Goal: Task Accomplishment & Management: Use online tool/utility

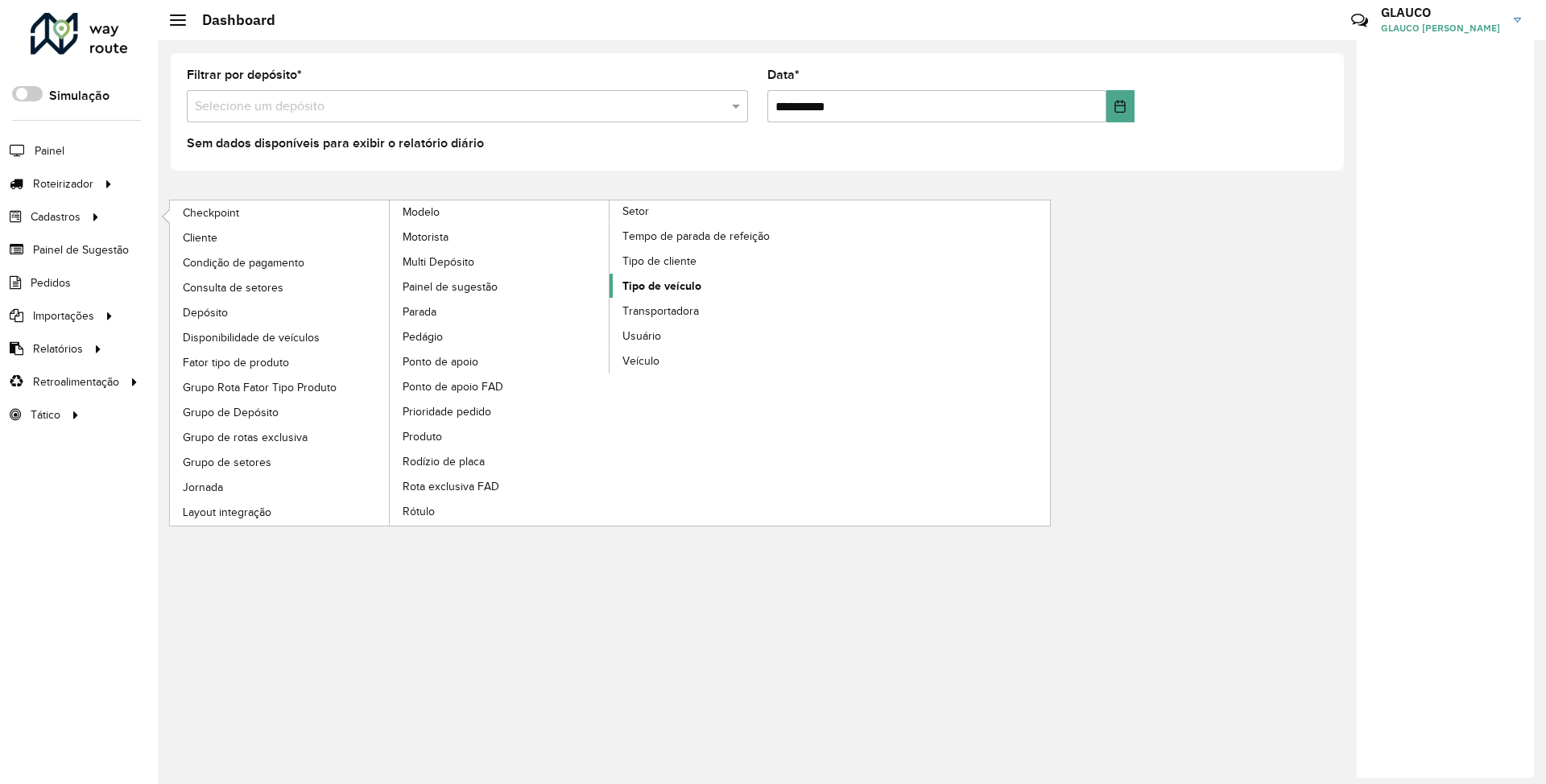
click at [658, 293] on span "Tipo de veículo" at bounding box center [661, 286] width 79 height 17
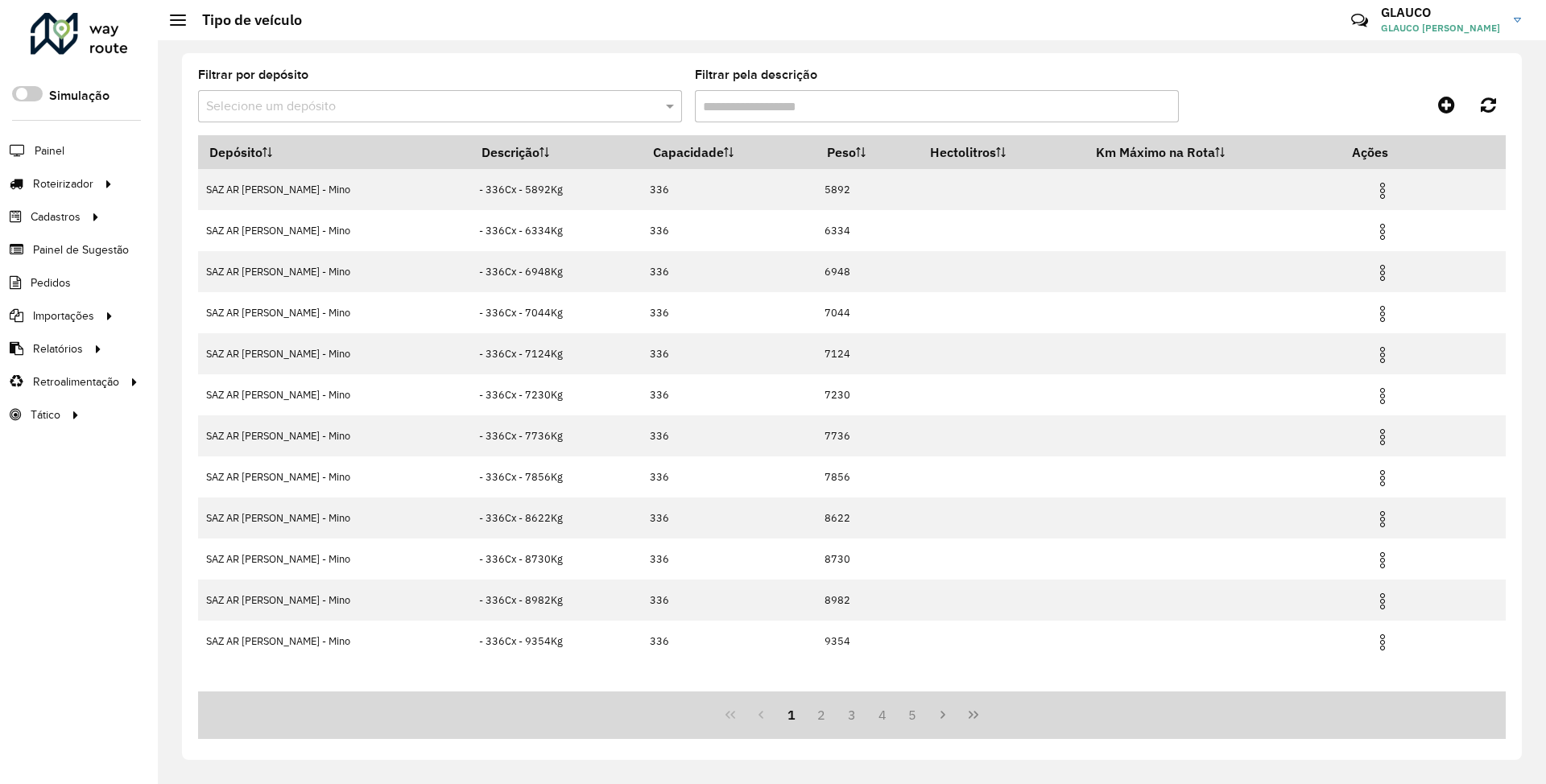
click at [409, 103] on input "text" at bounding box center [423, 107] width 435 height 19
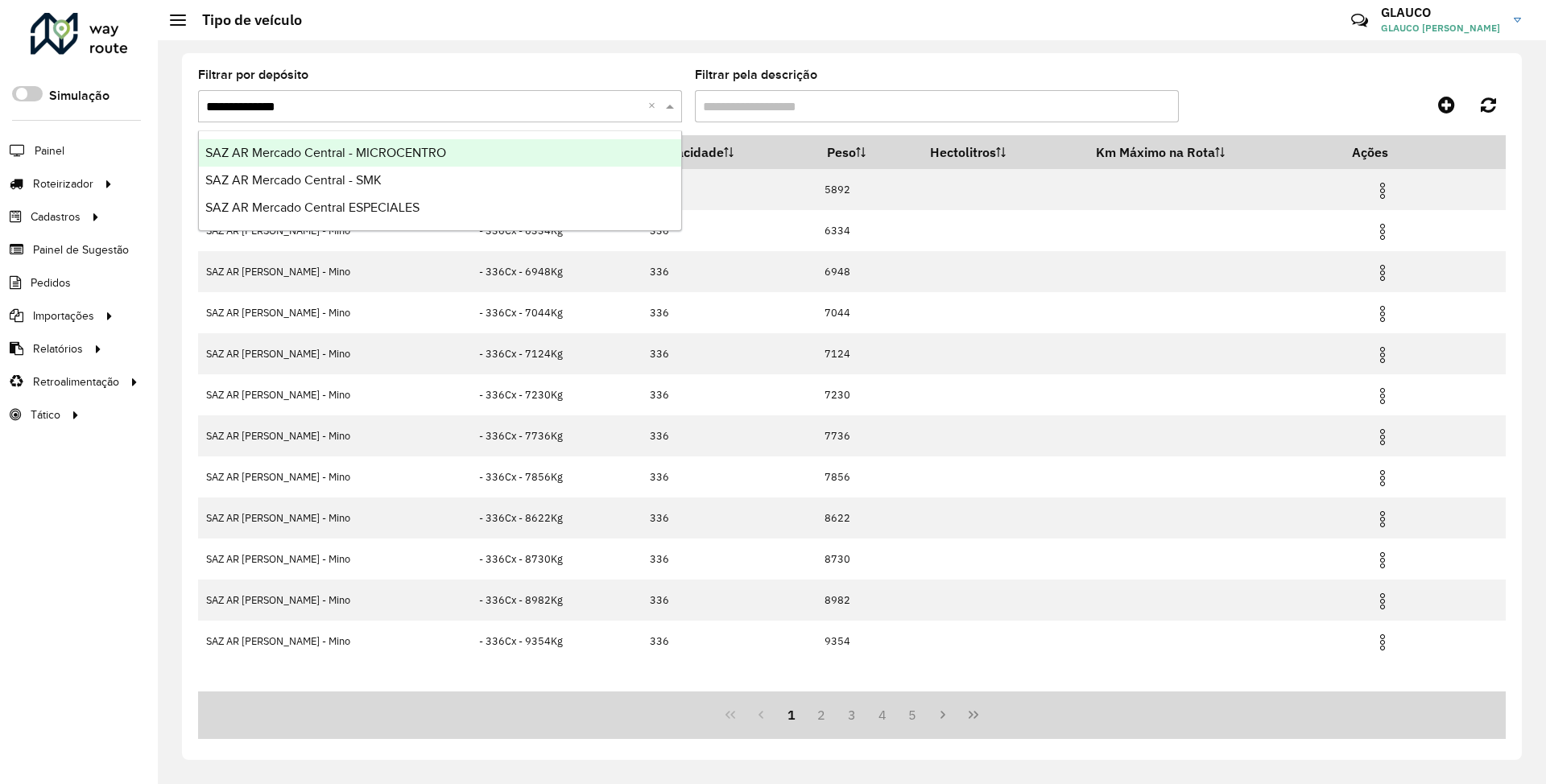
type input "**********"
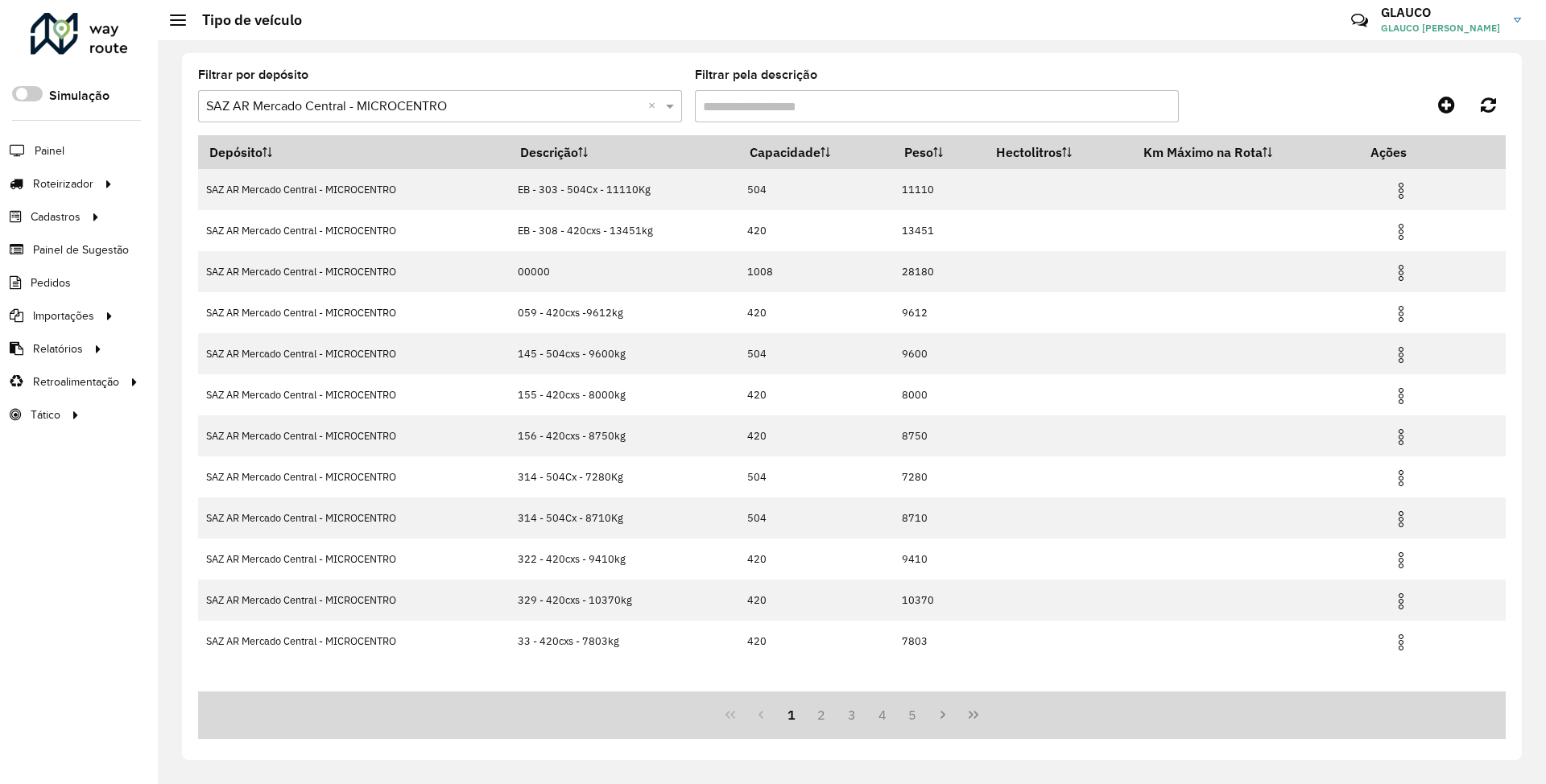
click at [532, 94] on div "Selecione um depósito × SAZ AR Mercado Central - MICROCENTRO ×" at bounding box center [440, 106] width 484 height 32
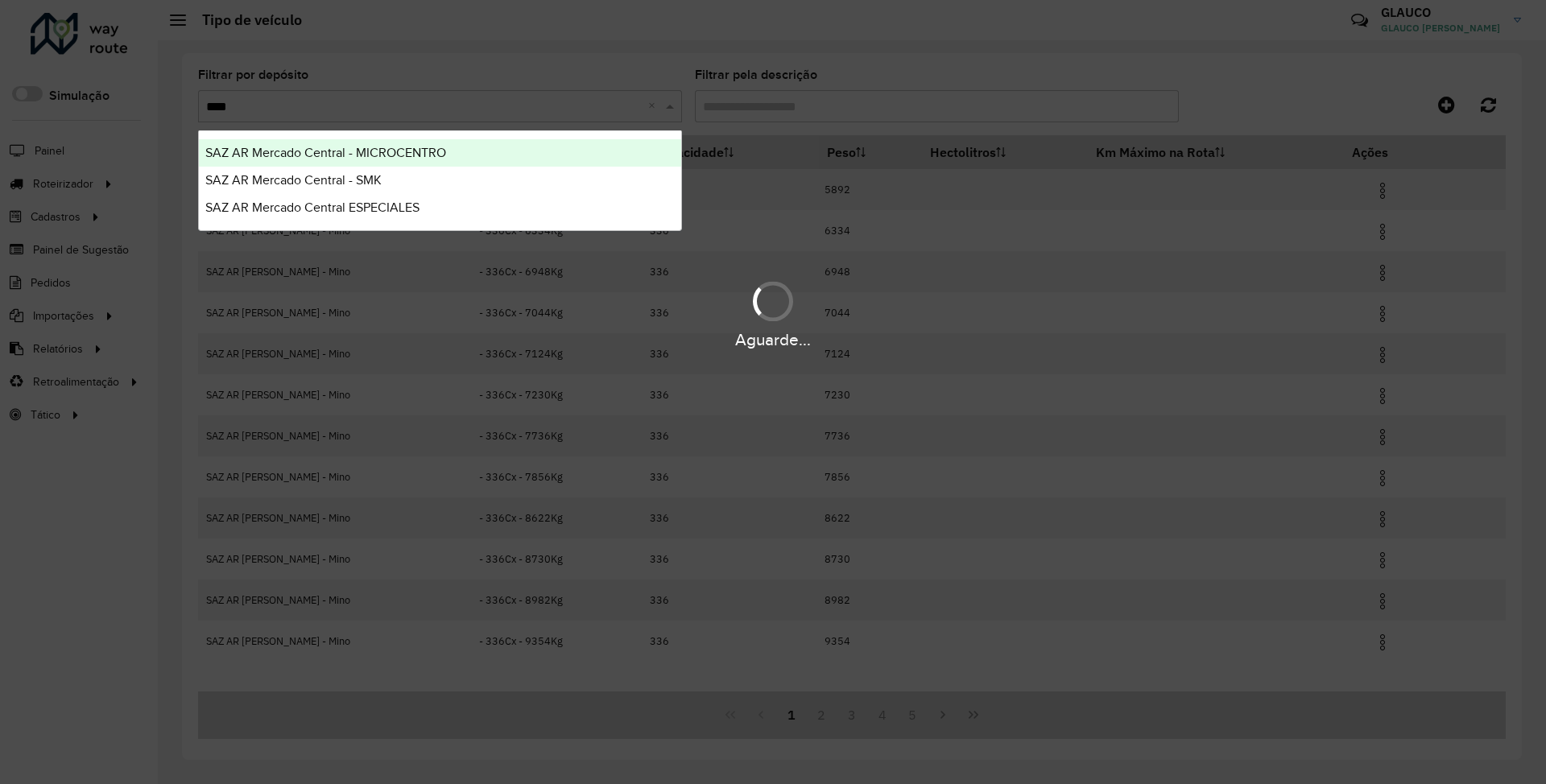
type input "*****"
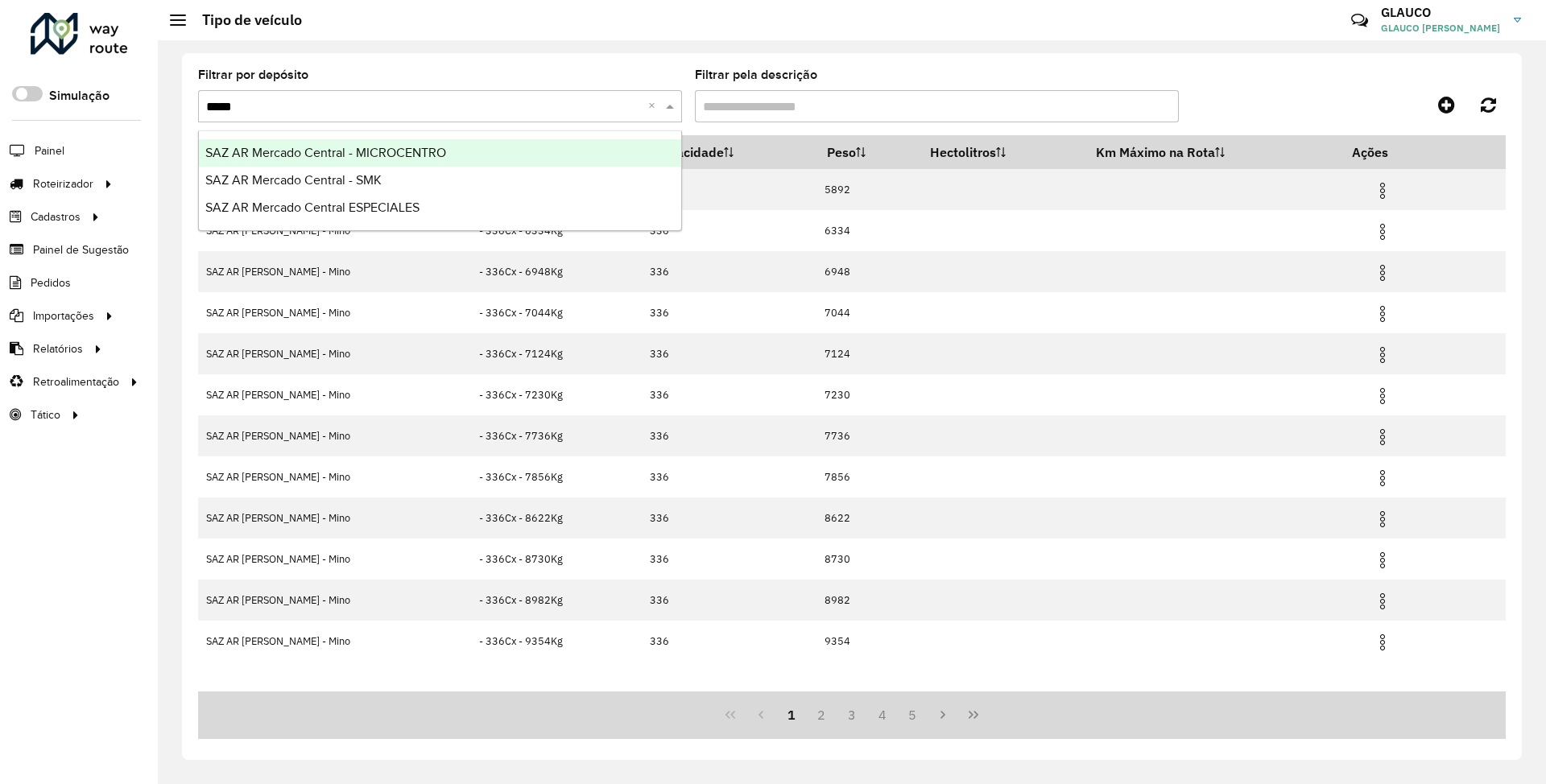
click at [411, 149] on span "SAZ AR Mercado Central - MICROCENTRO" at bounding box center [325, 153] width 241 height 13
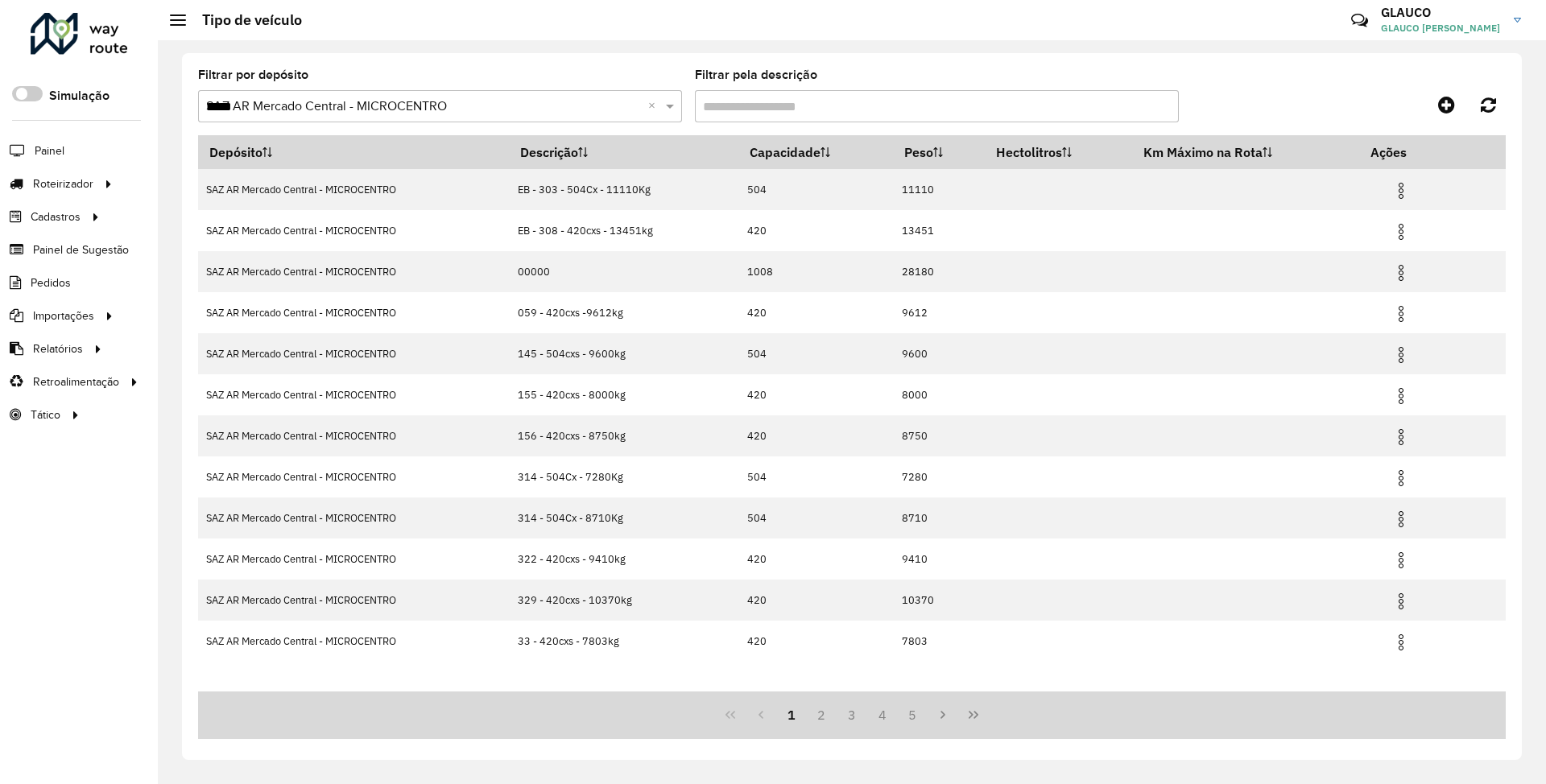
click at [877, 107] on input "Filtrar pela descrição" at bounding box center [937, 106] width 484 height 32
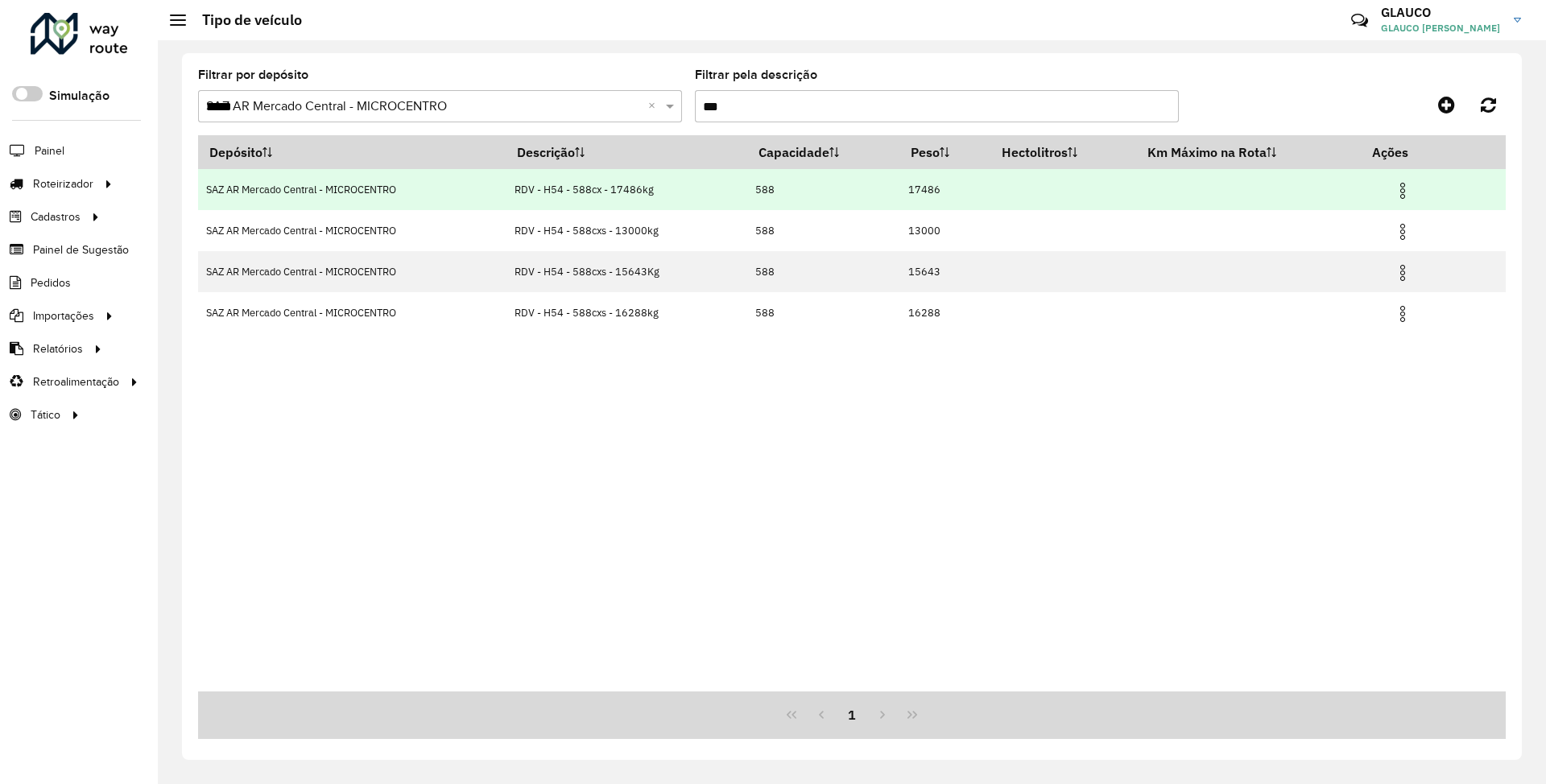
type input "***"
click at [1403, 188] on img at bounding box center [1402, 191] width 19 height 19
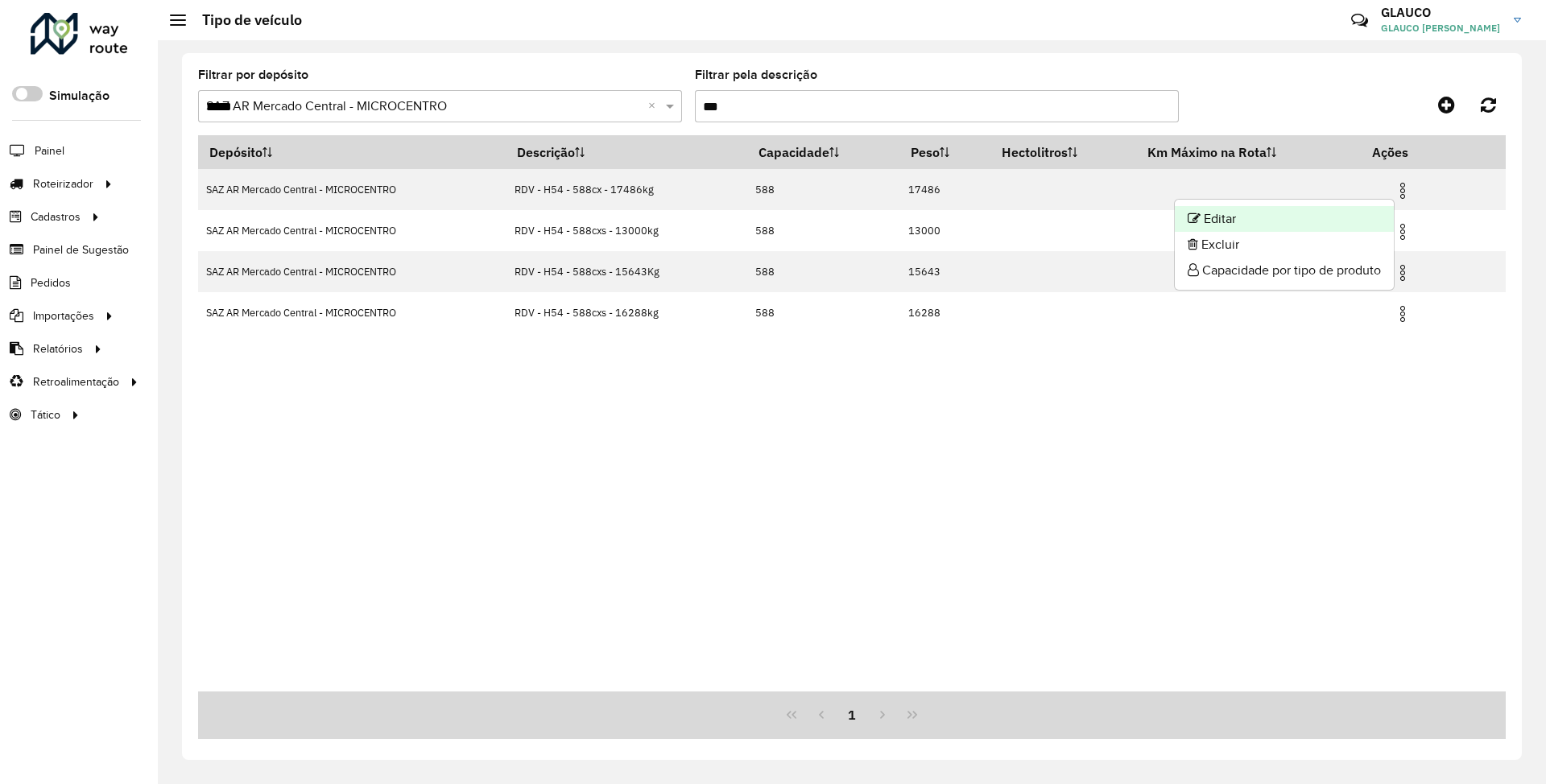
click at [1254, 216] on li "Editar" at bounding box center [1283, 218] width 219 height 26
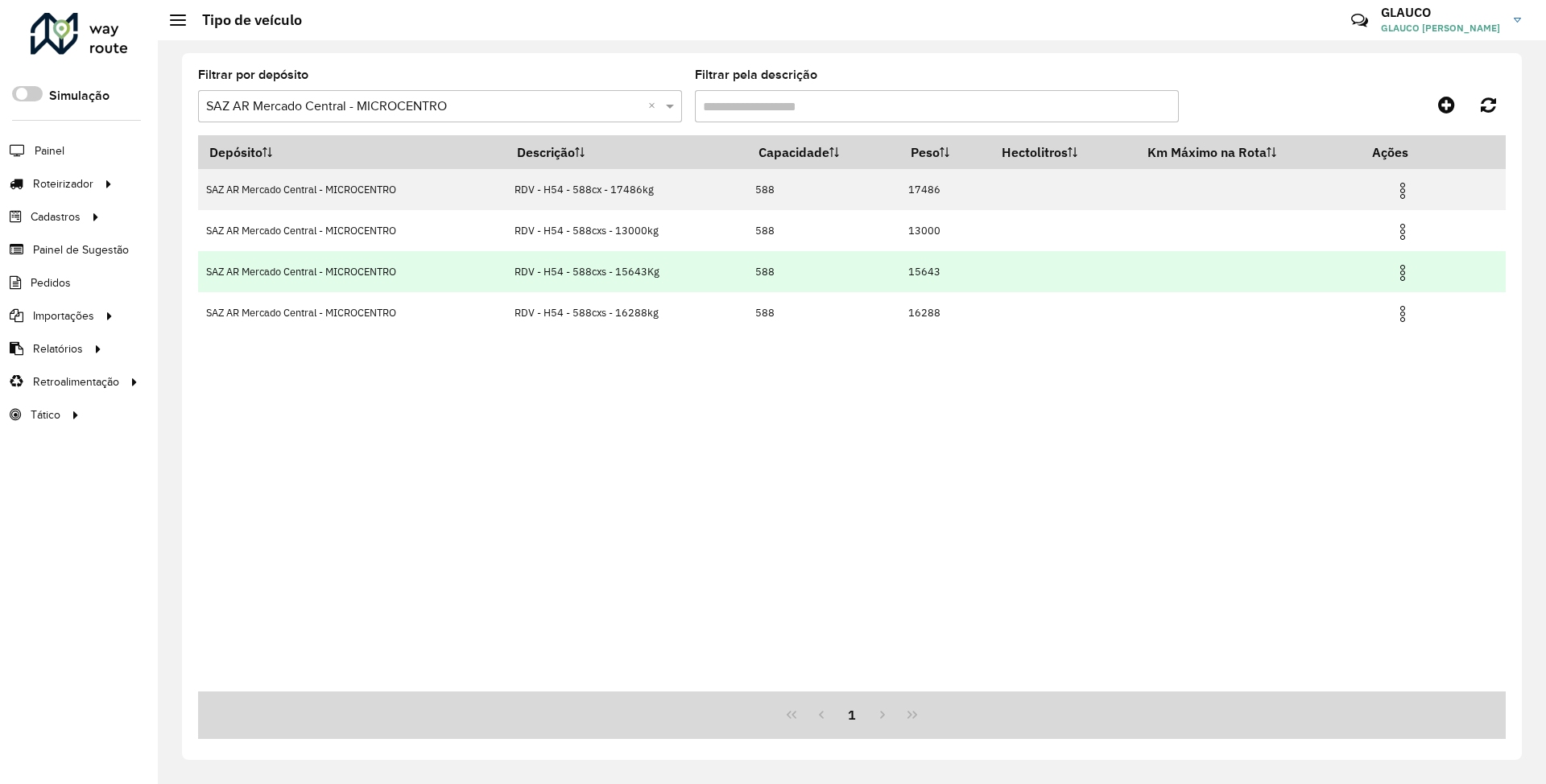
click at [1403, 268] on img at bounding box center [1402, 273] width 19 height 19
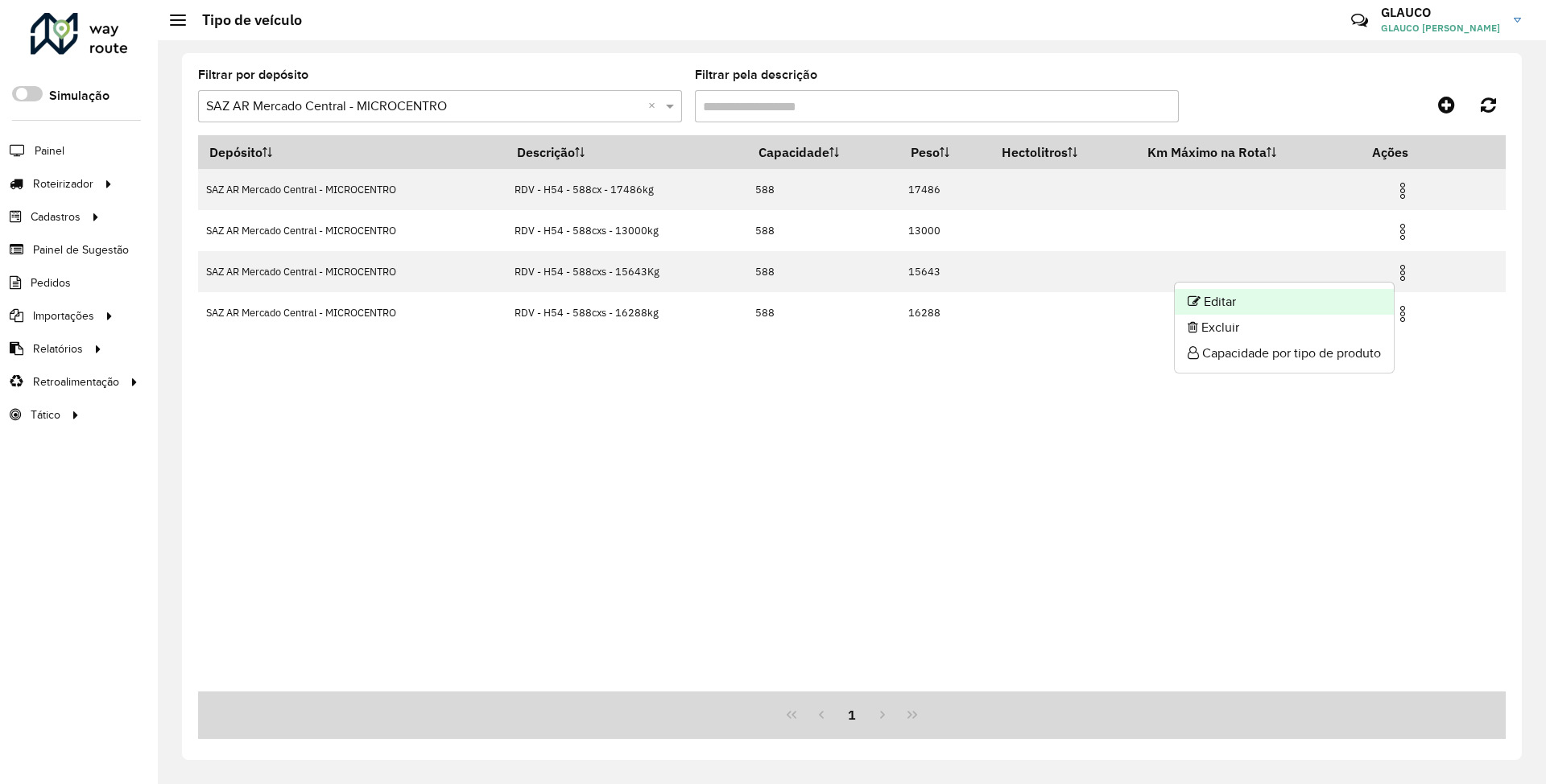
click at [1224, 303] on li "Editar" at bounding box center [1283, 301] width 219 height 26
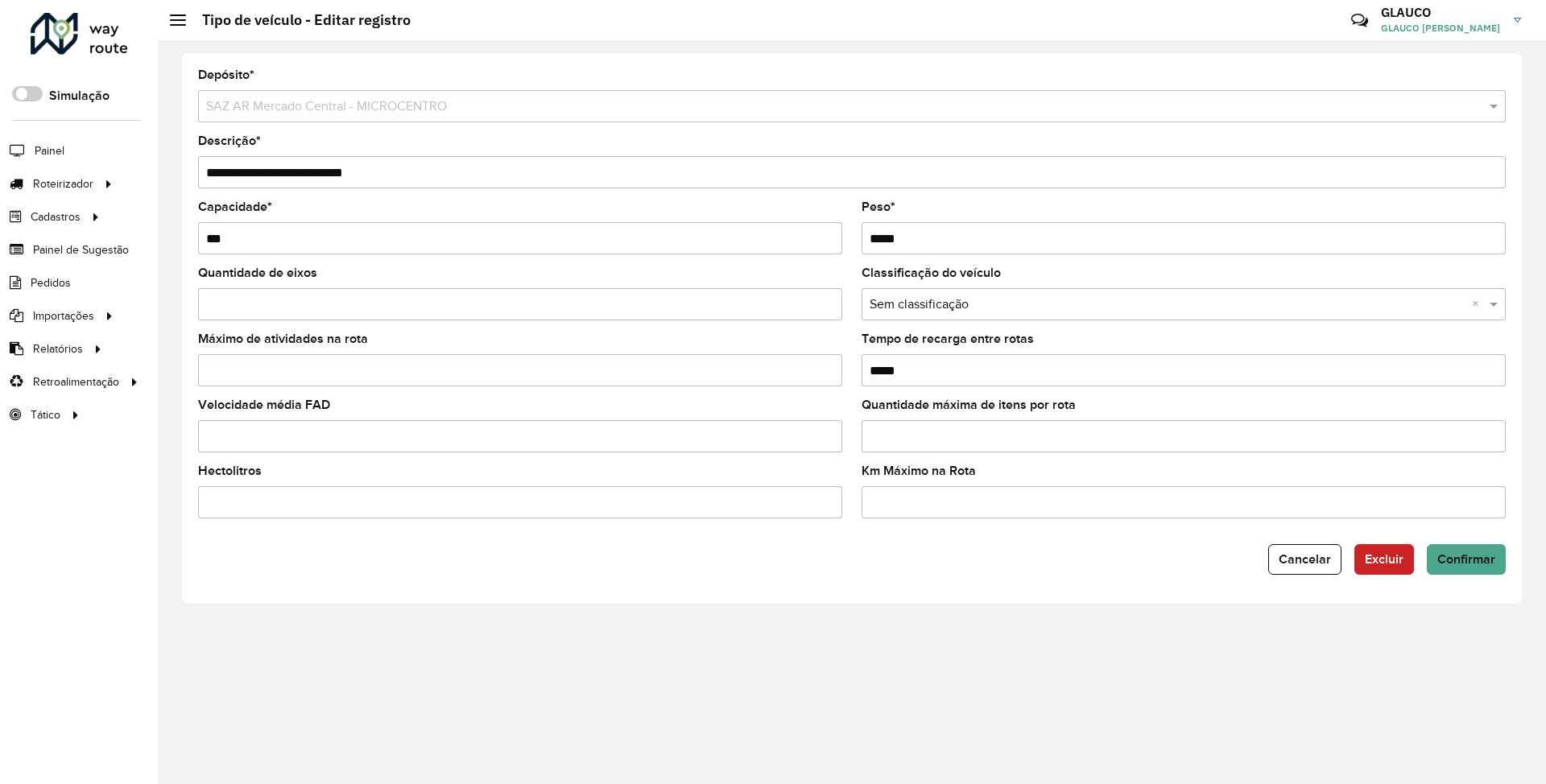
click at [356, 173] on input "**********" at bounding box center [852, 173] width 1308 height 32
type input "**********"
click at [997, 239] on input "*****" at bounding box center [1183, 238] width 644 height 32
type input "*****"
click at [1482, 552] on span "Confirmar" at bounding box center [1465, 558] width 58 height 13
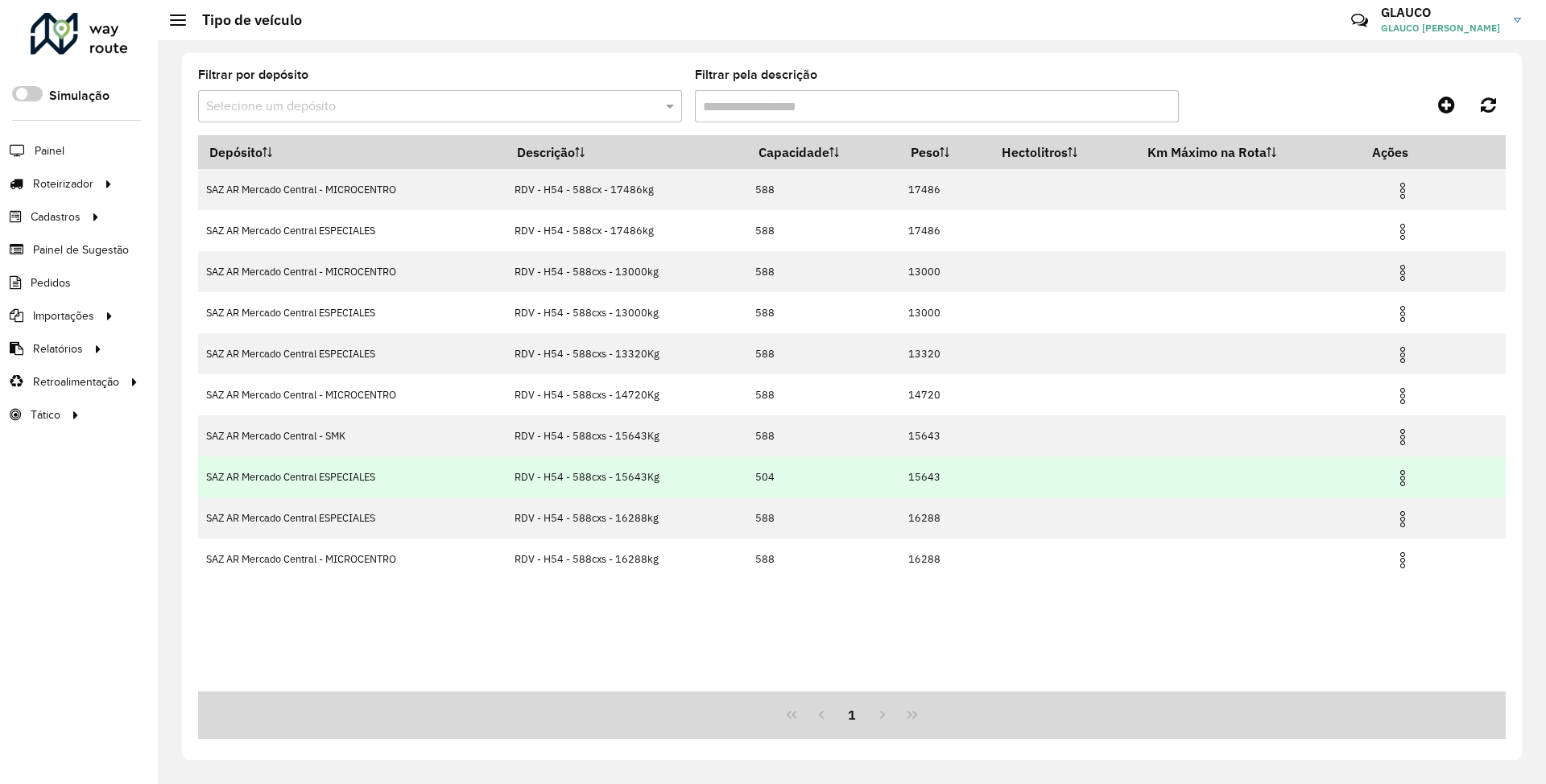
click at [1406, 477] on img at bounding box center [1402, 478] width 19 height 19
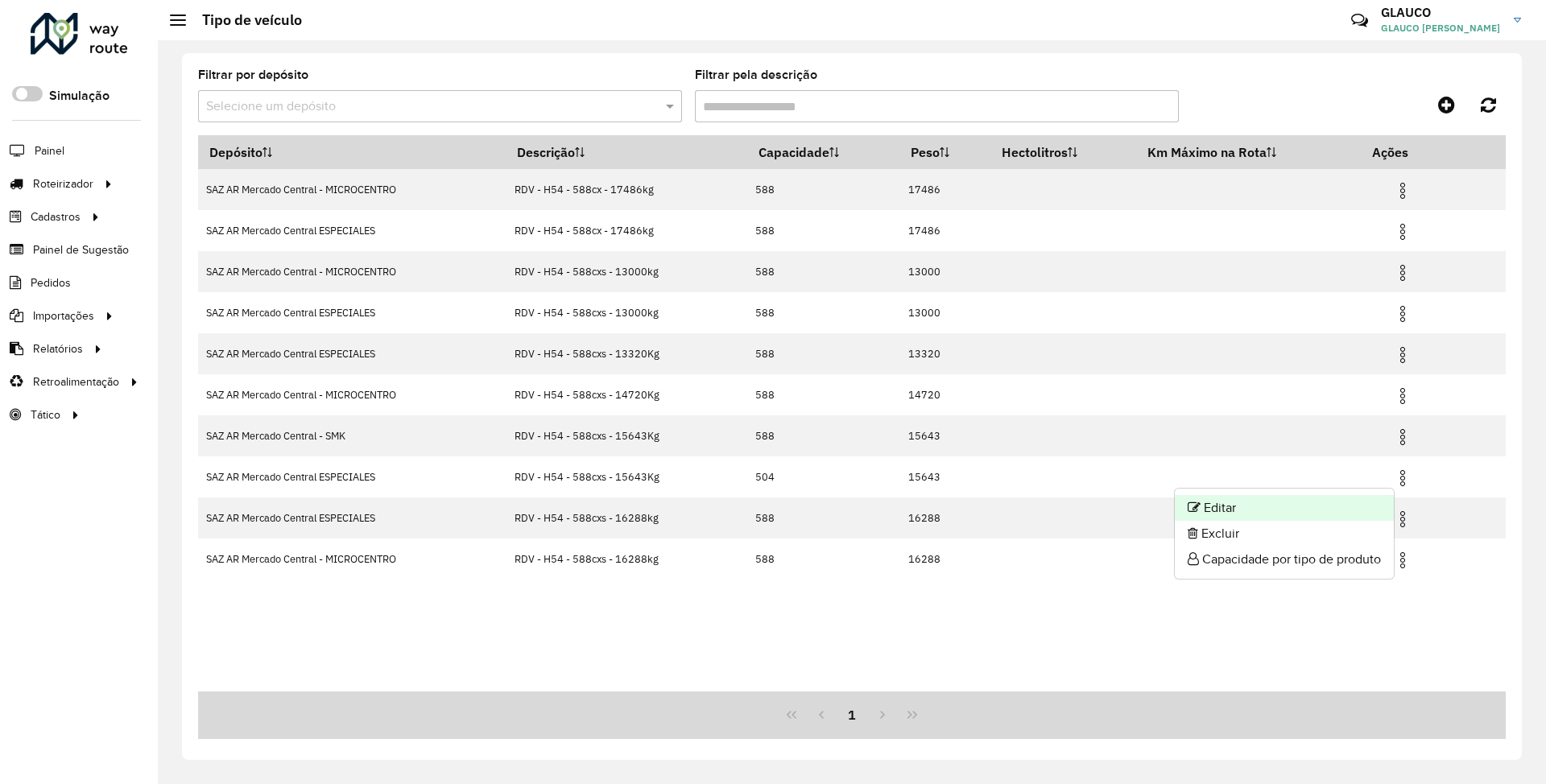
click at [1260, 503] on li "Editar" at bounding box center [1283, 507] width 219 height 26
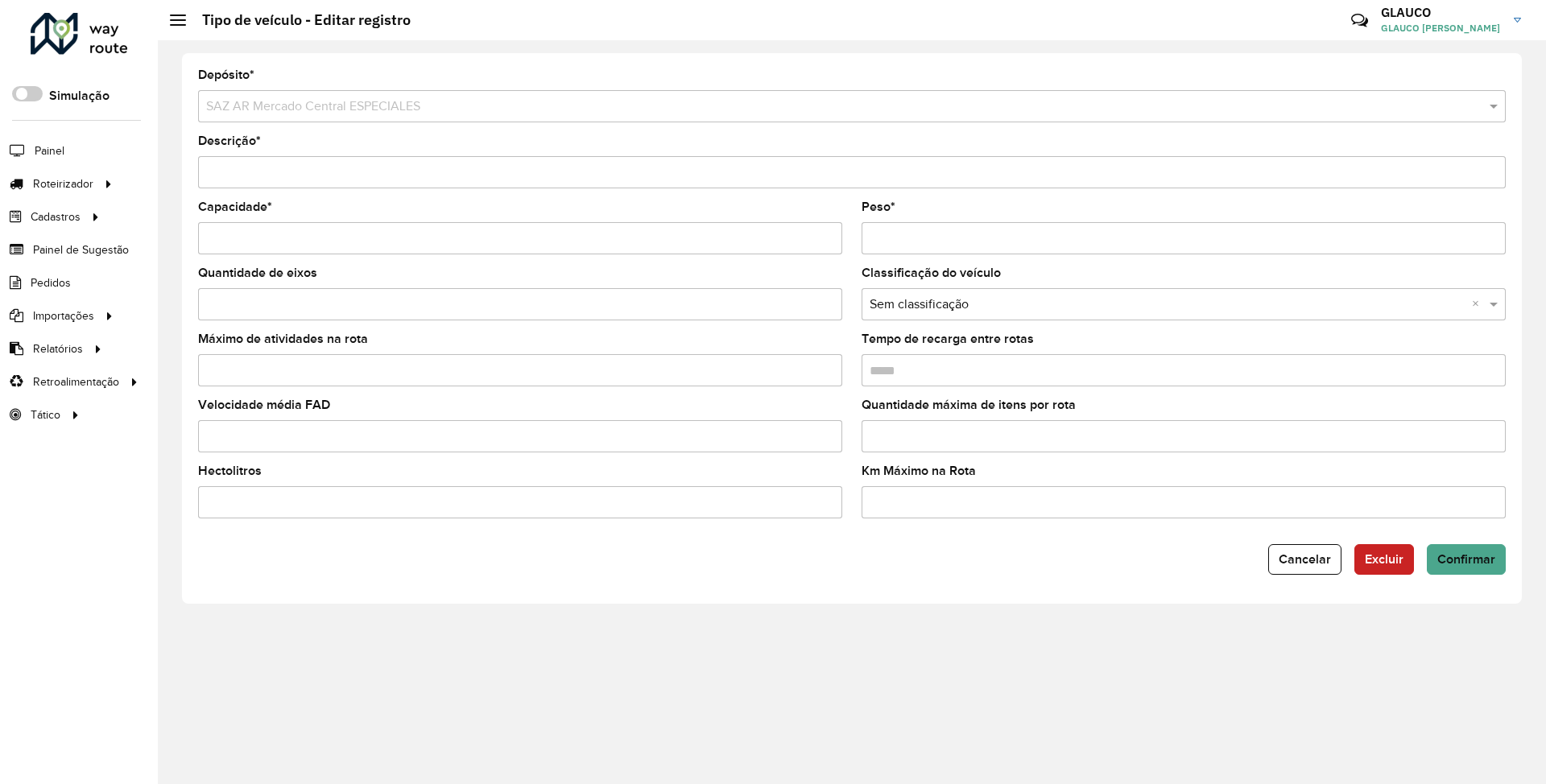
click at [914, 236] on input "Peso *" at bounding box center [1183, 238] width 644 height 32
type input "*****"
click at [359, 169] on input "Descrição *" at bounding box center [852, 173] width 1308 height 32
type input "**********"
click at [1486, 556] on span "Confirmar" at bounding box center [1465, 558] width 58 height 13
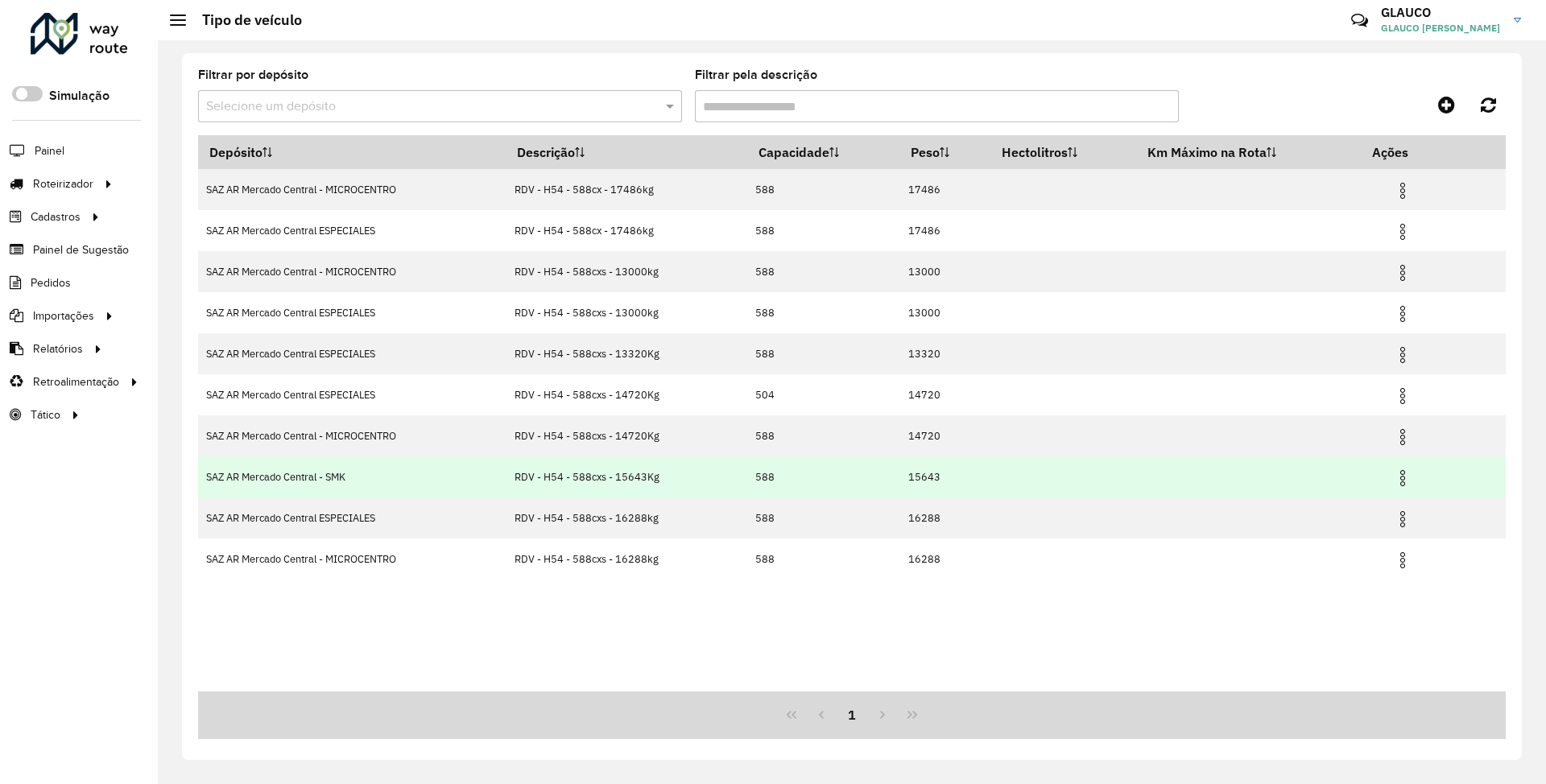
click at [1404, 475] on img at bounding box center [1402, 478] width 19 height 19
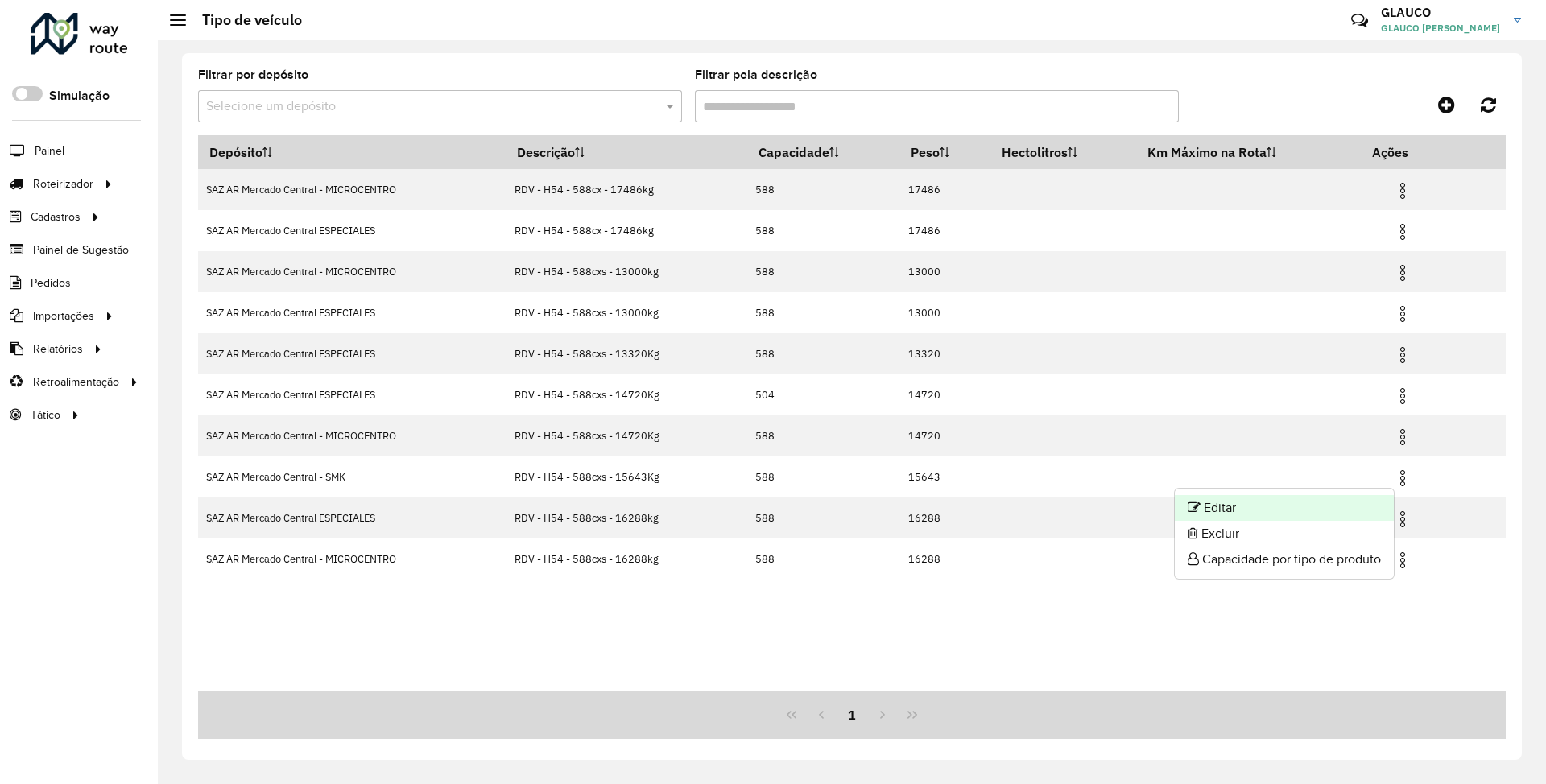
click at [1222, 506] on li "Editar" at bounding box center [1283, 507] width 219 height 26
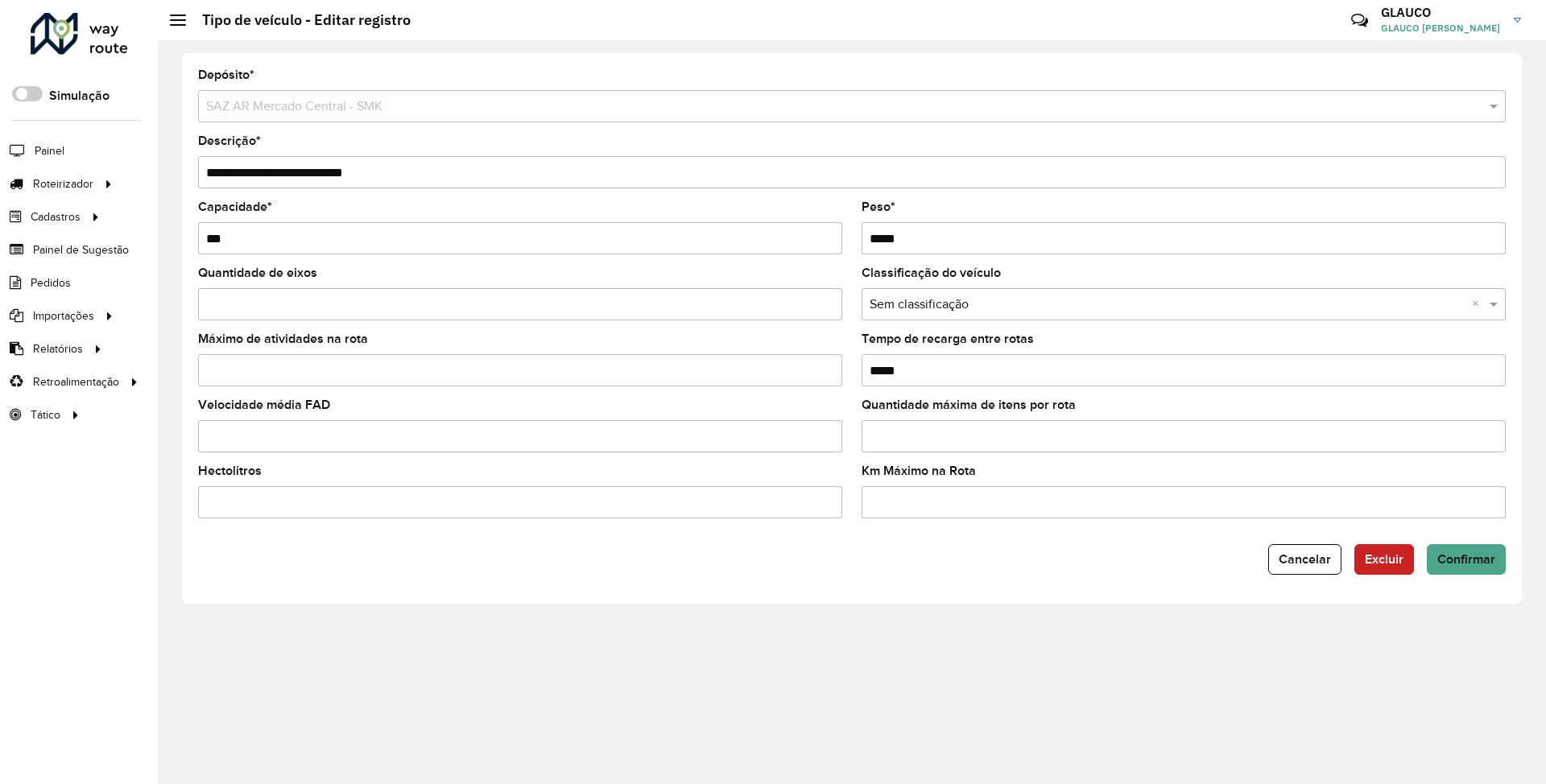
click at [964, 240] on input "*****" at bounding box center [1183, 238] width 644 height 32
type input "*****"
click at [359, 172] on input "**********" at bounding box center [852, 173] width 1308 height 32
type input "**********"
click at [1457, 554] on span "Confirmar" at bounding box center [1465, 558] width 58 height 13
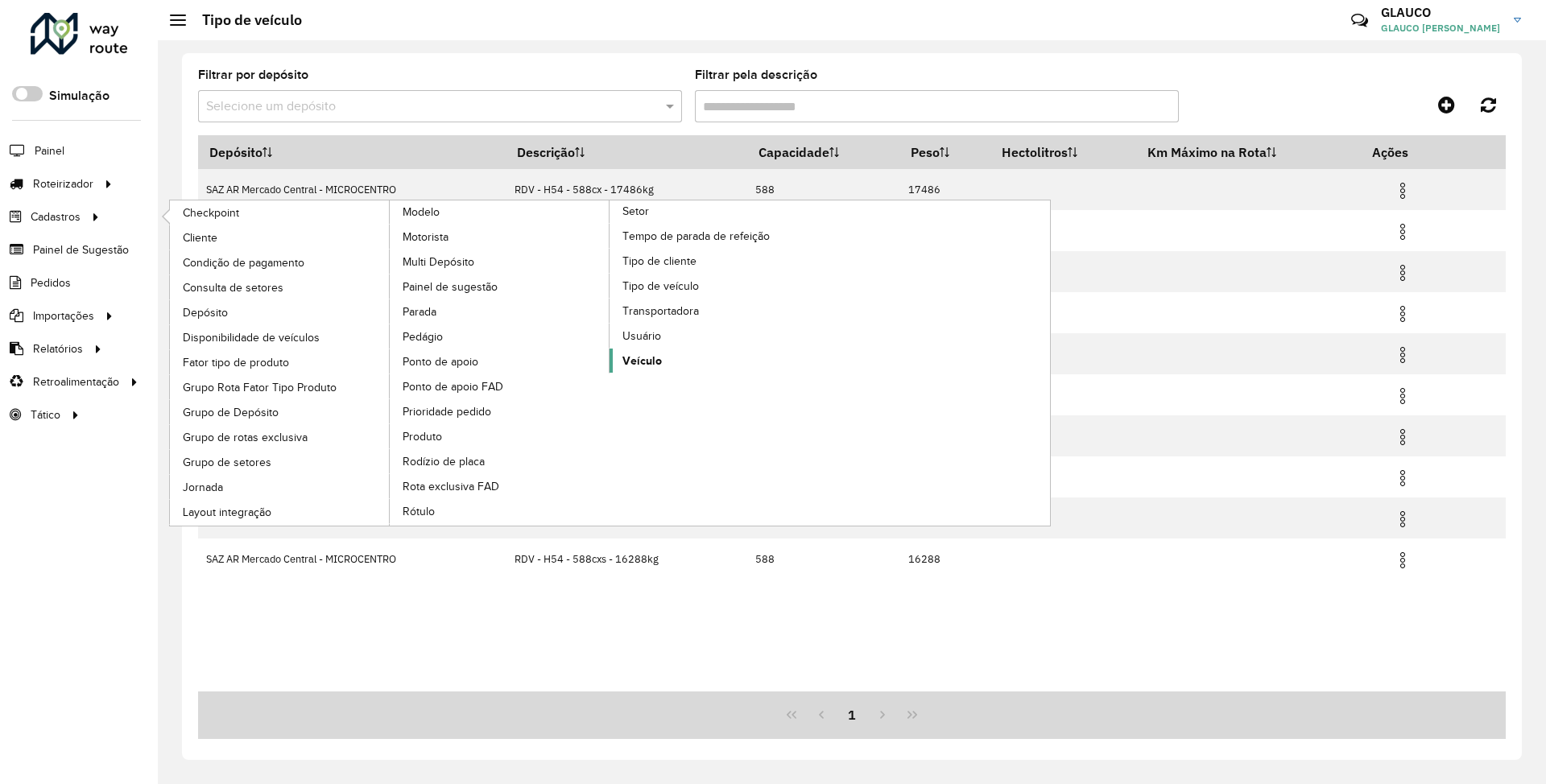
click at [645, 370] on span "Veículo" at bounding box center [642, 361] width 40 height 17
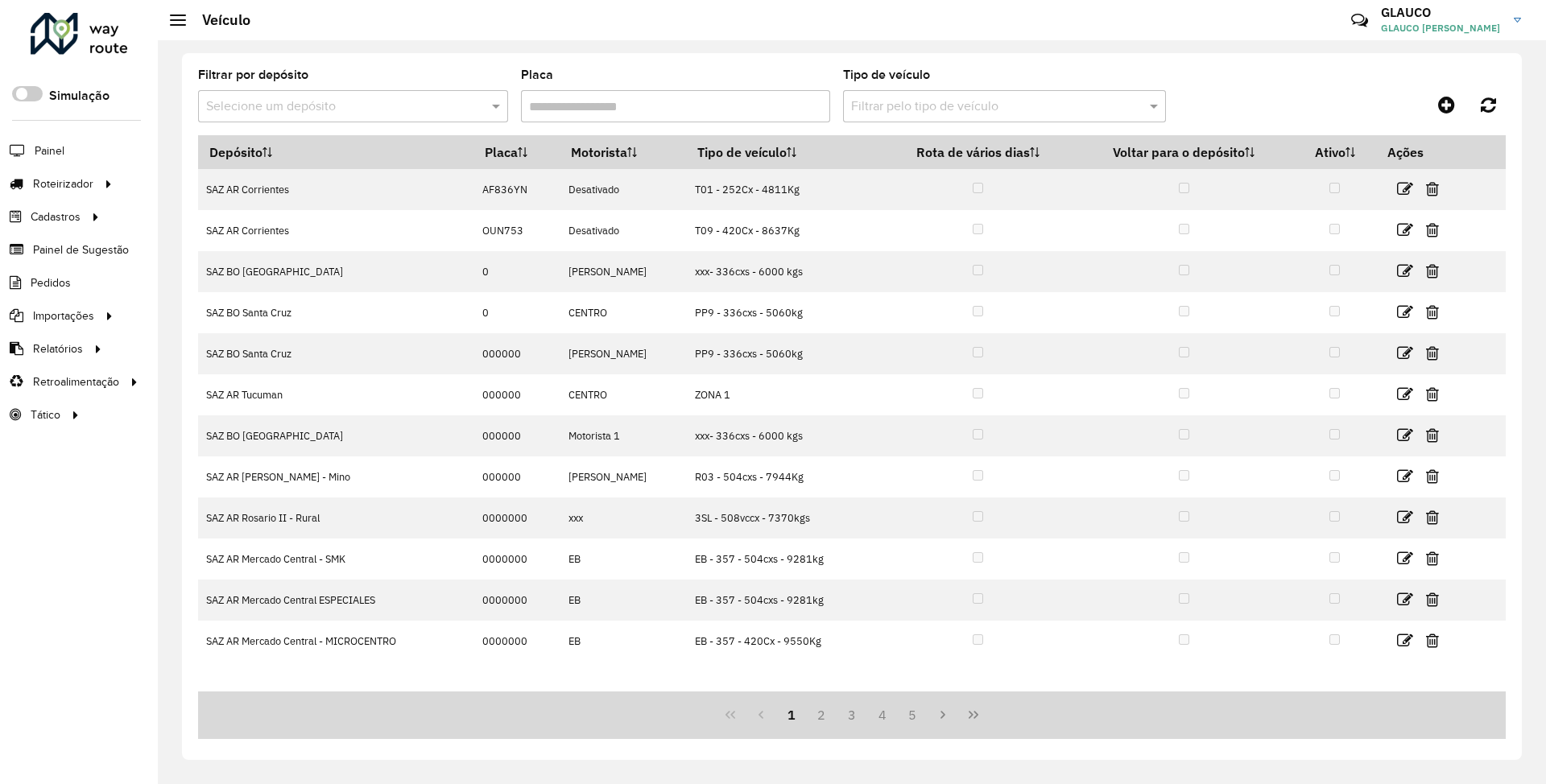
click at [386, 103] on input "text" at bounding box center [337, 107] width 262 height 19
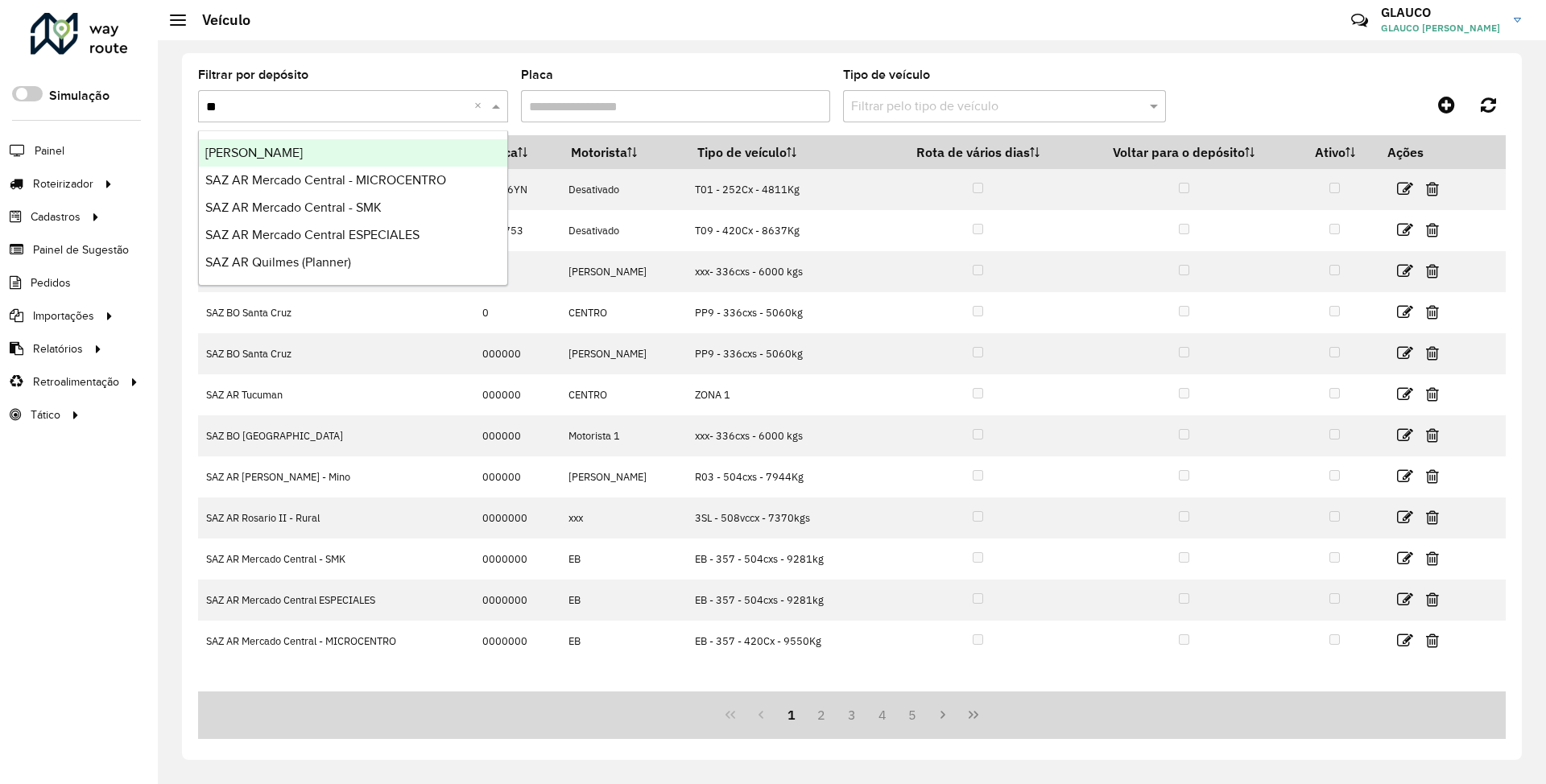
type input "***"
click at [372, 149] on span "SAZ AR Mercado Central - MICROCENTRO" at bounding box center [325, 153] width 241 height 13
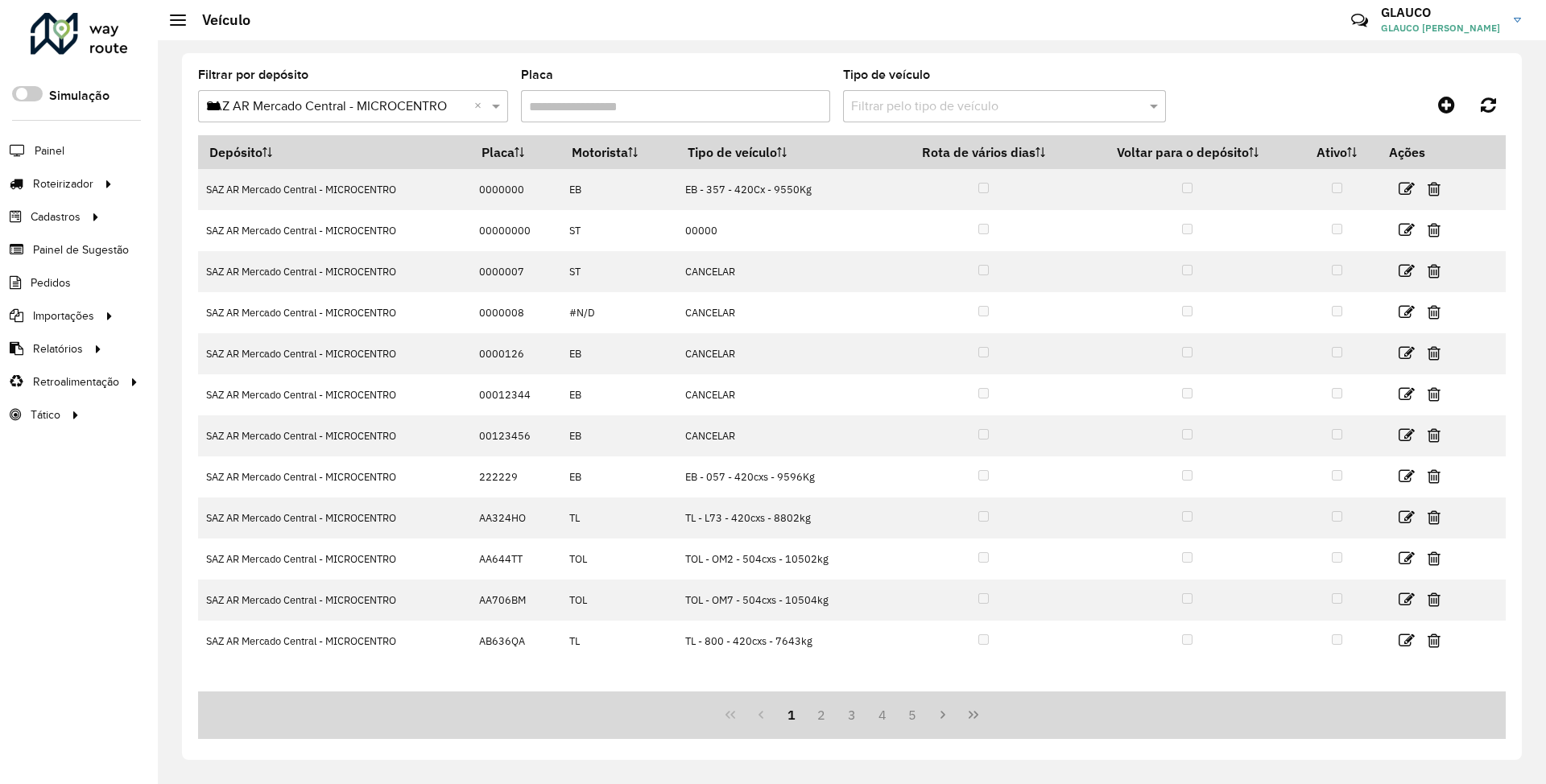
click at [983, 104] on input "text" at bounding box center [987, 107] width 274 height 19
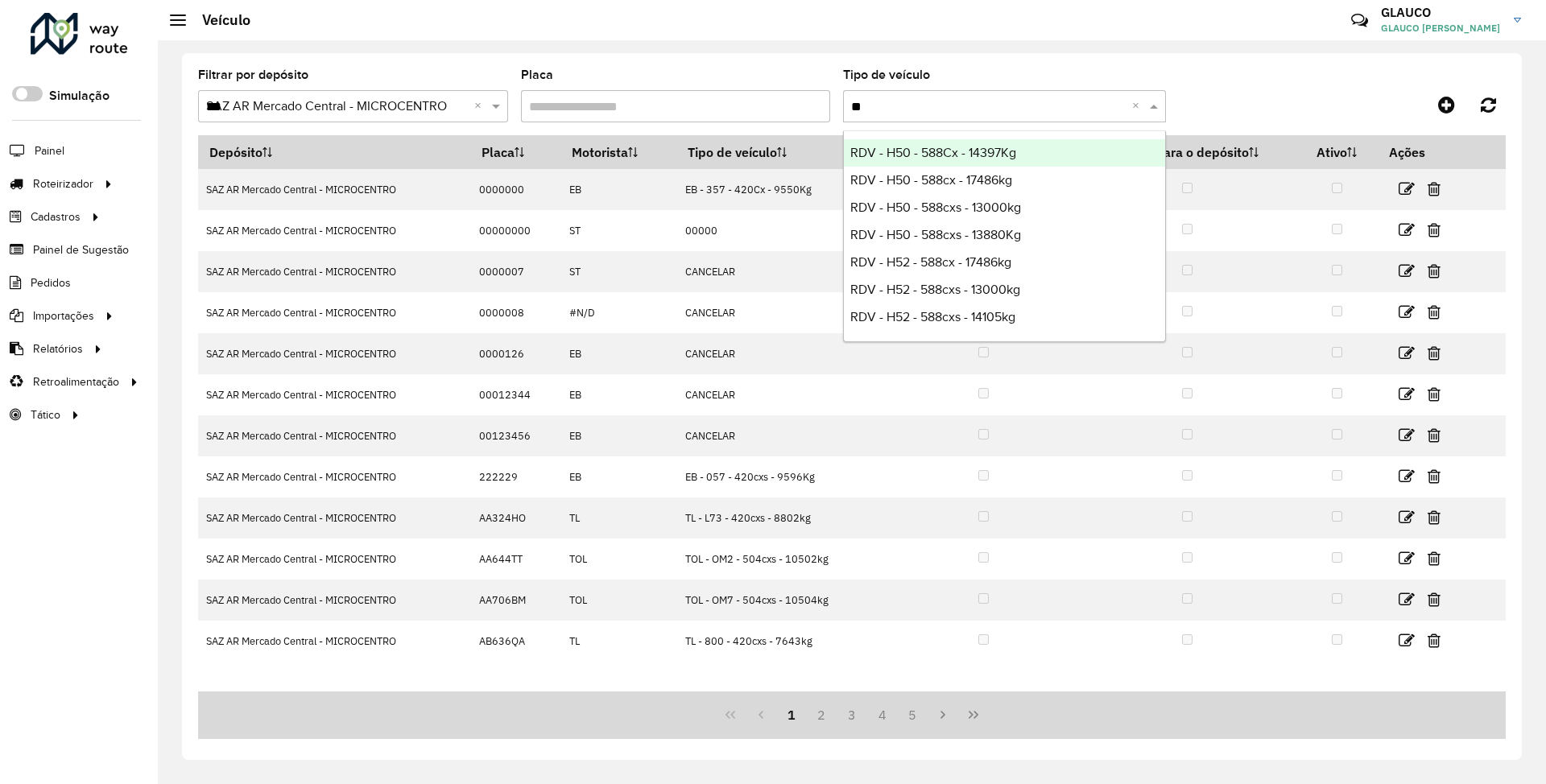
type input "***"
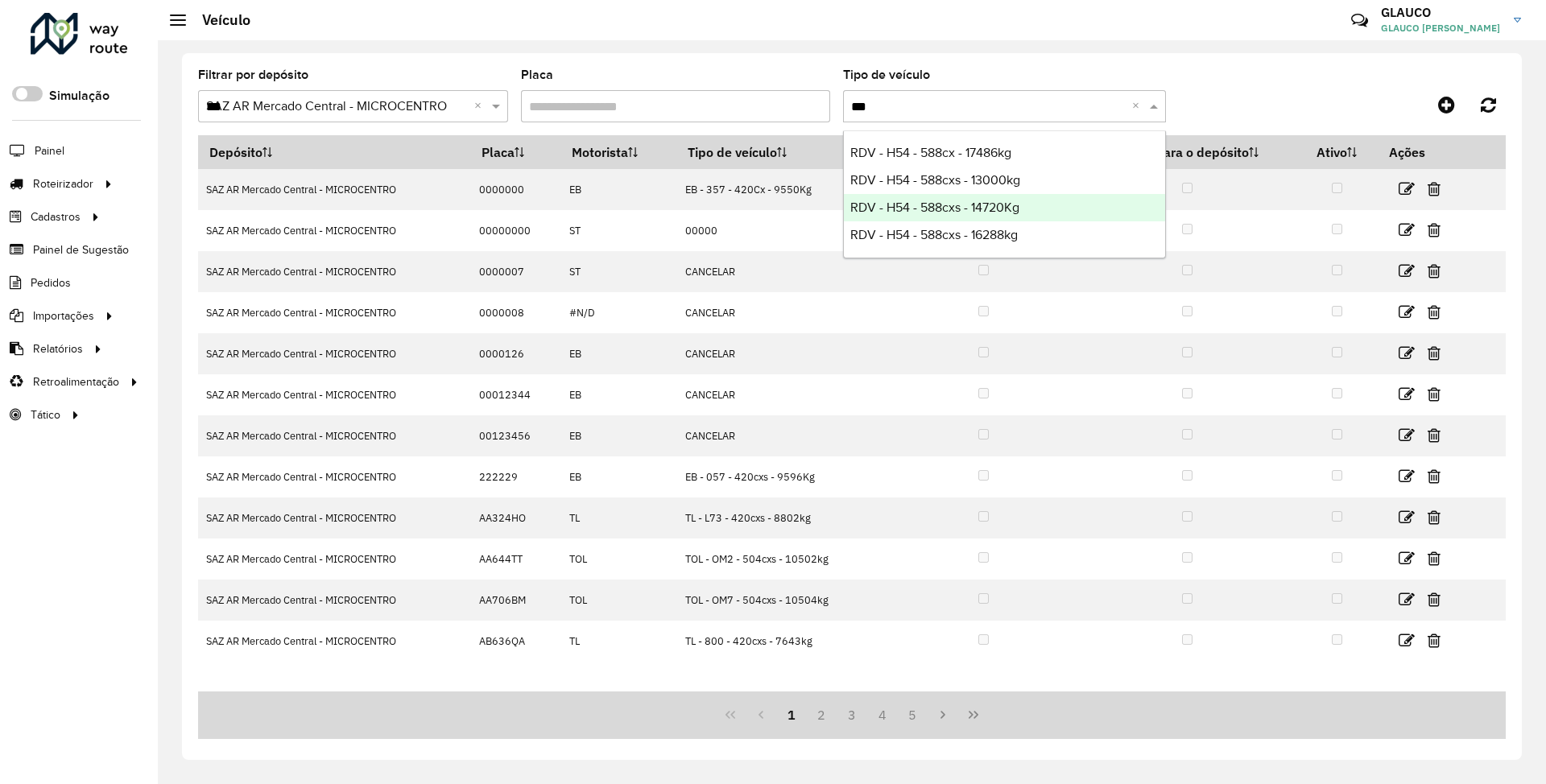
click at [979, 208] on span "RDV - H54 - 588cxs - 14720Kg" at bounding box center [934, 207] width 169 height 13
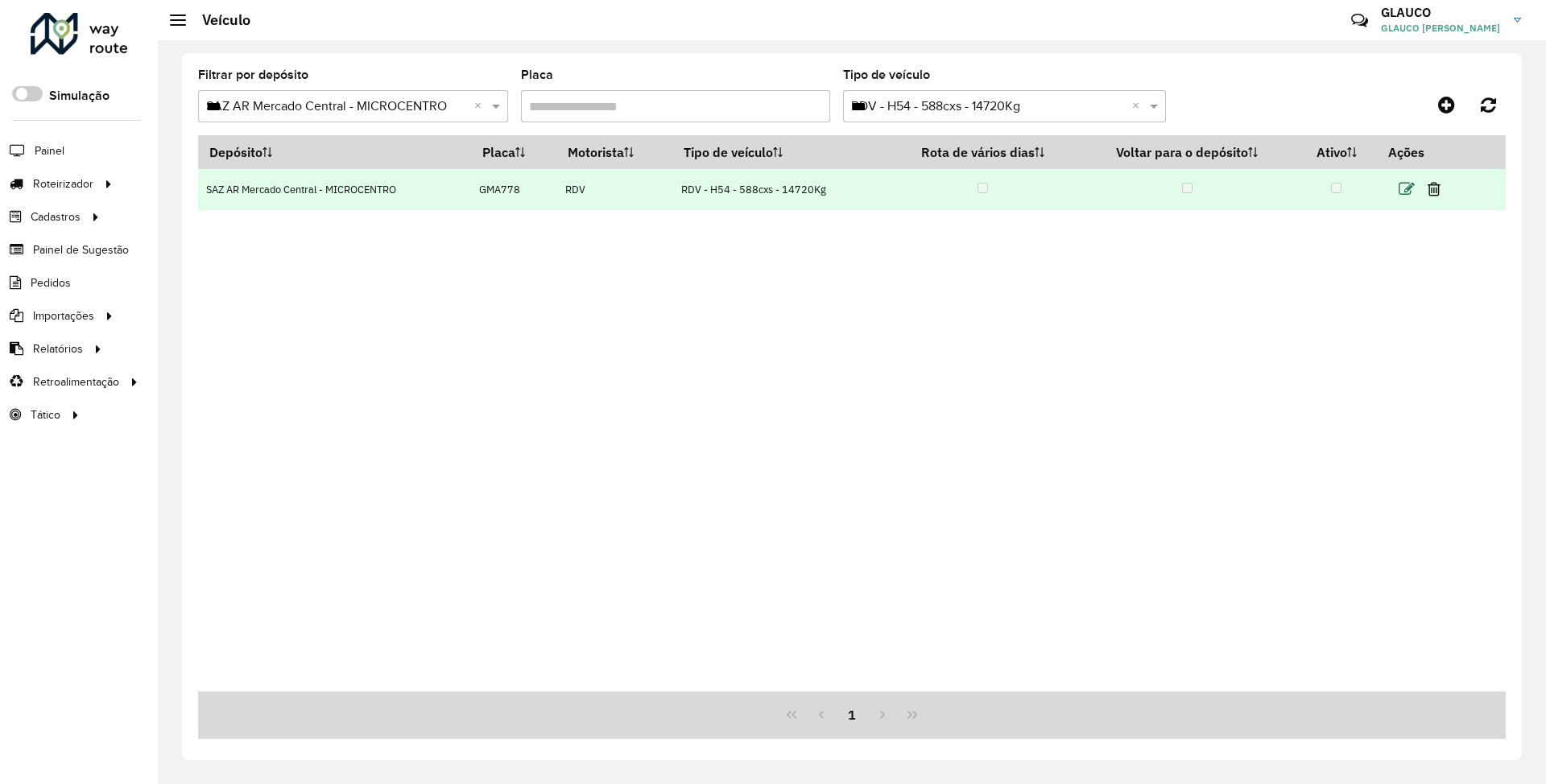
click at [1408, 191] on icon at bounding box center [1406, 189] width 16 height 16
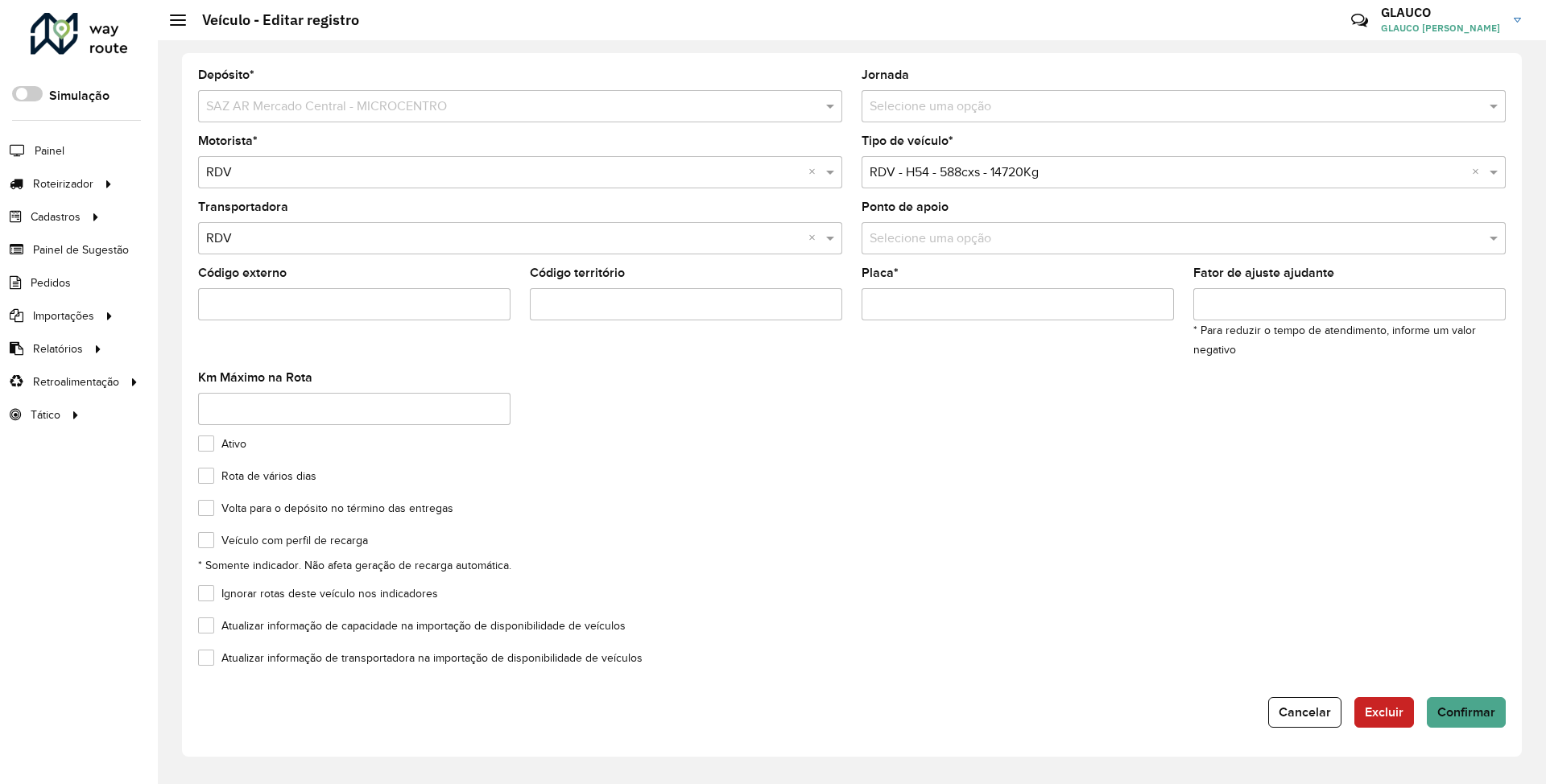
click at [962, 302] on input "Placa *" at bounding box center [1017, 304] width 312 height 32
type input "*"
type input "*******"
click at [1463, 712] on span "Confirmar" at bounding box center [1465, 712] width 58 height 13
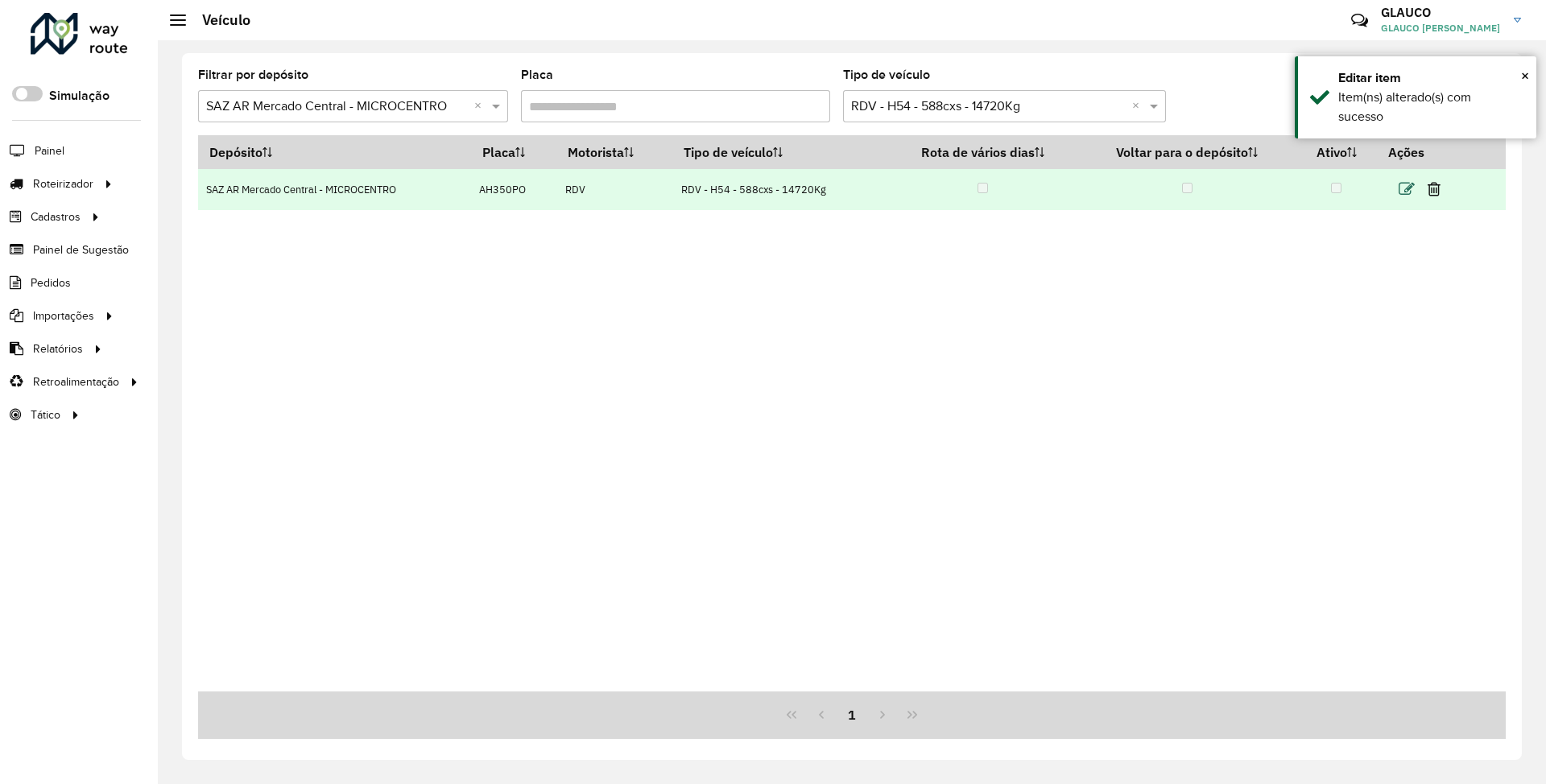
click at [1406, 184] on icon at bounding box center [1406, 189] width 16 height 16
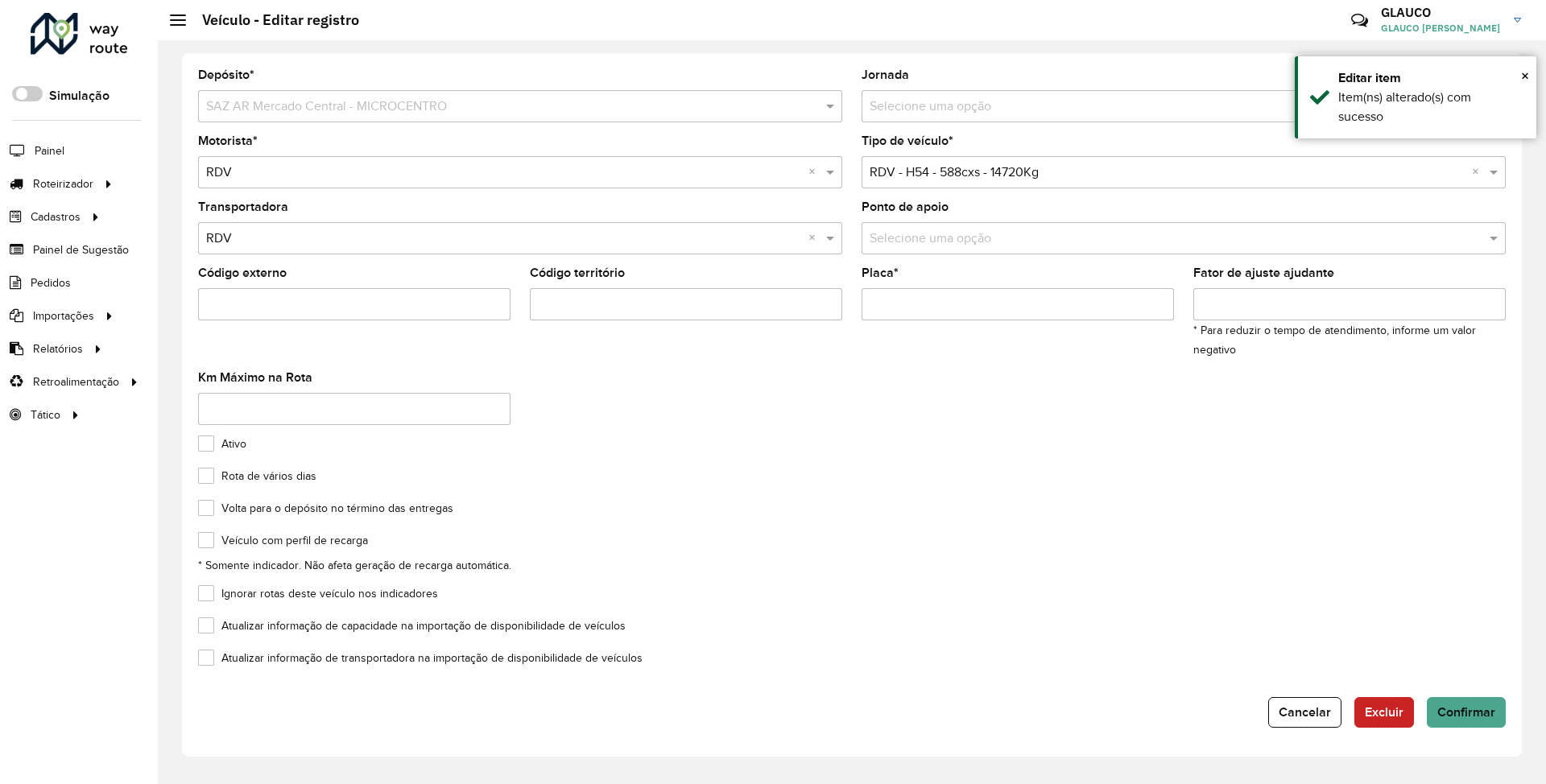
drag, startPoint x: 986, startPoint y: 303, endPoint x: 838, endPoint y: 301, distance: 148.0
click at [838, 301] on formly-group "Motorista * Selecione uma opção × RDV × Tipo de veículo * Selecione uma opção ×…" at bounding box center [852, 286] width 1327 height 302
type input "*******"
click at [913, 445] on div "Ativo" at bounding box center [852, 447] width 1308 height 19
click at [1457, 705] on span "Confirmar" at bounding box center [1465, 712] width 58 height 13
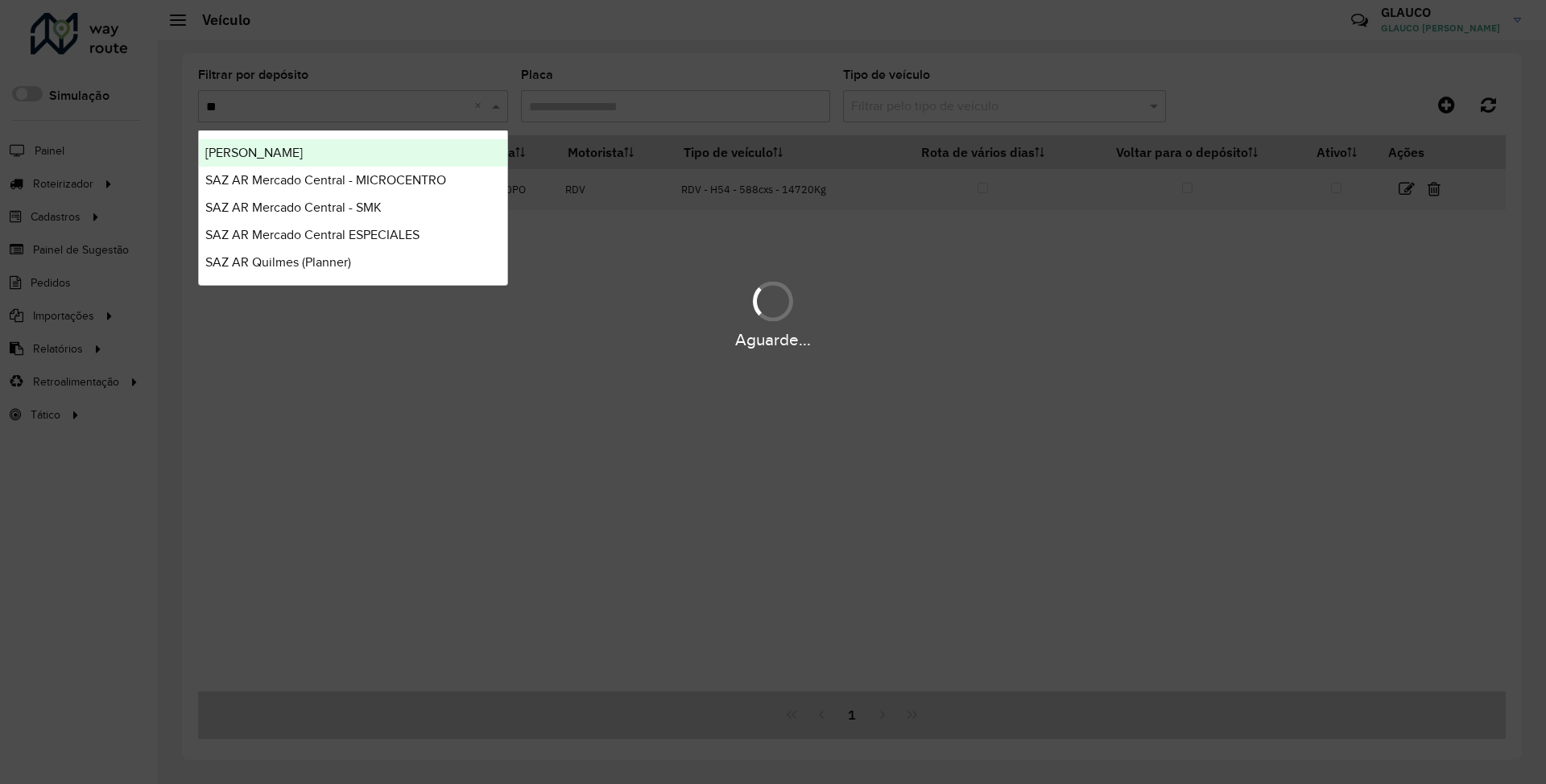
type input "***"
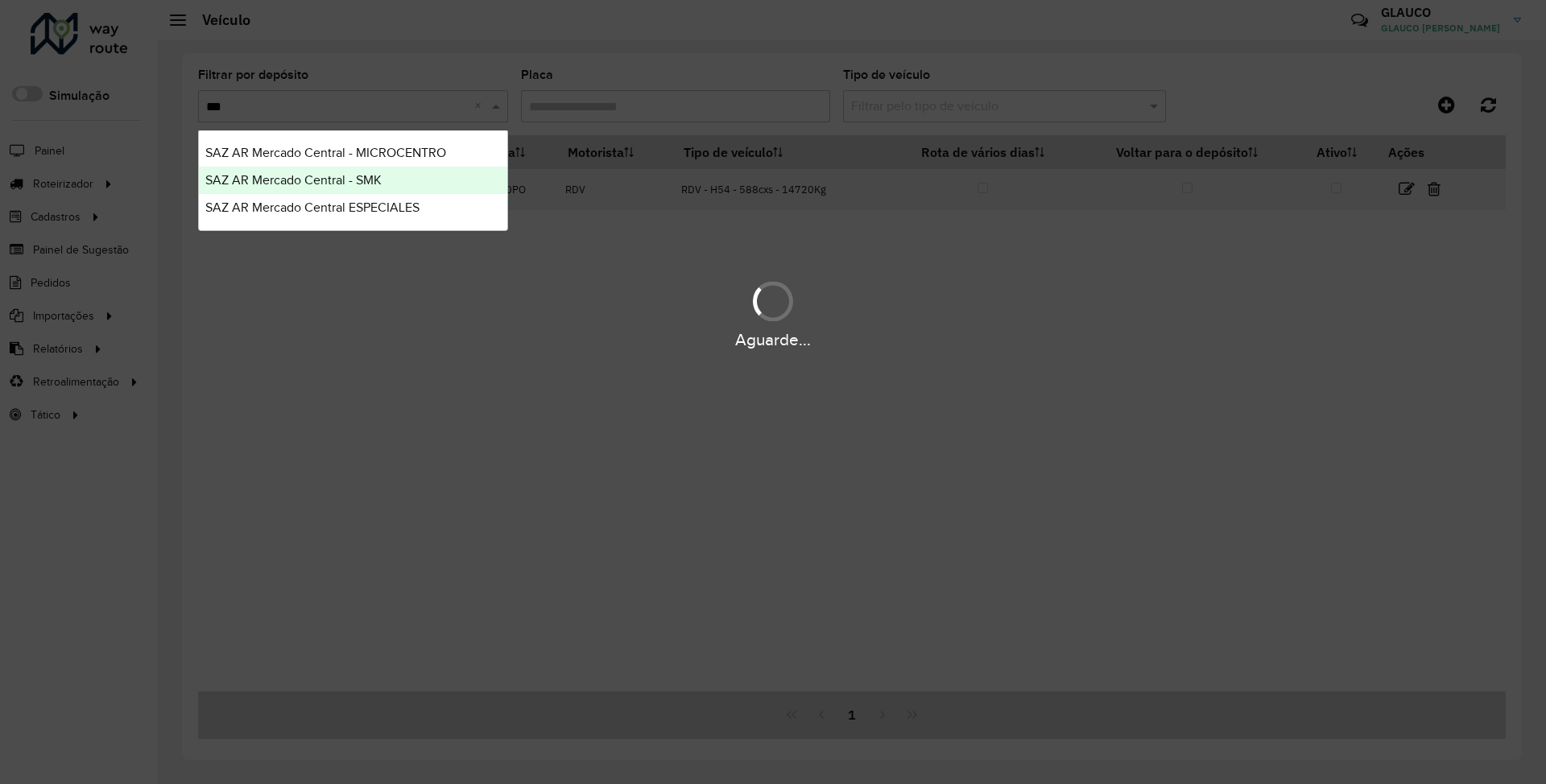
click at [340, 173] on span "SAZ AR Mercado Central - SMK" at bounding box center [293, 180] width 176 height 13
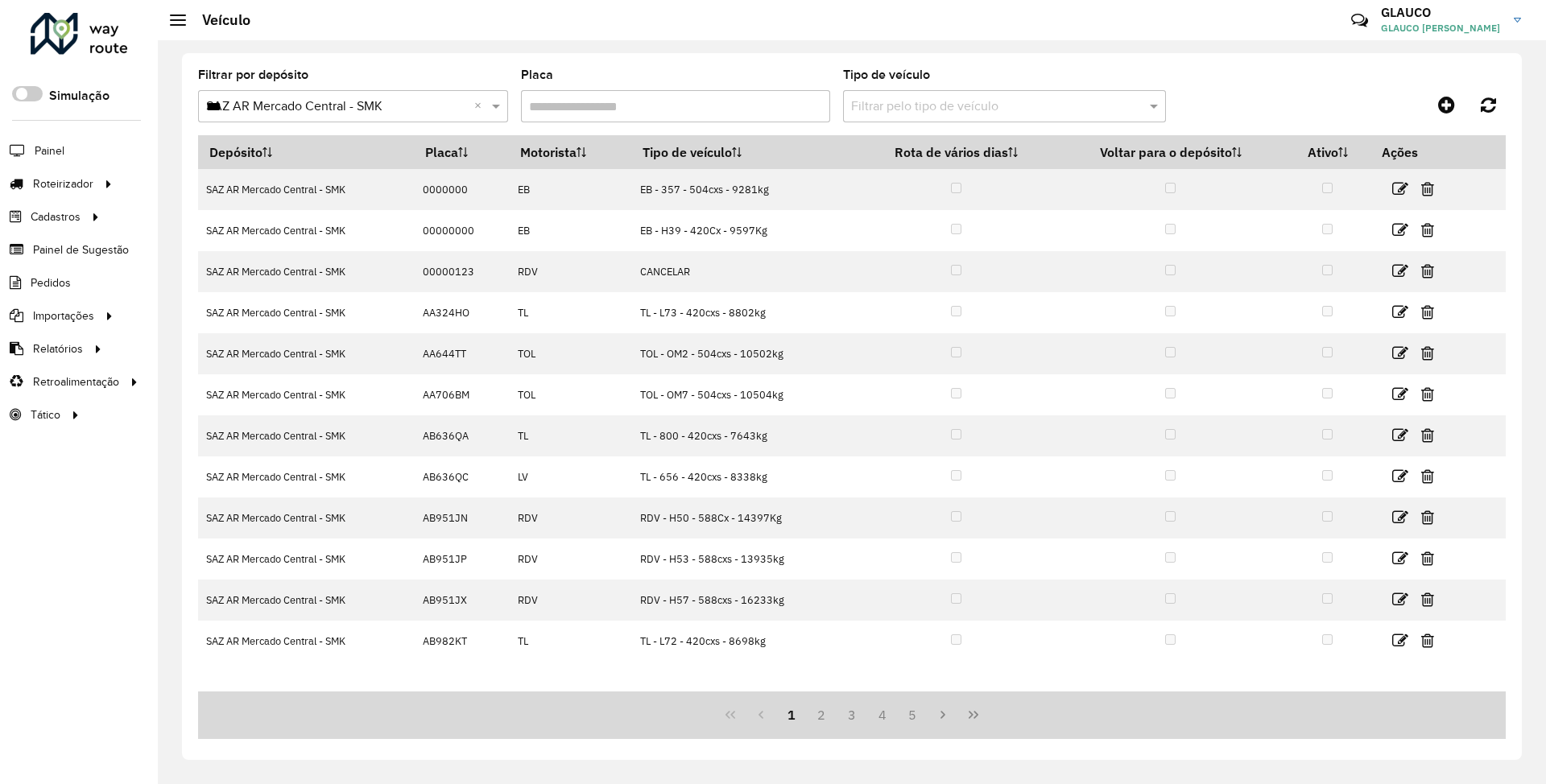
click at [957, 104] on input "text" at bounding box center [987, 107] width 274 height 19
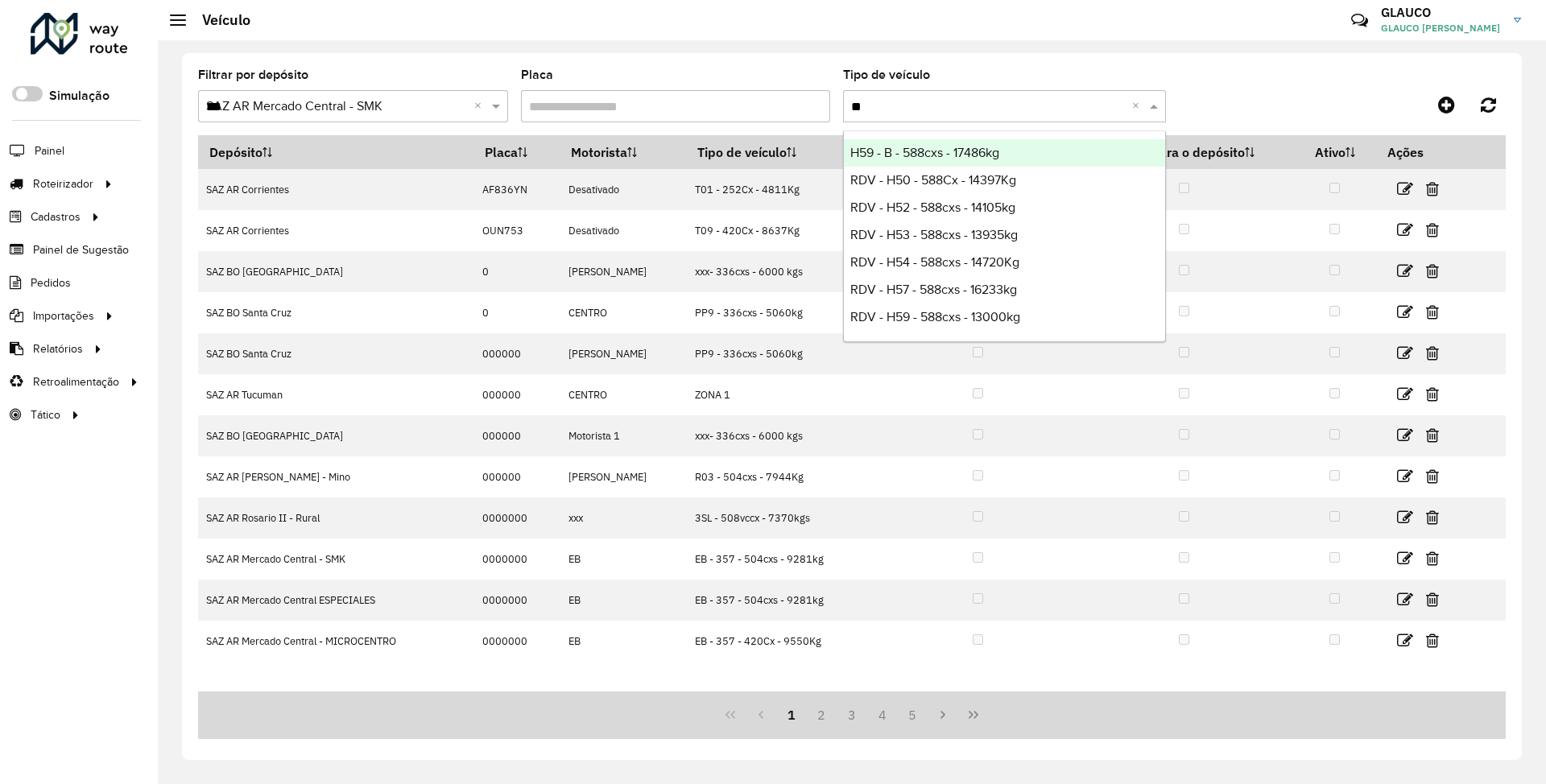
type input "***"
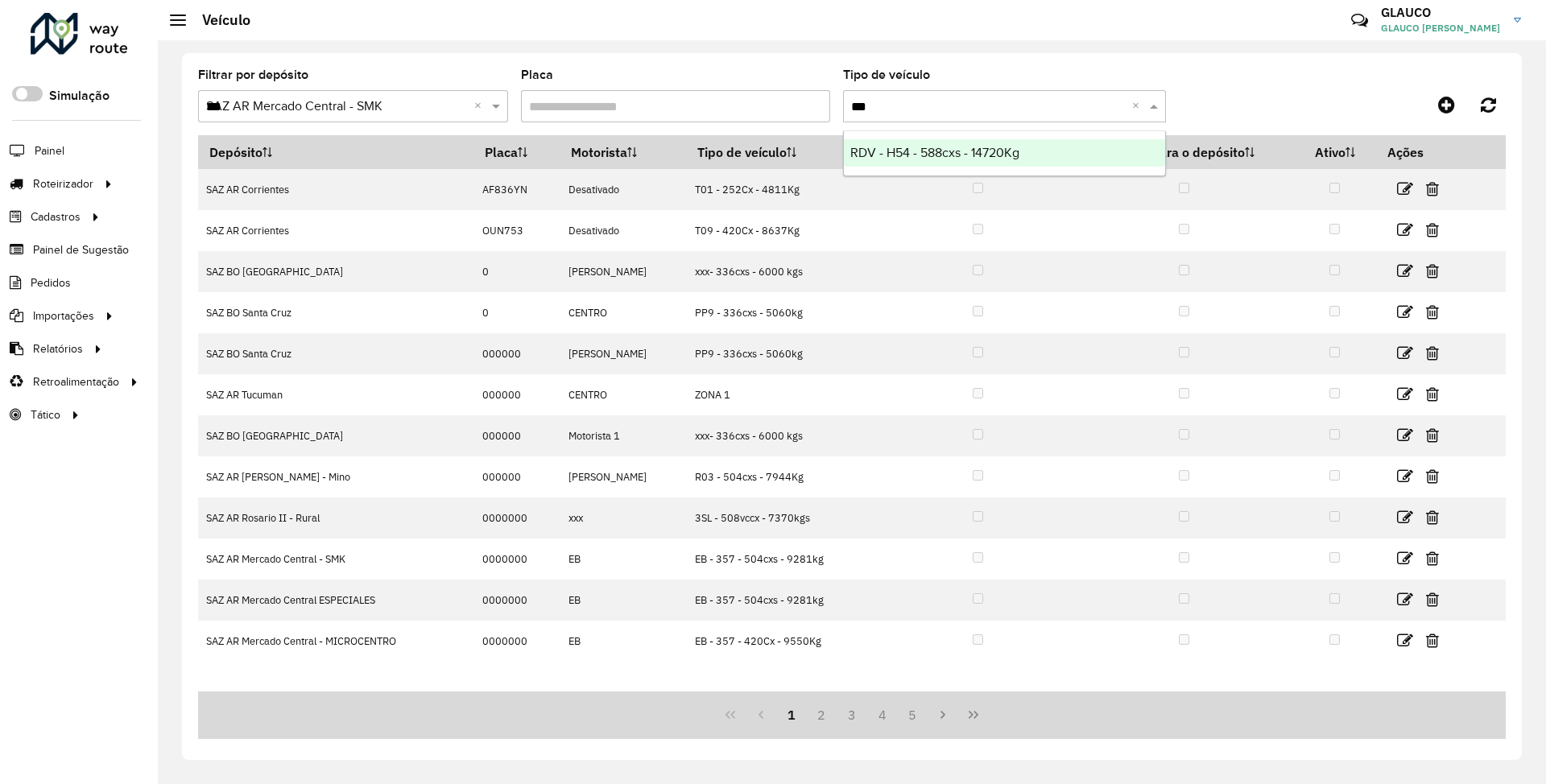
click at [932, 153] on span "RDV - H54 - 588cxs - 14720Kg" at bounding box center [934, 153] width 169 height 13
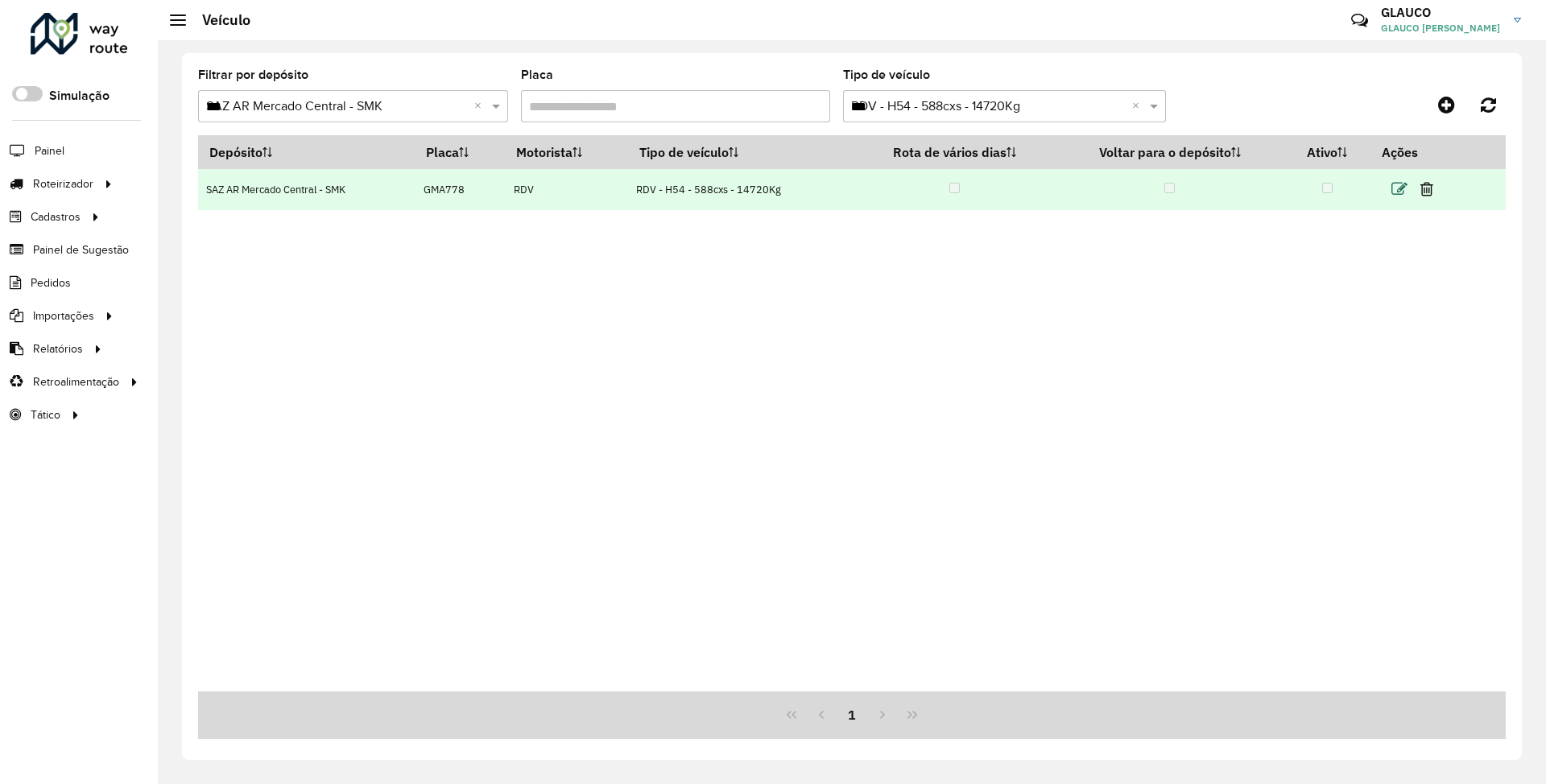
click at [1405, 189] on icon at bounding box center [1399, 189] width 16 height 16
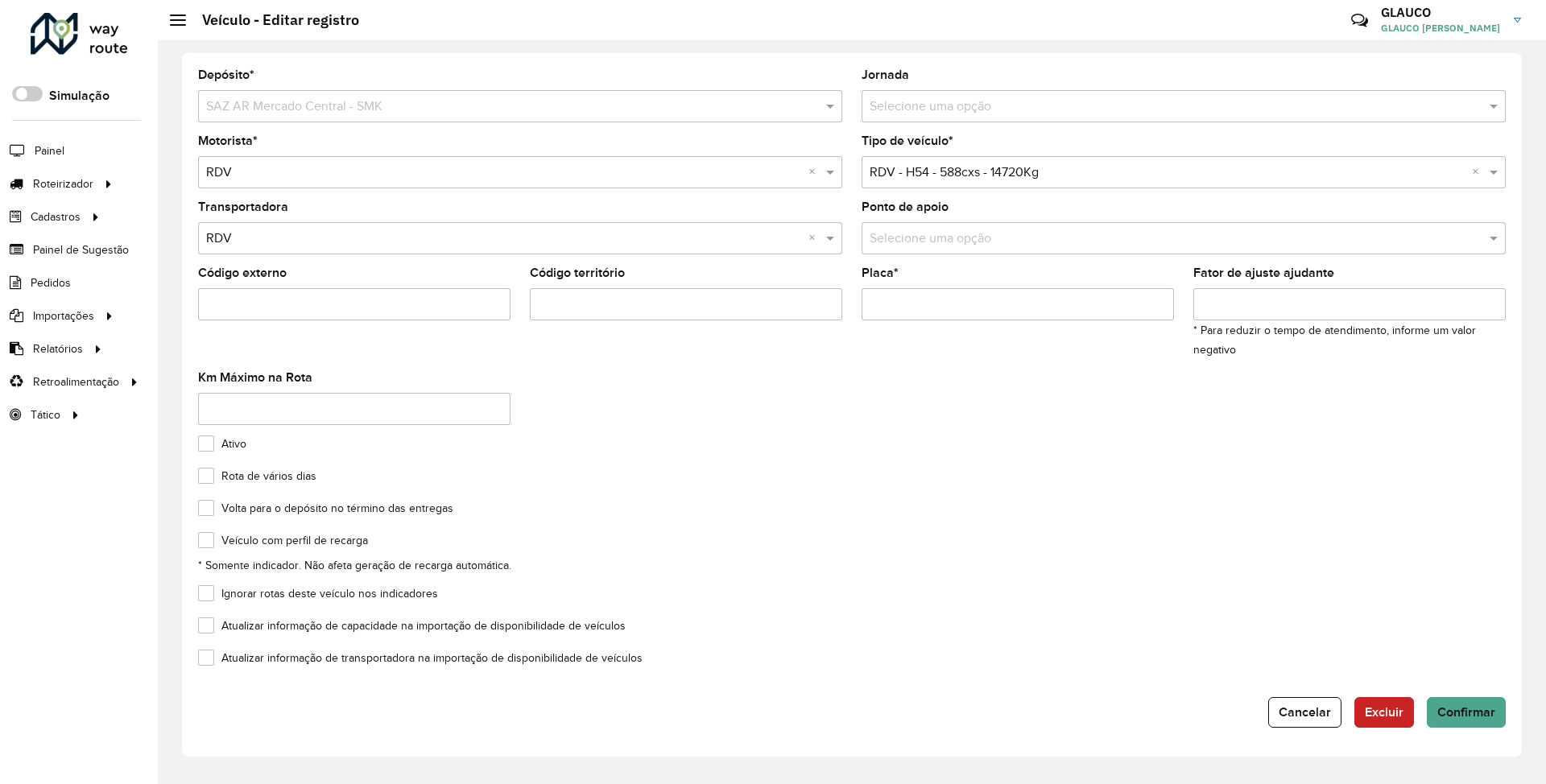
drag, startPoint x: 925, startPoint y: 302, endPoint x: 821, endPoint y: 297, distance: 104.1
click at [821, 297] on formly-group "Motorista * Selecione uma opção × RDV × Tipo de veículo * Selecione uma opção ×…" at bounding box center [852, 286] width 1327 height 302
paste input "*"
type input "*******"
click at [1462, 706] on span "Confirmar" at bounding box center [1465, 712] width 58 height 13
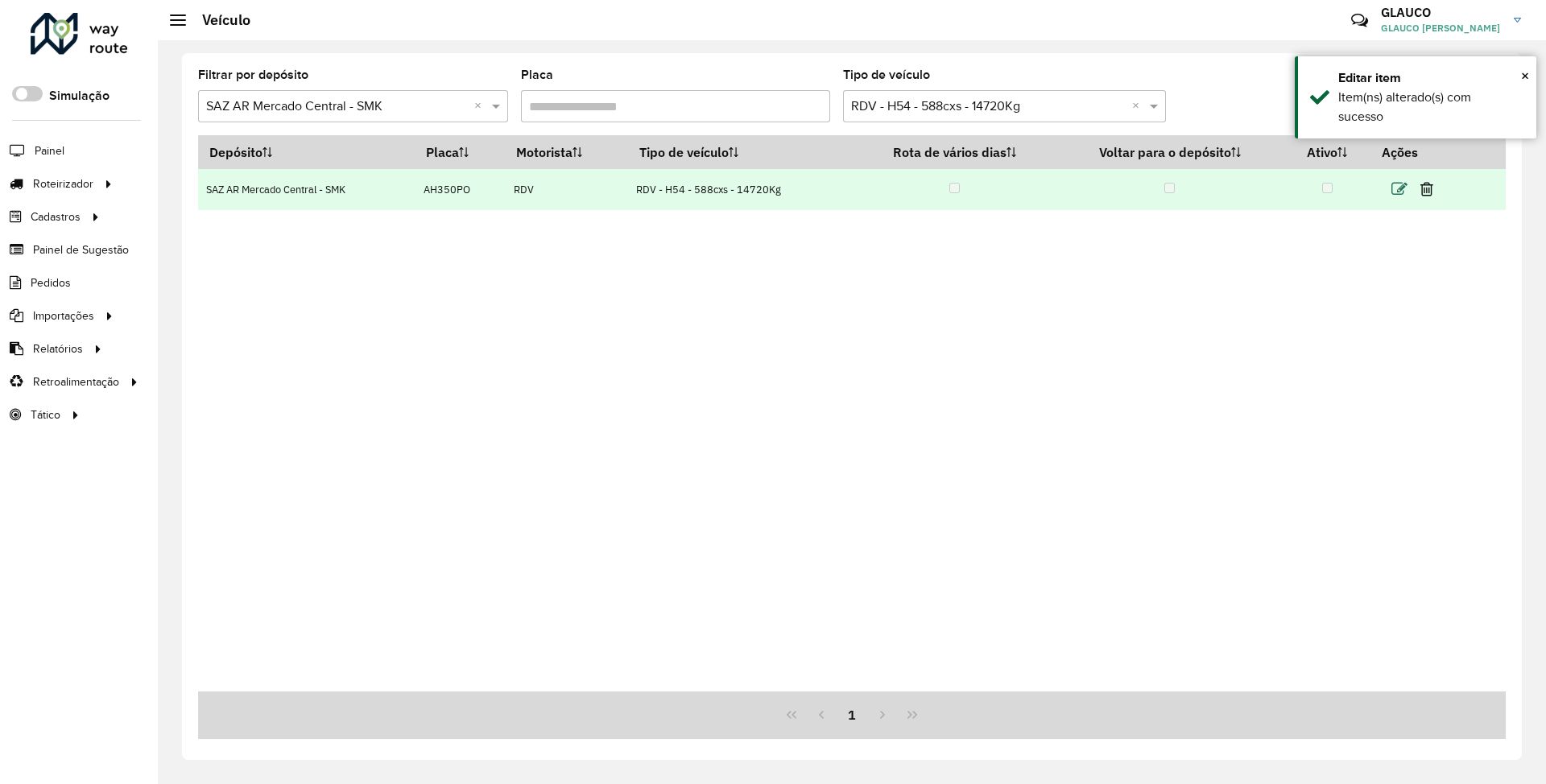
click at [1405, 191] on icon at bounding box center [1399, 189] width 16 height 16
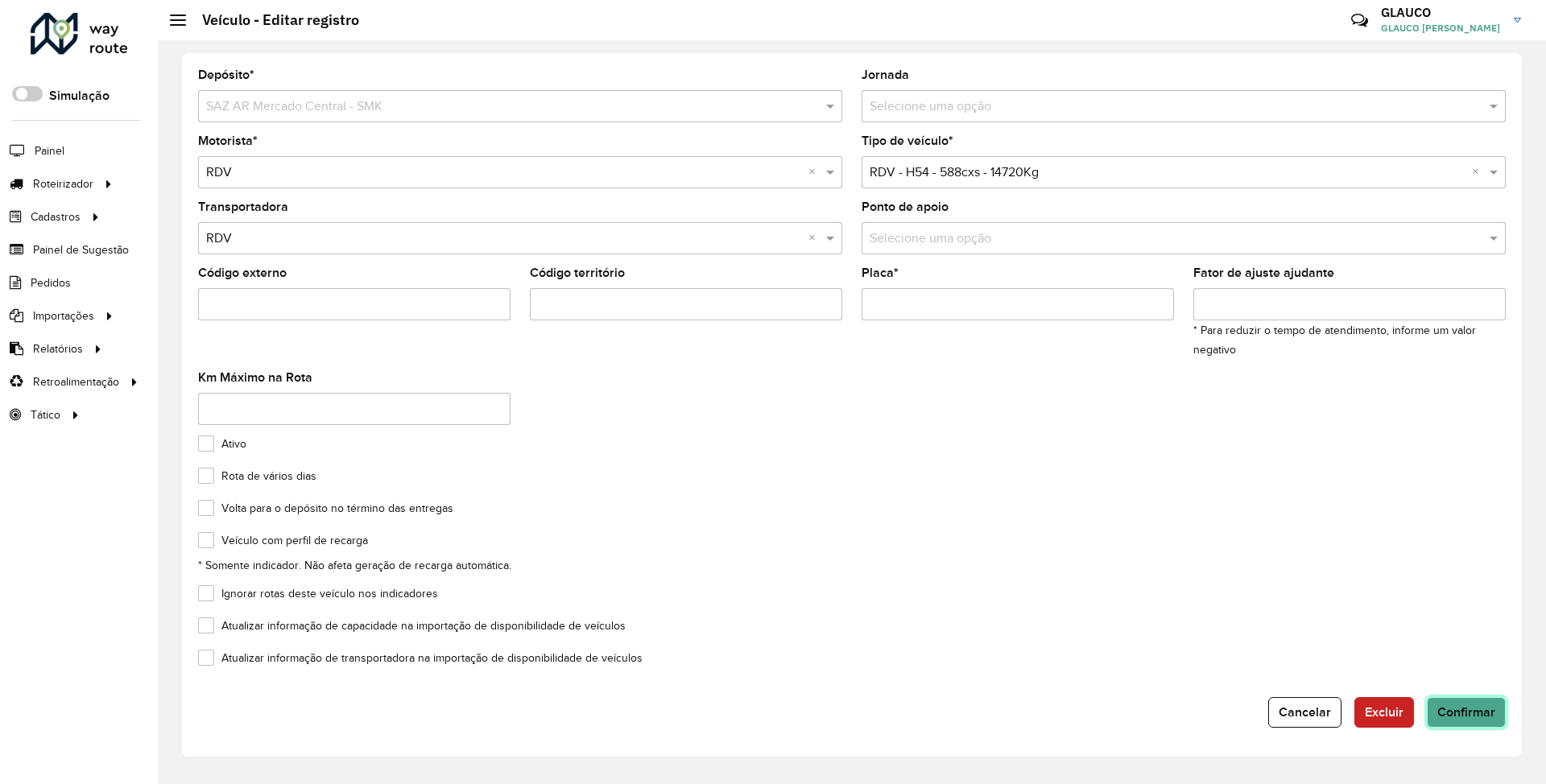
click at [1482, 712] on span "Confirmar" at bounding box center [1465, 712] width 58 height 13
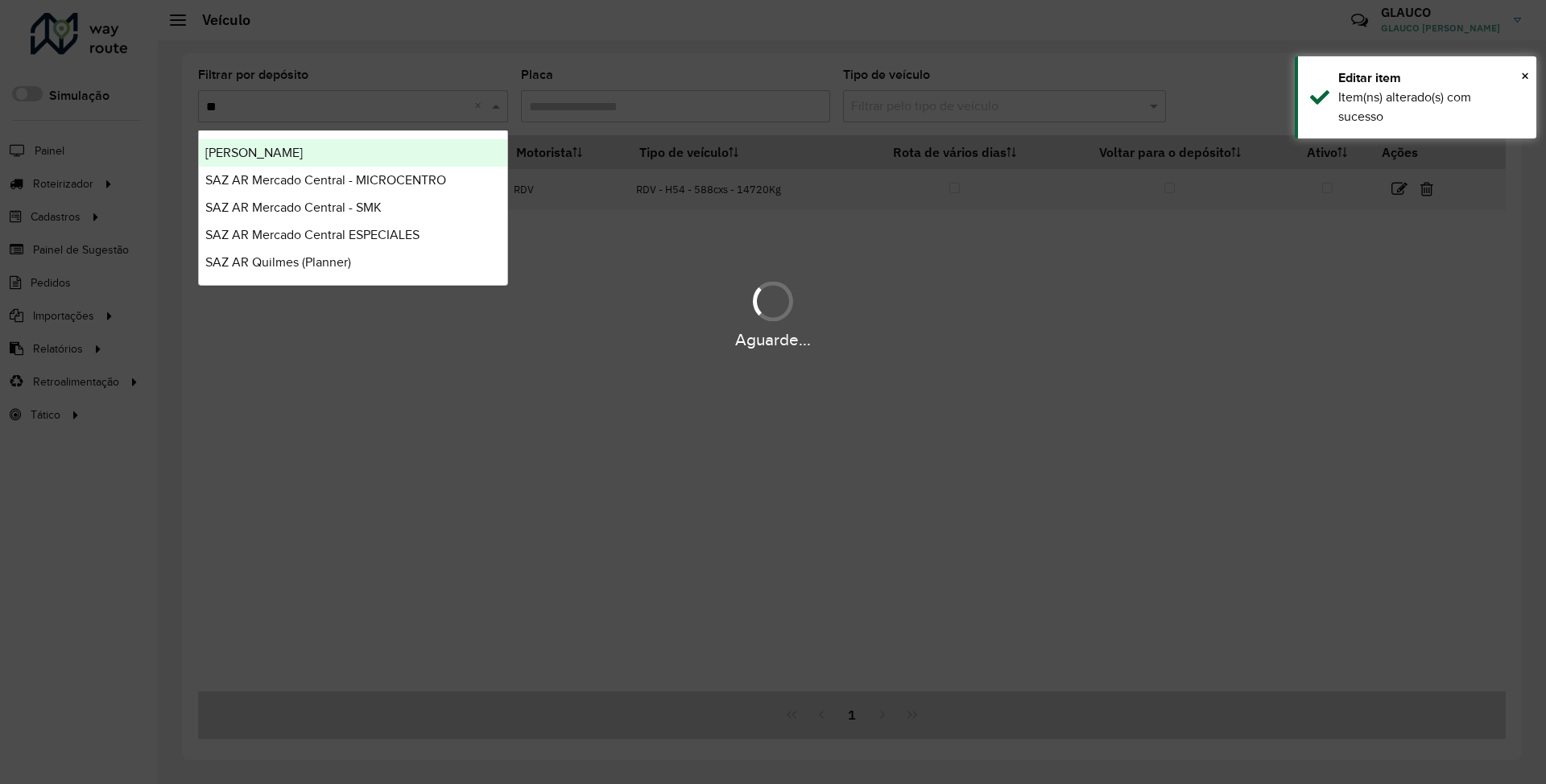
type input "***"
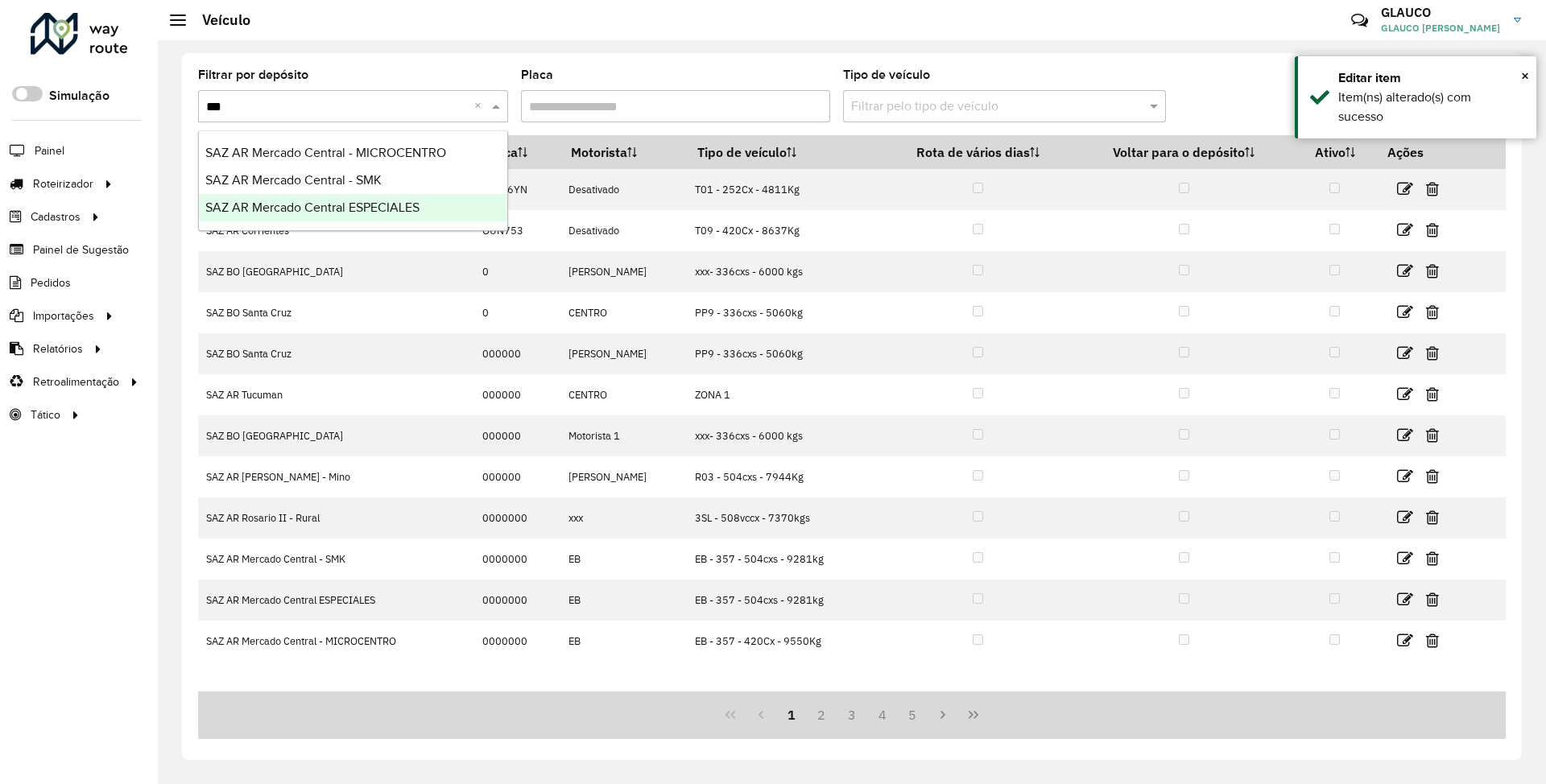
click at [387, 207] on span "SAZ AR Mercado Central ESPECIALES" at bounding box center [312, 207] width 214 height 13
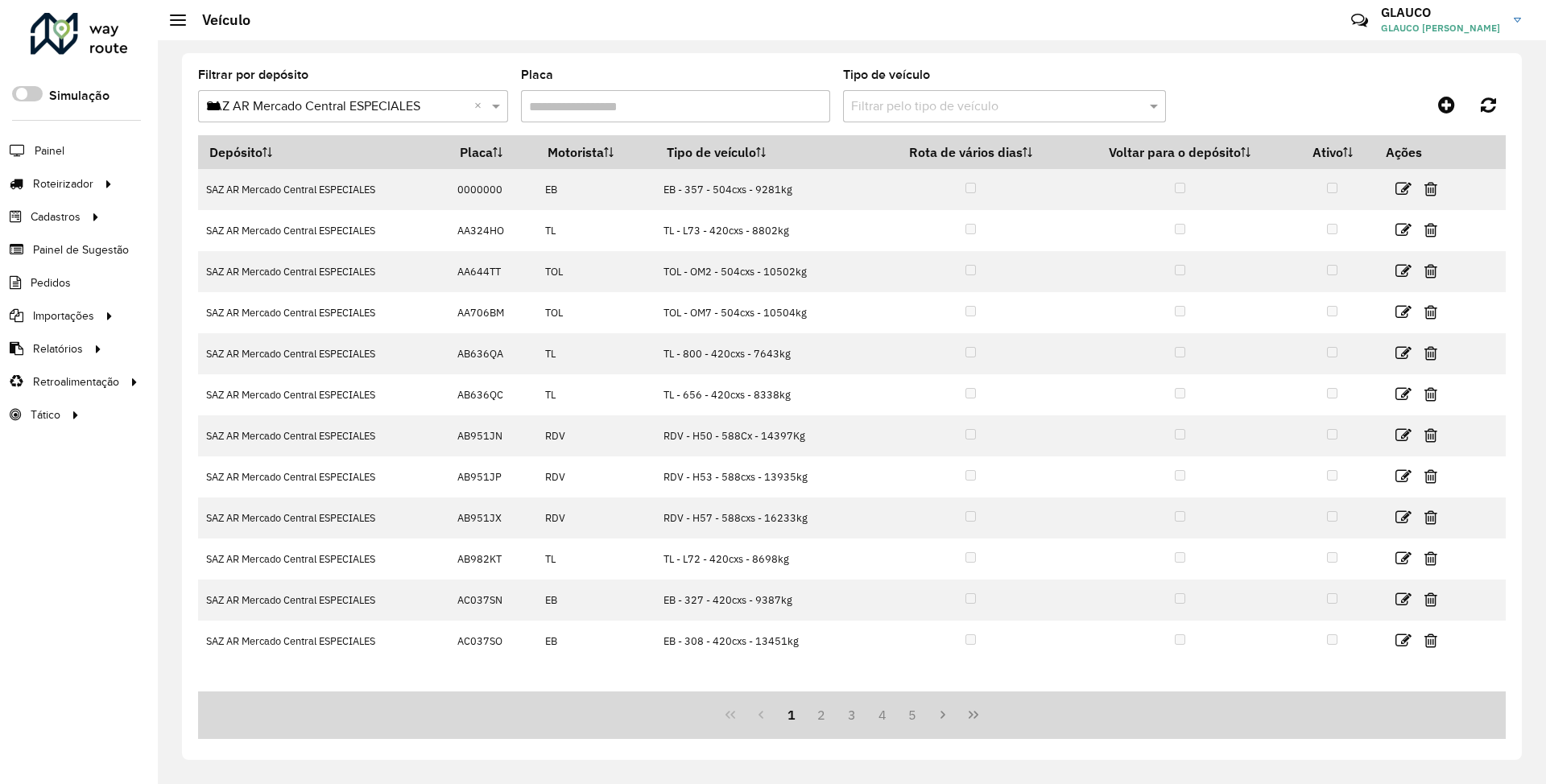
click at [928, 104] on input "text" at bounding box center [987, 107] width 274 height 19
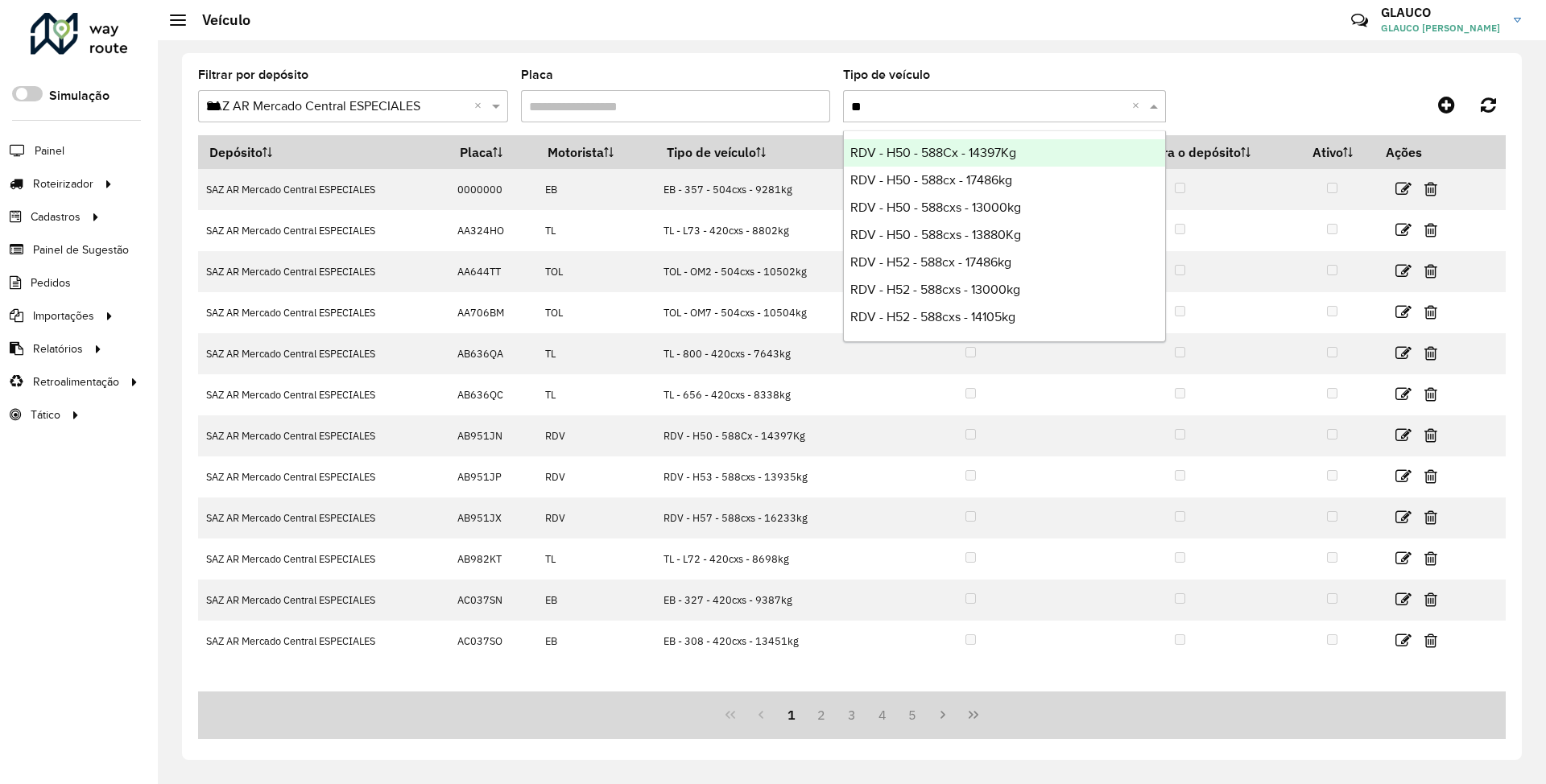
type input "***"
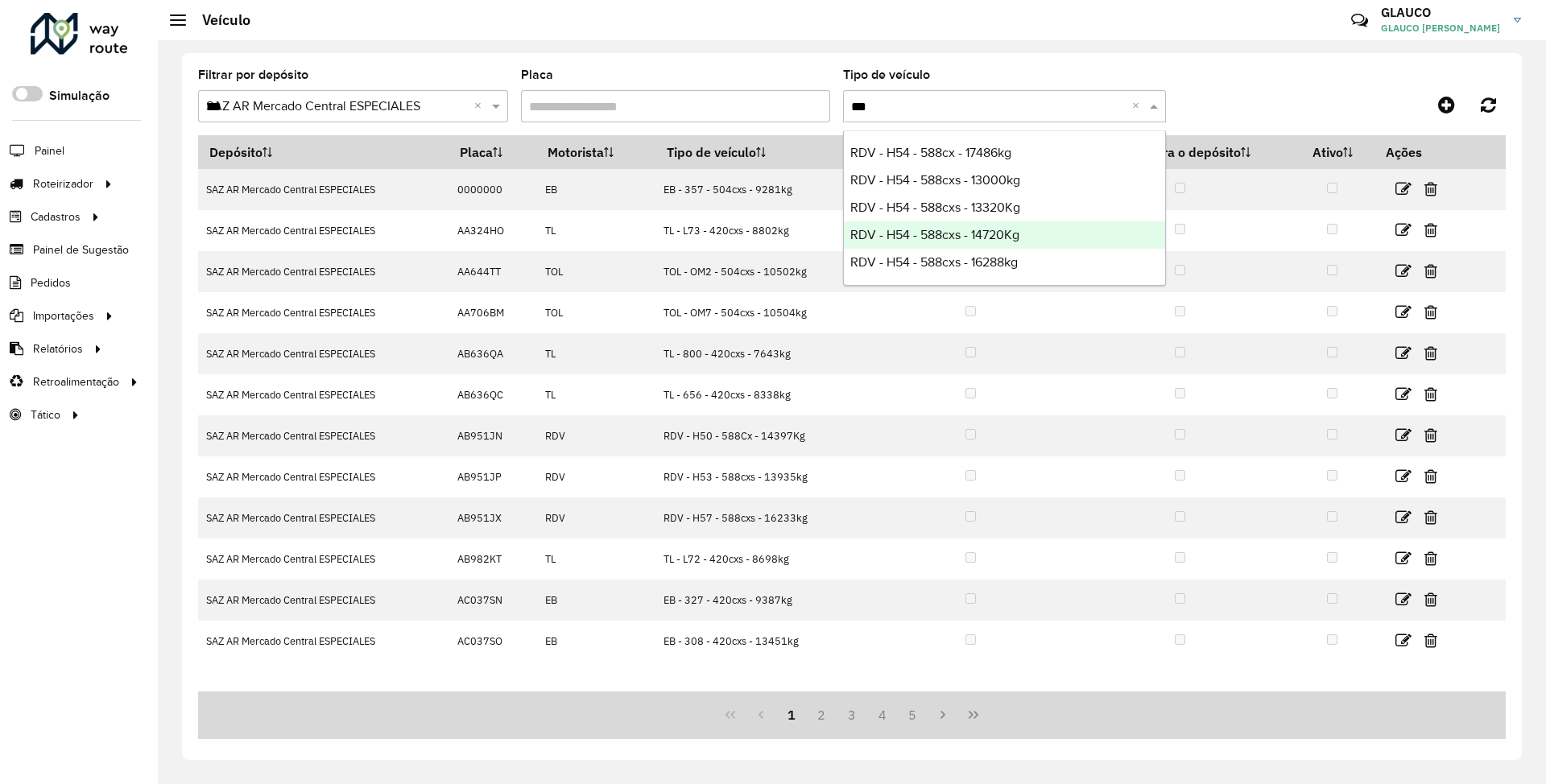
click at [960, 235] on span "RDV - H54 - 588cxs - 14720Kg" at bounding box center [934, 234] width 169 height 13
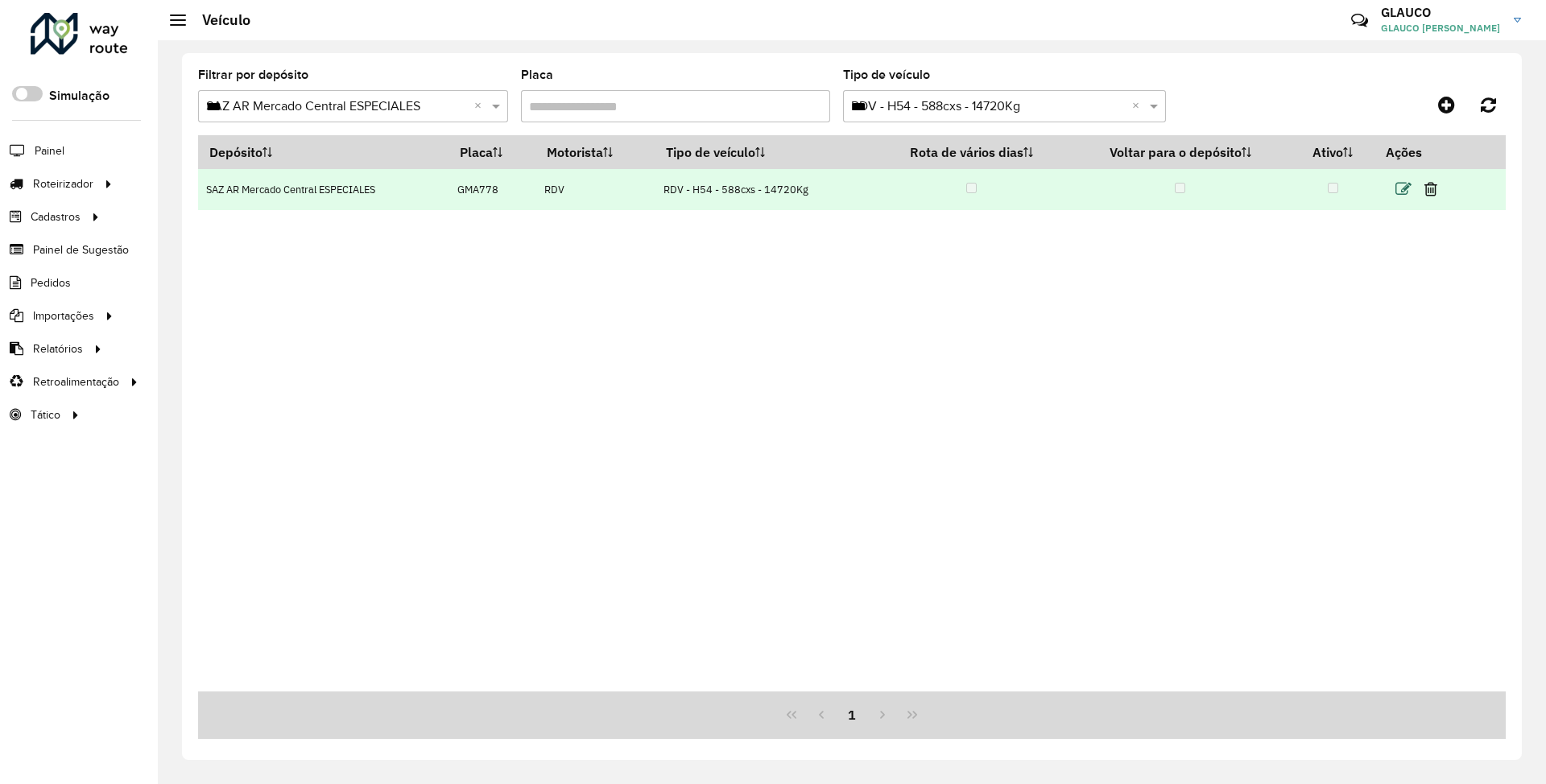
click at [1408, 187] on icon at bounding box center [1403, 189] width 16 height 16
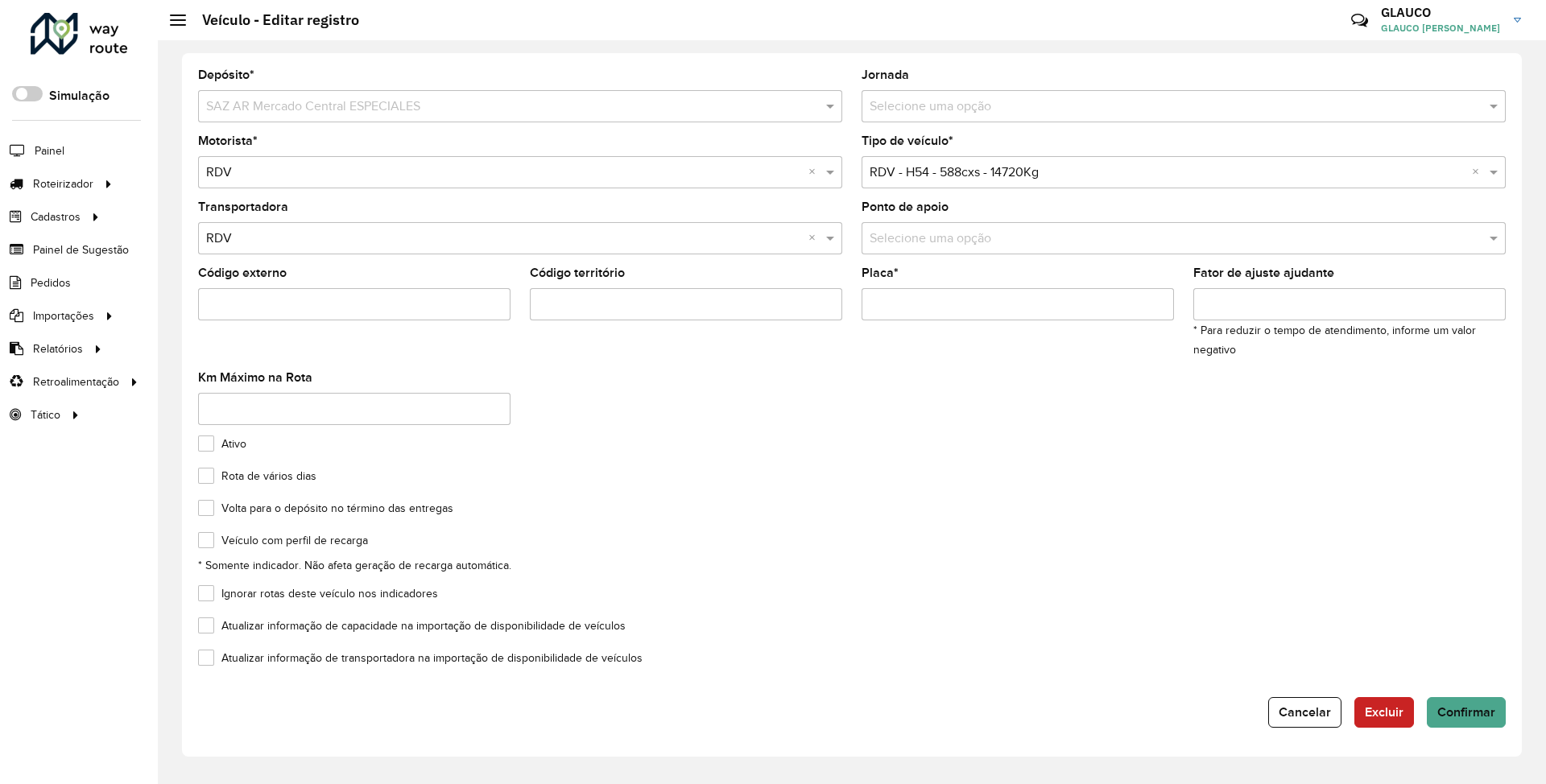
drag, startPoint x: 939, startPoint y: 301, endPoint x: 803, endPoint y: 297, distance: 136.1
click at [803, 297] on formly-group "Motorista * Selecione uma opção × RDV × Tipo de veículo * Selecione uma opção ×…" at bounding box center [852, 286] width 1327 height 302
paste input "*"
type input "*******"
click at [1447, 705] on span "Confirmar" at bounding box center [1465, 712] width 58 height 13
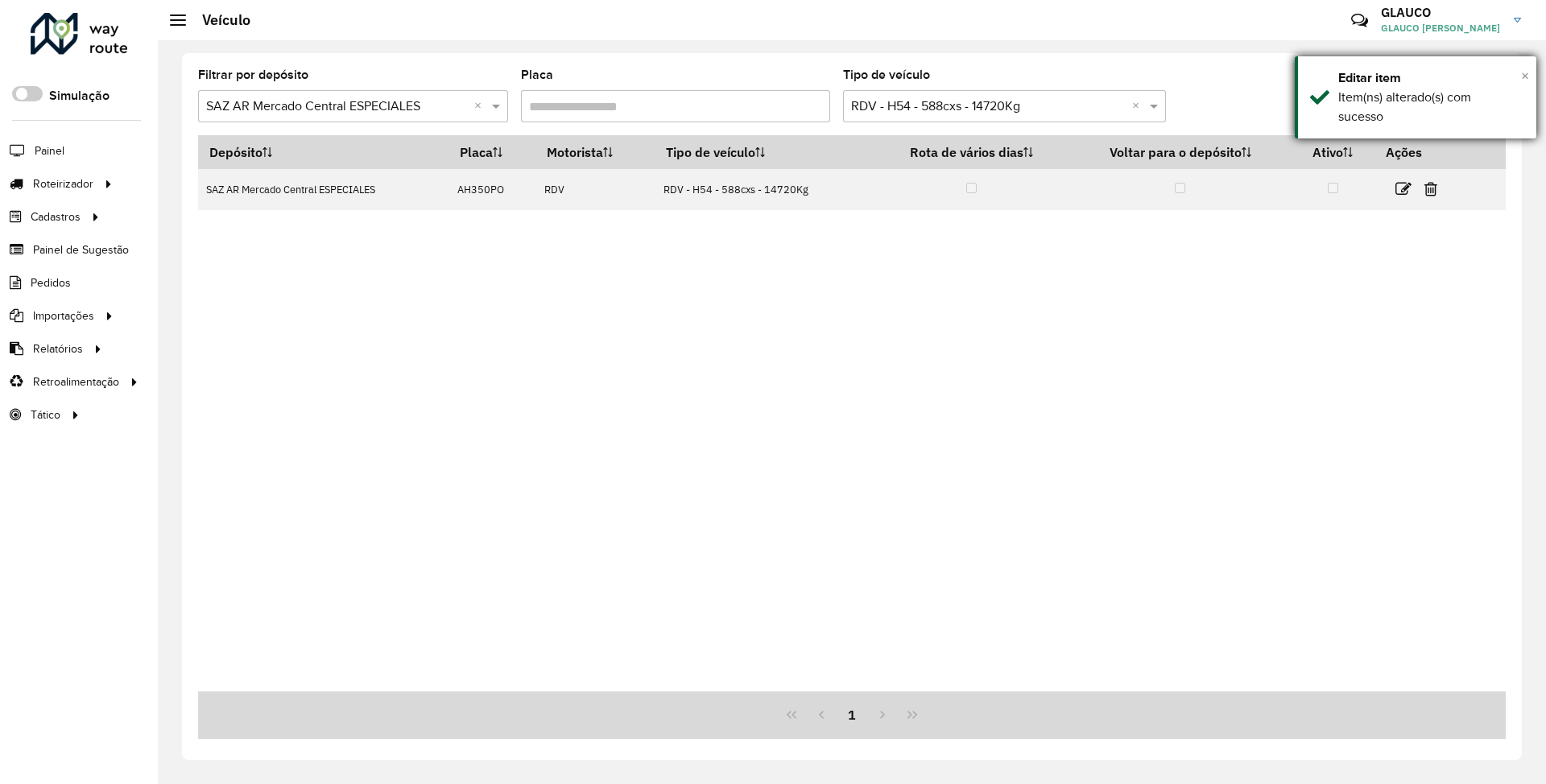
click at [1520, 74] on span "×" at bounding box center [1524, 75] width 8 height 18
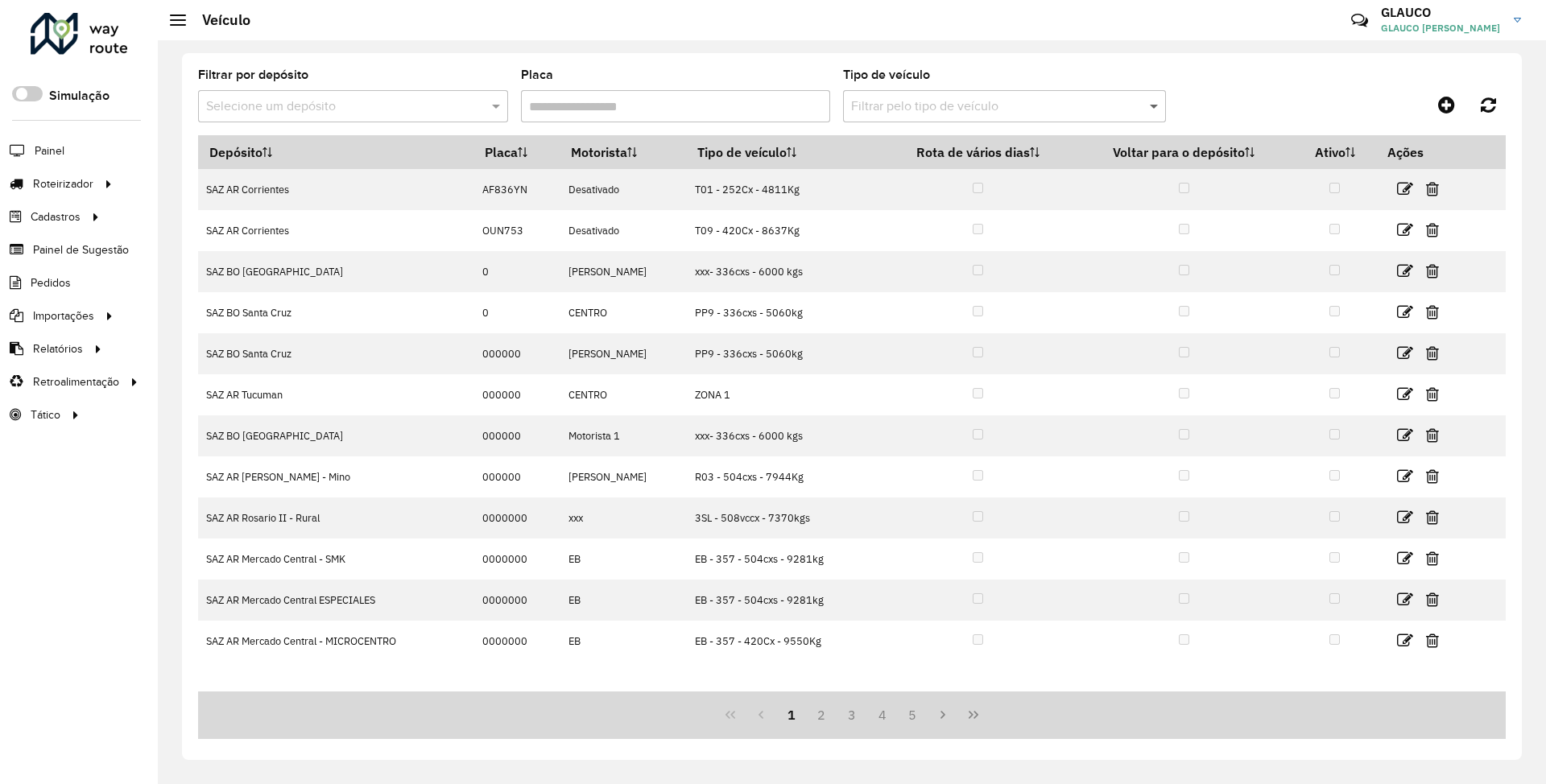
click at [1156, 104] on span at bounding box center [1155, 106] width 20 height 19
click at [635, 98] on input "Placa" at bounding box center [675, 106] width 310 height 32
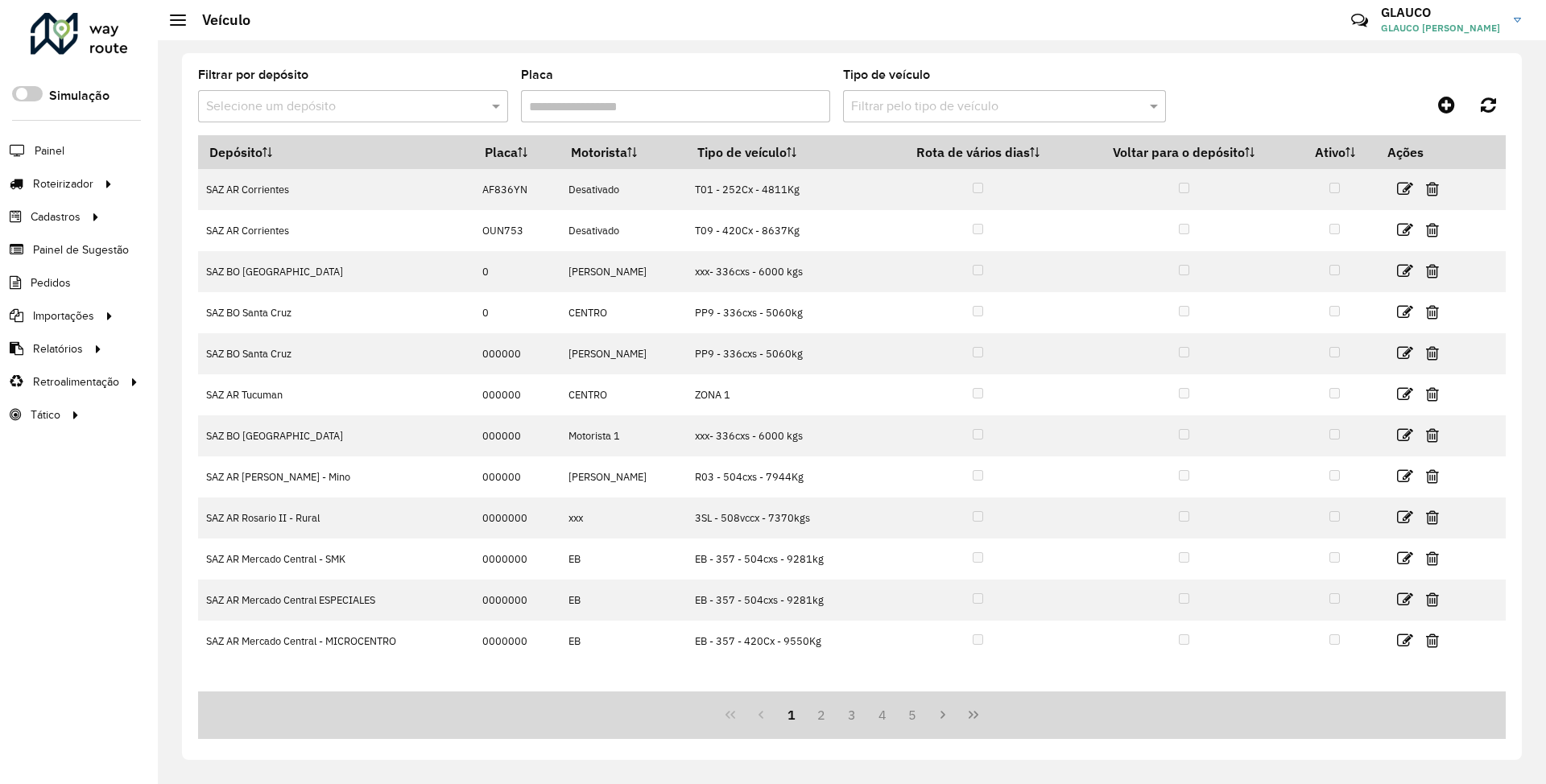
paste input "*******"
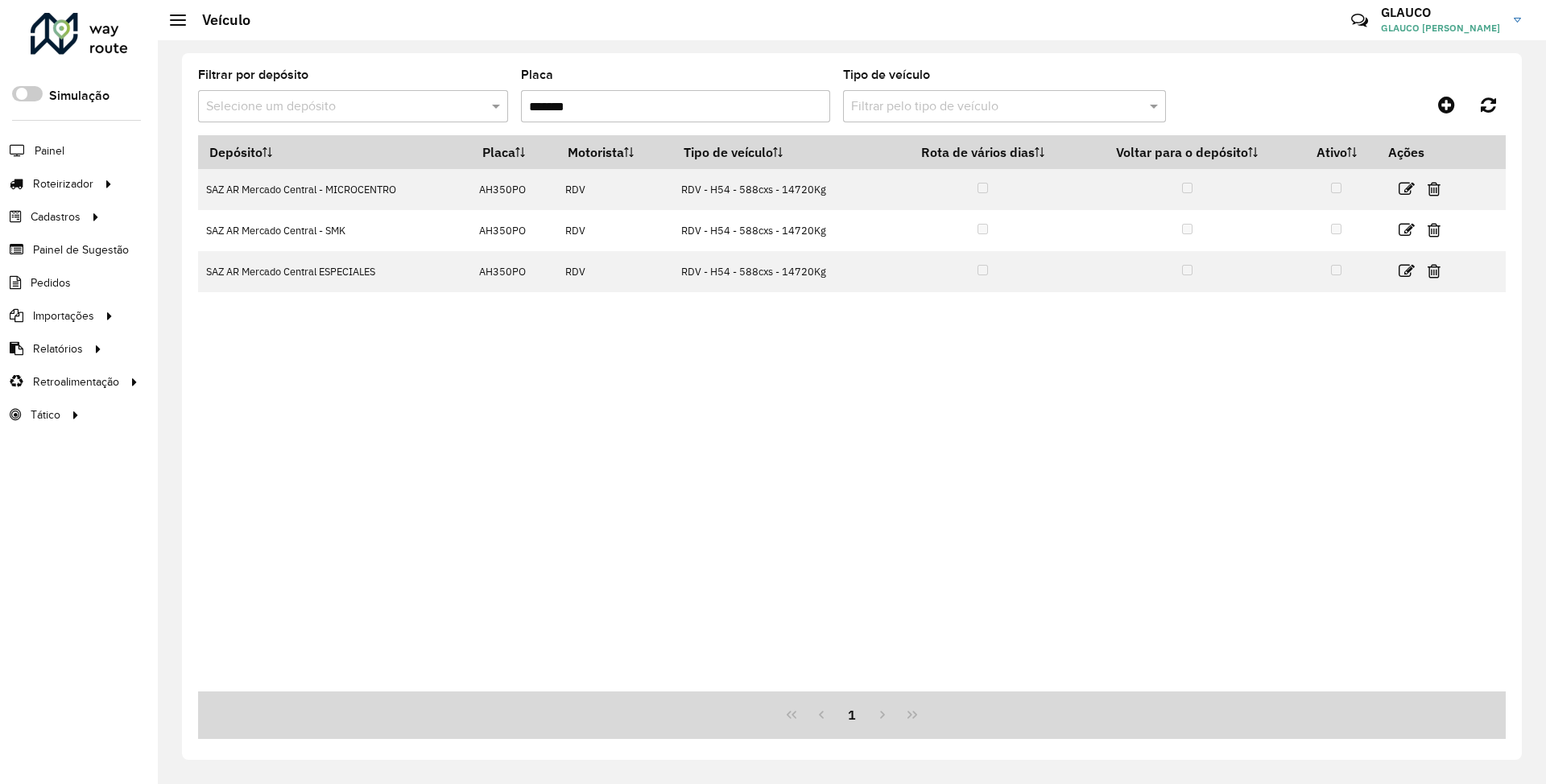
type input "*******"
click at [1006, 535] on div "Depósito Placa Motorista Tipo de veículo Rota de vários dias Voltar para o depó…" at bounding box center [852, 413] width 1308 height 556
click at [201, 171] on link "Entregas" at bounding box center [268, 184] width 197 height 32
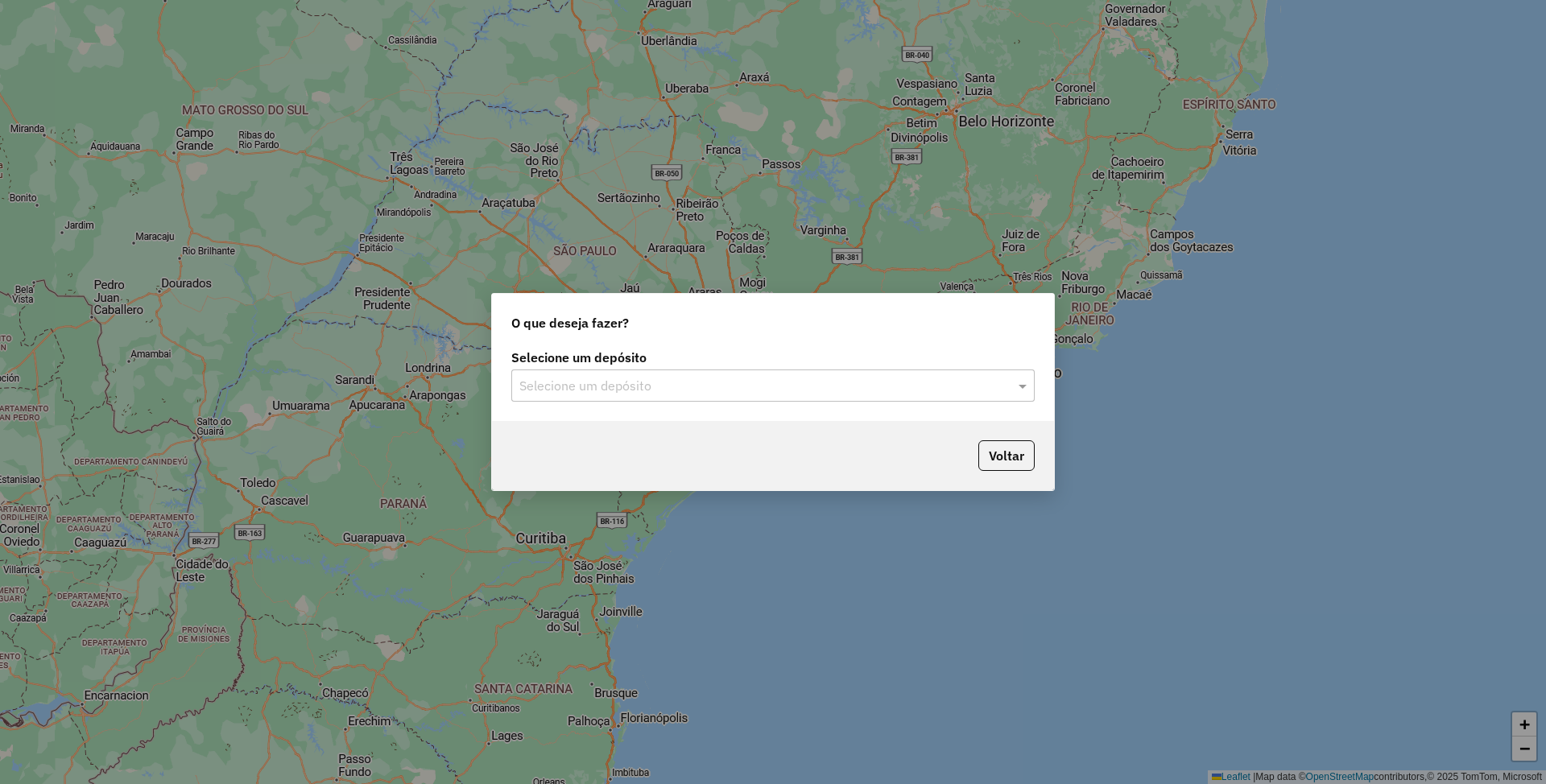
click at [716, 386] on input "text" at bounding box center [757, 386] width 475 height 19
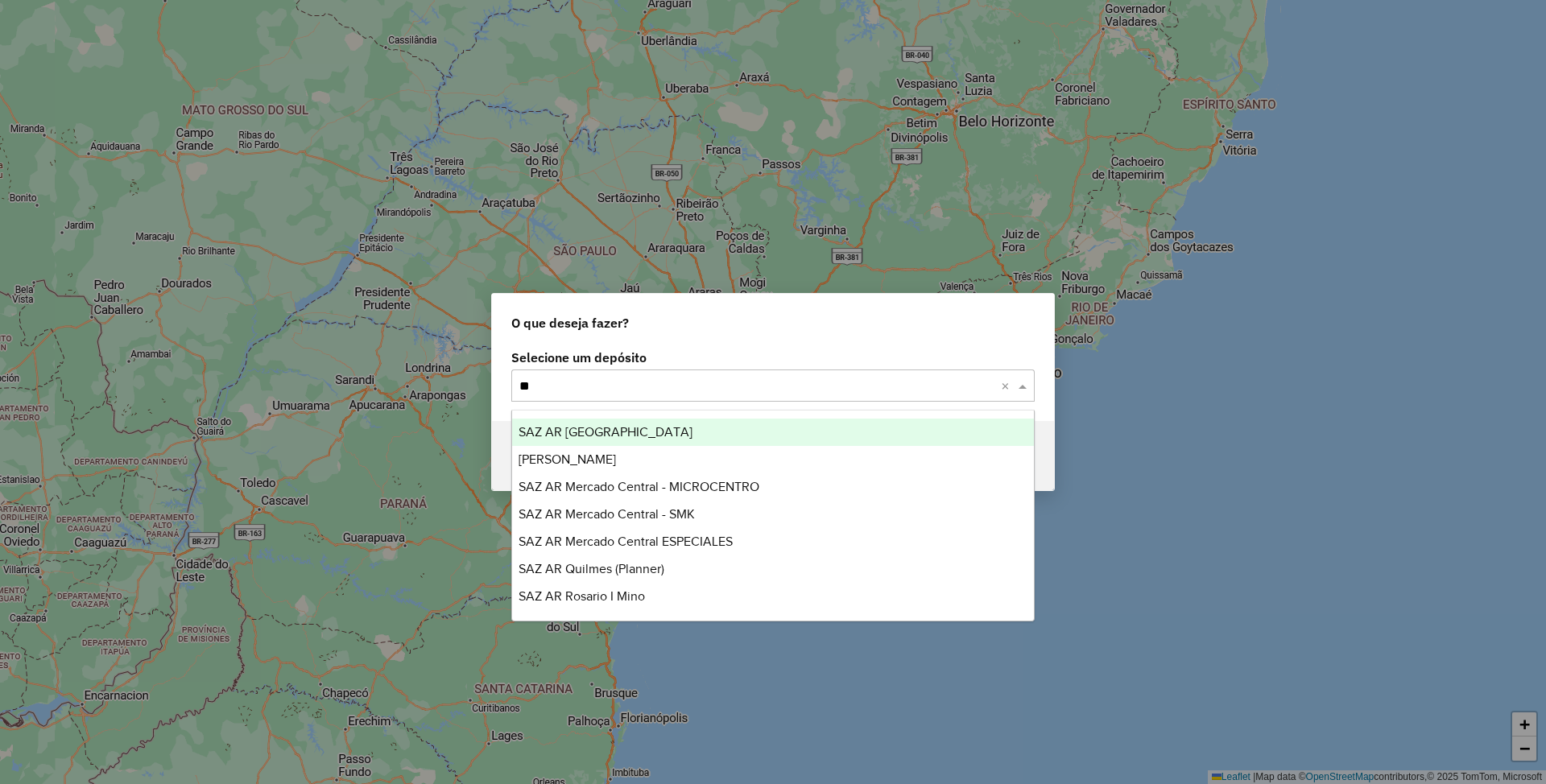
type input "***"
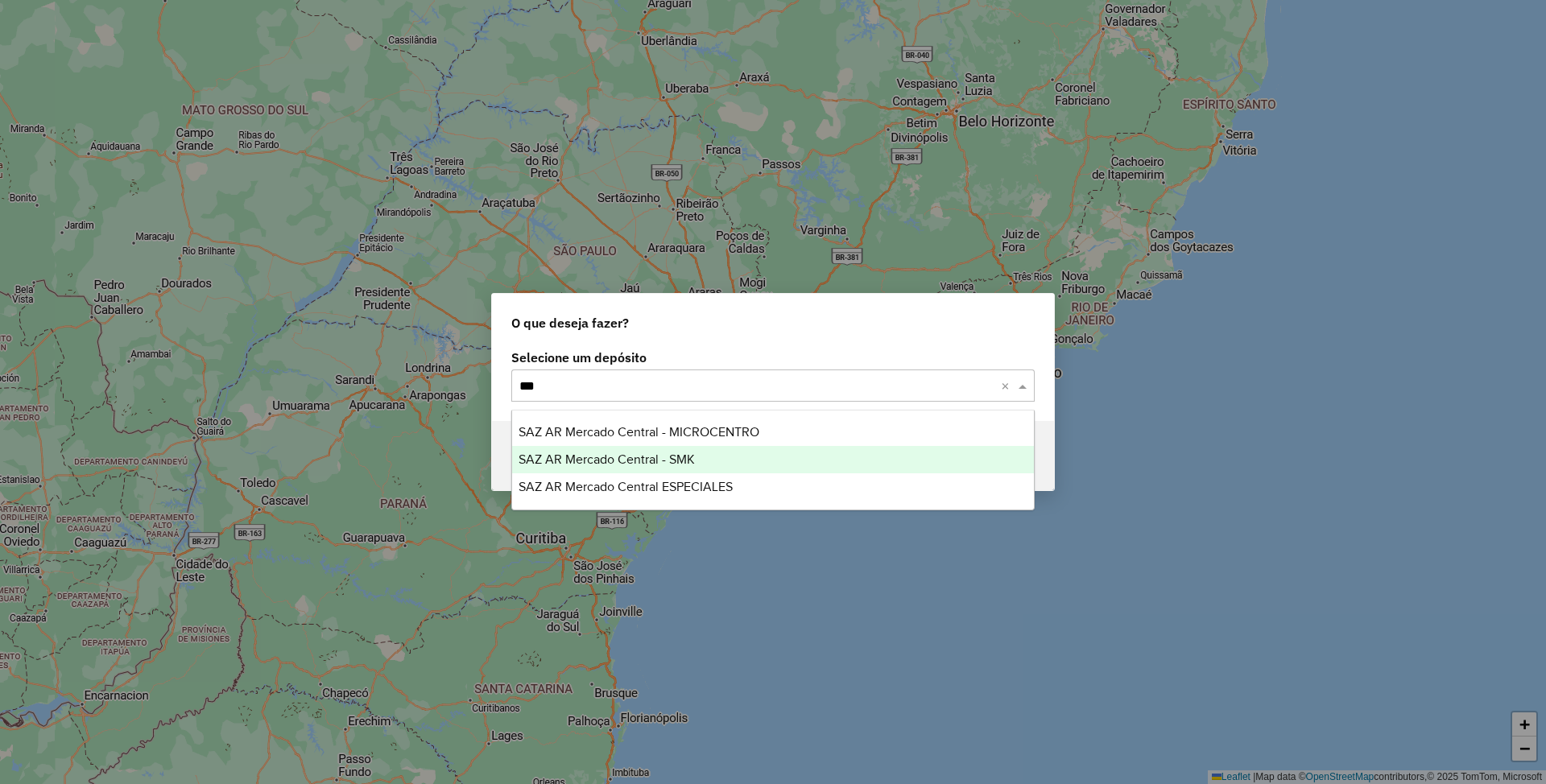
click at [658, 455] on span "SAZ AR Mercado Central - SMK" at bounding box center [607, 459] width 176 height 13
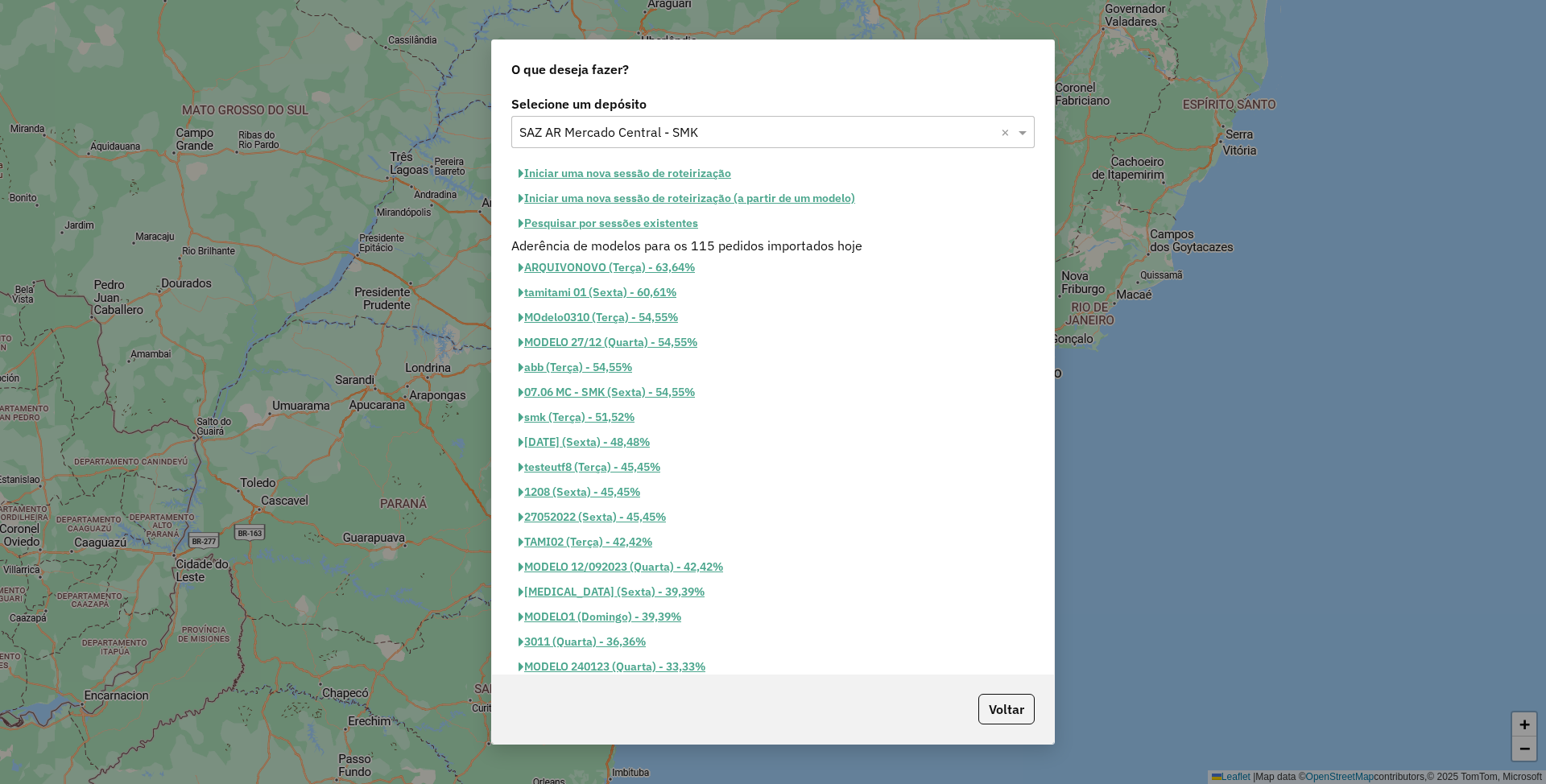
click at [603, 166] on button "Iniciar uma nova sessão de roteirização" at bounding box center [624, 173] width 227 height 25
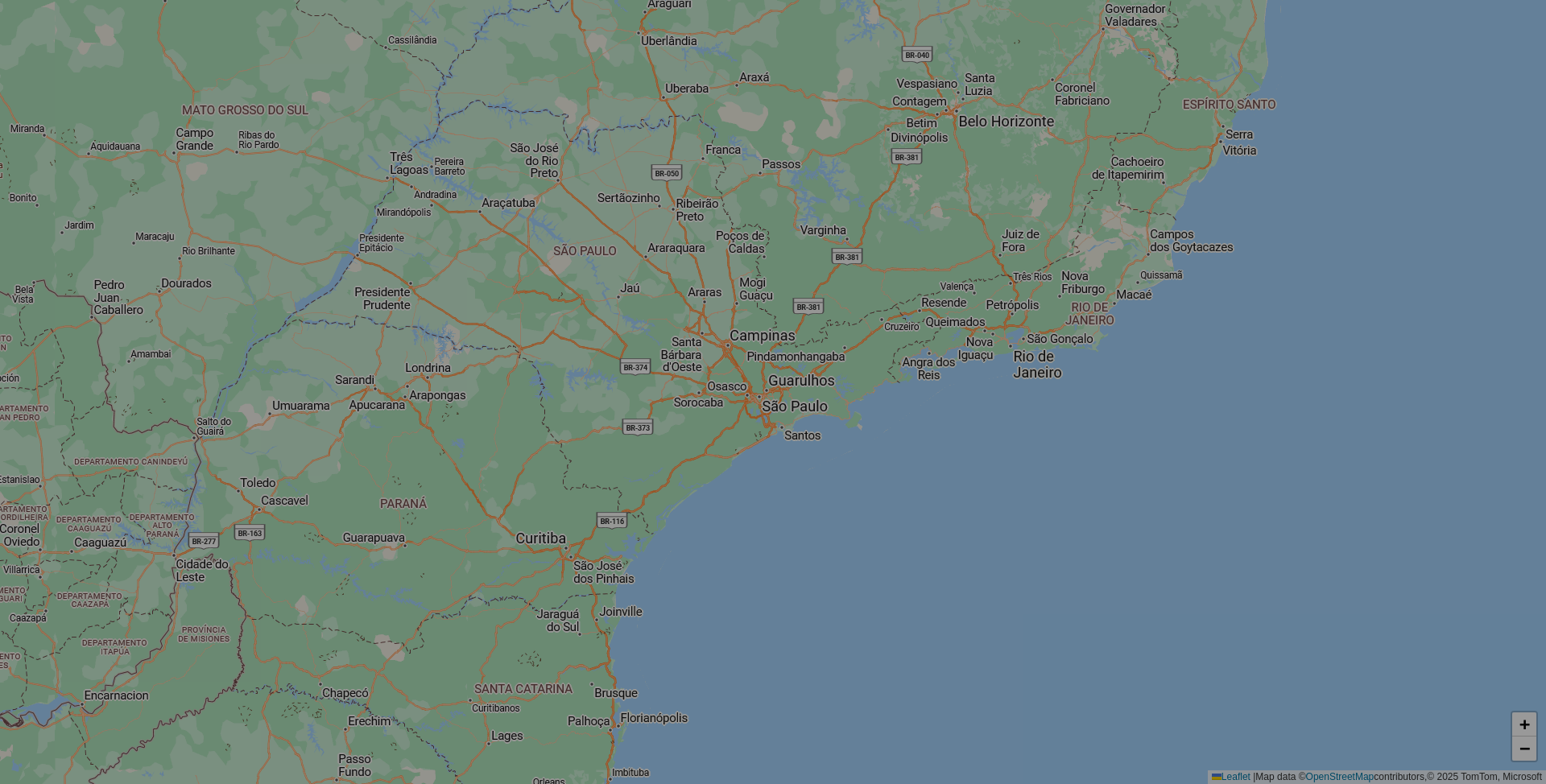
select select "*"
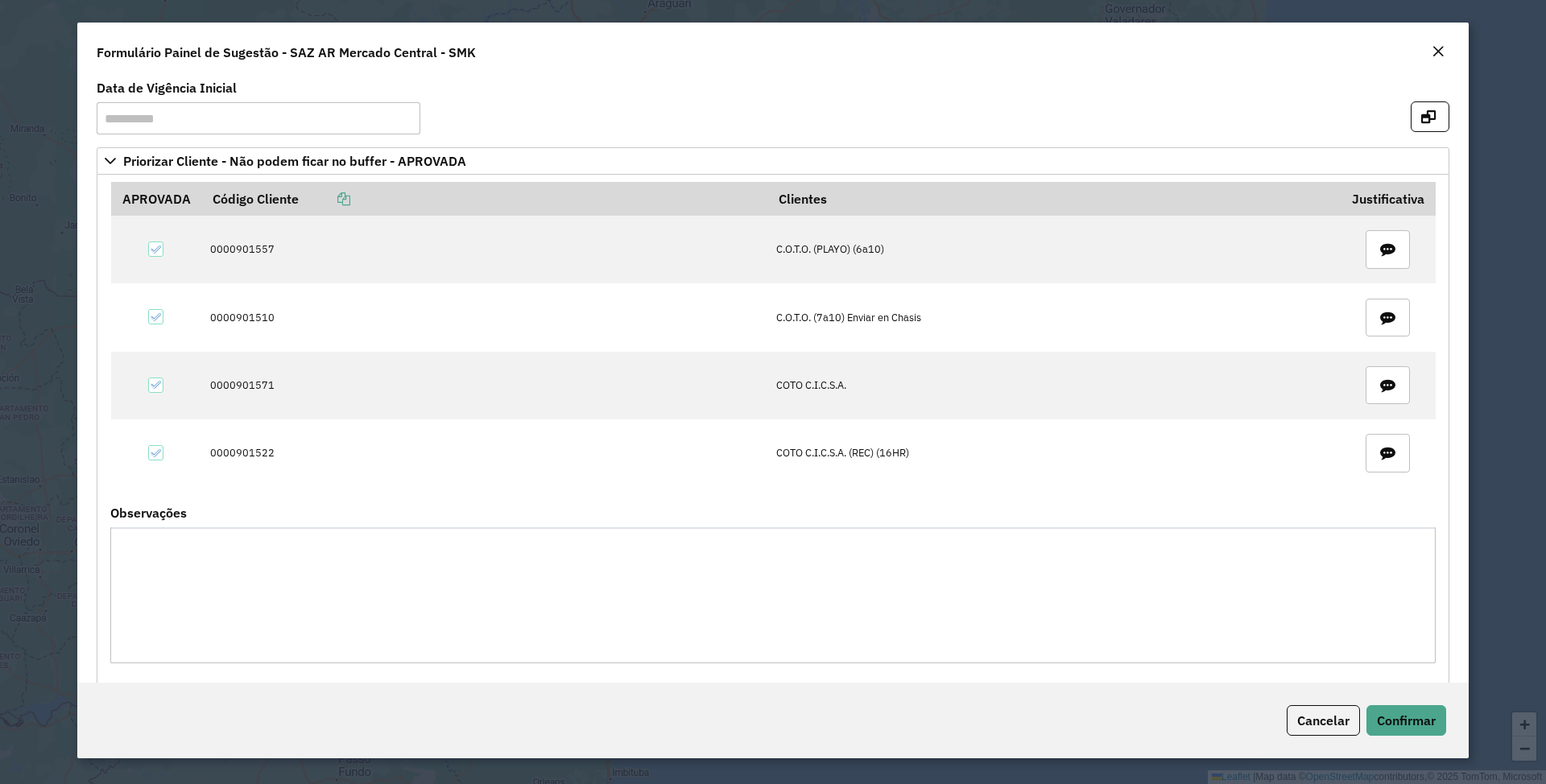
scroll to position [242, 0]
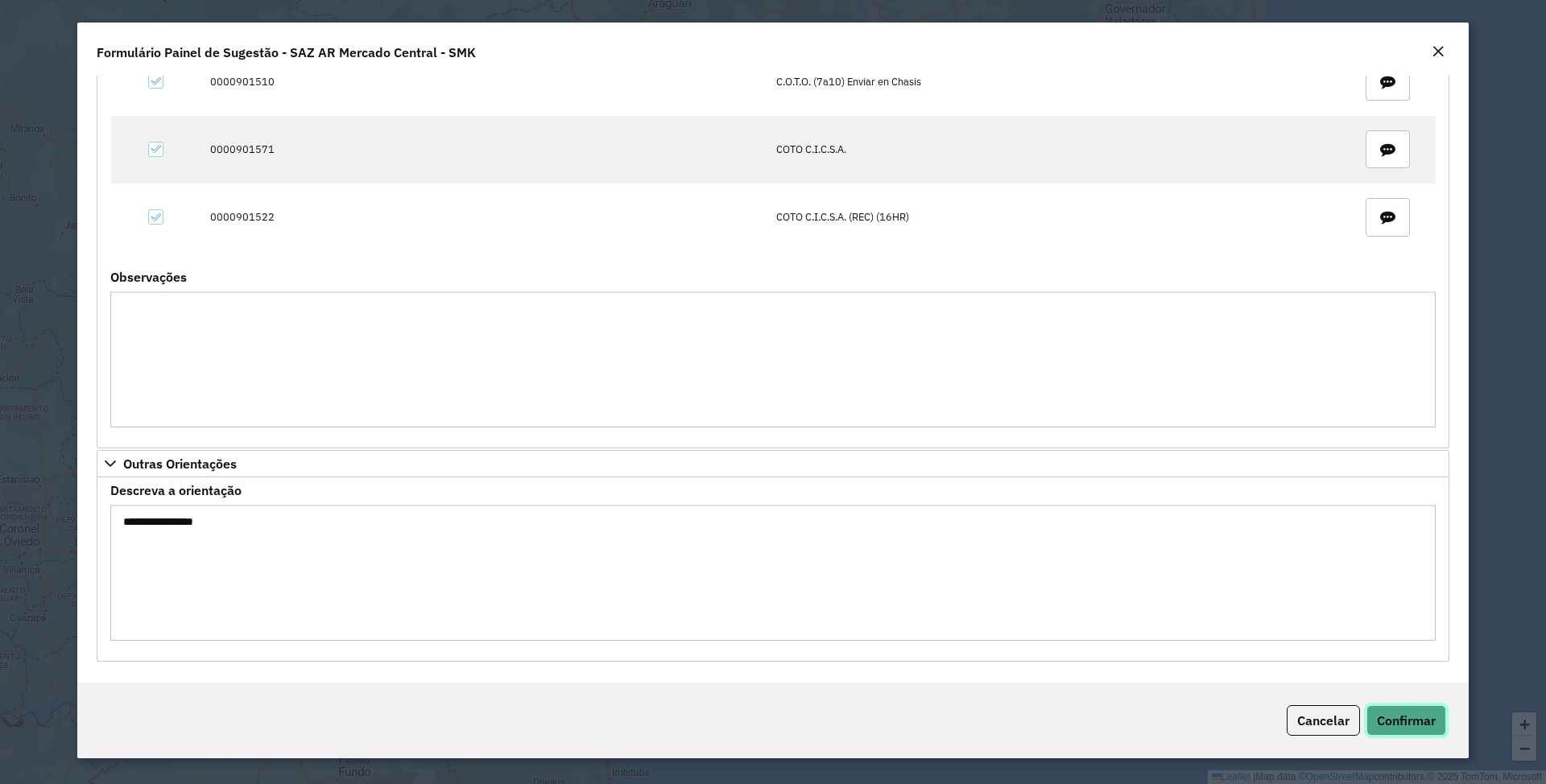
click at [1412, 724] on span "Confirmar" at bounding box center [1407, 720] width 59 height 16
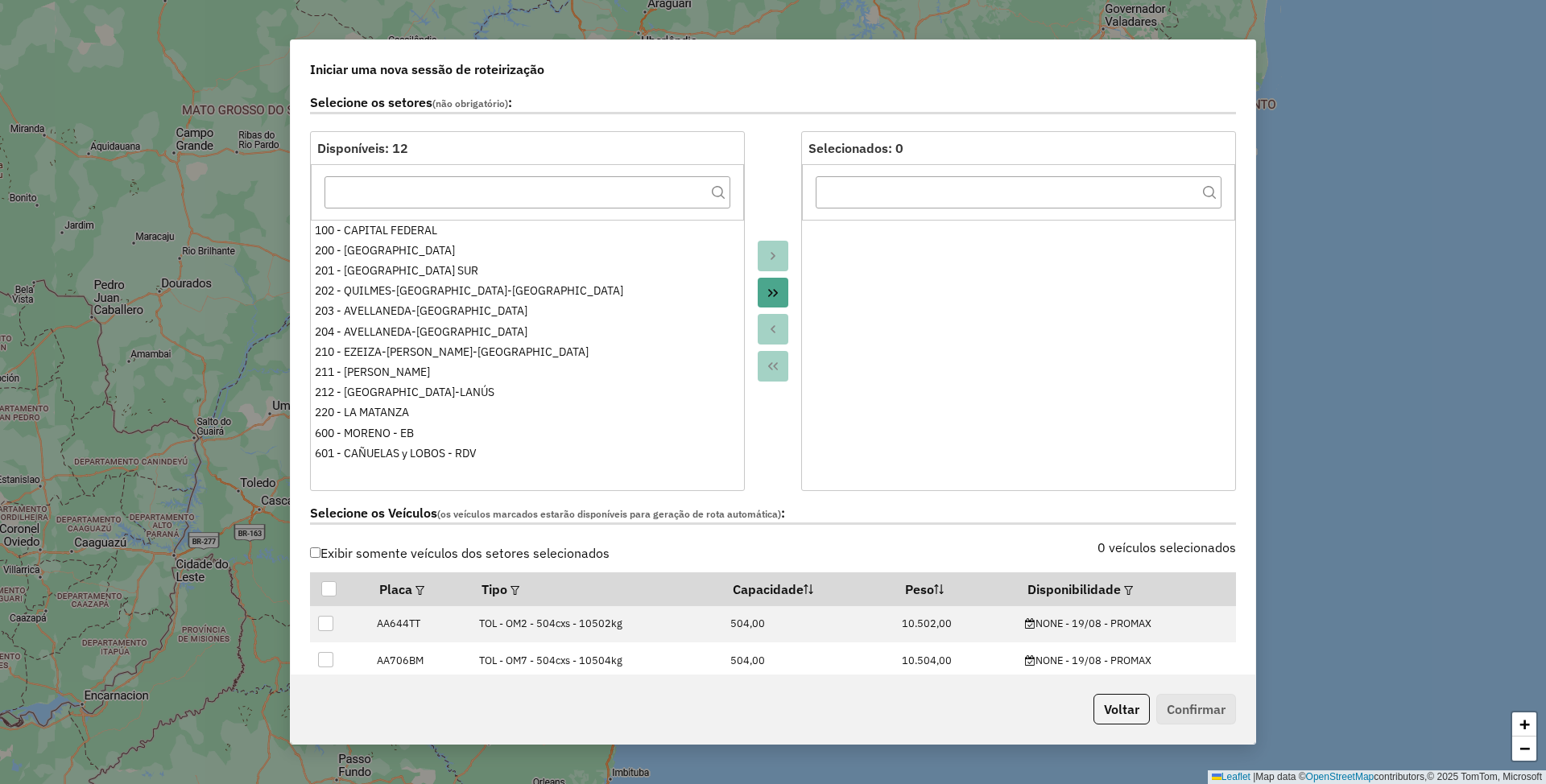
scroll to position [428, 0]
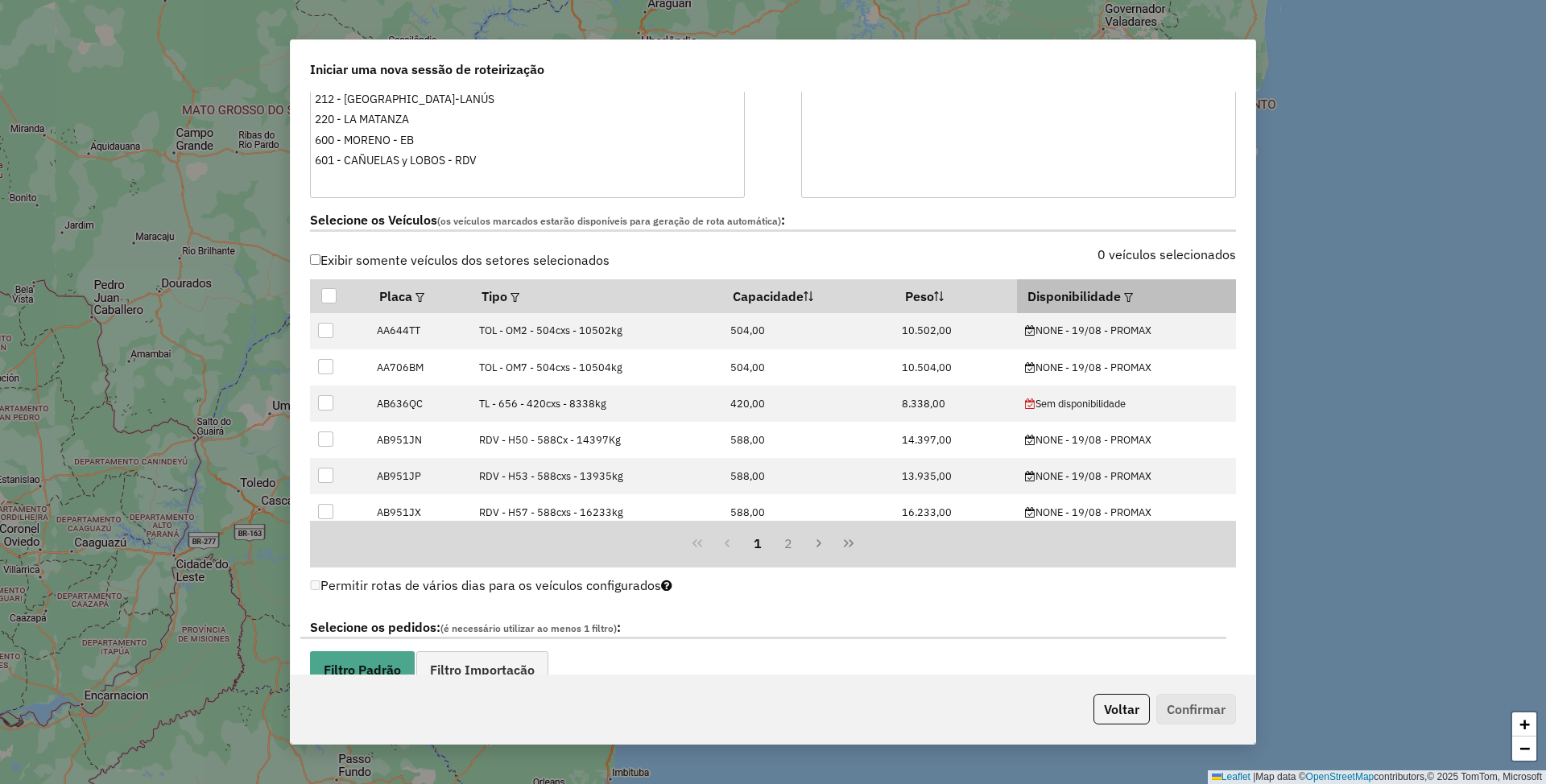
click at [1121, 293] on div at bounding box center [1127, 296] width 12 height 19
click at [1124, 300] on em at bounding box center [1128, 297] width 9 height 9
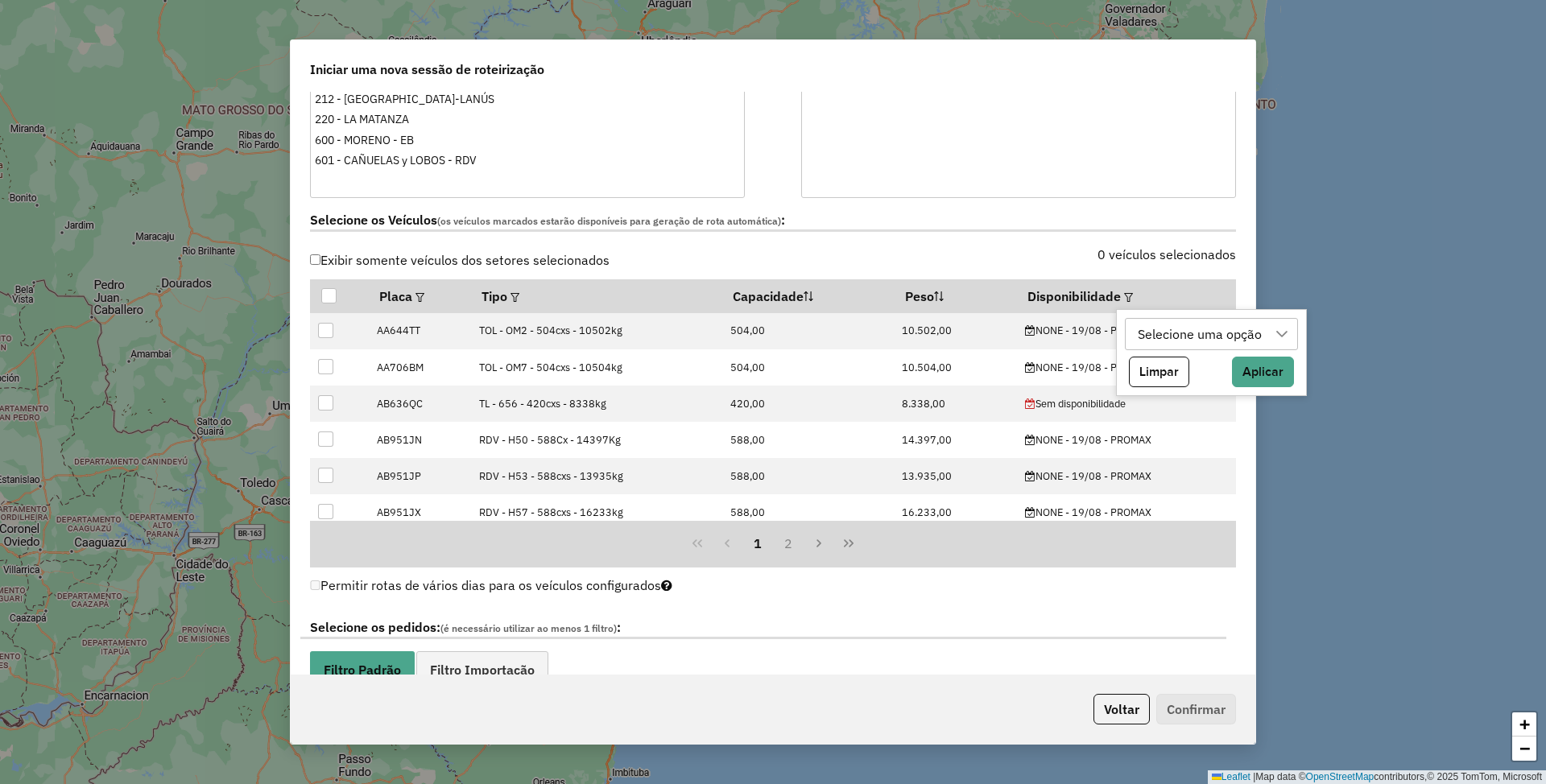
click at [1158, 332] on div "Selecione uma opção" at bounding box center [1199, 334] width 136 height 30
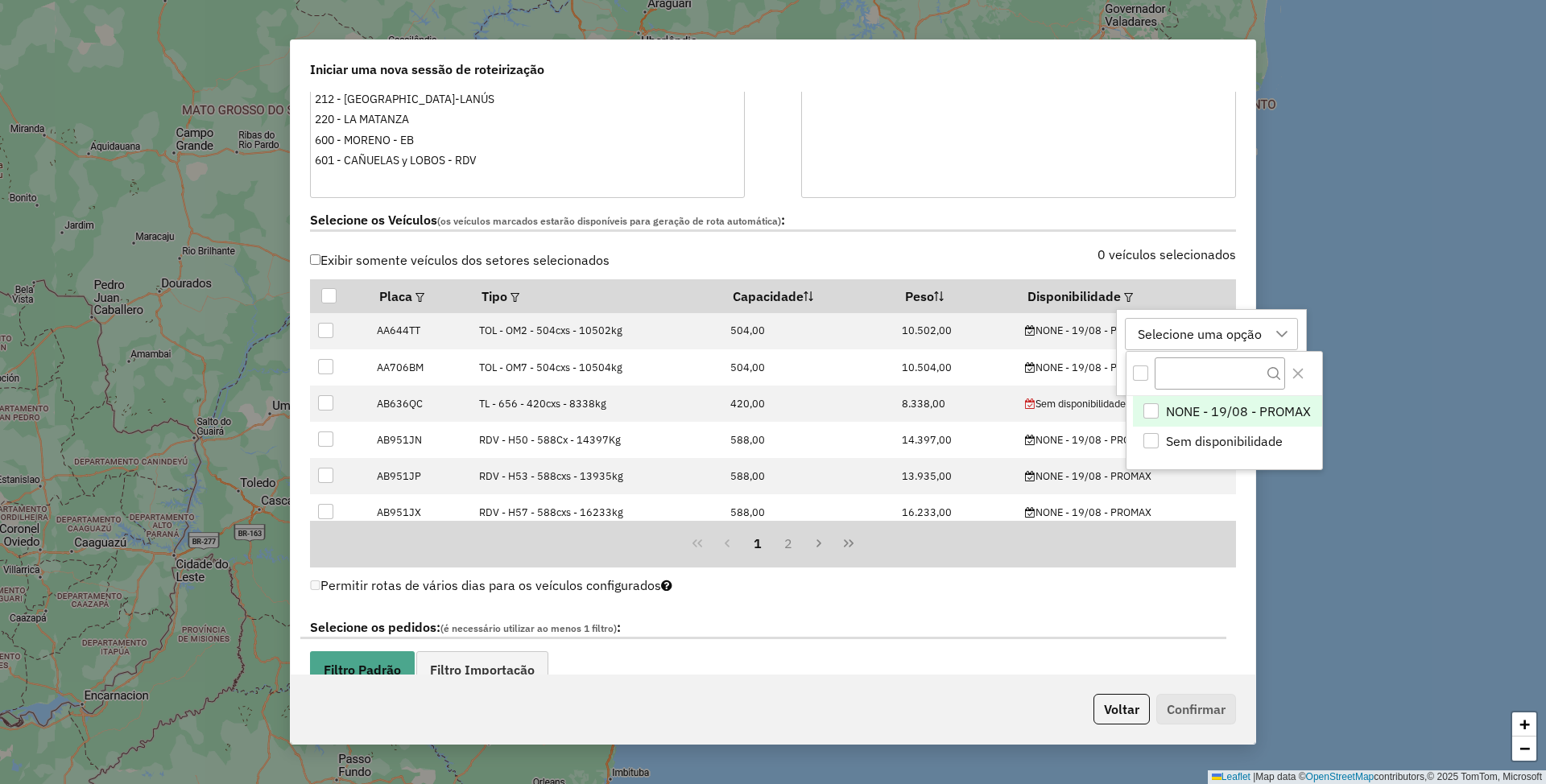
click at [1212, 410] on span "NONE - 19/08 - PROMAX" at bounding box center [1238, 411] width 145 height 19
click at [1244, 513] on div "**********" at bounding box center [772, 383] width 965 height 583
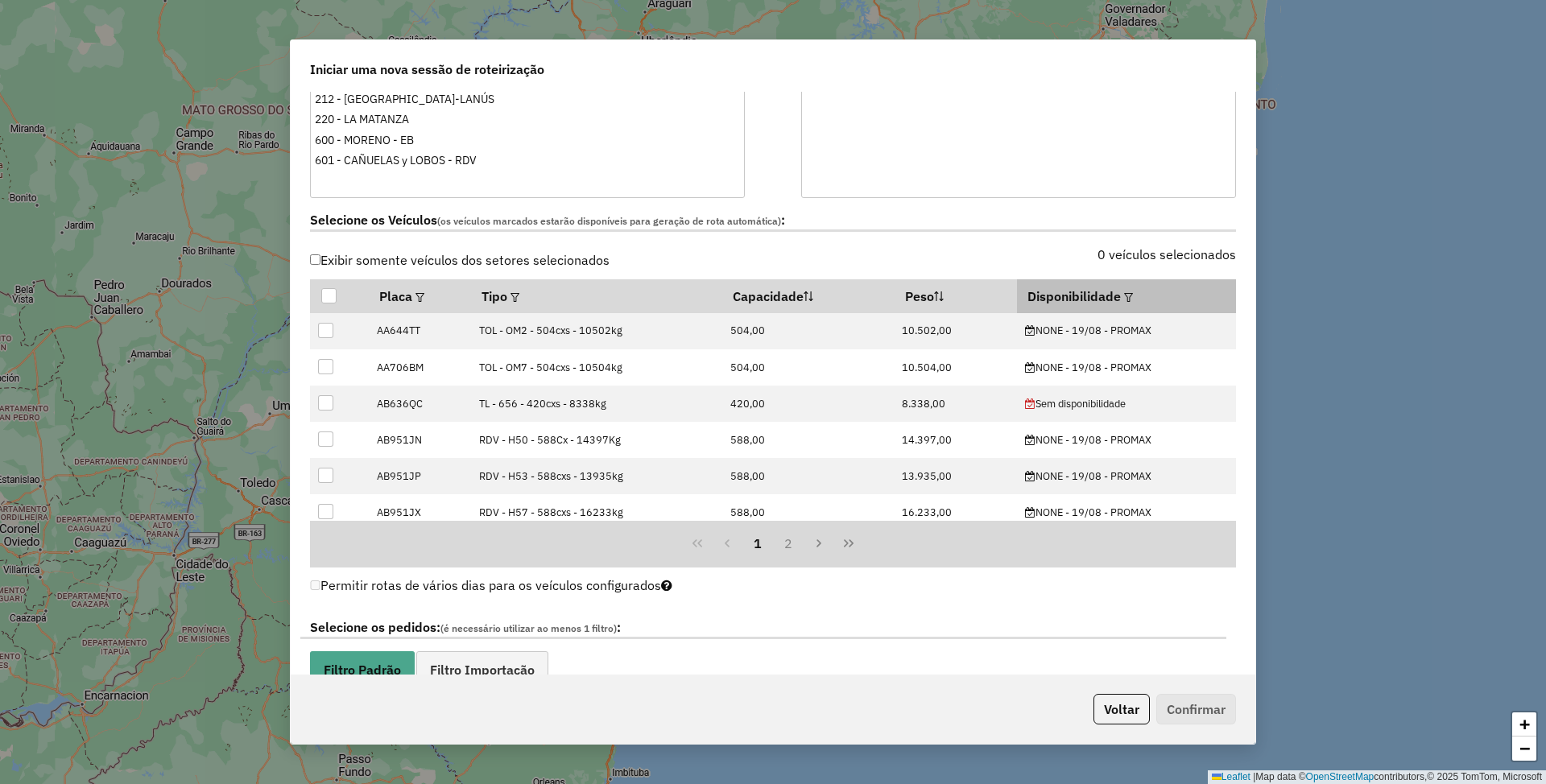
click at [1121, 300] on div at bounding box center [1127, 296] width 12 height 19
click at [1105, 293] on th "Disponibilidade" at bounding box center [1126, 297] width 219 height 34
click at [1050, 306] on th "Disponibilidade" at bounding box center [1126, 297] width 219 height 34
click at [1095, 301] on th "Disponibilidade" at bounding box center [1126, 297] width 219 height 34
click at [1124, 298] on em at bounding box center [1128, 297] width 9 height 9
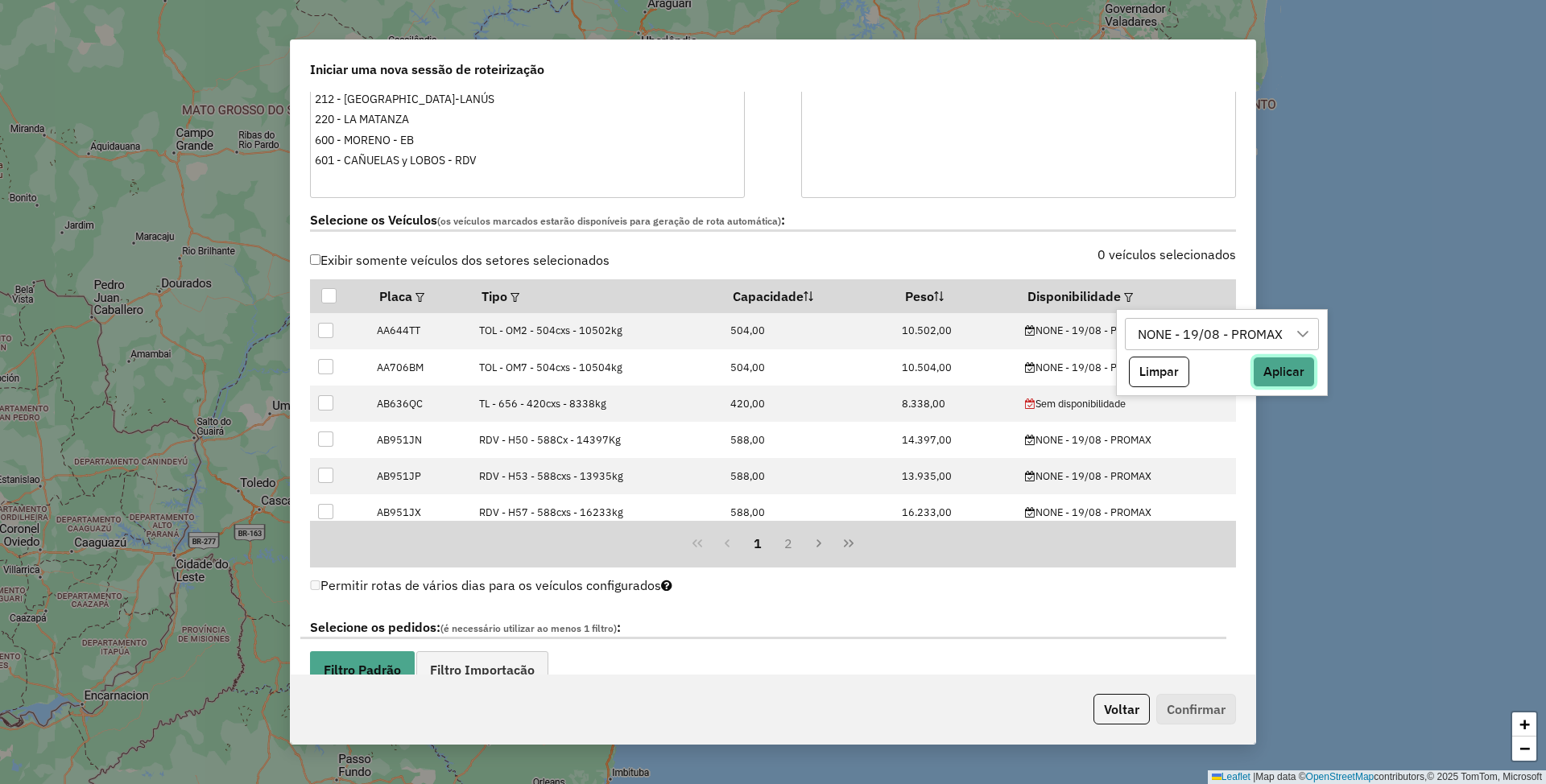
click at [1286, 372] on button "Aplicar" at bounding box center [1283, 372] width 62 height 30
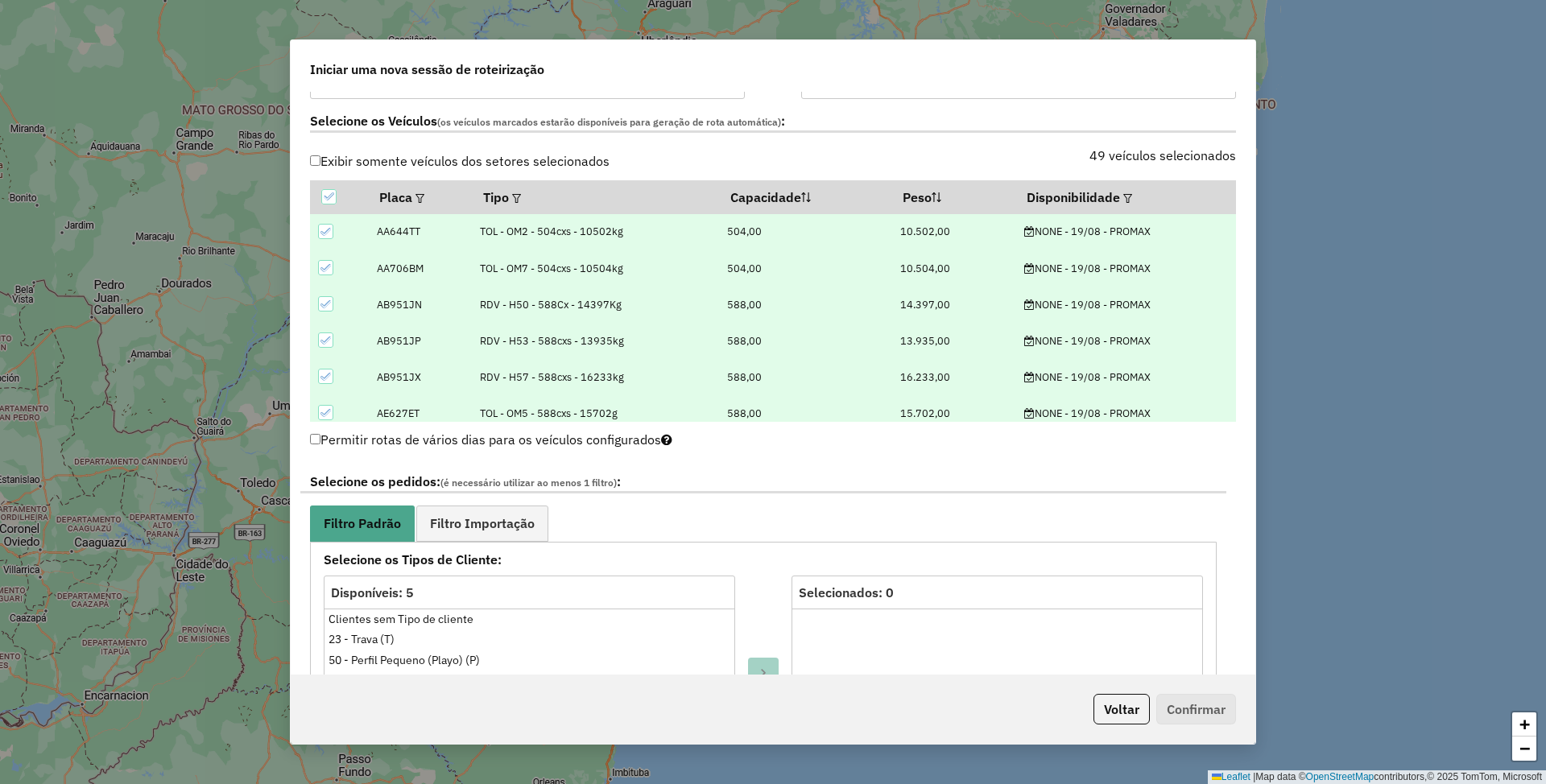
scroll to position [644, 0]
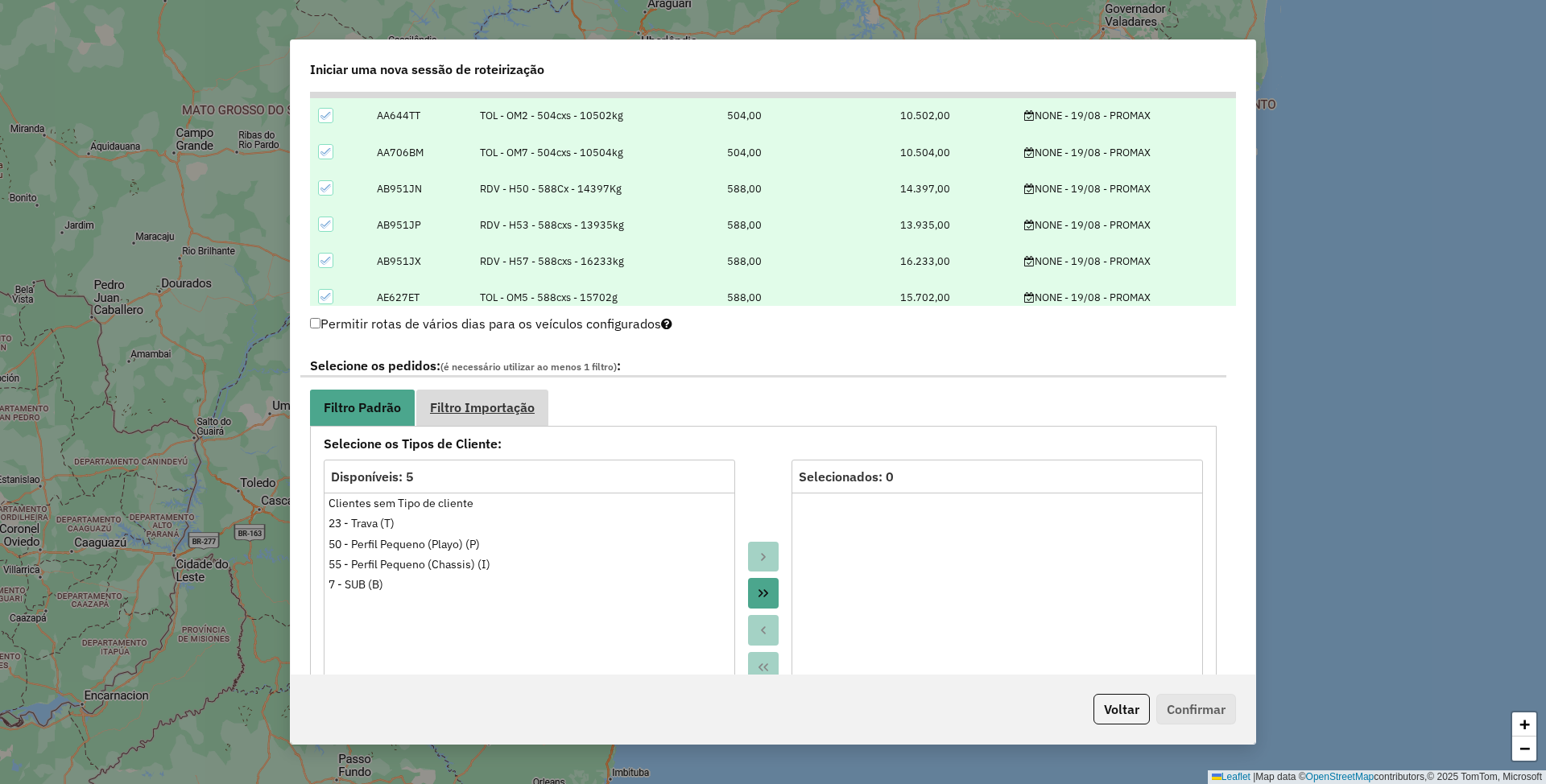
click at [501, 399] on link "Filtro Importação" at bounding box center [482, 408] width 132 height 36
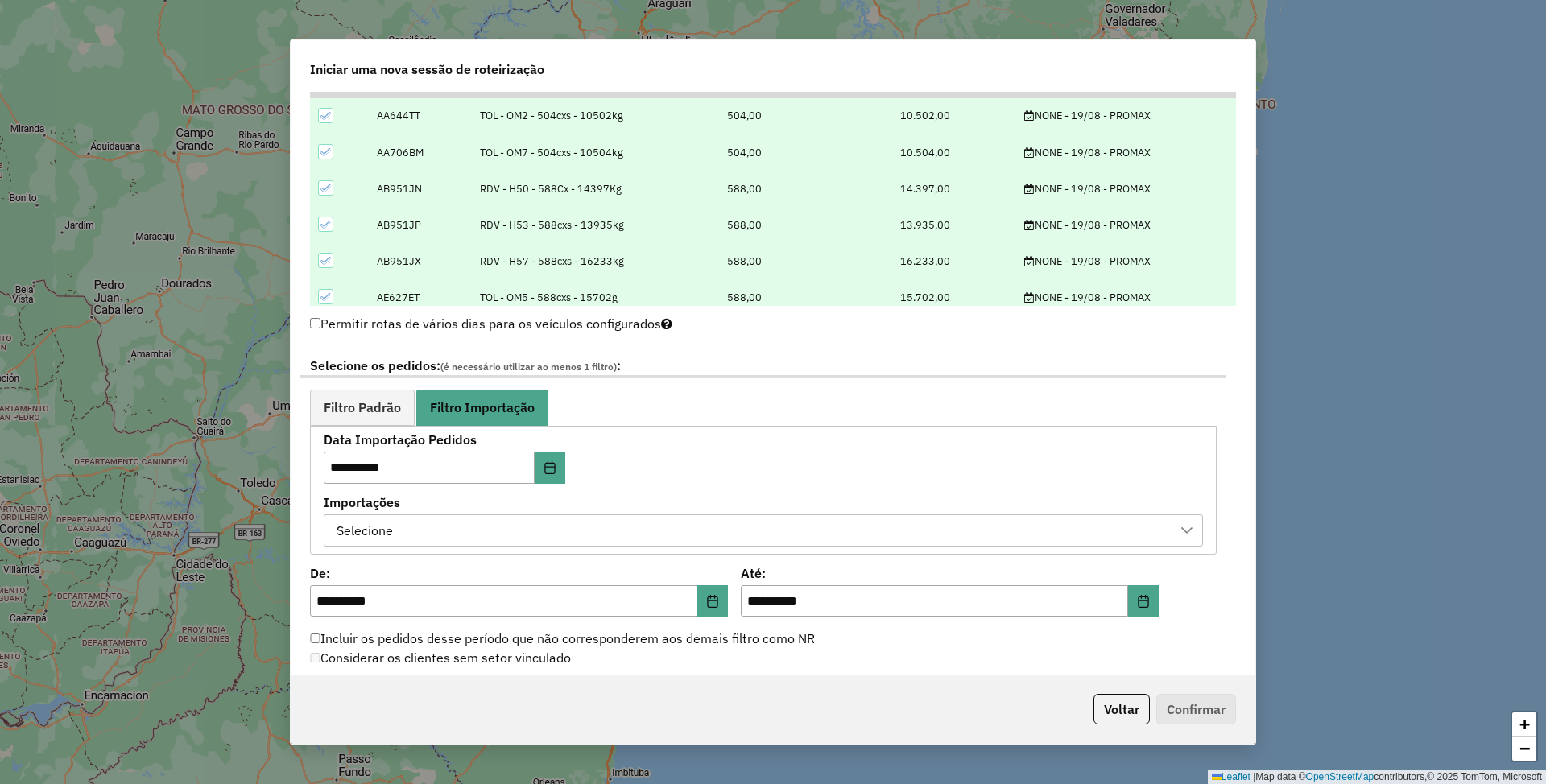
scroll to position [858, 0]
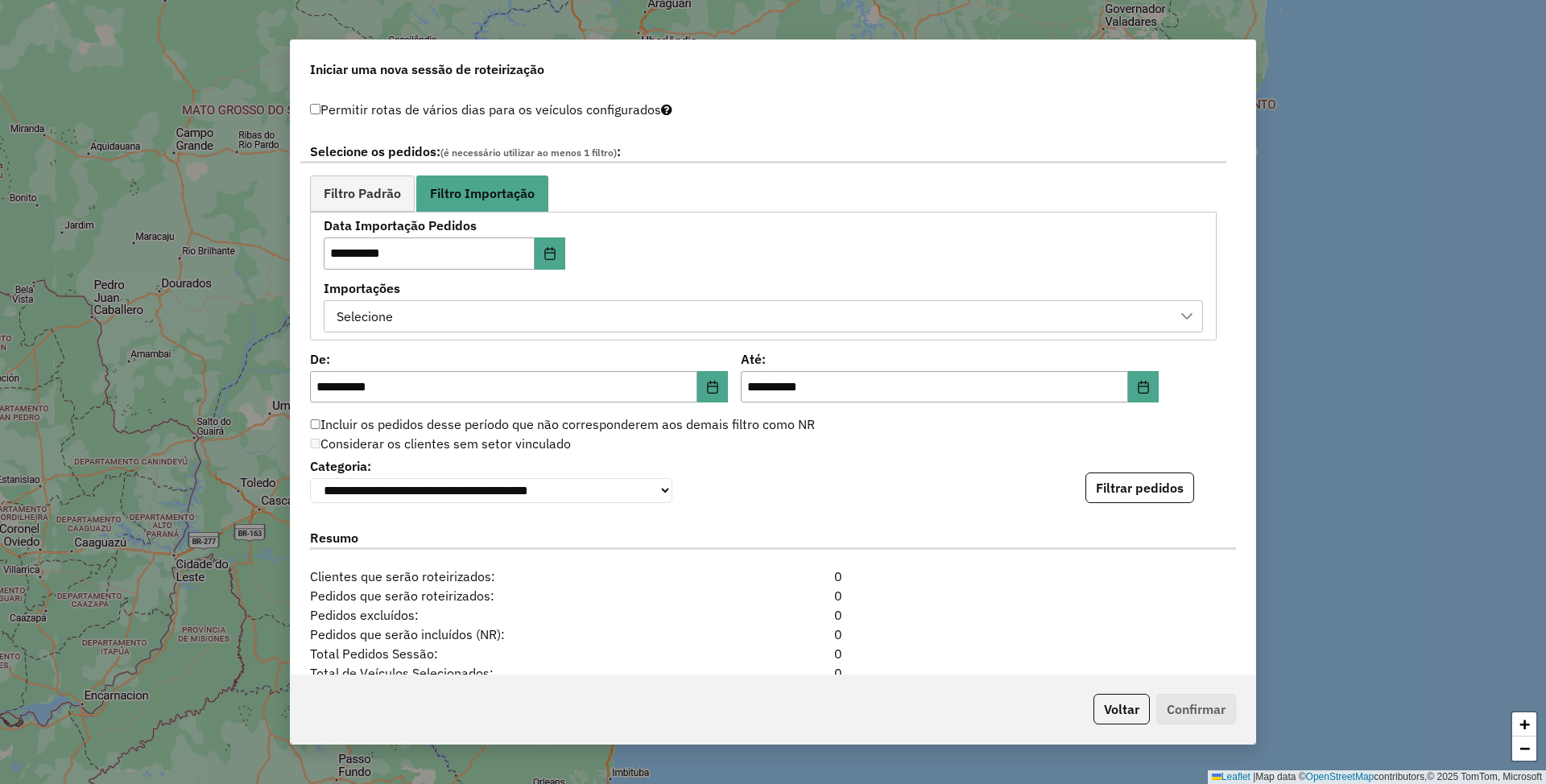
click at [563, 323] on div "Selecione" at bounding box center [751, 316] width 840 height 30
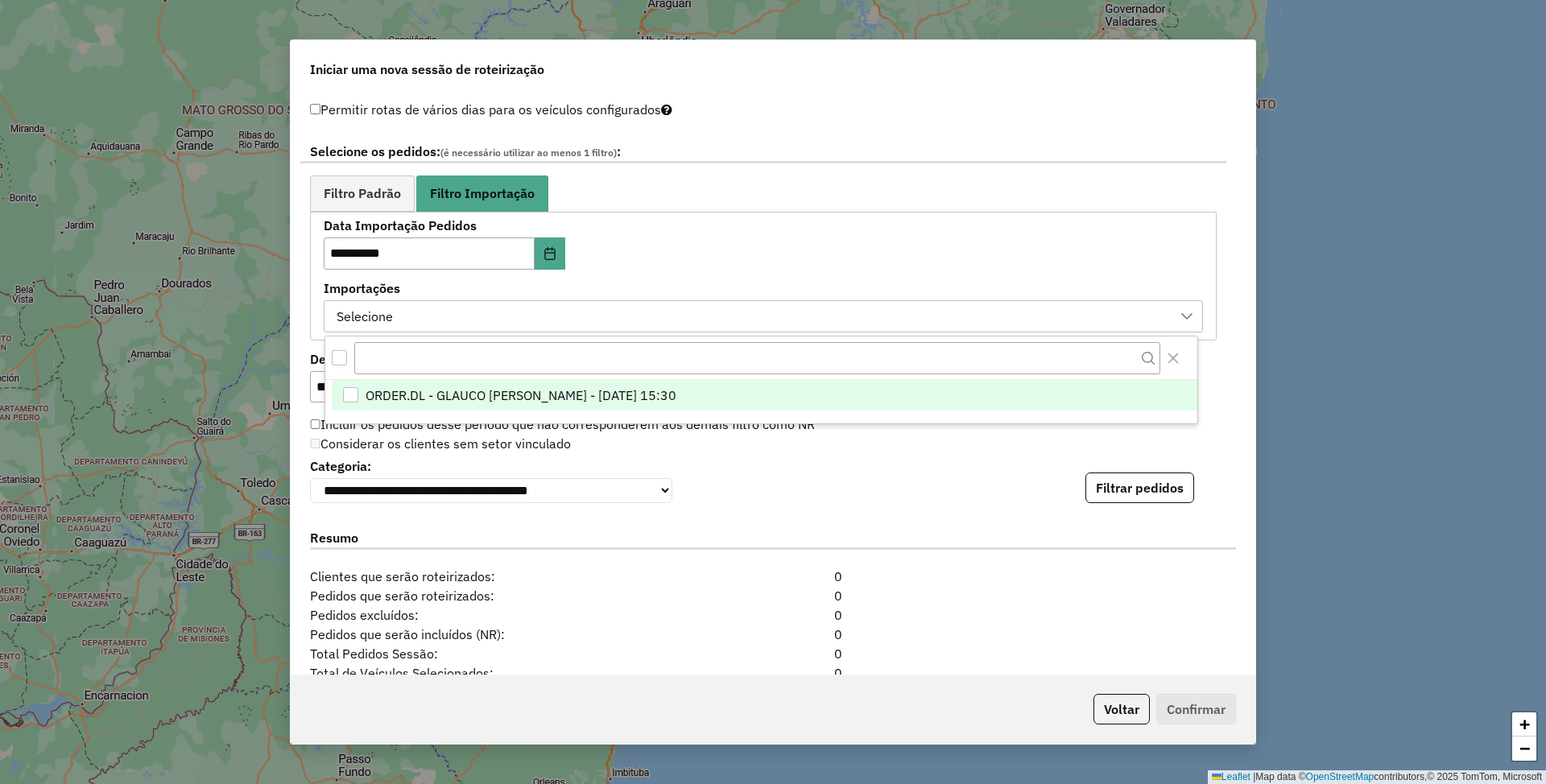
scroll to position [11, 72]
click at [561, 399] on span "ORDER.DL - GLAUCO [PERSON_NAME] - [DATE] 15:30" at bounding box center [521, 395] width 311 height 19
click at [341, 180] on link "Filtro Padrão" at bounding box center [362, 193] width 104 height 36
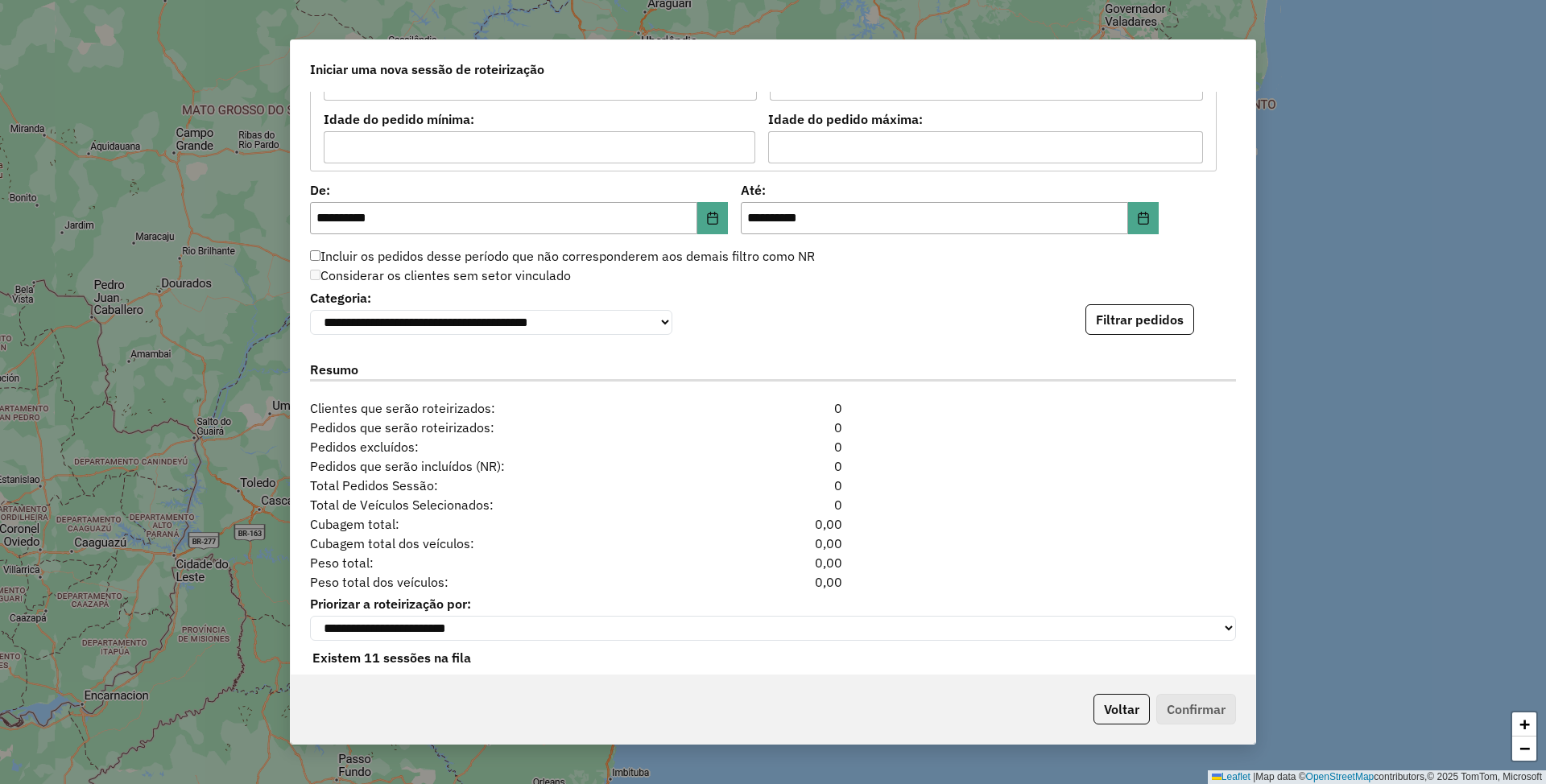
scroll to position [1502, 0]
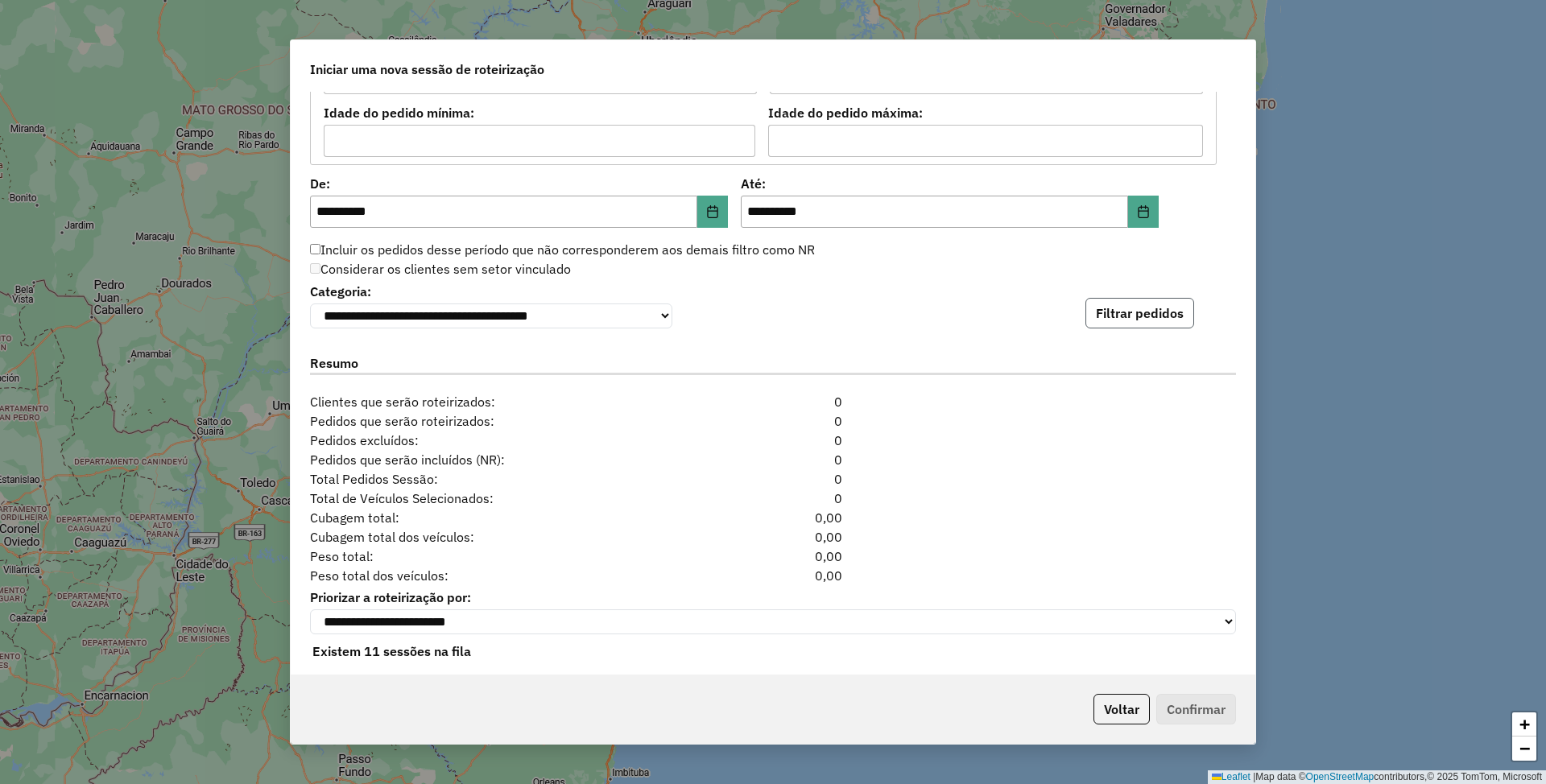
click at [1137, 317] on button "Filtrar pedidos" at bounding box center [1139, 313] width 109 height 30
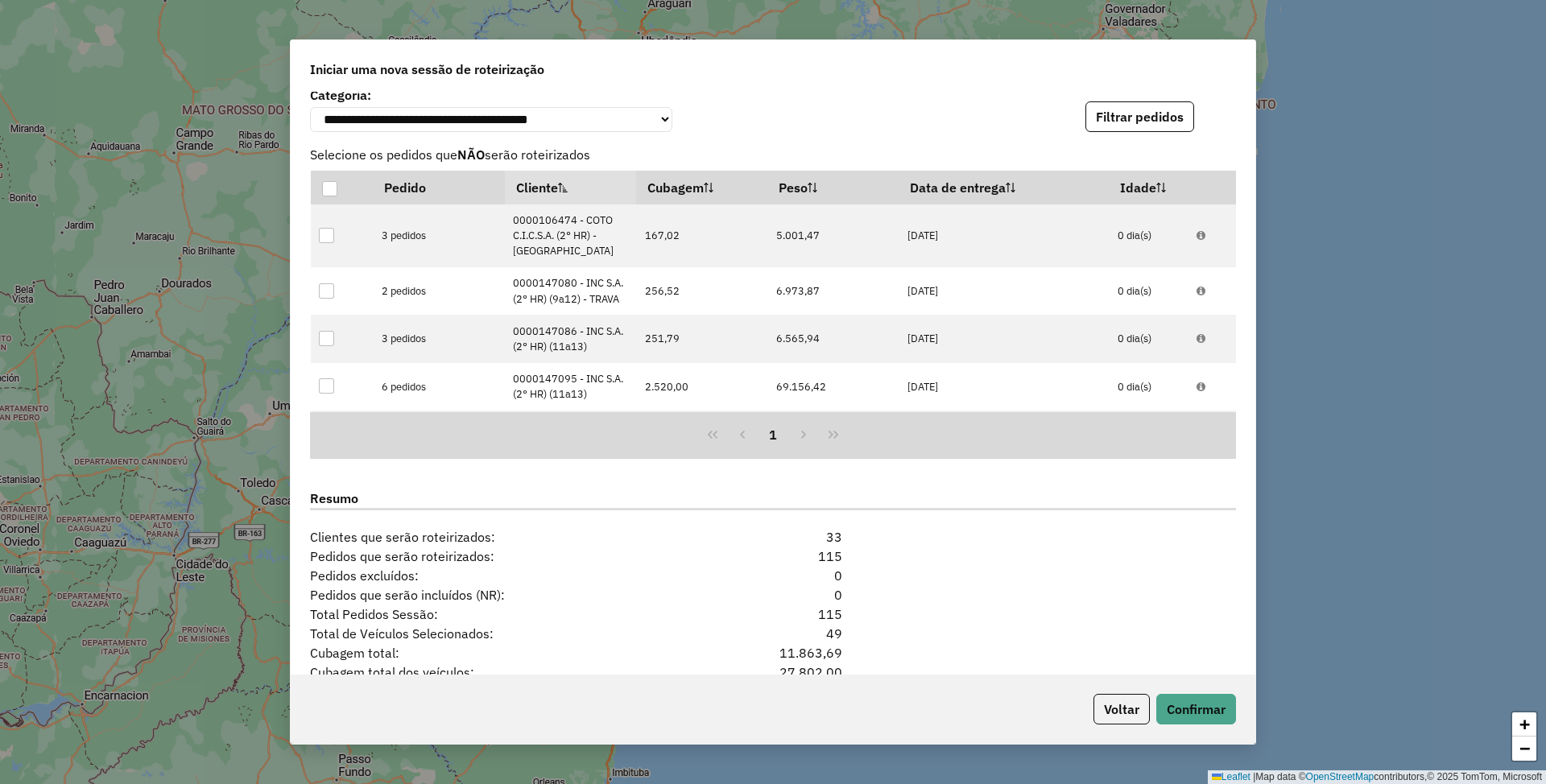
scroll to position [1859, 0]
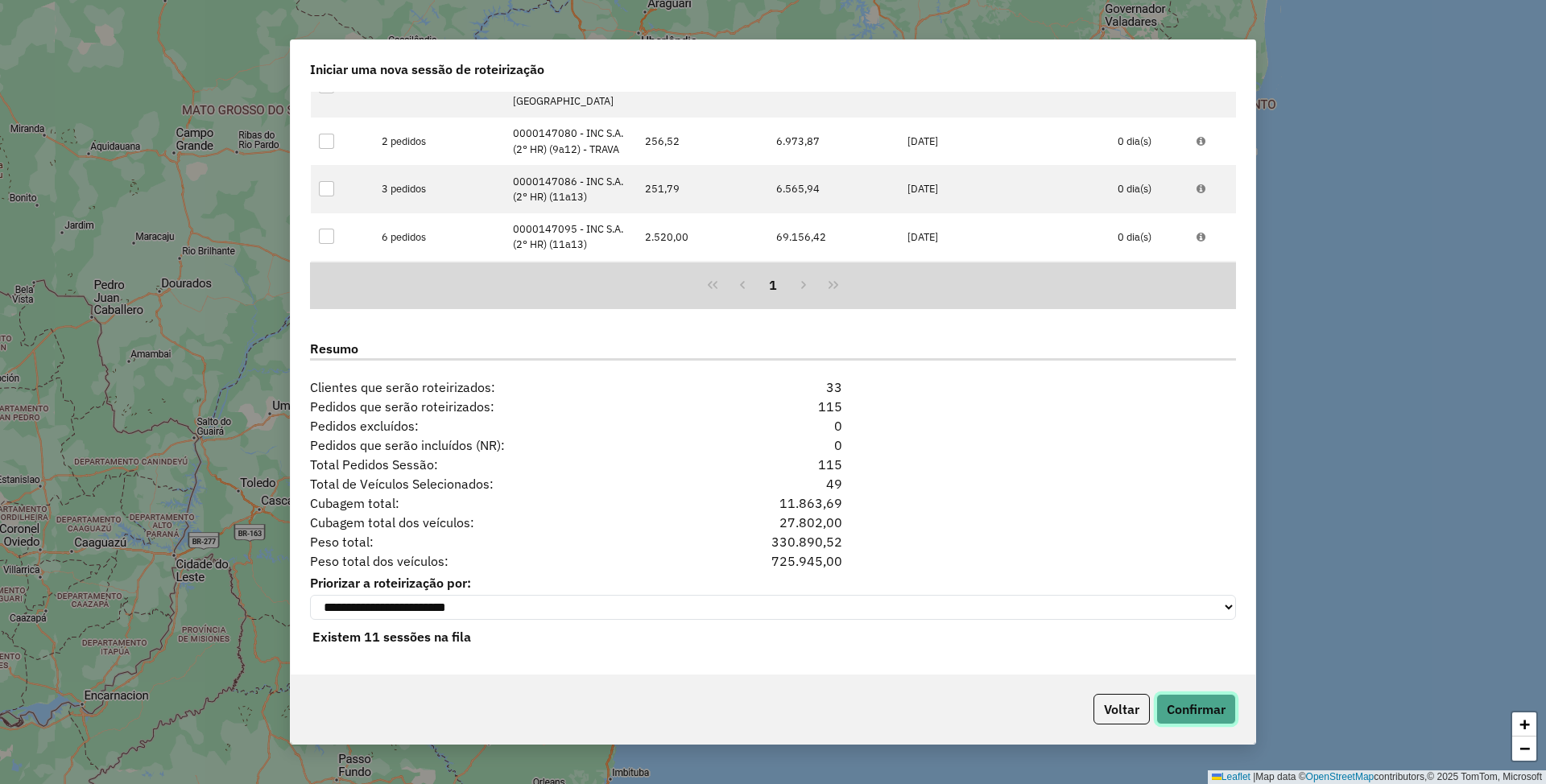
click at [1195, 715] on button "Confirmar" at bounding box center [1196, 709] width 80 height 30
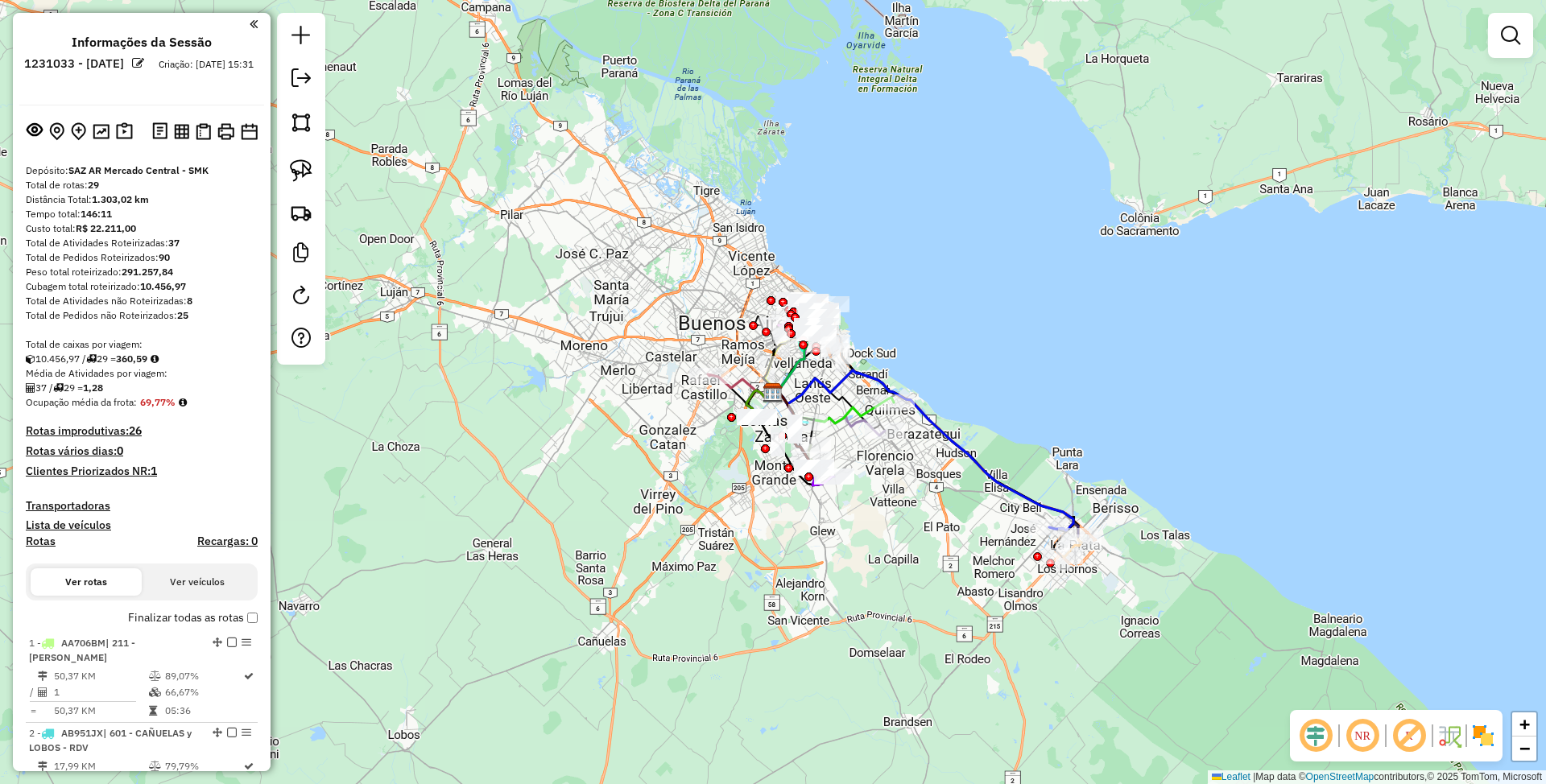
click at [1480, 725] on img at bounding box center [1482, 735] width 26 height 26
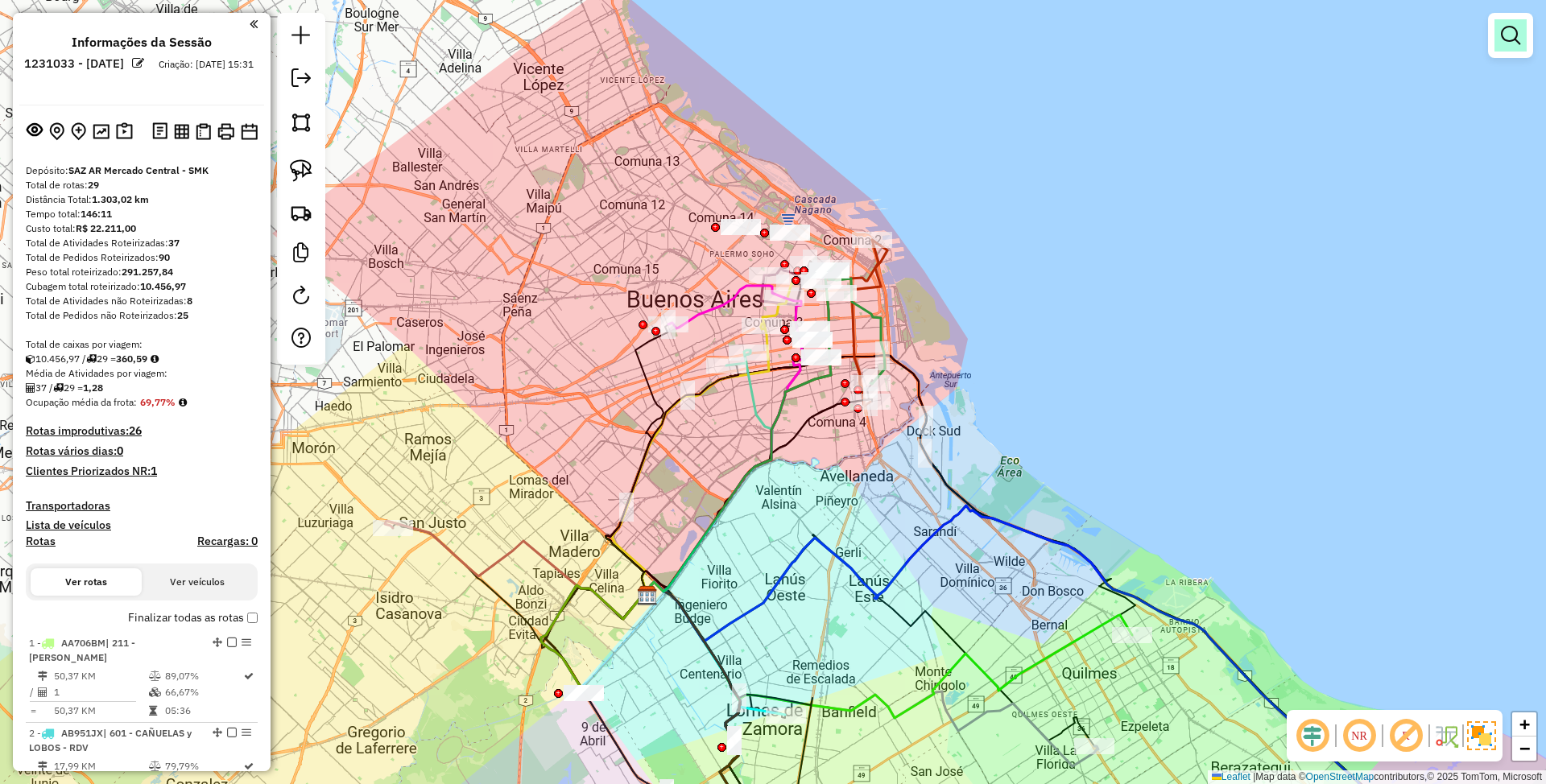
click at [1512, 34] on em at bounding box center [1510, 35] width 19 height 19
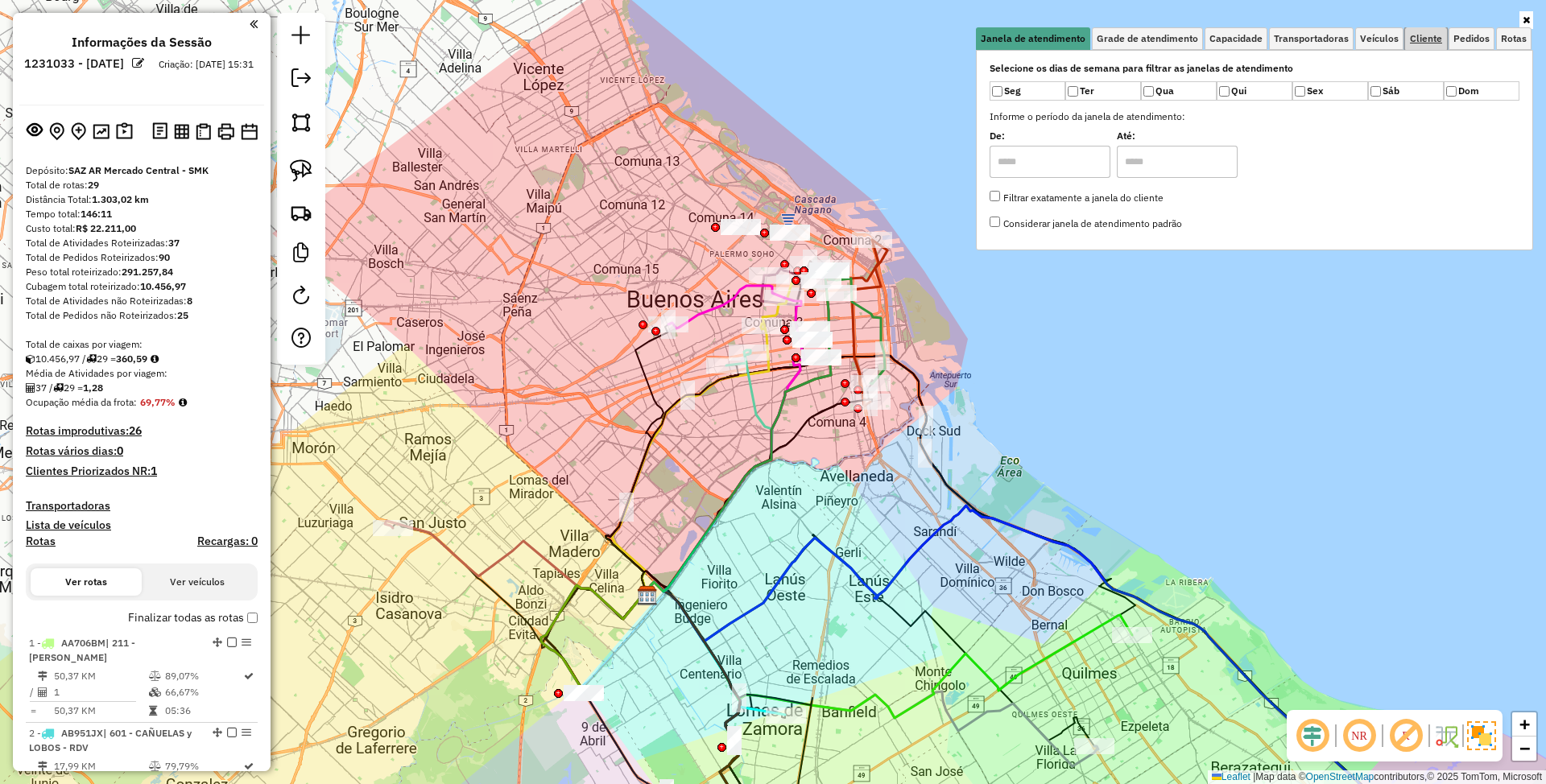
click at [1421, 37] on span "Cliente" at bounding box center [1426, 39] width 32 height 9
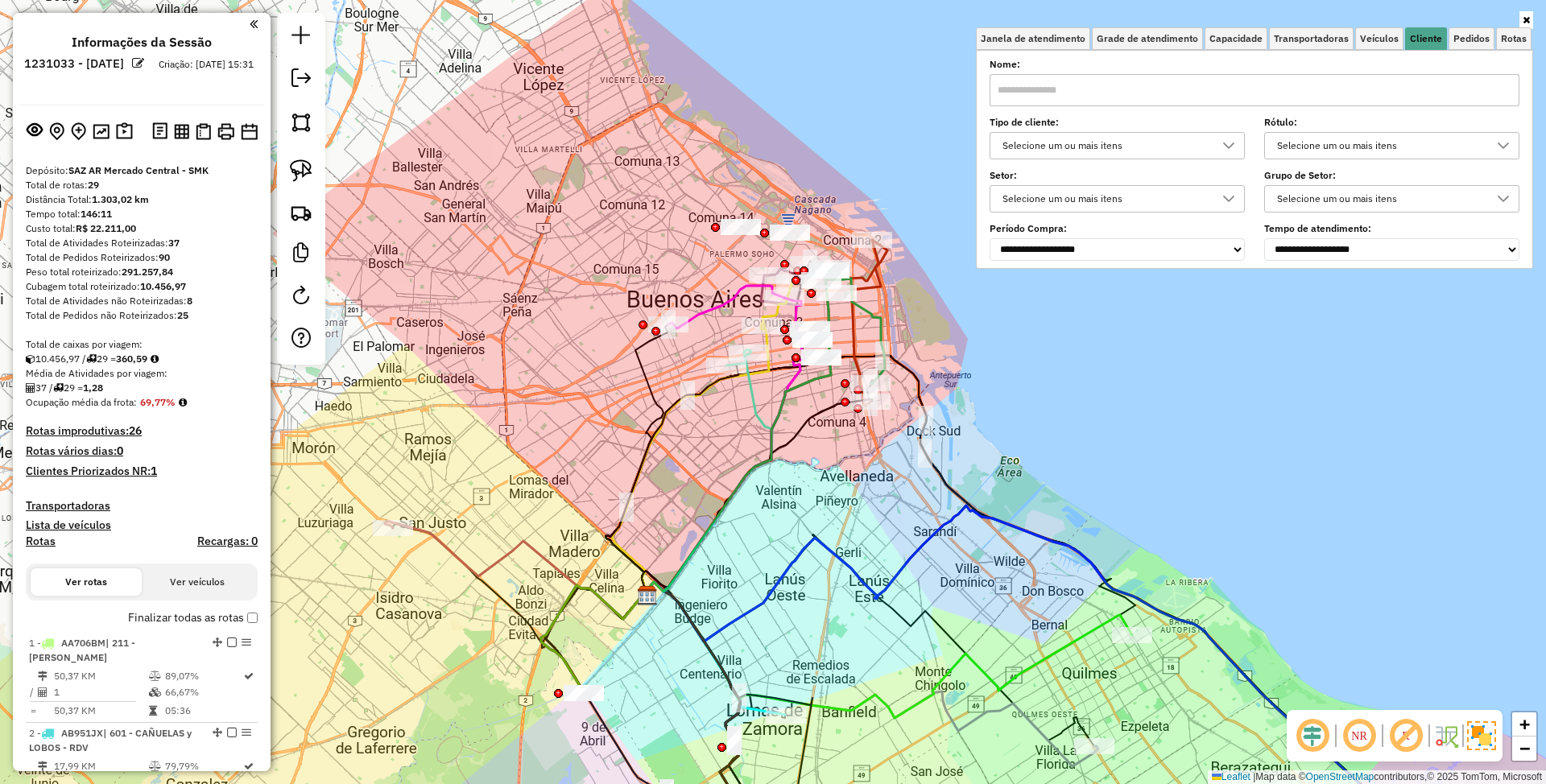
click at [1144, 150] on div "Selecione um ou mais itens" at bounding box center [1105, 145] width 216 height 26
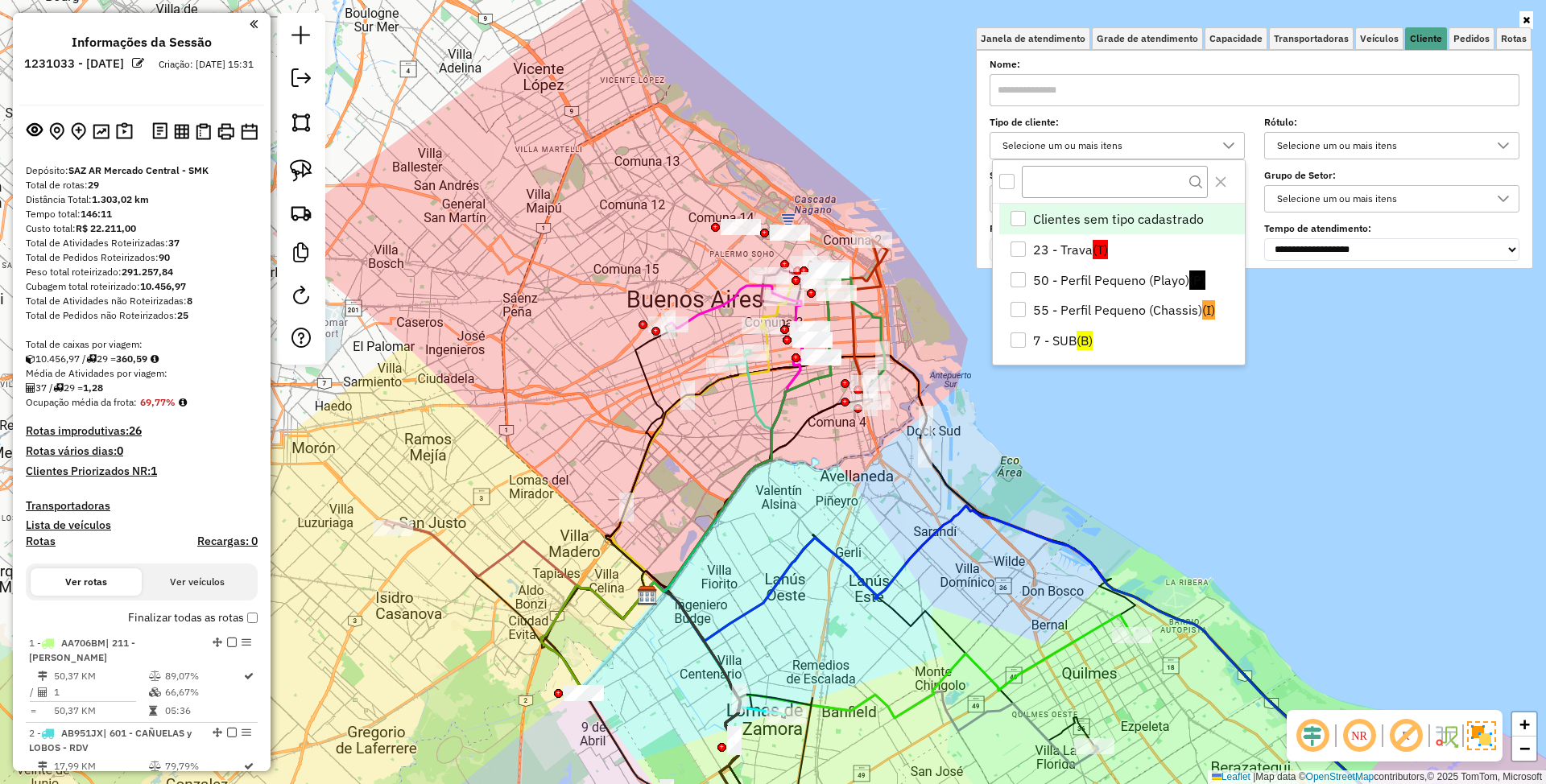
scroll to position [9, 60]
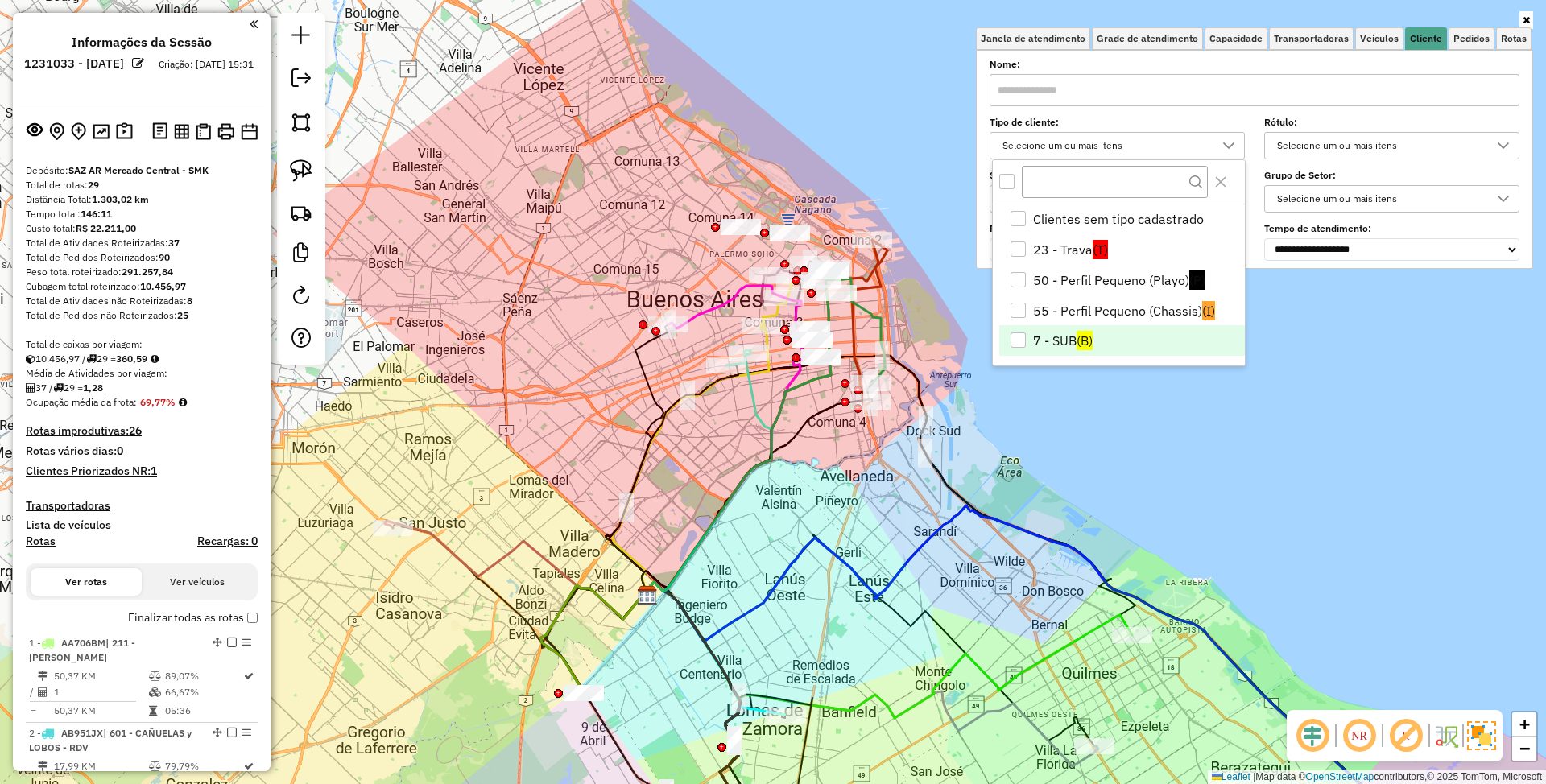
click at [1052, 342] on li "7 - SUB (B)" at bounding box center [1121, 340] width 246 height 30
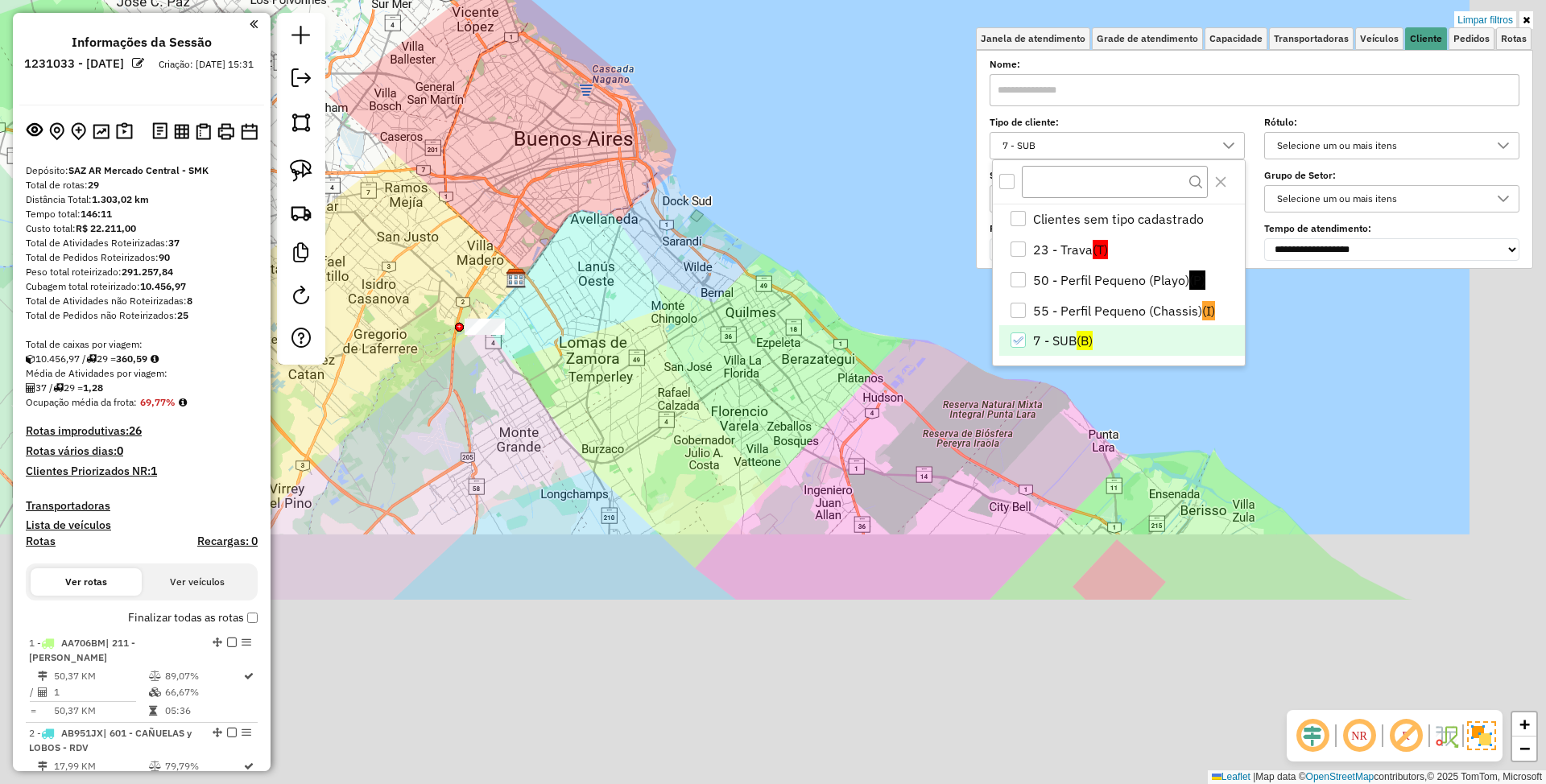
drag, startPoint x: 769, startPoint y: 584, endPoint x: 621, endPoint y: 320, distance: 302.7
click at [621, 320] on div "Limpar filtros Janela de atendimento Grade de atendimento Capacidade Transporta…" at bounding box center [773, 392] width 1546 height 784
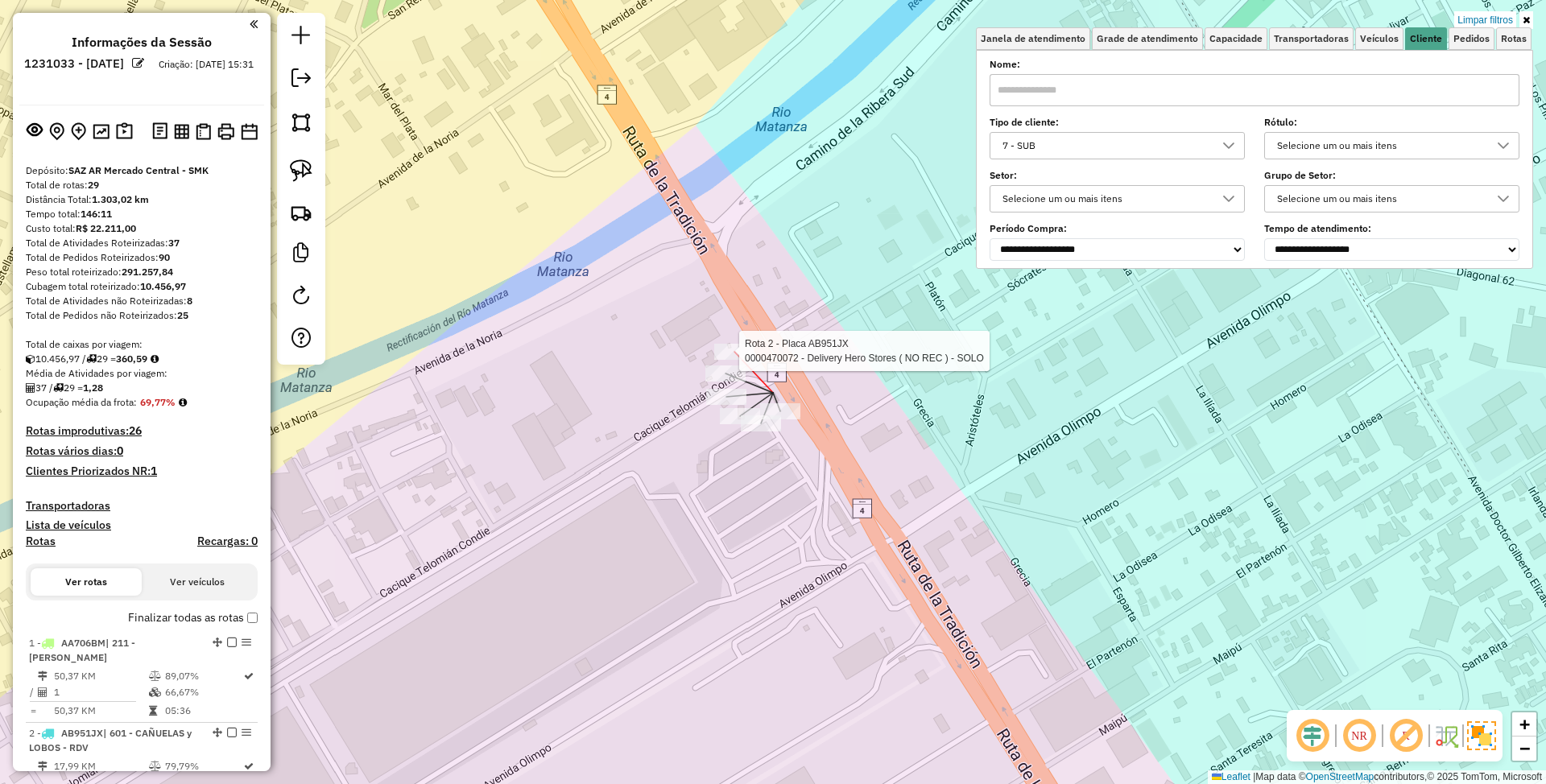
select select "**********"
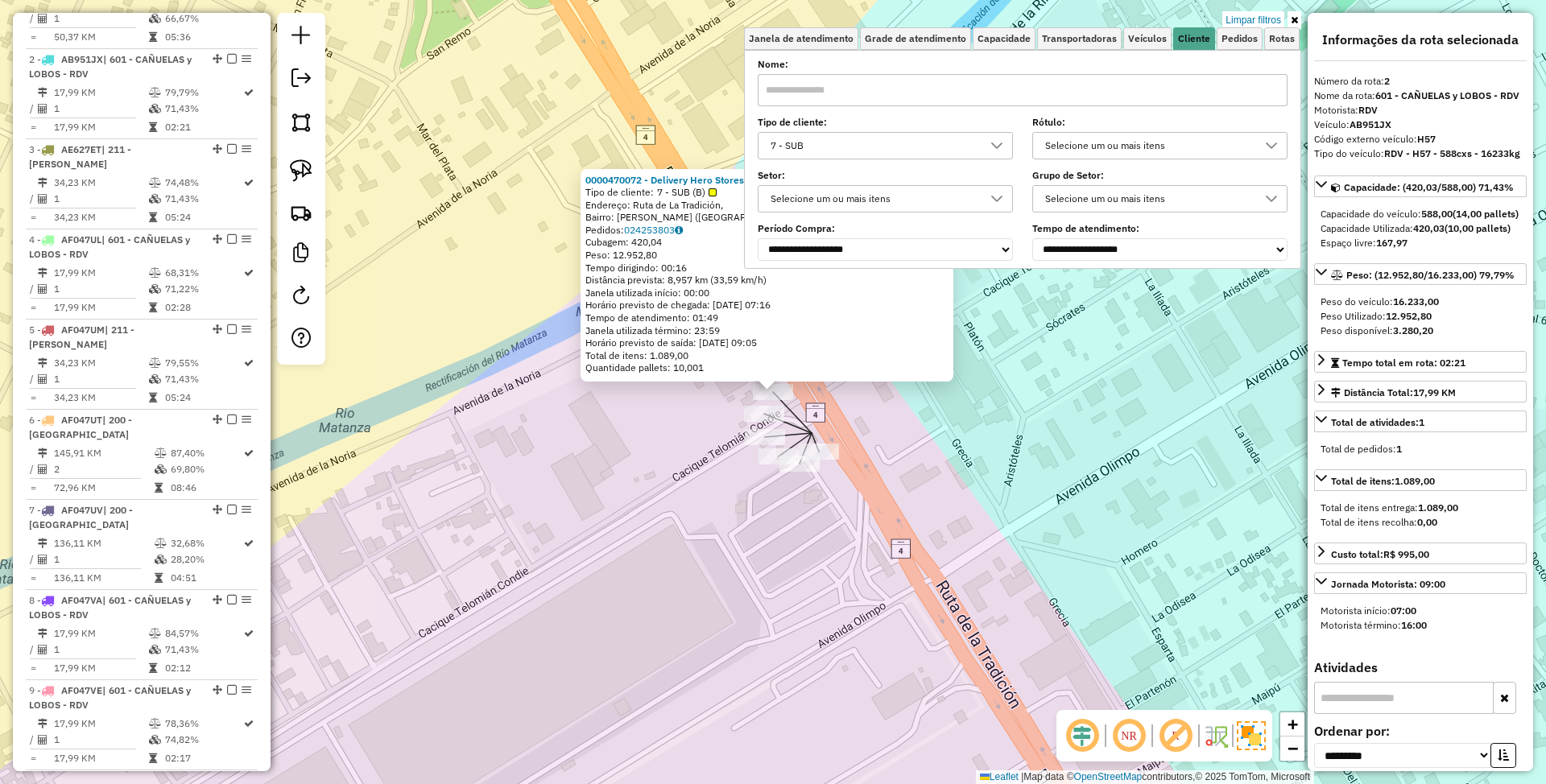
scroll to position [710, 0]
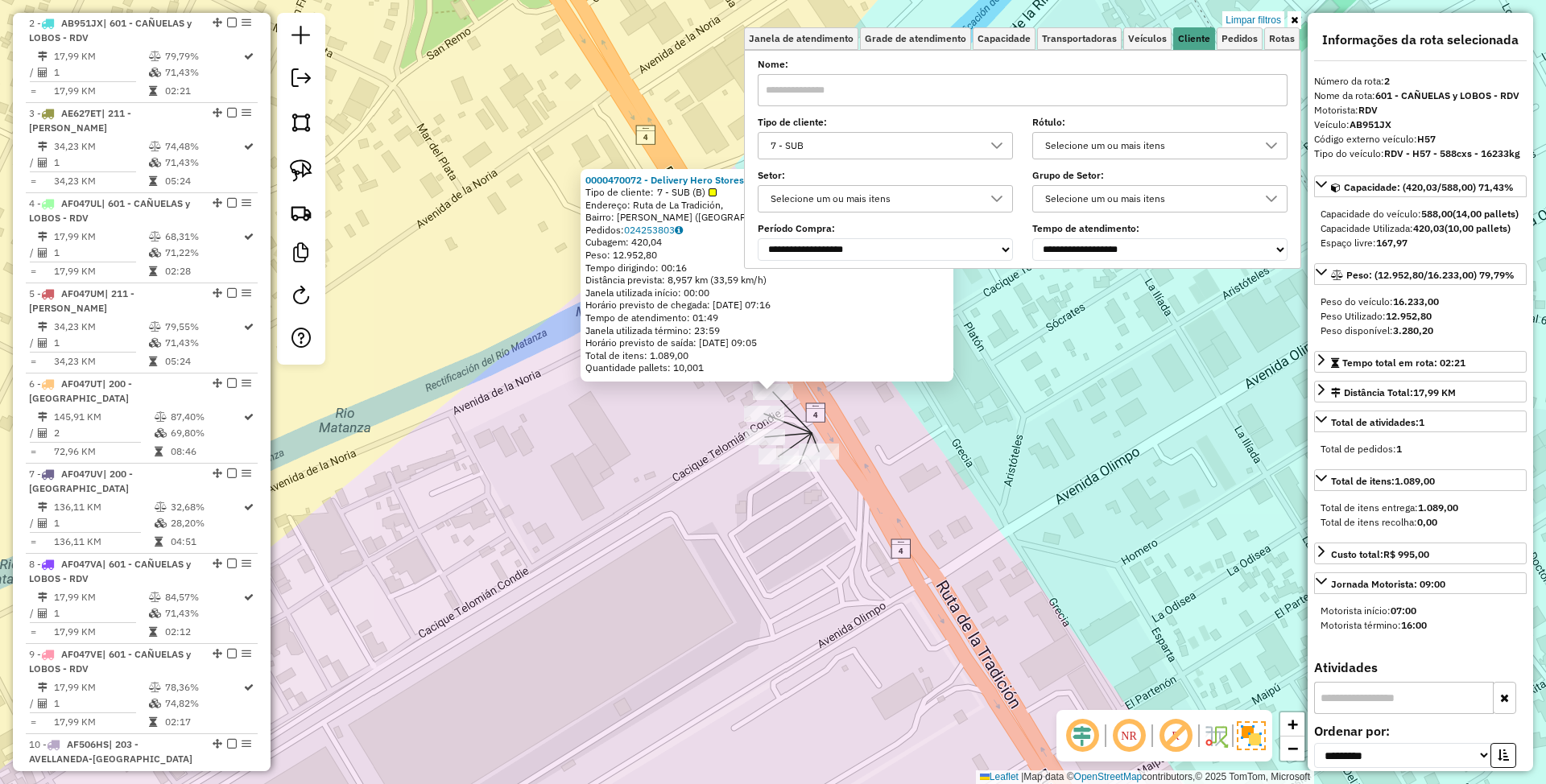
click at [1043, 538] on div "0000470072 - Delivery Hero Stores ( NO REC ) - SOLO Tipo de cliente: 7 - SUB (B…" at bounding box center [773, 392] width 1546 height 784
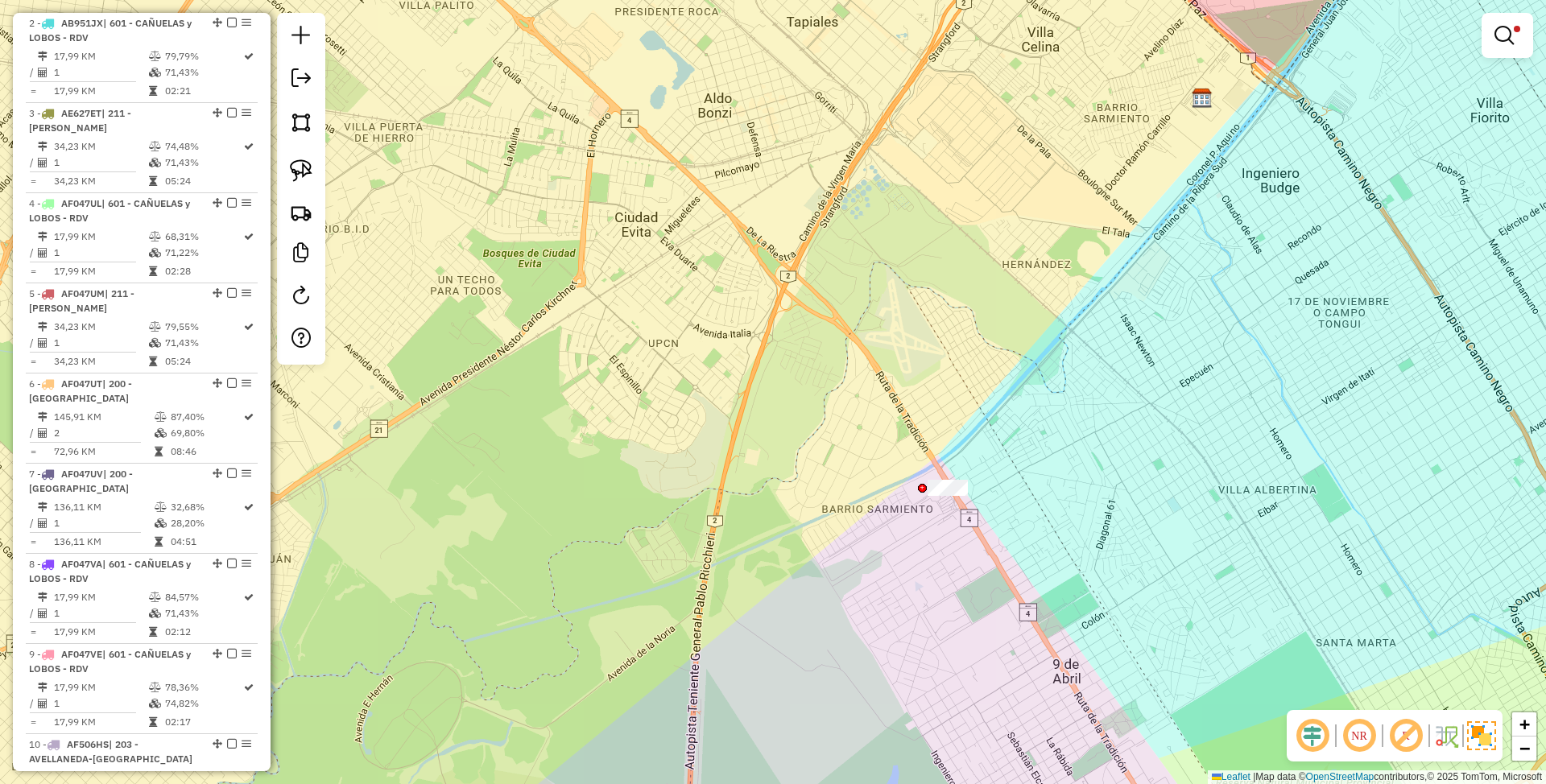
drag, startPoint x: 1124, startPoint y: 506, endPoint x: 944, endPoint y: 397, distance: 210.4
click at [944, 397] on div "Limpar filtros Janela de atendimento Grade de atendimento Capacidade Transporta…" at bounding box center [773, 392] width 1546 height 784
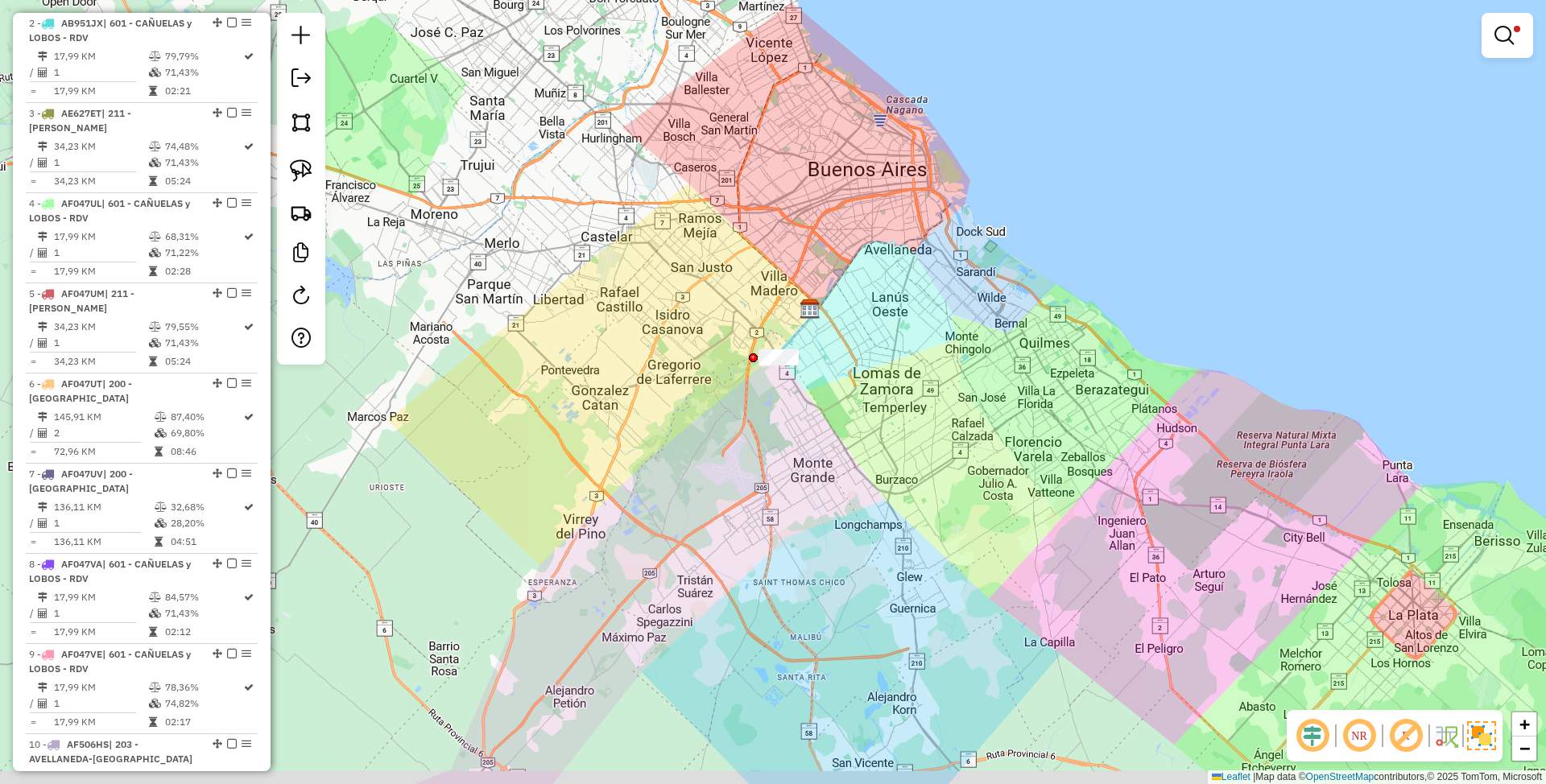
drag, startPoint x: 1398, startPoint y: 355, endPoint x: 1262, endPoint y: 317, distance: 141.2
click at [1262, 317] on div "Limpar filtros Janela de atendimento Grade de atendimento Capacidade Transporta…" at bounding box center [773, 392] width 1546 height 784
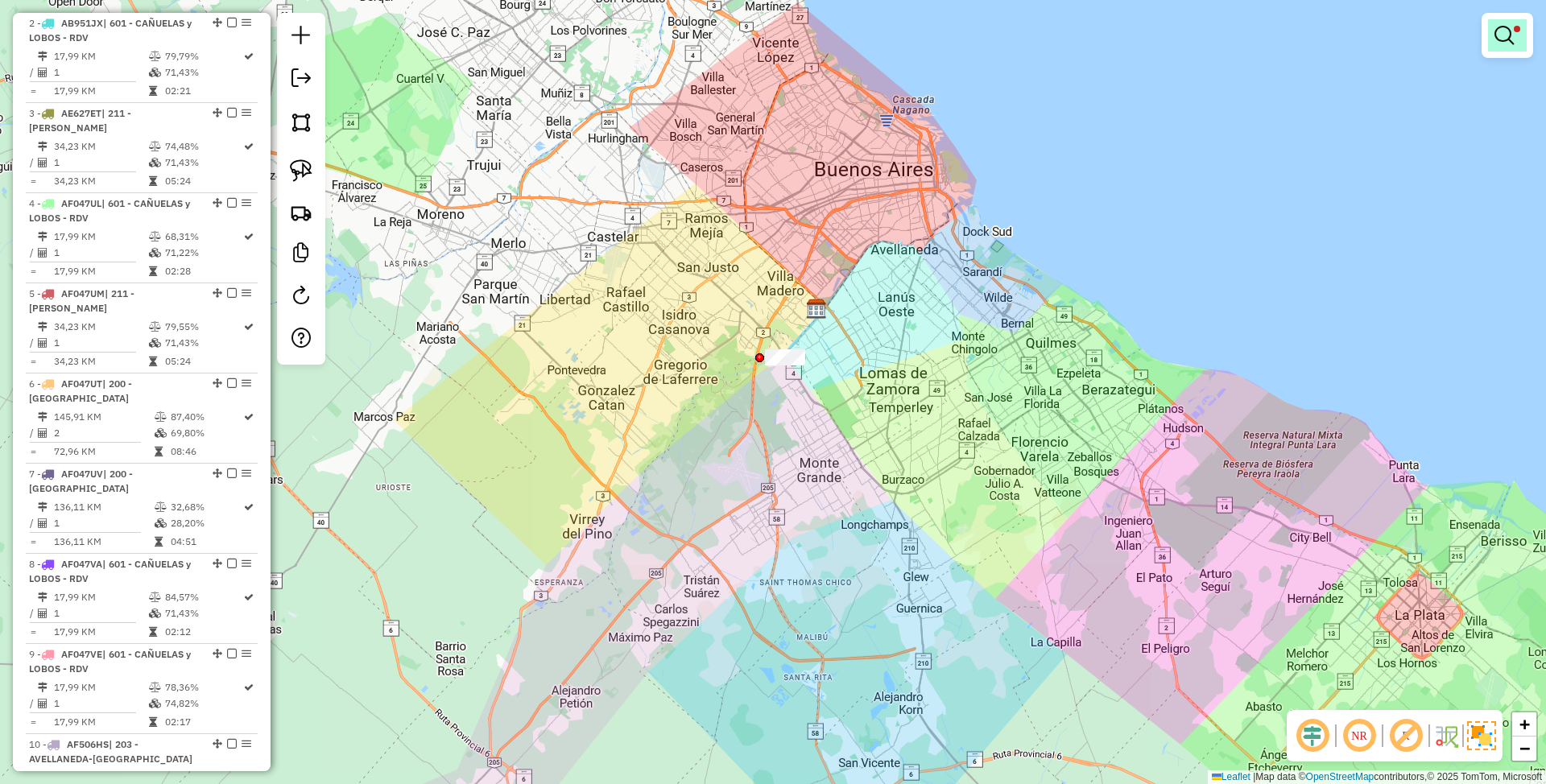
click at [1505, 32] on em at bounding box center [1503, 35] width 19 height 19
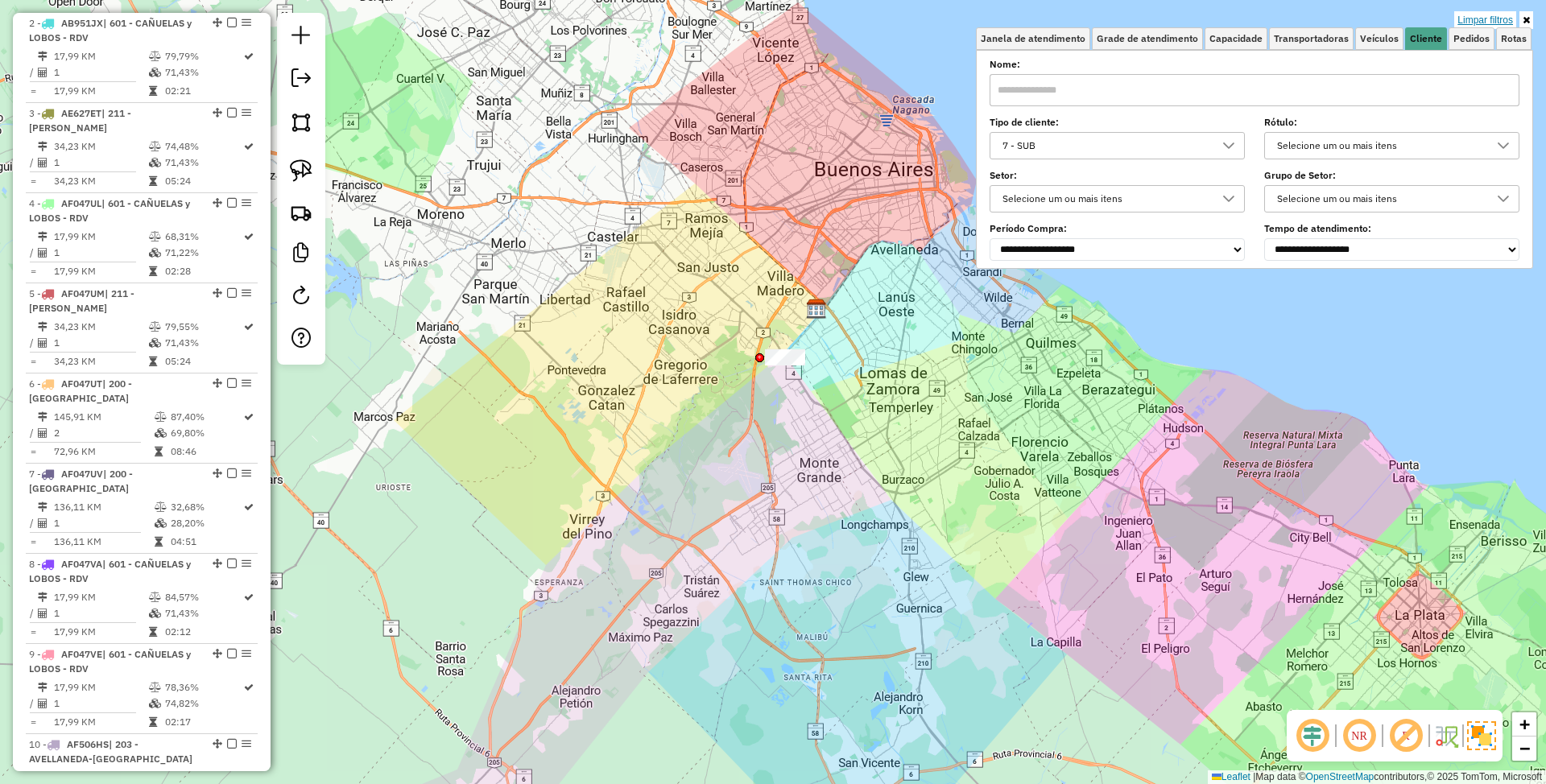
click at [1482, 16] on link "Limpar filtros" at bounding box center [1484, 20] width 62 height 18
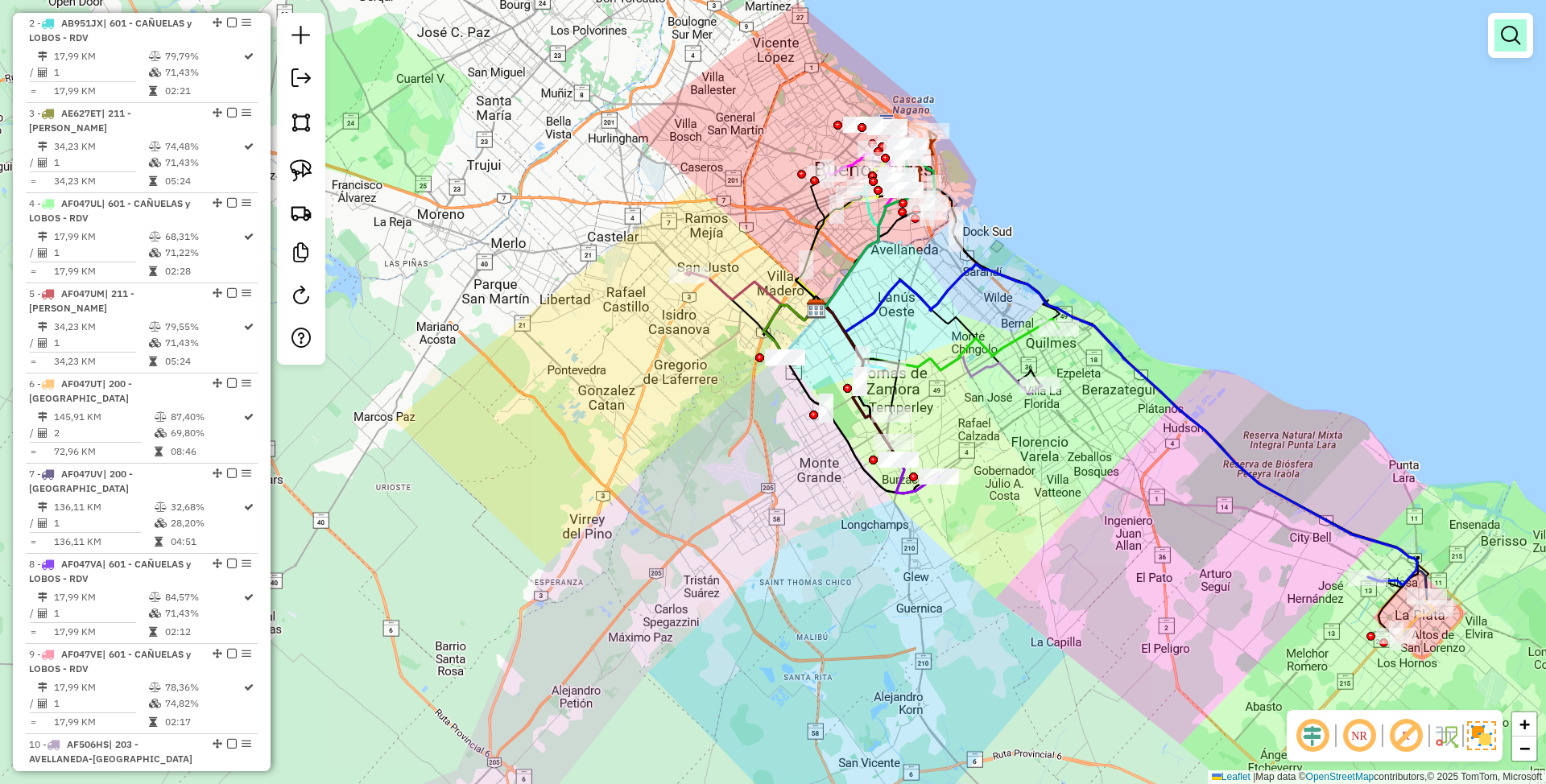
click at [1520, 39] on link at bounding box center [1510, 35] width 32 height 32
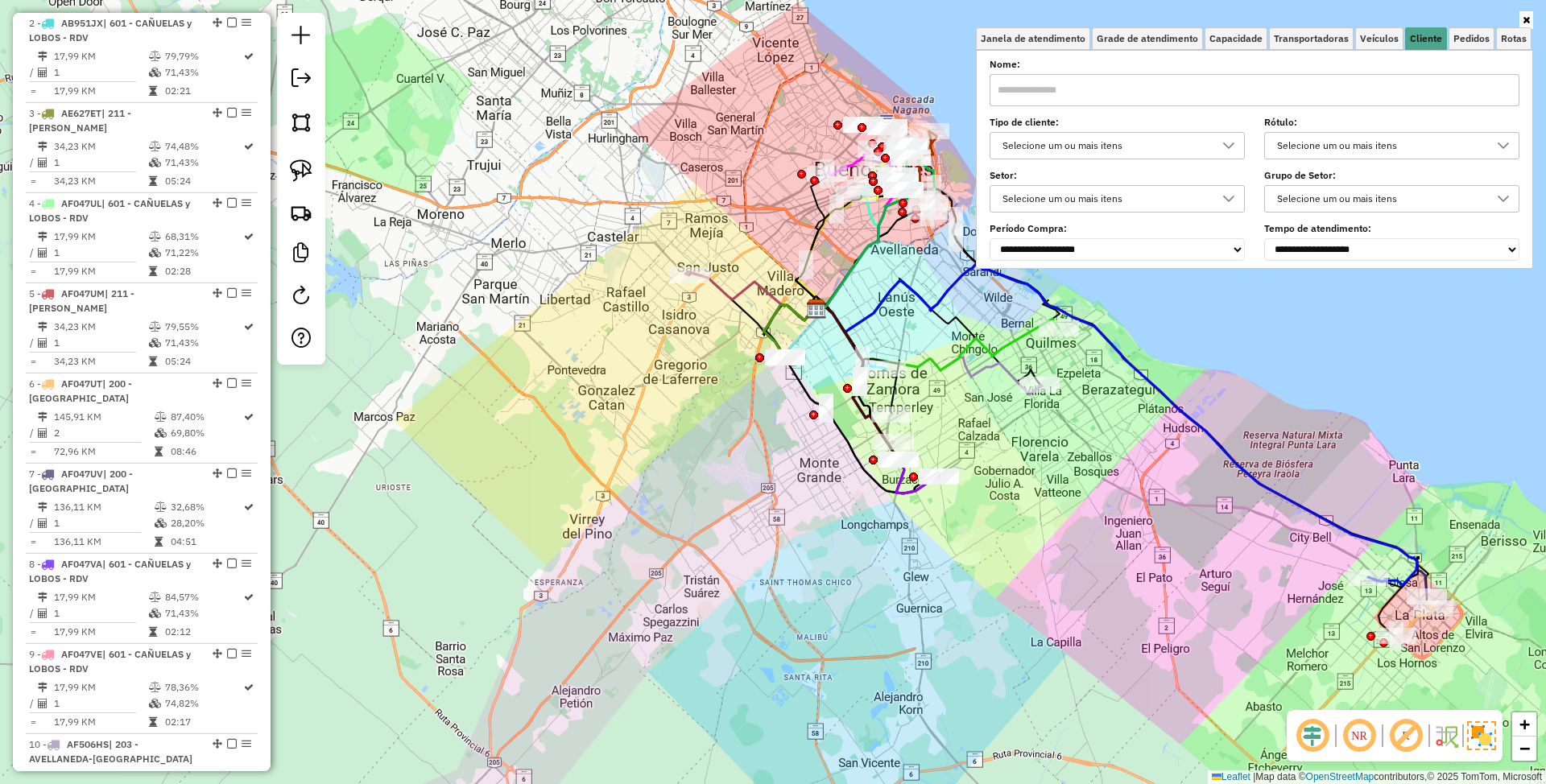
click at [1122, 139] on div "Selecione um ou mais itens" at bounding box center [1105, 145] width 216 height 26
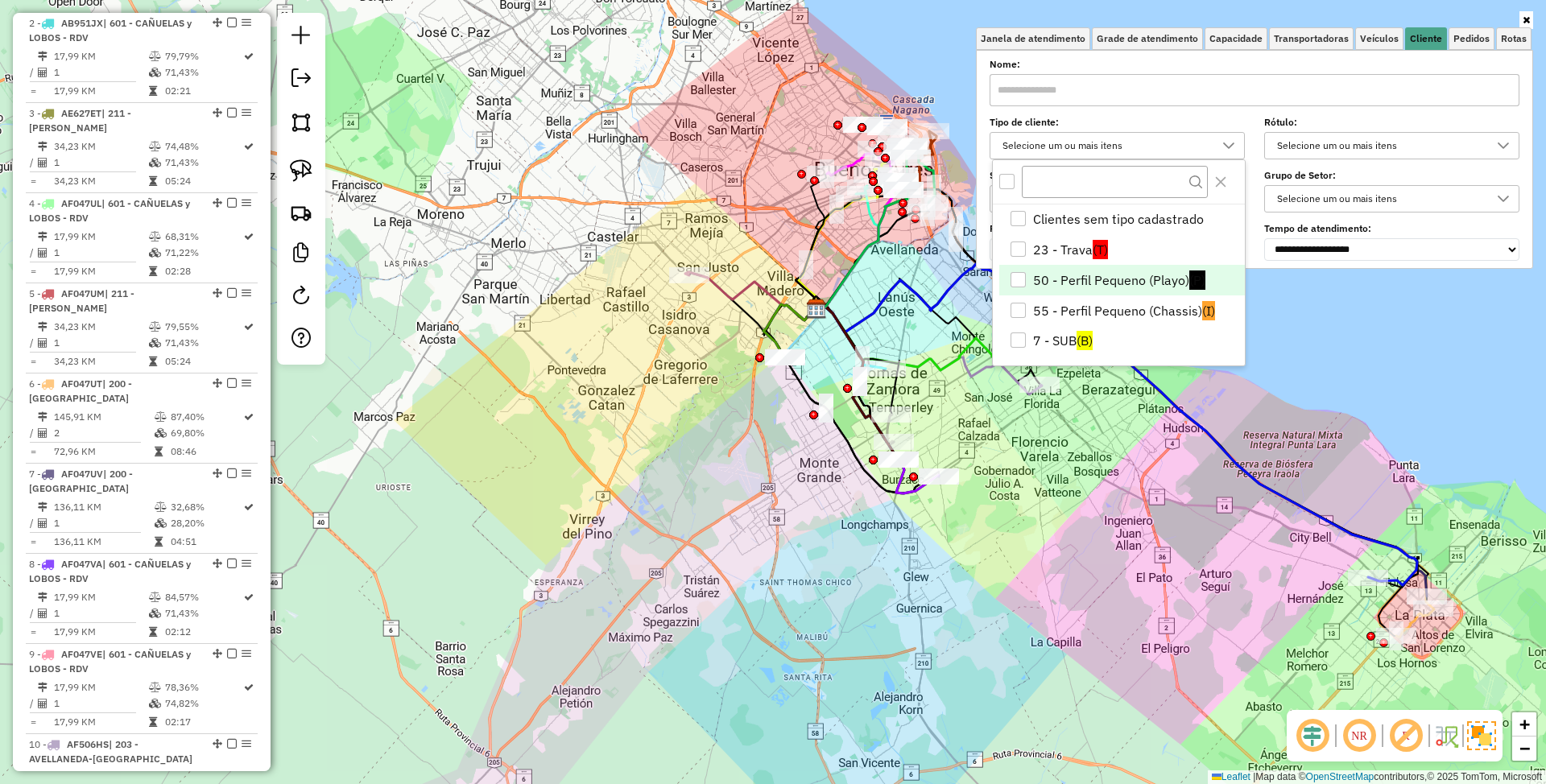
click at [1016, 275] on div "50 - Perfil Pequeno (Playo)" at bounding box center [1018, 280] width 15 height 15
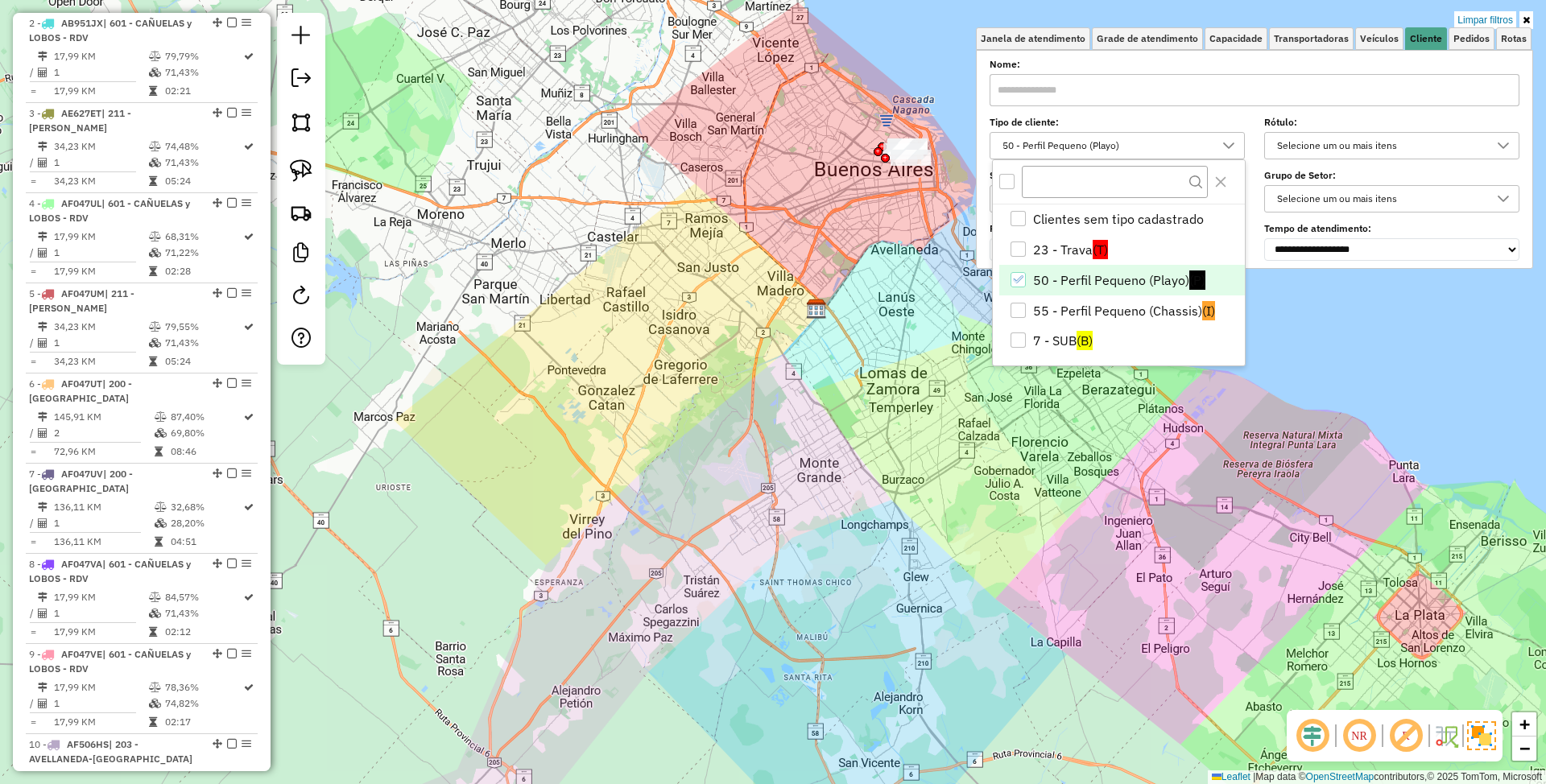
click at [1019, 284] on icon "50 - Perfil Pequeno (Playo)" at bounding box center [1018, 280] width 11 height 11
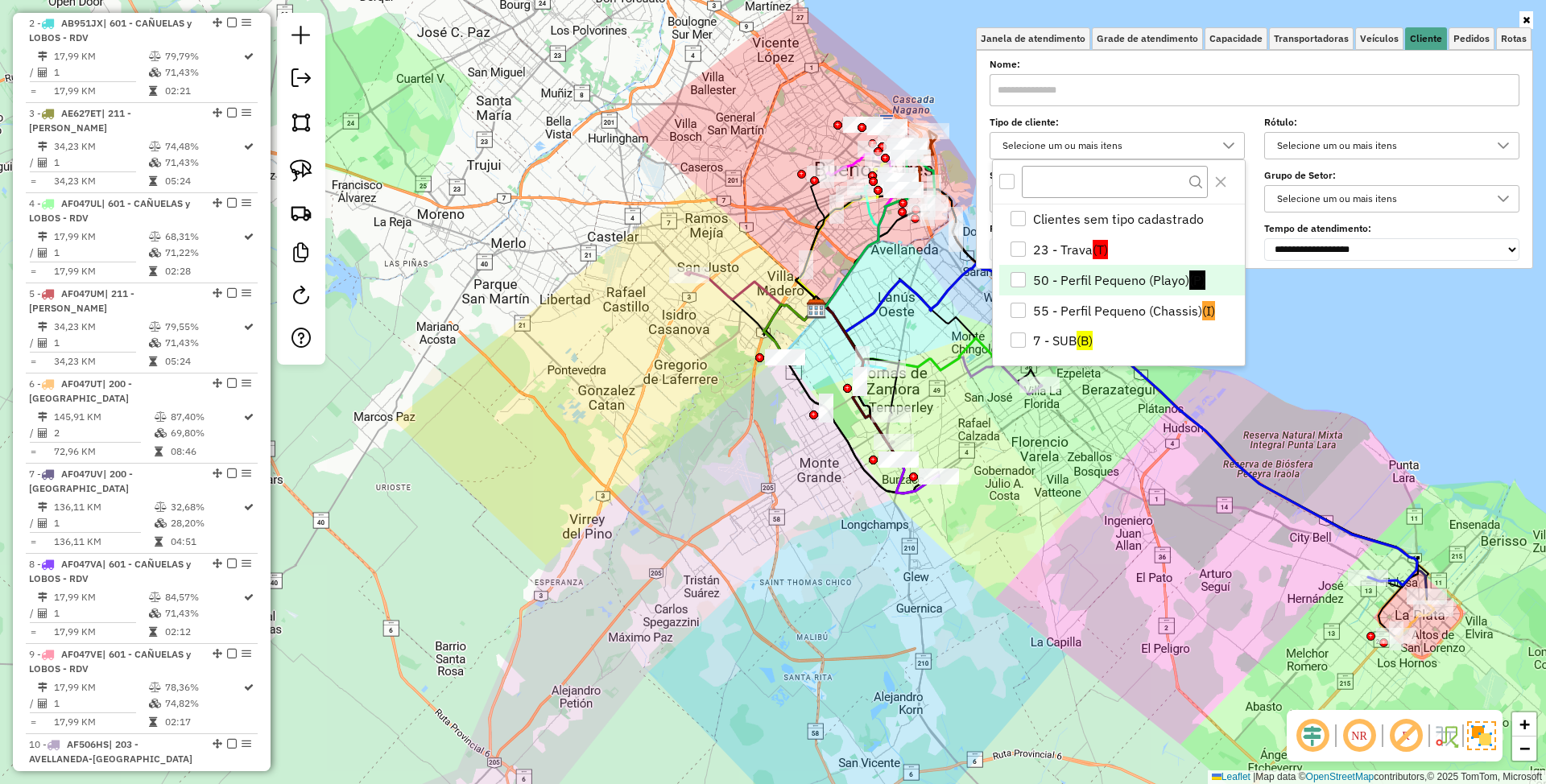
click at [848, 249] on div "Janela de atendimento Grade de atendimento Capacidade Transportadoras Veículos …" at bounding box center [773, 392] width 1546 height 784
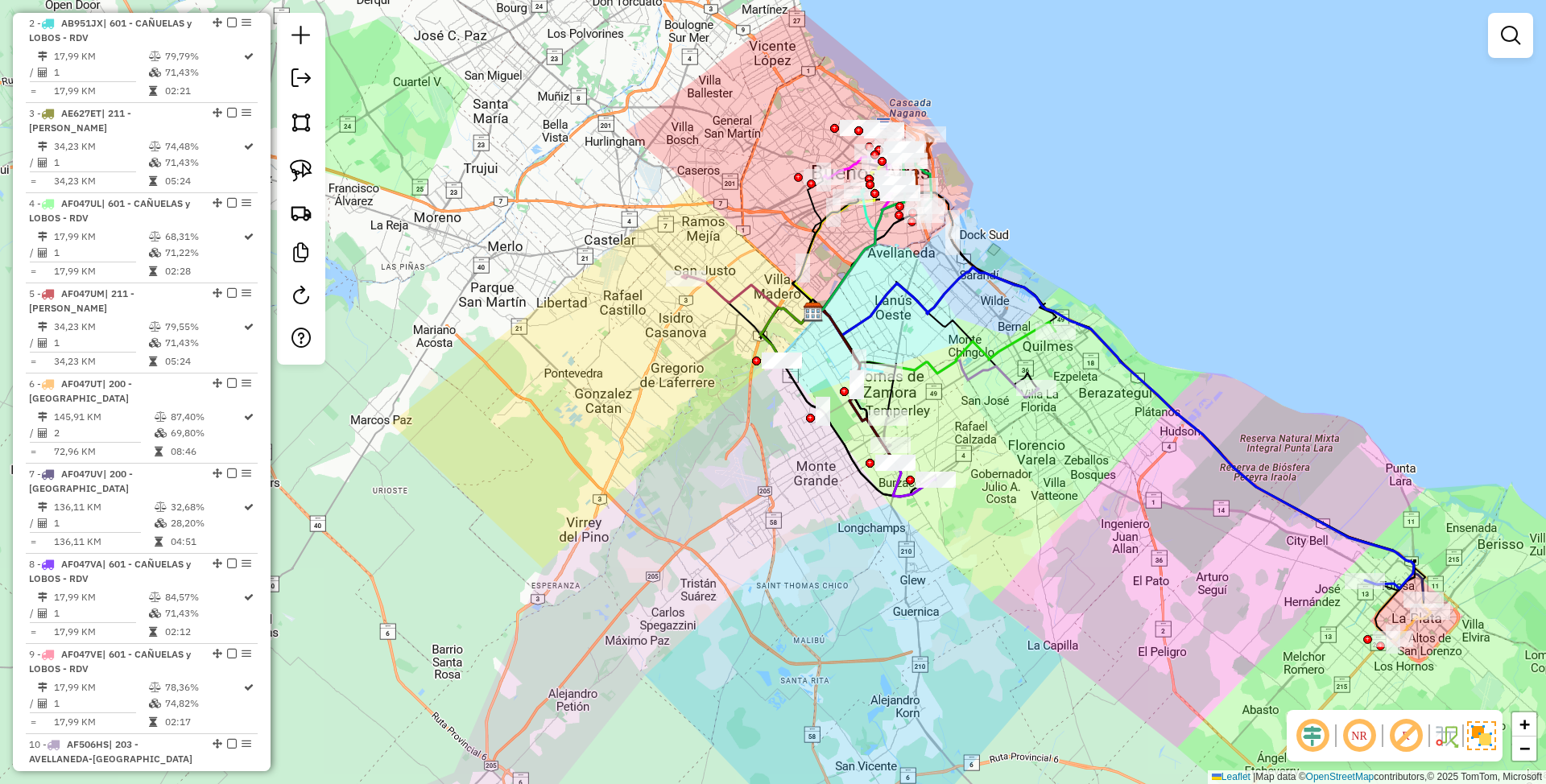
drag, startPoint x: 838, startPoint y: 255, endPoint x: 775, endPoint y: 362, distance: 124.2
click at [775, 362] on div "Janela de atendimento Grade de atendimento Capacidade Transportadoras Veículos …" at bounding box center [773, 392] width 1546 height 784
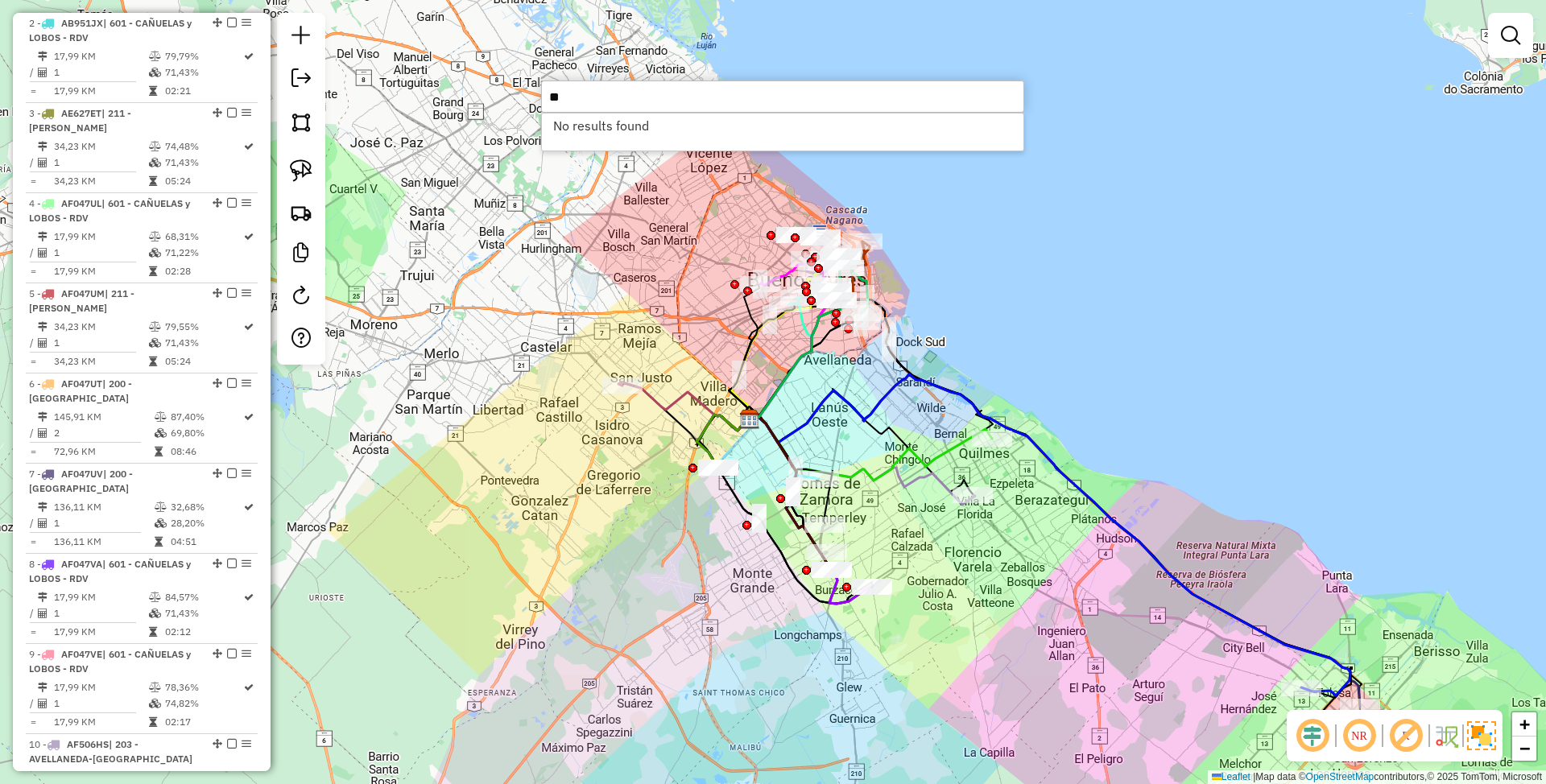
type input "*"
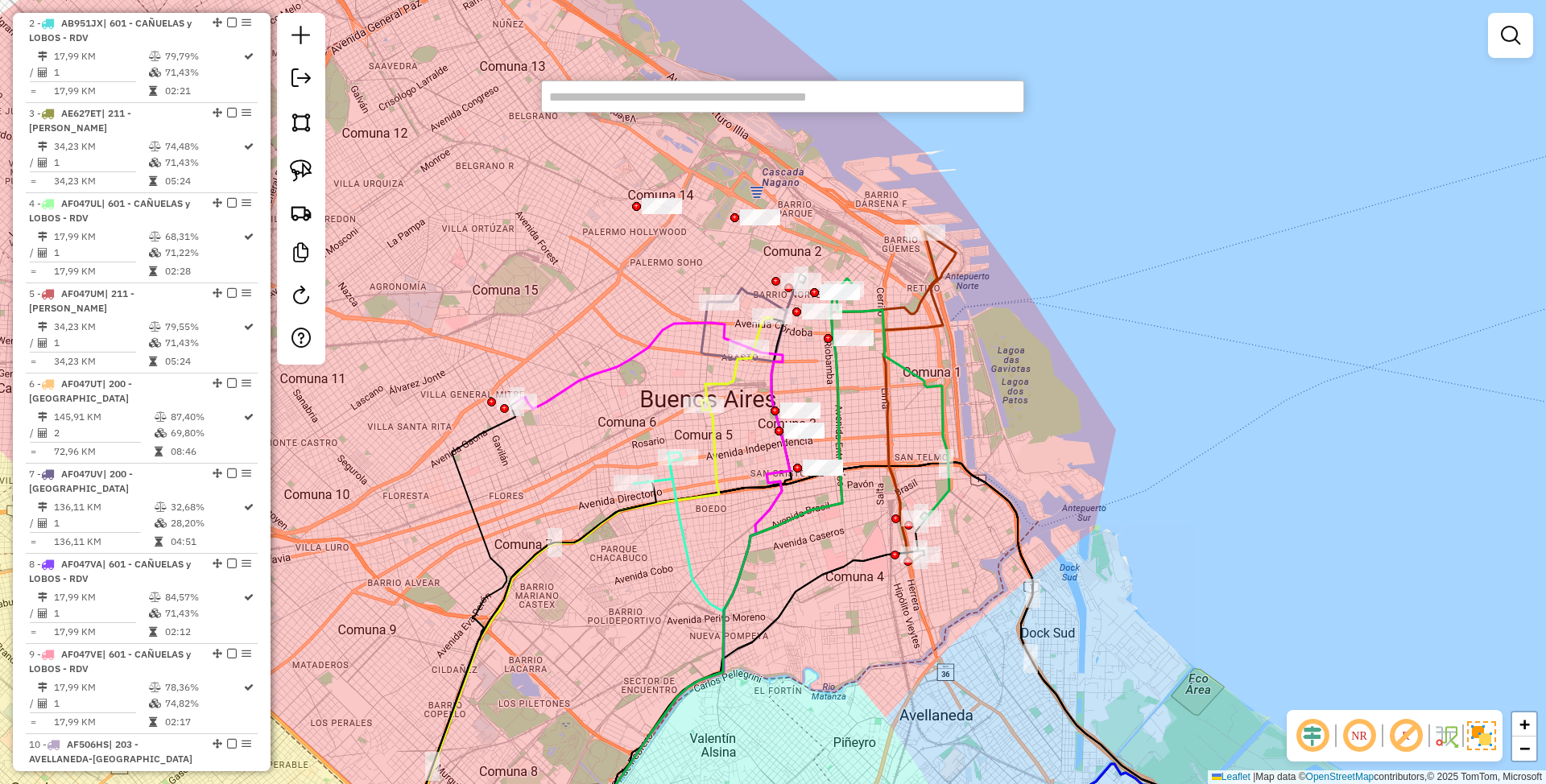
drag, startPoint x: 812, startPoint y: 336, endPoint x: 950, endPoint y: 397, distance: 150.9
click at [949, 396] on icon at bounding box center [893, 405] width 113 height 229
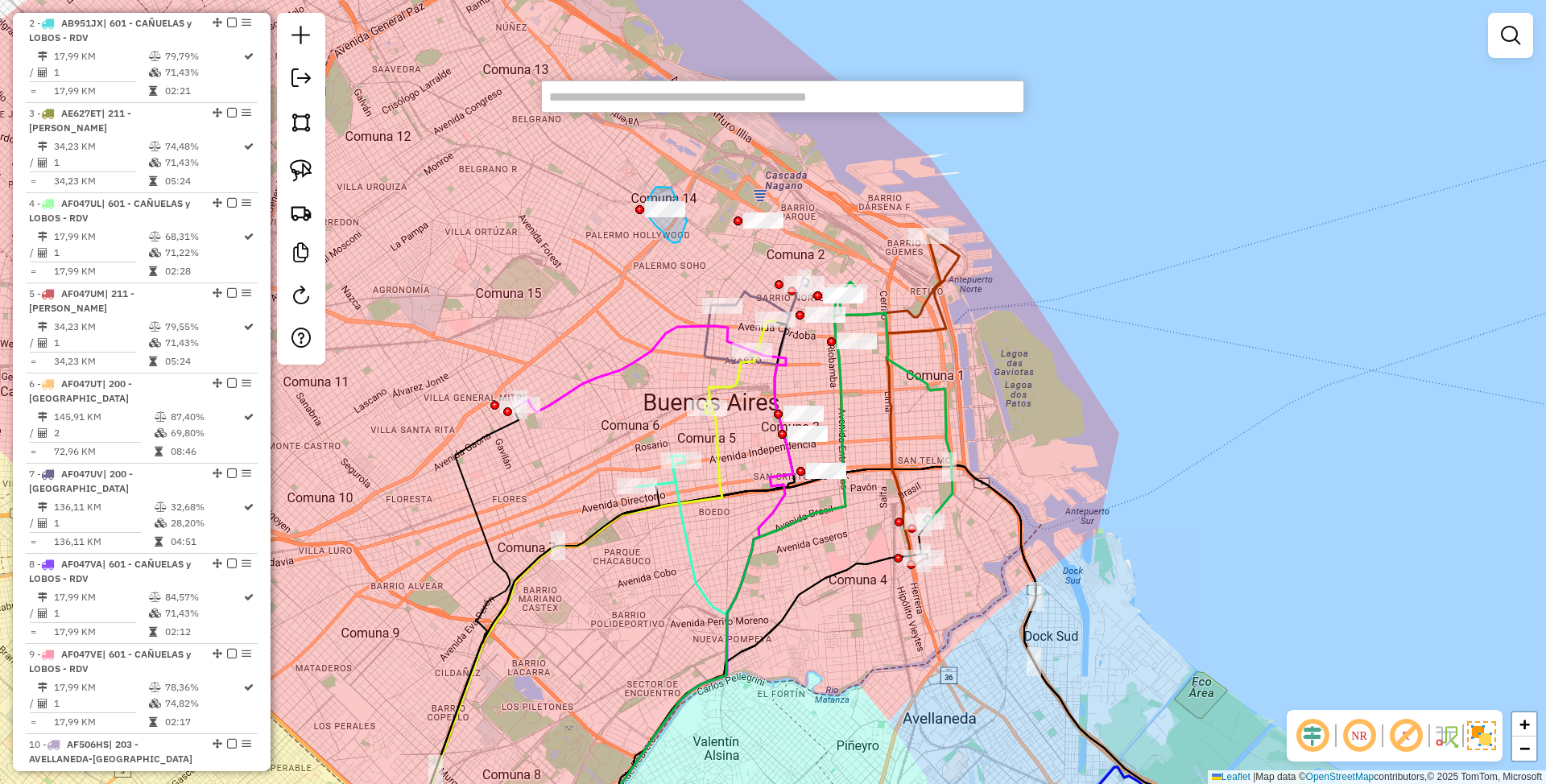
drag, startPoint x: 648, startPoint y: 200, endPoint x: 687, endPoint y: 221, distance: 44.3
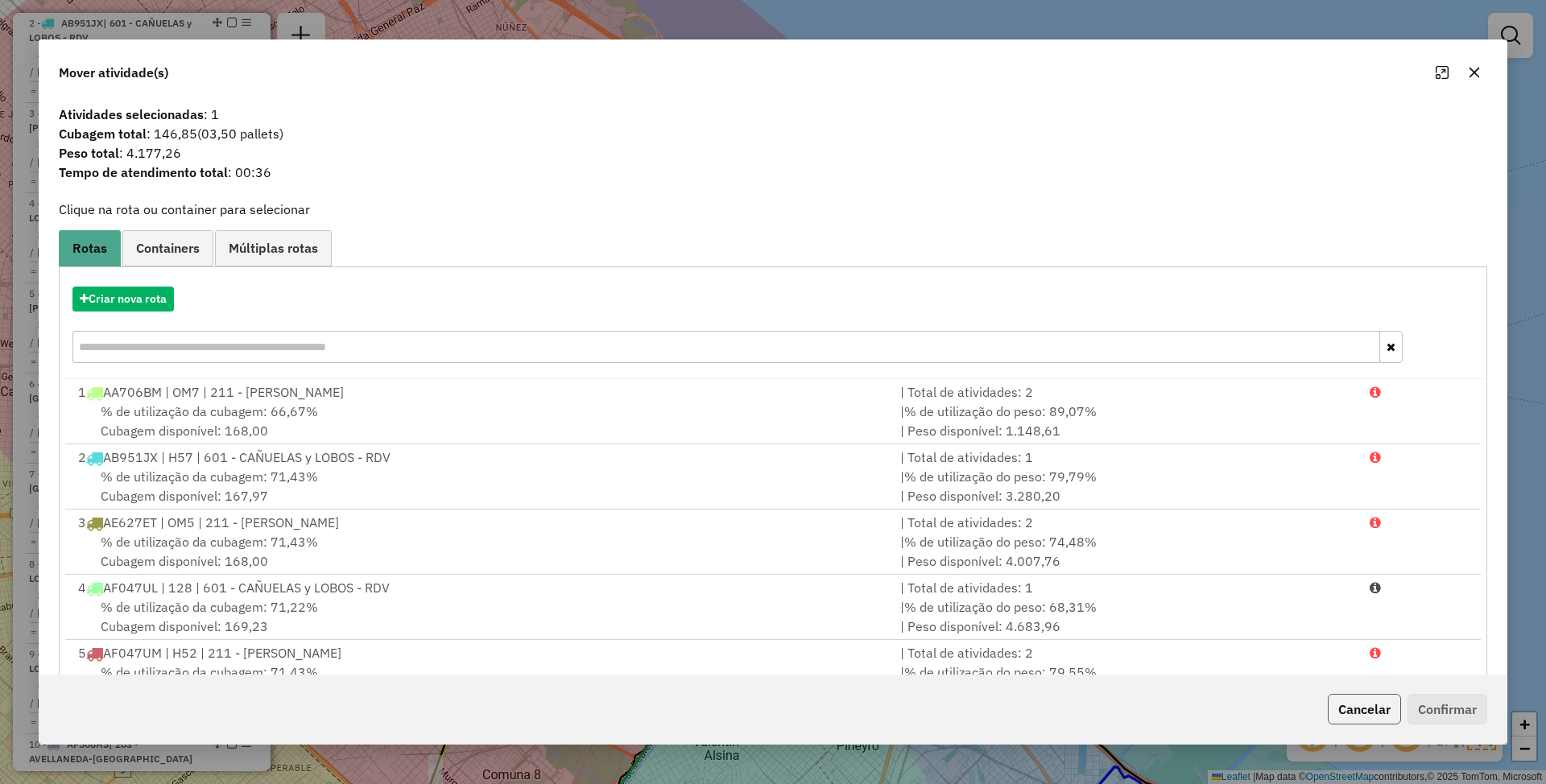
click at [1363, 712] on button "Cancelar" at bounding box center [1364, 709] width 73 height 30
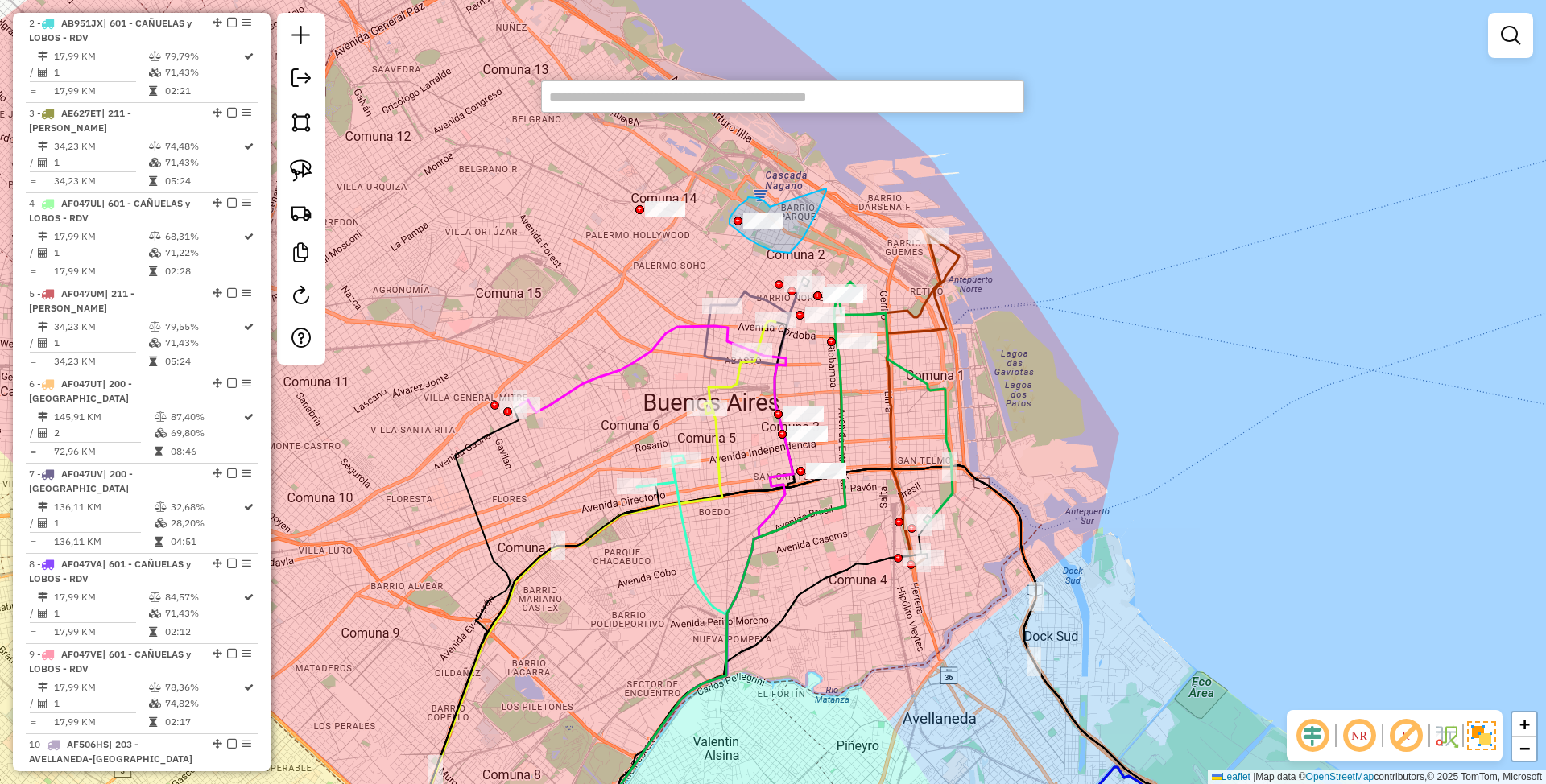
drag, startPoint x: 769, startPoint y: 207, endPoint x: 826, endPoint y: 189, distance: 59.8
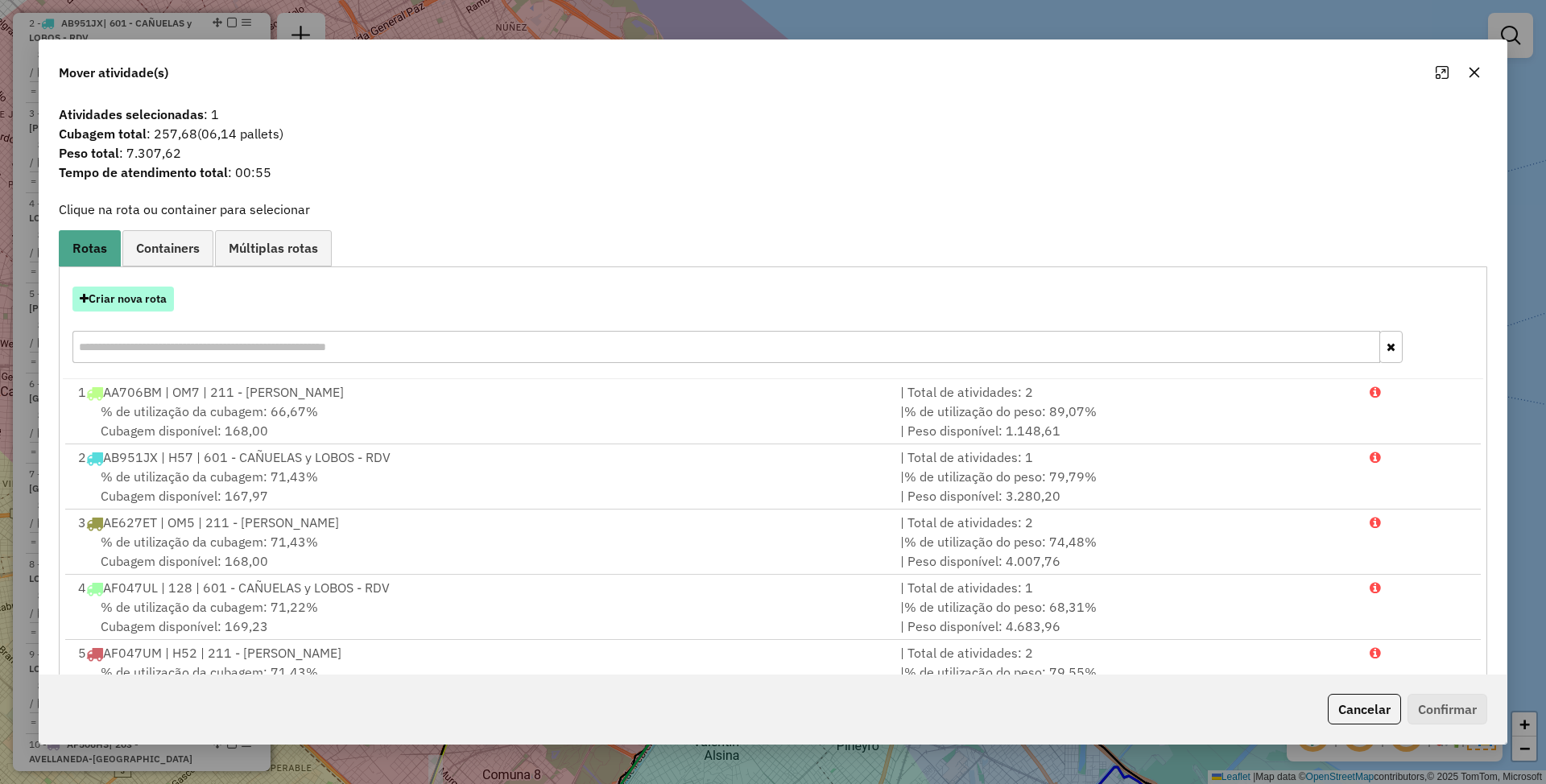
click at [134, 297] on button "Criar nova rota" at bounding box center [122, 299] width 101 height 25
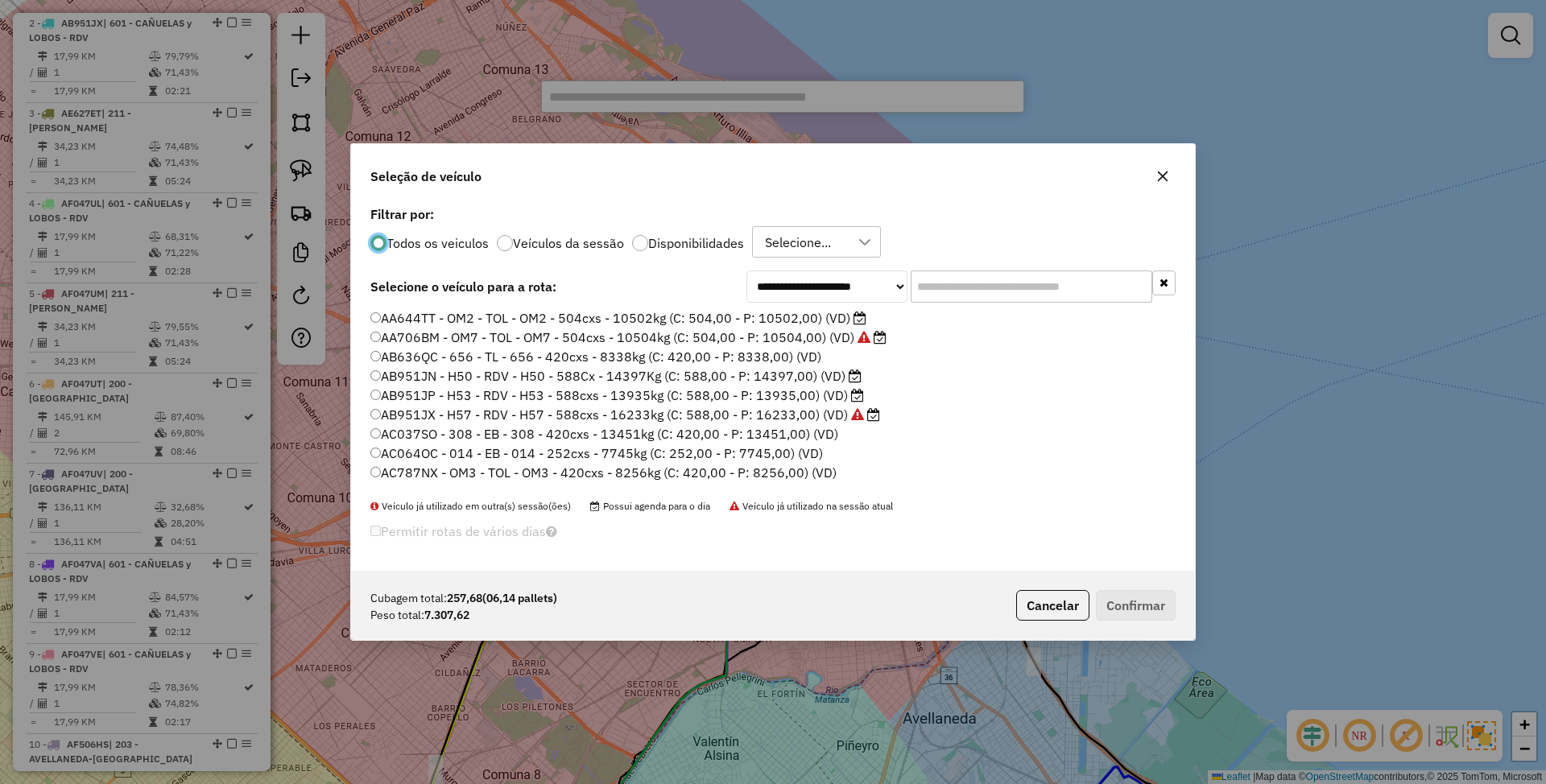
scroll to position [8, 5]
click at [641, 245] on div at bounding box center [639, 243] width 16 height 16
click at [948, 284] on input "text" at bounding box center [1031, 286] width 242 height 32
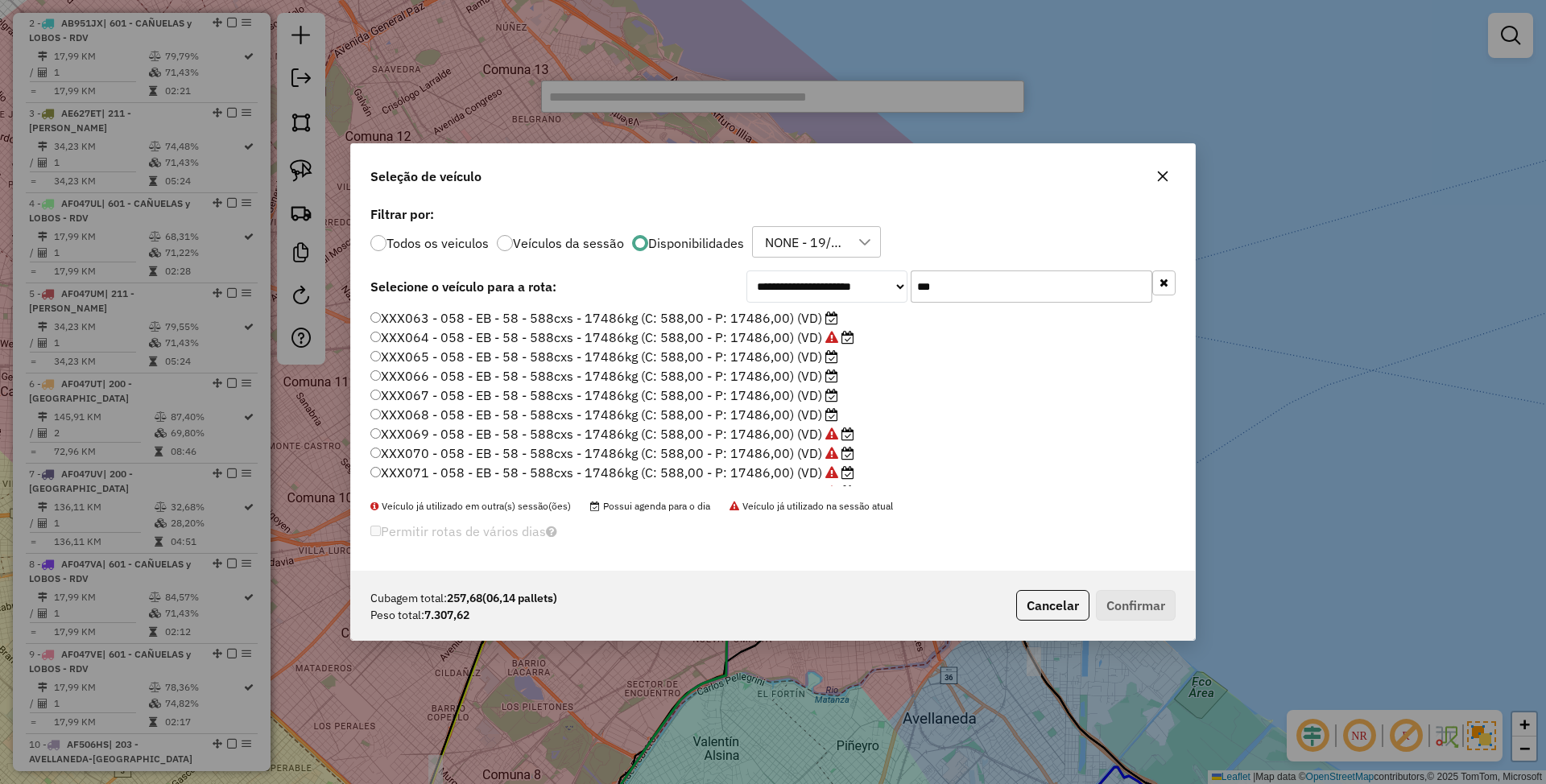
type input "***"
click at [794, 319] on label "XXX063 - 058 - EB - 58 - 588cxs - 17486kg (C: 588,00 - P: 17486,00) (VD)" at bounding box center [603, 318] width 468 height 19
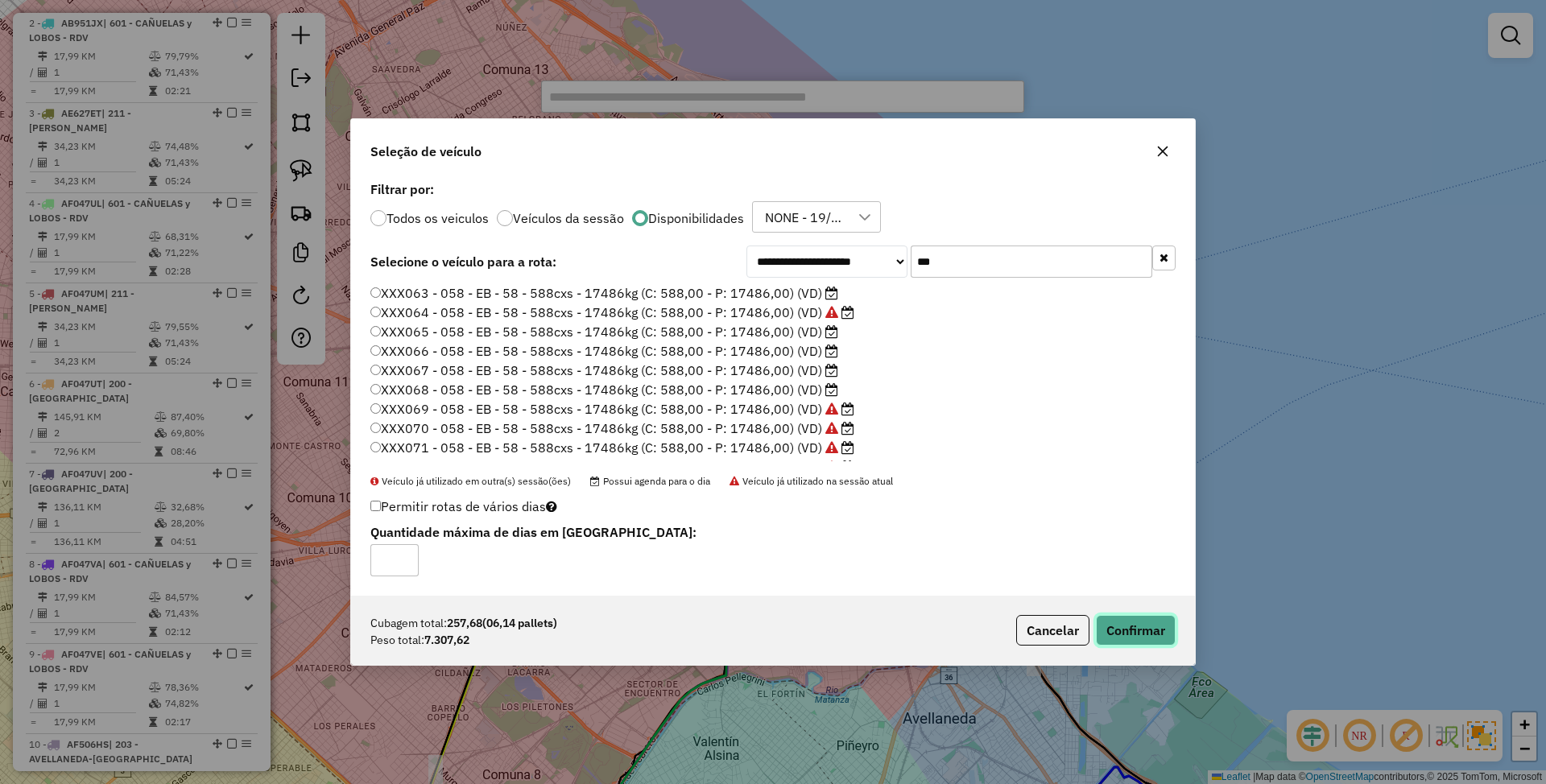
click at [1140, 623] on button "Confirmar" at bounding box center [1135, 630] width 80 height 30
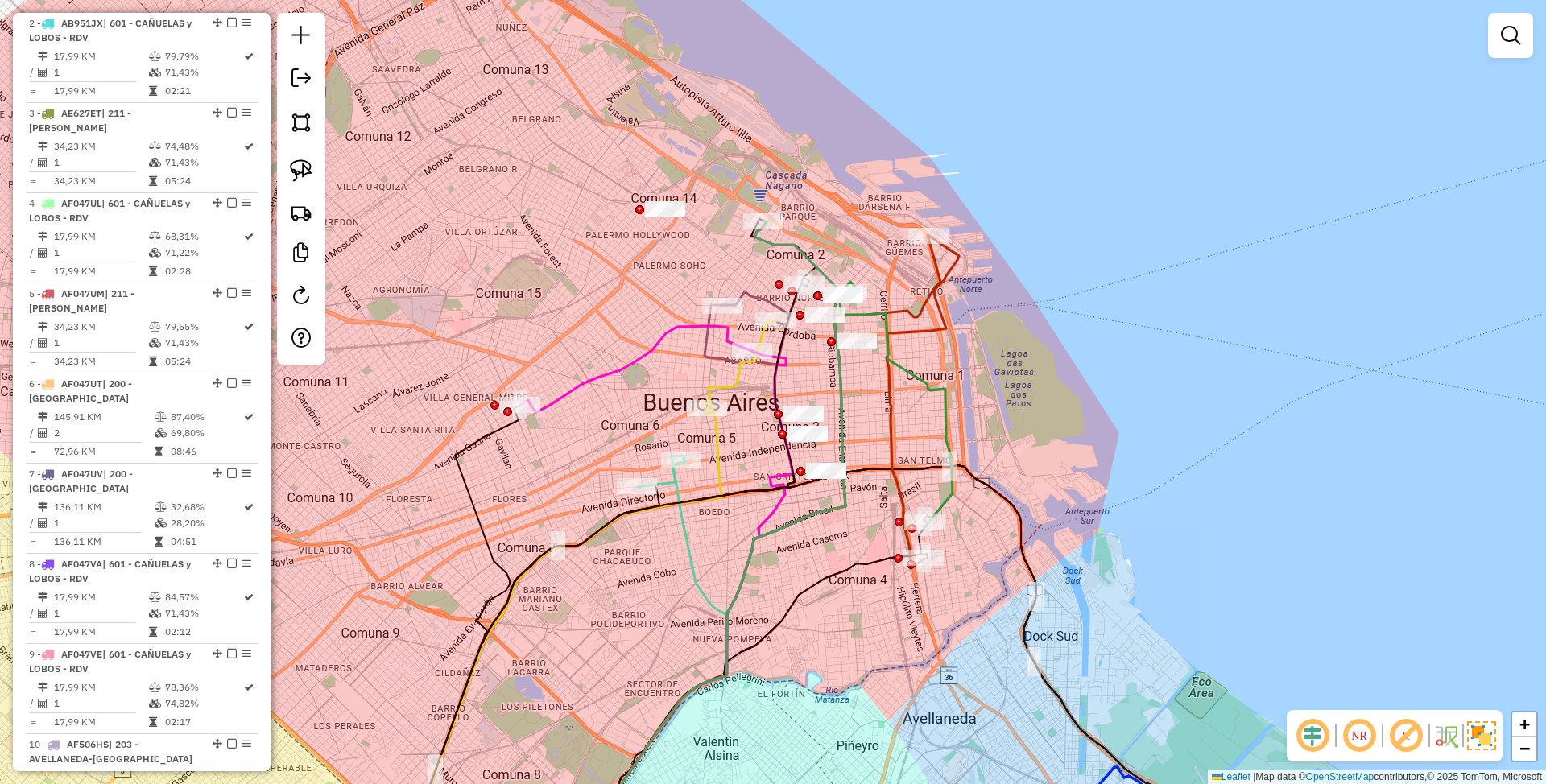
click at [766, 243] on icon at bounding box center [706, 542] width 280 height 643
select select "**********"
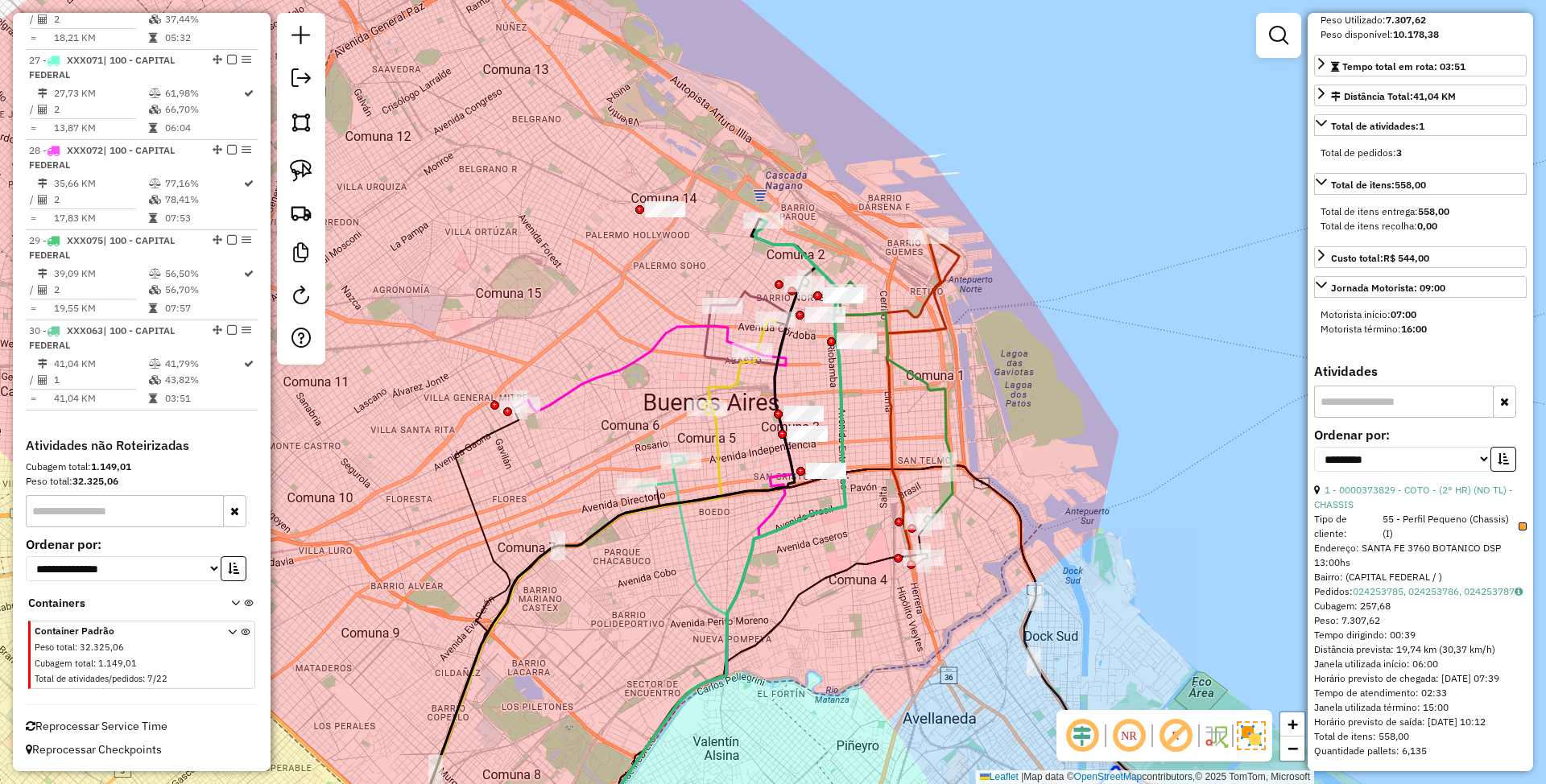
scroll to position [357, 0]
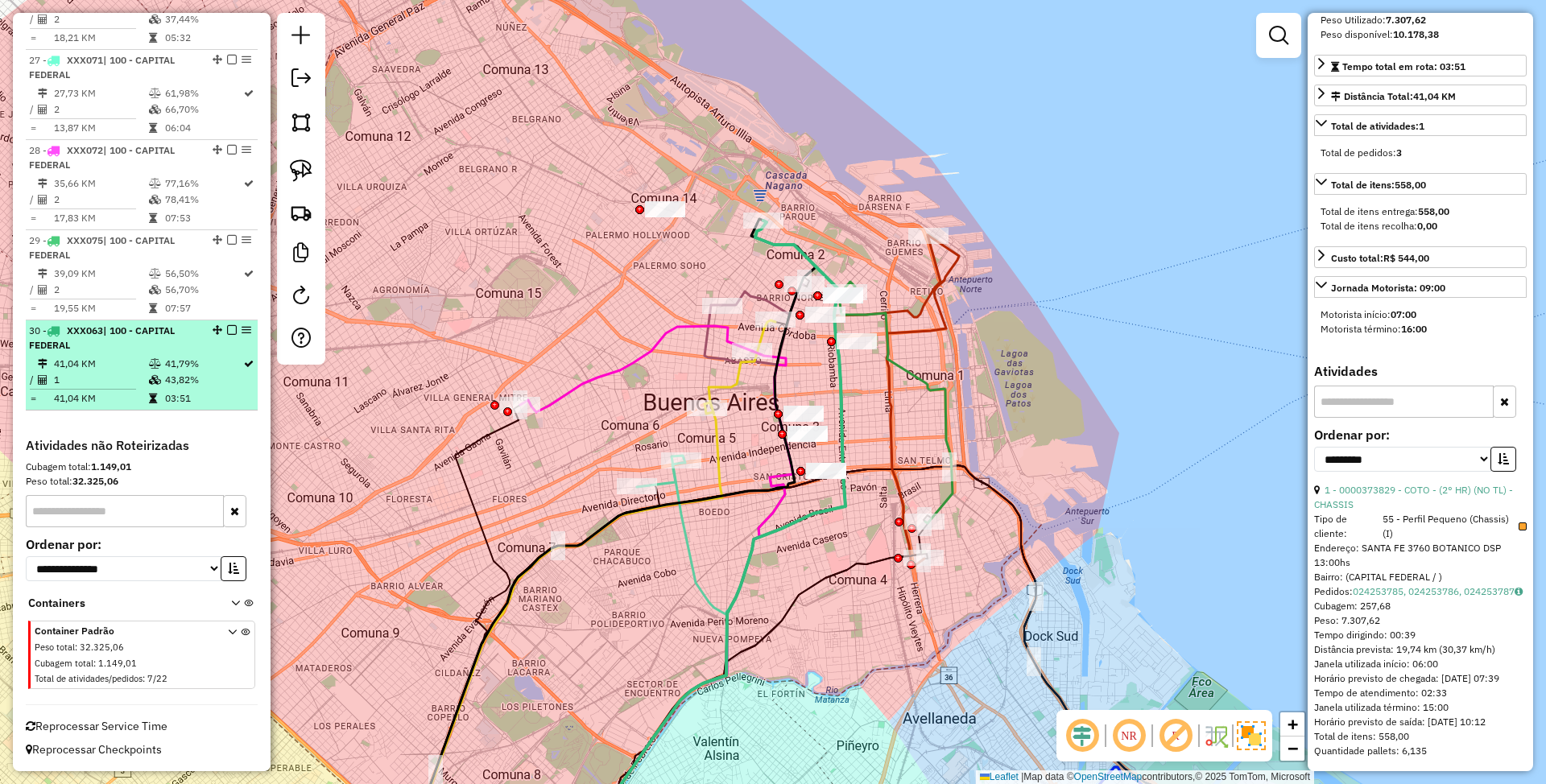
click at [230, 332] on em at bounding box center [231, 330] width 9 height 9
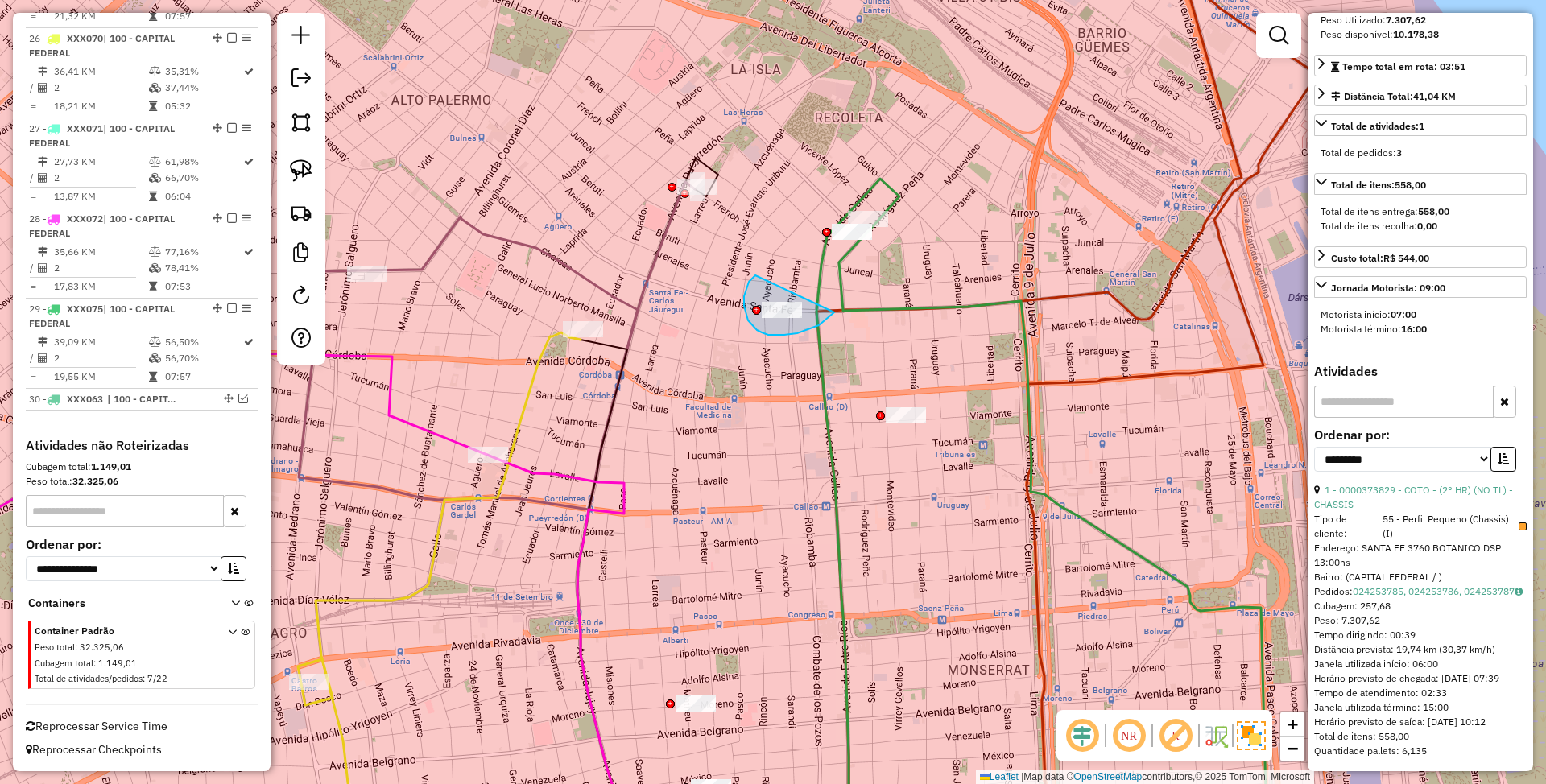
drag, startPoint x: 744, startPoint y: 296, endPoint x: 834, endPoint y: 312, distance: 91.4
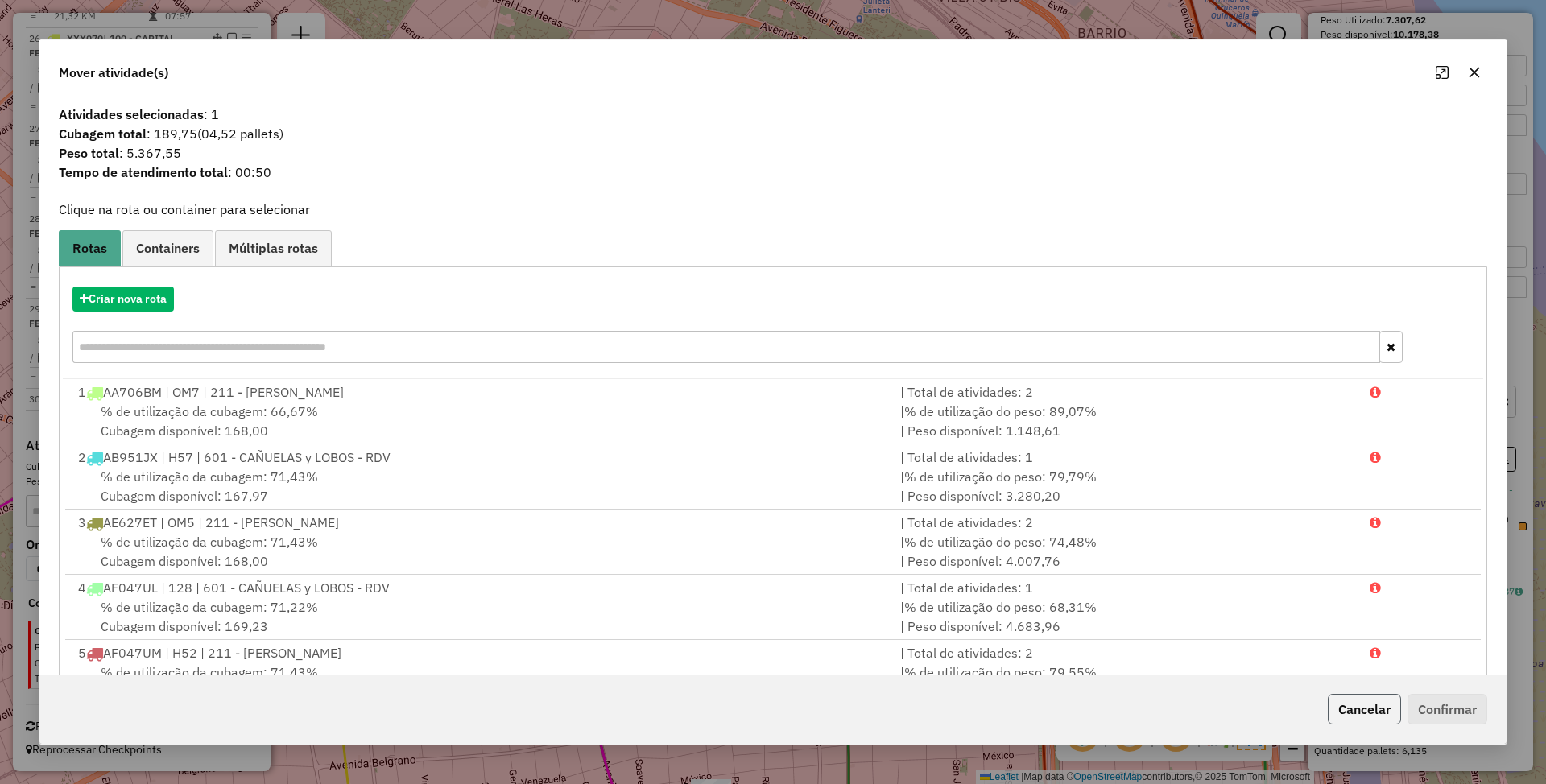
click at [1357, 705] on button "Cancelar" at bounding box center [1364, 709] width 73 height 30
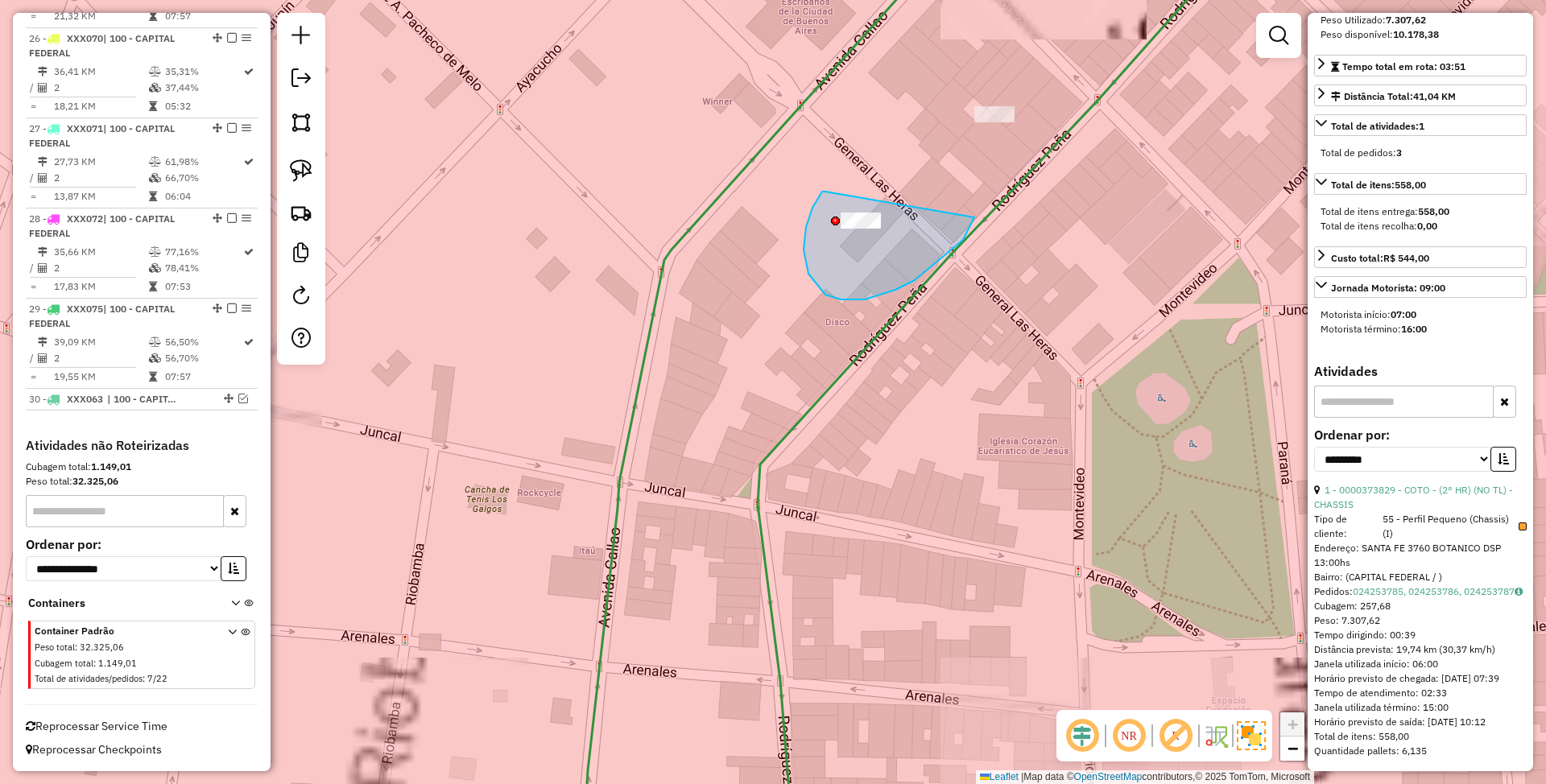
drag, startPoint x: 825, startPoint y: 191, endPoint x: 977, endPoint y: 193, distance: 152.0
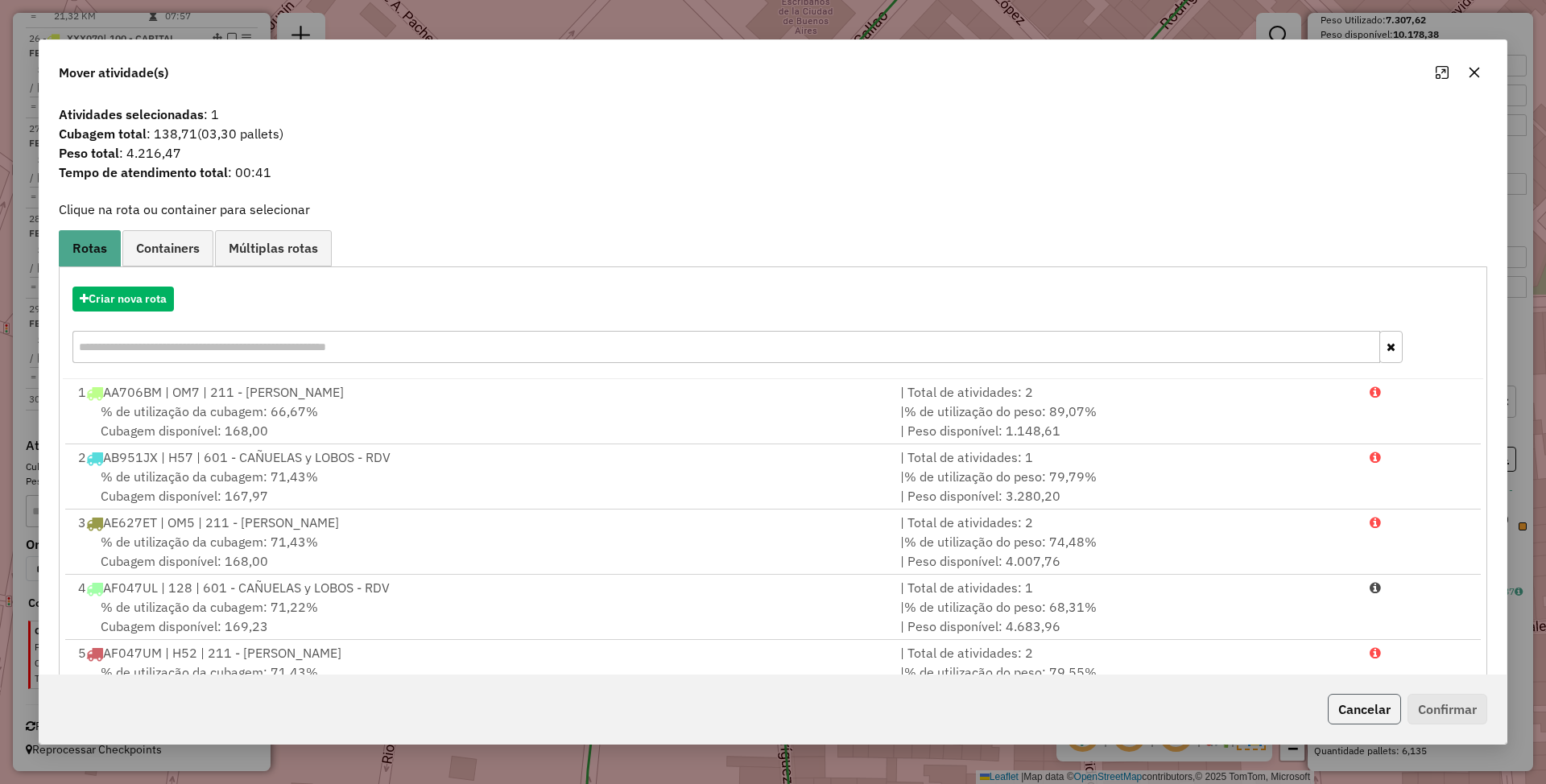
click at [1366, 708] on button "Cancelar" at bounding box center [1364, 709] width 73 height 30
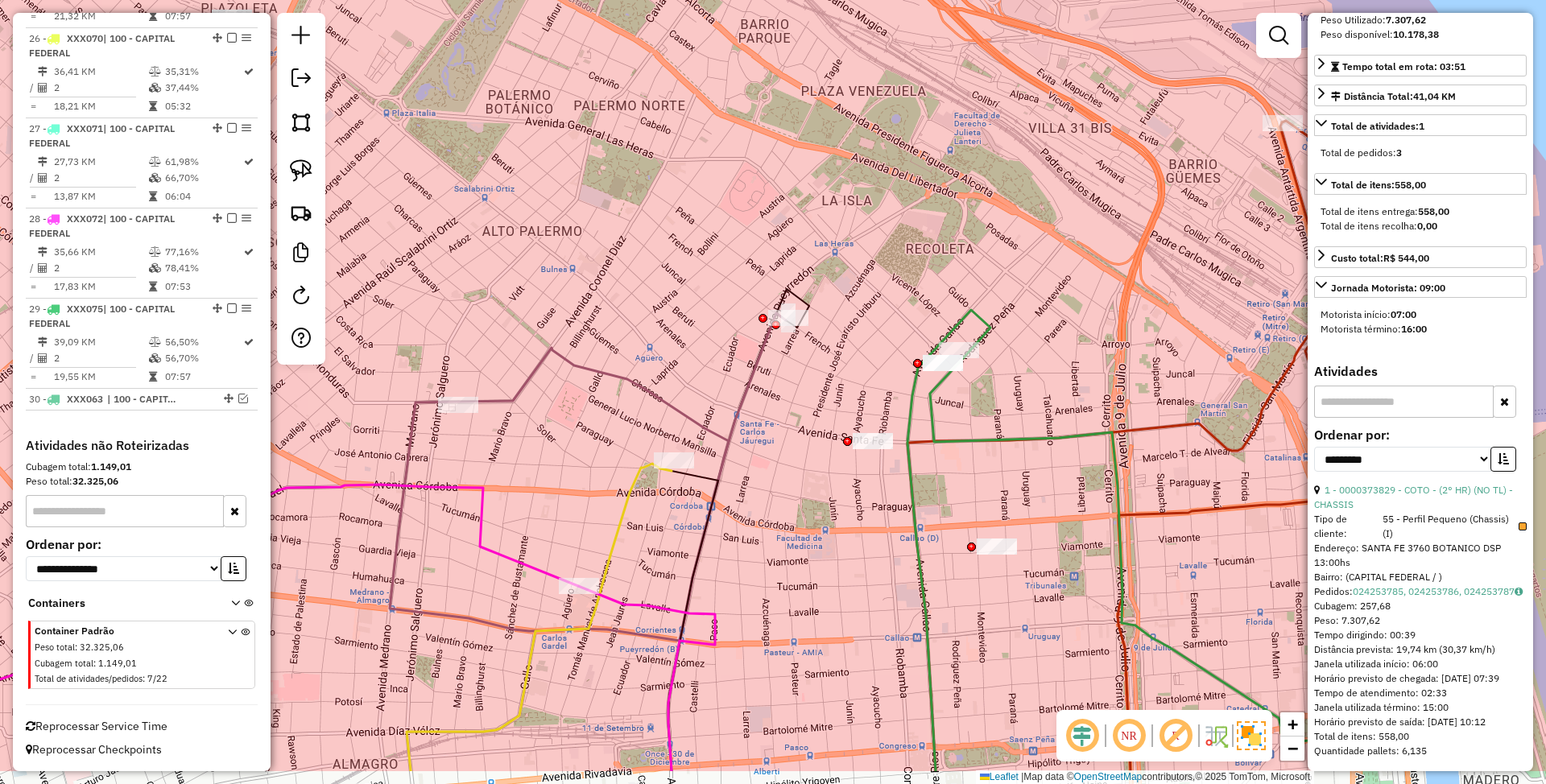
drag, startPoint x: 997, startPoint y: 532, endPoint x: 1045, endPoint y: 423, distance: 119.1
click at [1045, 423] on icon at bounding box center [1141, 563] width 423 height 415
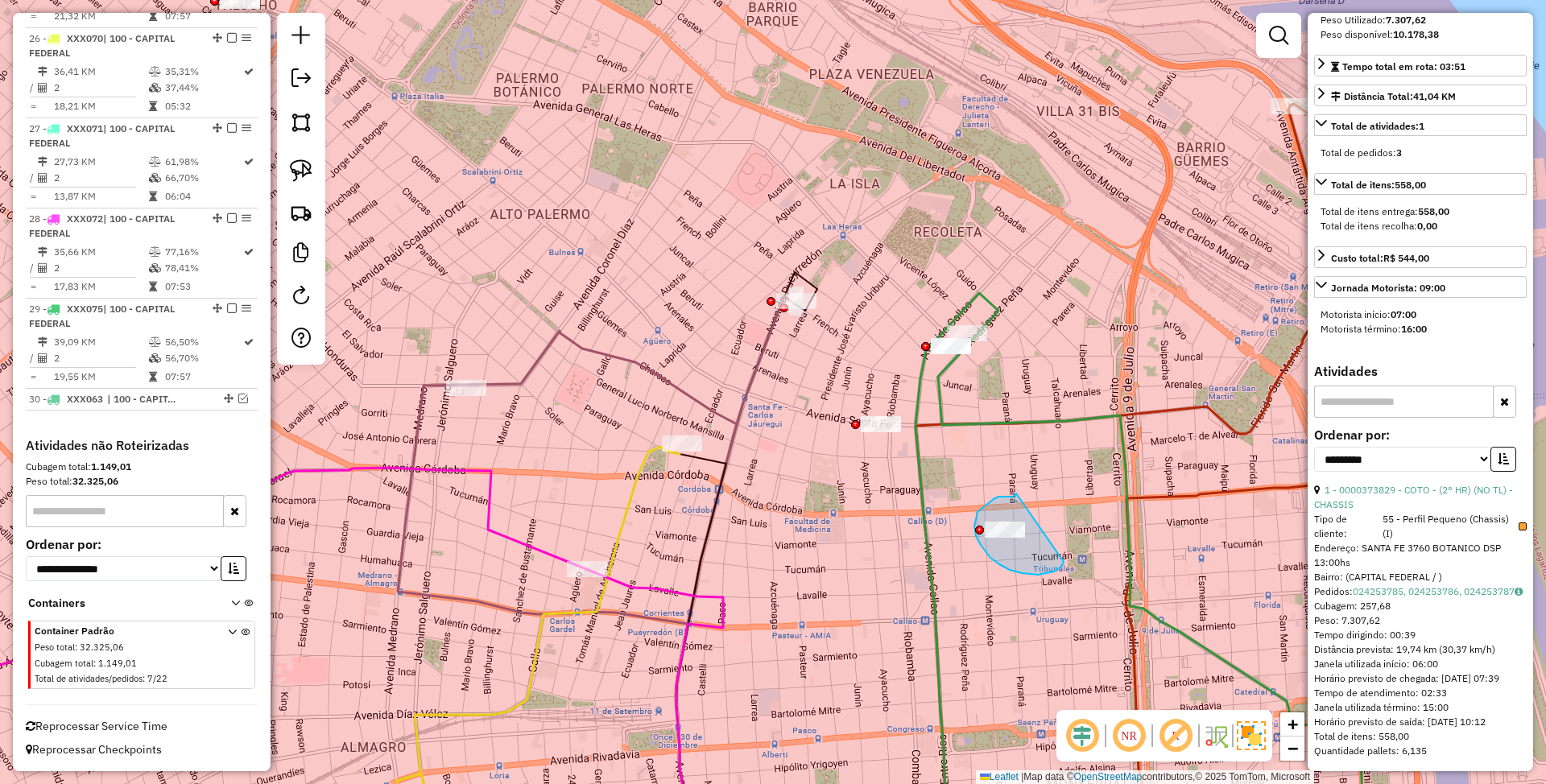
drag, startPoint x: 1015, startPoint y: 496, endPoint x: 1063, endPoint y: 561, distance: 80.8
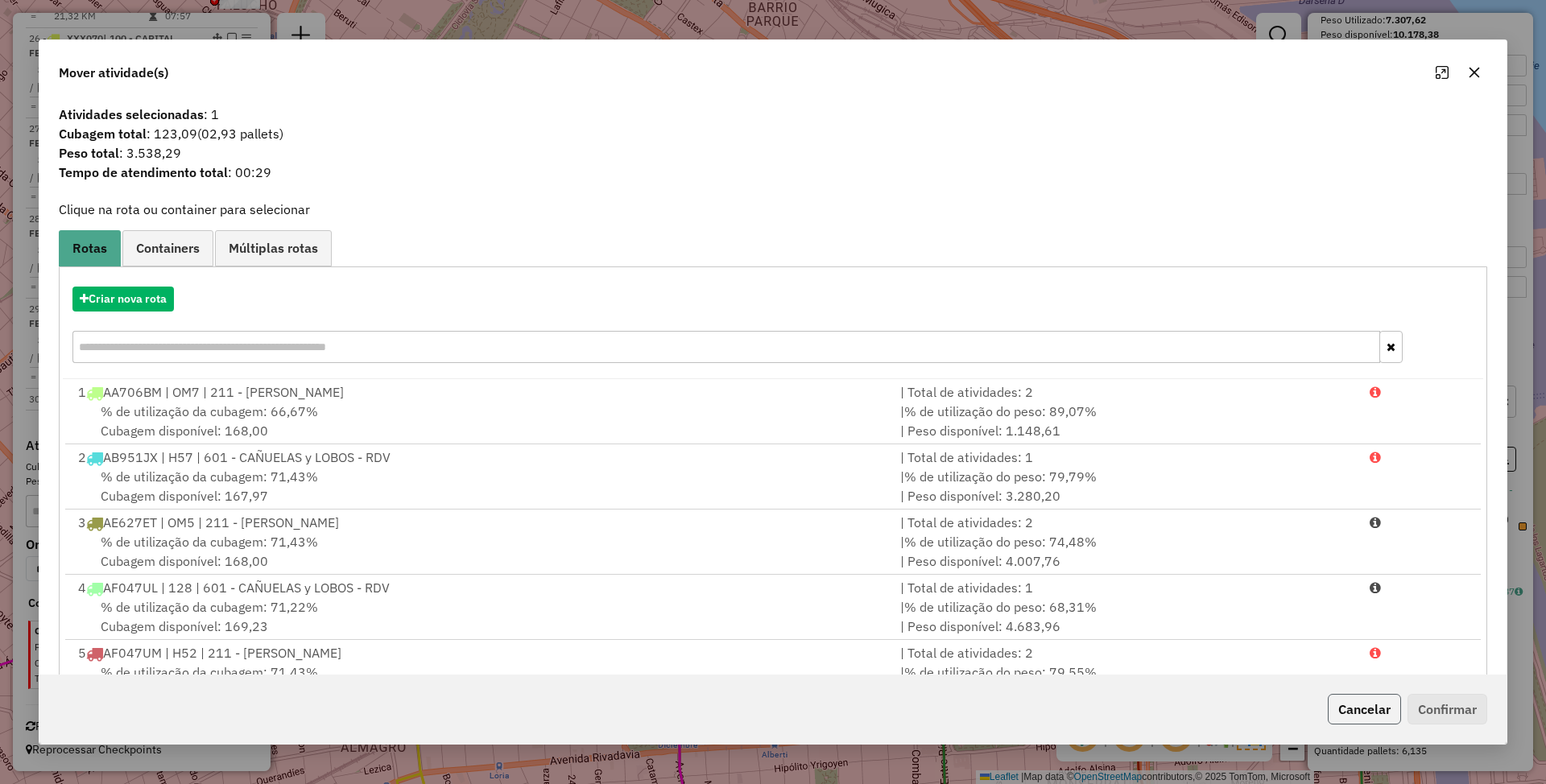
click at [1364, 708] on button "Cancelar" at bounding box center [1364, 709] width 73 height 30
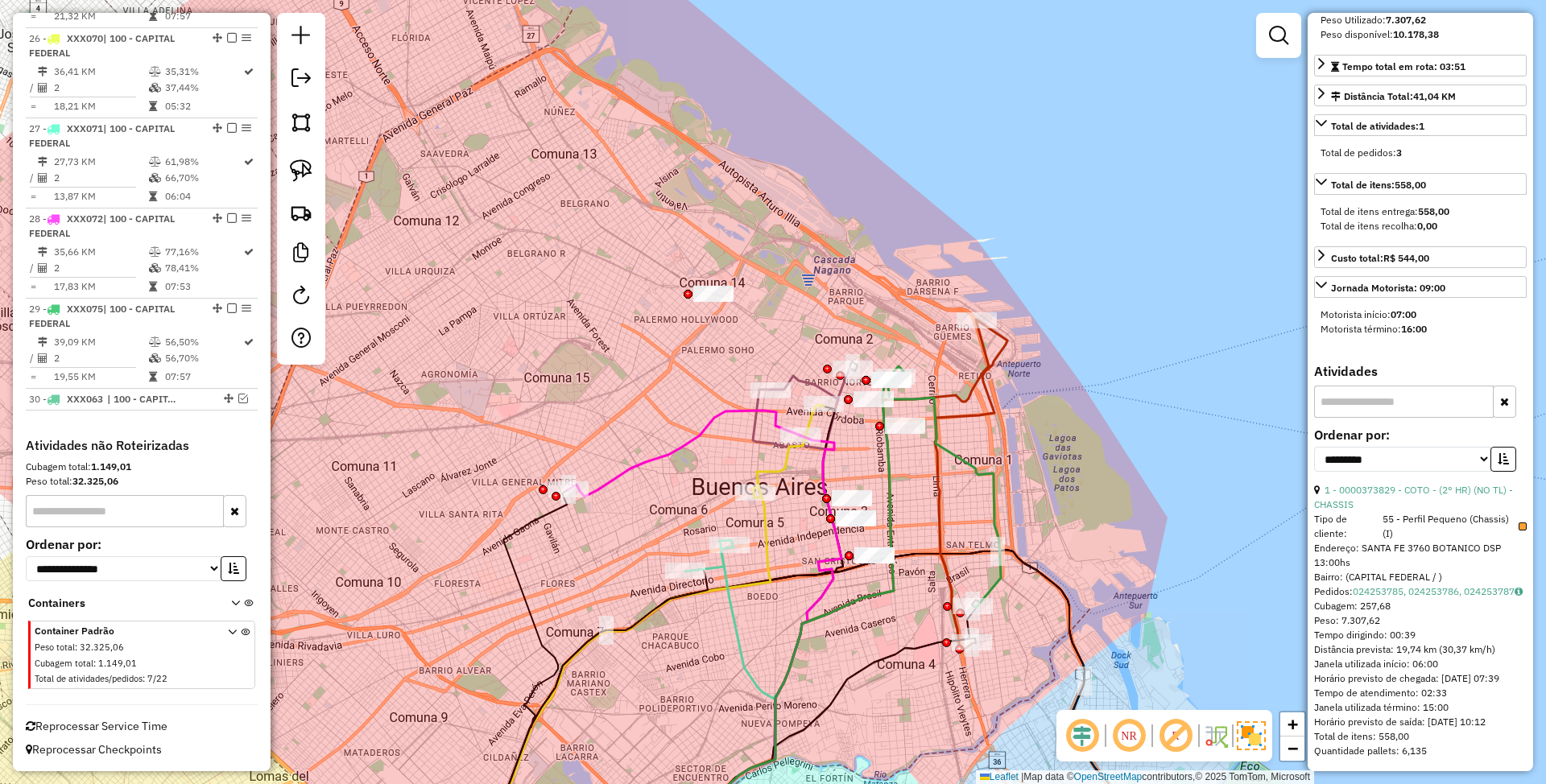
drag, startPoint x: 929, startPoint y: 564, endPoint x: 919, endPoint y: 442, distance: 122.4
click at [919, 442] on div "Janela de atendimento Grade de atendimento Capacidade Transportadoras Veículos …" at bounding box center [773, 392] width 1546 height 784
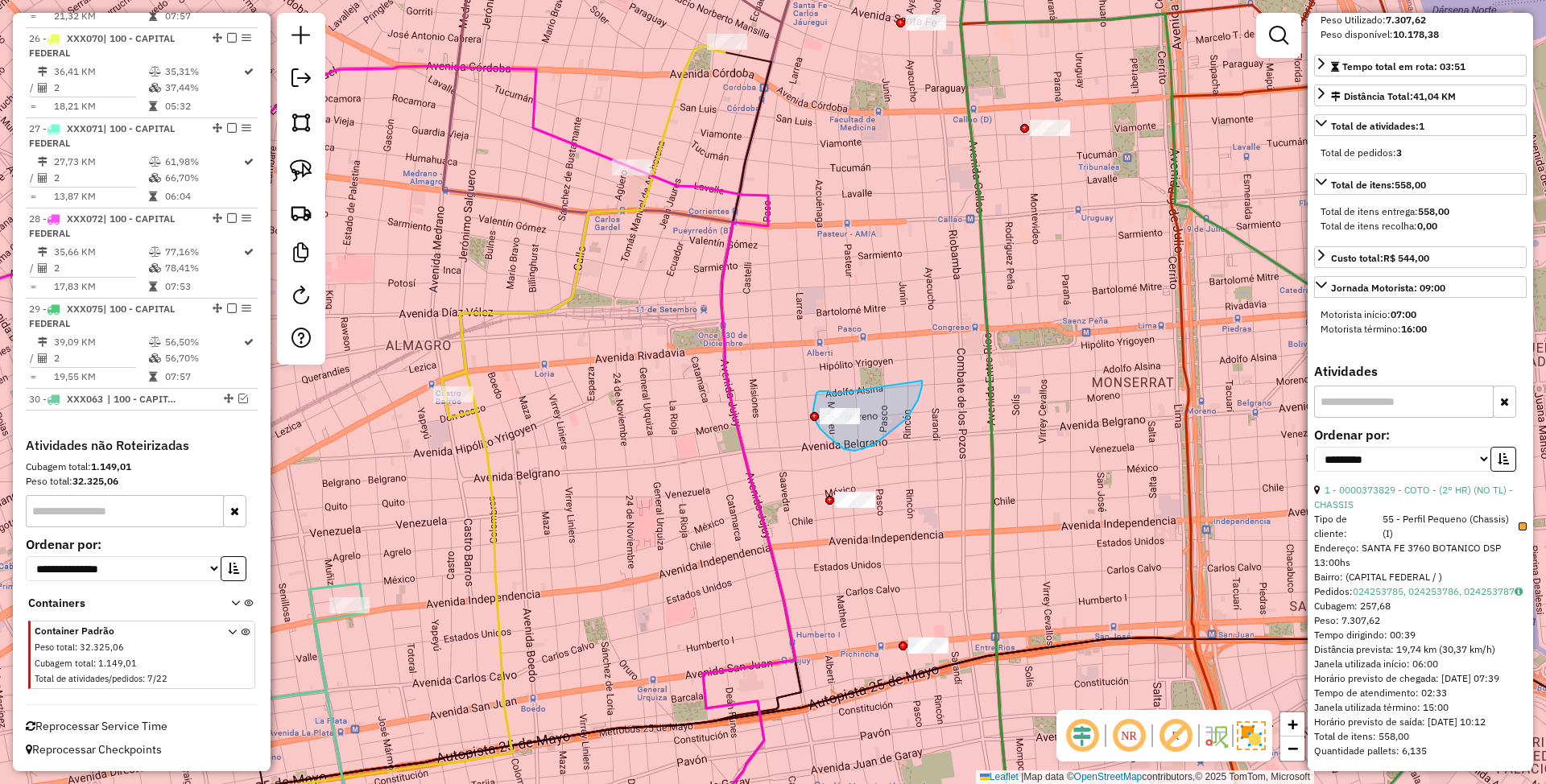
drag, startPoint x: 818, startPoint y: 392, endPoint x: 922, endPoint y: 381, distance: 104.6
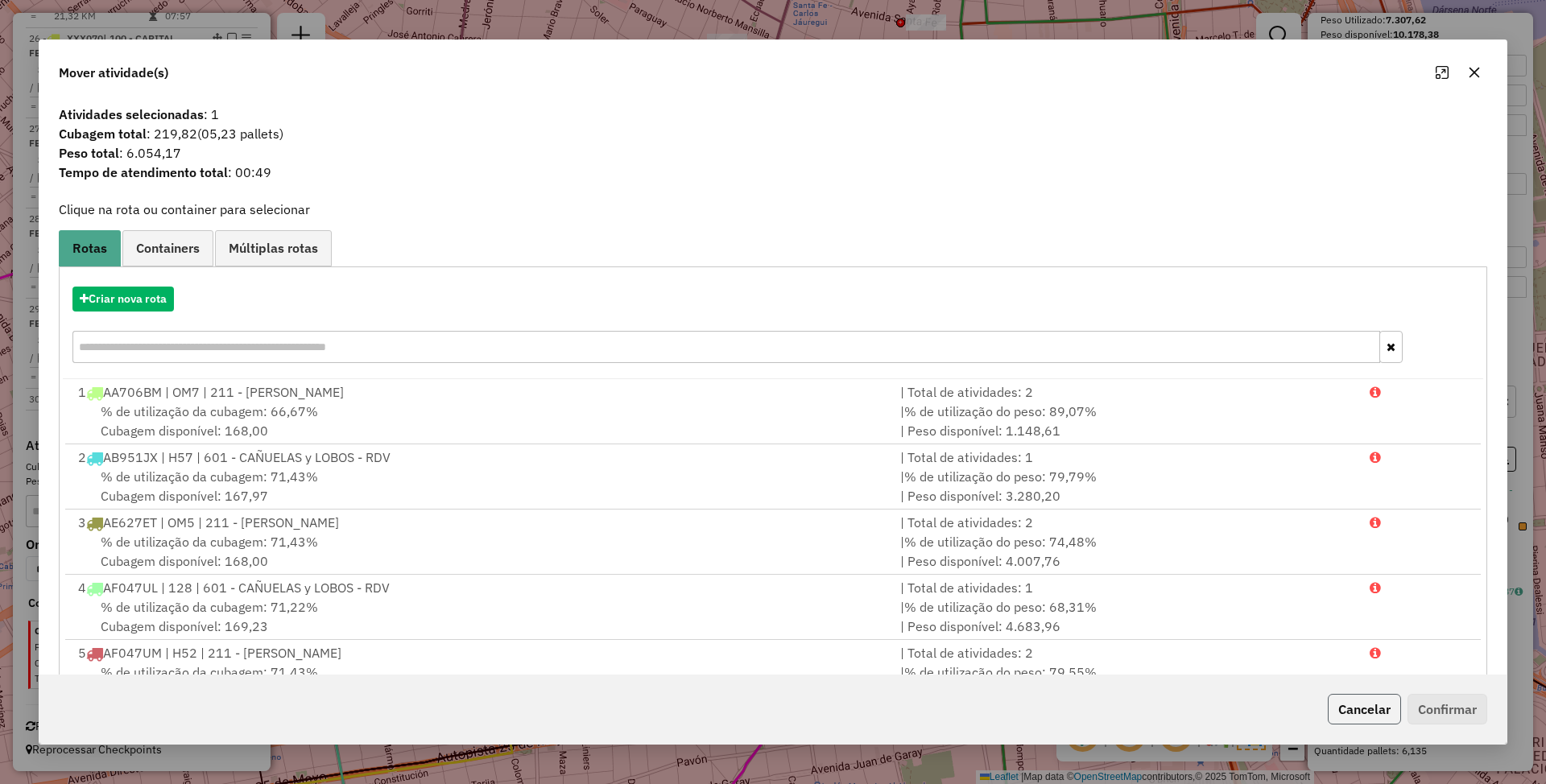
click at [1375, 694] on button "Cancelar" at bounding box center [1364, 709] width 73 height 30
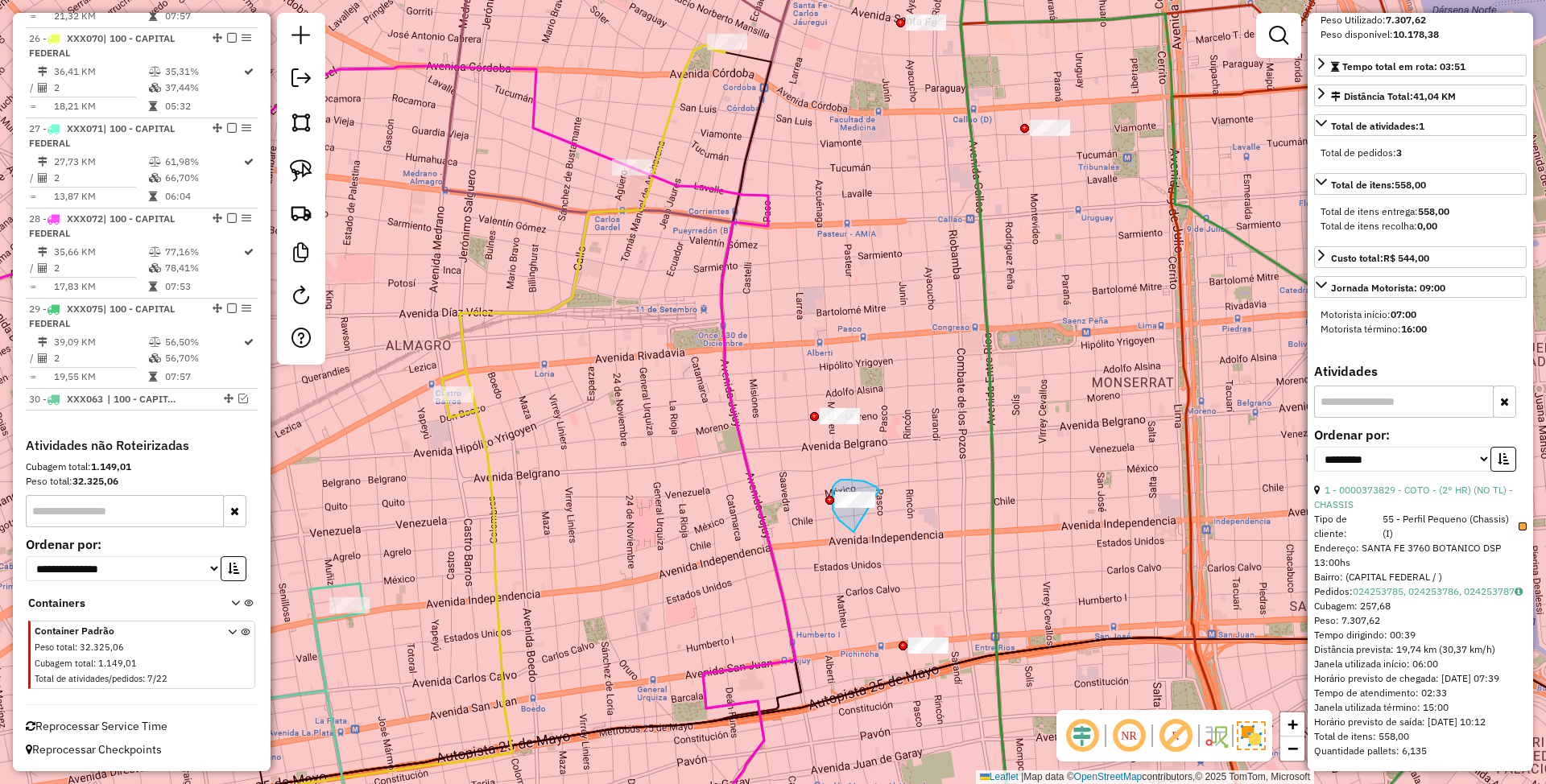
drag, startPoint x: 871, startPoint y: 484, endPoint x: 882, endPoint y: 536, distance: 53.2
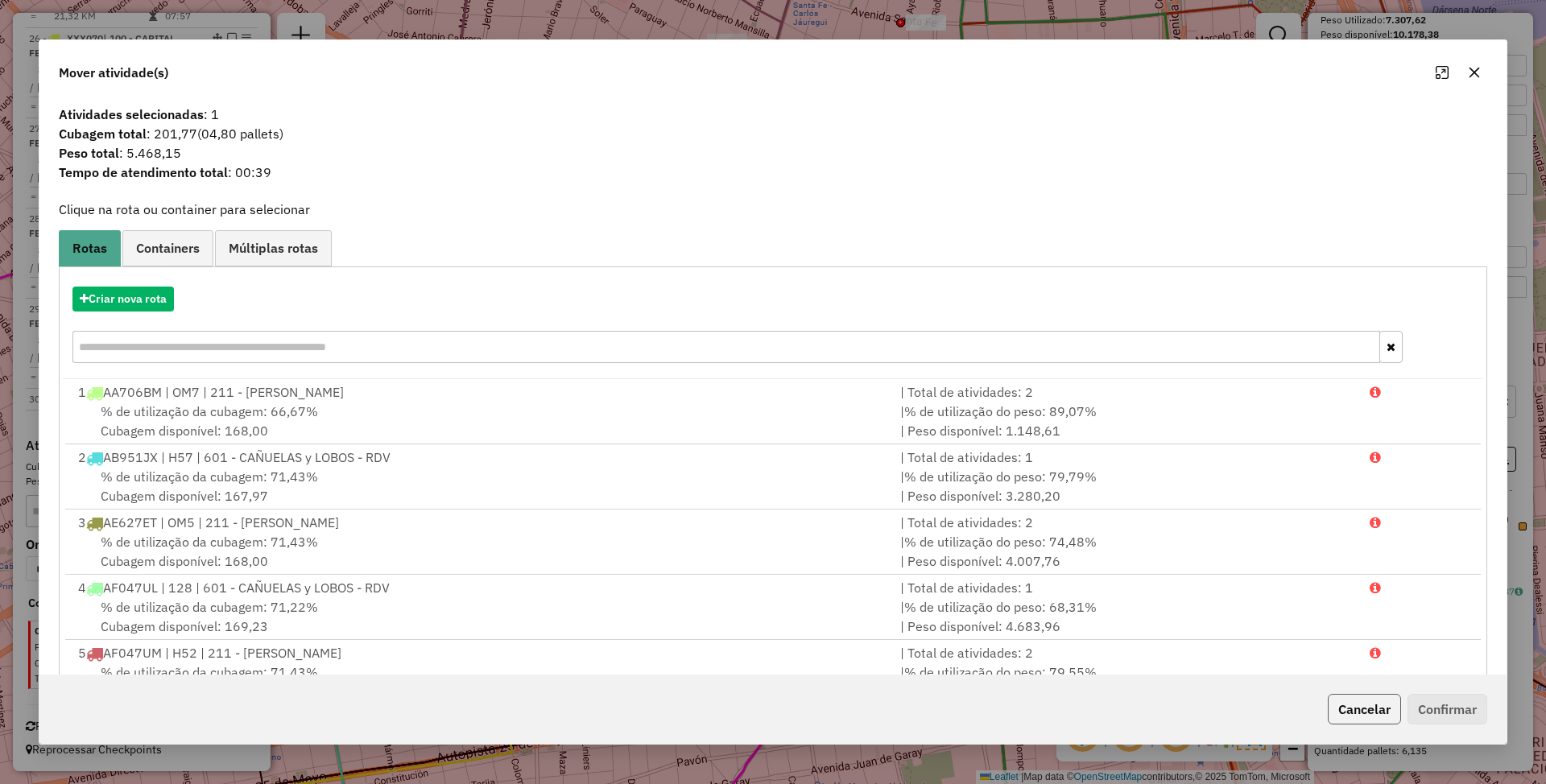
click at [1351, 705] on button "Cancelar" at bounding box center [1364, 709] width 73 height 30
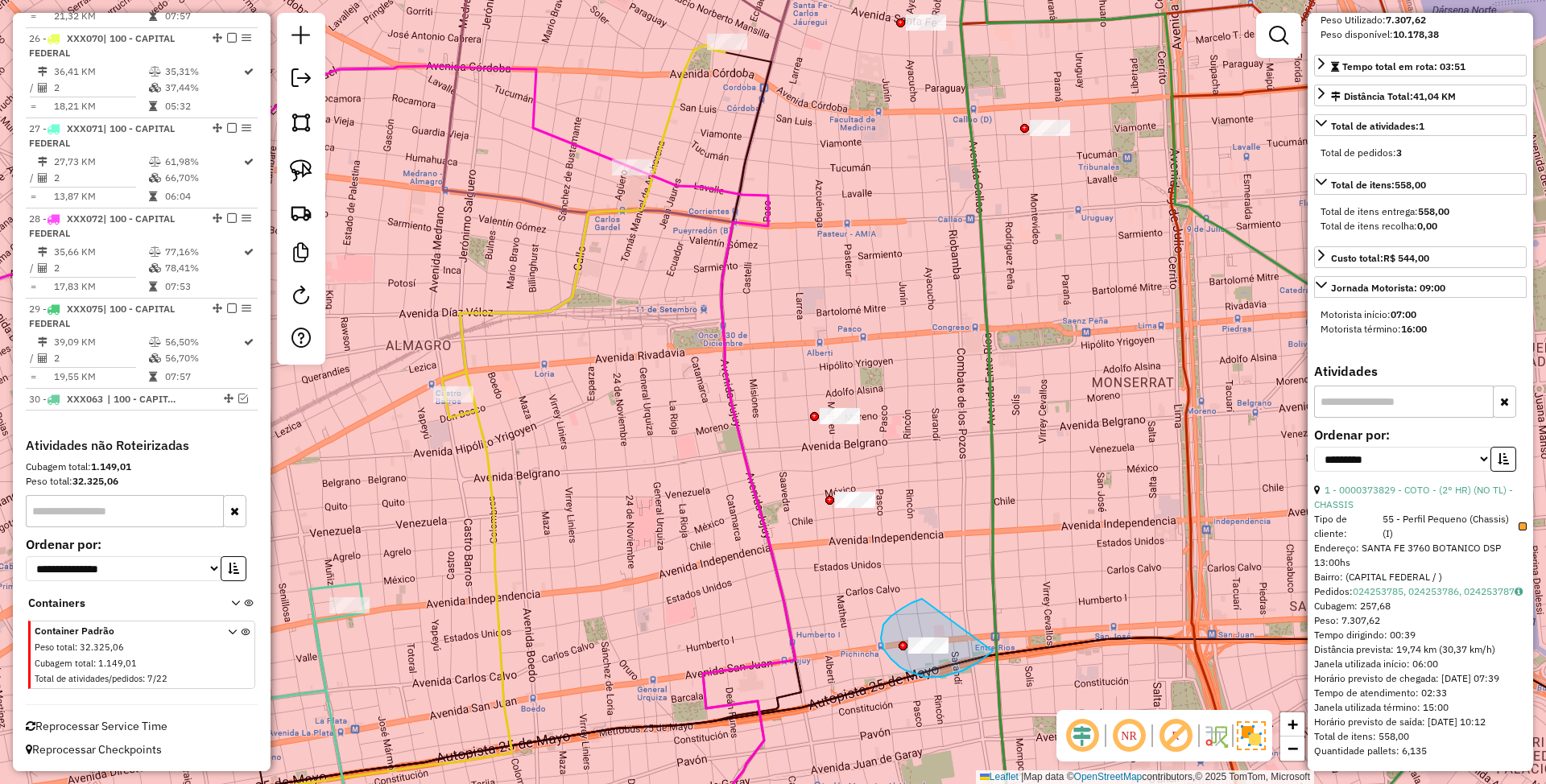
drag, startPoint x: 922, startPoint y: 599, endPoint x: 995, endPoint y: 647, distance: 87.4
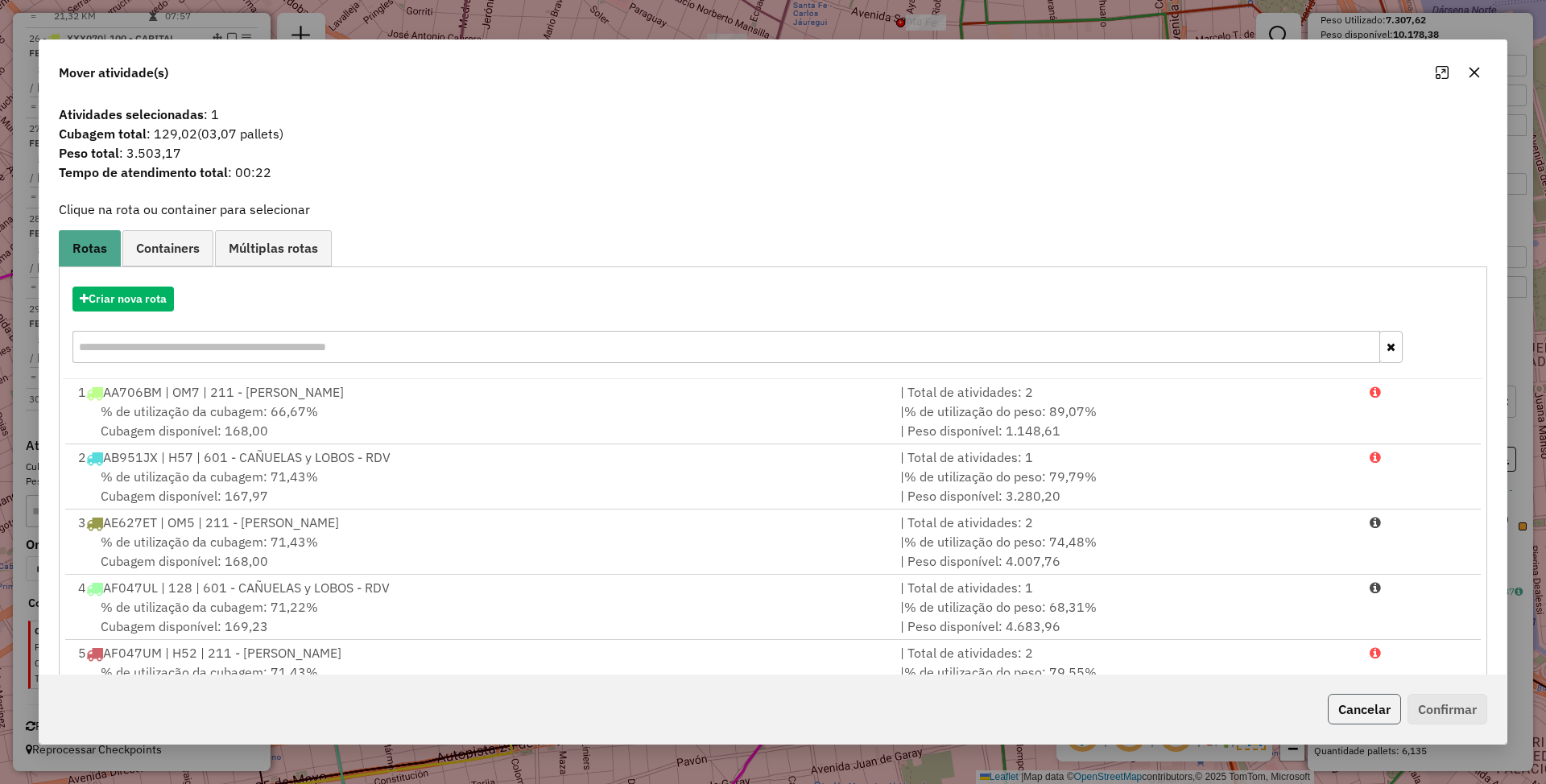
click at [1363, 716] on button "Cancelar" at bounding box center [1364, 709] width 73 height 30
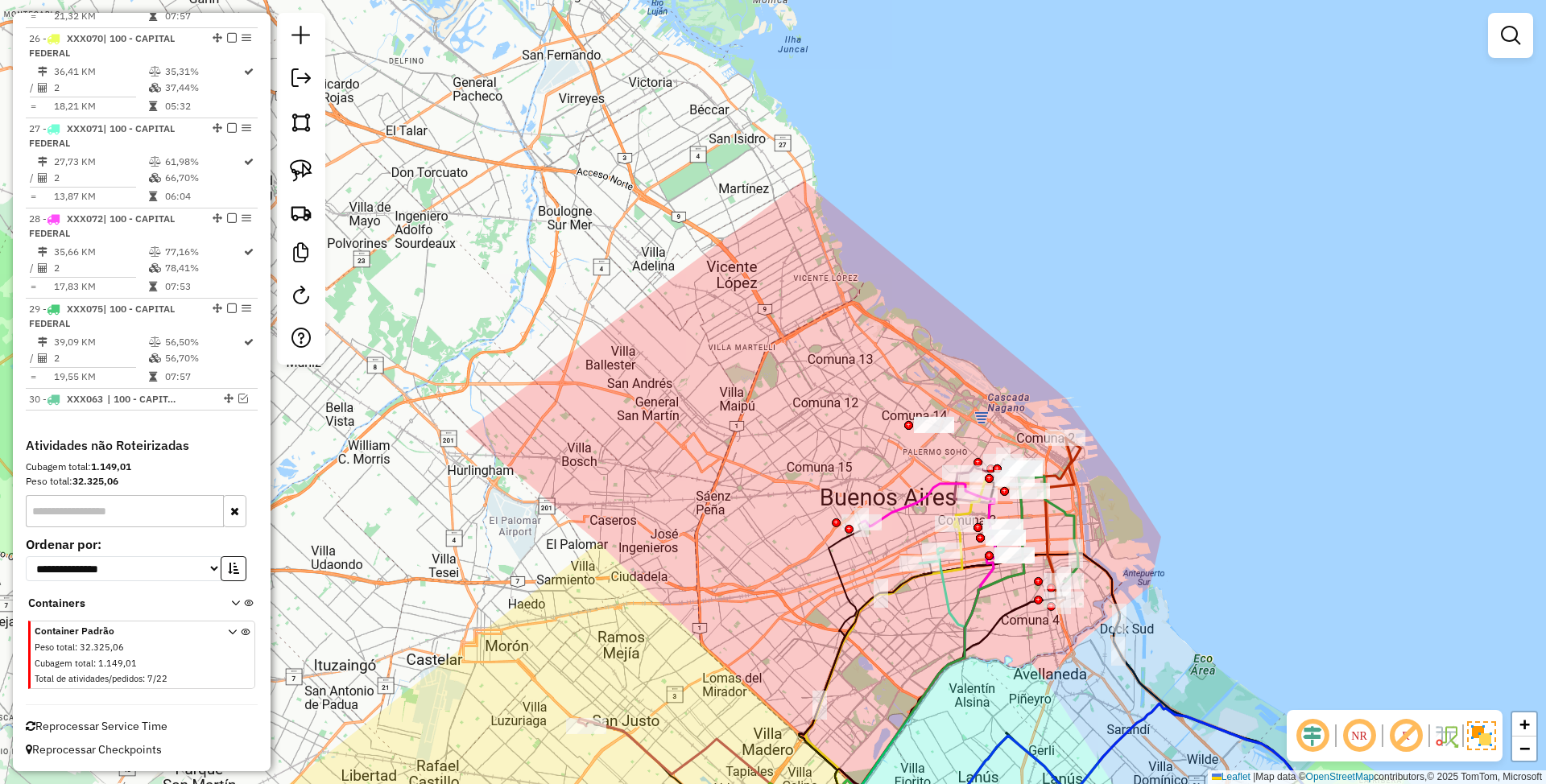
drag, startPoint x: 1066, startPoint y: 522, endPoint x: 1000, endPoint y: 503, distance: 68.7
click at [1021, 503] on icon at bounding box center [1049, 523] width 57 height 115
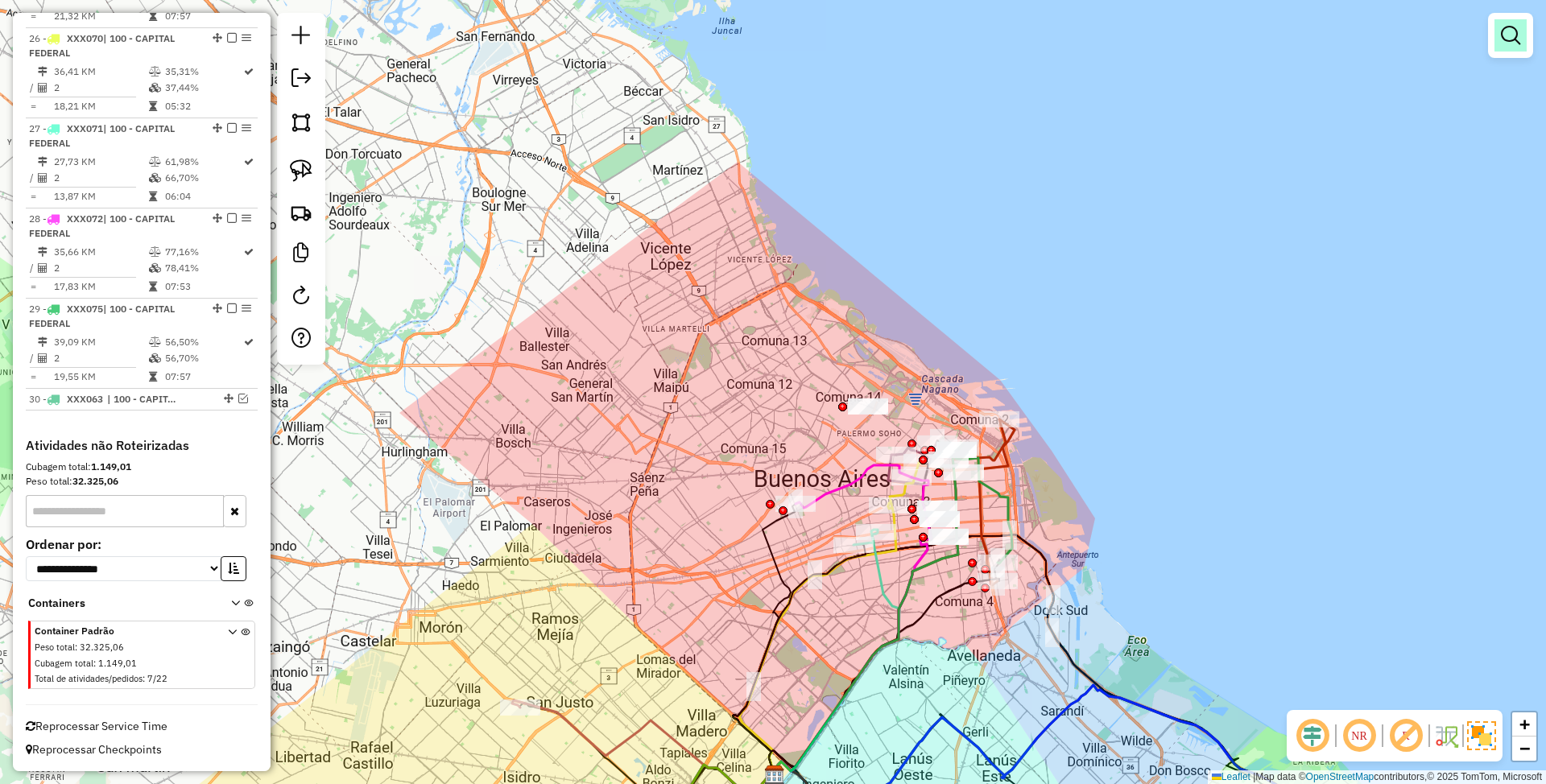
click at [1500, 44] on link at bounding box center [1510, 35] width 32 height 32
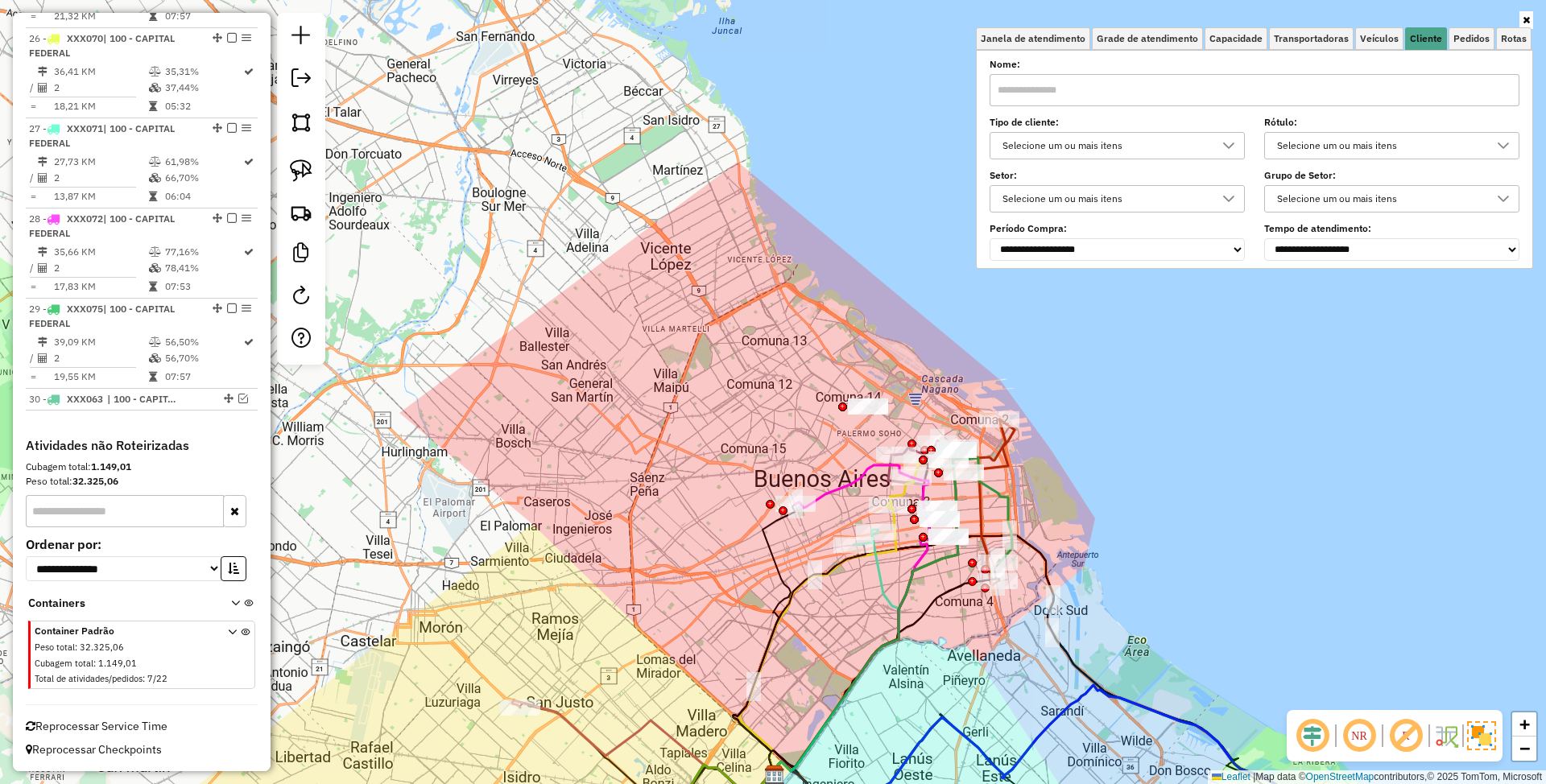
click at [1099, 138] on div "Selecione um ou mais itens" at bounding box center [1105, 145] width 216 height 26
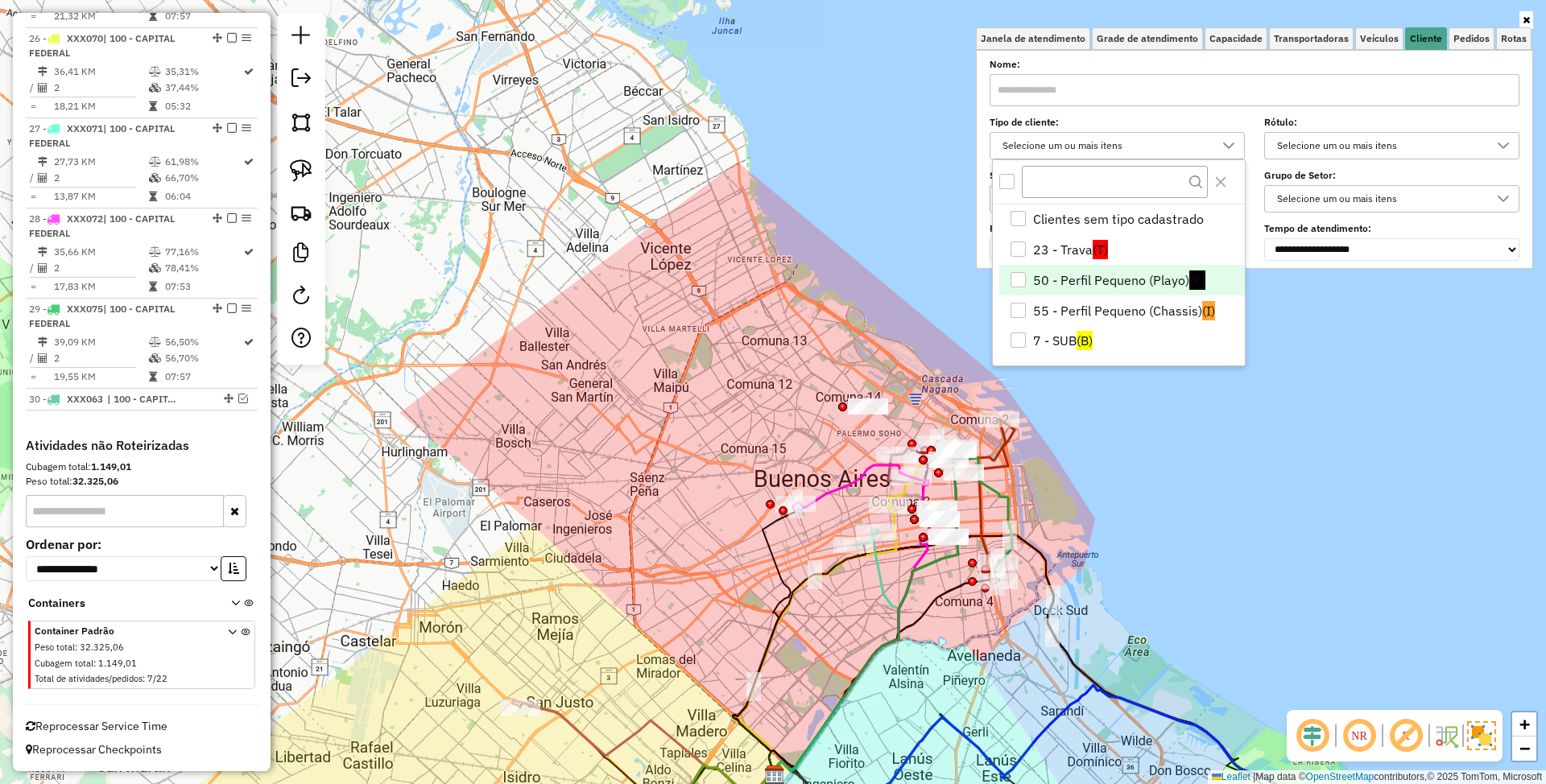
click at [1021, 279] on div "50 - Perfil Pequeno (Playo)" at bounding box center [1018, 280] width 15 height 15
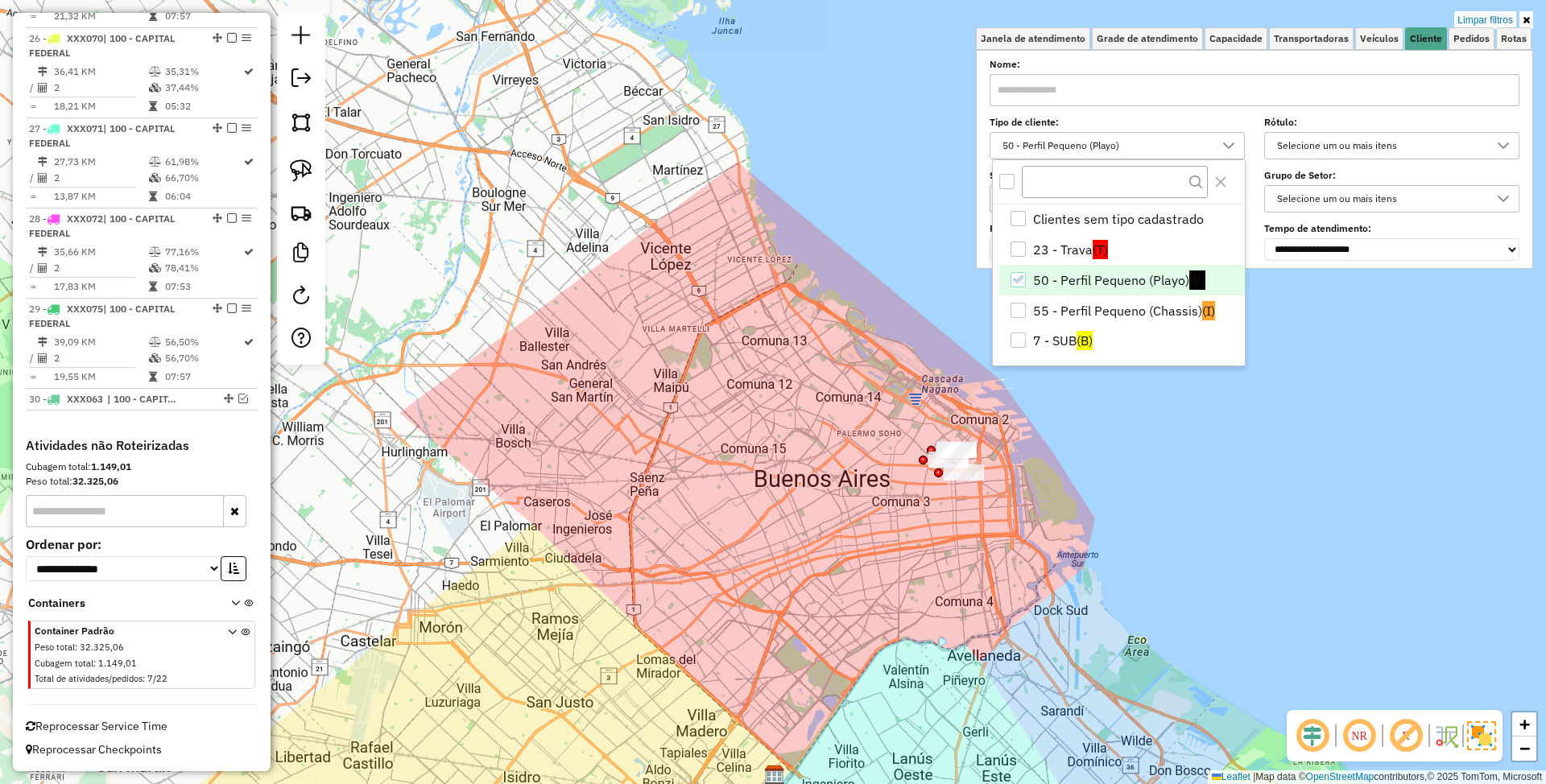
click at [1021, 316] on div "55 - Perfil Pequeno (Chassis)" at bounding box center [1018, 310] width 15 height 15
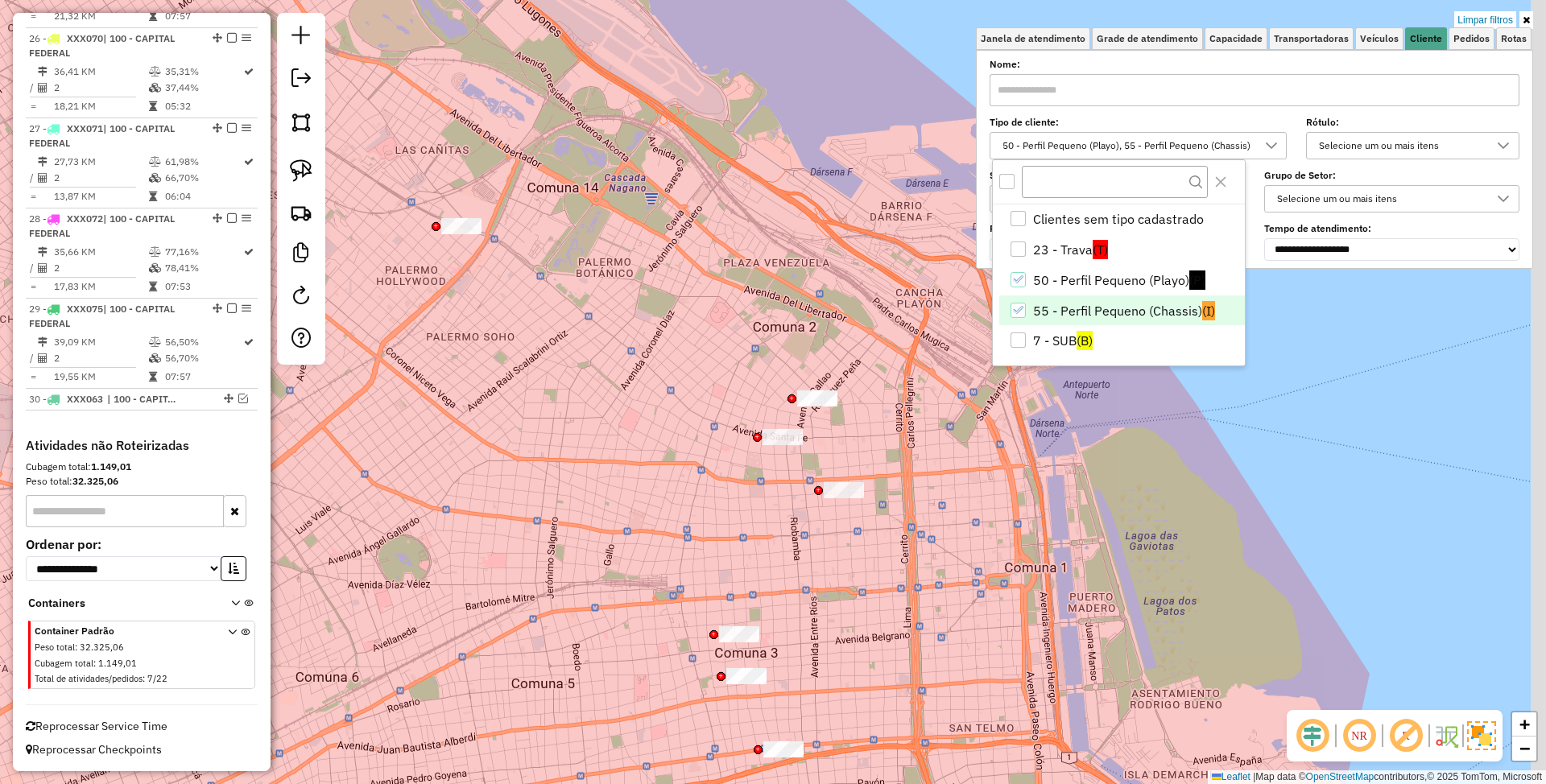
drag, startPoint x: 1031, startPoint y: 557, endPoint x: 970, endPoint y: 535, distance: 64.8
click at [970, 535] on div "Limpar filtros Janela de atendimento Grade de atendimento Capacidade Transporta…" at bounding box center [773, 392] width 1546 height 784
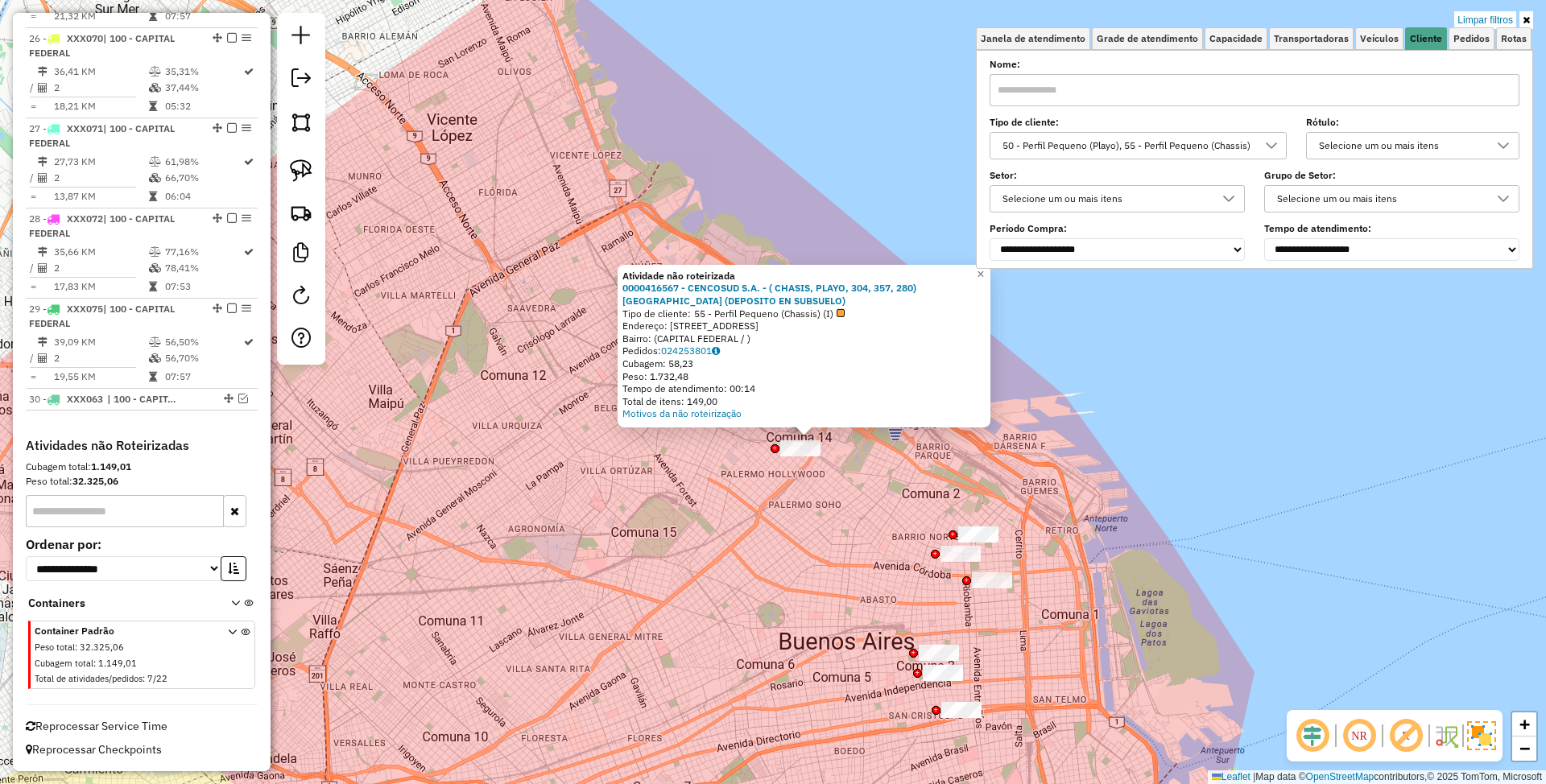
click at [865, 525] on div "Atividade não roteirizada 0000416567 - CENCOSUD S.A. - ( CHASIS, PLAYO, 304, 35…" at bounding box center [773, 392] width 1546 height 784
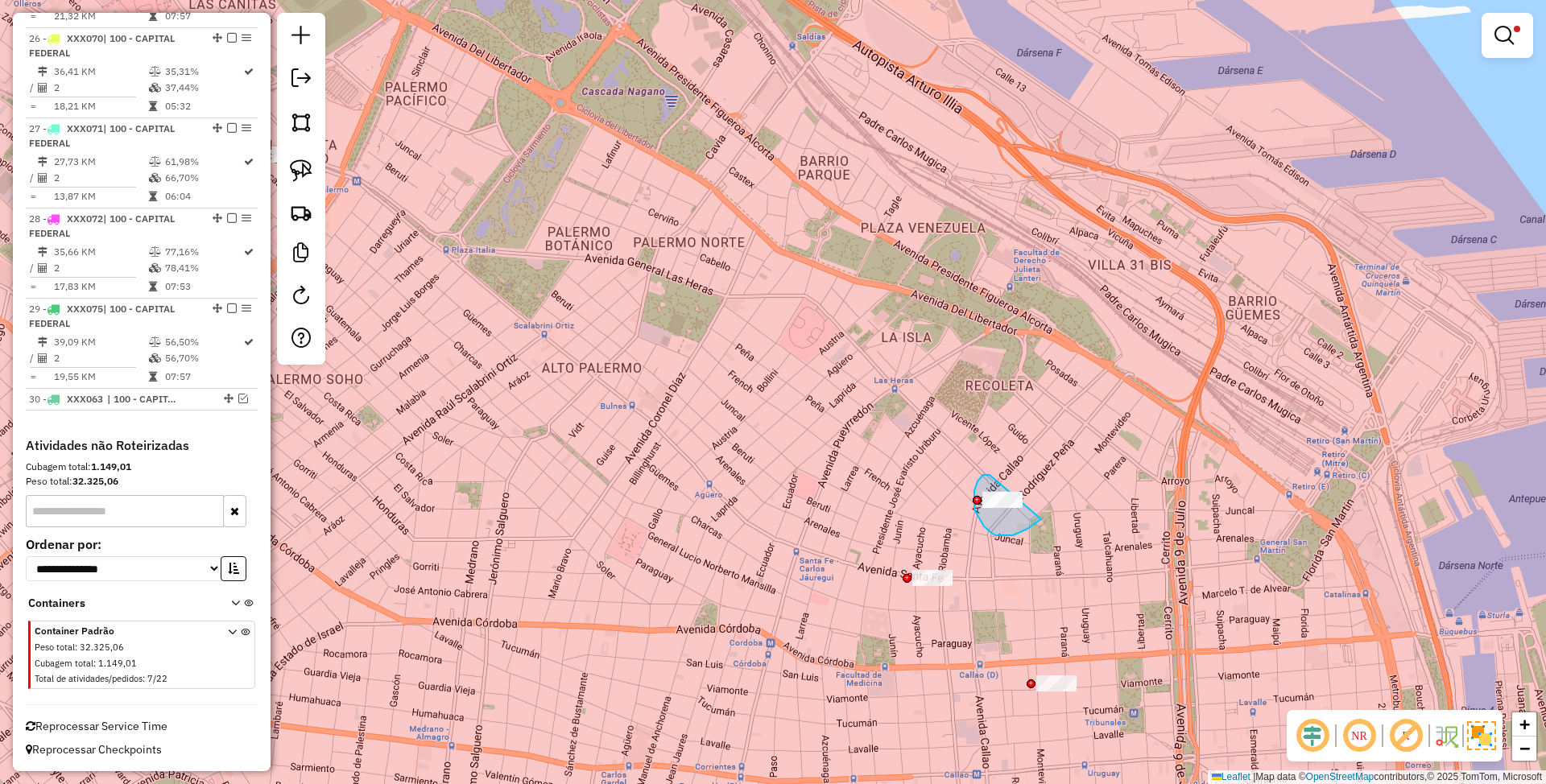
drag, startPoint x: 989, startPoint y: 475, endPoint x: 1051, endPoint y: 499, distance: 66.5
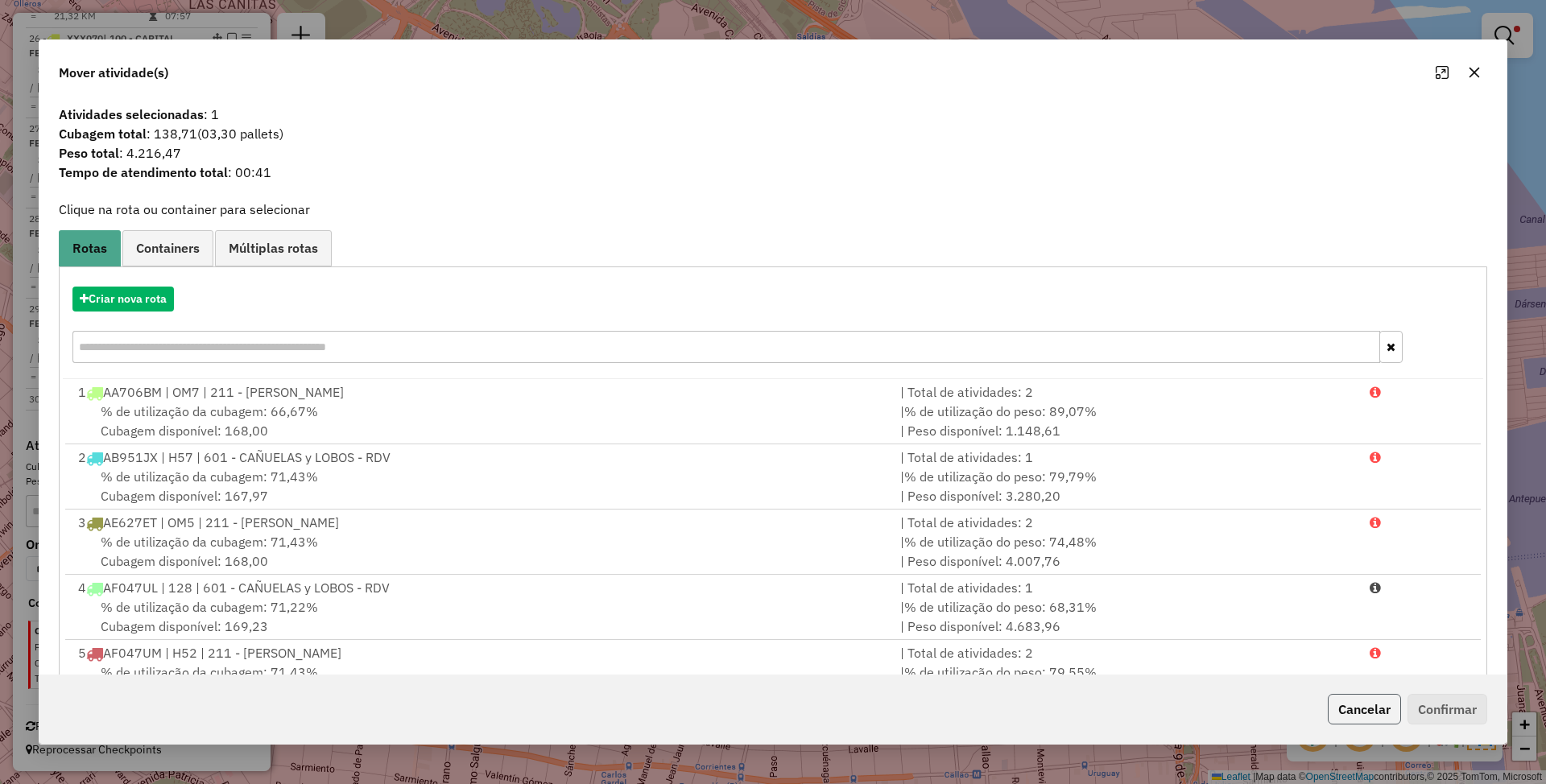
click at [1366, 702] on button "Cancelar" at bounding box center [1364, 709] width 73 height 30
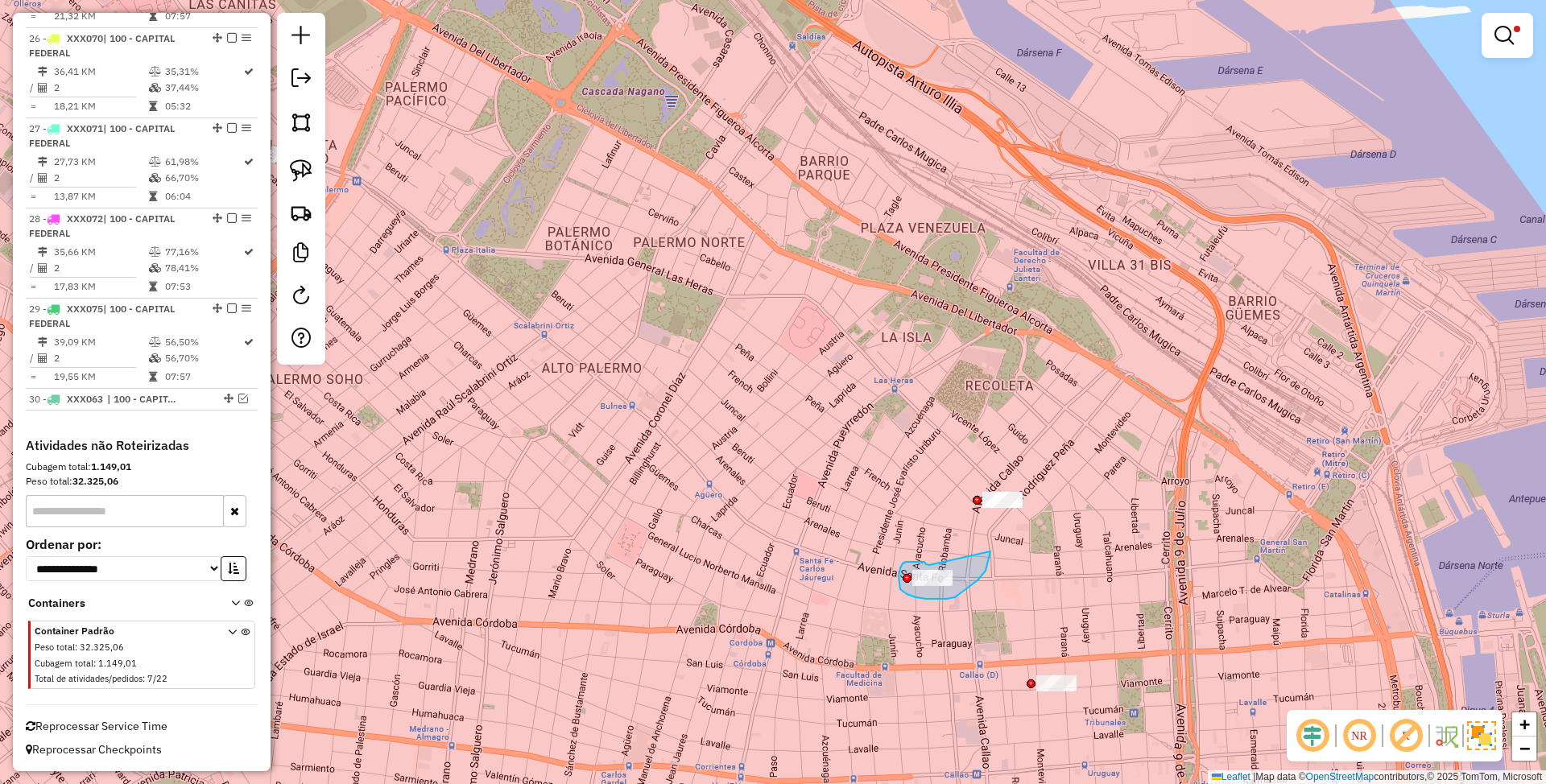
drag, startPoint x: 929, startPoint y: 565, endPoint x: 990, endPoint y: 551, distance: 62.6
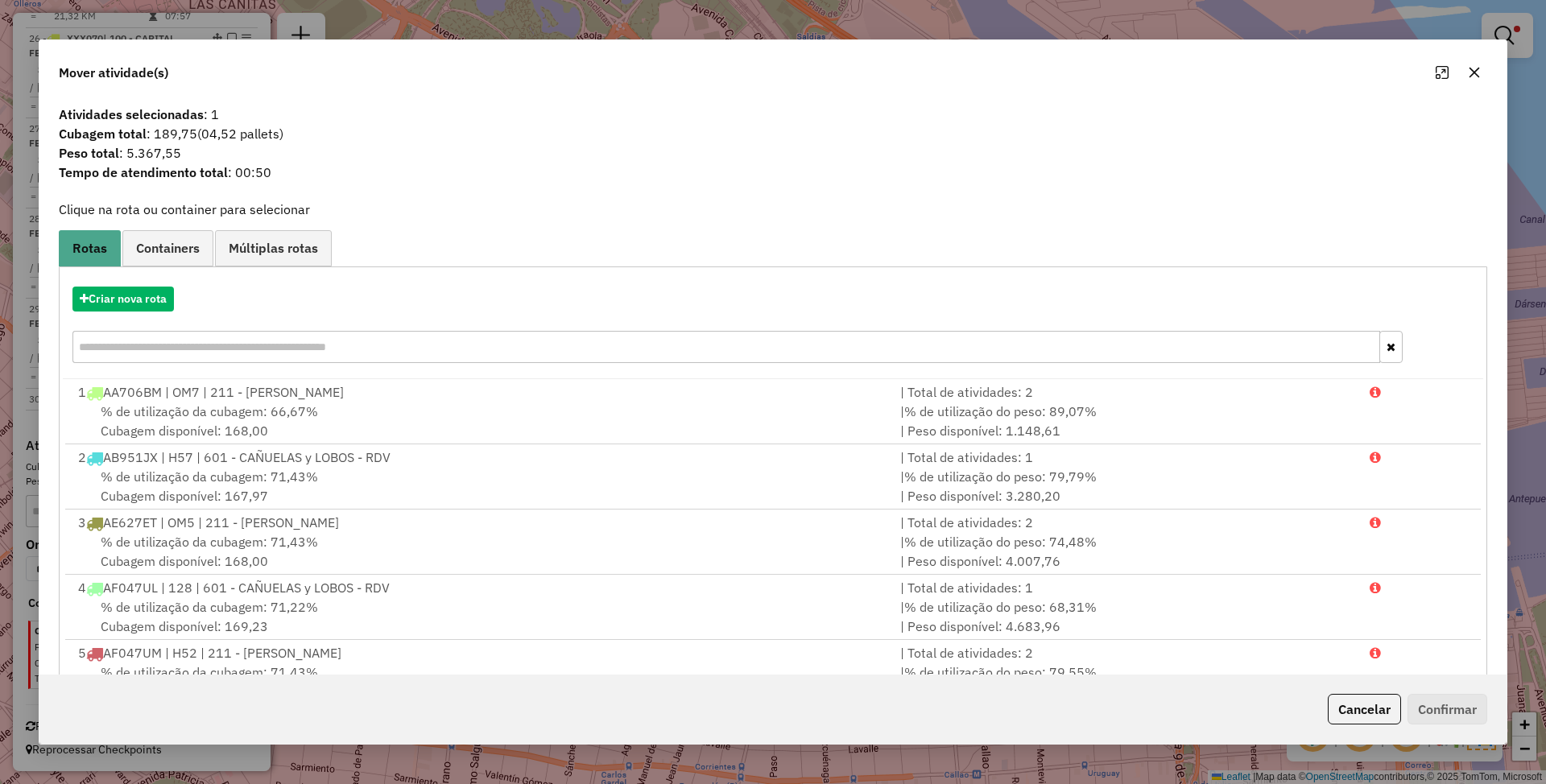
click at [1362, 709] on button "Cancelar" at bounding box center [1364, 709] width 73 height 30
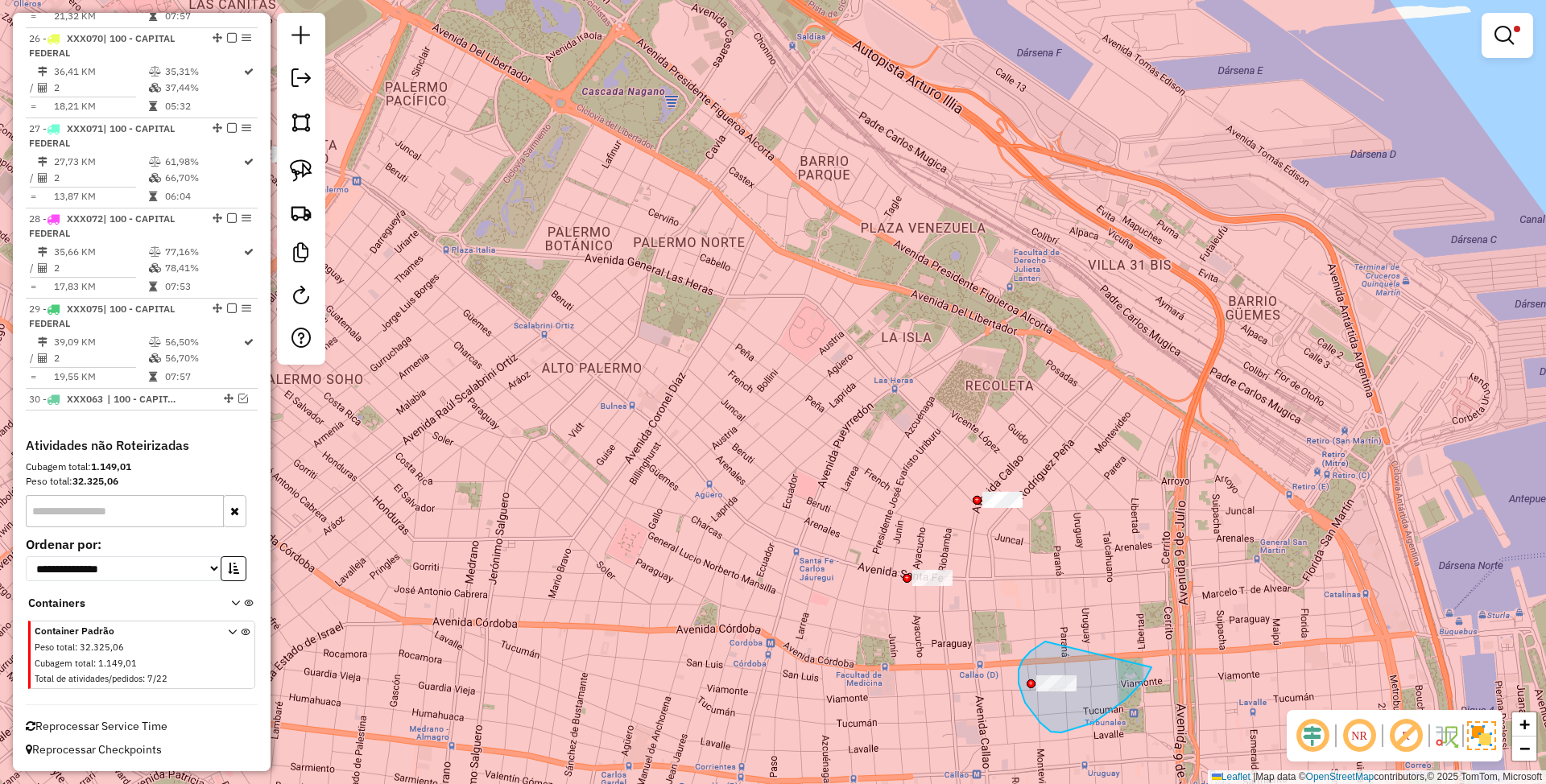
drag, startPoint x: 1045, startPoint y: 642, endPoint x: 1150, endPoint y: 669, distance: 108.4
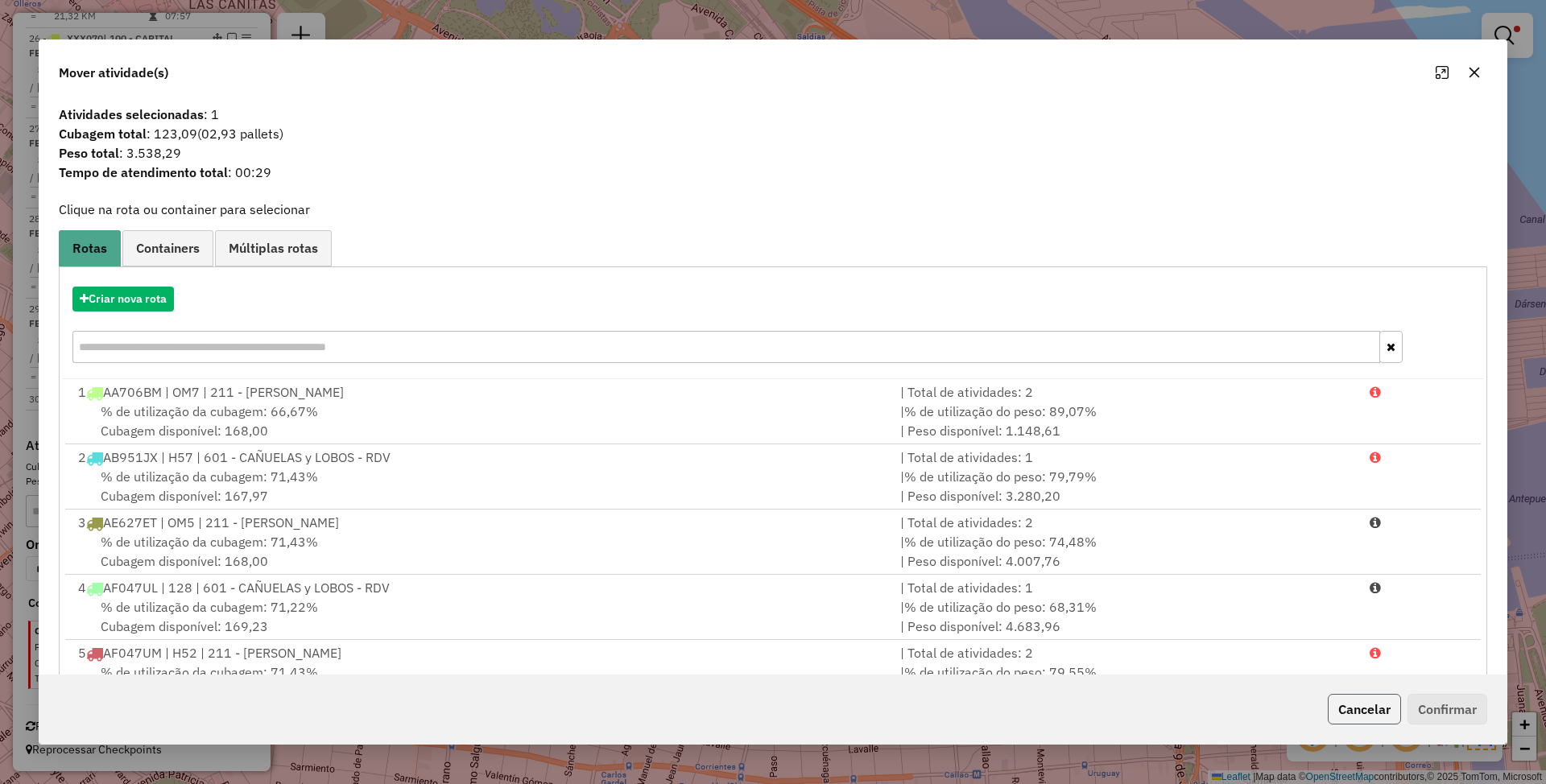
click at [1367, 708] on button "Cancelar" at bounding box center [1364, 709] width 73 height 30
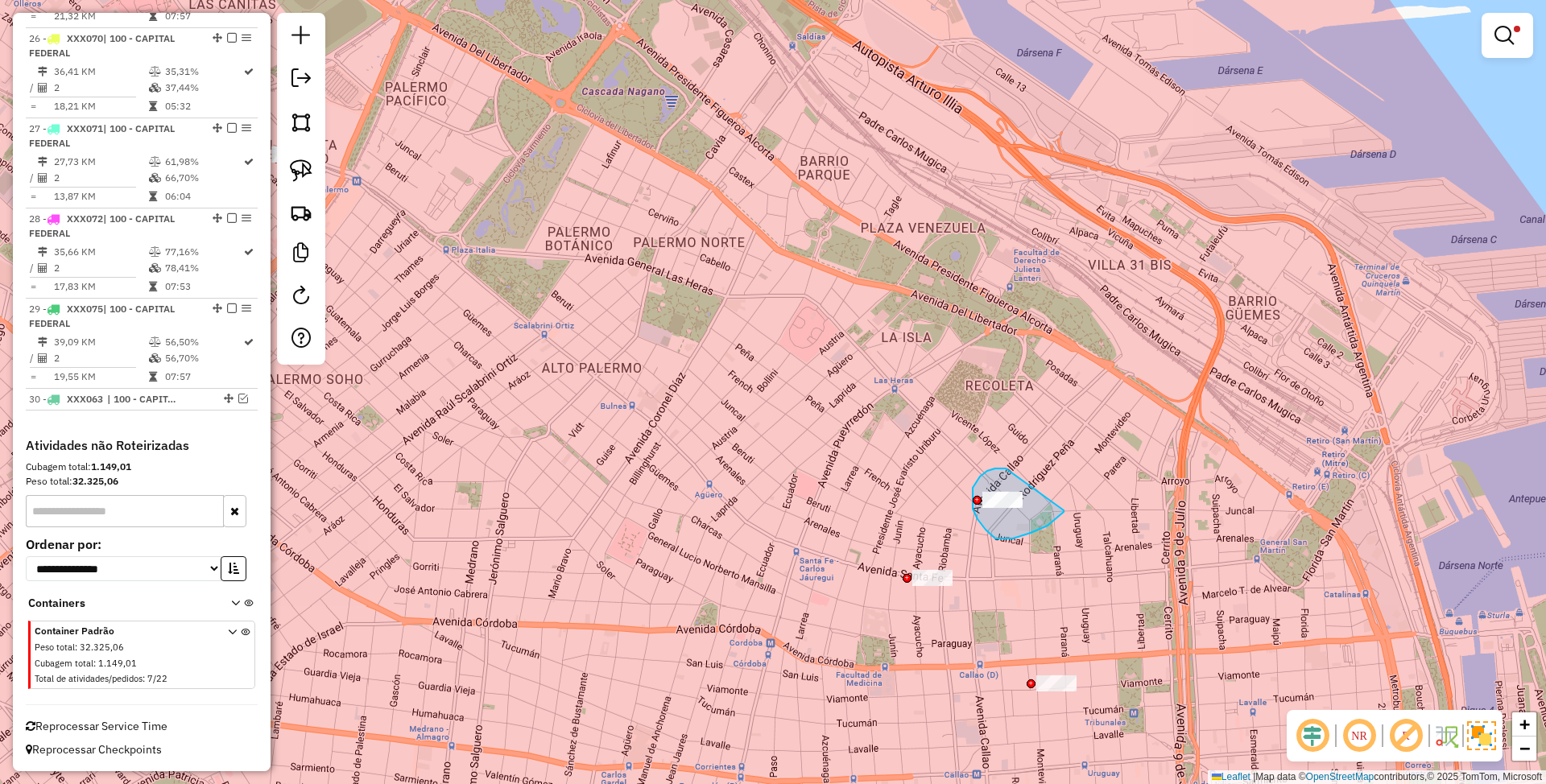
drag, startPoint x: 1005, startPoint y: 468, endPoint x: 1063, endPoint y: 510, distance: 71.6
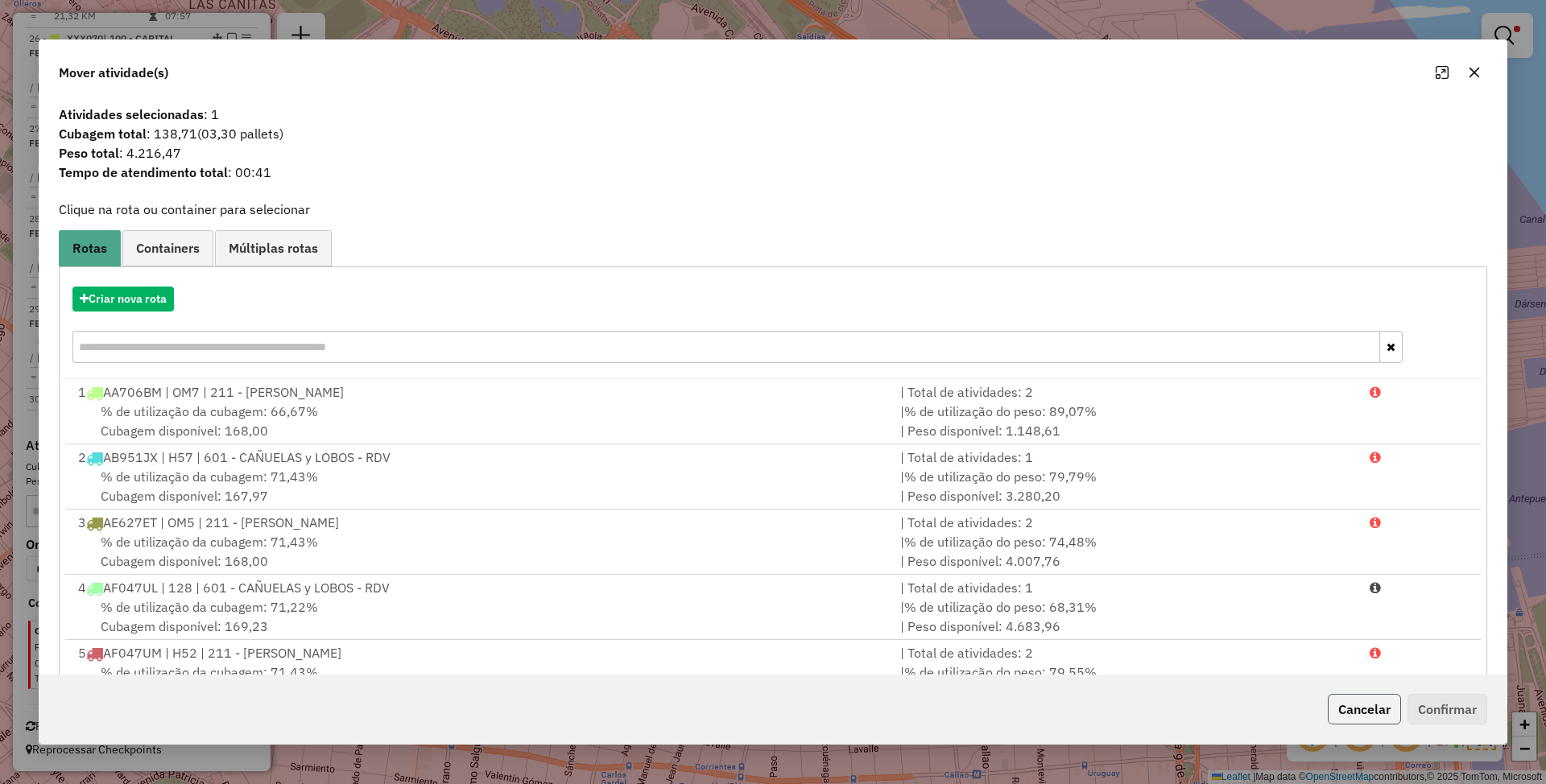
click at [1362, 703] on button "Cancelar" at bounding box center [1364, 709] width 73 height 30
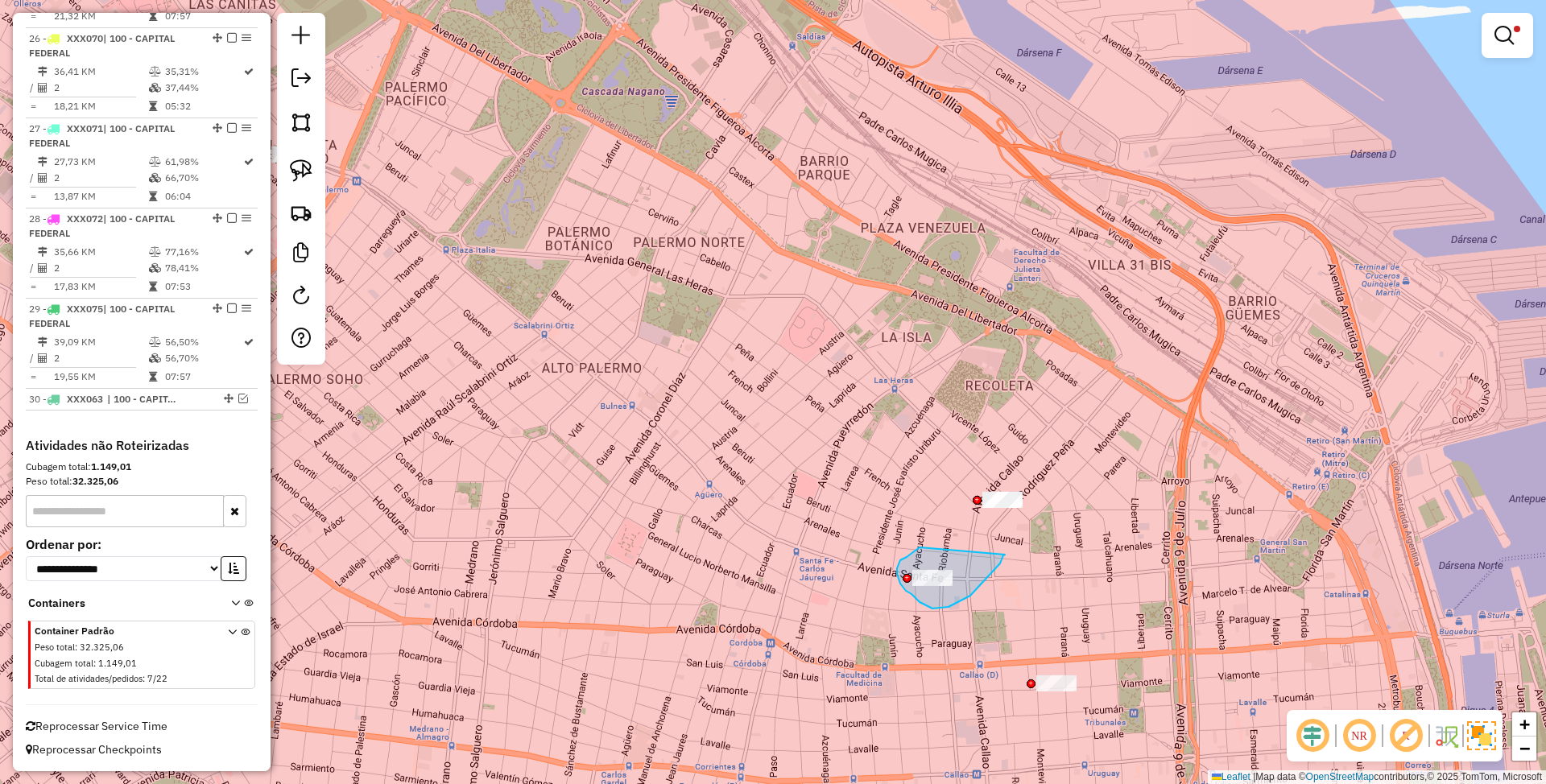
drag, startPoint x: 919, startPoint y: 548, endPoint x: 1004, endPoint y: 555, distance: 85.3
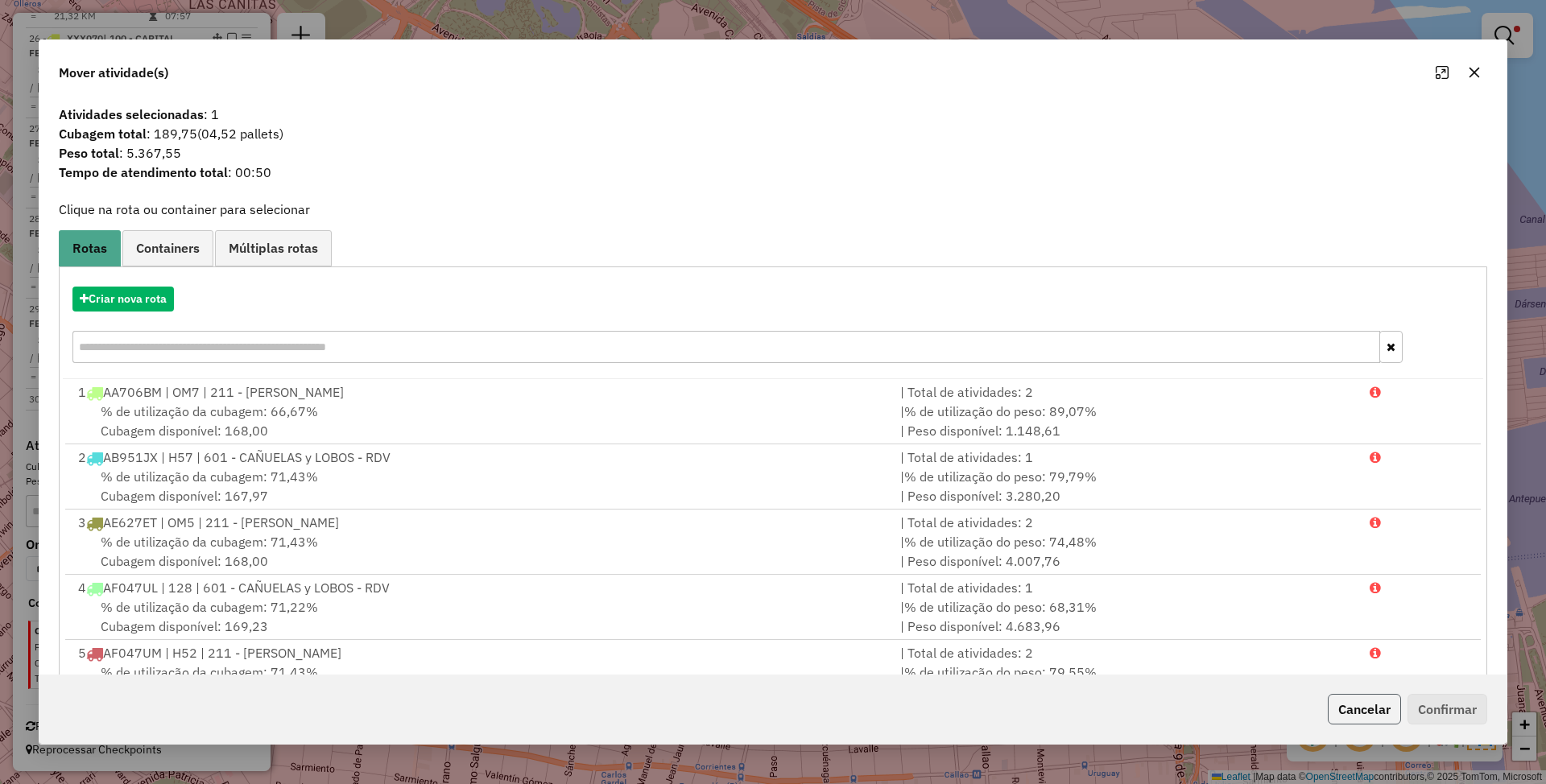
click at [1351, 708] on button "Cancelar" at bounding box center [1364, 709] width 73 height 30
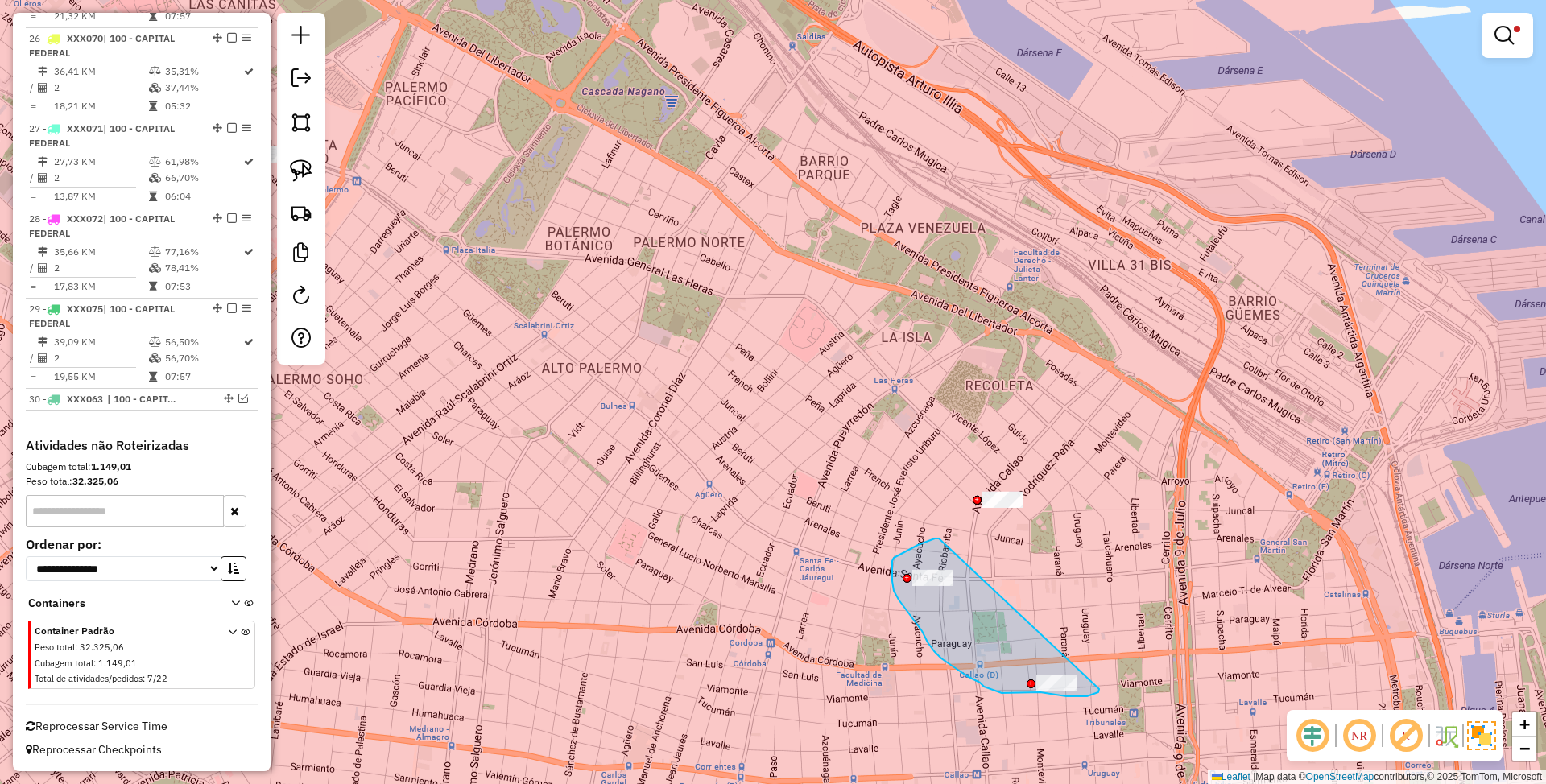
drag, startPoint x: 939, startPoint y: 538, endPoint x: 1099, endPoint y: 689, distance: 220.0
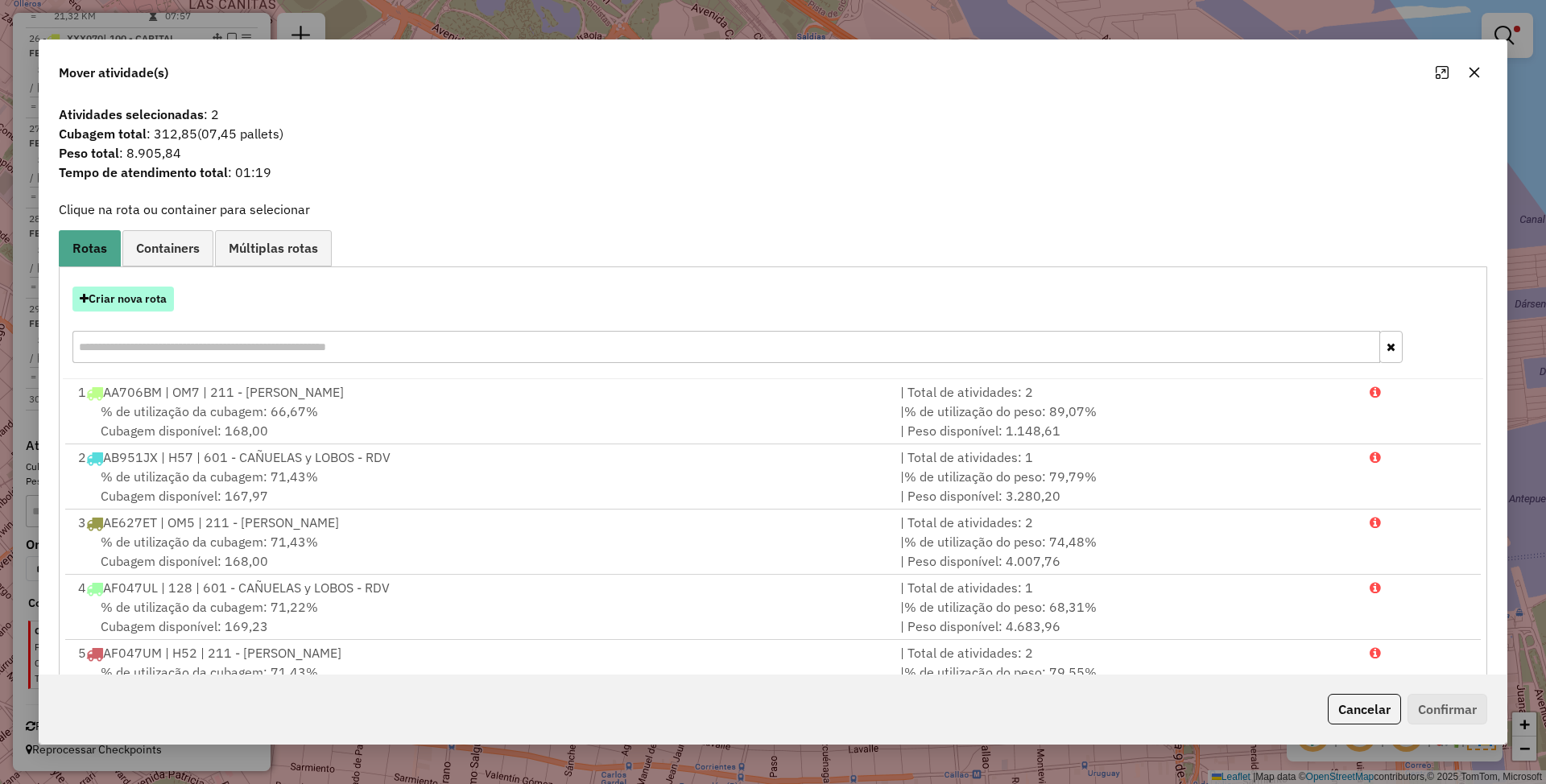
click at [117, 298] on button "Criar nova rota" at bounding box center [122, 299] width 101 height 25
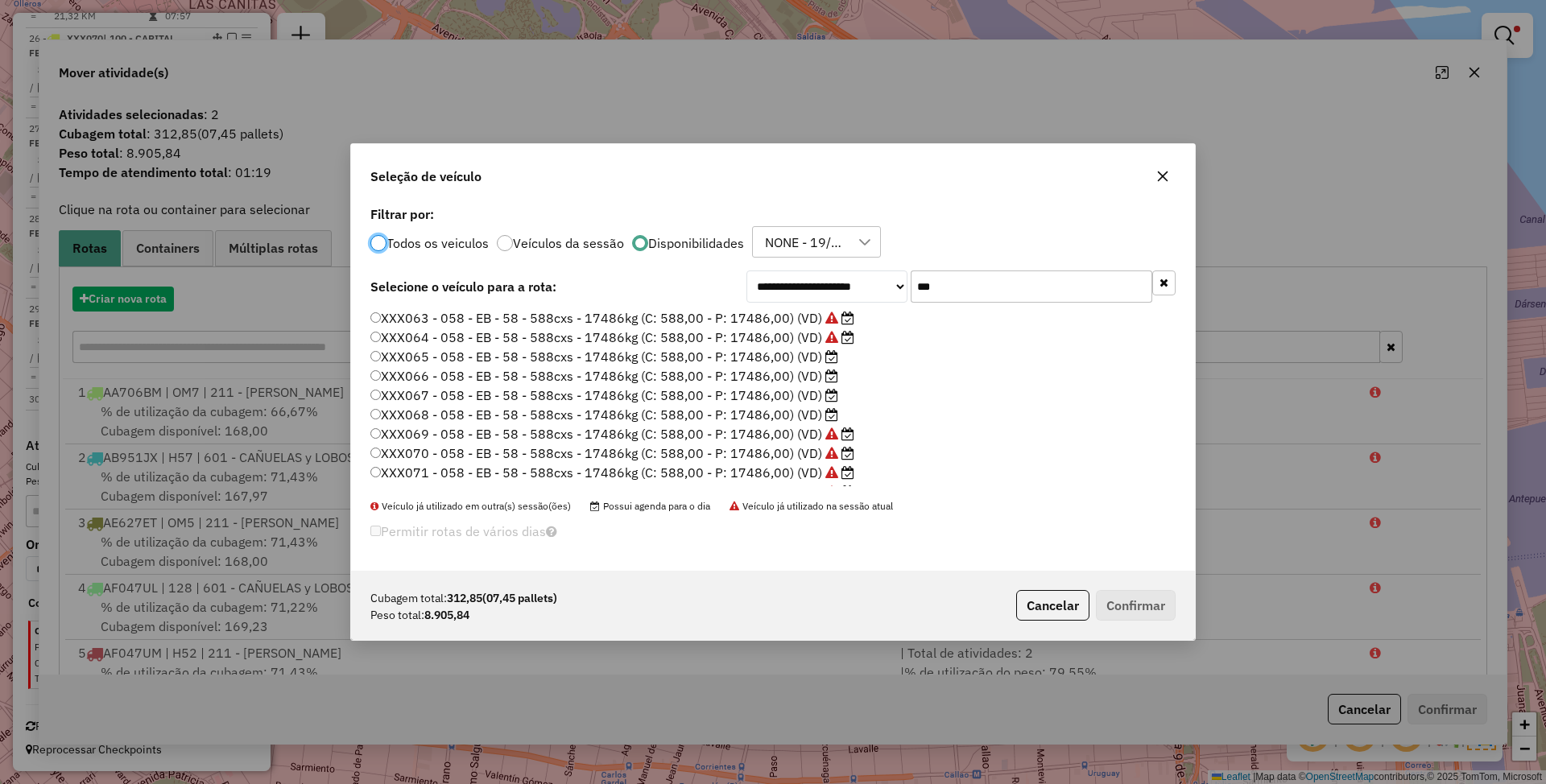
scroll to position [8, 5]
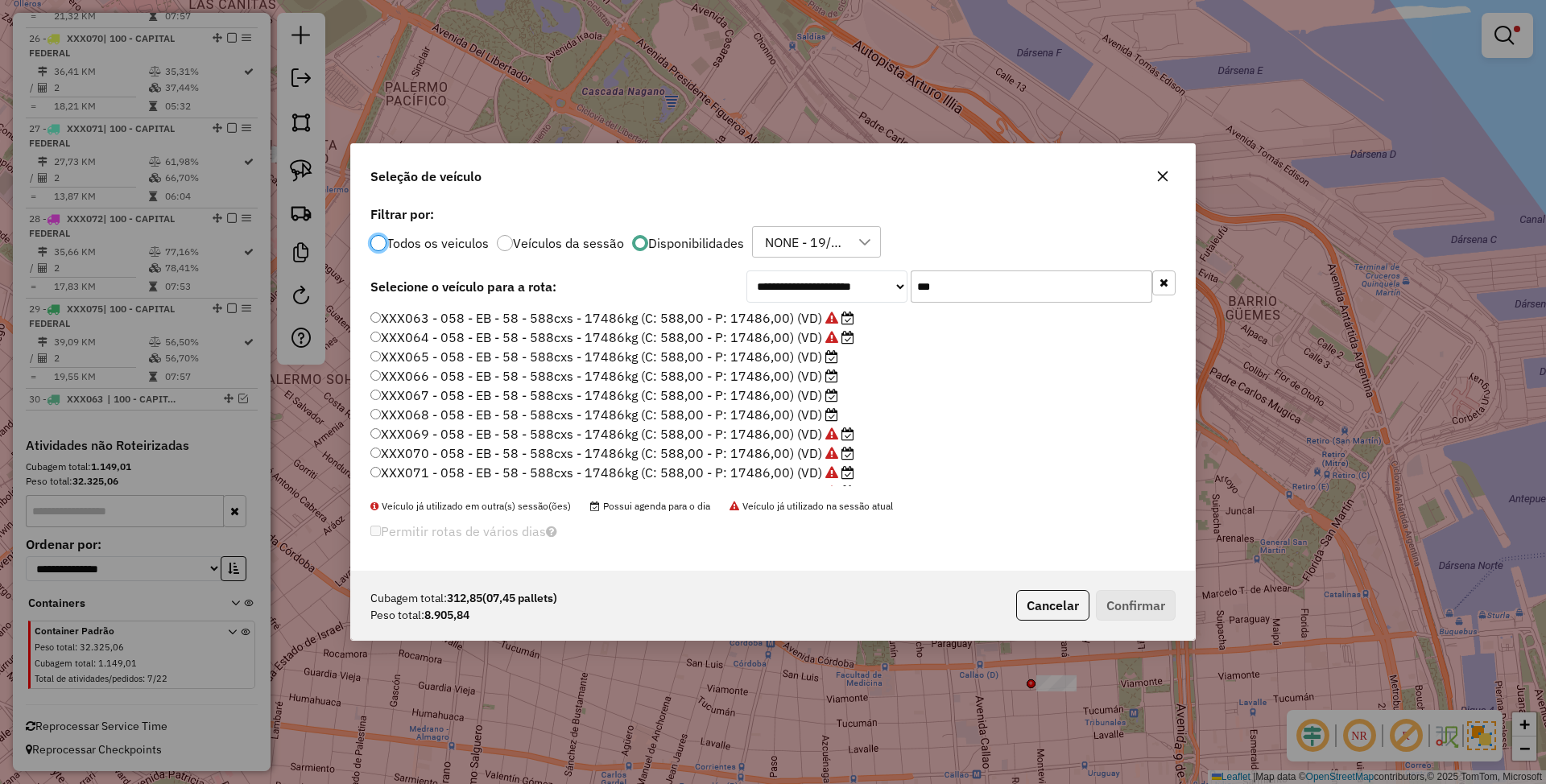
click at [764, 354] on label "XXX065 - 058 - EB - 58 - 588cxs - 17486kg (C: 588,00 - P: 17486,00) (VD)" at bounding box center [603, 356] width 468 height 19
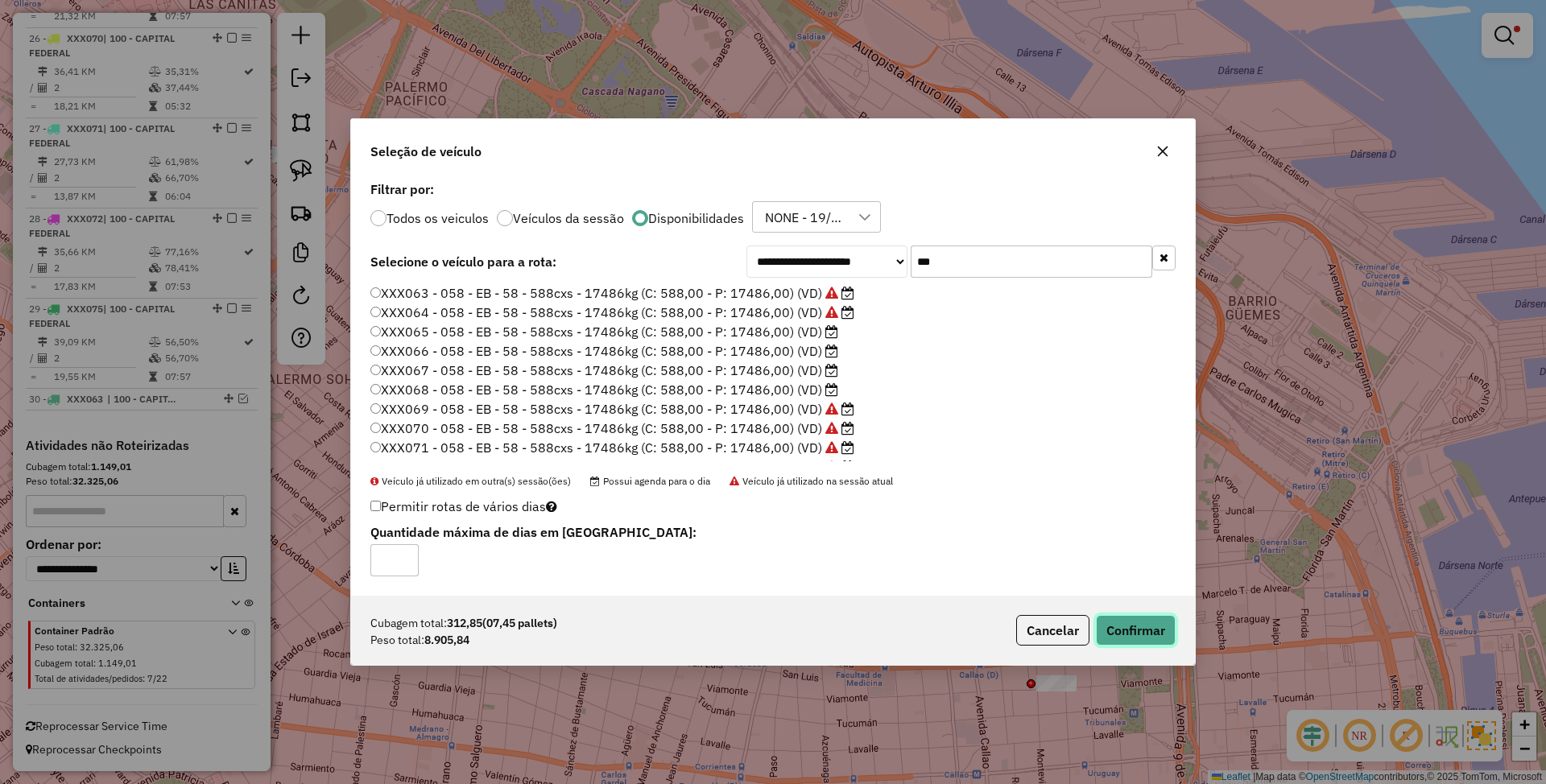
click at [1129, 625] on button "Confirmar" at bounding box center [1135, 630] width 80 height 30
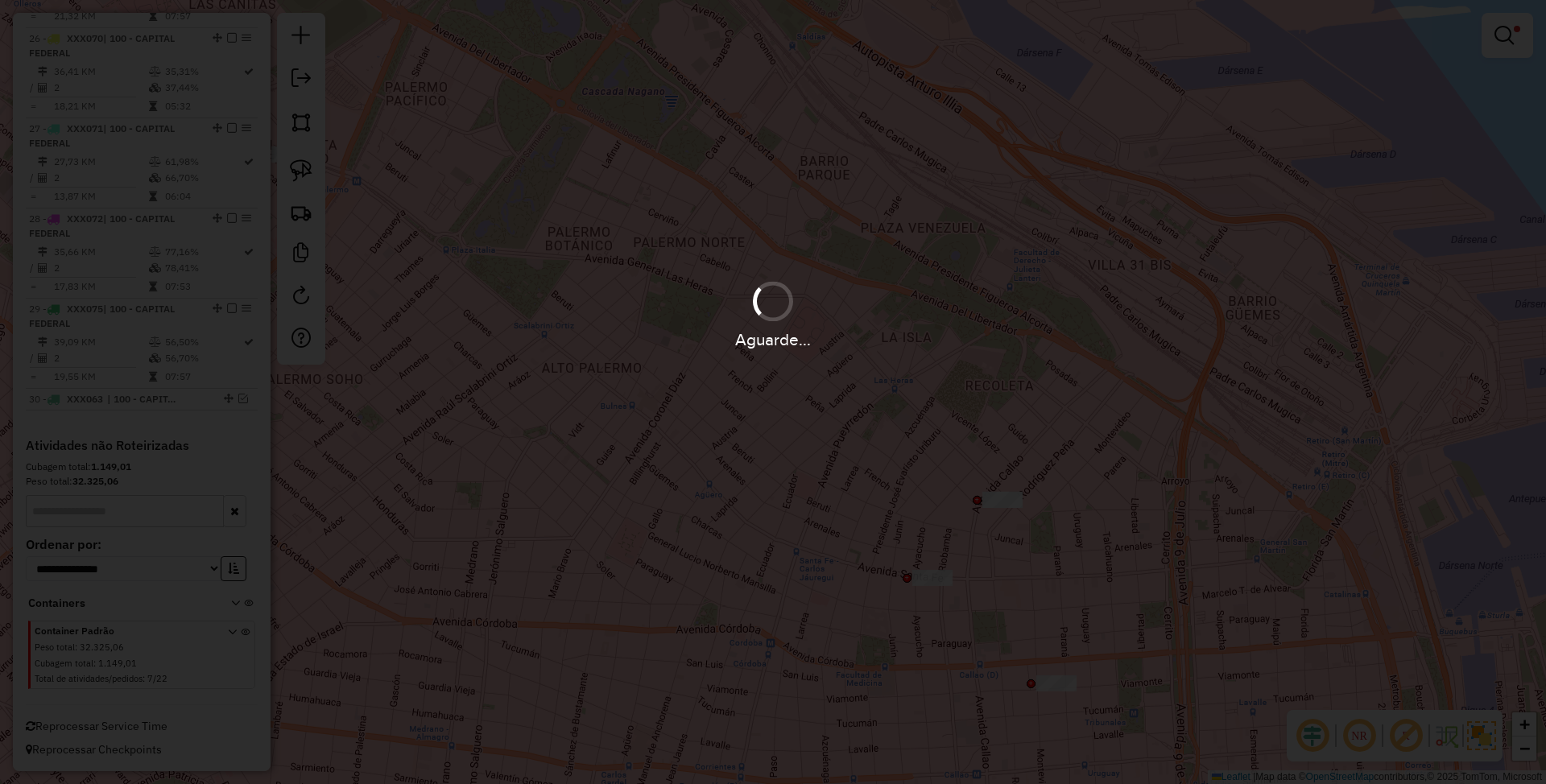
scroll to position [2933, 0]
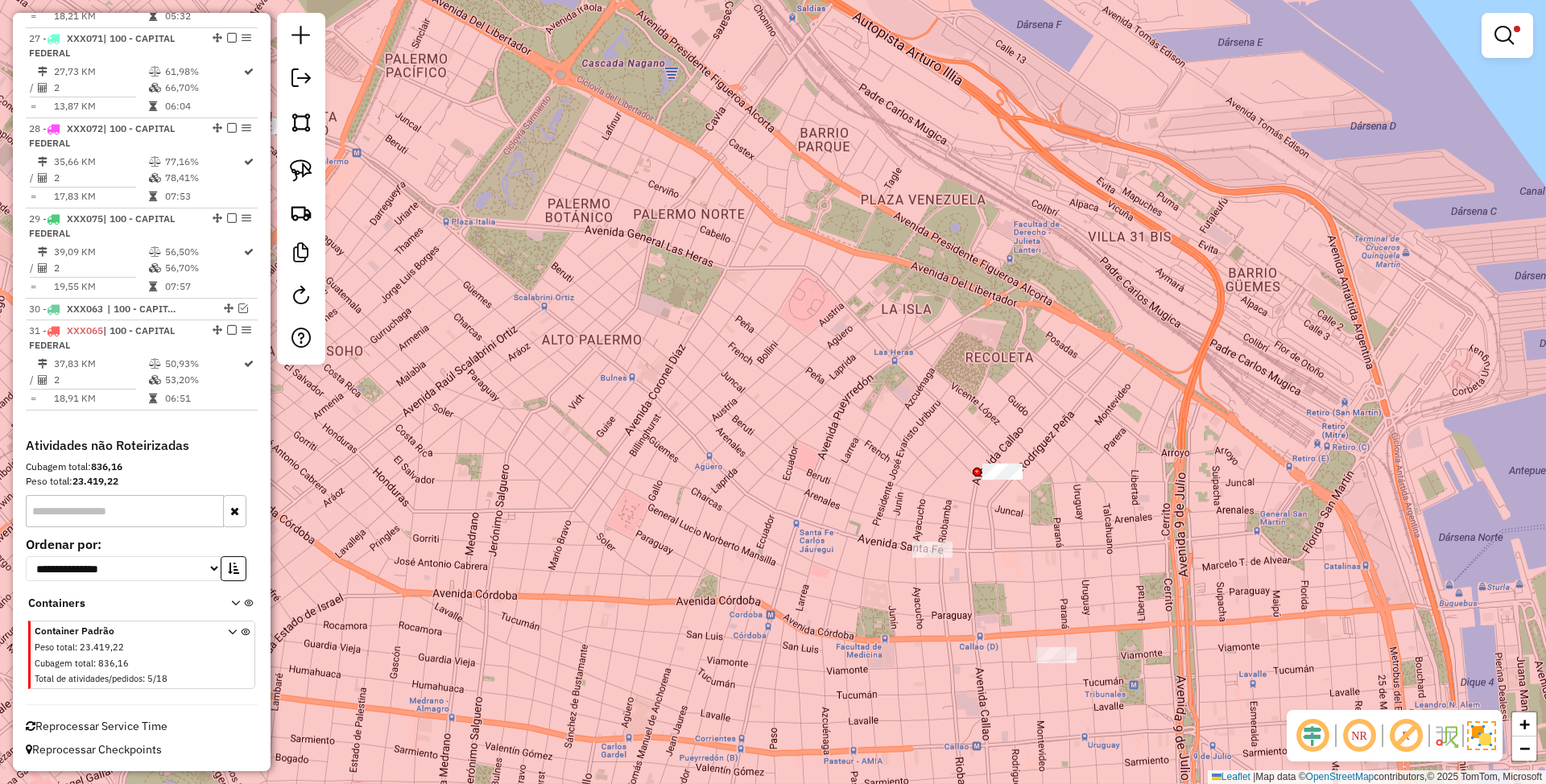
drag, startPoint x: 1044, startPoint y: 610, endPoint x: 1038, endPoint y: 536, distance: 74.2
click at [1038, 536] on div "Limpar filtros Janela de atendimento Grade de atendimento Capacidade Transporta…" at bounding box center [773, 392] width 1546 height 784
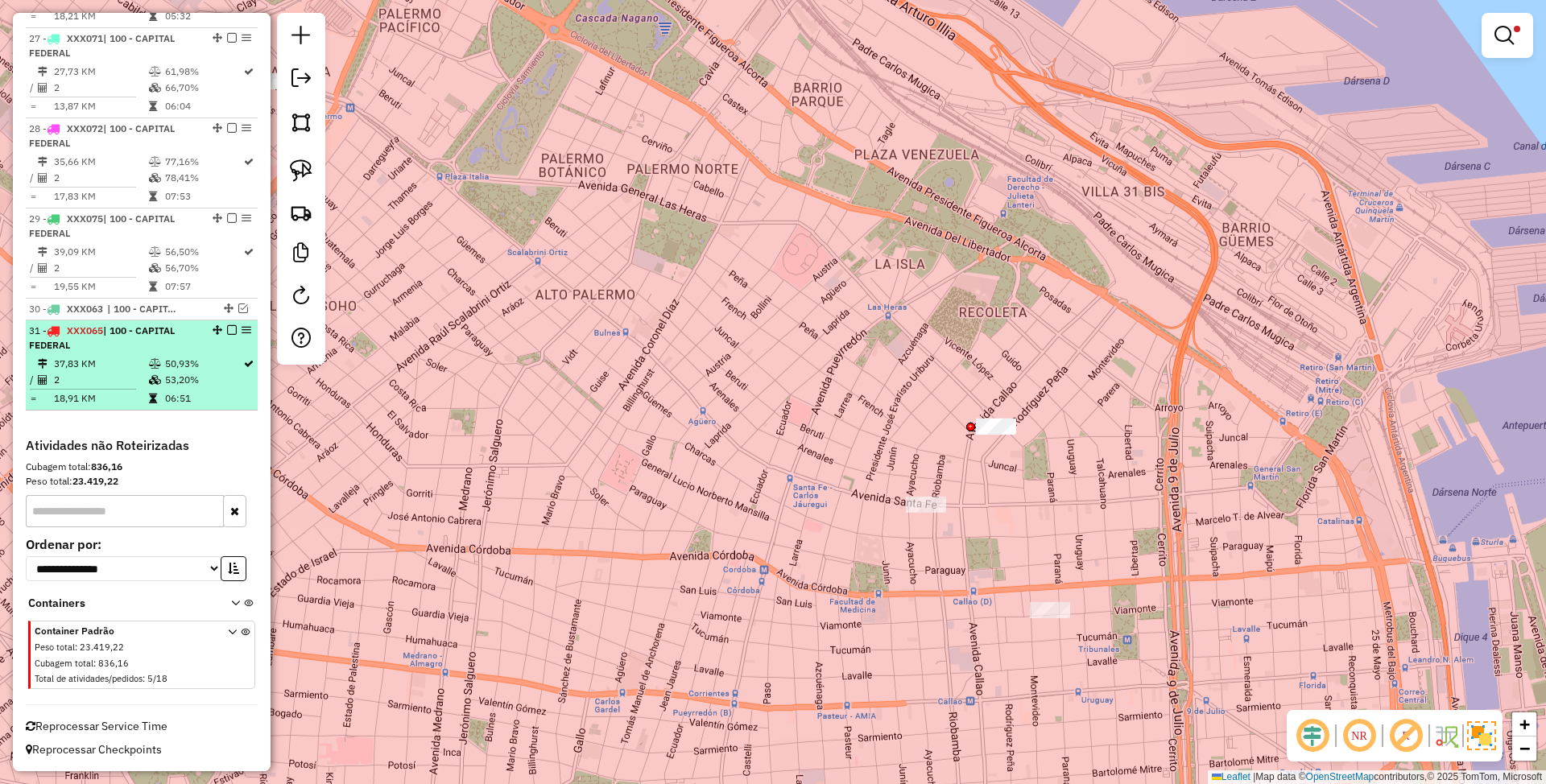
click at [230, 335] on em at bounding box center [231, 330] width 9 height 9
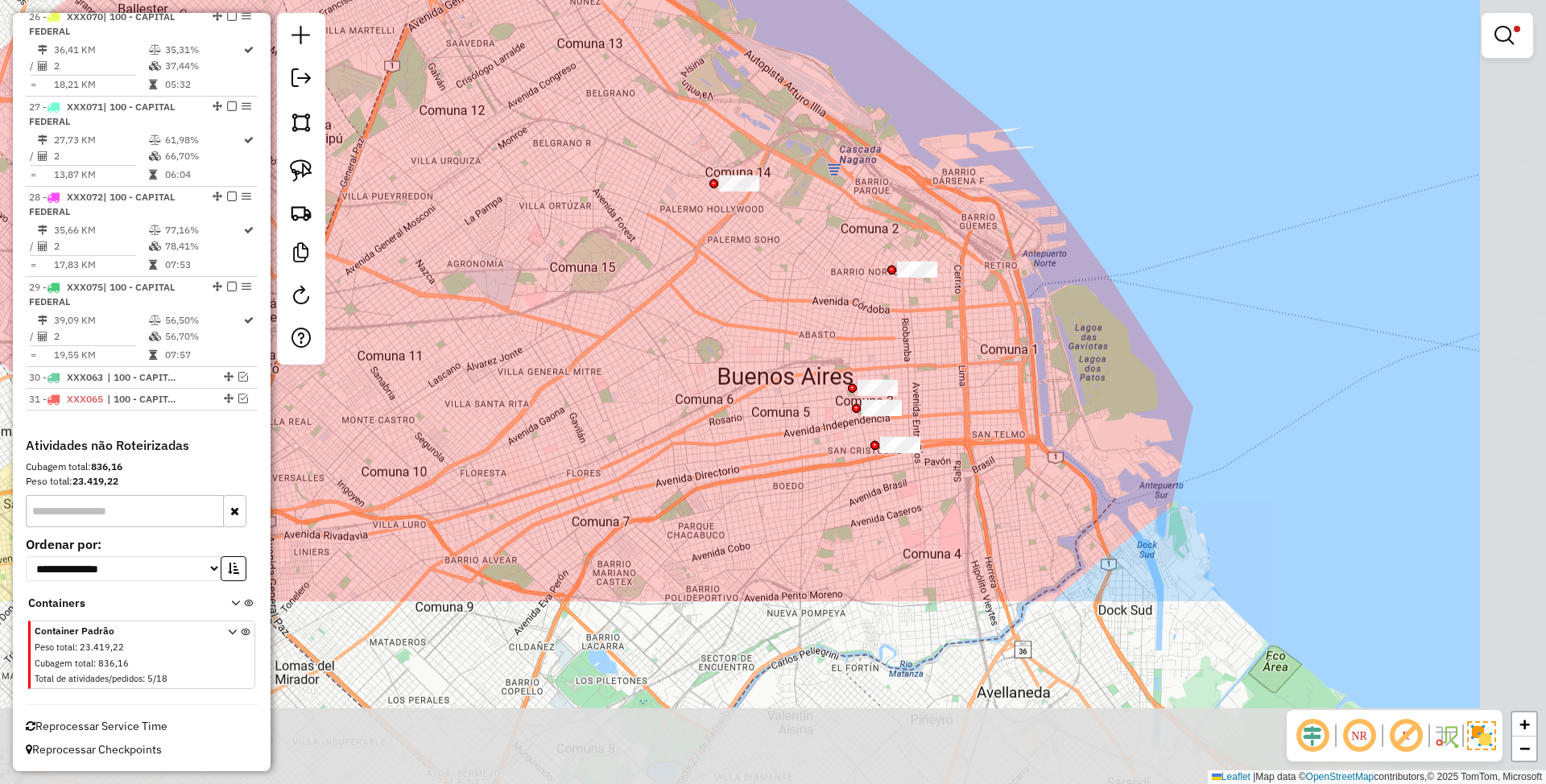
drag, startPoint x: 905, startPoint y: 502, endPoint x: 819, endPoint y: 240, distance: 275.8
click at [819, 240] on div "Limpar filtros Janela de atendimento Grade de atendimento Capacidade Transporta…" at bounding box center [773, 392] width 1546 height 784
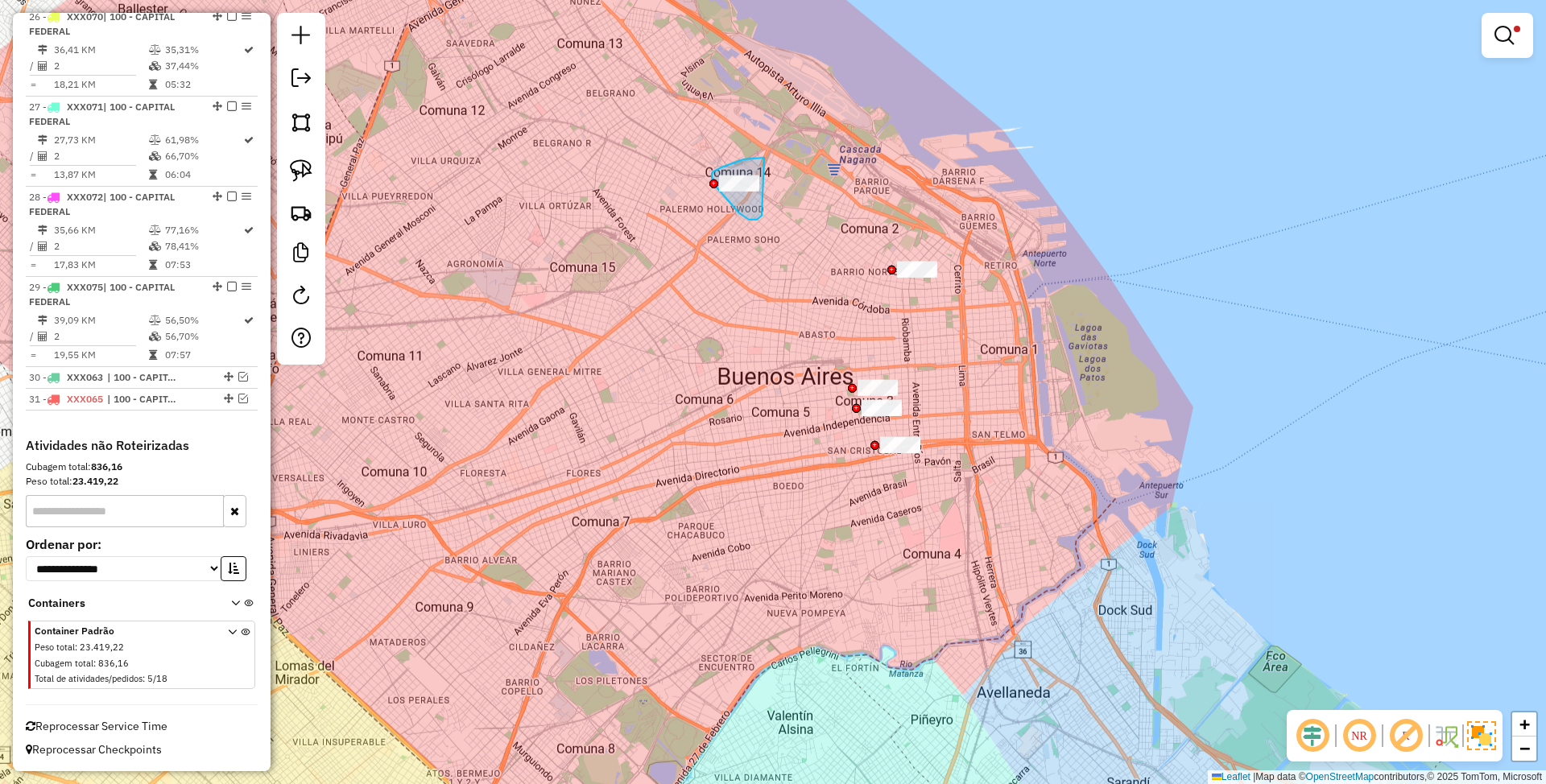
drag, startPoint x: 764, startPoint y: 157, endPoint x: 762, endPoint y: 215, distance: 58.0
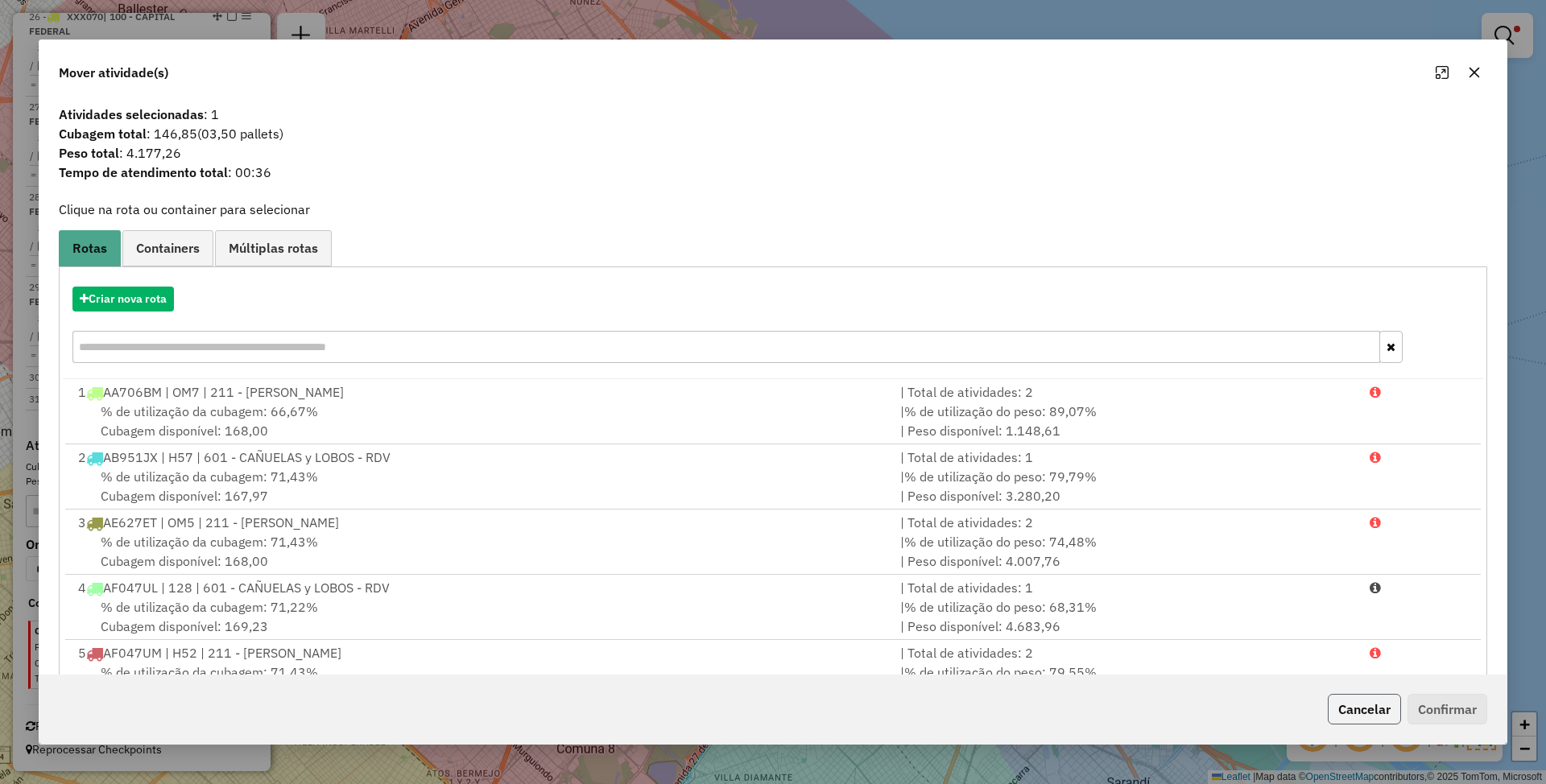
click at [1378, 715] on button "Cancelar" at bounding box center [1364, 709] width 73 height 30
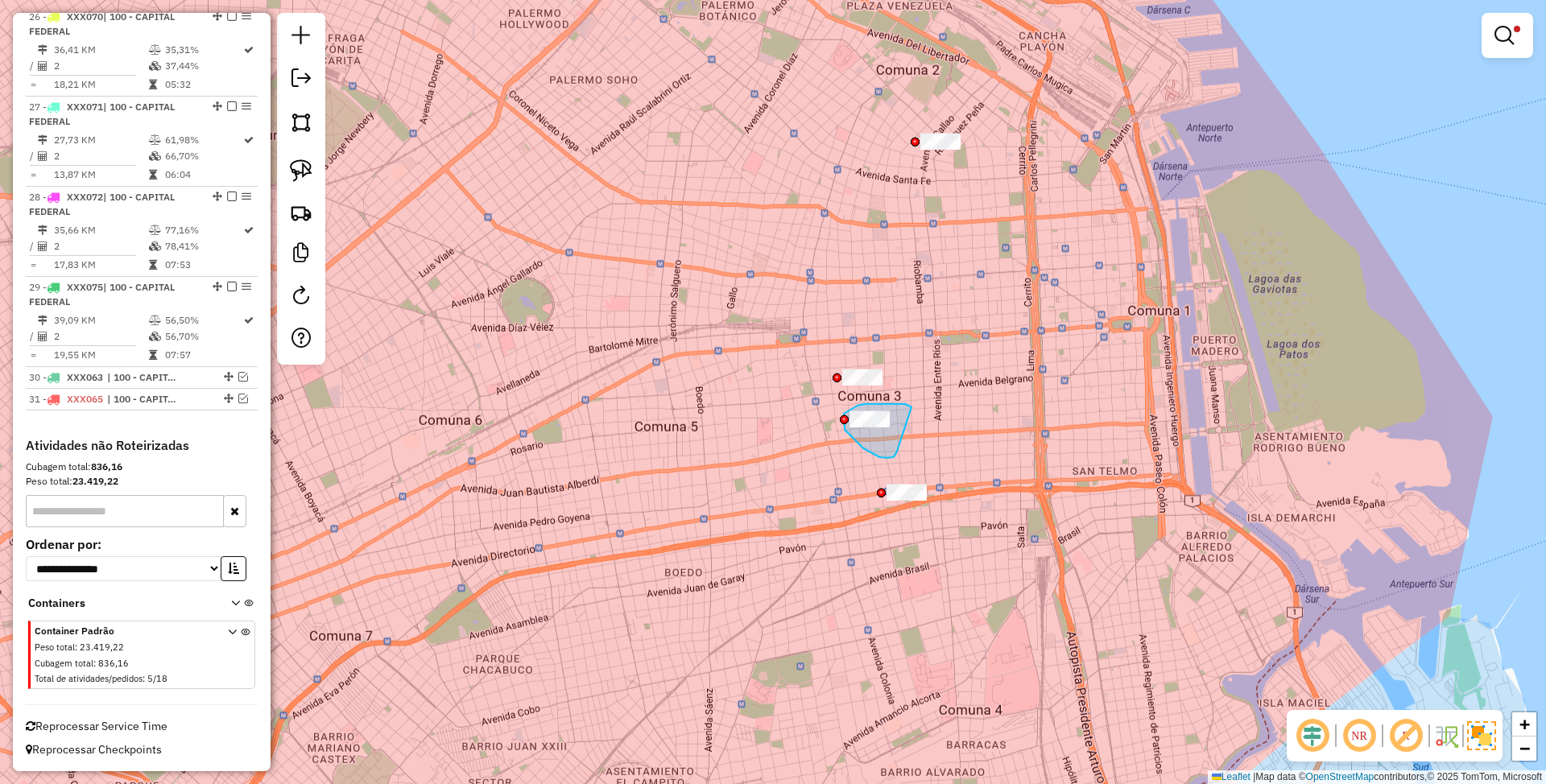
drag, startPoint x: 905, startPoint y: 404, endPoint x: 897, endPoint y: 451, distance: 47.7
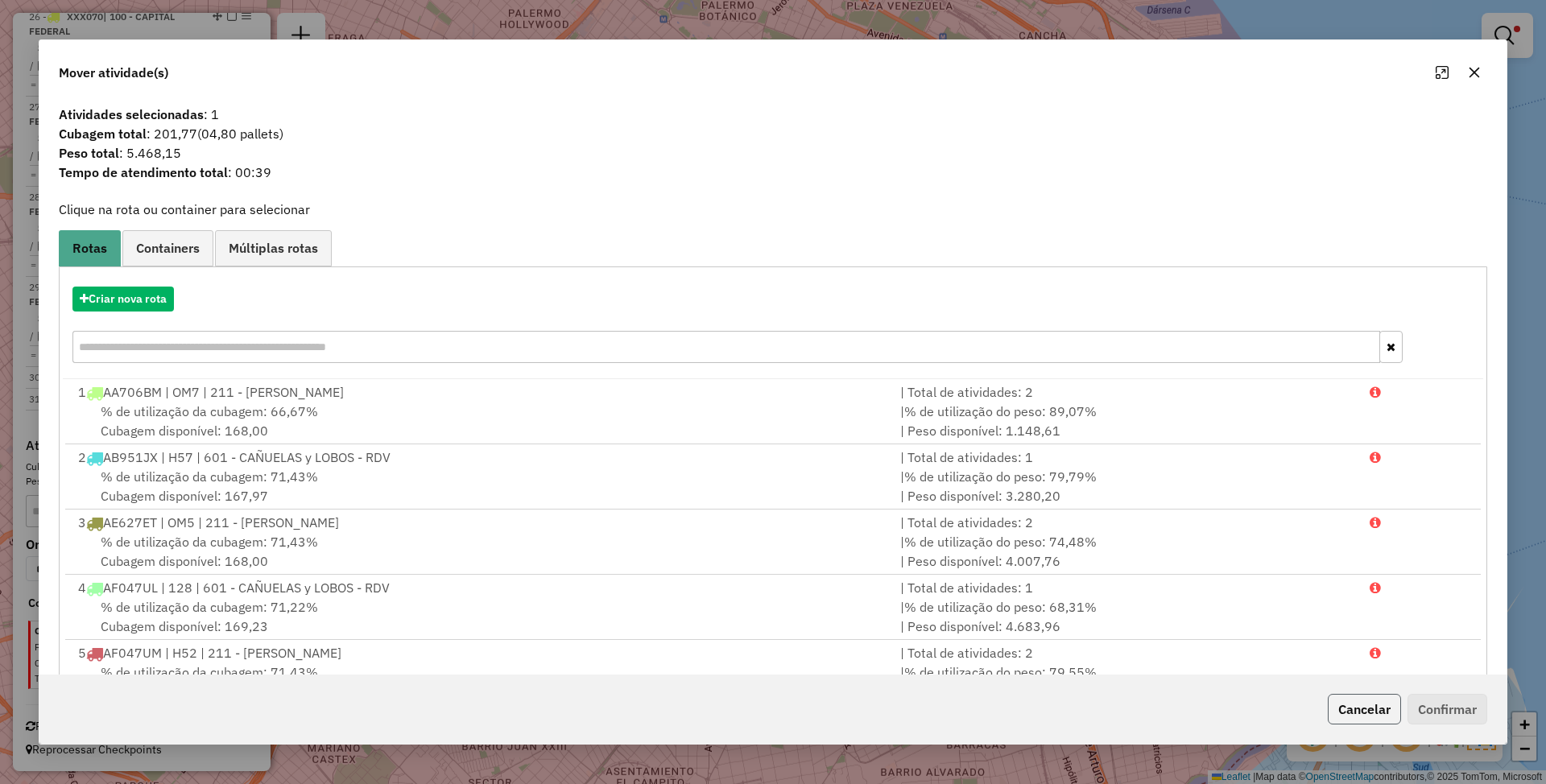
click at [1355, 705] on button "Cancelar" at bounding box center [1364, 709] width 73 height 30
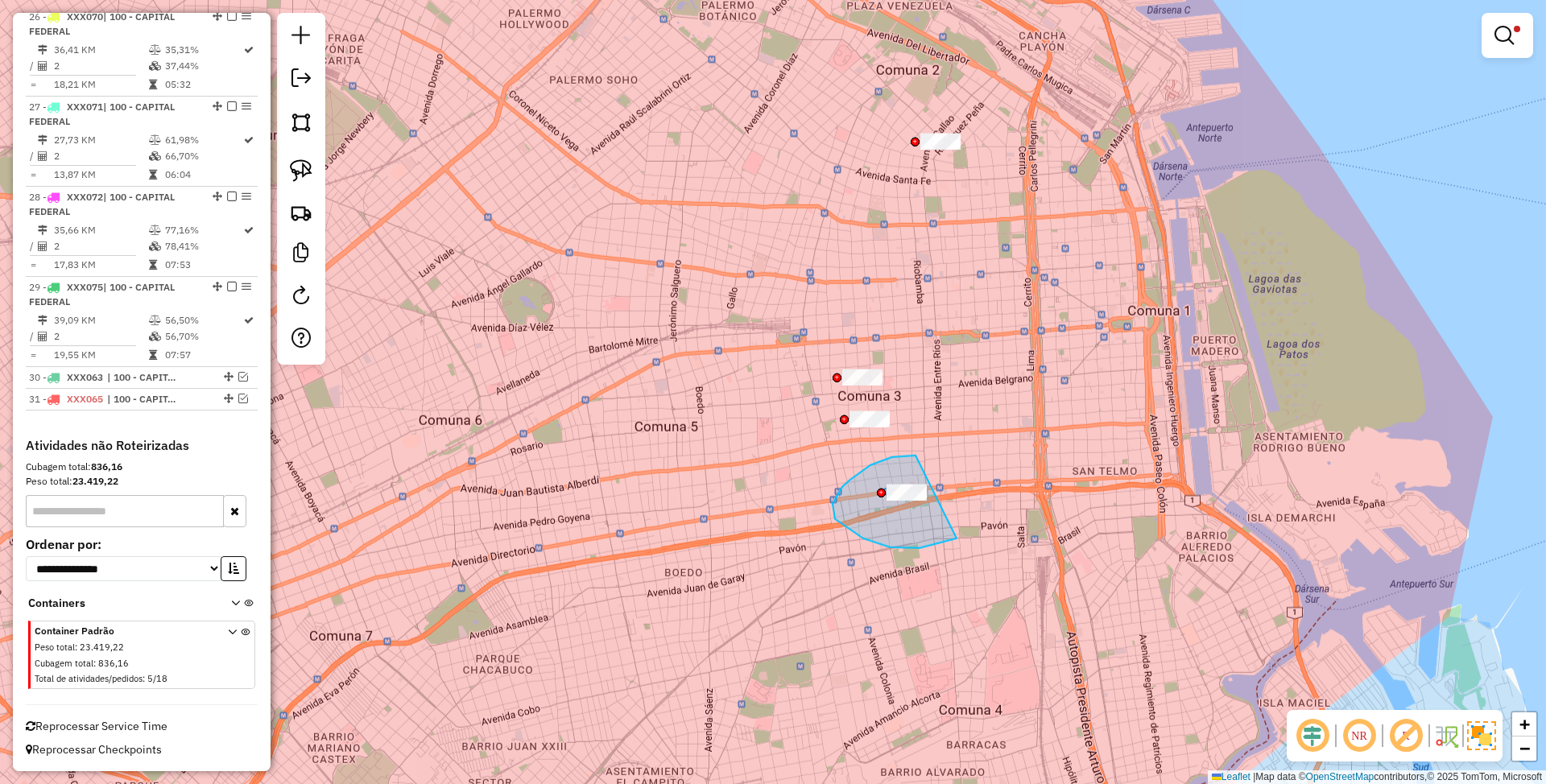
drag, startPoint x: 915, startPoint y: 455, endPoint x: 976, endPoint y: 519, distance: 88.4
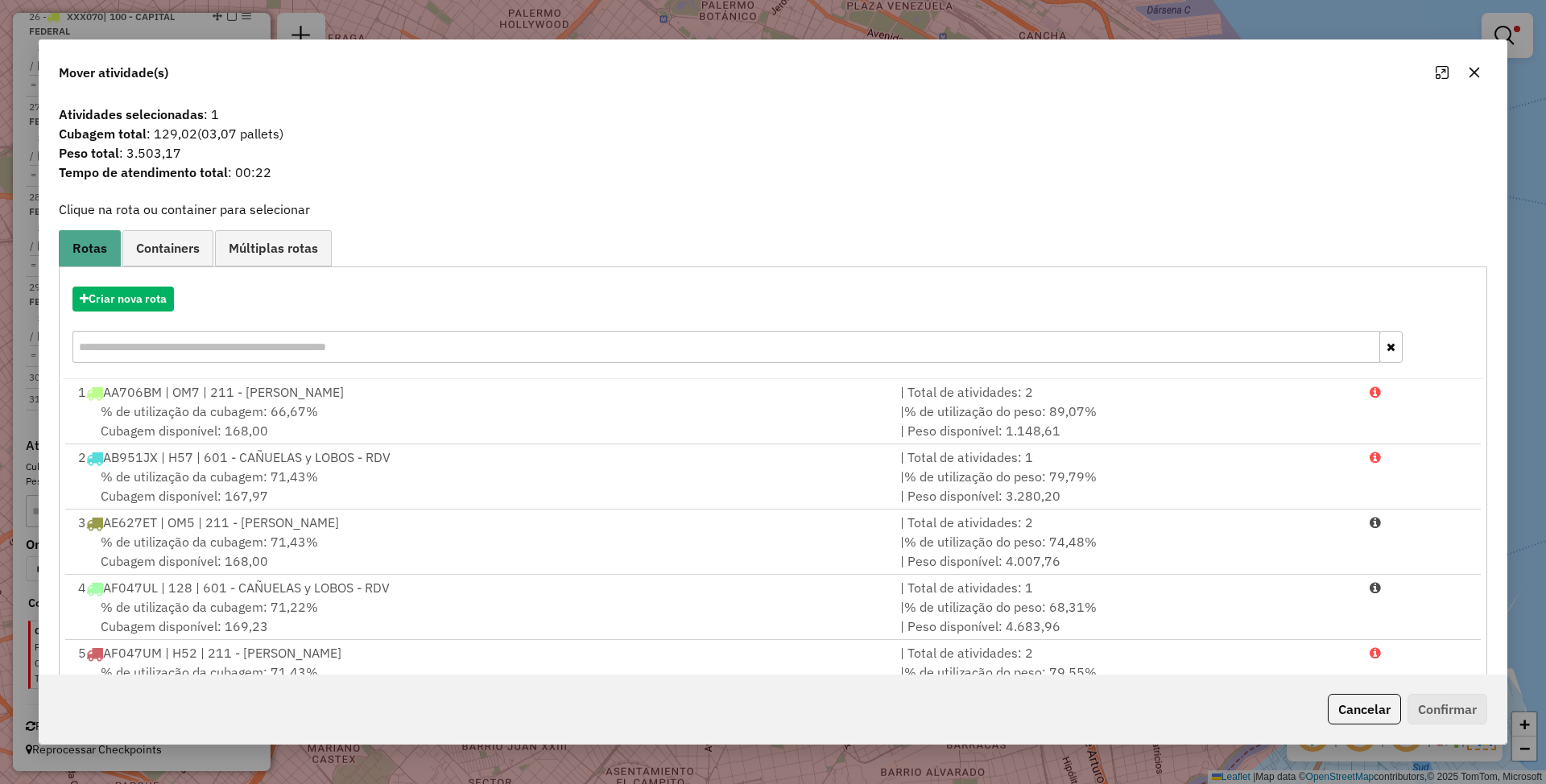
click at [1339, 705] on button "Cancelar" at bounding box center [1364, 709] width 73 height 30
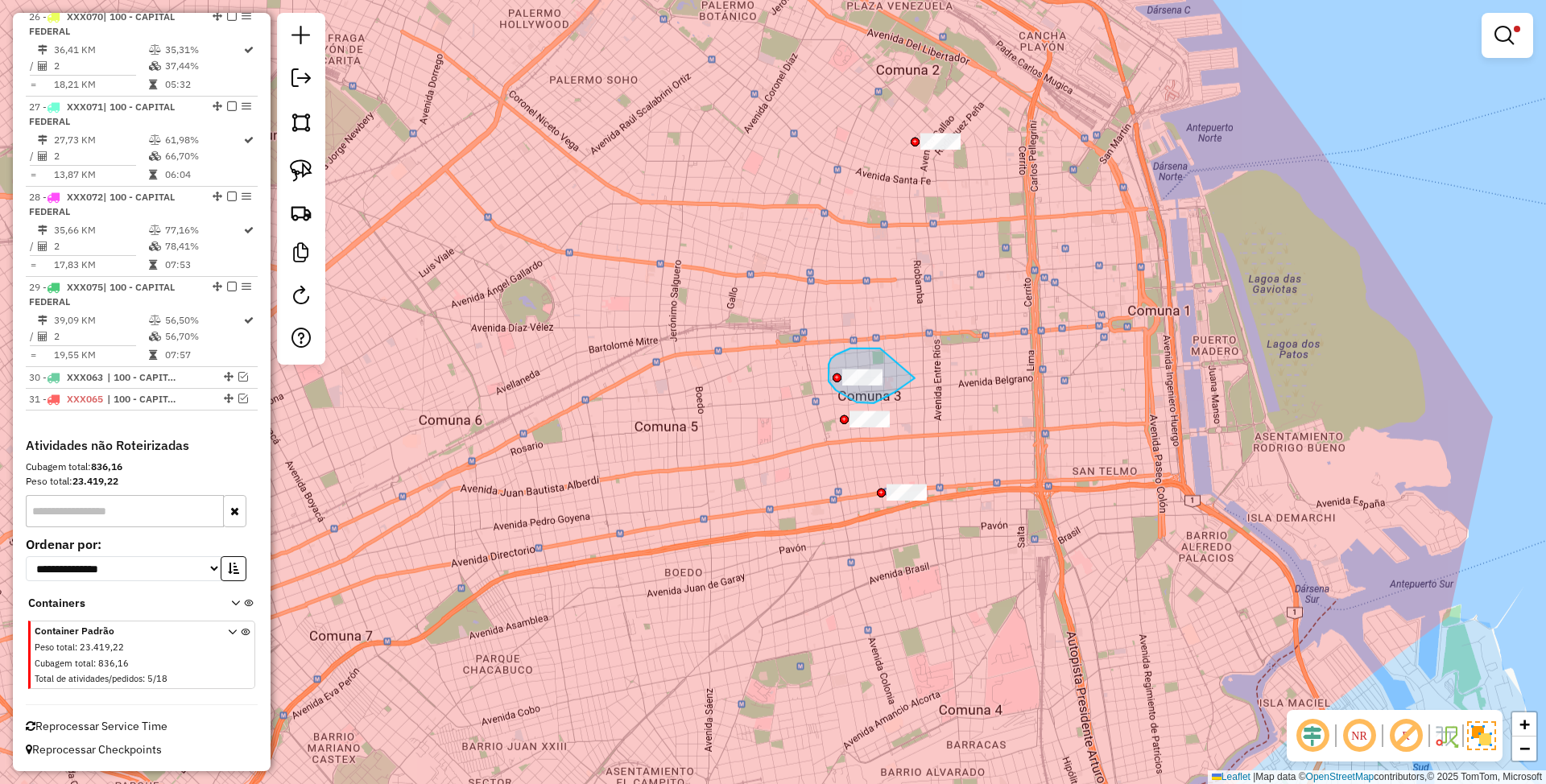
drag, startPoint x: 831, startPoint y: 359, endPoint x: 914, endPoint y: 378, distance: 85.1
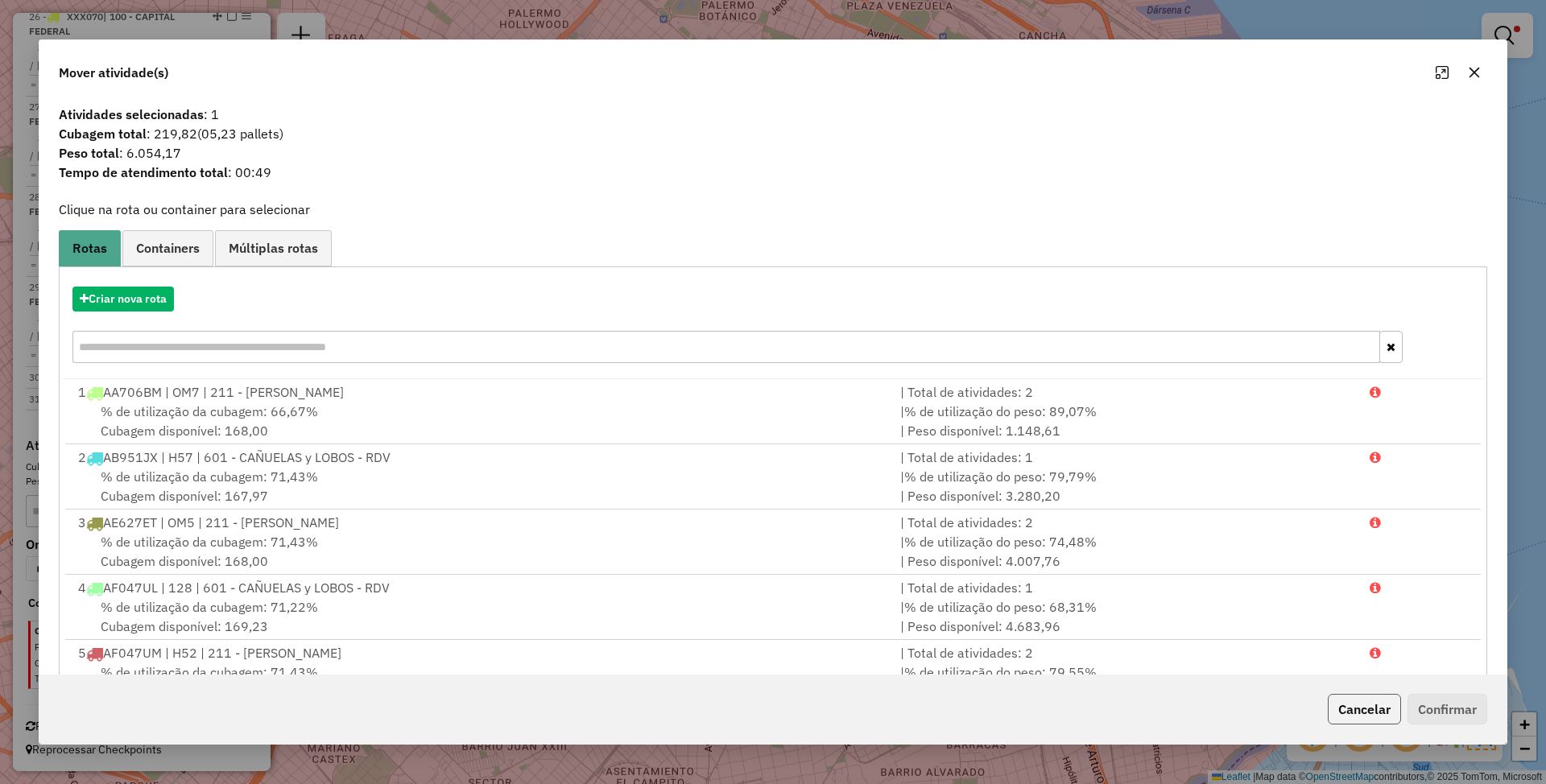
click at [1359, 705] on button "Cancelar" at bounding box center [1364, 709] width 73 height 30
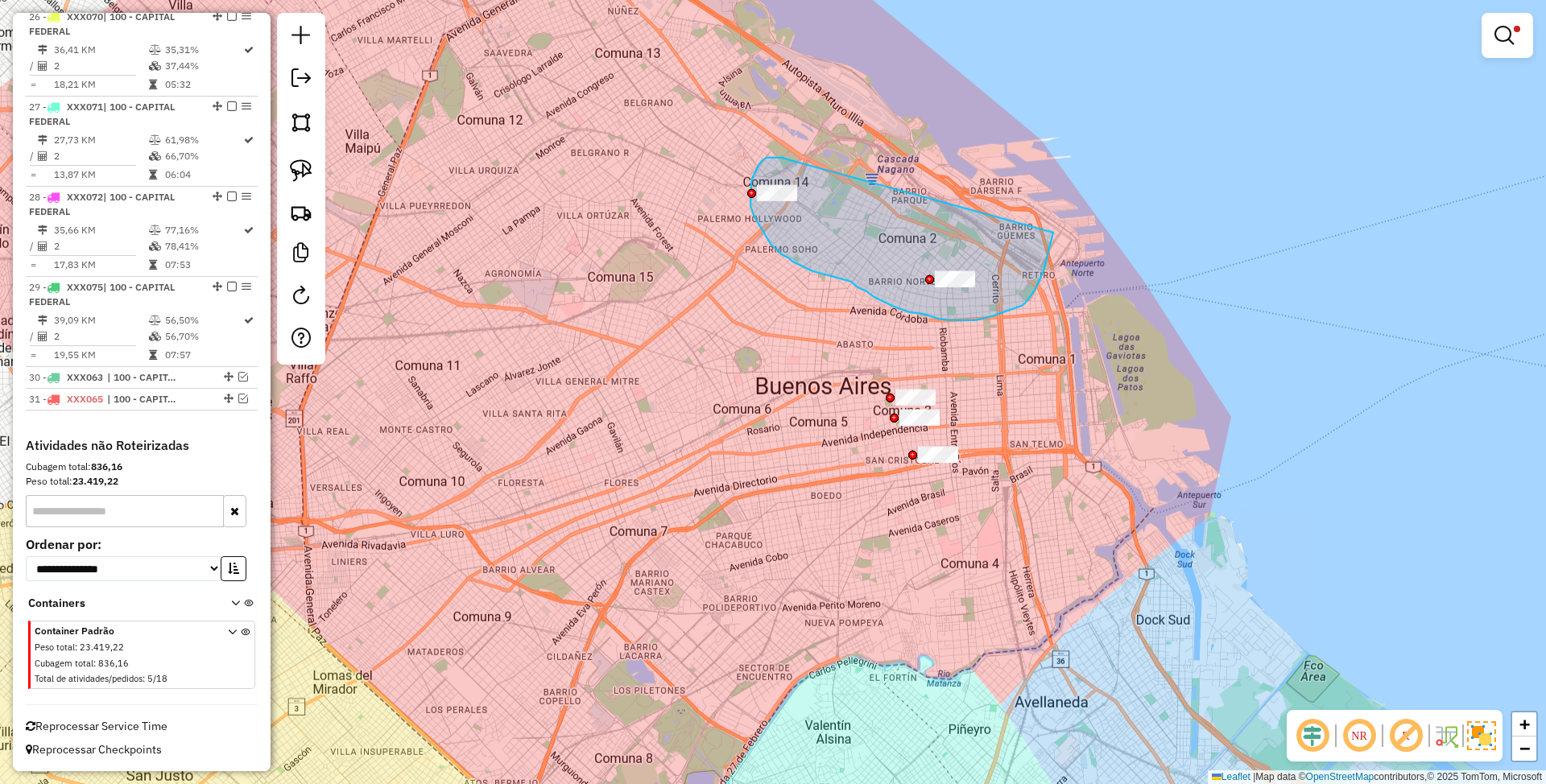
drag, startPoint x: 782, startPoint y: 157, endPoint x: 1053, endPoint y: 232, distance: 281.2
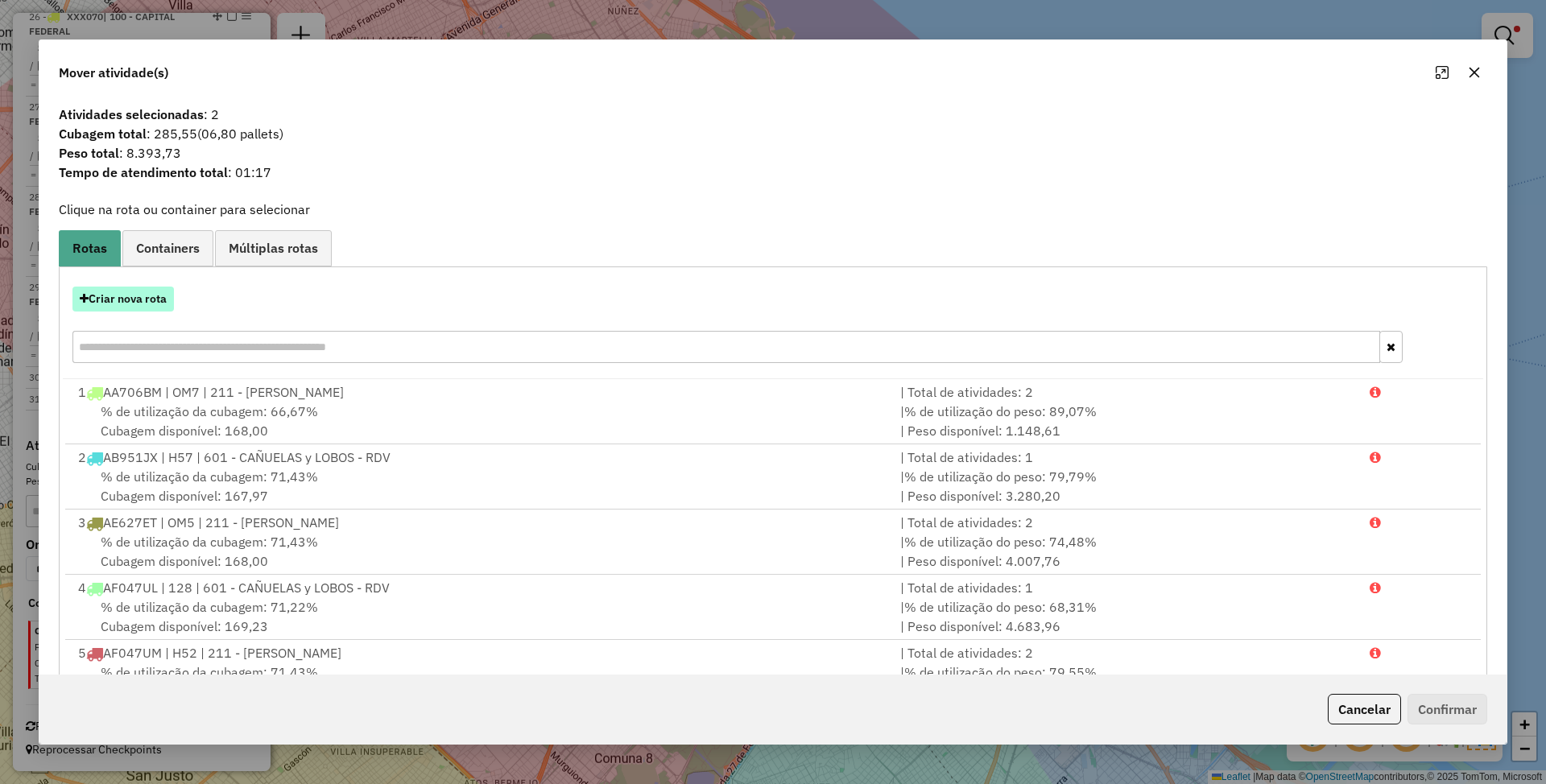
click at [126, 298] on button "Criar nova rota" at bounding box center [122, 299] width 101 height 25
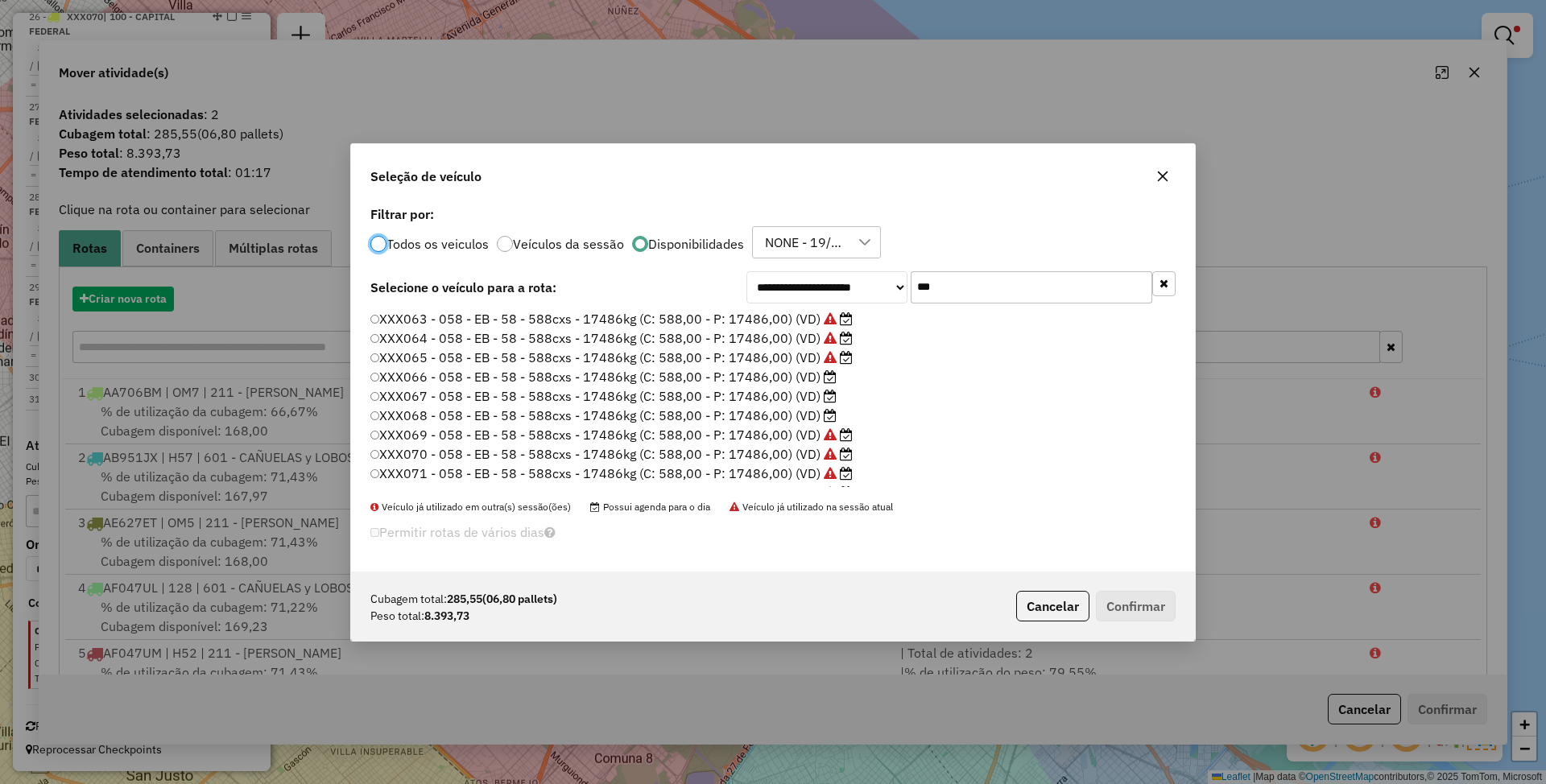
scroll to position [8, 5]
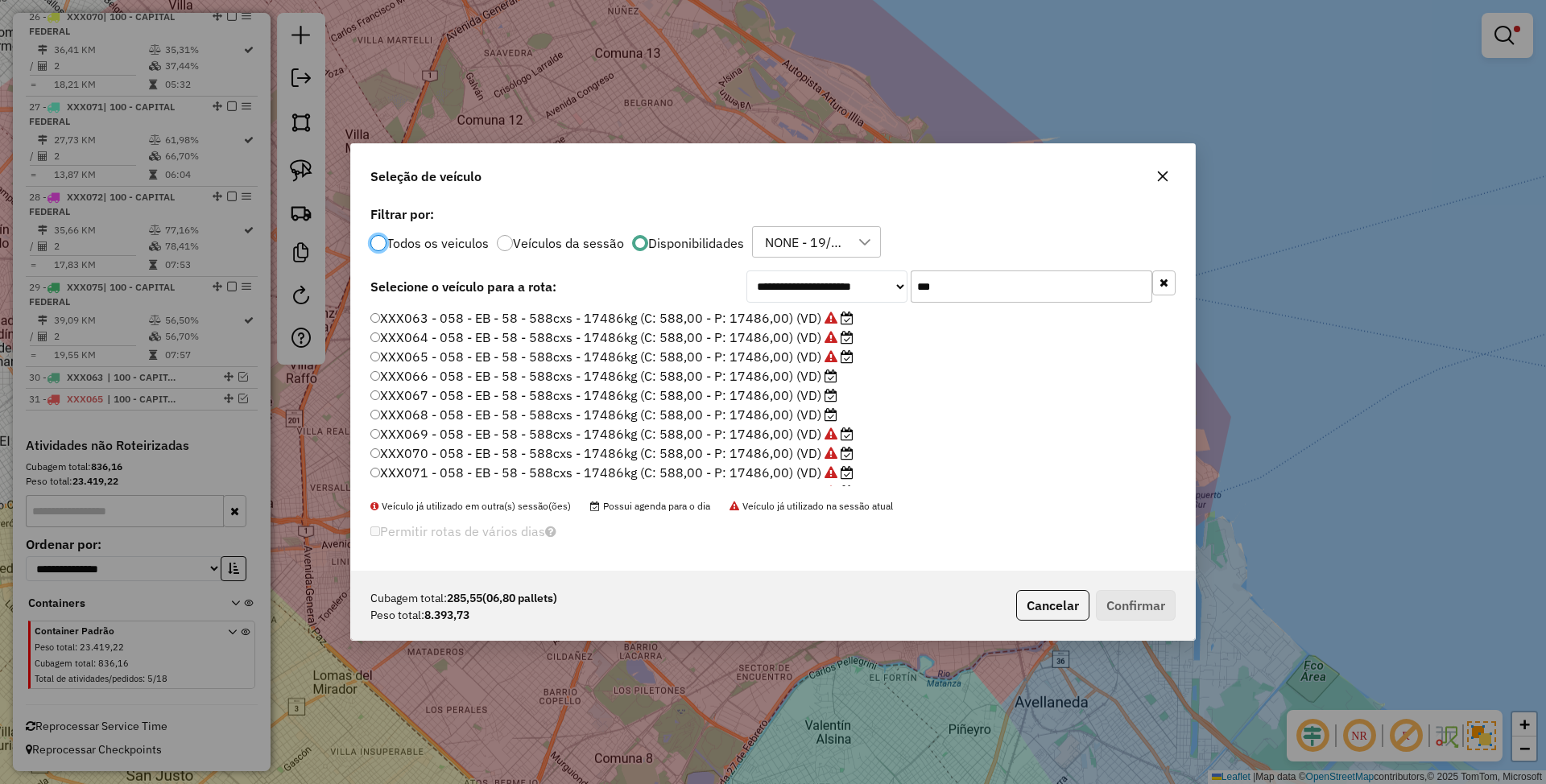
click at [778, 381] on label "XXX066 - 058 - EB - 58 - 588cxs - 17486kg (C: 588,00 - P: 17486,00) (VD)" at bounding box center [603, 375] width 467 height 19
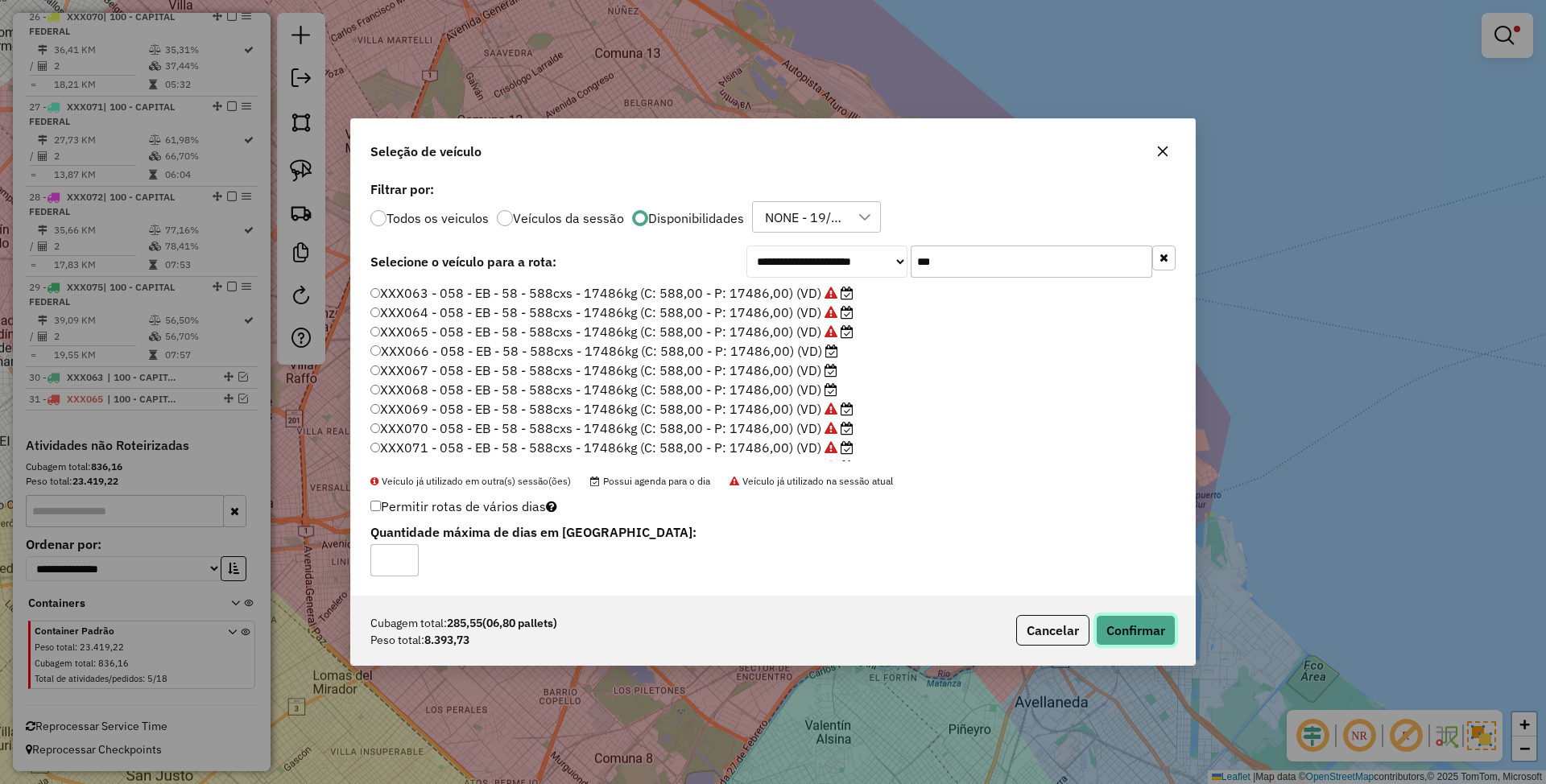
click at [1124, 625] on button "Confirmar" at bounding box center [1135, 630] width 80 height 30
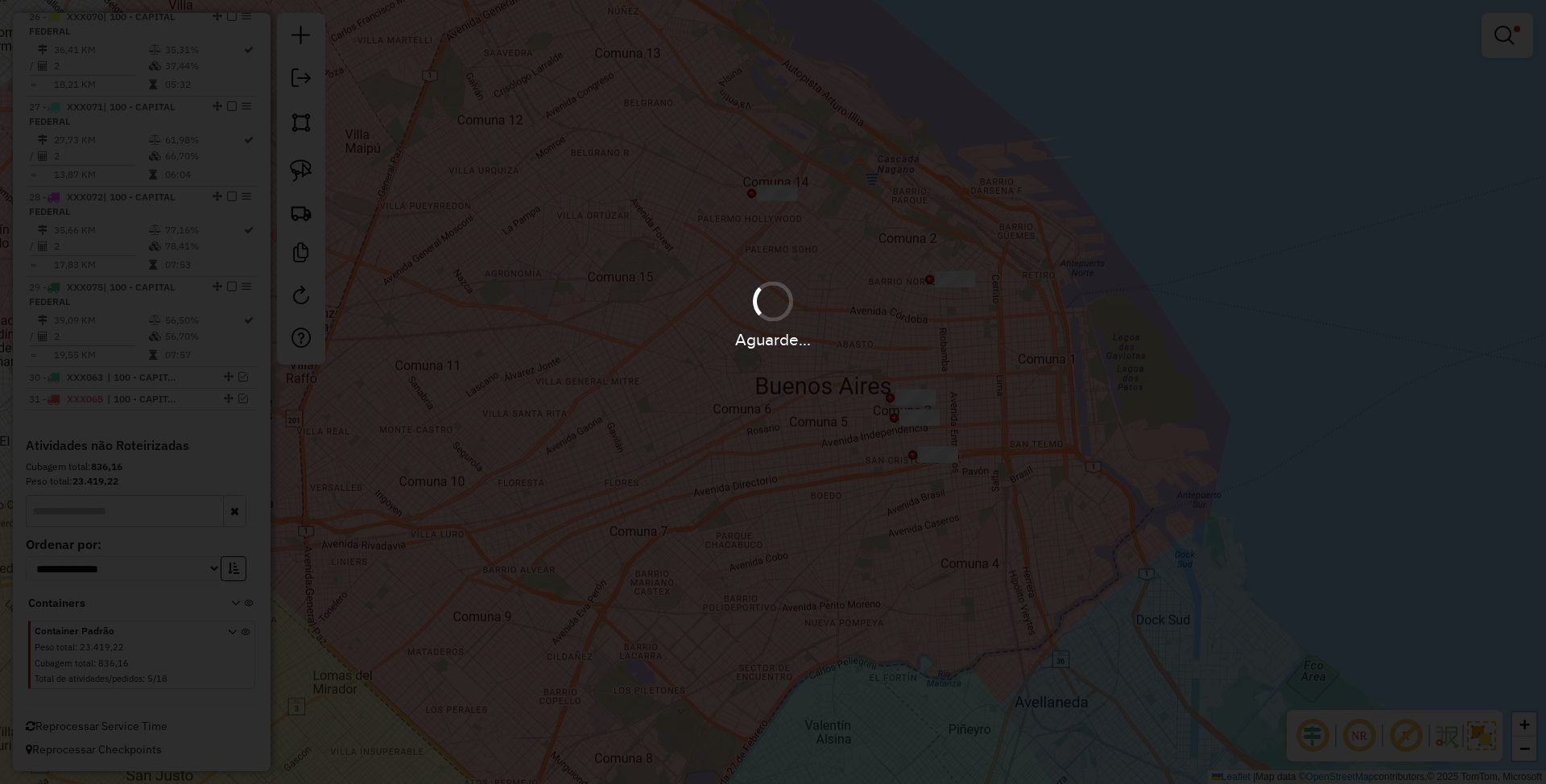
scroll to position [2933, 0]
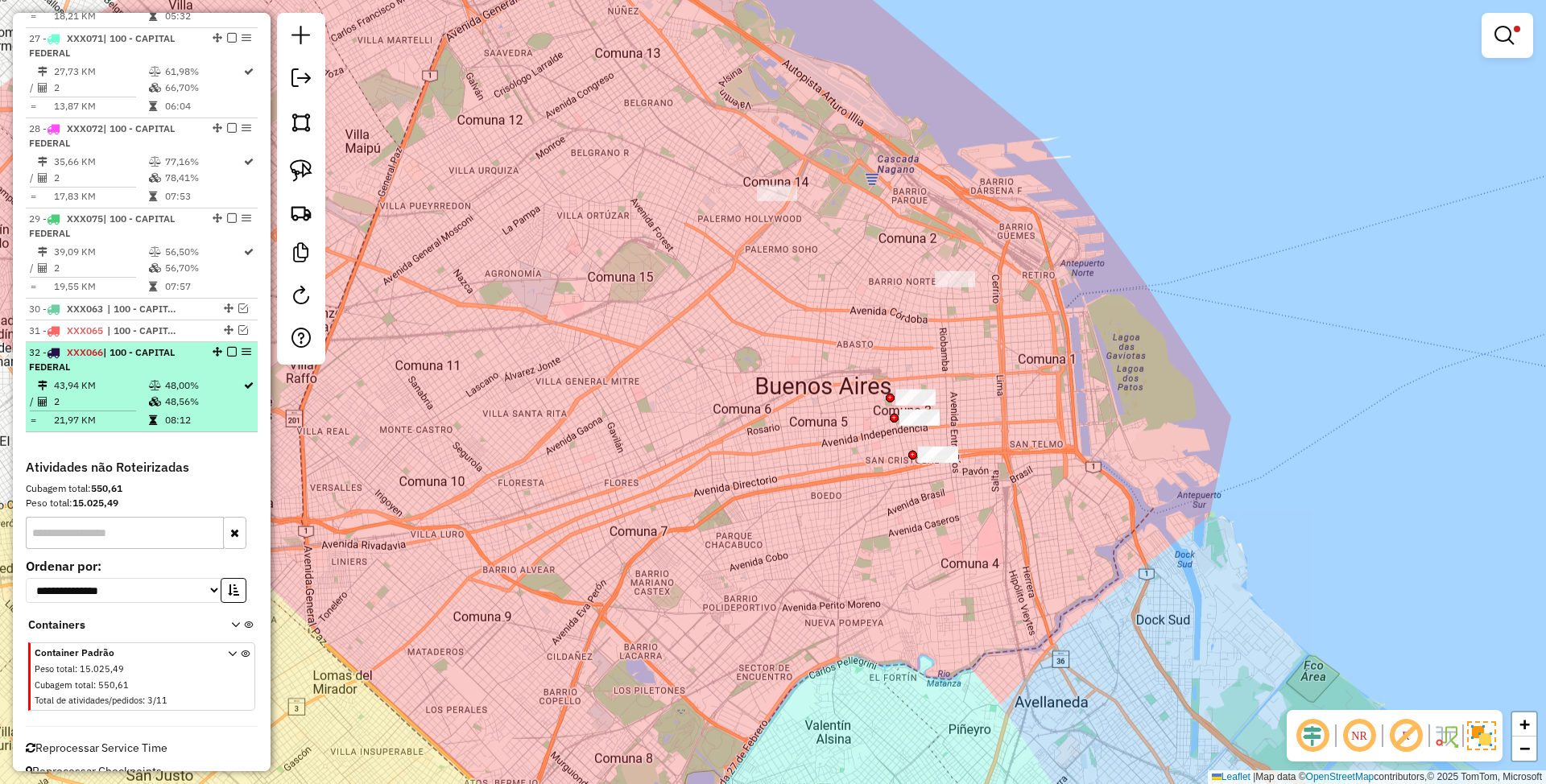
click at [146, 374] on div "32 - XXX066 | 100 - CAPITAL FEDERAL" at bounding box center [115, 359] width 171 height 29
select select "**********"
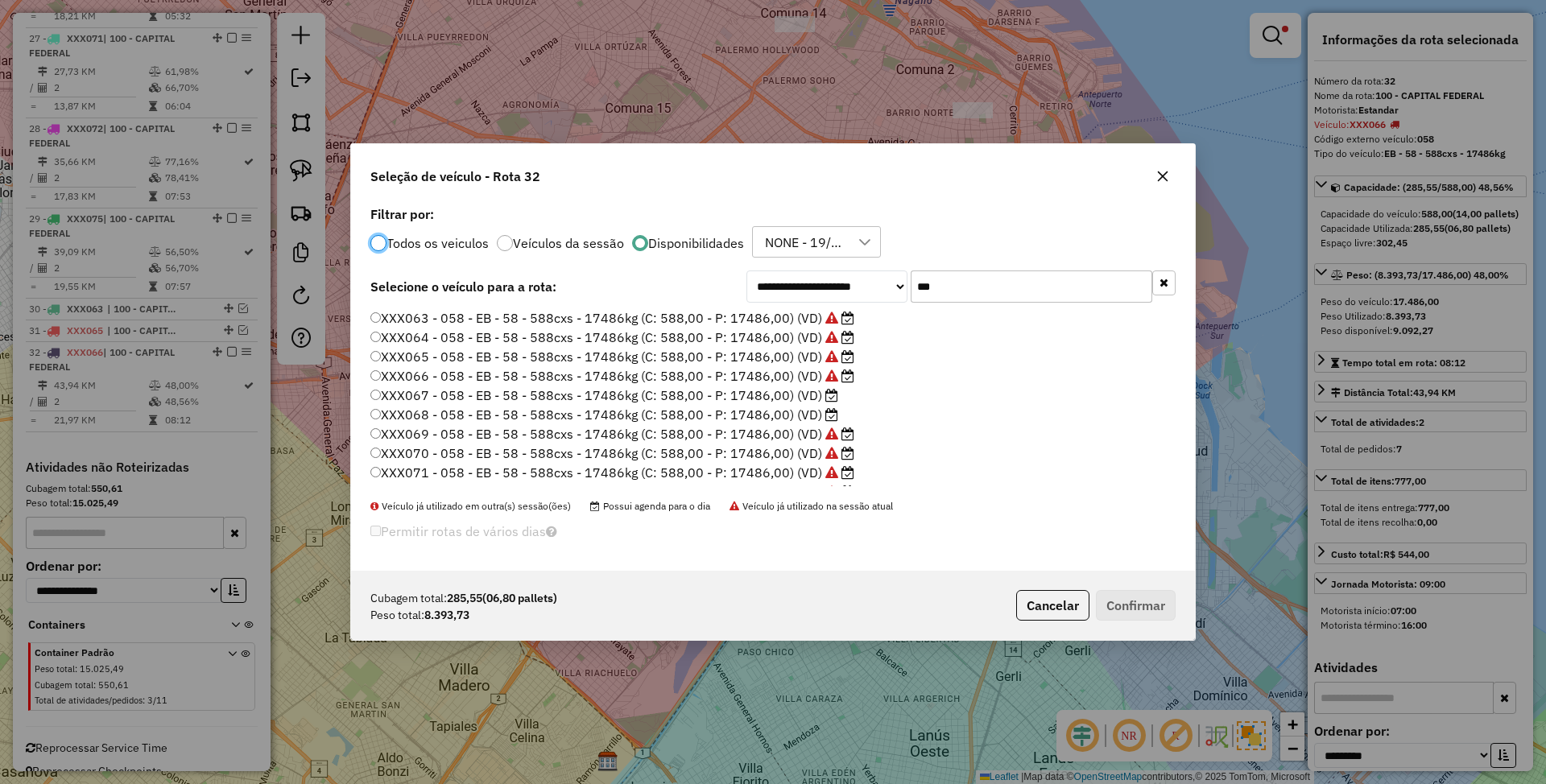
scroll to position [8, 5]
click at [764, 396] on label "XXX067 - 058 - EB - 58 - 588cxs - 17486kg (C: 588,00 - P: 17486,00) (VD)" at bounding box center [603, 395] width 468 height 19
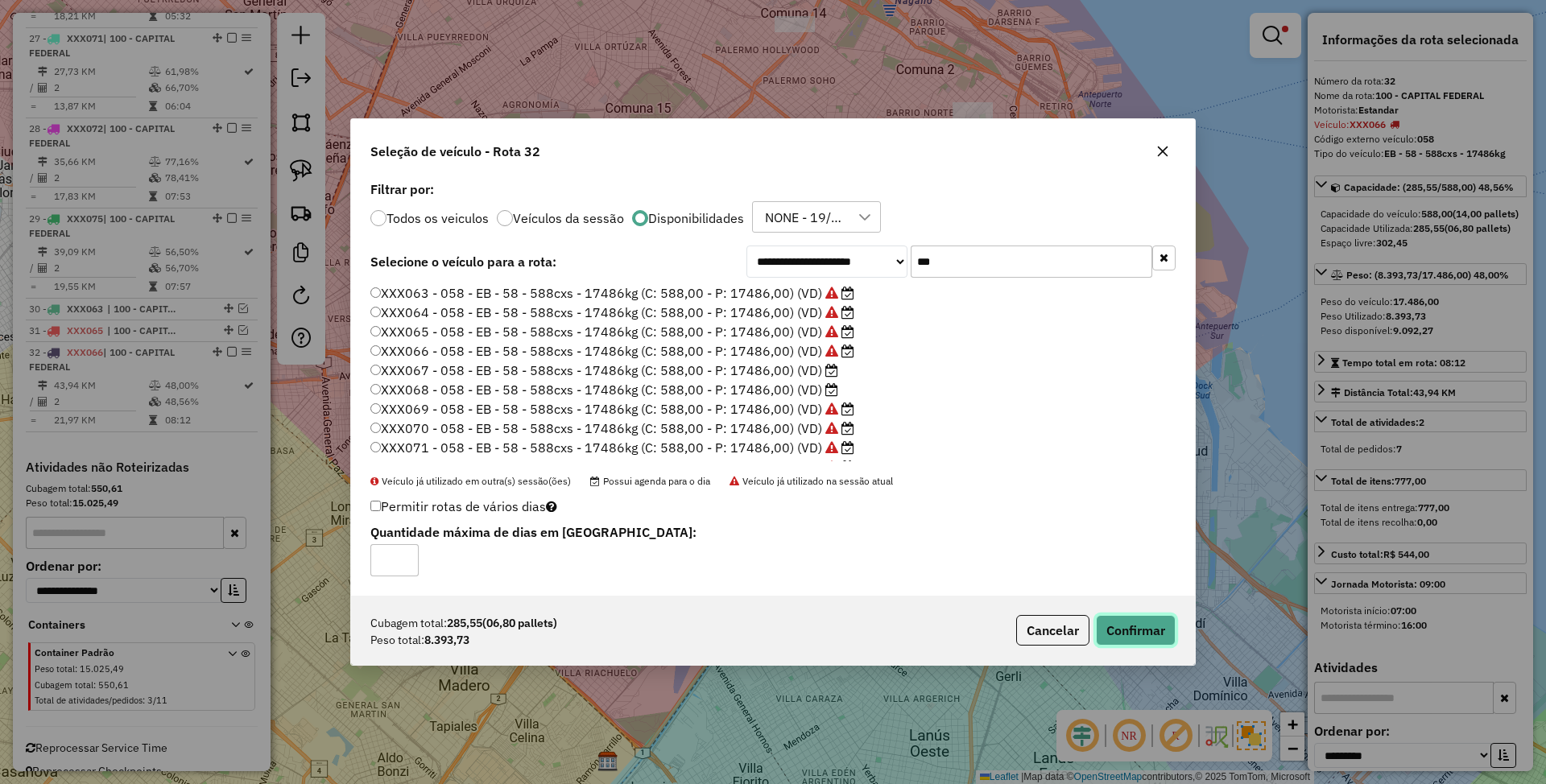
click at [1132, 639] on button "Confirmar" at bounding box center [1135, 630] width 80 height 30
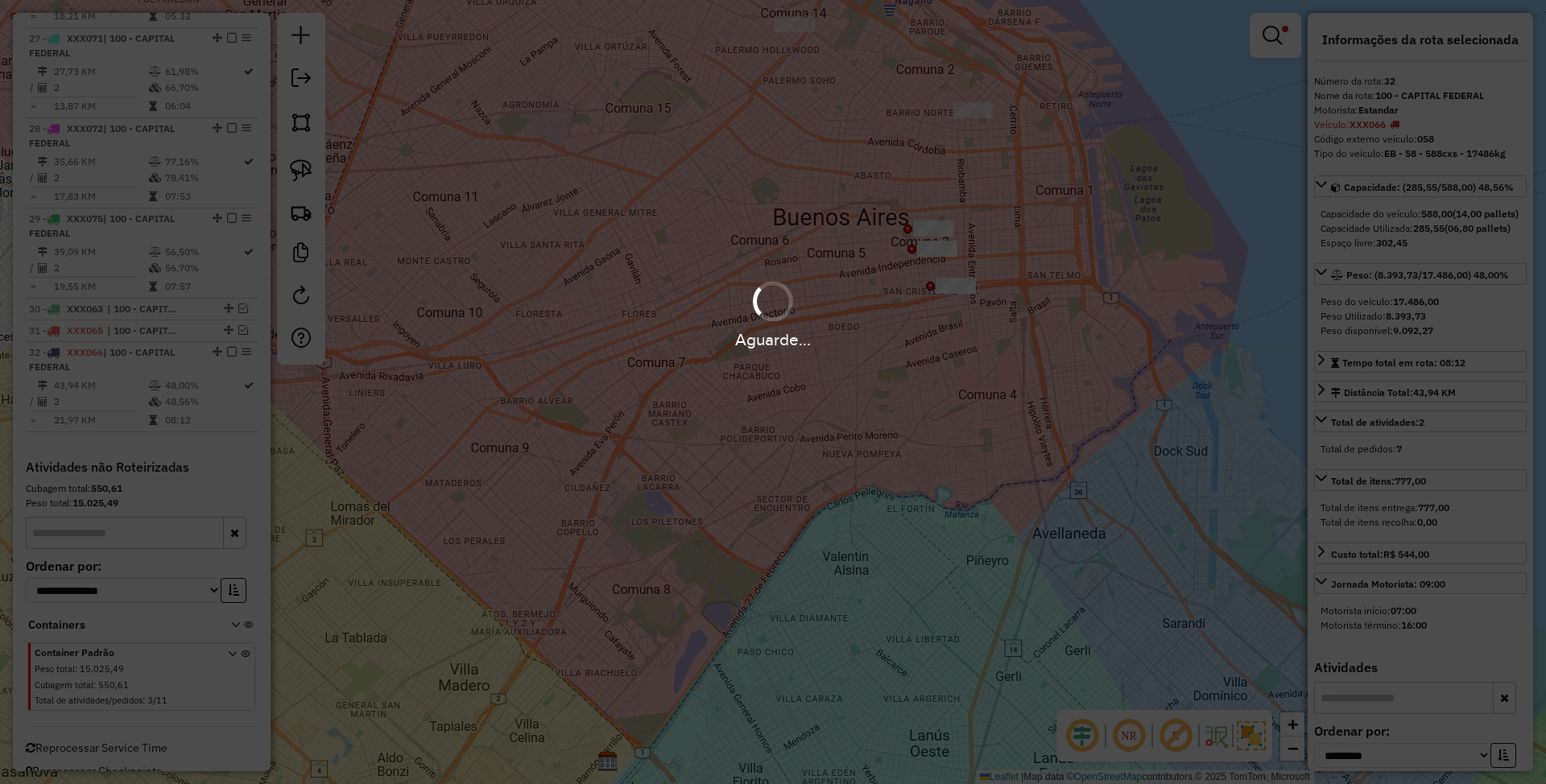
scroll to position [2978, 0]
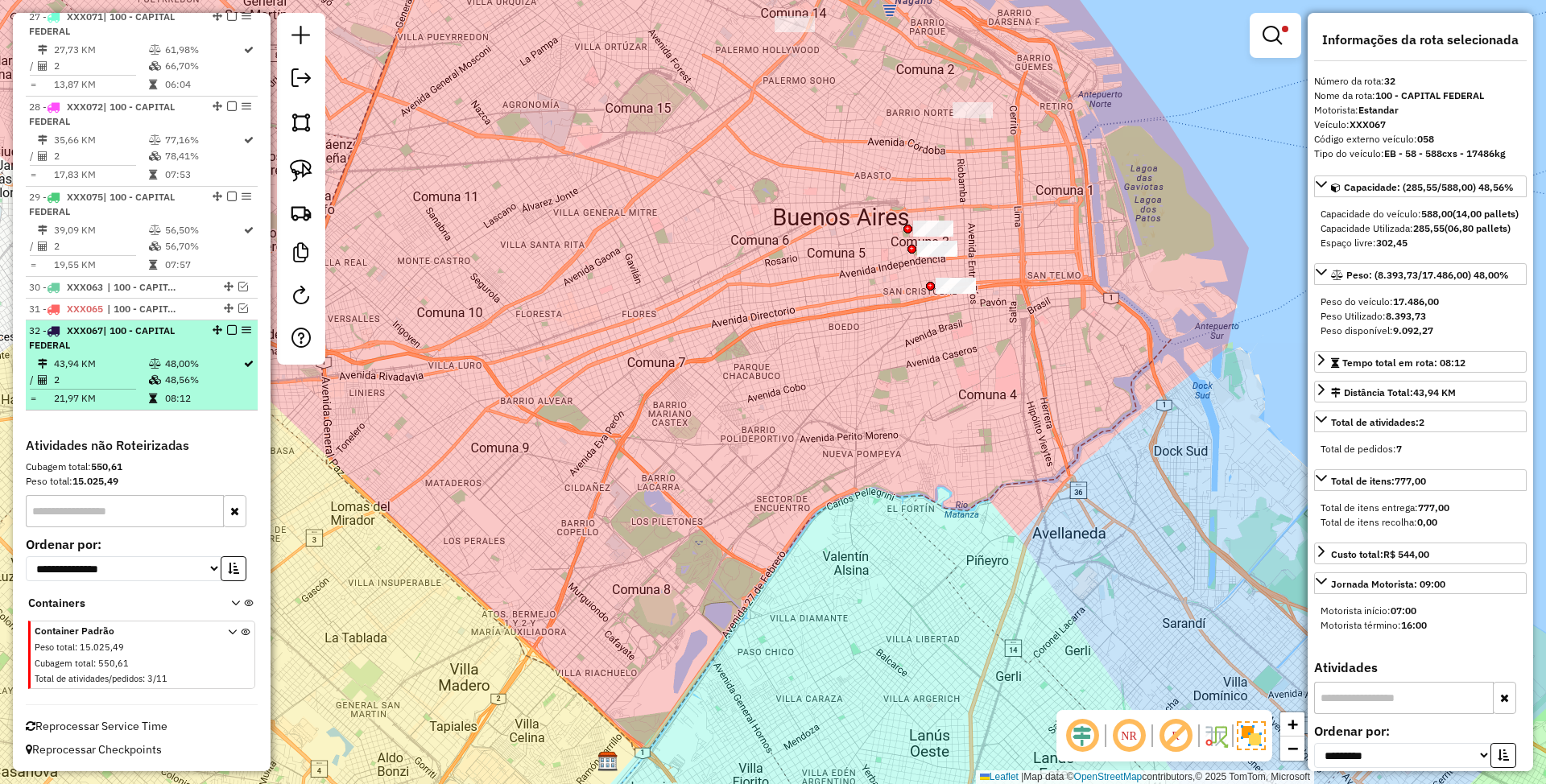
click at [227, 329] on em at bounding box center [231, 330] width 9 height 9
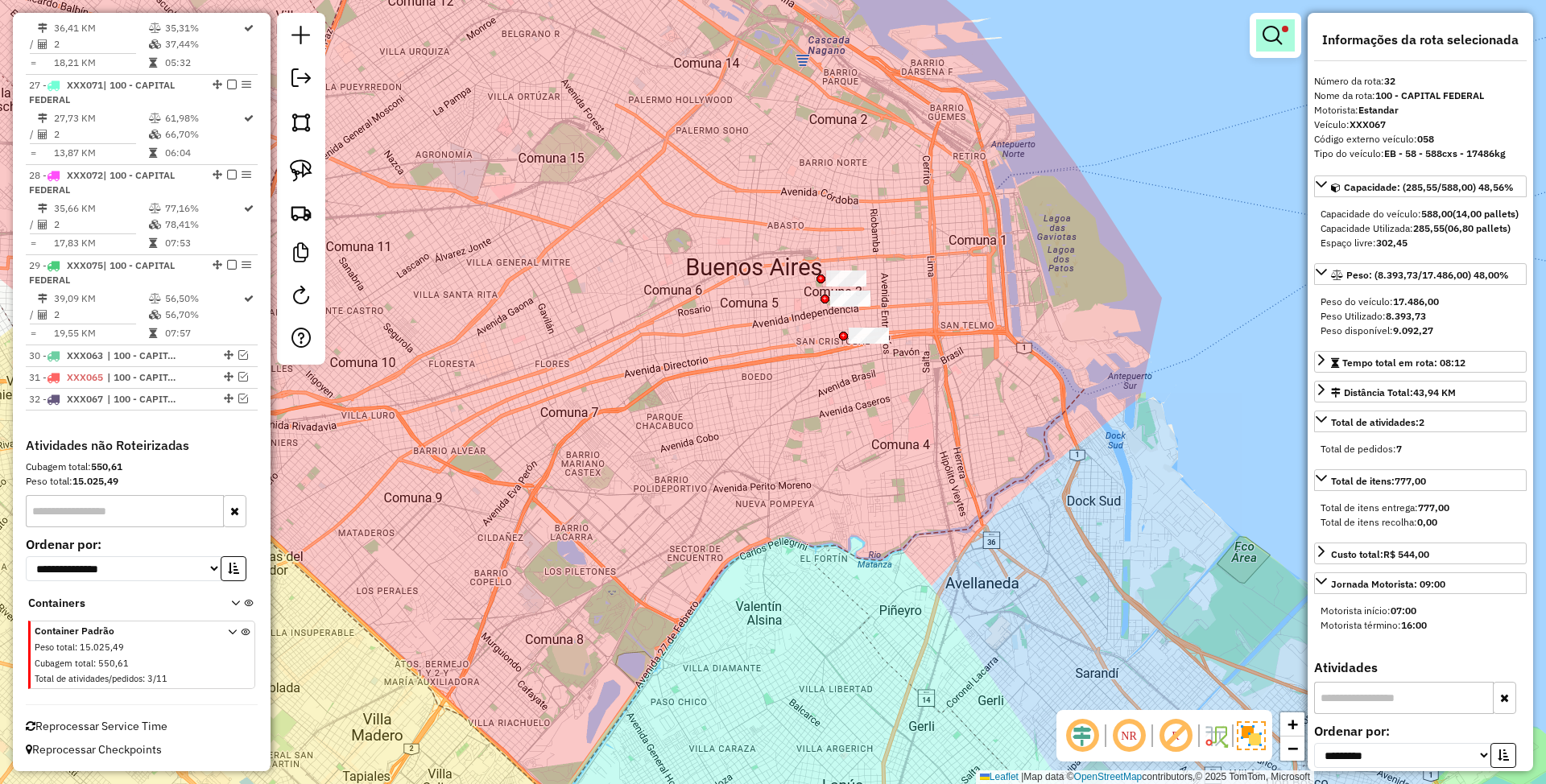
click at [1273, 33] on em at bounding box center [1272, 35] width 19 height 19
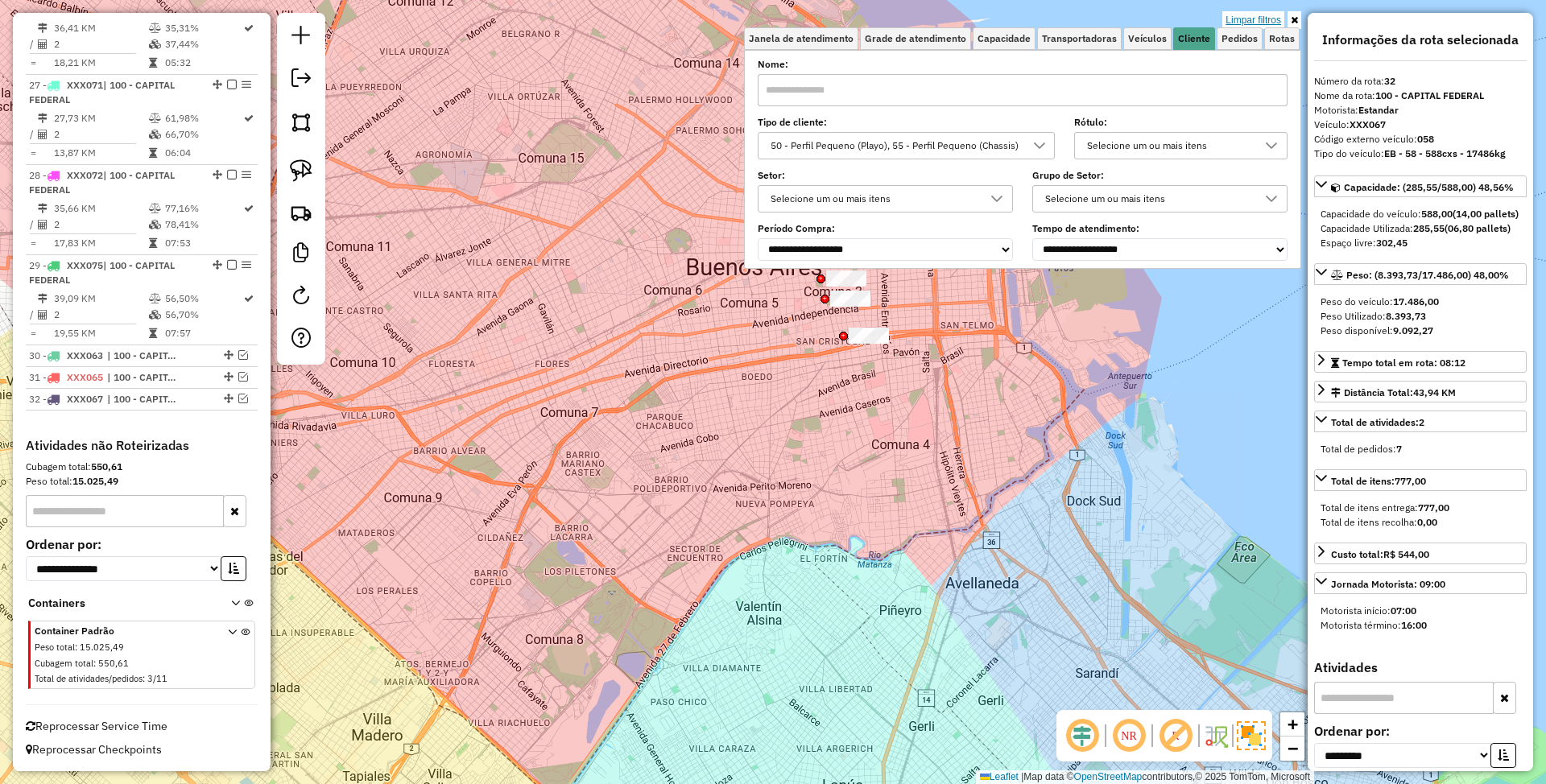
click at [1267, 21] on link "Limpar filtros" at bounding box center [1253, 20] width 62 height 18
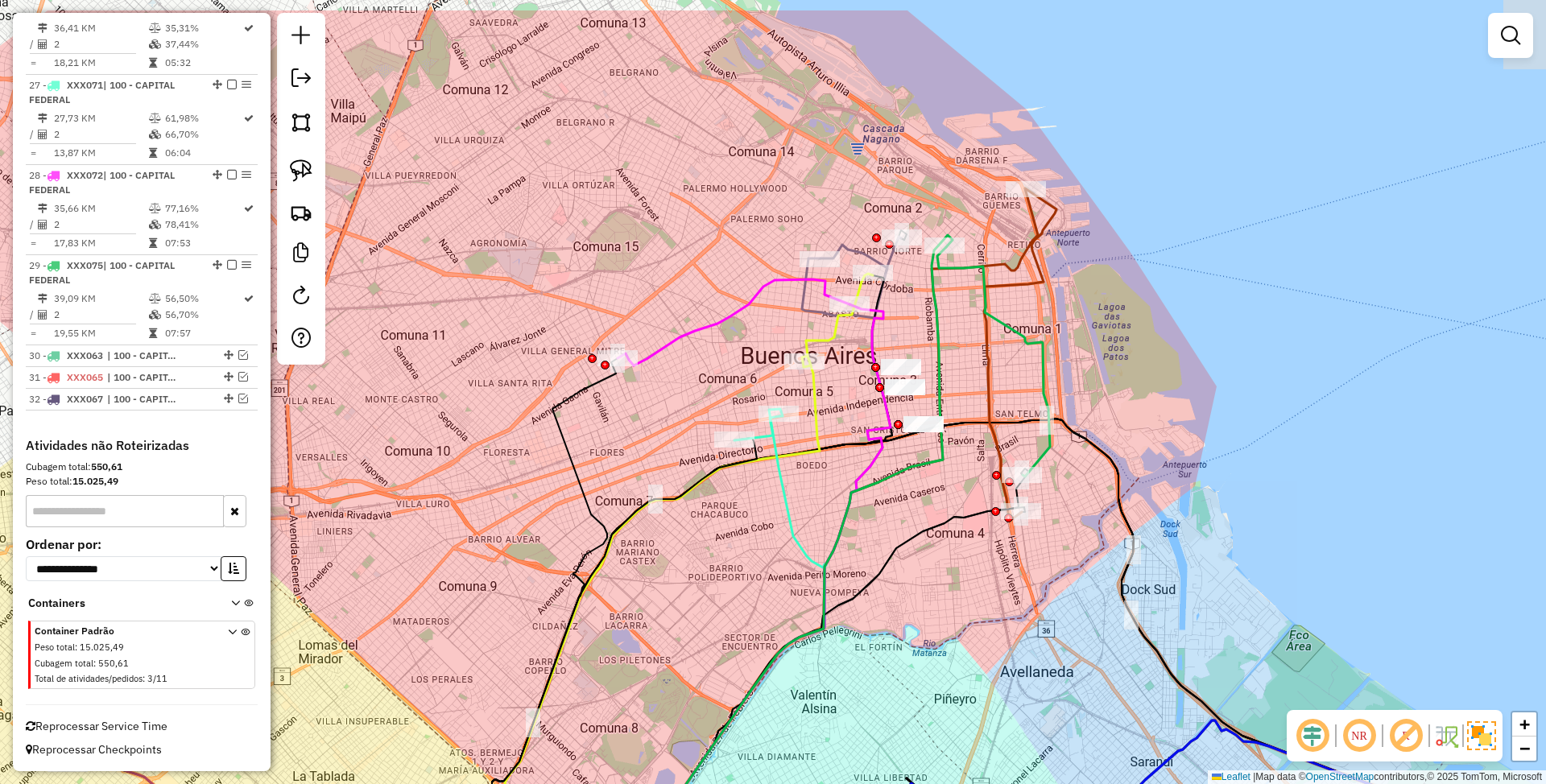
drag, startPoint x: 1006, startPoint y: 267, endPoint x: 1058, endPoint y: 354, distance: 101.4
click at [1058, 354] on div "Janela de atendimento Grade de atendimento Capacidade Transportadoras Veículos …" at bounding box center [773, 392] width 1546 height 784
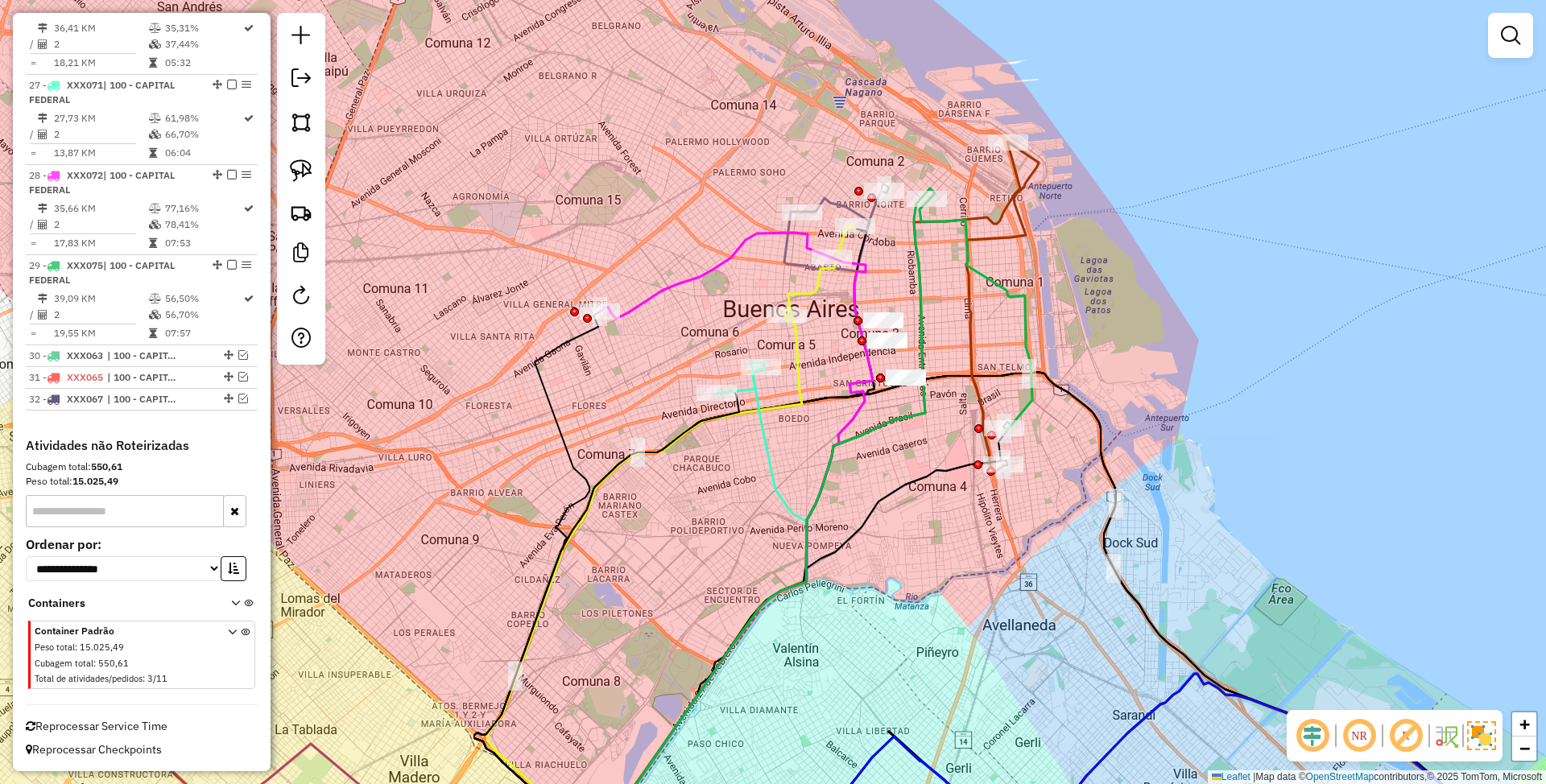
drag, startPoint x: 1053, startPoint y: 378, endPoint x: 1039, endPoint y: 333, distance: 47.1
click at [1039, 333] on div "Janela de atendimento Grade de atendimento Capacidade Transportadoras Veículos …" at bounding box center [773, 392] width 1546 height 784
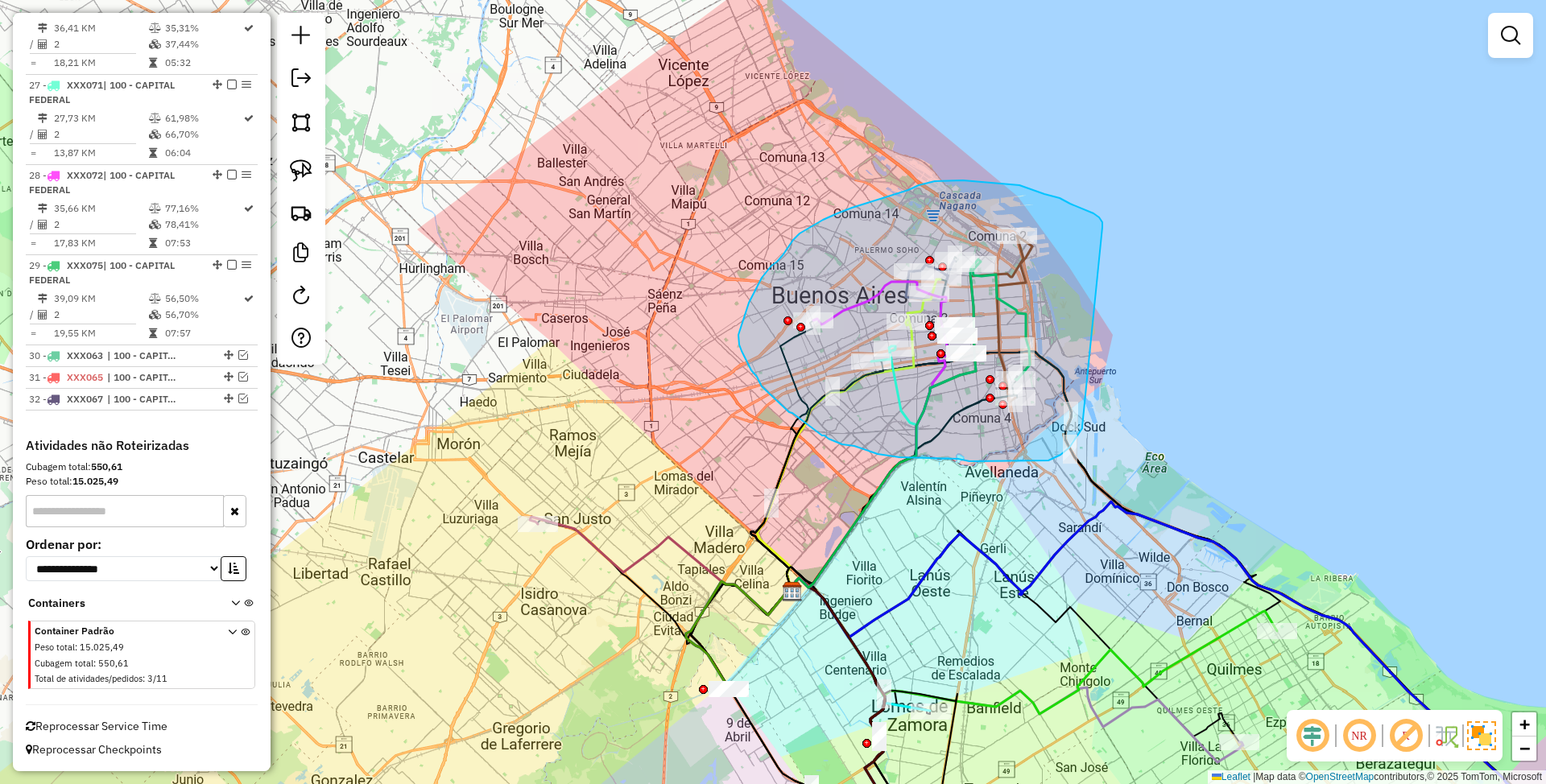
drag, startPoint x: 1092, startPoint y: 212, endPoint x: 1082, endPoint y: 427, distance: 215.2
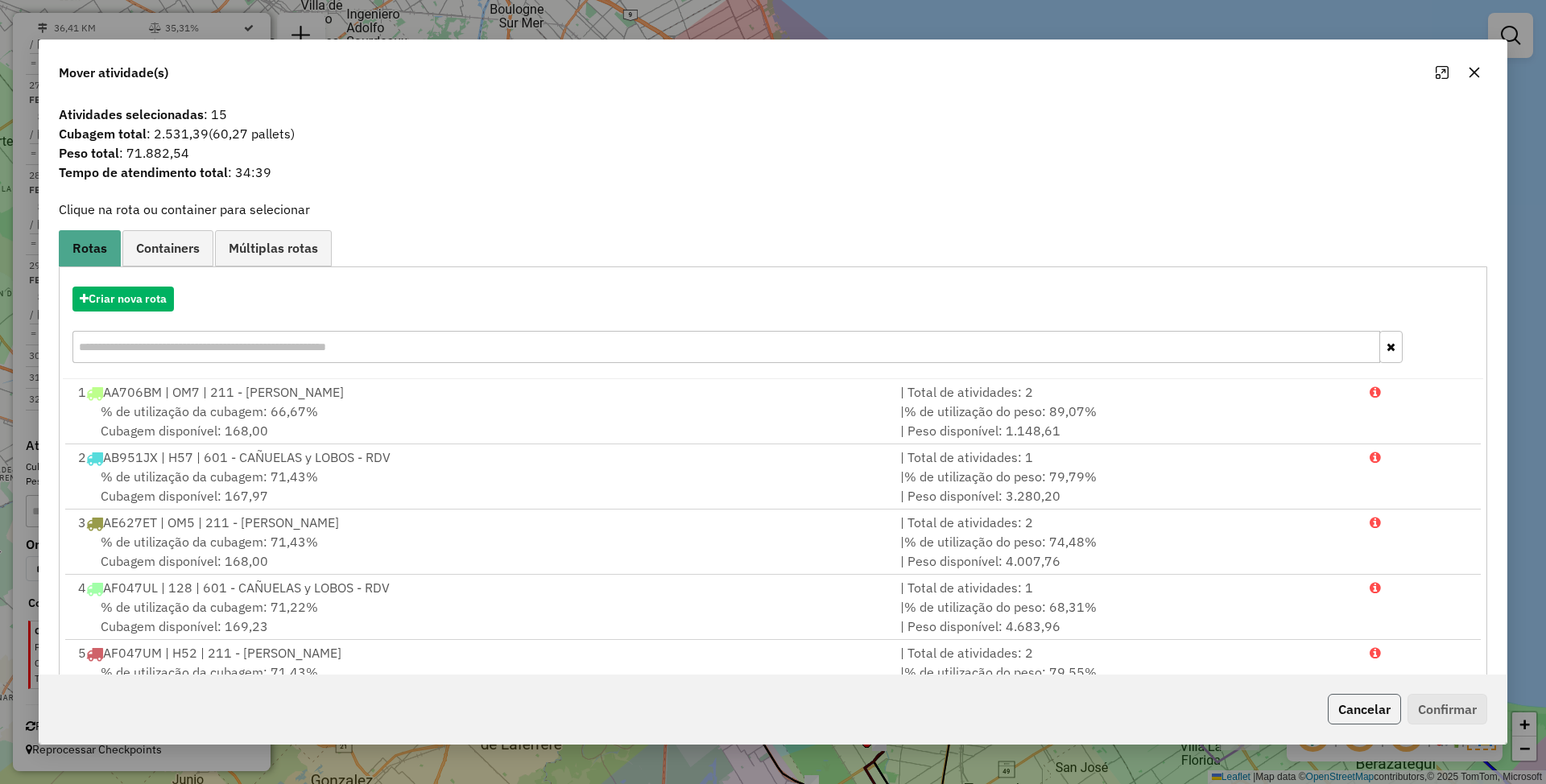
click at [1359, 708] on button "Cancelar" at bounding box center [1364, 709] width 73 height 30
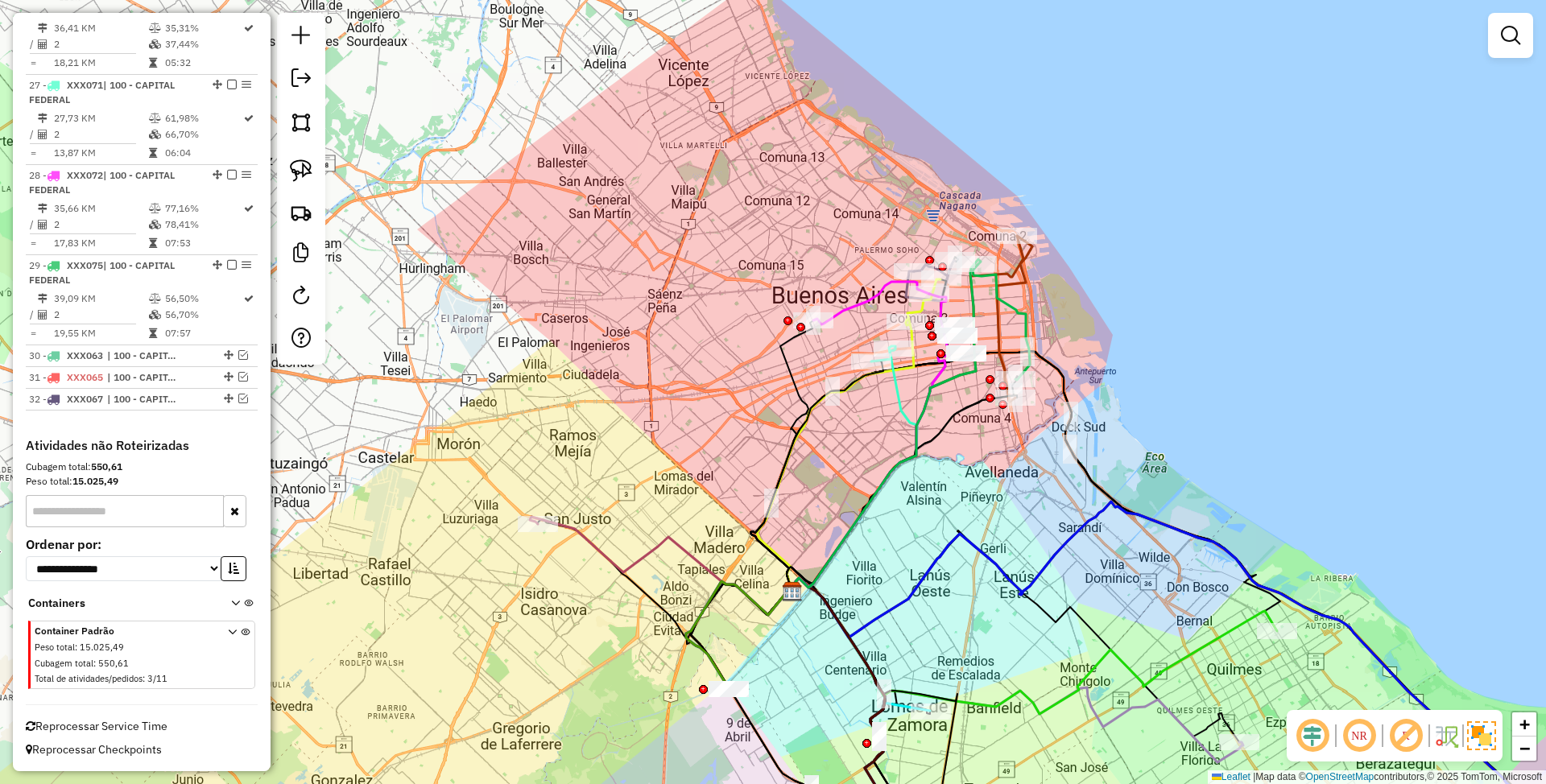
click at [896, 392] on icon at bounding box center [852, 469] width 131 height 247
select select "**********"
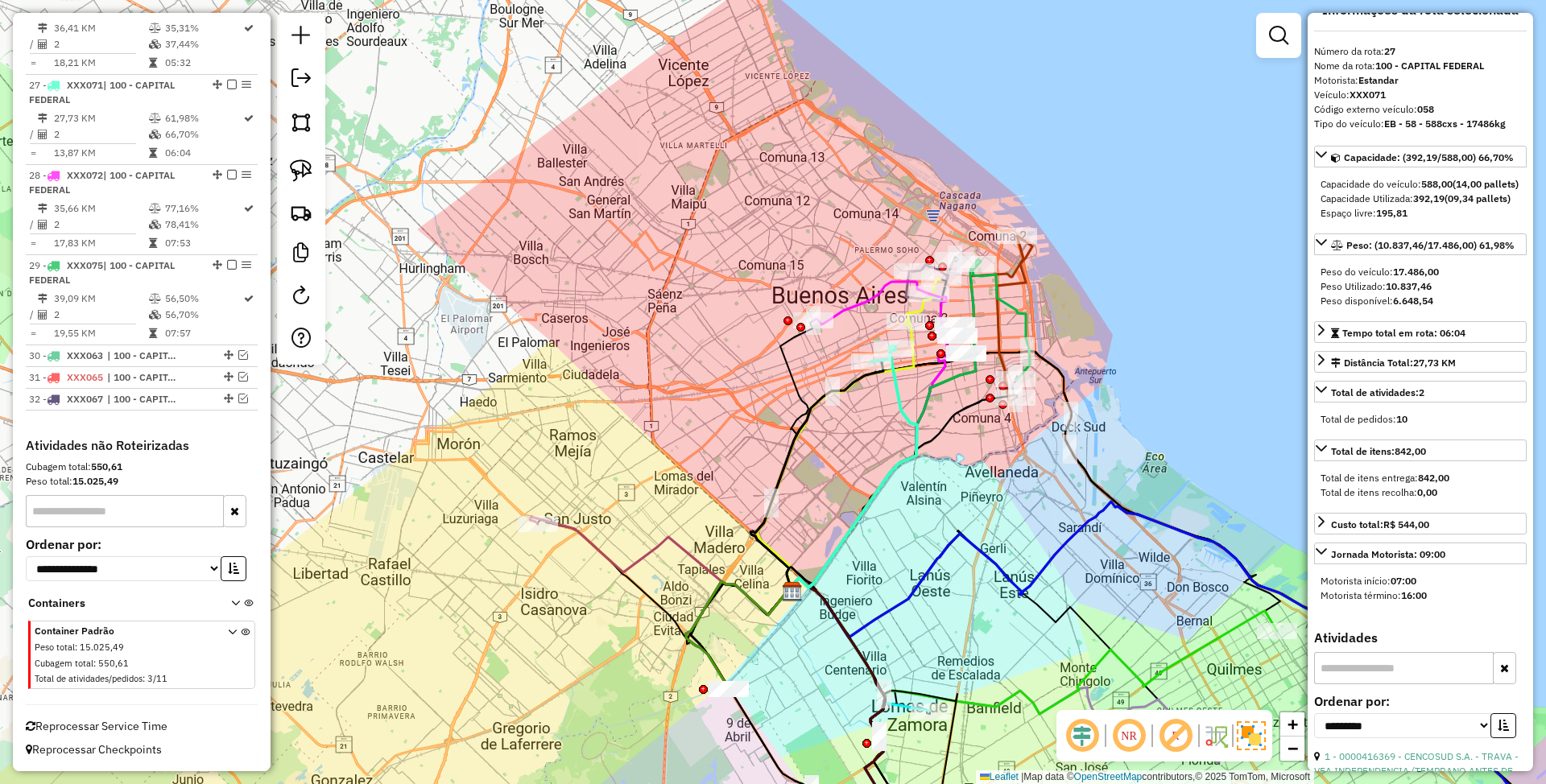
scroll to position [0, 0]
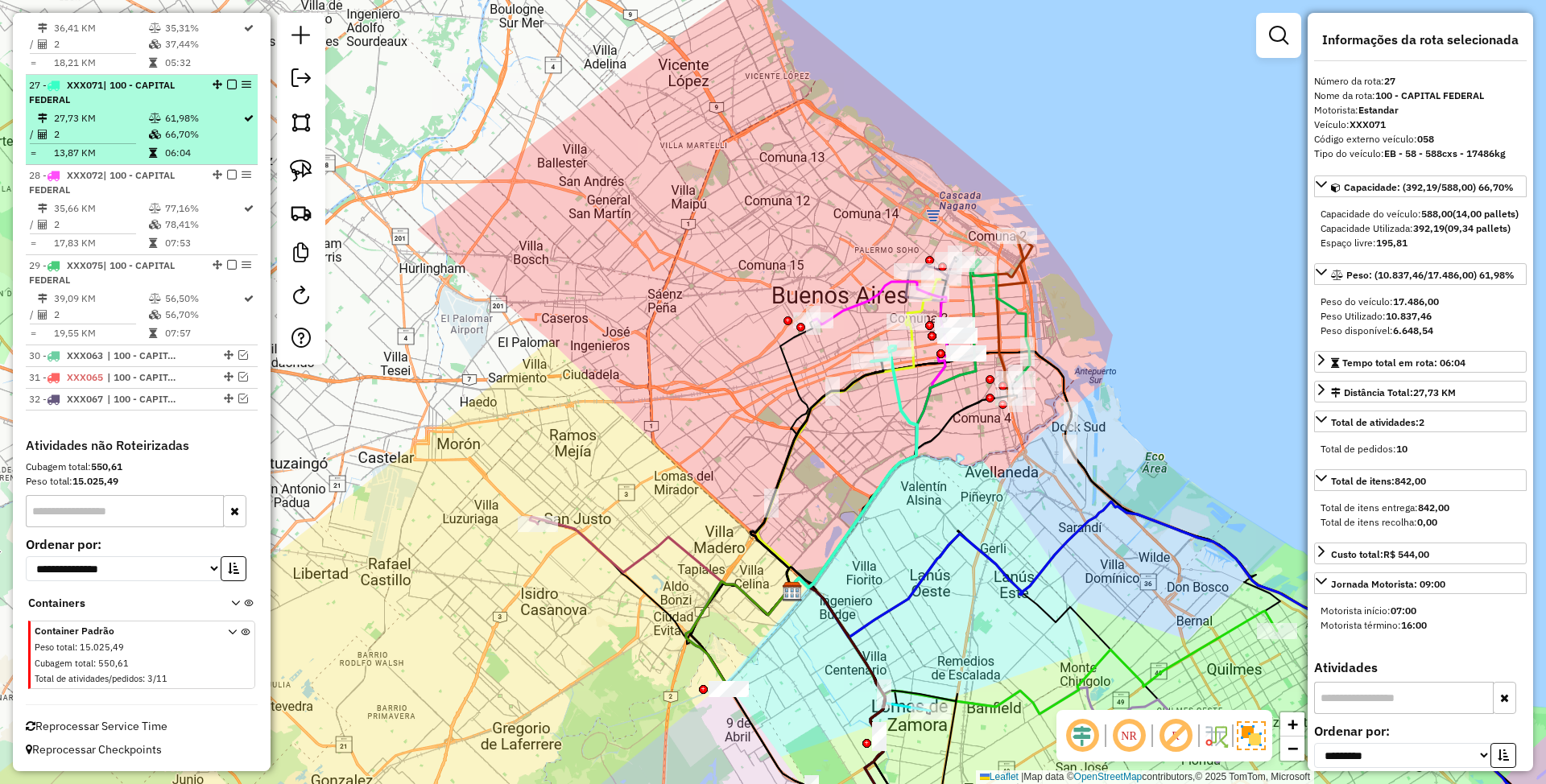
click at [227, 82] on em at bounding box center [231, 84] width 9 height 9
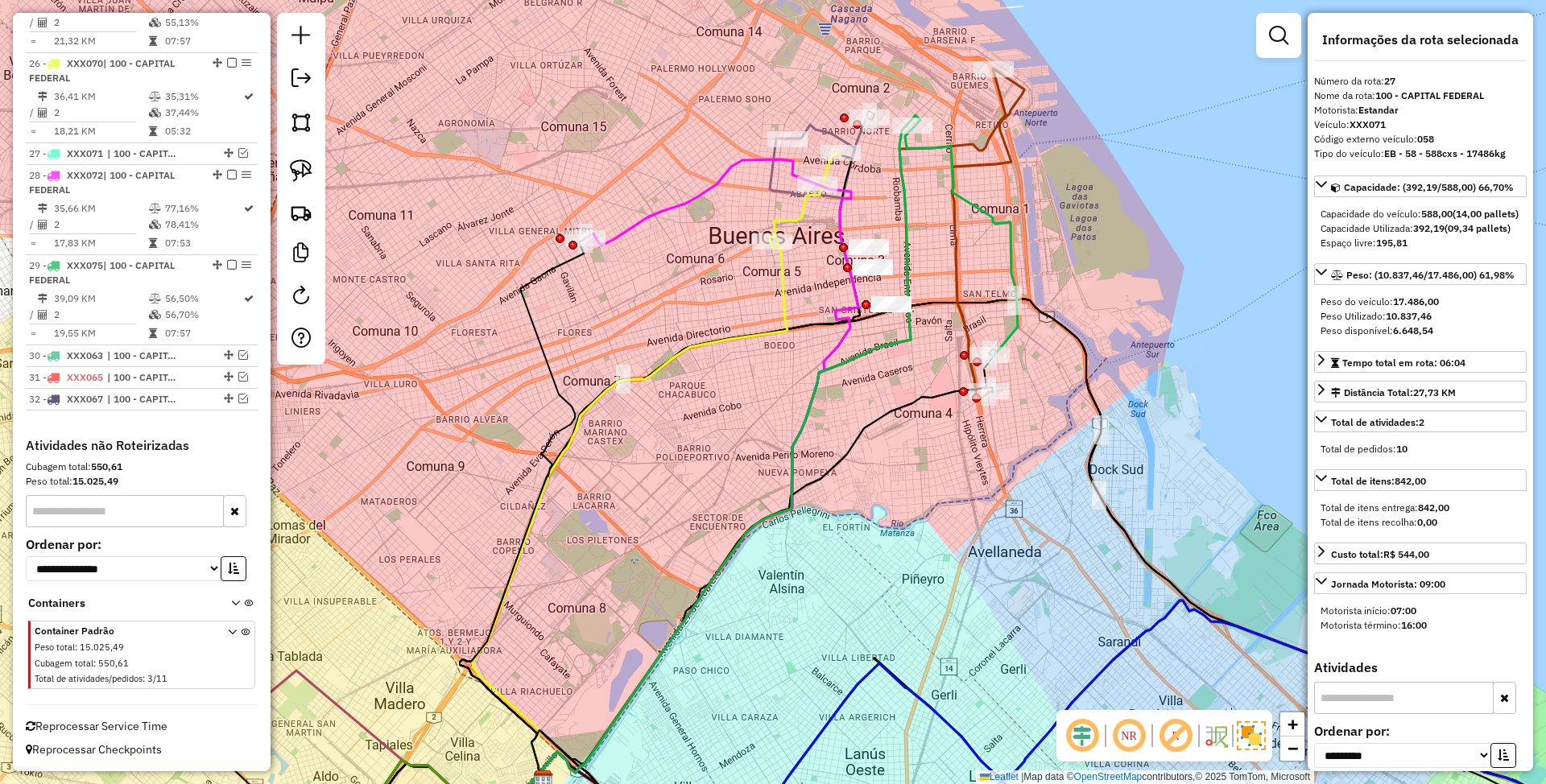
click at [1015, 322] on icon at bounding box center [961, 242] width 113 height 229
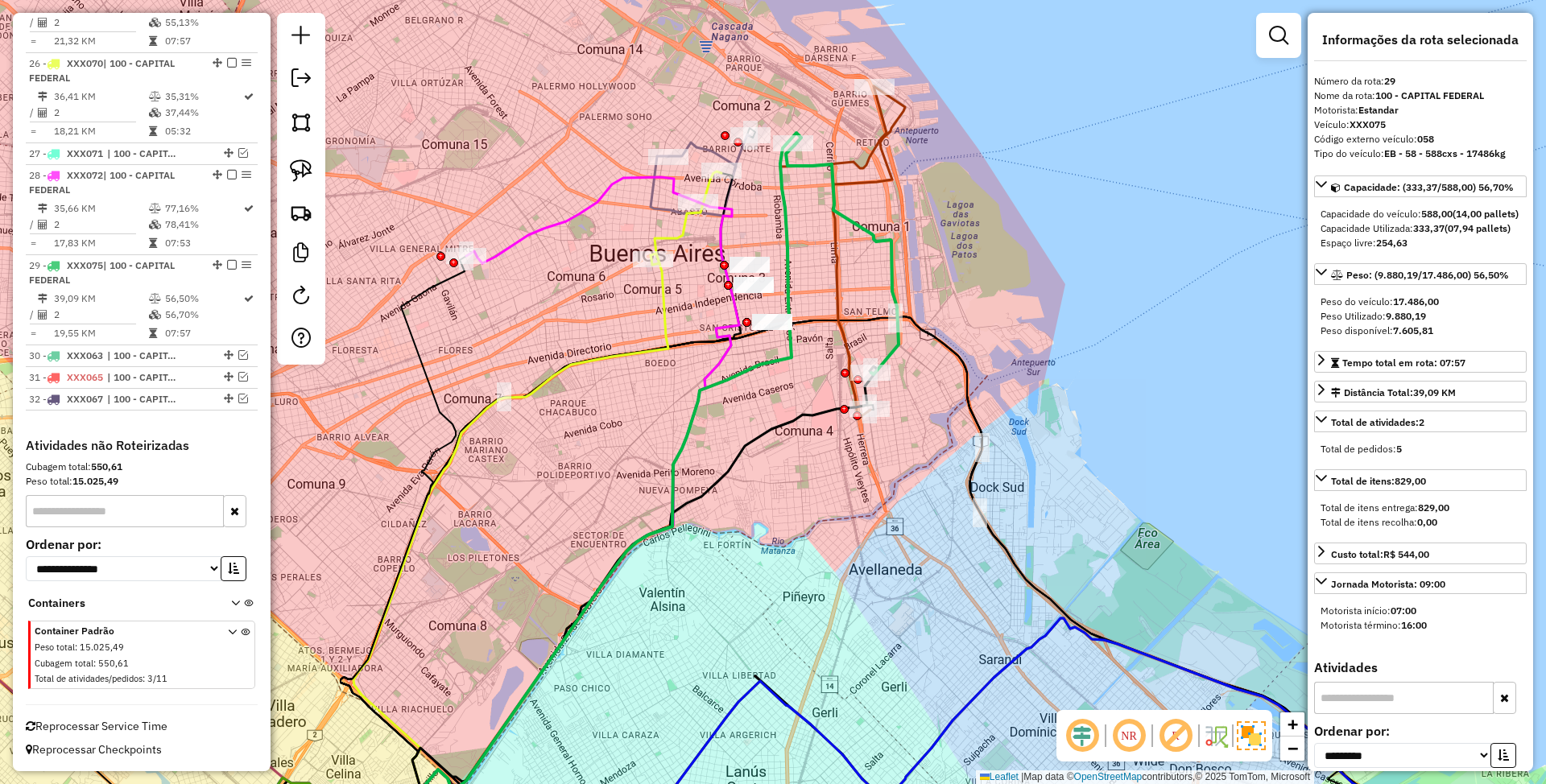
drag, startPoint x: 1043, startPoint y: 365, endPoint x: 924, endPoint y: 383, distance: 120.4
click at [924, 383] on div "Janela de atendimento Grade de atendimento Capacidade Transportadoras Veículos …" at bounding box center [773, 392] width 1546 height 784
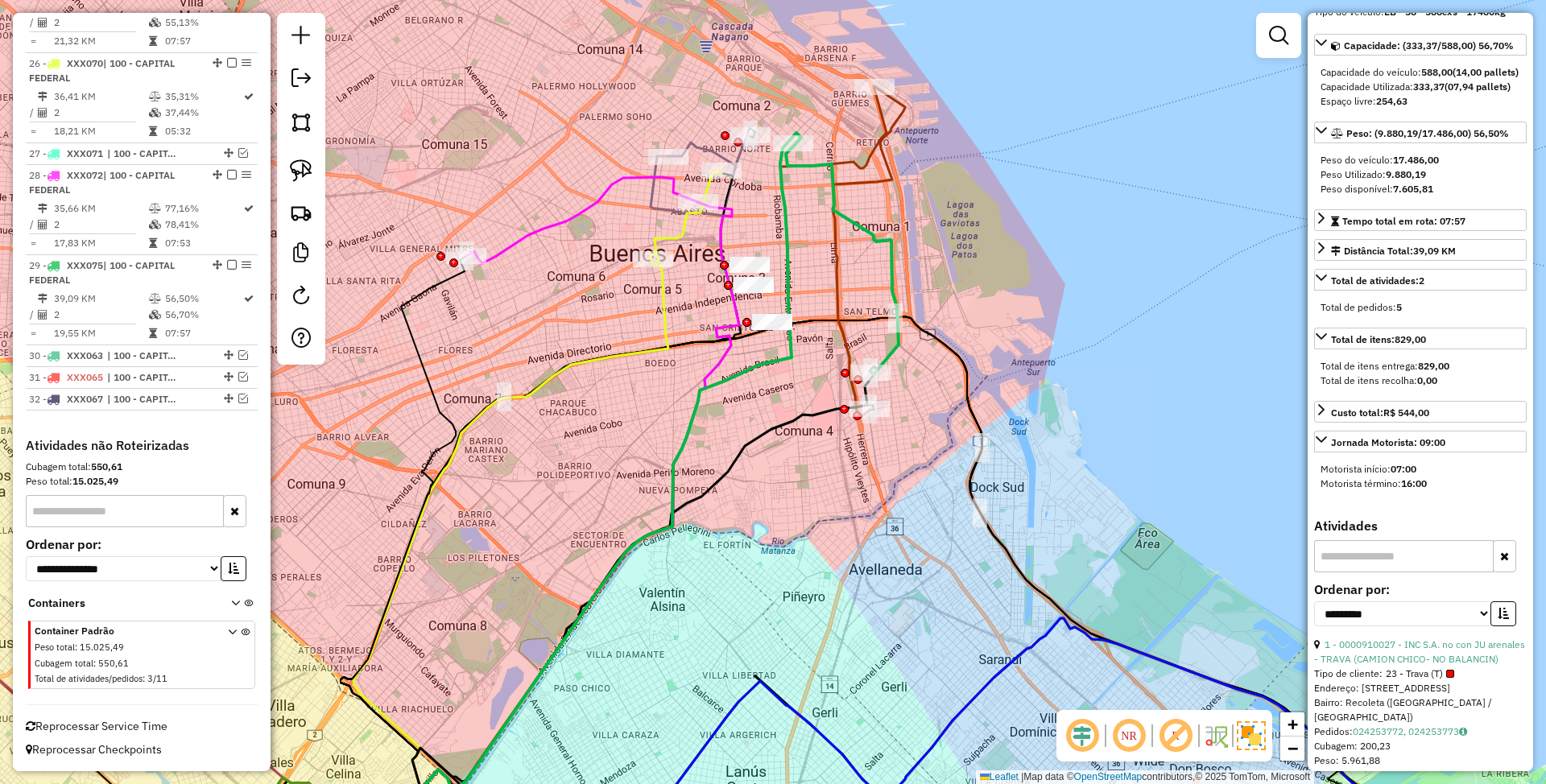
scroll to position [0, 0]
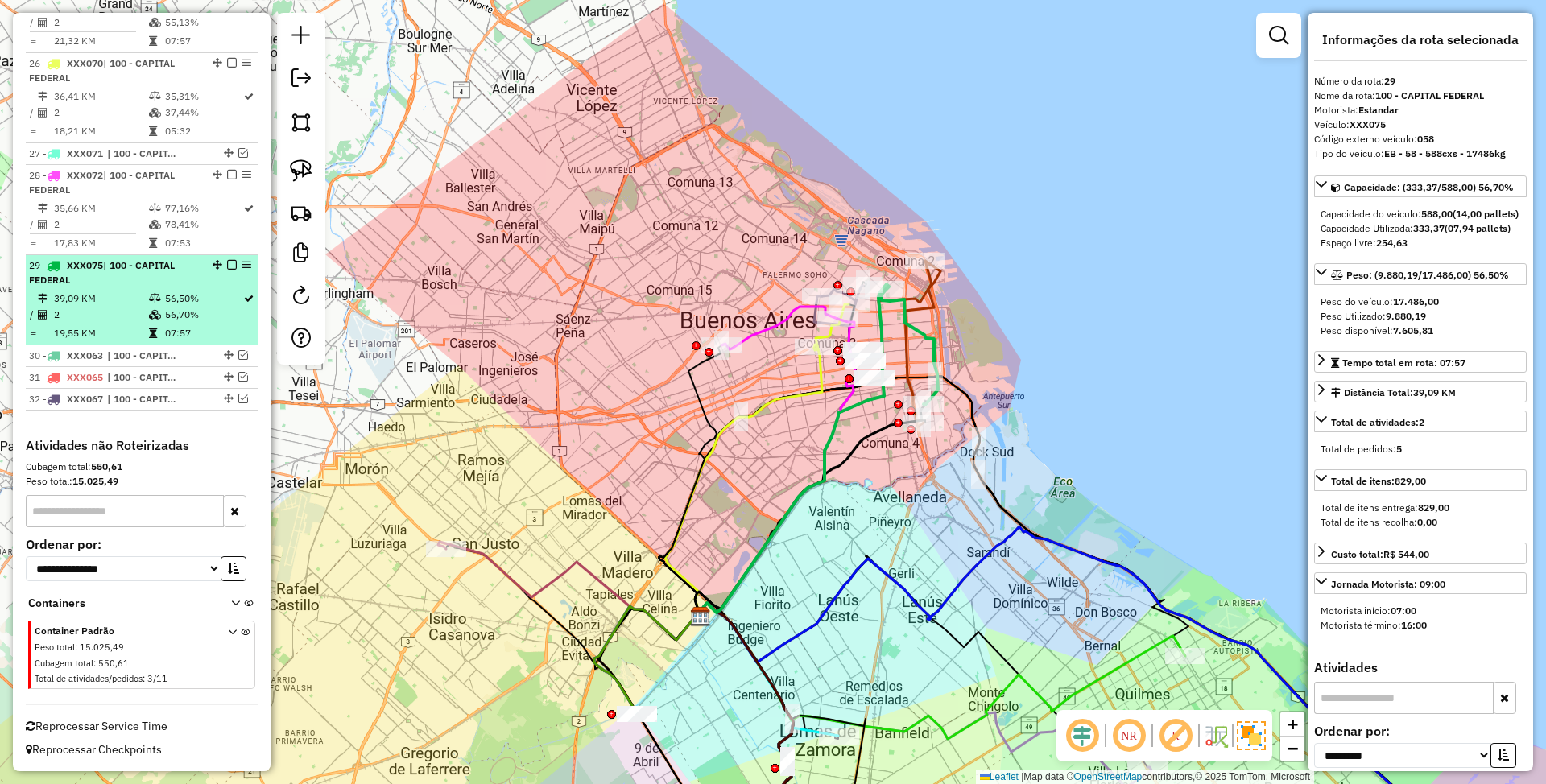
click at [227, 262] on em at bounding box center [231, 264] width 9 height 9
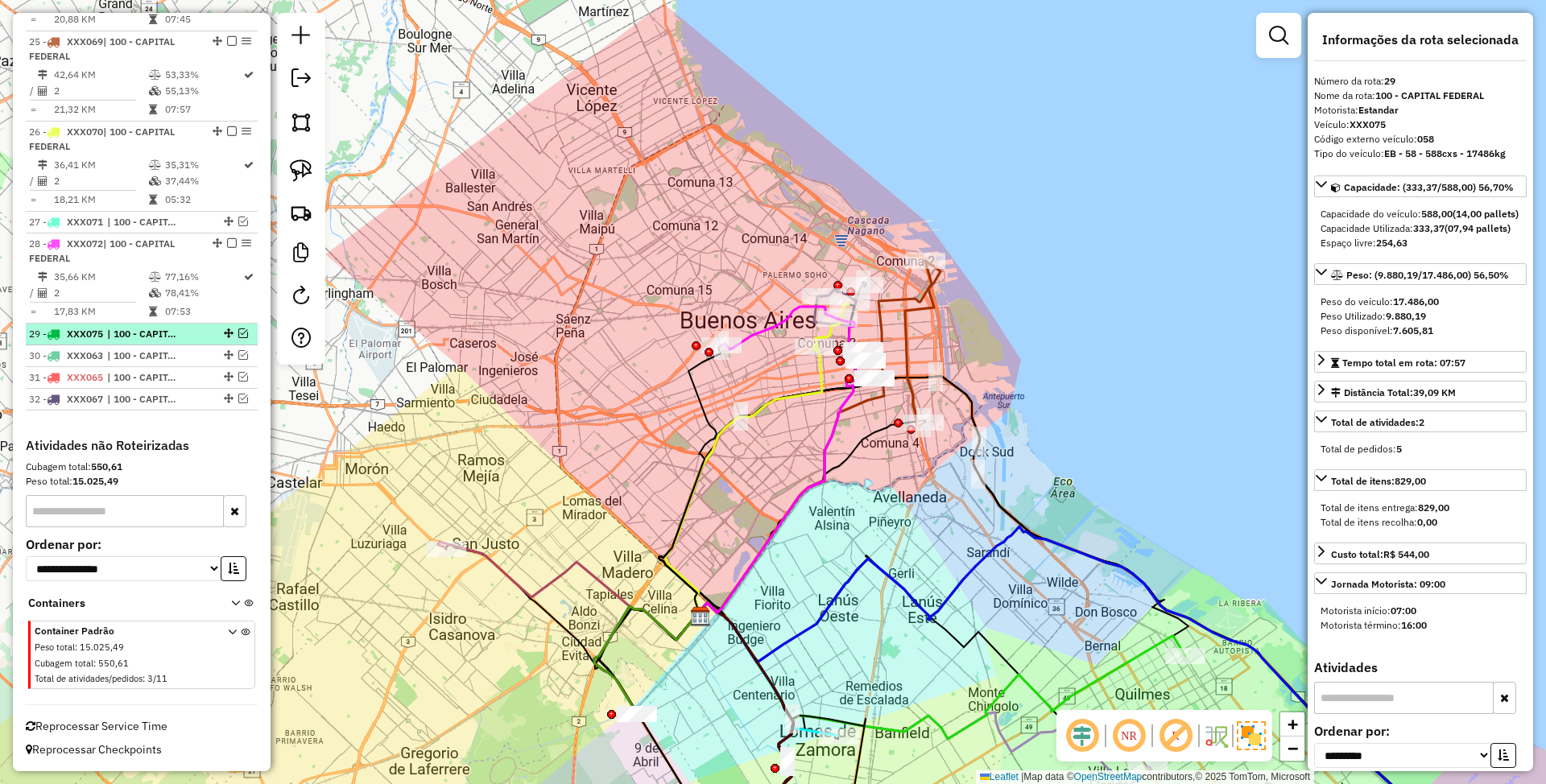
scroll to position [2772, 0]
click at [907, 327] on icon at bounding box center [922, 343] width 35 height 166
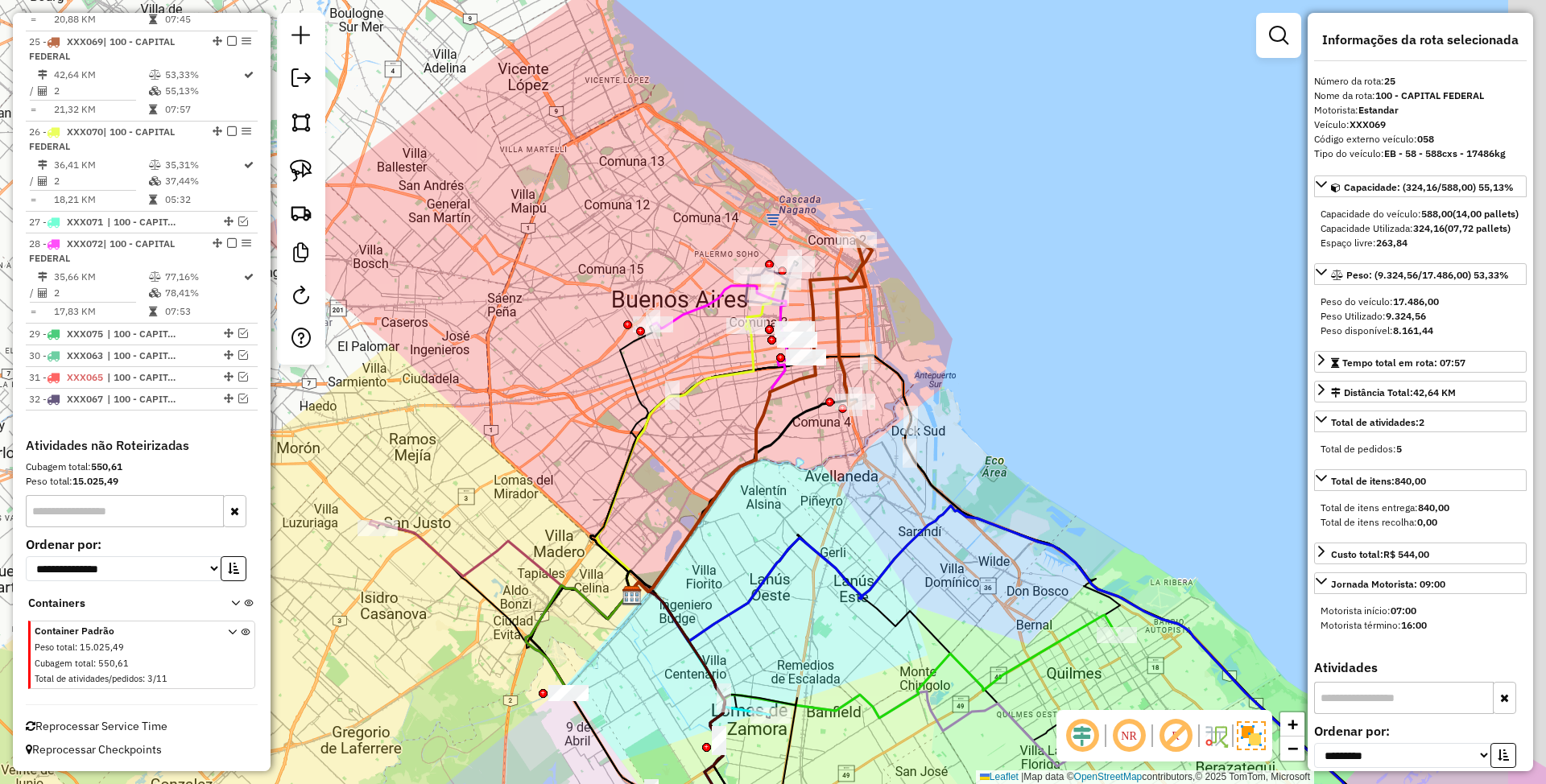
drag, startPoint x: 1020, startPoint y: 351, endPoint x: 950, endPoint y: 330, distance: 73.1
click at [950, 330] on div "Janela de atendimento Grade de atendimento Capacidade Transportadoras Veículos …" at bounding box center [773, 392] width 1546 height 784
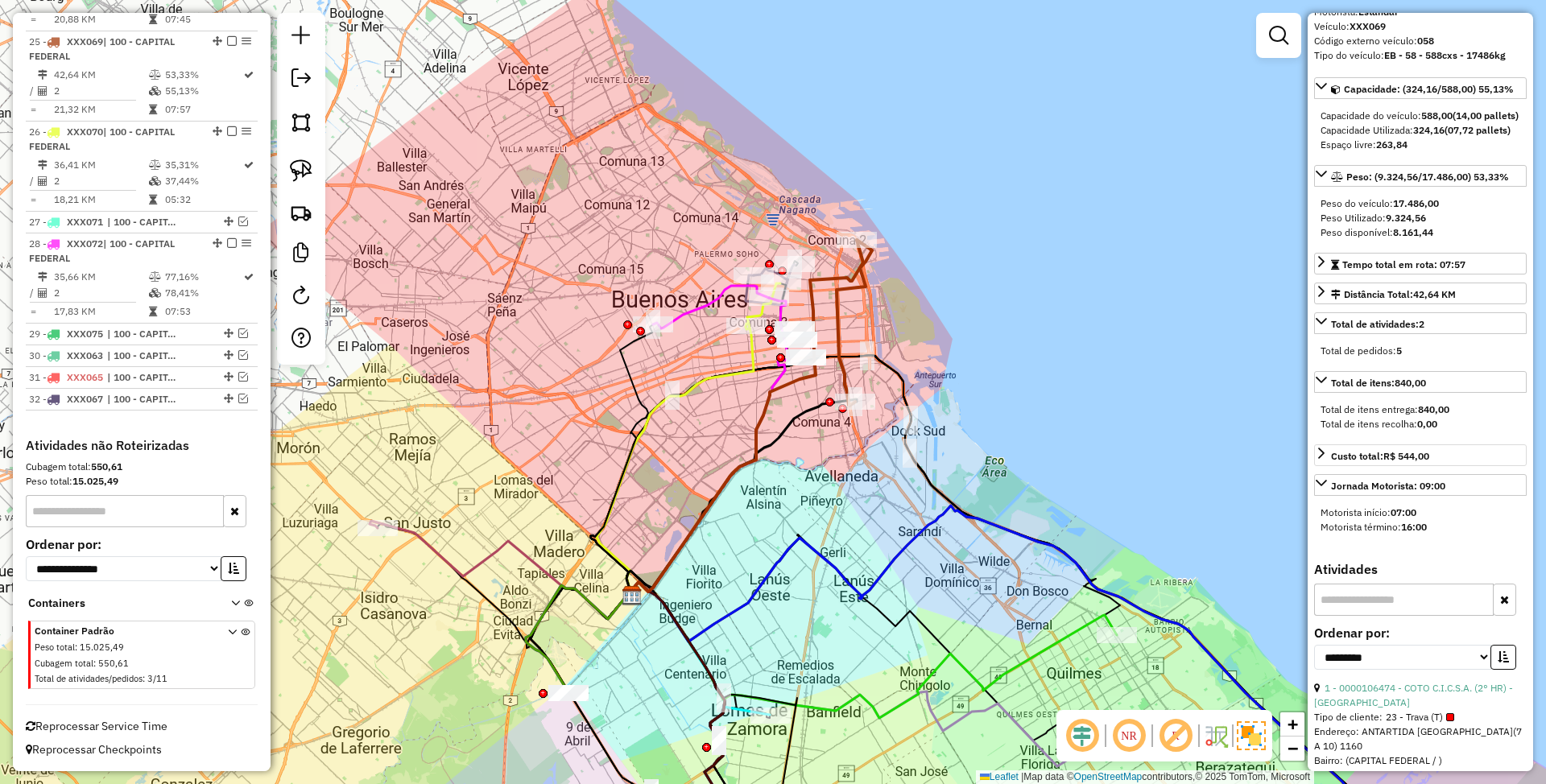
scroll to position [0, 0]
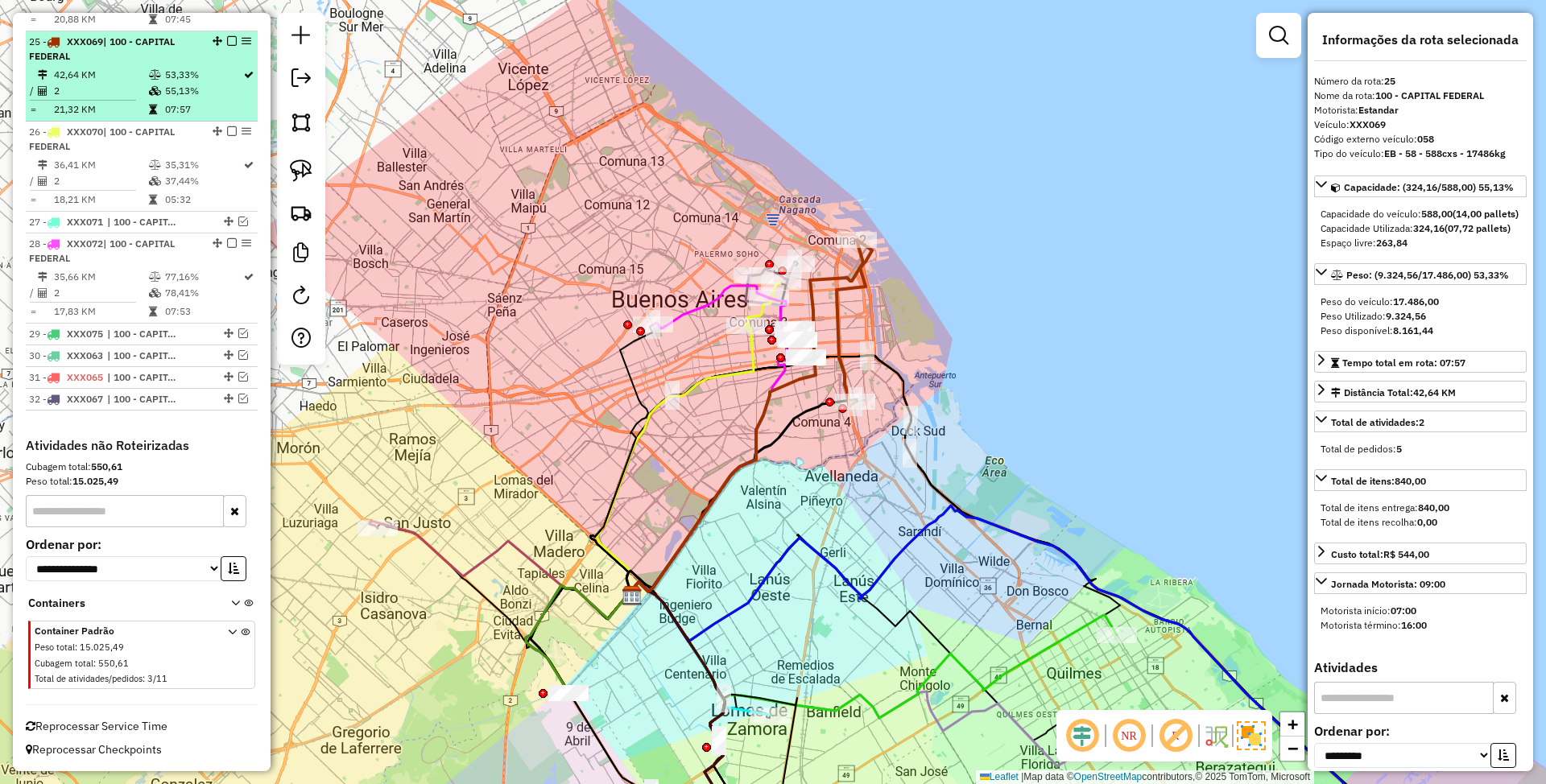
click at [230, 36] on em at bounding box center [231, 41] width 9 height 9
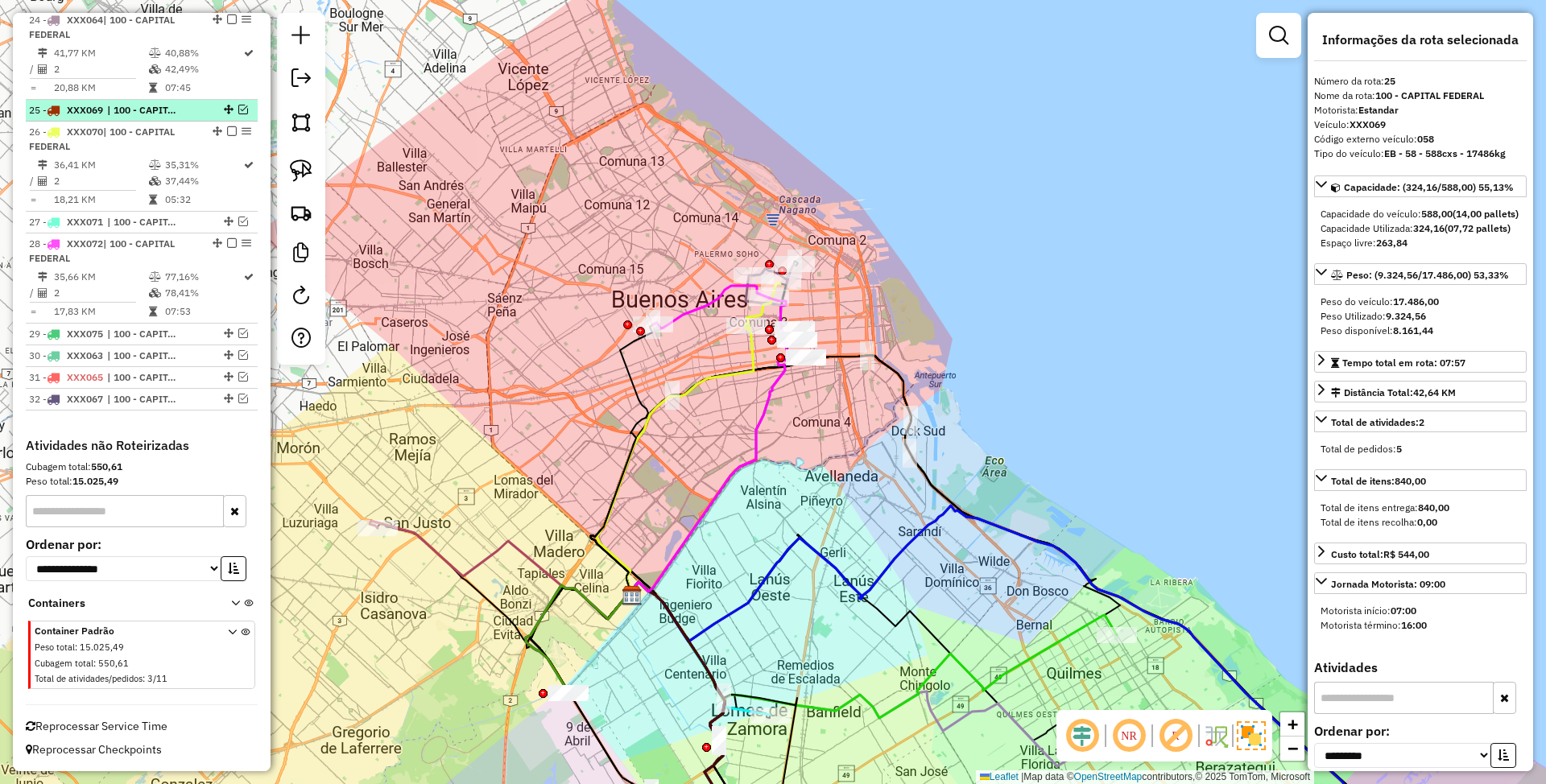
scroll to position [2704, 0]
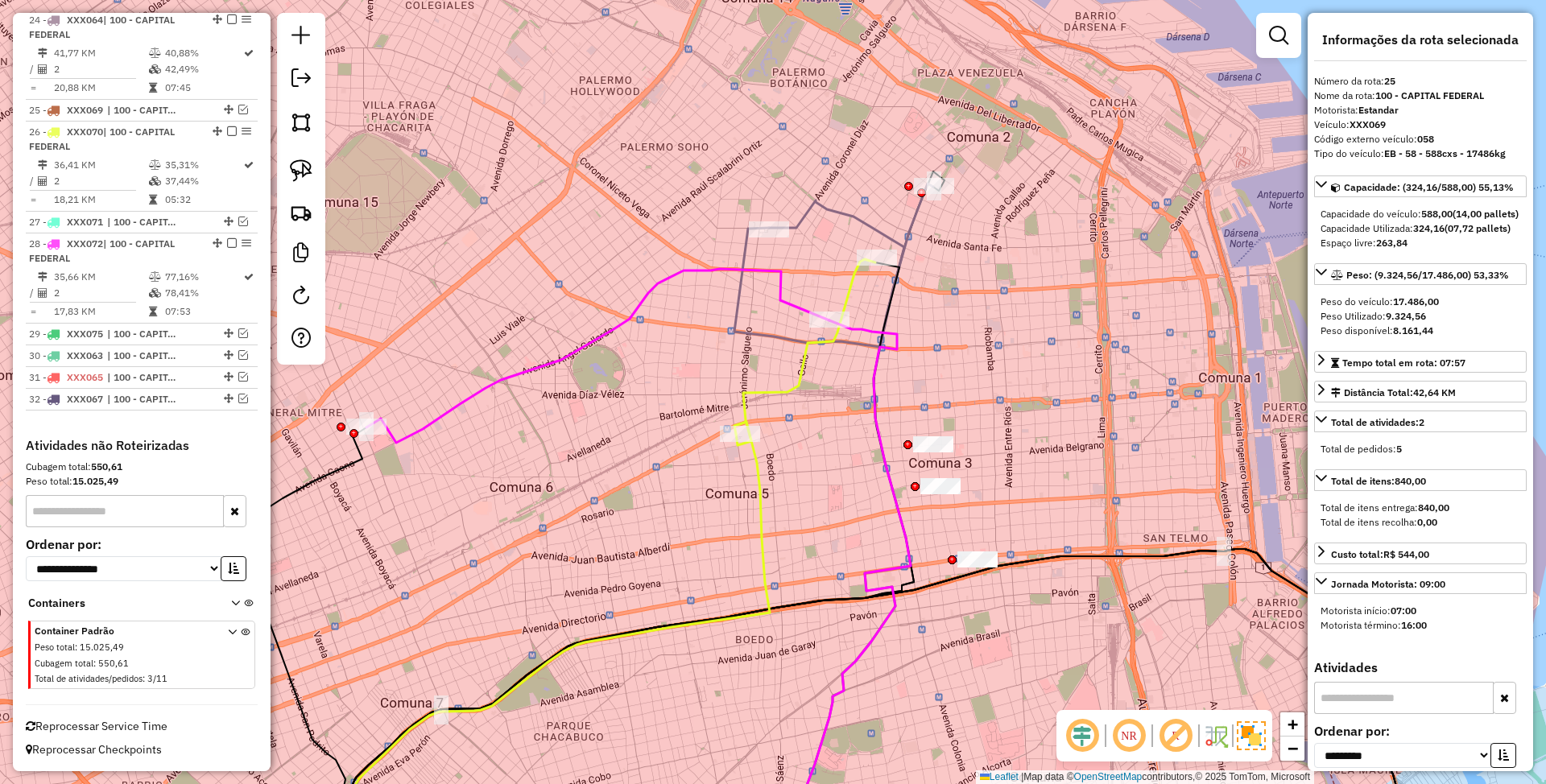
click at [828, 207] on icon at bounding box center [839, 531] width 141 height 663
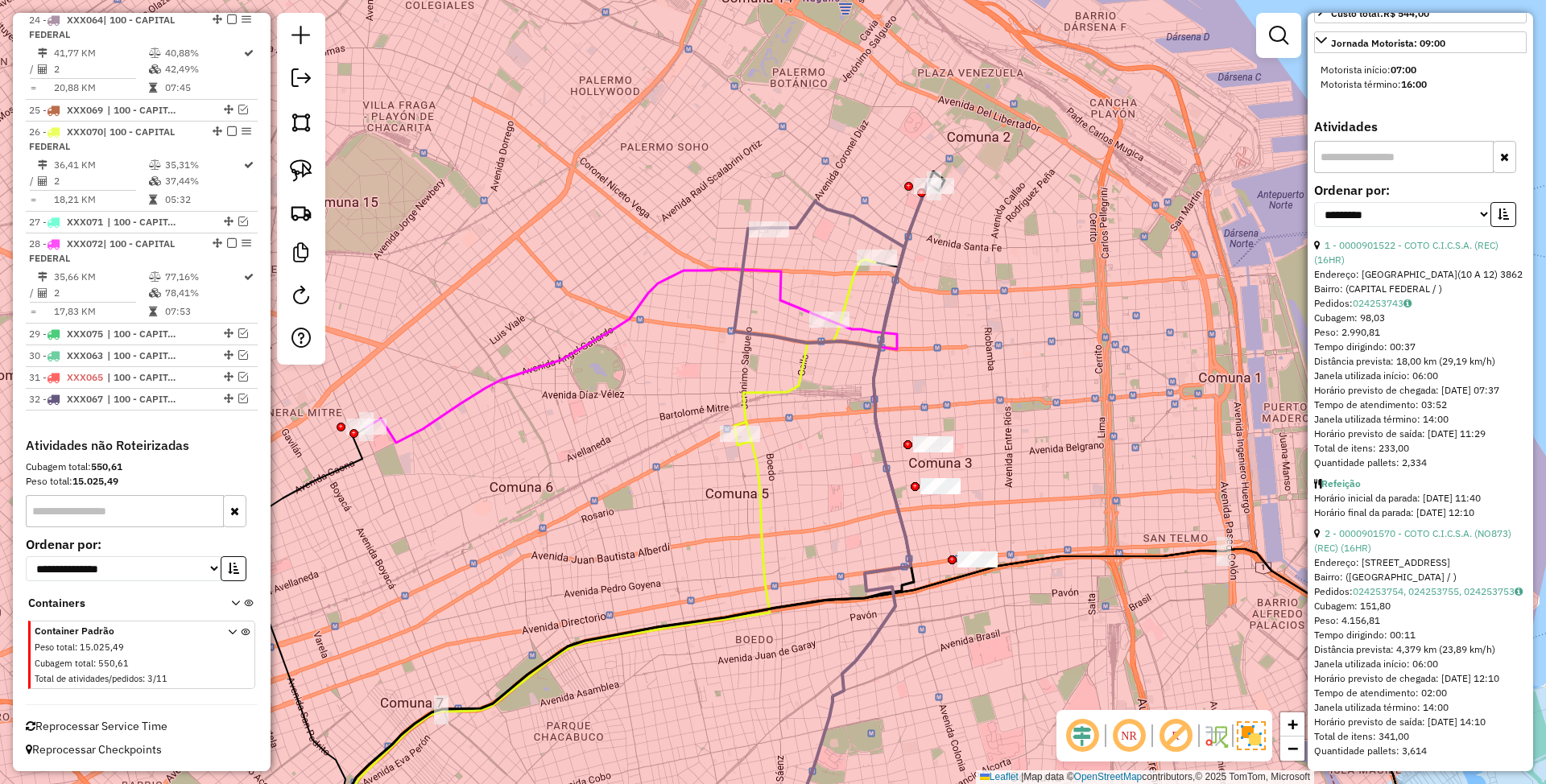
scroll to position [615, 0]
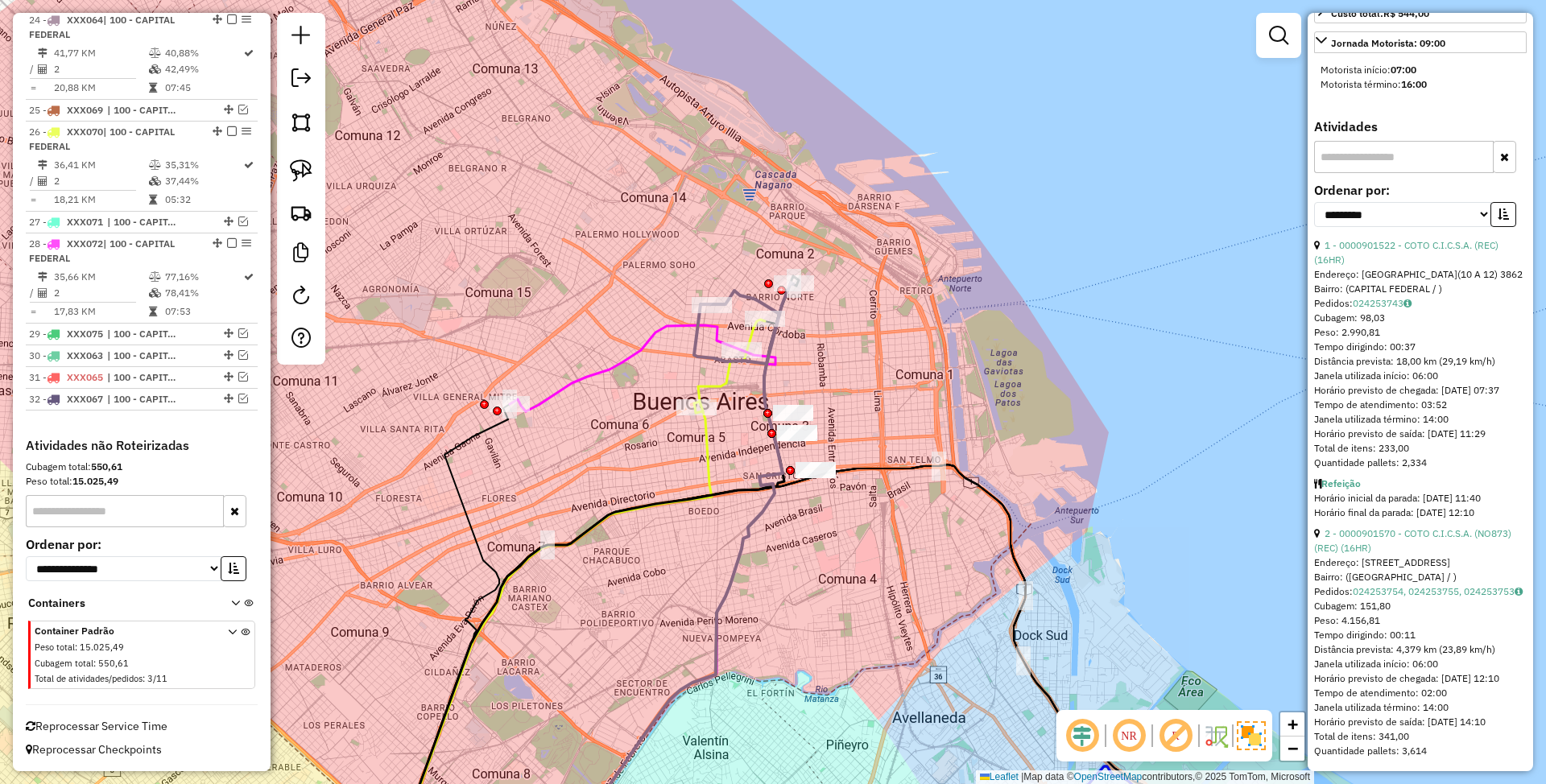
click at [635, 355] on icon at bounding box center [625, 368] width 231 height 86
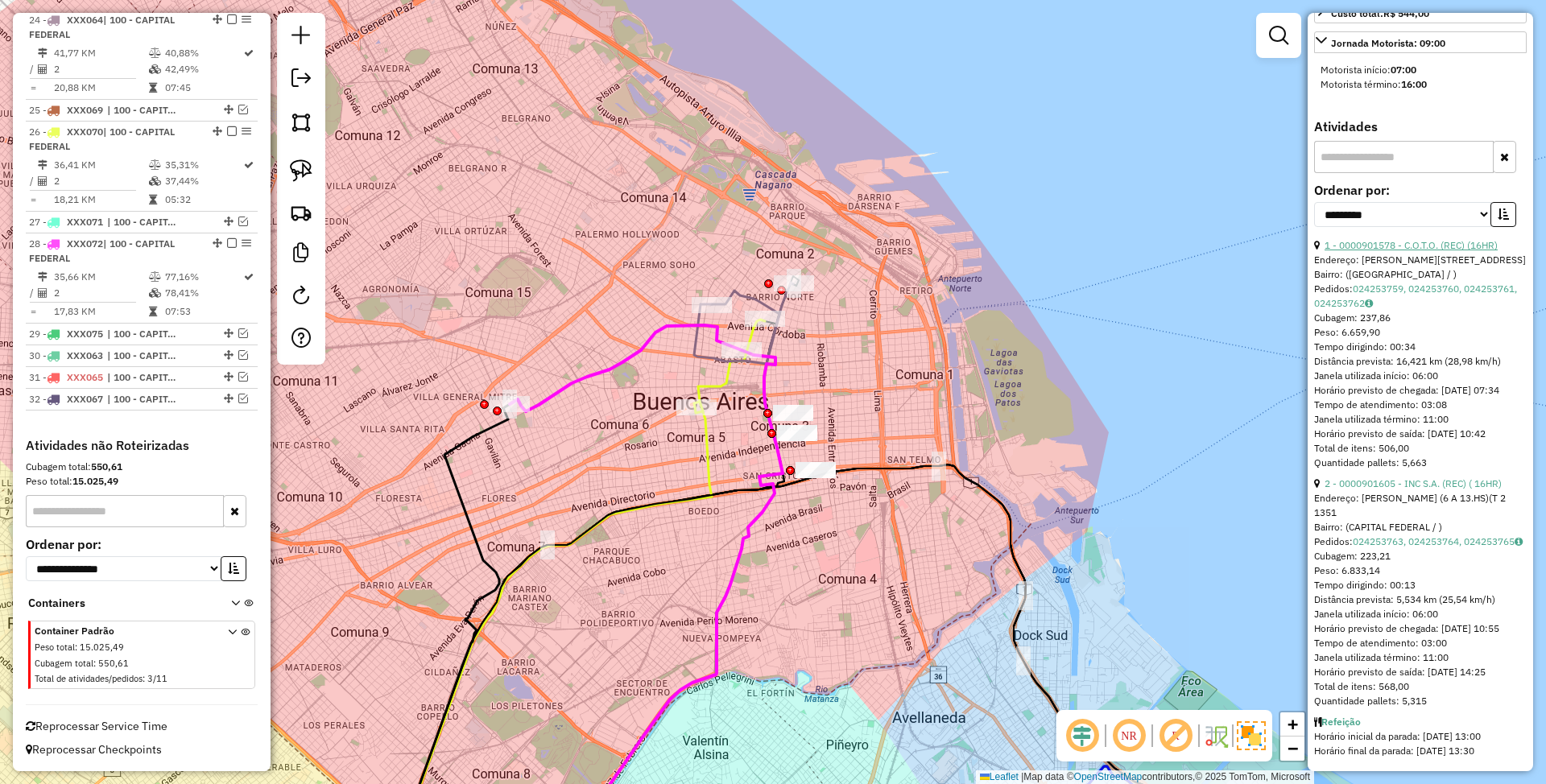
click at [1366, 239] on link "1 - 0000901578 - C.O.T.O. (REC) (16HR)" at bounding box center [1410, 245] width 174 height 12
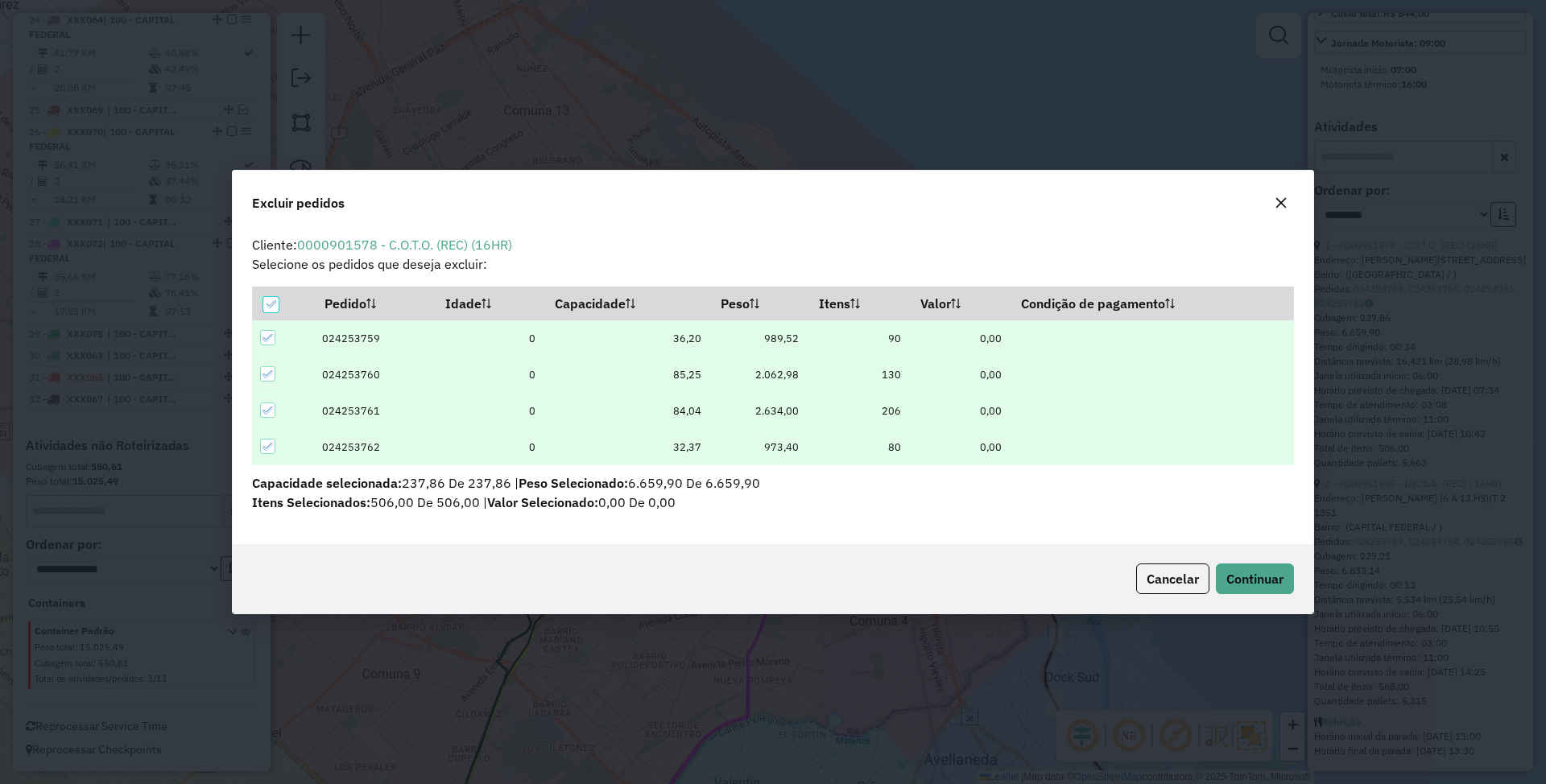
scroll to position [0, 0]
click at [1257, 587] on button "Continuar" at bounding box center [1255, 578] width 78 height 30
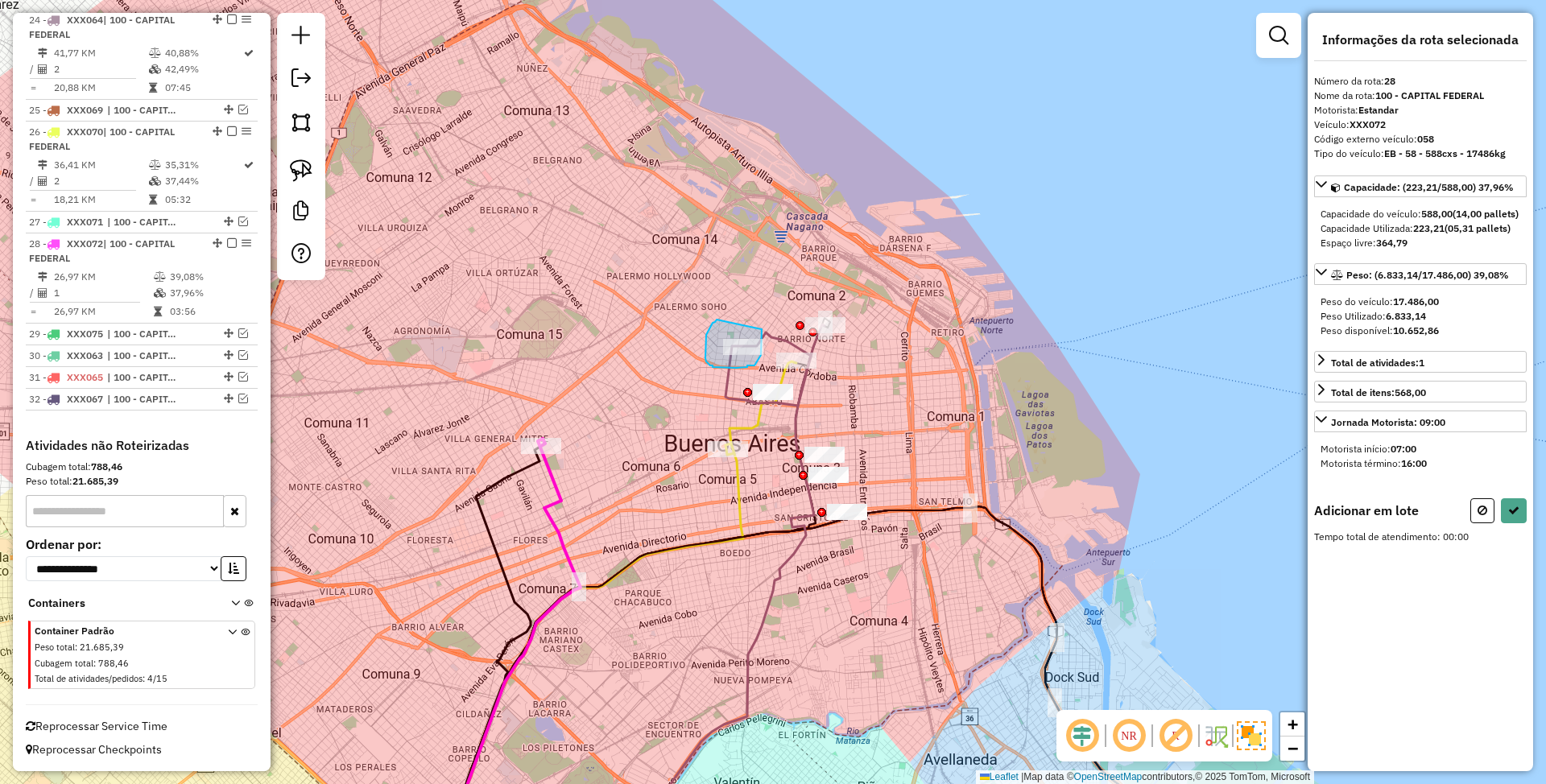
drag, startPoint x: 706, startPoint y: 335, endPoint x: 760, endPoint y: 312, distance: 58.7
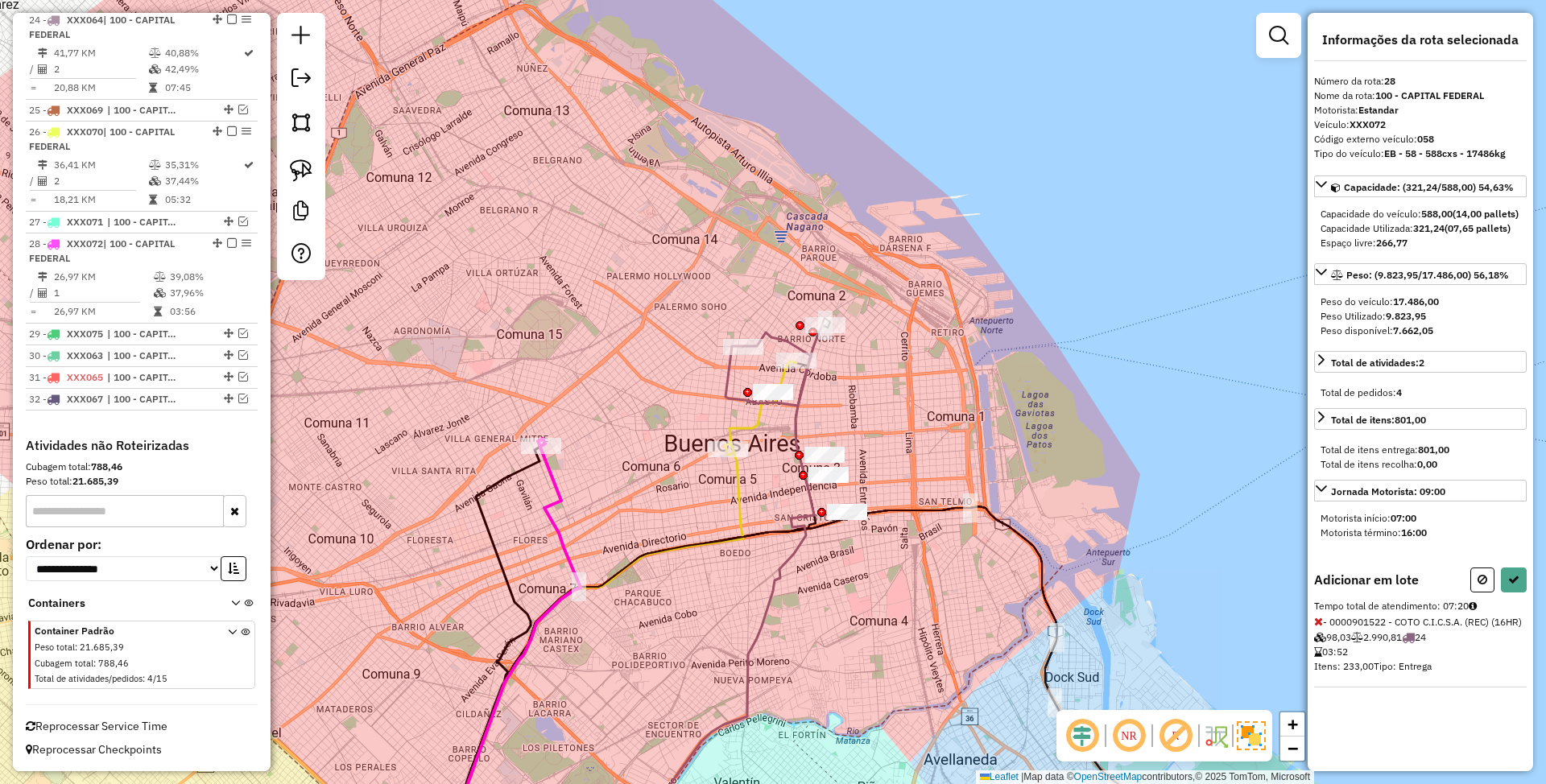
select select "**********"
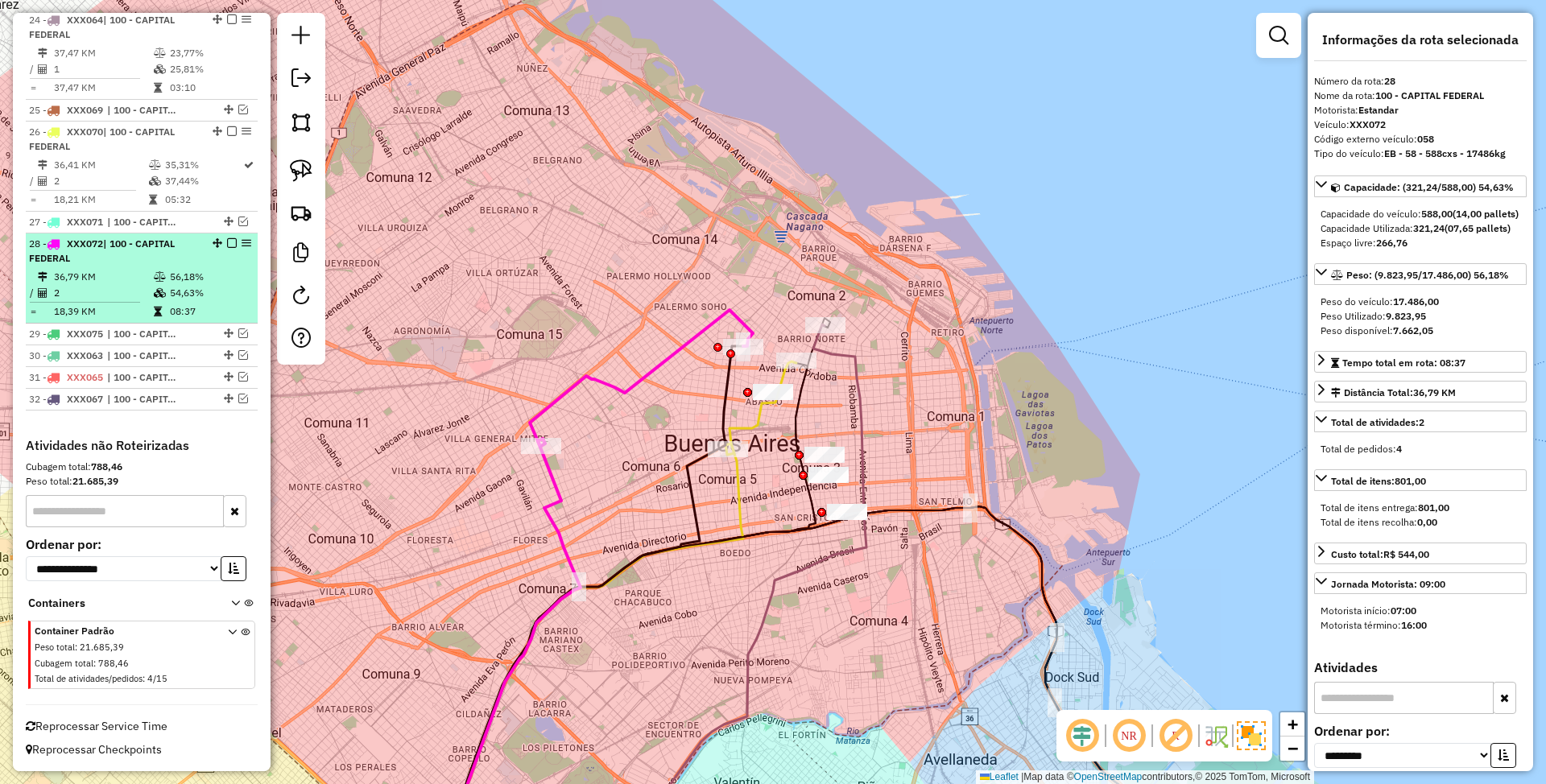
click at [227, 240] on em at bounding box center [231, 243] width 9 height 9
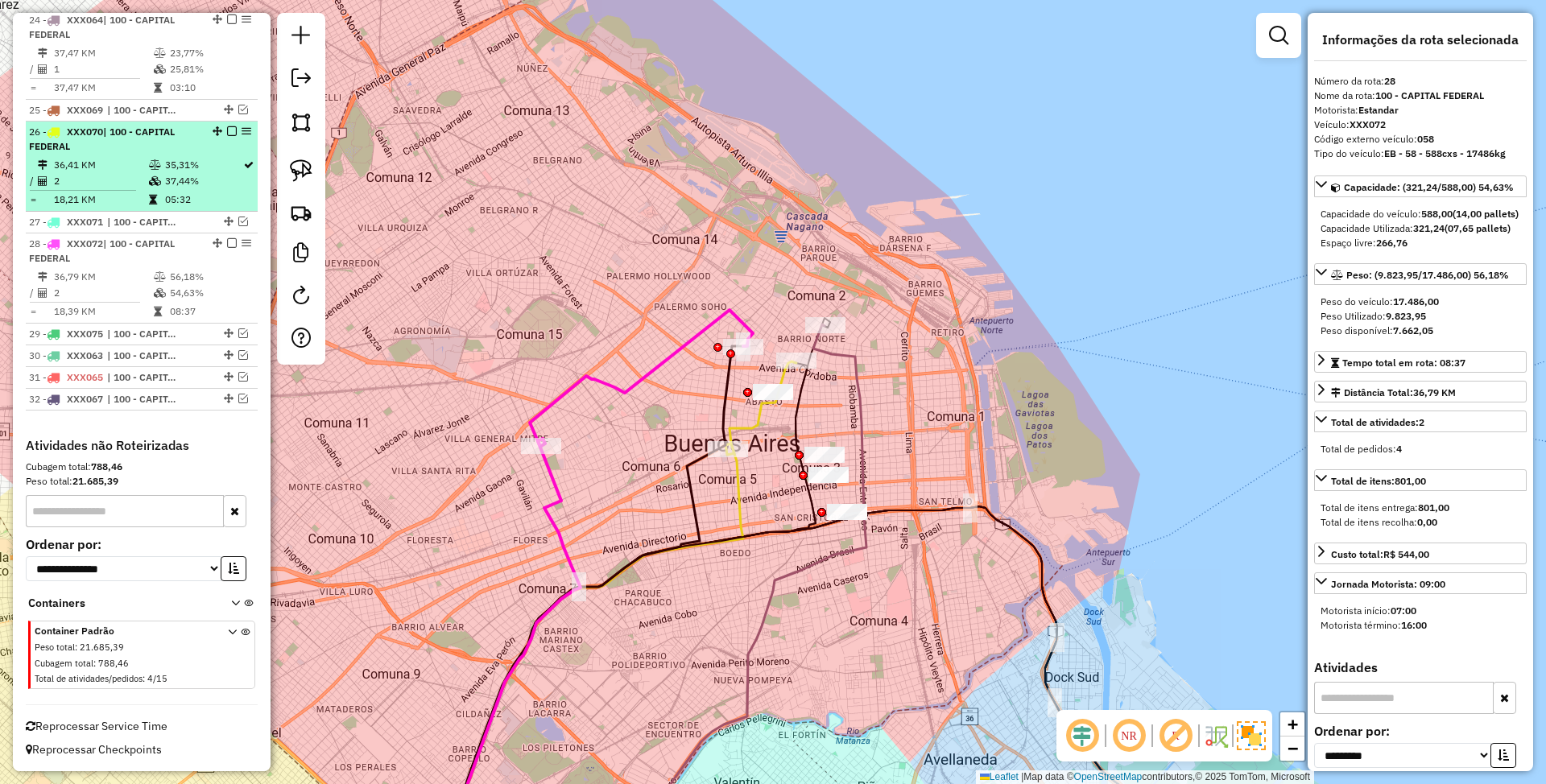
scroll to position [2635, 0]
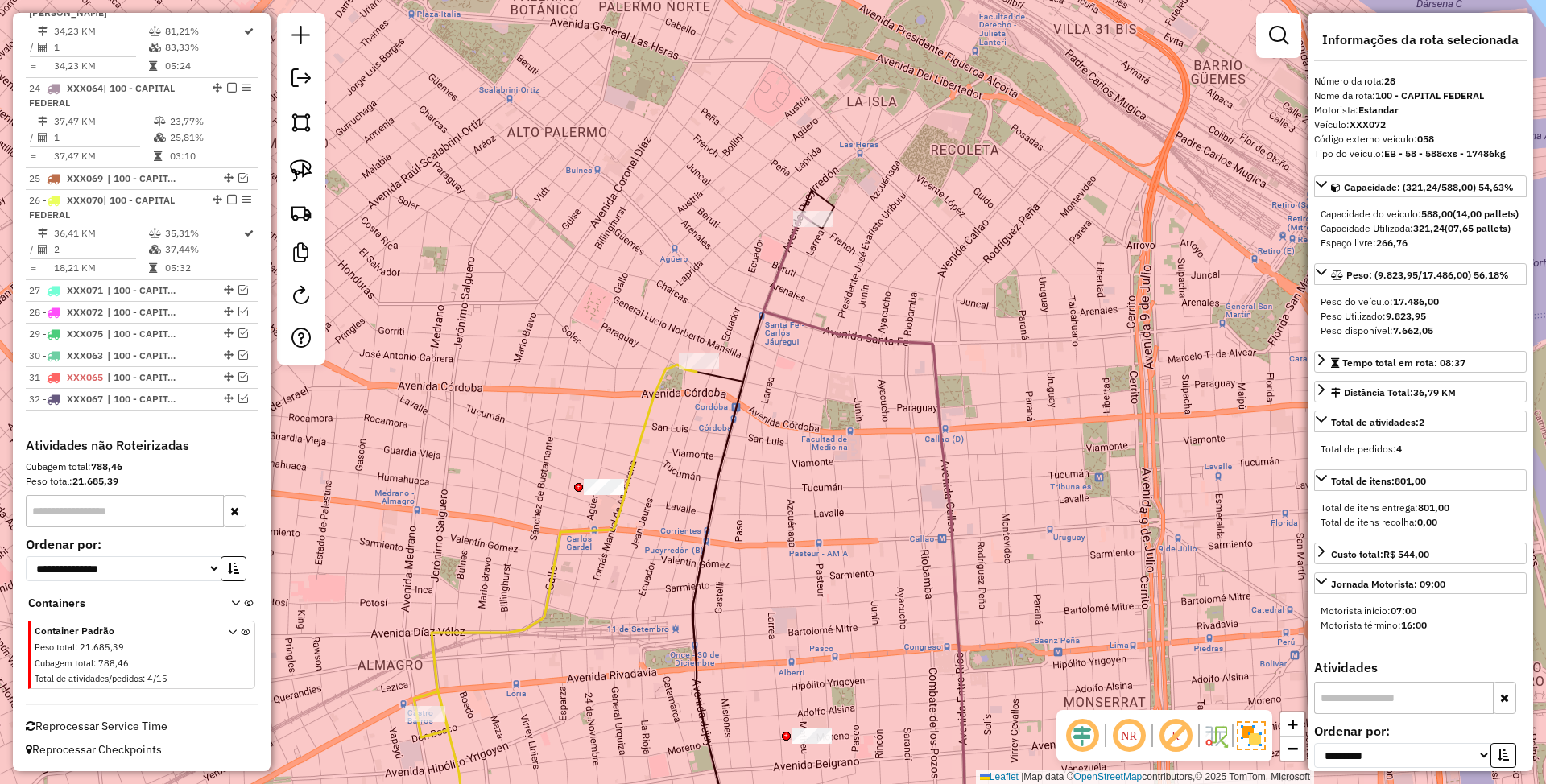
click at [837, 336] on icon at bounding box center [864, 538] width 201 height 648
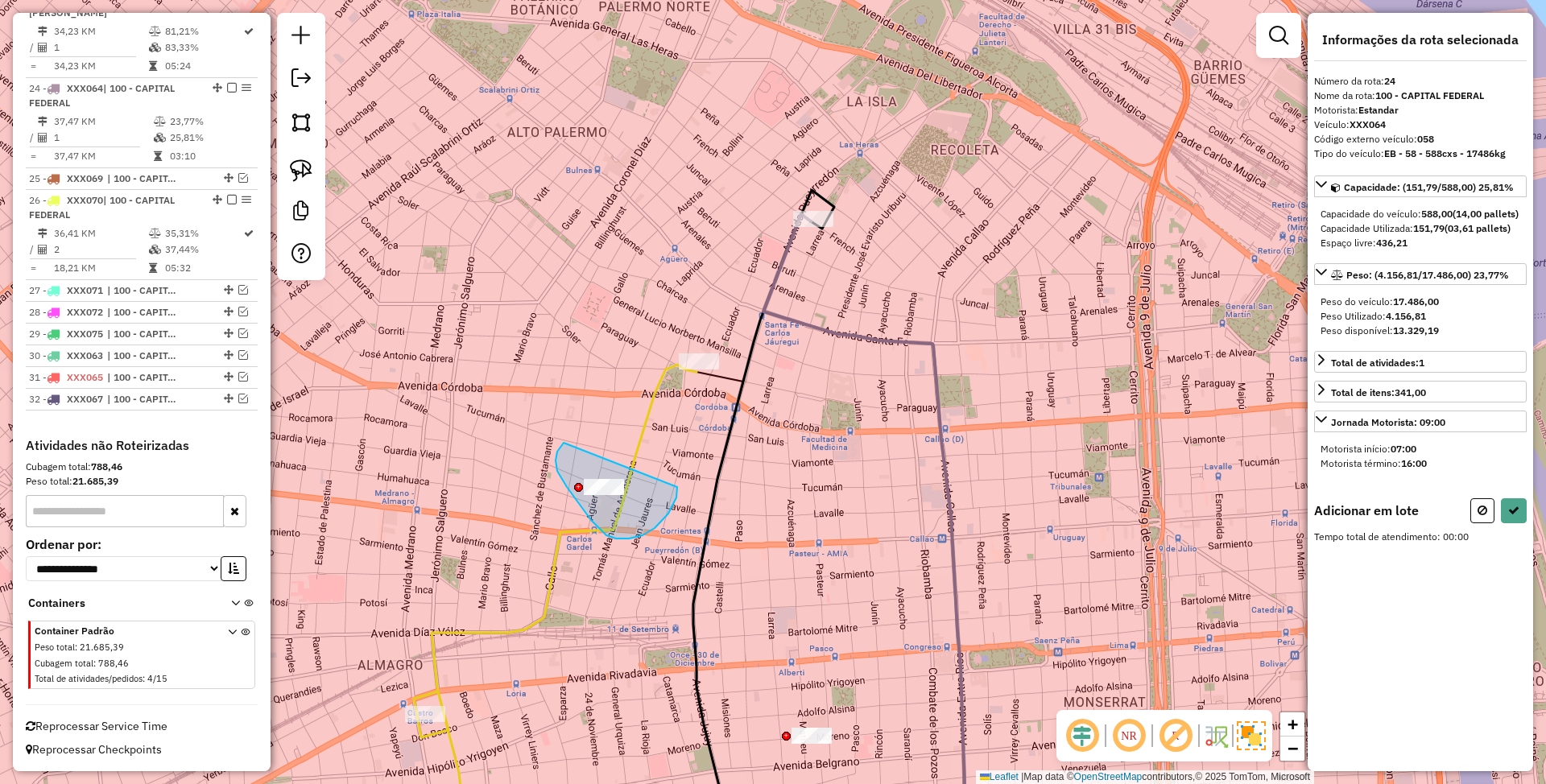
drag, startPoint x: 563, startPoint y: 443, endPoint x: 677, endPoint y: 487, distance: 122.2
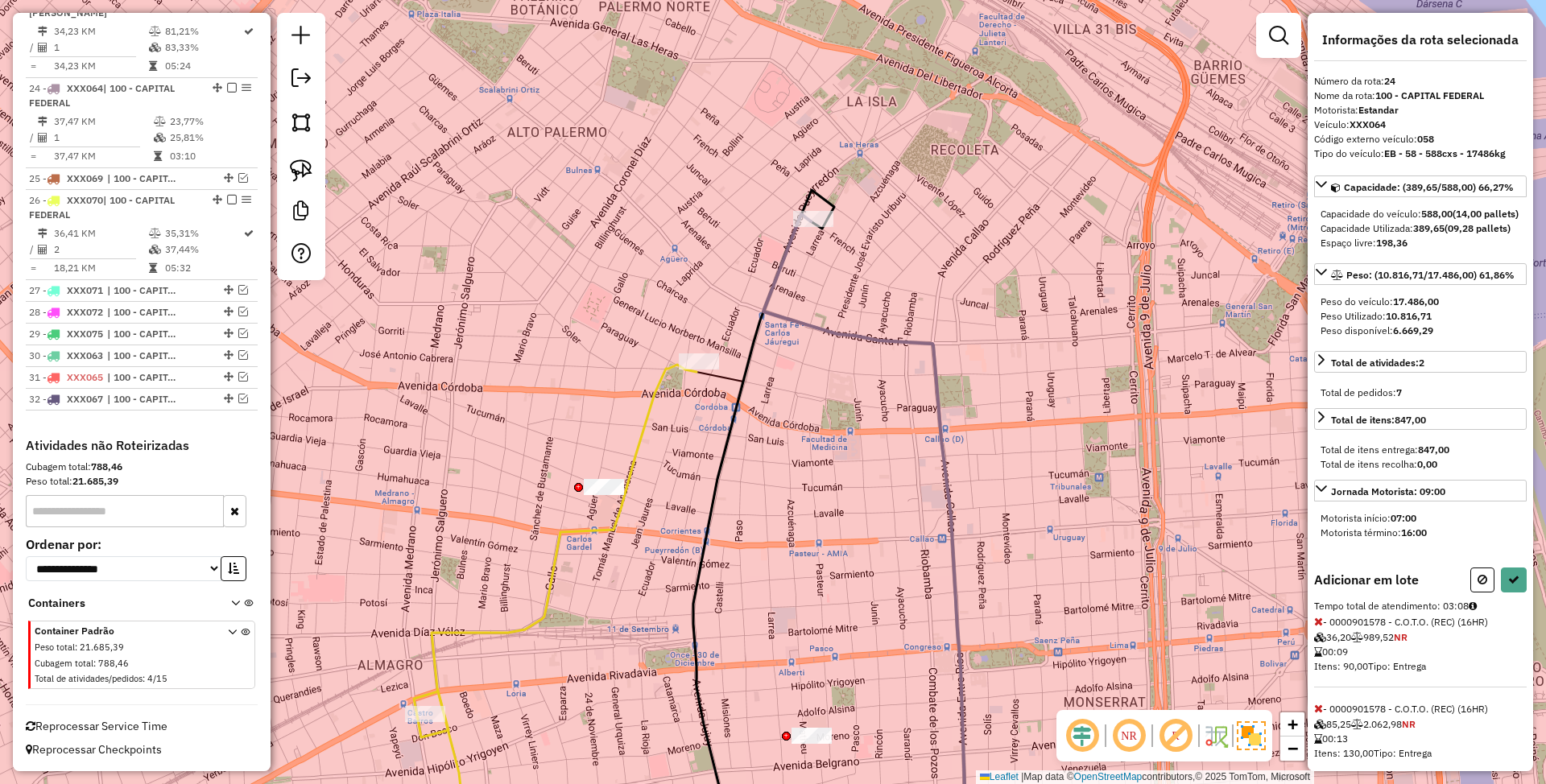
select select "**********"
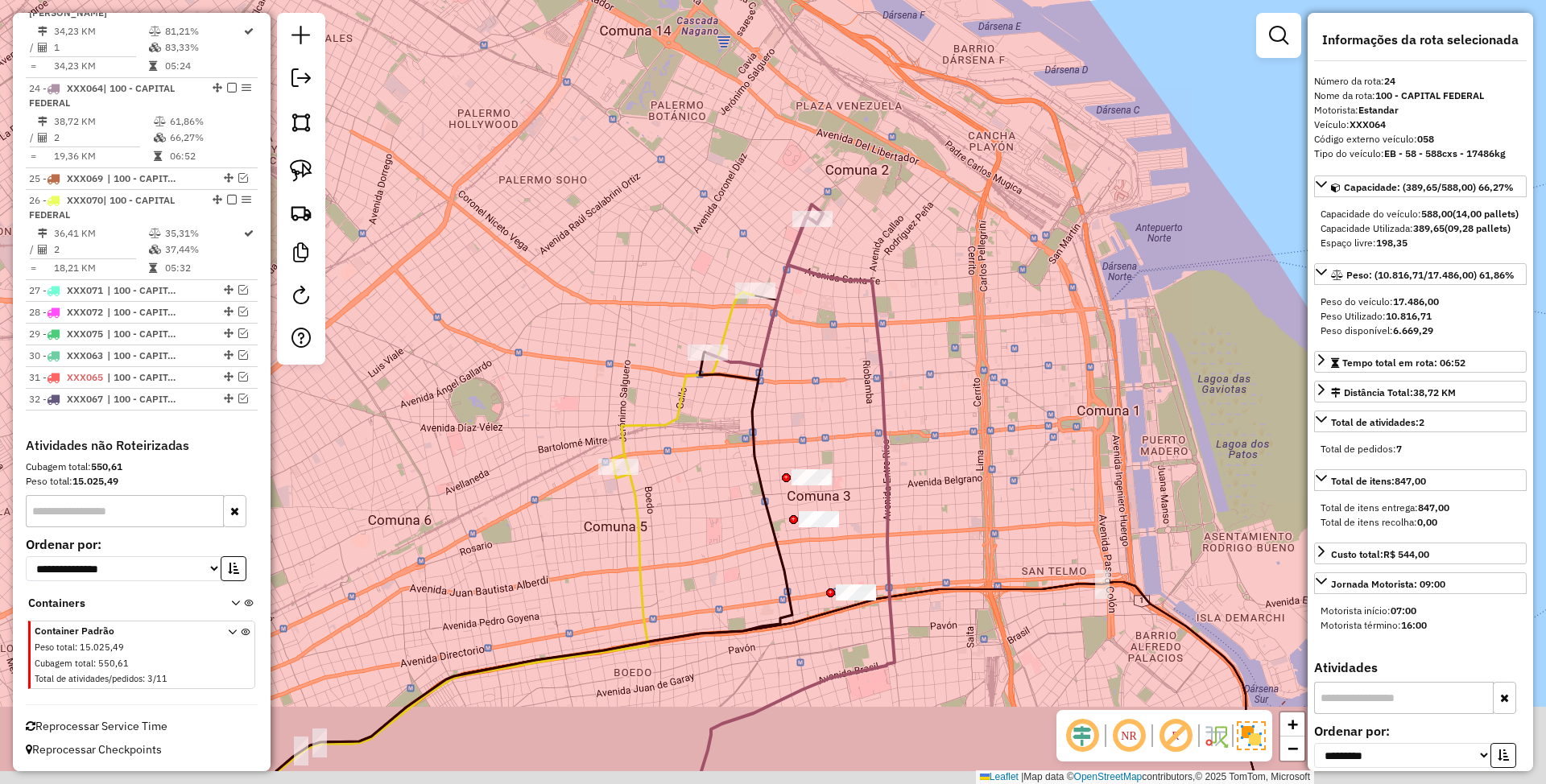
drag, startPoint x: 799, startPoint y: 423, endPoint x: 835, endPoint y: 351, distance: 80.5
click at [835, 351] on div "Janela de atendimento Grade de atendimento Capacidade Transportadoras Veículos …" at bounding box center [773, 392] width 1546 height 784
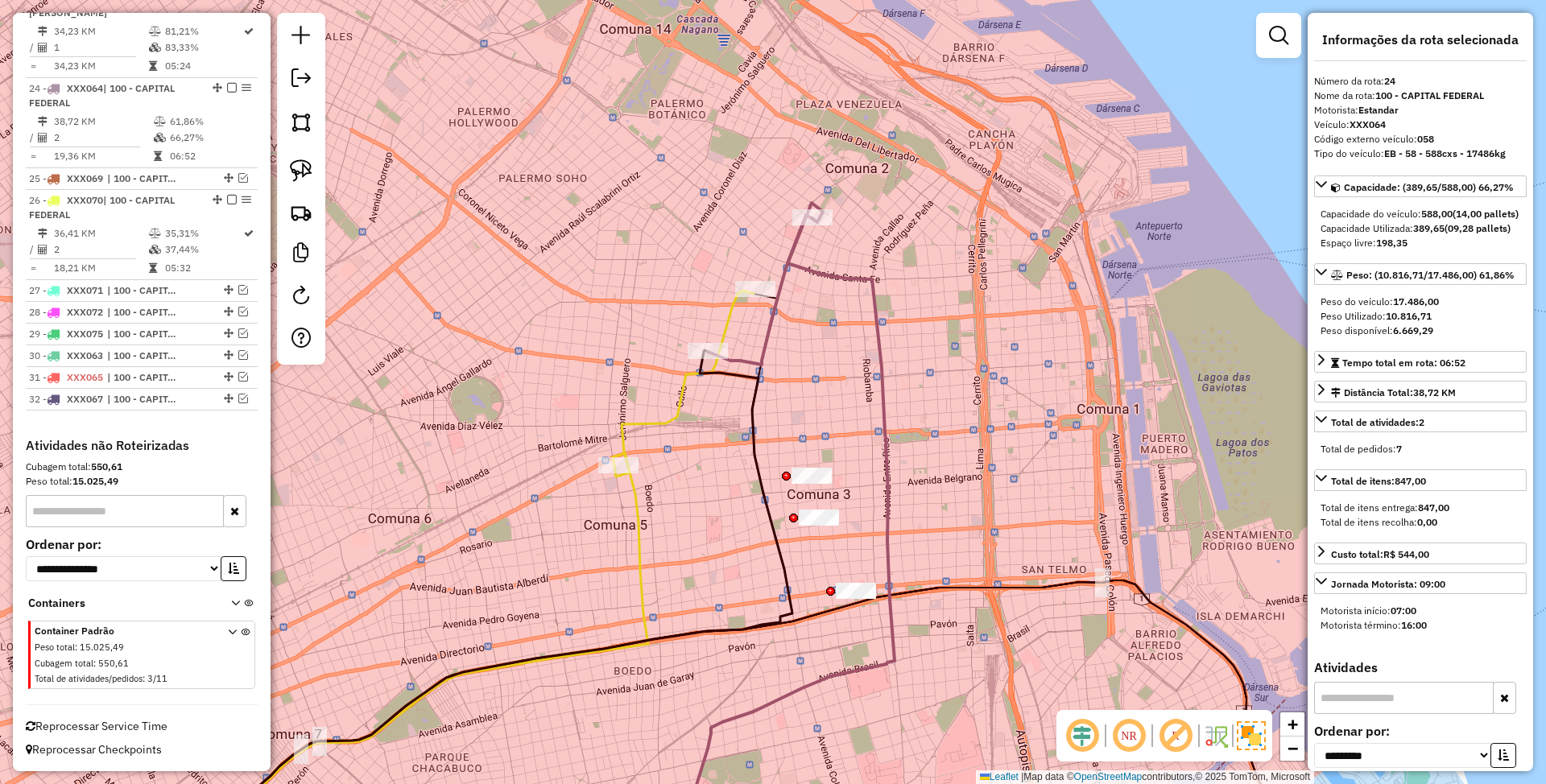
click at [734, 312] on icon at bounding box center [684, 383] width 139 height 186
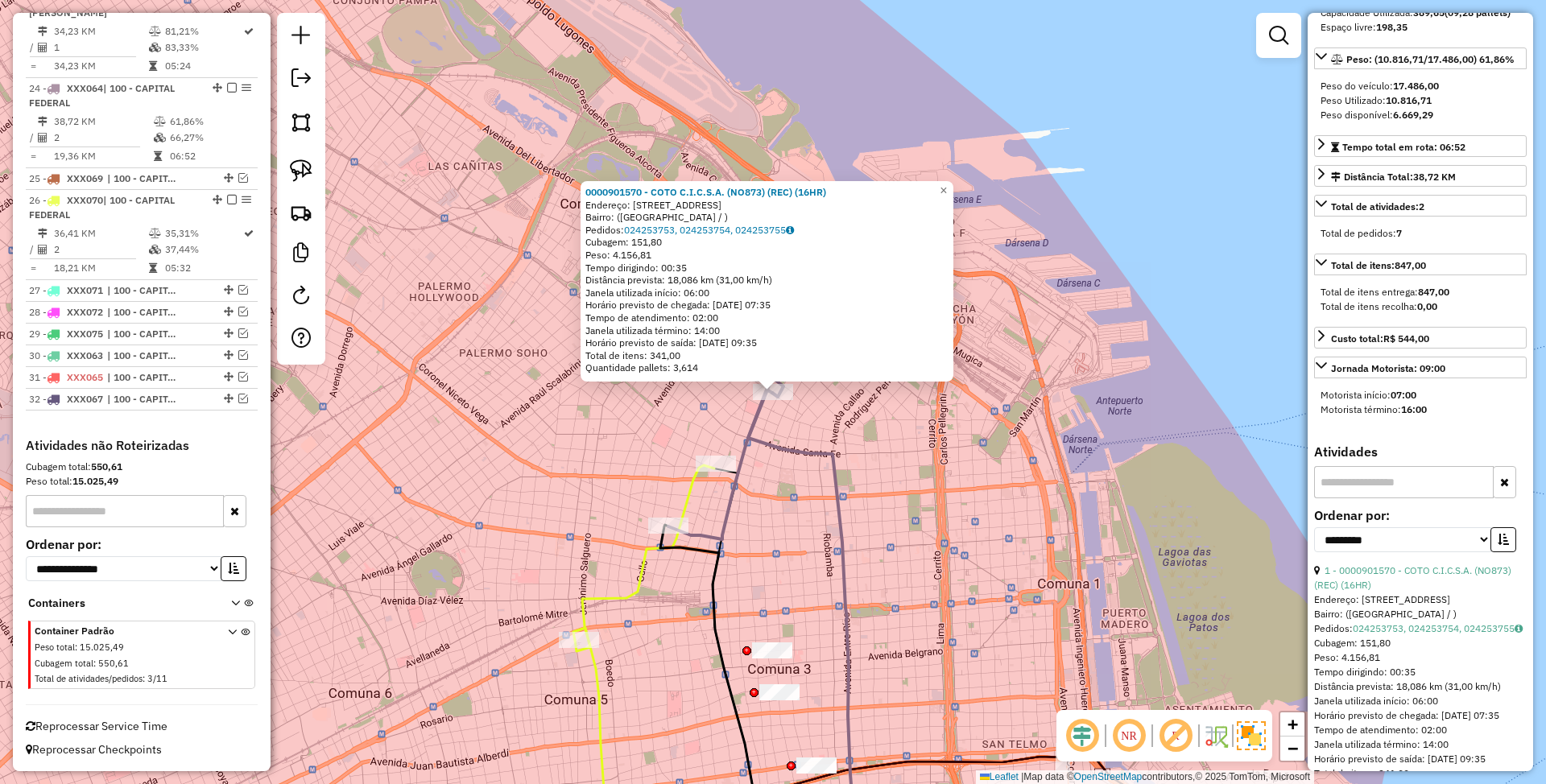
scroll to position [187, 0]
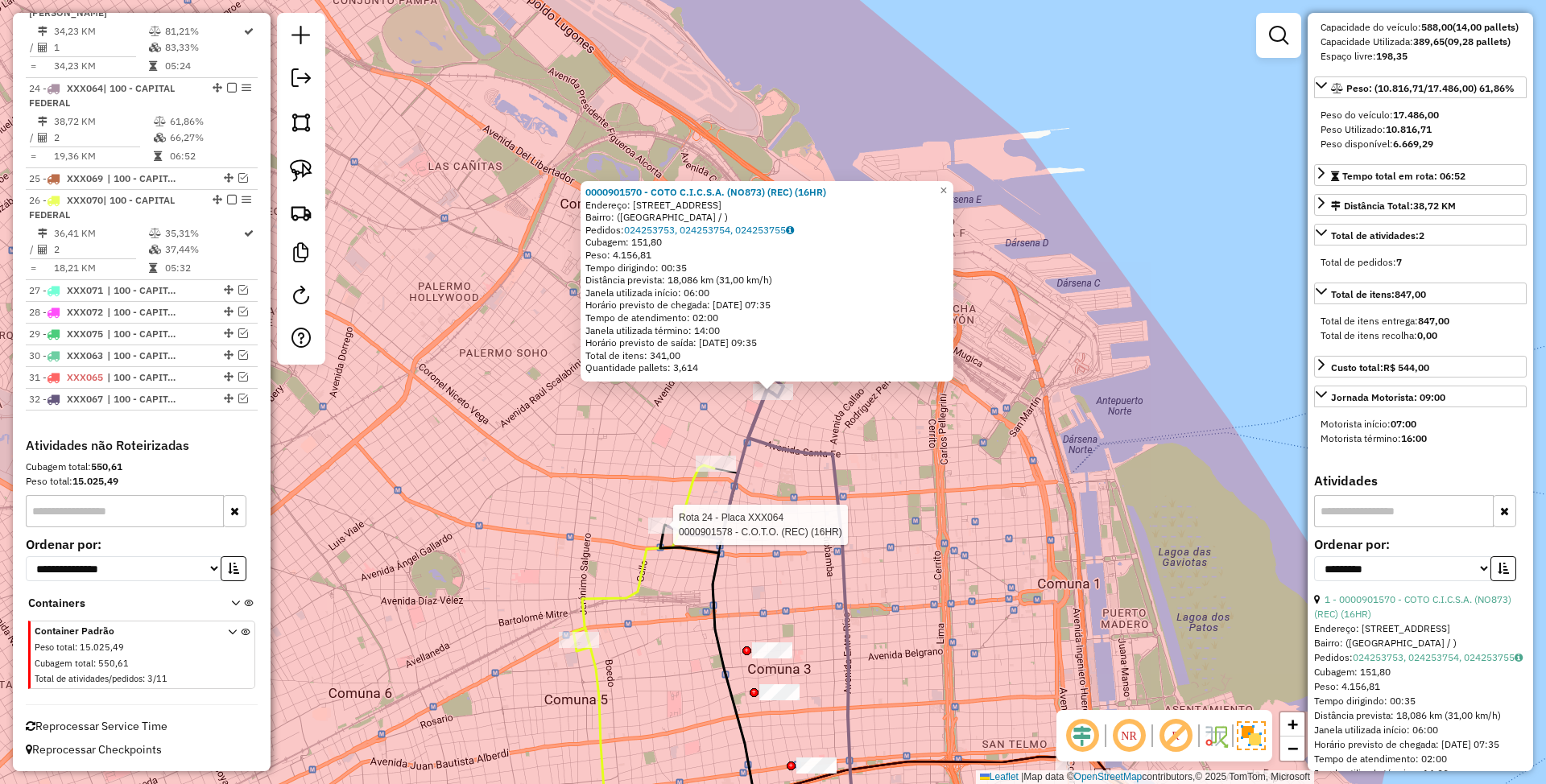
click at [661, 534] on div at bounding box center [668, 525] width 40 height 16
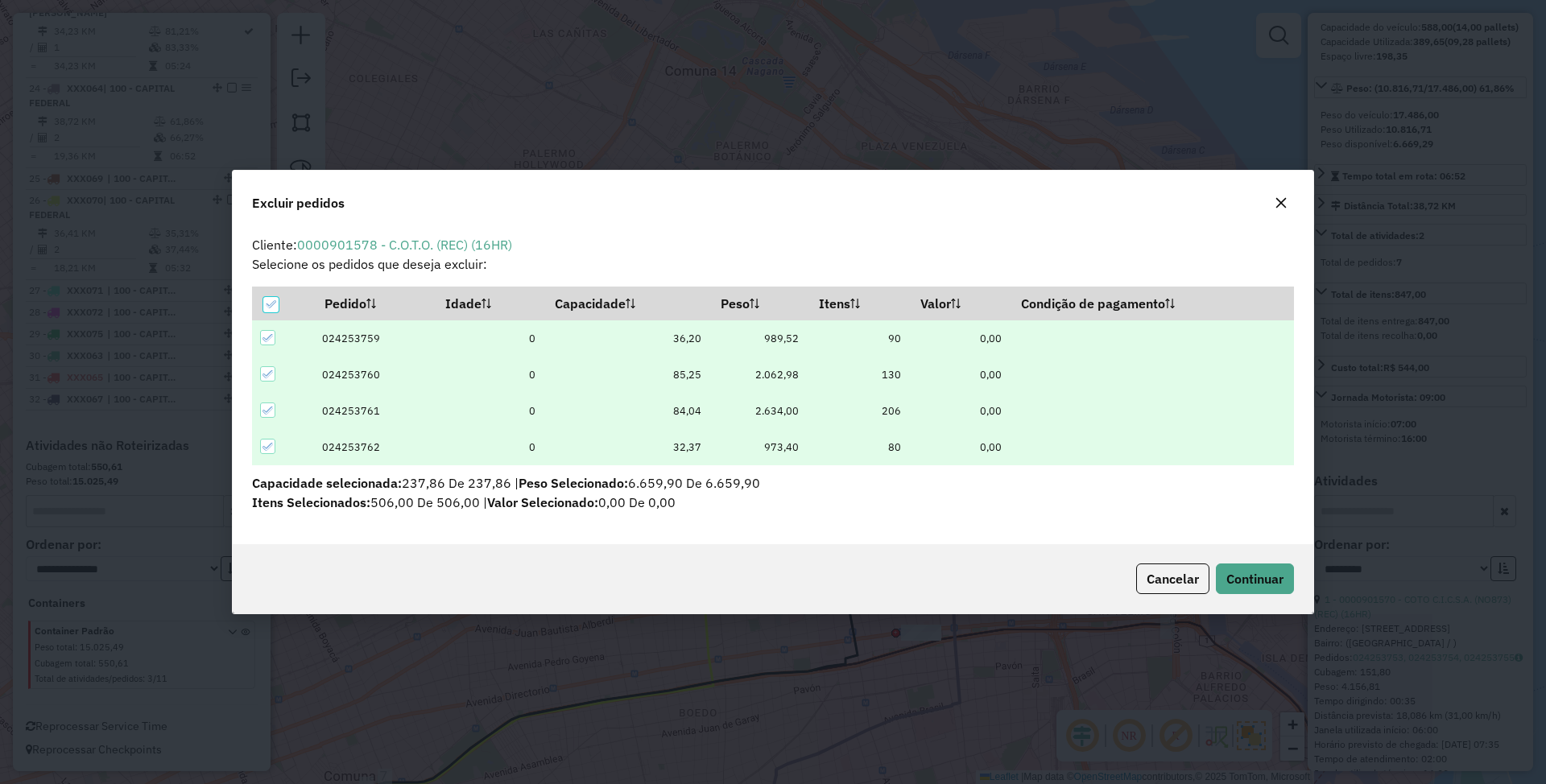
scroll to position [0, 0]
click at [1256, 579] on span "Continuar" at bounding box center [1255, 578] width 57 height 16
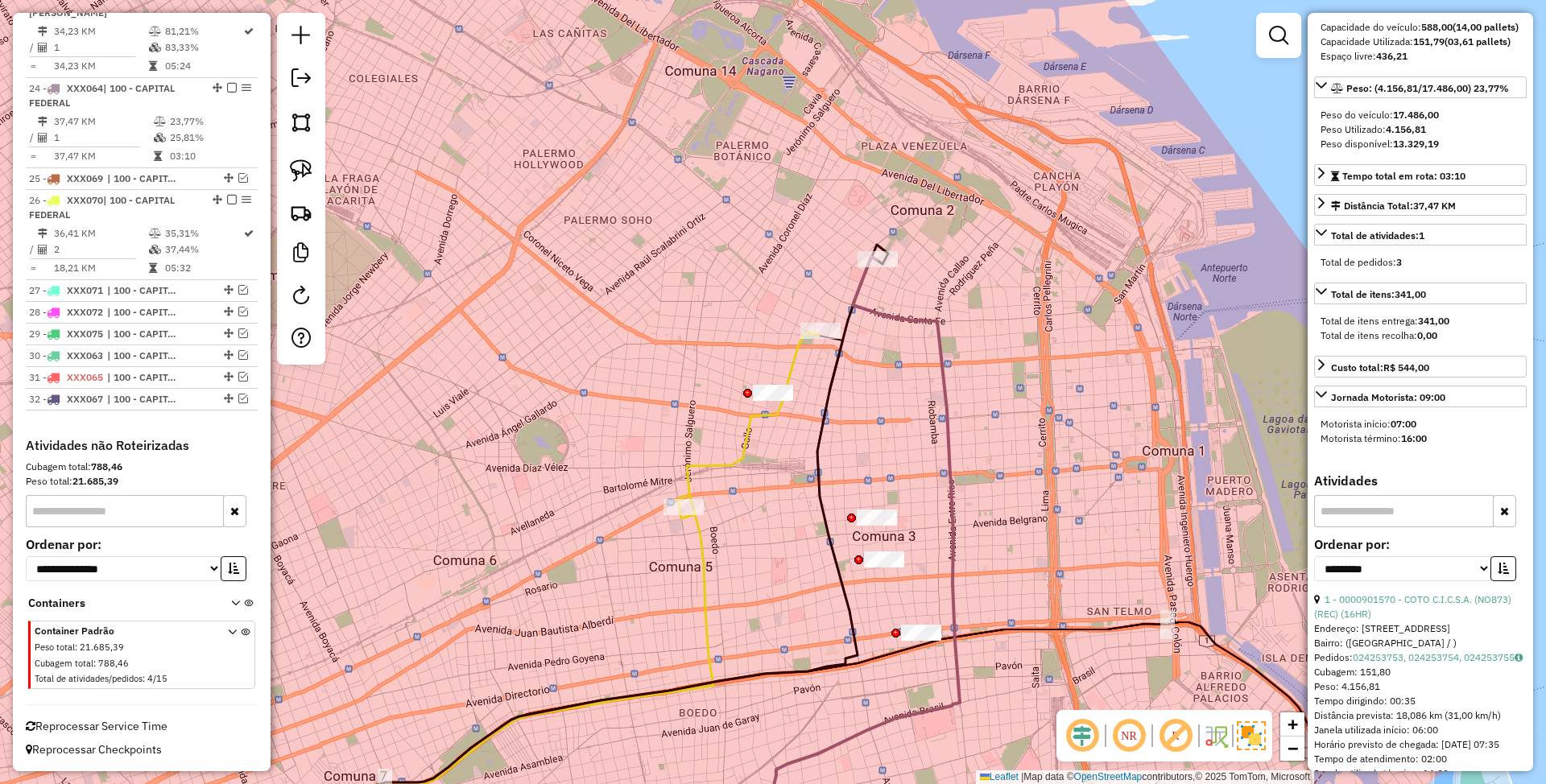
click at [882, 312] on icon at bounding box center [854, 560] width 211 height 607
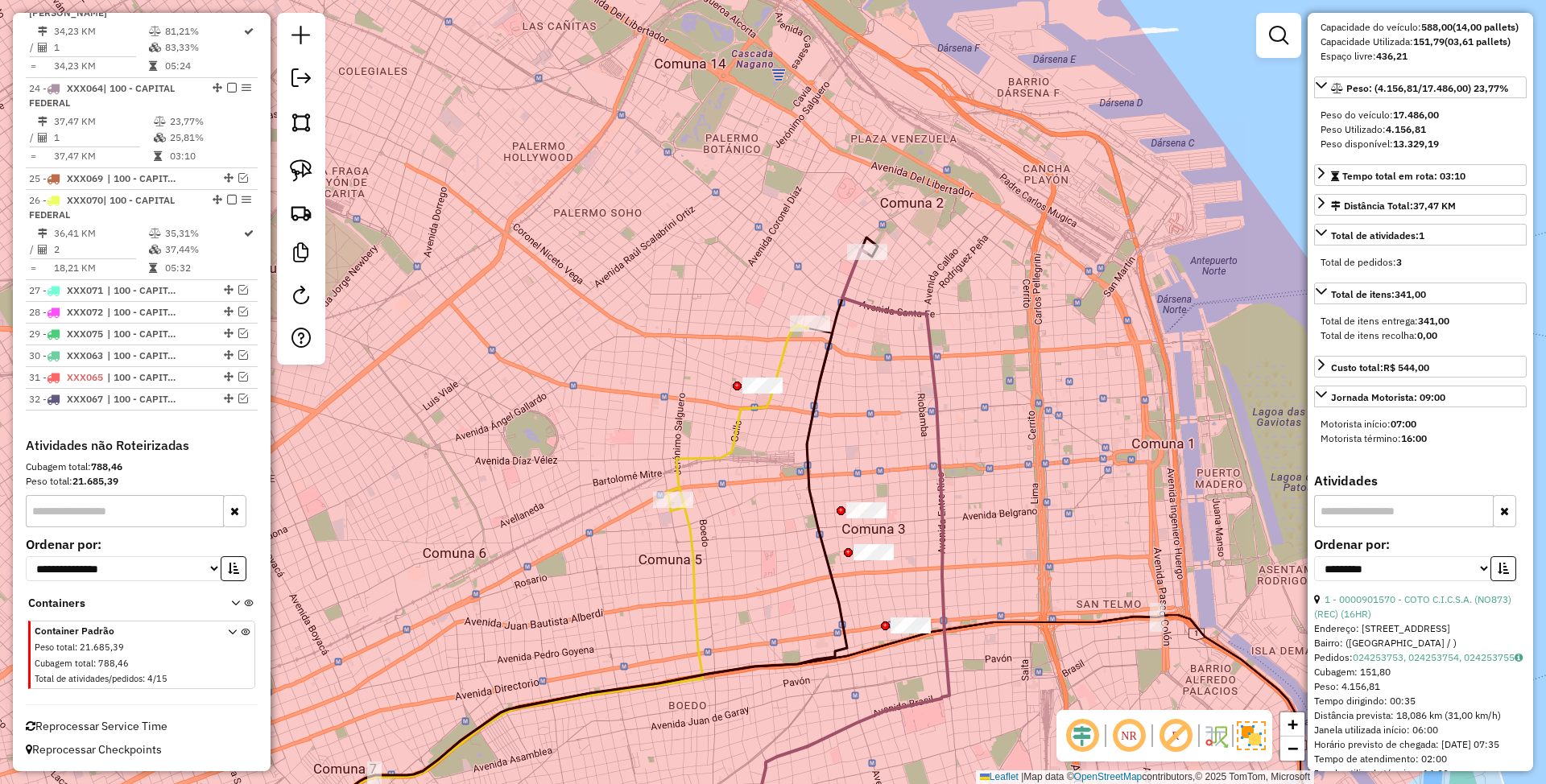
drag, startPoint x: 906, startPoint y: 404, endPoint x: 836, endPoint y: 344, distance: 92.2
click at [836, 344] on div "Janela de atendimento Grade de atendimento Capacidade Transportadoras Veículos …" at bounding box center [773, 392] width 1546 height 784
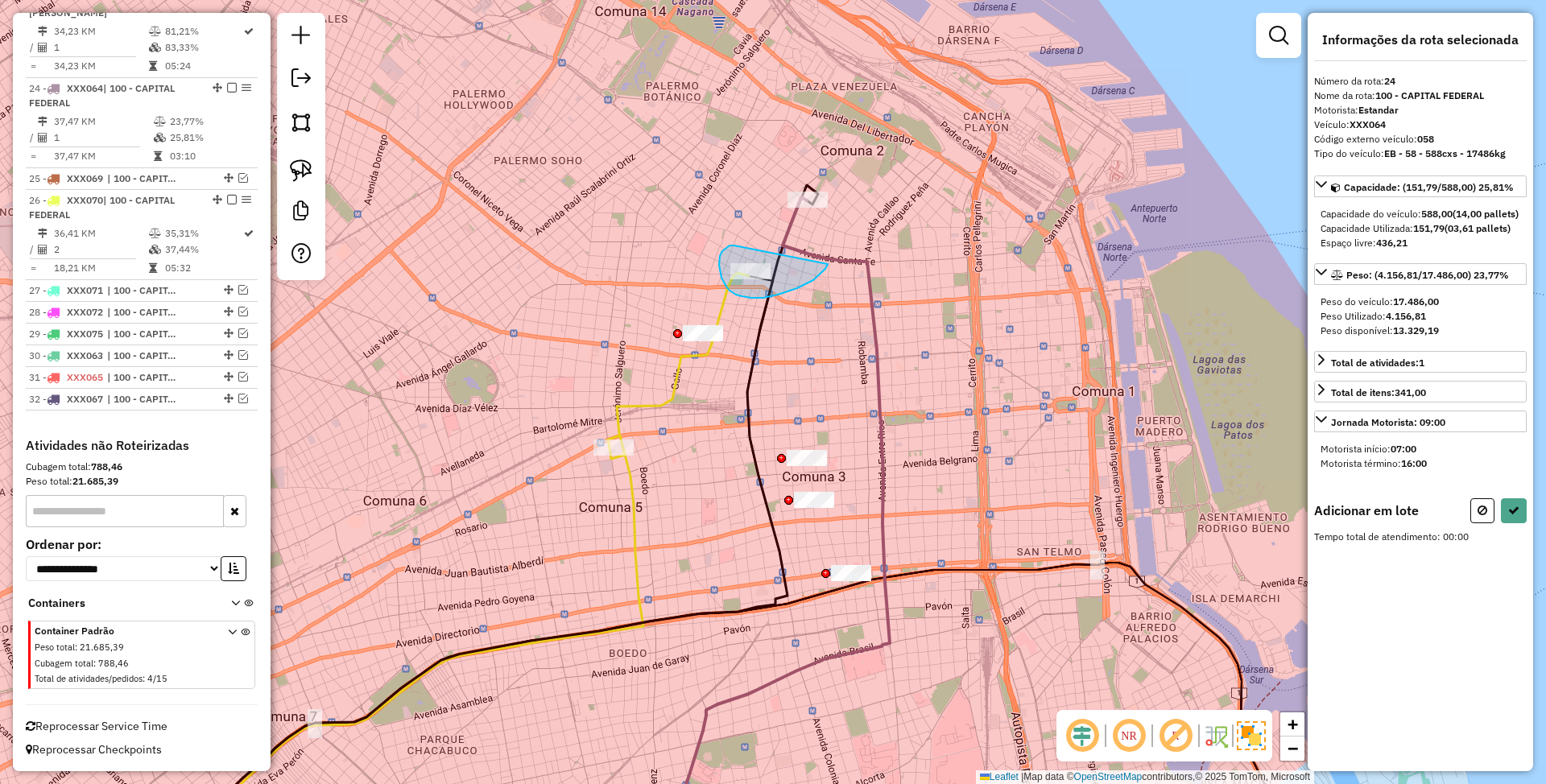
drag, startPoint x: 725, startPoint y: 248, endPoint x: 828, endPoint y: 264, distance: 104.2
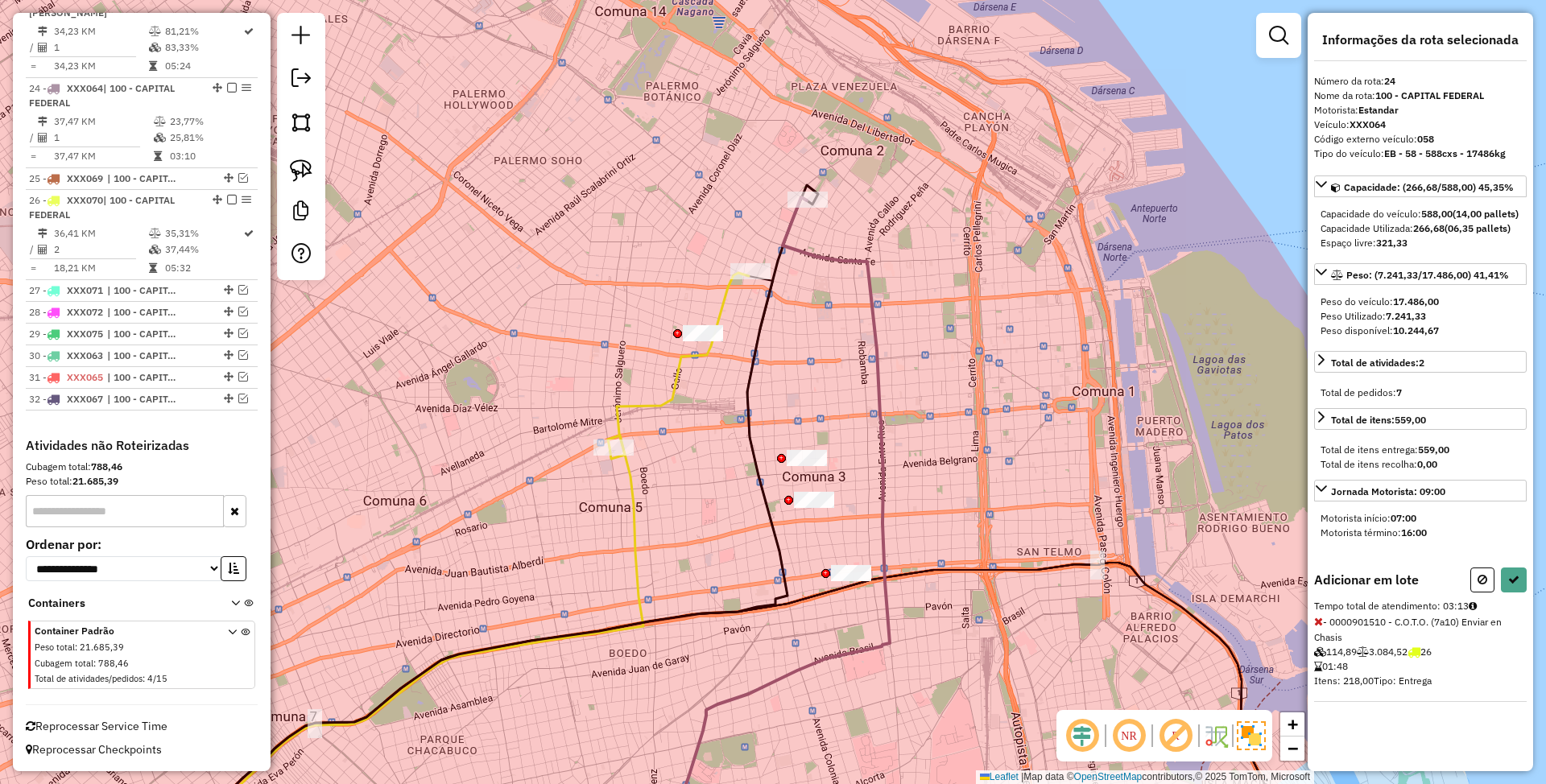
select select "**********"
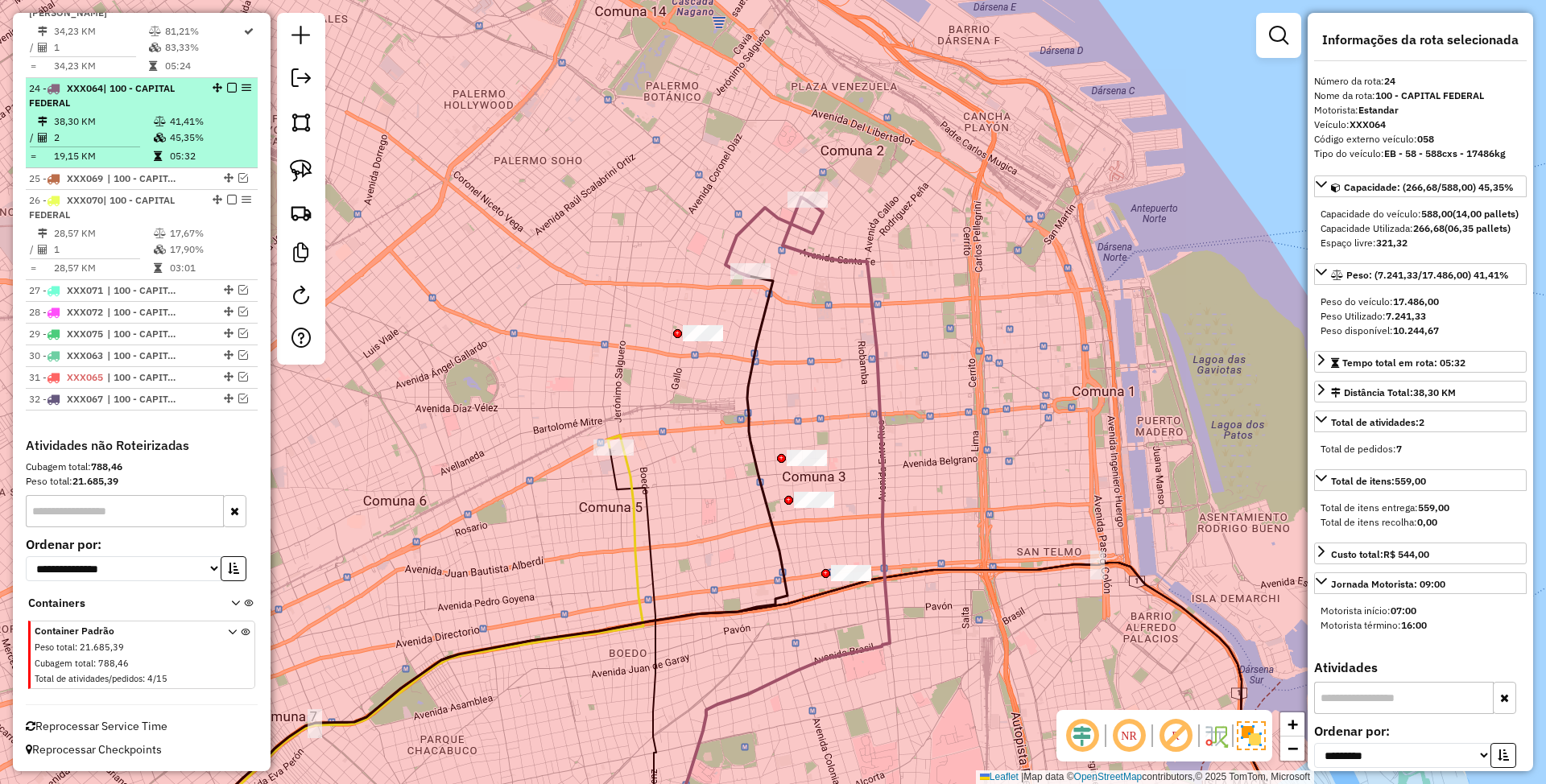
click at [227, 84] on em at bounding box center [231, 87] width 9 height 9
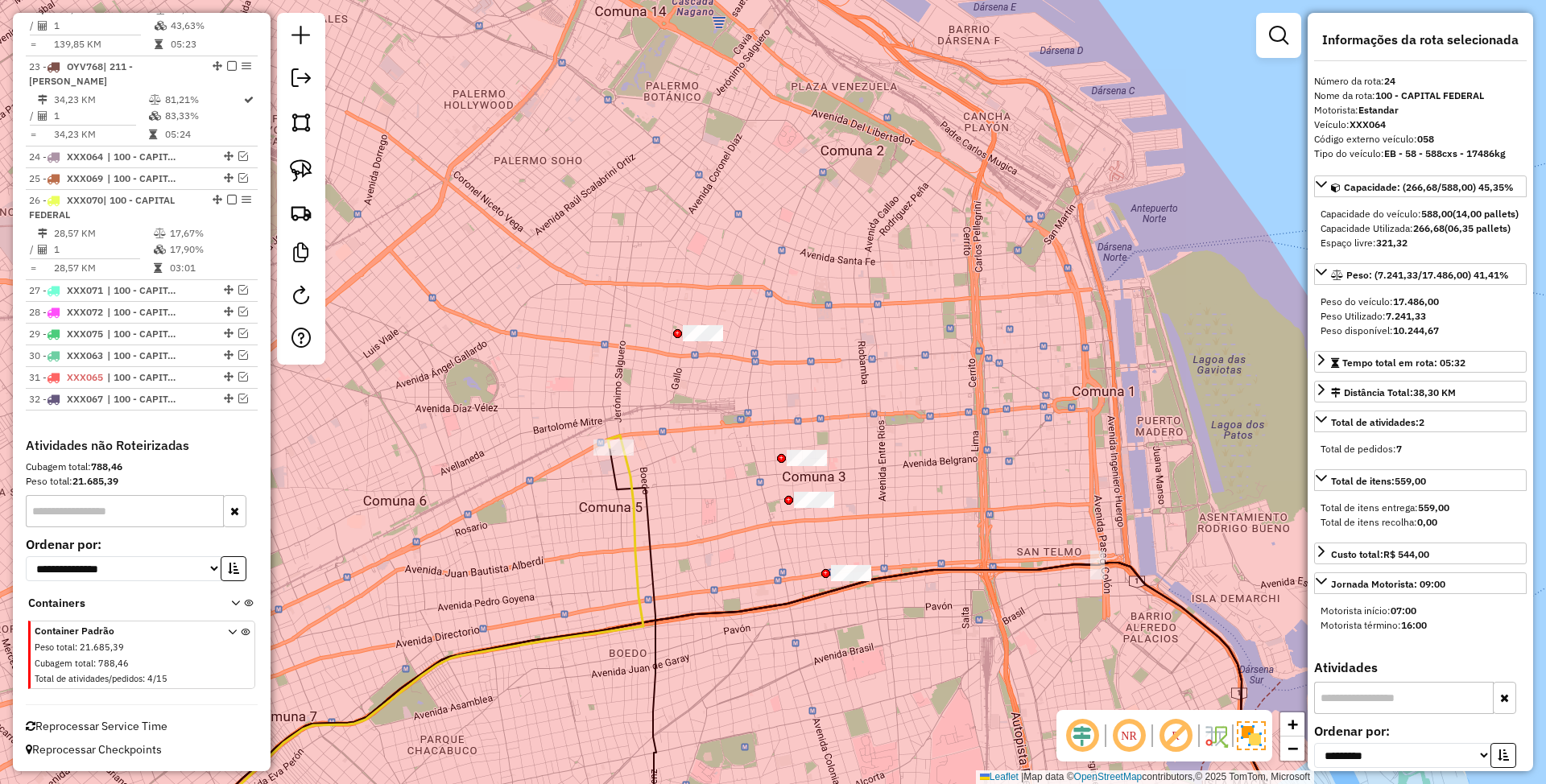
click at [626, 473] on icon at bounding box center [421, 649] width 443 height 428
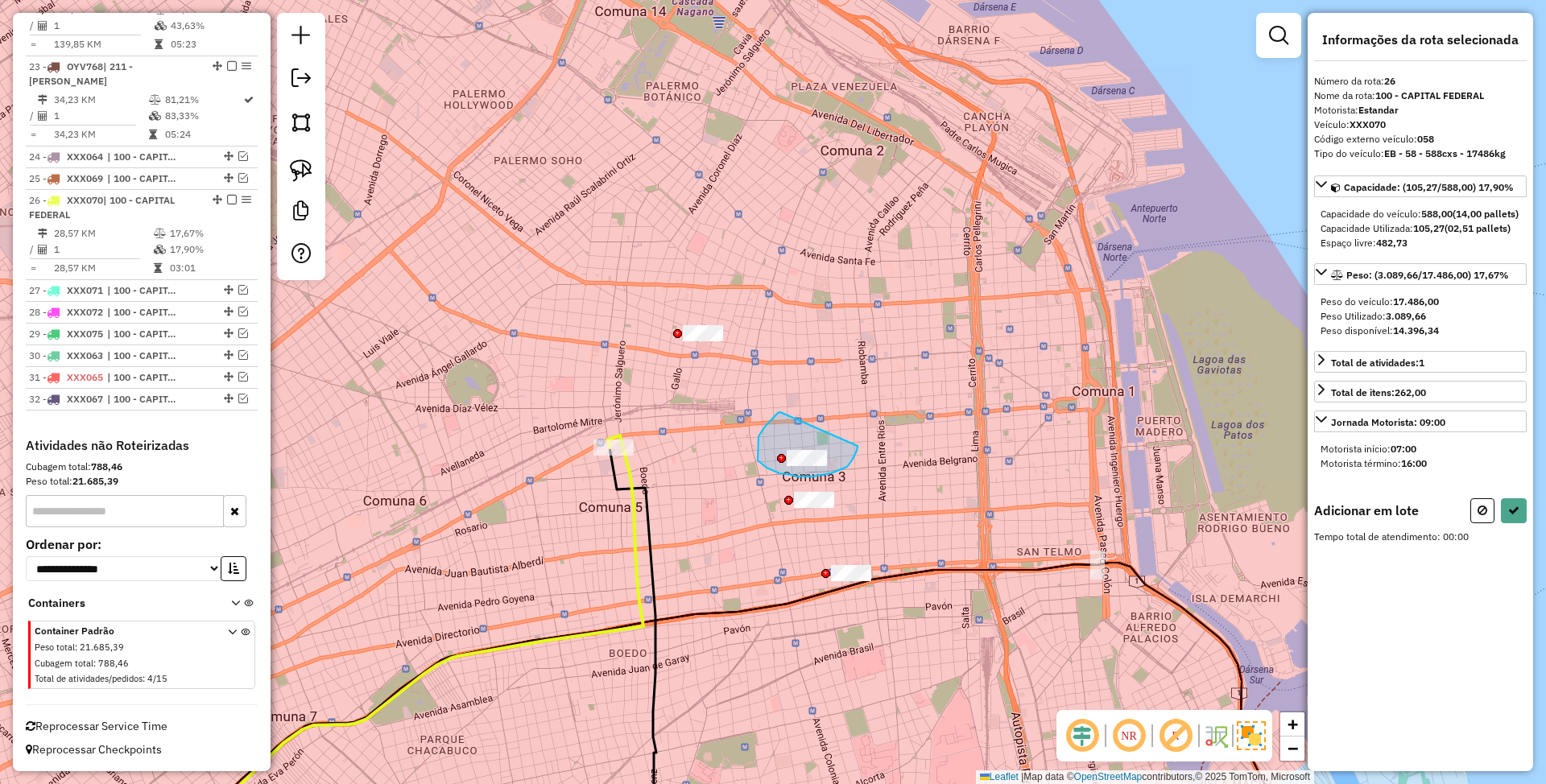
drag, startPoint x: 781, startPoint y: 412, endPoint x: 857, endPoint y: 446, distance: 83.3
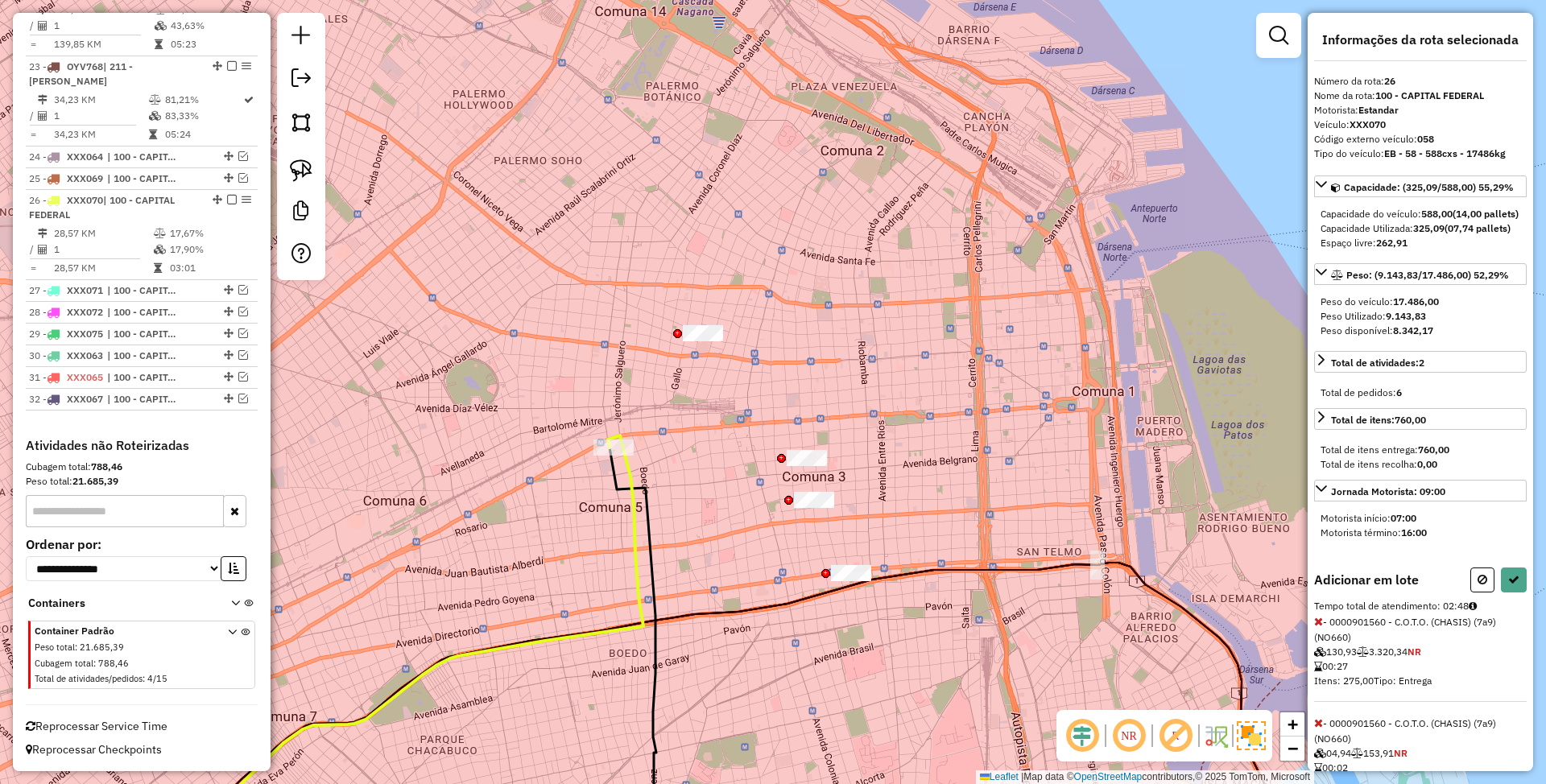
select select "**********"
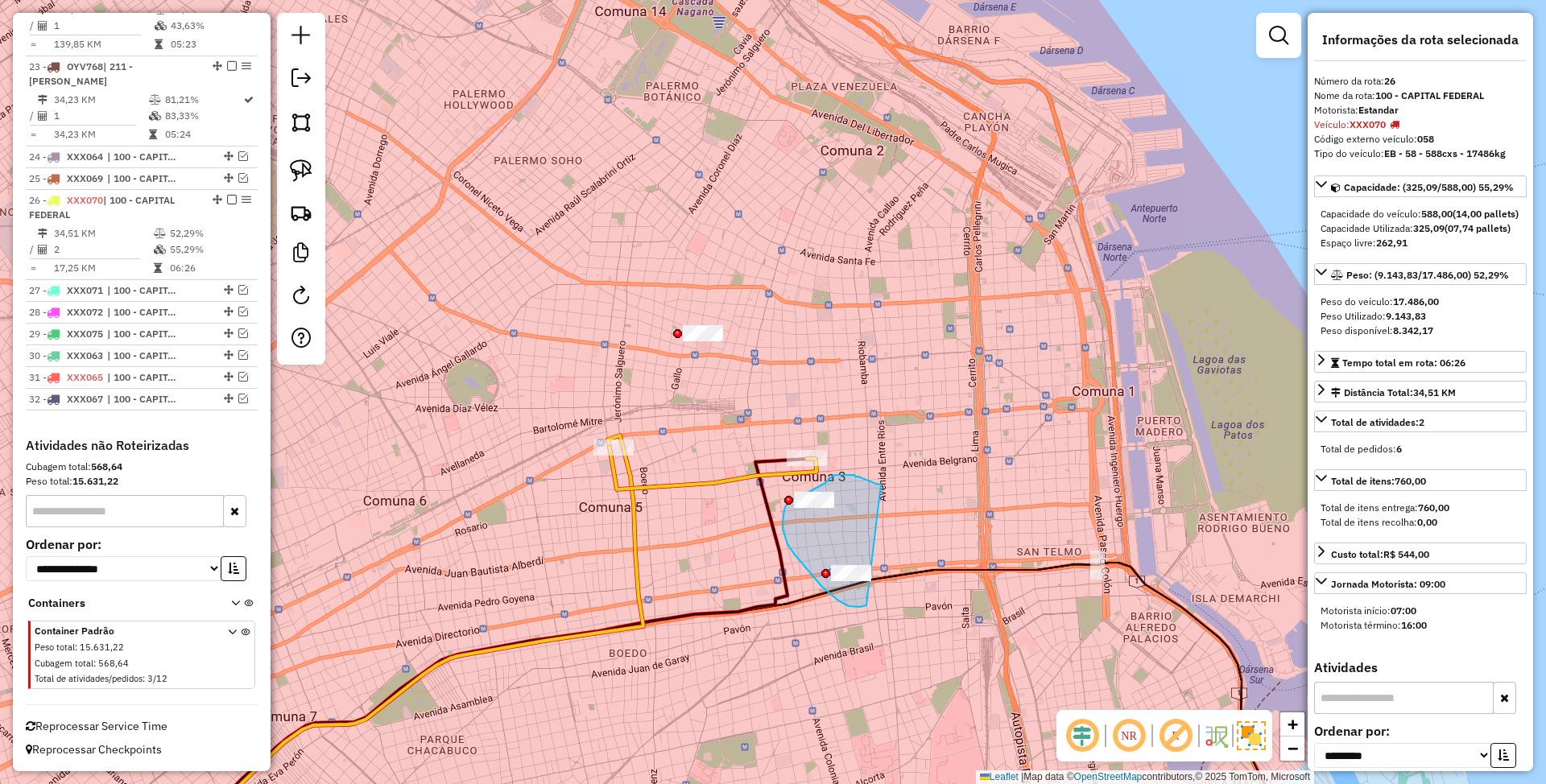
drag, startPoint x: 876, startPoint y: 483, endPoint x: 874, endPoint y: 605, distance: 122.0
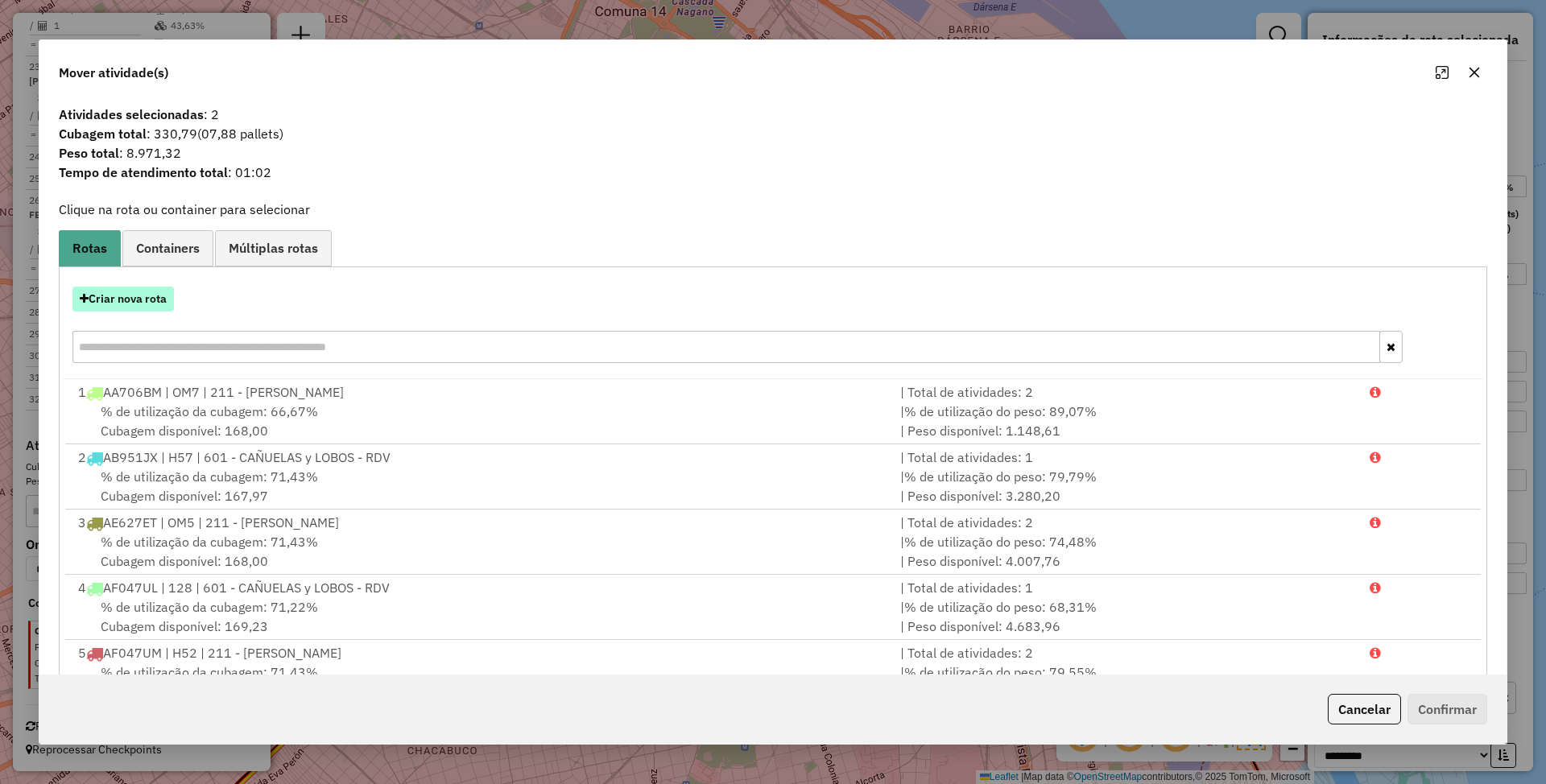
click at [141, 301] on button "Criar nova rota" at bounding box center [122, 299] width 101 height 25
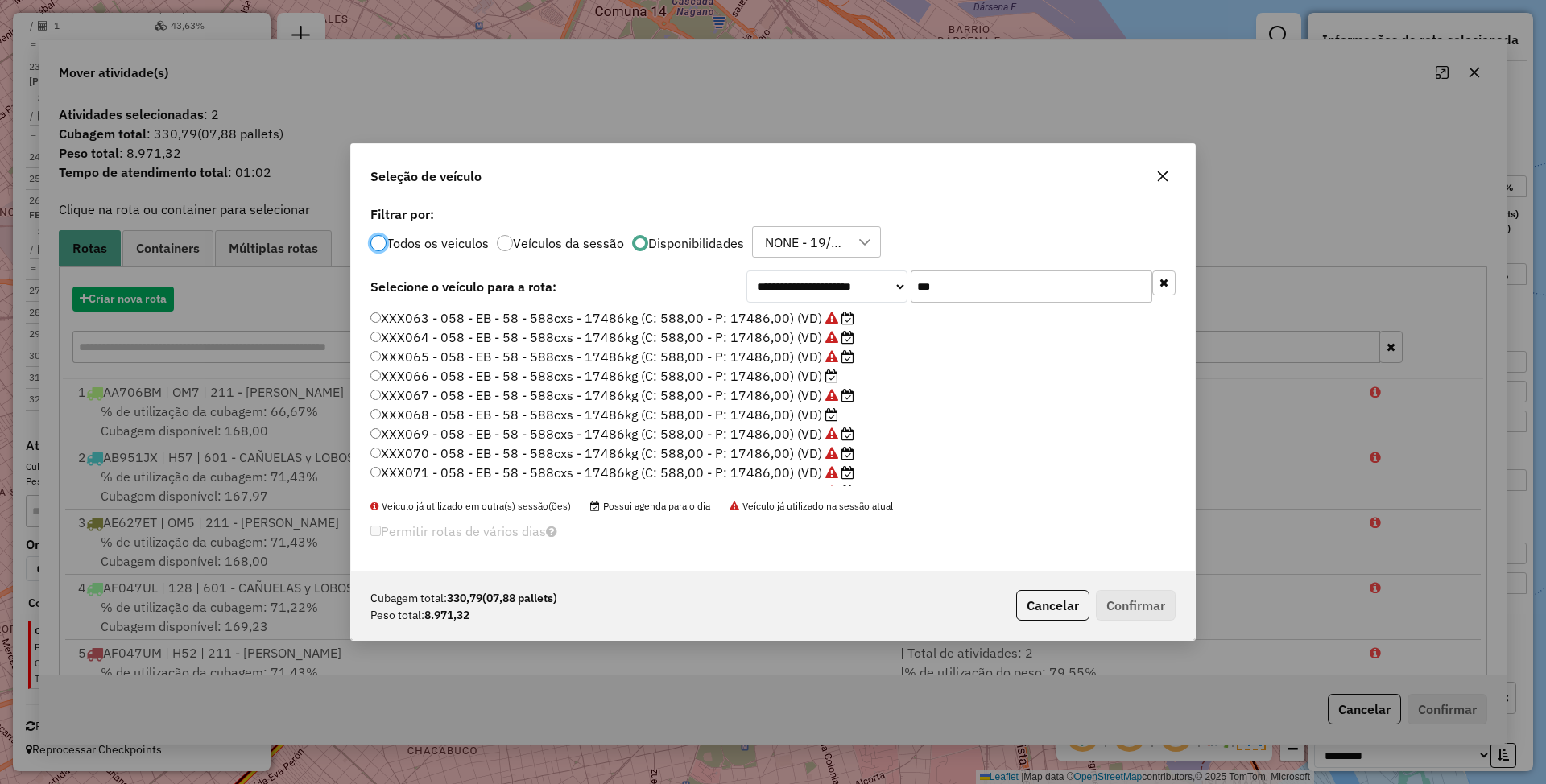
scroll to position [8, 5]
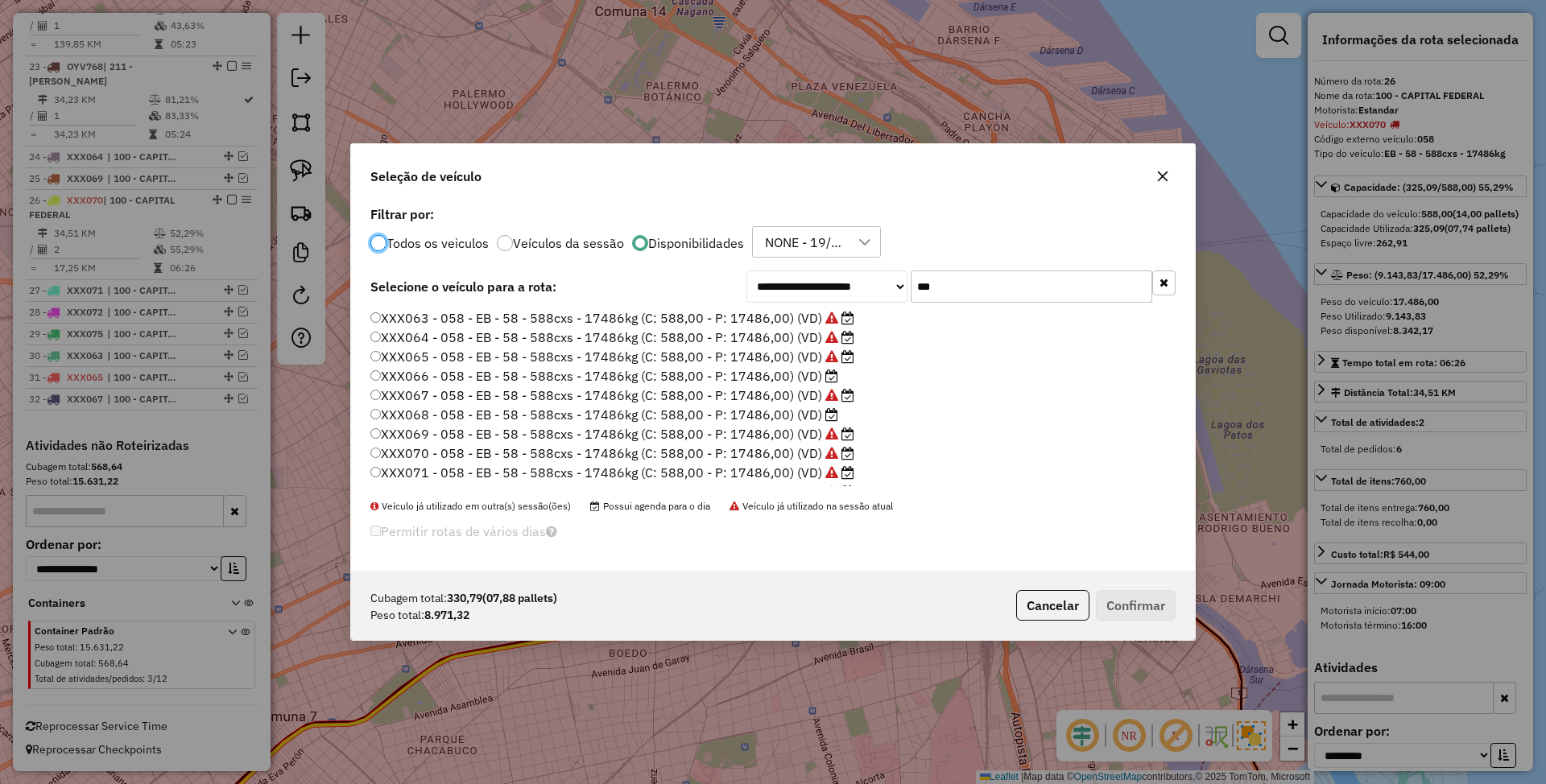
click at [773, 415] on label "XXX068 - 058 - EB - 58 - 588cxs - 17486kg (C: 588,00 - P: 17486,00) (VD)" at bounding box center [603, 414] width 468 height 19
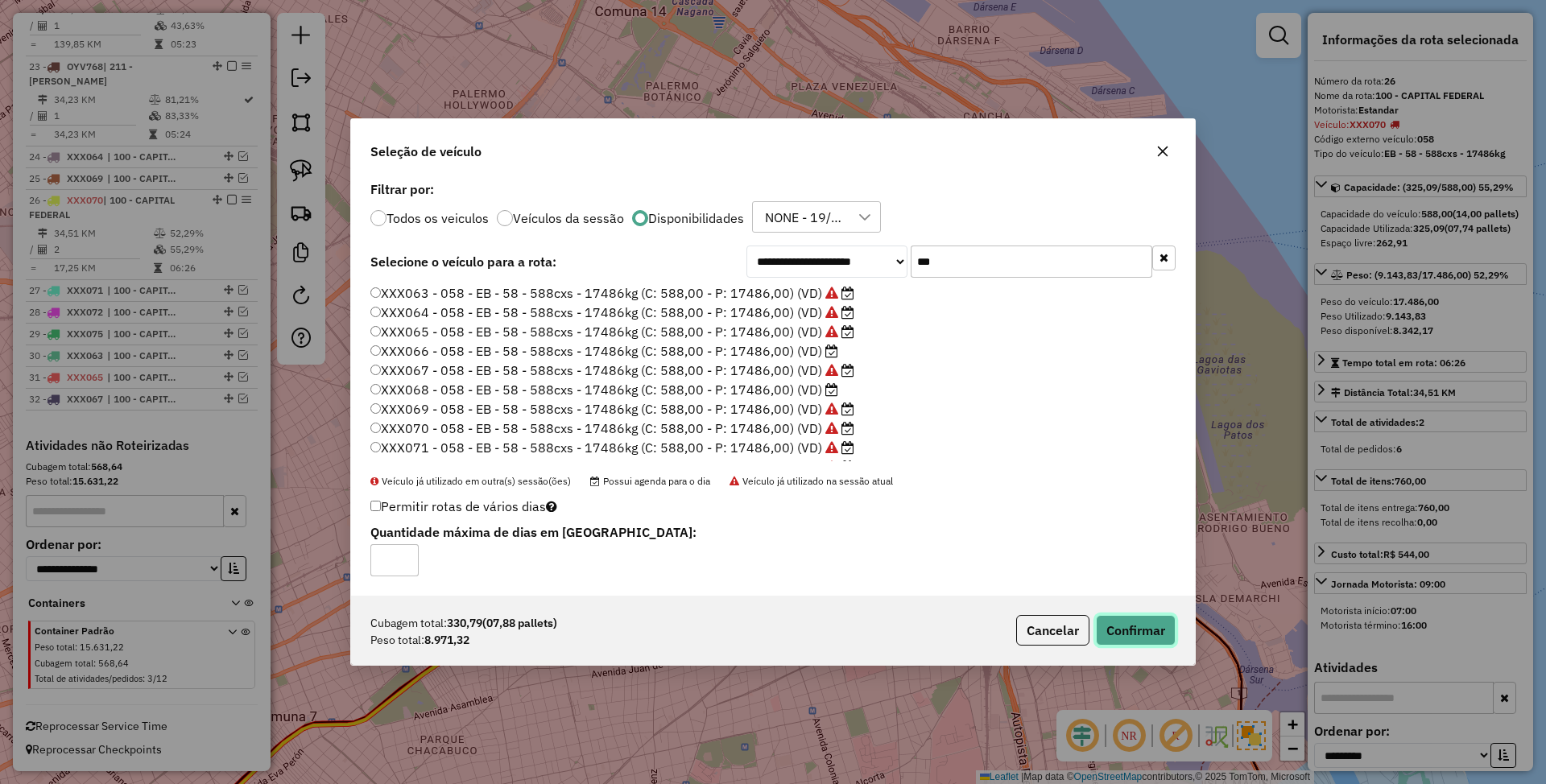
click at [1158, 642] on button "Confirmar" at bounding box center [1135, 630] width 80 height 30
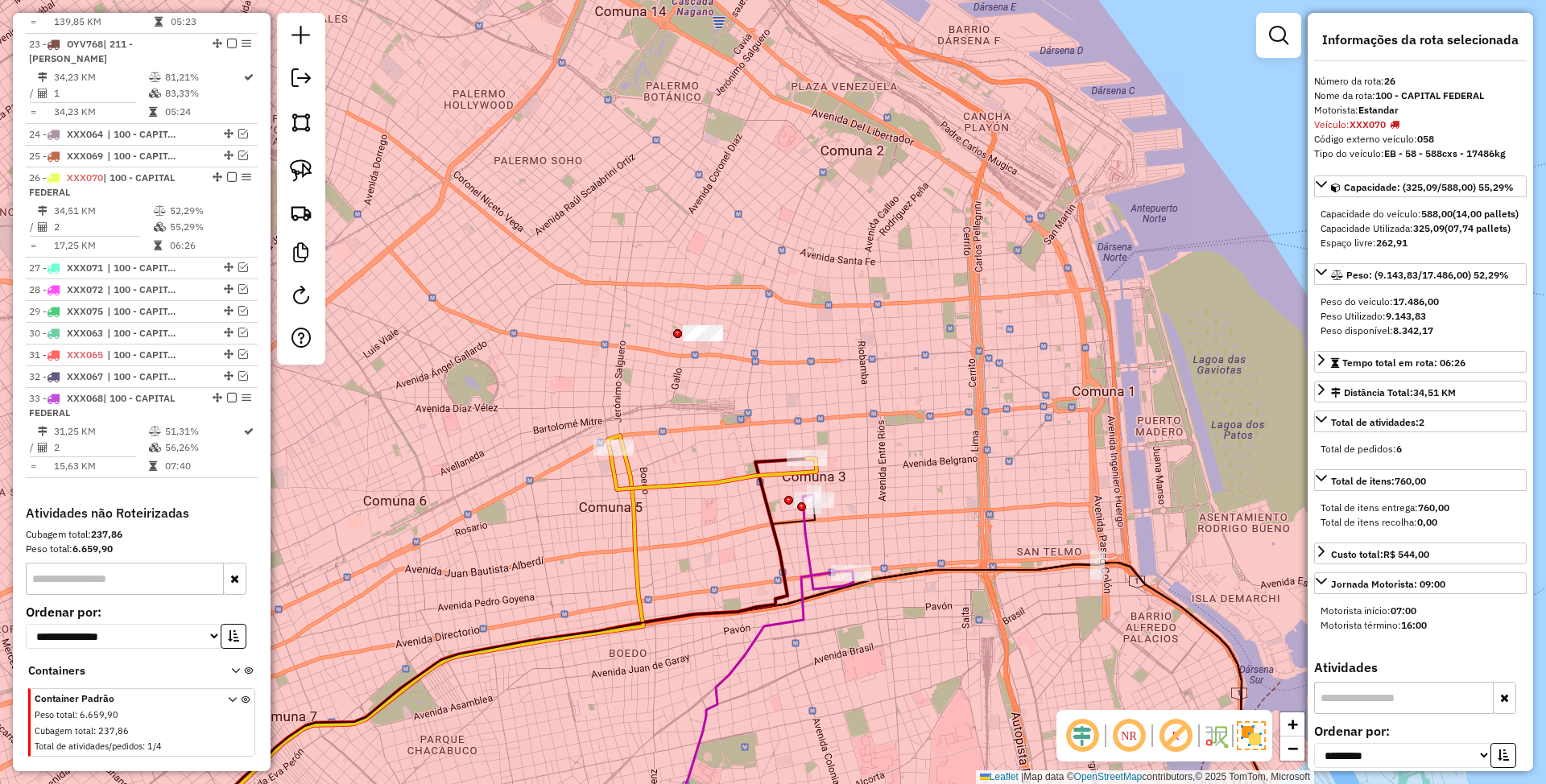
scroll to position [2657, 0]
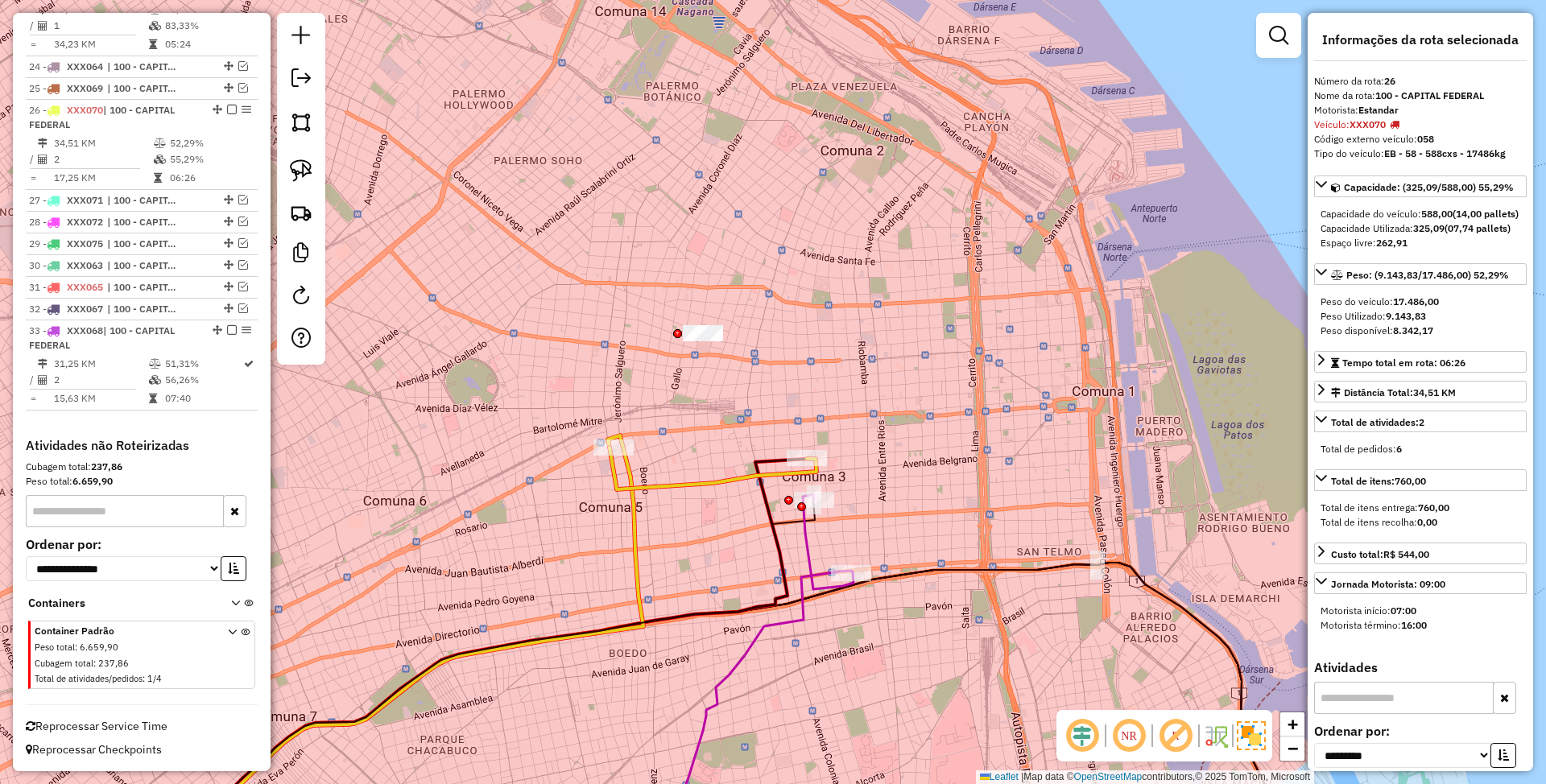
click at [809, 547] on icon at bounding box center [827, 541] width 50 height 95
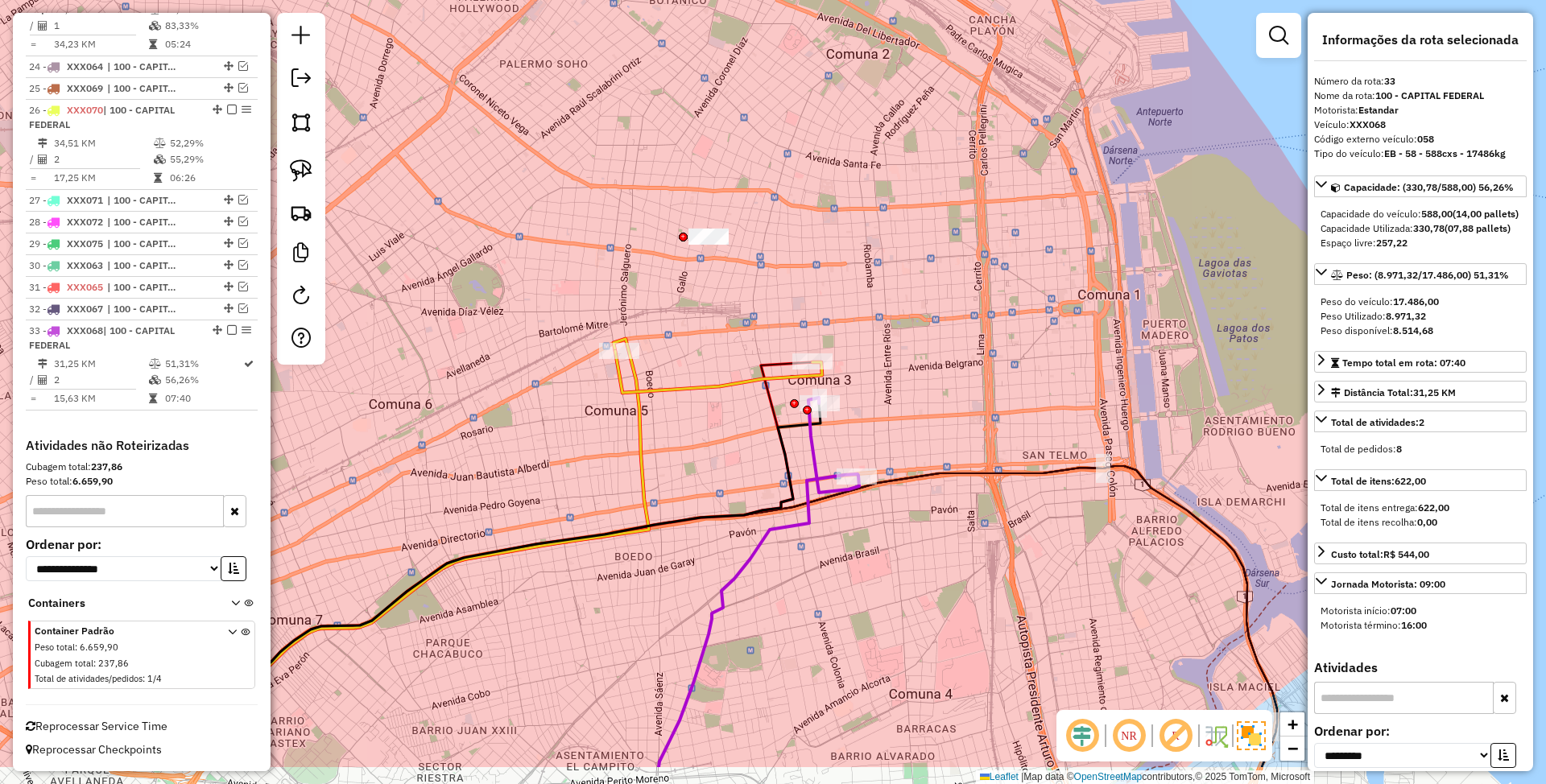
click at [905, 427] on div "Janela de atendimento Grade de atendimento Capacidade Transportadoras Veículos …" at bounding box center [773, 392] width 1546 height 784
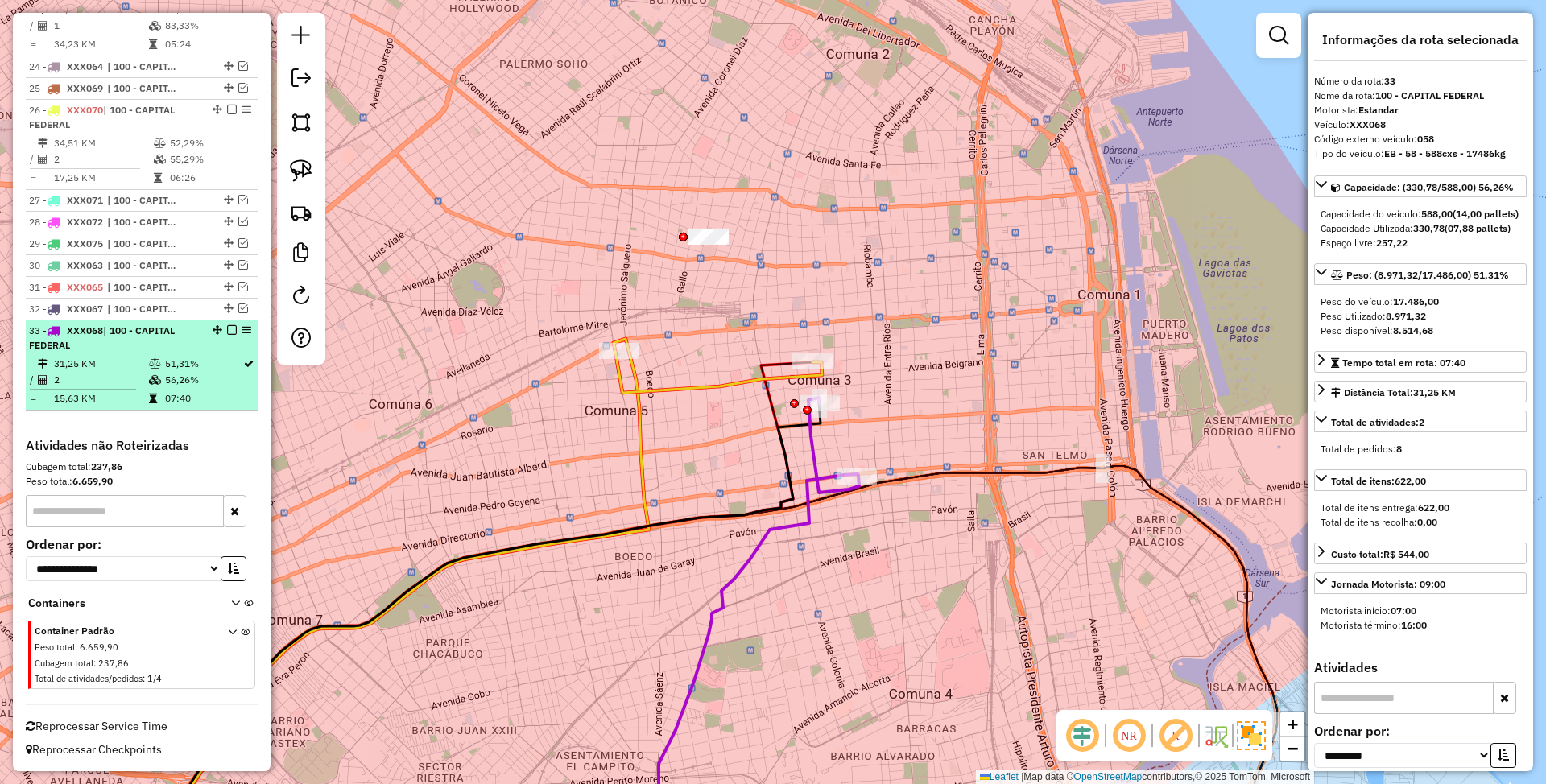
click at [229, 329] on em at bounding box center [231, 330] width 9 height 9
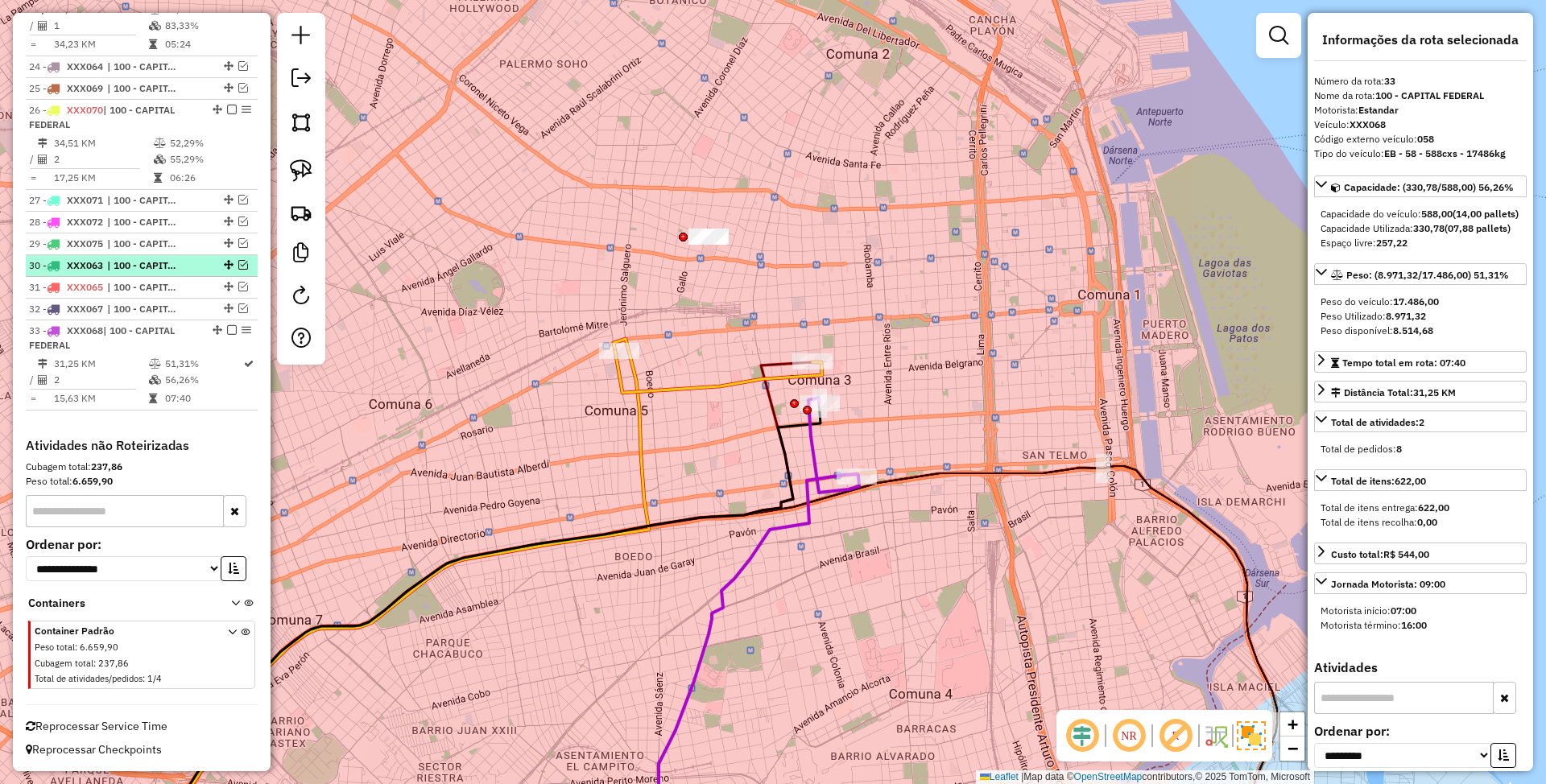
scroll to position [2589, 0]
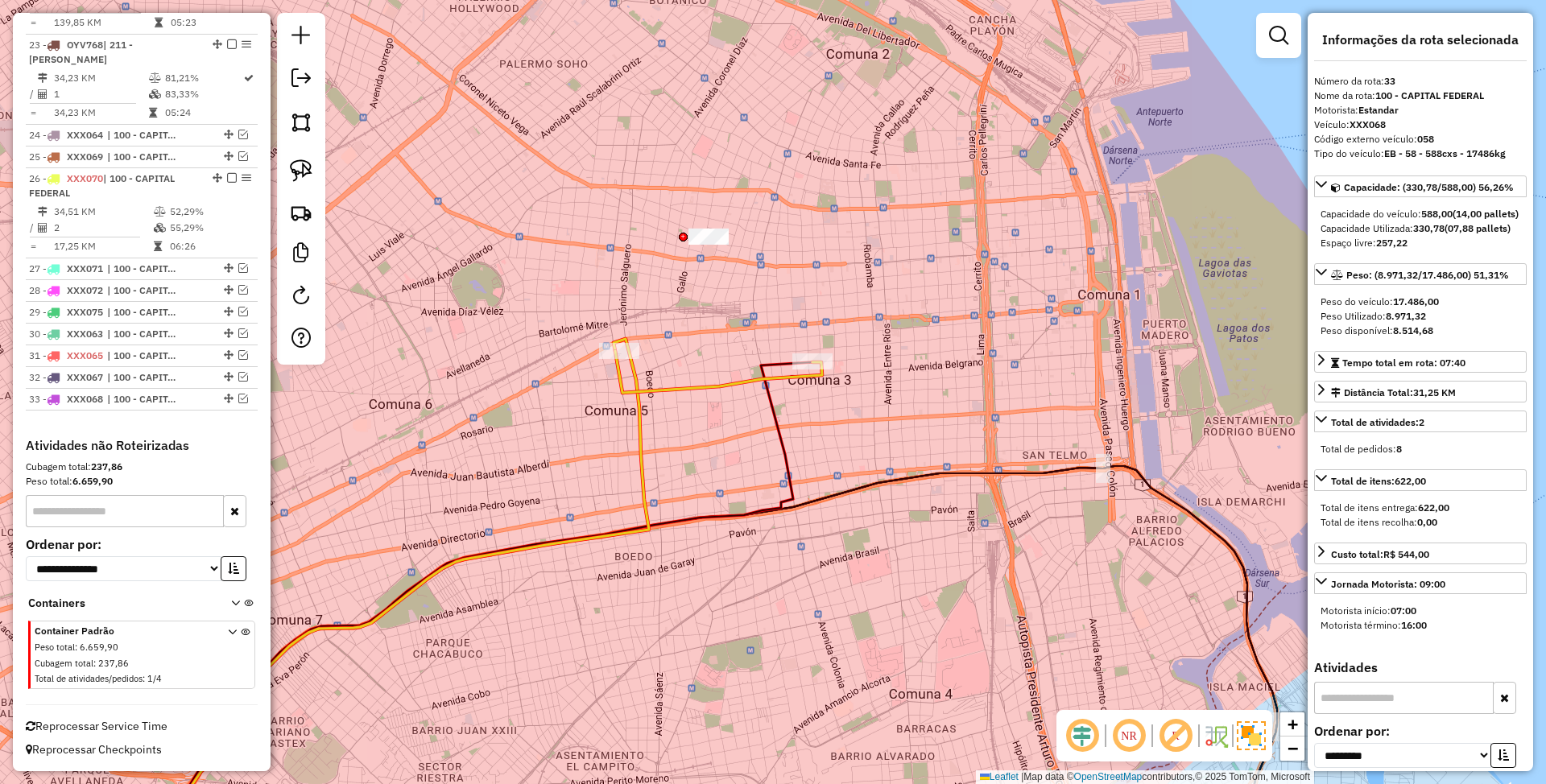
click at [722, 376] on icon at bounding box center [719, 372] width 207 height 42
drag, startPoint x: 723, startPoint y: 417, endPoint x: 722, endPoint y: 459, distance: 42.0
click at [722, 459] on div "Janela de atendimento Grade de atendimento Capacidade Transportadoras Veículos …" at bounding box center [773, 392] width 1546 height 784
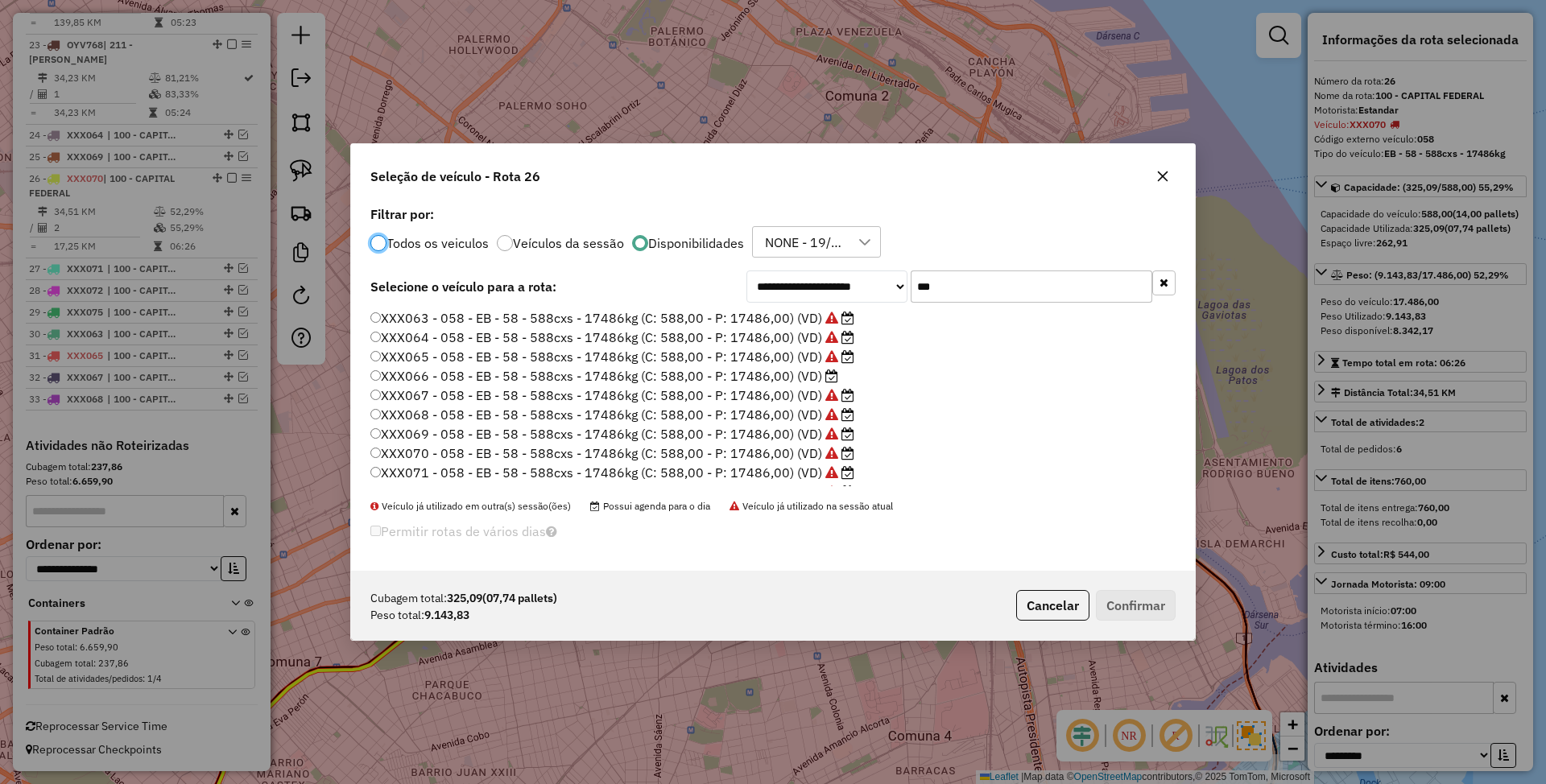
scroll to position [8, 5]
click at [782, 372] on label "XXX066 - 058 - EB - 58 - 588cxs - 17486kg (C: 588,00 - P: 17486,00) (VD)" at bounding box center [603, 375] width 468 height 19
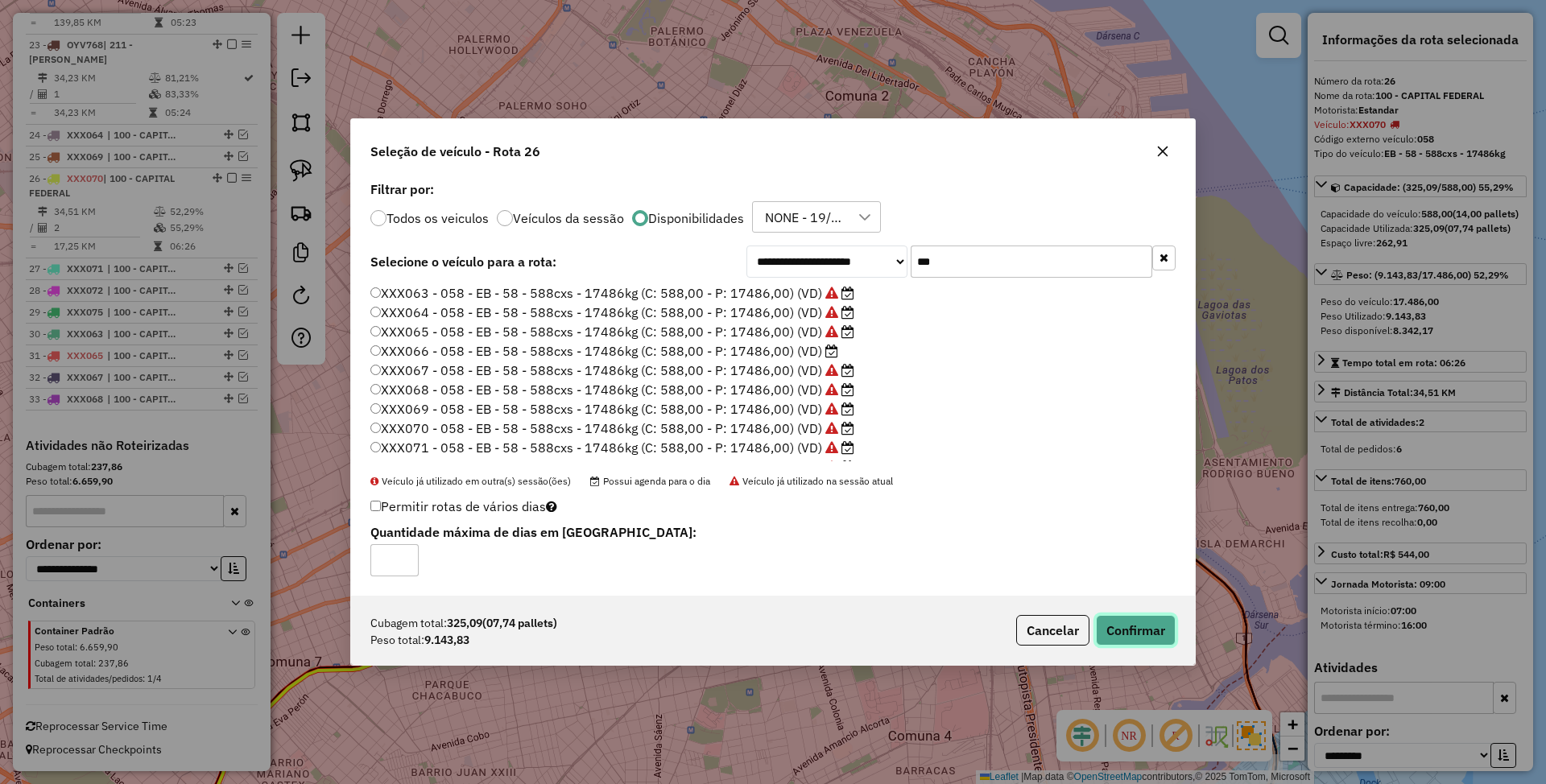
click at [1117, 625] on button "Confirmar" at bounding box center [1135, 630] width 80 height 30
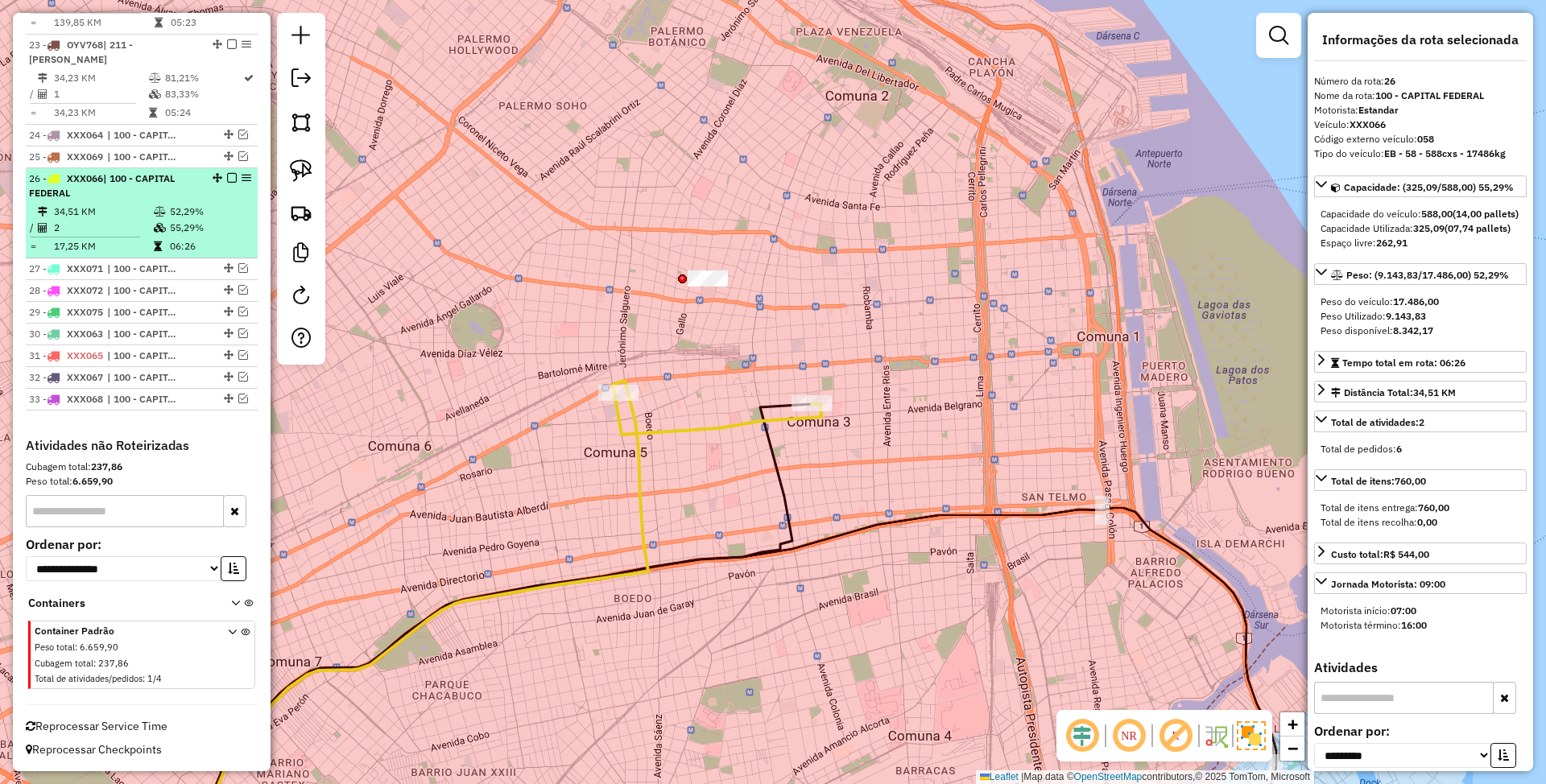
click at [227, 174] on em at bounding box center [231, 178] width 9 height 9
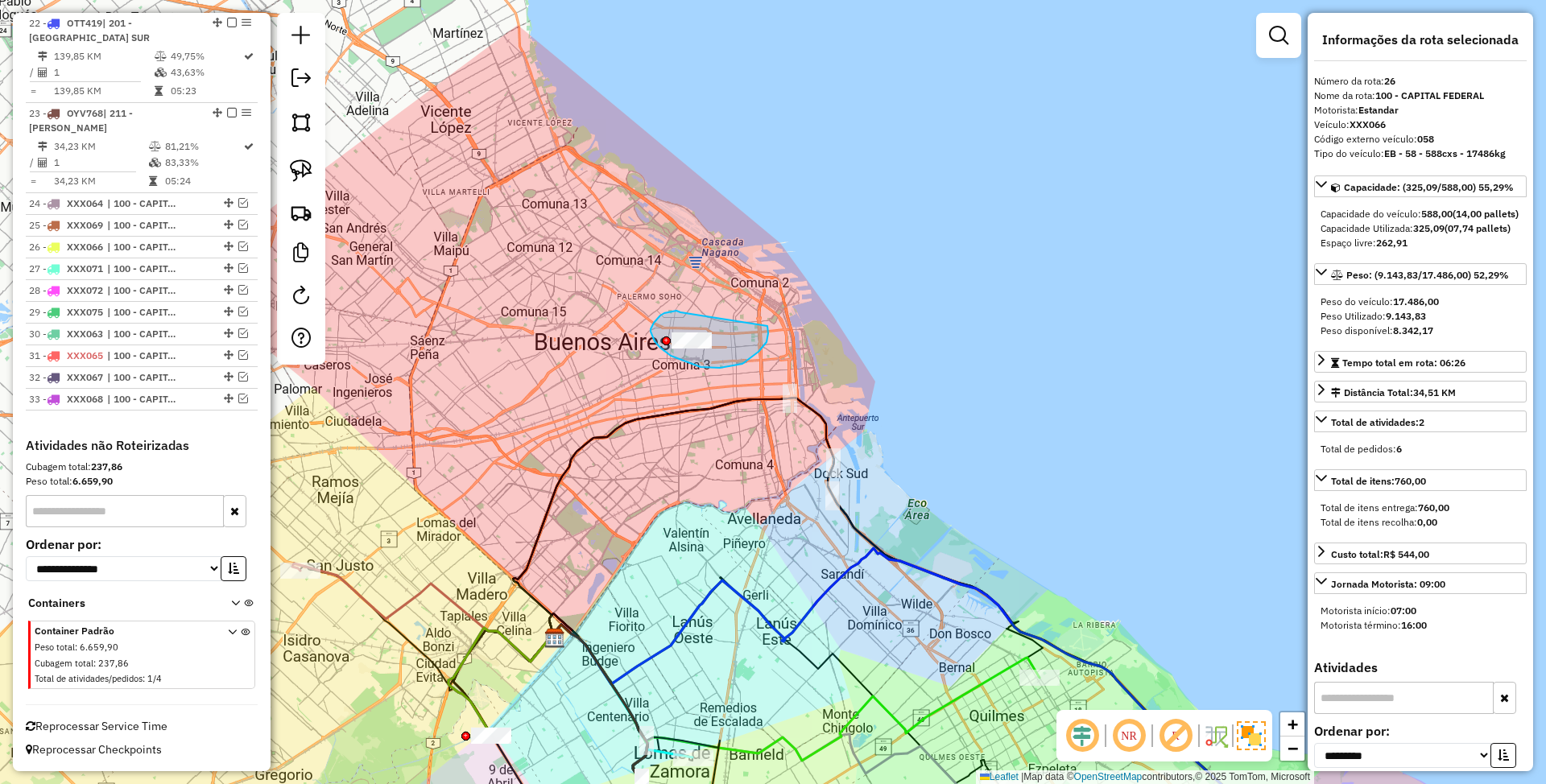
drag, startPoint x: 651, startPoint y: 329, endPoint x: 767, endPoint y: 326, distance: 116.0
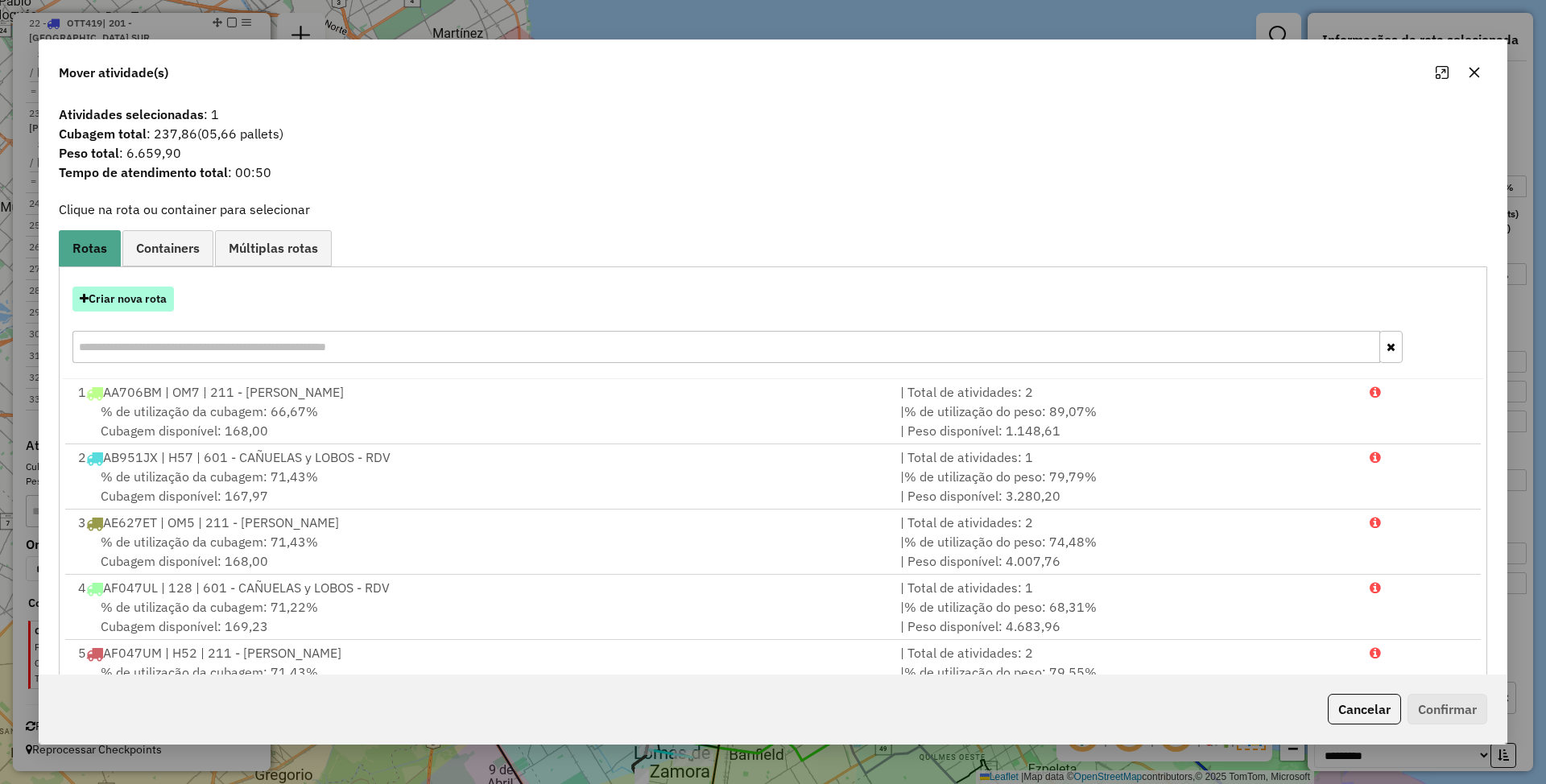
click at [115, 298] on button "Criar nova rota" at bounding box center [122, 299] width 101 height 25
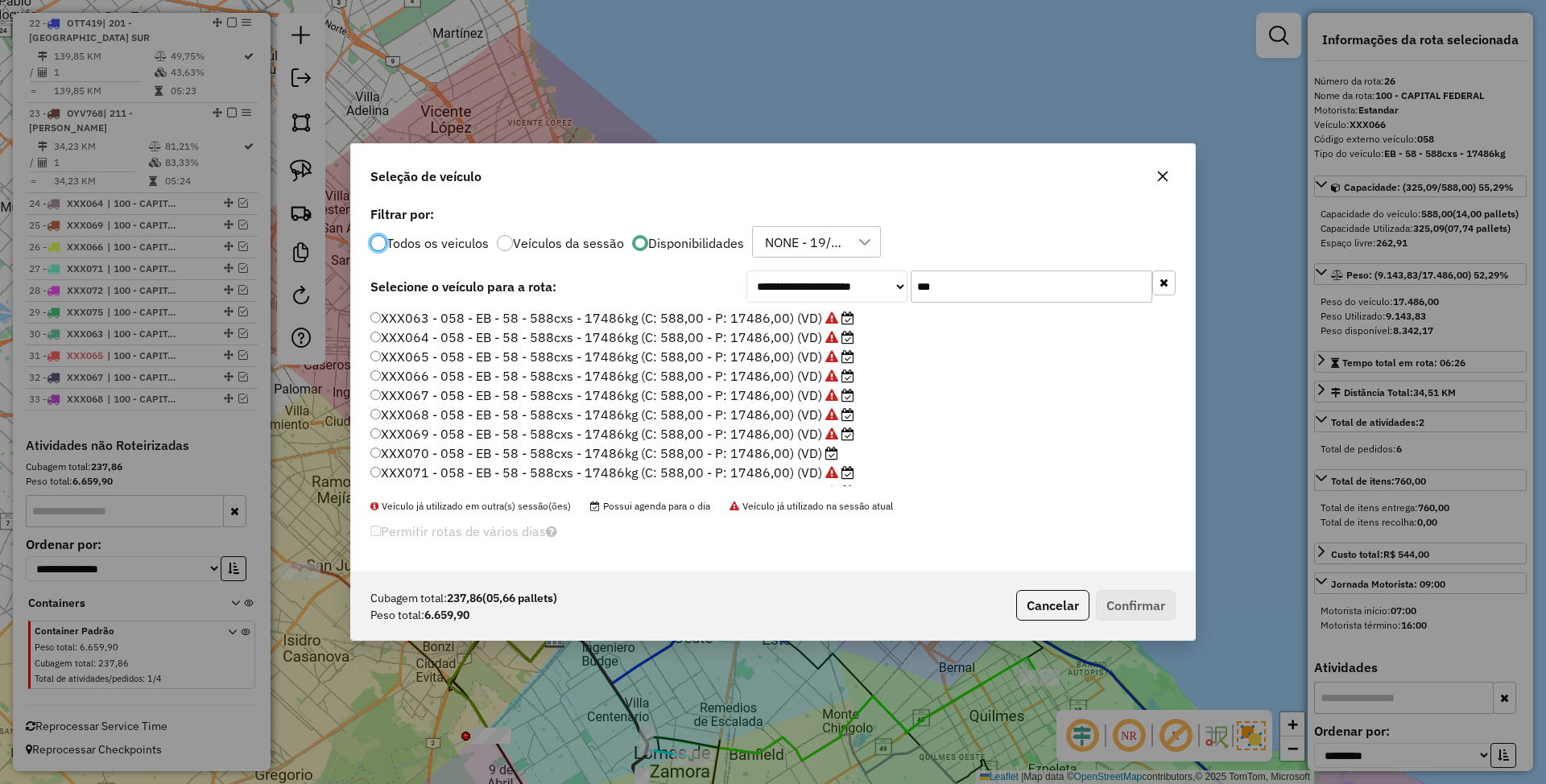
scroll to position [8, 5]
click at [790, 461] on label "XXX070 - 058 - EB - 58 - 588cxs - 17486kg (C: 588,00 - P: 17486,00) (VD)" at bounding box center [603, 453] width 468 height 19
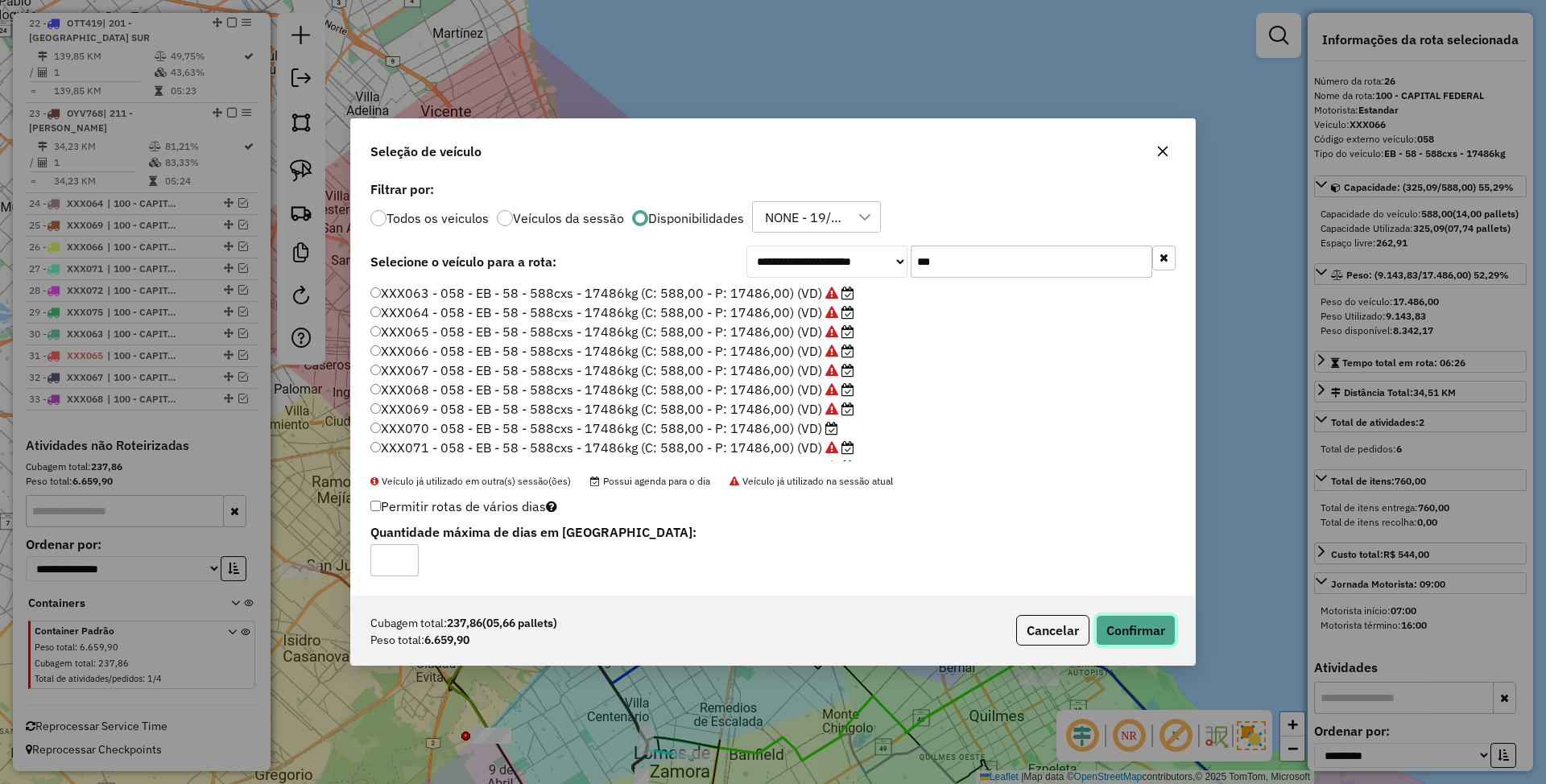
click at [1132, 626] on button "Confirmar" at bounding box center [1135, 630] width 80 height 30
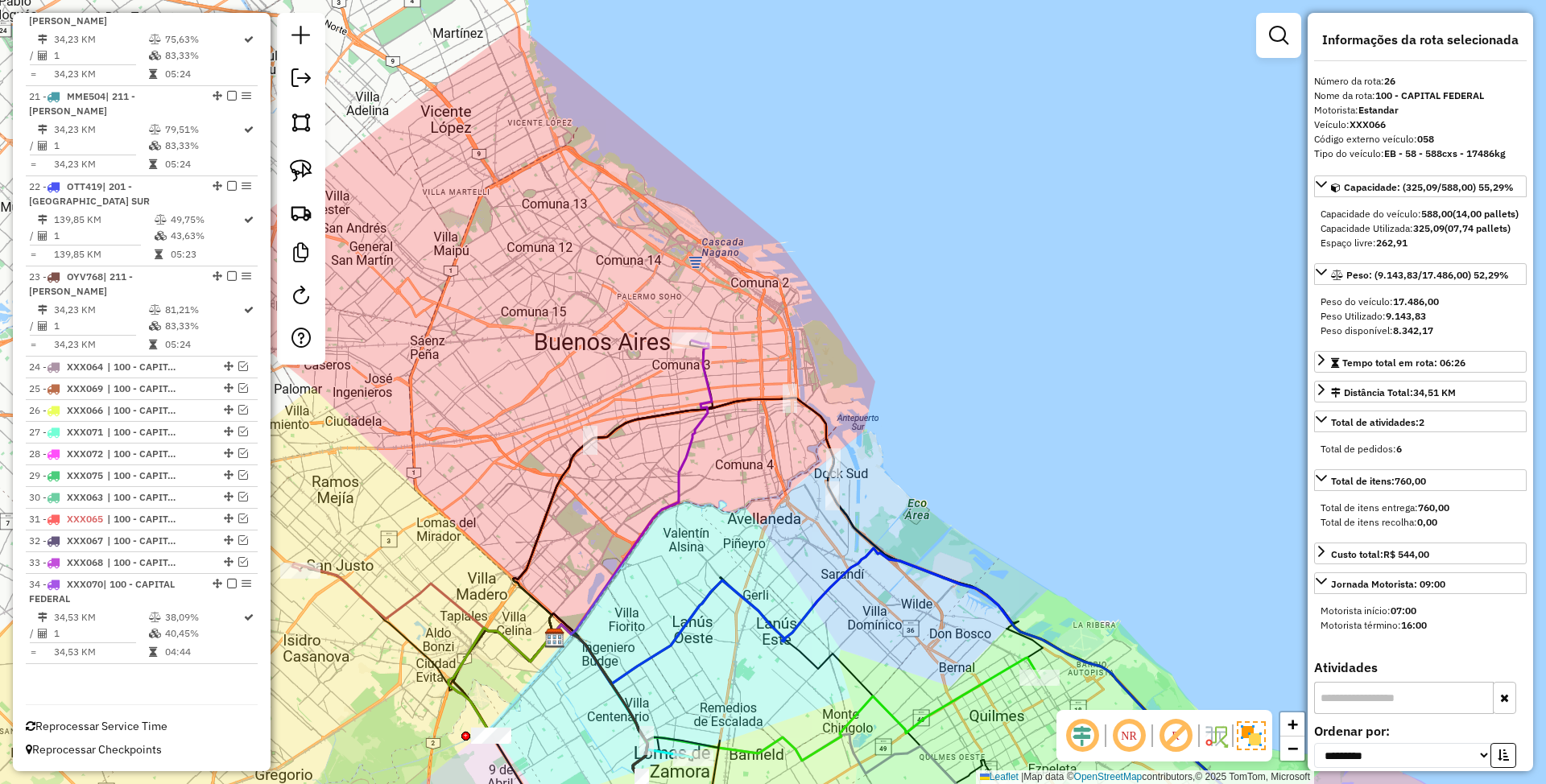
scroll to position [2357, 0]
click at [699, 374] on icon at bounding box center [630, 490] width 162 height 300
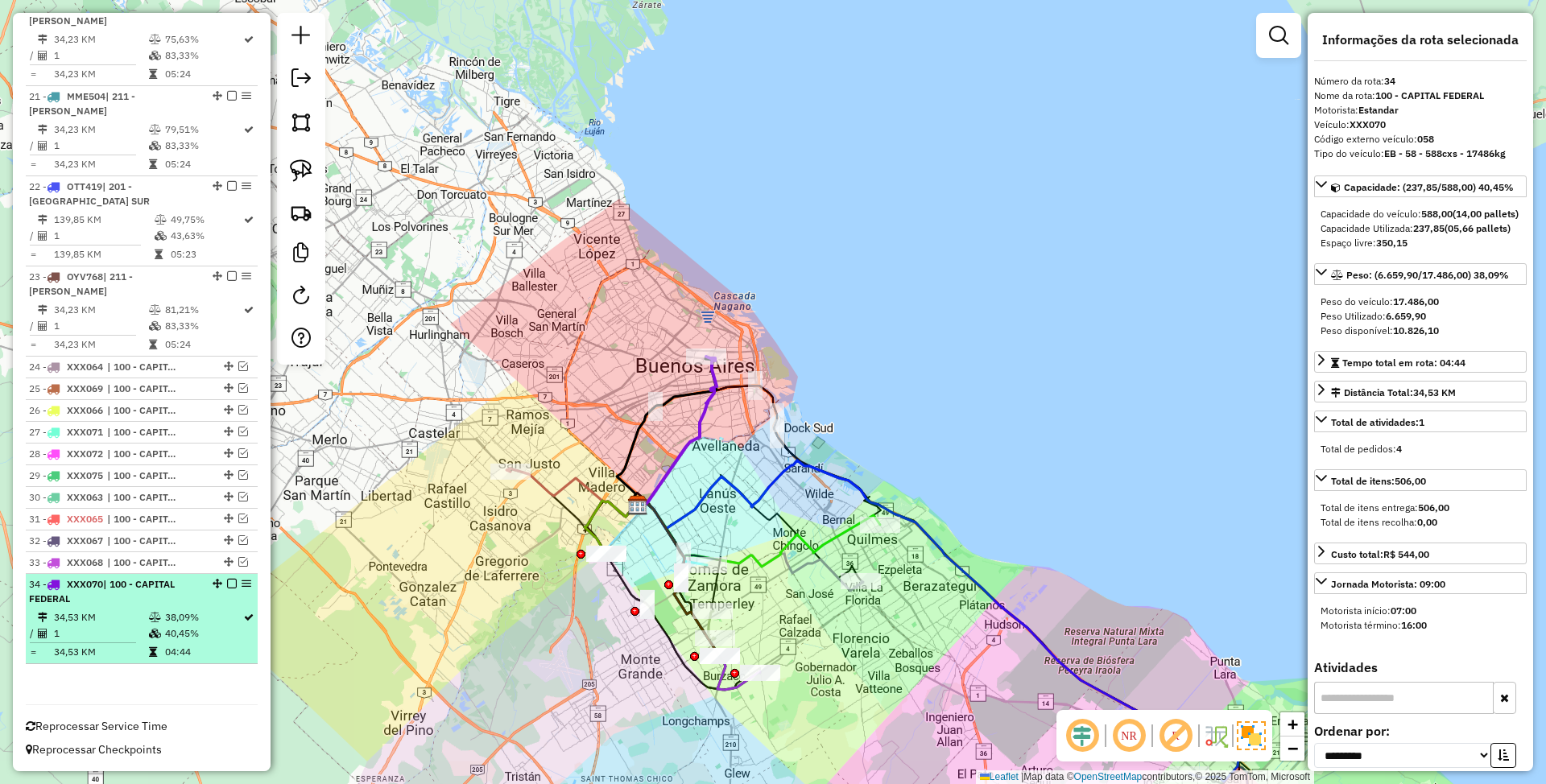
click at [230, 583] on em at bounding box center [231, 583] width 9 height 9
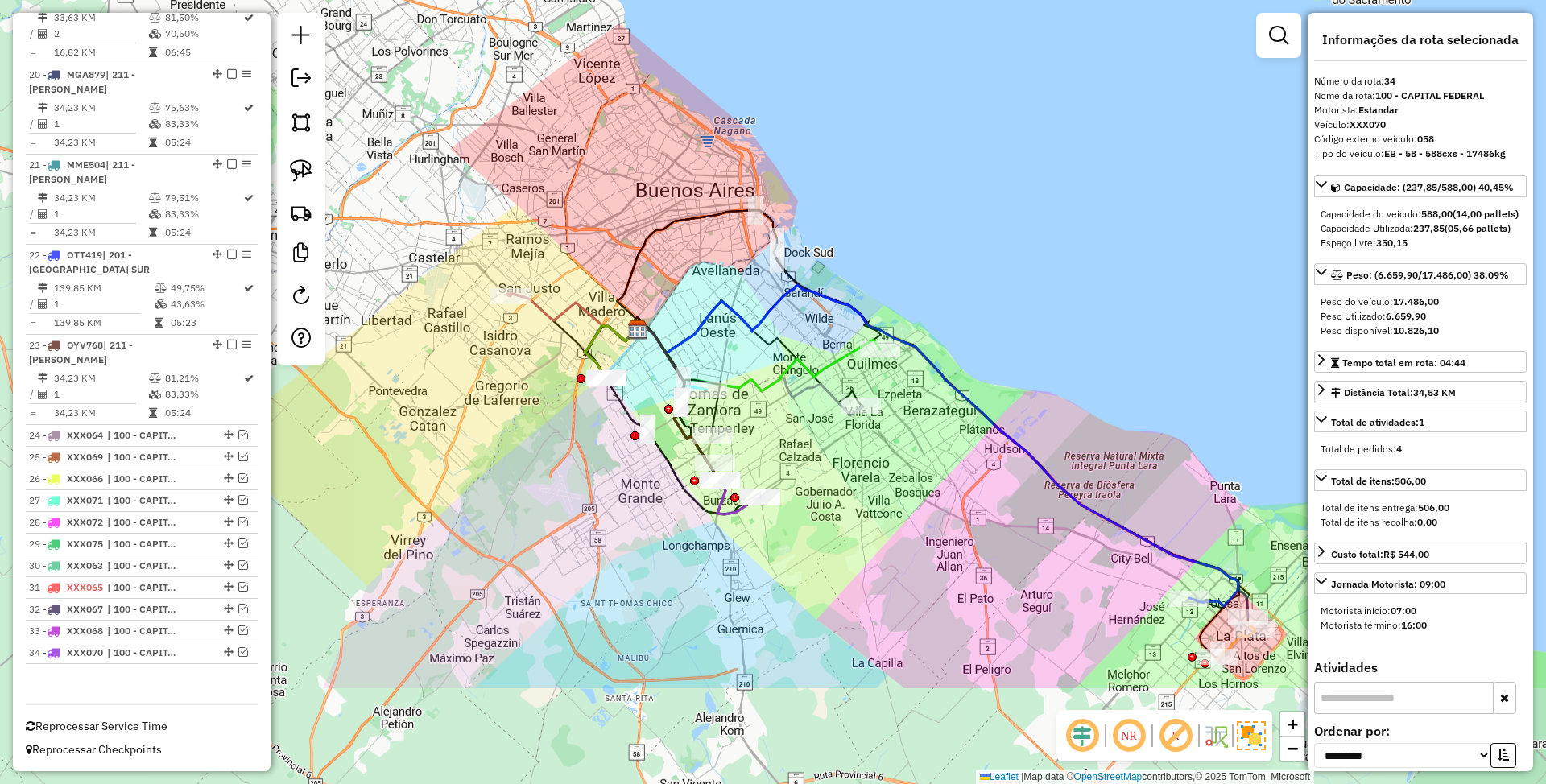
drag, startPoint x: 847, startPoint y: 663, endPoint x: 847, endPoint y: 470, distance: 193.0
click at [847, 470] on div "Janela de atendimento Grade de atendimento Capacidade Transportadoras Veículos …" at bounding box center [773, 392] width 1546 height 784
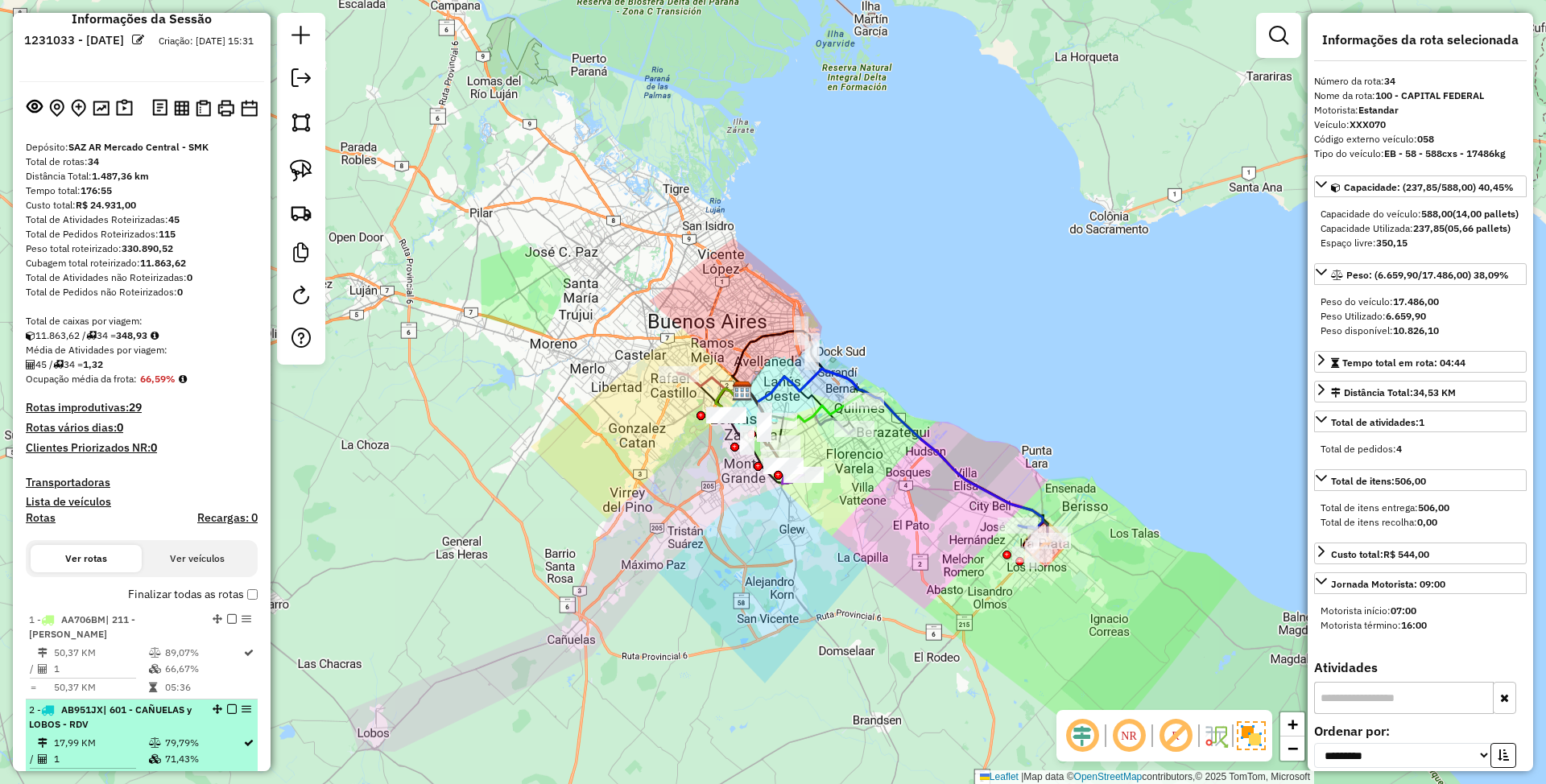
scroll to position [0, 0]
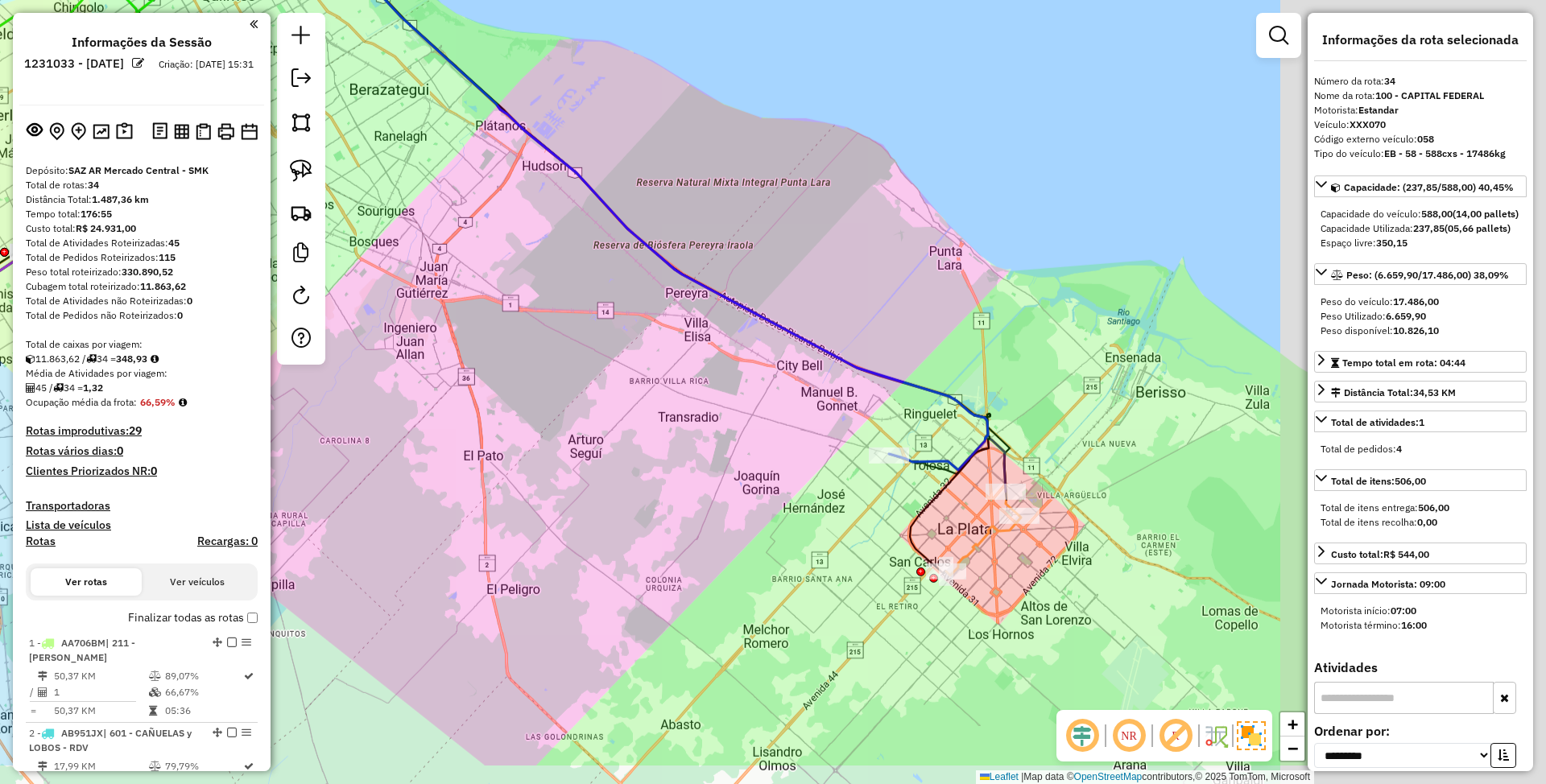
drag, startPoint x: 893, startPoint y: 531, endPoint x: 690, endPoint y: 458, distance: 215.7
click at [690, 458] on div "Janela de atendimento Grade de atendimento Capacidade Transportadoras Veículos …" at bounding box center [773, 392] width 1546 height 784
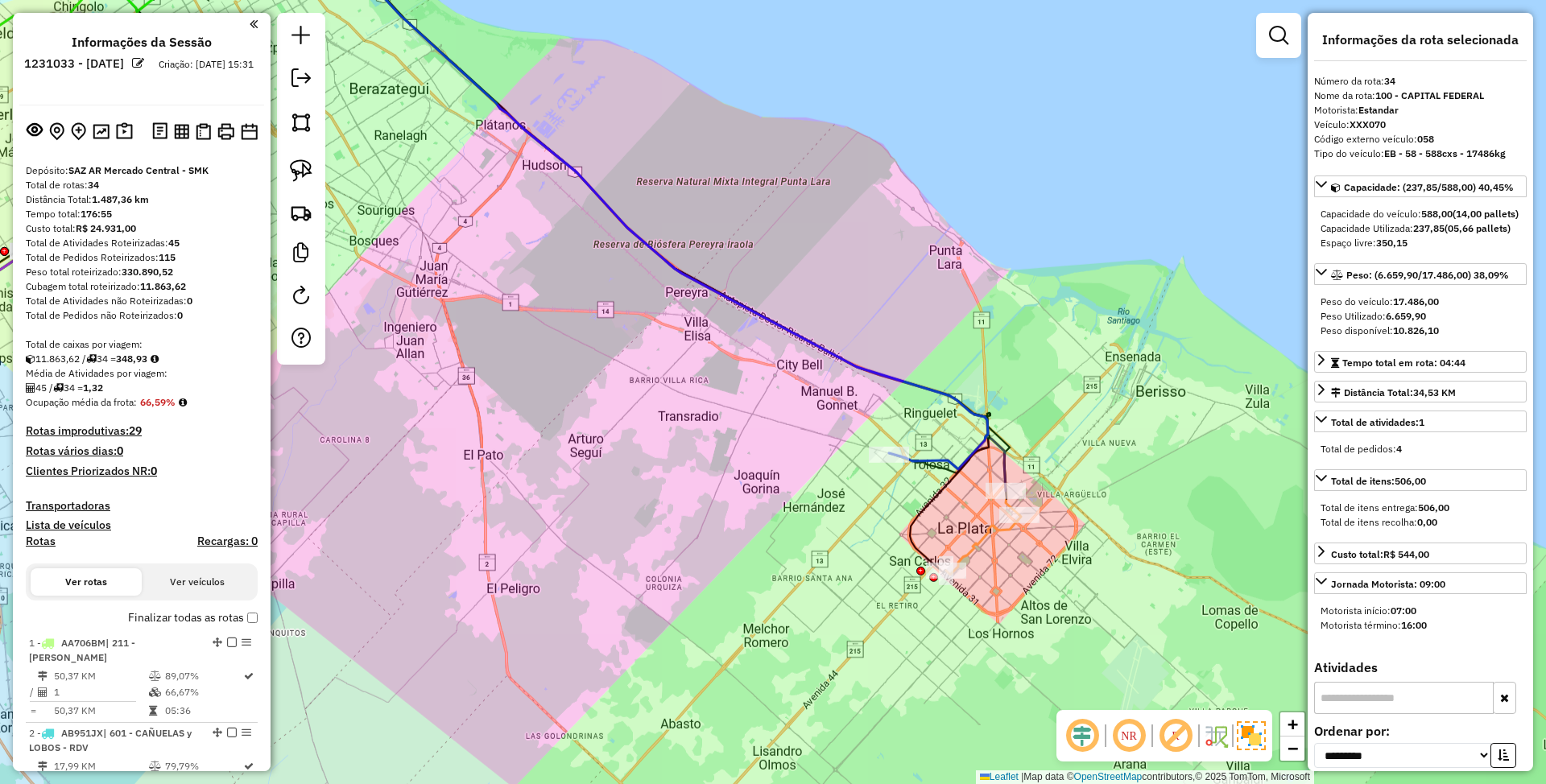
click at [934, 462] on icon at bounding box center [416, 195] width 1143 height 547
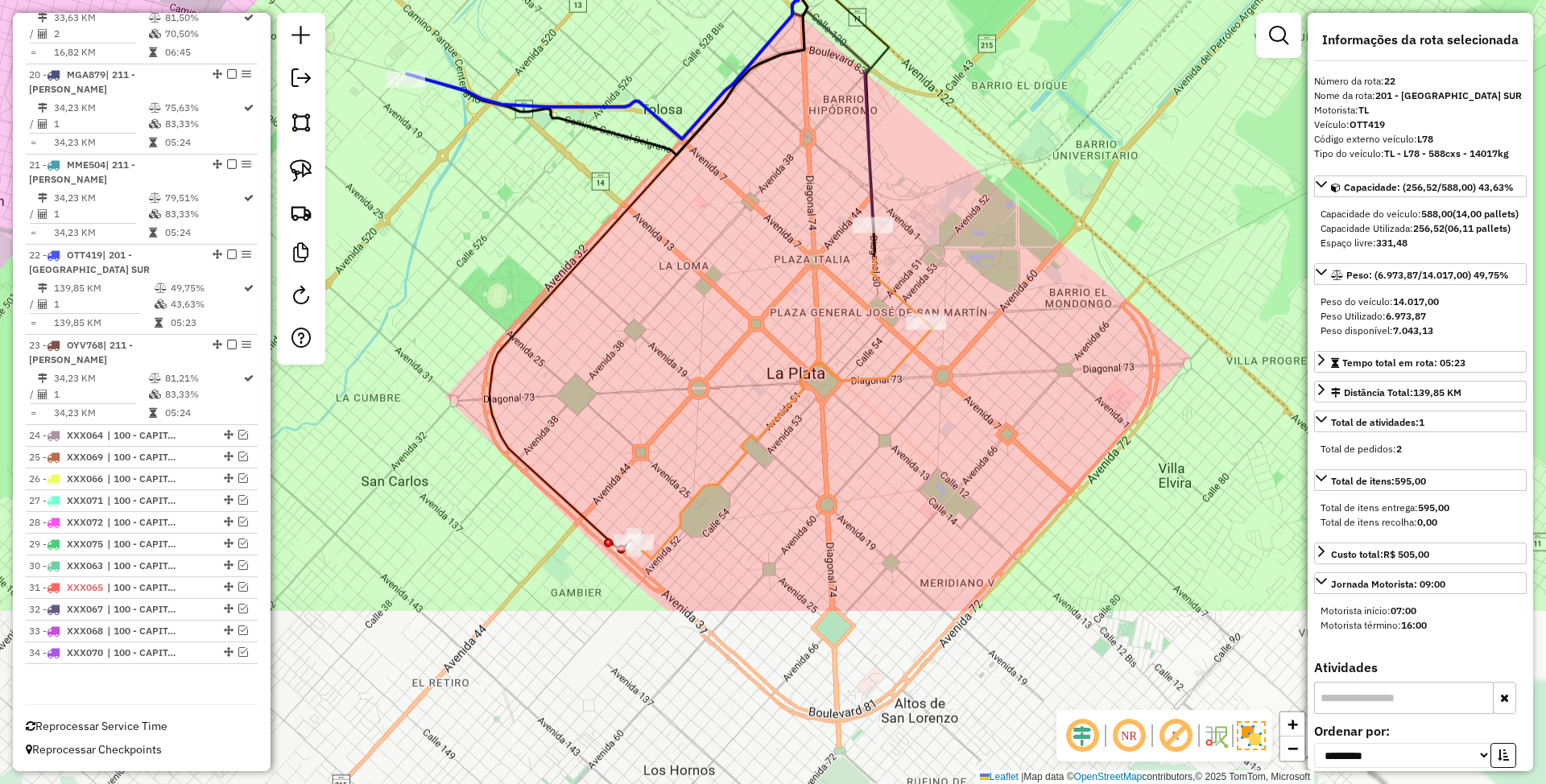
drag, startPoint x: 945, startPoint y: 580, endPoint x: 909, endPoint y: 441, distance: 143.6
click at [909, 441] on div "Janela de atendimento Grade de atendimento Capacidade Transportadoras Veículos …" at bounding box center [773, 392] width 1546 height 784
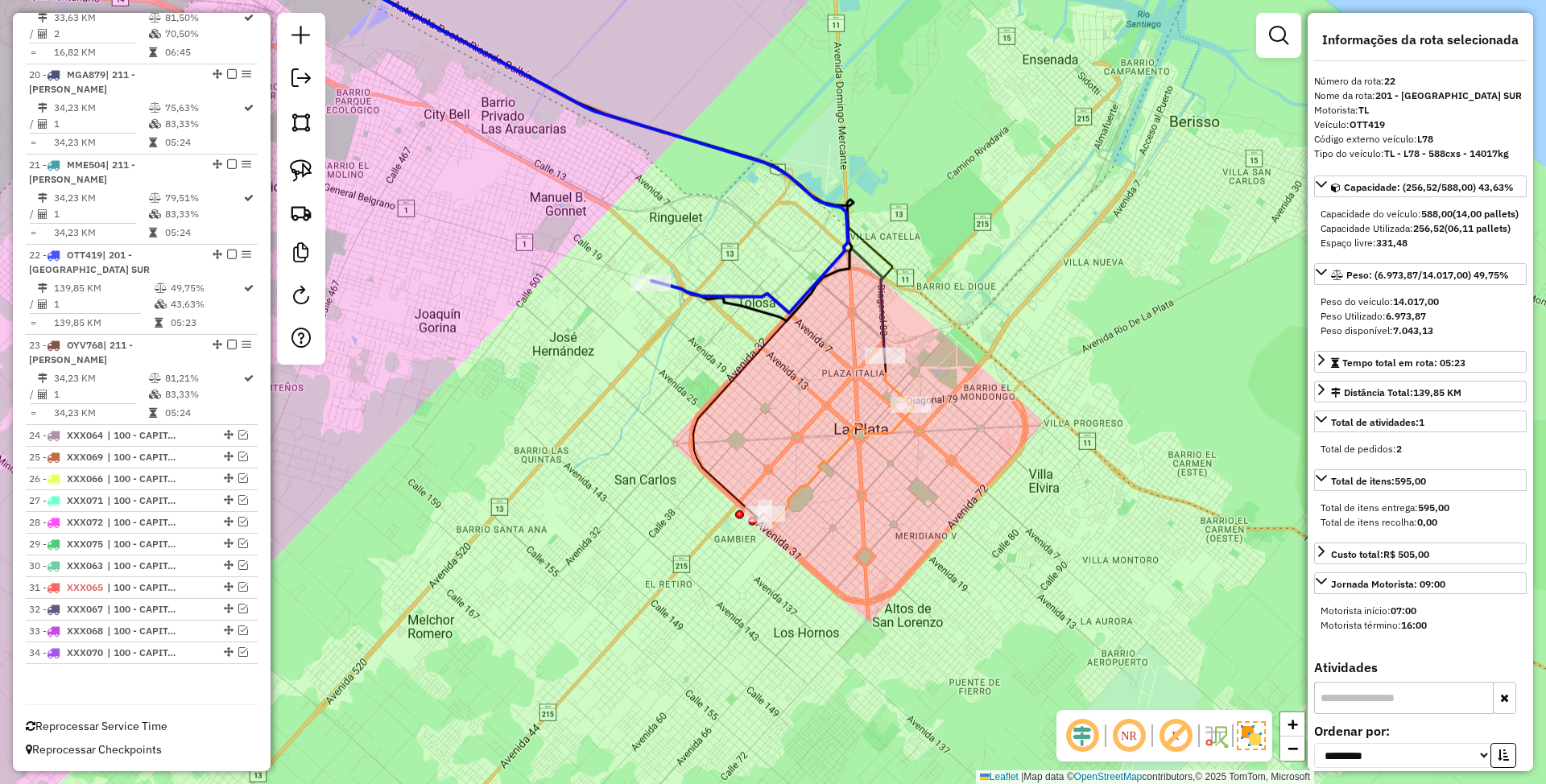
click at [882, 329] on icon at bounding box center [561, 139] width 645 height 434
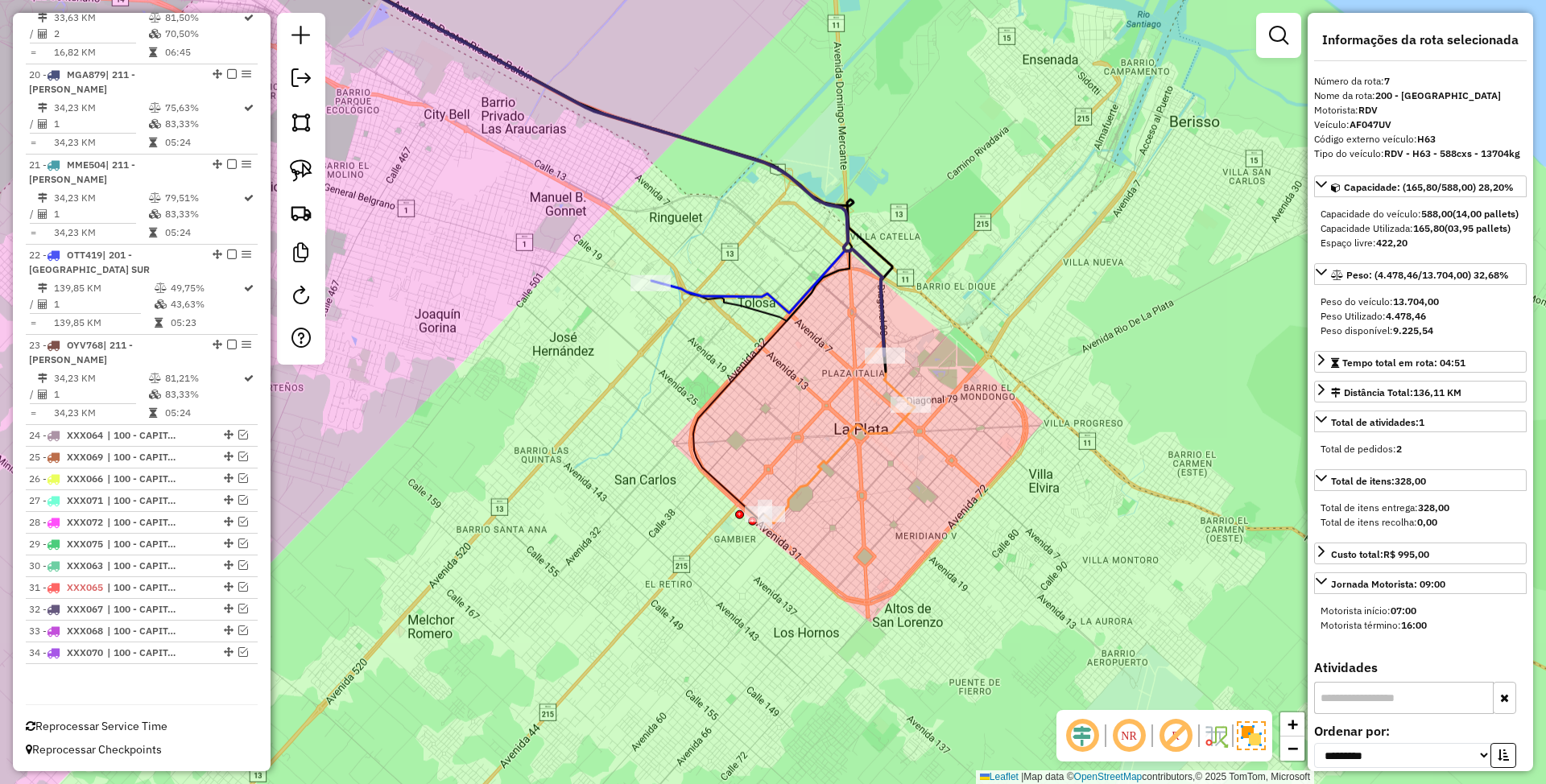
scroll to position [1160, 0]
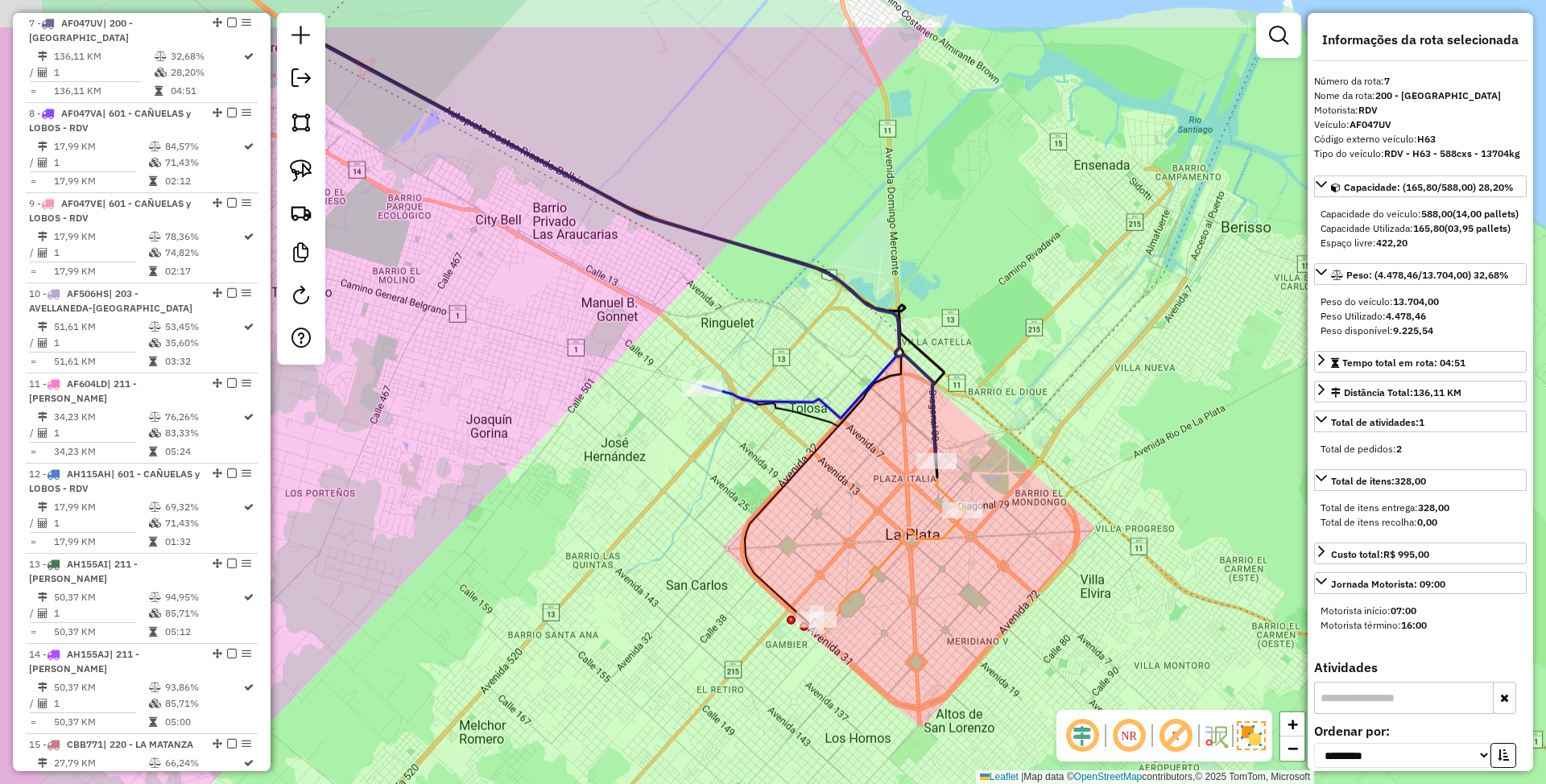
drag, startPoint x: 693, startPoint y: 361, endPoint x: 745, endPoint y: 466, distance: 117.2
click at [745, 466] on div "Janela de atendimento Grade de atendimento Capacidade Transportadoras Veículos …" at bounding box center [773, 392] width 1546 height 784
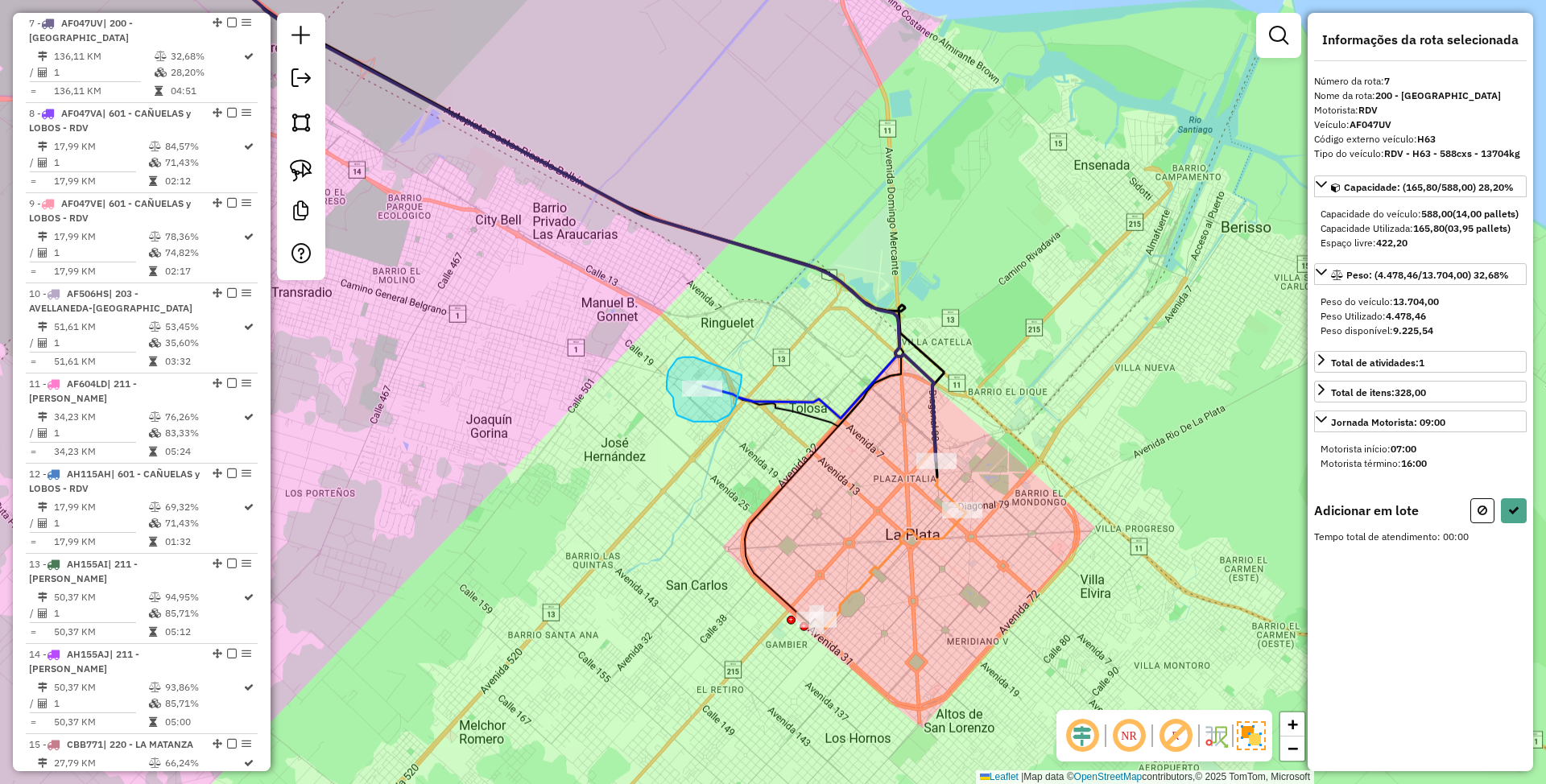
drag, startPoint x: 690, startPoint y: 357, endPoint x: 742, endPoint y: 375, distance: 55.0
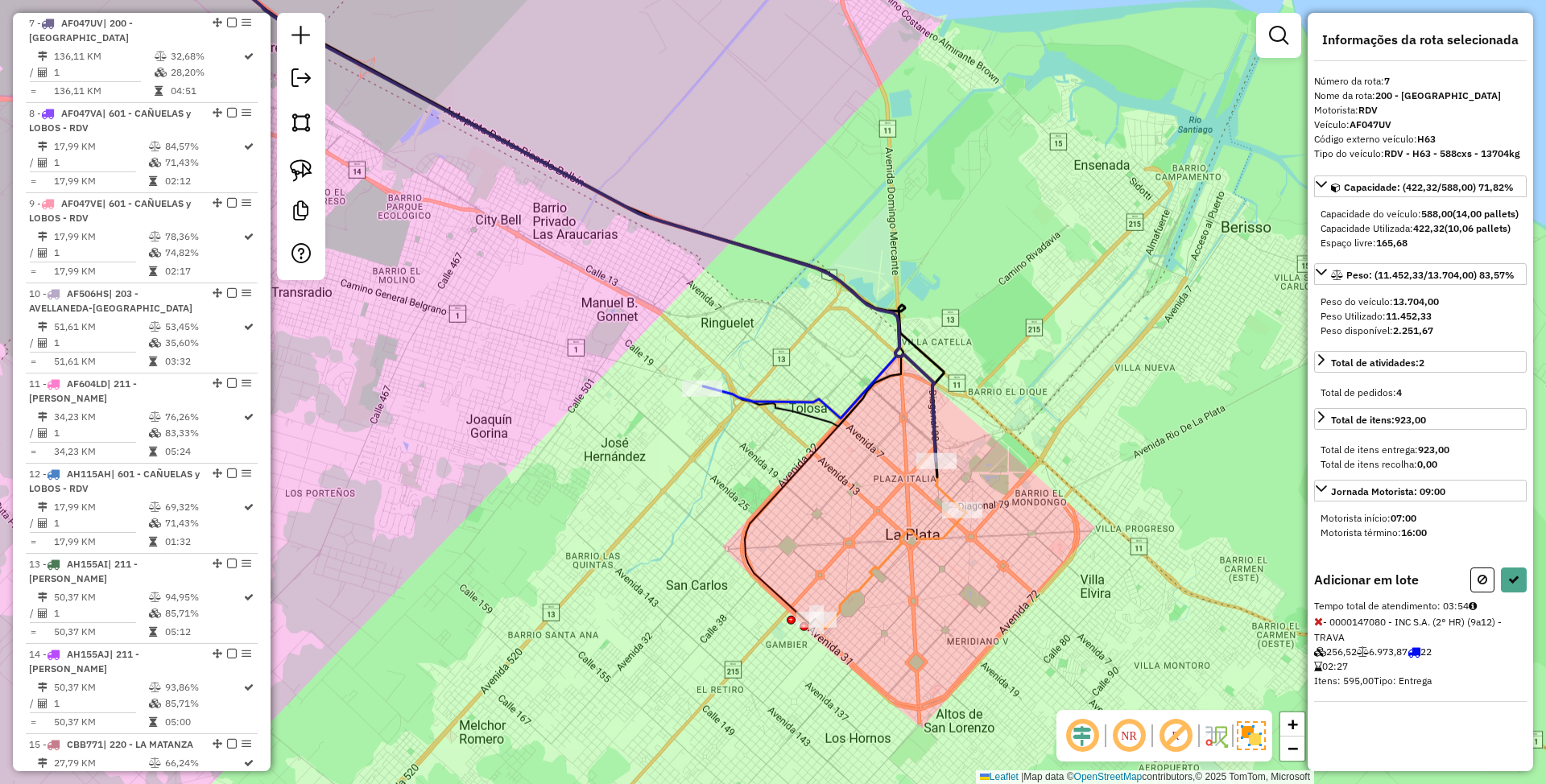
select select "**********"
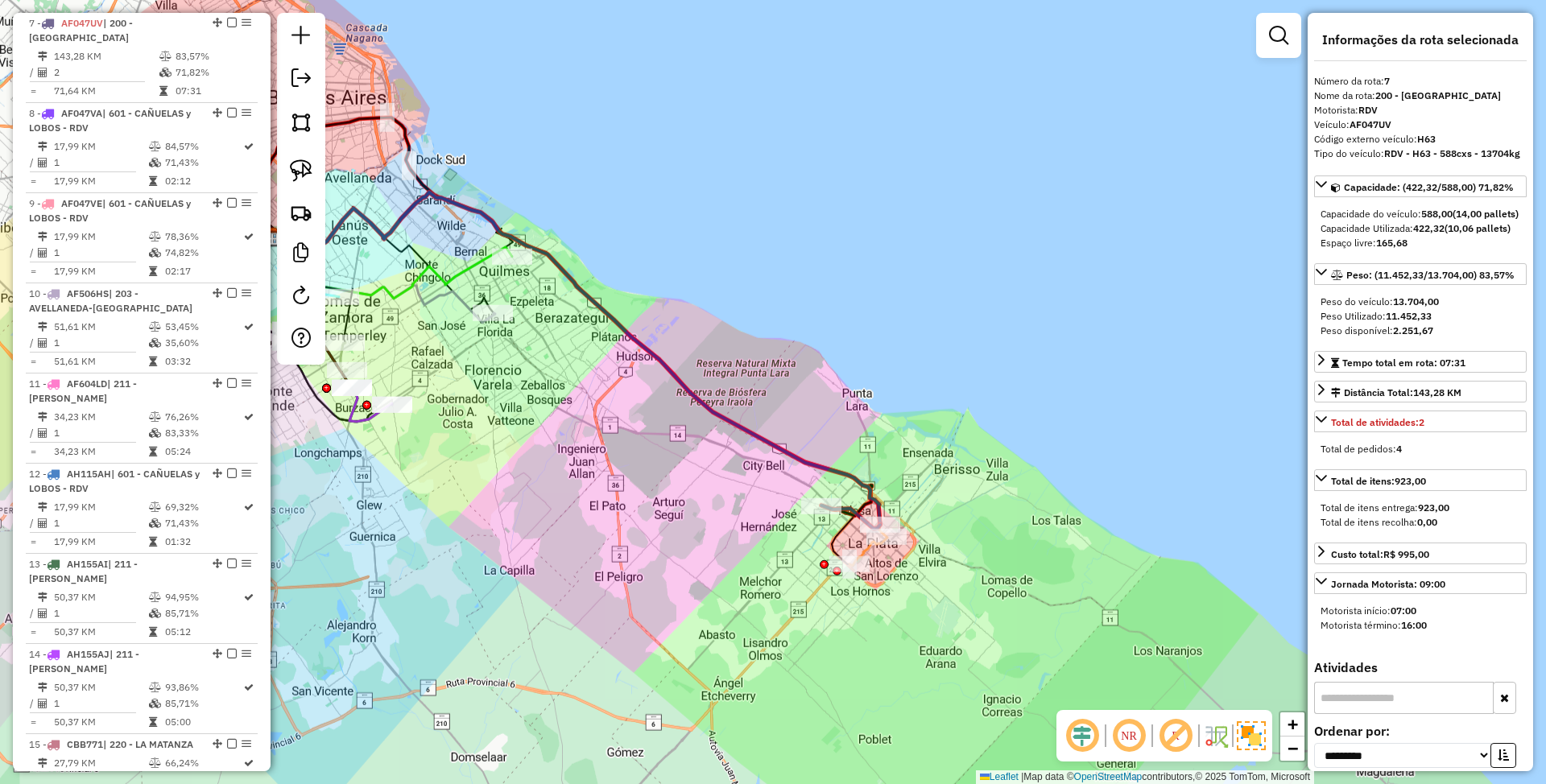
click at [477, 264] on icon at bounding box center [389, 264] width 246 height 68
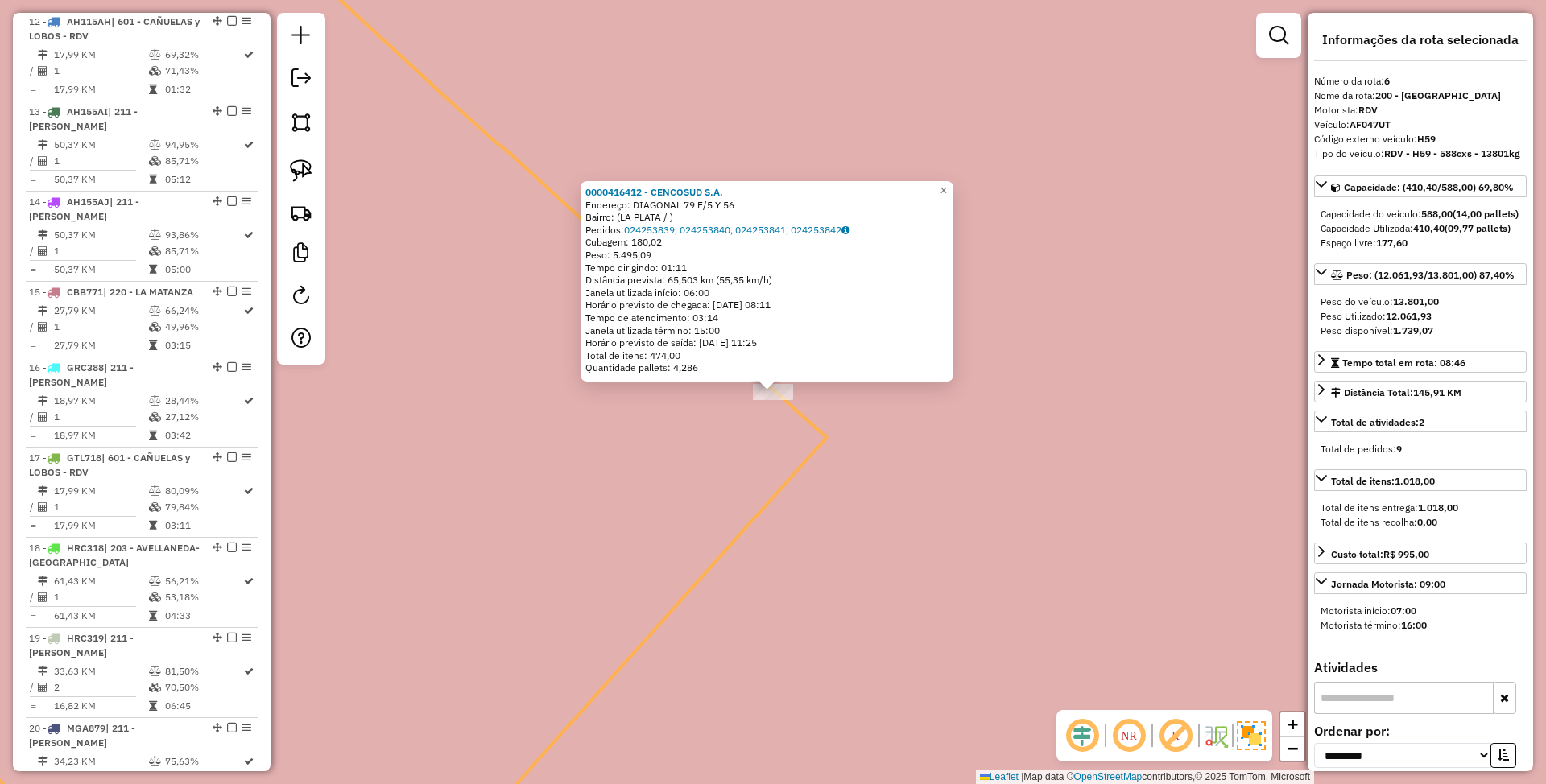
scroll to position [1070, 0]
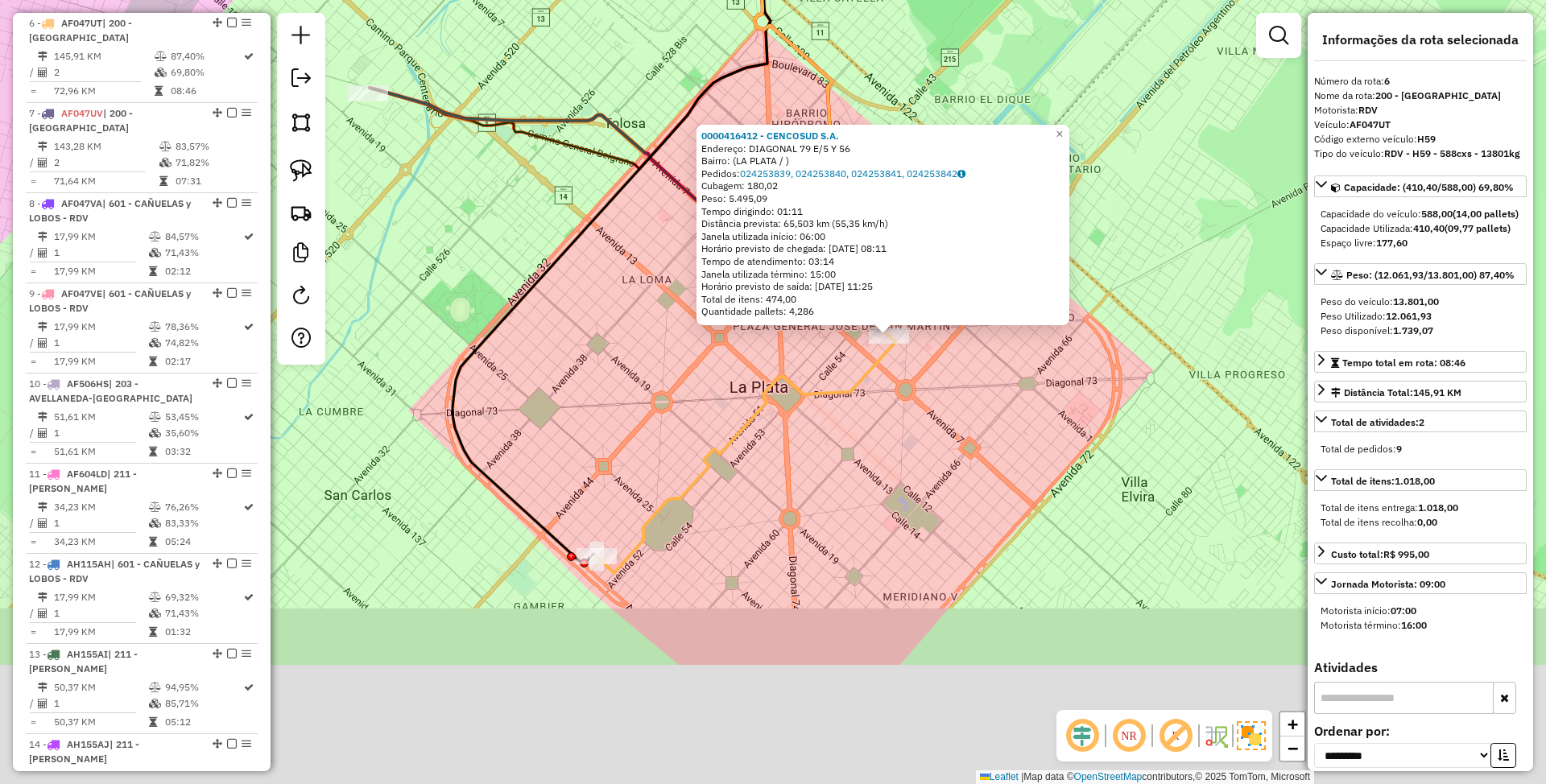
drag, startPoint x: 793, startPoint y: 661, endPoint x: 876, endPoint y: 462, distance: 215.6
click at [876, 462] on div "0000416412 - CENCOSUD S.A. Endereço: DIAGONAL 79 E/5 Y 56 Bairro: ([GEOGRAPHIC_…" at bounding box center [773, 392] width 1546 height 784
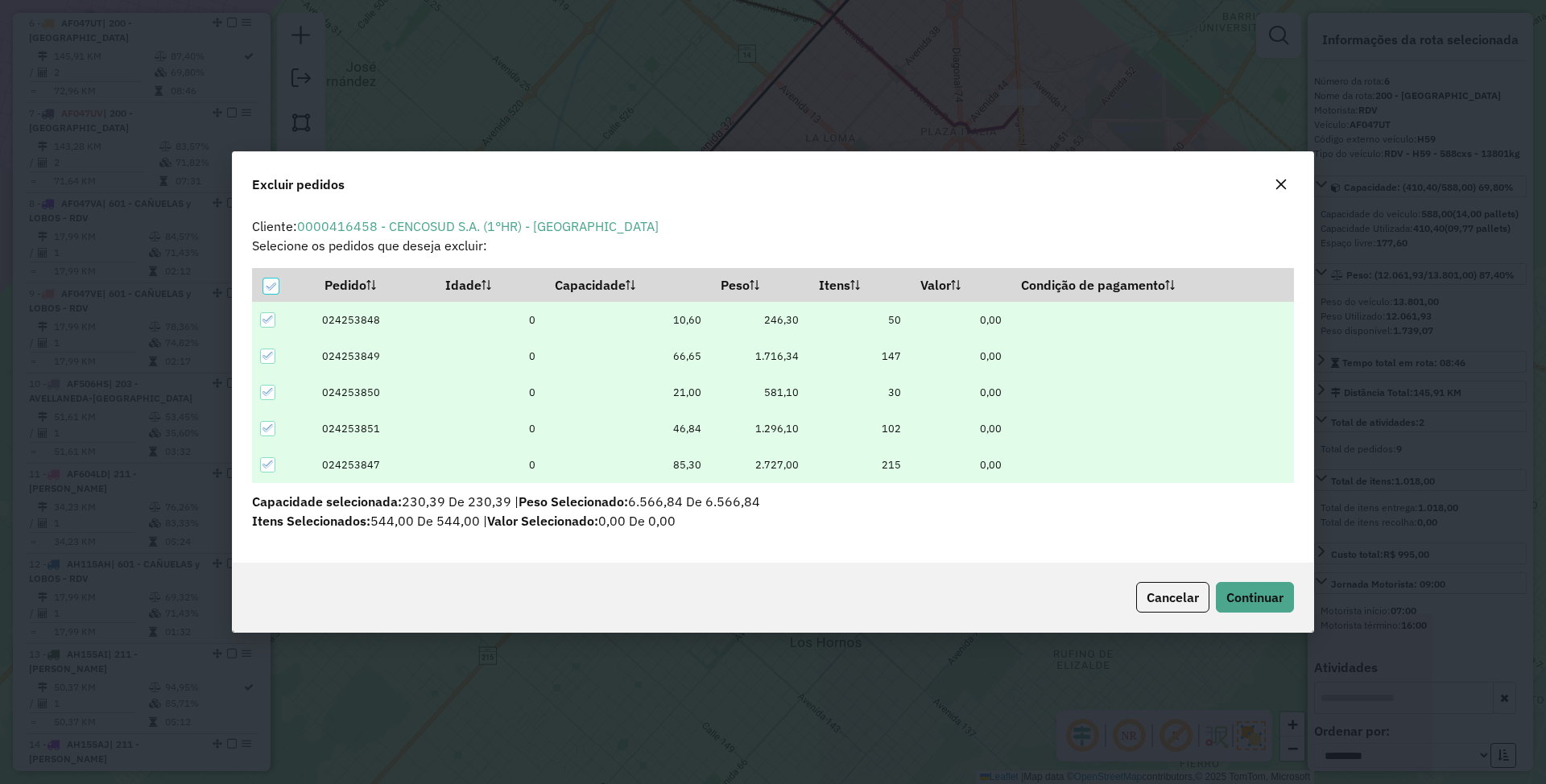
scroll to position [0, 0]
click at [1253, 602] on span "Continuar" at bounding box center [1255, 596] width 57 height 16
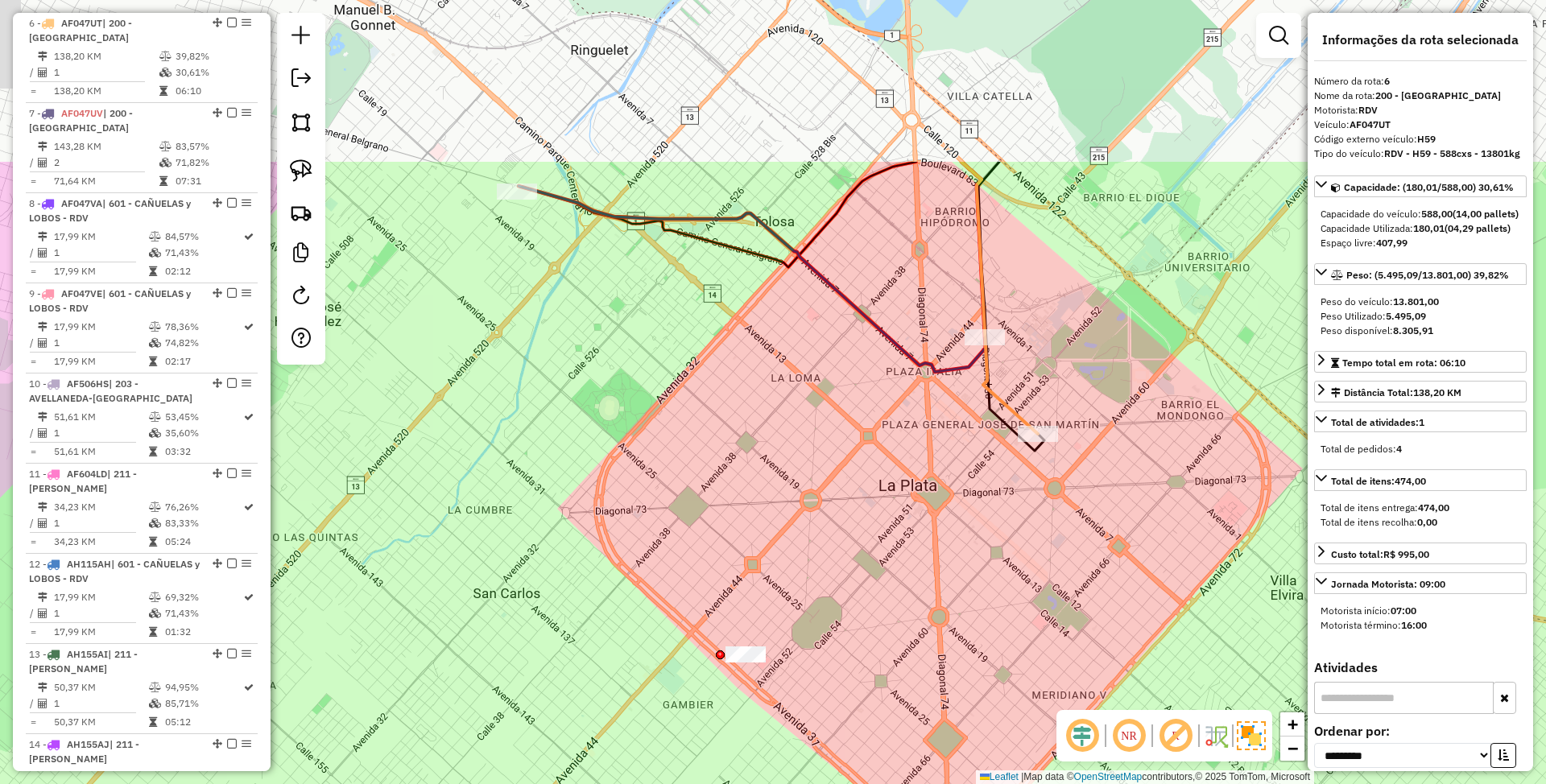
drag, startPoint x: 1050, startPoint y: 369, endPoint x: 965, endPoint y: 459, distance: 123.8
click at [1029, 589] on div "Janela de atendimento Grade de atendimento Capacidade Transportadoras Veículos …" at bounding box center [773, 392] width 1546 height 784
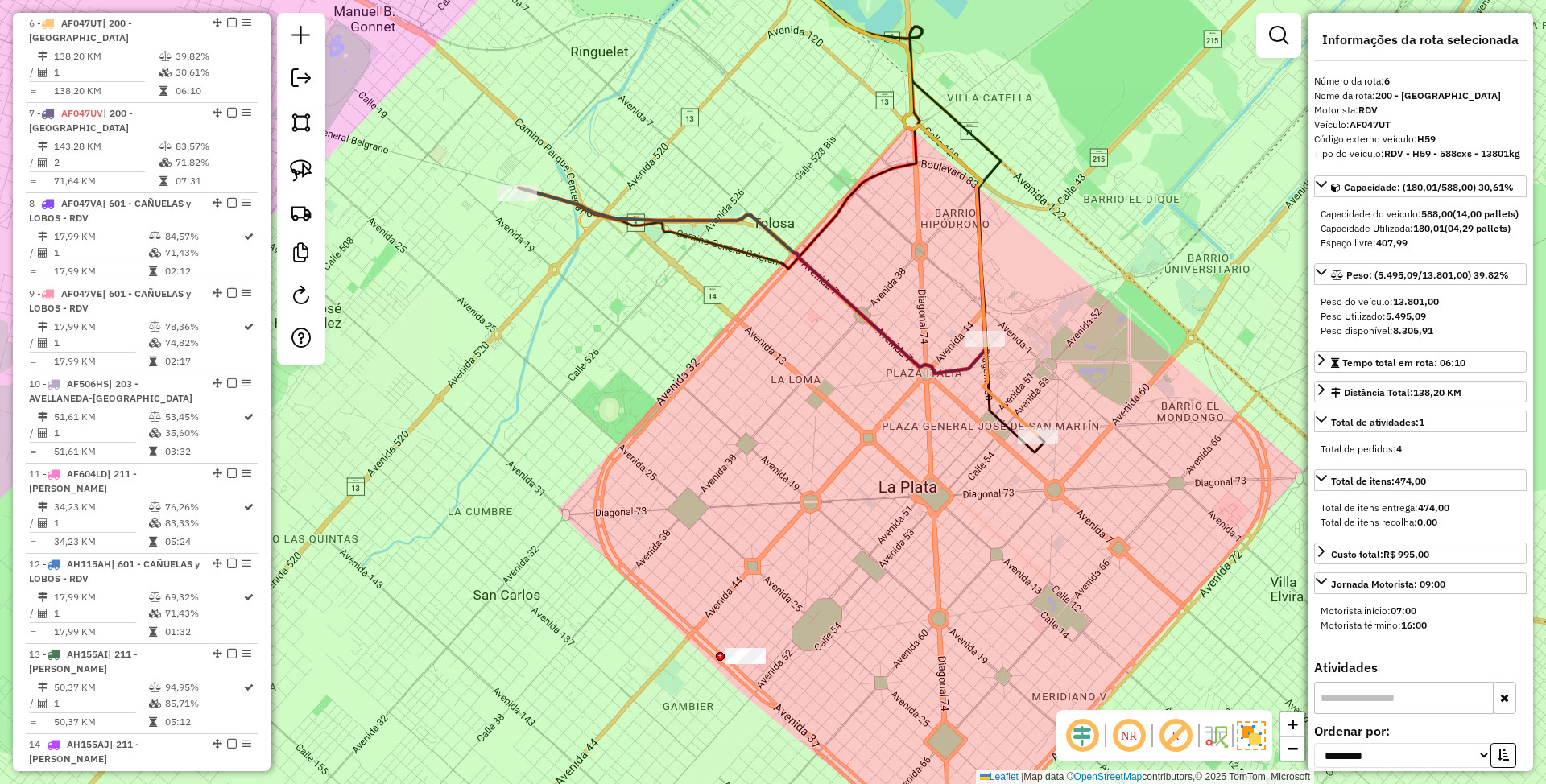
click at [883, 333] on icon at bounding box center [752, 281] width 467 height 186
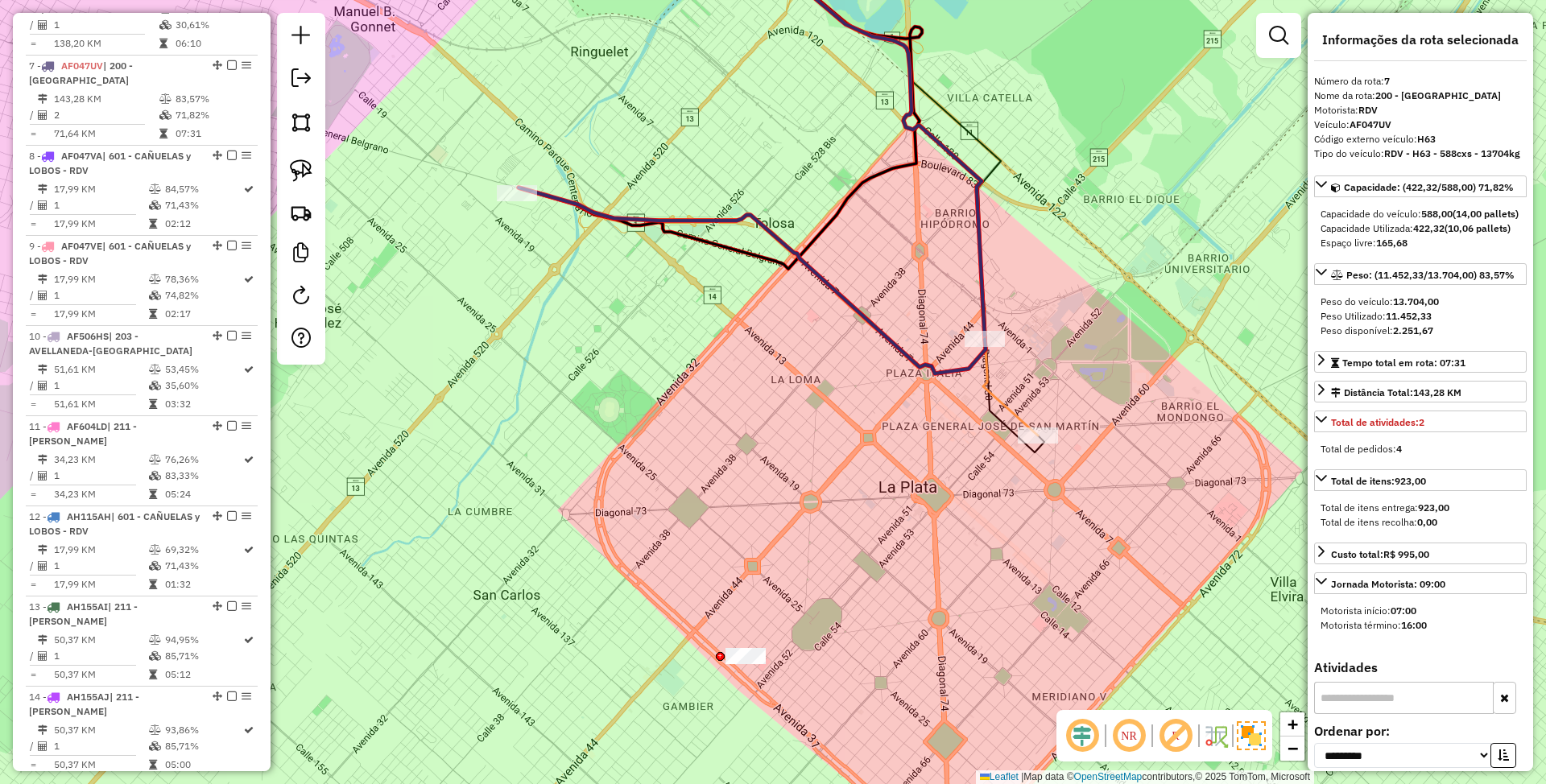
scroll to position [1160, 0]
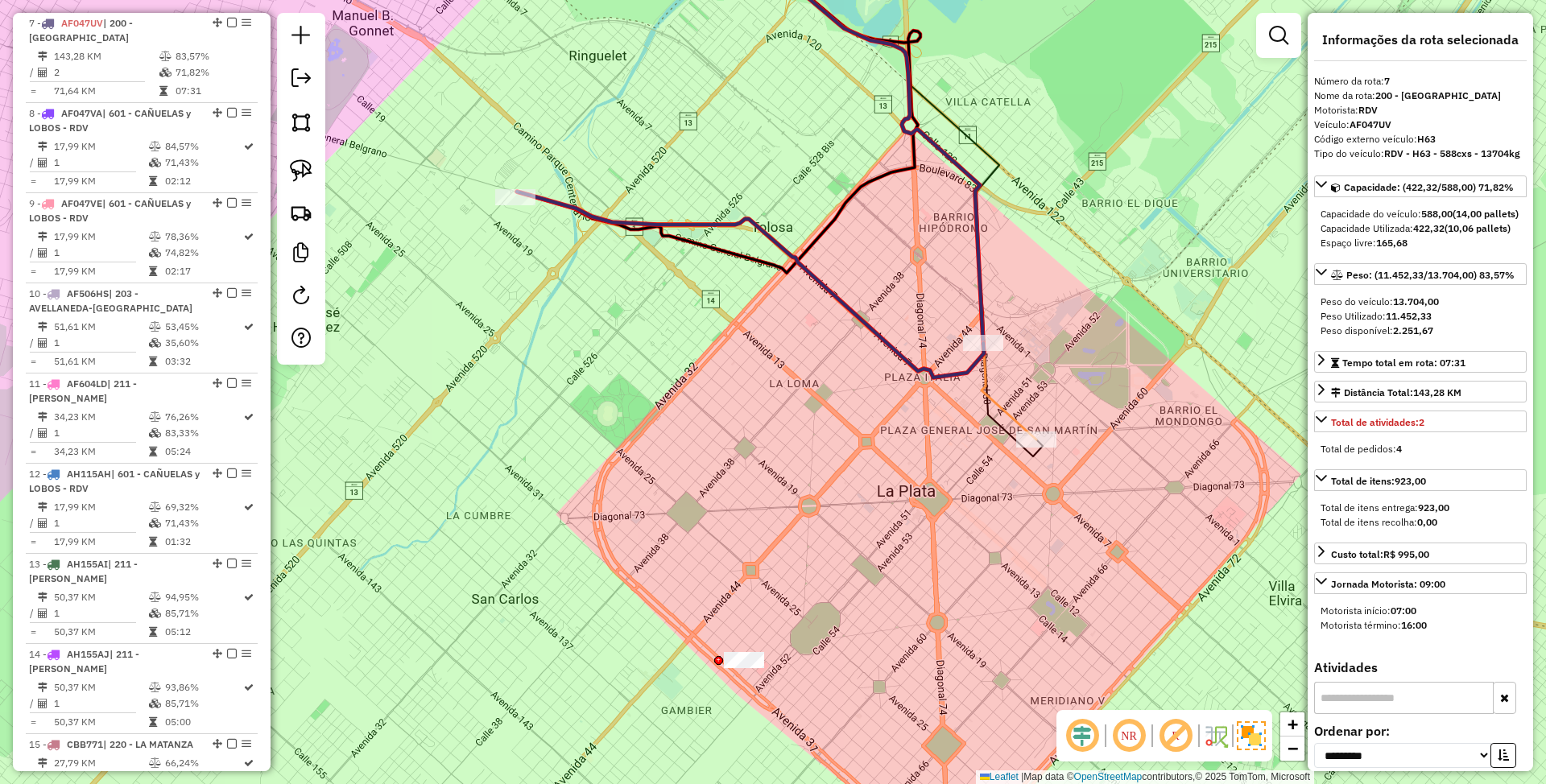
drag, startPoint x: 879, startPoint y: 432, endPoint x: 865, endPoint y: 517, distance: 86.1
click at [865, 517] on div "Janela de atendimento Grade de atendimento Capacidade Transportadoras Veículos …" at bounding box center [773, 392] width 1546 height 784
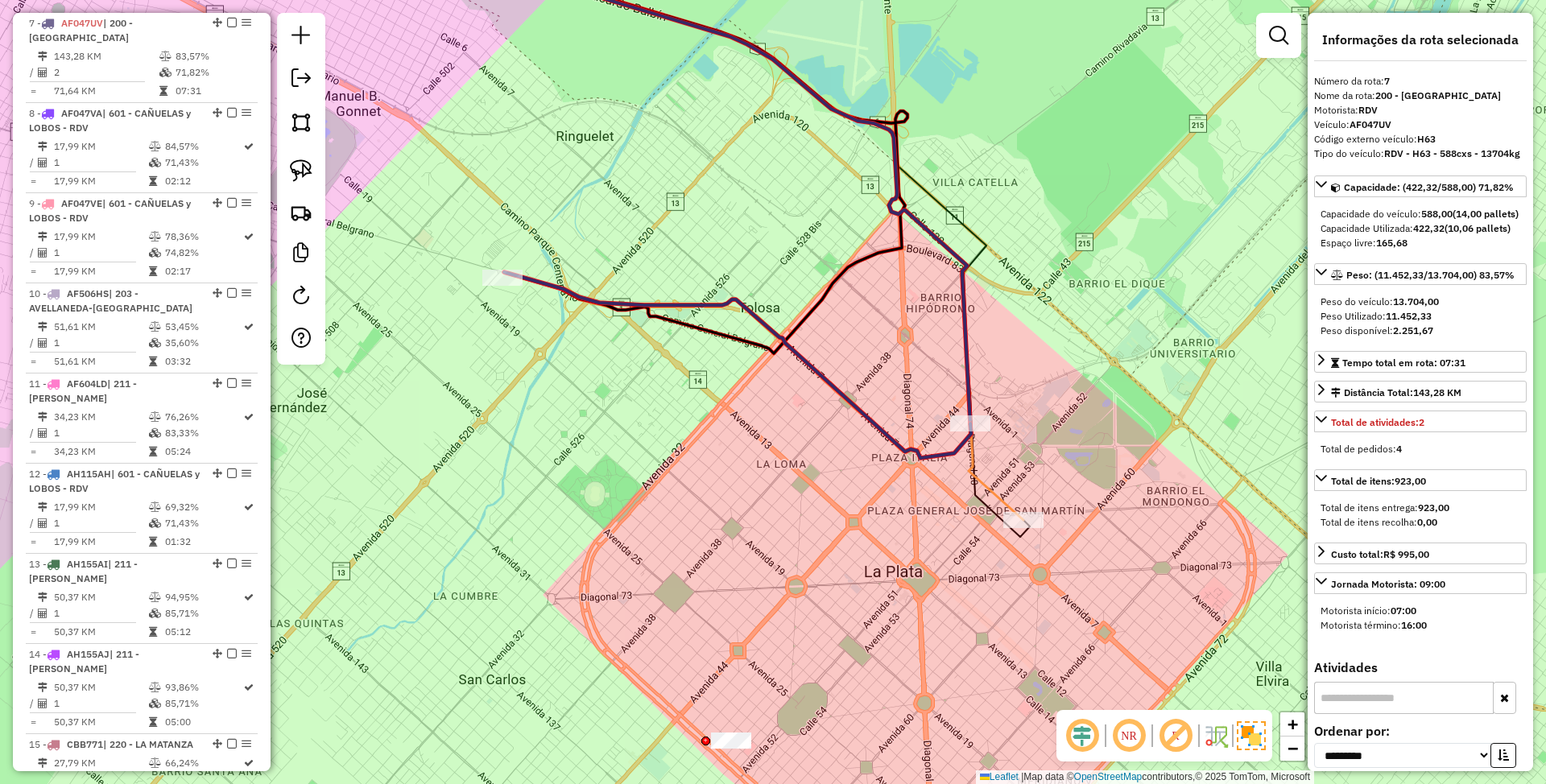
click at [986, 489] on icon at bounding box center [692, 221] width 662 height 599
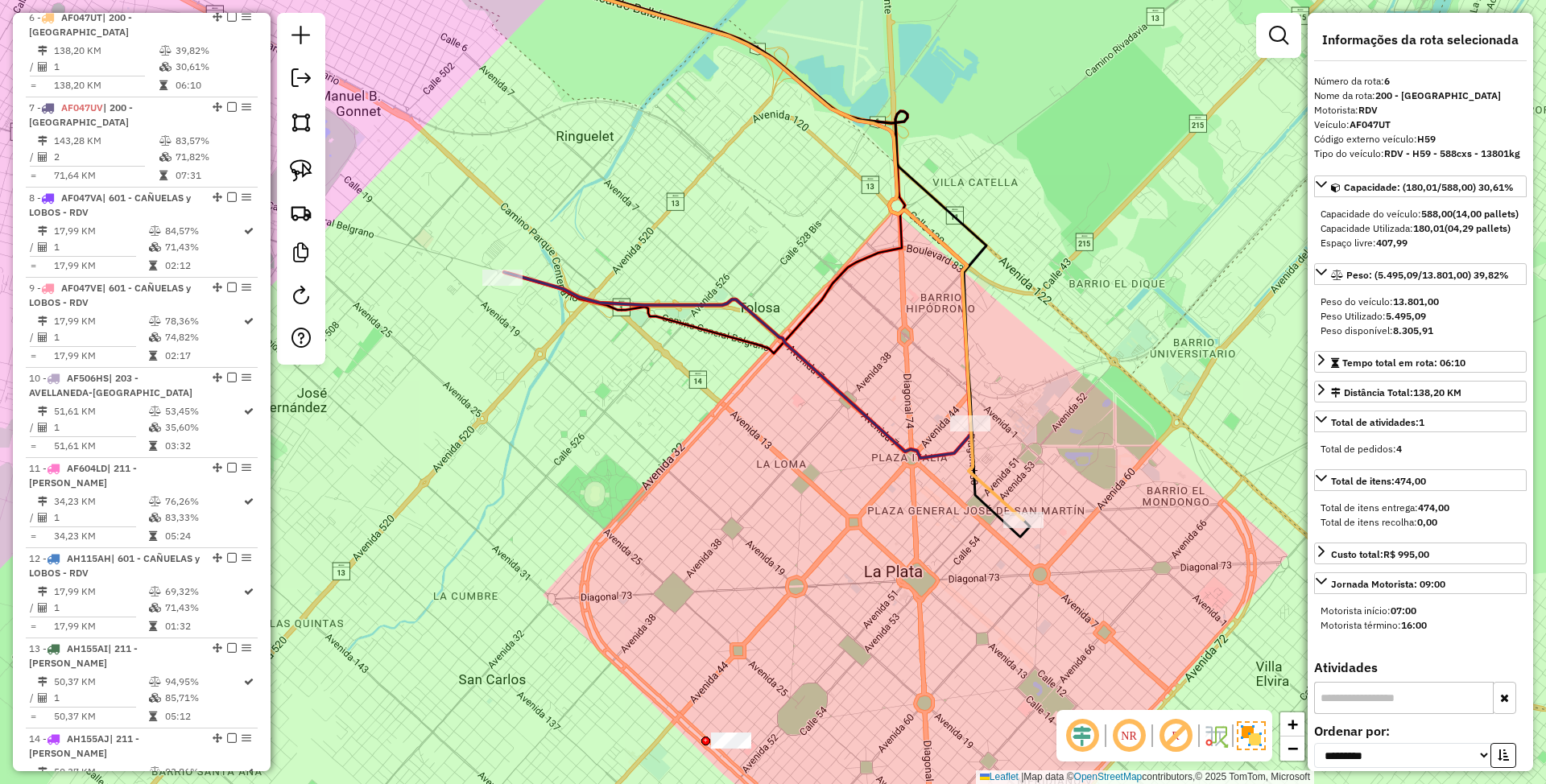
scroll to position [1070, 0]
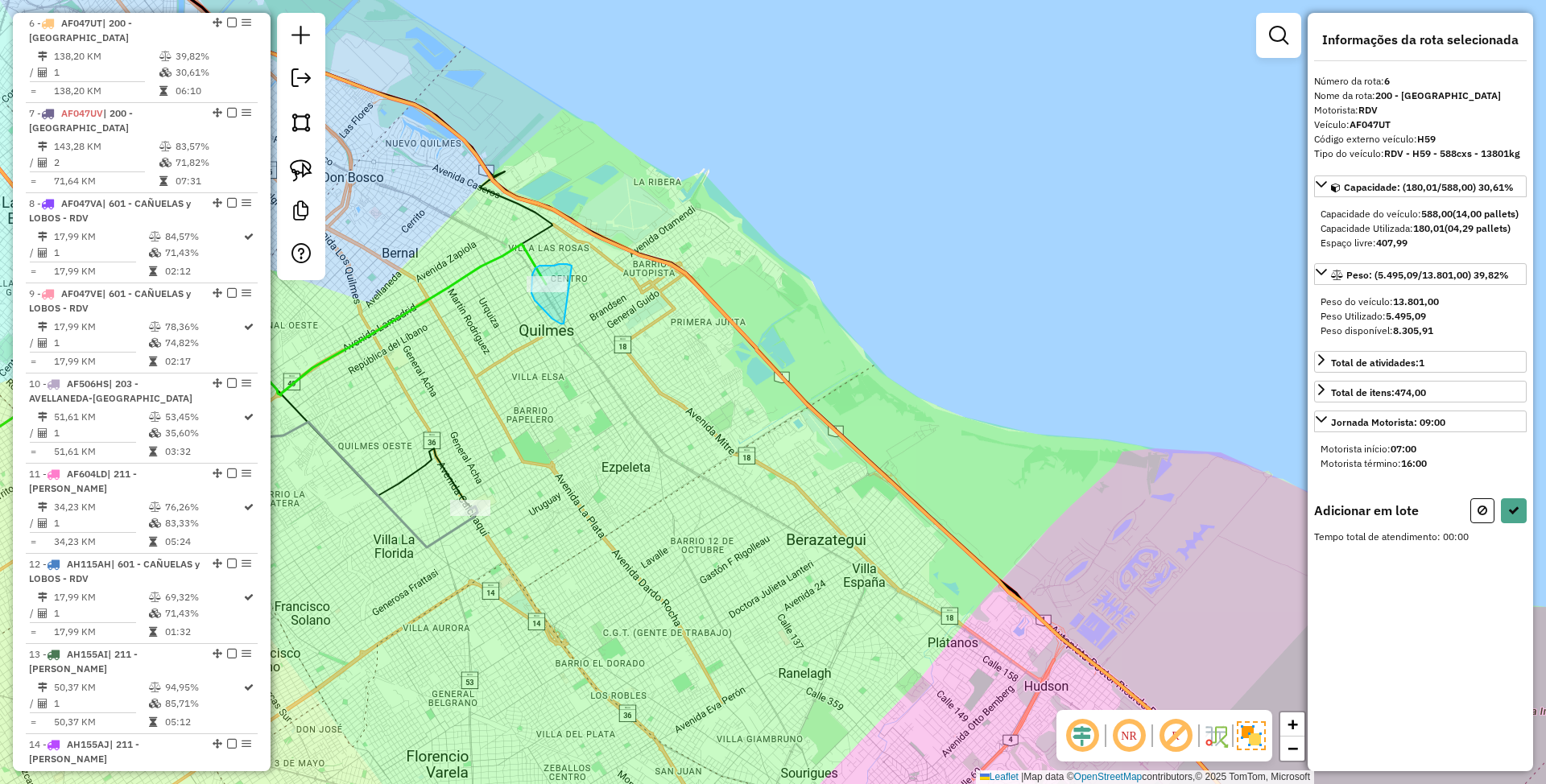
drag, startPoint x: 564, startPoint y: 264, endPoint x: 563, endPoint y: 323, distance: 59.0
click at [1482, 516] on icon at bounding box center [1482, 510] width 9 height 11
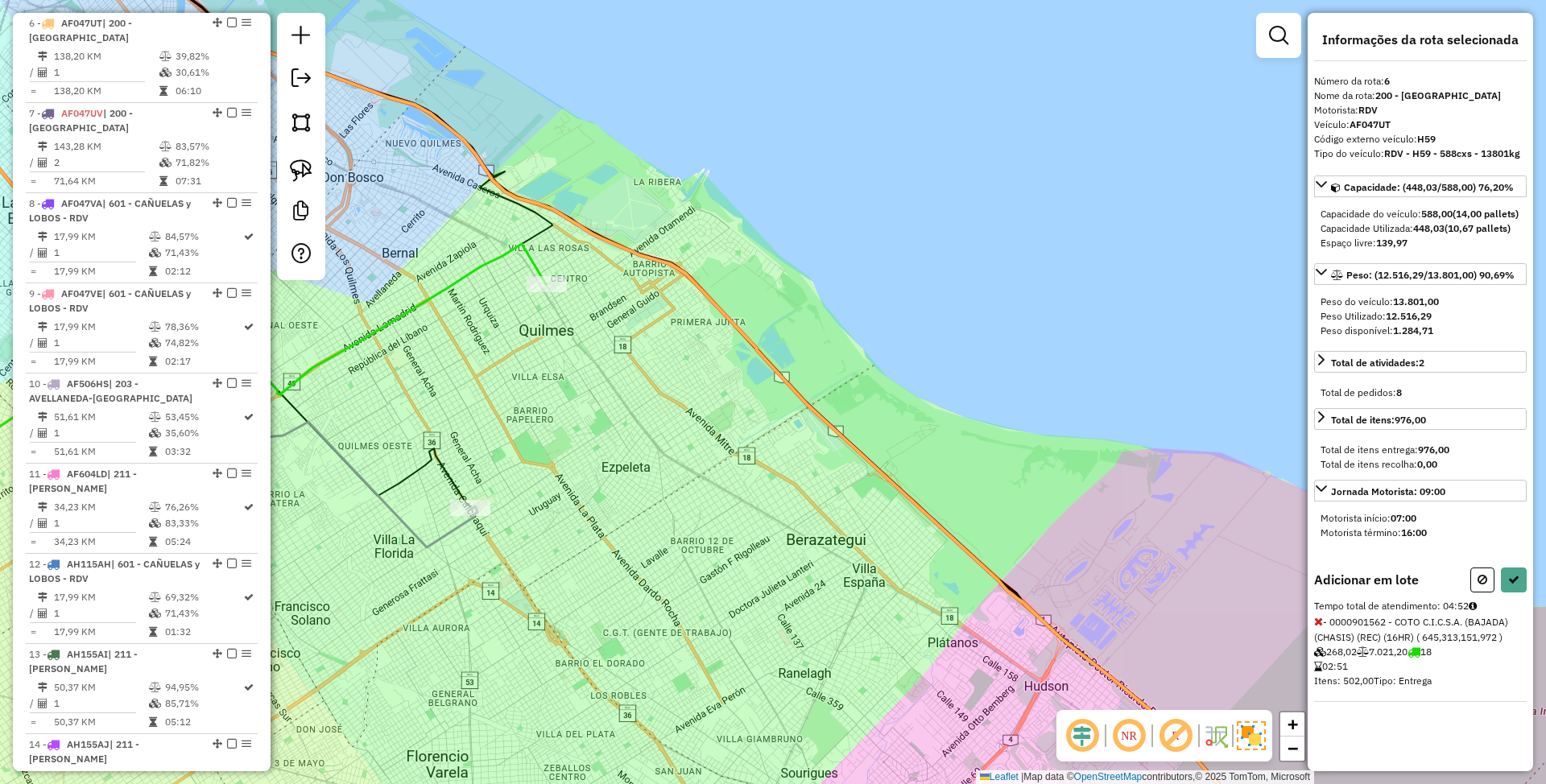
select select "**********"
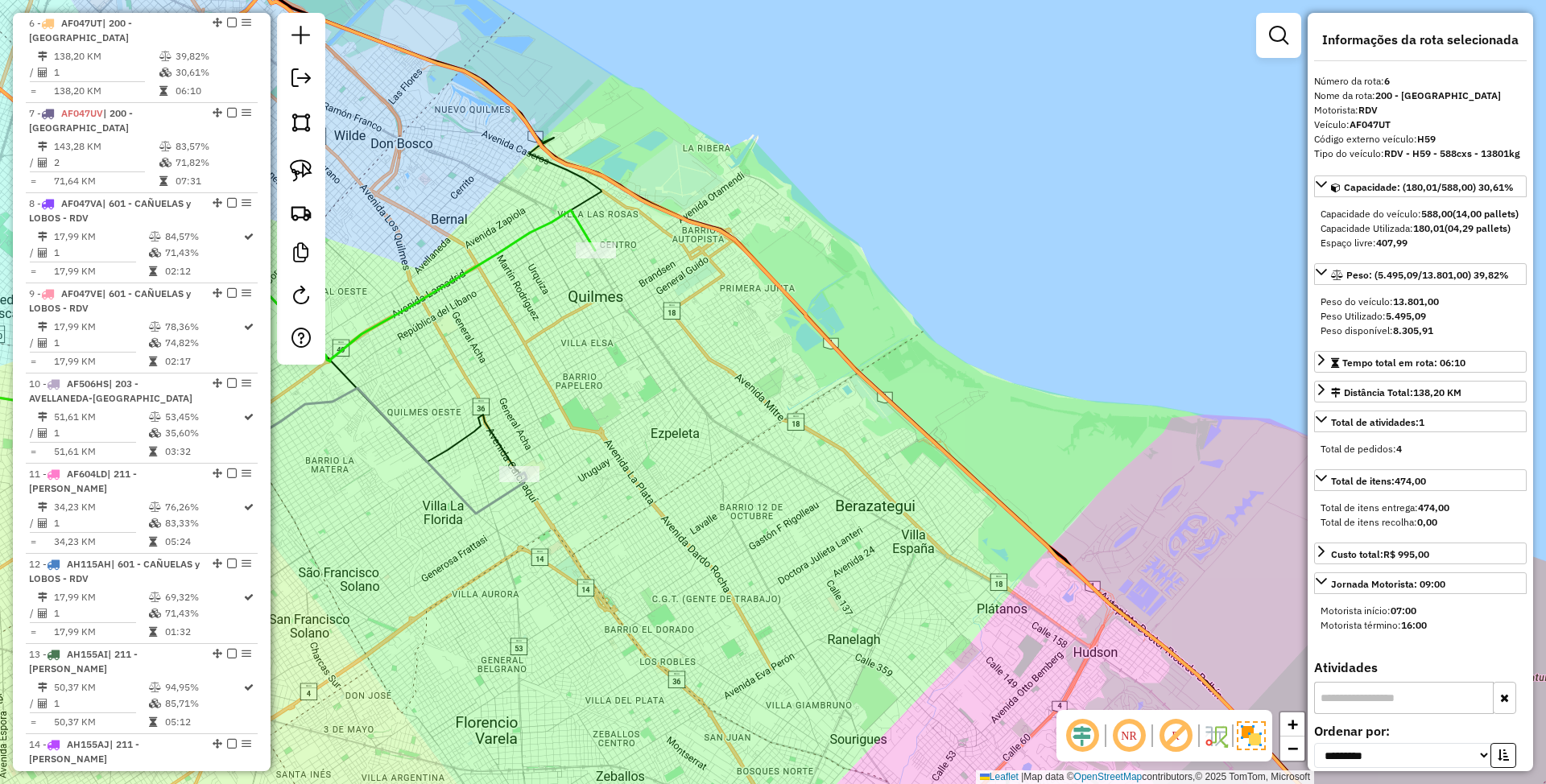
drag, startPoint x: 629, startPoint y: 587, endPoint x: 914, endPoint y: 461, distance: 311.6
click at [918, 459] on div "Janela de atendimento Grade de atendimento Capacidade Transportadoras Veículos …" at bounding box center [773, 392] width 1546 height 784
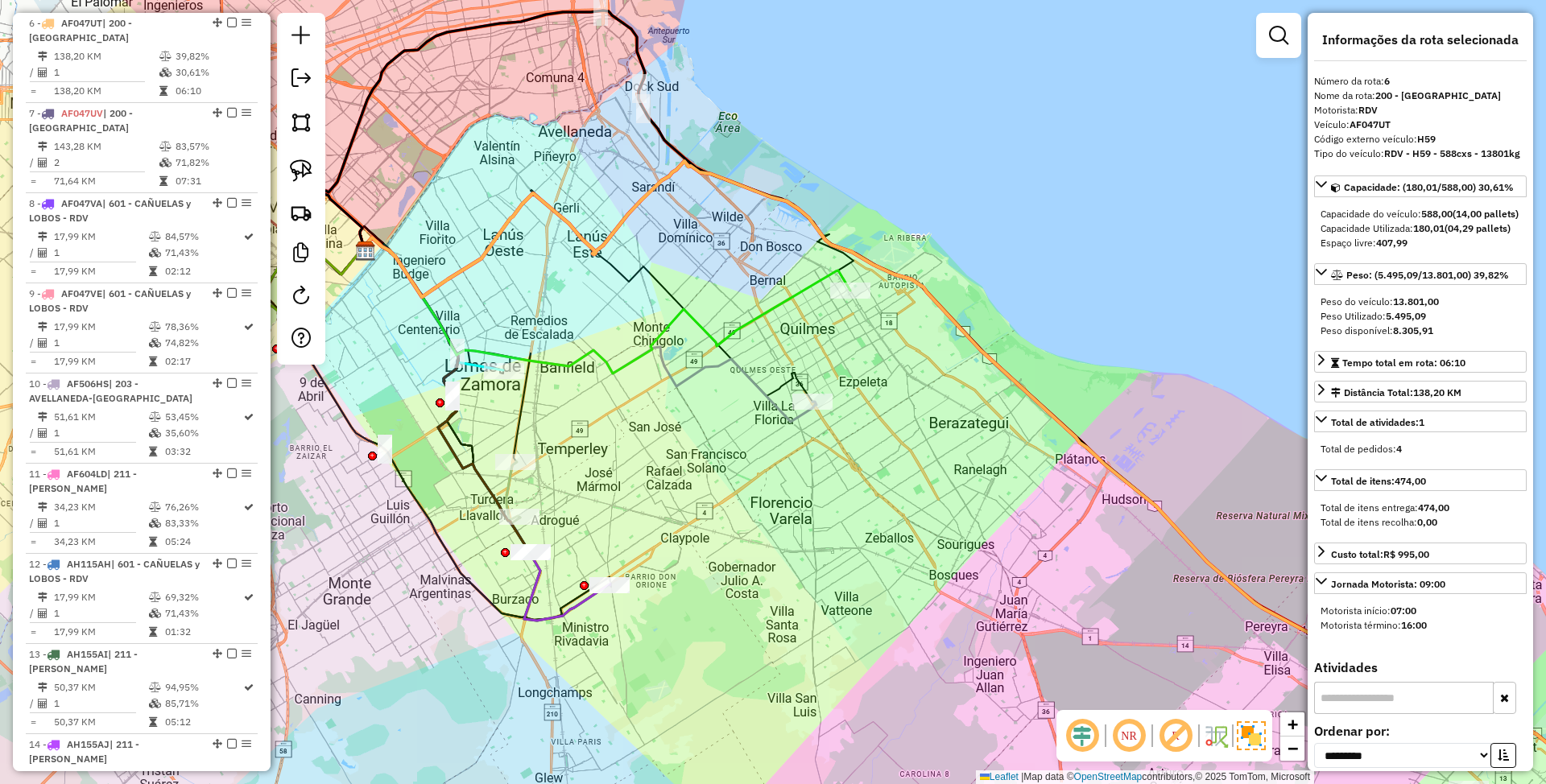
drag, startPoint x: 909, startPoint y: 487, endPoint x: 803, endPoint y: 450, distance: 112.3
click at [803, 450] on div "Janela de atendimento Grade de atendimento Capacidade Transportadoras Veículos …" at bounding box center [773, 392] width 1546 height 784
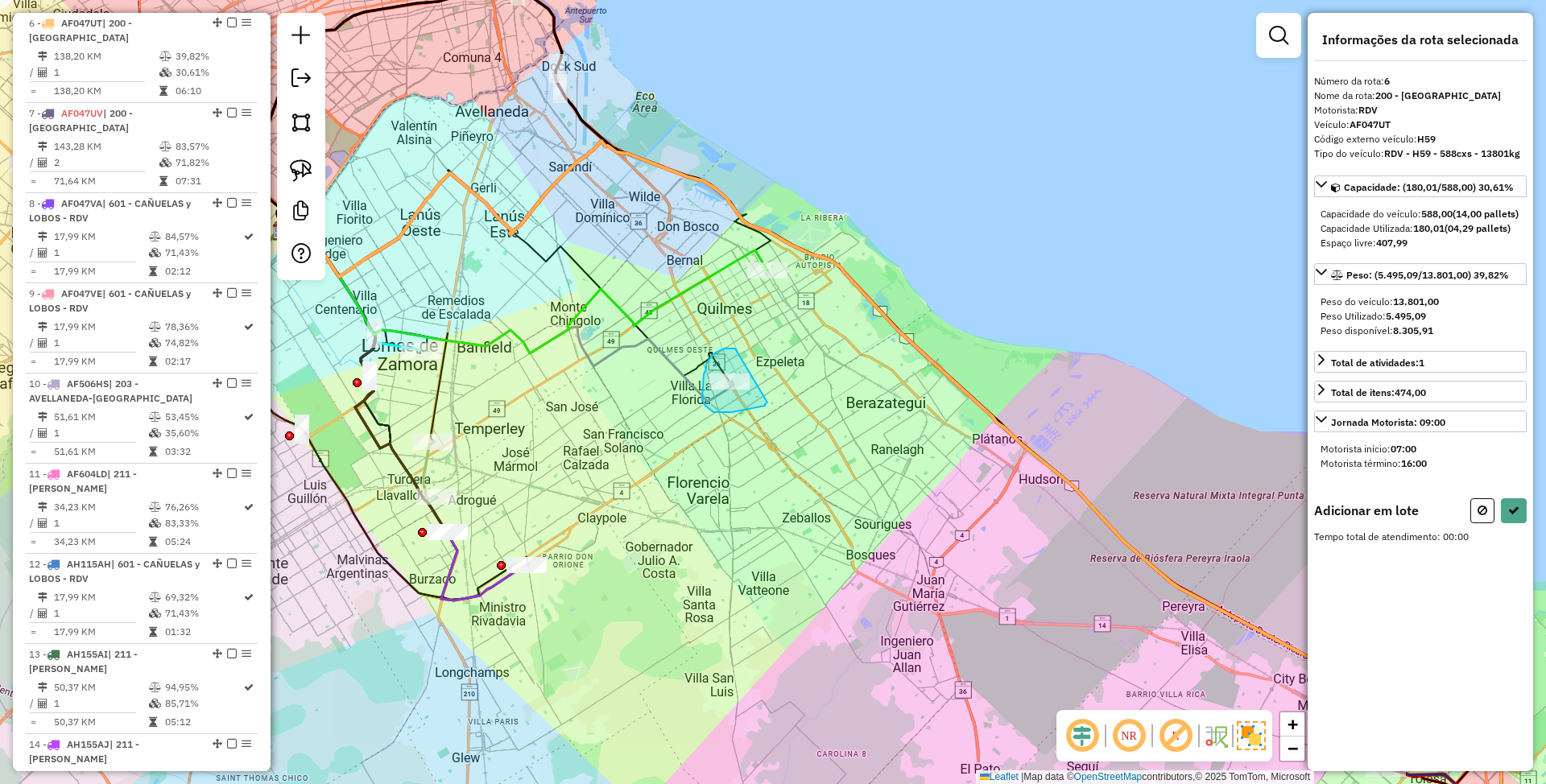
drag, startPoint x: 709, startPoint y: 359, endPoint x: 767, endPoint y: 402, distance: 72.2
click at [1482, 516] on icon at bounding box center [1482, 510] width 9 height 11
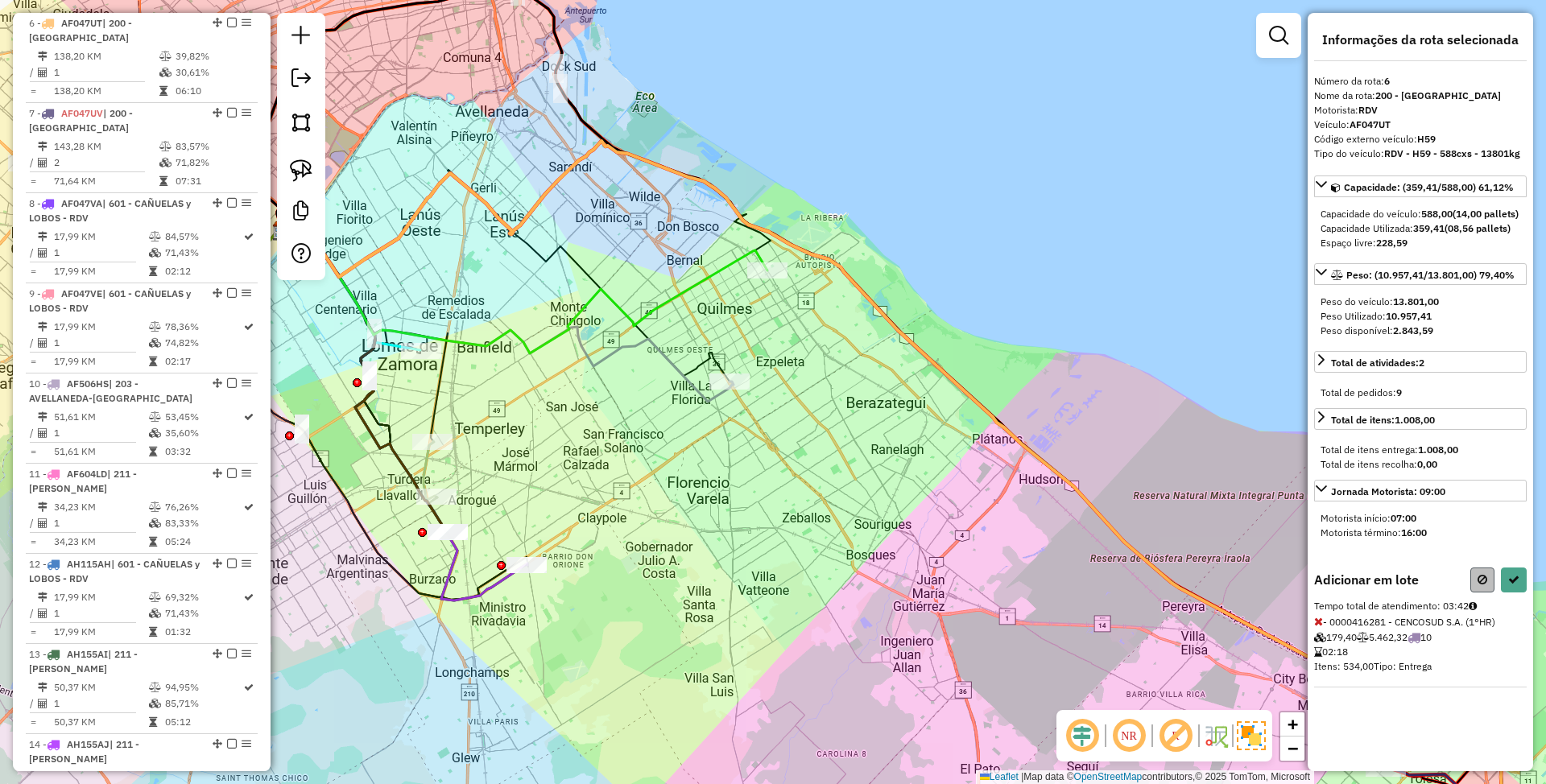
select select "**********"
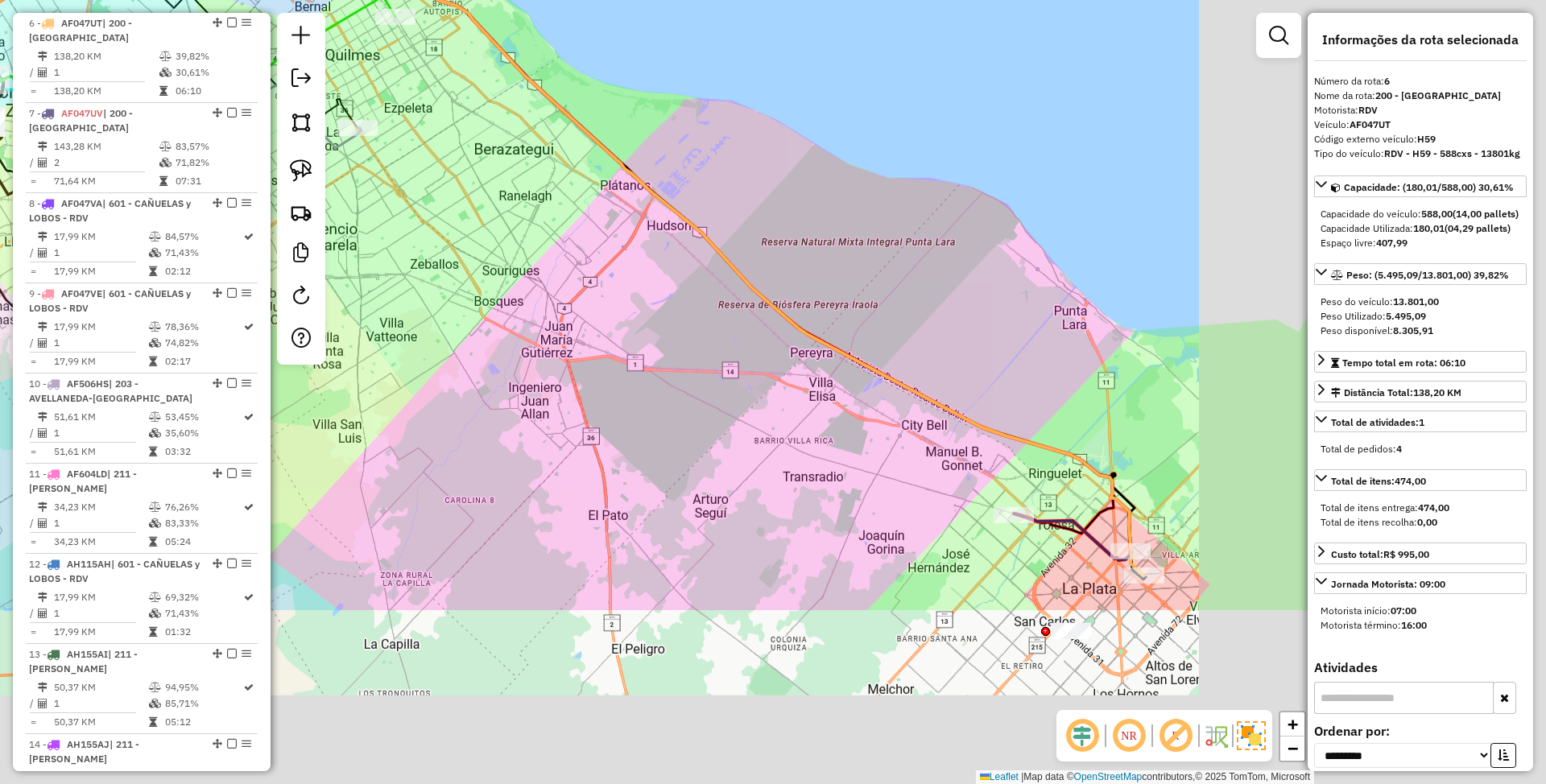
drag, startPoint x: 793, startPoint y: 461, endPoint x: 642, endPoint y: 300, distance: 220.7
click at [642, 300] on div "Janela de atendimento Grade de atendimento Capacidade Transportadoras Veículos …" at bounding box center [773, 392] width 1546 height 784
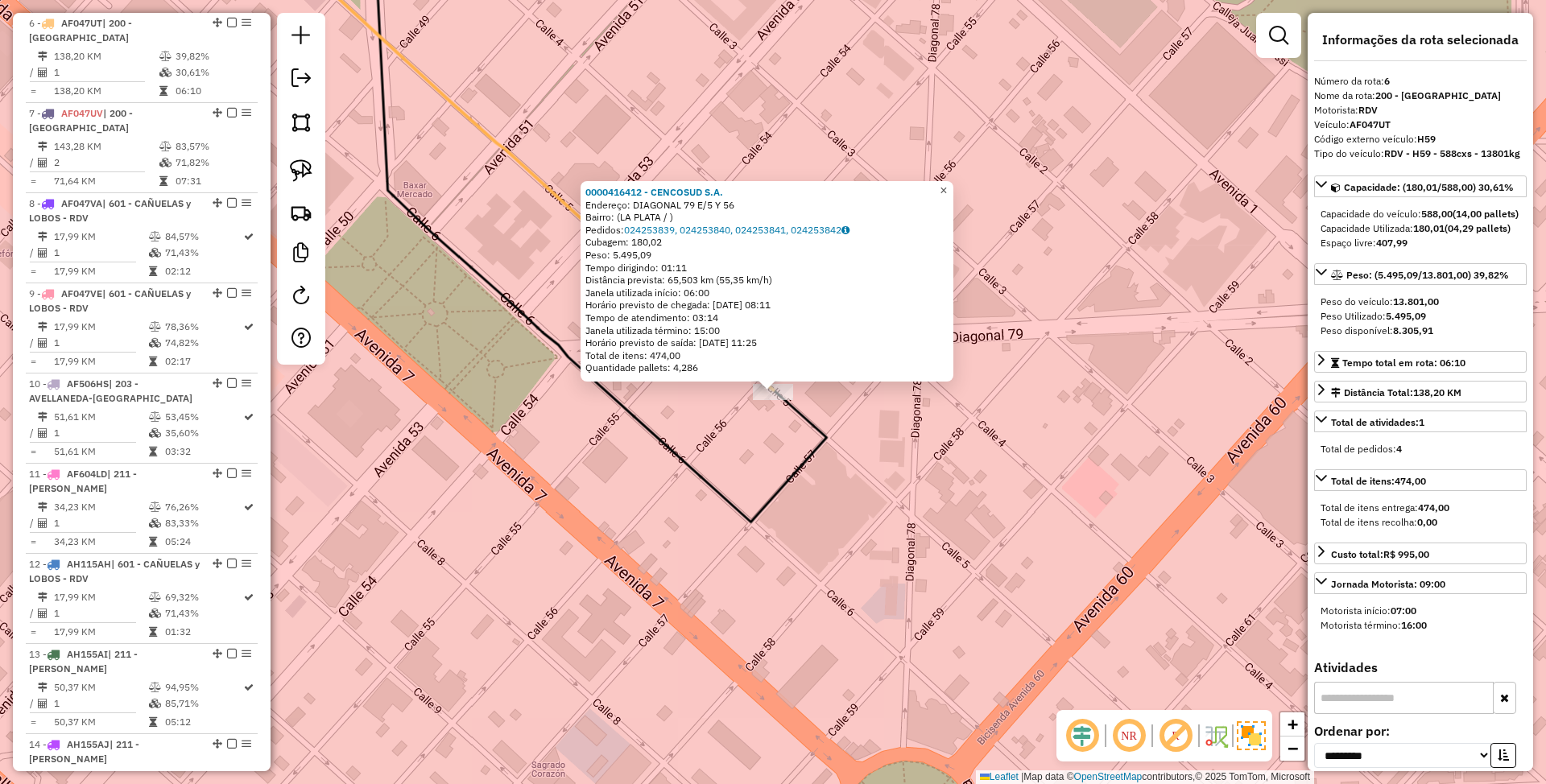
click at [947, 187] on span "×" at bounding box center [944, 191] width 8 height 13
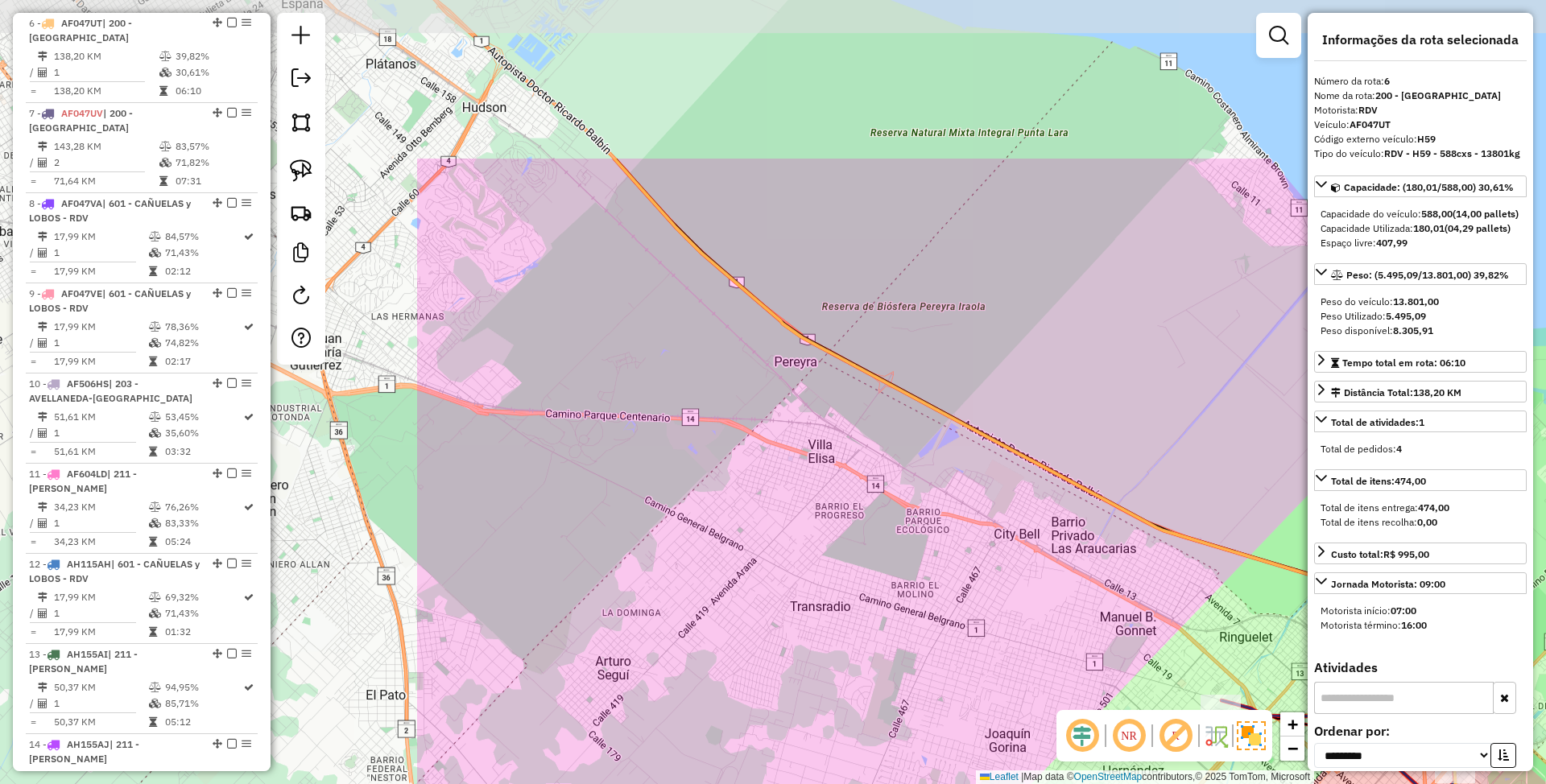
drag, startPoint x: 473, startPoint y: 409, endPoint x: 1045, endPoint y: 646, distance: 619.2
click at [1045, 646] on div "Janela de atendimento Grade de atendimento Capacidade Transportadoras Veículos …" at bounding box center [773, 392] width 1546 height 784
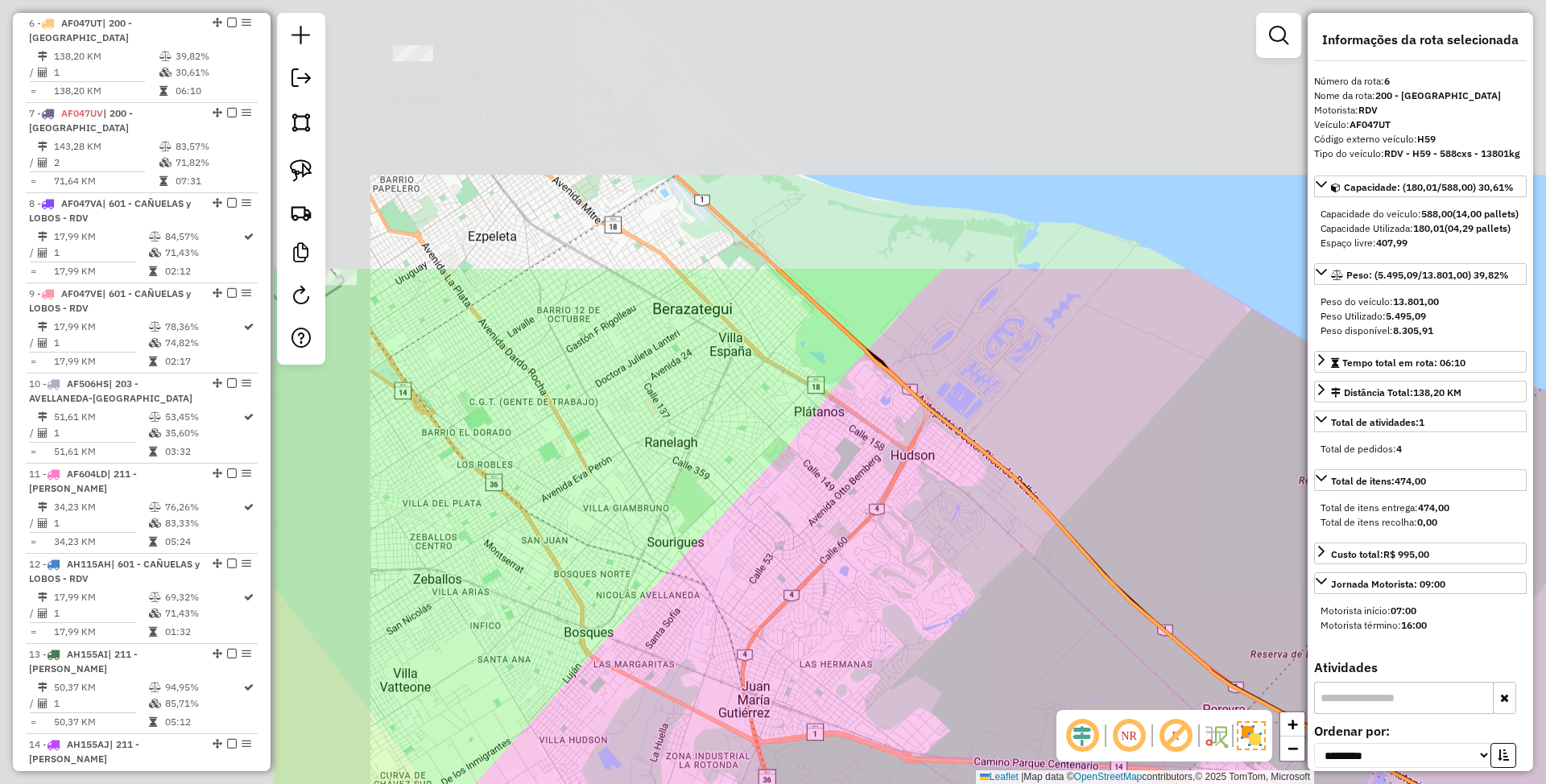
drag, startPoint x: 545, startPoint y: 268, endPoint x: 980, endPoint y: 623, distance: 561.5
click at [980, 623] on div "Janela de atendimento Grade de atendimento Capacidade Transportadoras Veículos …" at bounding box center [773, 392] width 1546 height 784
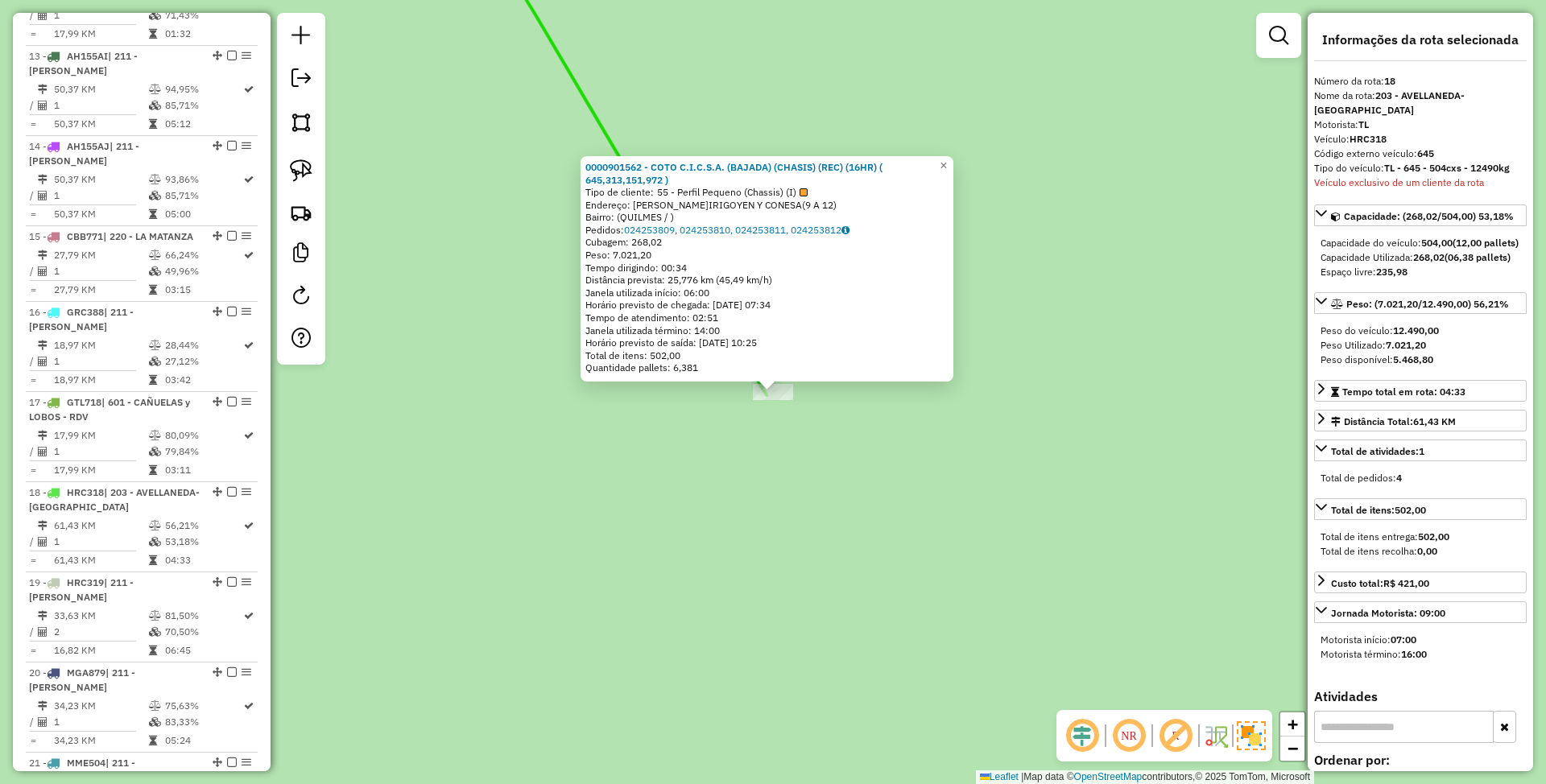
scroll to position [2155, 0]
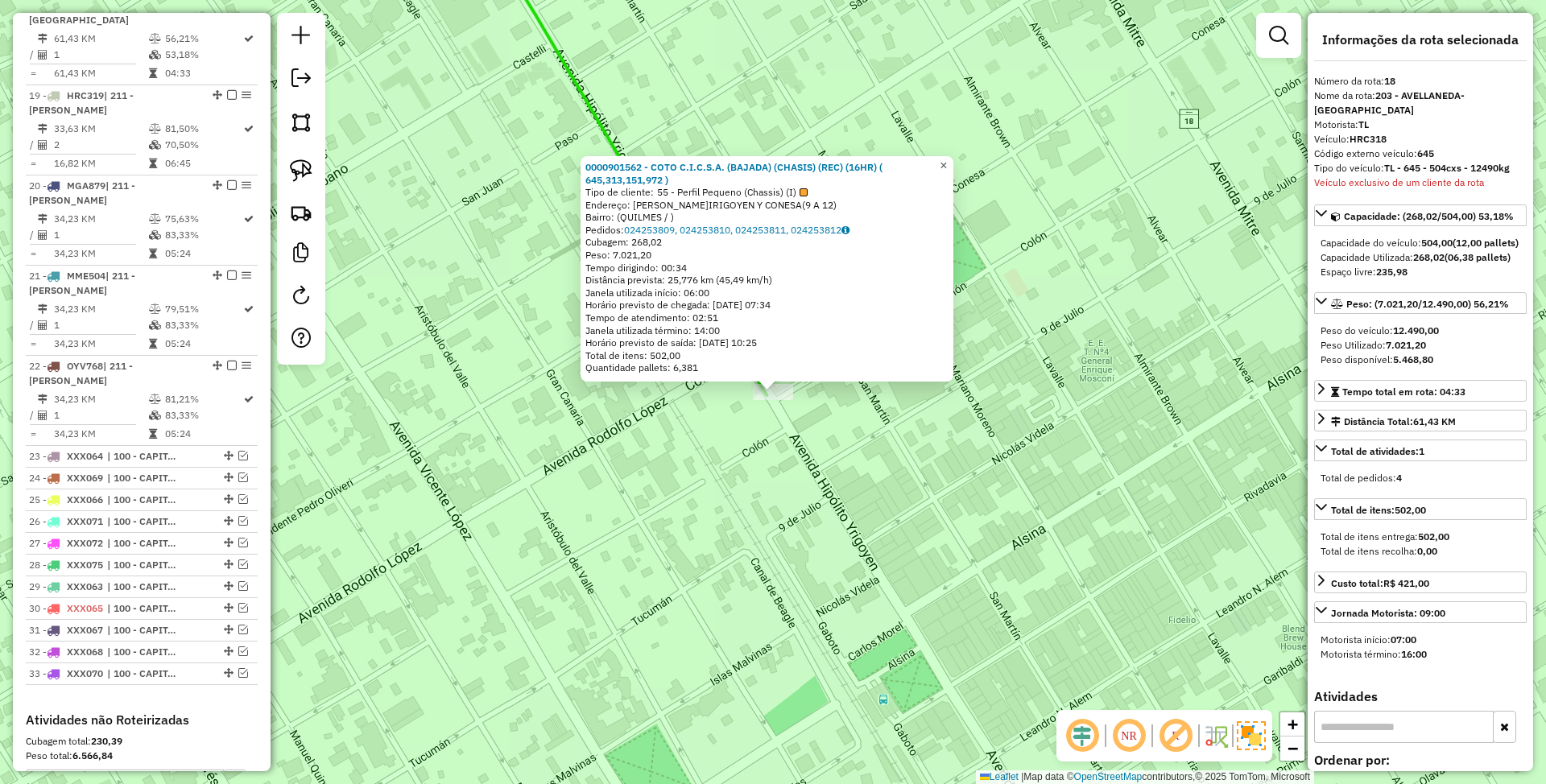
click at [947, 162] on span "×" at bounding box center [944, 165] width 8 height 13
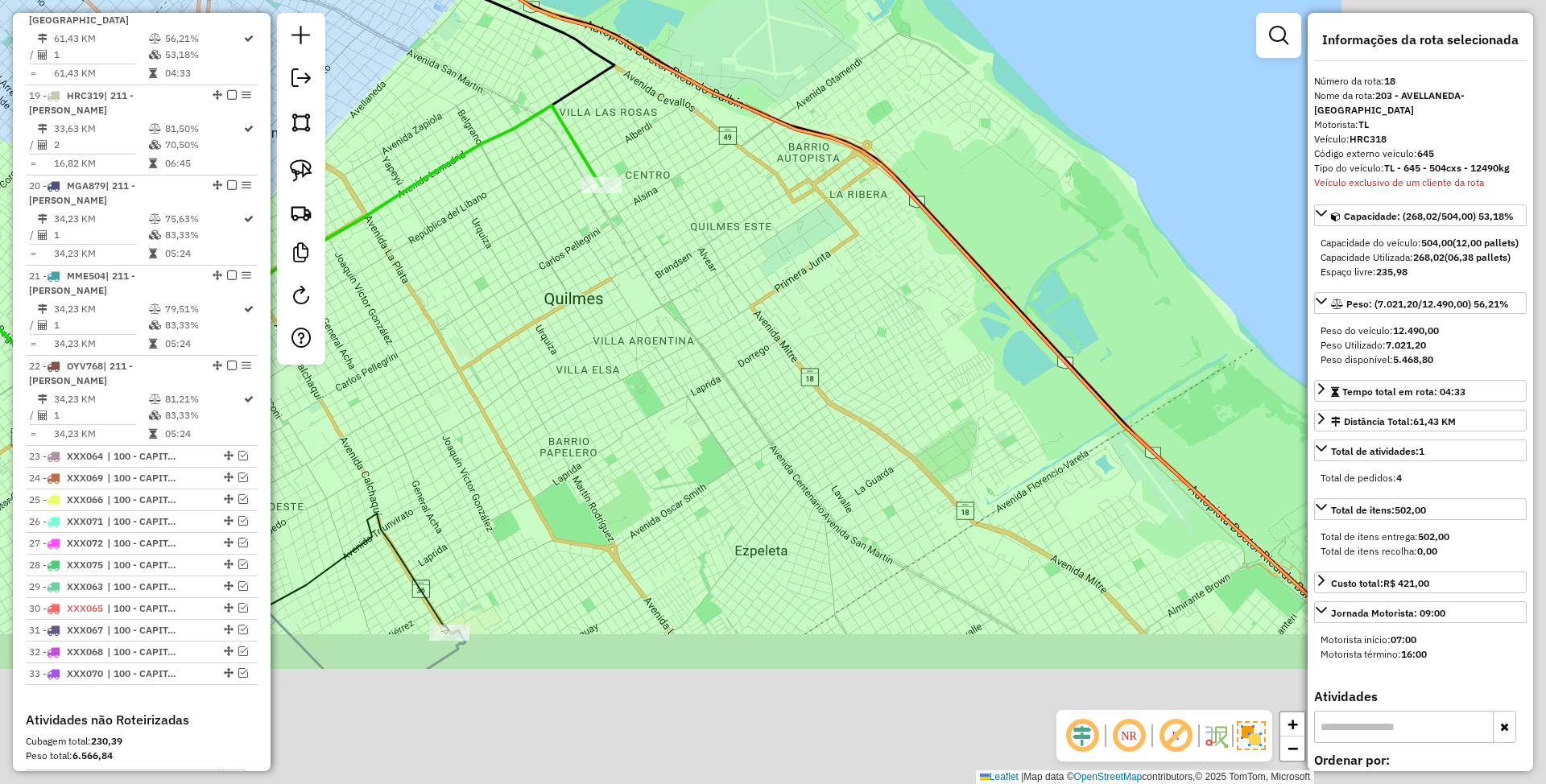
drag, startPoint x: 939, startPoint y: 530, endPoint x: 687, endPoint y: 328, distance: 323.0
click at [690, 329] on div "Janela de atendimento Grade de atendimento Capacidade Transportadoras Veículos …" at bounding box center [773, 392] width 1546 height 784
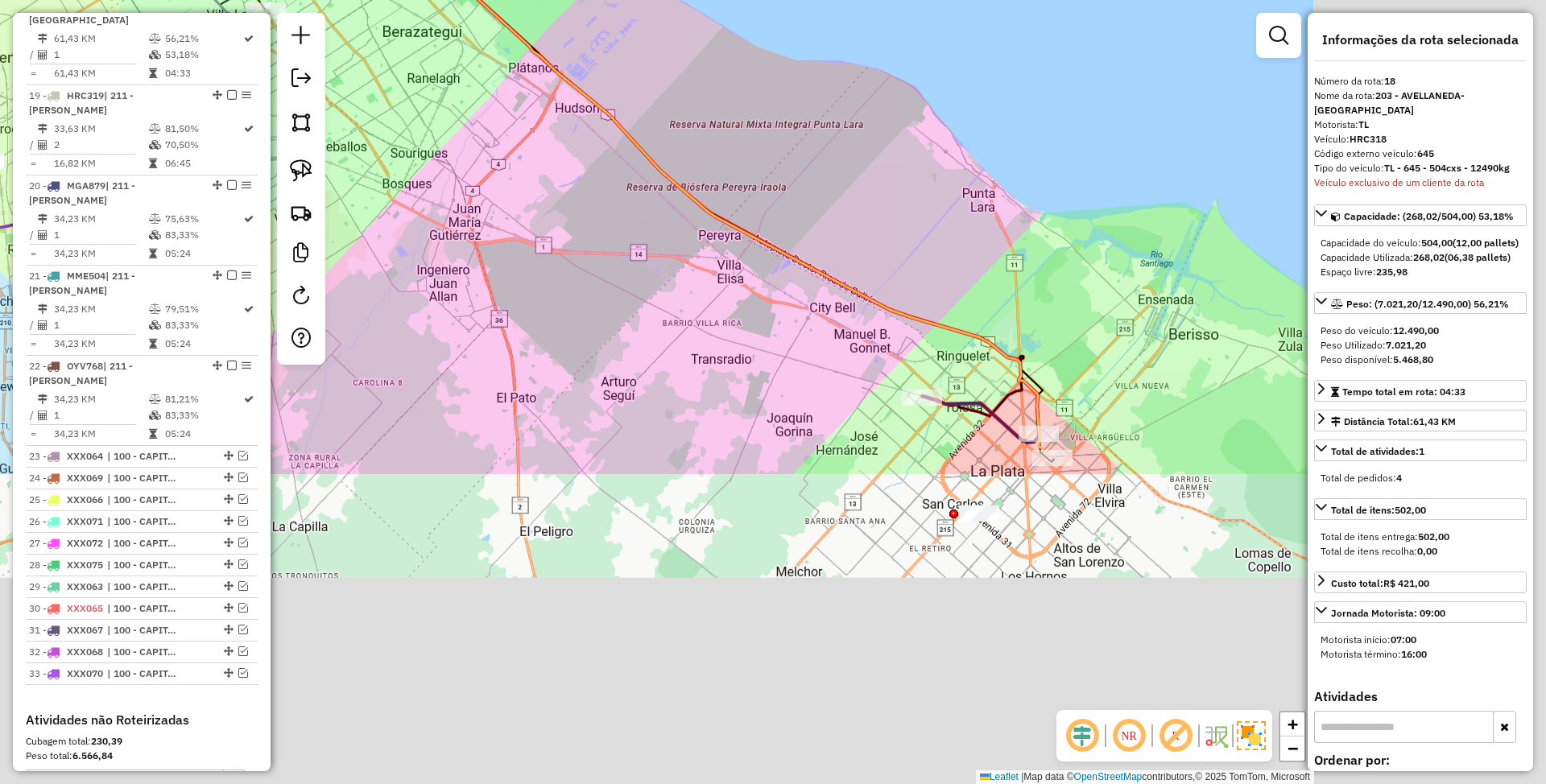
drag, startPoint x: 842, startPoint y: 574, endPoint x: 577, endPoint y: 205, distance: 454.3
click at [483, 182] on div "Janela de atendimento Grade de atendimento Capacidade Transportadoras Veículos …" at bounding box center [773, 392] width 1546 height 784
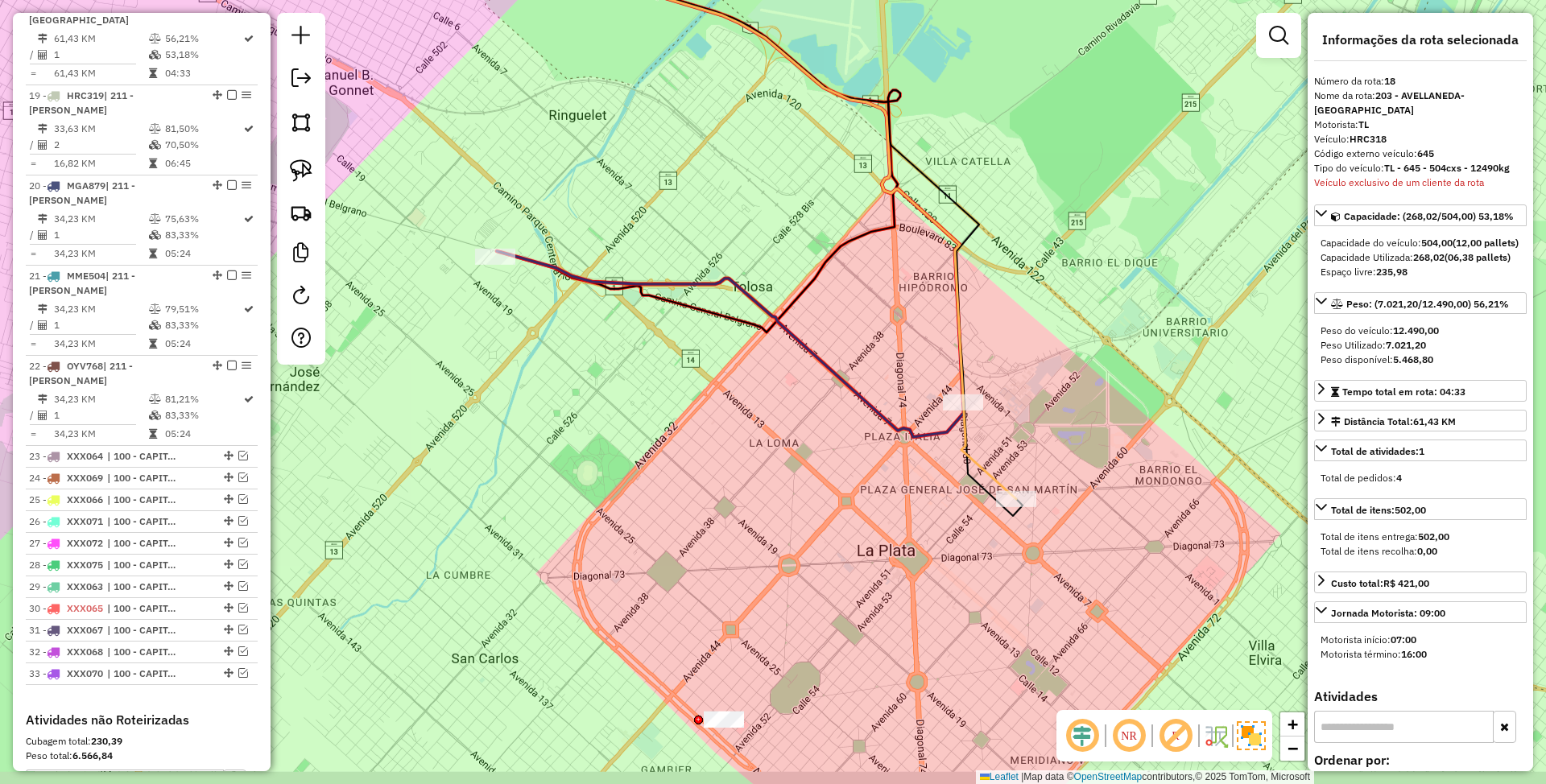
drag, startPoint x: 979, startPoint y: 571, endPoint x: 822, endPoint y: 555, distance: 157.8
click at [822, 555] on div "Janela de atendimento Grade de atendimento Capacidade Transportadoras Veículos …" at bounding box center [773, 392] width 1546 height 784
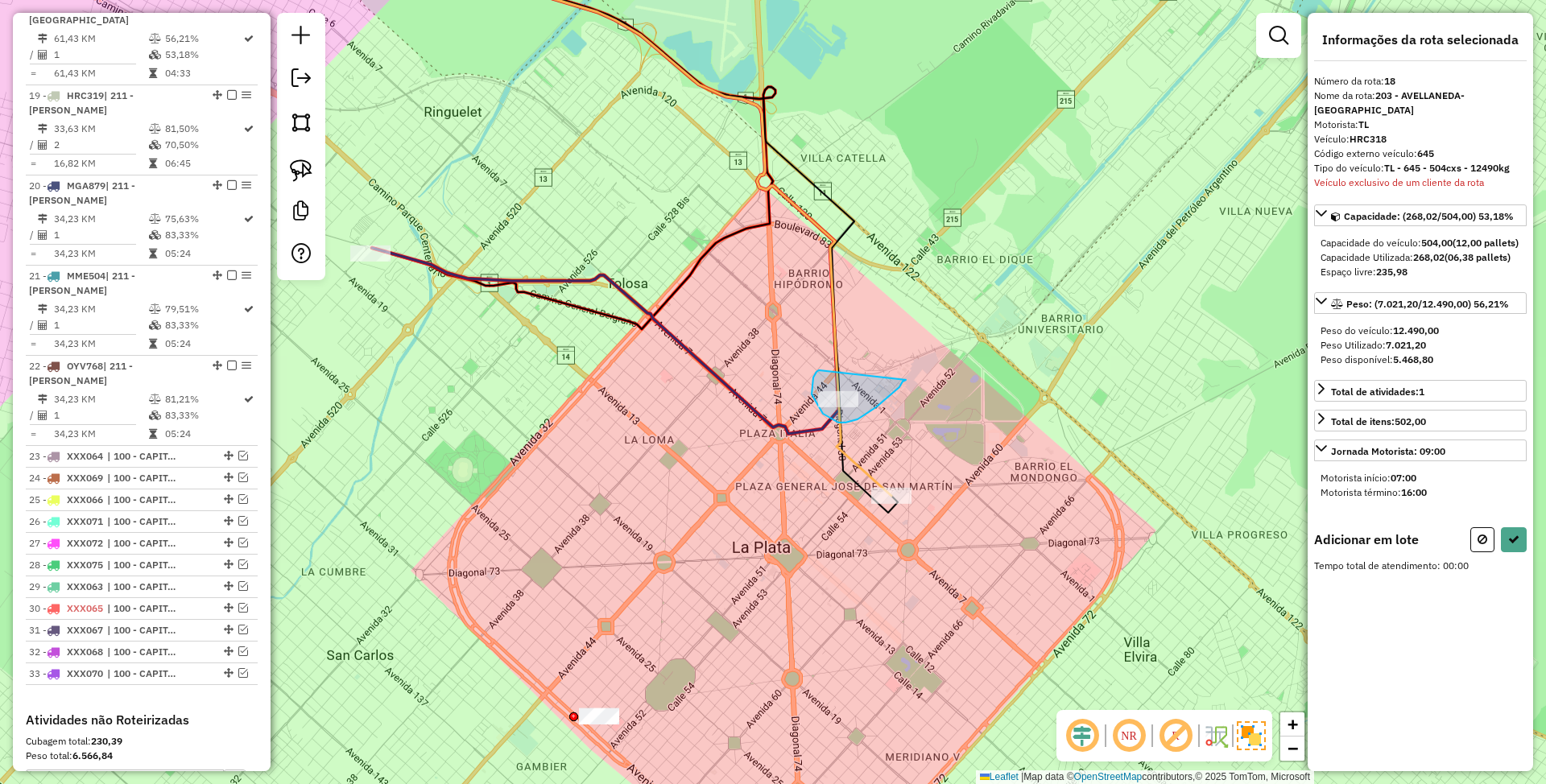
drag, startPoint x: 812, startPoint y: 381, endPoint x: 906, endPoint y: 380, distance: 94.0
click at [1480, 539] on icon at bounding box center [1482, 539] width 9 height 11
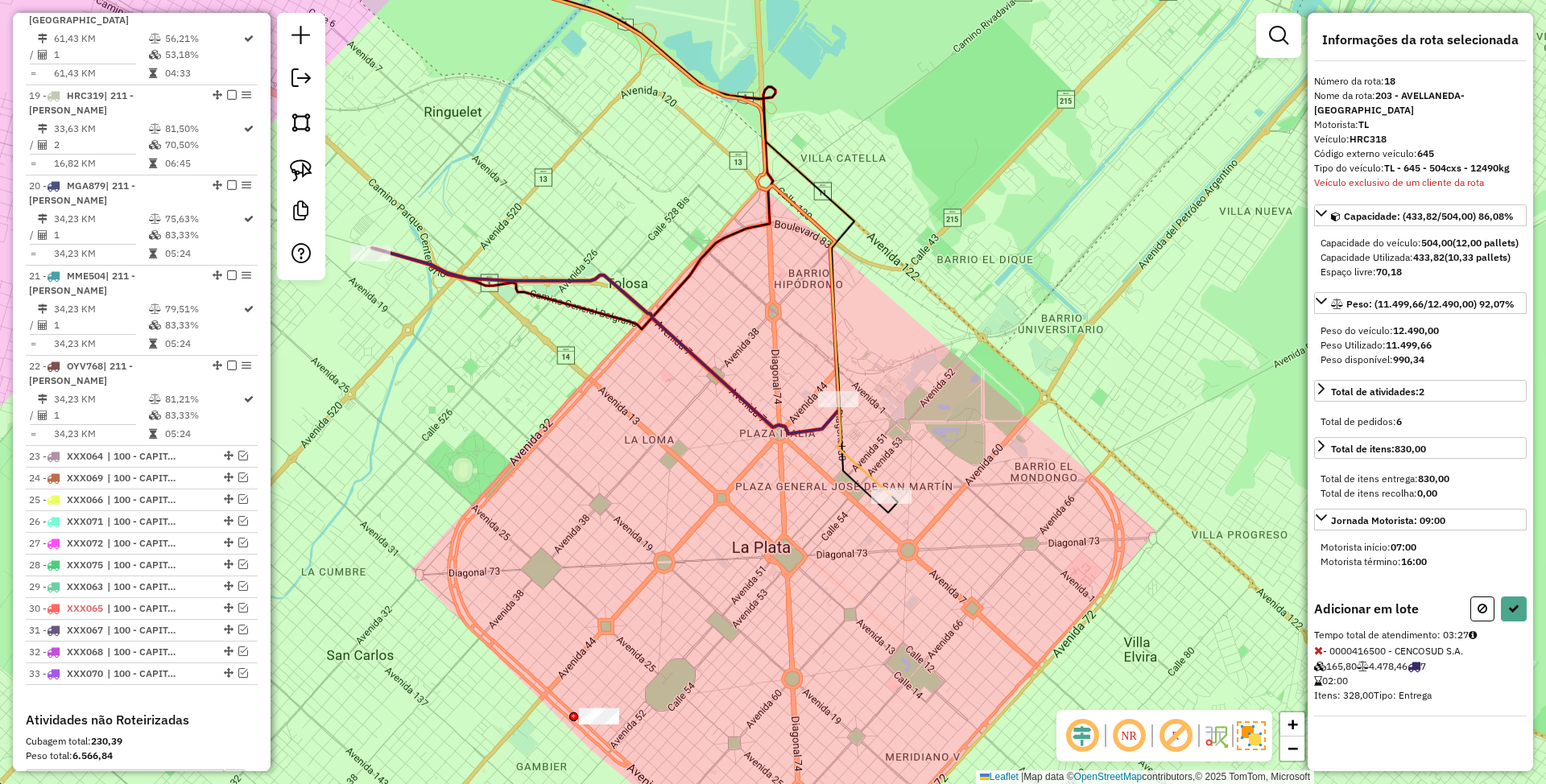
select select "**********"
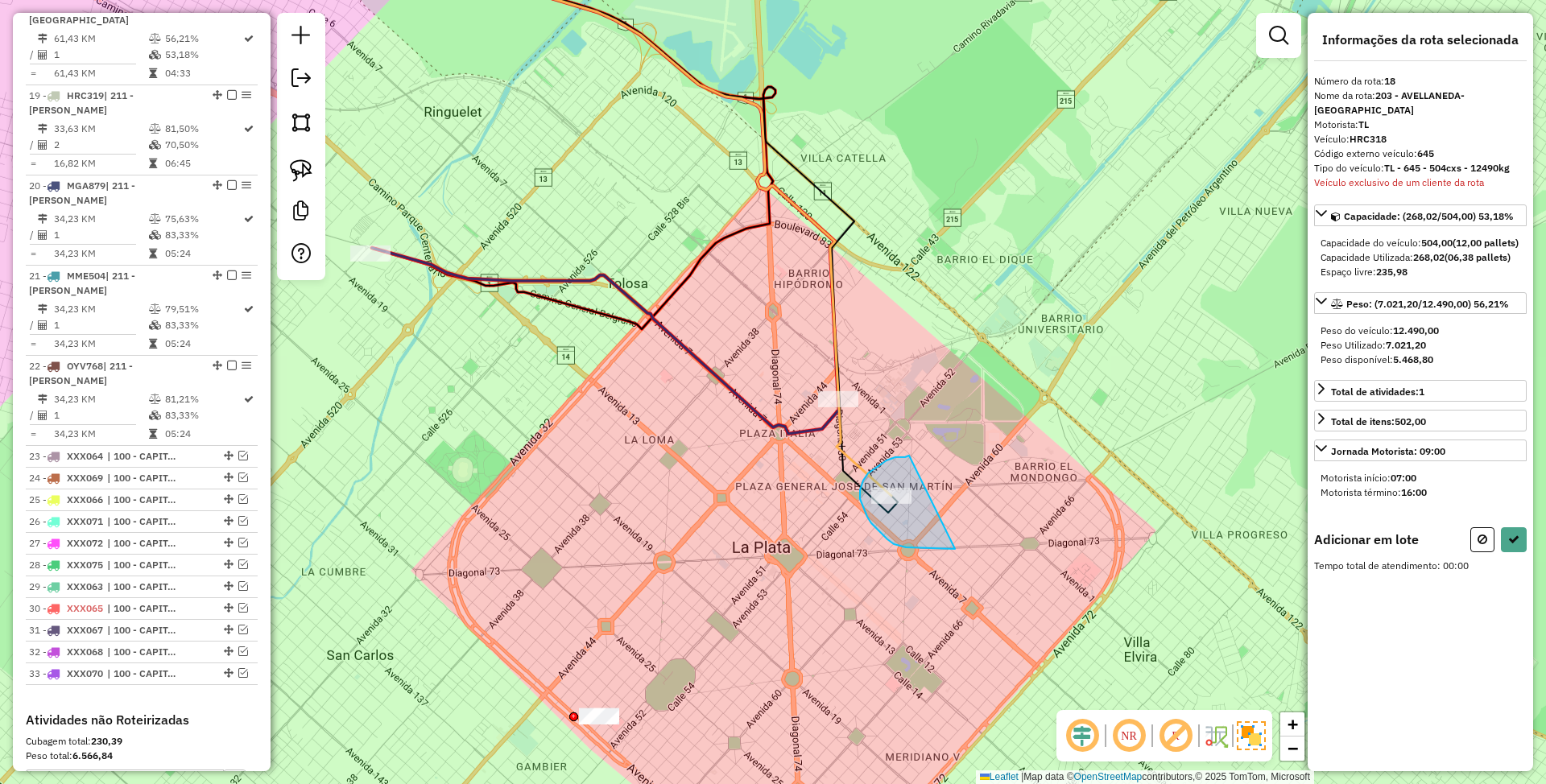
drag, startPoint x: 905, startPoint y: 457, endPoint x: 955, endPoint y: 549, distance: 104.7
click at [955, 549] on div "Janela de atendimento Grade de atendimento Capacidade Transportadoras Veículos …" at bounding box center [773, 392] width 1546 height 784
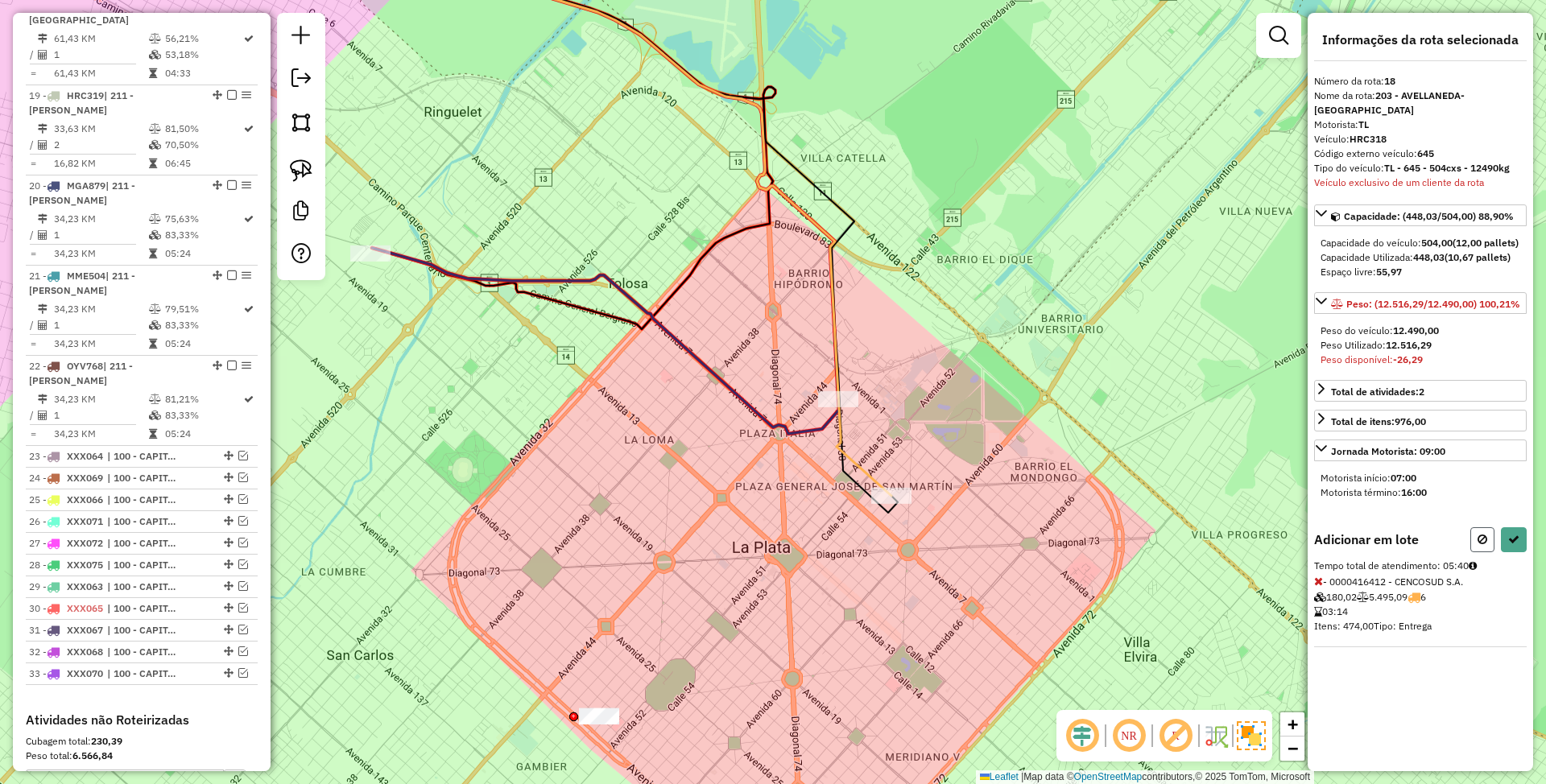
click at [1483, 541] on icon at bounding box center [1482, 539] width 9 height 11
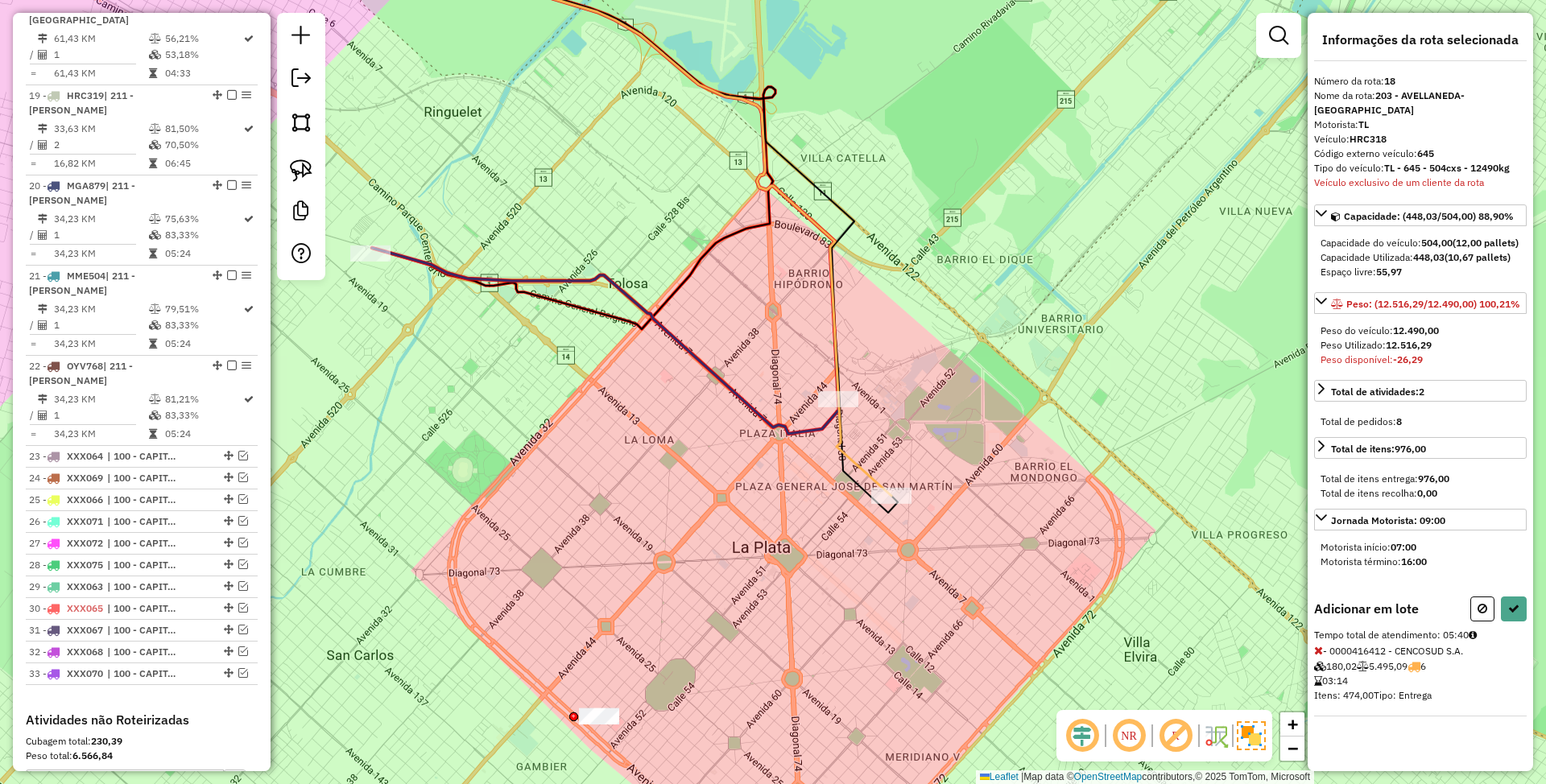
select select "**********"
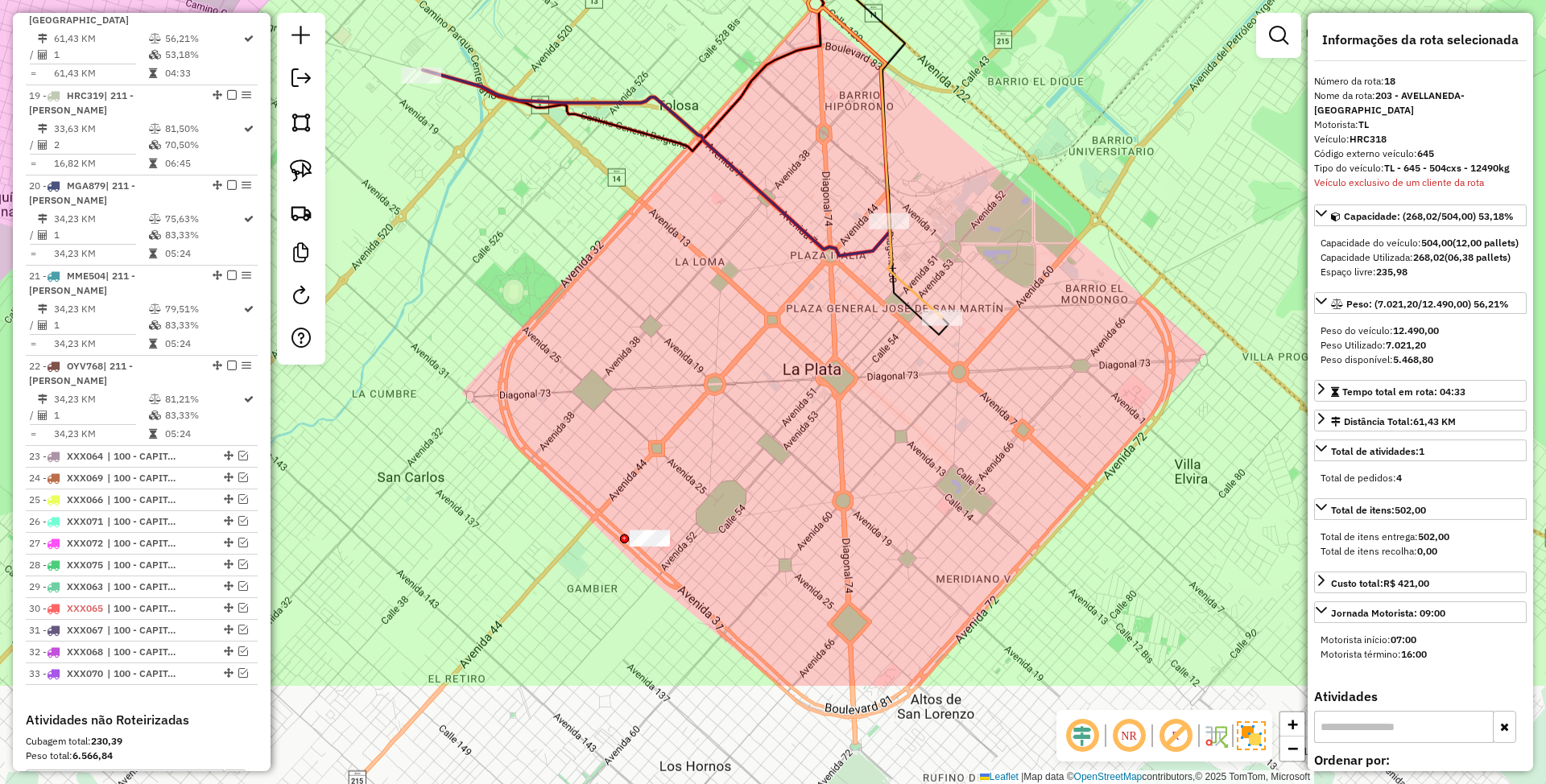
drag, startPoint x: 690, startPoint y: 651, endPoint x: 726, endPoint y: 500, distance: 155.2
click at [726, 500] on div "Janela de atendimento Grade de atendimento Capacidade Transportadoras Veículos …" at bounding box center [773, 392] width 1546 height 784
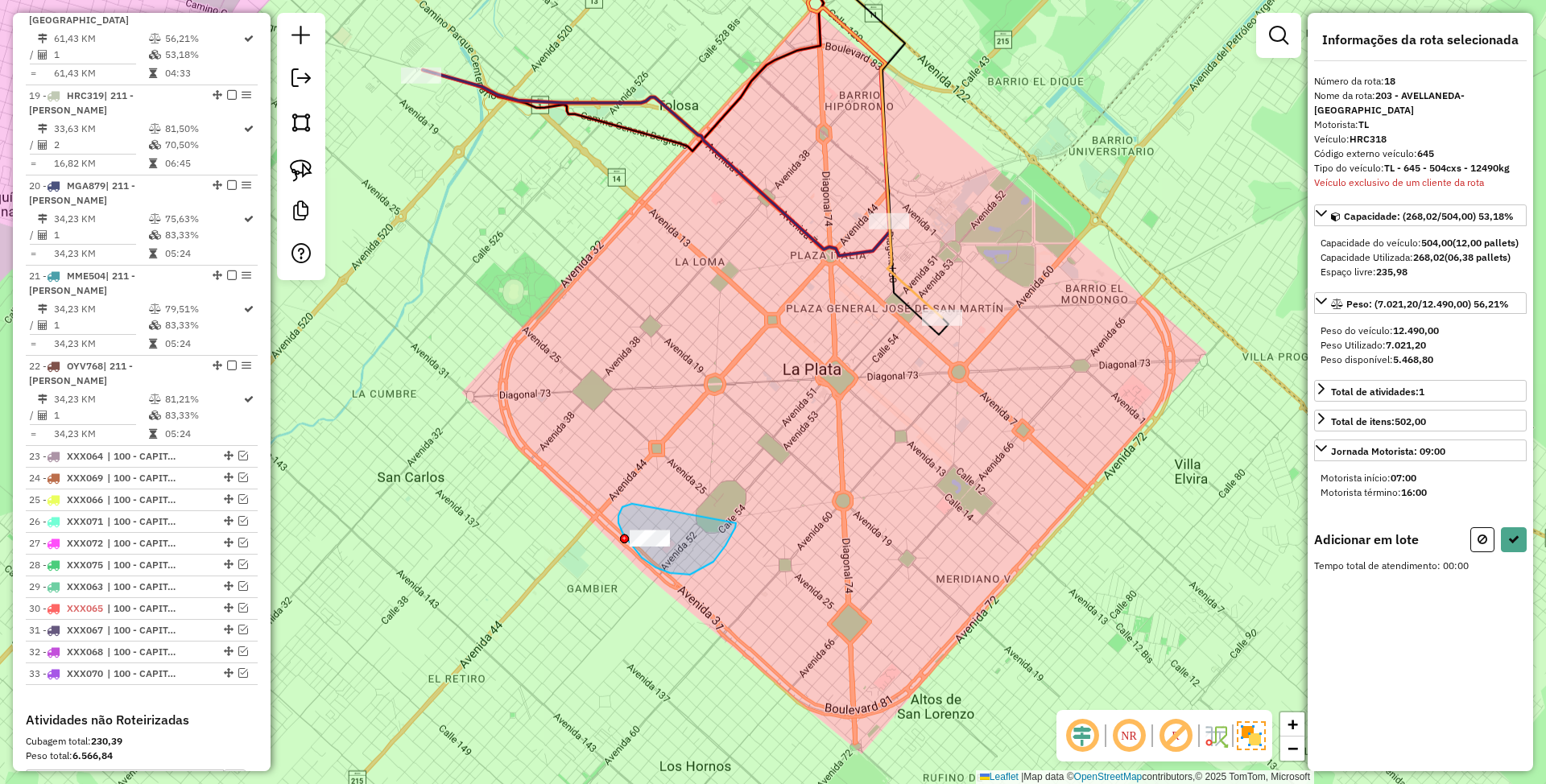
drag, startPoint x: 632, startPoint y: 503, endPoint x: 736, endPoint y: 523, distance: 105.9
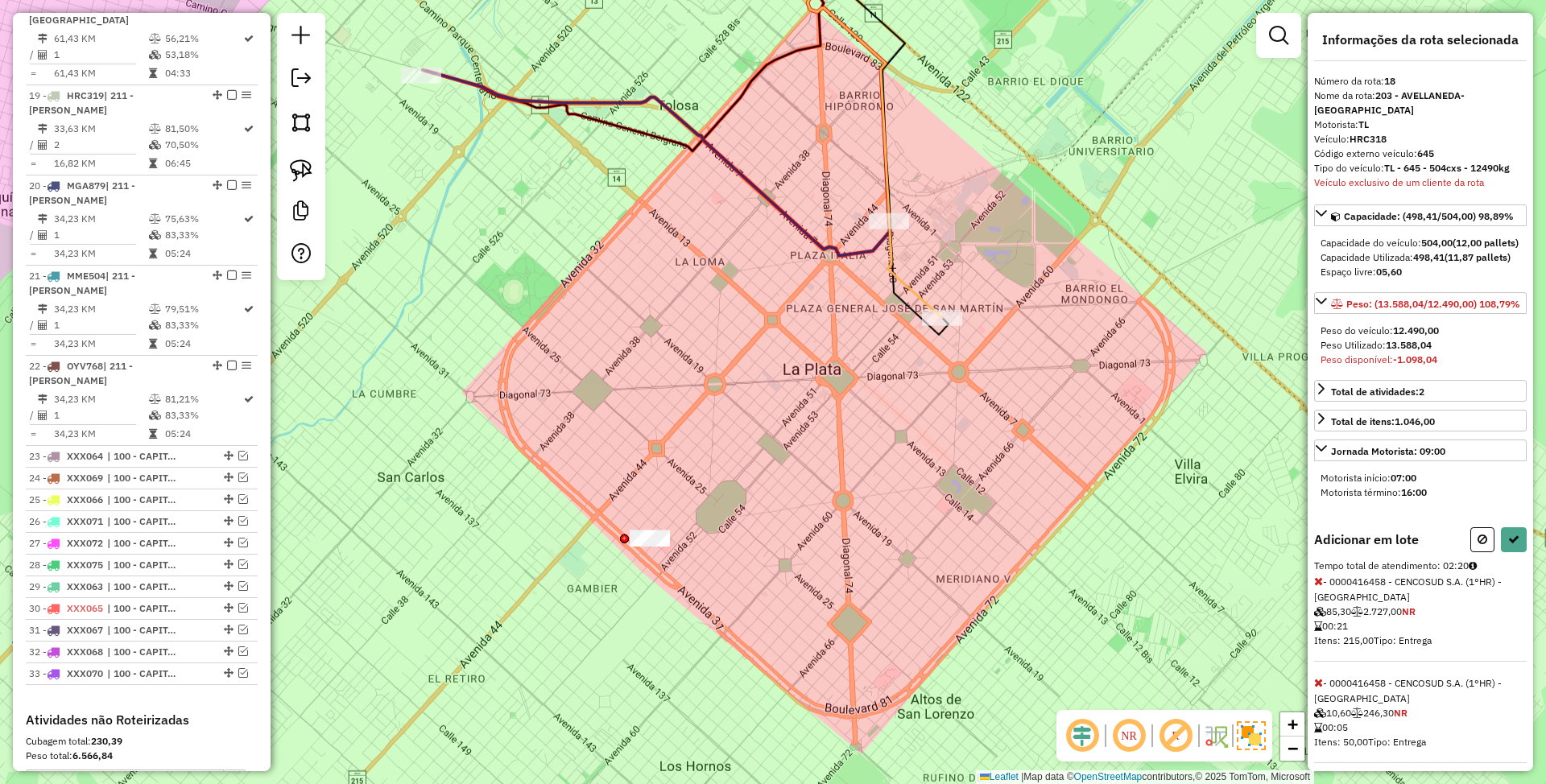
click at [1478, 545] on icon at bounding box center [1482, 539] width 9 height 11
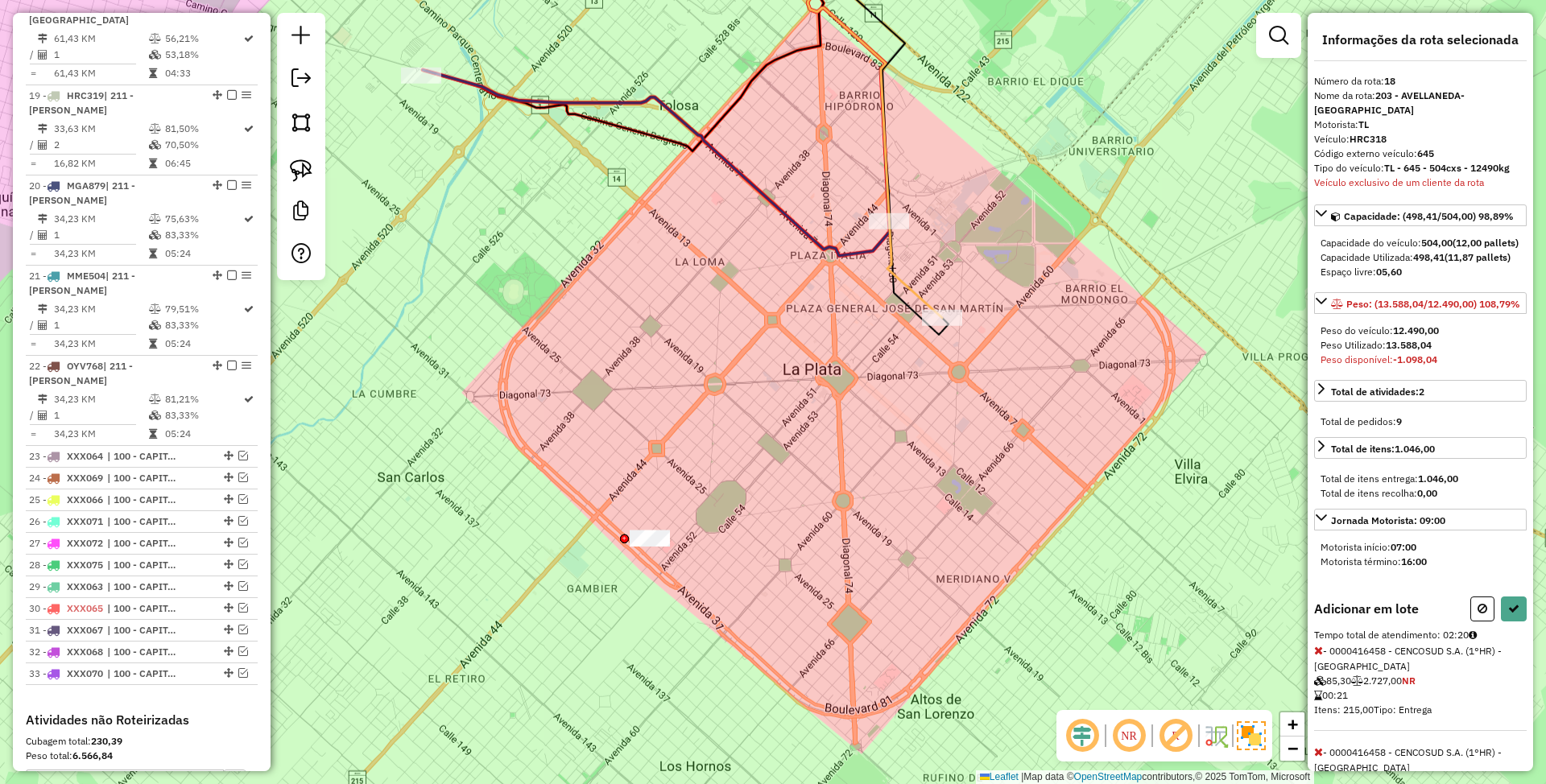
select select "**********"
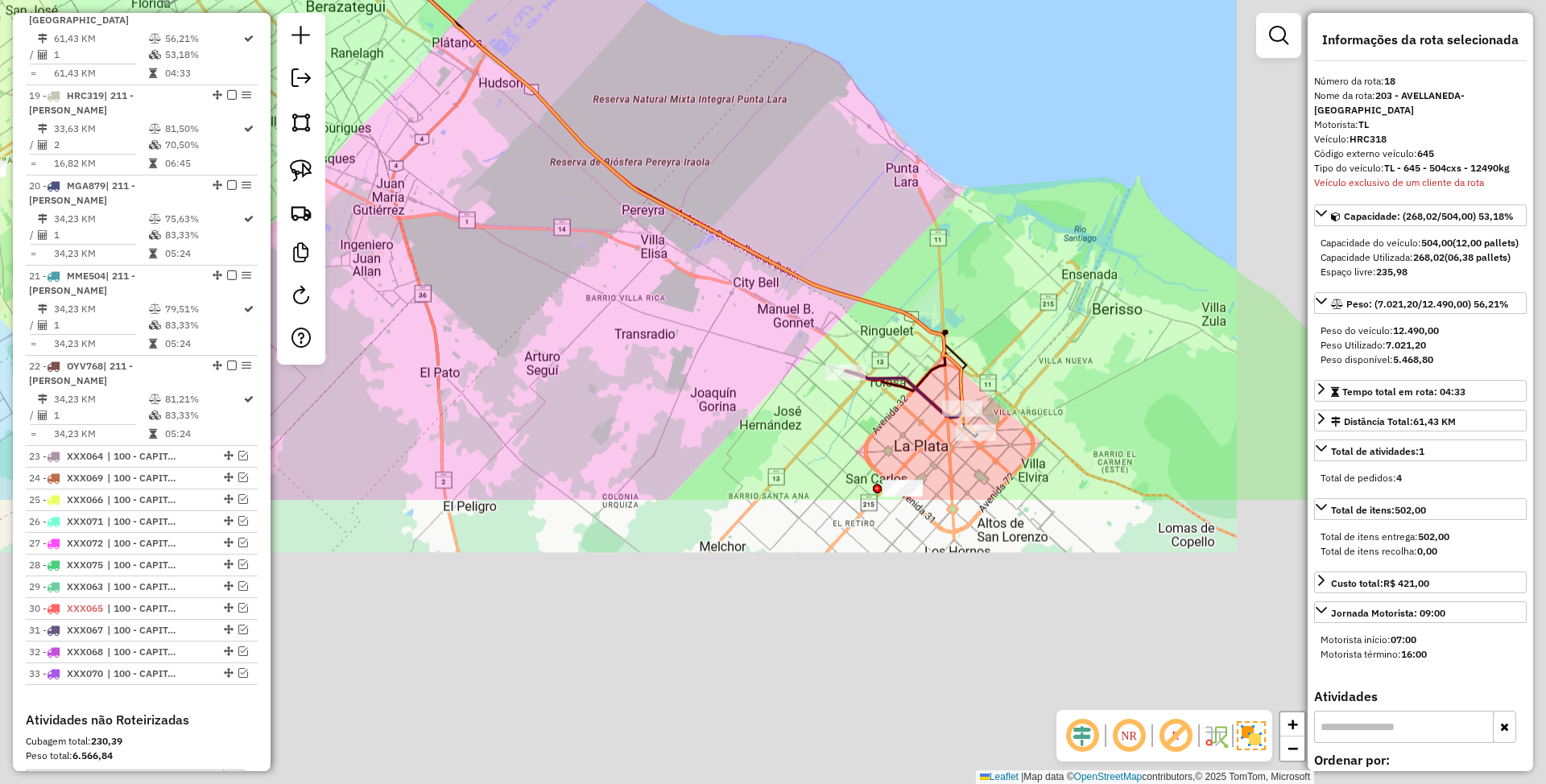
drag, startPoint x: 797, startPoint y: 574, endPoint x: 418, endPoint y: 189, distance: 540.2
click at [418, 189] on div "Janela de atendimento Grade de atendimento Capacidade Transportadoras Veículos …" at bounding box center [773, 392] width 1546 height 784
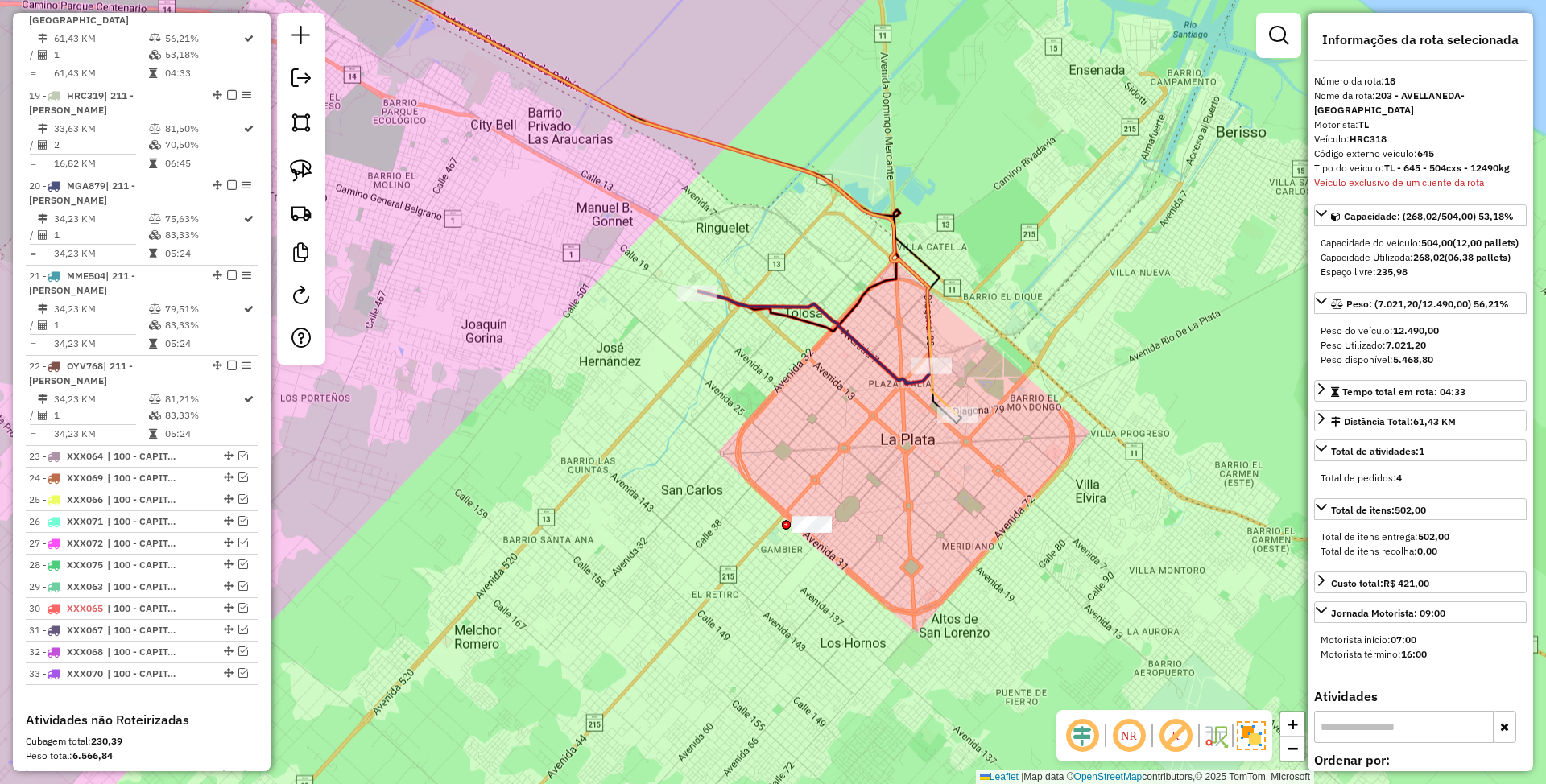
click at [937, 392] on icon at bounding box center [613, 169] width 688 height 493
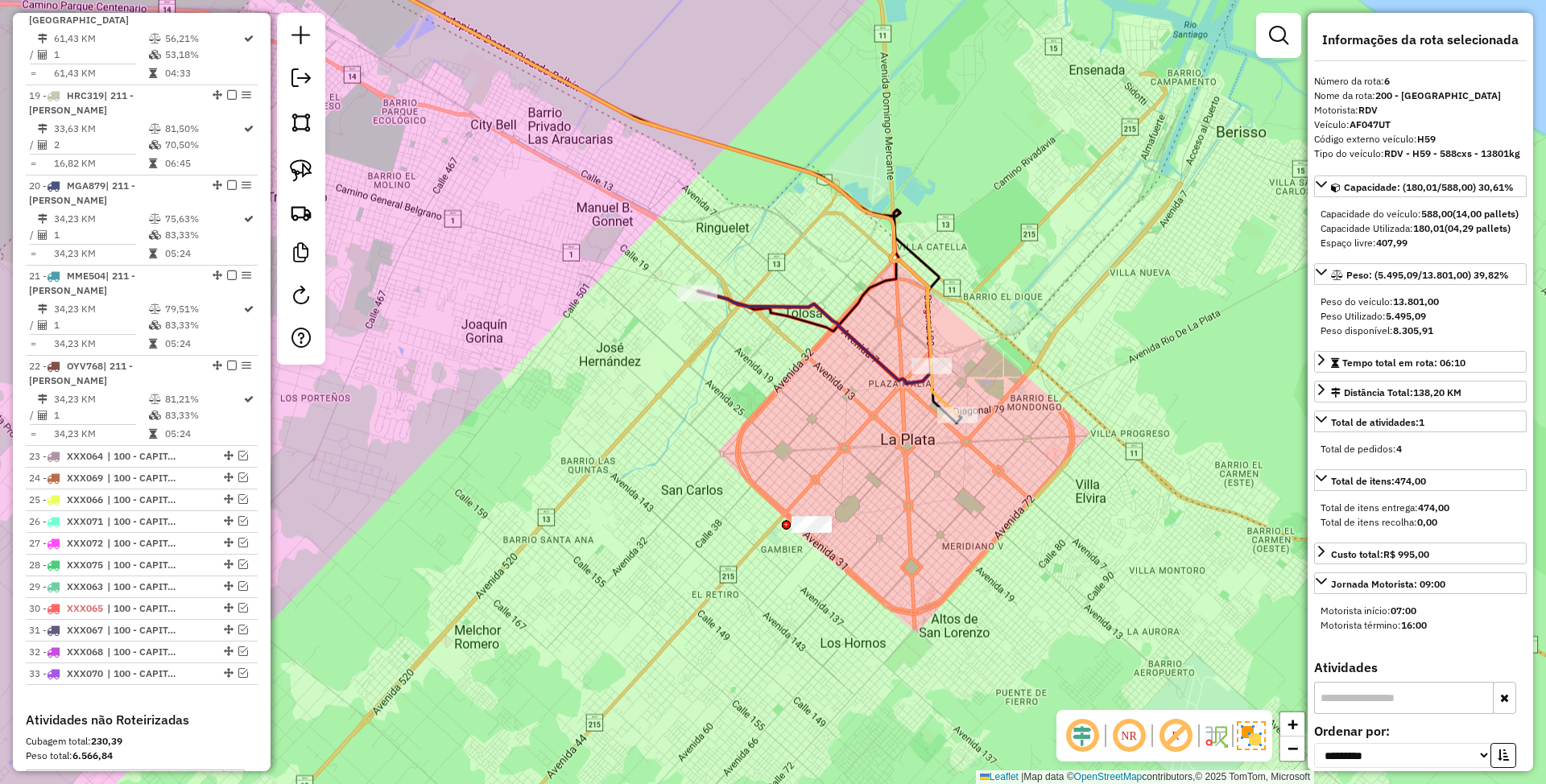
scroll to position [1070, 0]
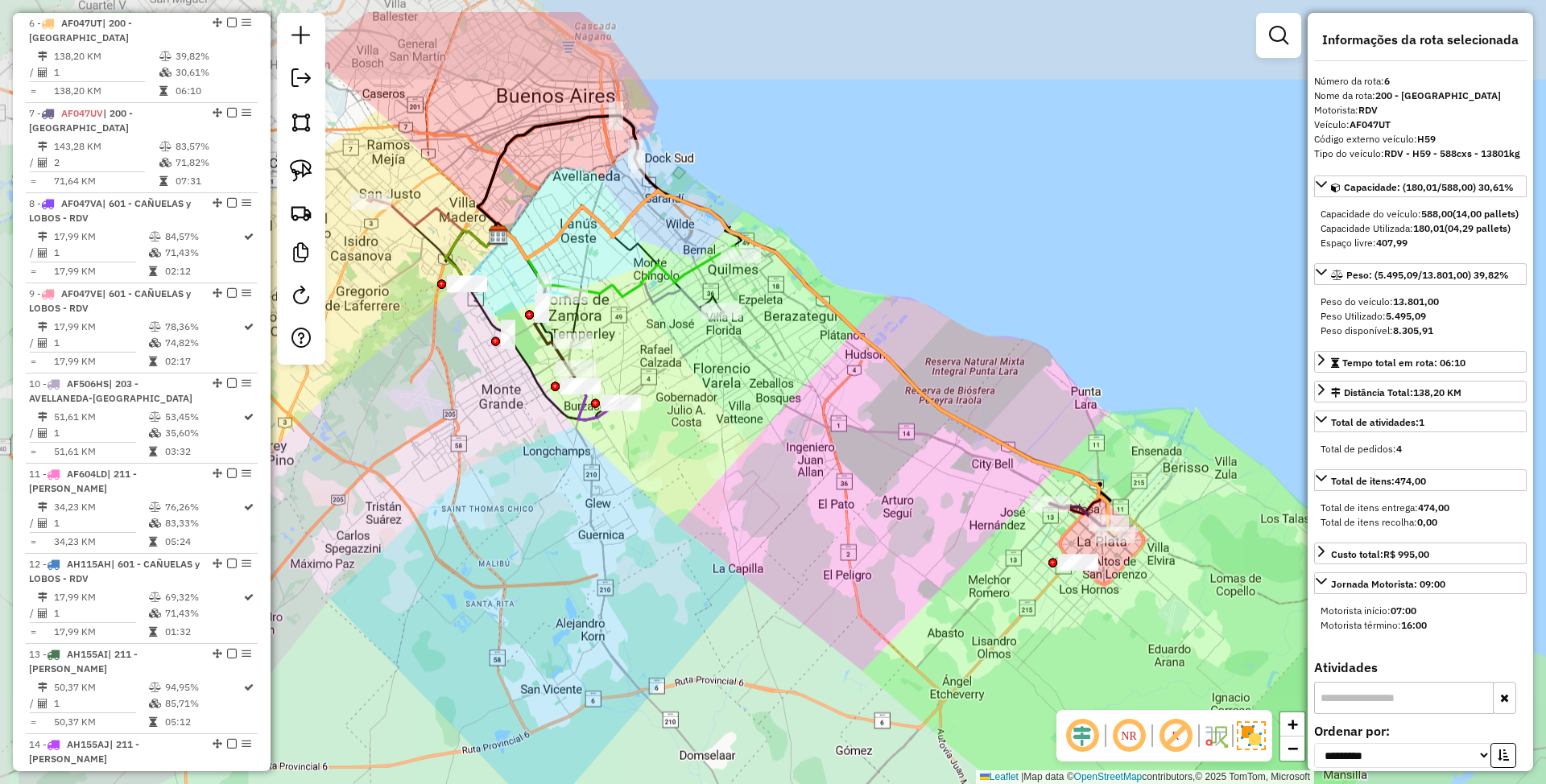
drag, startPoint x: 574, startPoint y: 282, endPoint x: 747, endPoint y: 372, distance: 195.0
click at [747, 372] on div "Janela de atendimento Grade de atendimento Capacidade Transportadoras Veículos …" at bounding box center [773, 392] width 1546 height 784
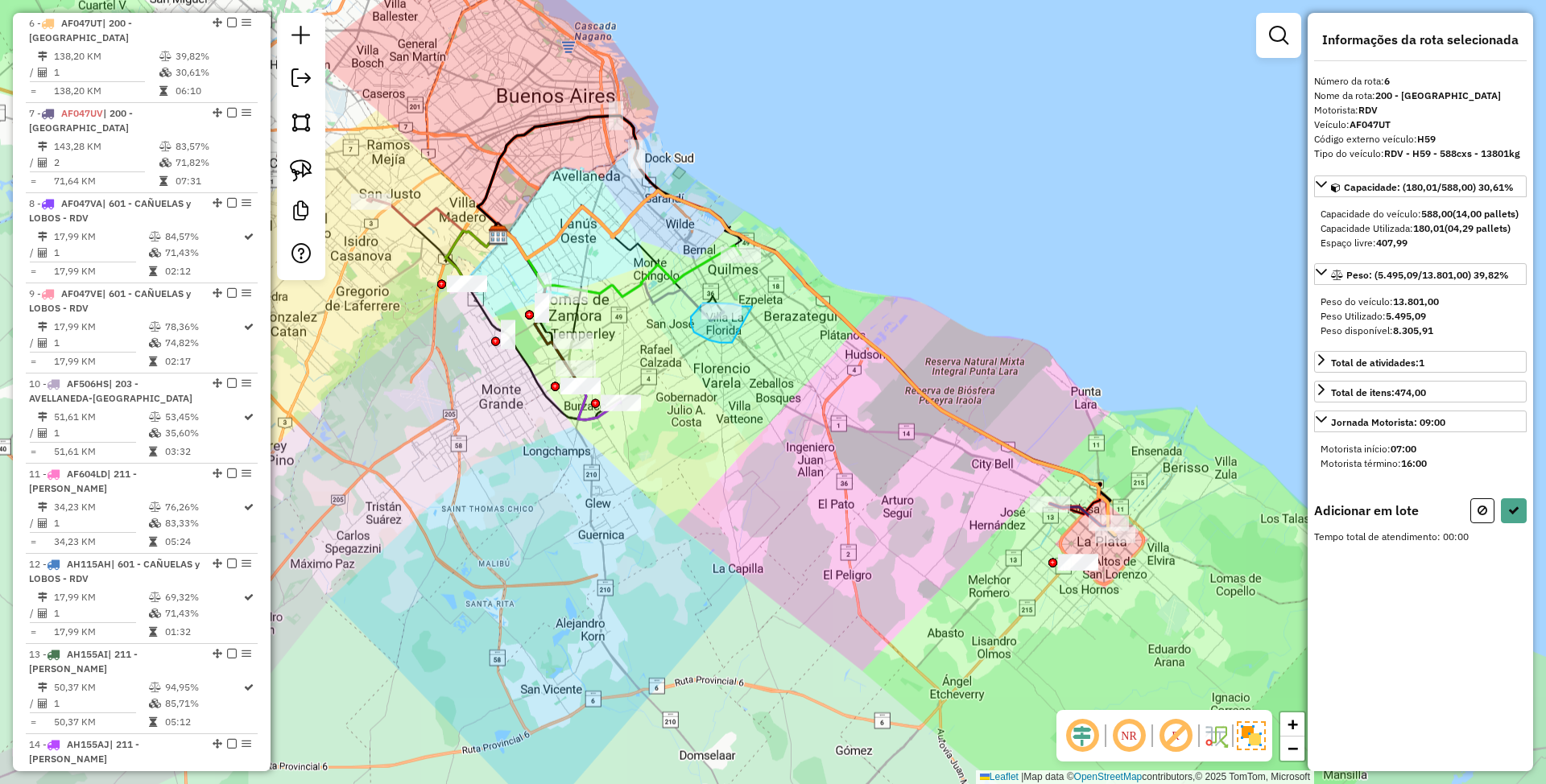
drag, startPoint x: 752, startPoint y: 306, endPoint x: 732, endPoint y: 342, distance: 41.2
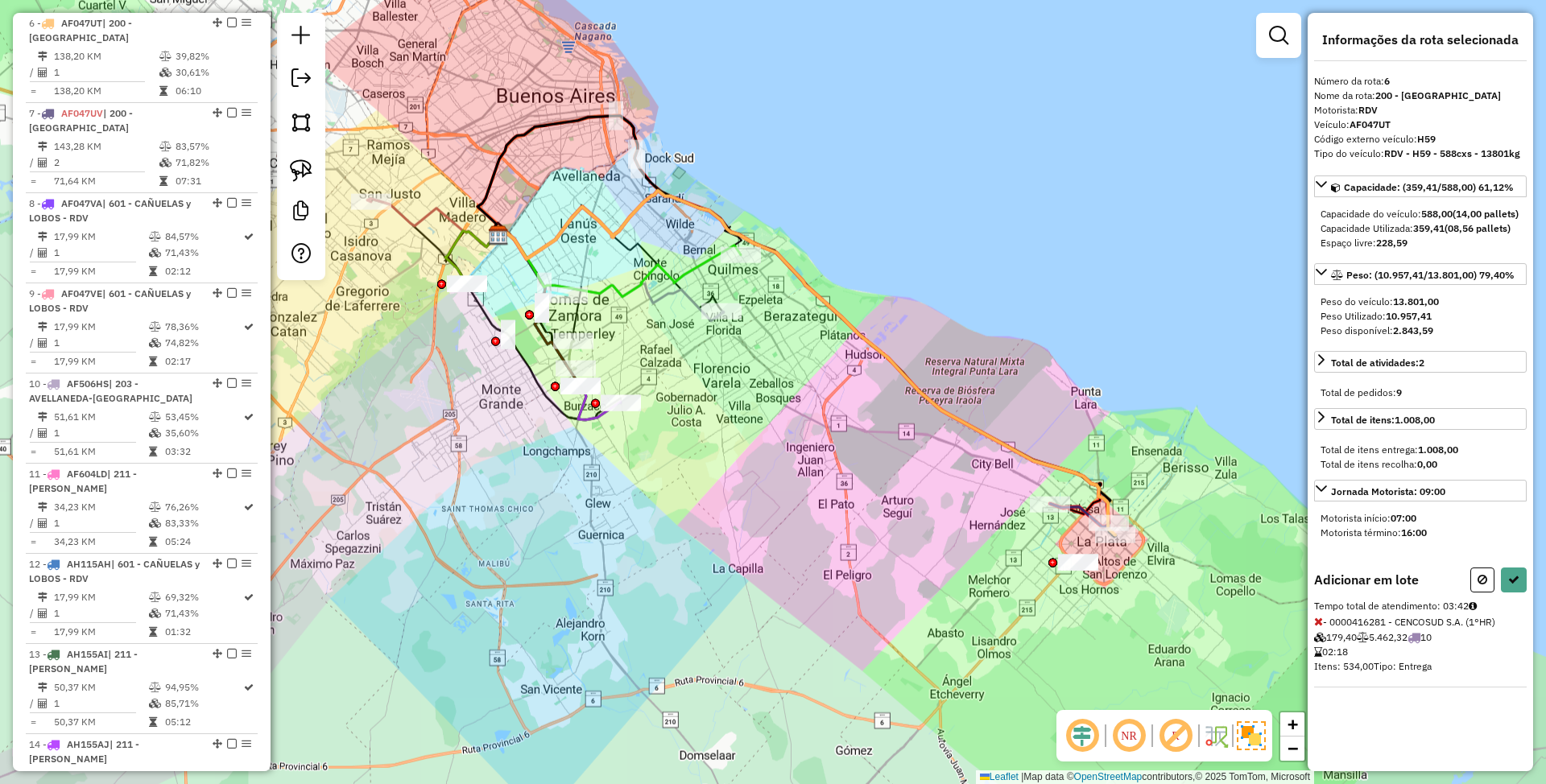
select select "**********"
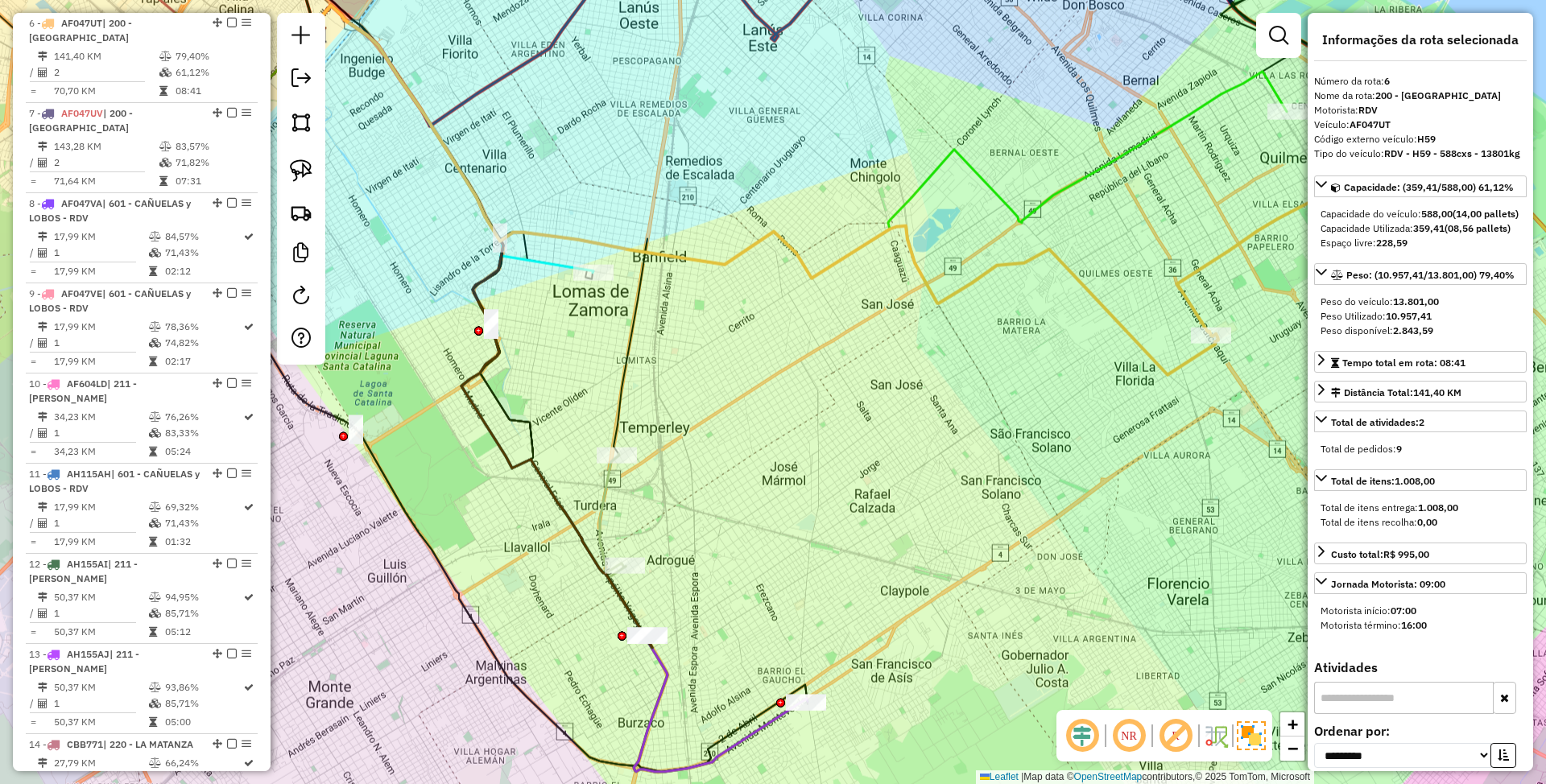
click at [556, 258] on icon at bounding box center [450, 139] width 287 height 267
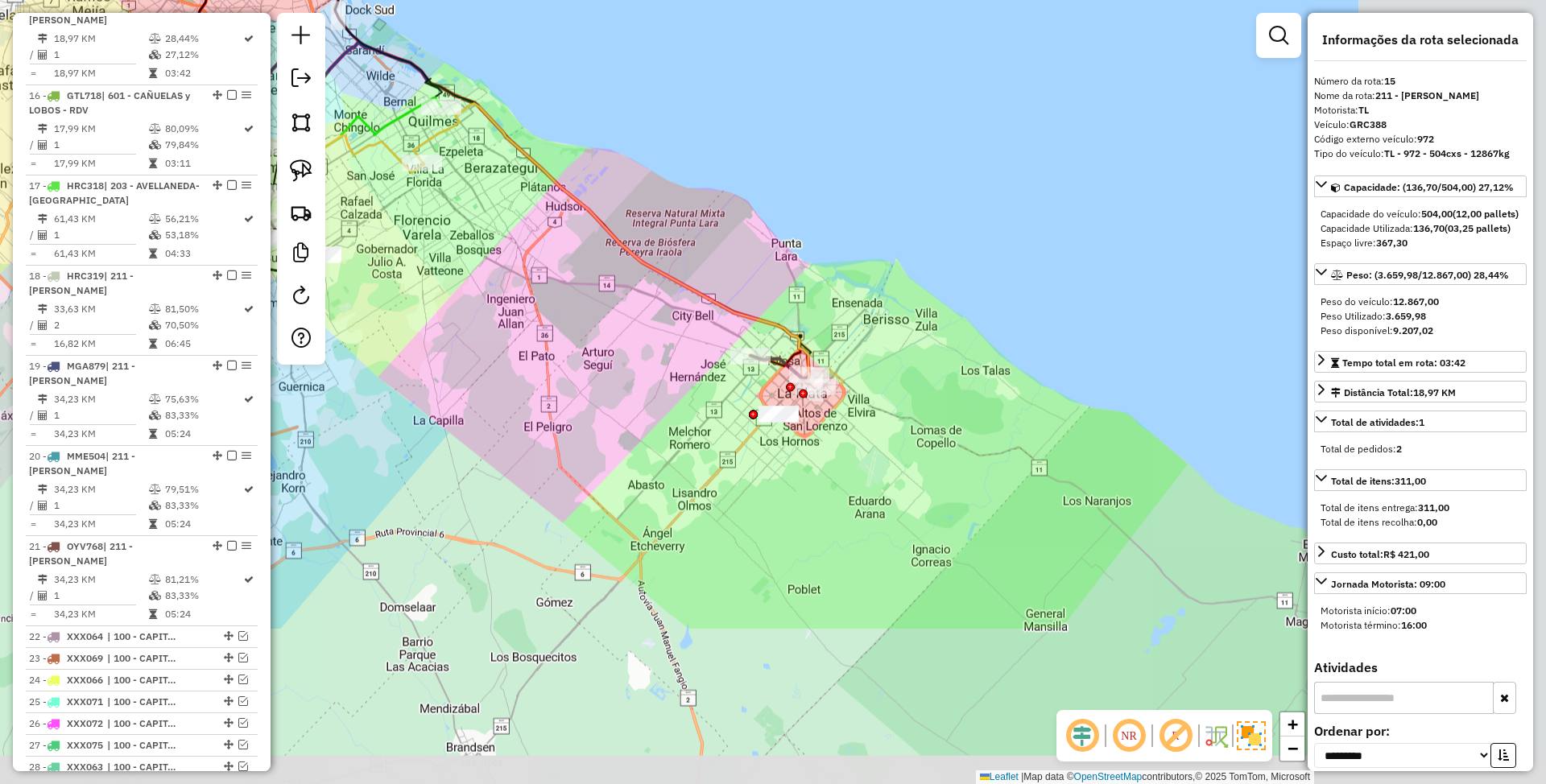
drag, startPoint x: 890, startPoint y: 610, endPoint x: 522, endPoint y: 374, distance: 437.2
click at [522, 374] on div "Janela de atendimento Grade de atendimento Capacidade Transportadoras Veículos …" at bounding box center [773, 392] width 1546 height 784
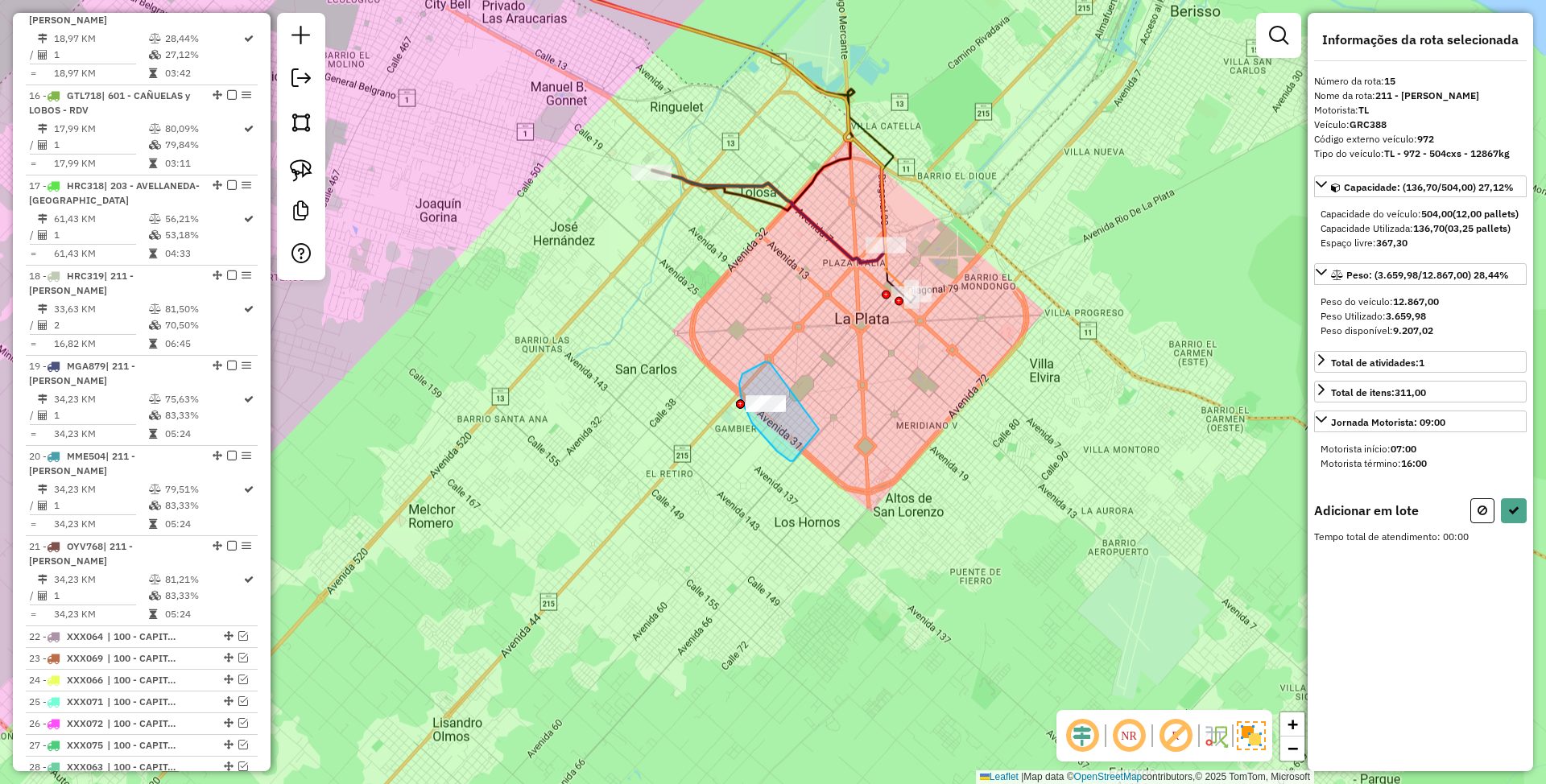
drag, startPoint x: 768, startPoint y: 361, endPoint x: 825, endPoint y: 420, distance: 82.0
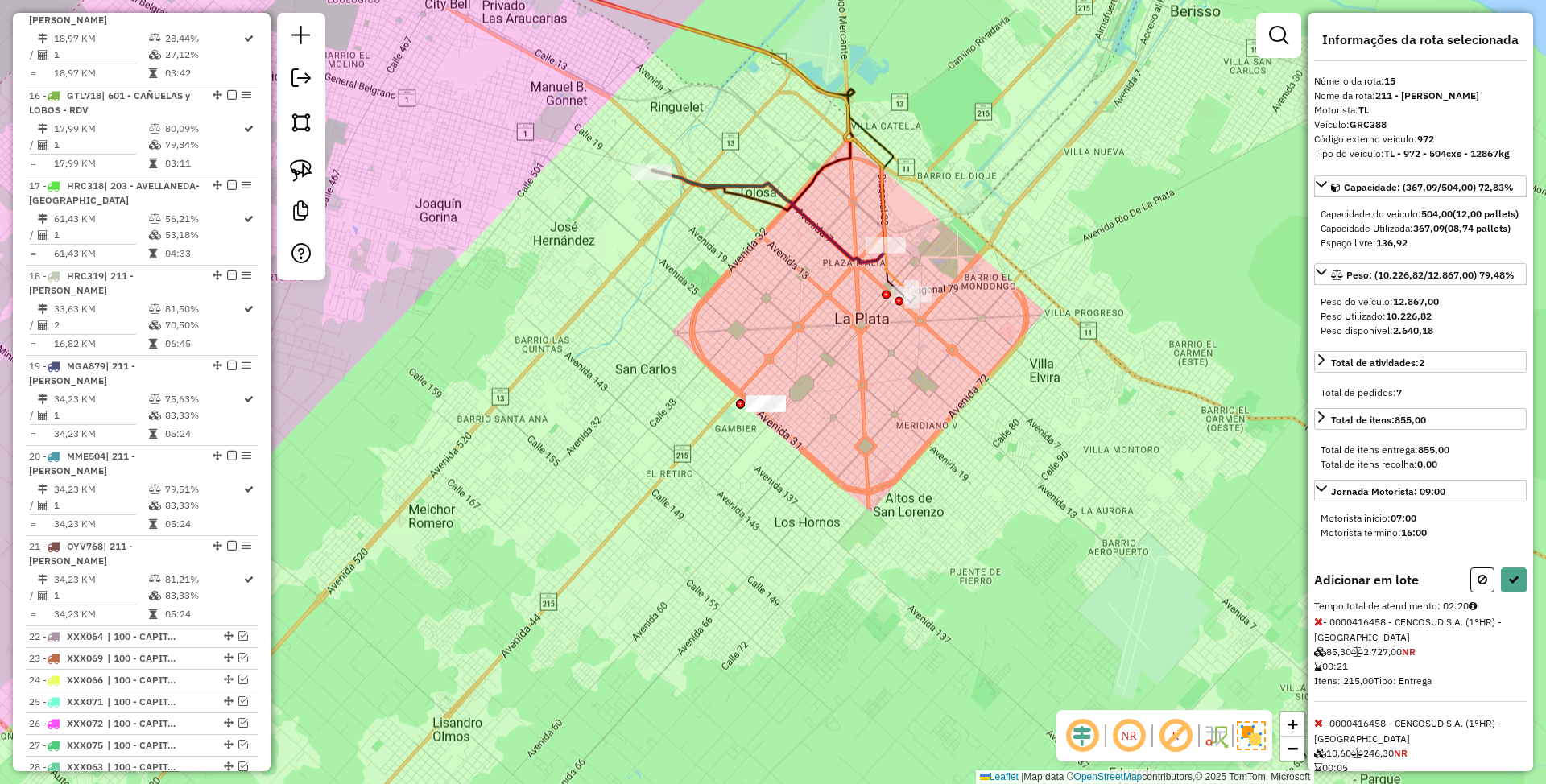
select select "**********"
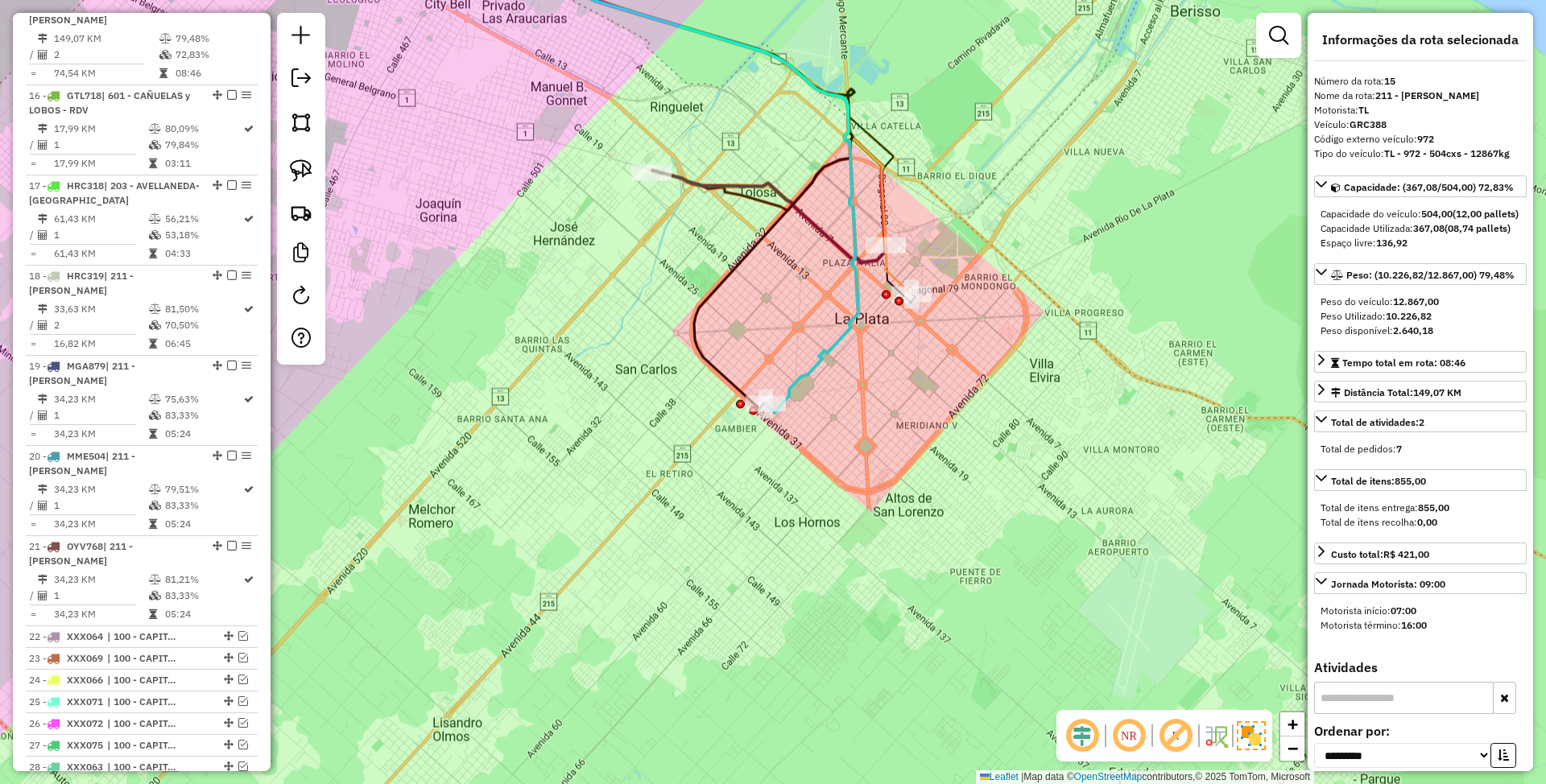
click at [792, 372] on icon at bounding box center [652, 168] width 414 height 491
drag, startPoint x: 815, startPoint y: 388, endPoint x: 768, endPoint y: 433, distance: 65.1
click at [768, 433] on div "Janela de atendimento Grade de atendimento Capacidade Transportadoras Veículos …" at bounding box center [773, 392] width 1546 height 784
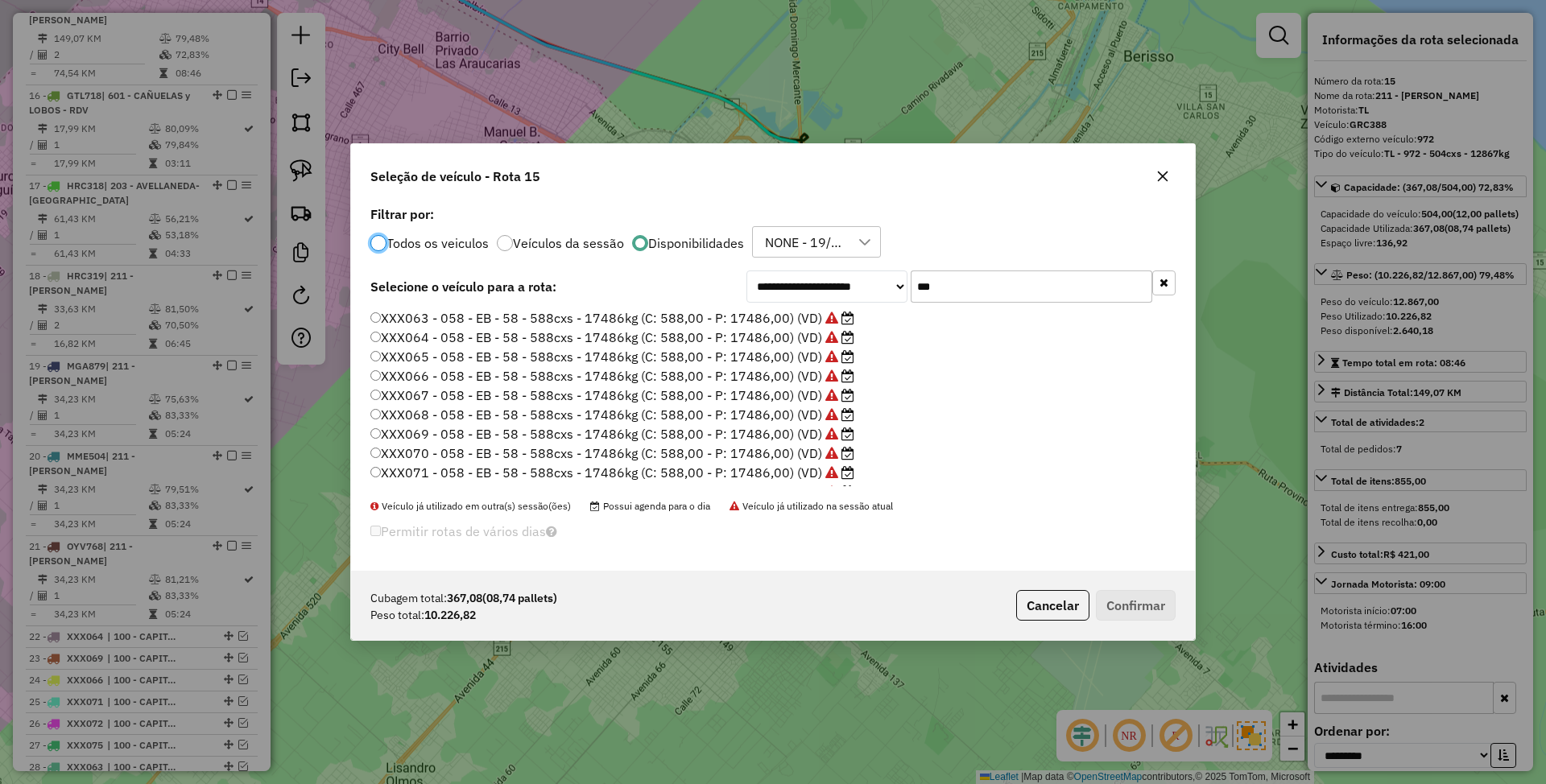
scroll to position [8, 5]
drag, startPoint x: 944, startPoint y: 288, endPoint x: 852, endPoint y: 264, distance: 95.1
click at [852, 264] on div "**********" at bounding box center [773, 387] width 844 height 370
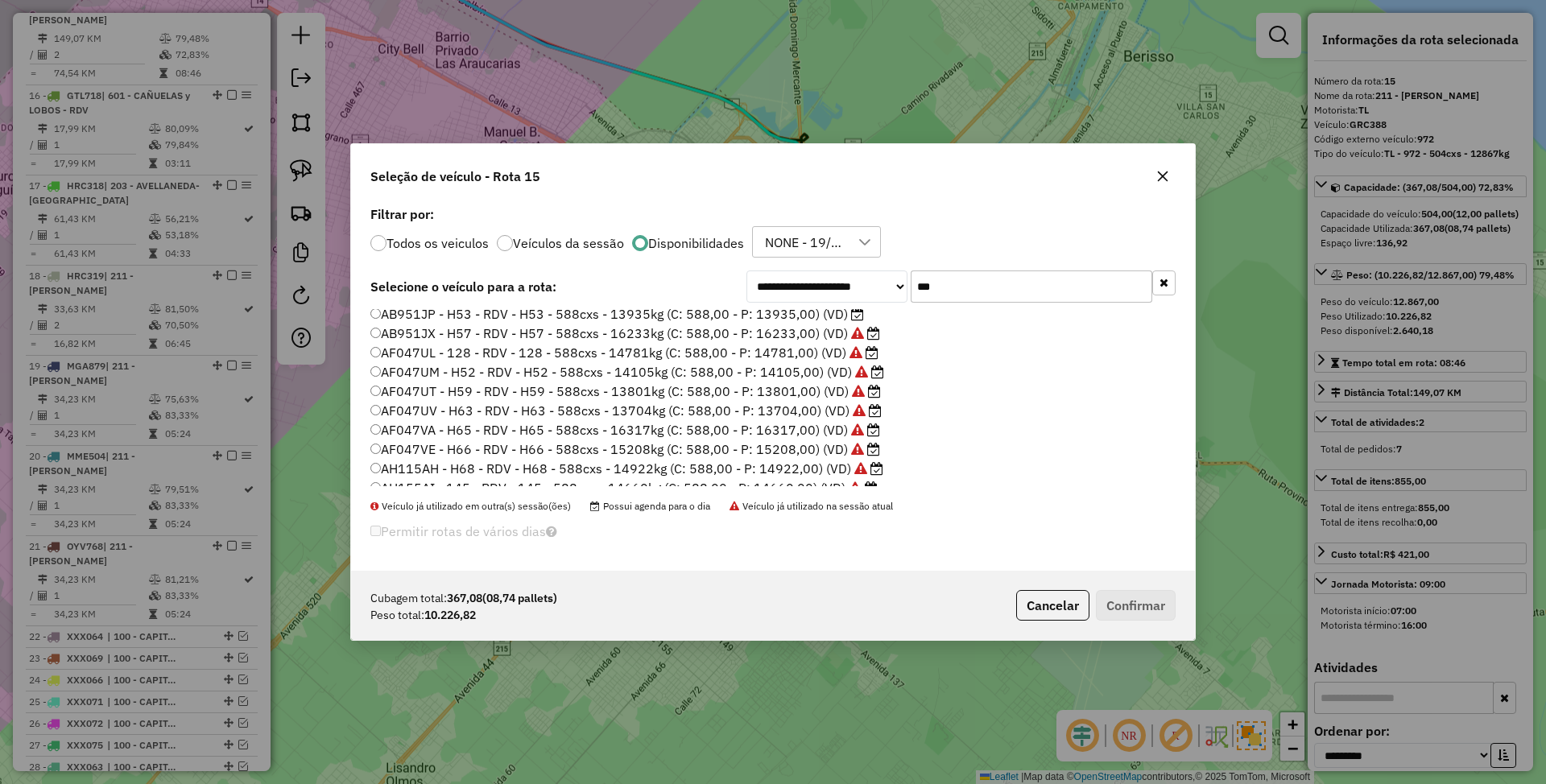
scroll to position [0, 0]
type input "***"
click at [790, 333] on label "AB951JP - H53 - RDV - H53 - 588cxs - 13935kg (C: 588,00 - P: 13935,00) (VD)" at bounding box center [617, 337] width 493 height 19
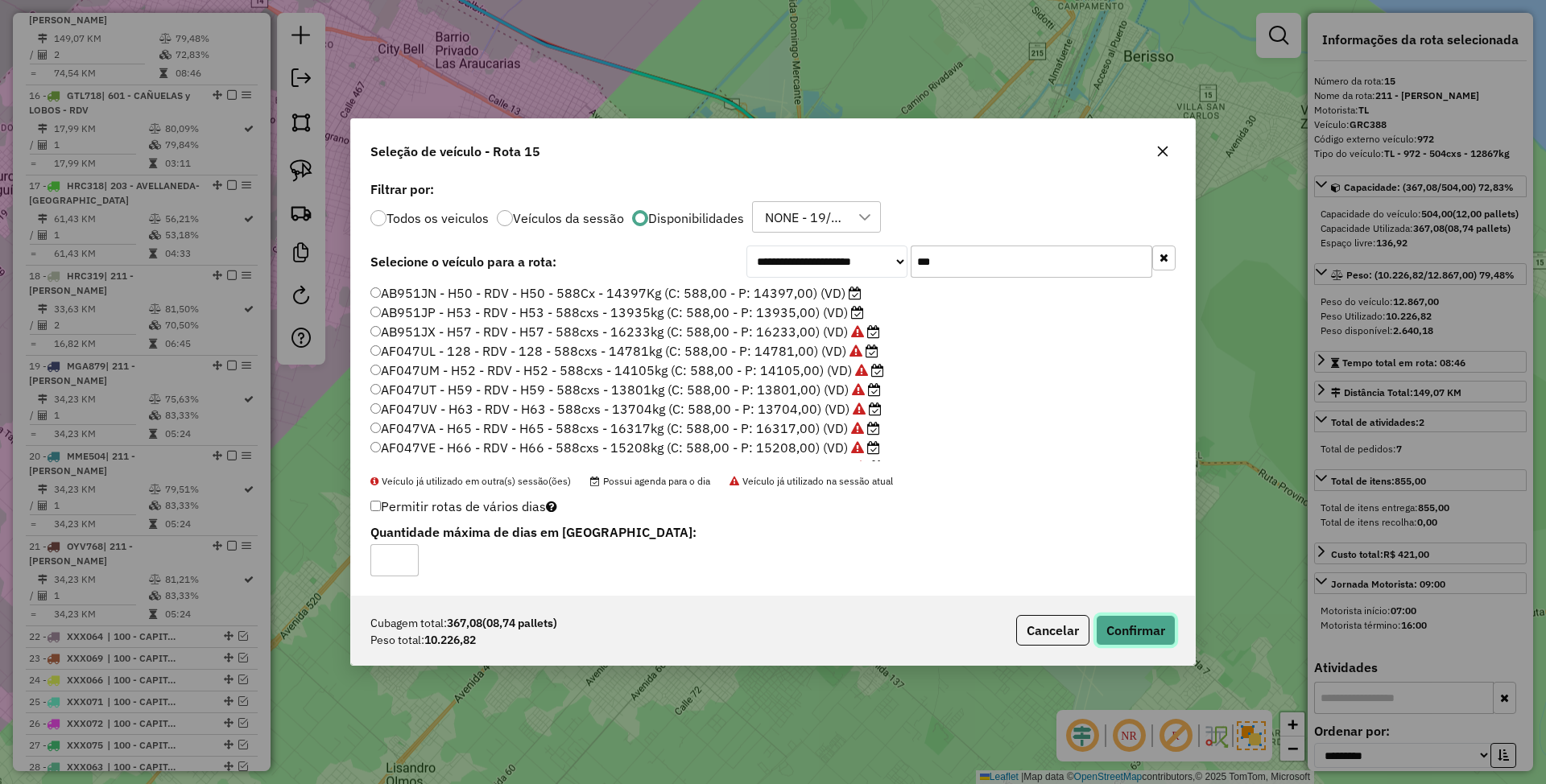
click at [1138, 631] on button "Confirmar" at bounding box center [1135, 630] width 80 height 30
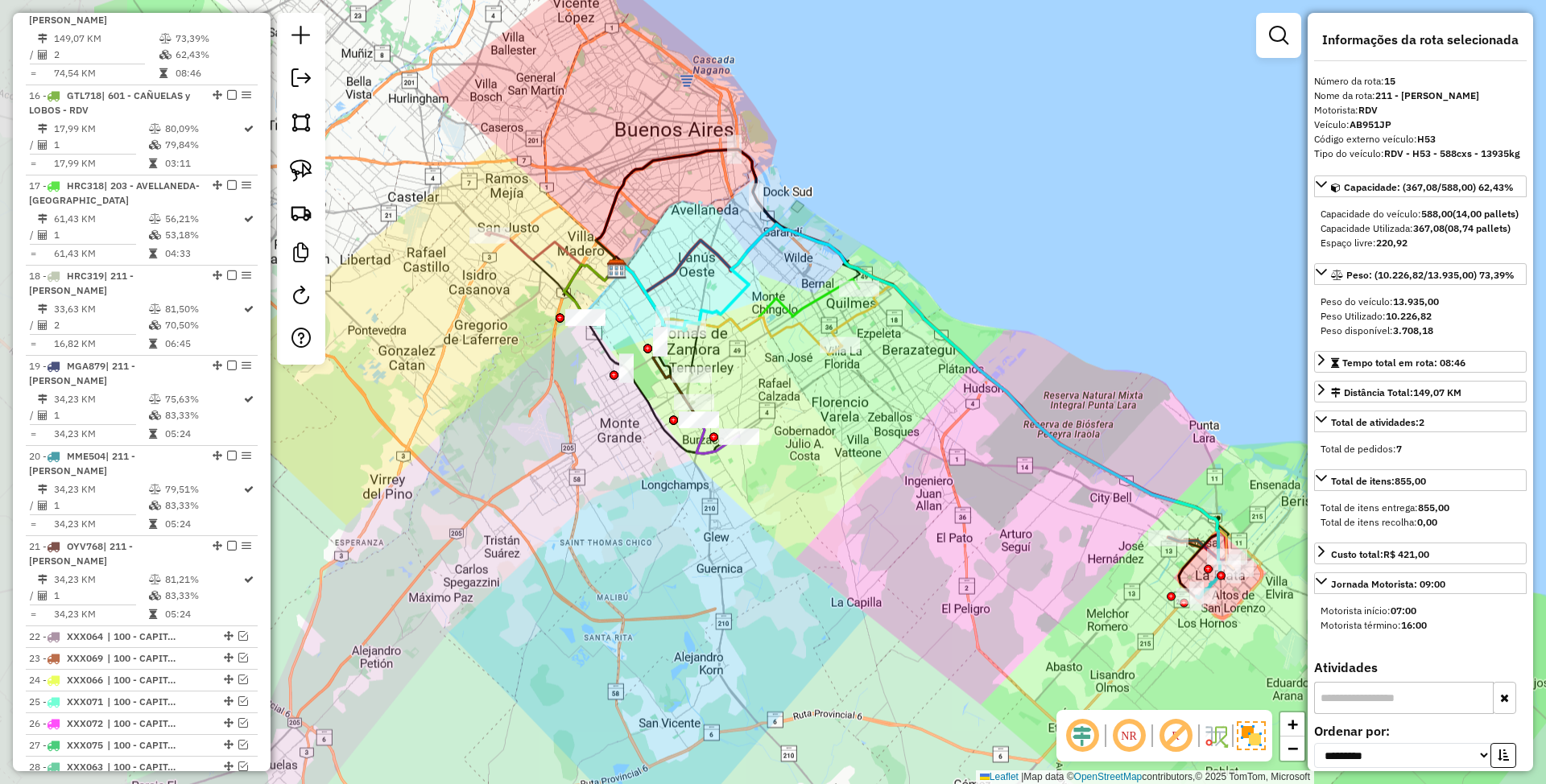
drag, startPoint x: 722, startPoint y: 480, endPoint x: 973, endPoint y: 526, distance: 255.2
click at [973, 526] on div "Janela de atendimento Grade de atendimento Capacidade Transportadoras Veículos …" at bounding box center [773, 392] width 1546 height 784
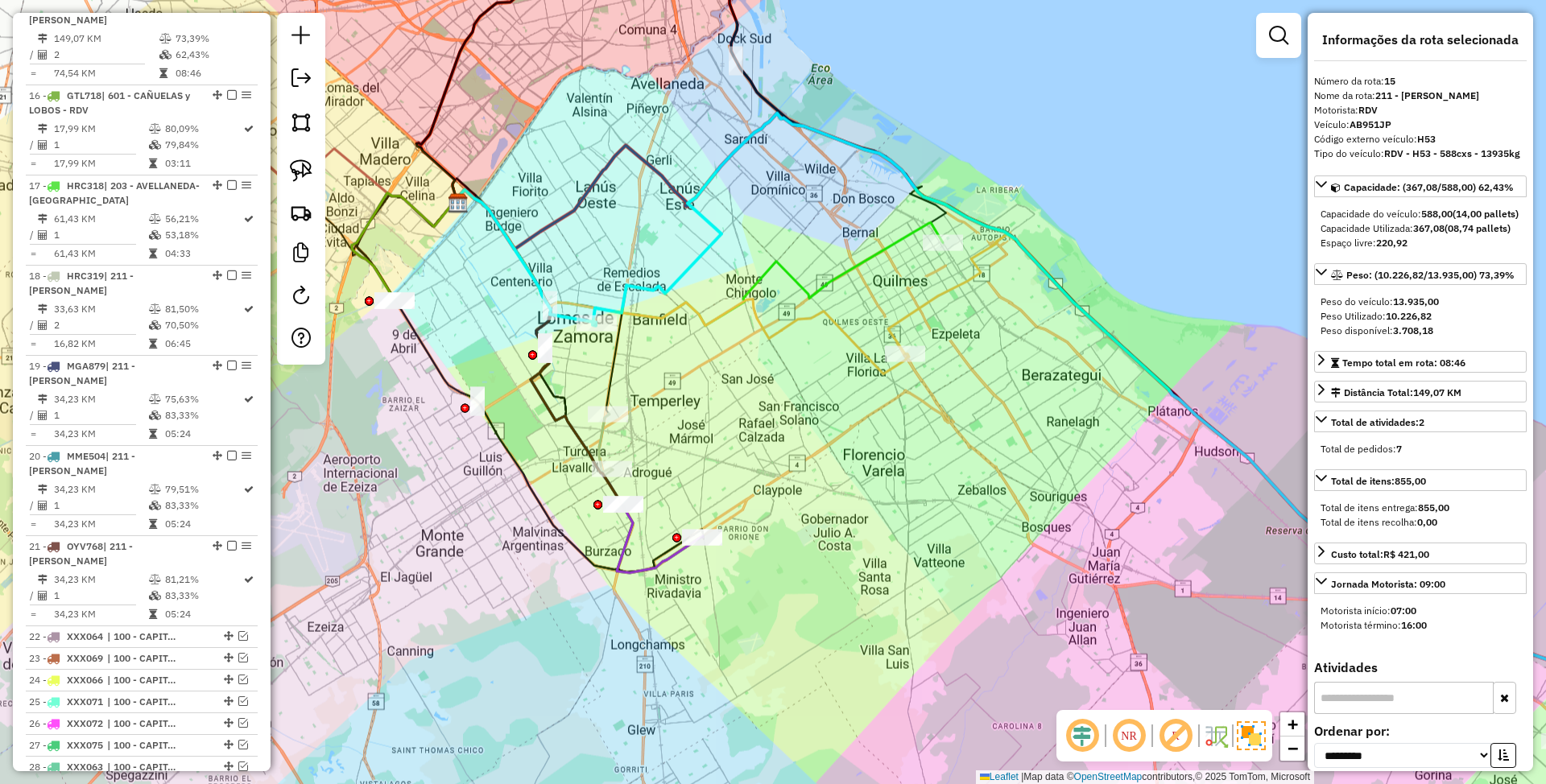
click at [856, 268] on icon at bounding box center [697, 257] width 490 height 136
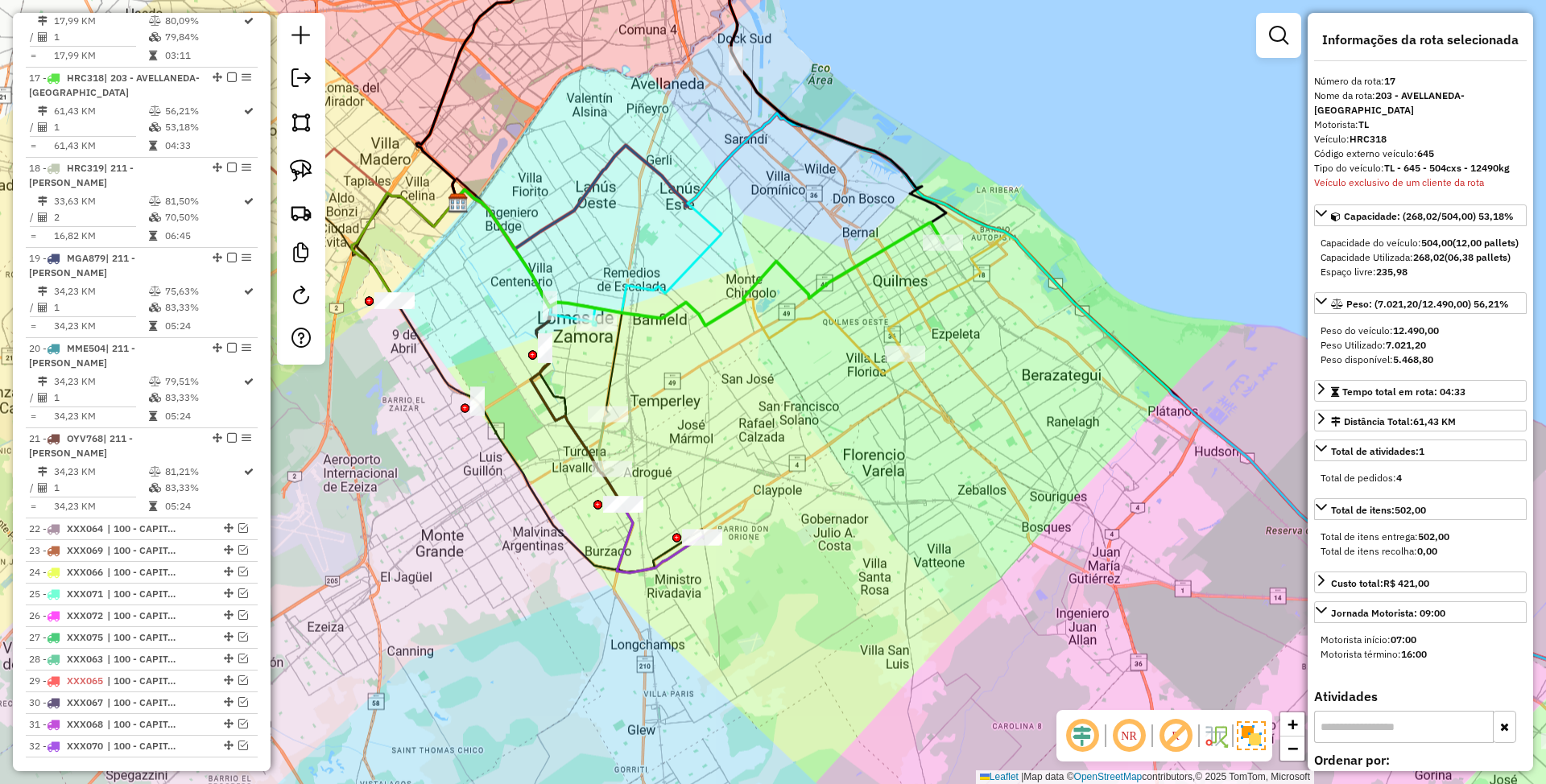
scroll to position [2065, 0]
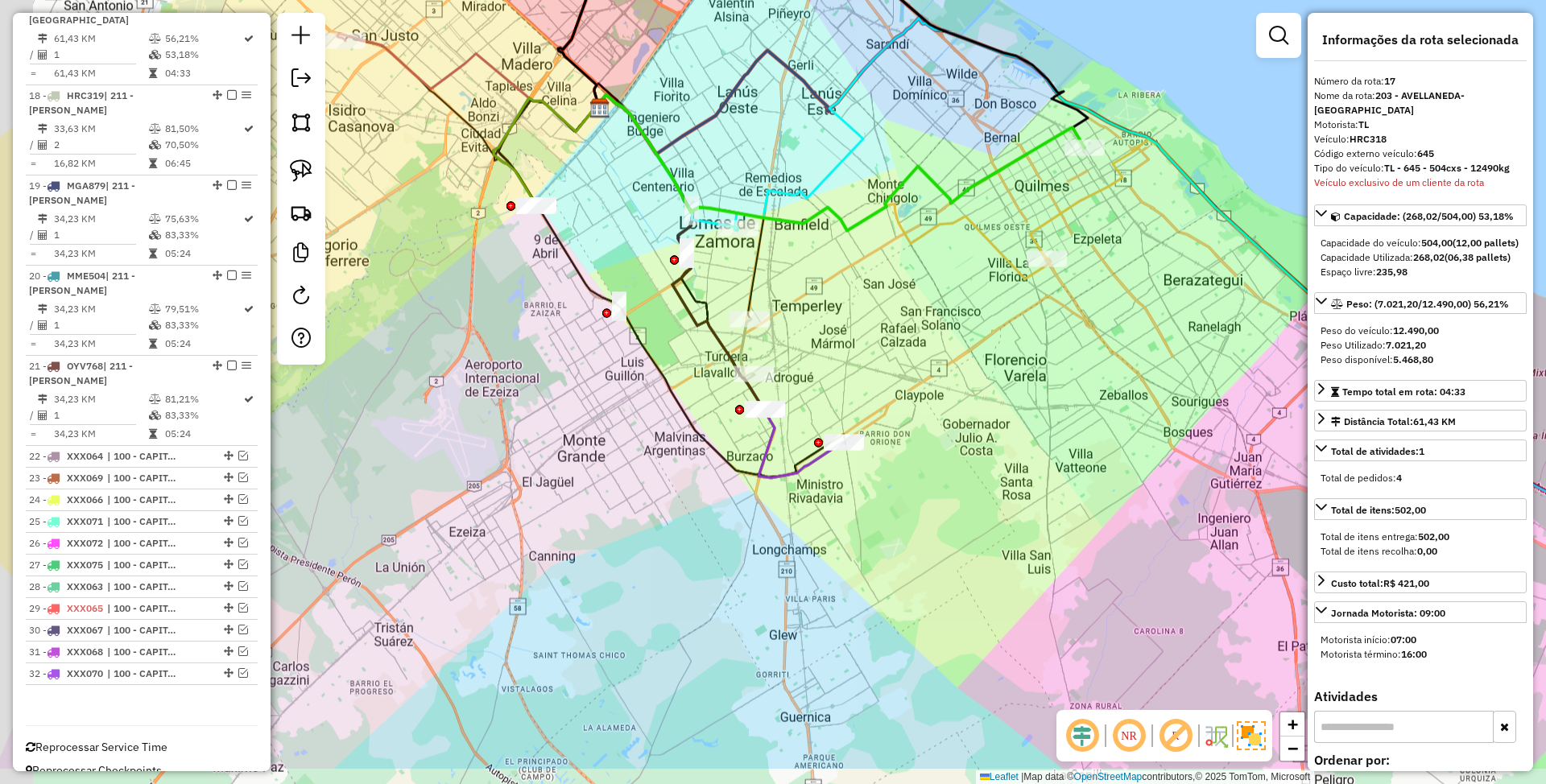
click at [903, 320] on div "Janela de atendimento Grade de atendimento Capacidade Transportadoras Veículos …" at bounding box center [773, 392] width 1546 height 784
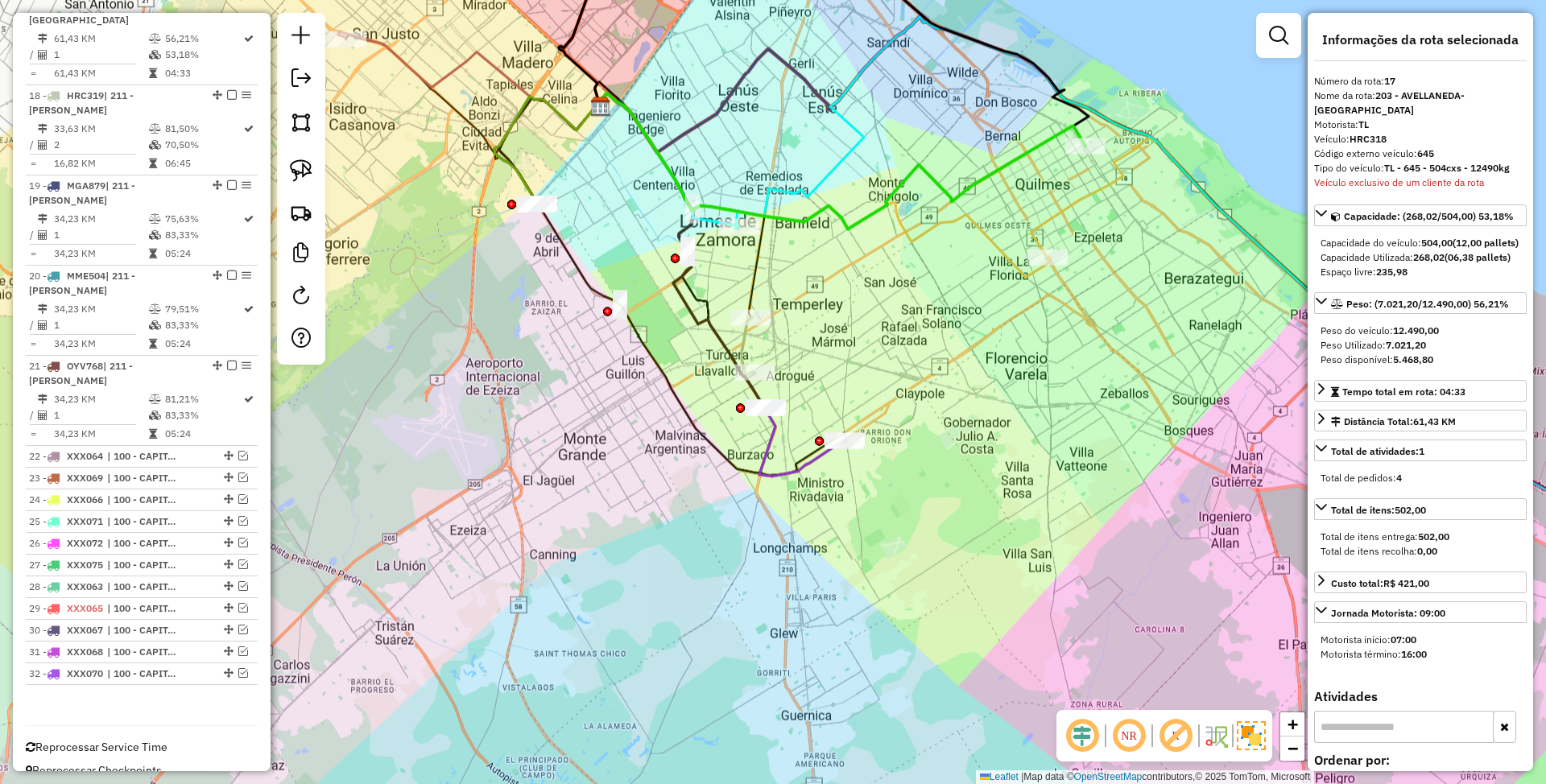
click at [810, 455] on icon at bounding box center [720, 284] width 250 height 383
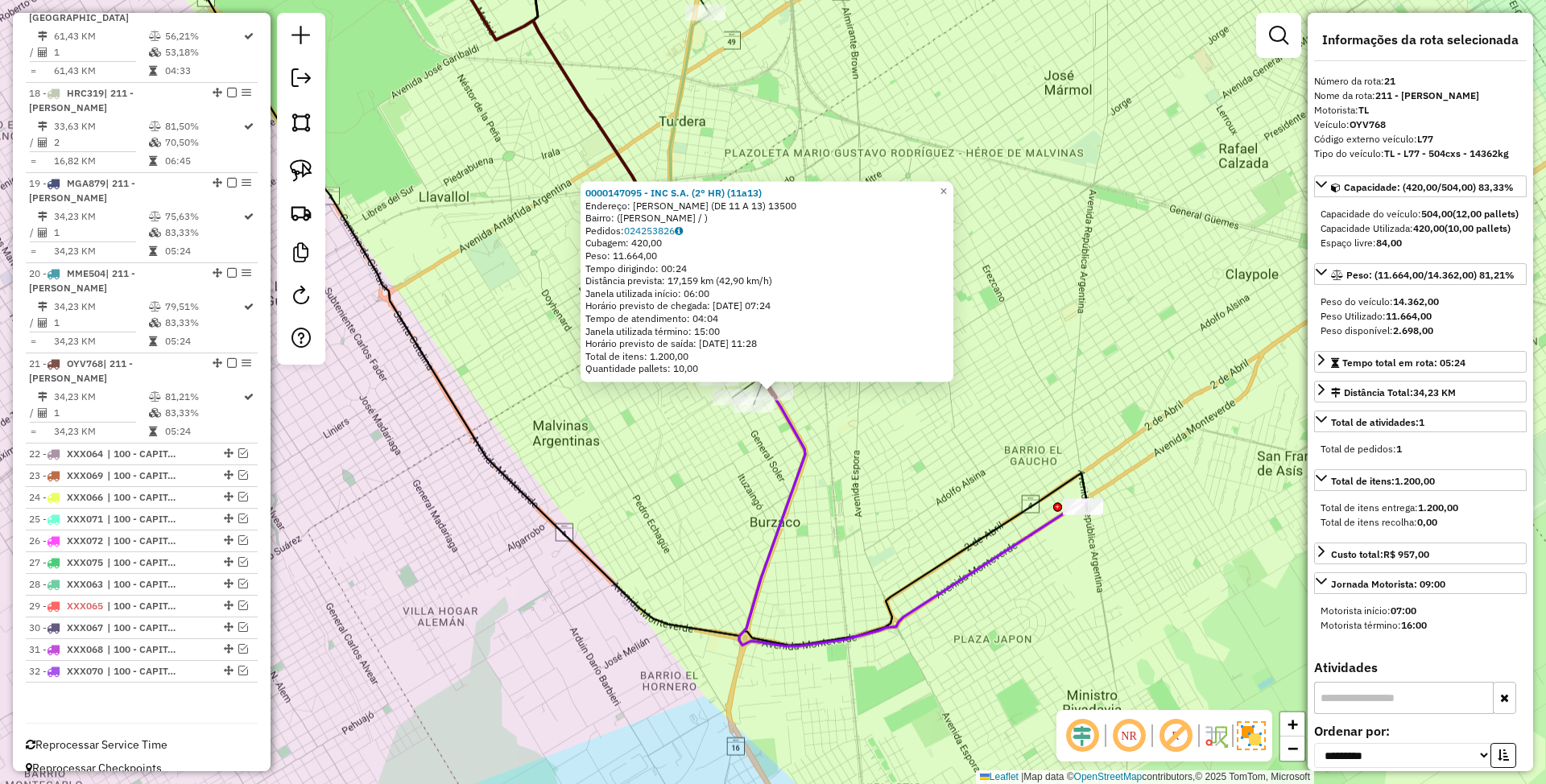
scroll to position [2106, 0]
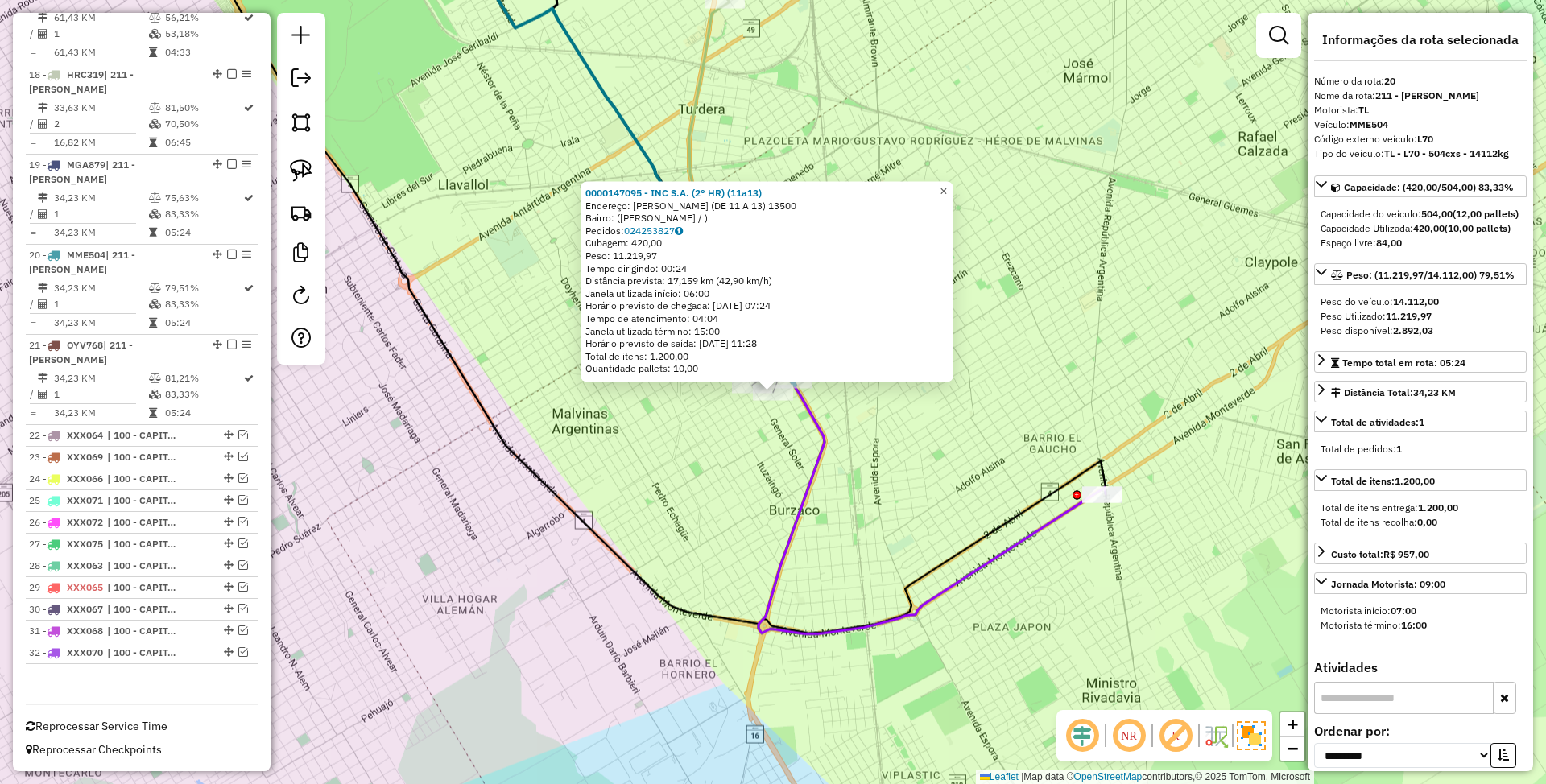
click at [947, 187] on span "×" at bounding box center [944, 191] width 8 height 13
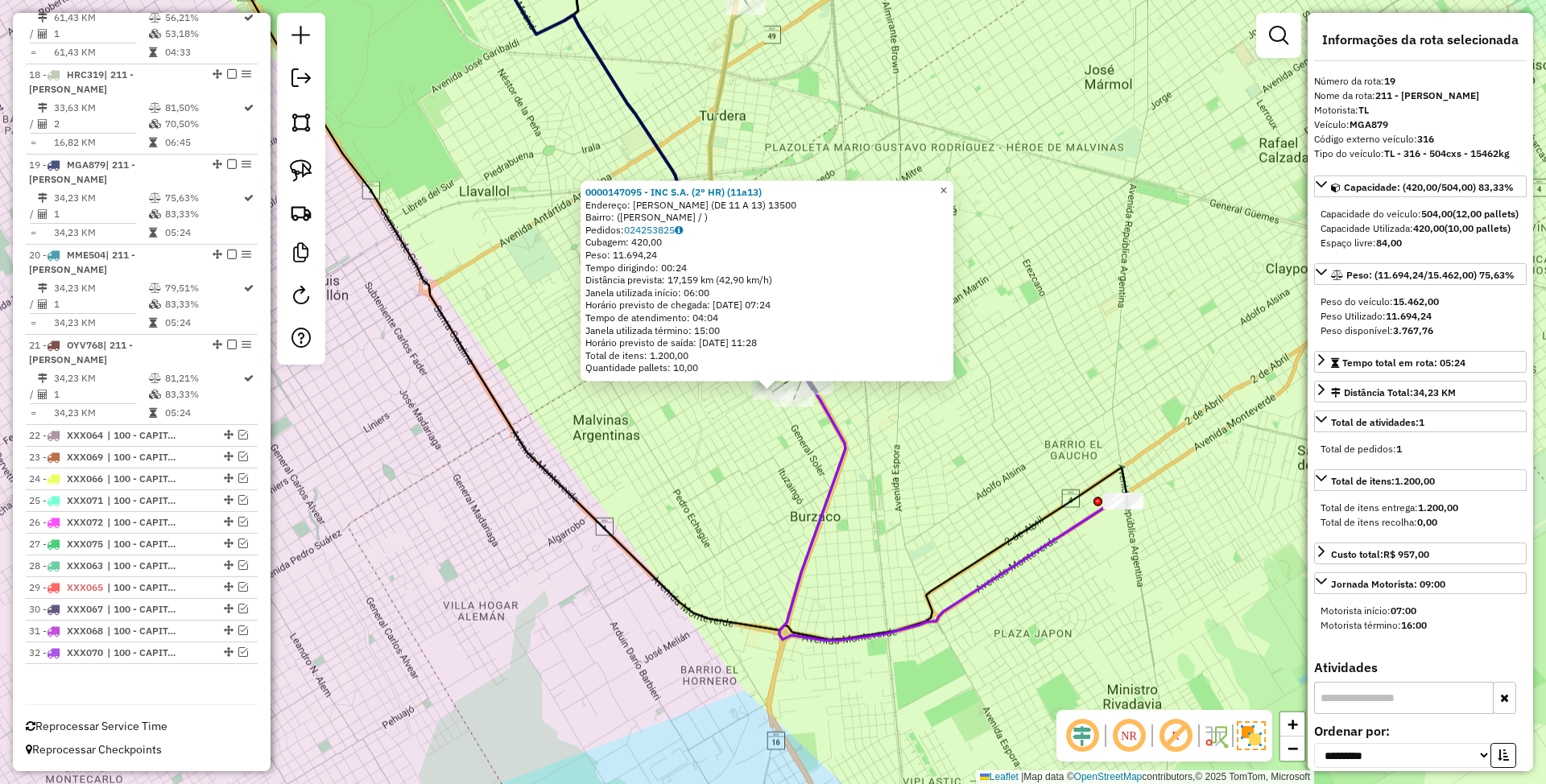
click at [947, 188] on span "×" at bounding box center [944, 191] width 8 height 13
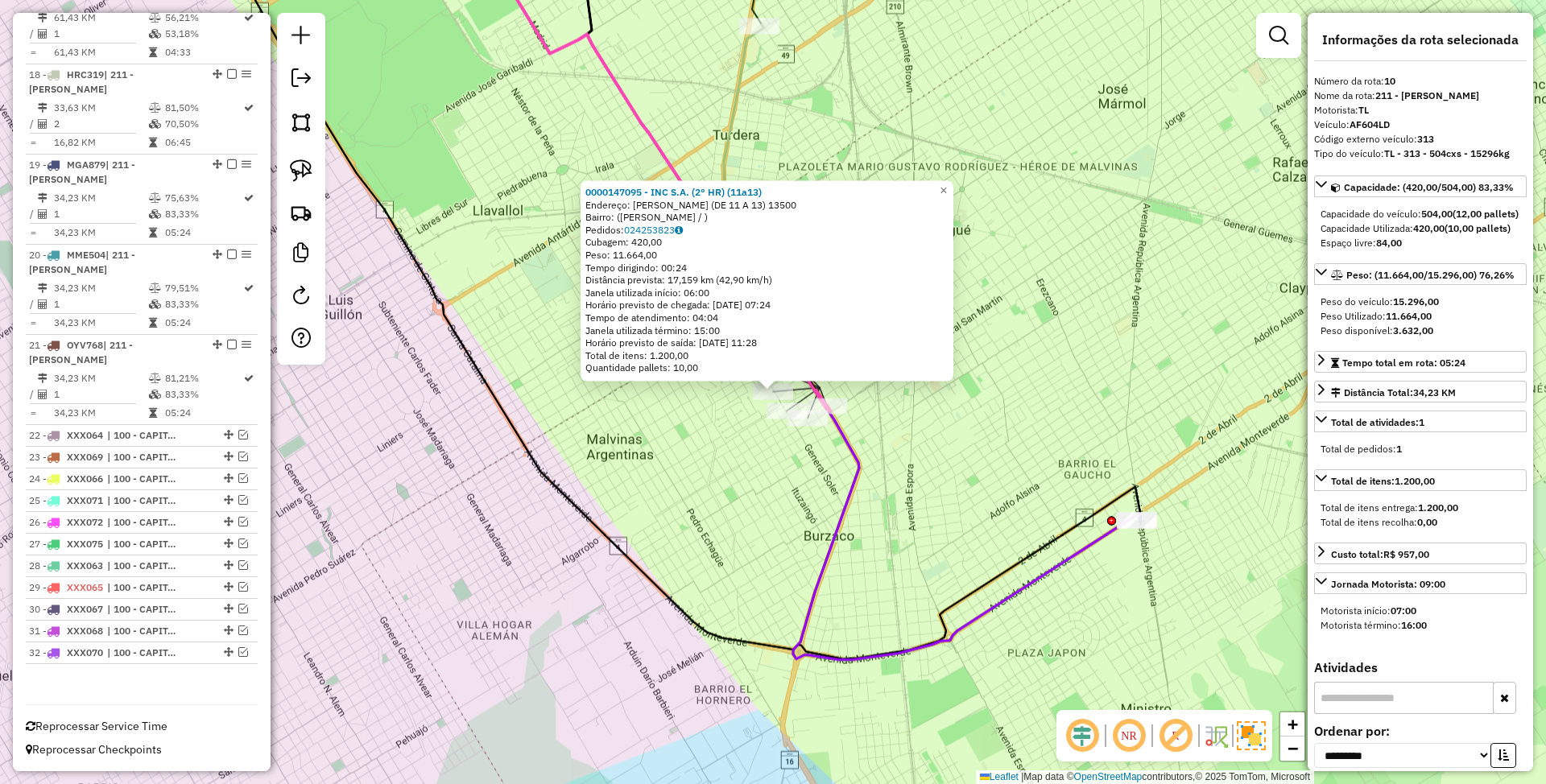
scroll to position [1432, 0]
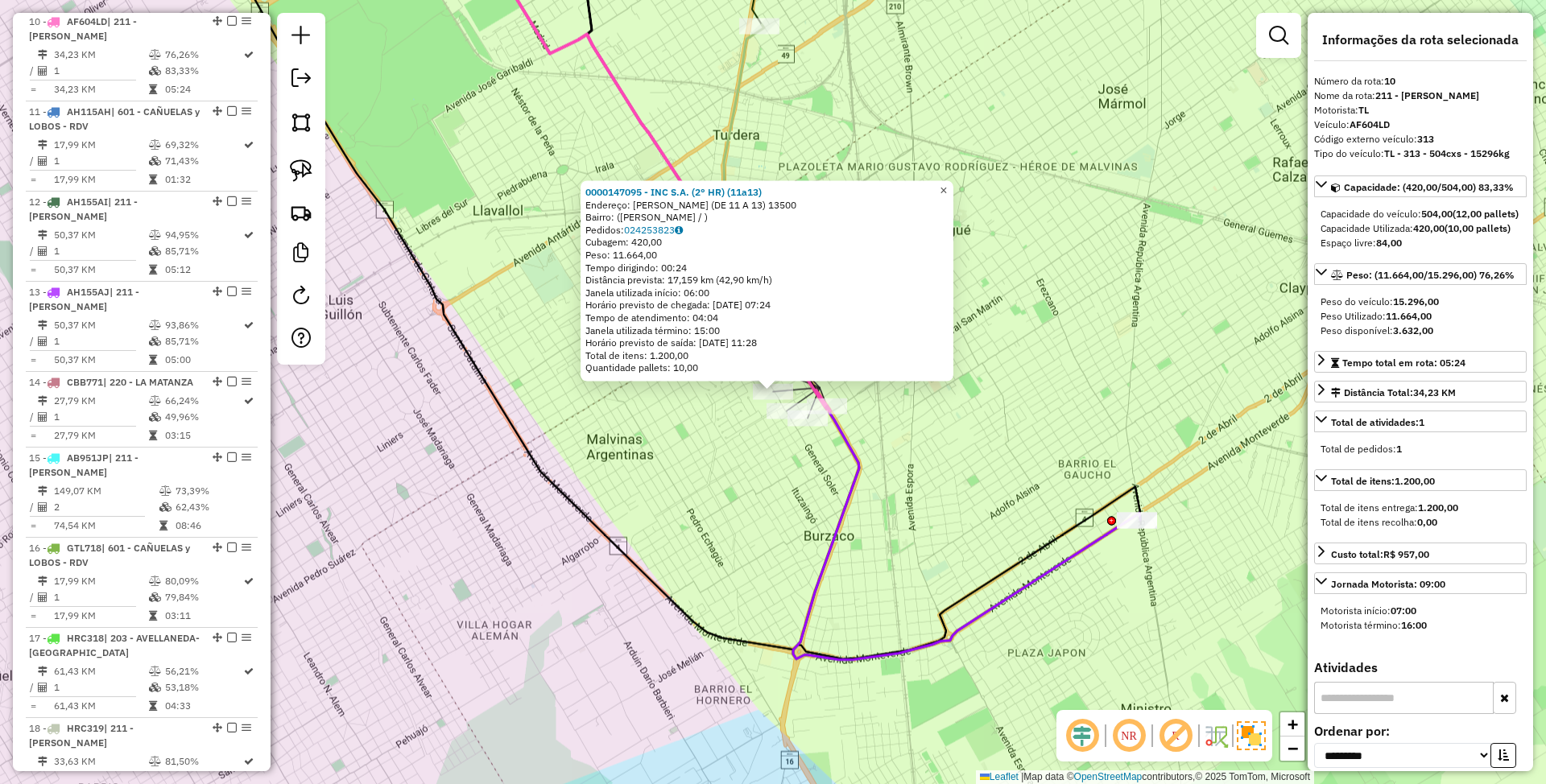
click at [947, 188] on span "×" at bounding box center [944, 191] width 8 height 13
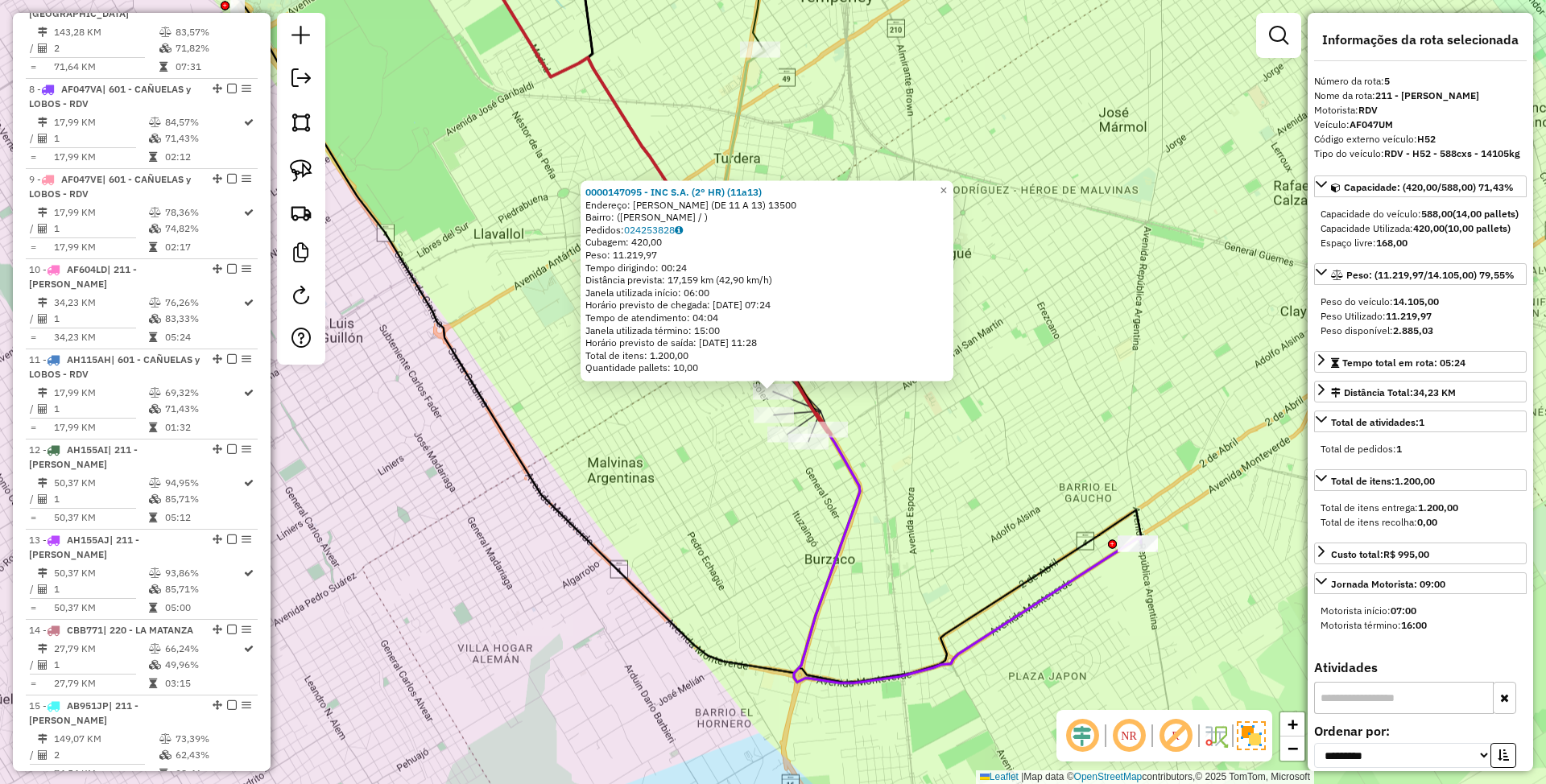
scroll to position [980, 0]
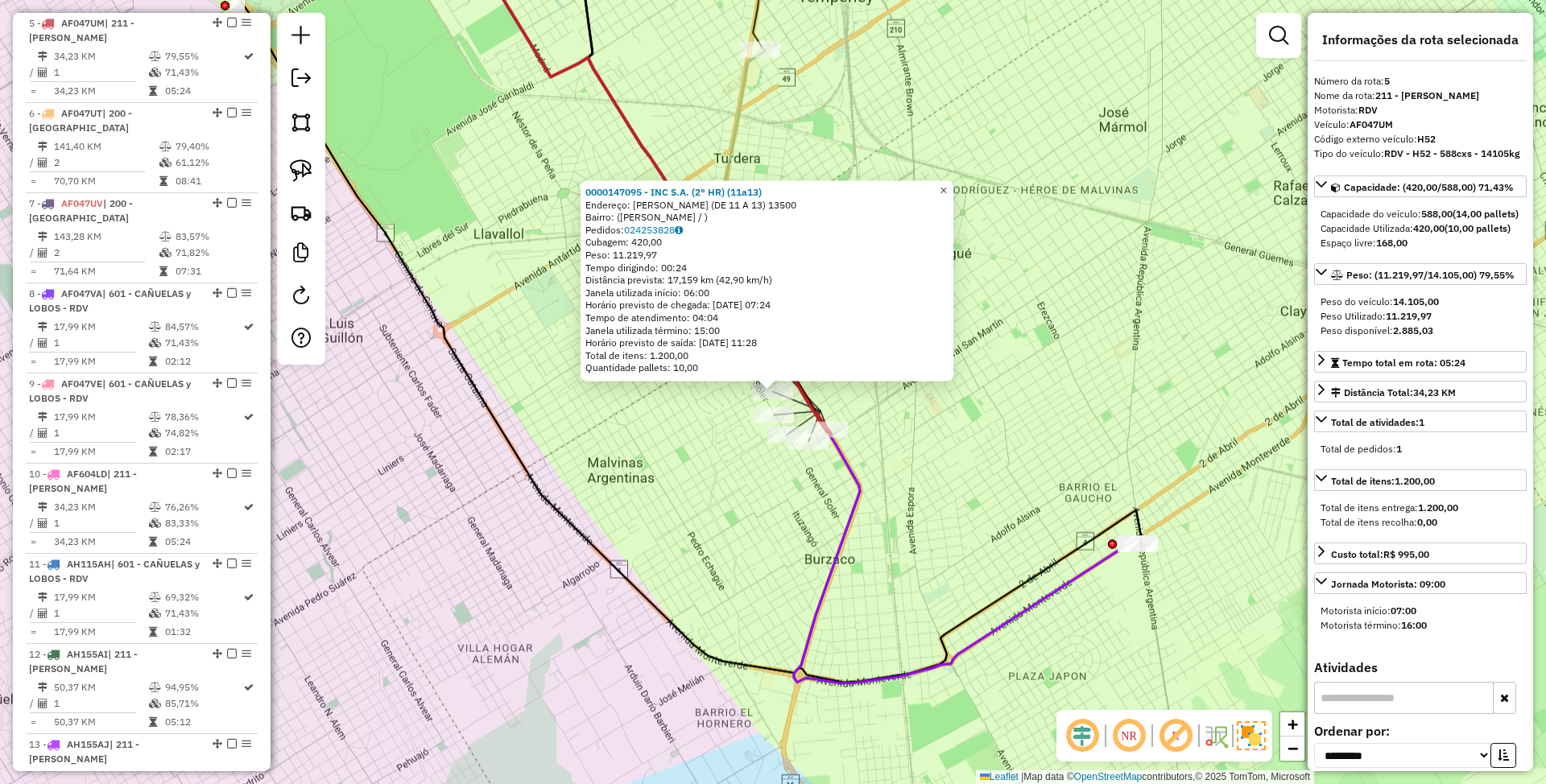
click at [947, 187] on span "×" at bounding box center [944, 191] width 8 height 13
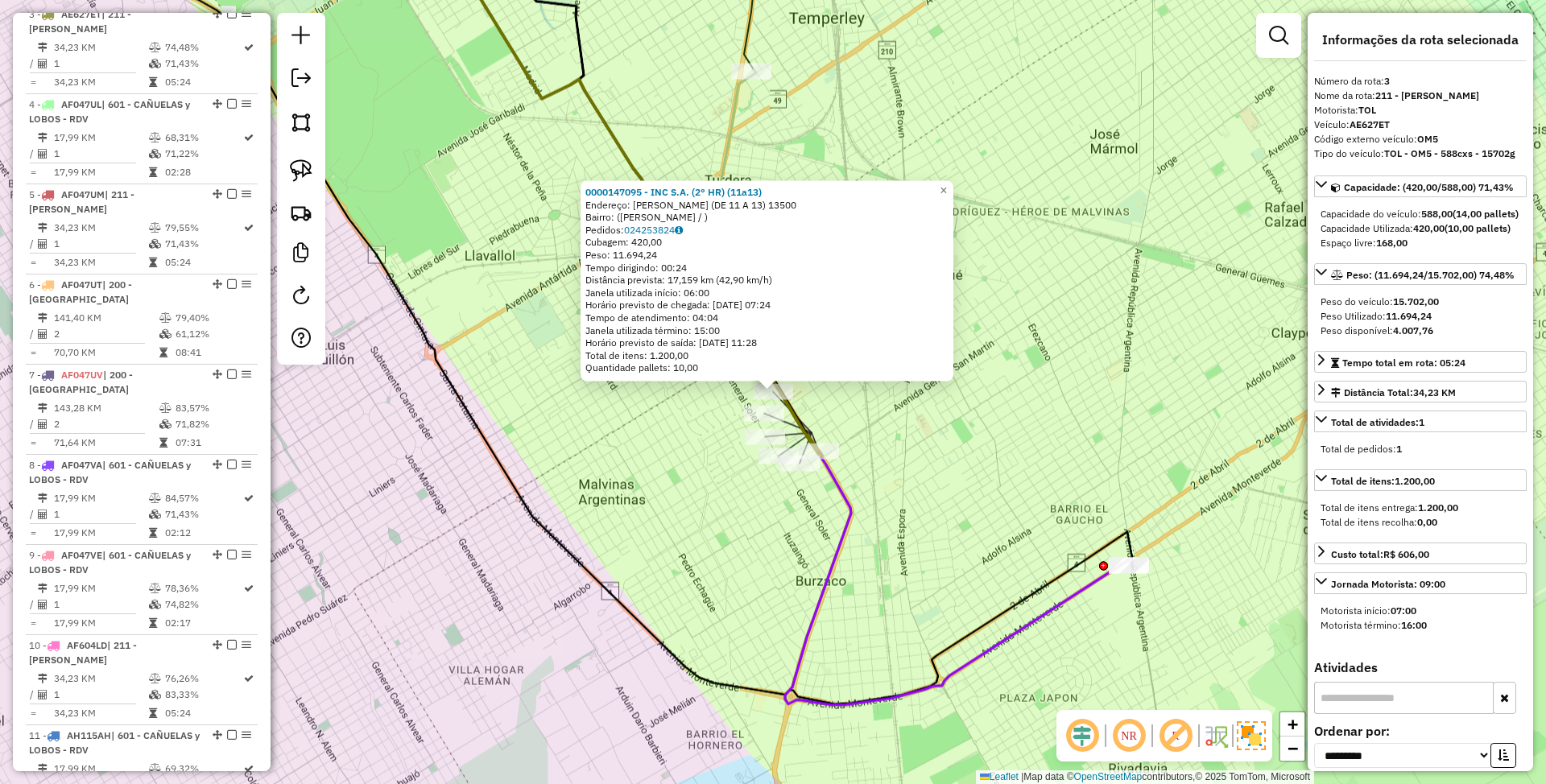
scroll to position [800, 0]
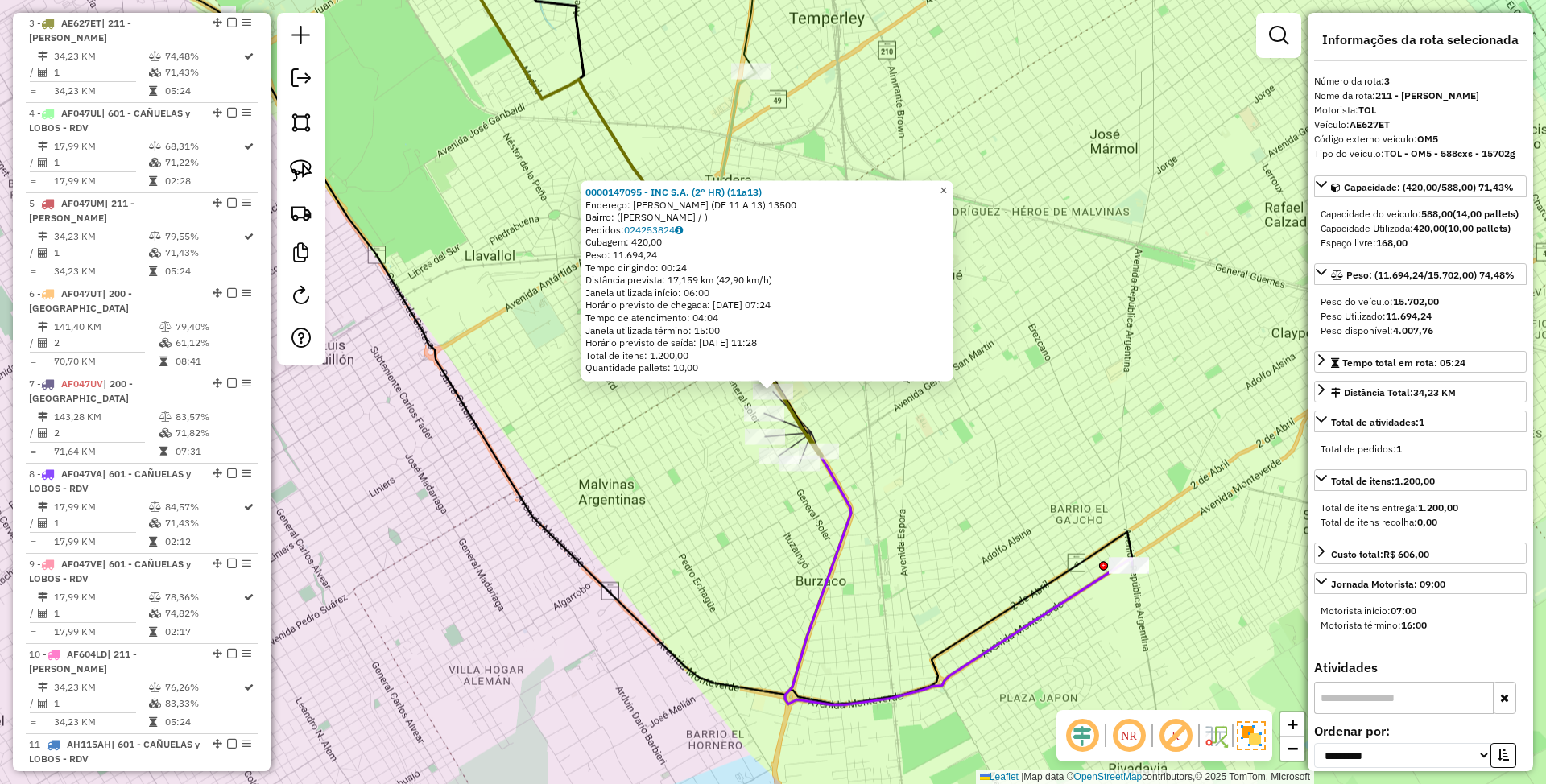
click at [947, 189] on span "×" at bounding box center [944, 191] width 8 height 13
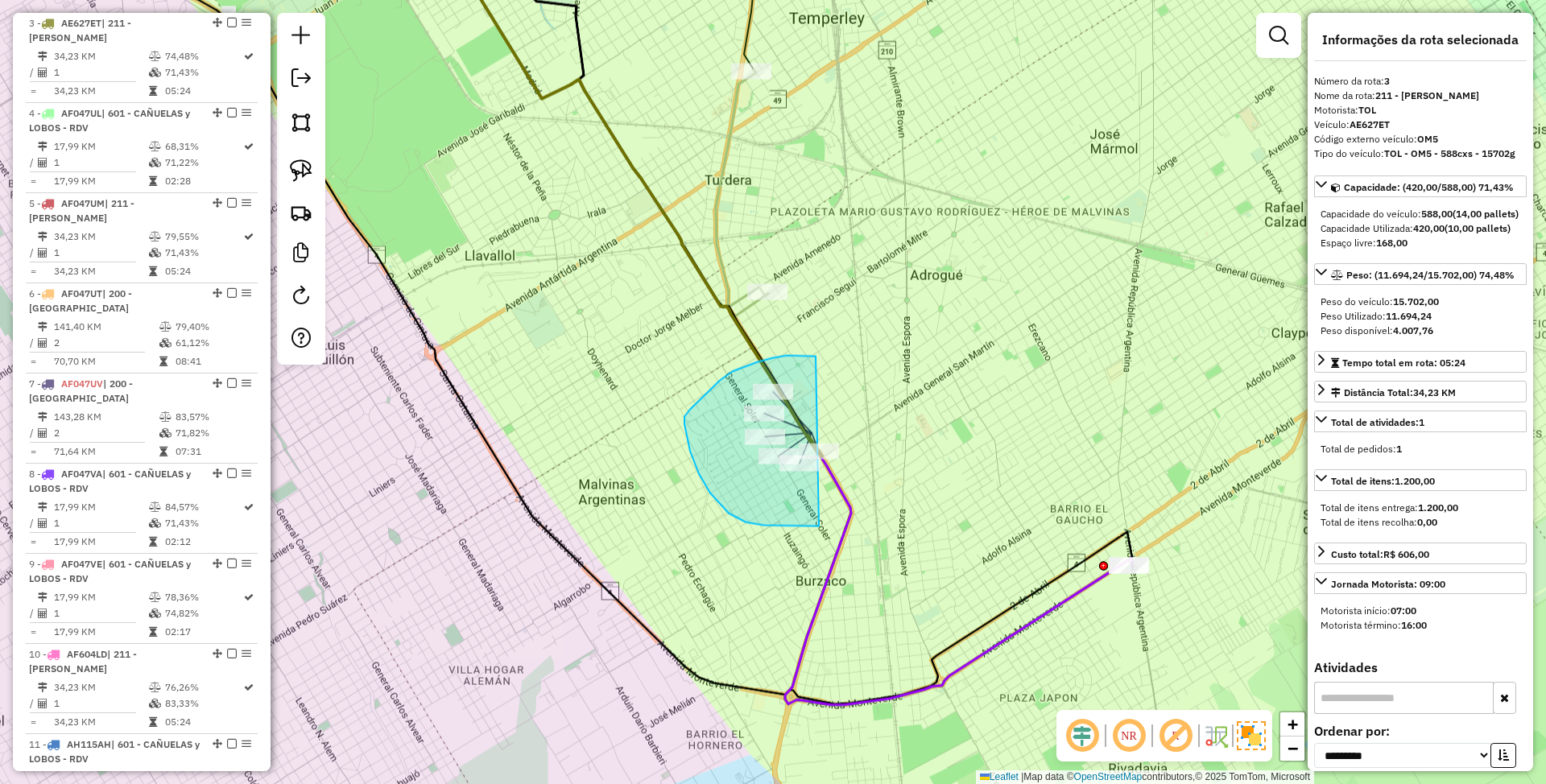
drag, startPoint x: 797, startPoint y: 355, endPoint x: 905, endPoint y: 464, distance: 153.4
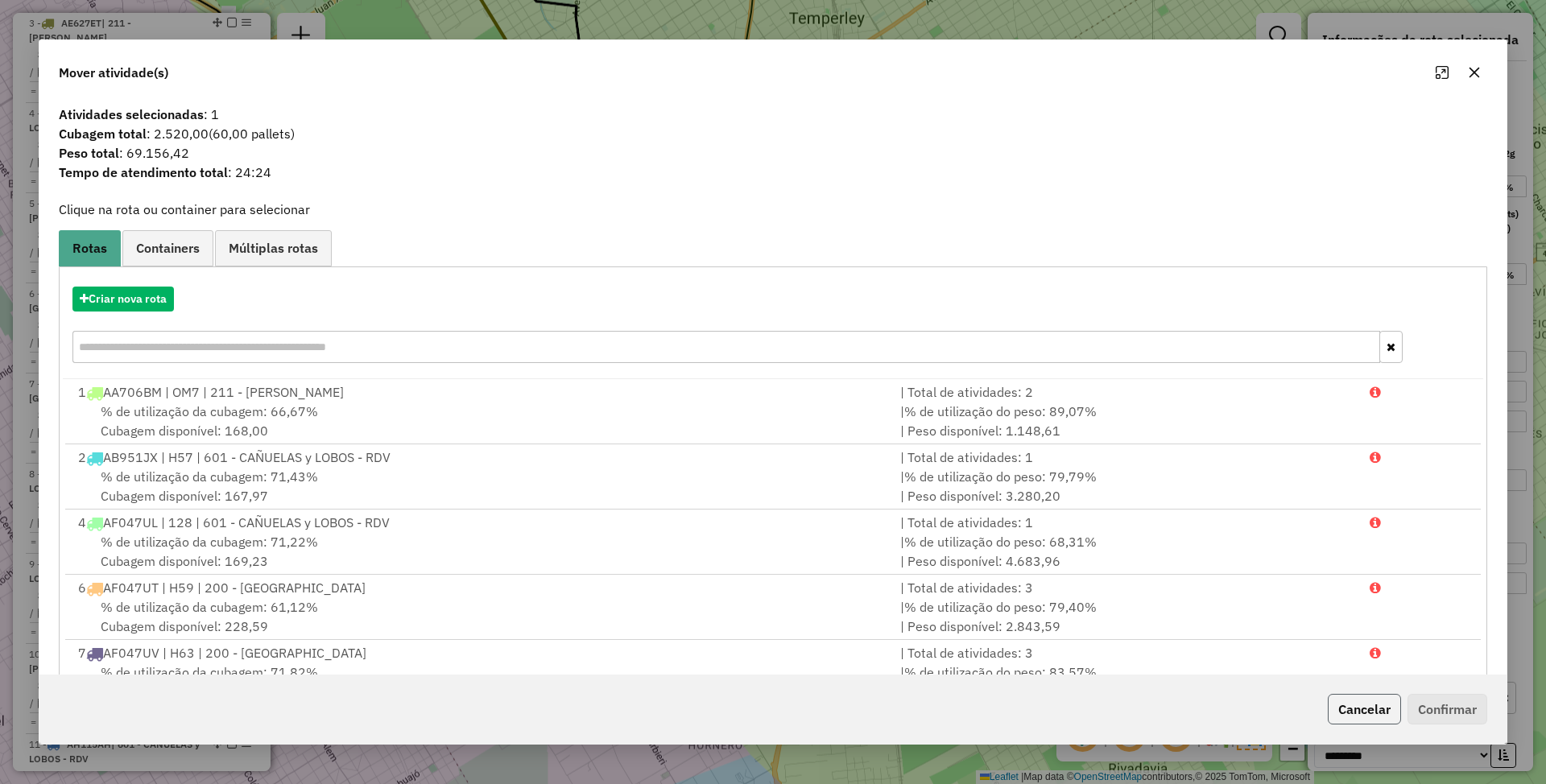
click at [1366, 709] on button "Cancelar" at bounding box center [1364, 709] width 73 height 30
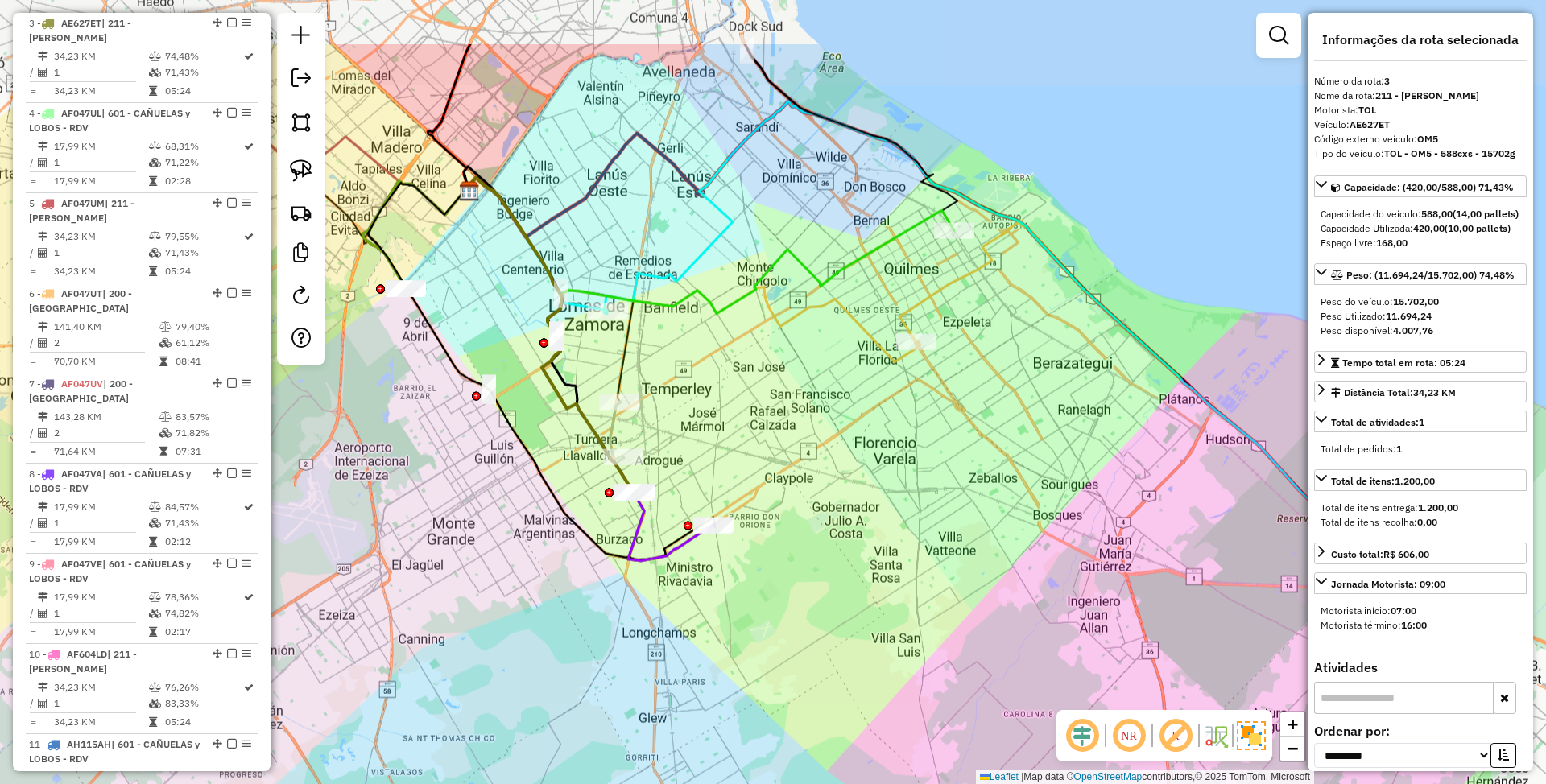
drag, startPoint x: 913, startPoint y: 296, endPoint x: 704, endPoint y: 418, distance: 242.0
click at [704, 418] on div "Janela de atendimento Grade de atendimento Capacidade Transportadoras Veículos …" at bounding box center [773, 392] width 1546 height 784
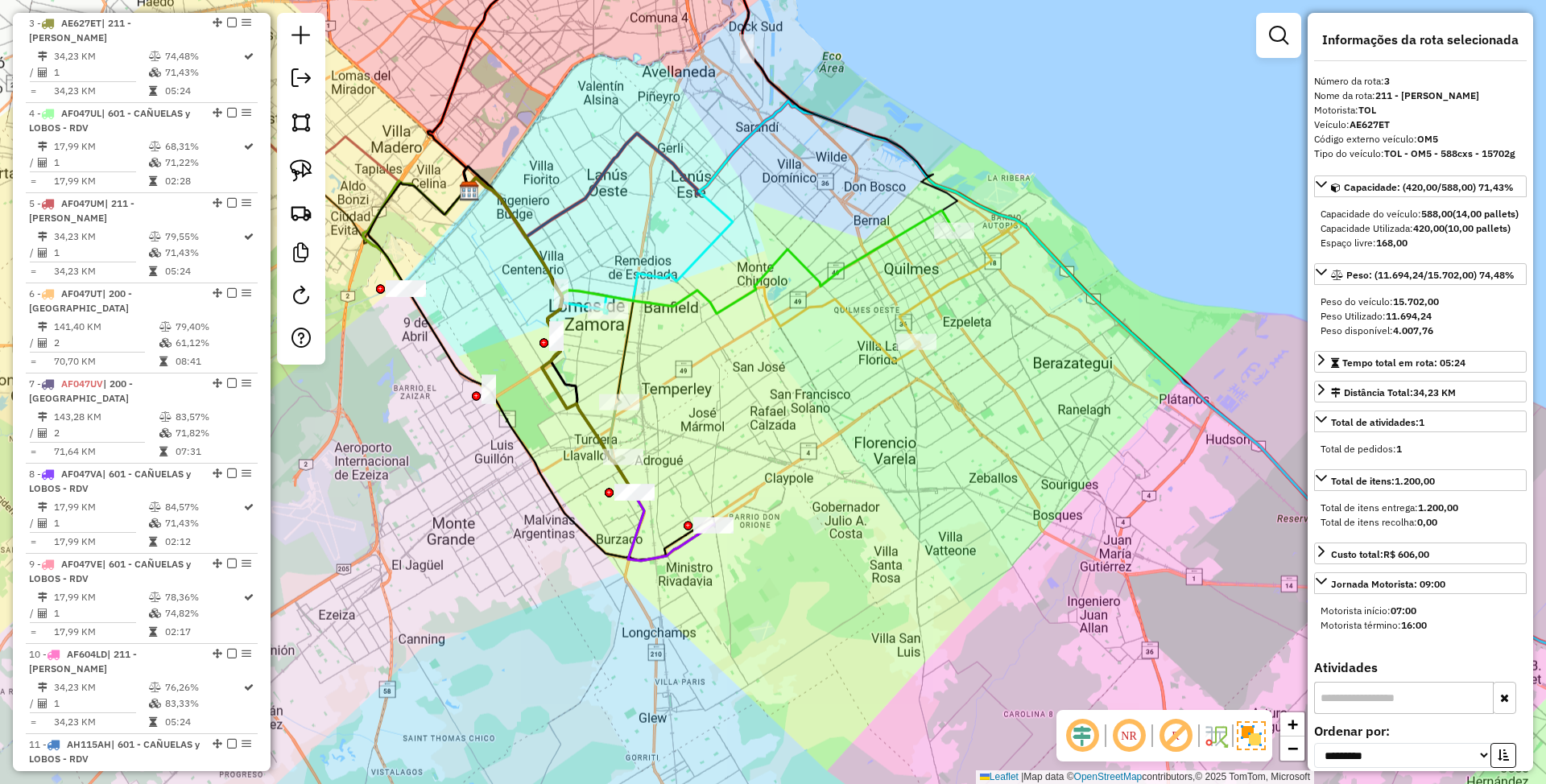
click at [610, 423] on icon at bounding box center [617, 432] width 13 height 62
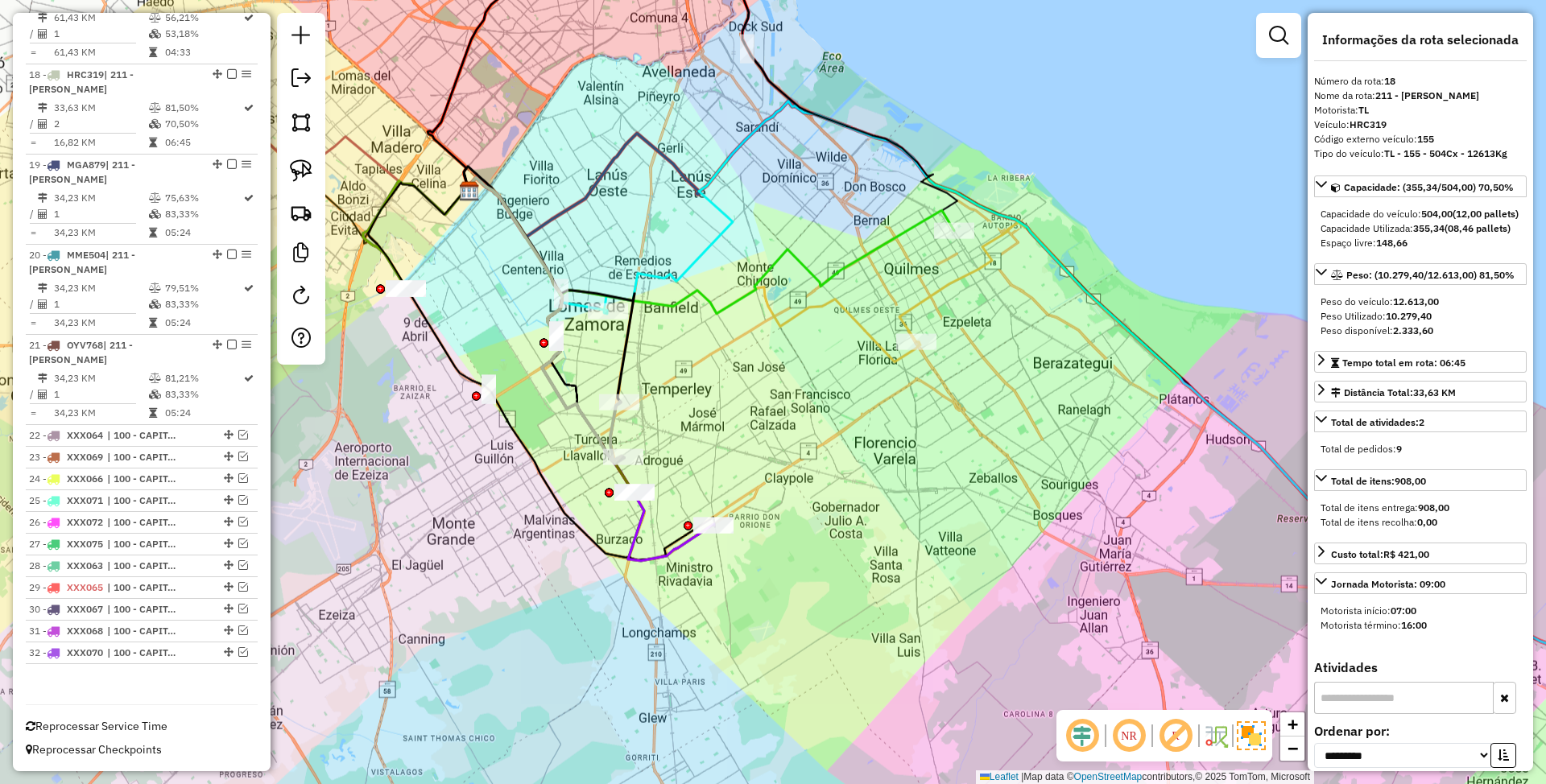
scroll to position [2106, 0]
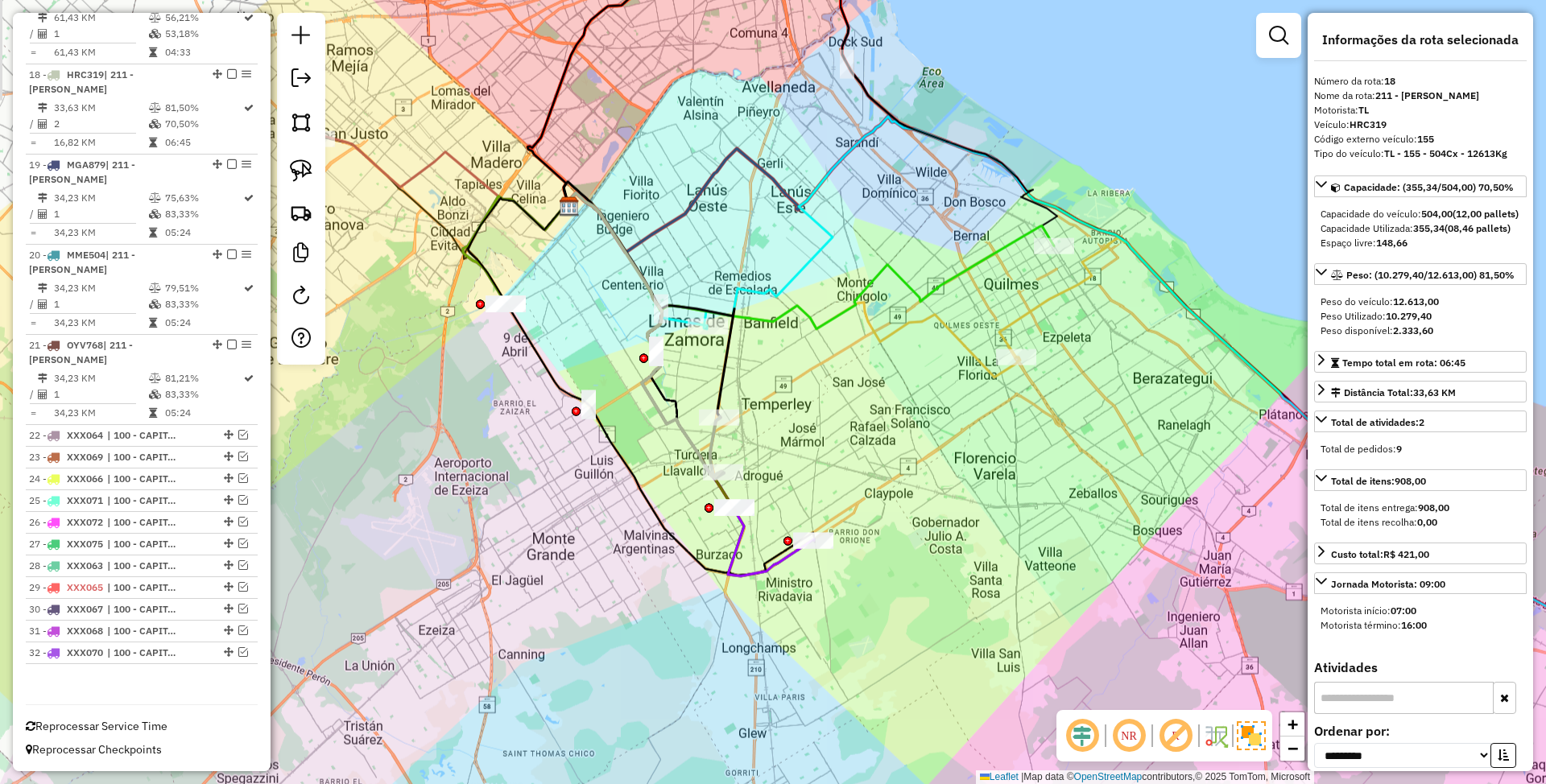
drag, startPoint x: 690, startPoint y: 417, endPoint x: 1015, endPoint y: 494, distance: 334.0
click at [1015, 494] on div "Janela de atendimento Grade de atendimento Capacidade Transportadoras Veículos …" at bounding box center [773, 392] width 1546 height 784
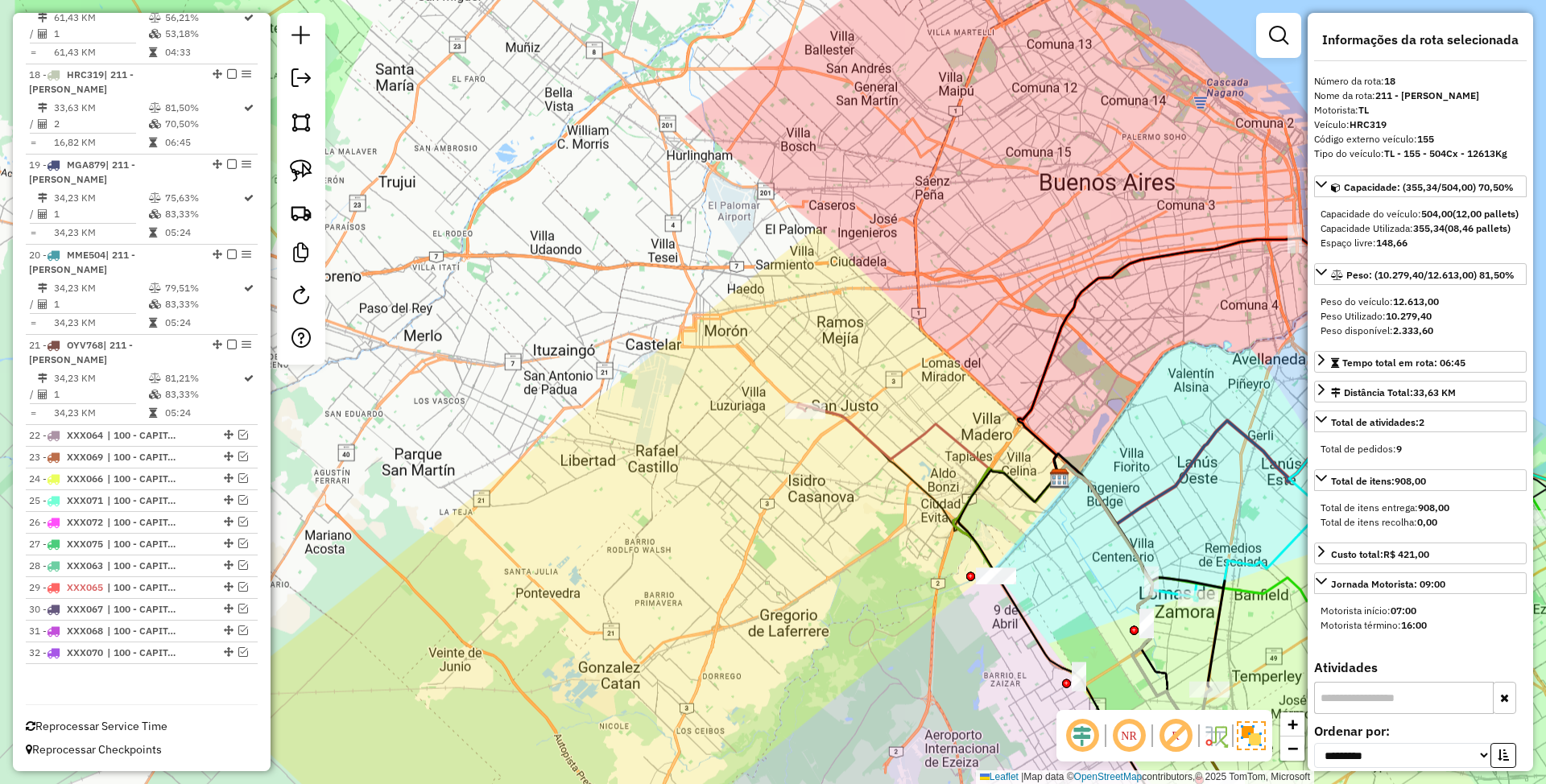
click at [921, 426] on icon at bounding box center [927, 453] width 260 height 99
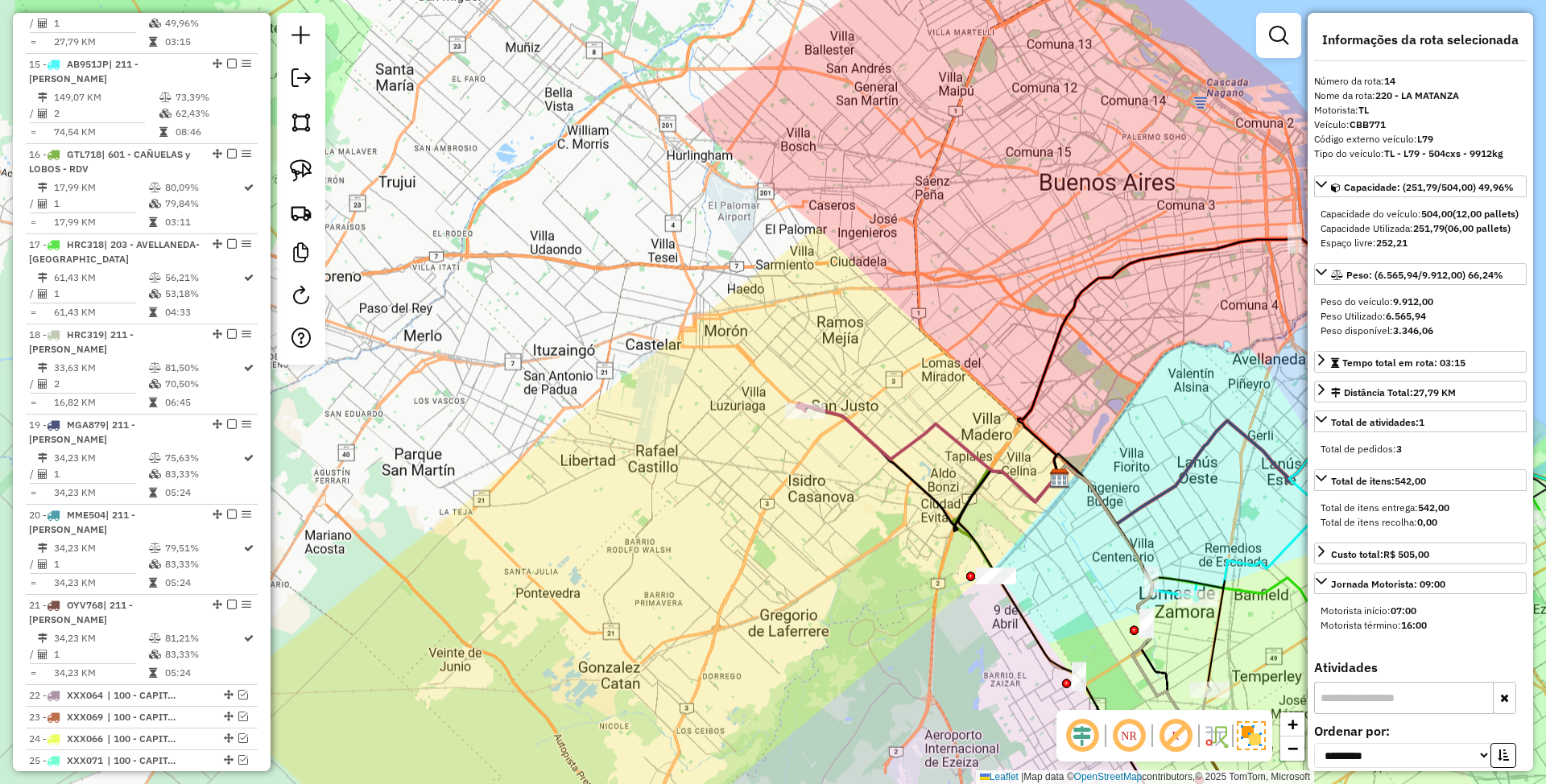
scroll to position [1795, 0]
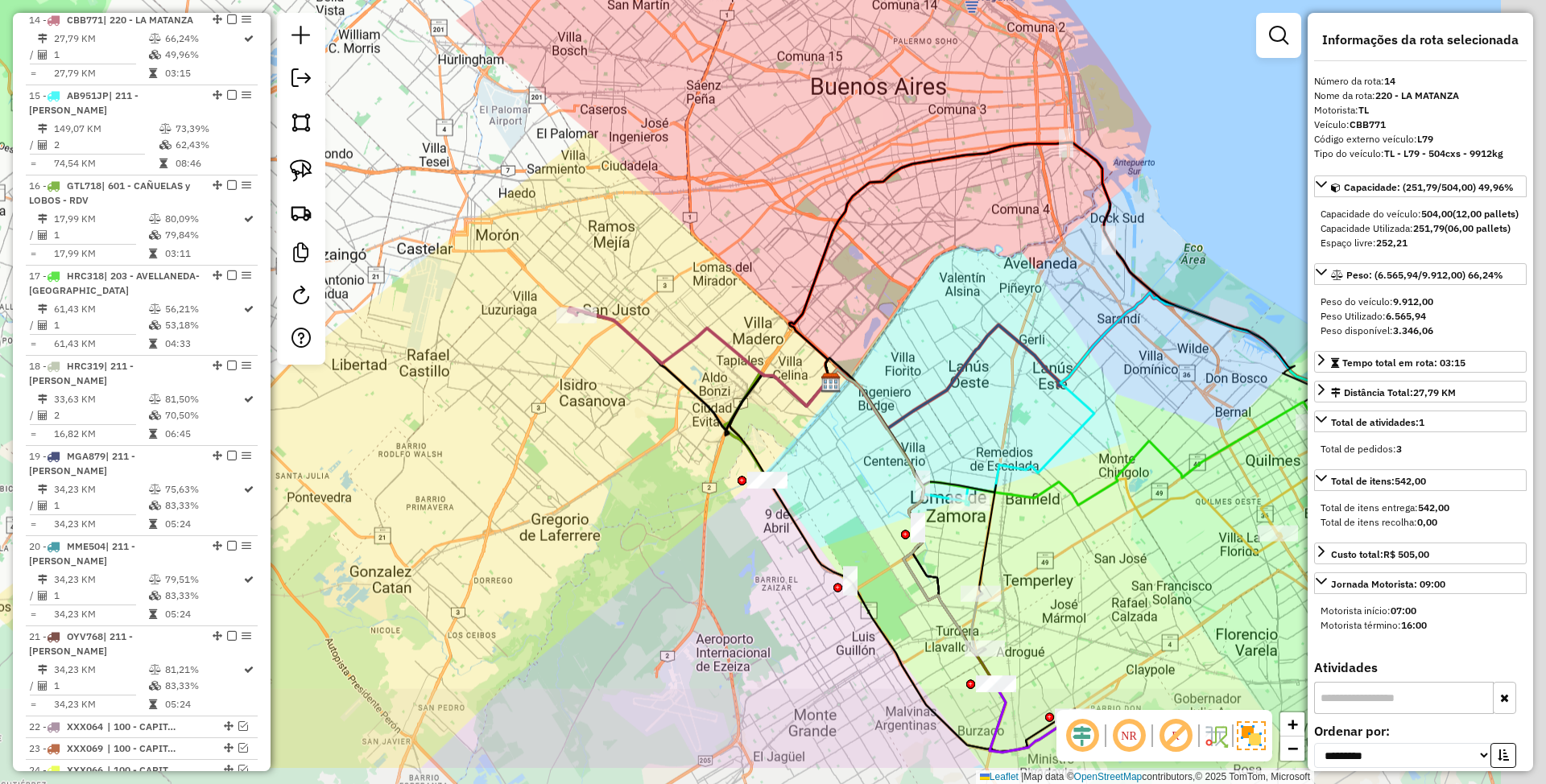
drag, startPoint x: 928, startPoint y: 451, endPoint x: 653, endPoint y: 329, distance: 300.8
click at [653, 329] on div "Janela de atendimento Grade de atendimento Capacidade Transportadoras Veículos …" at bounding box center [773, 392] width 1546 height 784
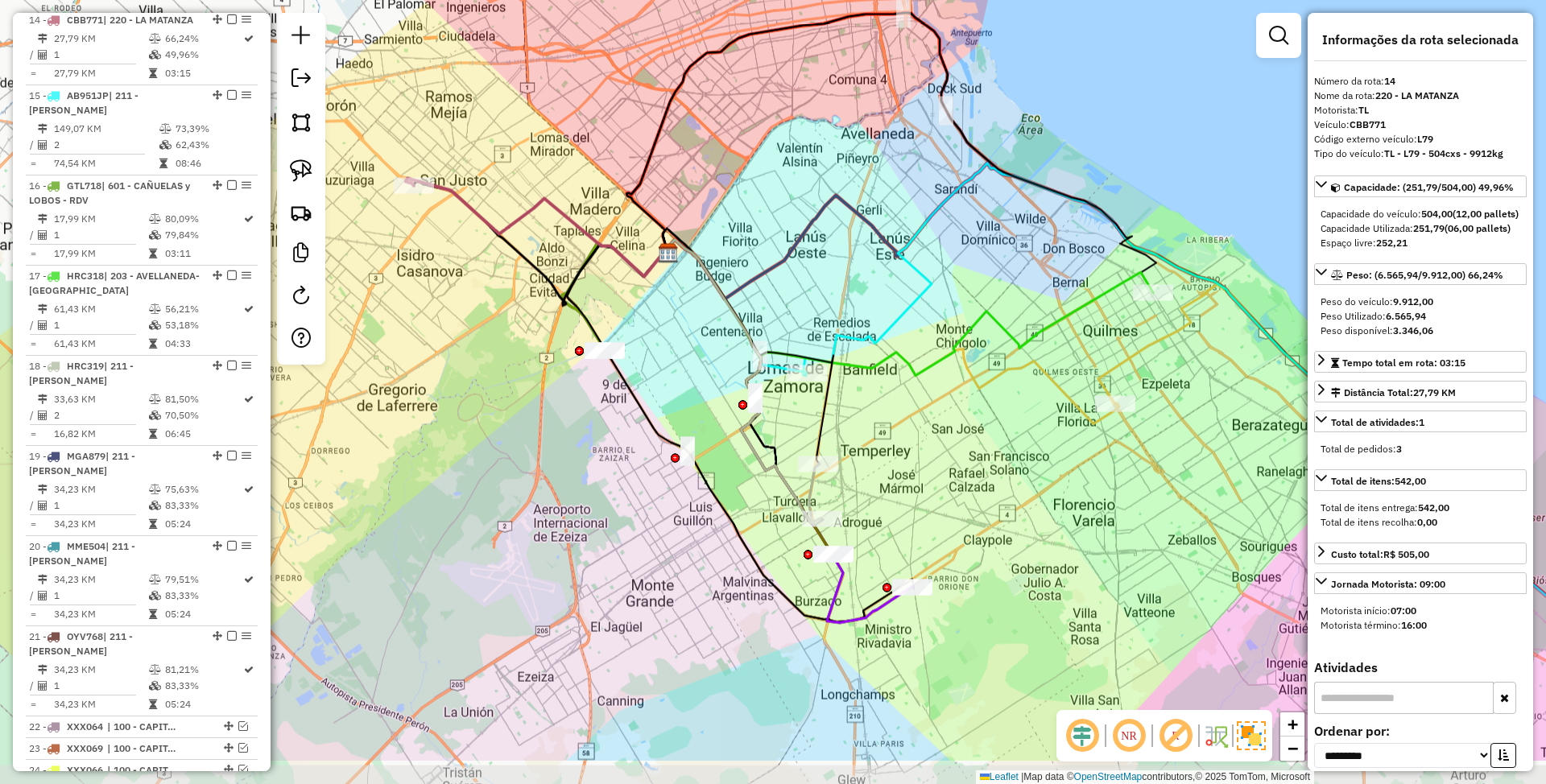
drag, startPoint x: 1004, startPoint y: 593, endPoint x: 889, endPoint y: 490, distance: 154.4
click at [889, 490] on div "Janela de atendimento Grade de atendimento Capacidade Transportadoras Veículos …" at bounding box center [773, 392] width 1546 height 784
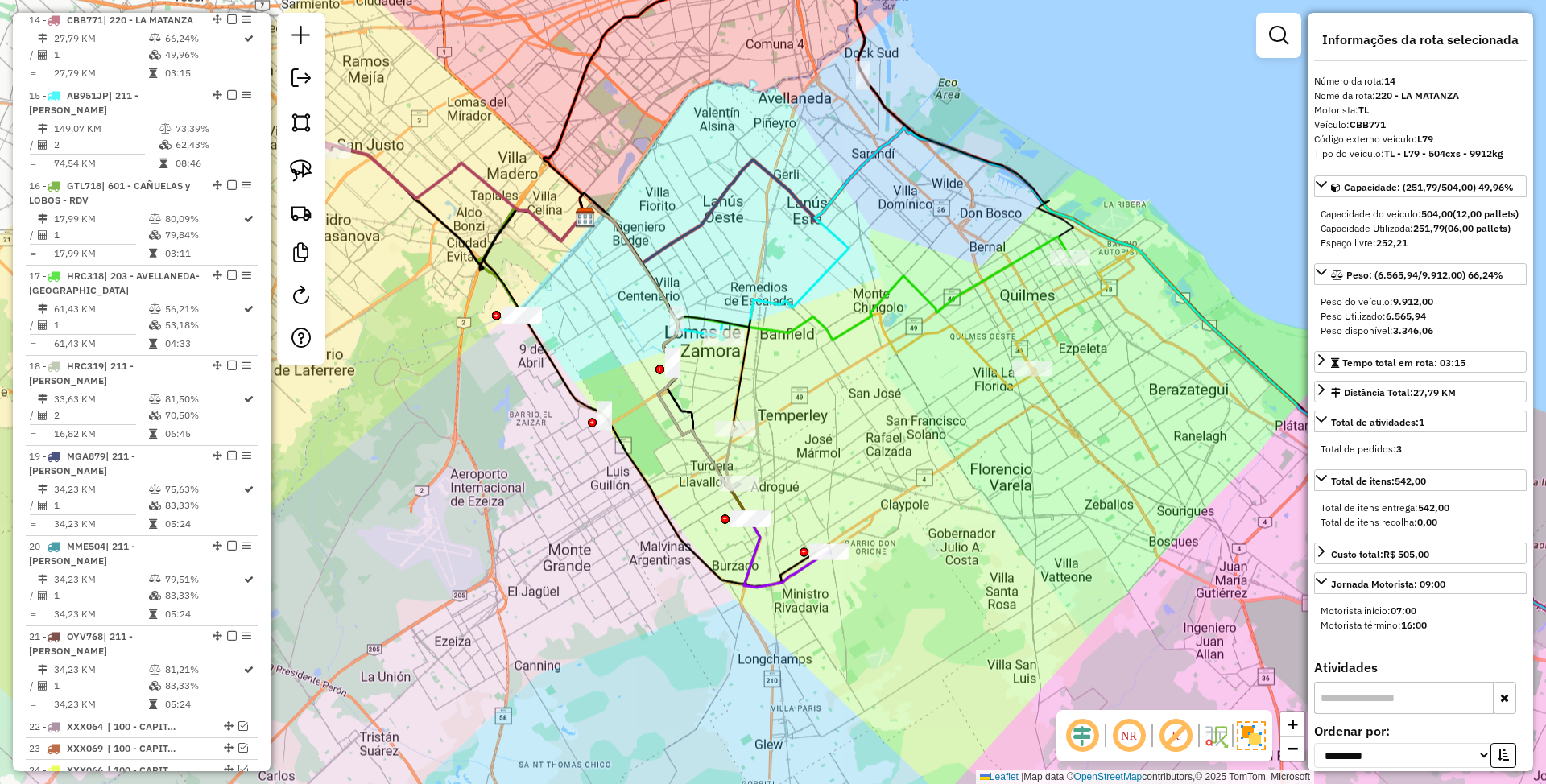
drag, startPoint x: 906, startPoint y: 490, endPoint x: 809, endPoint y: 455, distance: 103.1
click at [809, 455] on div "Janela de atendimento Grade de atendimento Capacidade Transportadoras Veículos …" at bounding box center [773, 392] width 1546 height 784
click at [976, 283] on icon at bounding box center [824, 272] width 490 height 136
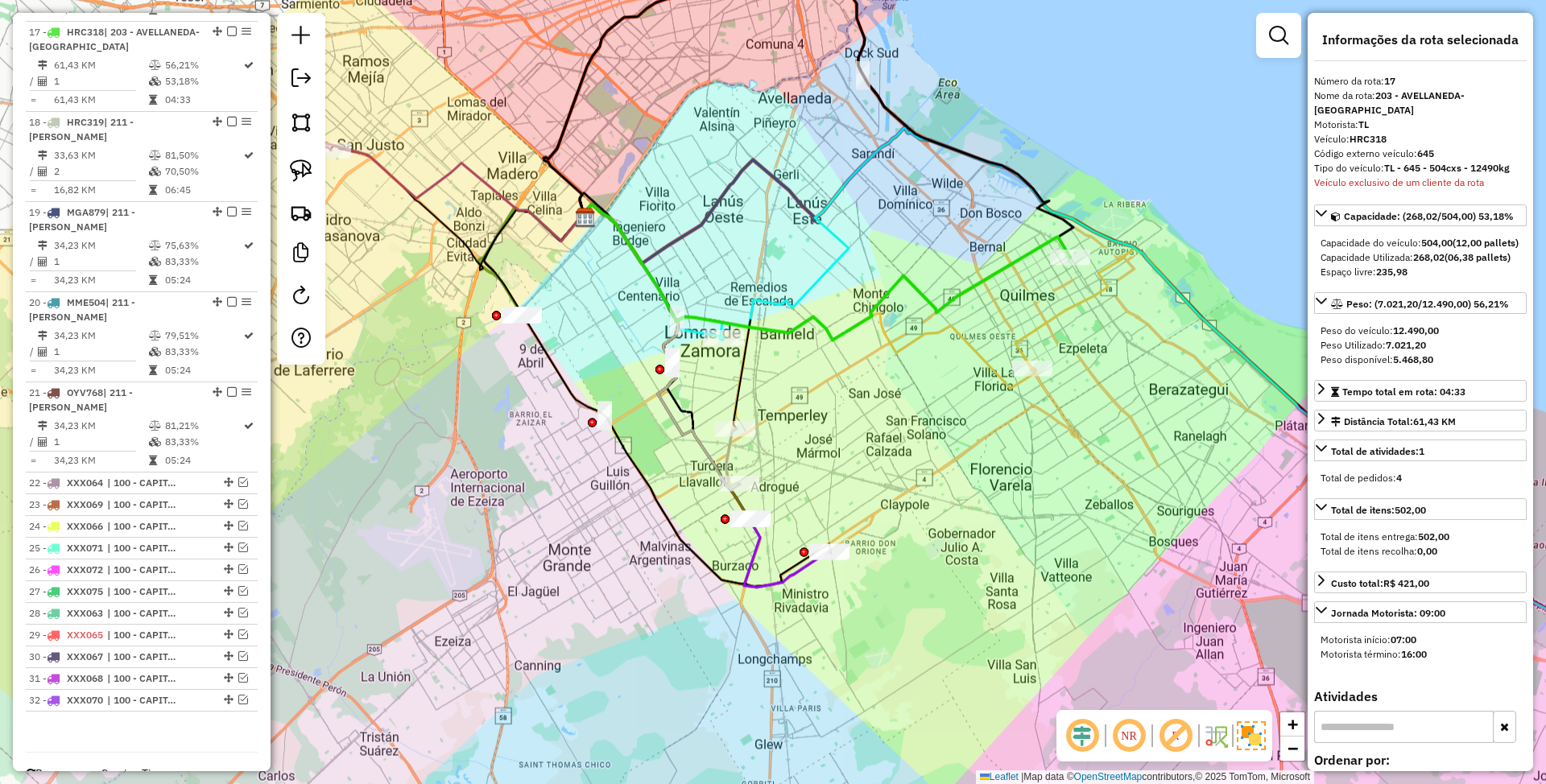
scroll to position [2065, 0]
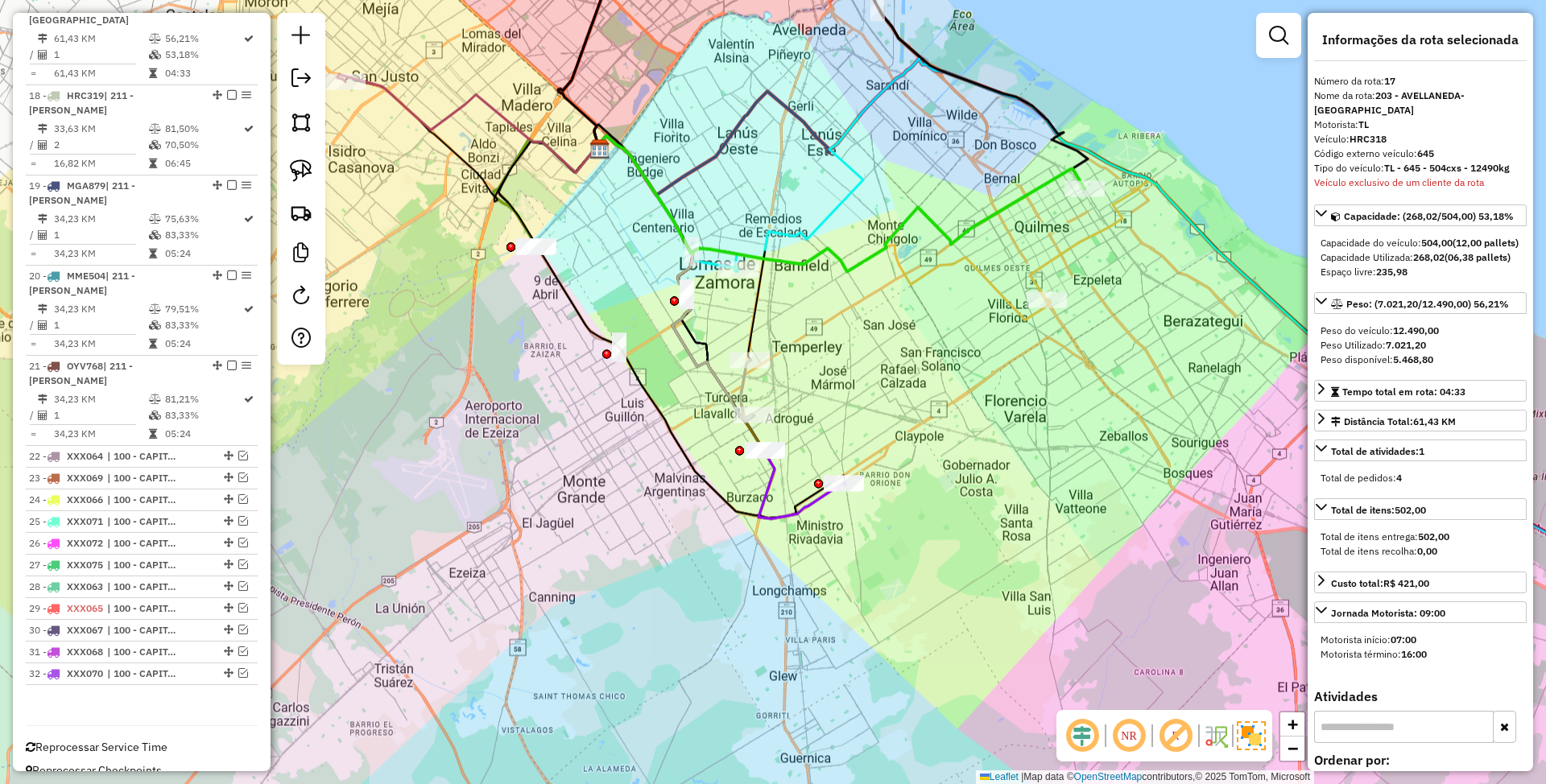
drag, startPoint x: 893, startPoint y: 423, endPoint x: 910, endPoint y: 349, distance: 75.9
click at [910, 349] on div "Janela de atendimento Grade de atendimento Capacidade Transportadoras Veículos …" at bounding box center [773, 392] width 1546 height 784
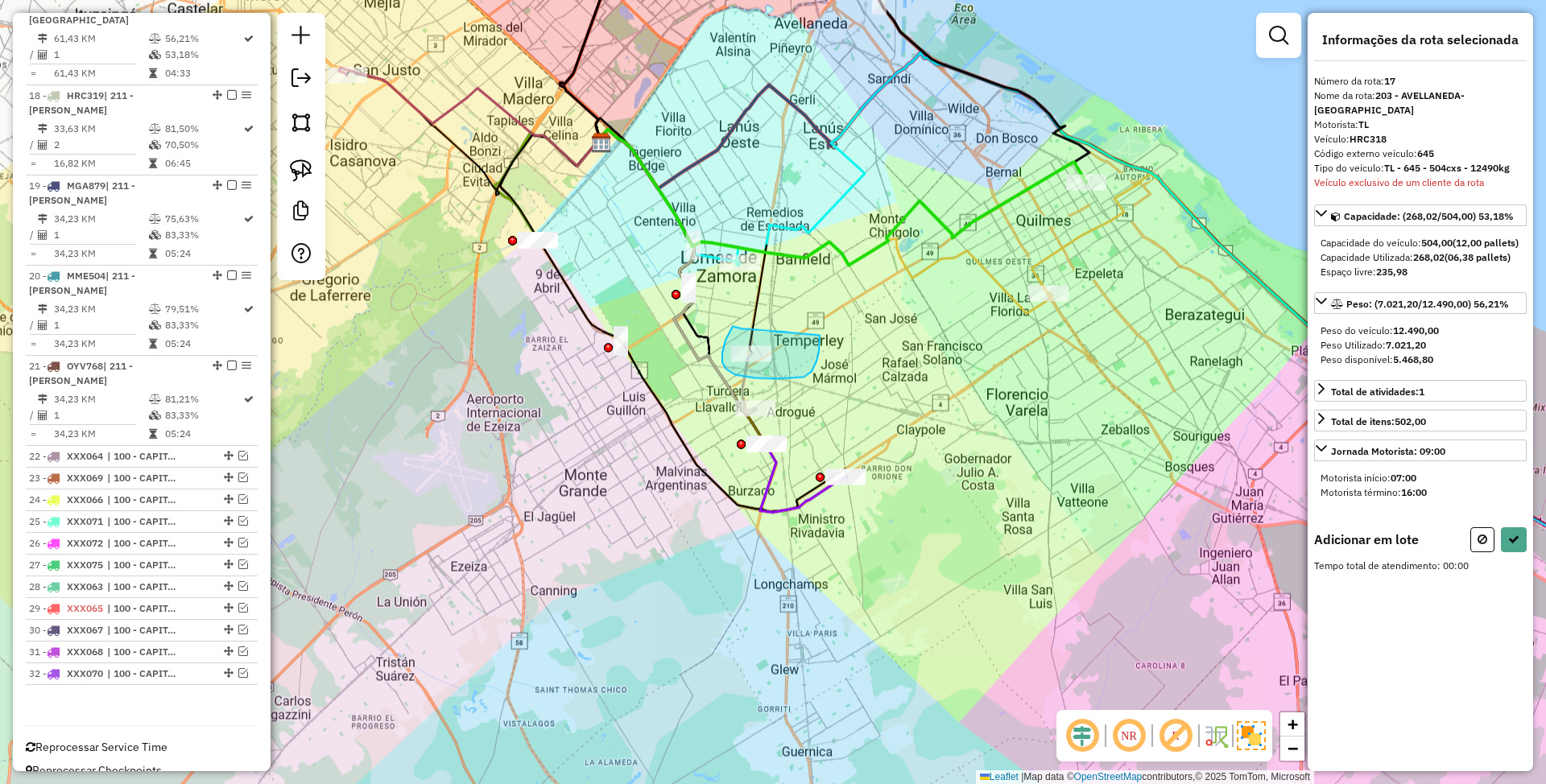
drag, startPoint x: 728, startPoint y: 333, endPoint x: 819, endPoint y: 335, distance: 91.0
click at [1479, 539] on icon at bounding box center [1482, 539] width 9 height 11
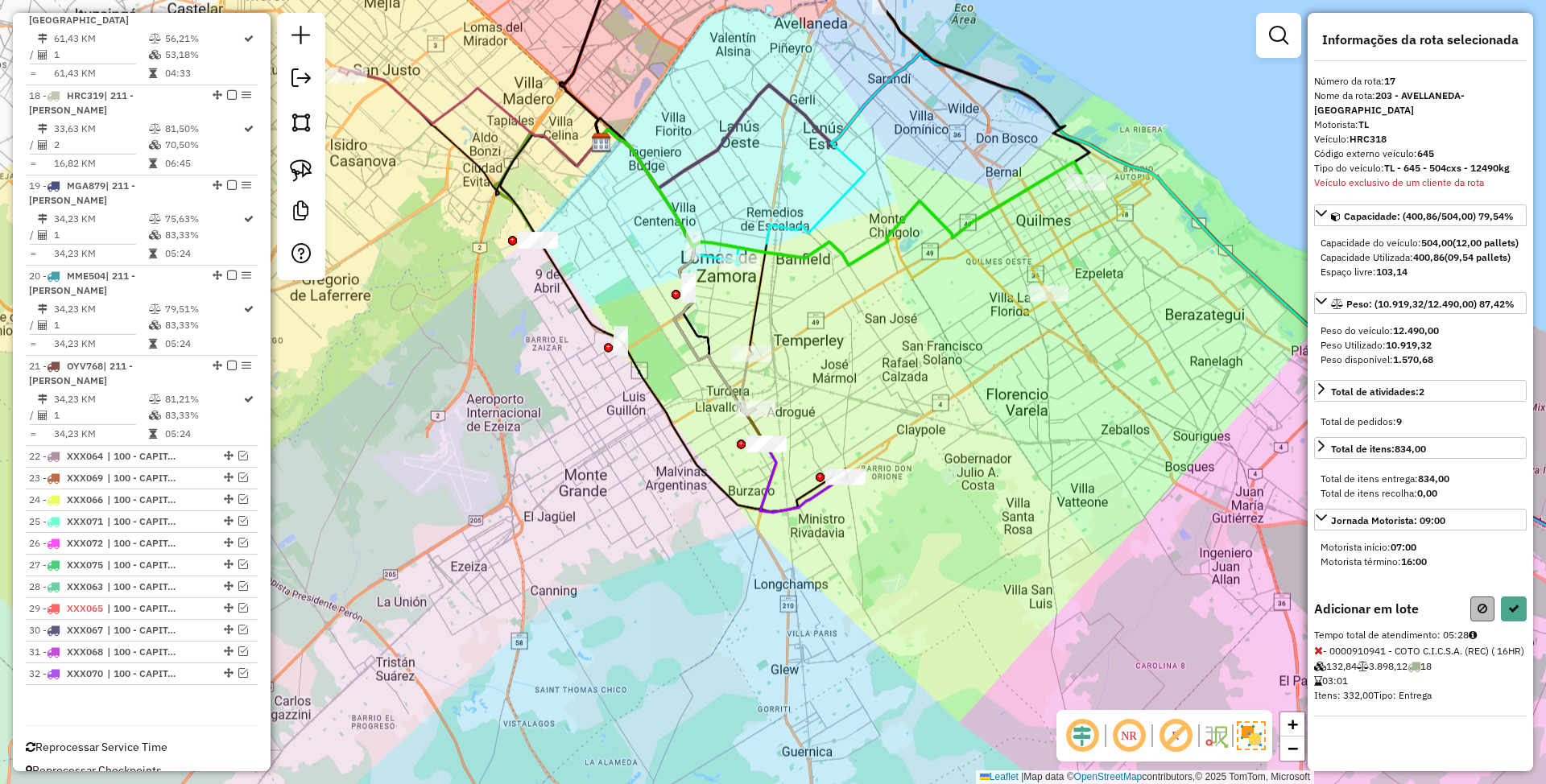
select select "**********"
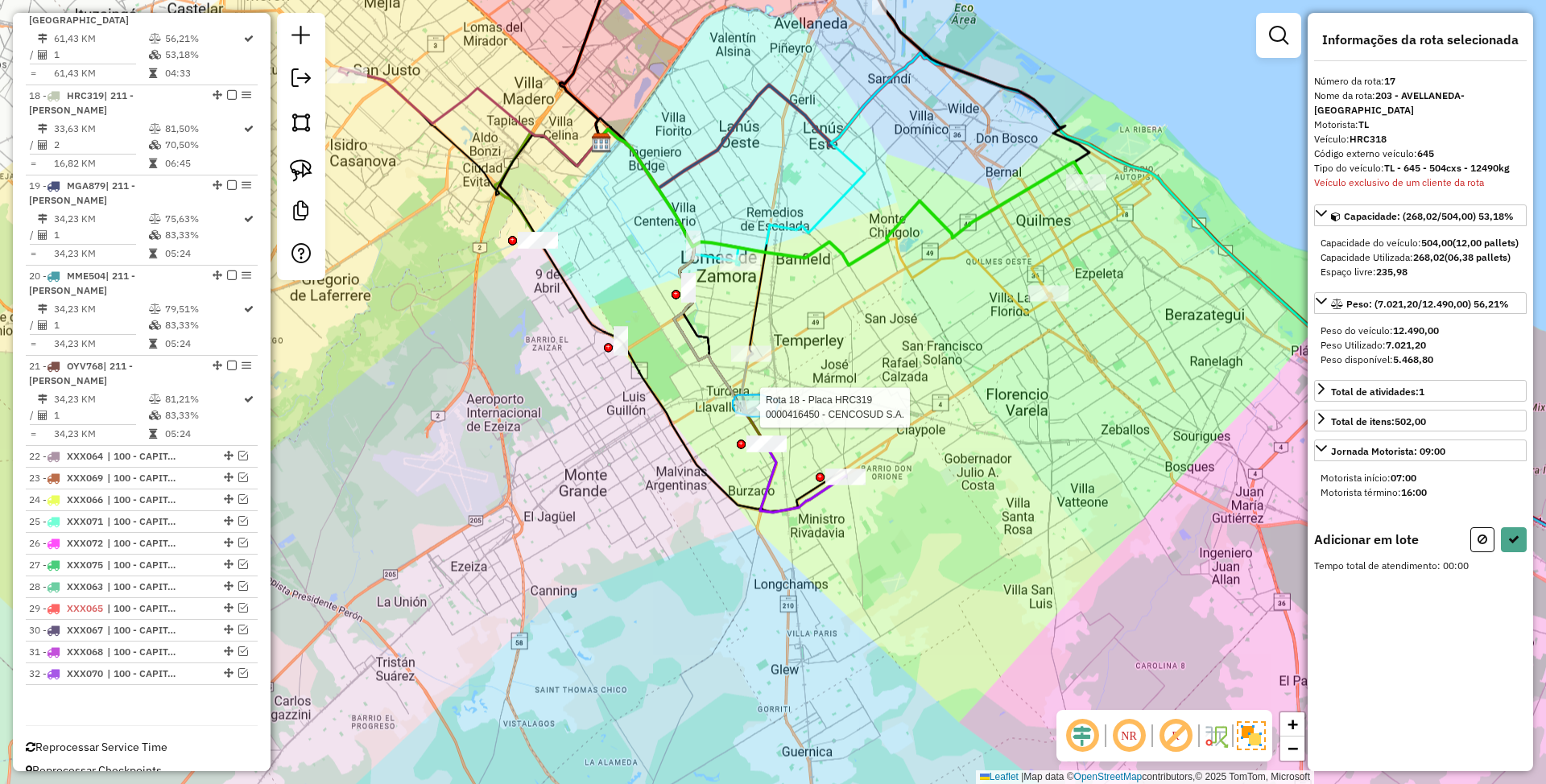
click at [774, 415] on div "Rota 18 - Placa HRC319 0000416450 - CENCOSUD S.A. Janela de atendimento Grade d…" at bounding box center [773, 392] width 1546 height 784
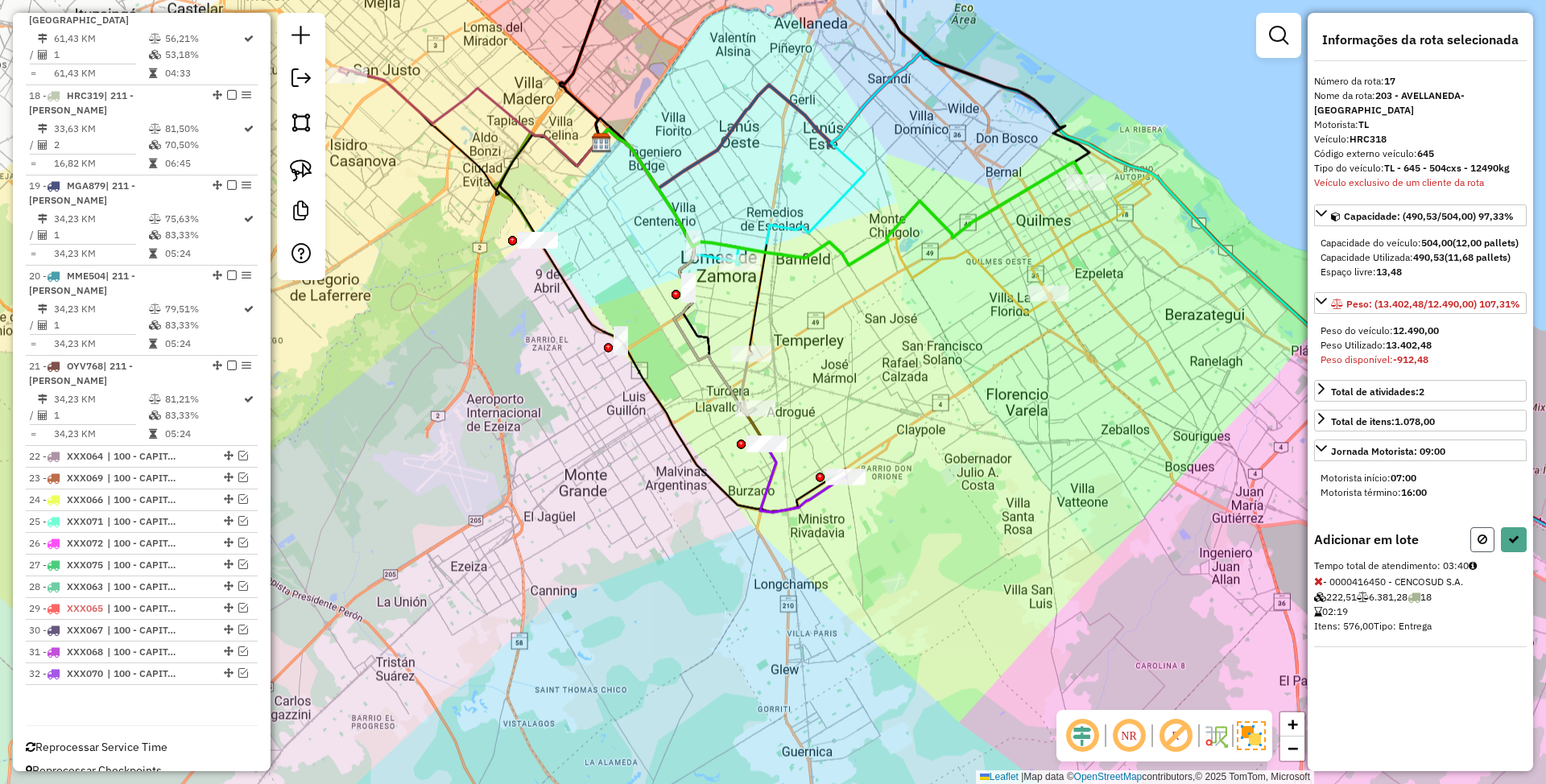
click at [1478, 540] on icon at bounding box center [1482, 539] width 9 height 11
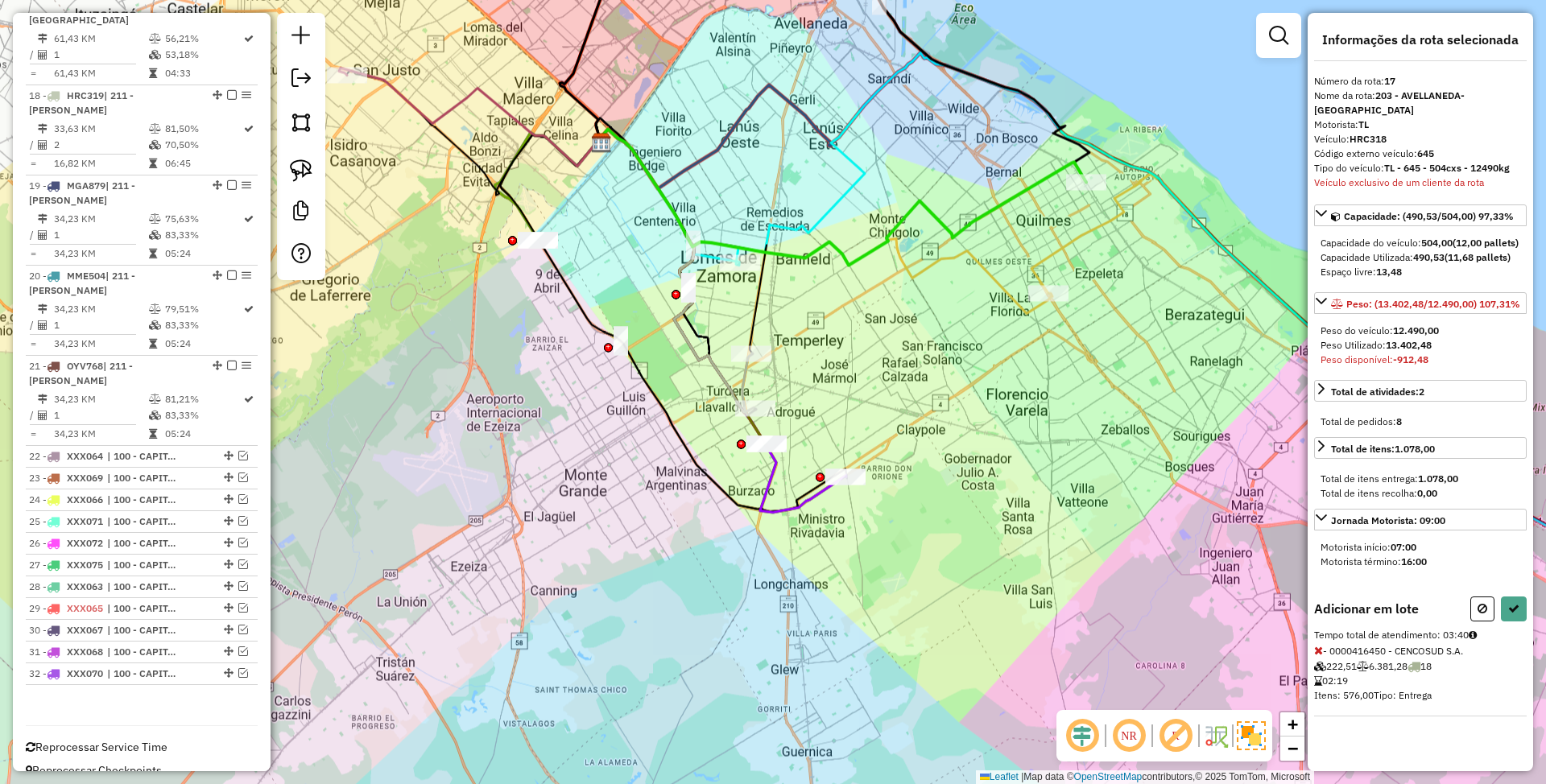
select select "**********"
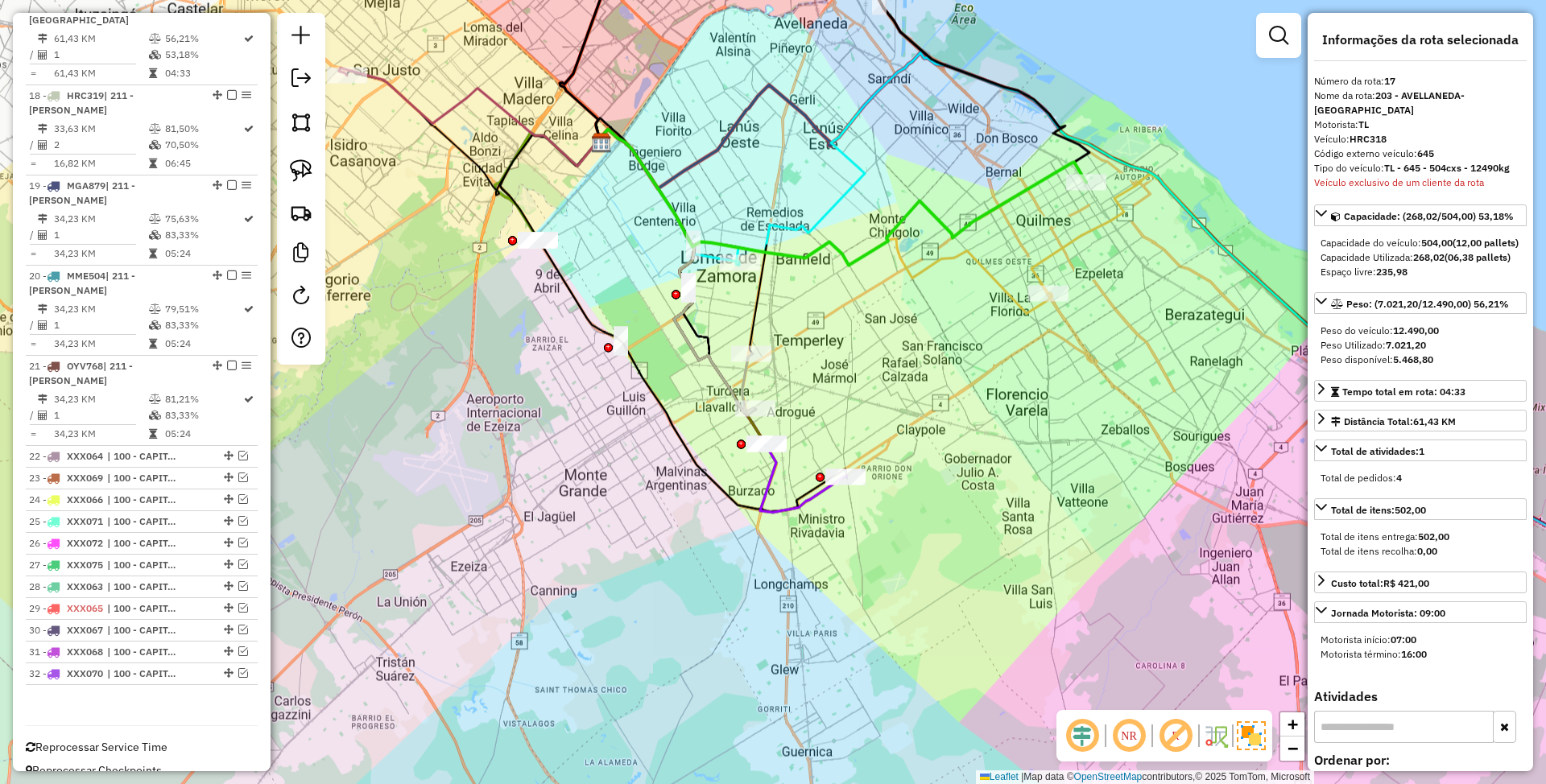
click at [870, 247] on icon at bounding box center [840, 196] width 490 height 136
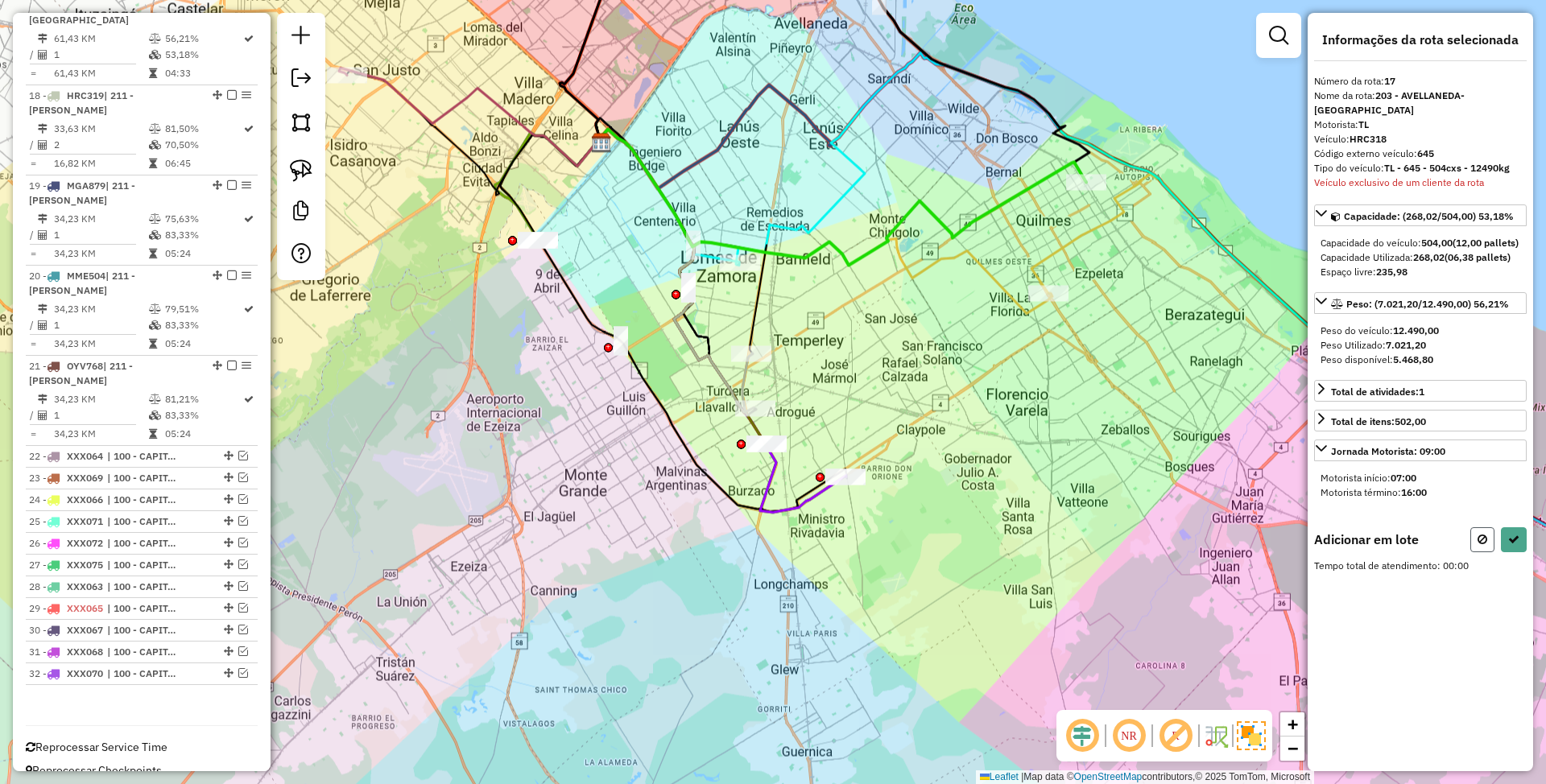
click at [1484, 536] on icon at bounding box center [1482, 539] width 9 height 11
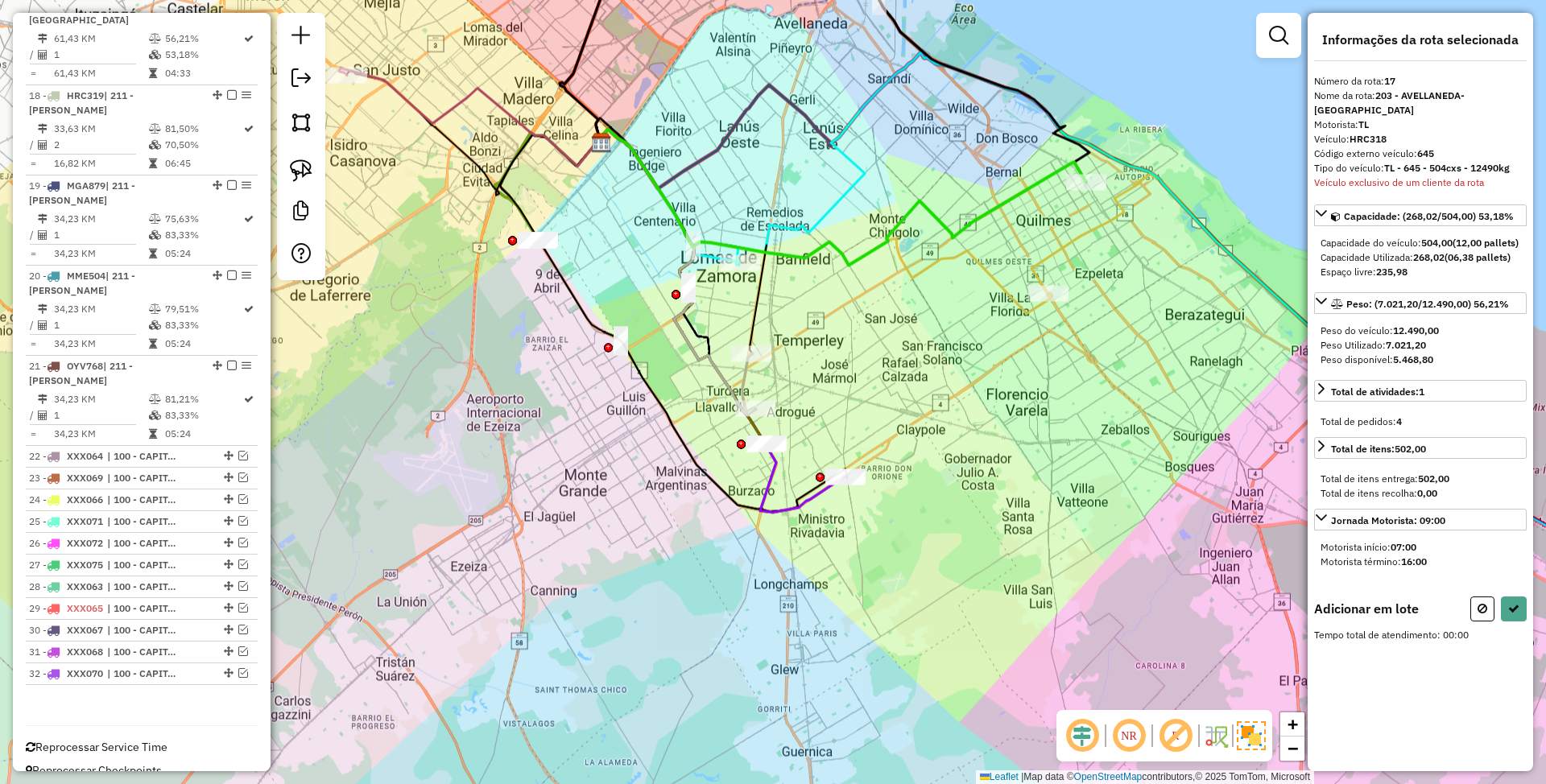
select select "**********"
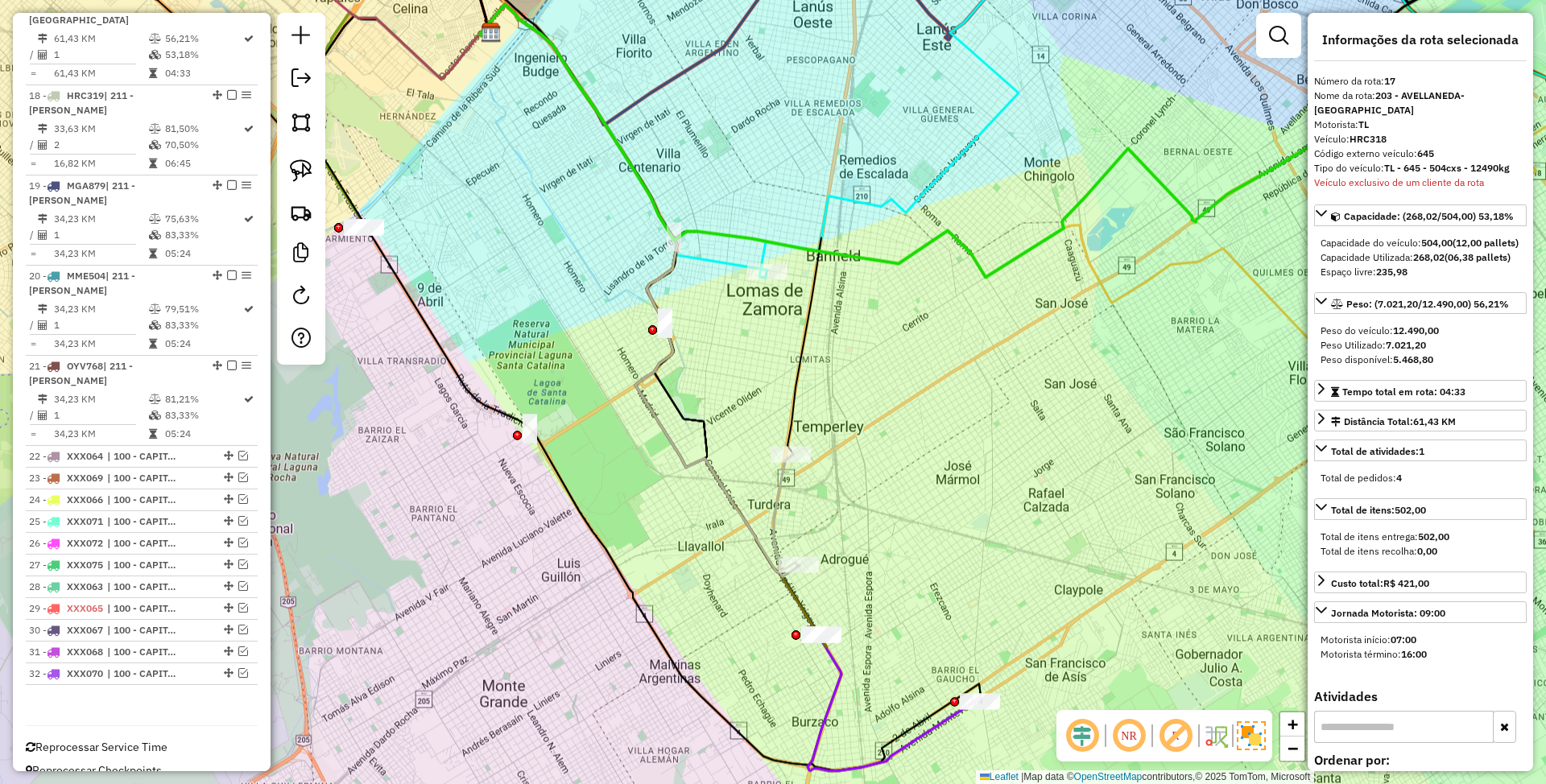
click at [722, 258] on icon at bounding box center [623, 137] width 287 height 267
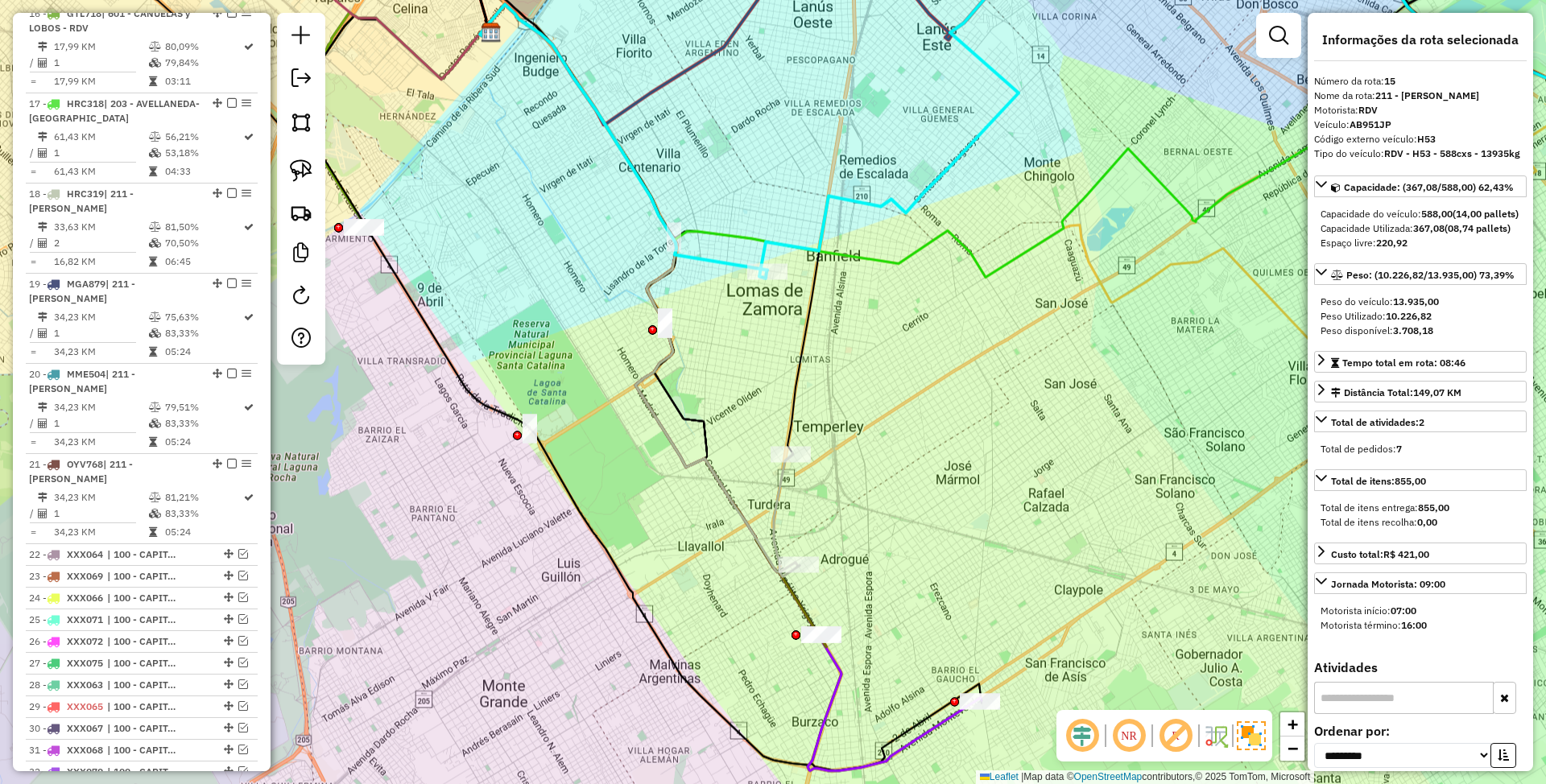
scroll to position [1885, 0]
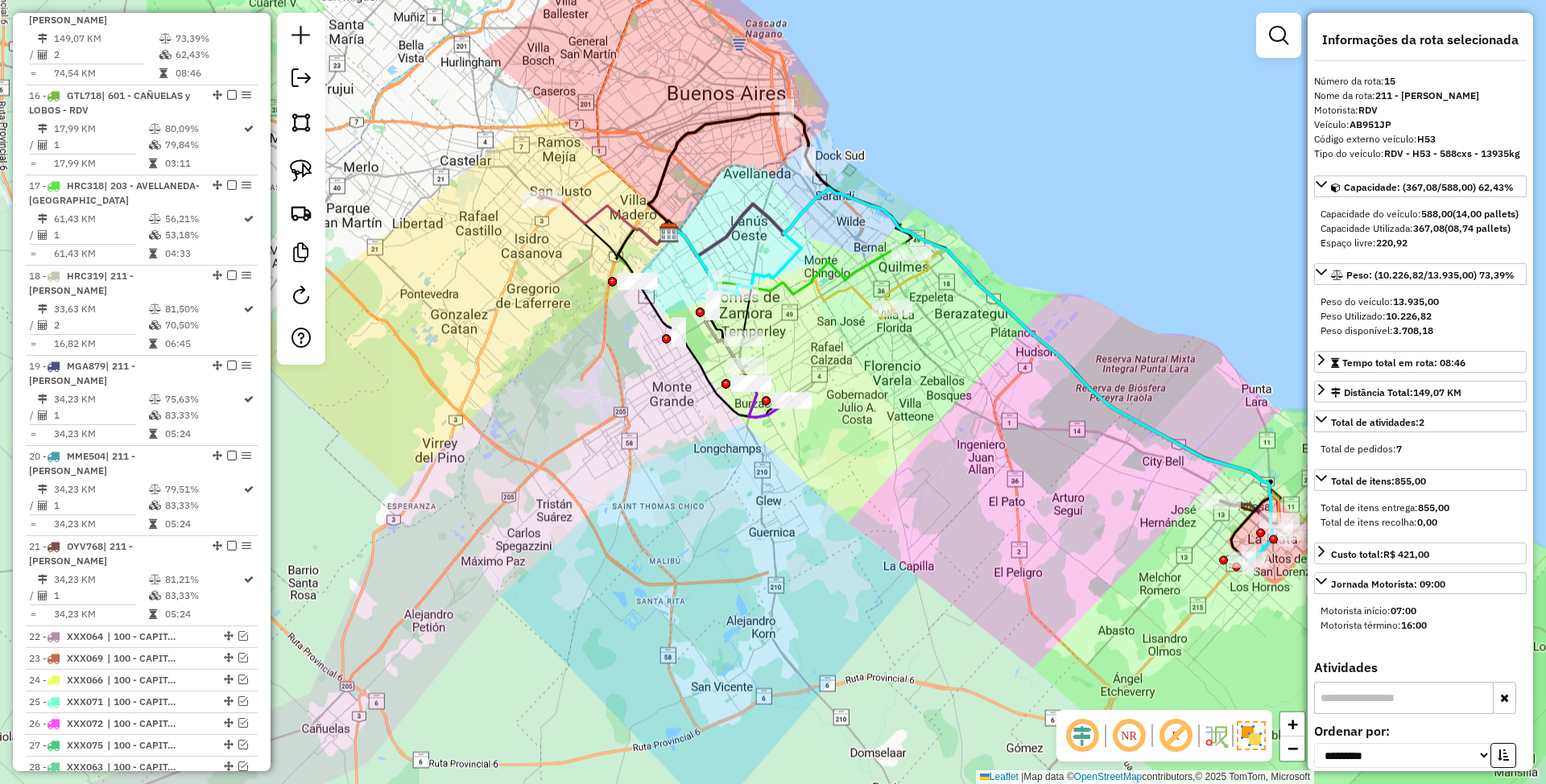
click at [860, 263] on icon at bounding box center [788, 260] width 246 height 68
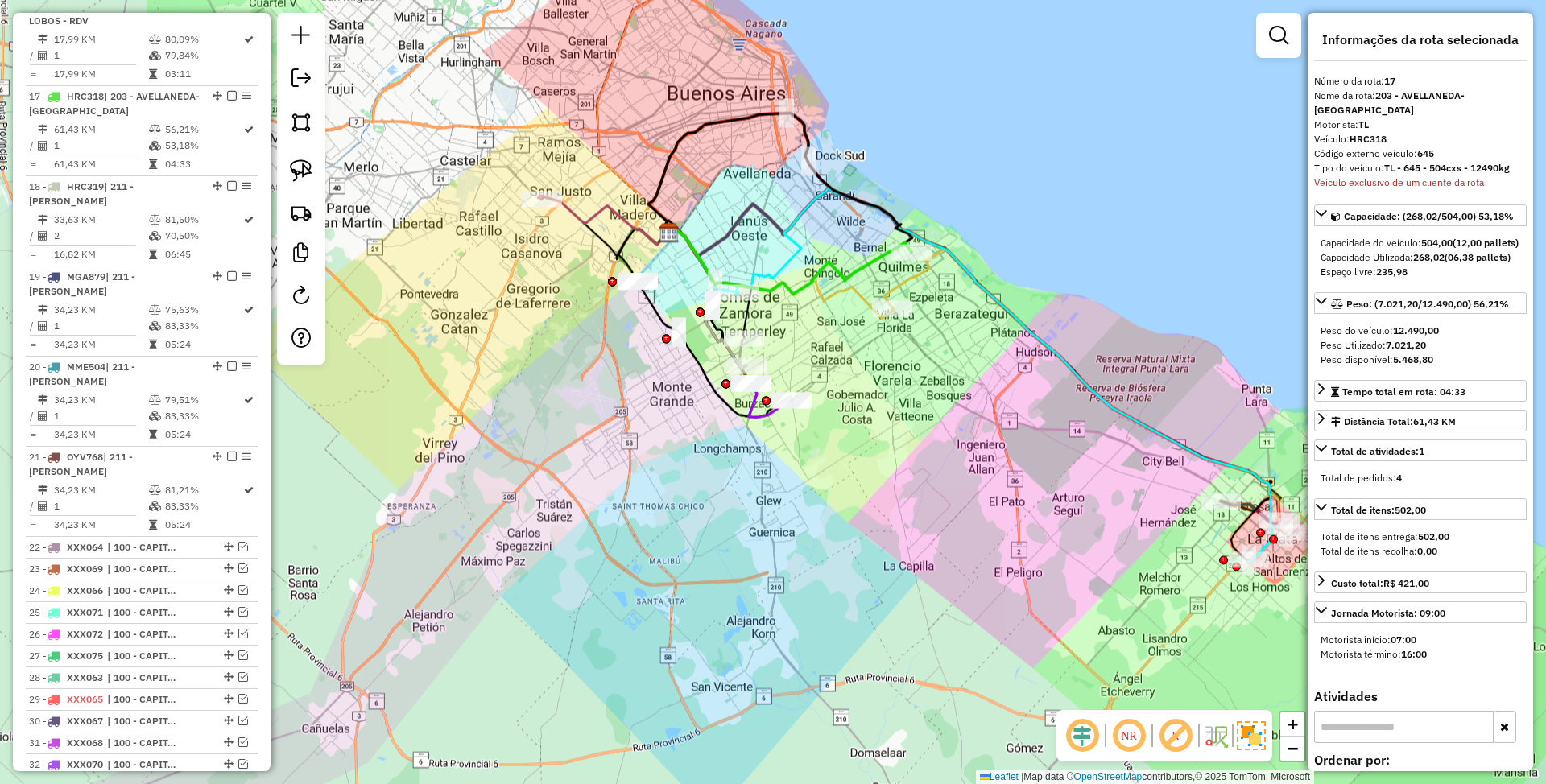
scroll to position [2065, 0]
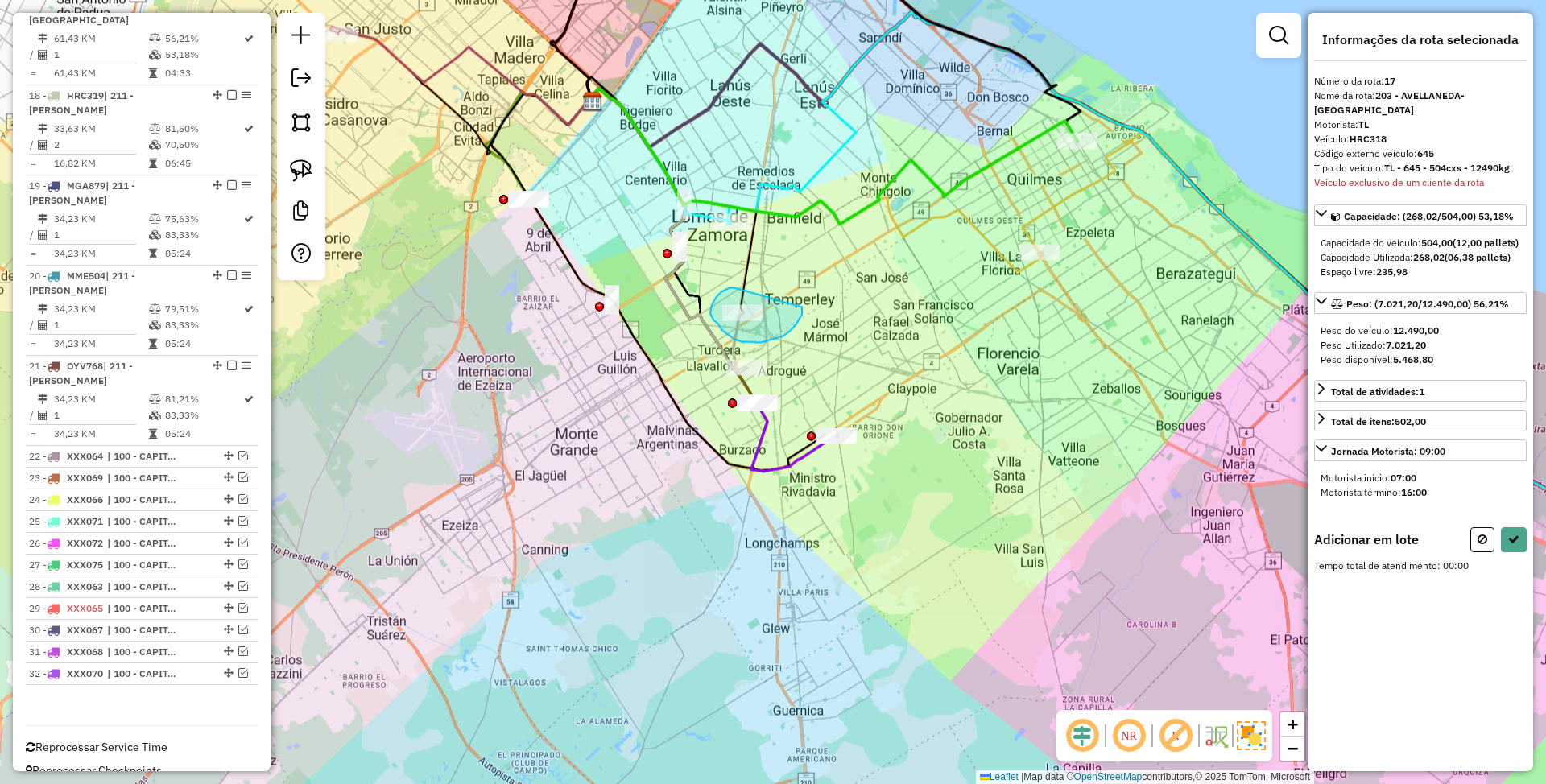
drag, startPoint x: 722, startPoint y: 291, endPoint x: 801, endPoint y: 306, distance: 80.4
click at [1488, 535] on button at bounding box center [1482, 539] width 24 height 25
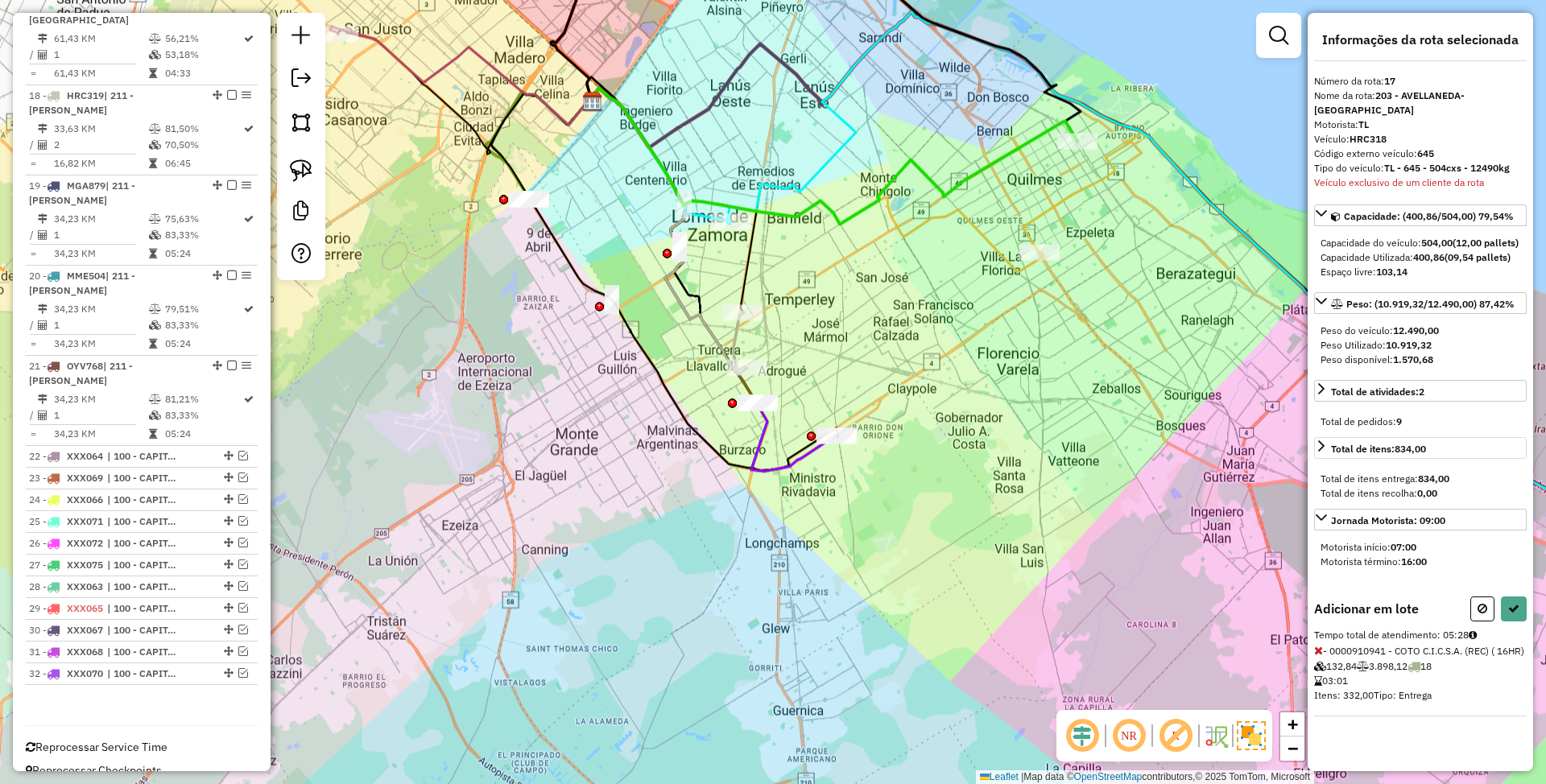
select select "**********"
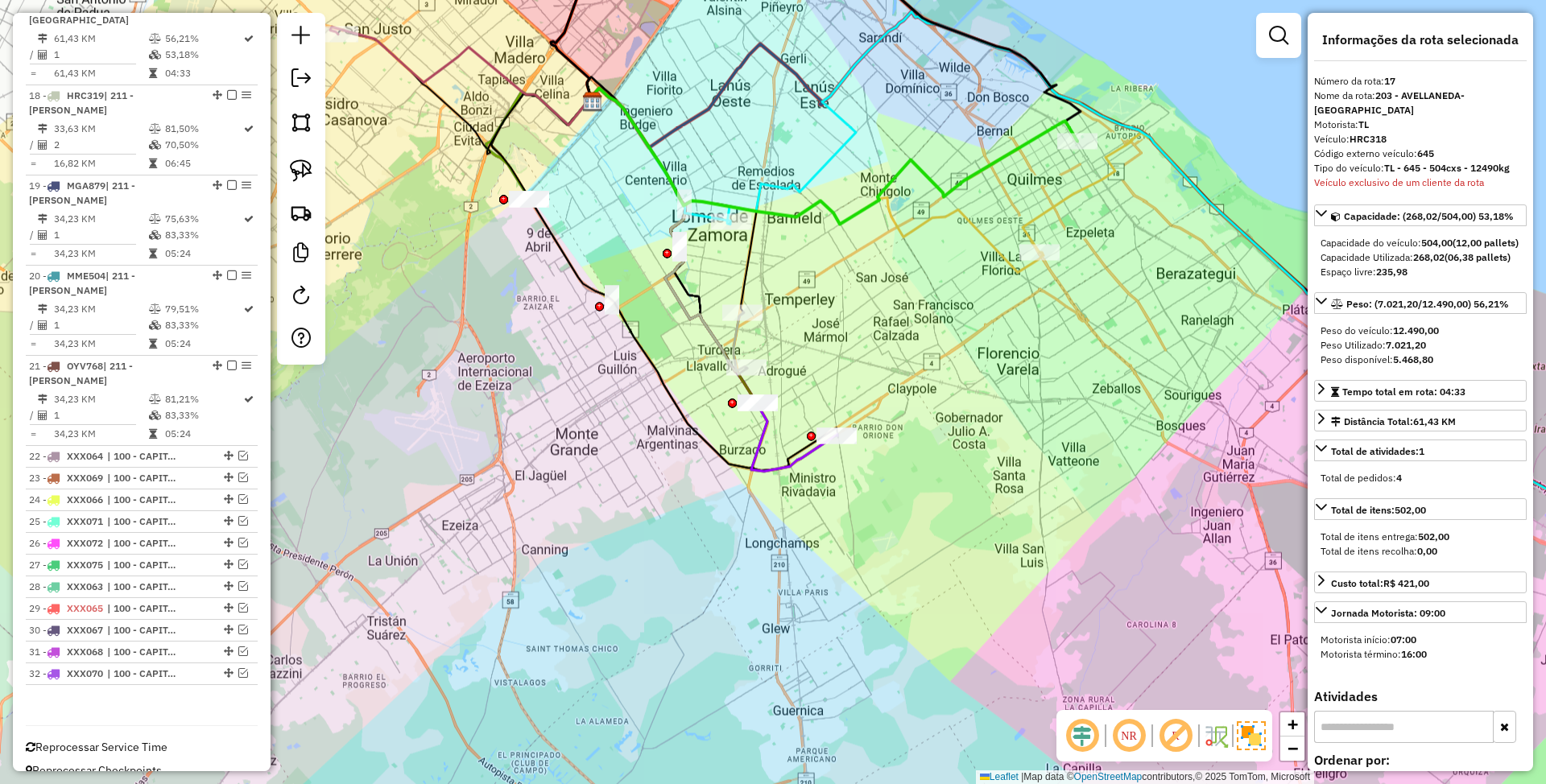
click at [396, 59] on icon at bounding box center [460, 76] width 260 height 99
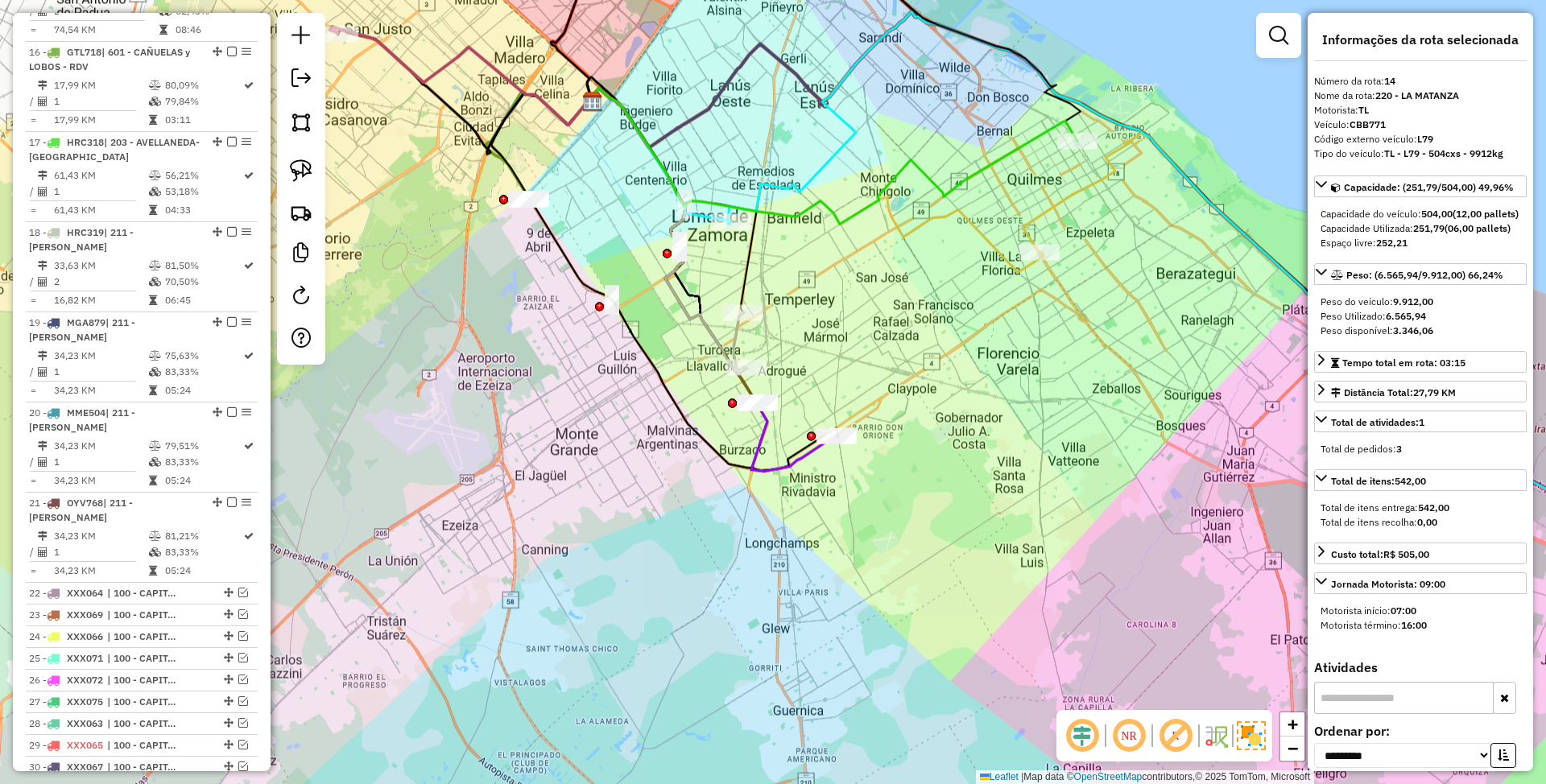
scroll to position [1795, 0]
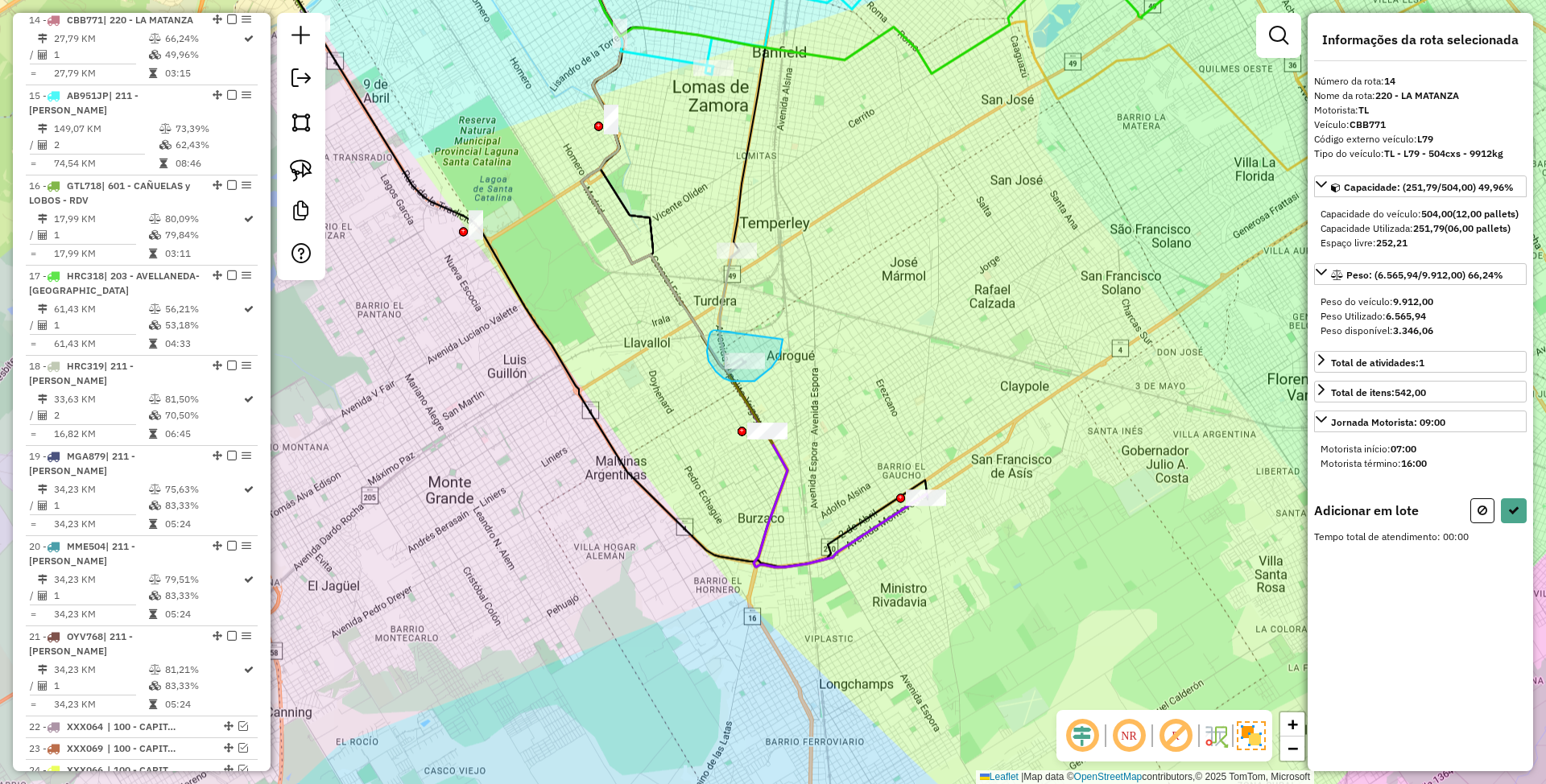
drag, startPoint x: 716, startPoint y: 330, endPoint x: 782, endPoint y: 338, distance: 66.5
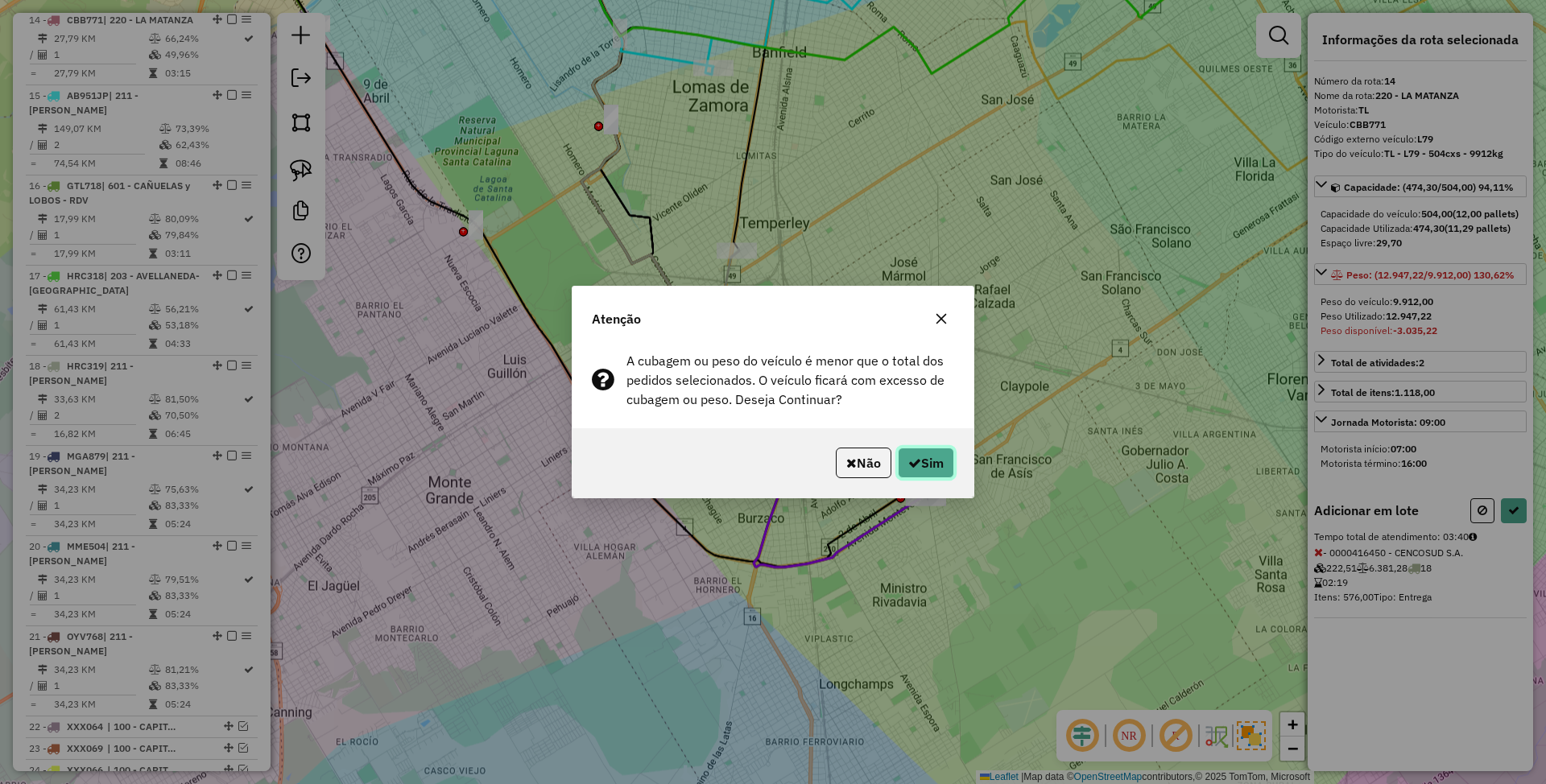
click at [937, 466] on button "Sim" at bounding box center [925, 463] width 56 height 30
select select "**********"
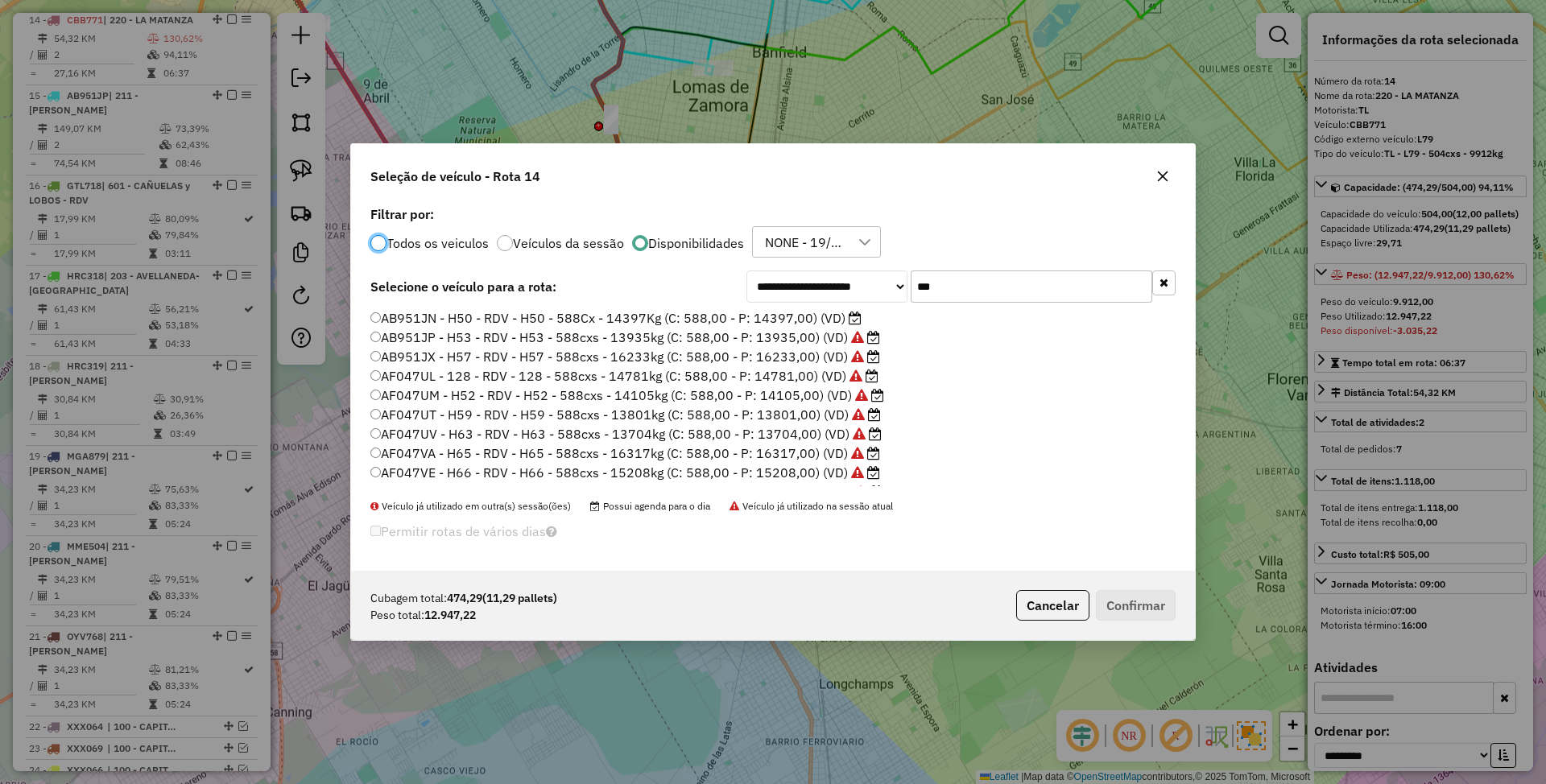
scroll to position [8, 5]
drag, startPoint x: 941, startPoint y: 291, endPoint x: 838, endPoint y: 265, distance: 106.2
click at [838, 265] on div "**********" at bounding box center [773, 387] width 844 height 370
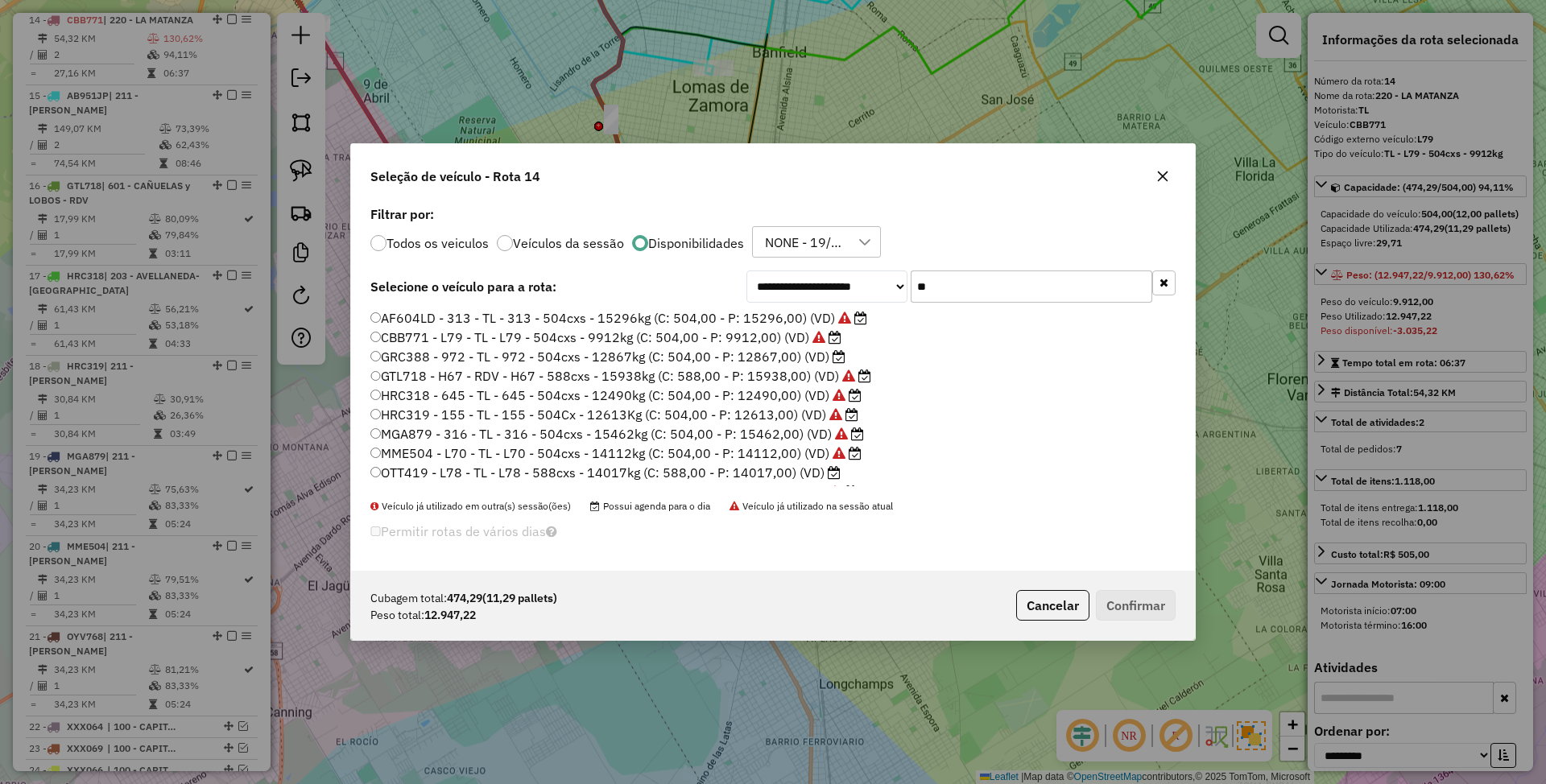
type input "**"
click at [781, 467] on label "OTT419 - L78 - TL - L78 - 588cxs - 14017kg (C: 588,00 - P: 14017,00) (VD)" at bounding box center [605, 472] width 470 height 19
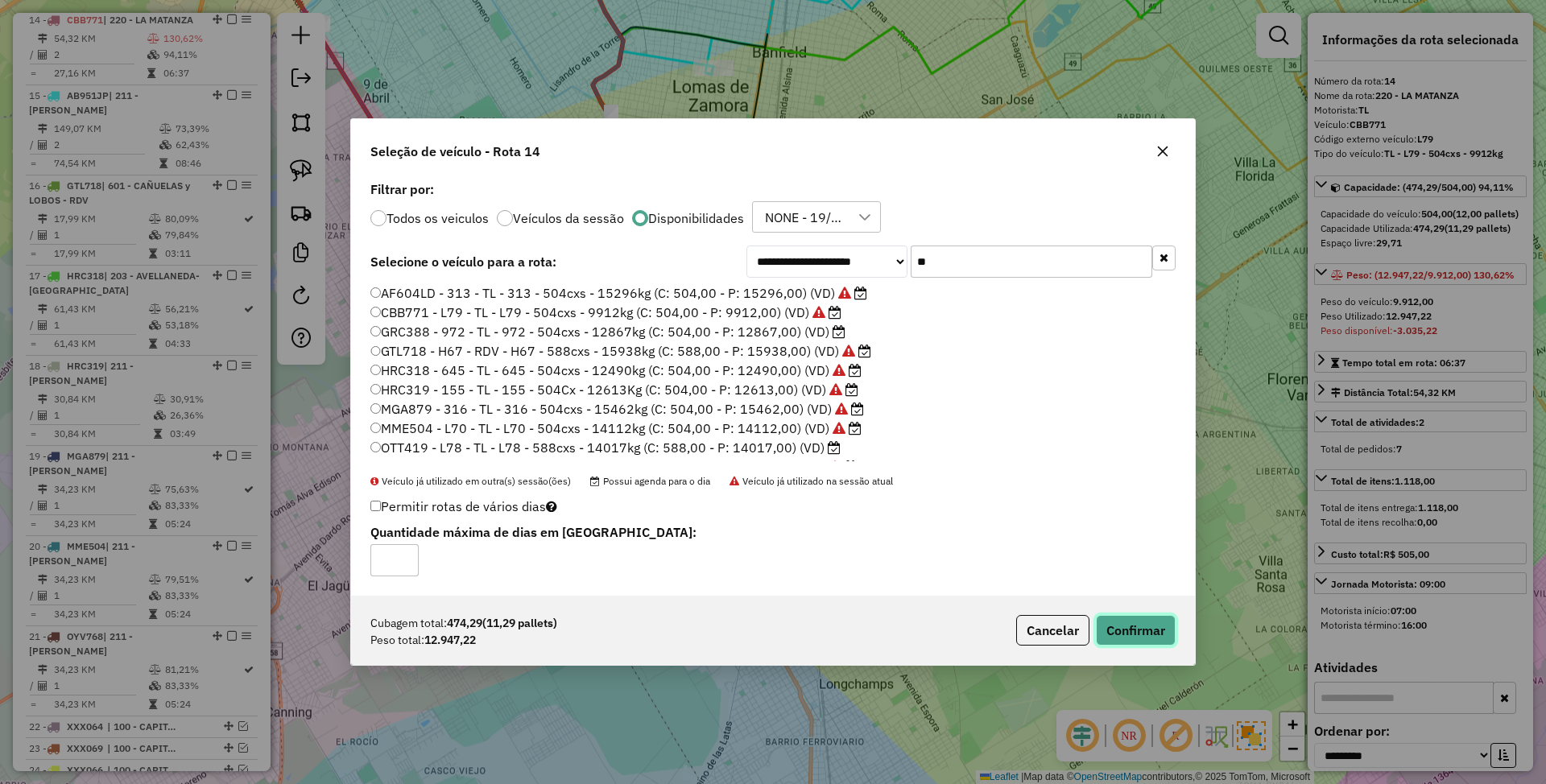
click at [1125, 634] on button "Confirmar" at bounding box center [1135, 630] width 80 height 30
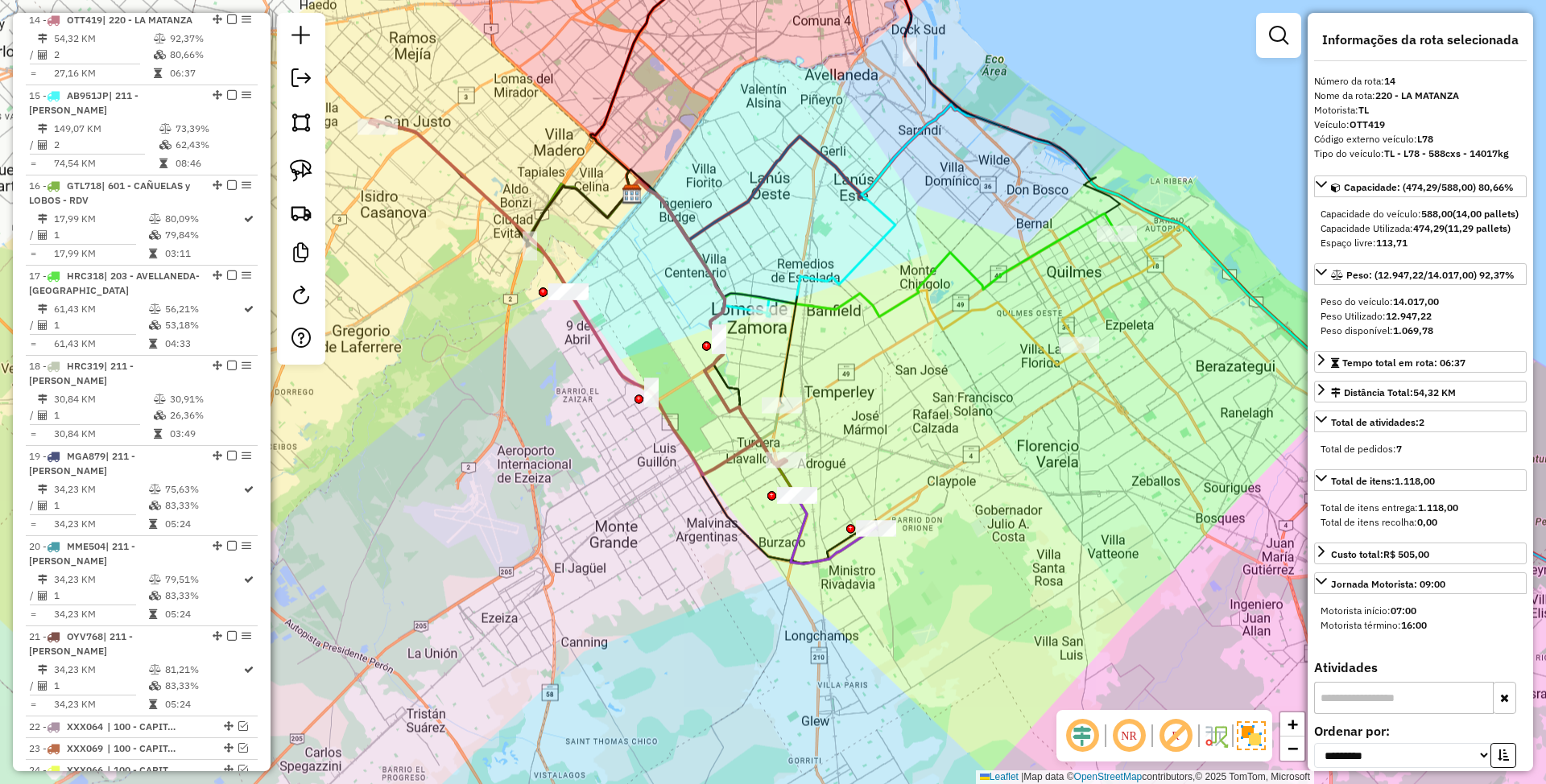
click at [1021, 258] on icon at bounding box center [871, 247] width 490 height 136
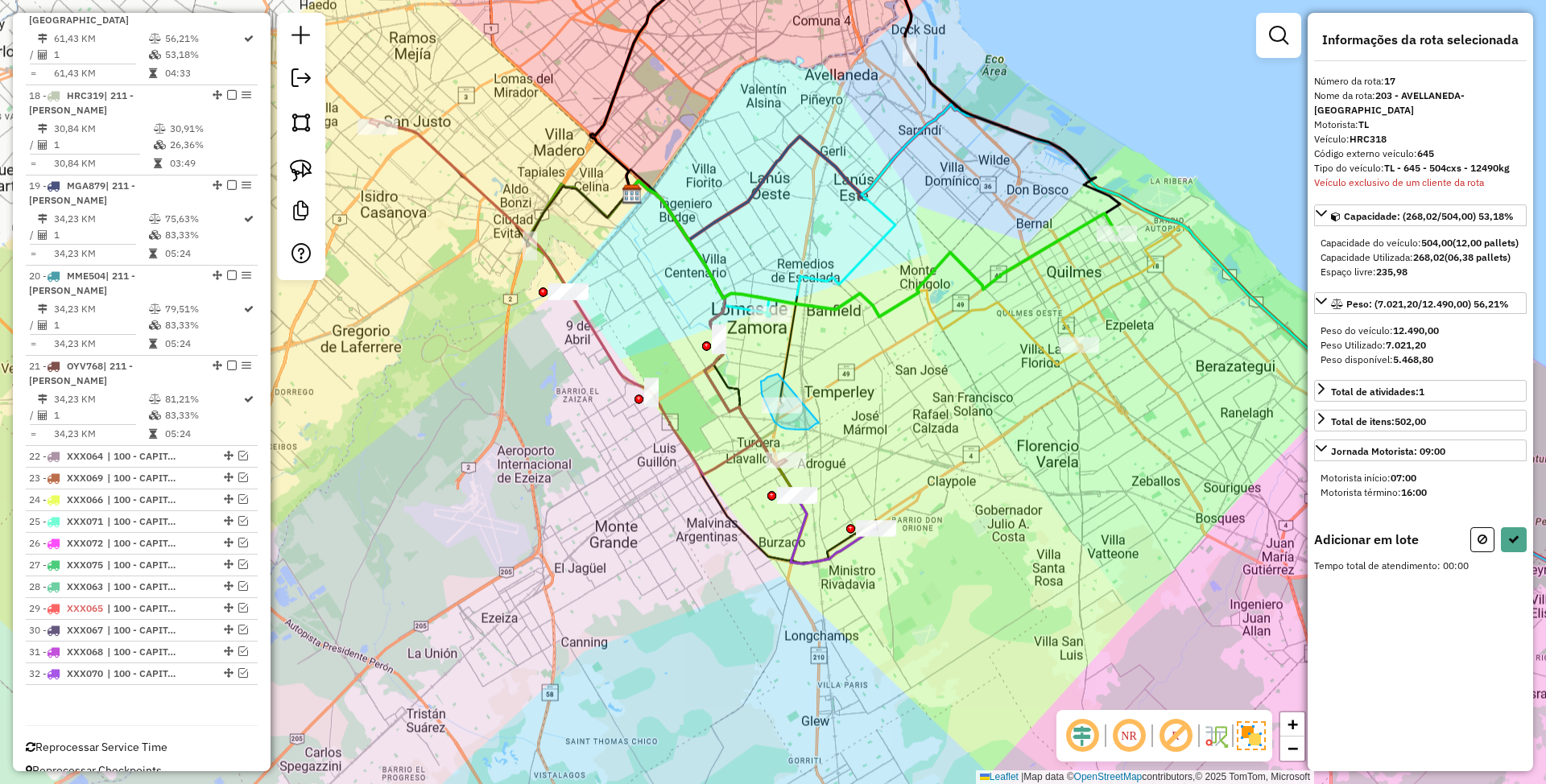
drag, startPoint x: 778, startPoint y: 374, endPoint x: 819, endPoint y: 423, distance: 63.9
select select "**********"
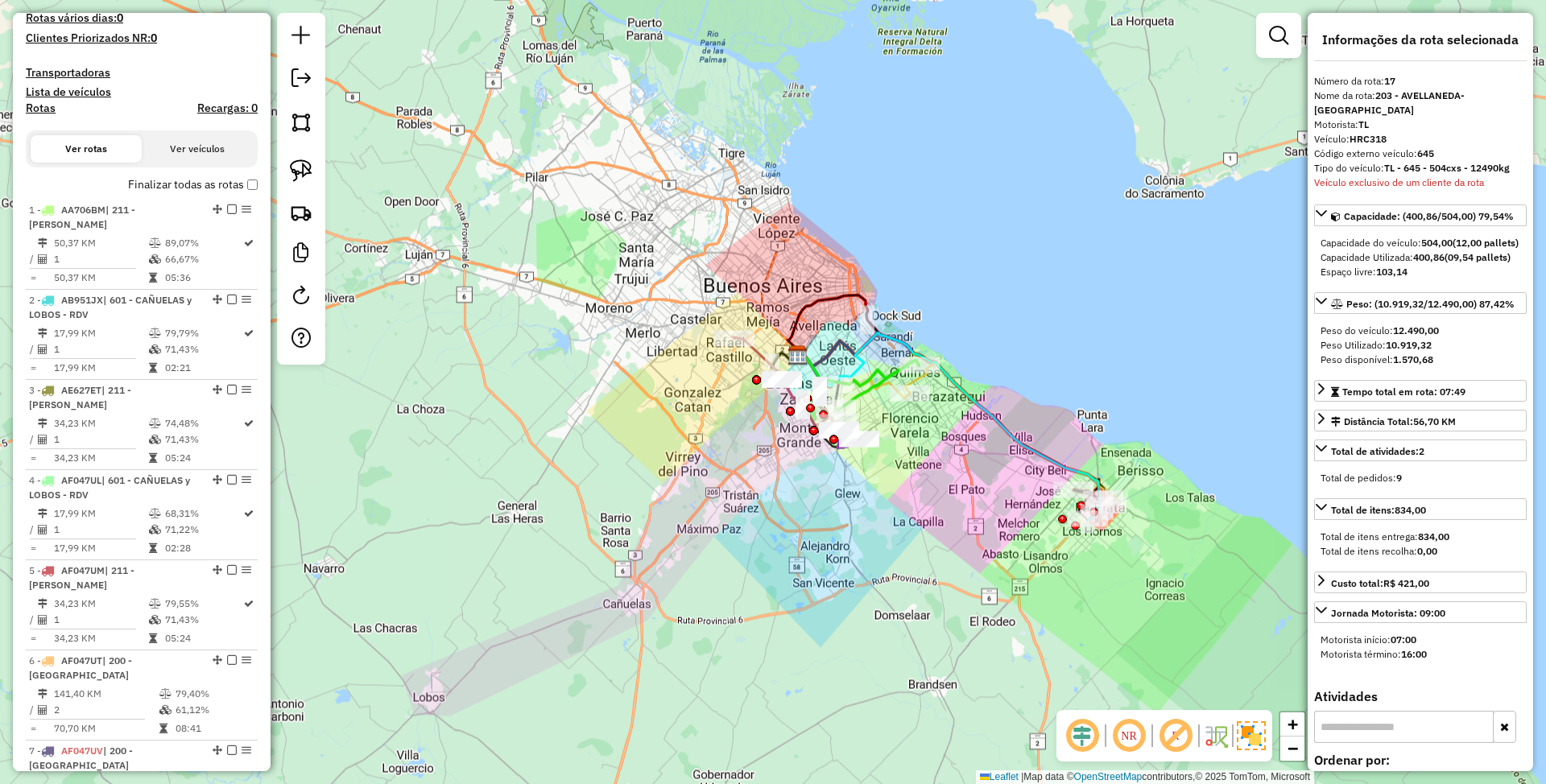
scroll to position [0, 0]
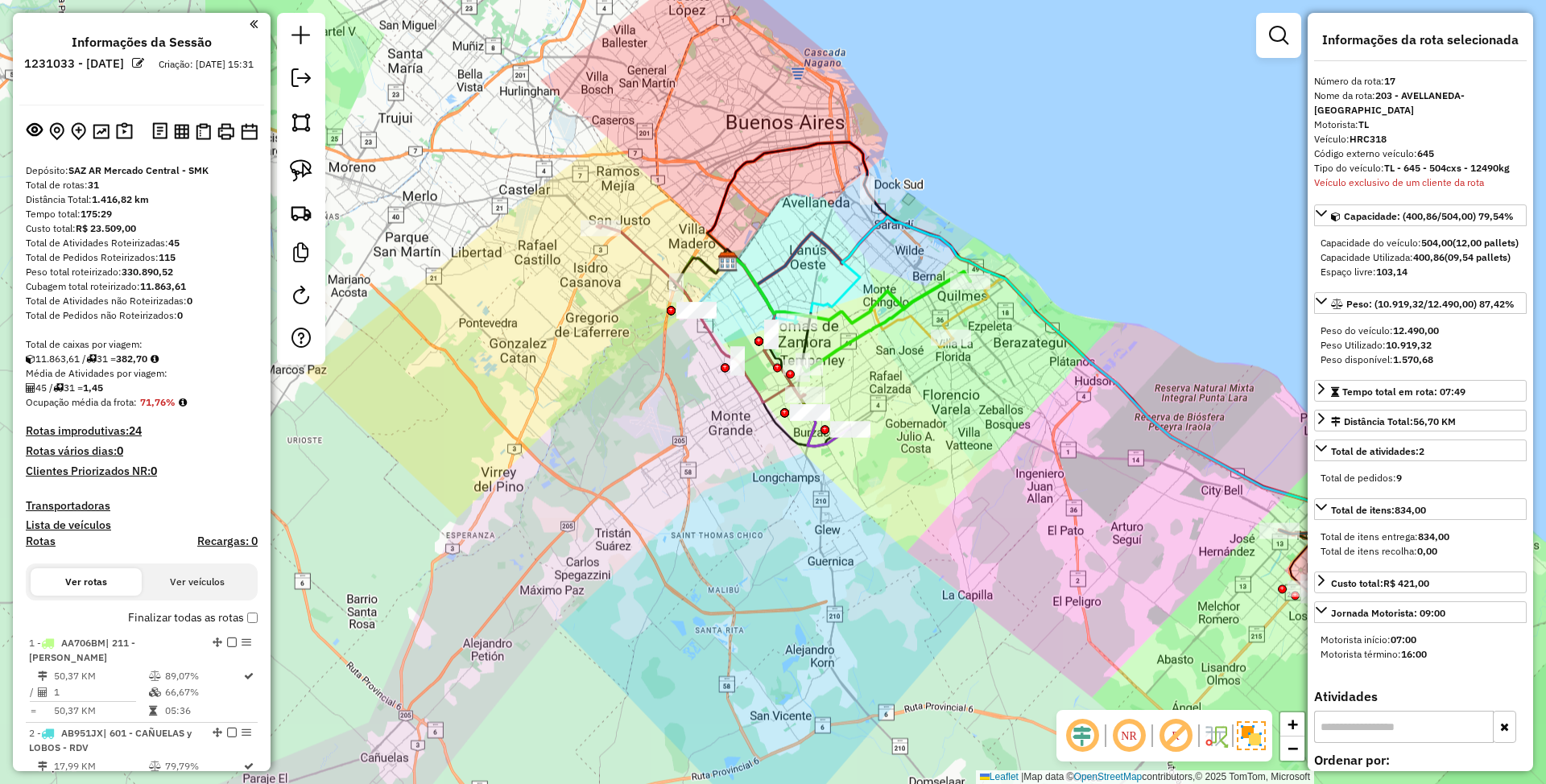
drag, startPoint x: 1016, startPoint y: 545, endPoint x: 921, endPoint y: 574, distance: 99.3
click at [921, 574] on div "Janela de atendimento Grade de atendimento Capacidade Transportadoras Veículos …" at bounding box center [773, 392] width 1546 height 784
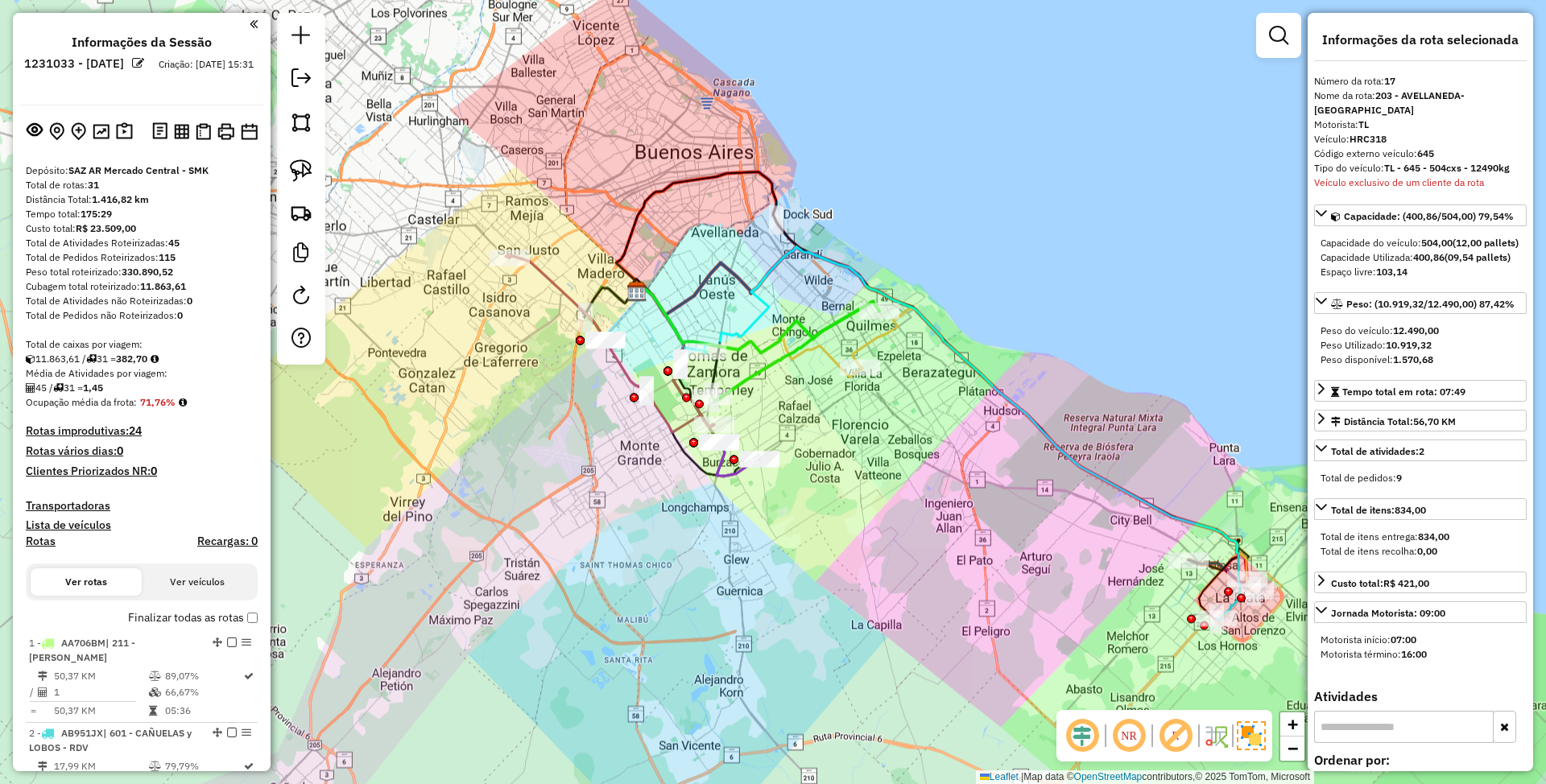
click at [559, 283] on icon at bounding box center [610, 342] width 209 height 177
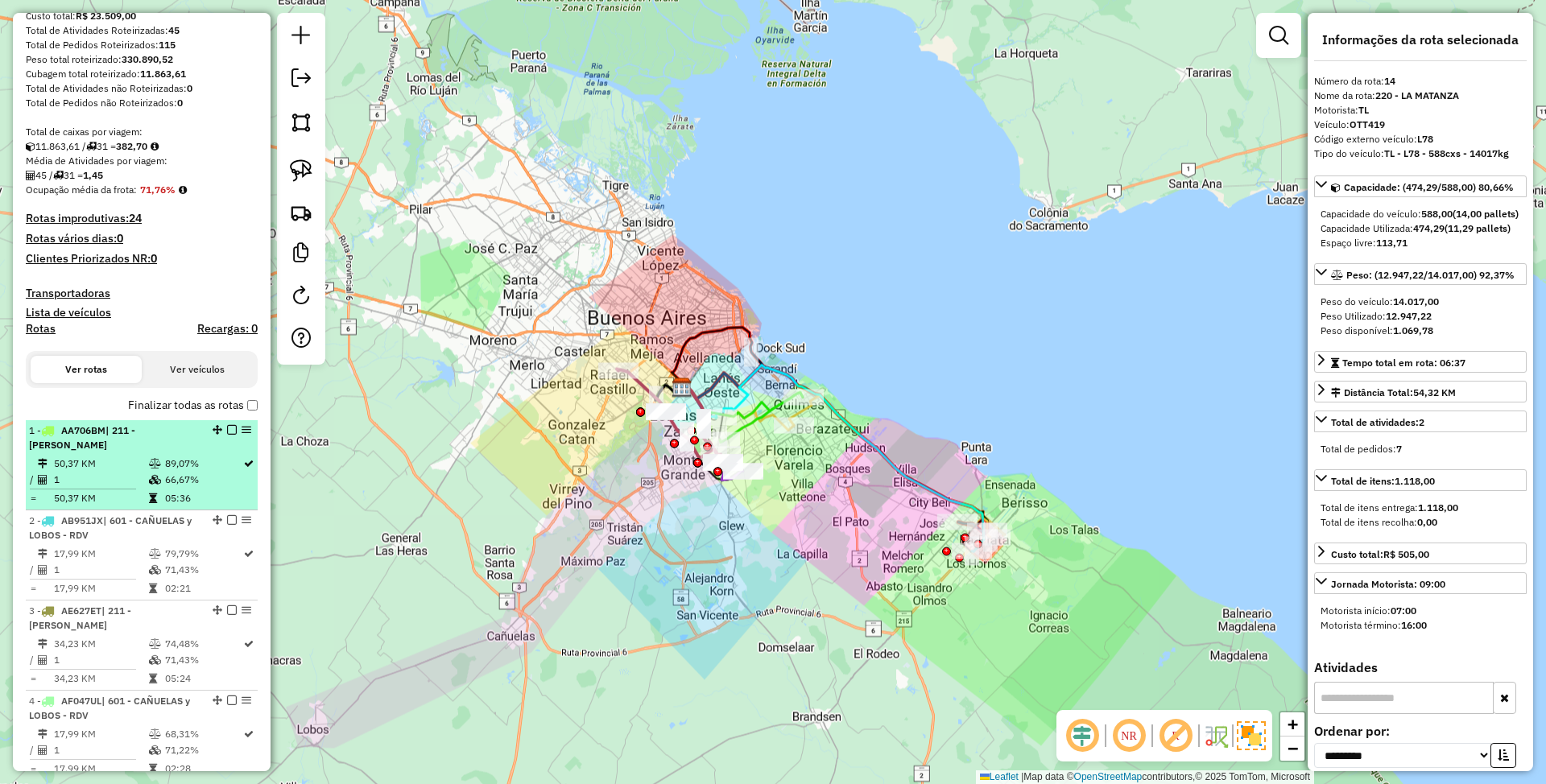
scroll to position [214, 0]
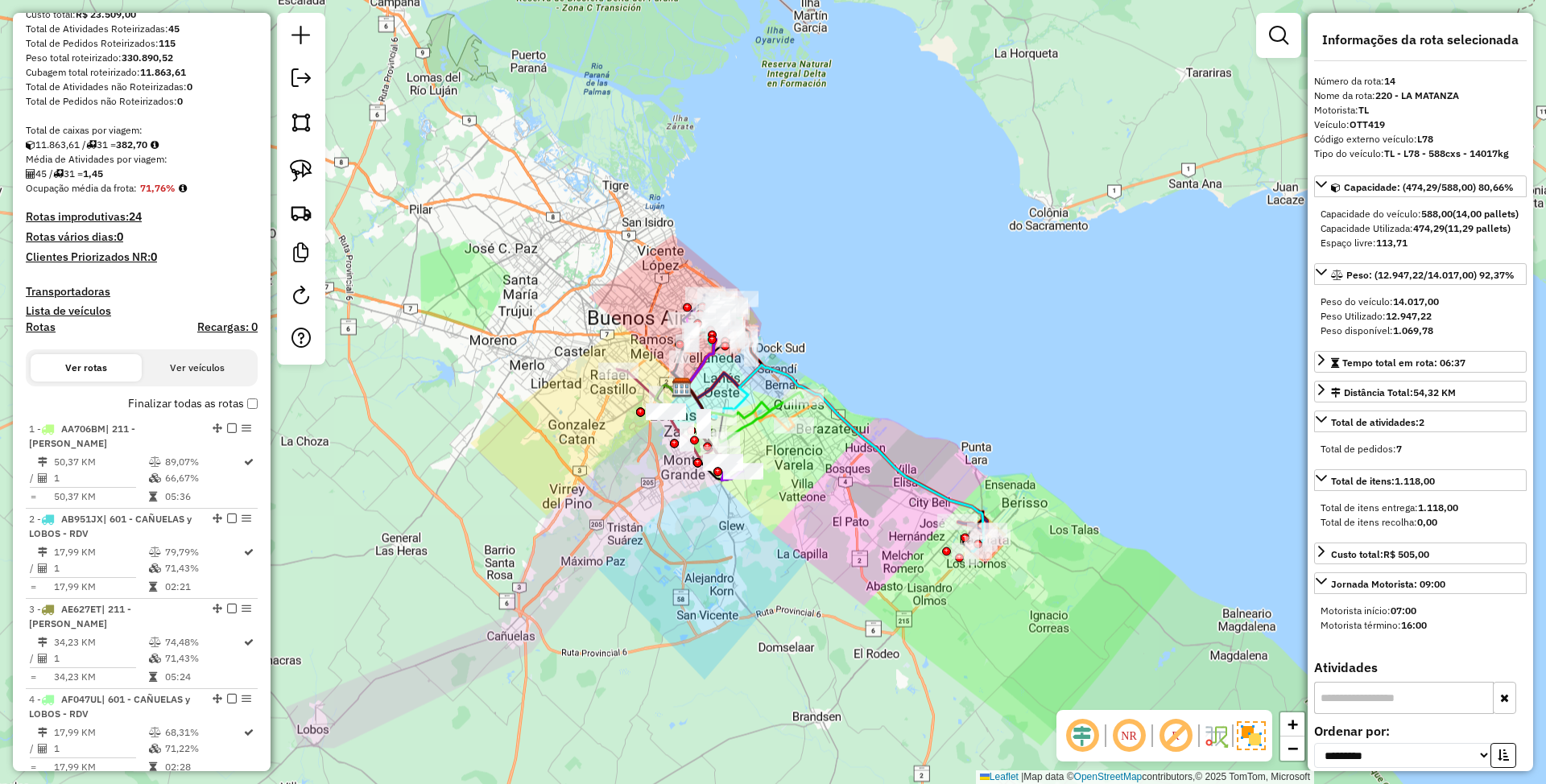
click at [42, 332] on h4 "Rotas" at bounding box center [40, 327] width 29 height 13
select select
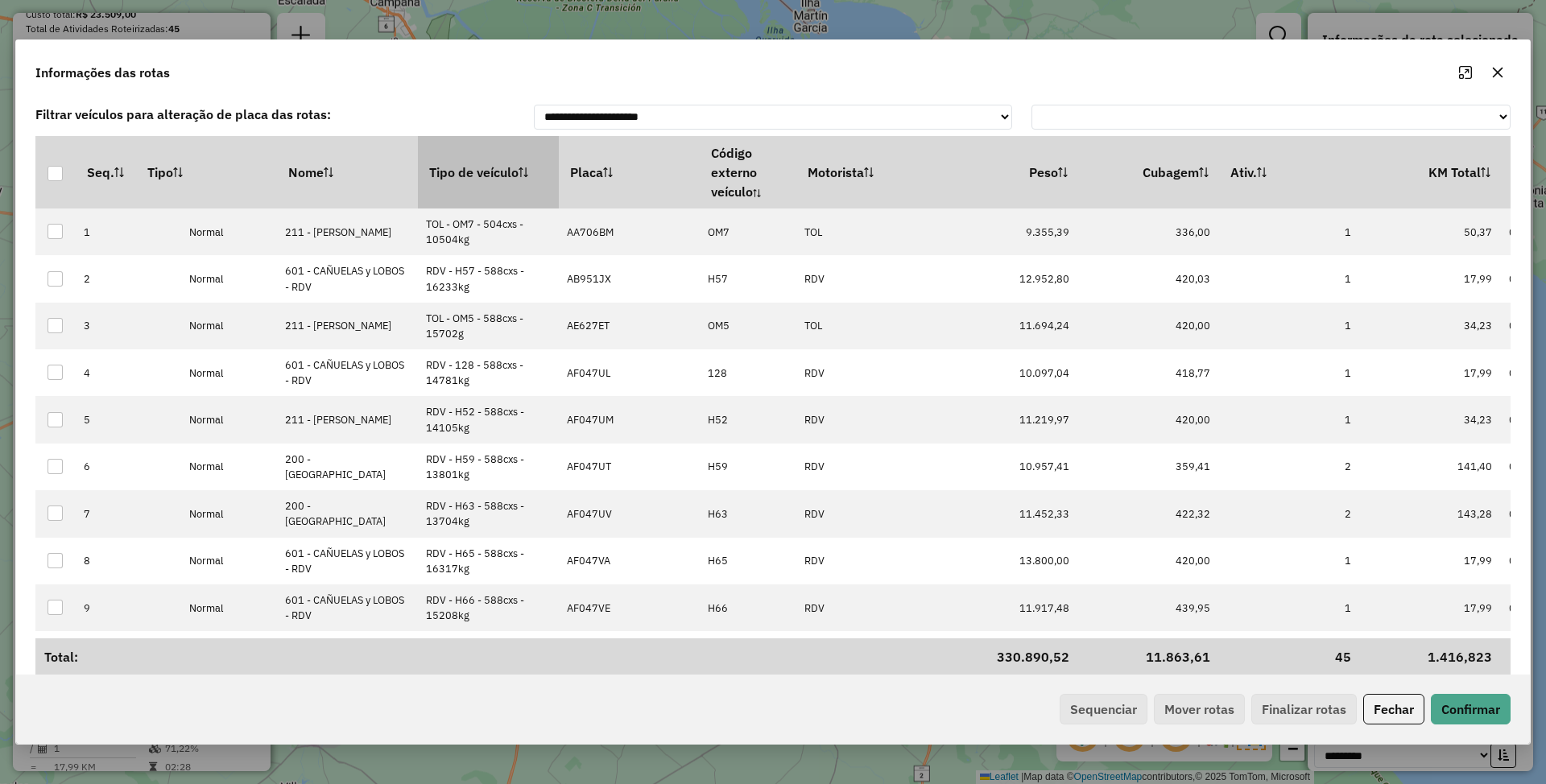
click at [482, 172] on th "Tipo de veículo" at bounding box center [488, 172] width 141 height 72
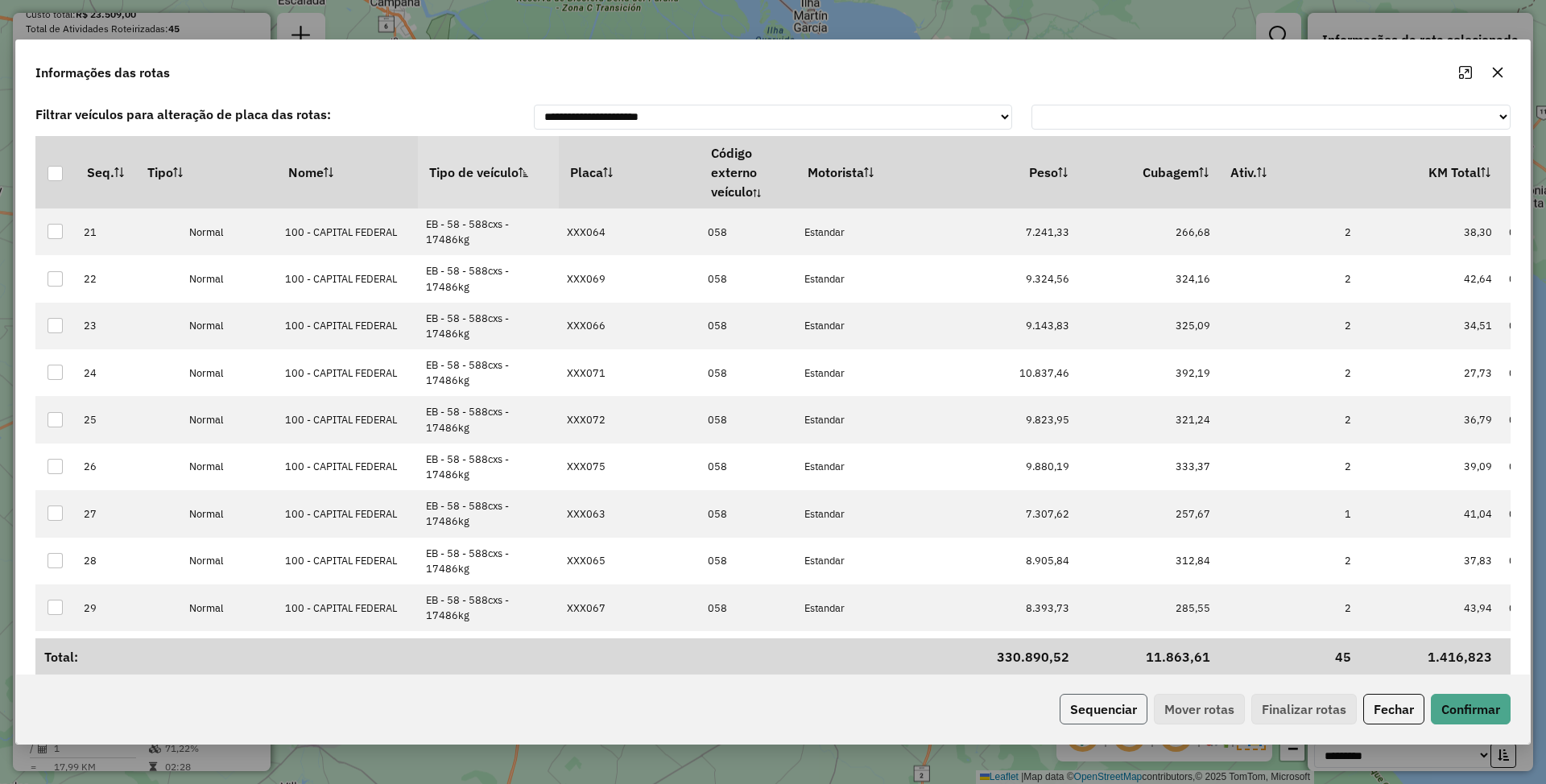
click at [1093, 712] on button "Sequenciar" at bounding box center [1103, 709] width 88 height 30
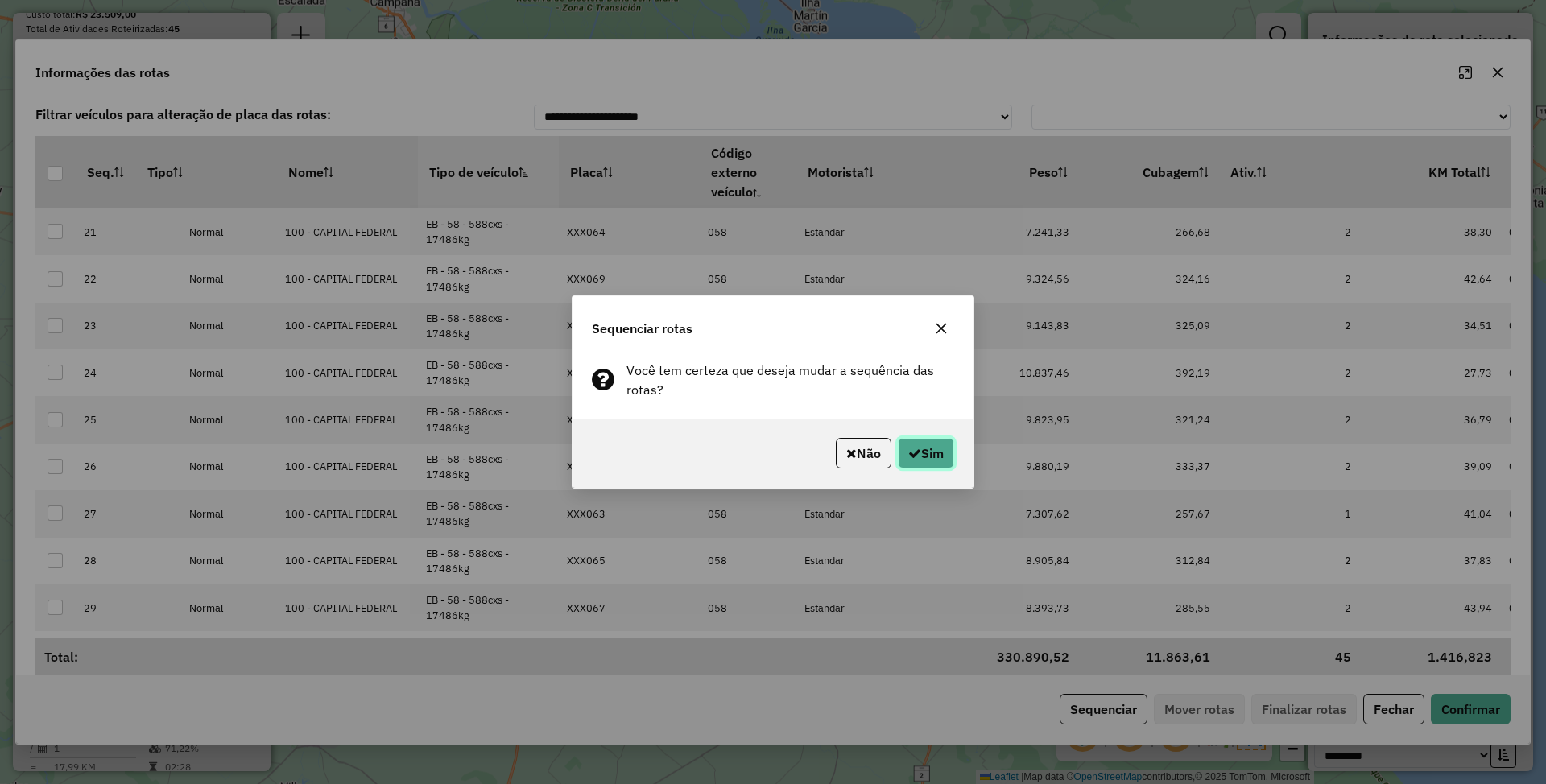
click at [930, 448] on button "Sim" at bounding box center [925, 453] width 56 height 30
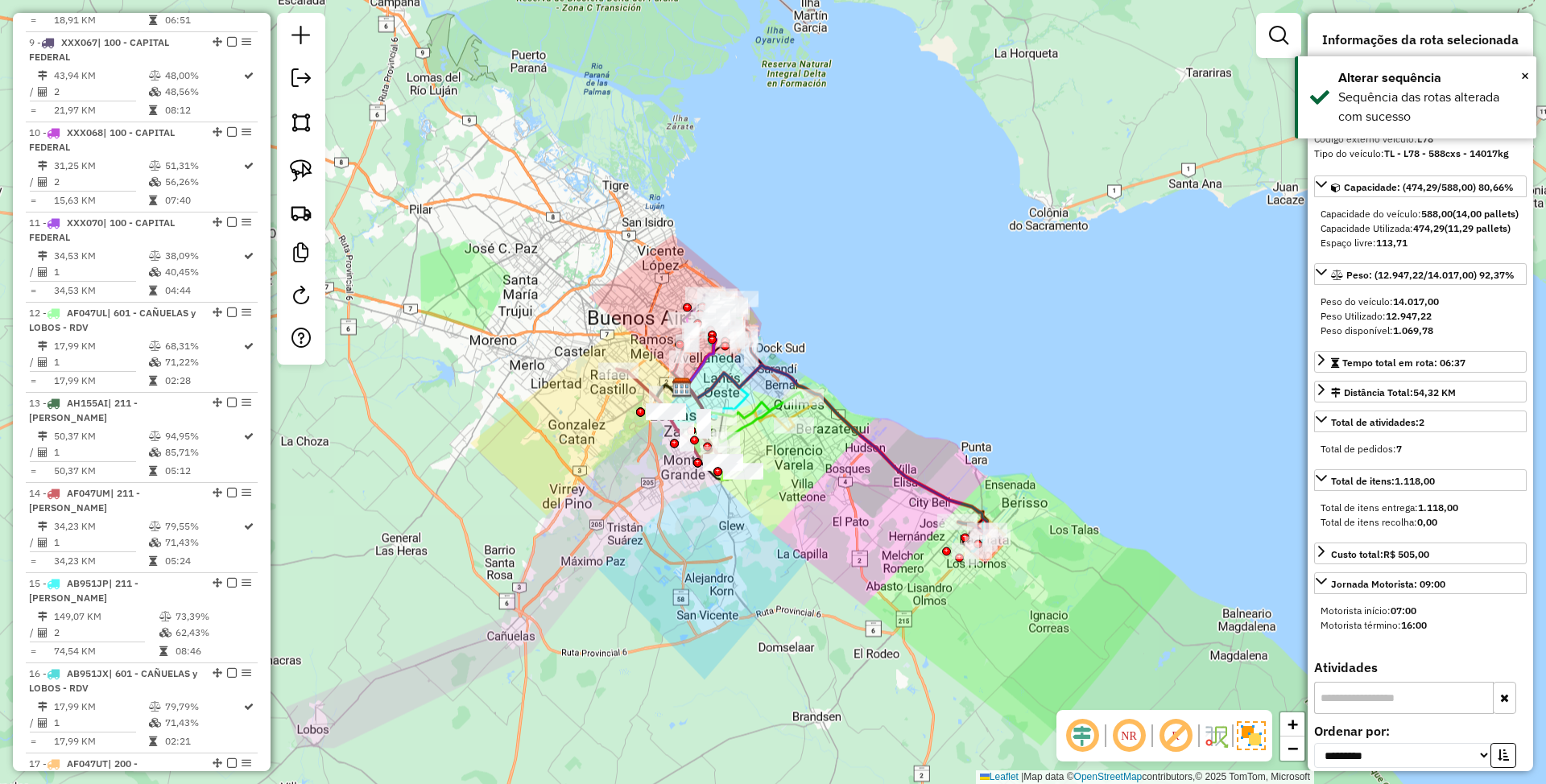
scroll to position [1795, 0]
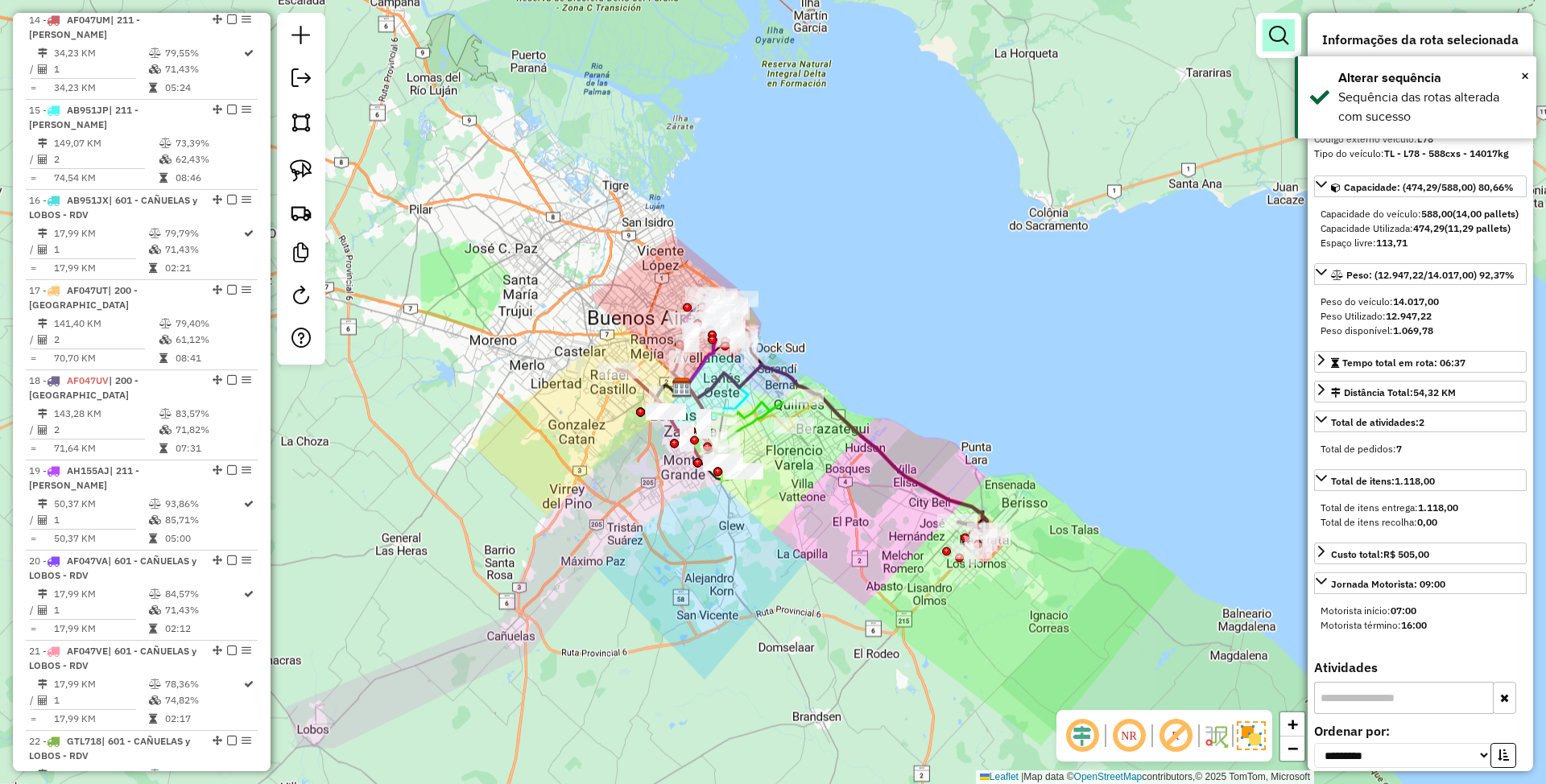
click at [1276, 27] on em at bounding box center [1279, 35] width 19 height 19
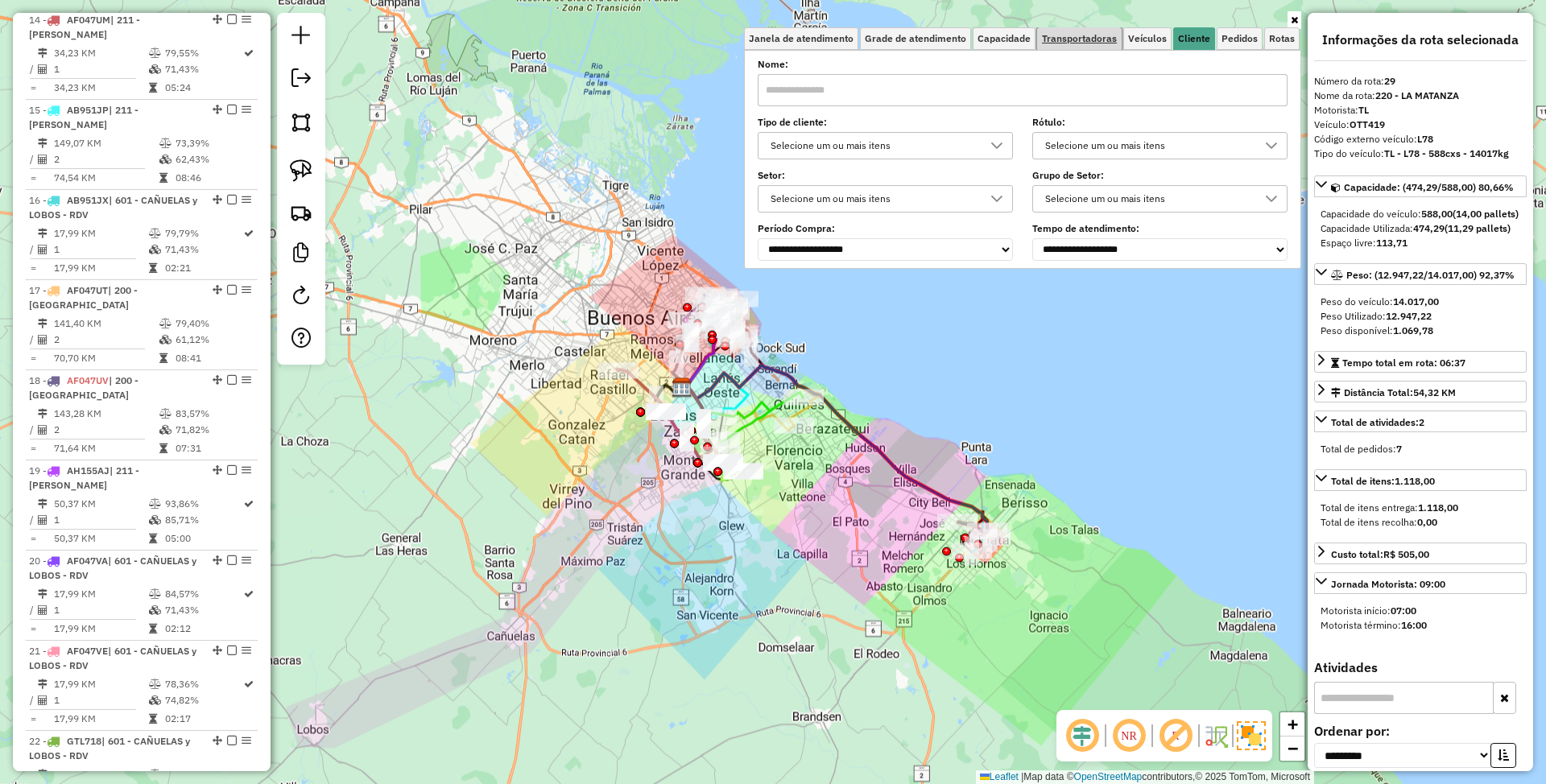
click at [1070, 37] on span "Transportadoras" at bounding box center [1078, 39] width 75 height 9
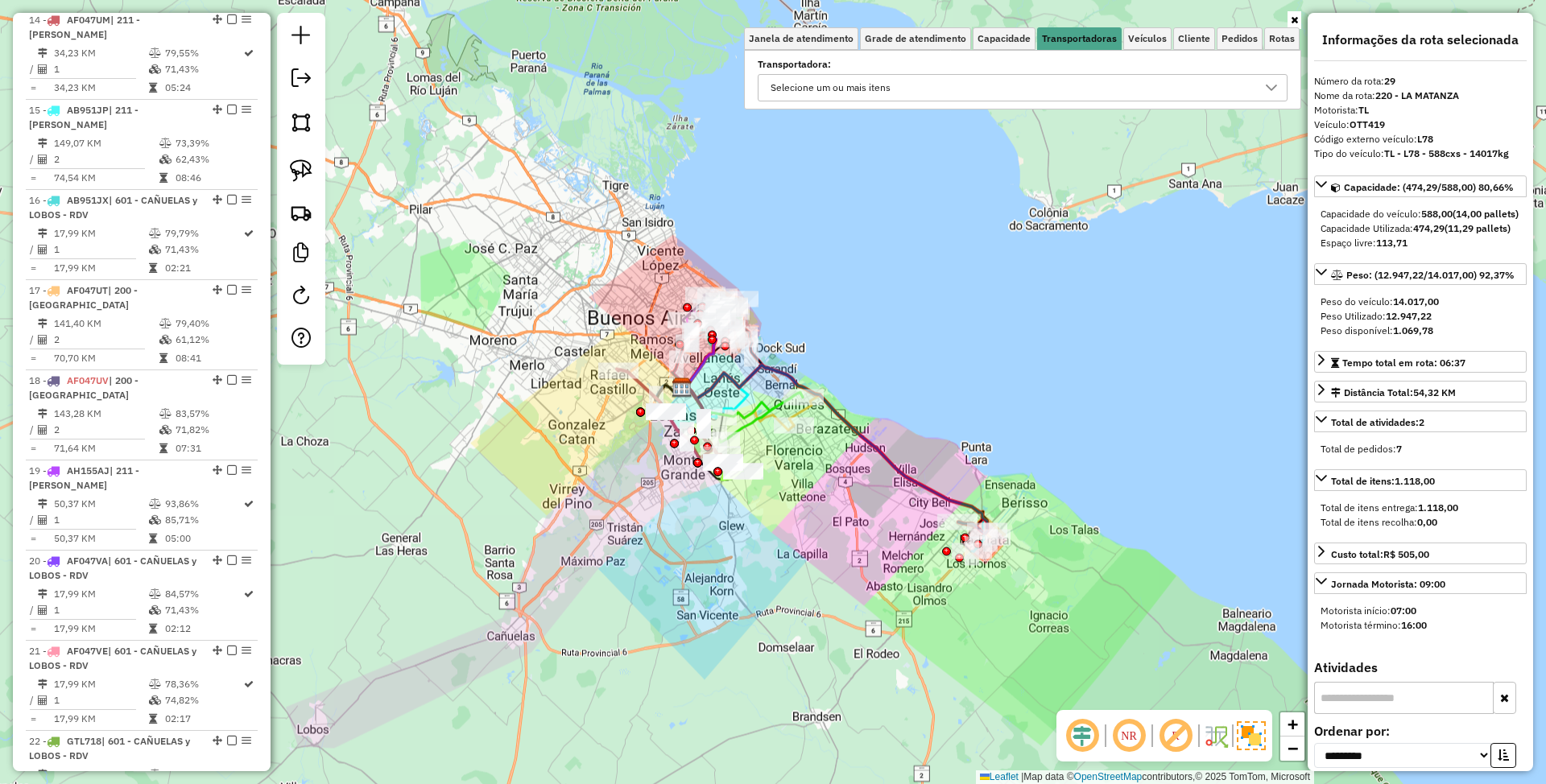
click at [972, 83] on div "Selecione um ou mais itens" at bounding box center [1010, 87] width 491 height 26
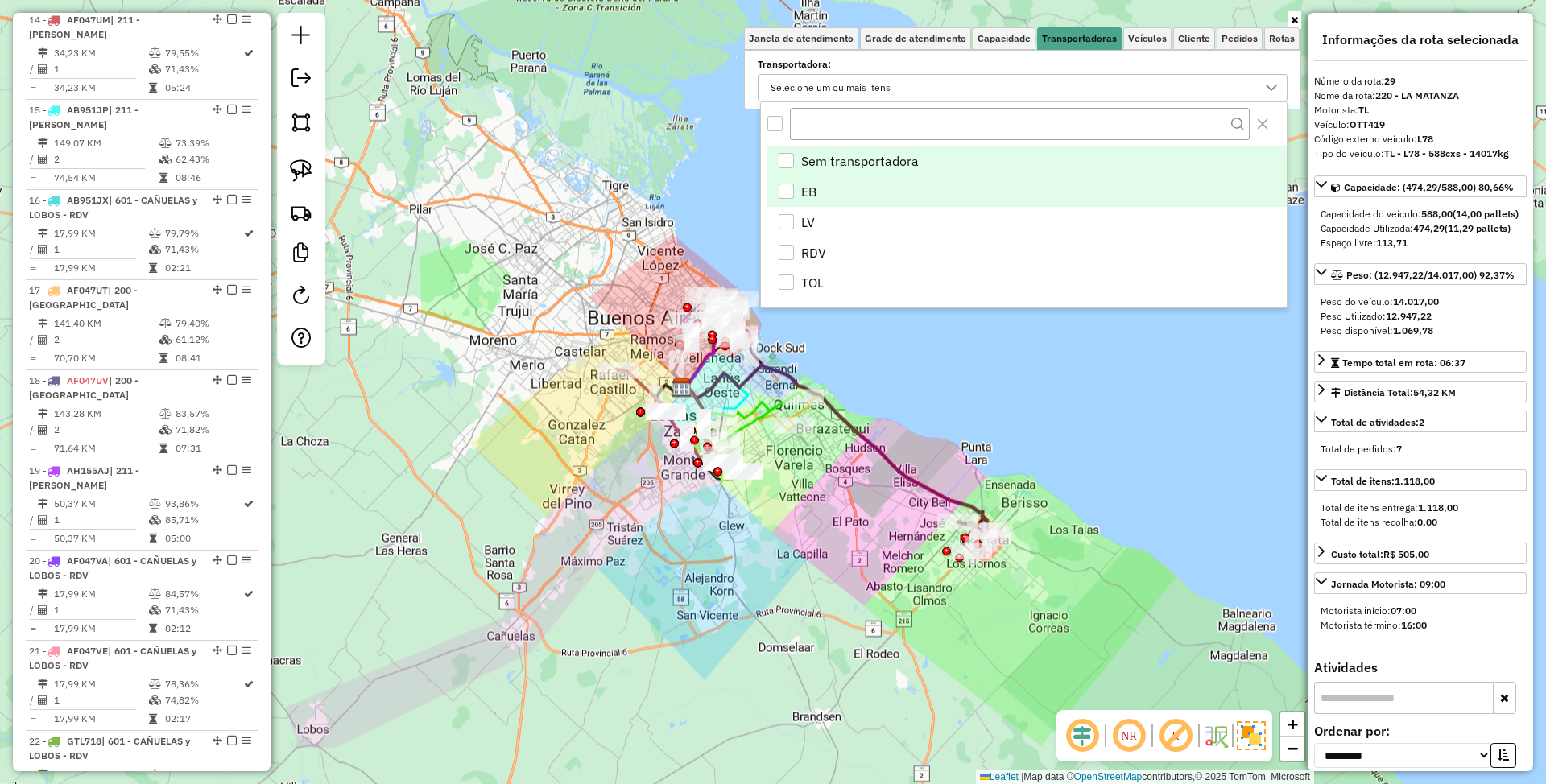
click at [791, 187] on div "EB" at bounding box center [786, 191] width 15 height 15
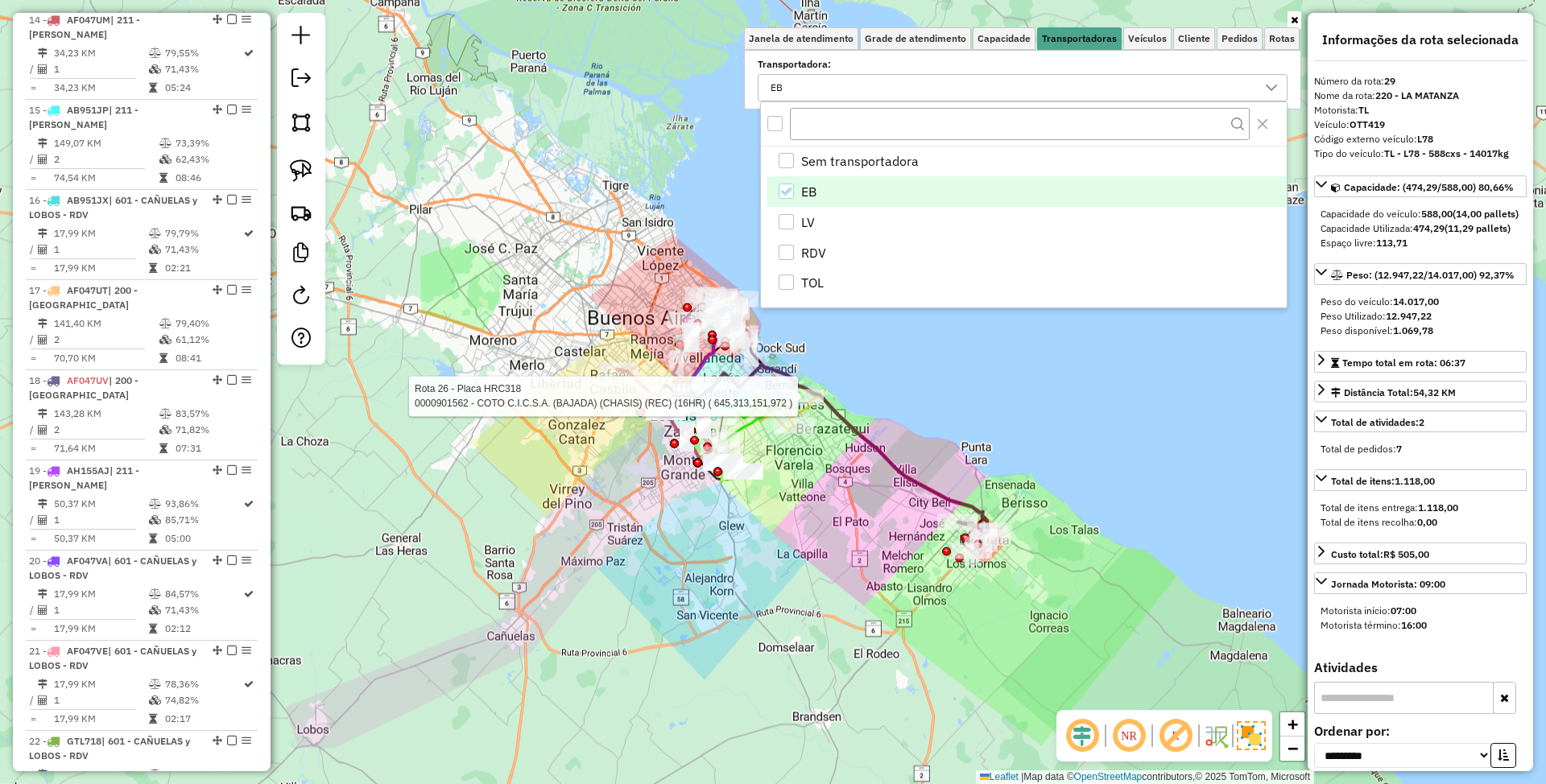
scroll to position [961, 0]
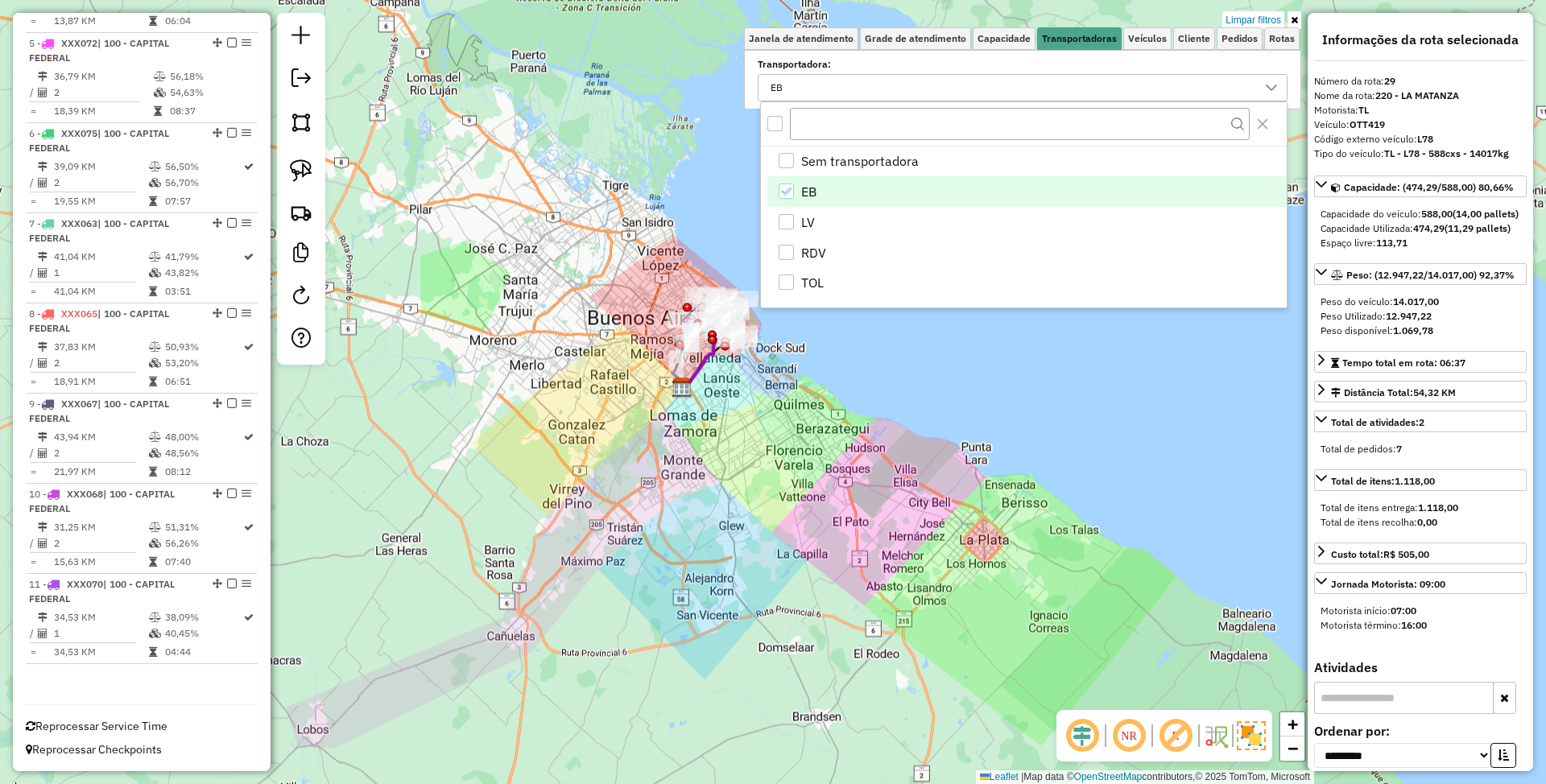
click at [806, 587] on div "Limpar filtros Janela de atendimento Grade de atendimento Capacidade Transporta…" at bounding box center [773, 392] width 1546 height 784
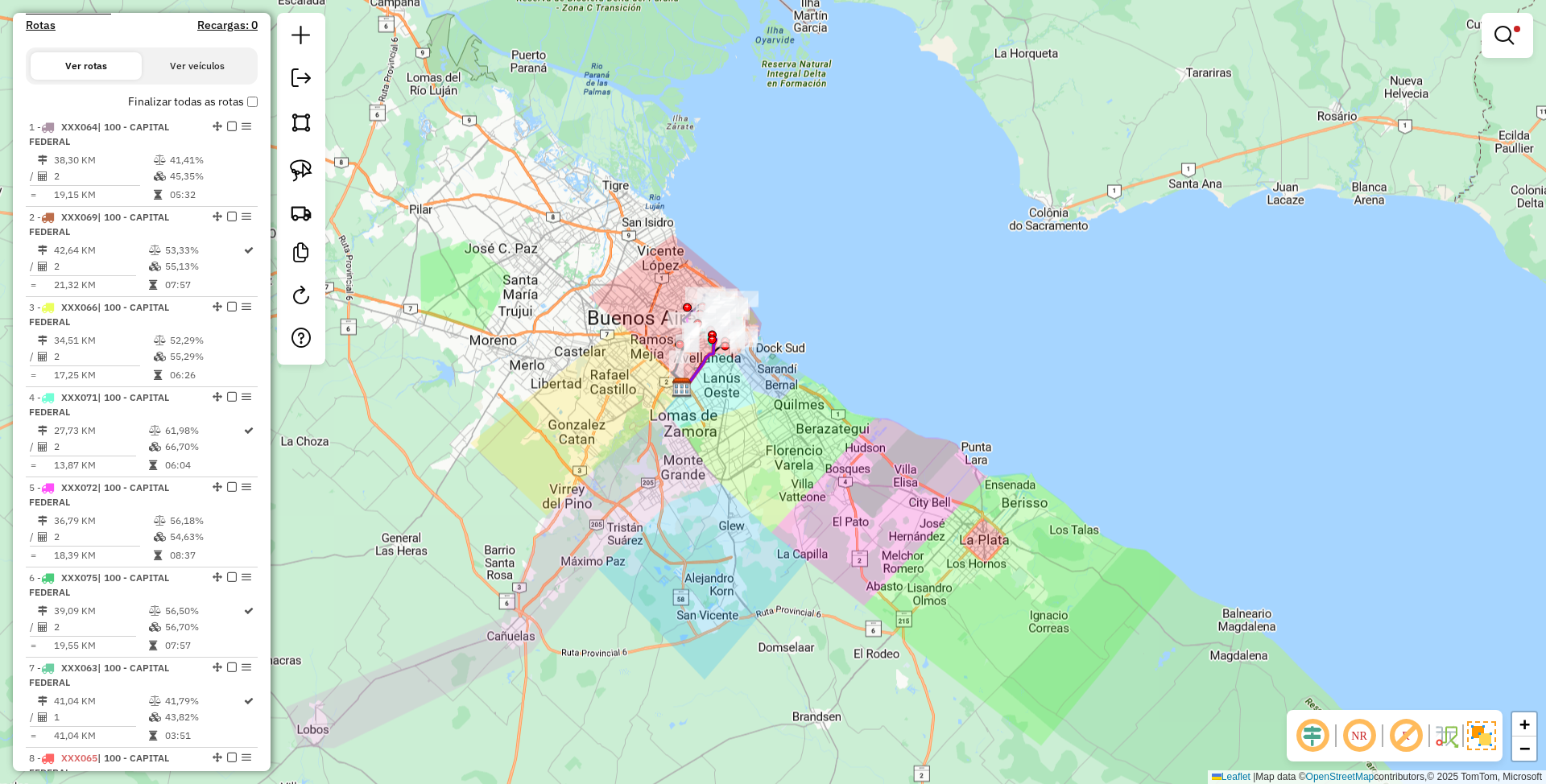
scroll to position [425, 0]
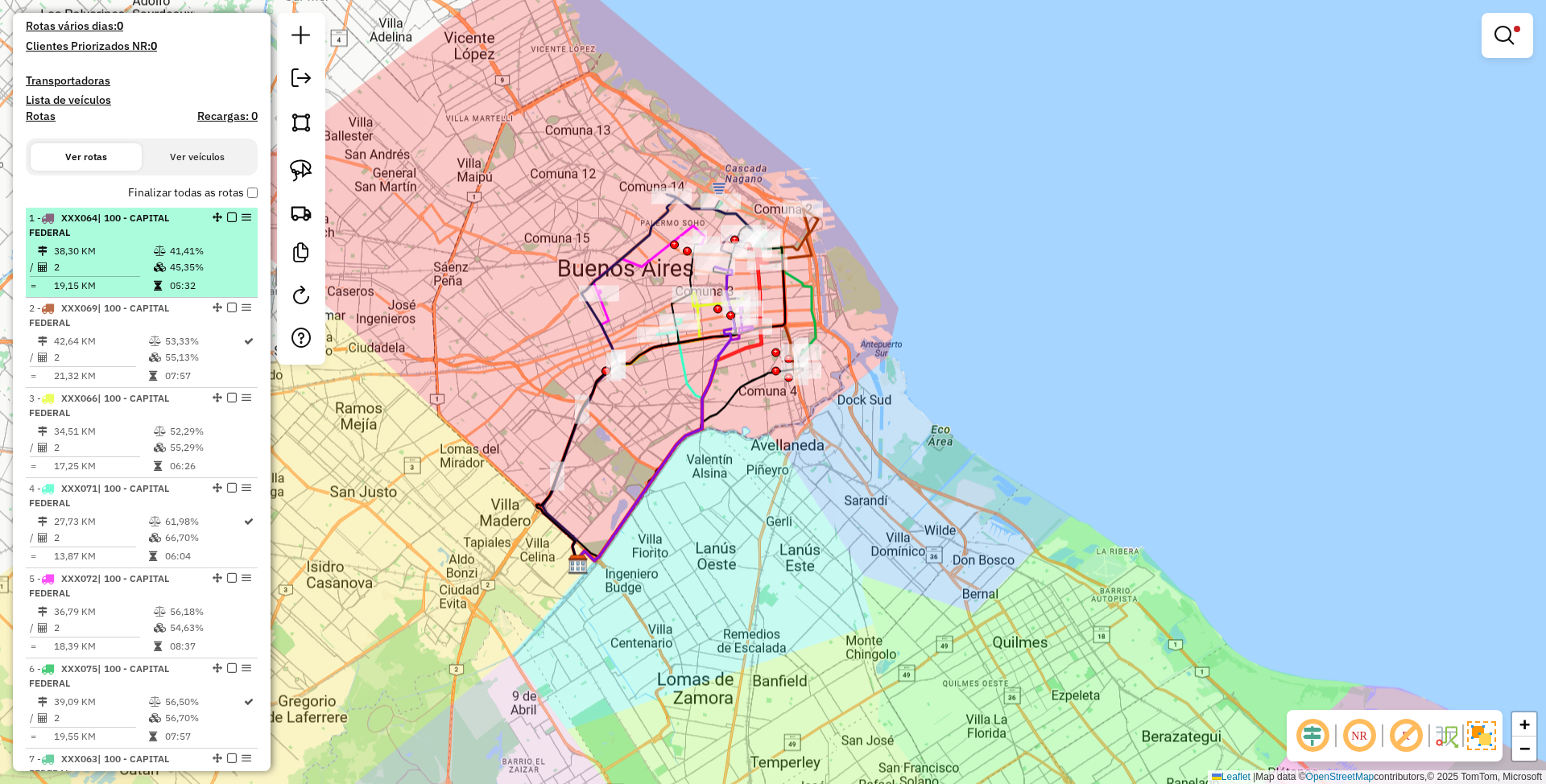
click at [100, 227] on div "1 - XXX064 | 100 - CAPITAL FEDERAL" at bounding box center [115, 225] width 171 height 29
select select "**********"
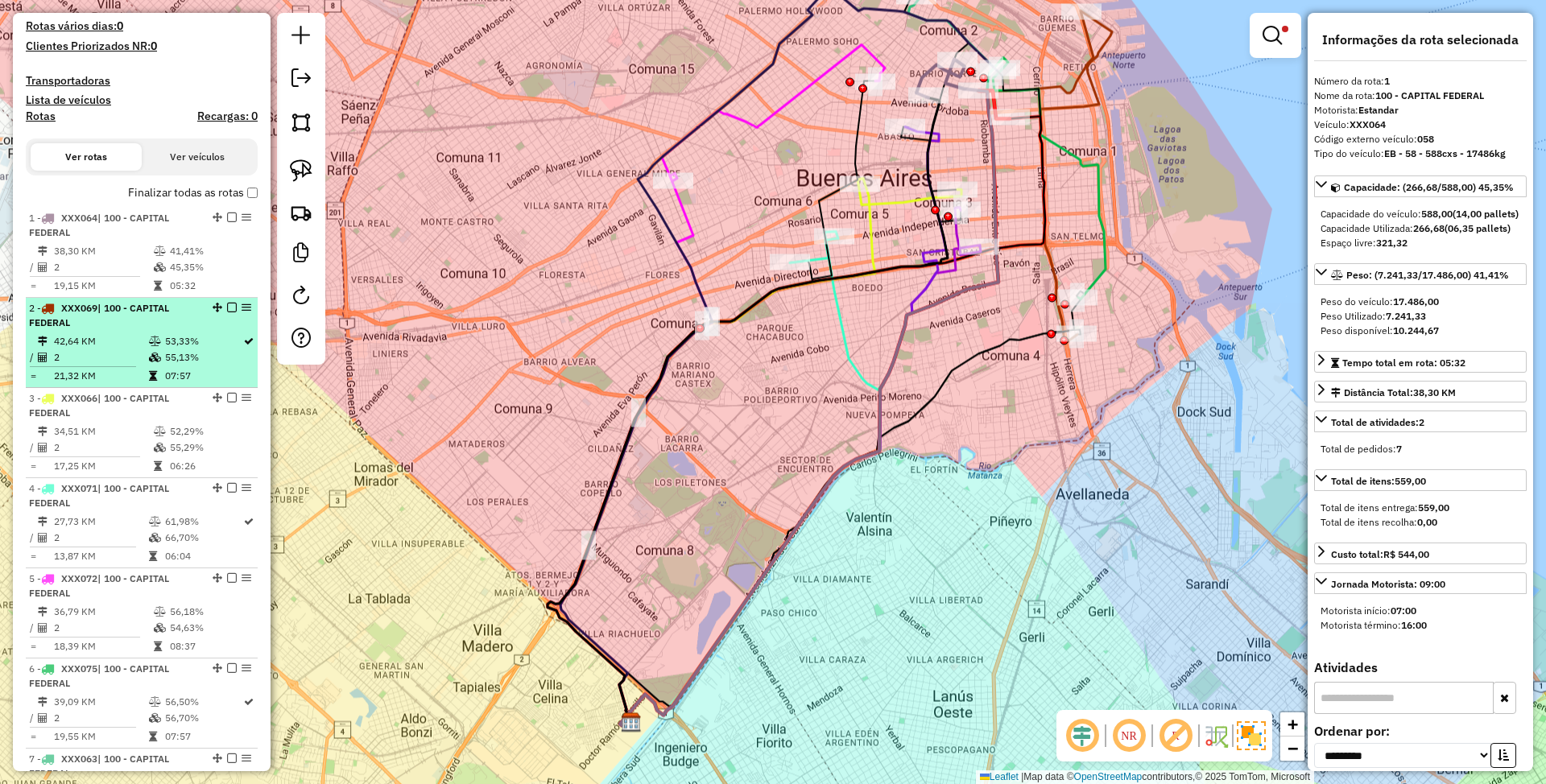
click at [117, 337] on td "42,64 KM" at bounding box center [101, 340] width 95 height 16
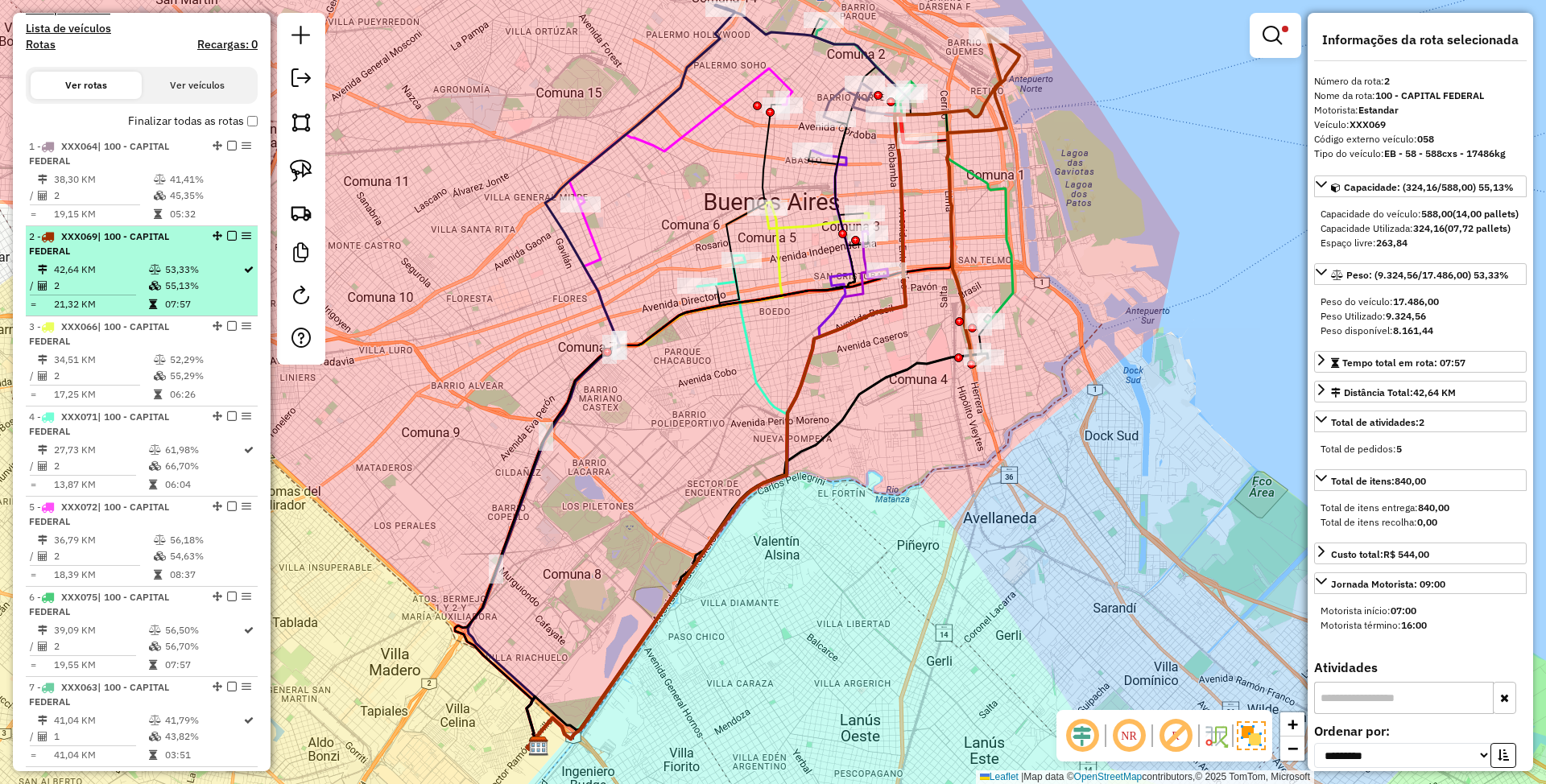
scroll to position [532, 0]
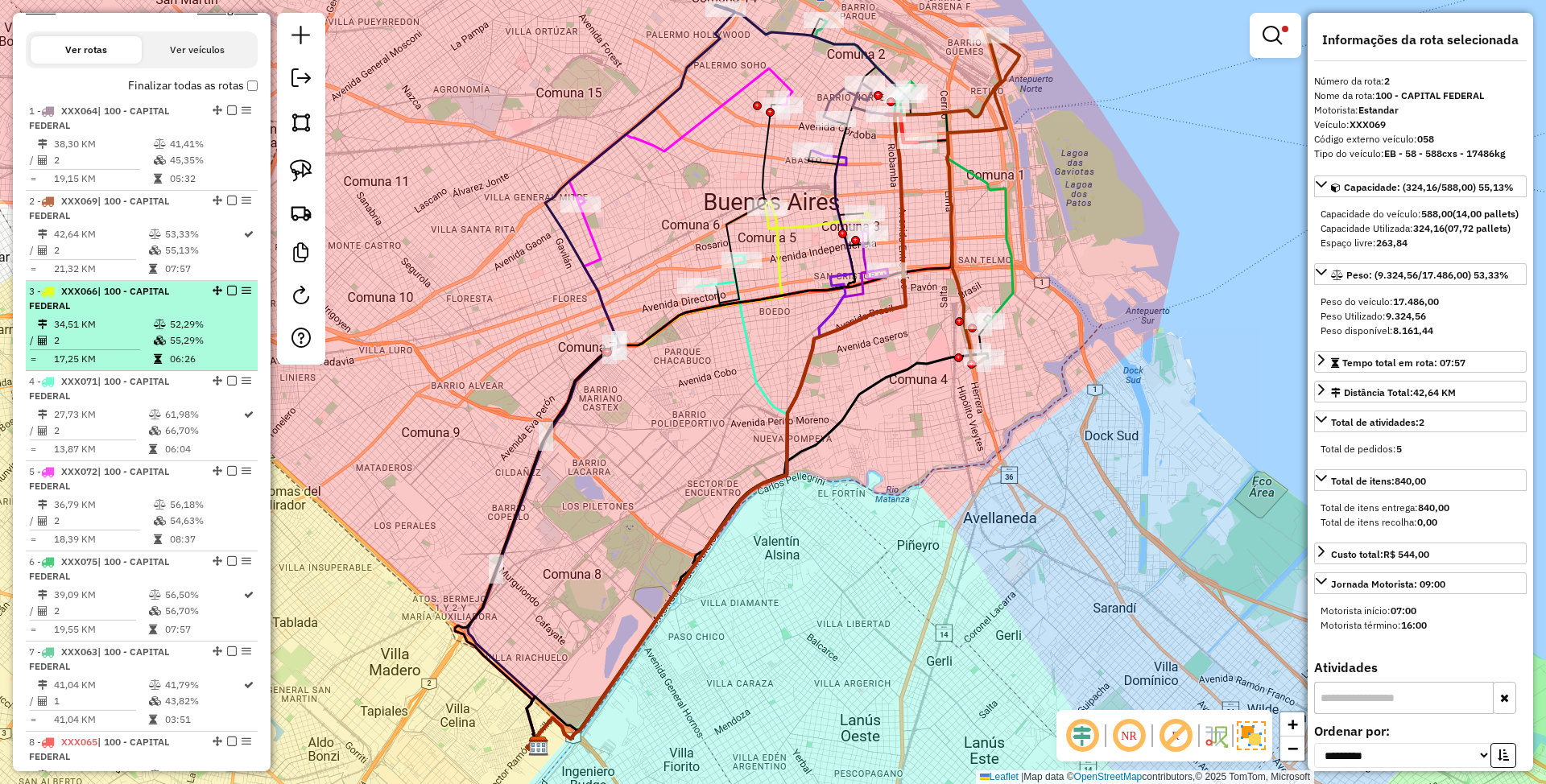
click at [126, 317] on td "34,51 KM" at bounding box center [102, 324] width 100 height 16
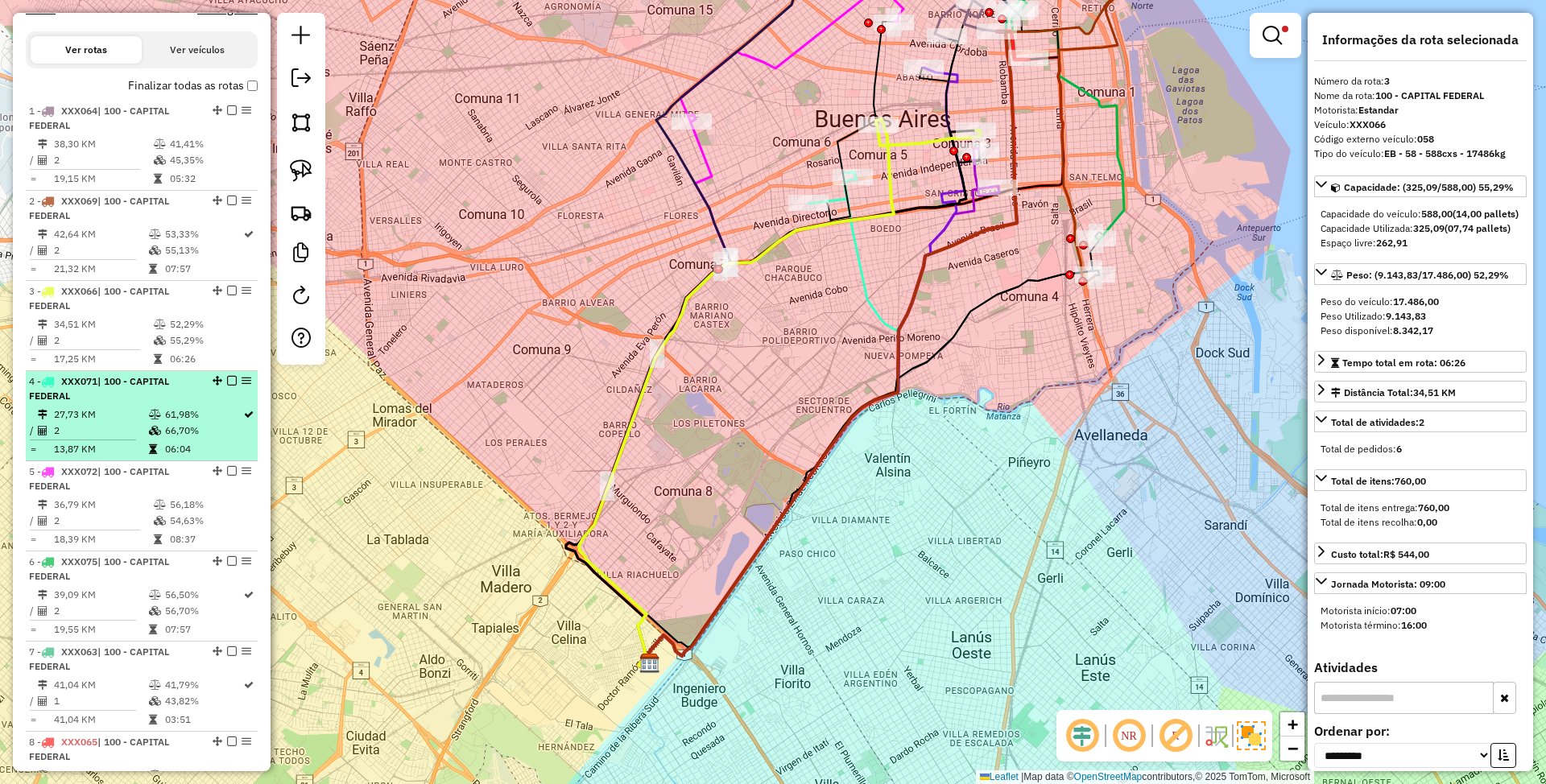
click at [122, 402] on div "4 - XXX071 | 100 - CAPITAL FEDERAL" at bounding box center [115, 389] width 171 height 29
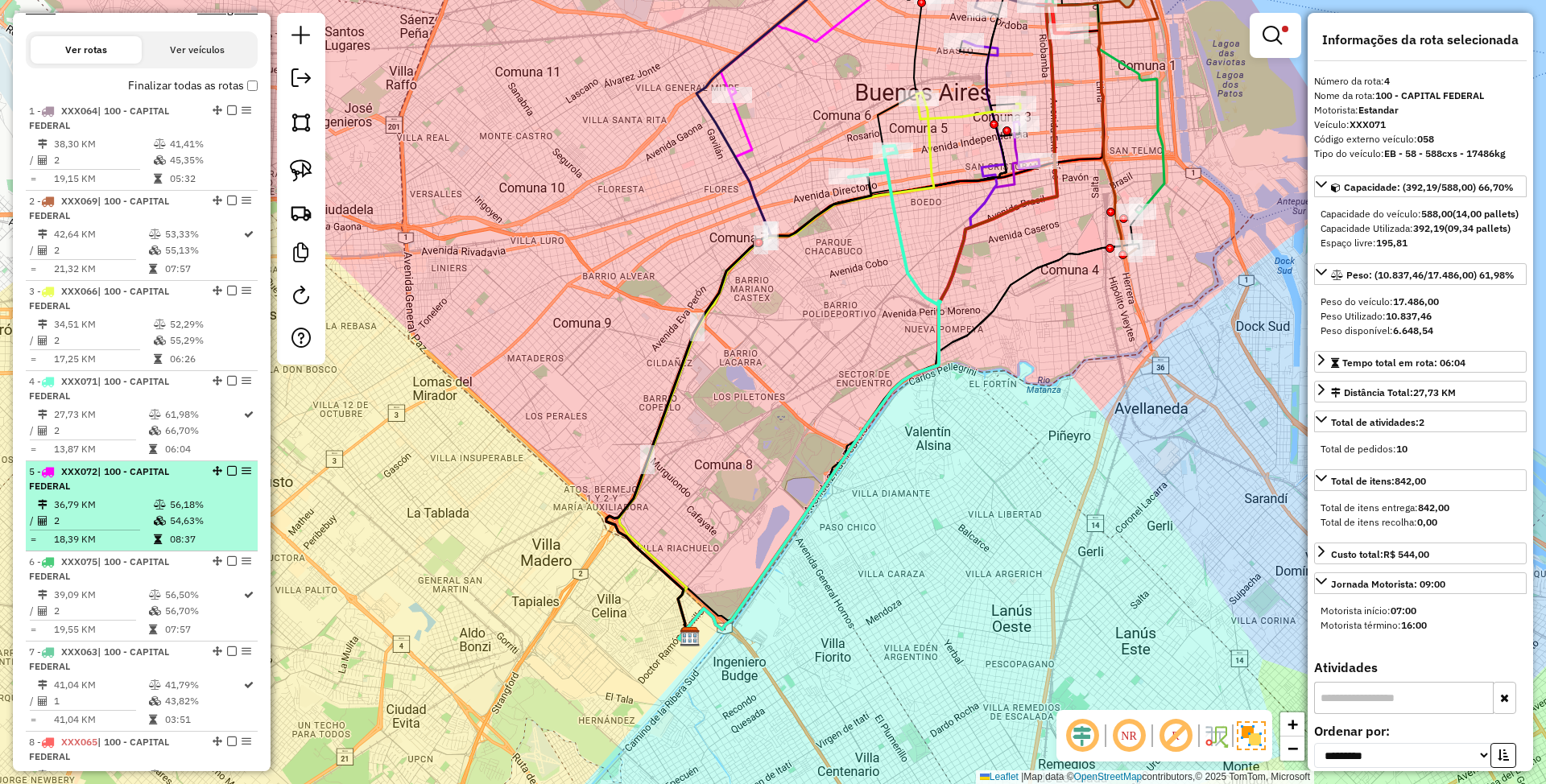
click at [118, 486] on div "5 - XXX072 | 100 - CAPITAL FEDERAL" at bounding box center [115, 479] width 171 height 29
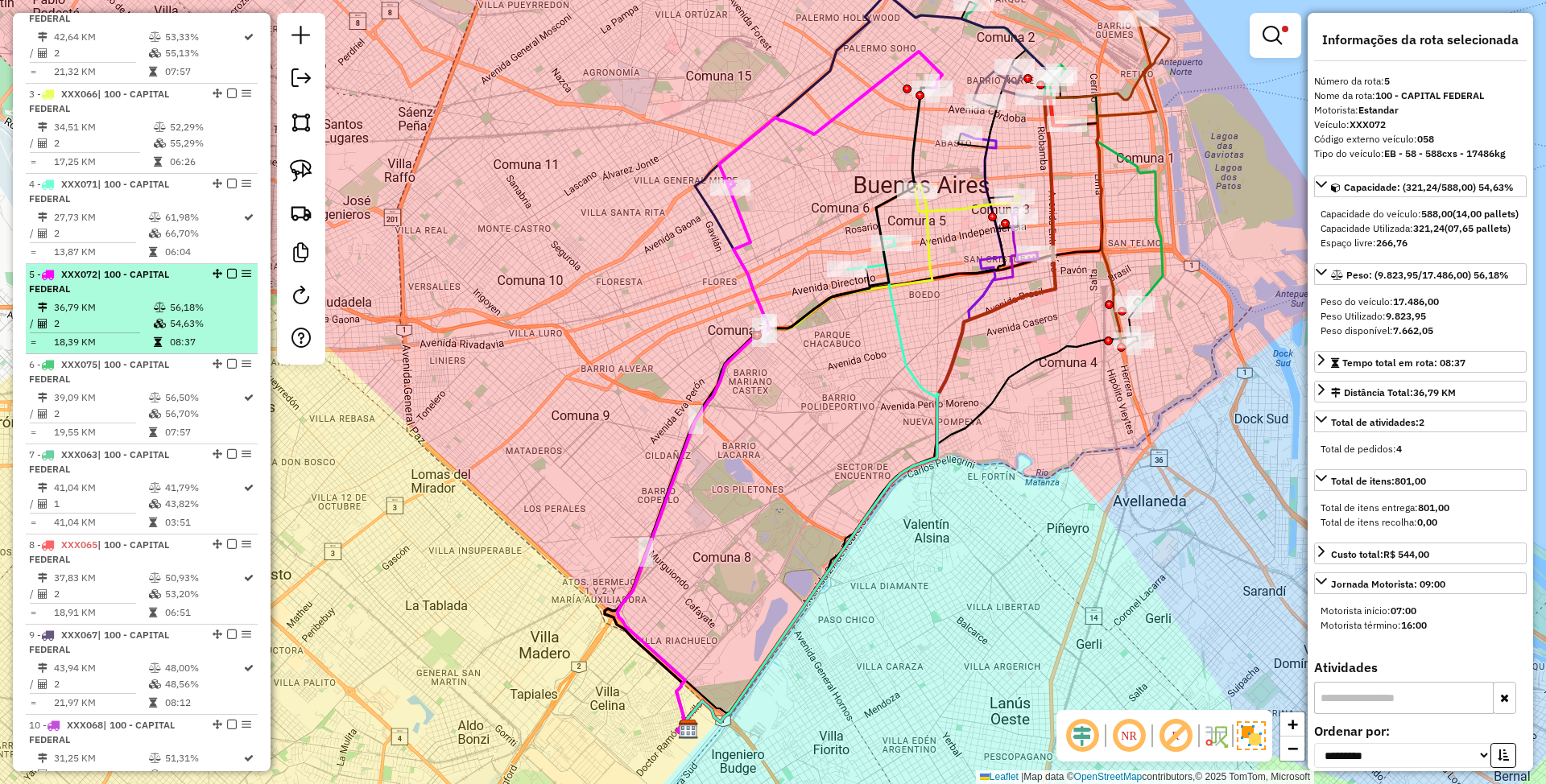
scroll to position [747, 0]
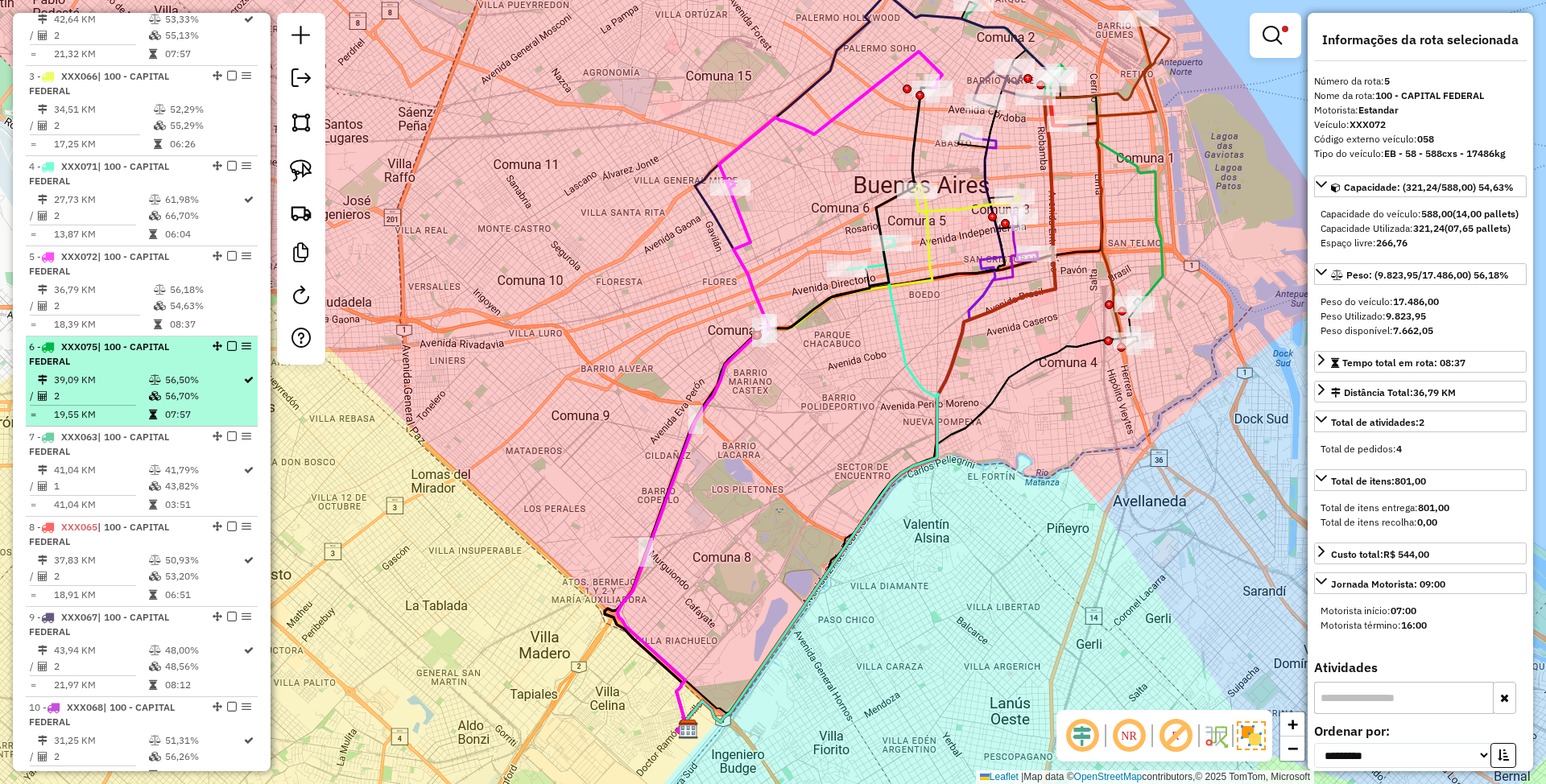
click at [131, 381] on td "39,09 KM" at bounding box center [101, 379] width 95 height 16
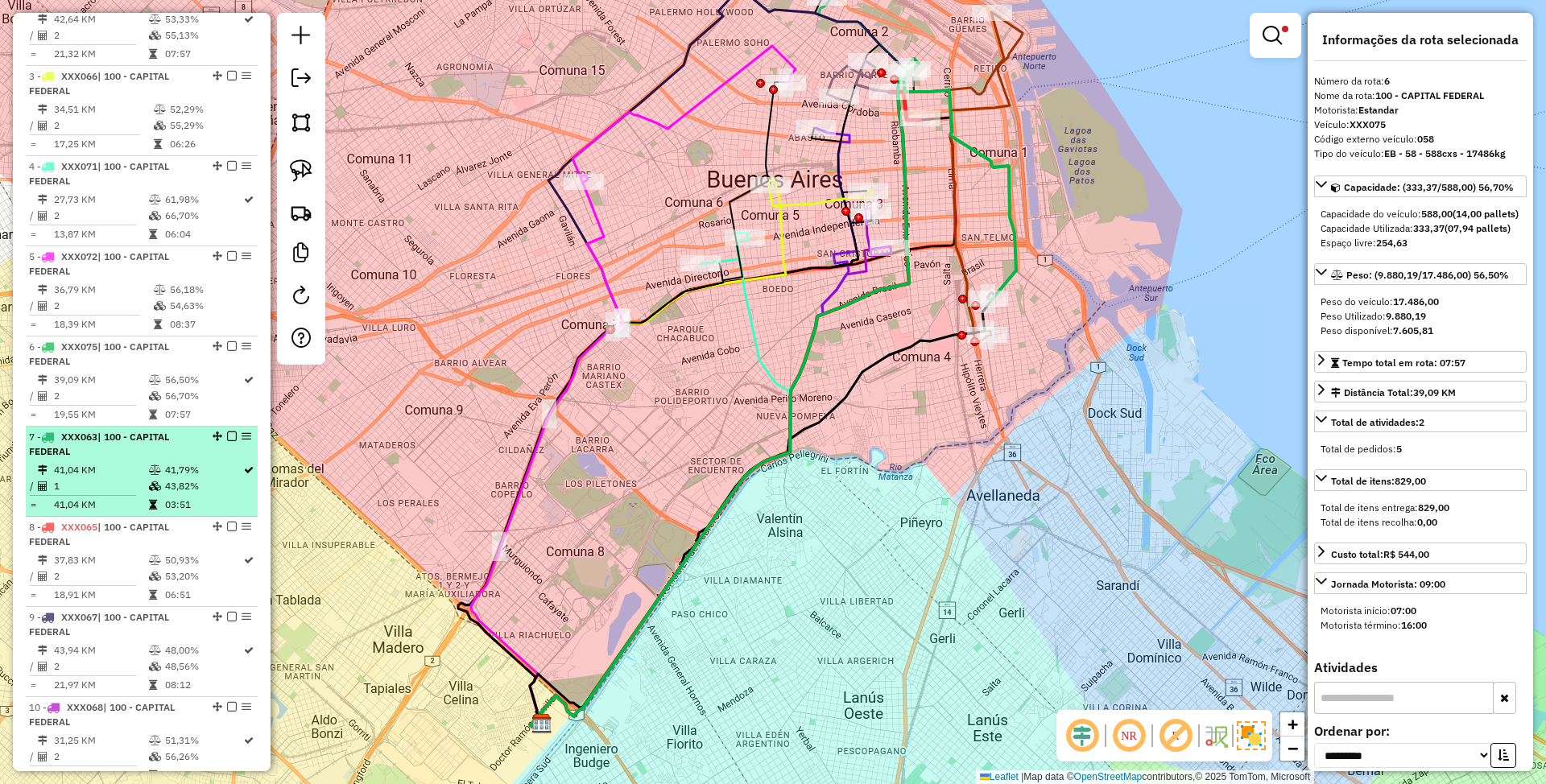
click at [133, 468] on td "41,04 KM" at bounding box center [101, 469] width 95 height 16
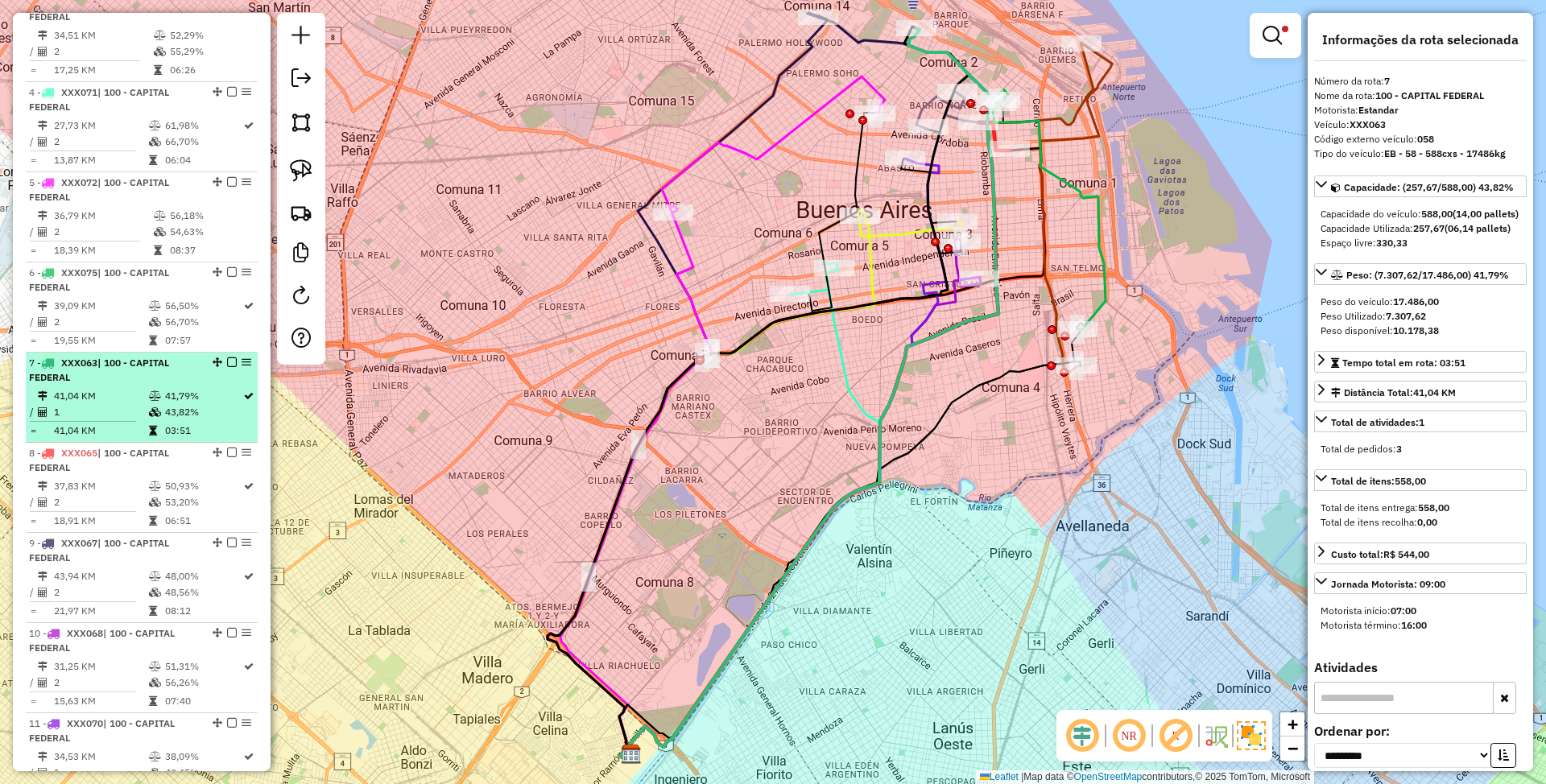
scroll to position [854, 0]
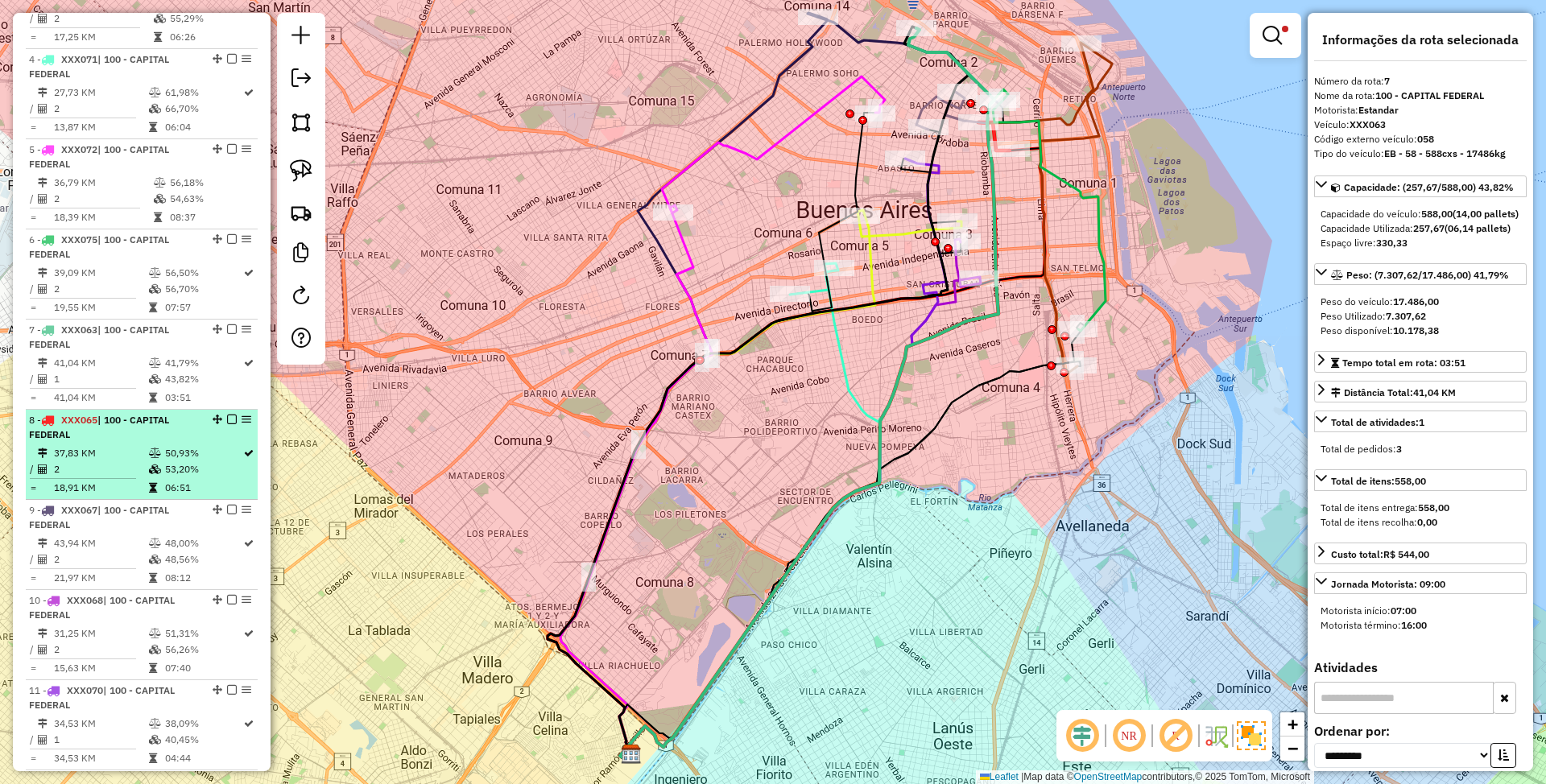
click at [152, 450] on icon at bounding box center [155, 453] width 12 height 9
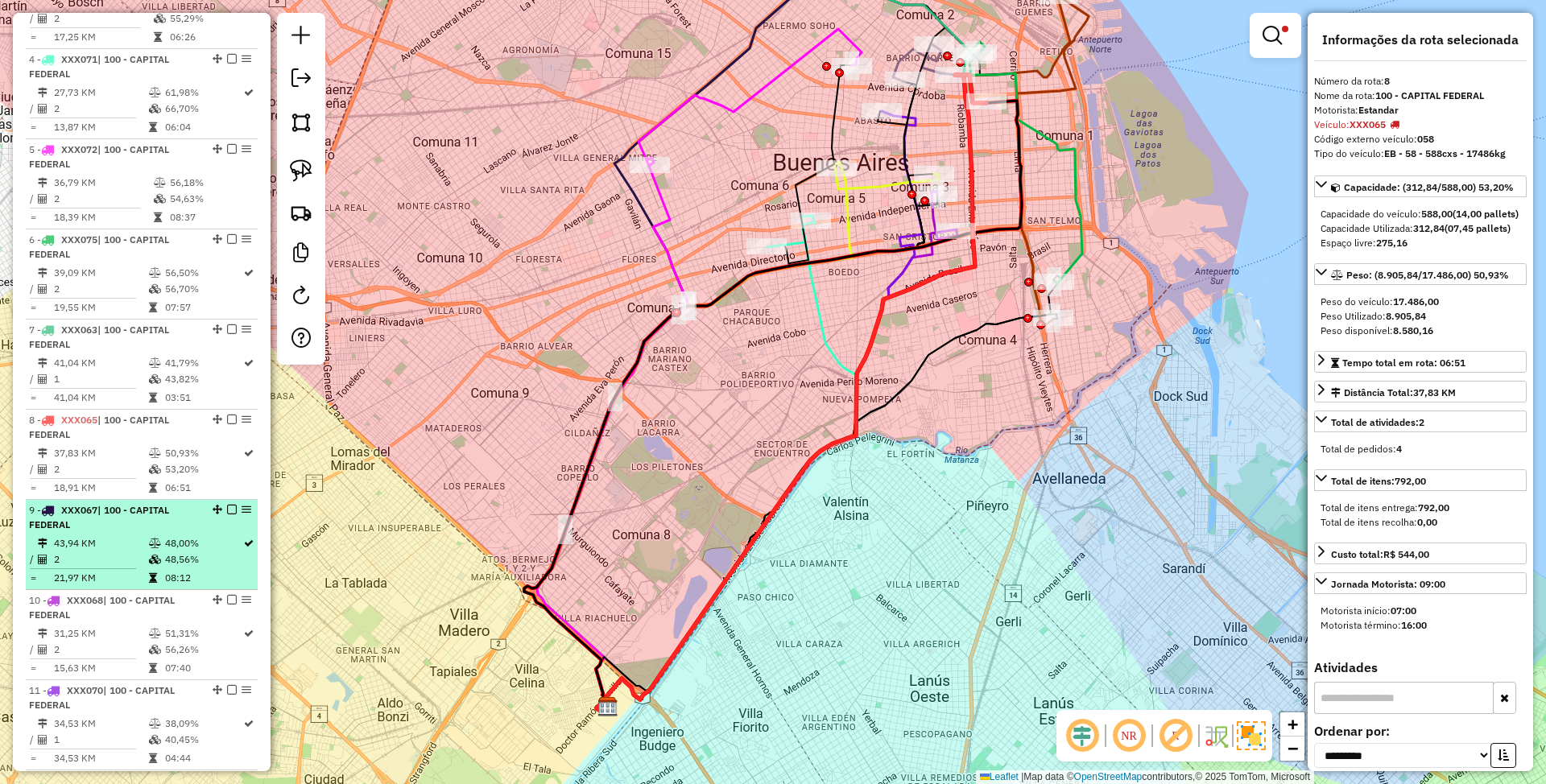
click at [153, 523] on div "9 - XXX067 | 100 - CAPITAL FEDERAL" at bounding box center [115, 518] width 171 height 29
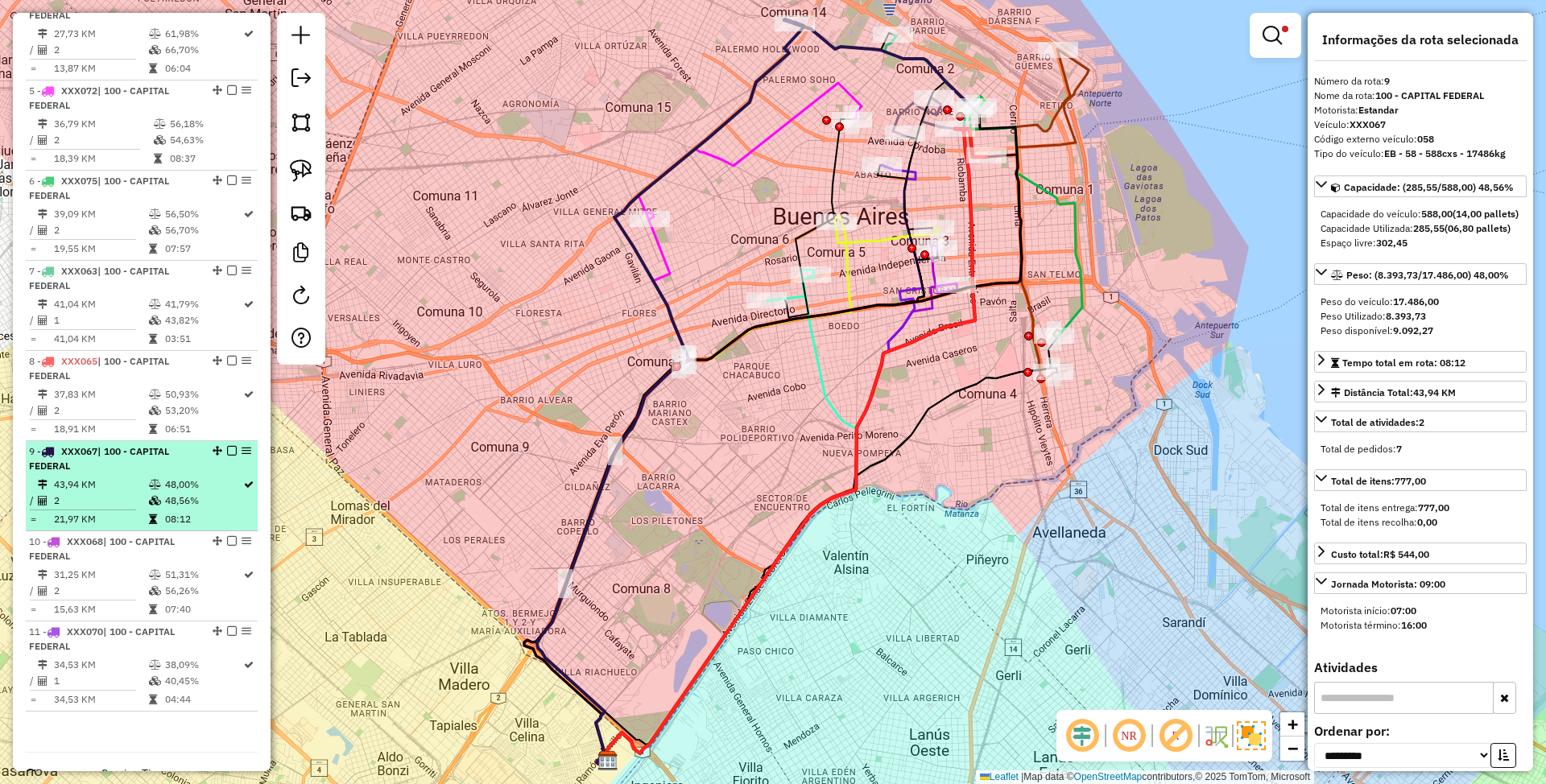
scroll to position [961, 0]
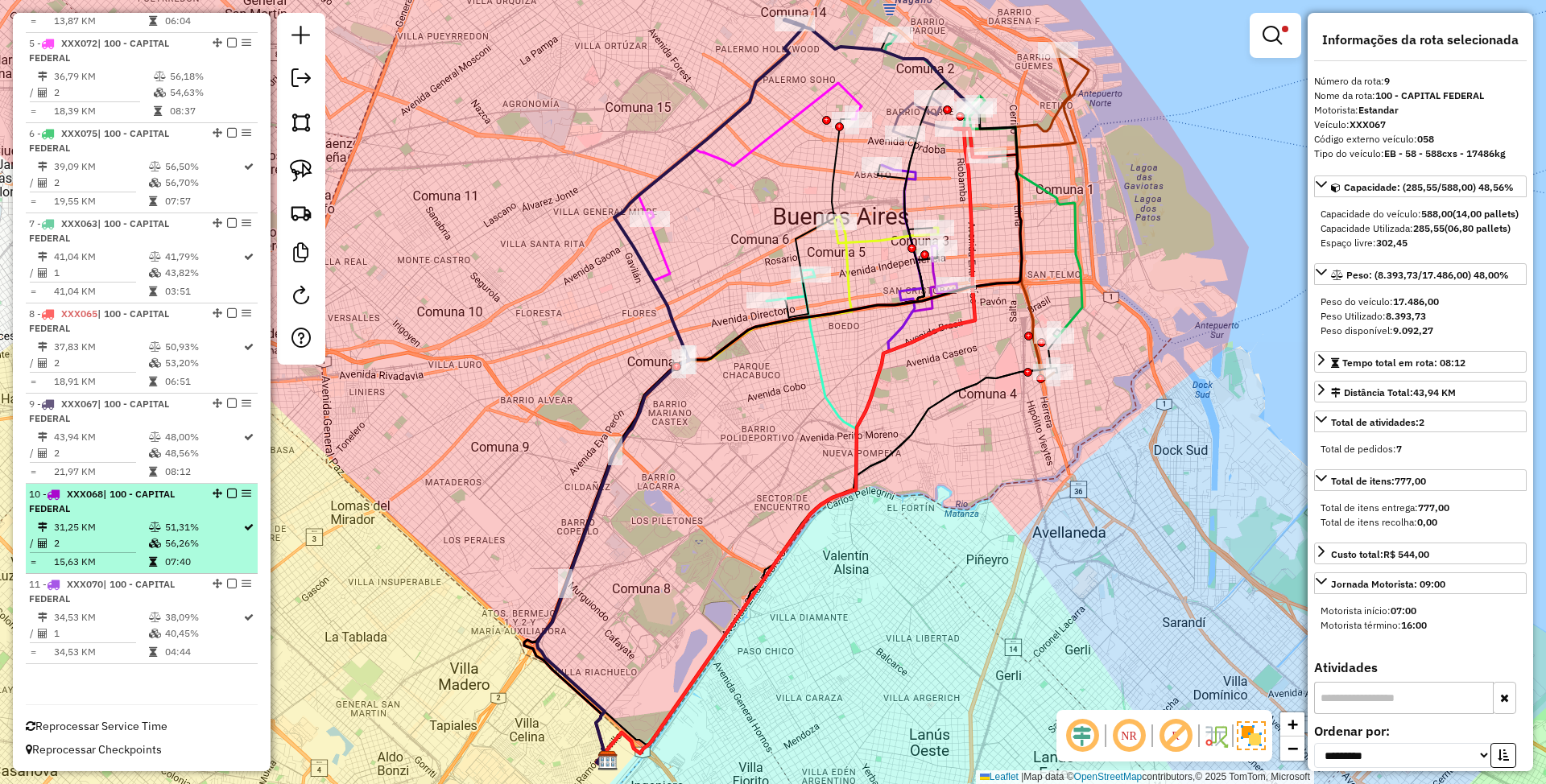
click at [152, 501] on div "10 - XXX068 | 100 - CAPITAL FEDERAL" at bounding box center [115, 501] width 171 height 29
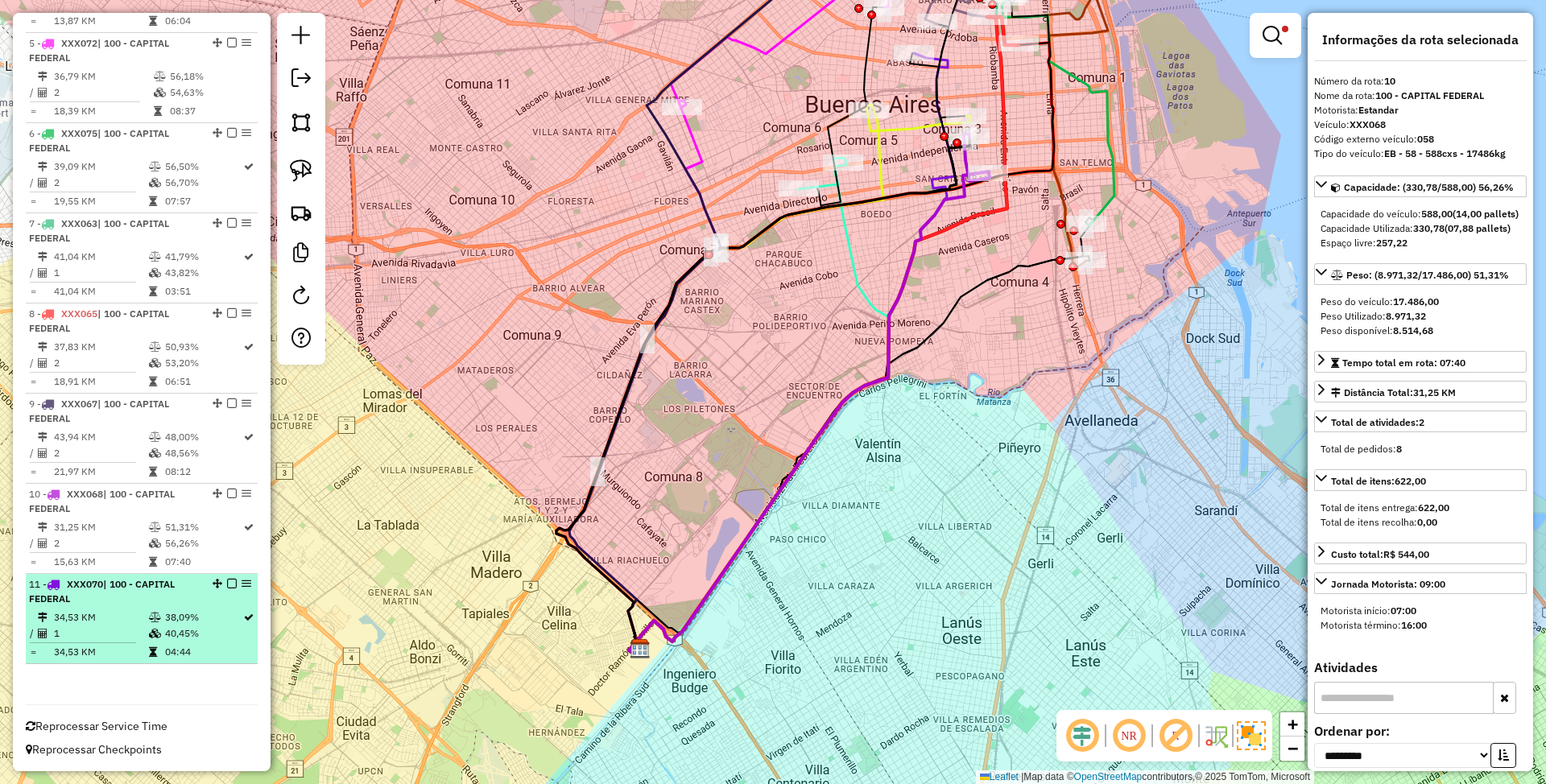
click at [158, 610] on td at bounding box center [156, 617] width 16 height 16
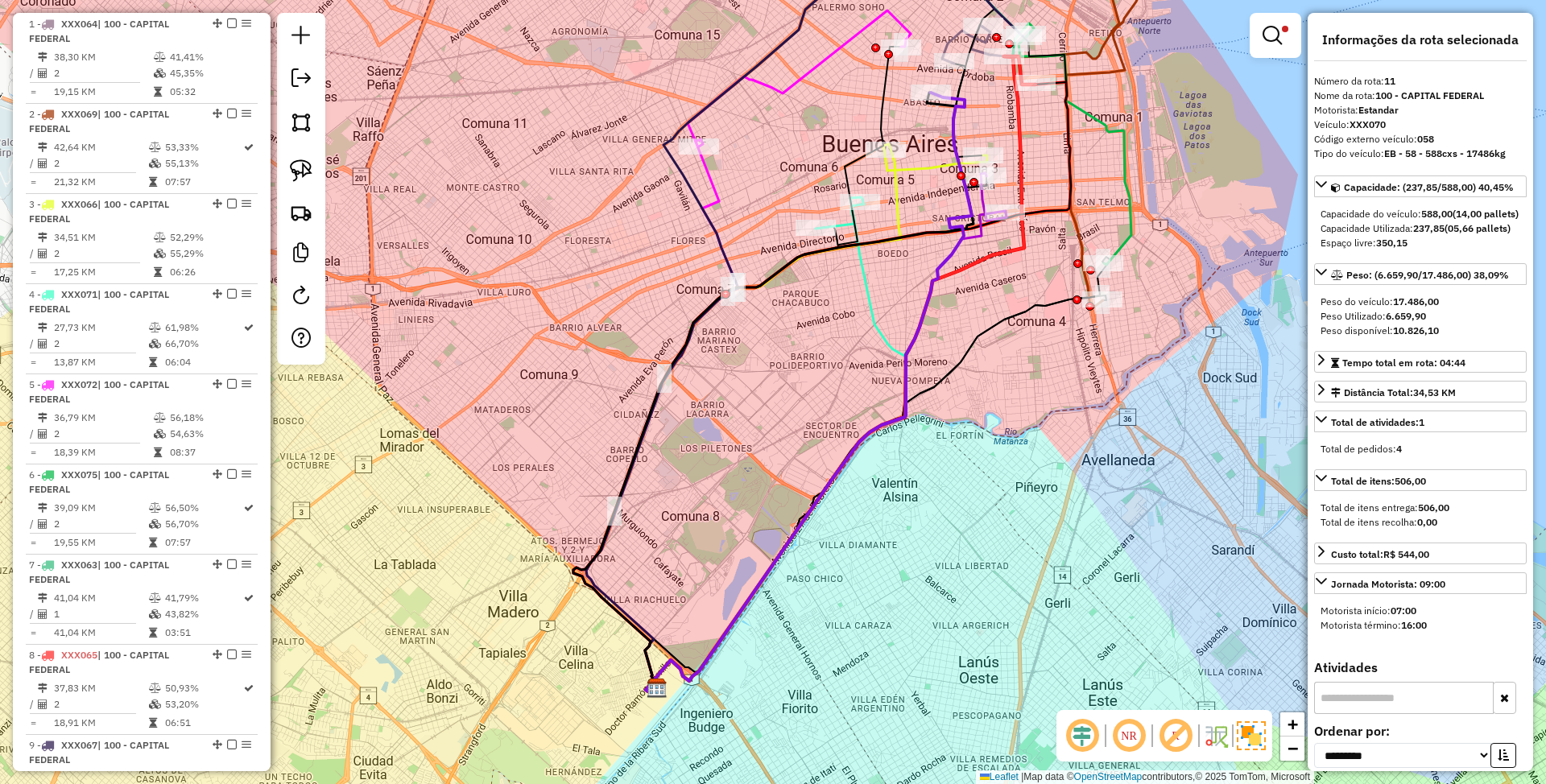
scroll to position [425, 0]
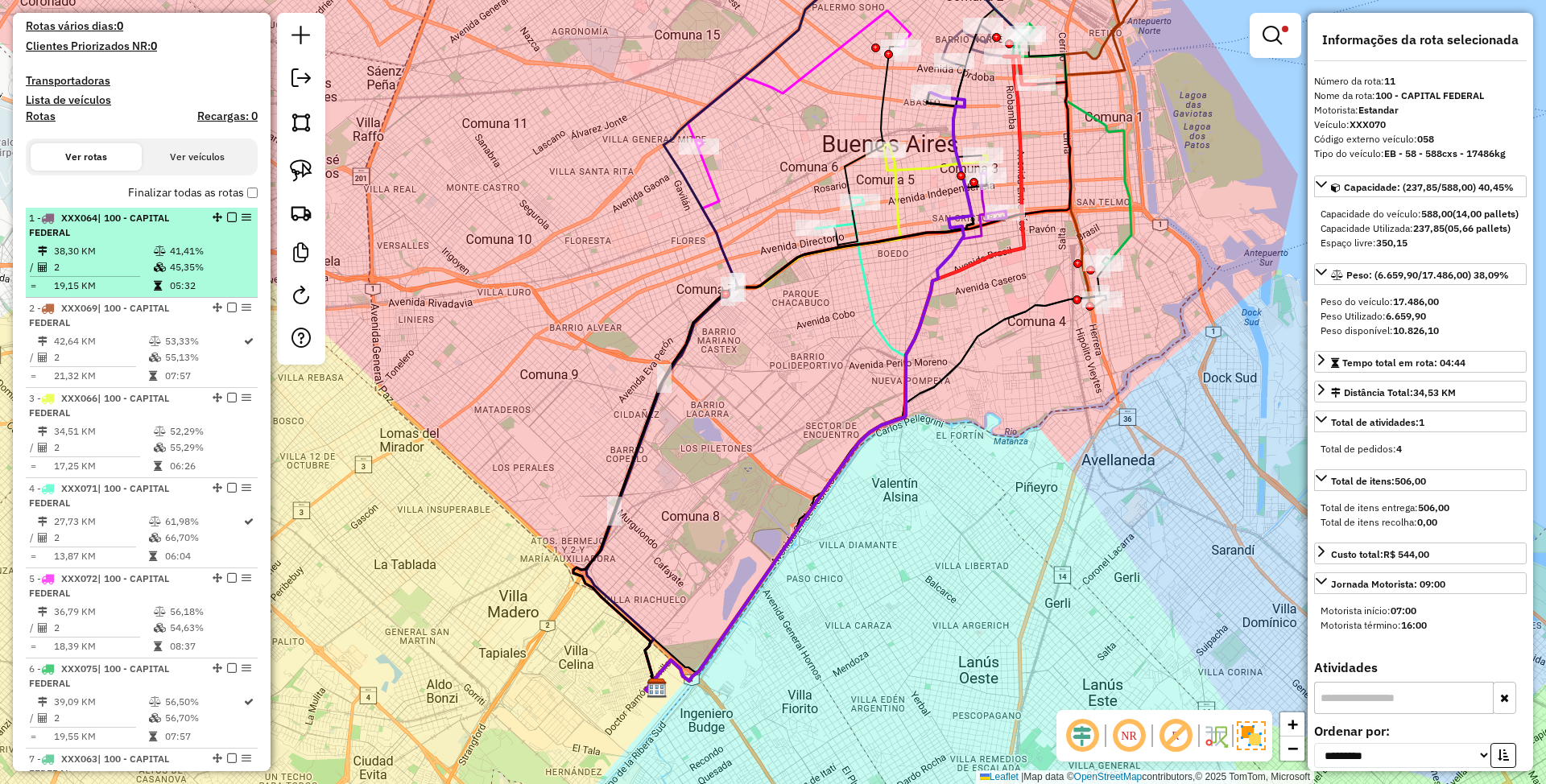
click at [109, 243] on td "38,30 KM" at bounding box center [102, 250] width 100 height 16
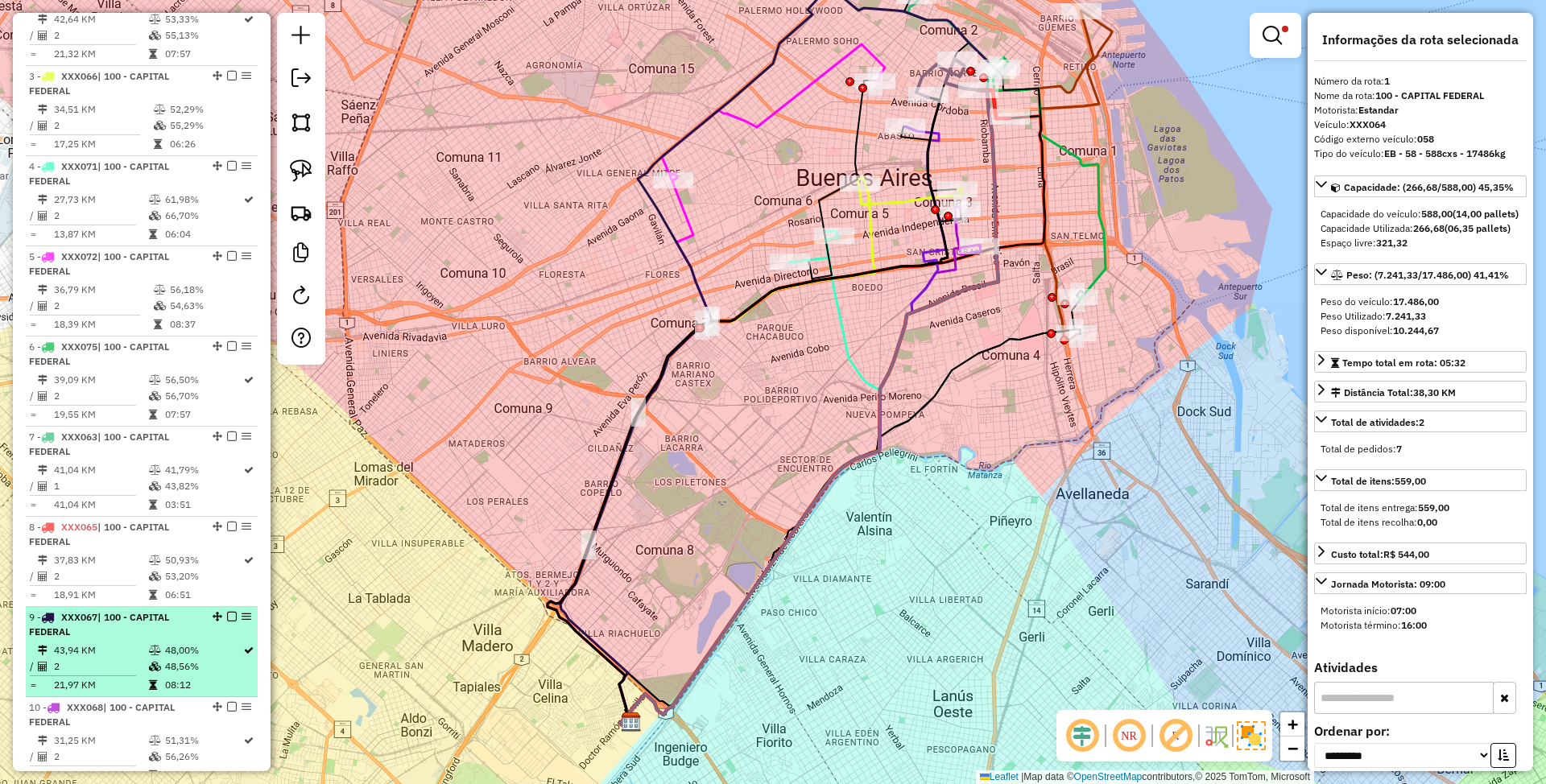
scroll to position [961, 0]
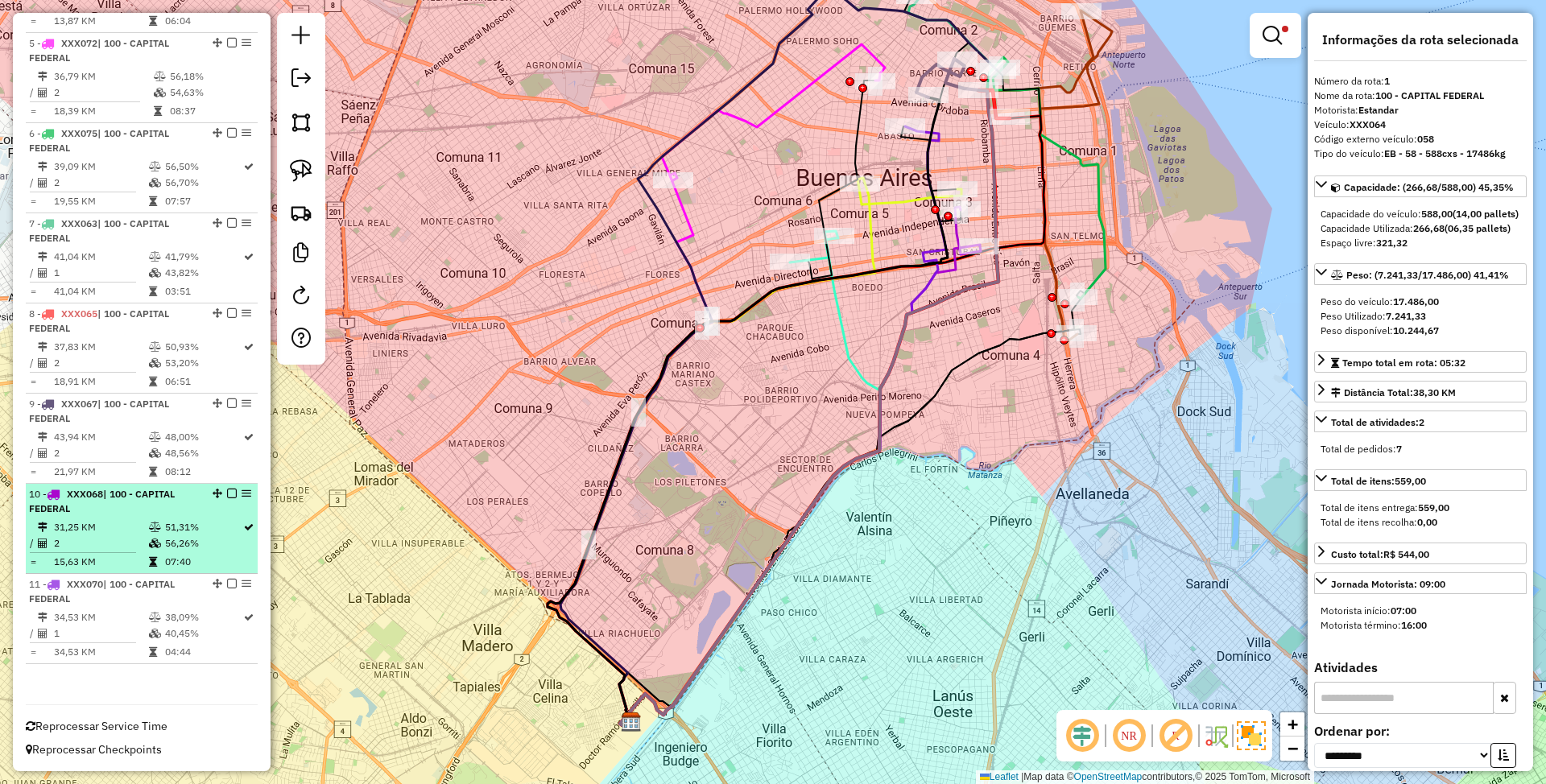
click at [114, 535] on td "31,25 KM" at bounding box center [101, 527] width 95 height 16
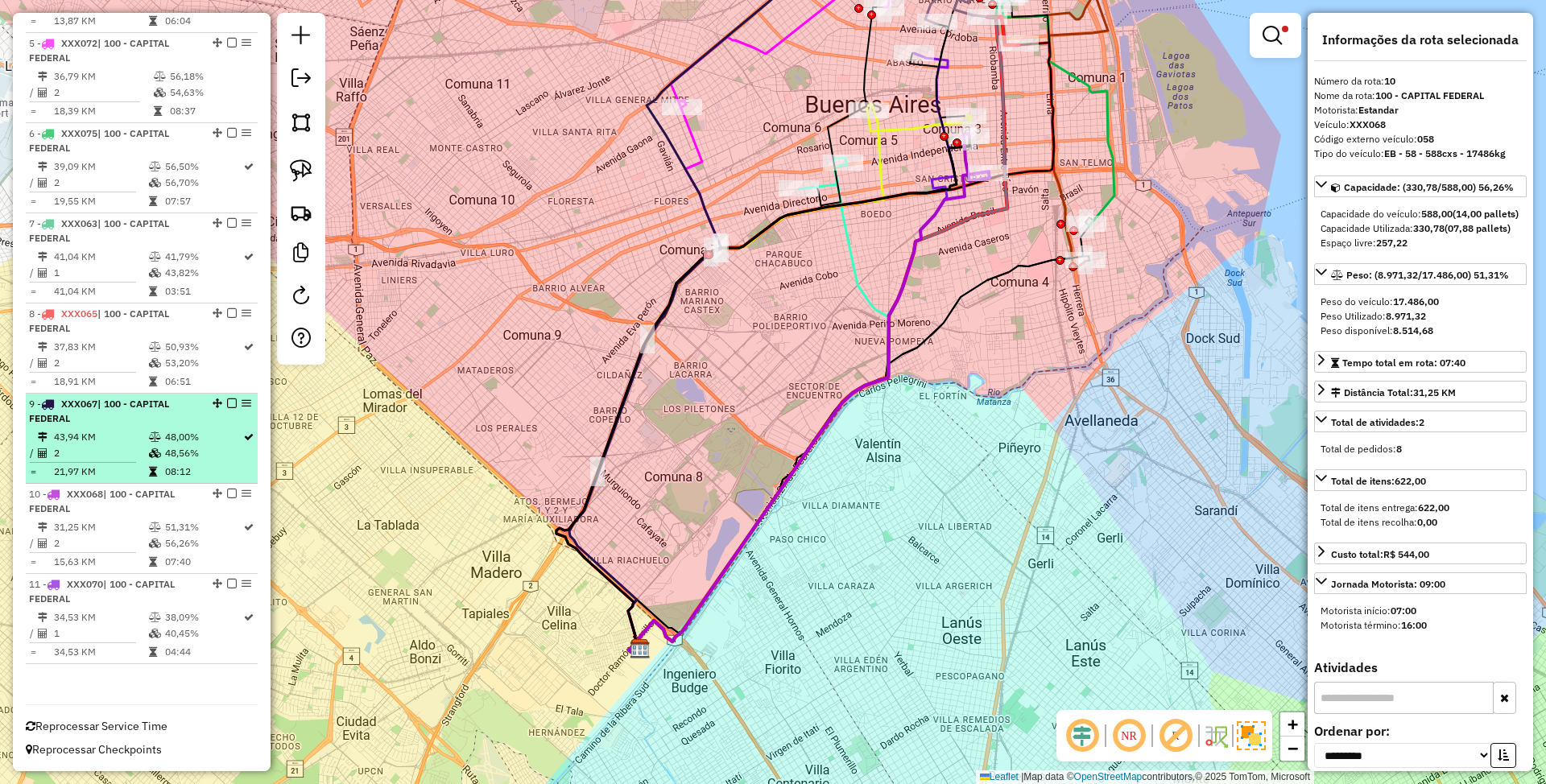
click at [120, 433] on td "43,94 KM" at bounding box center [101, 436] width 95 height 16
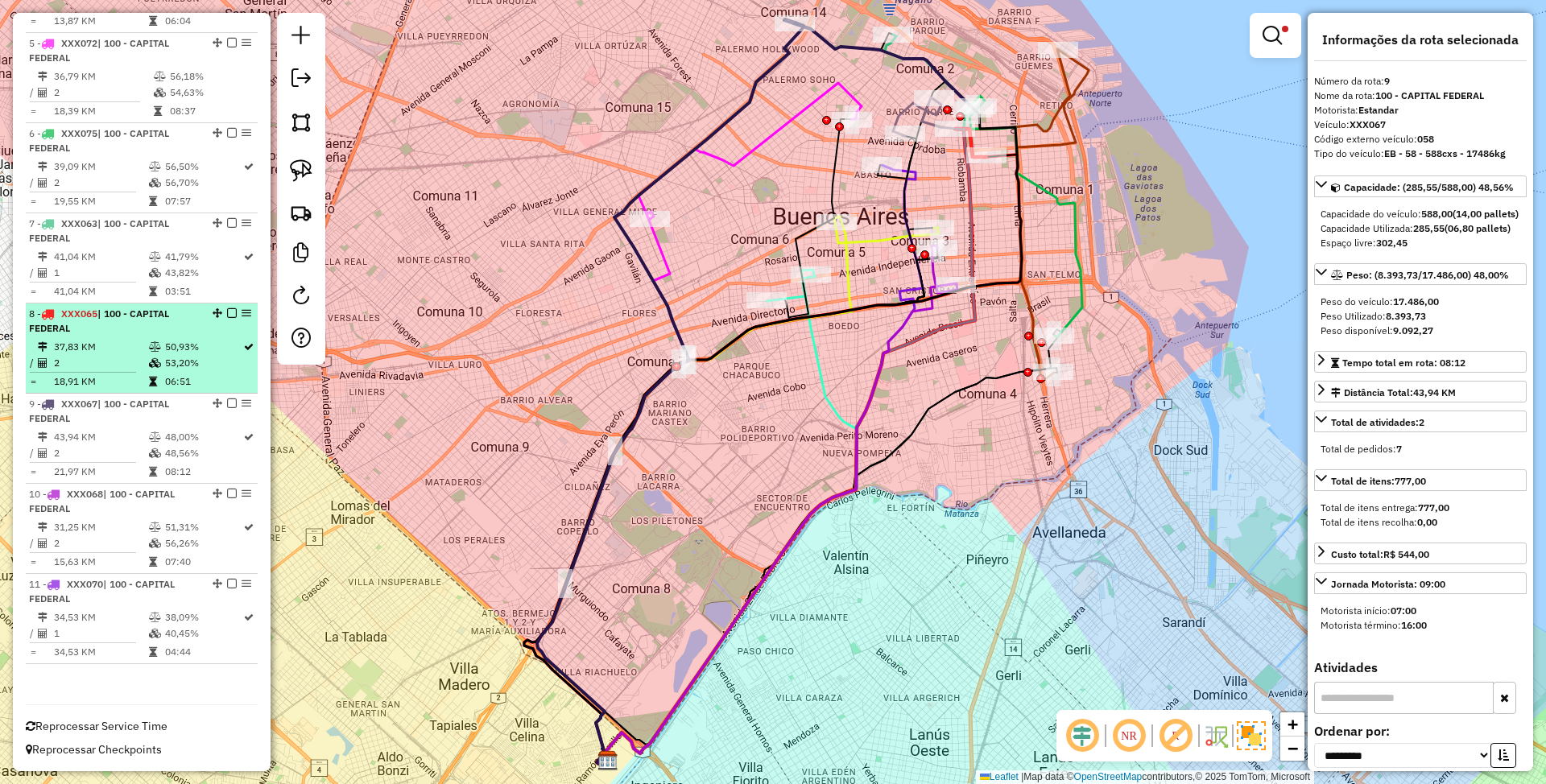
click at [120, 343] on td "37,83 KM" at bounding box center [101, 346] width 95 height 16
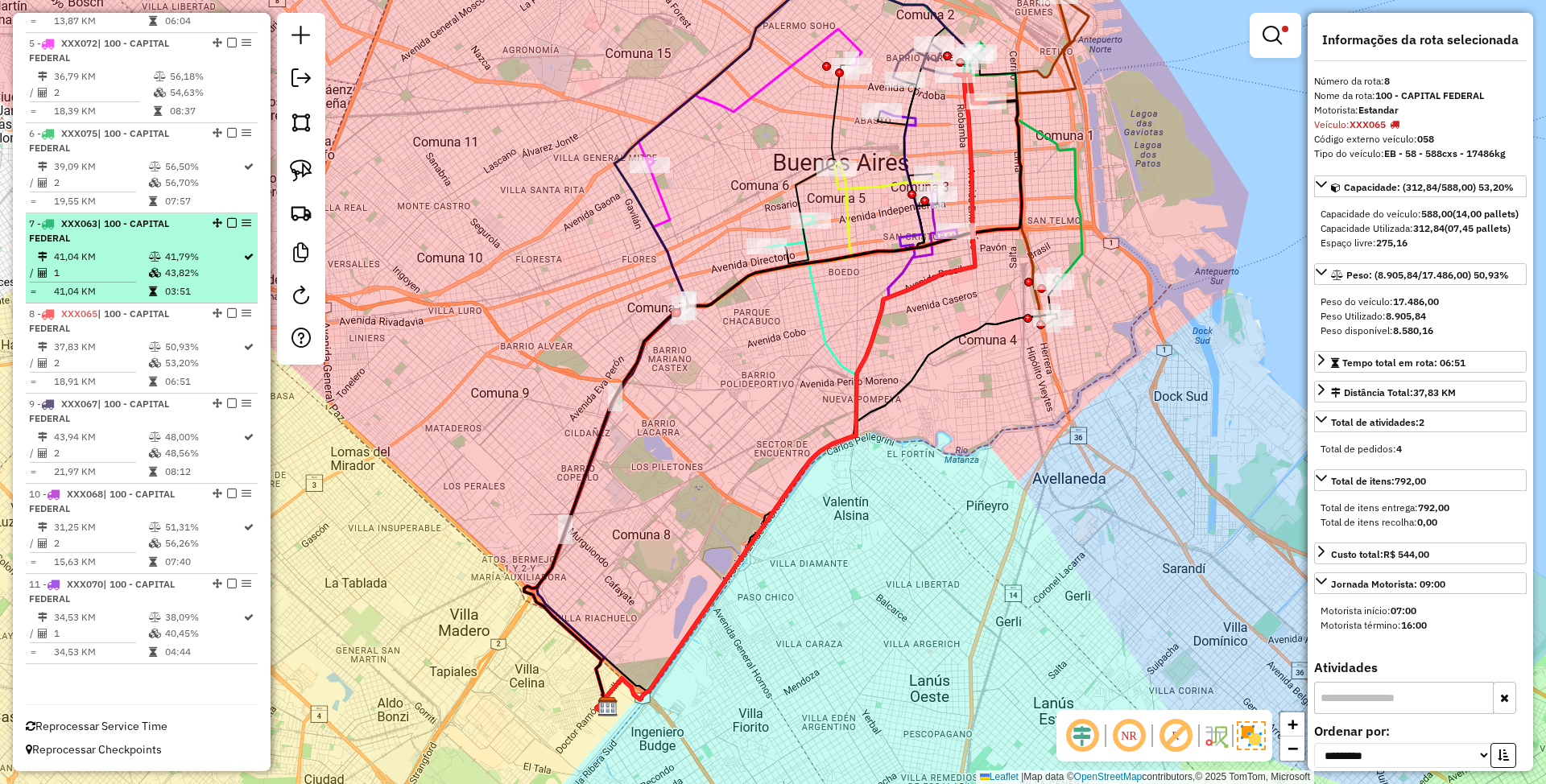
click at [120, 262] on td "41,04 KM" at bounding box center [101, 256] width 95 height 16
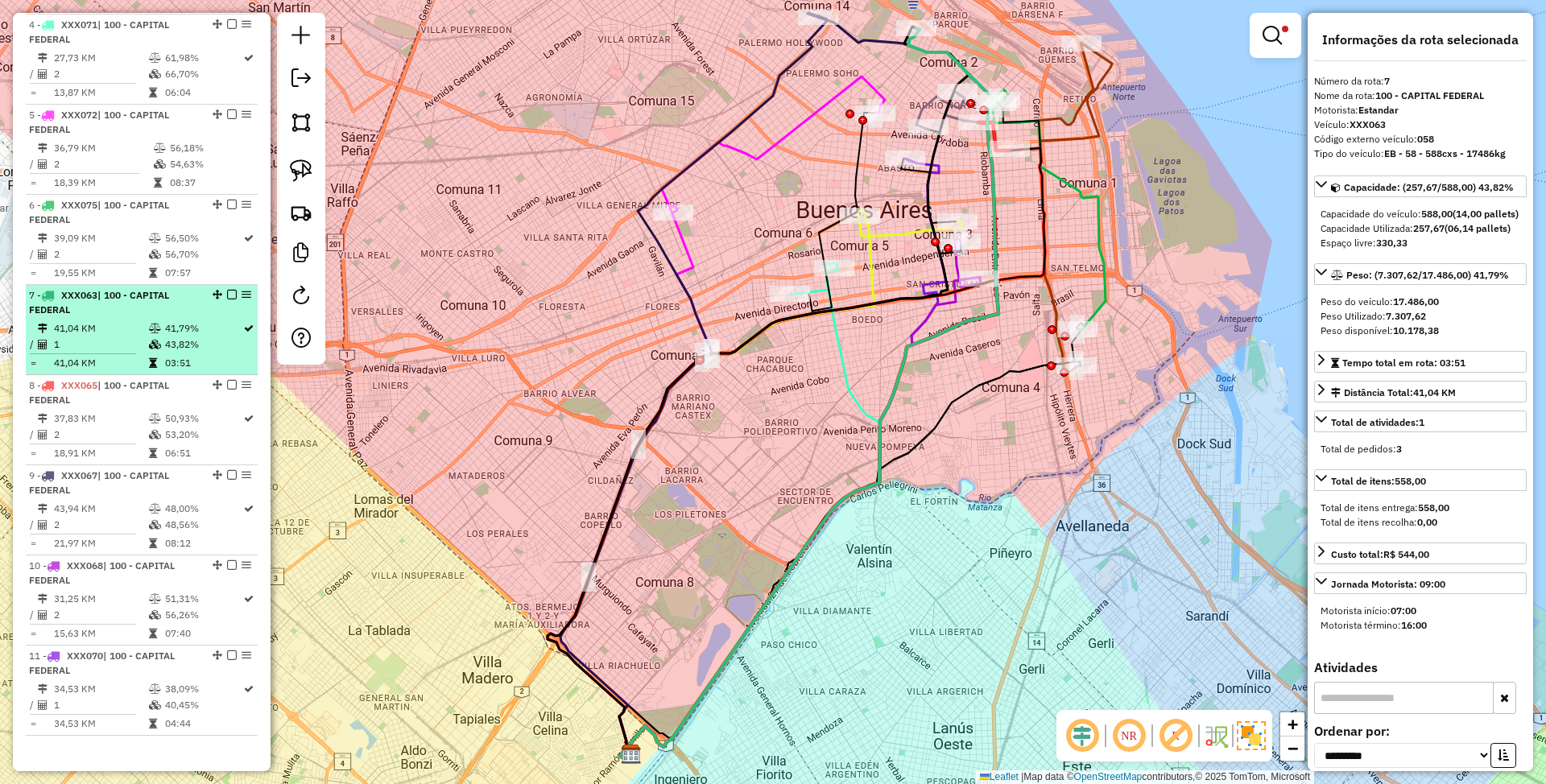
scroll to position [854, 0]
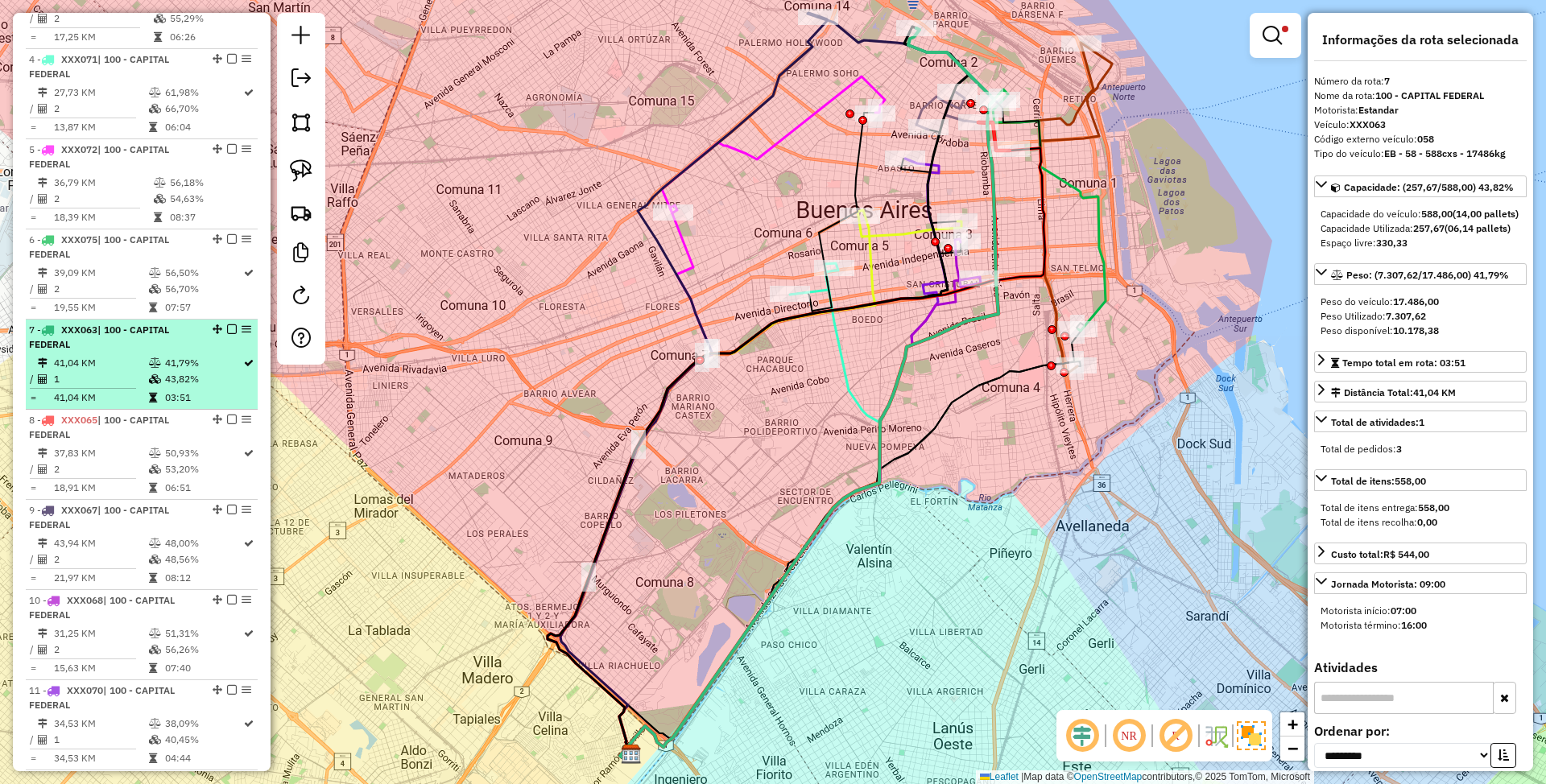
click at [120, 262] on div "6 - XXX075 | 100 - CAPITAL FEDERAL" at bounding box center [115, 246] width 171 height 29
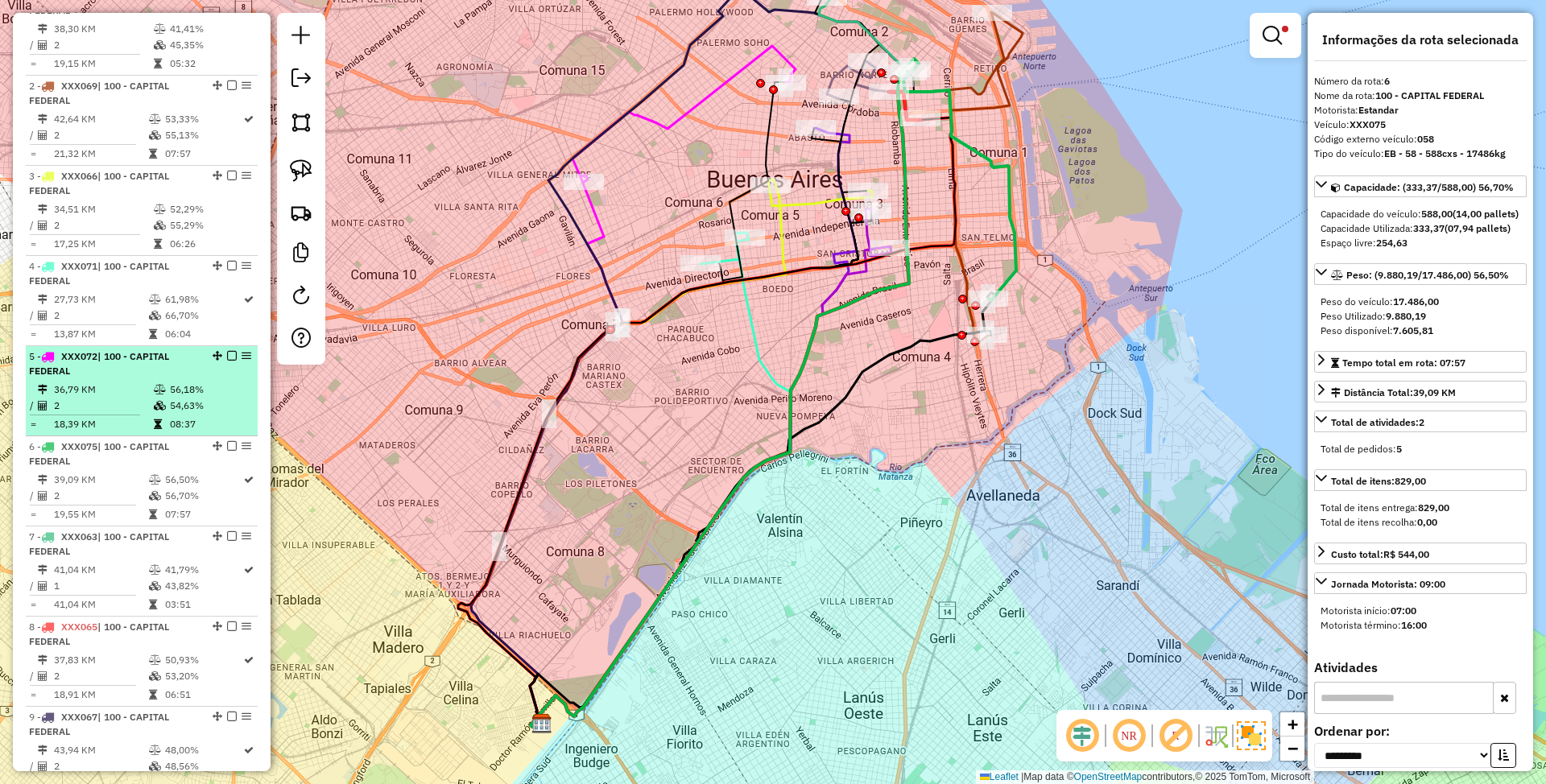
scroll to position [639, 0]
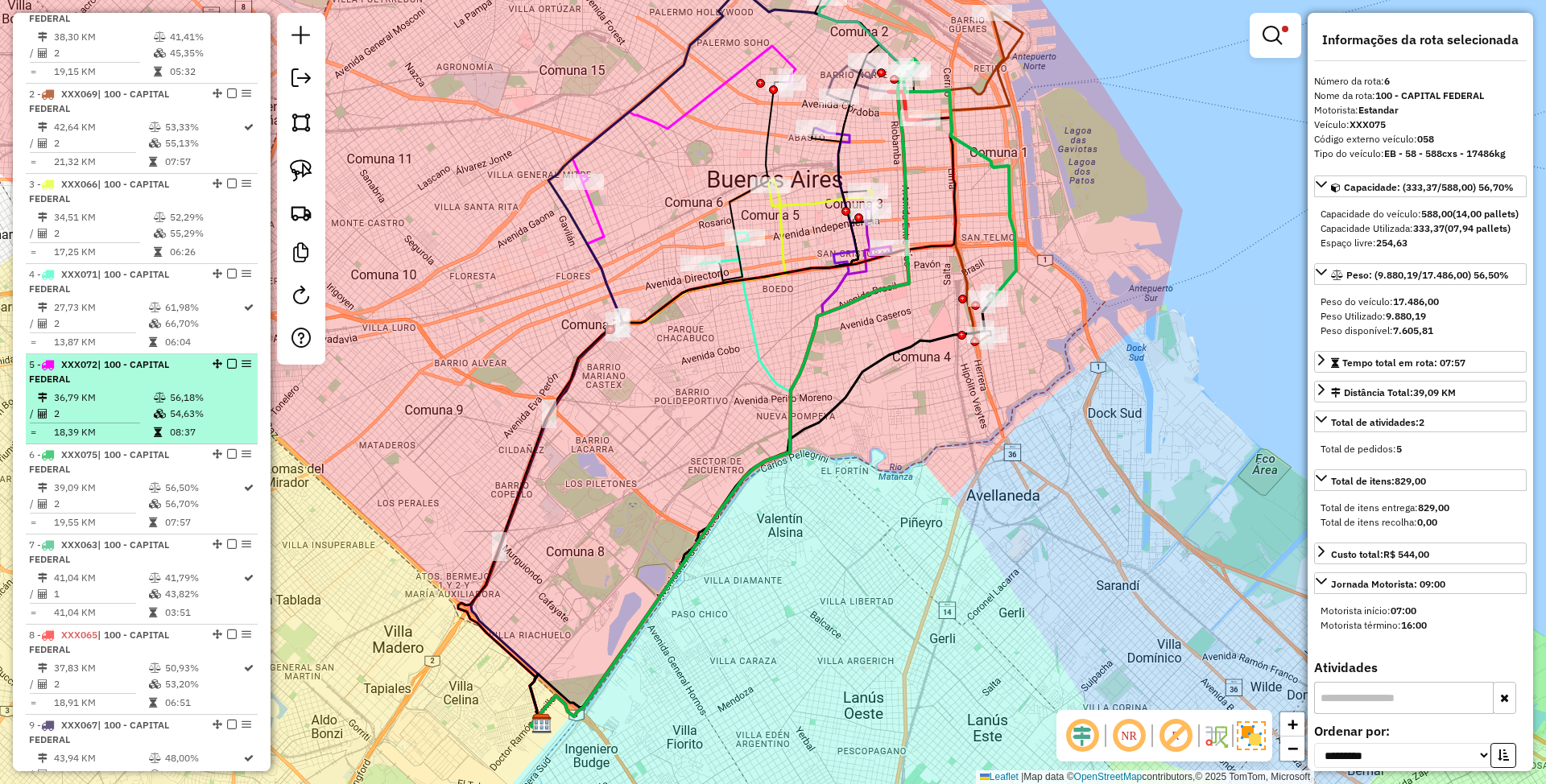
click at [122, 392] on td "36,79 KM" at bounding box center [102, 397] width 100 height 16
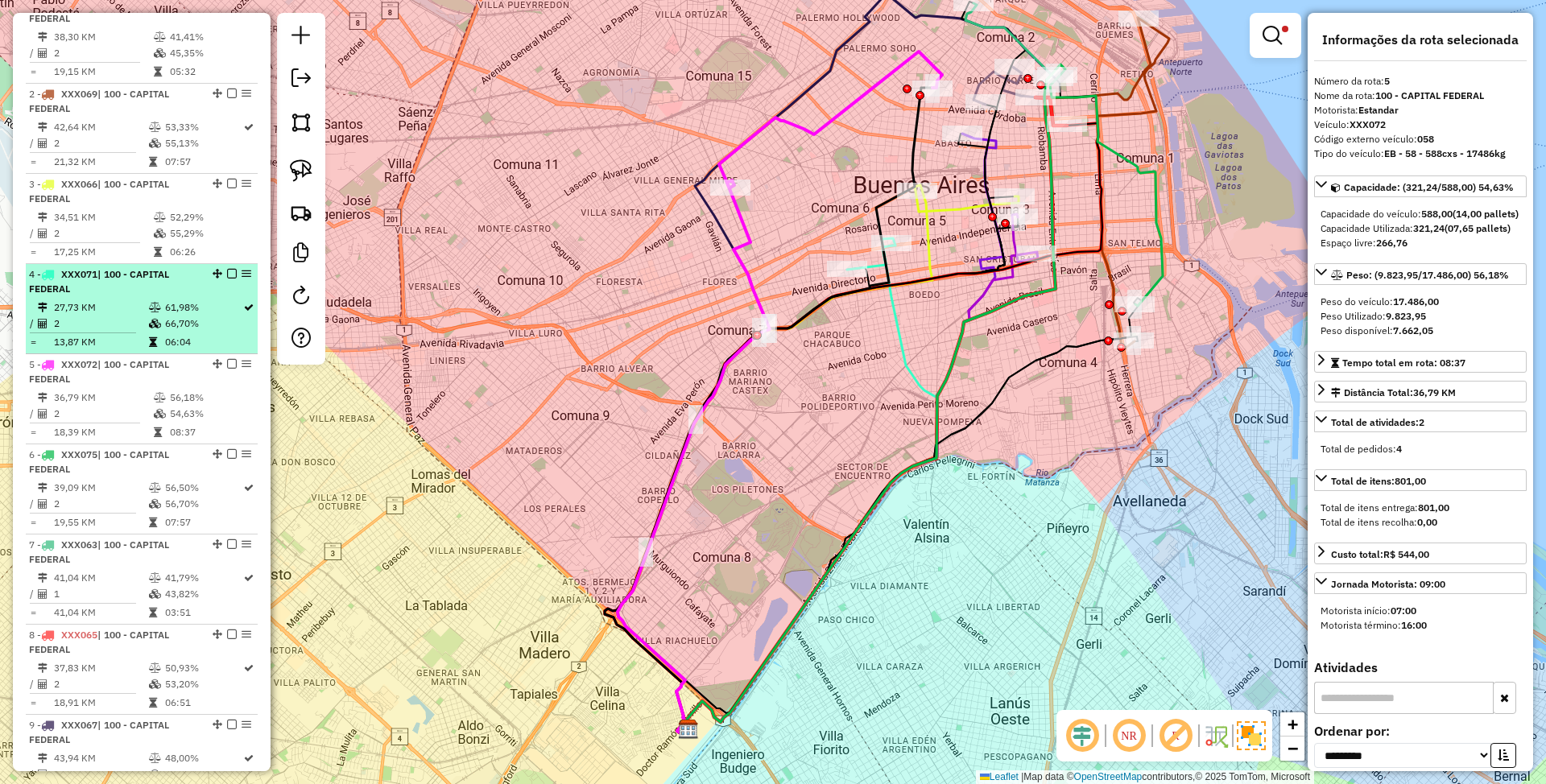
click at [130, 303] on td "27,73 KM" at bounding box center [101, 307] width 95 height 16
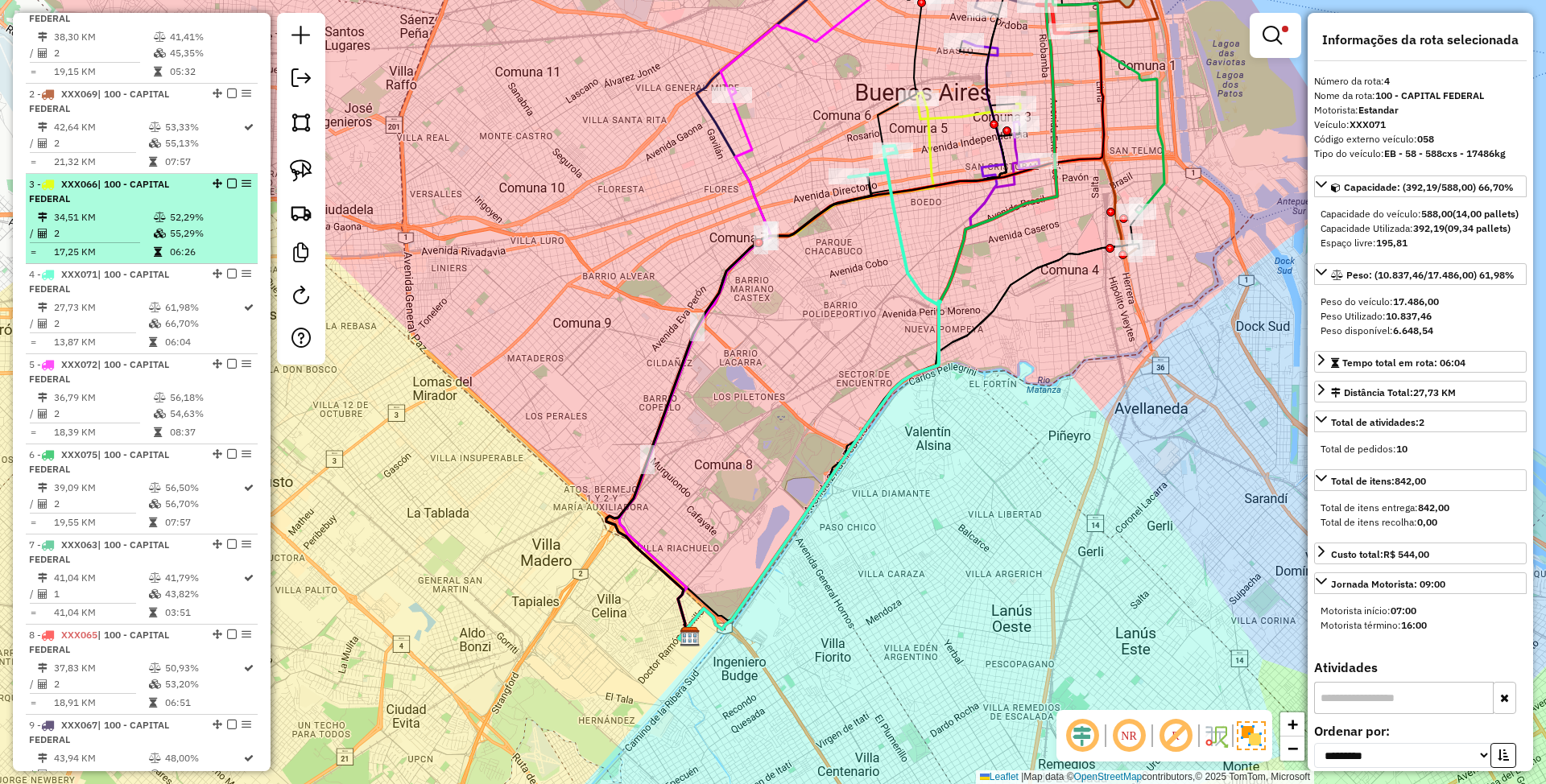
click at [125, 204] on div "3 - XXX066 | 100 - CAPITAL FEDERAL" at bounding box center [115, 191] width 171 height 29
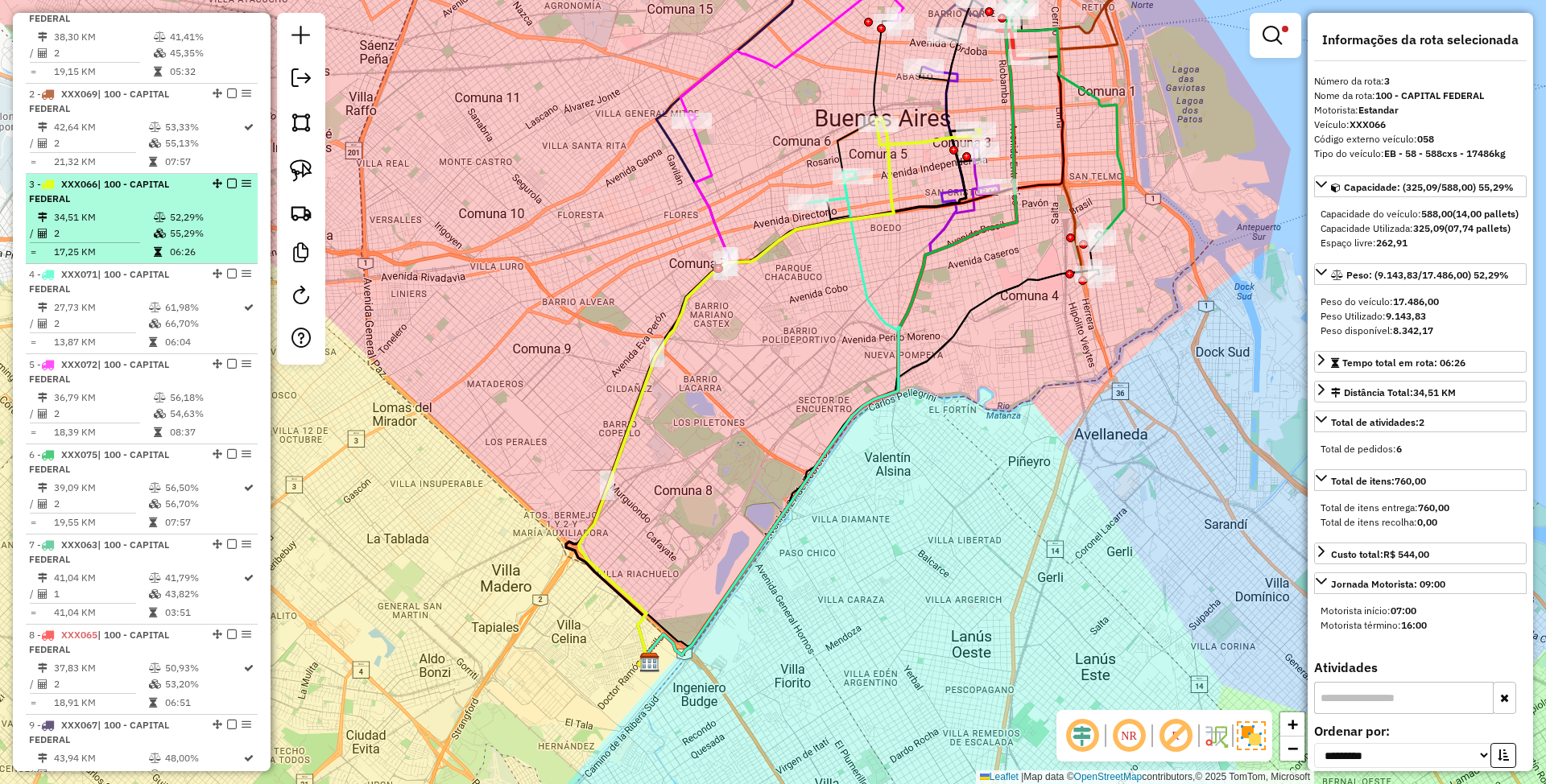
scroll to position [532, 0]
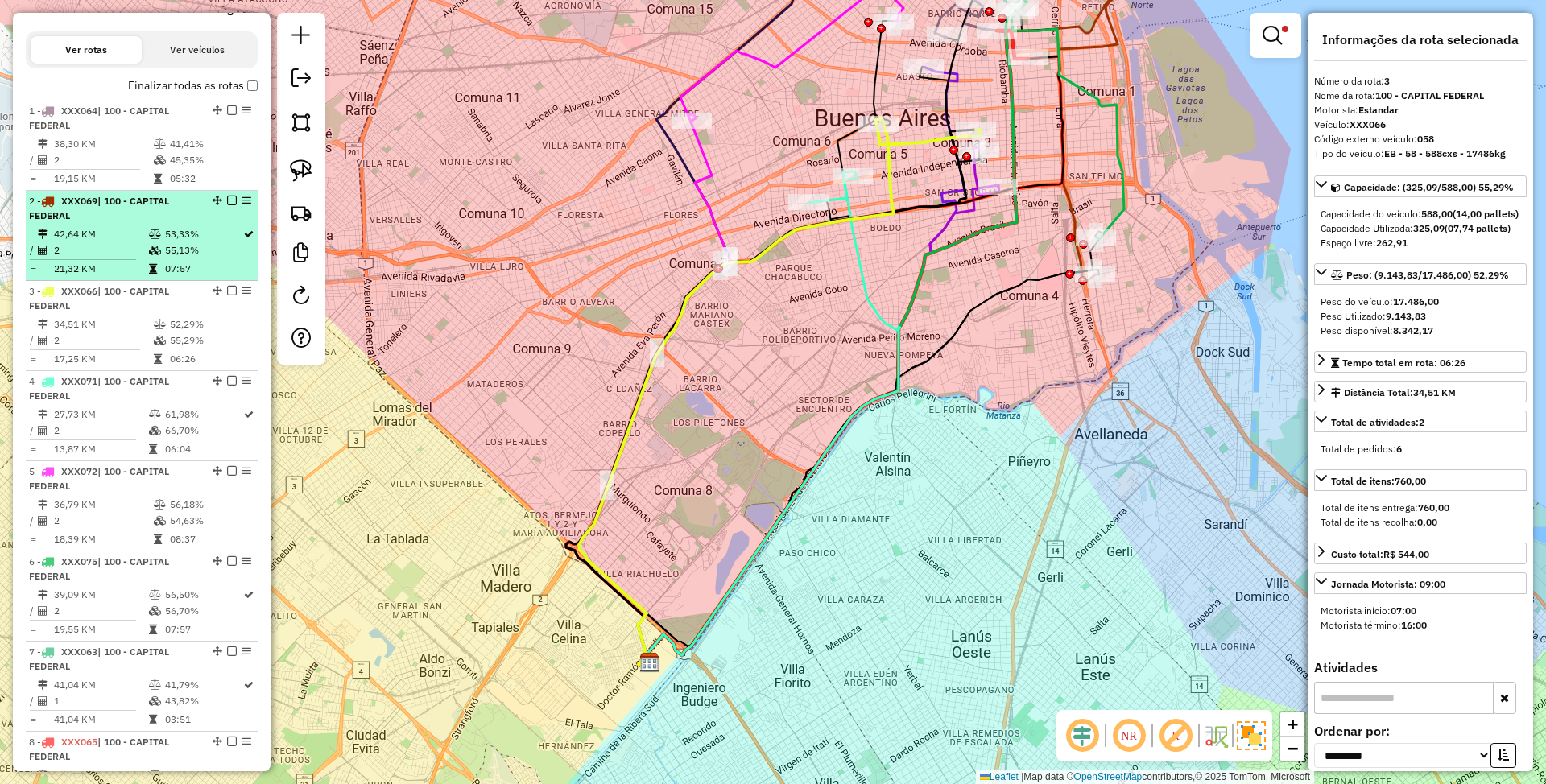
click at [116, 221] on div "2 - XXX069 | 100 - CAPITAL FEDERAL" at bounding box center [115, 209] width 171 height 29
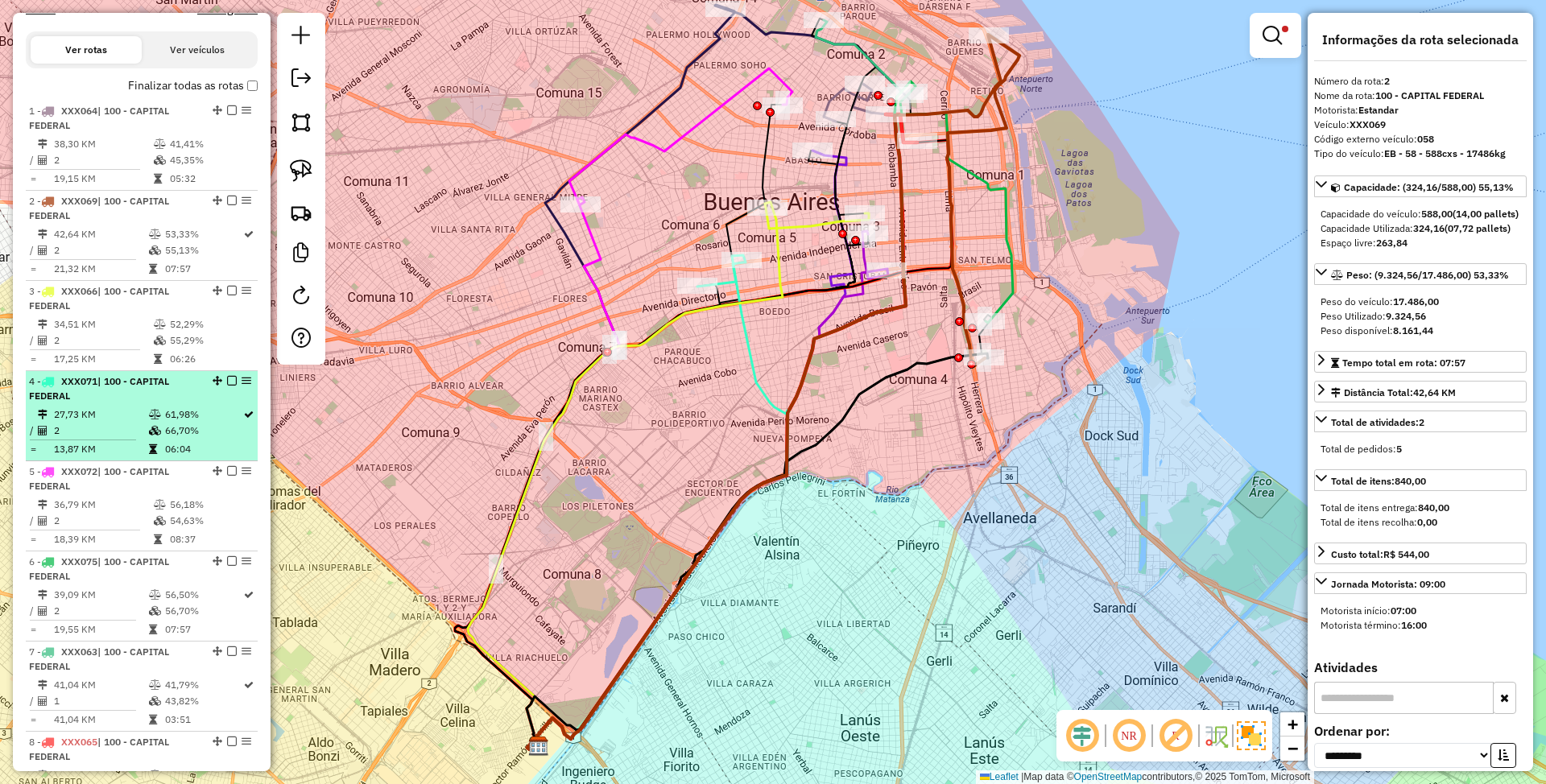
click at [134, 404] on li "4 - XXX071 | 100 - CAPITAL FEDERAL 27,73 KM 61,98% / 2 66,70% = 13,87 KM 06:04" at bounding box center [141, 415] width 231 height 90
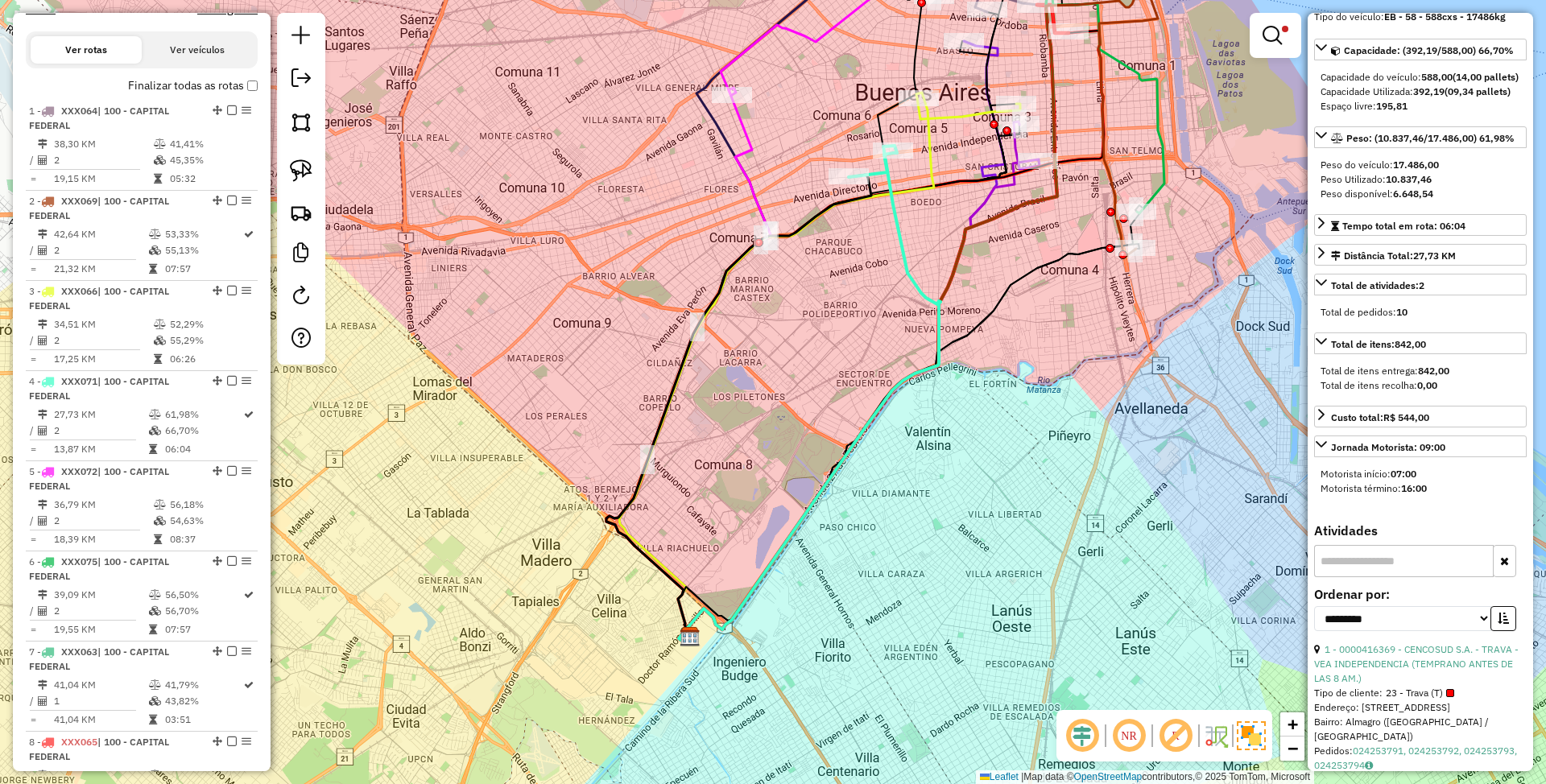
scroll to position [210, 0]
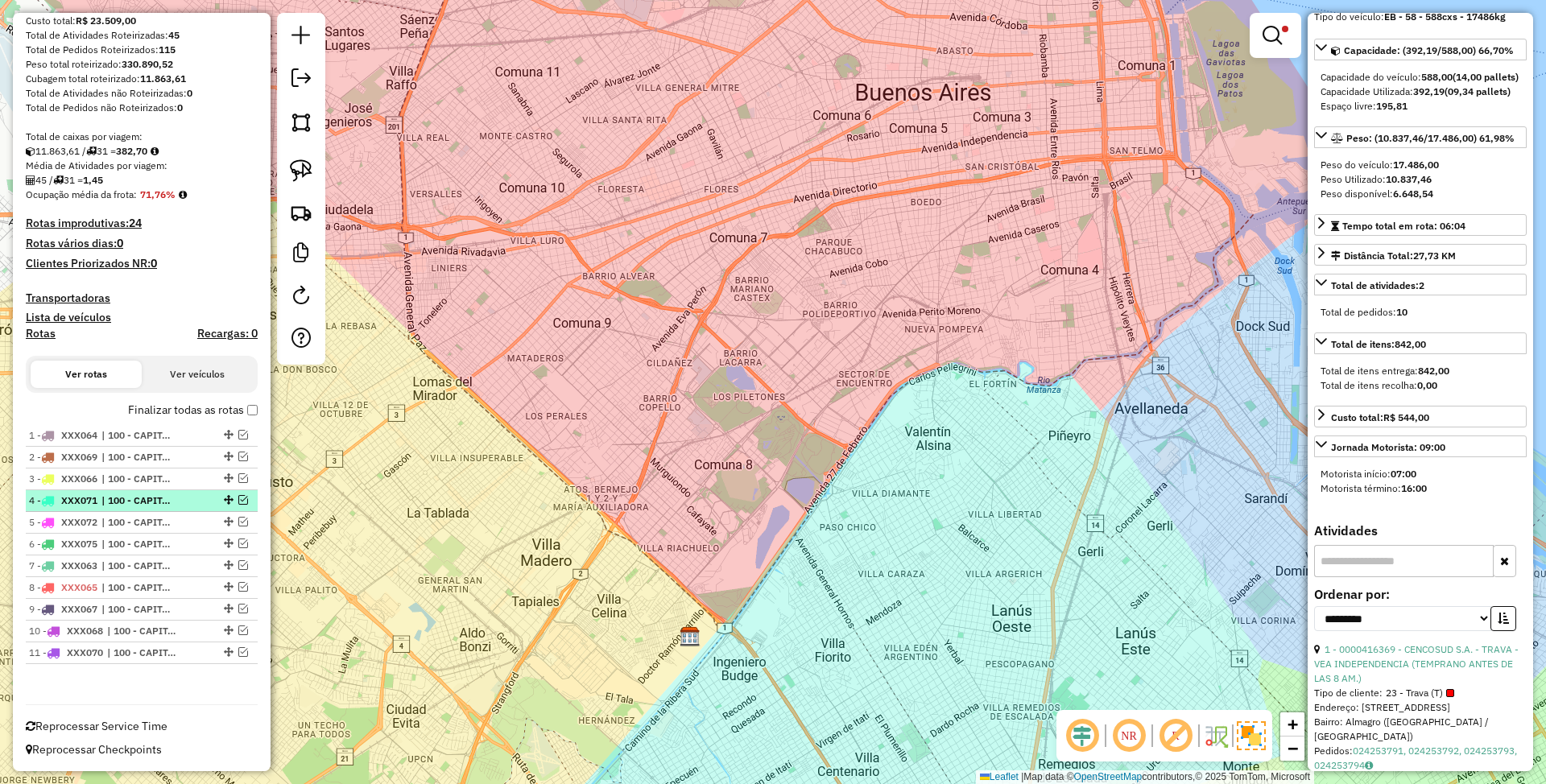
click at [239, 495] on em at bounding box center [243, 500] width 9 height 9
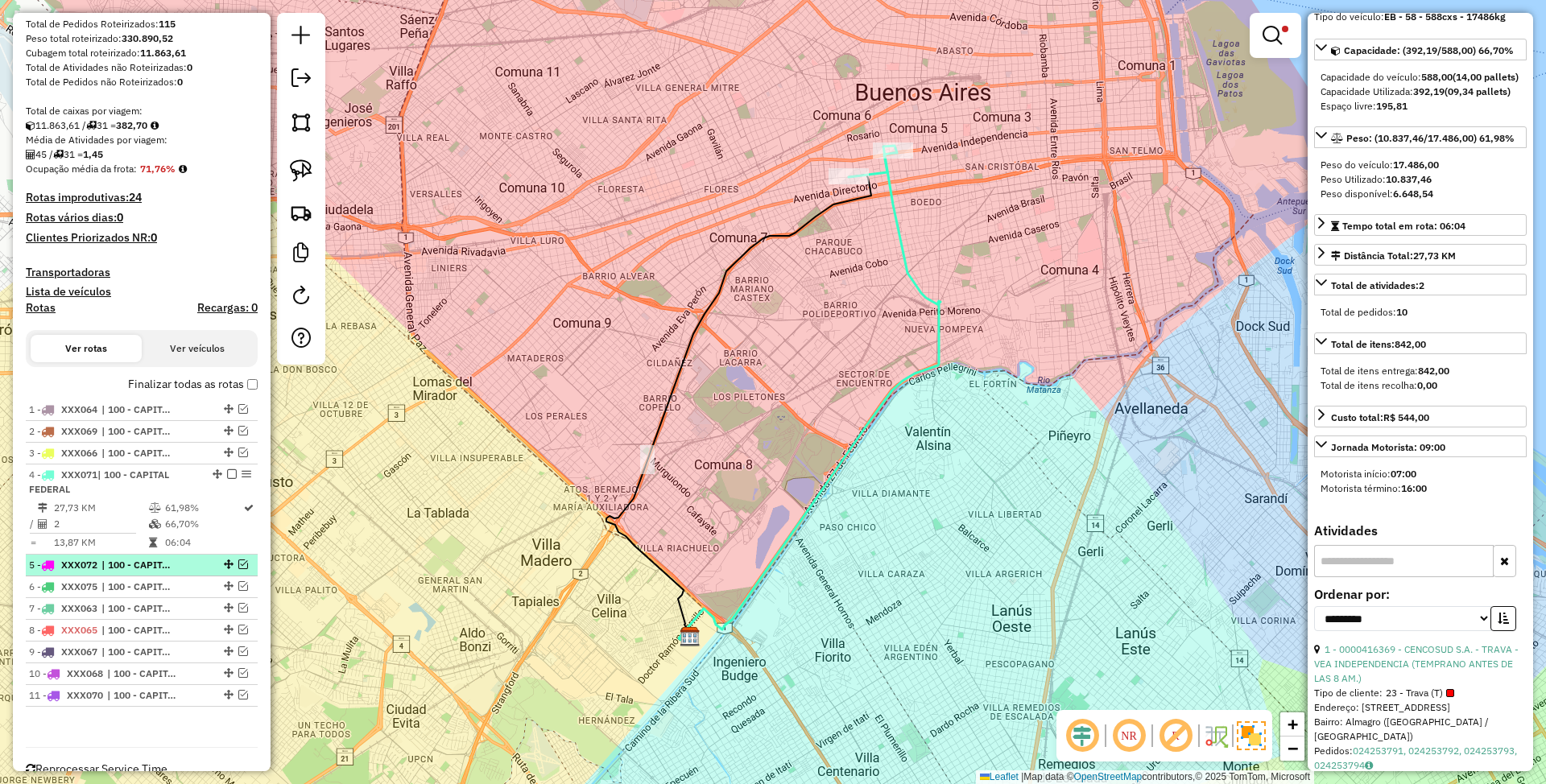
scroll to position [278, 0]
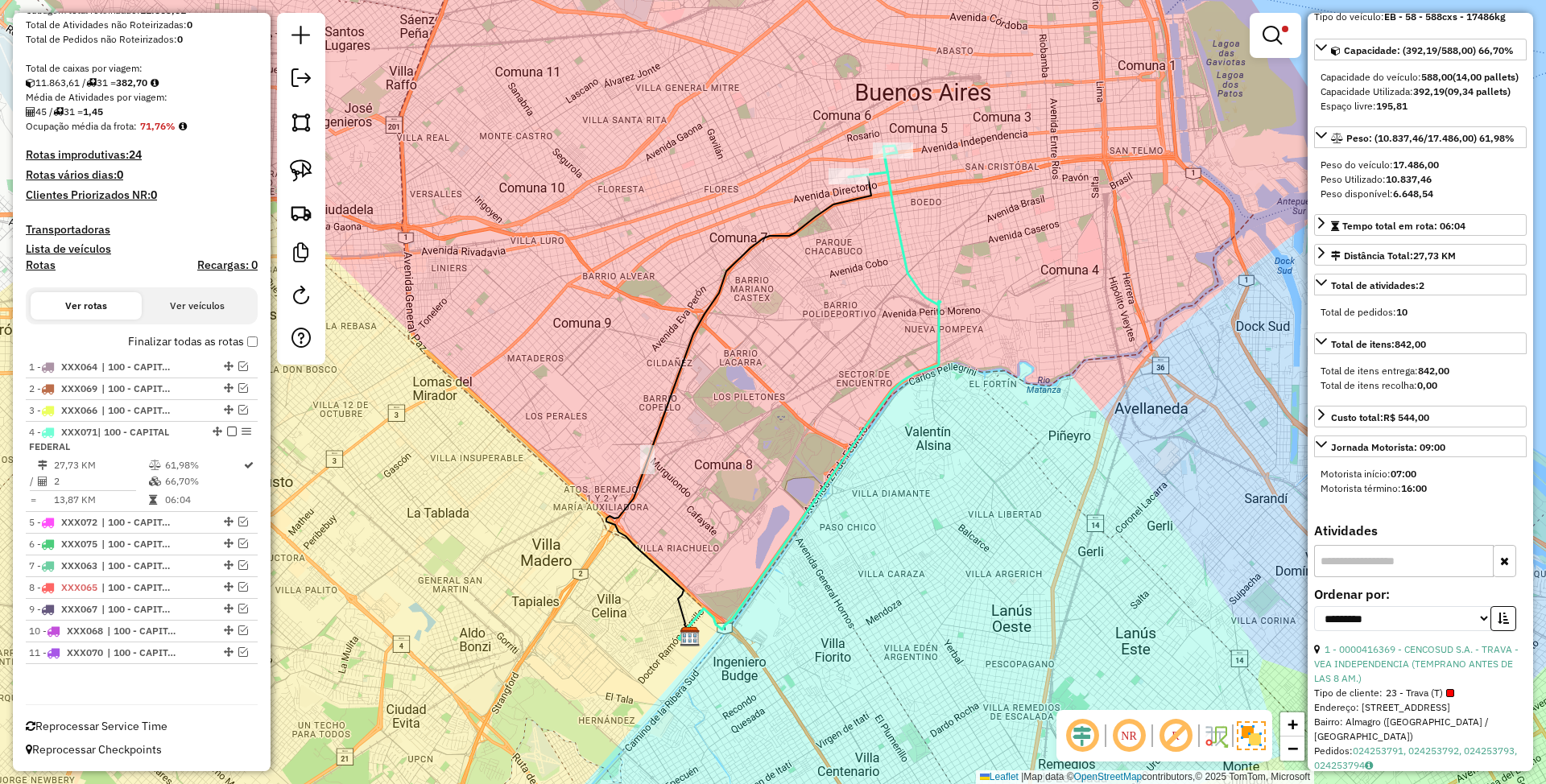
click at [239, 653] on em at bounding box center [243, 651] width 9 height 9
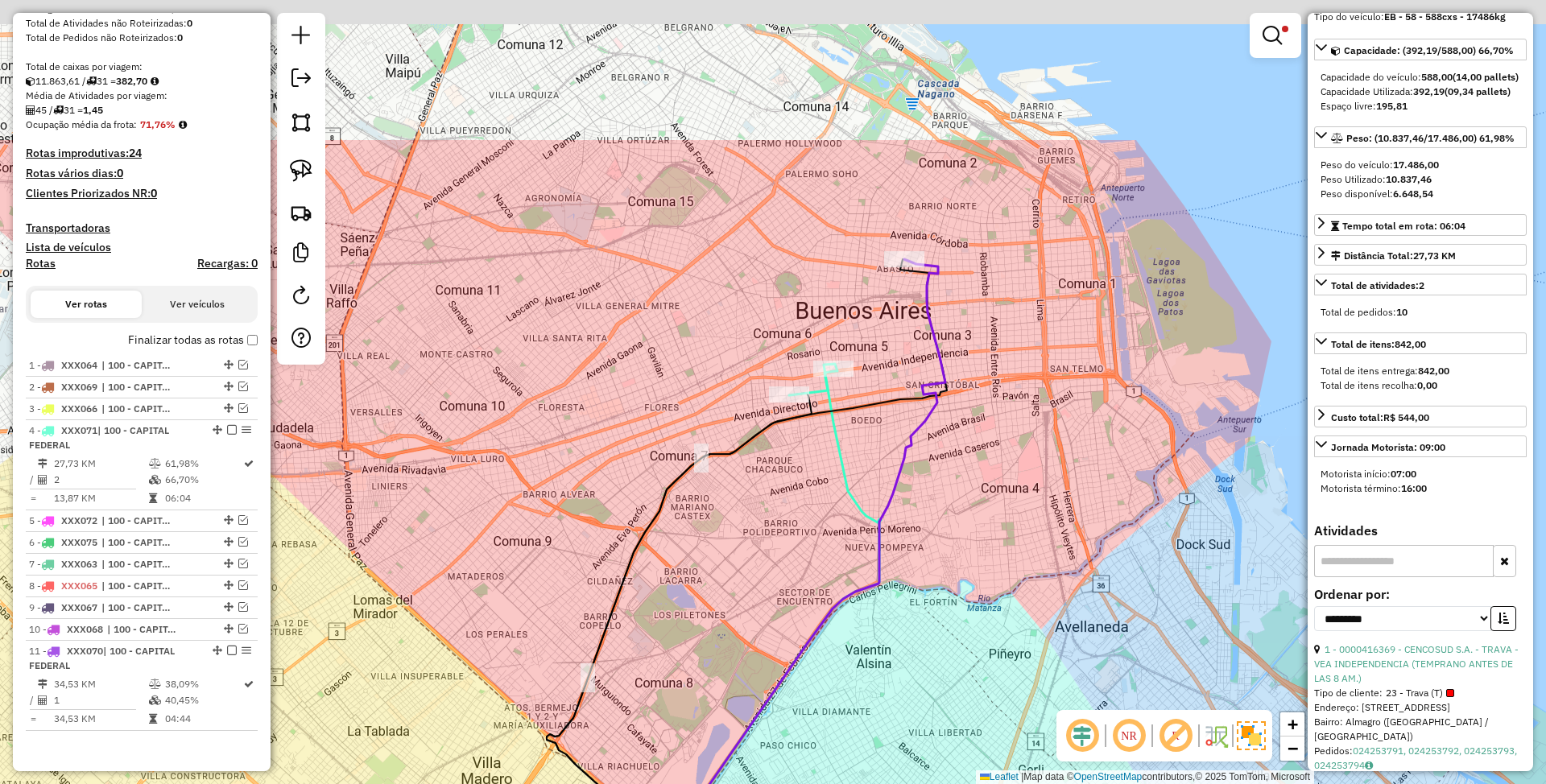
drag, startPoint x: 1036, startPoint y: 271, endPoint x: 976, endPoint y: 489, distance: 226.1
click at [976, 489] on div "Limpar filtros Janela de atendimento Grade de atendimento Capacidade Transporta…" at bounding box center [773, 392] width 1546 height 784
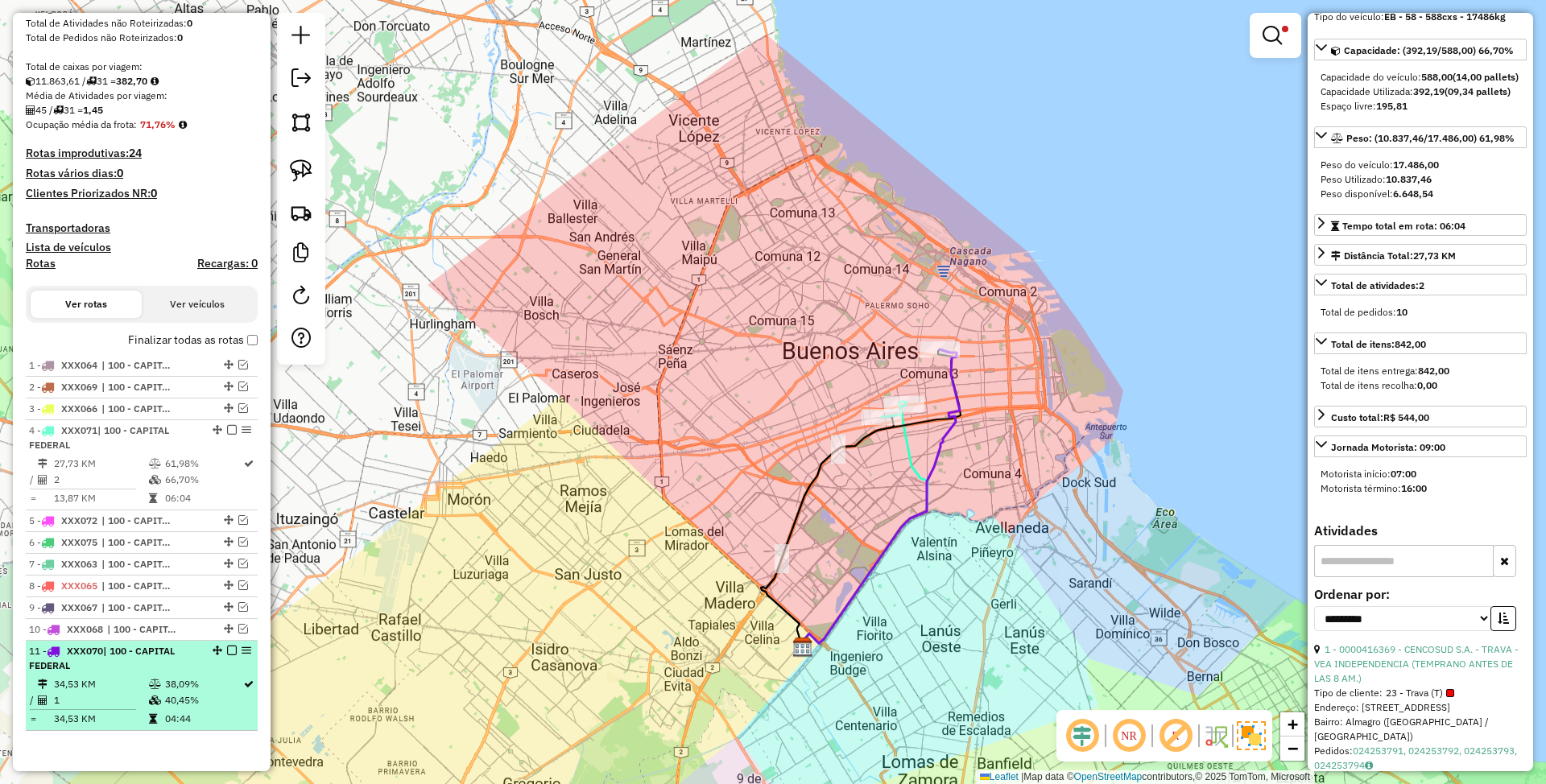
click at [127, 661] on div "11 - XXX070 | 100 - CAPITAL FEDERAL" at bounding box center [115, 658] width 171 height 29
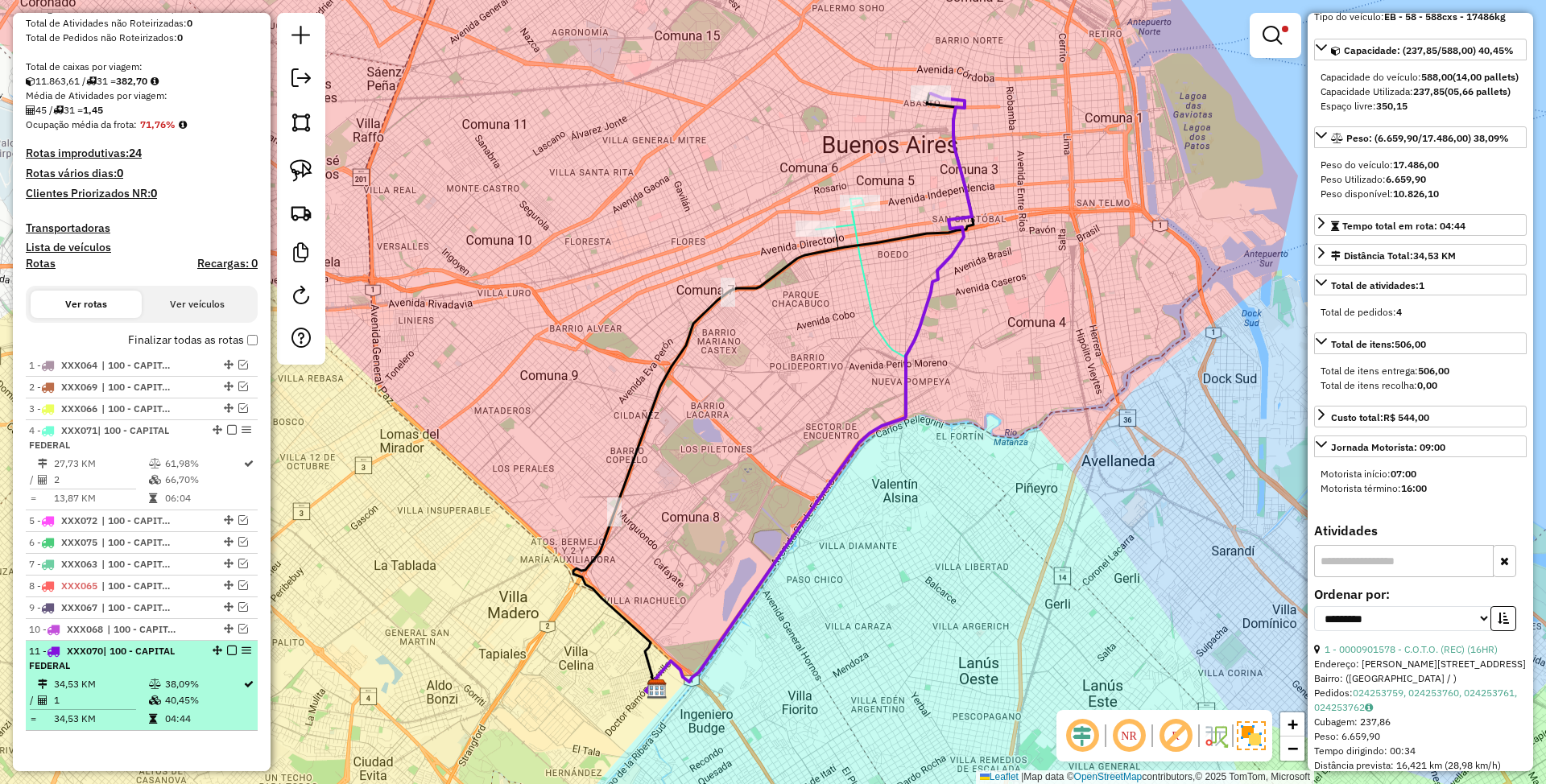
click at [227, 652] on em at bounding box center [231, 650] width 9 height 9
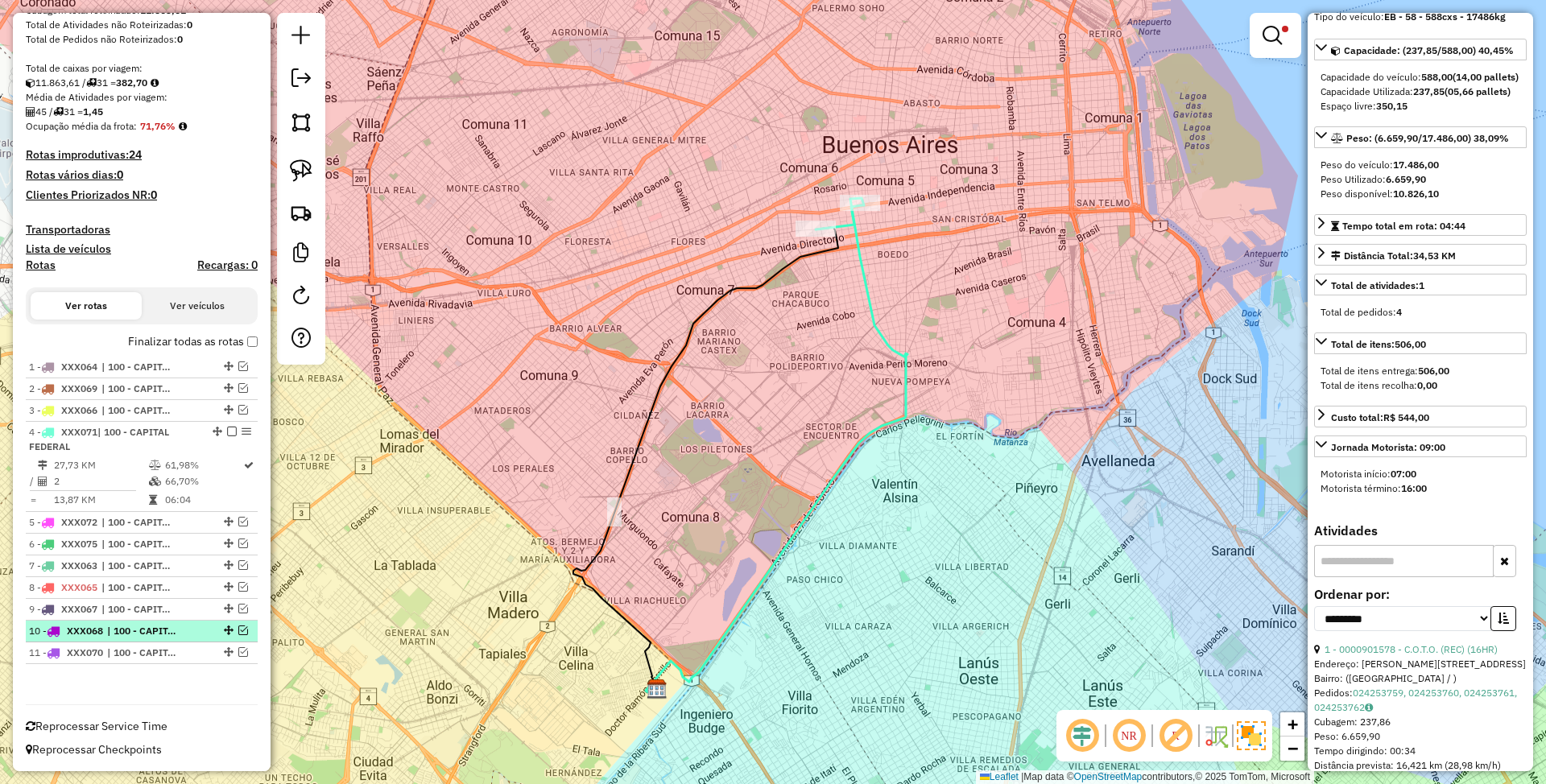
click at [123, 632] on span "| 100 - CAPITAL FEDERAL" at bounding box center [144, 630] width 74 height 14
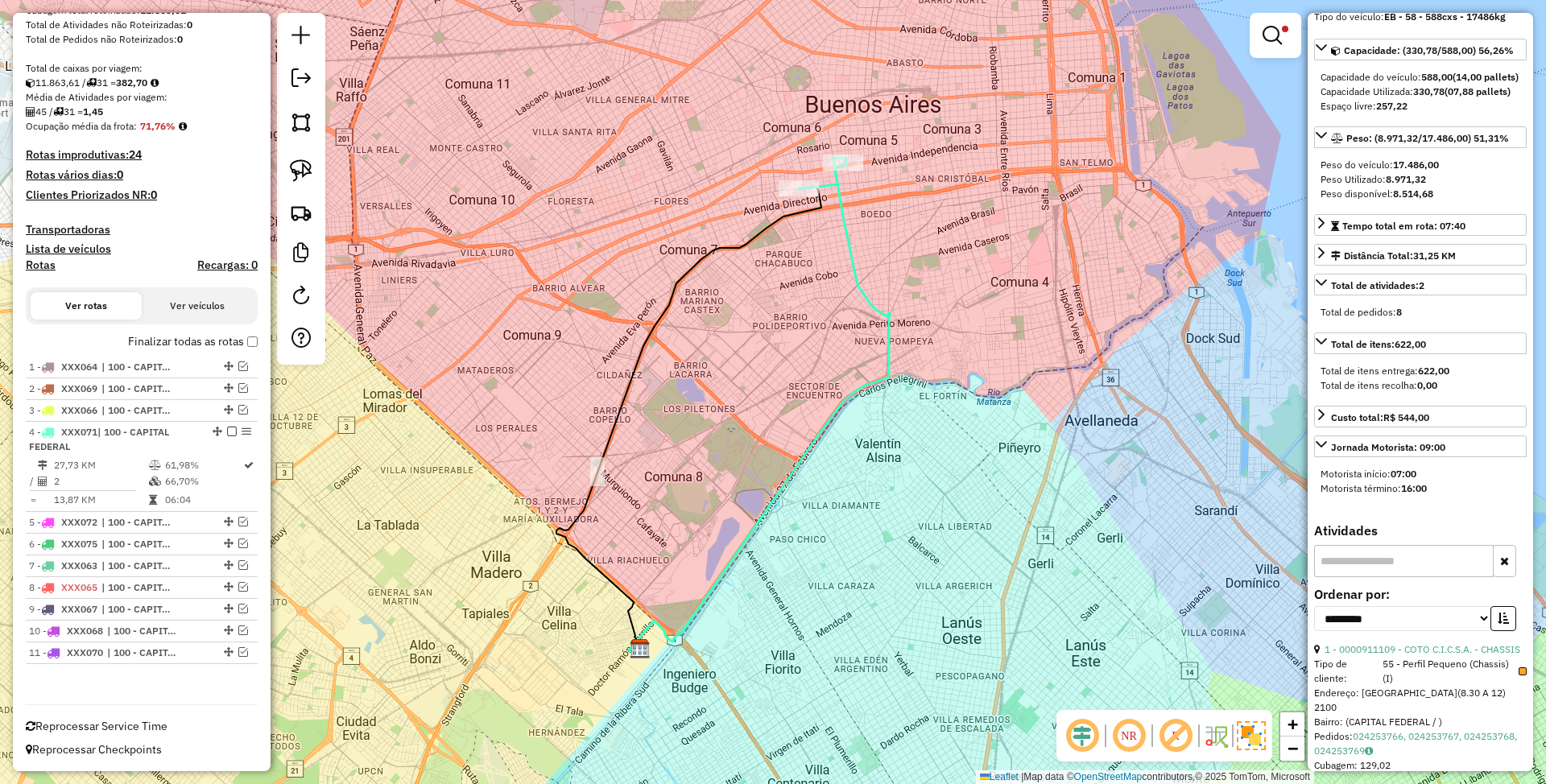
scroll to position [0, 0]
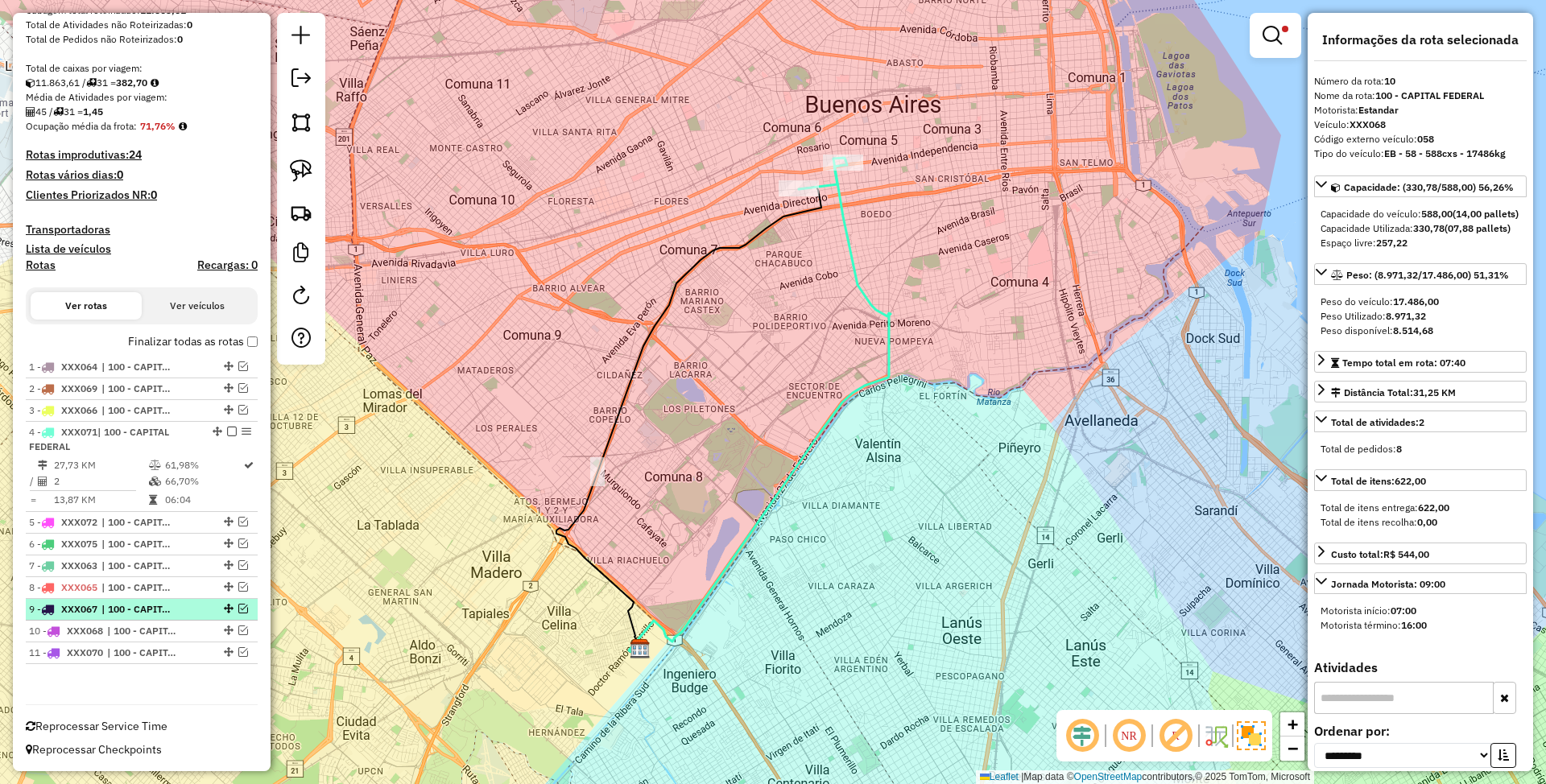
click at [118, 610] on span "| 100 - CAPITAL FEDERAL" at bounding box center [138, 609] width 74 height 14
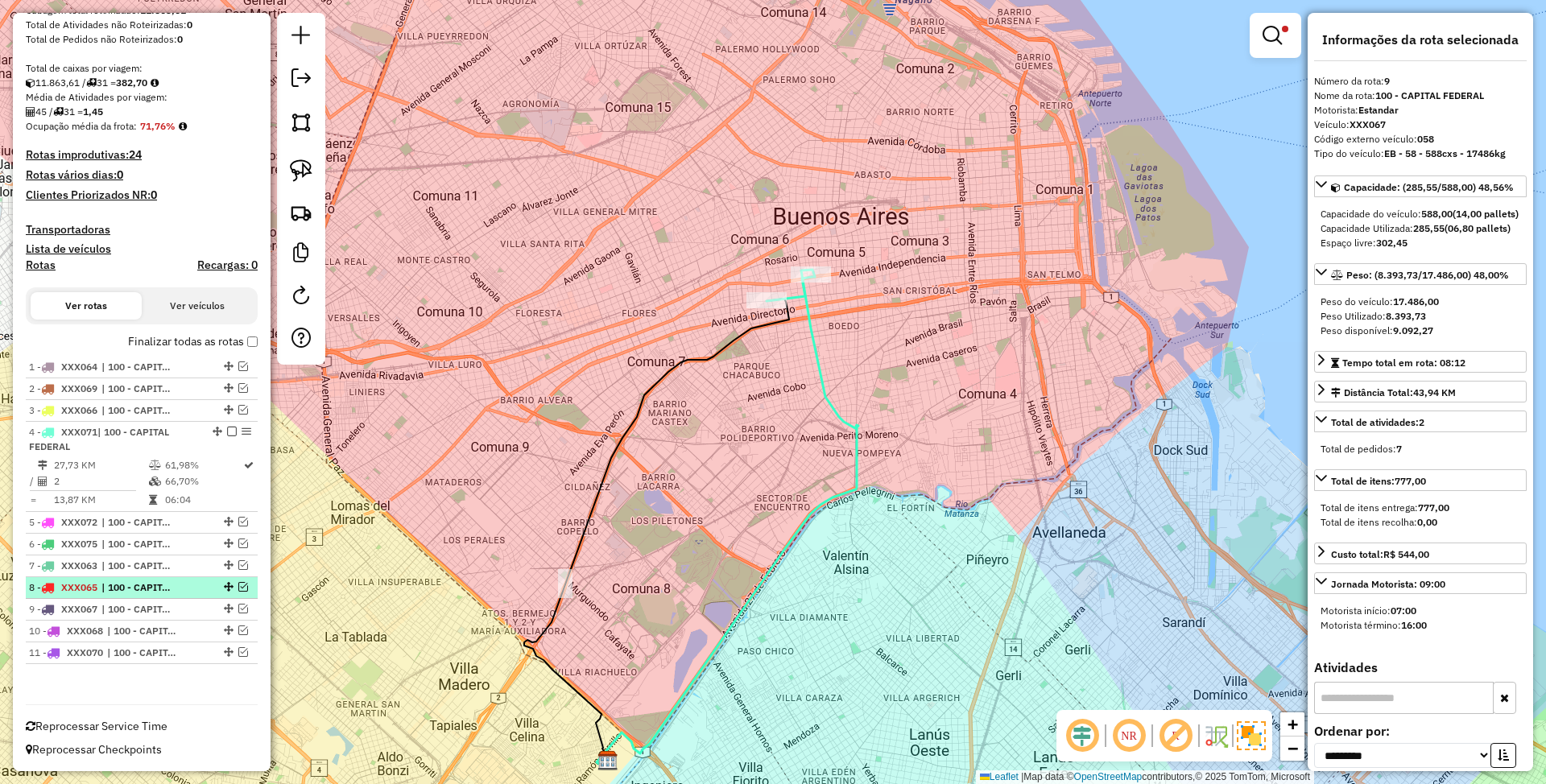
click at [126, 588] on span "| 100 - CAPITAL FEDERAL" at bounding box center [138, 587] width 74 height 14
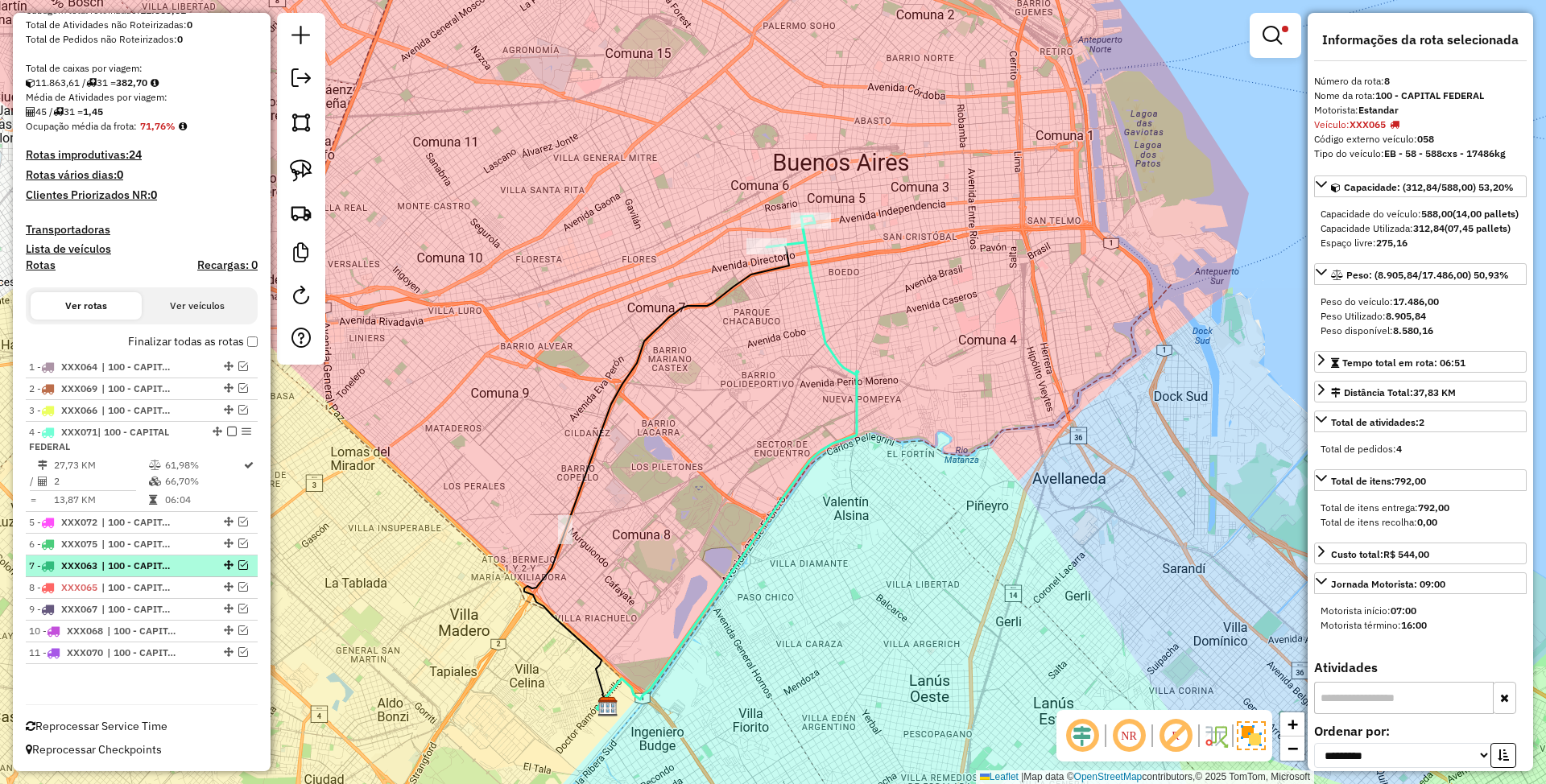
click at [134, 571] on span "| 100 - CAPITAL FEDERAL" at bounding box center [138, 565] width 74 height 14
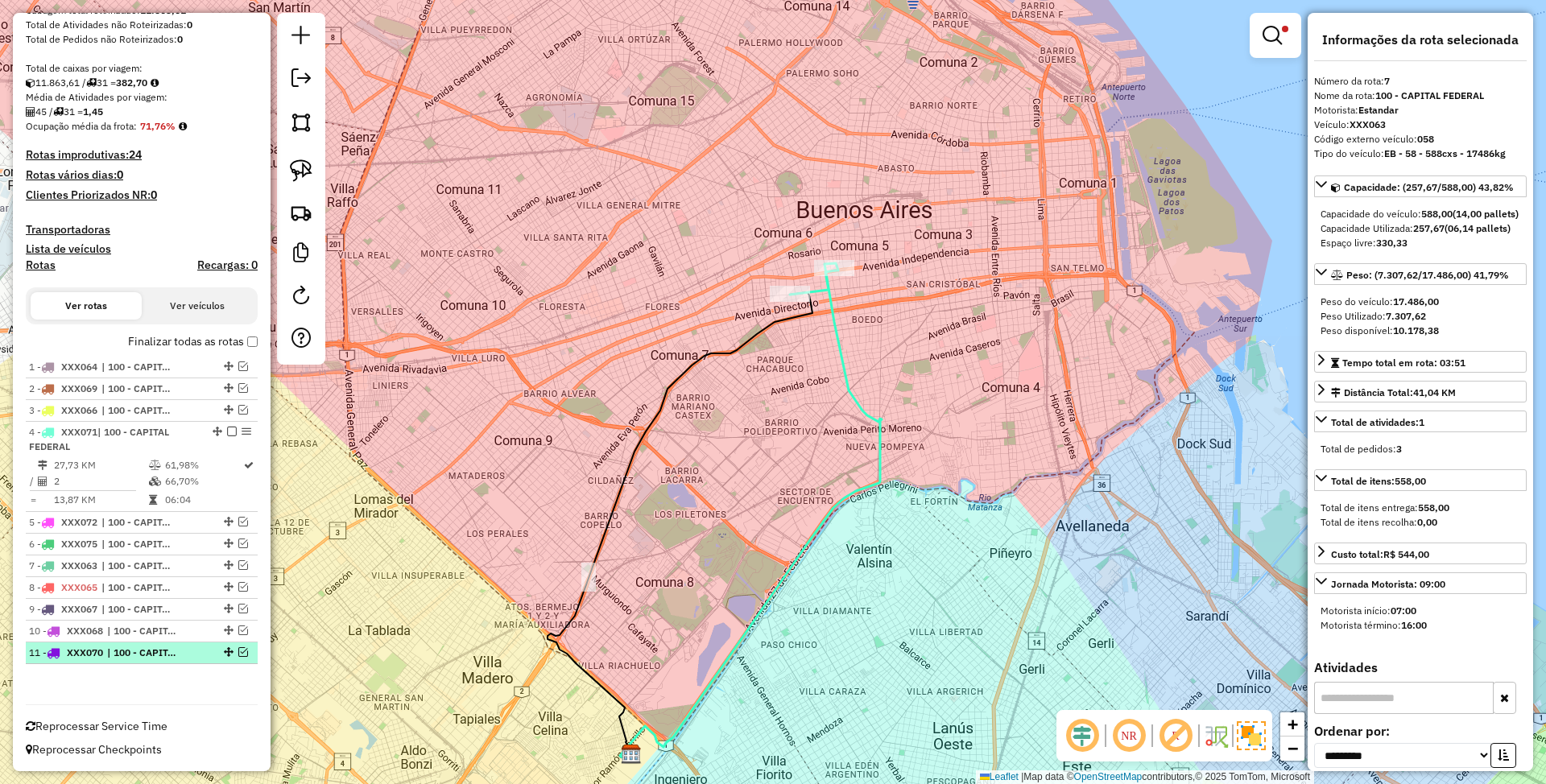
click at [127, 663] on li "11 - XXX070 | 100 - CAPITAL FEDERAL" at bounding box center [141, 652] width 231 height 22
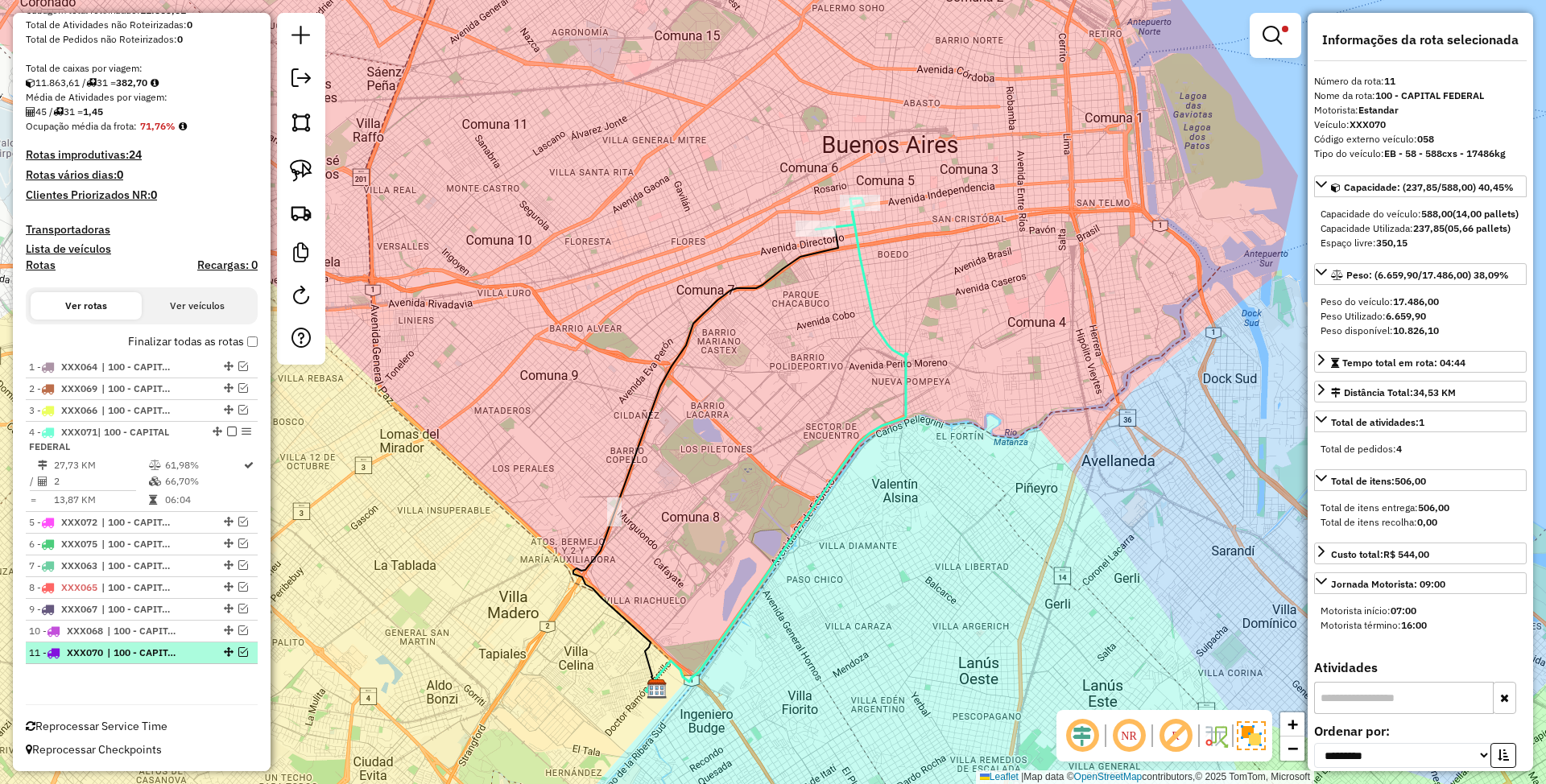
click at [242, 650] on em at bounding box center [243, 651] width 9 height 9
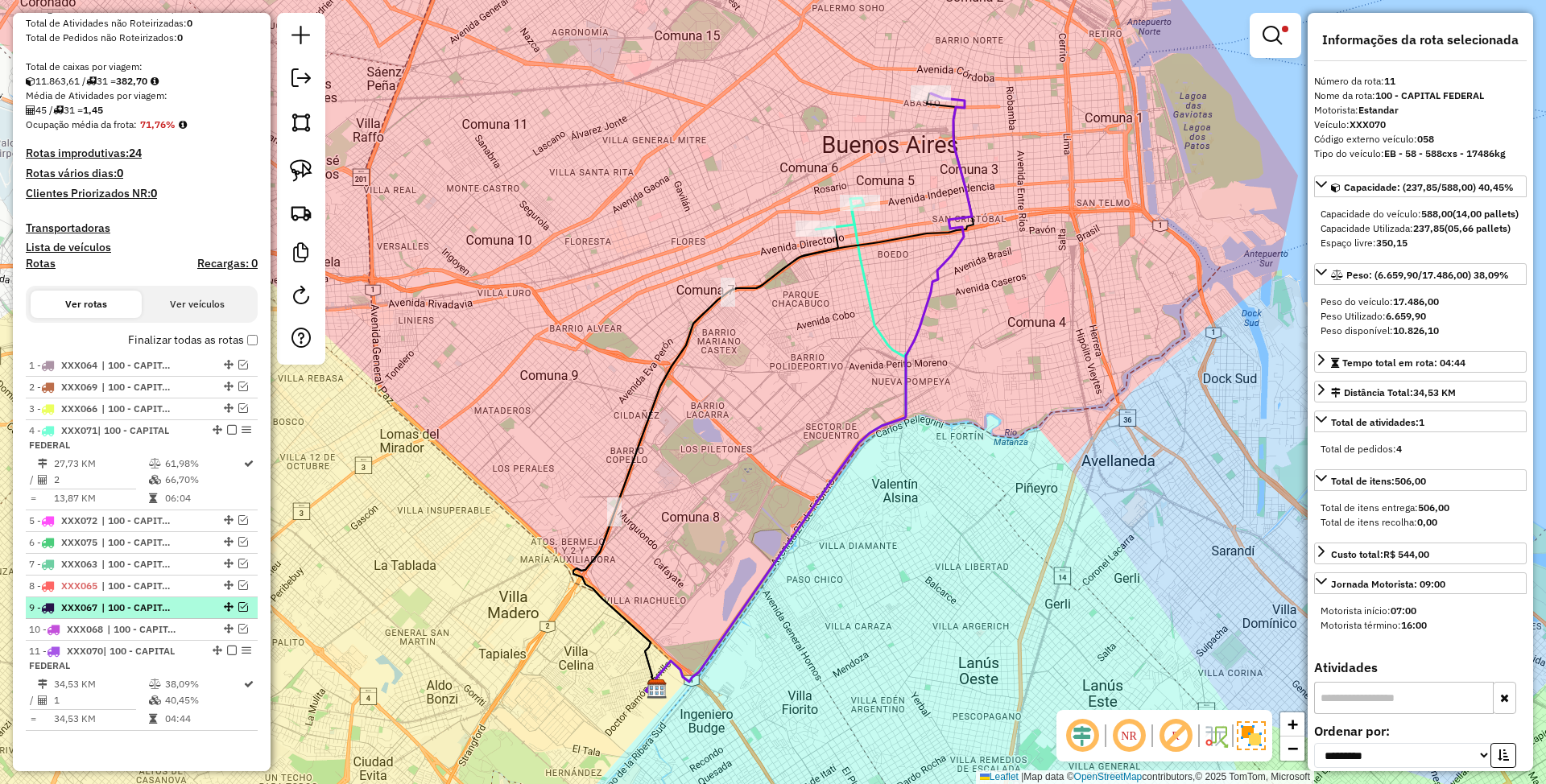
click at [124, 610] on span "| 100 - CAPITAL FEDERAL" at bounding box center [138, 607] width 74 height 14
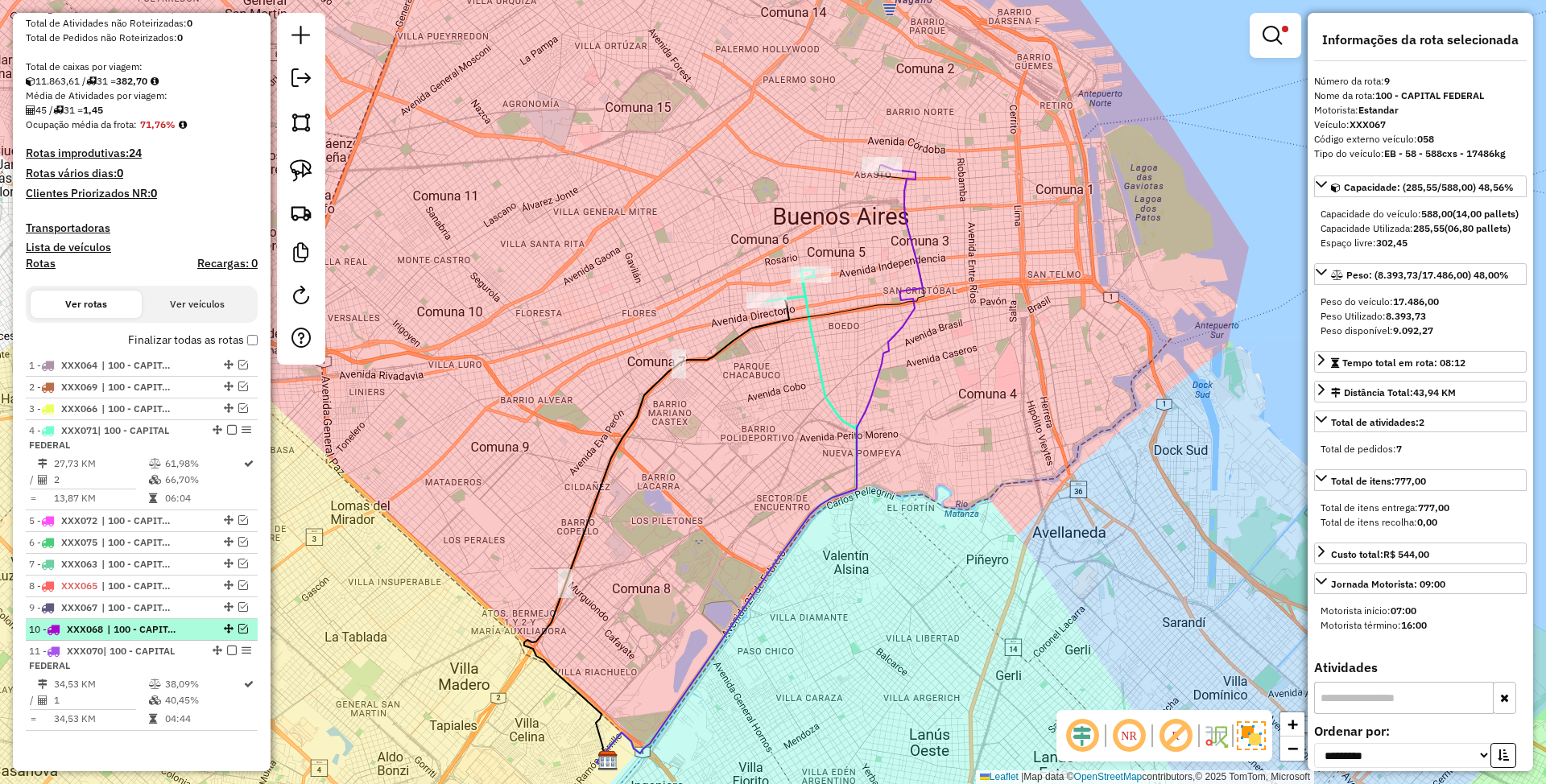
click at [123, 631] on span "| 100 - CAPITAL FEDERAL" at bounding box center [144, 629] width 74 height 14
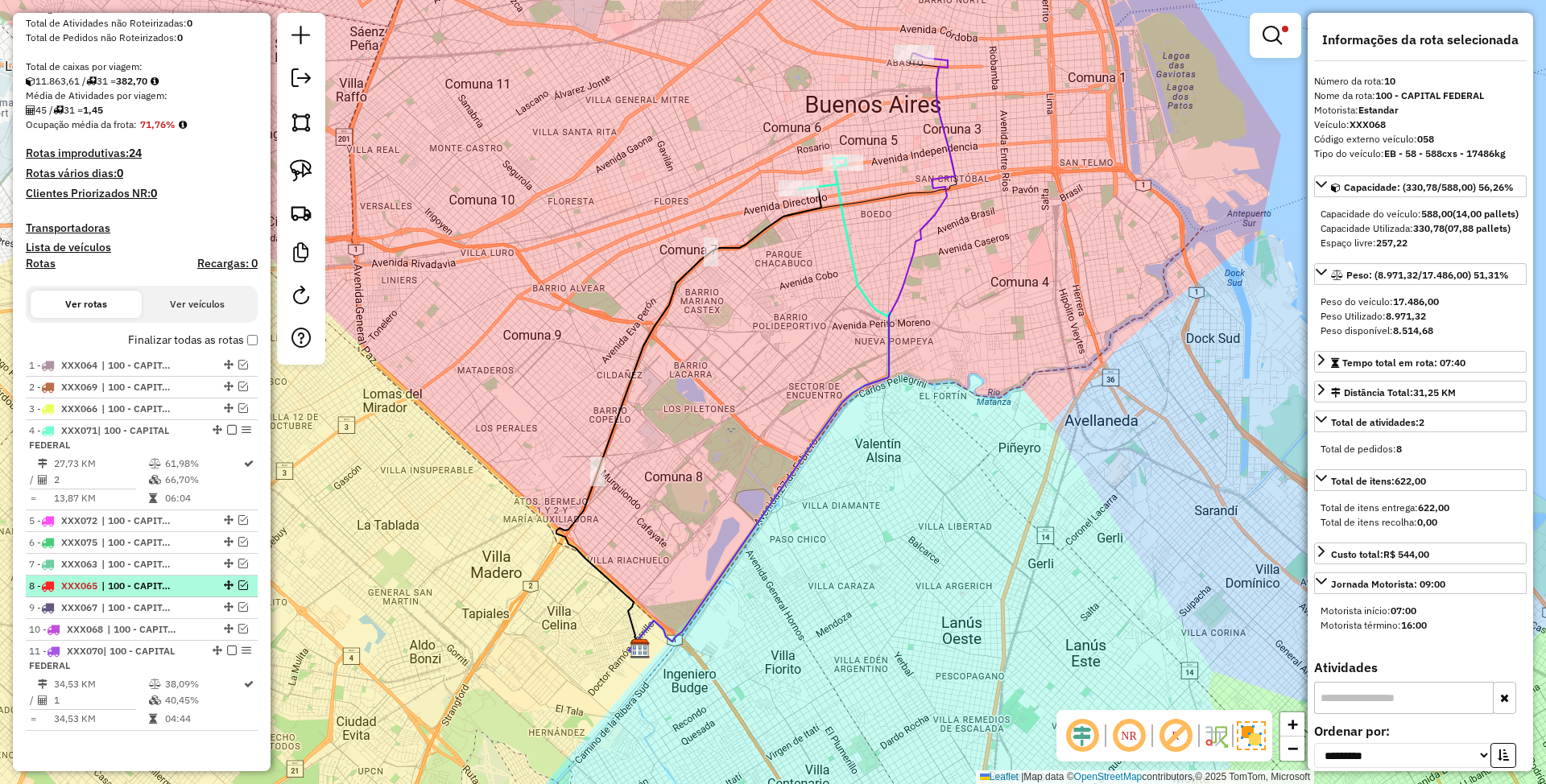
click at [138, 589] on span "| 100 - CAPITAL FEDERAL" at bounding box center [138, 585] width 74 height 14
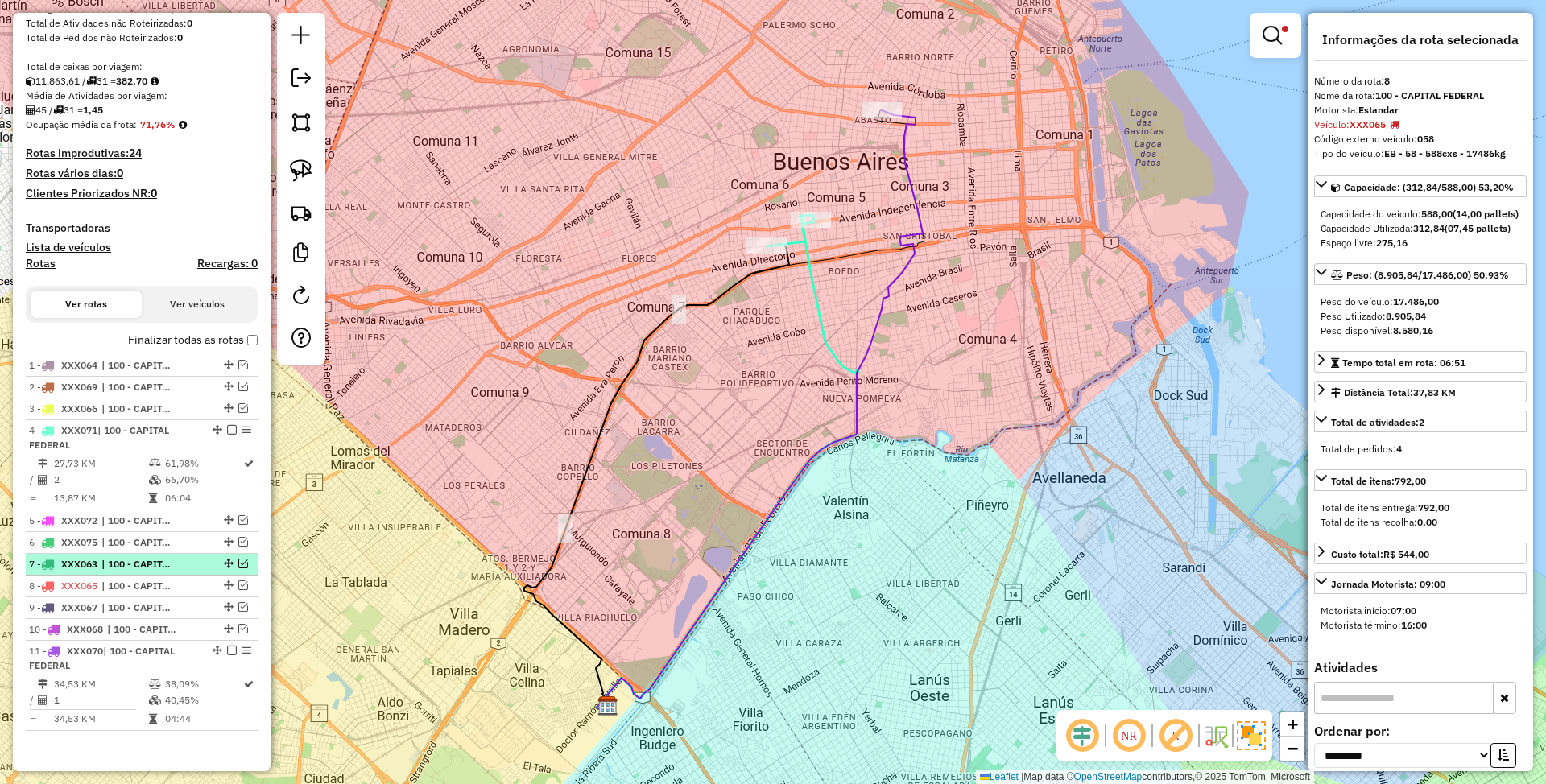
click at [139, 565] on span "| 100 - CAPITAL FEDERAL" at bounding box center [138, 563] width 74 height 14
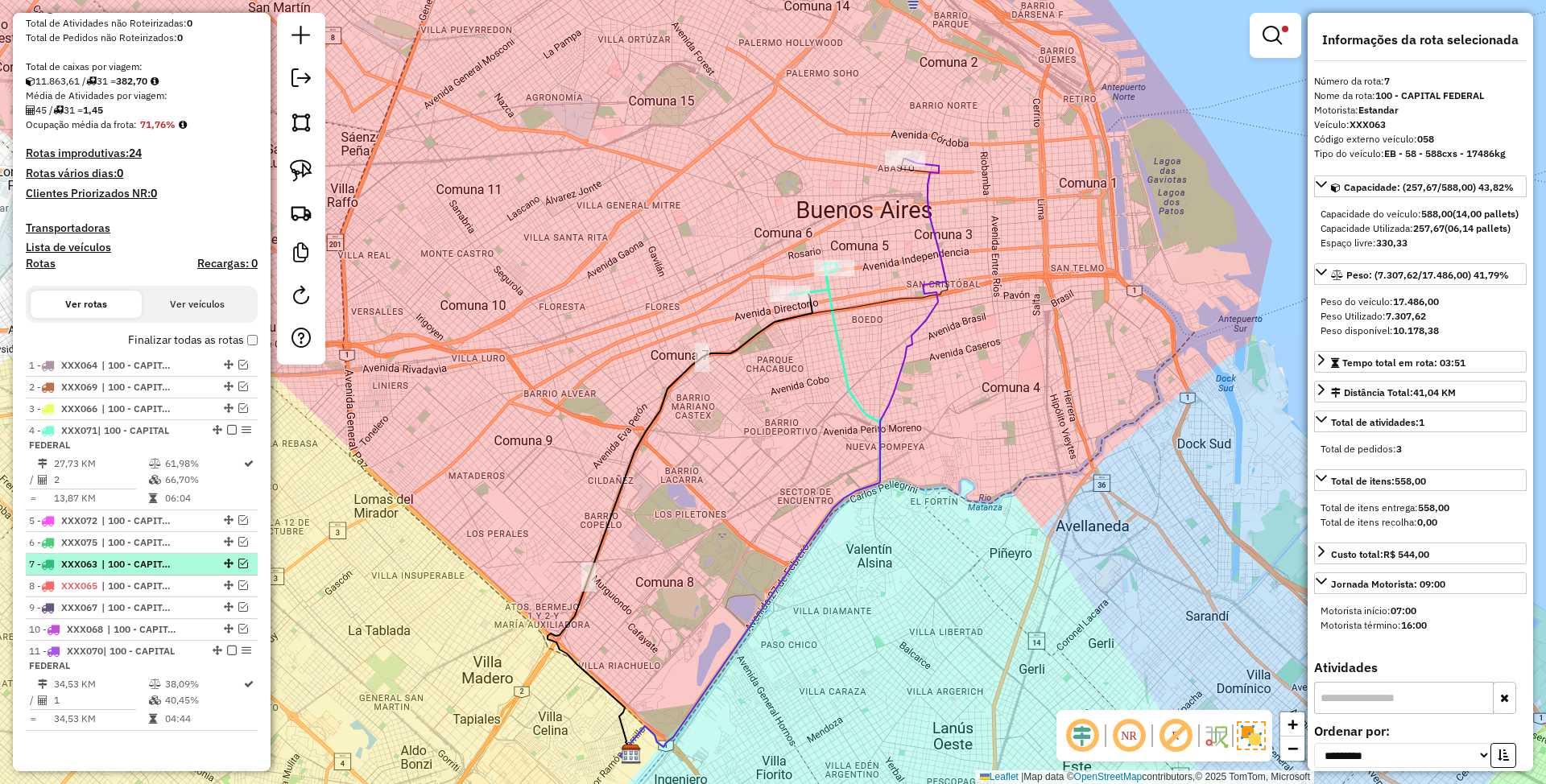
click at [239, 564] on em at bounding box center [243, 563] width 9 height 9
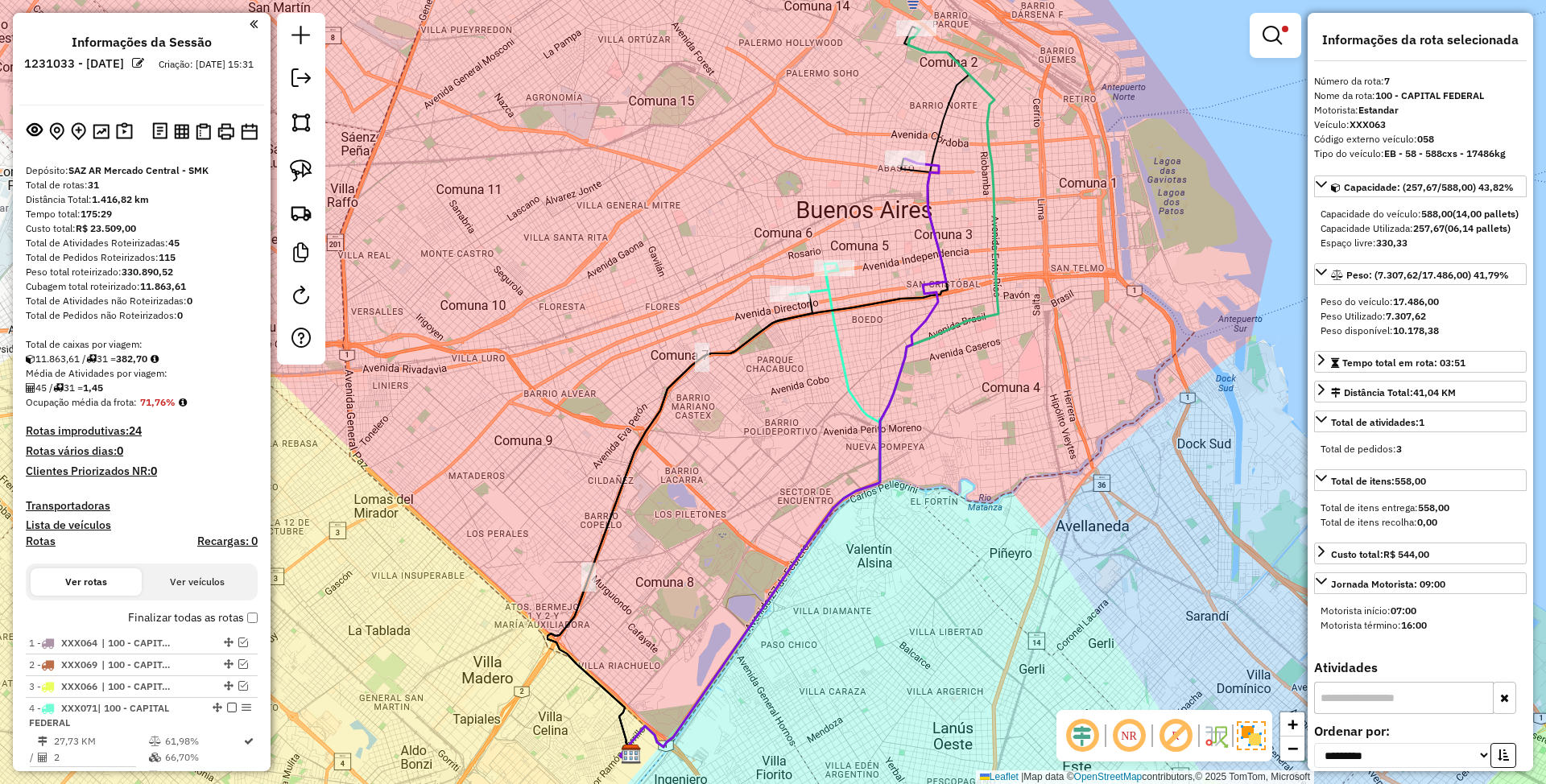
select select "**********"
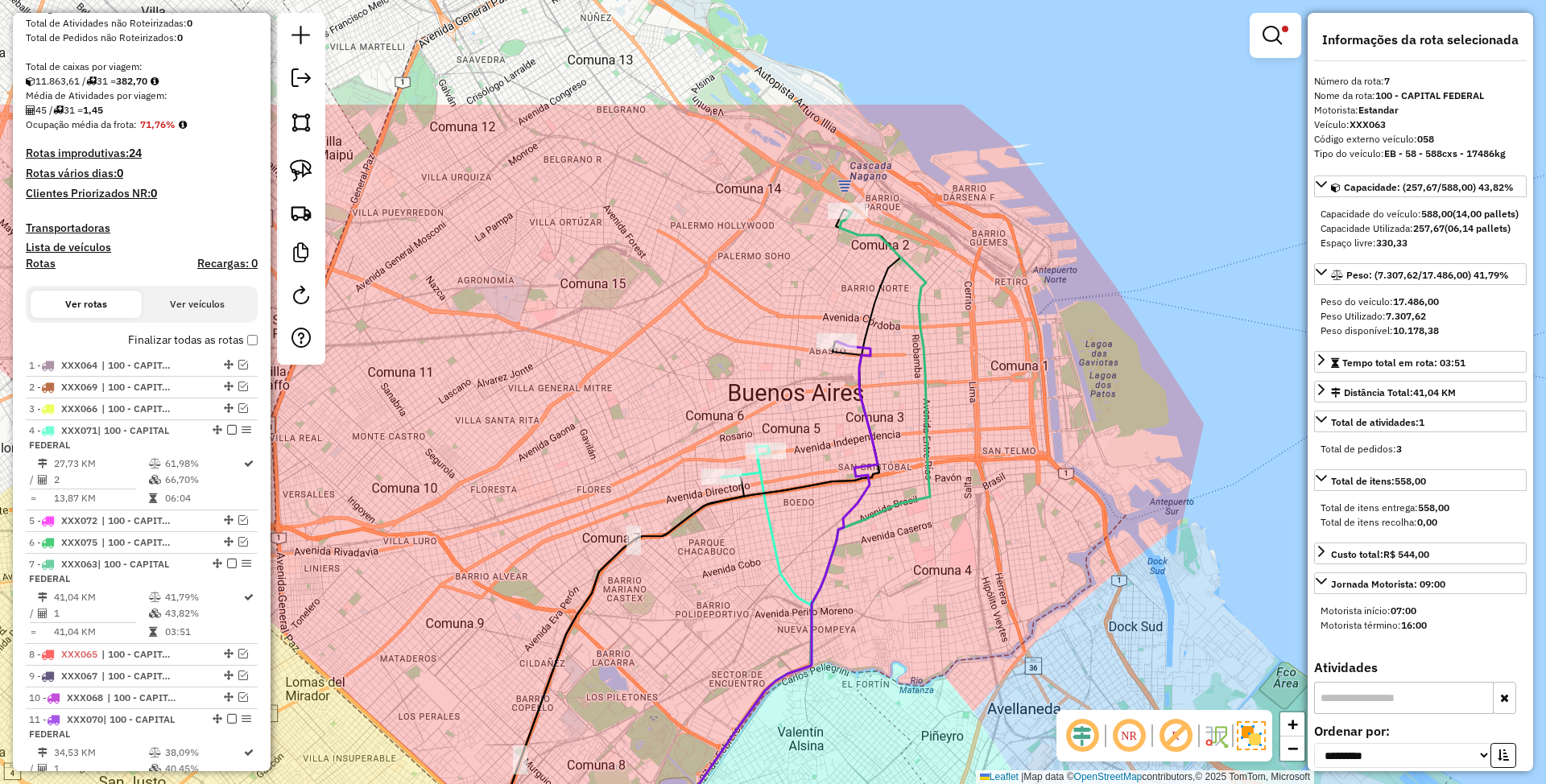
drag, startPoint x: 1070, startPoint y: 162, endPoint x: 1002, endPoint y: 345, distance: 195.2
click at [1002, 345] on div "Limpar filtros Janela de atendimento Grade de atendimento Capacidade Transporta…" at bounding box center [773, 392] width 1546 height 784
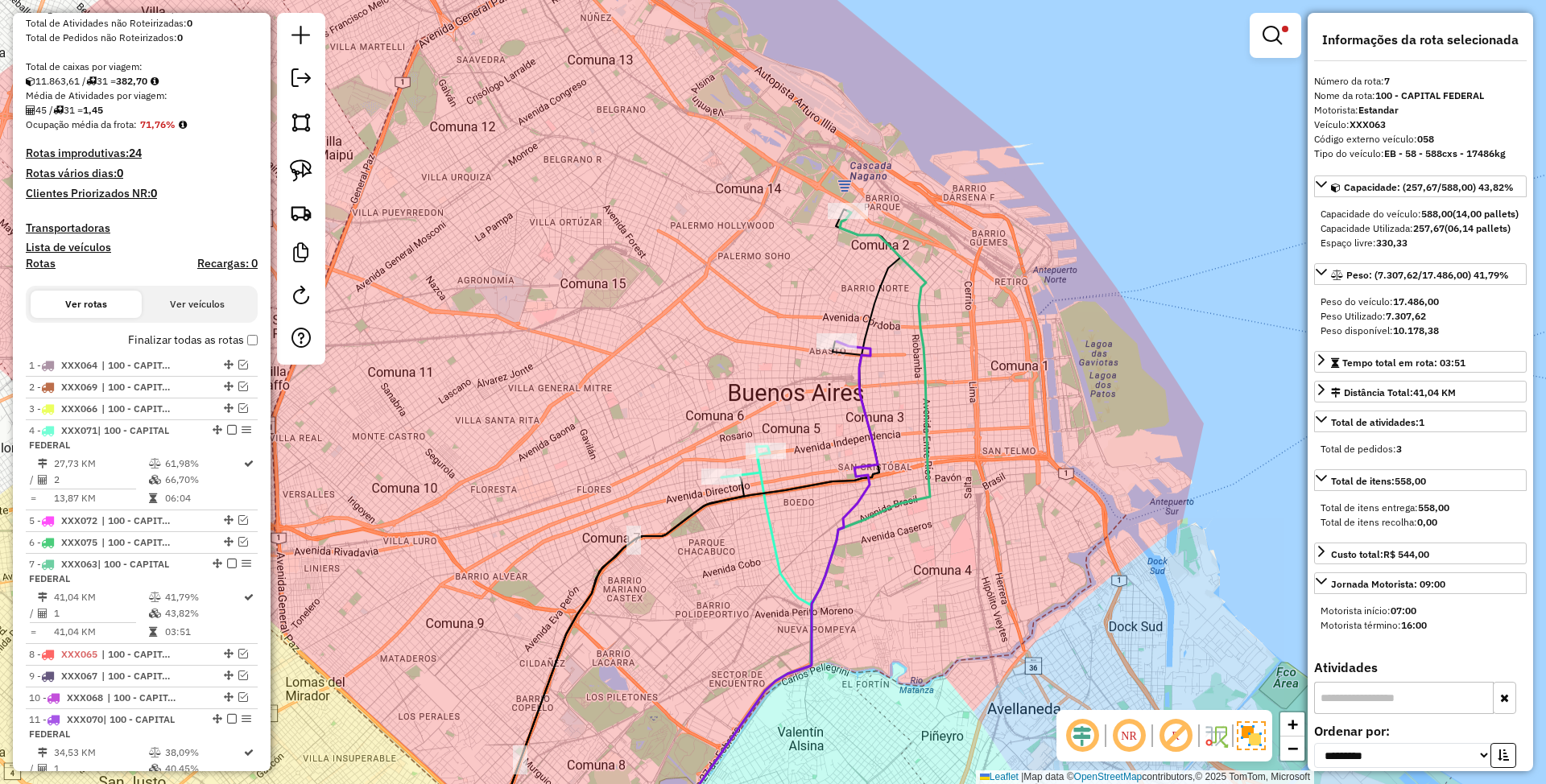
click at [890, 242] on icon at bounding box center [786, 537] width 285 height 652
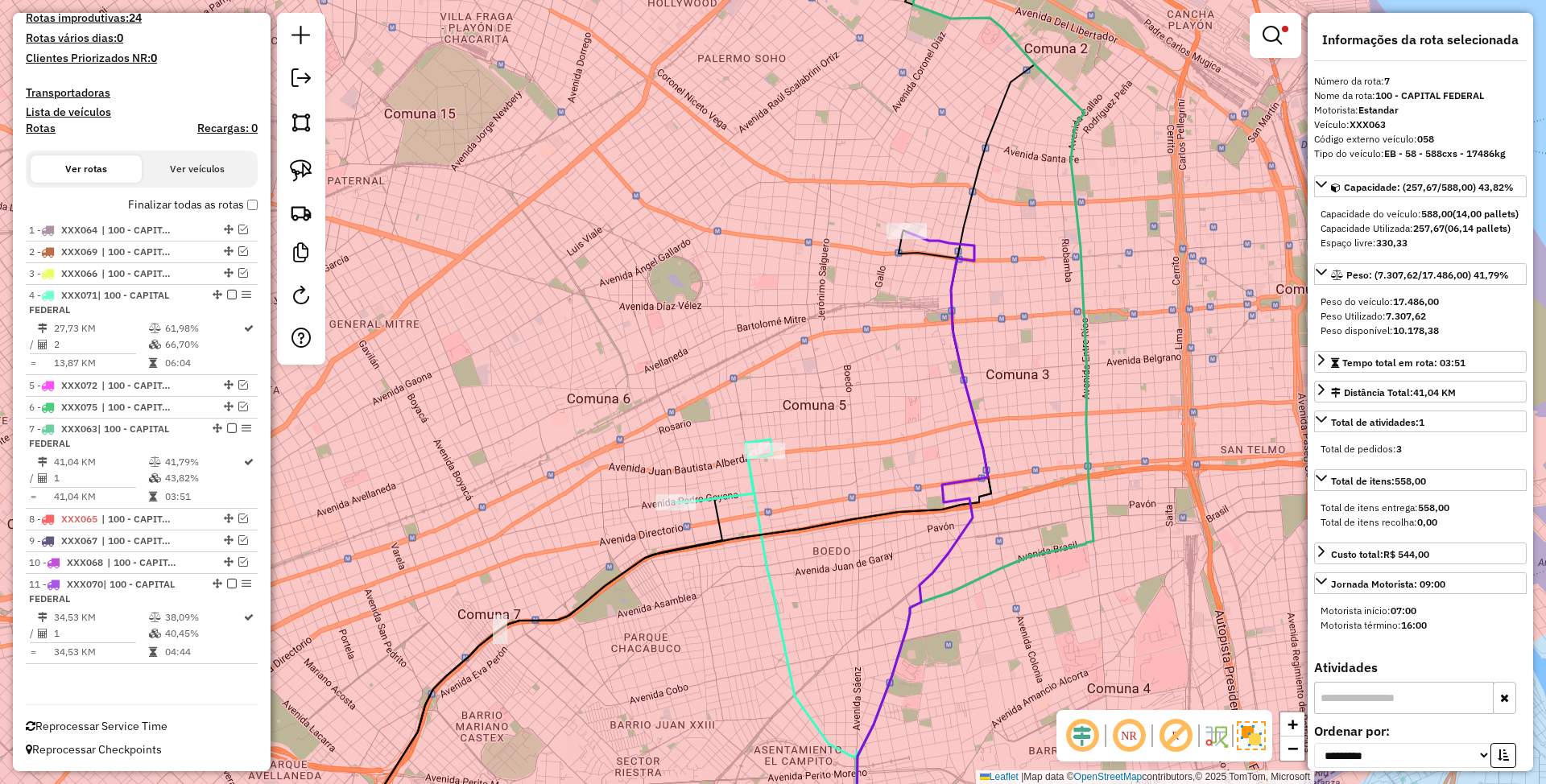
click at [748, 484] on icon at bounding box center [721, 478] width 91 height 46
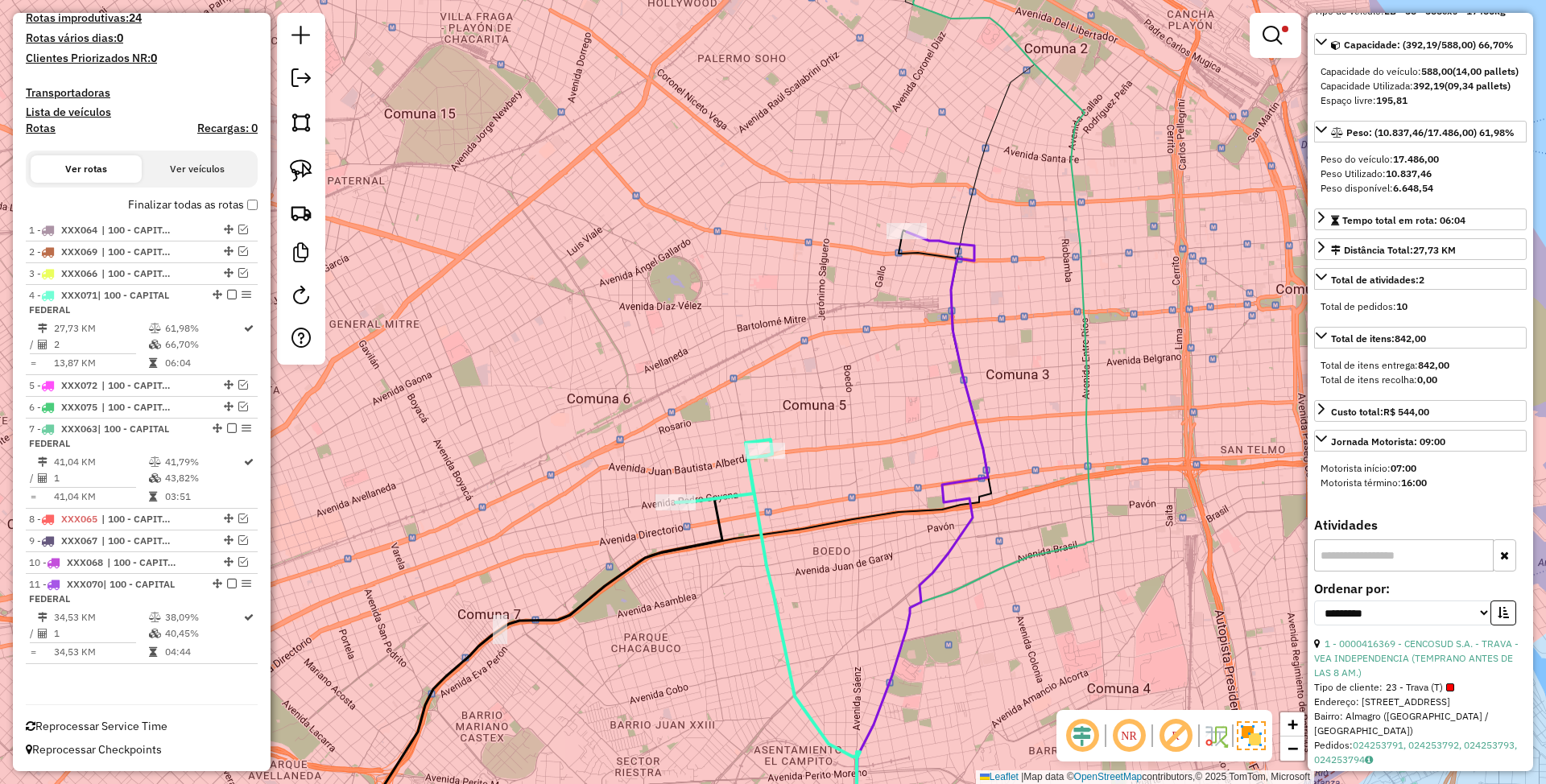
scroll to position [137, 0]
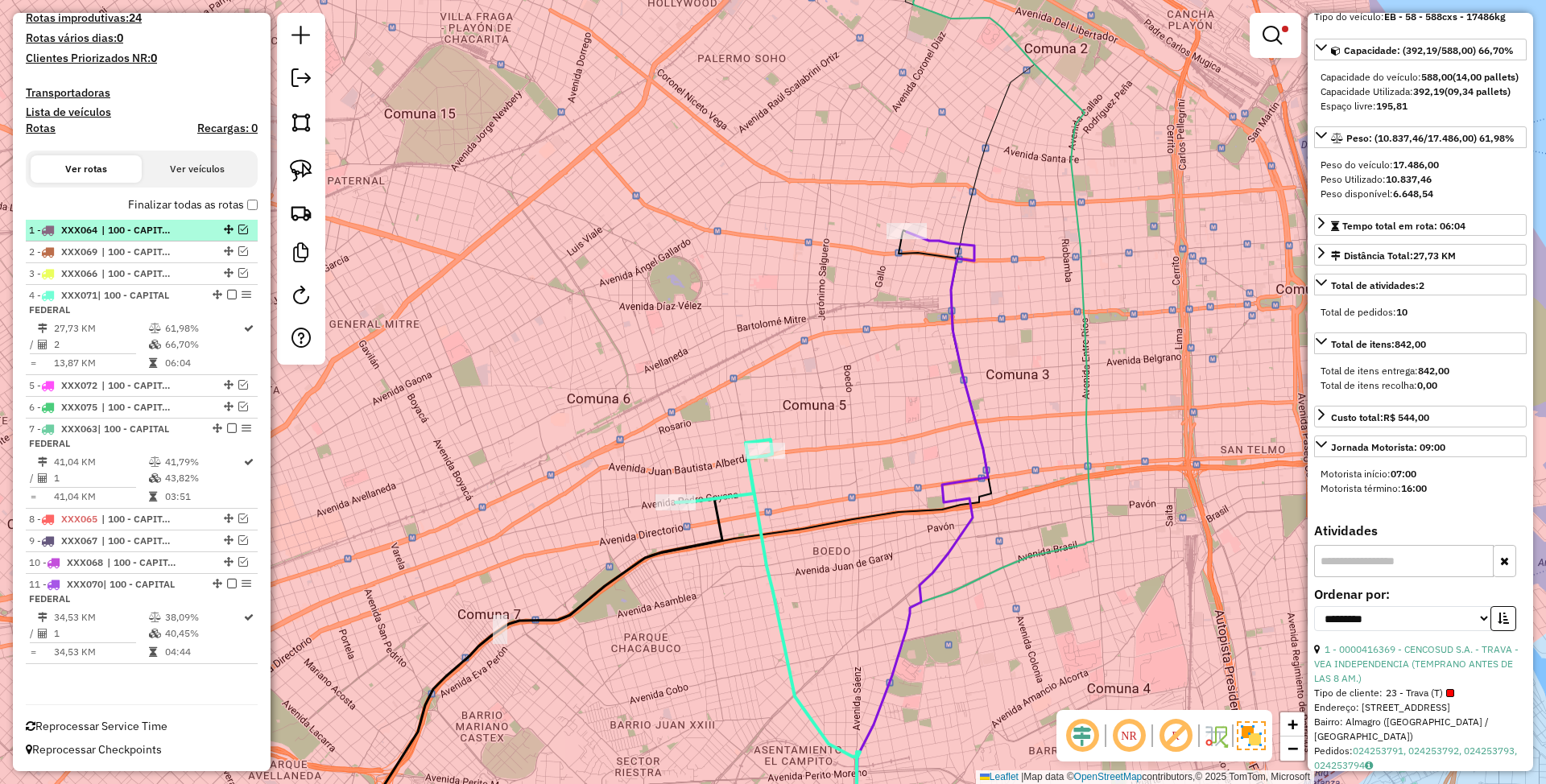
click at [127, 223] on span "| 100 - CAPITAL FEDERAL" at bounding box center [138, 229] width 74 height 14
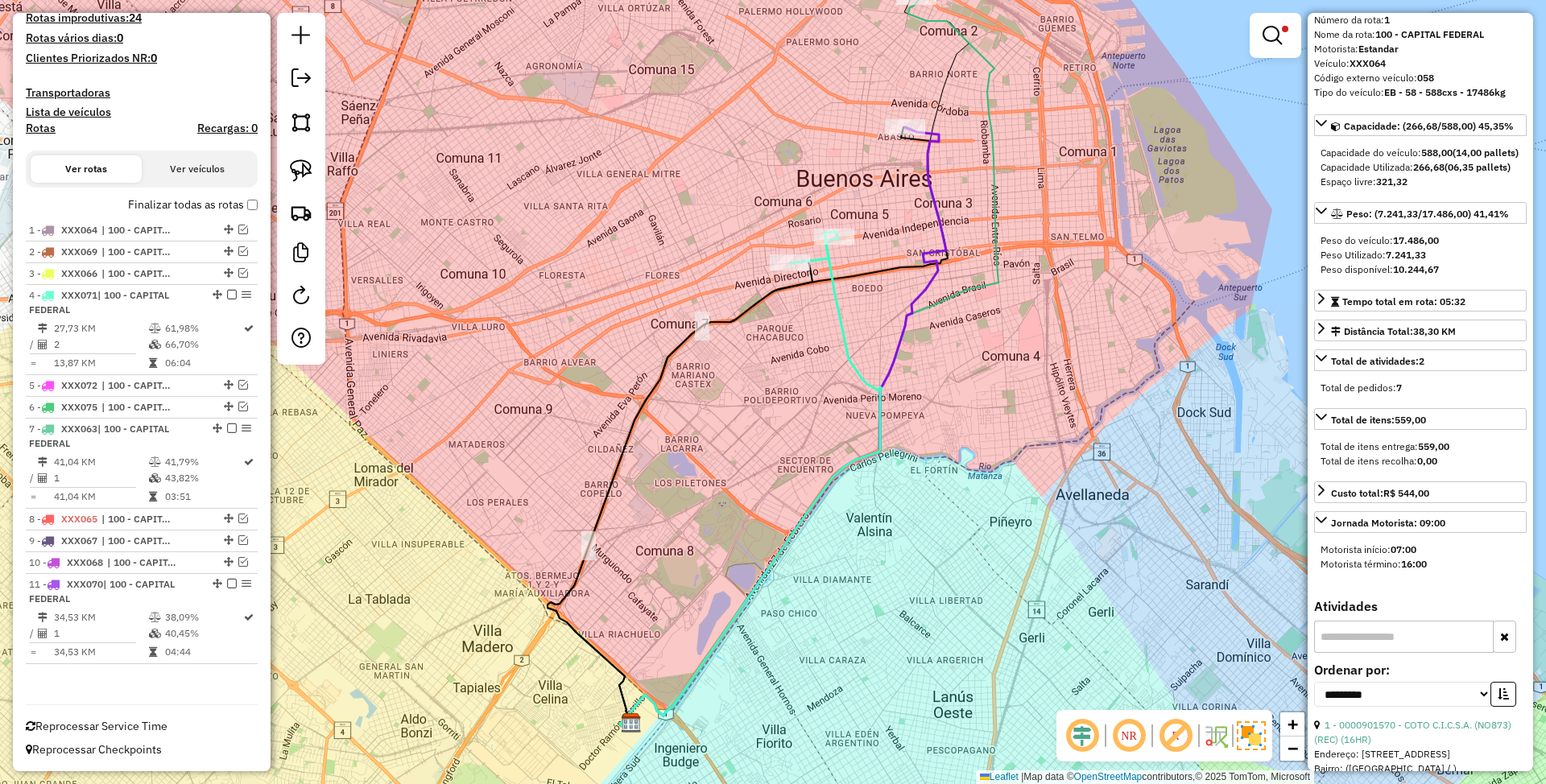
scroll to position [0, 0]
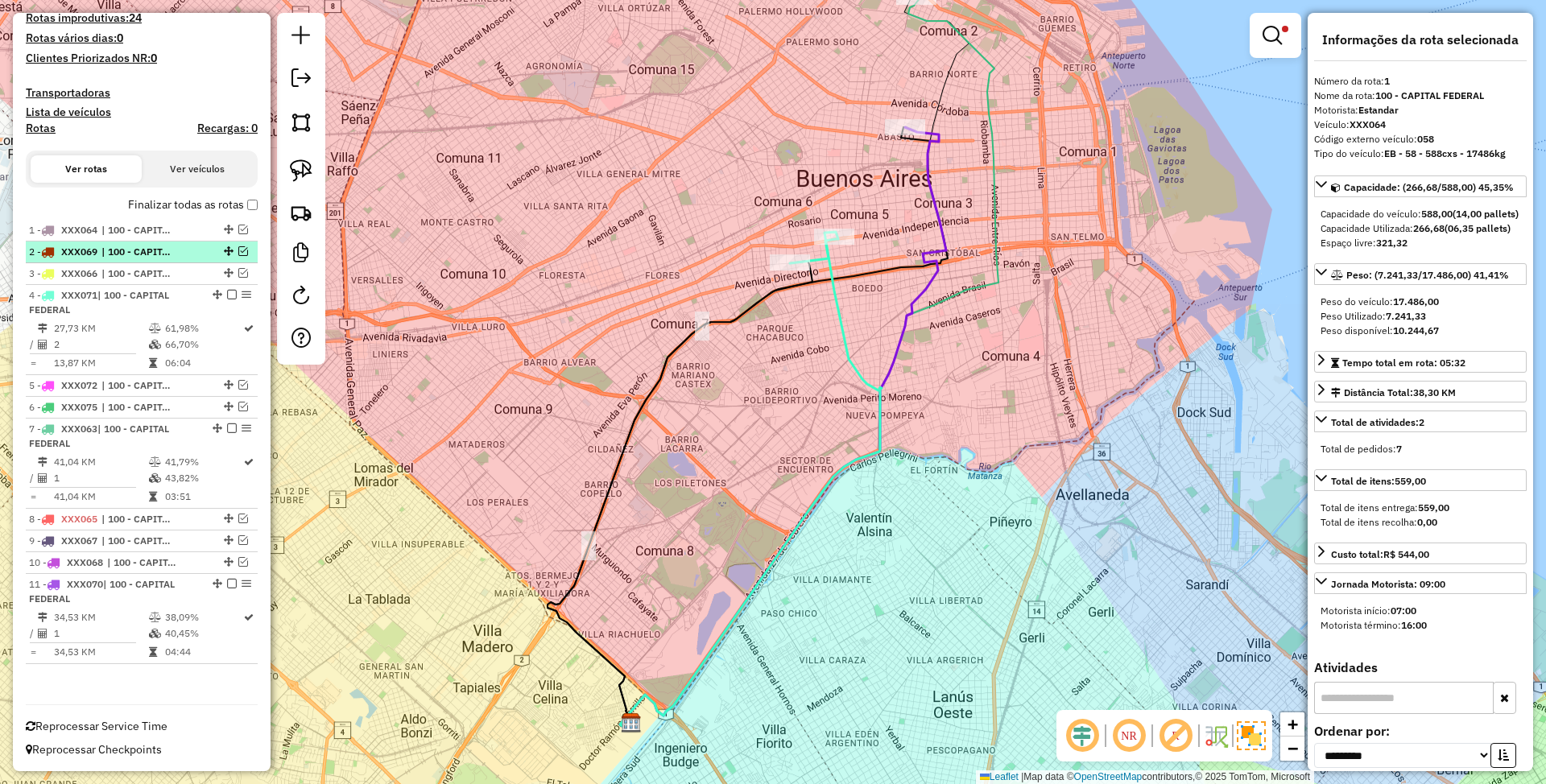
click at [134, 246] on span "| 100 - CAPITAL FEDERAL" at bounding box center [138, 251] width 74 height 14
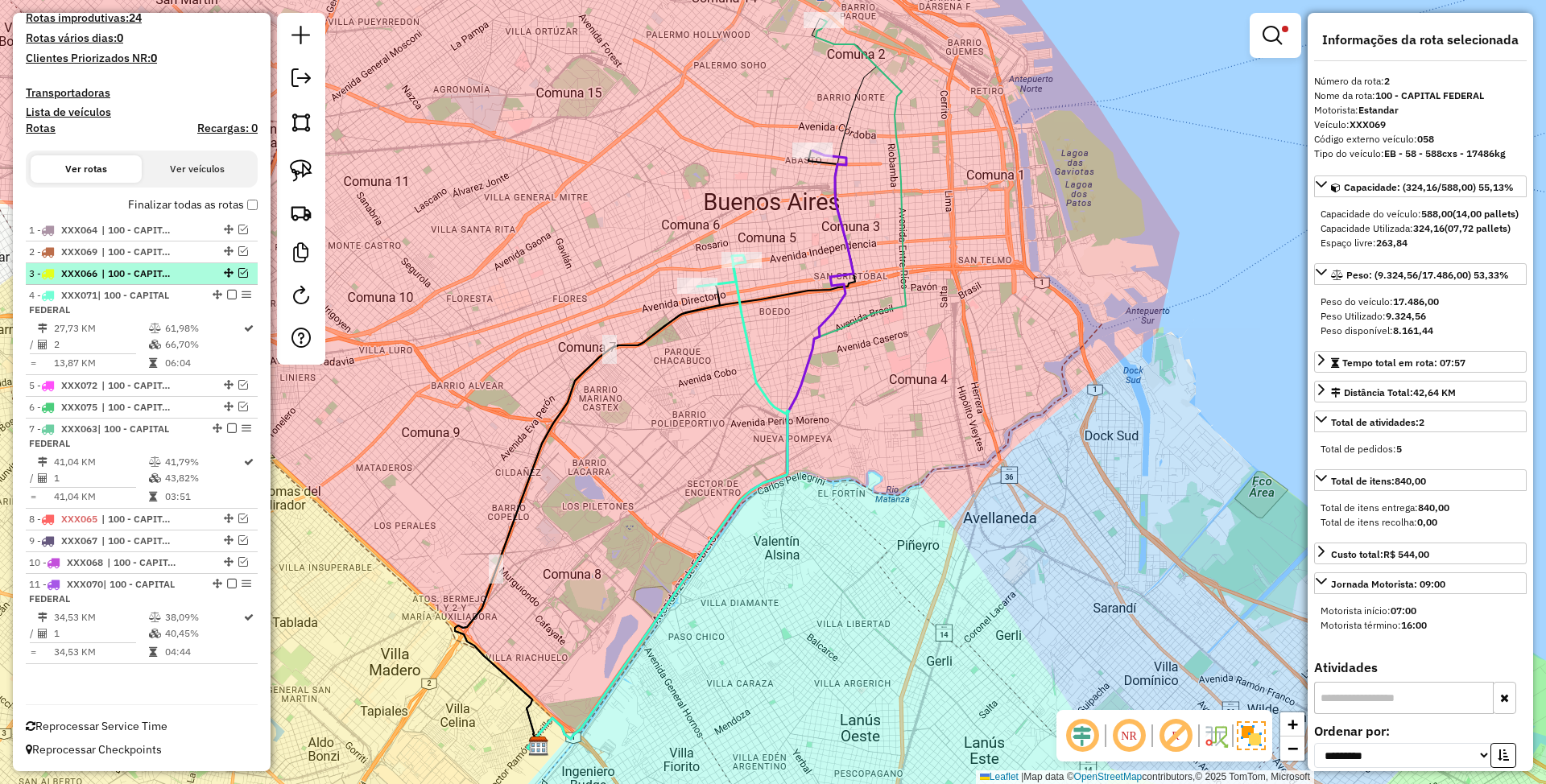
click at [126, 269] on span "| 100 - CAPITAL FEDERAL" at bounding box center [138, 273] width 74 height 14
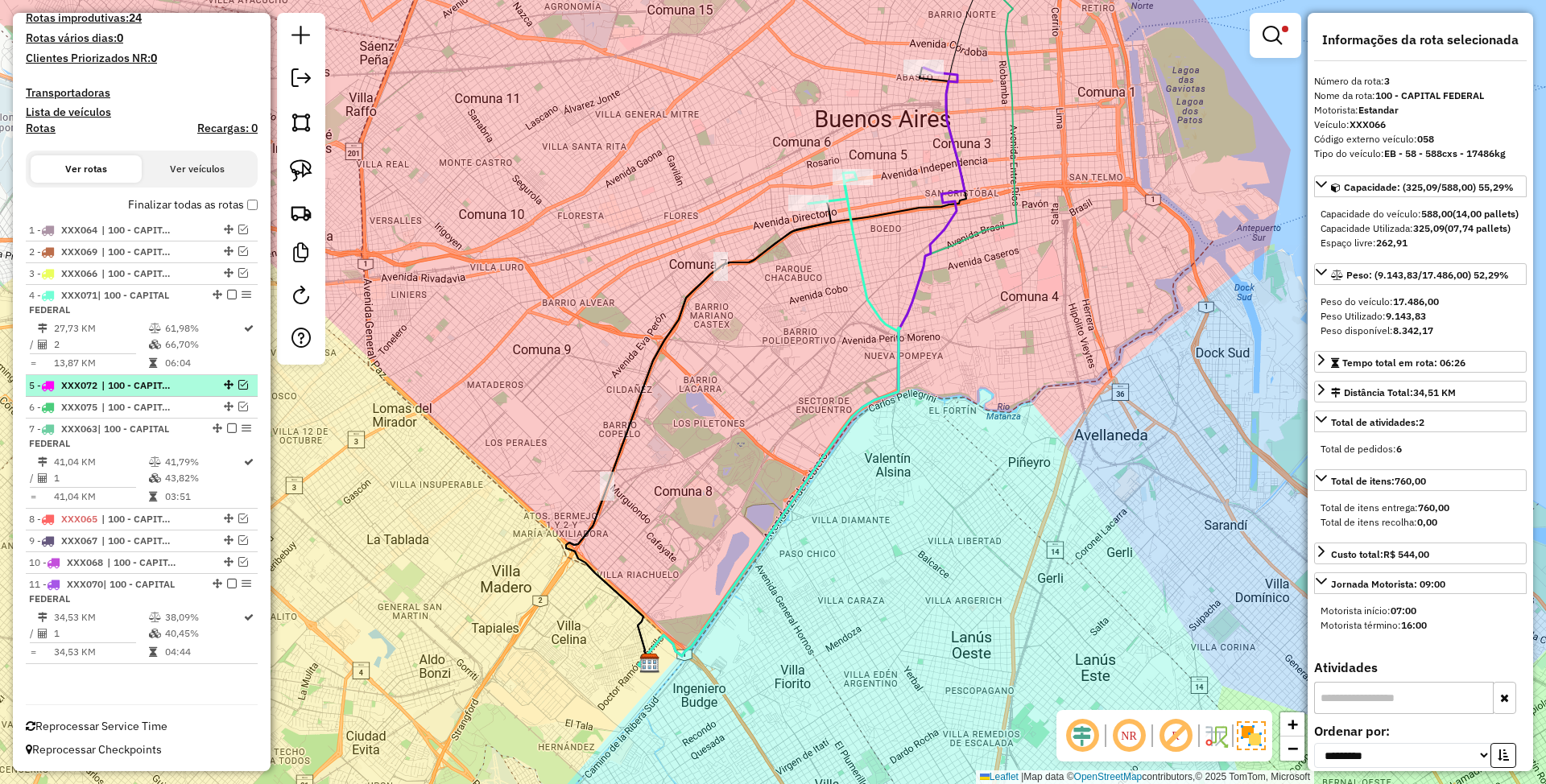
click at [117, 383] on span "| 100 - CAPITAL FEDERAL" at bounding box center [138, 385] width 74 height 14
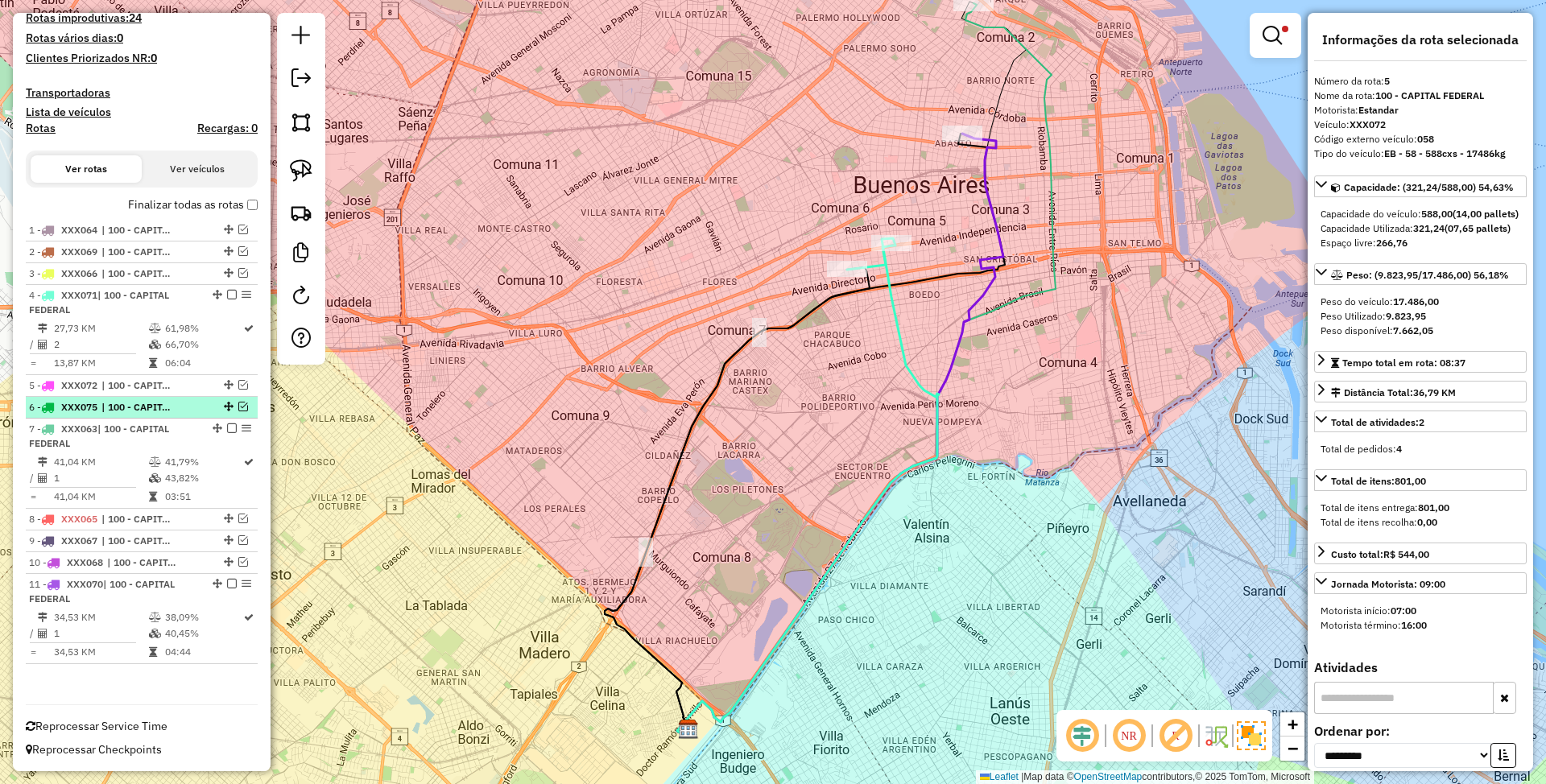
click at [117, 404] on span "| 100 - CAPITAL FEDERAL" at bounding box center [138, 407] width 74 height 14
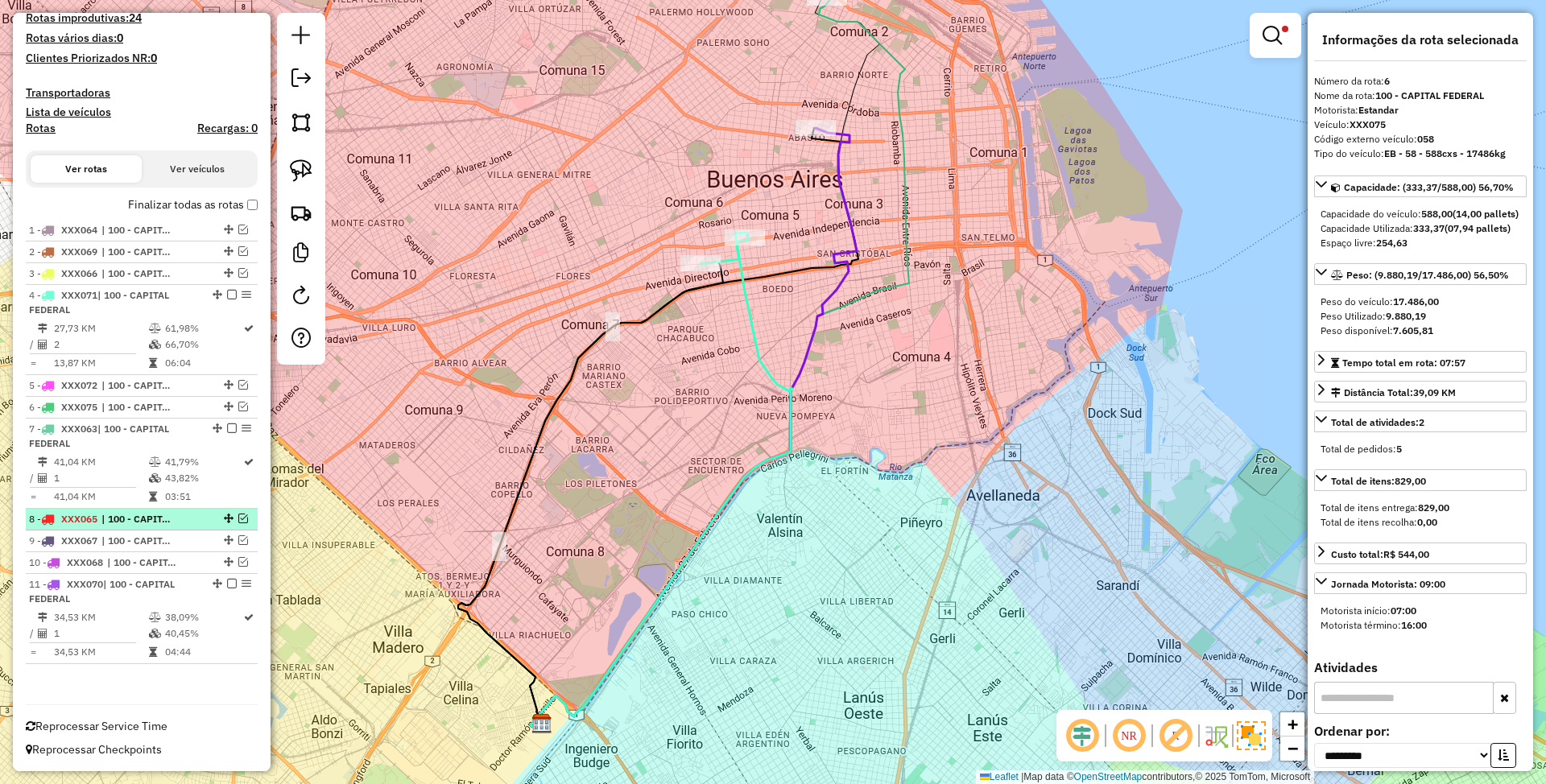
click at [131, 516] on span "| 100 - CAPITAL FEDERAL" at bounding box center [138, 519] width 74 height 14
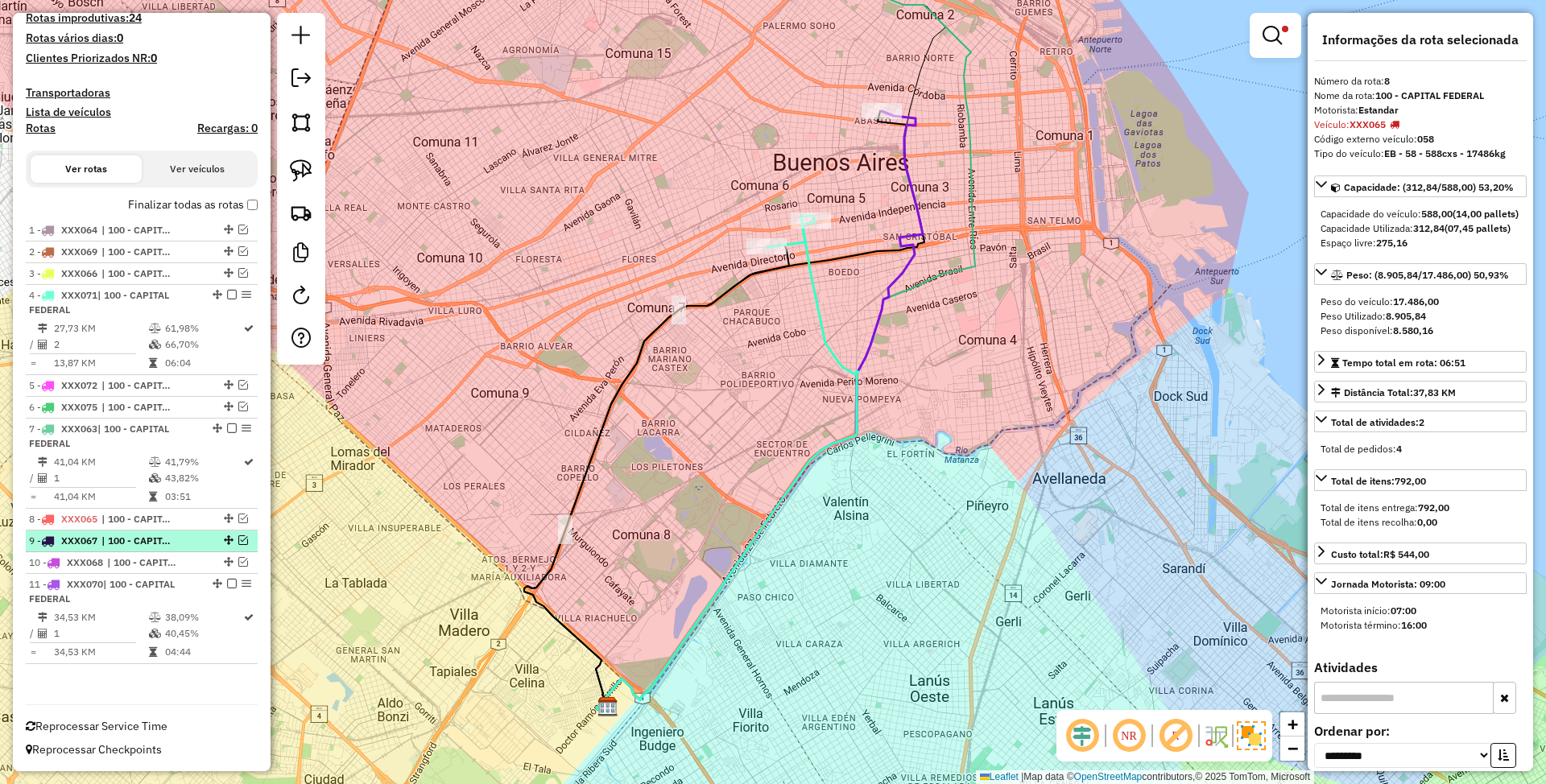
click at [134, 534] on span "| 100 - CAPITAL FEDERAL" at bounding box center [138, 540] width 74 height 14
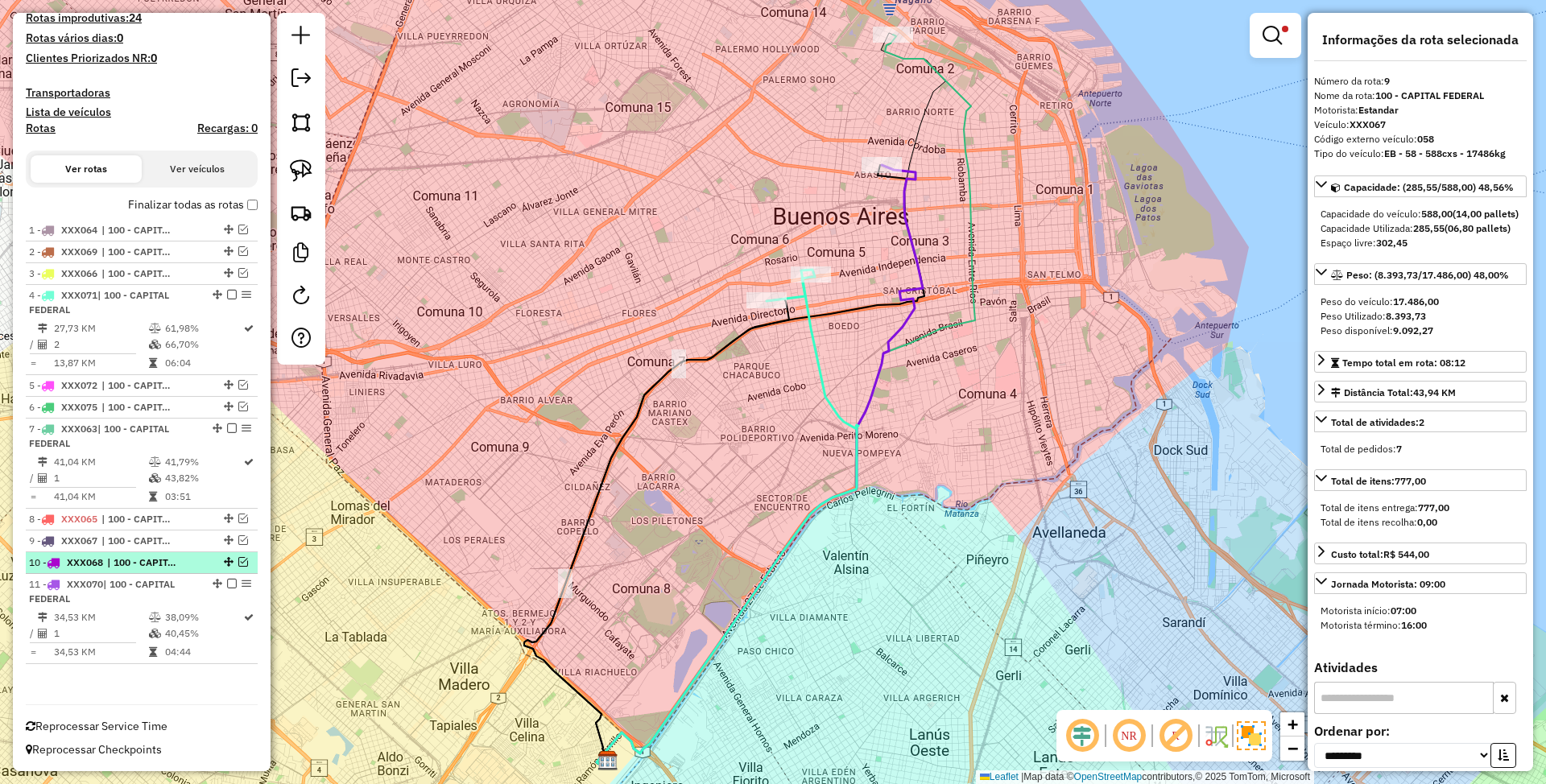
click at [136, 561] on span "| 100 - CAPITAL FEDERAL" at bounding box center [144, 562] width 74 height 14
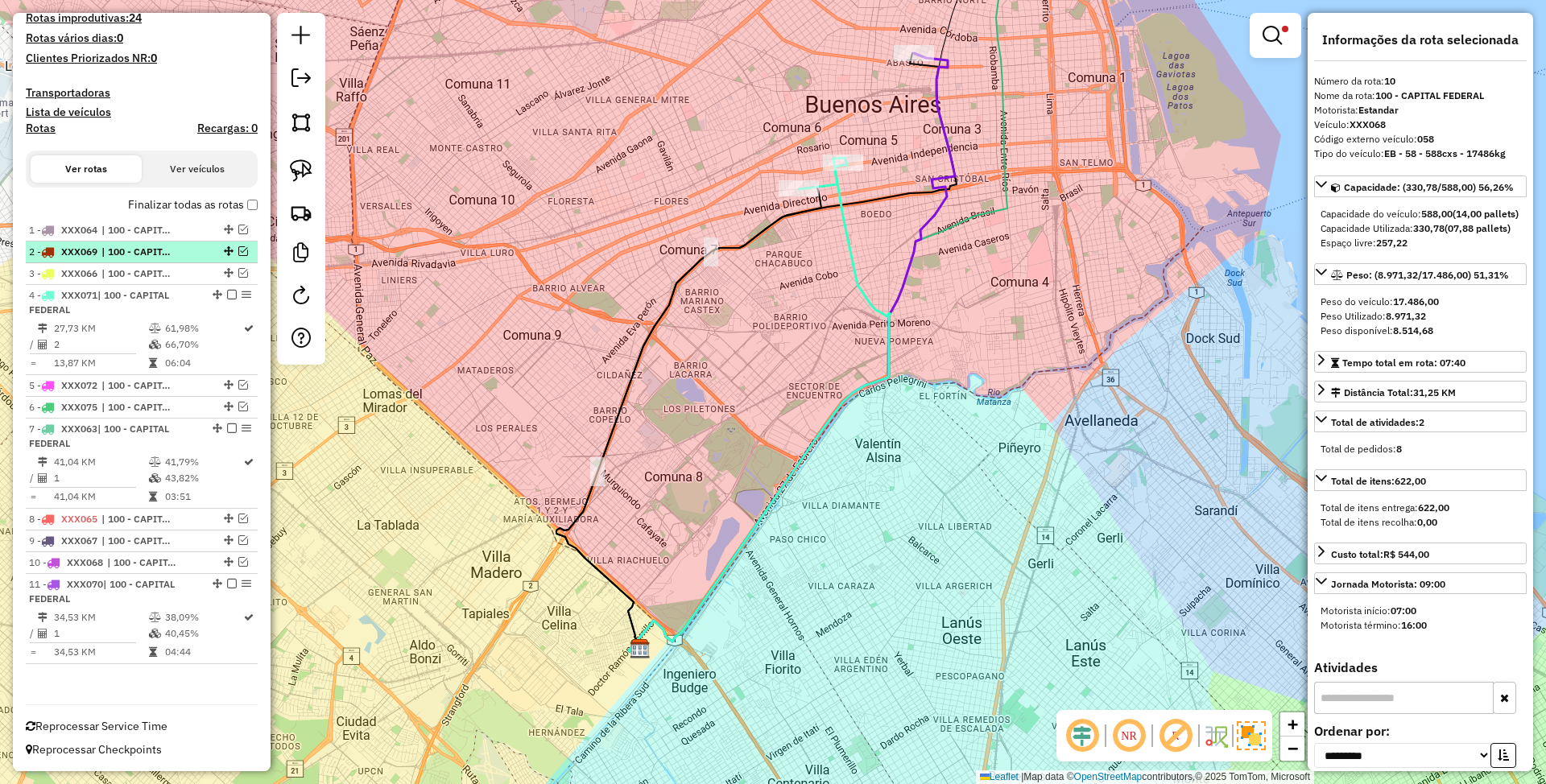
click at [168, 252] on span "| 100 - CAPITAL FEDERAL" at bounding box center [138, 251] width 74 height 14
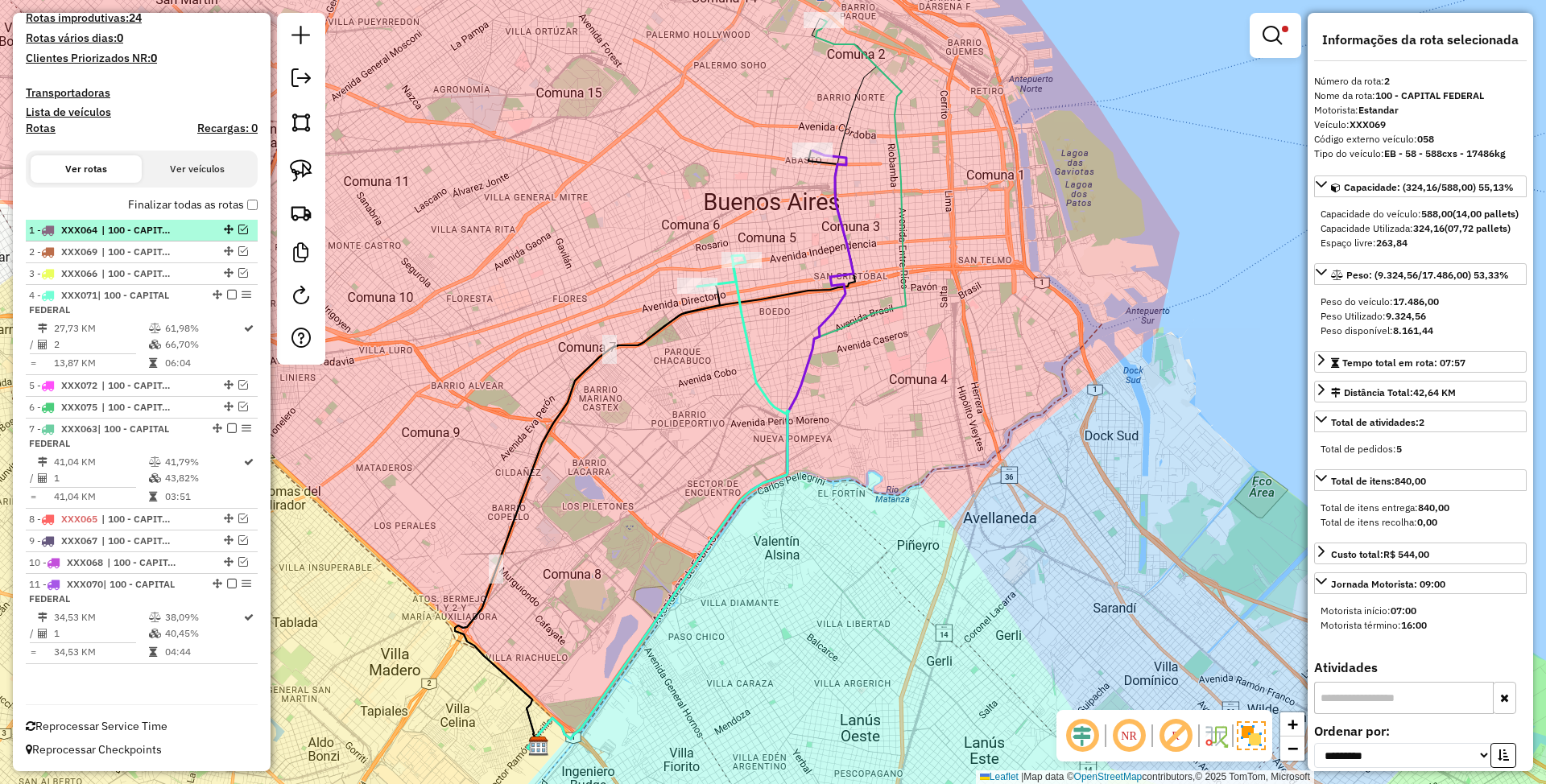
click at [168, 224] on span "| 100 - CAPITAL FEDERAL" at bounding box center [138, 229] width 74 height 14
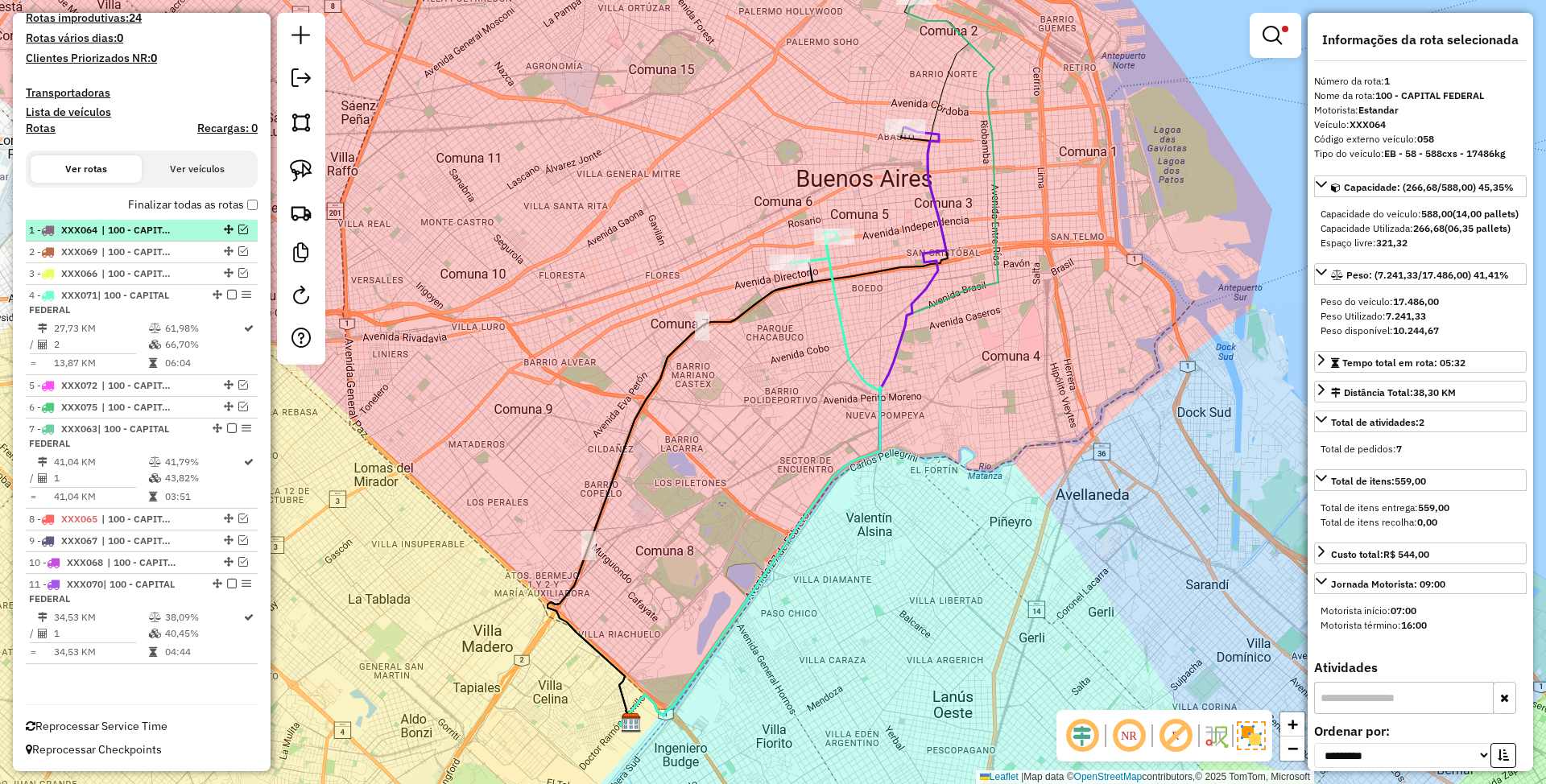
click at [239, 225] on em at bounding box center [243, 229] width 9 height 9
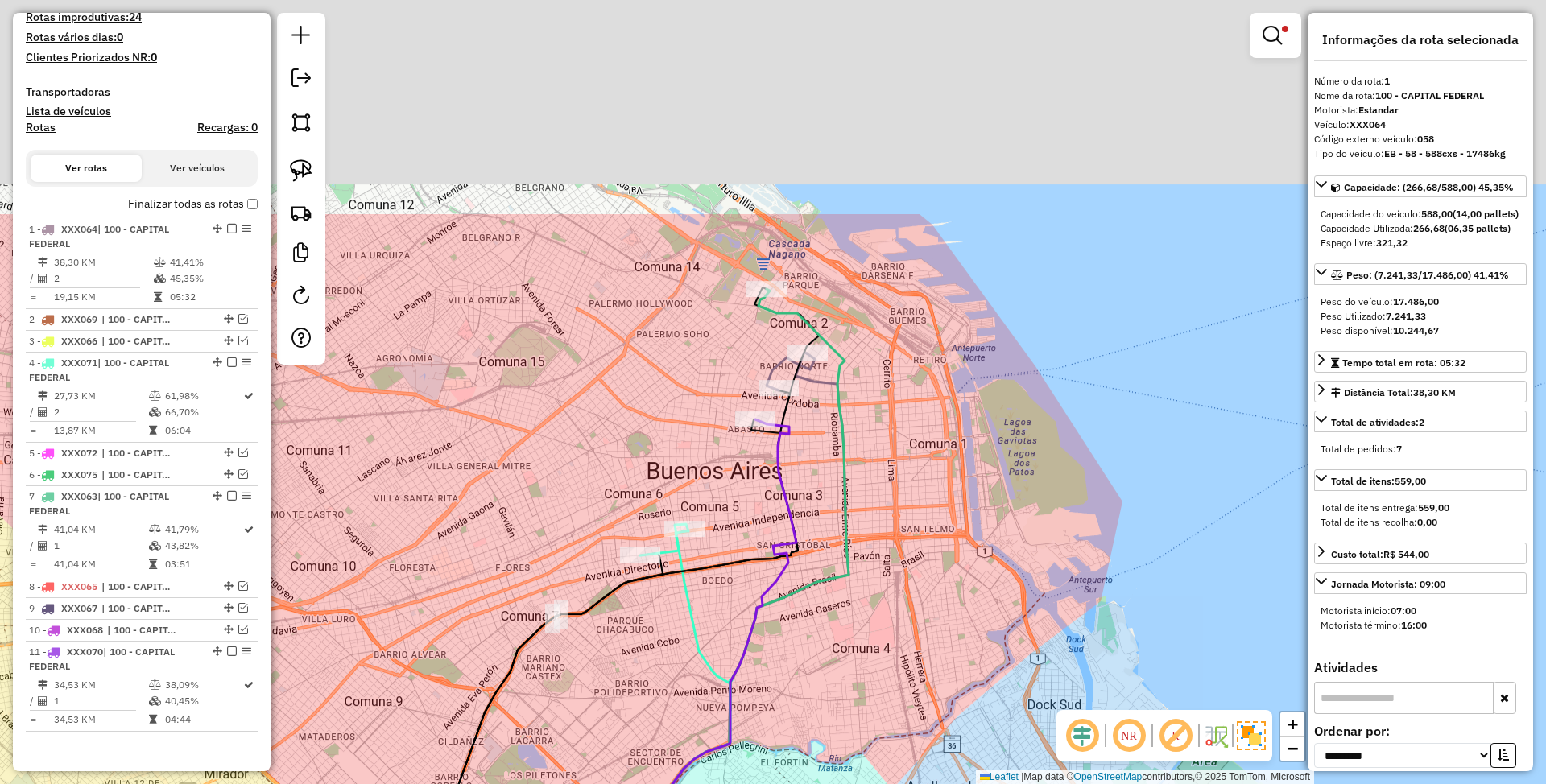
drag, startPoint x: 929, startPoint y: 301, endPoint x: 780, endPoint y: 593, distance: 327.8
click at [780, 593] on icon at bounding box center [659, 653] width 378 height 729
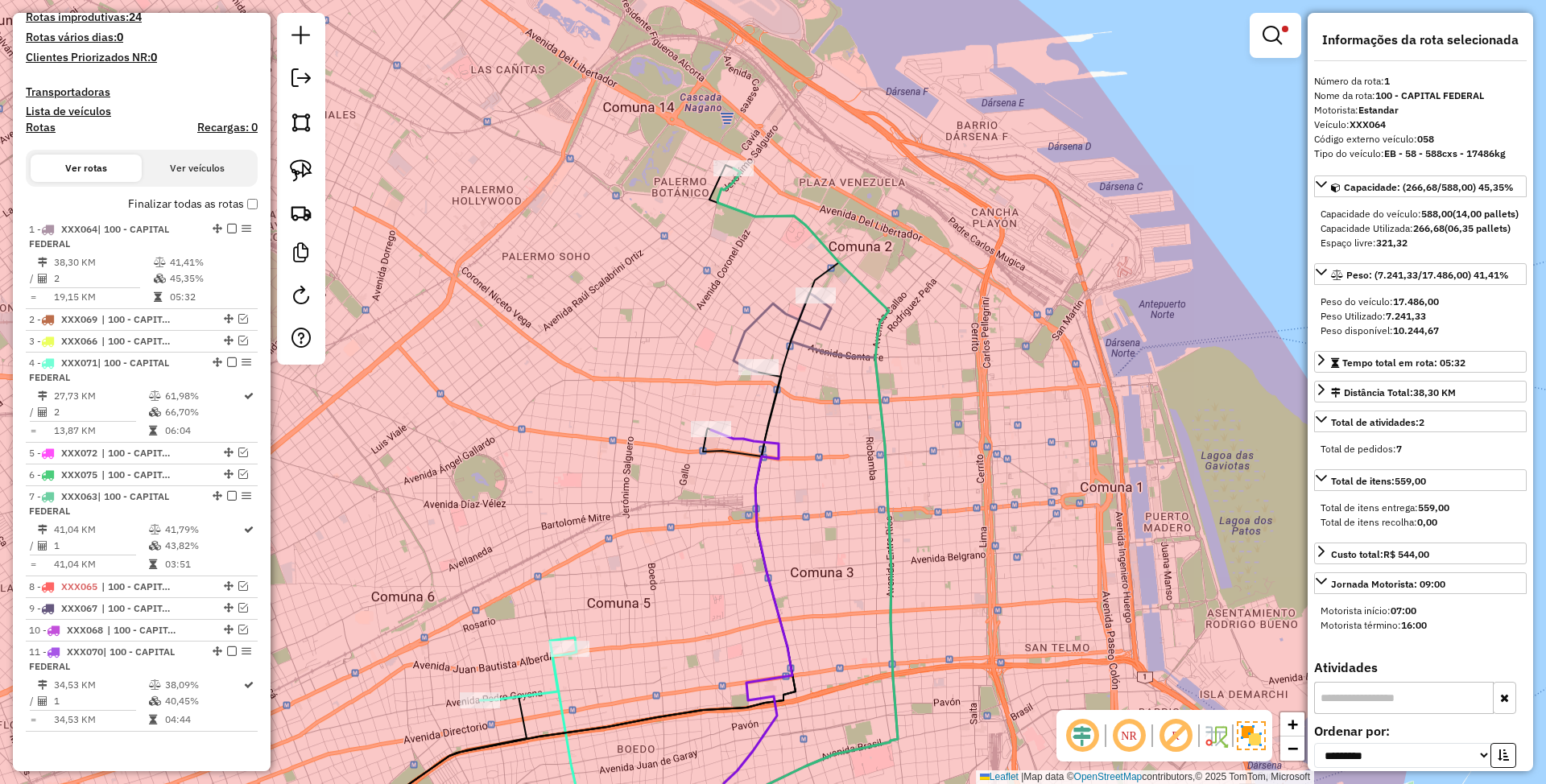
click at [764, 217] on icon at bounding box center [799, 515] width 198 height 695
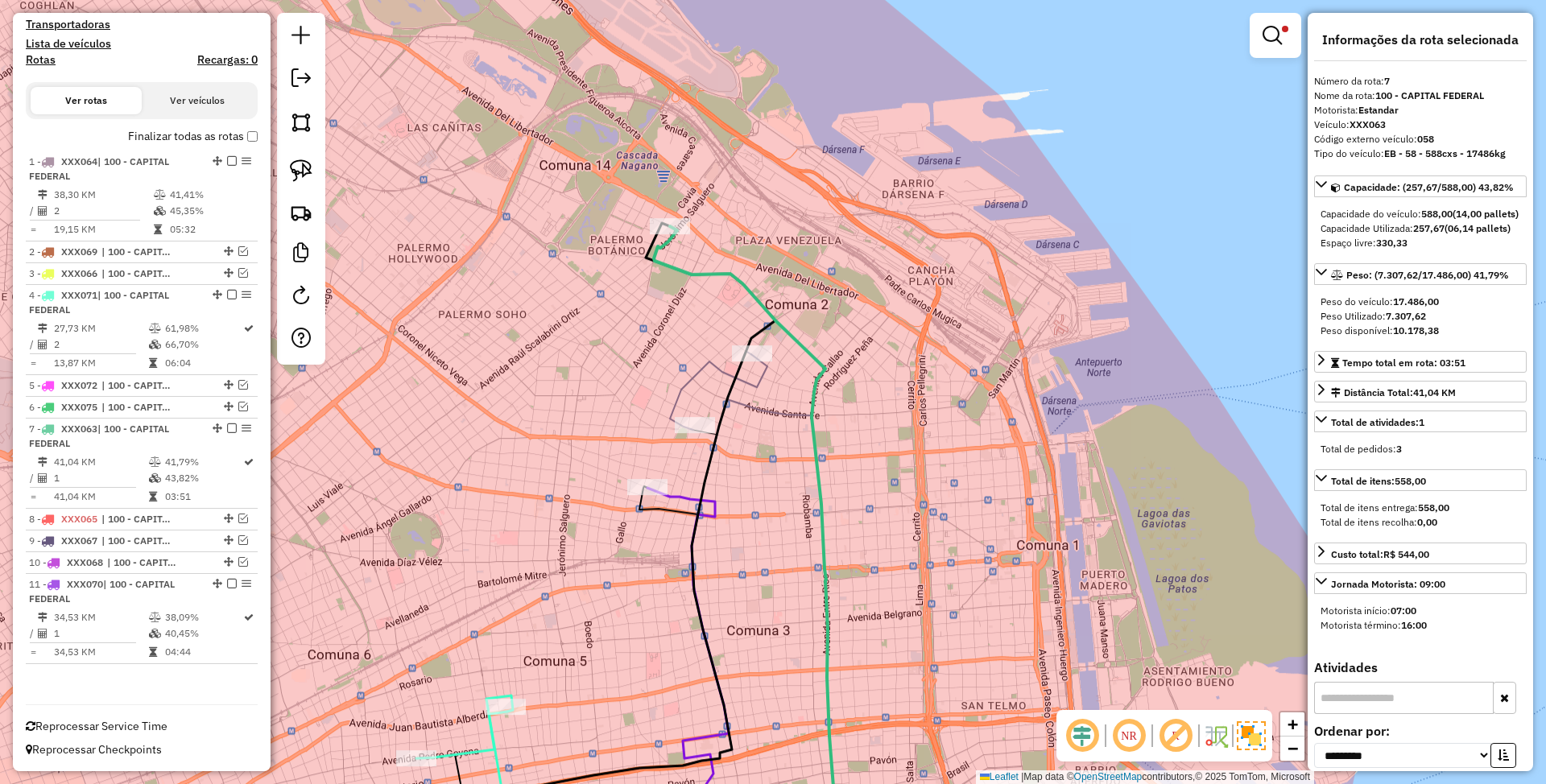
drag, startPoint x: 969, startPoint y: 402, endPoint x: 906, endPoint y: 461, distance: 86.3
click at [906, 461] on div "Limpar filtros Janela de atendimento Grade de atendimento Capacidade Transporta…" at bounding box center [773, 392] width 1546 height 784
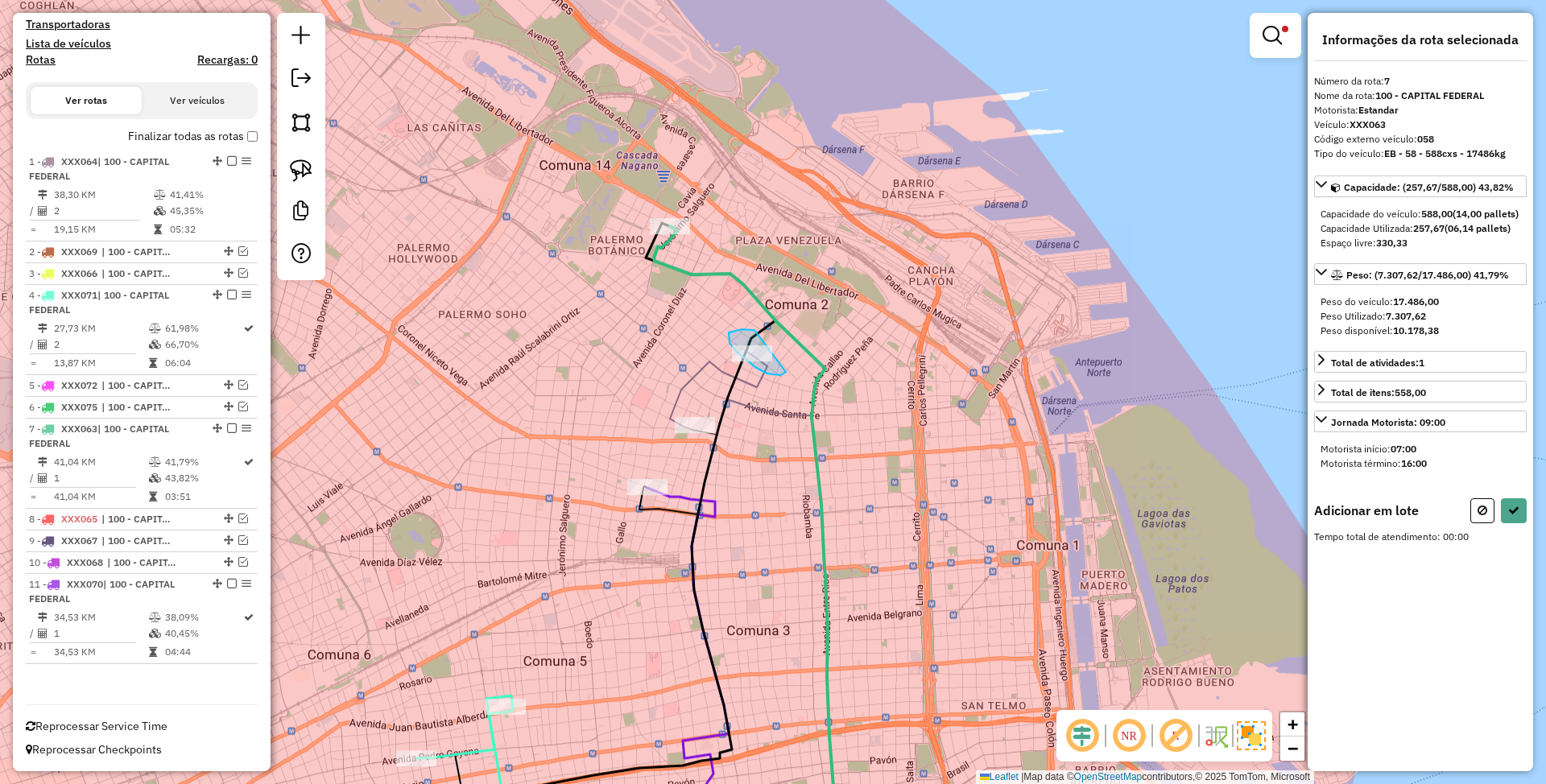
drag, startPoint x: 745, startPoint y: 329, endPoint x: 785, endPoint y: 372, distance: 58.7
click at [1518, 523] on button at bounding box center [1513, 510] width 26 height 25
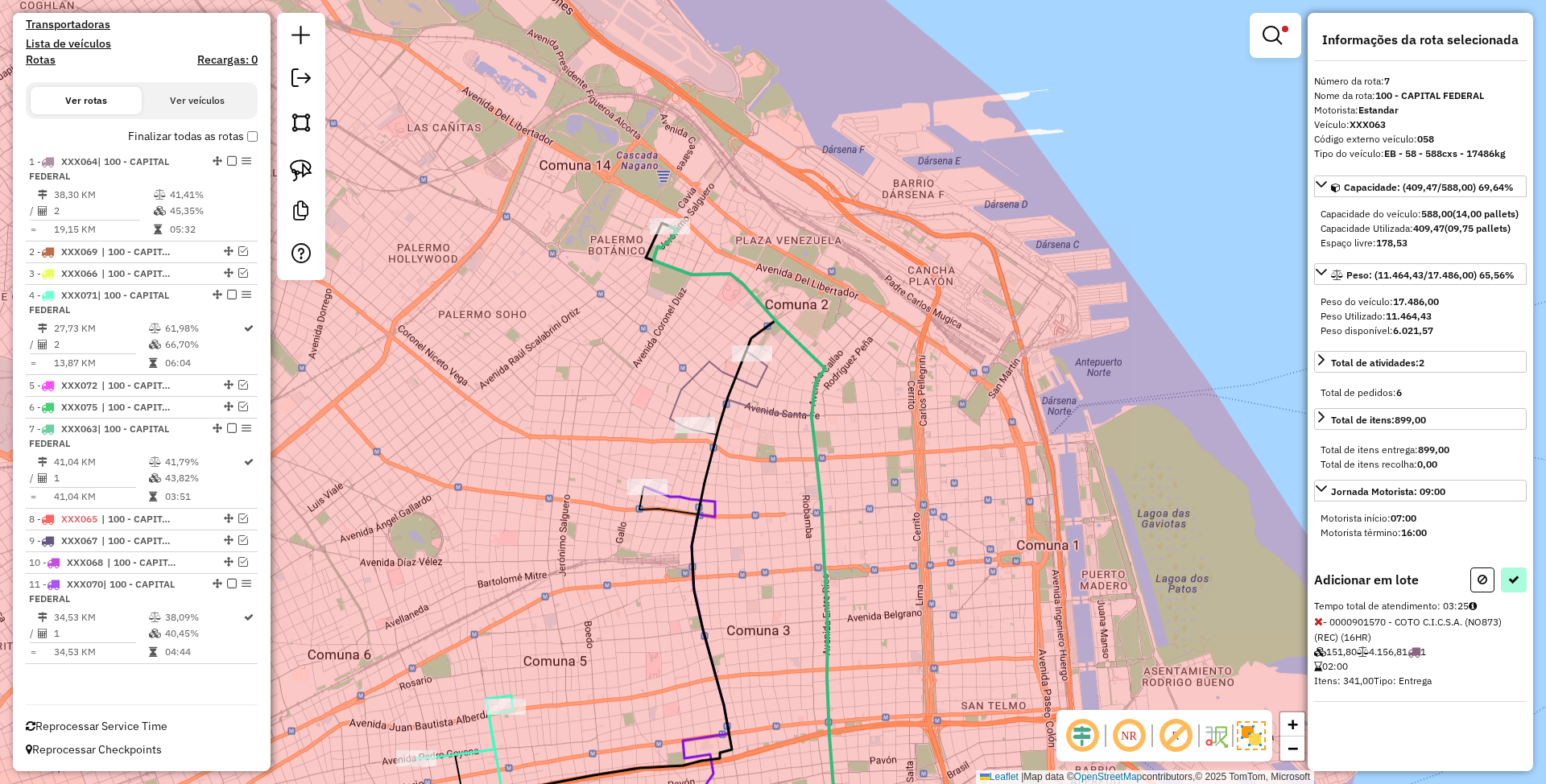
select select "**********"
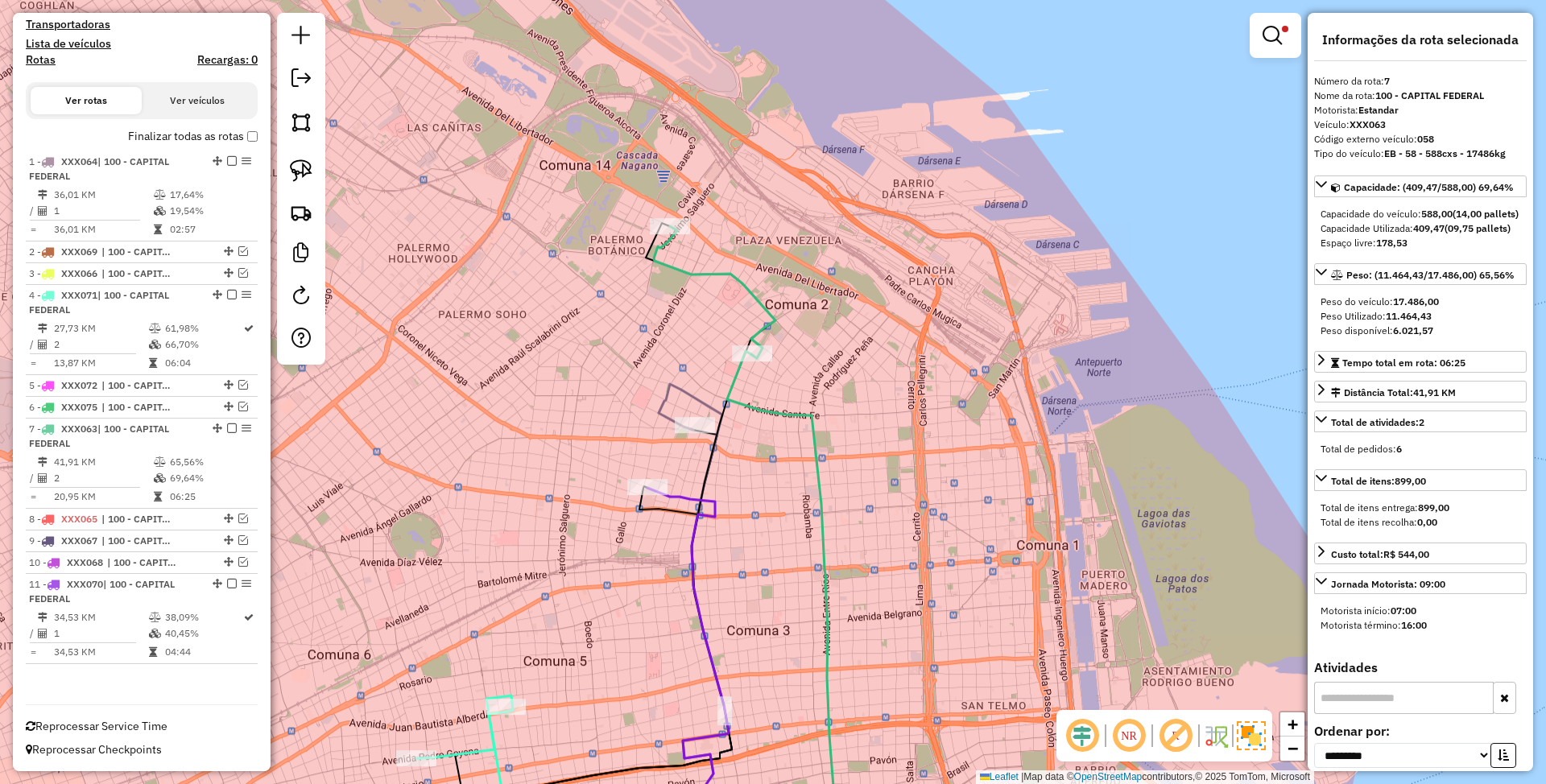
click at [703, 271] on icon at bounding box center [714, 292] width 121 height 132
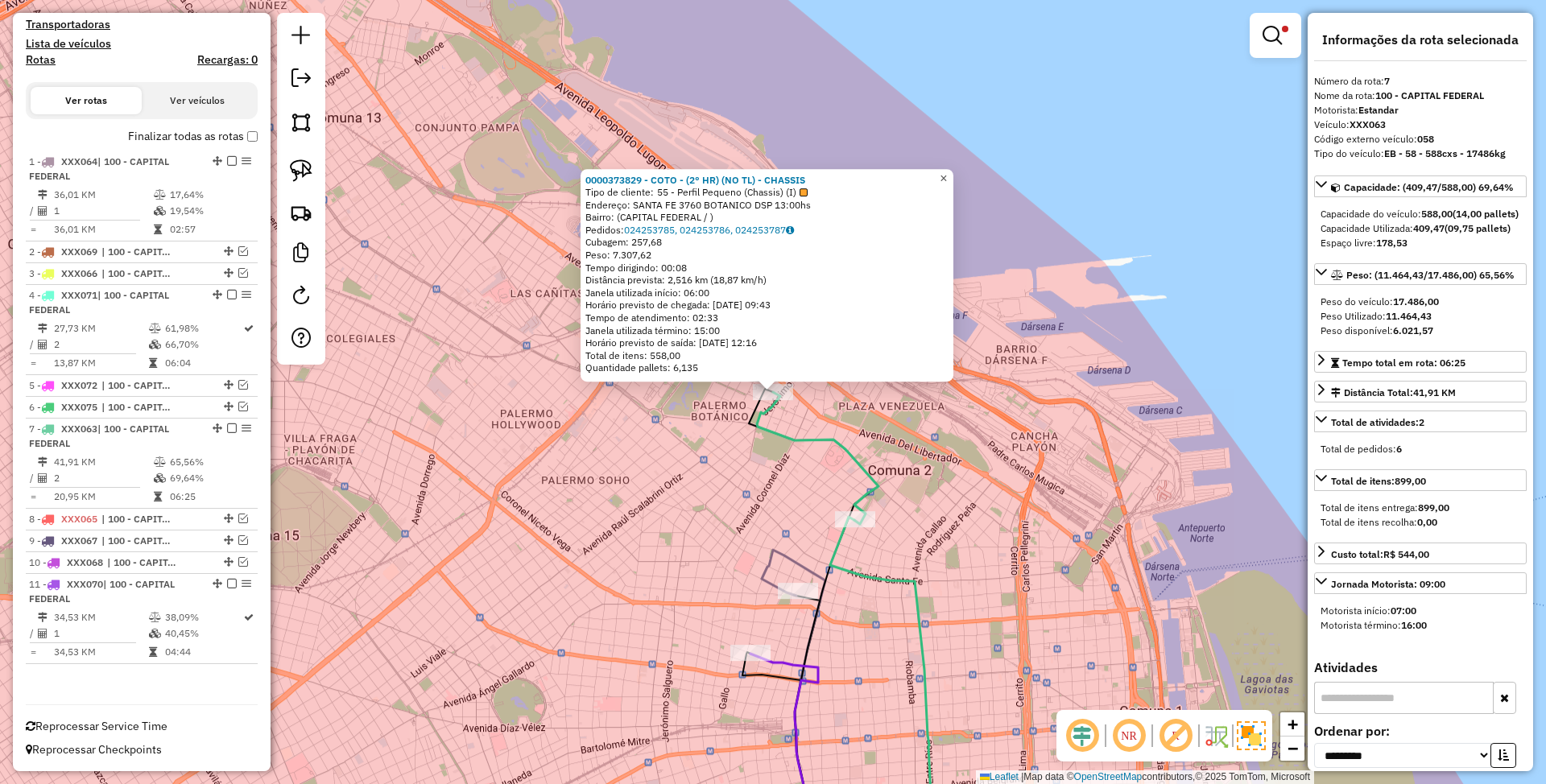
click at [947, 173] on span "×" at bounding box center [944, 178] width 8 height 13
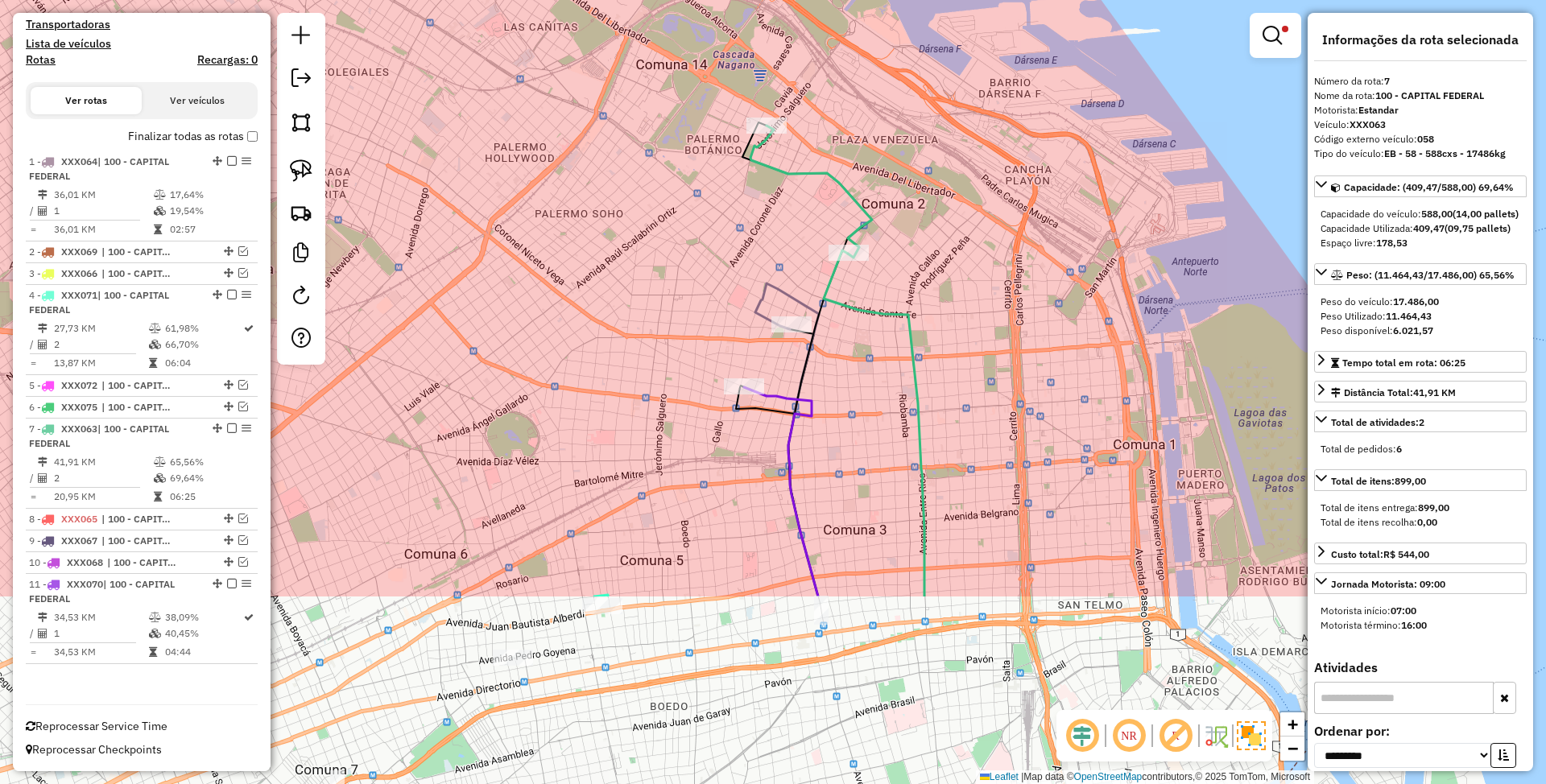
drag, startPoint x: 1015, startPoint y: 547, endPoint x: 1008, endPoint y: 281, distance: 266.1
click at [1008, 281] on div "Limpar filtros Janela de atendimento Grade de atendimento Capacidade Transporta…" at bounding box center [773, 392] width 1546 height 784
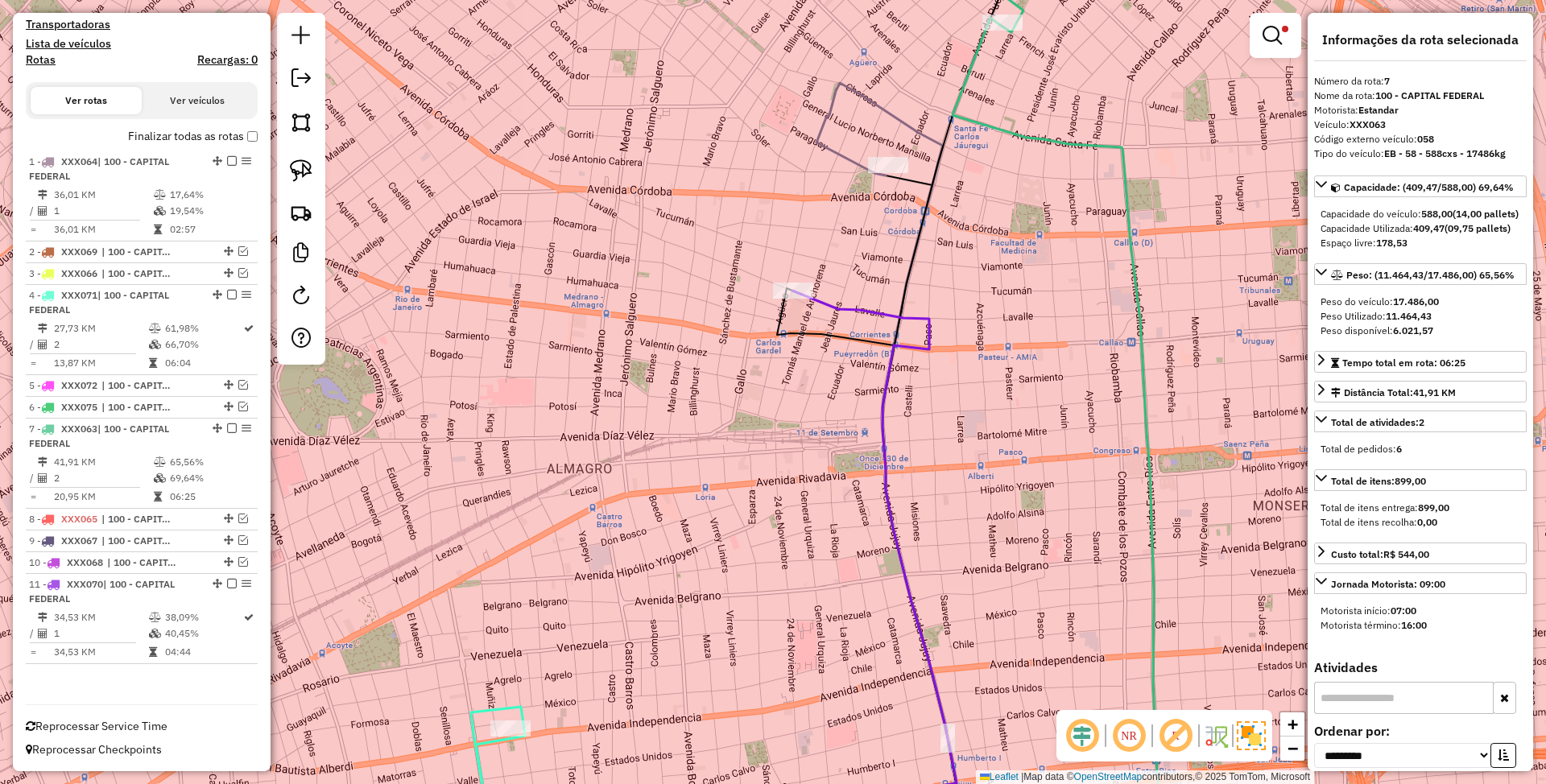
click at [866, 307] on icon at bounding box center [874, 576] width 164 height 573
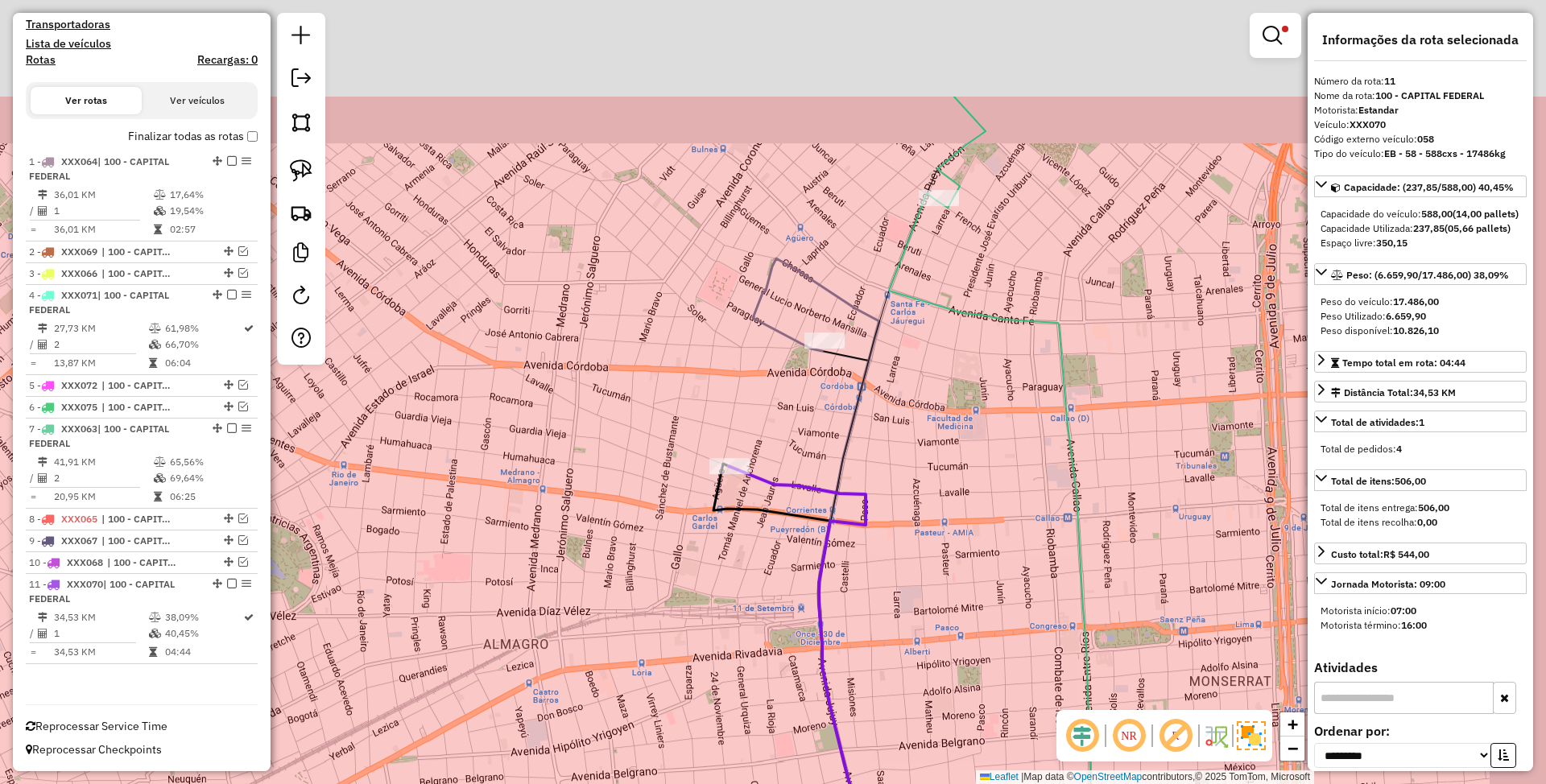
drag, startPoint x: 1008, startPoint y: 396, endPoint x: 966, endPoint y: 557, distance: 166.4
click at [966, 557] on div "Limpar filtros Janela de atendimento Grade de atendimento Capacidade Transporta…" at bounding box center [773, 392] width 1546 height 784
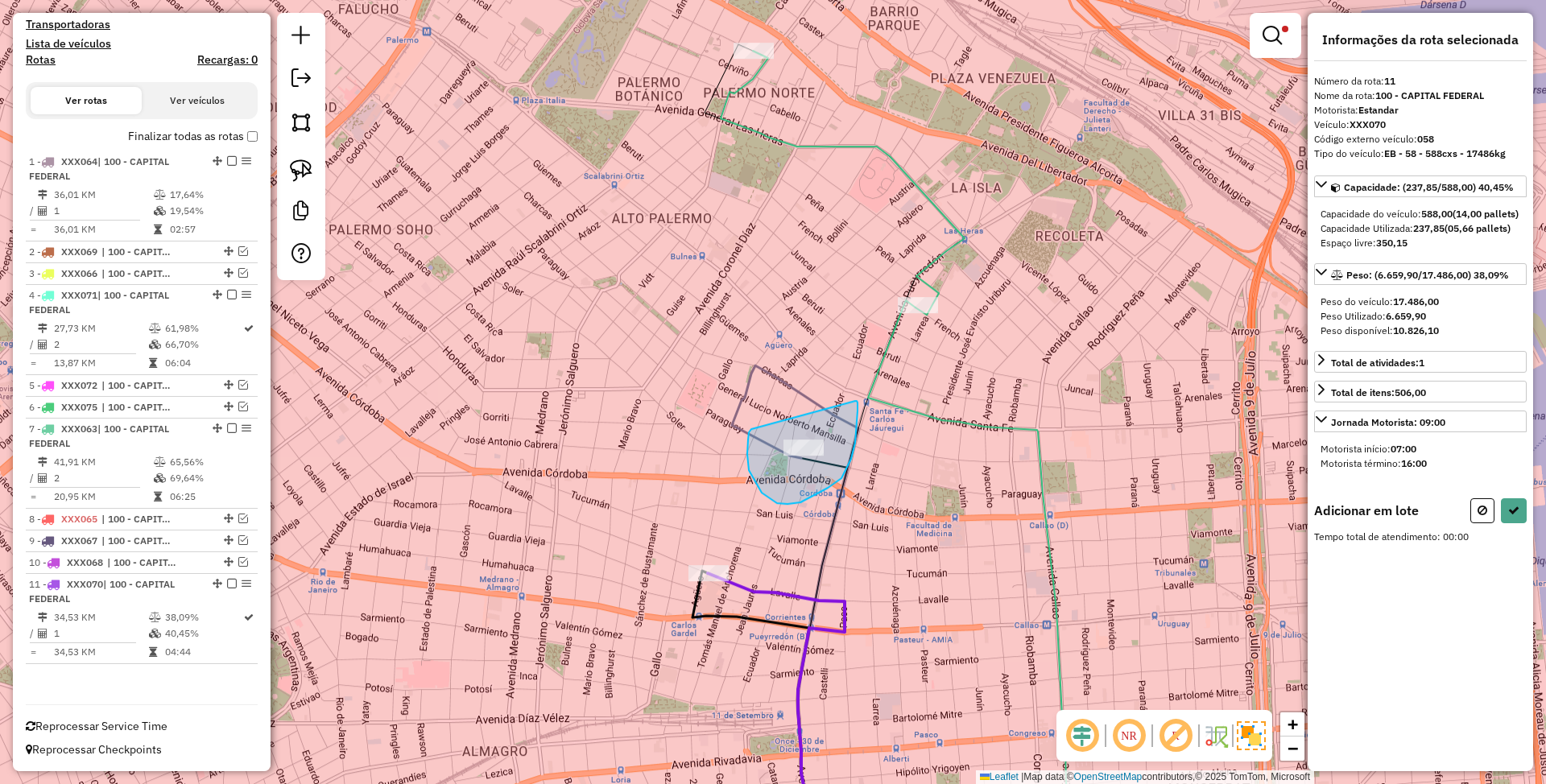
drag, startPoint x: 751, startPoint y: 428, endPoint x: 855, endPoint y: 401, distance: 107.4
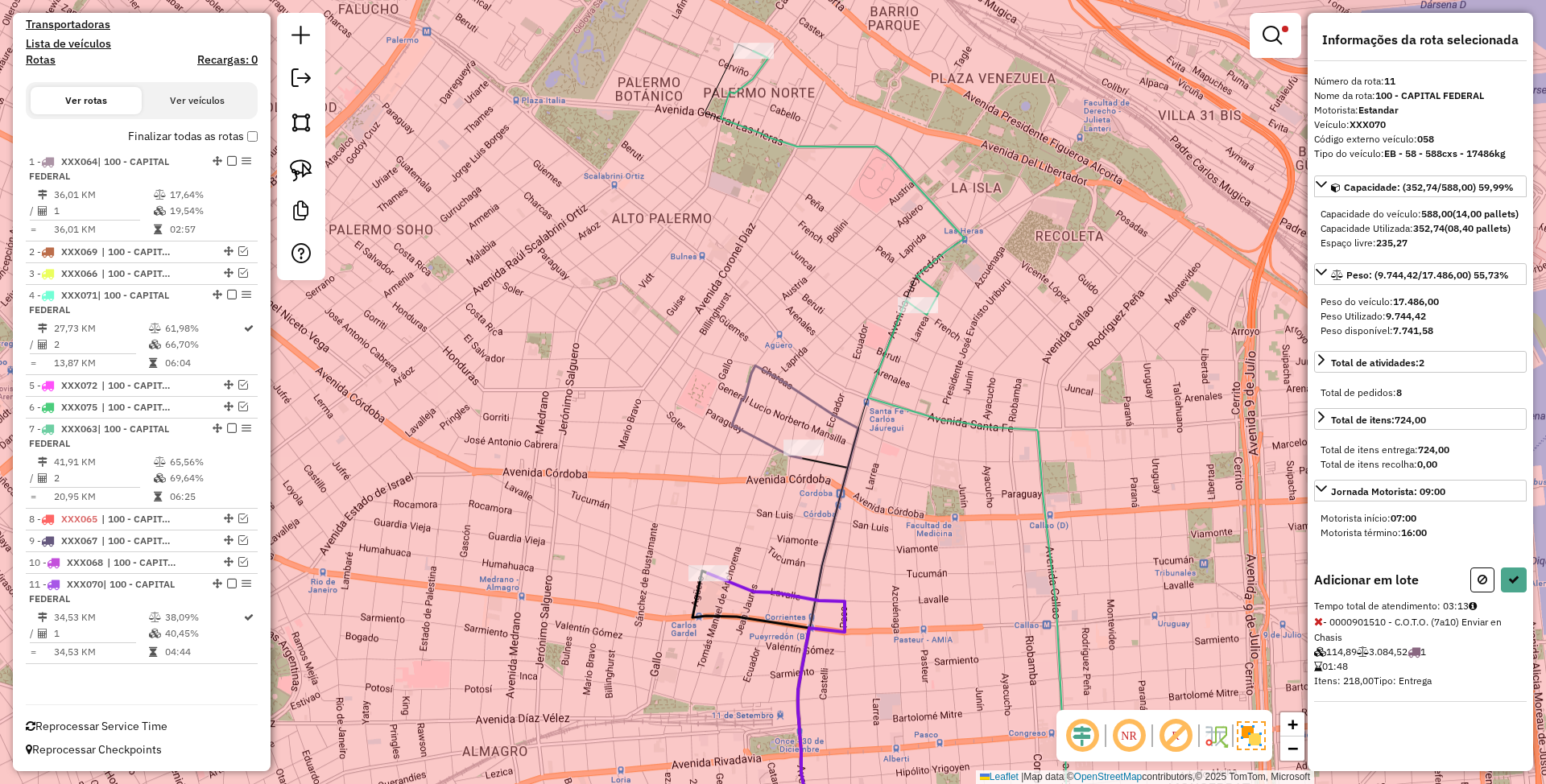
select select "**********"
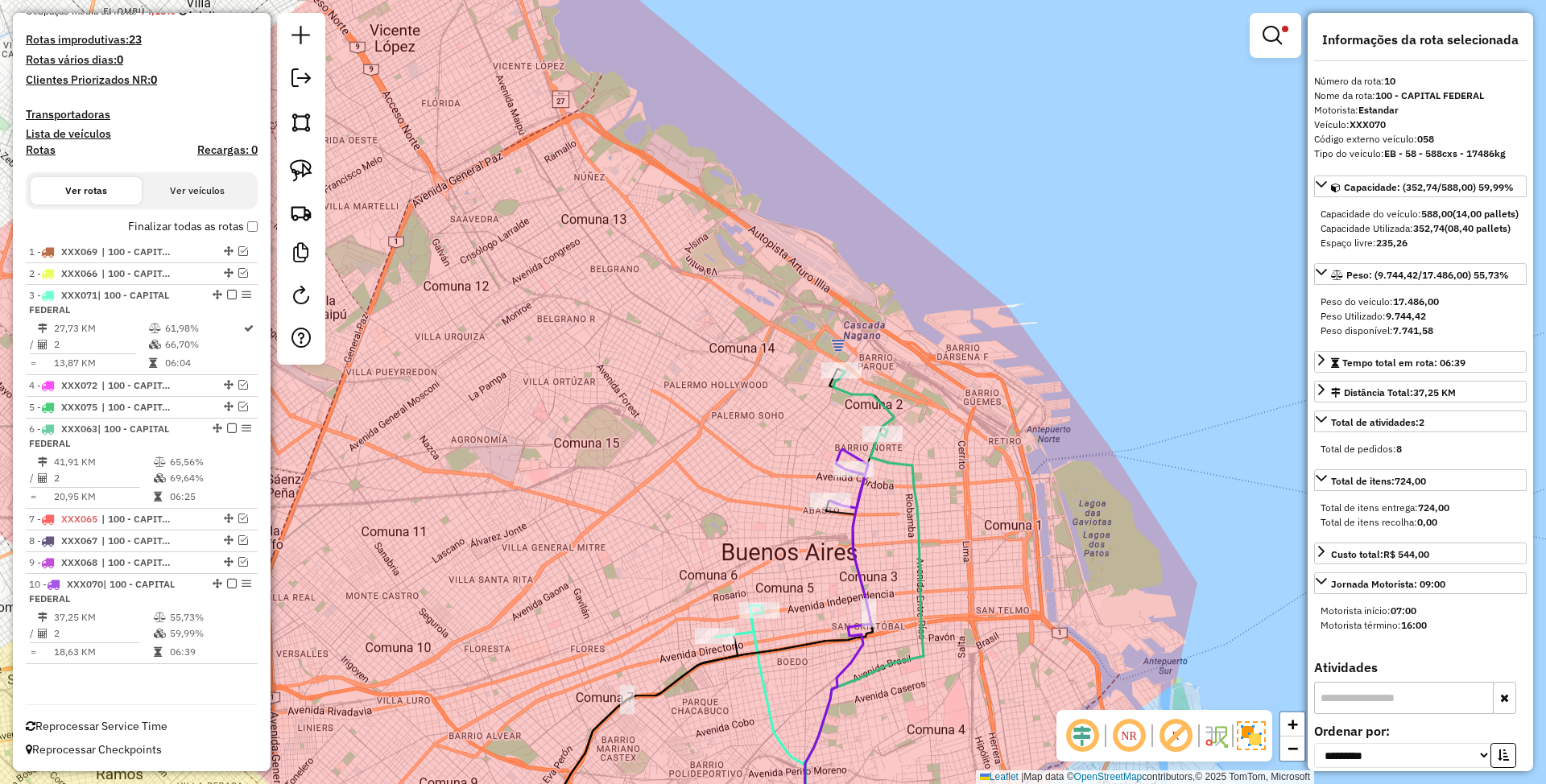
scroll to position [188, 0]
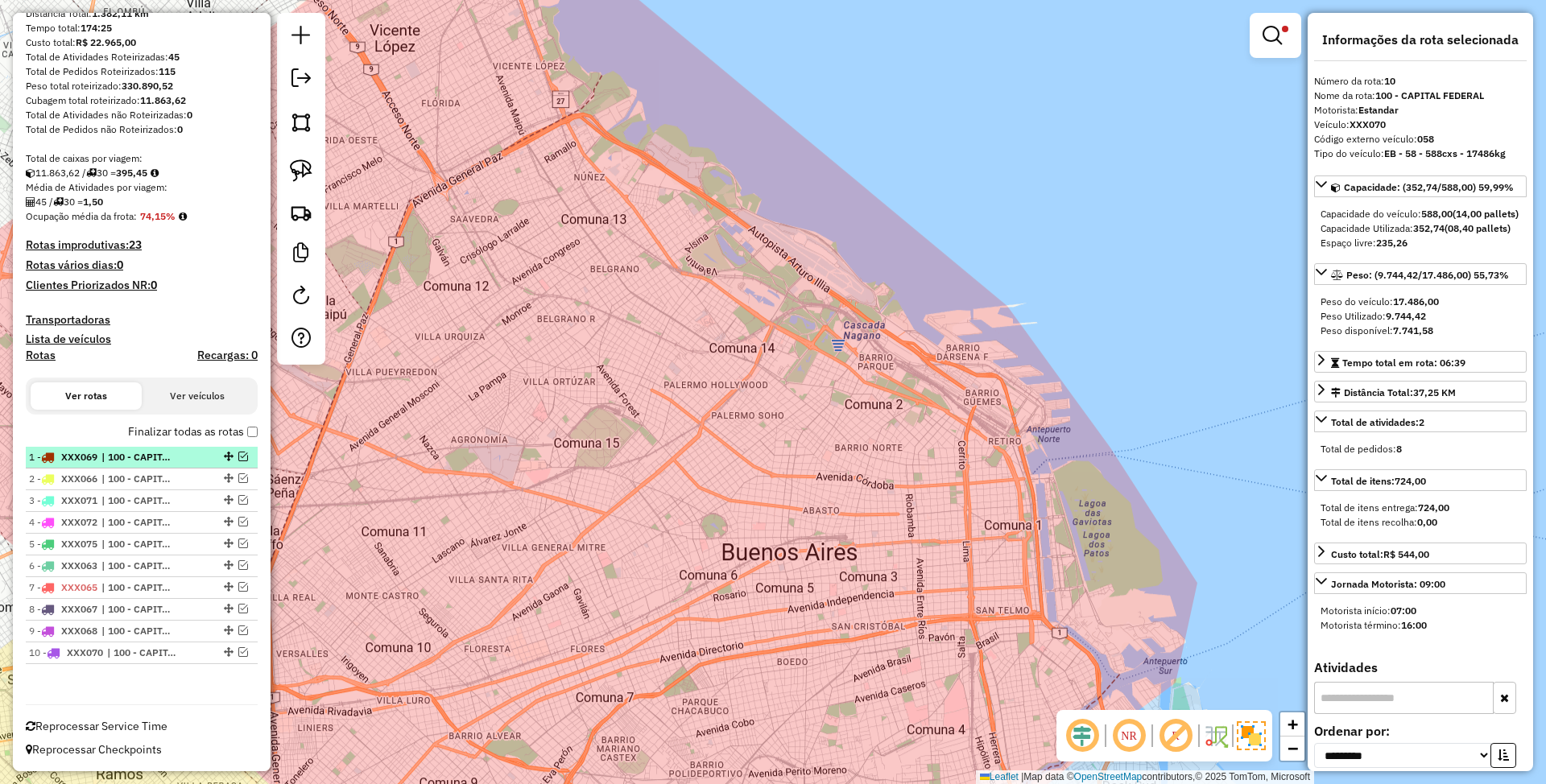
click at [138, 450] on span "| 100 - CAPITAL FEDERAL" at bounding box center [138, 457] width 74 height 14
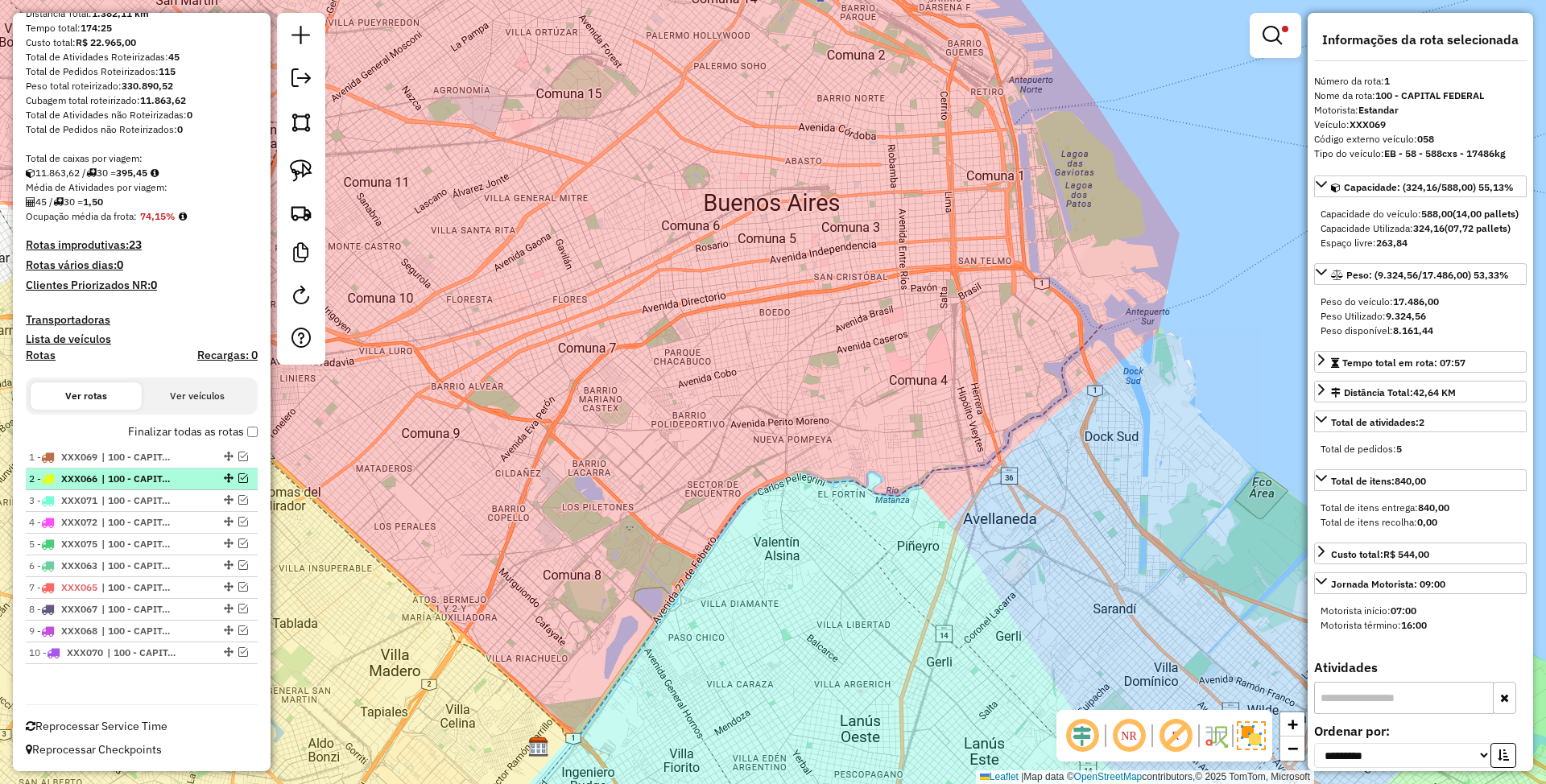
click at [120, 471] on span "| 100 - CAPITAL FEDERAL" at bounding box center [138, 478] width 74 height 14
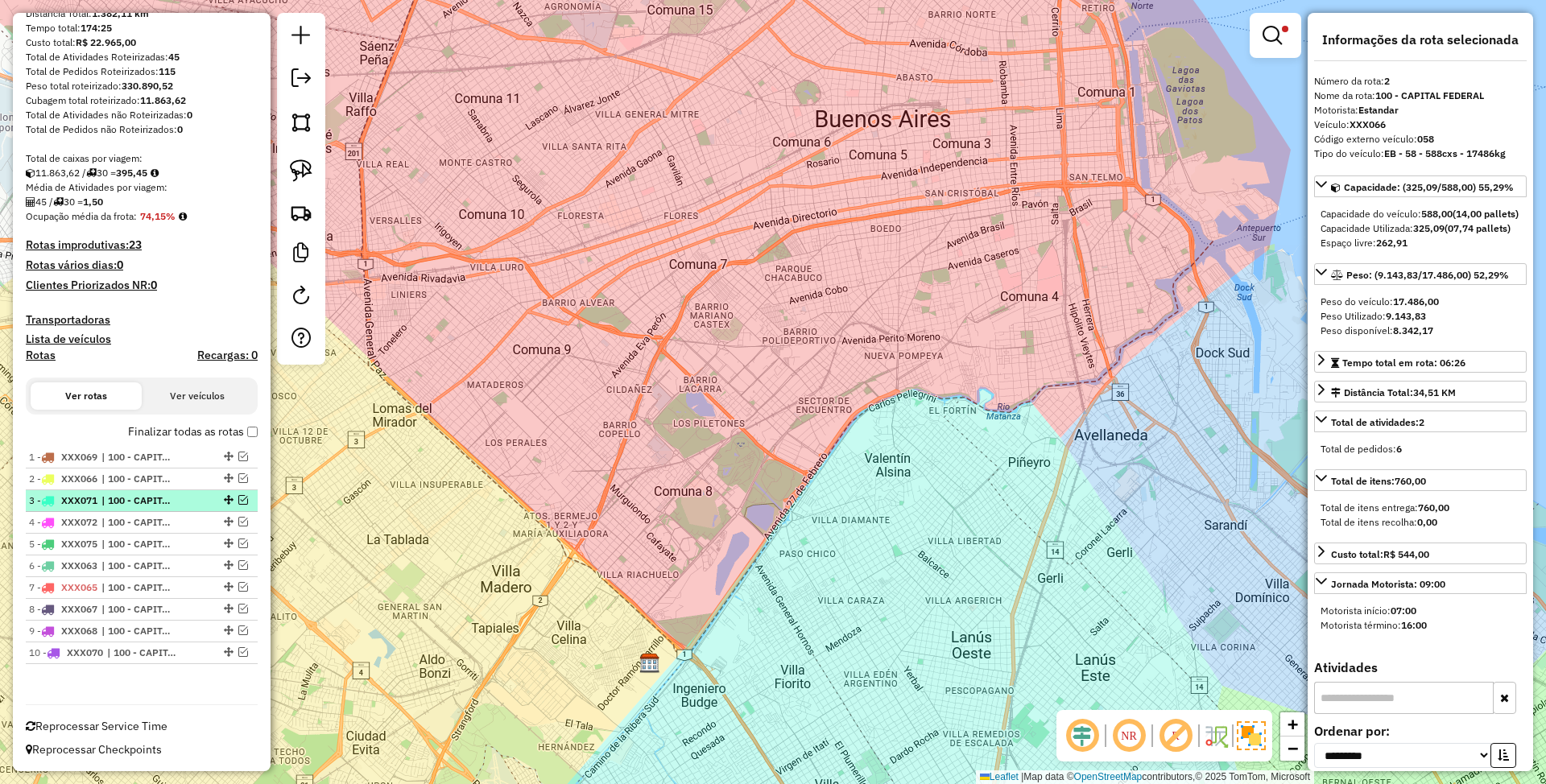
click at [129, 498] on span "| 100 - CAPITAL FEDERAL" at bounding box center [138, 500] width 74 height 14
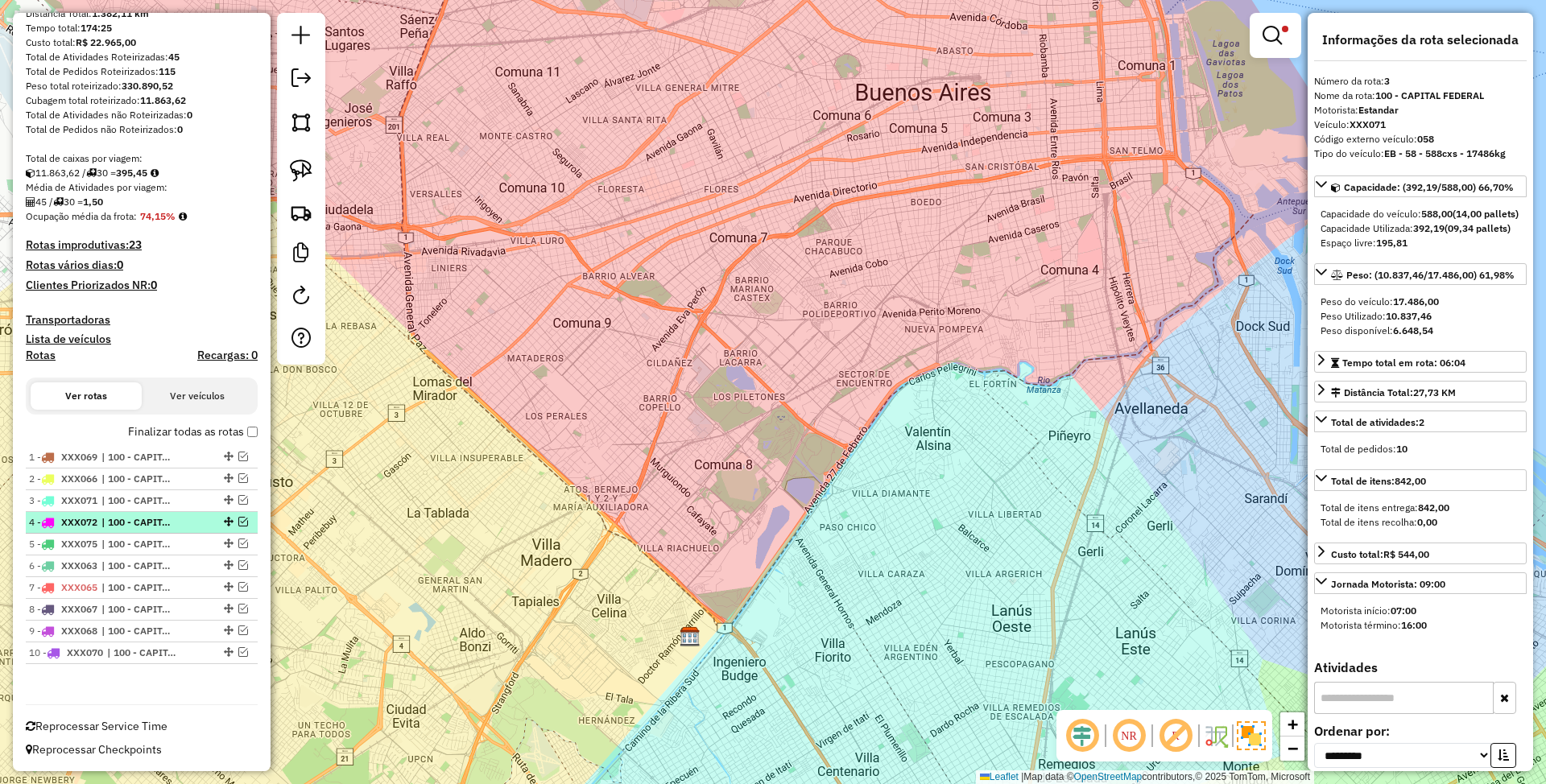
click at [126, 522] on span "| 100 - CAPITAL FEDERAL" at bounding box center [138, 521] width 74 height 14
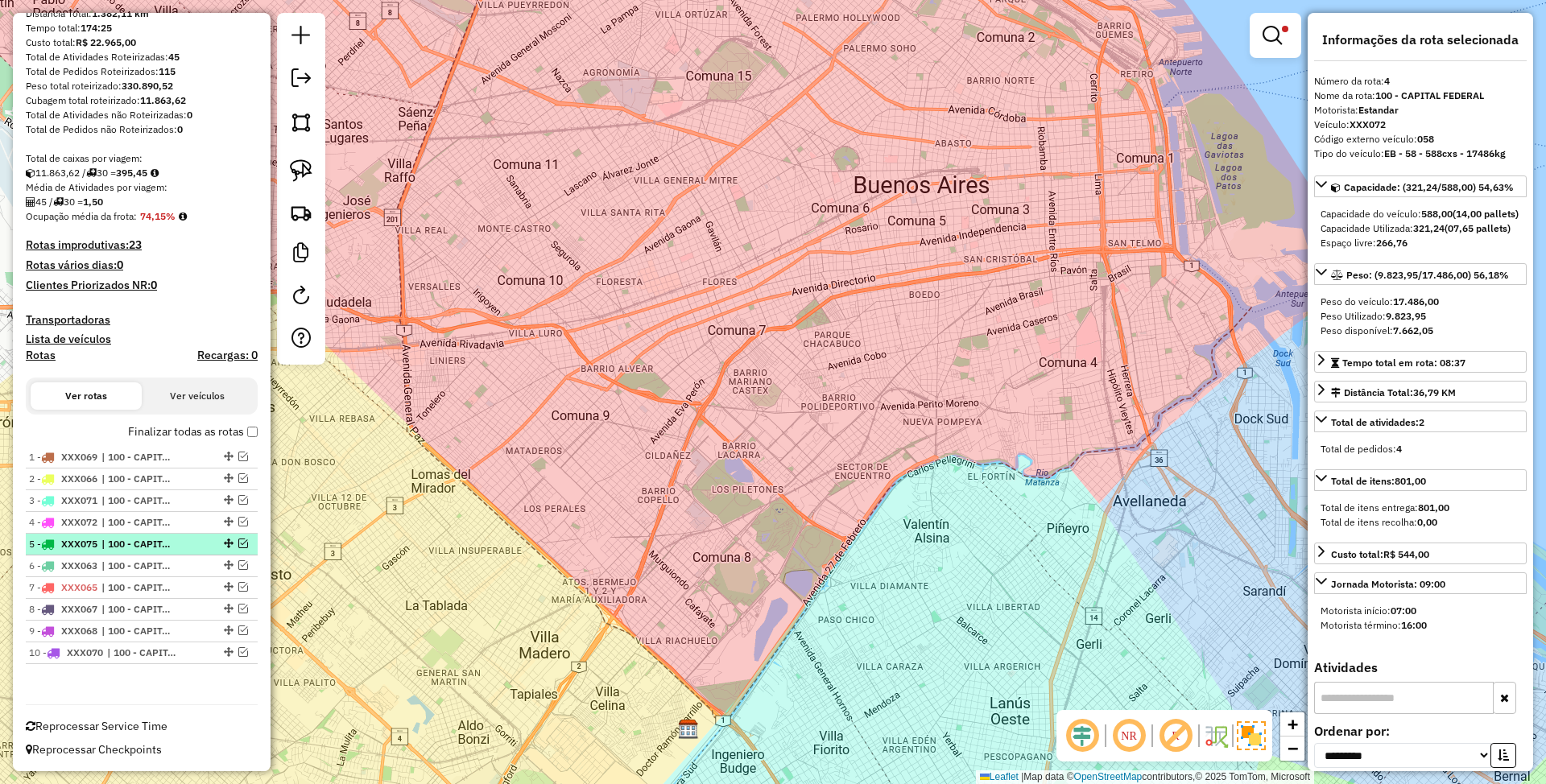
click at [127, 540] on span "| 100 - CAPITAL FEDERAL" at bounding box center [138, 543] width 74 height 14
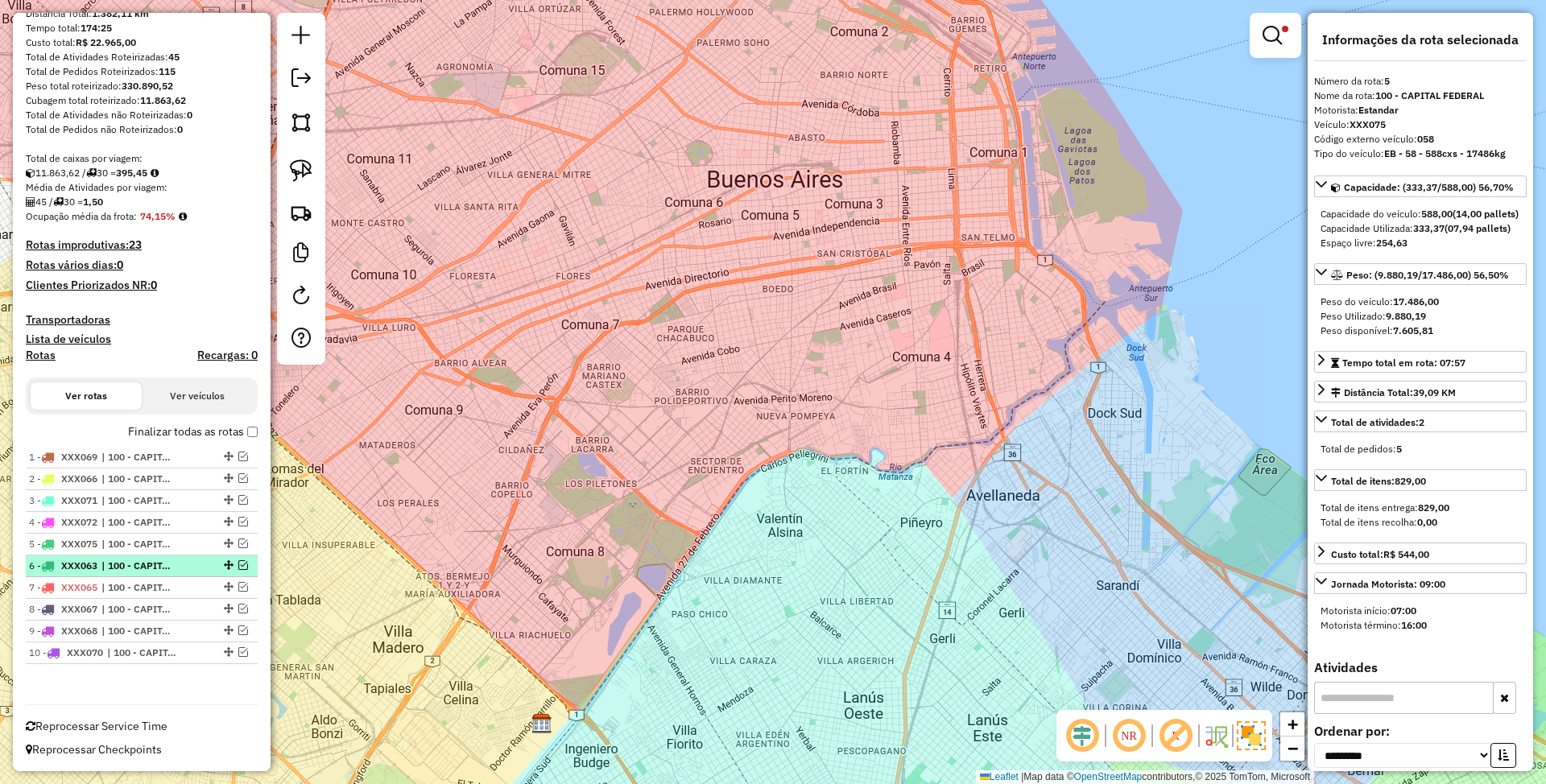
click at [129, 561] on span "| 100 - CAPITAL FEDERAL" at bounding box center [138, 565] width 74 height 14
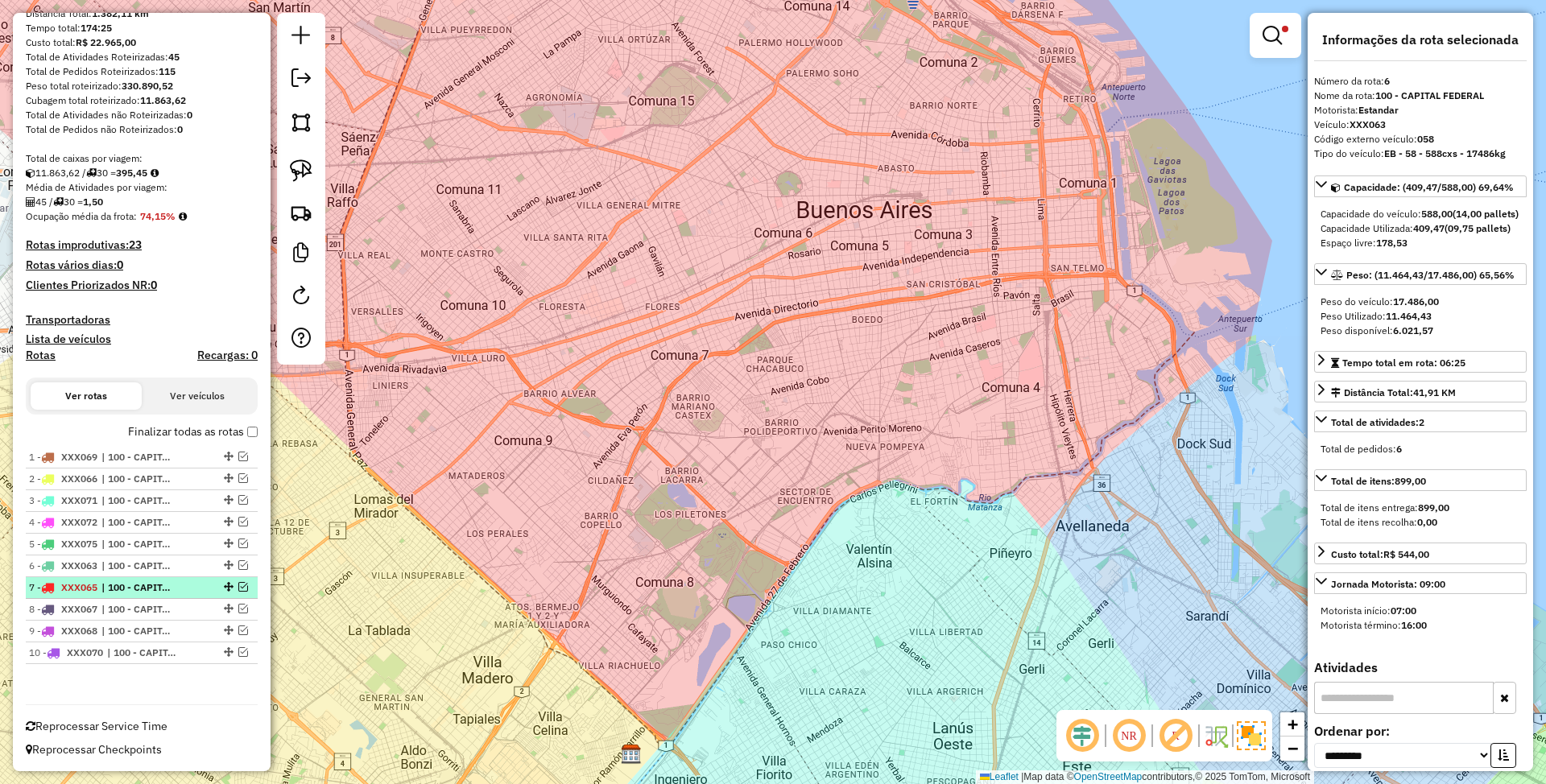
click at [131, 583] on span "| 100 - CAPITAL FEDERAL" at bounding box center [138, 587] width 74 height 14
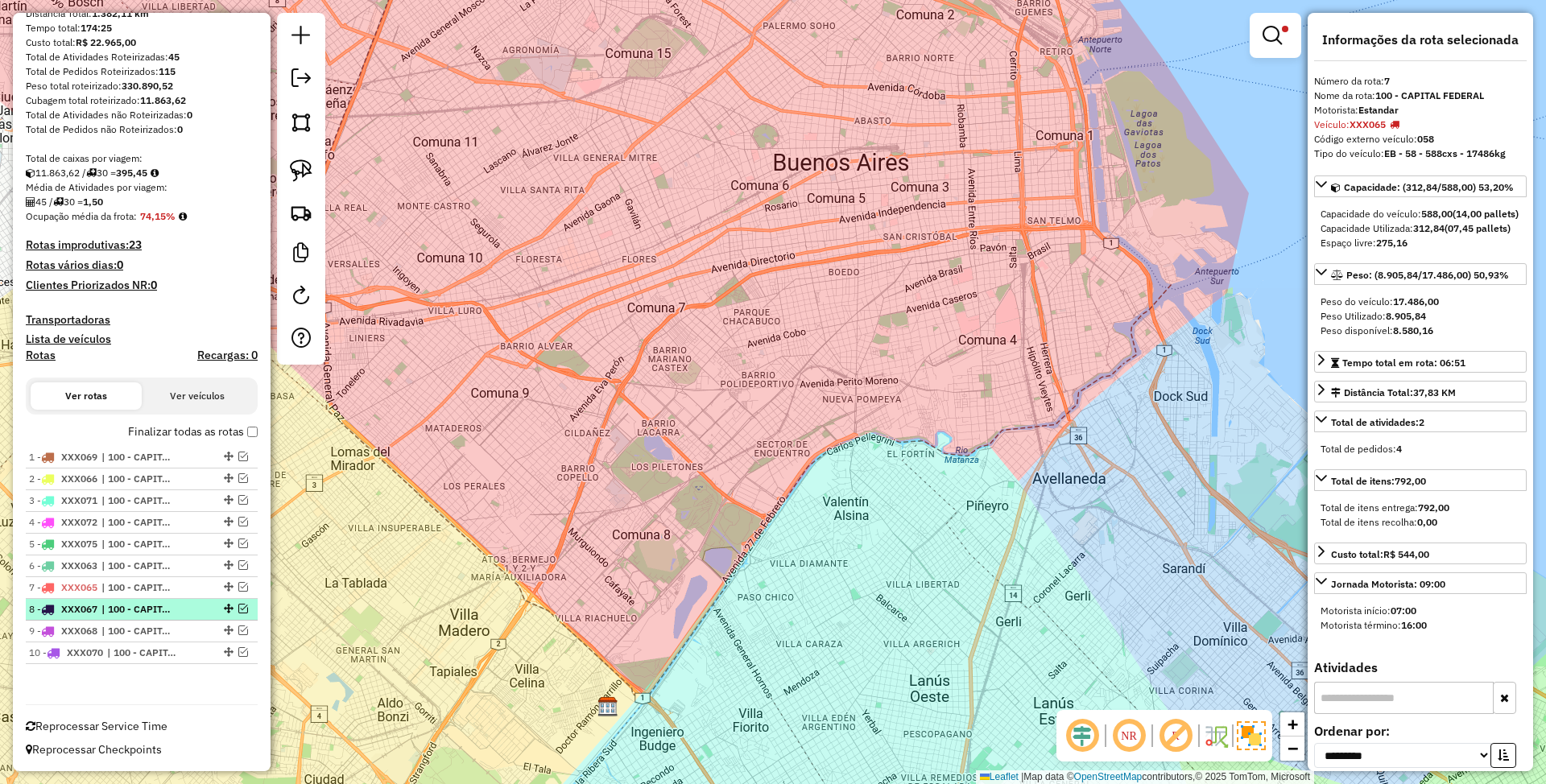
click at [137, 604] on span "| 100 - CAPITAL FEDERAL" at bounding box center [138, 609] width 74 height 14
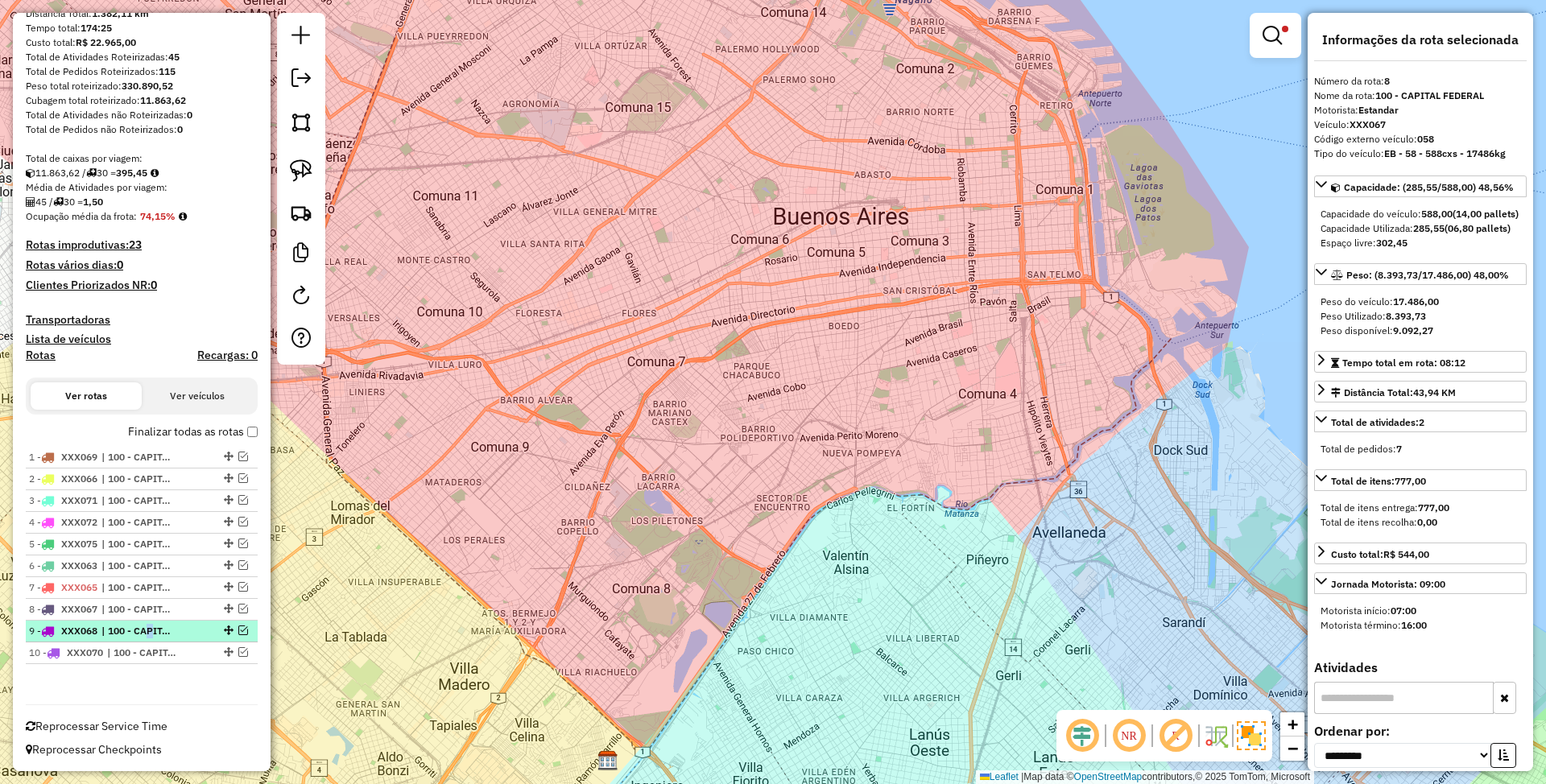
click at [145, 626] on span "| 100 - CAPITAL FEDERAL" at bounding box center [138, 630] width 74 height 14
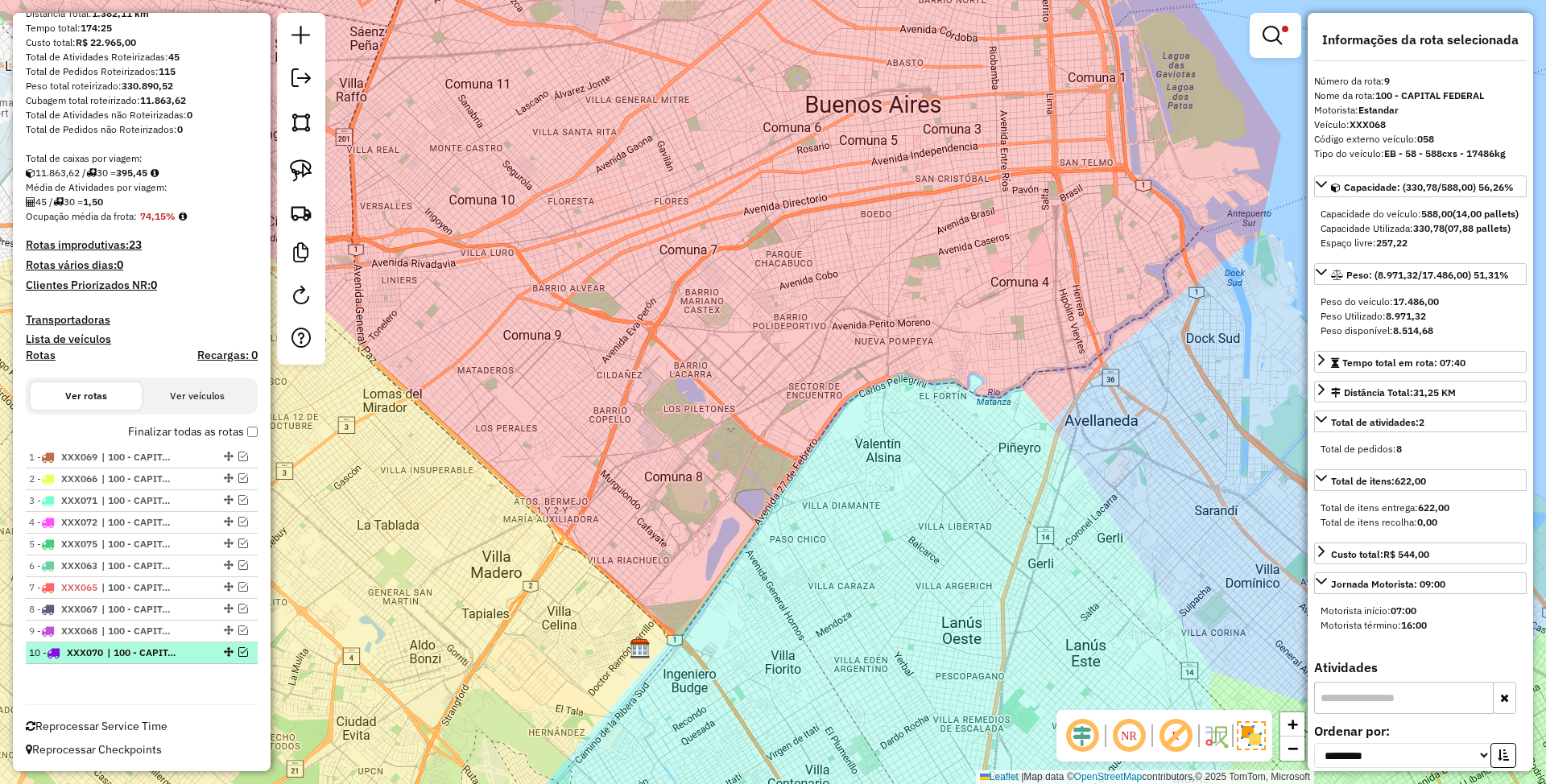
click at [142, 648] on span "| 100 - CAPITAL FEDERAL" at bounding box center [144, 652] width 74 height 14
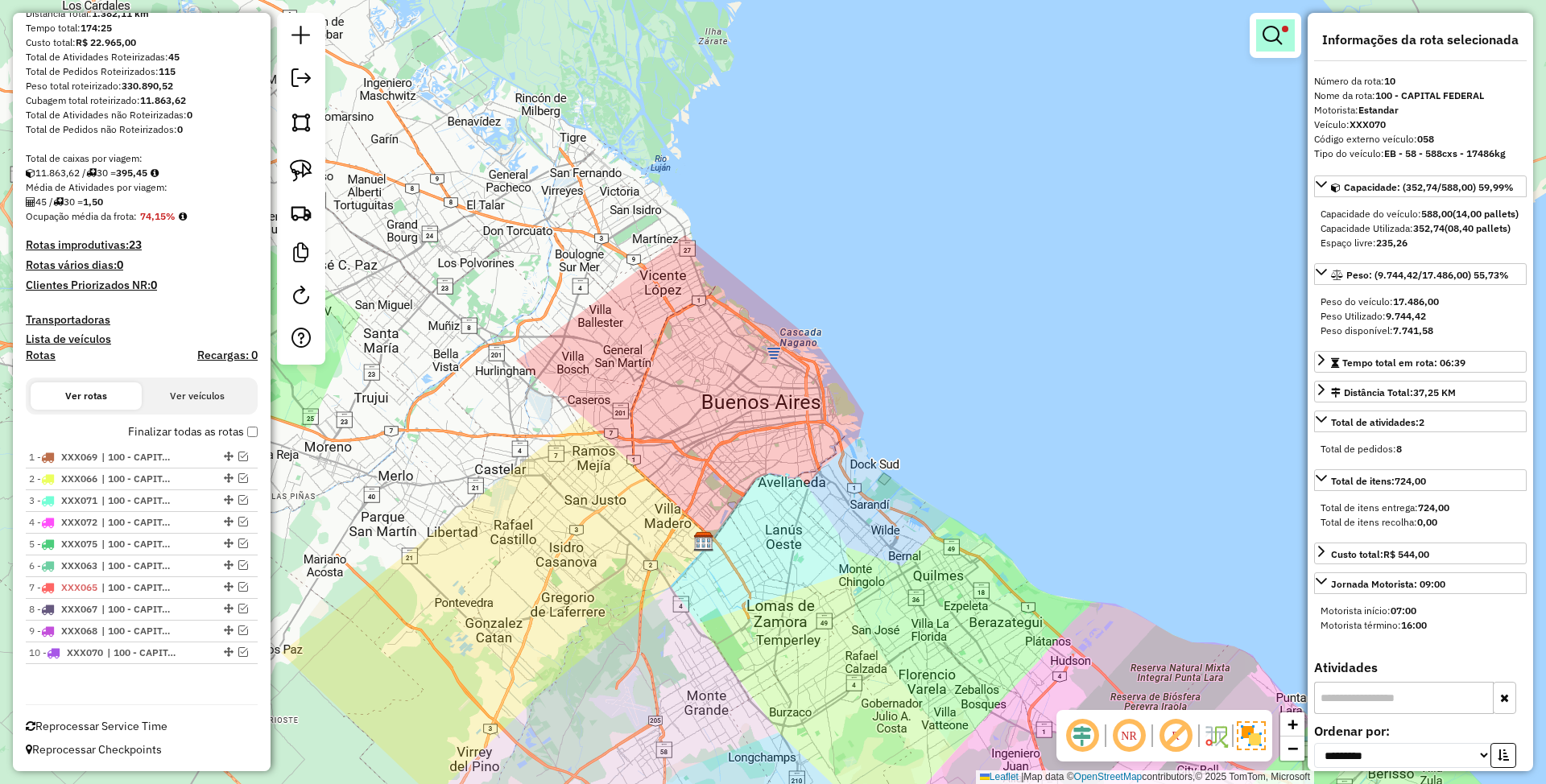
click at [1265, 33] on em at bounding box center [1272, 35] width 19 height 19
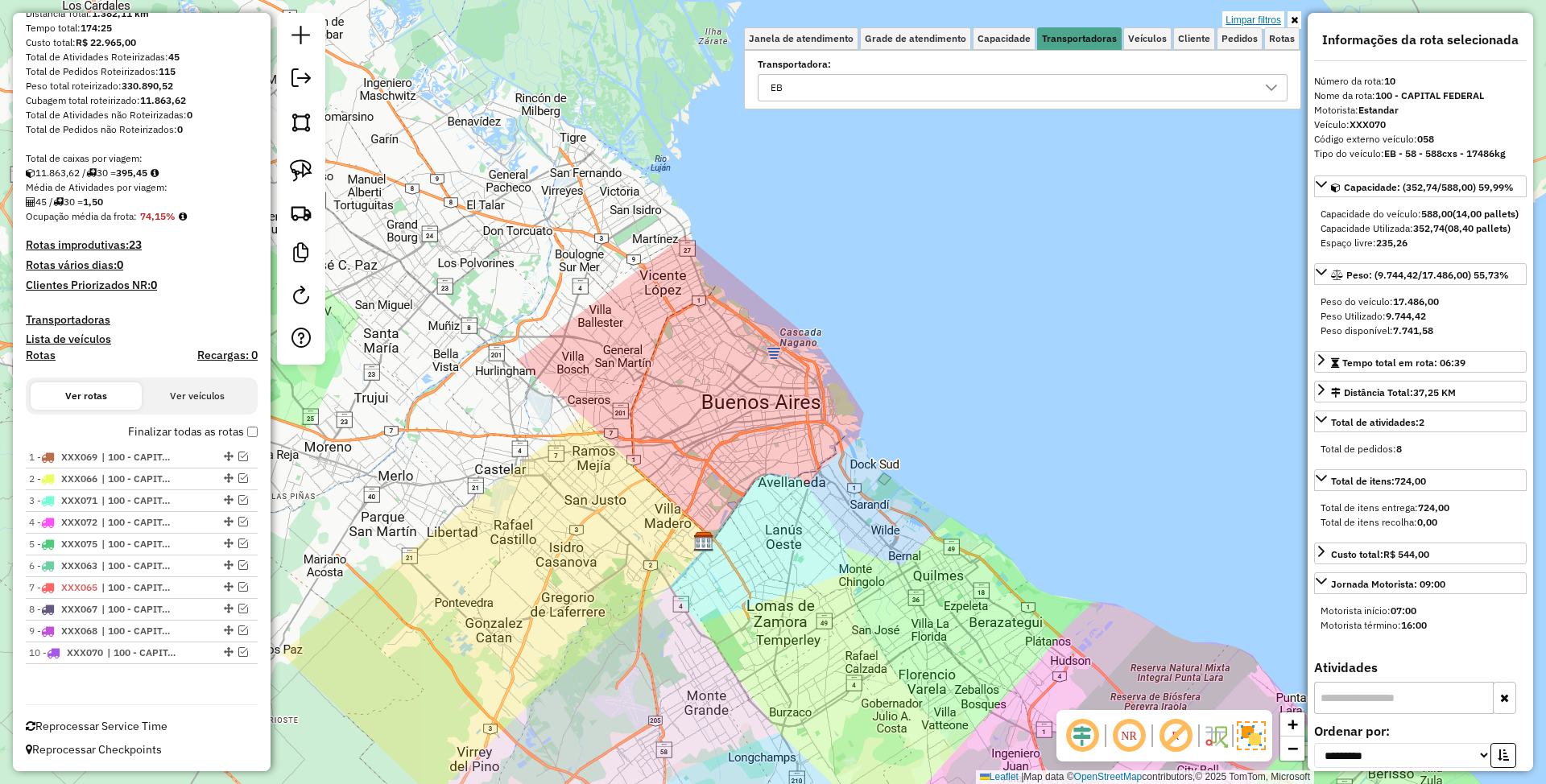
click at [1260, 20] on link "Limpar filtros" at bounding box center [1253, 20] width 62 height 18
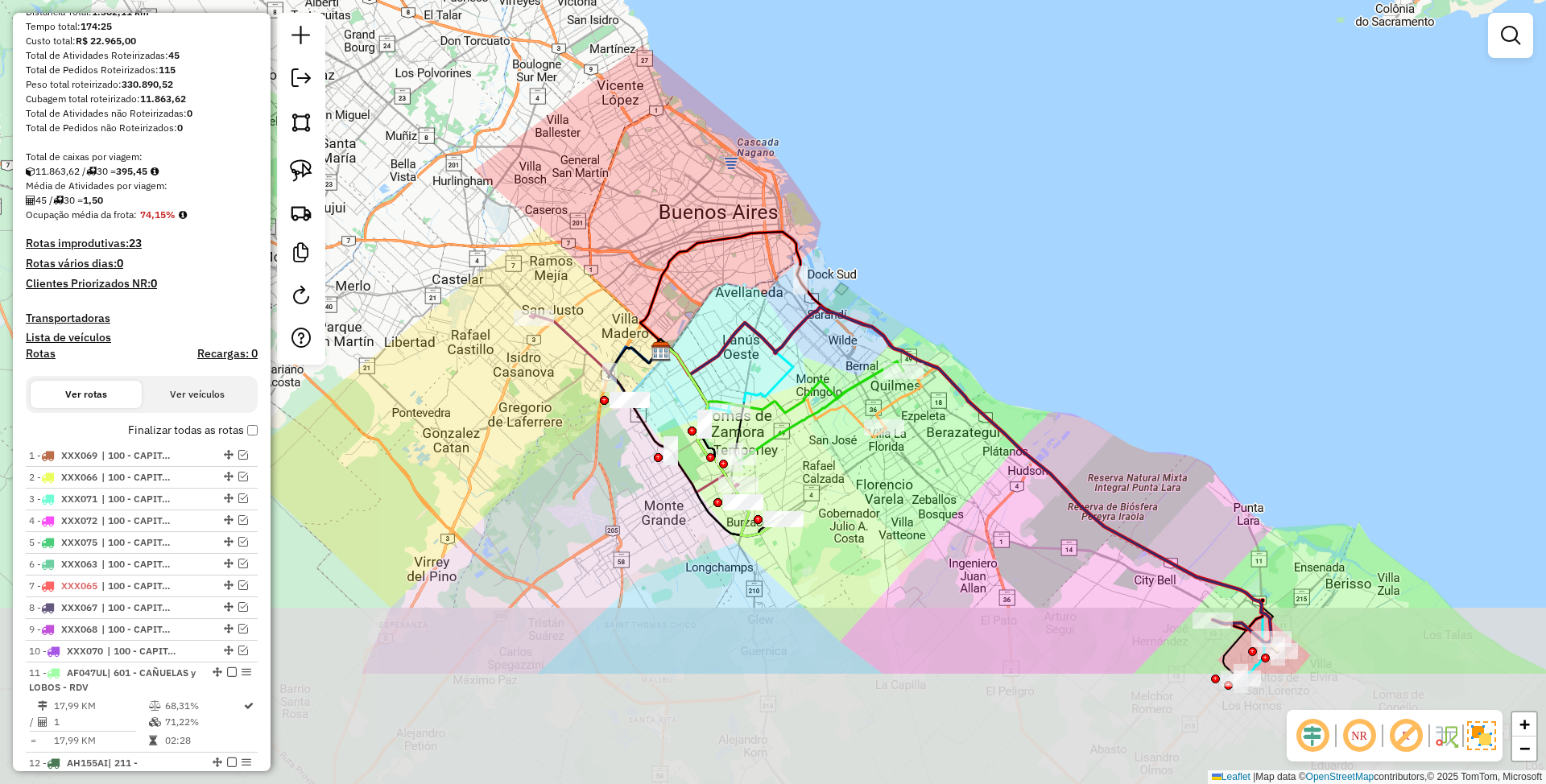
drag, startPoint x: 639, startPoint y: 509, endPoint x: 597, endPoint y: 319, distance: 194.6
click at [597, 319] on div "Janela de atendimento Grade de atendimento Capacidade Transportadoras Veículos …" at bounding box center [773, 392] width 1546 height 784
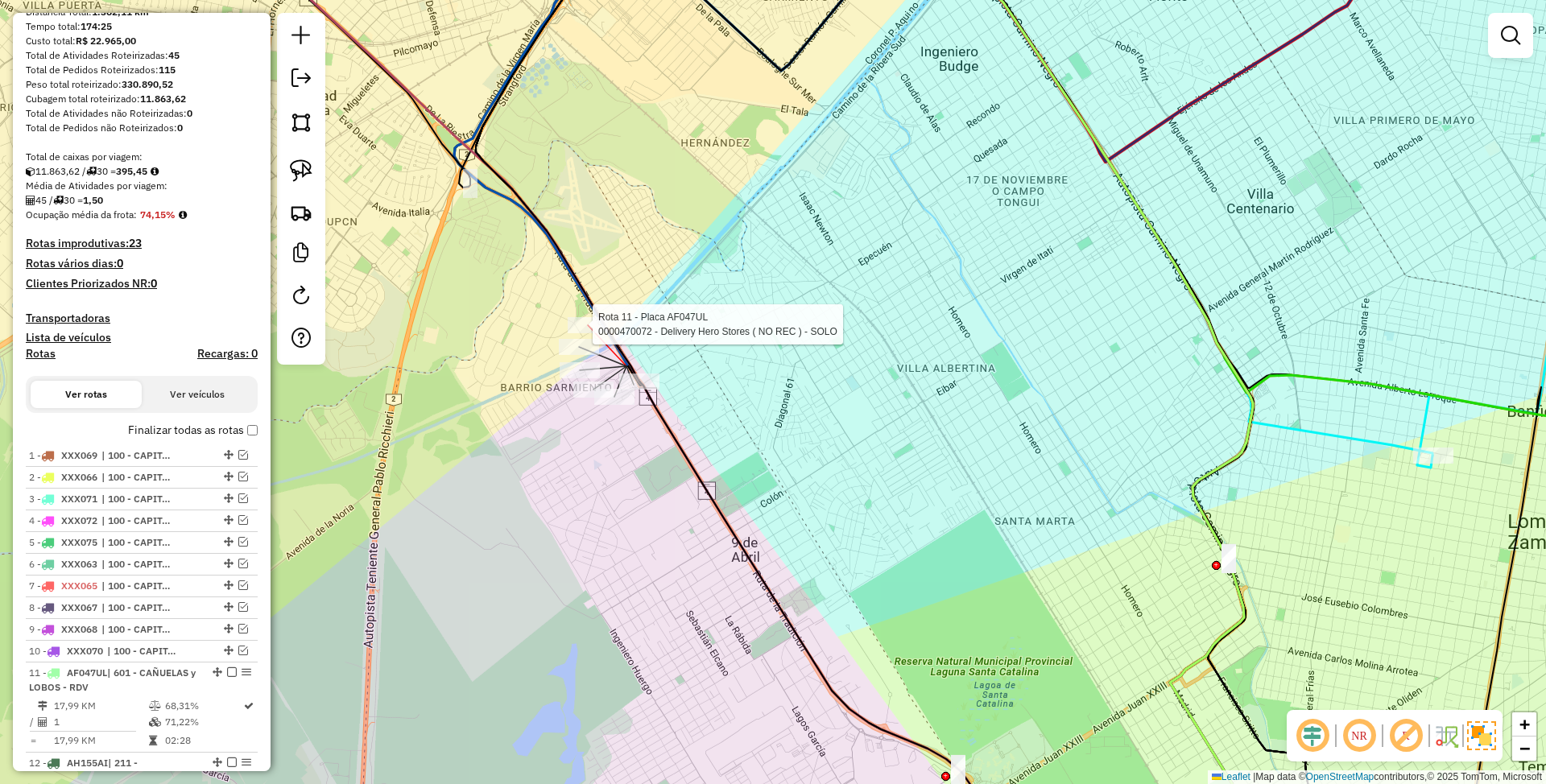
select select "**********"
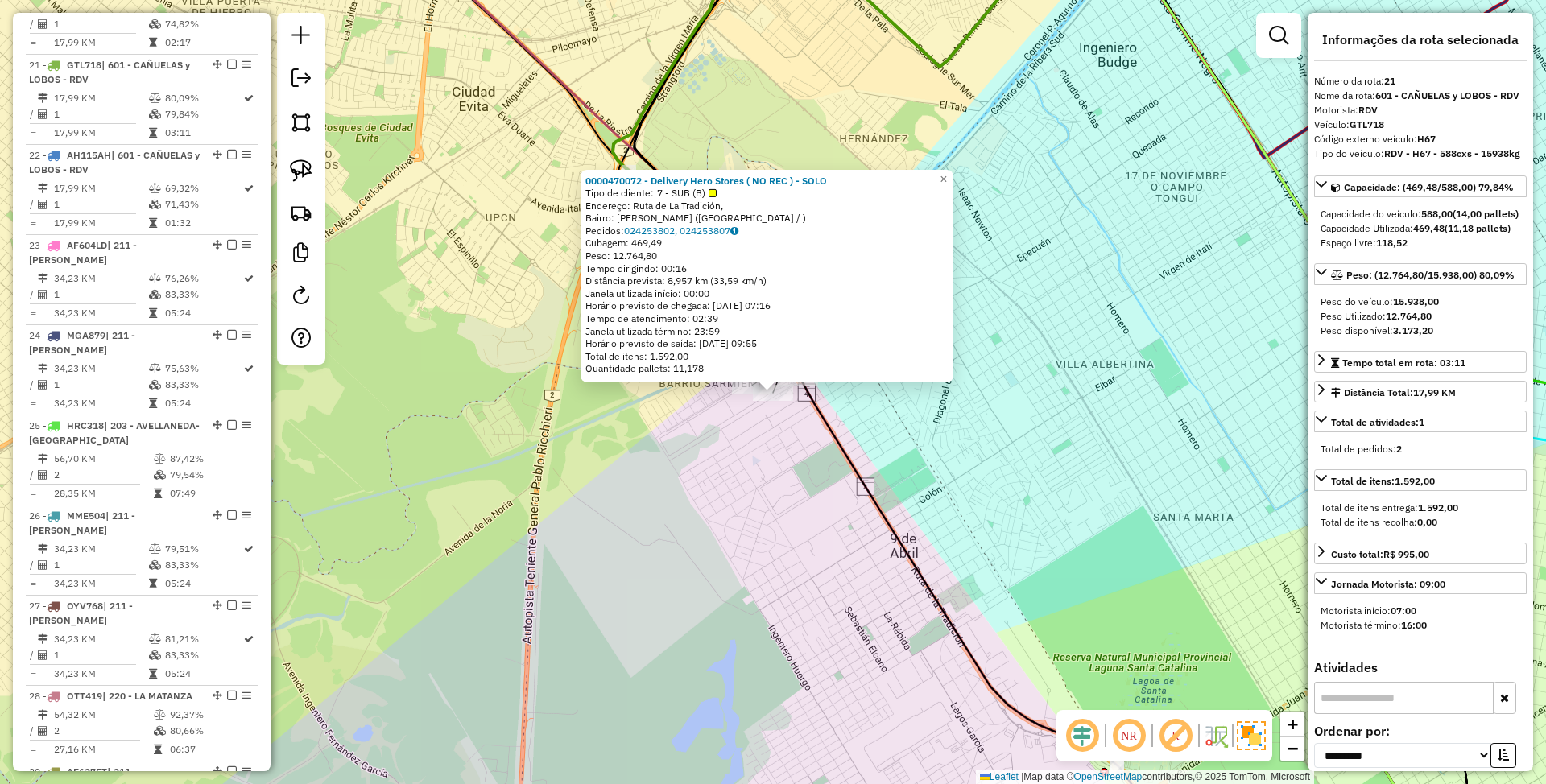
scroll to position [1743, 0]
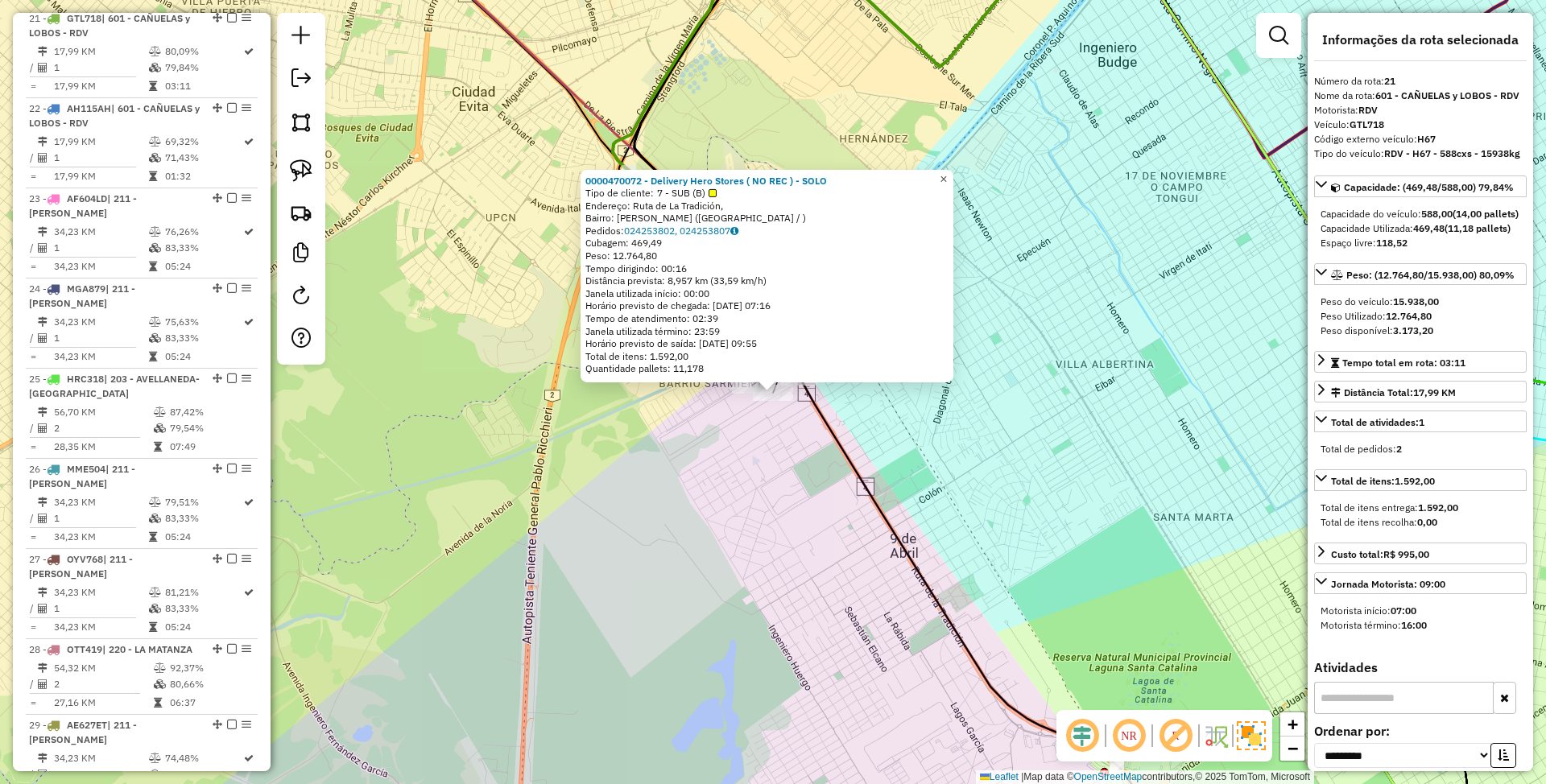
click at [947, 172] on span "×" at bounding box center [944, 178] width 8 height 13
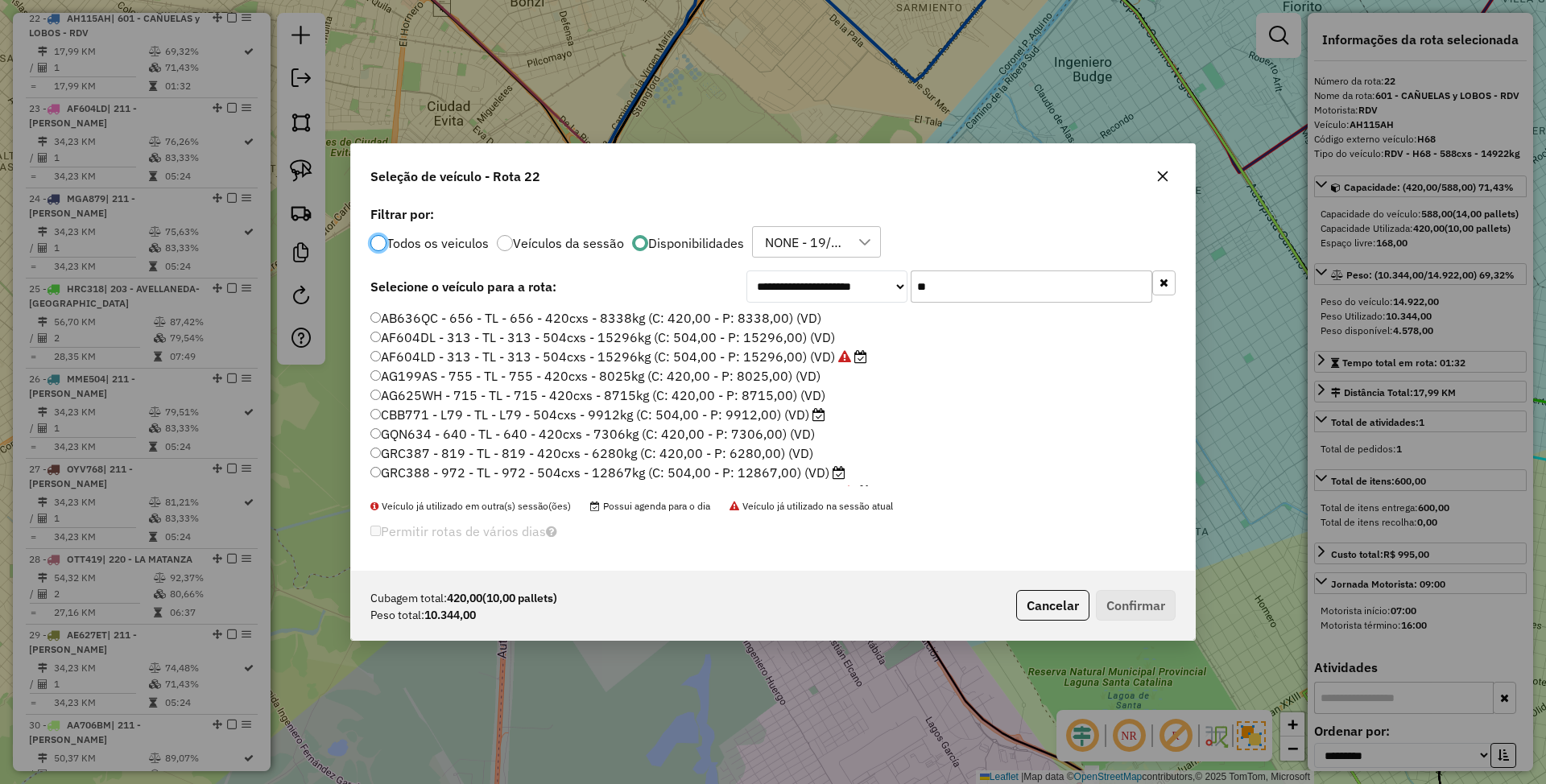
scroll to position [8, 5]
drag, startPoint x: 946, startPoint y: 283, endPoint x: 850, endPoint y: 261, distance: 98.5
click at [850, 261] on div "**********" at bounding box center [773, 387] width 844 height 370
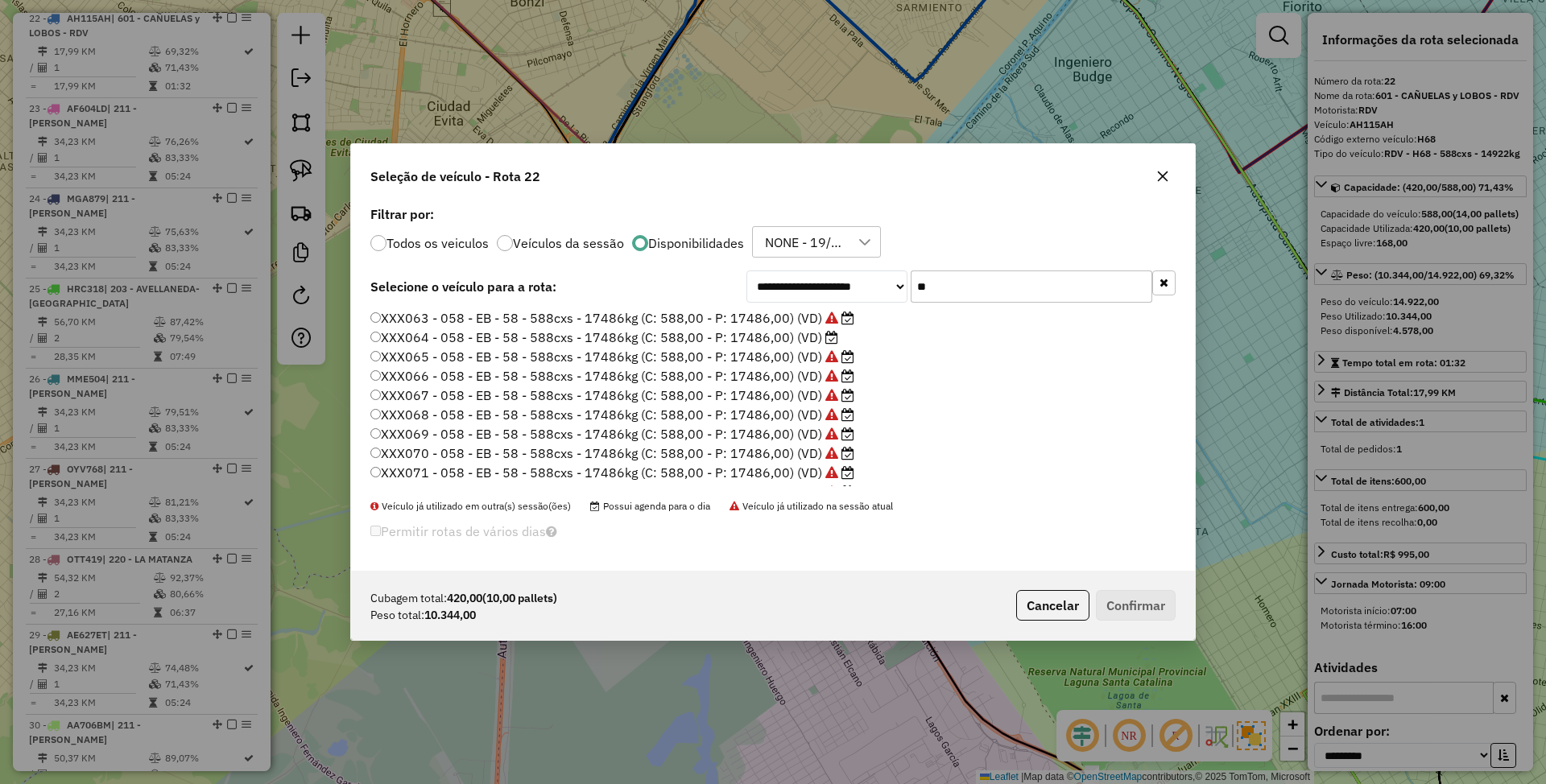
type input "**"
click at [776, 339] on label "XXX064 - 058 - EB - 58 - 588cxs - 17486kg (C: 588,00 - P: 17486,00) (VD)" at bounding box center [603, 337] width 468 height 19
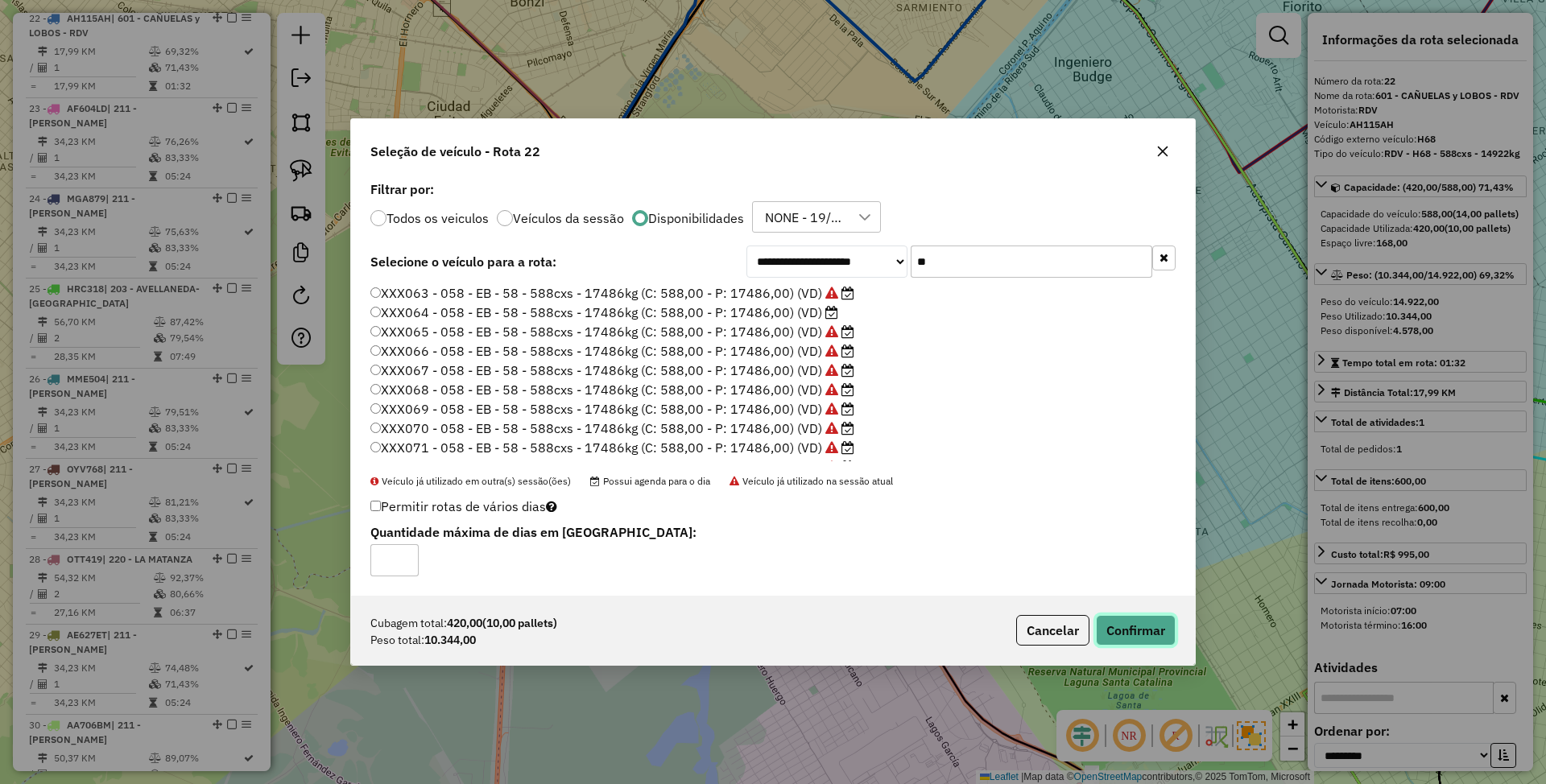
click at [1150, 628] on button "Confirmar" at bounding box center [1135, 630] width 80 height 30
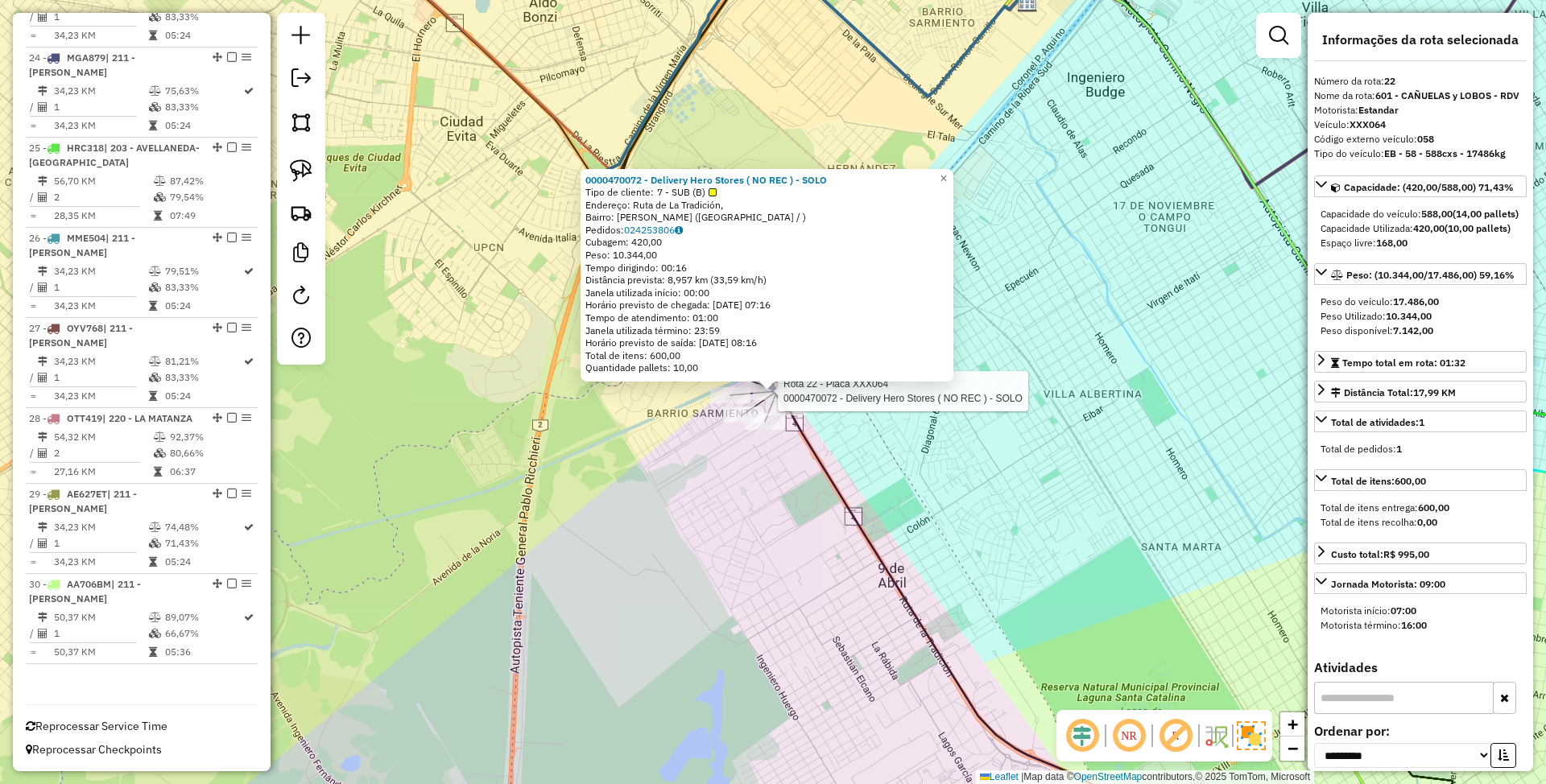
scroll to position [1833, 0]
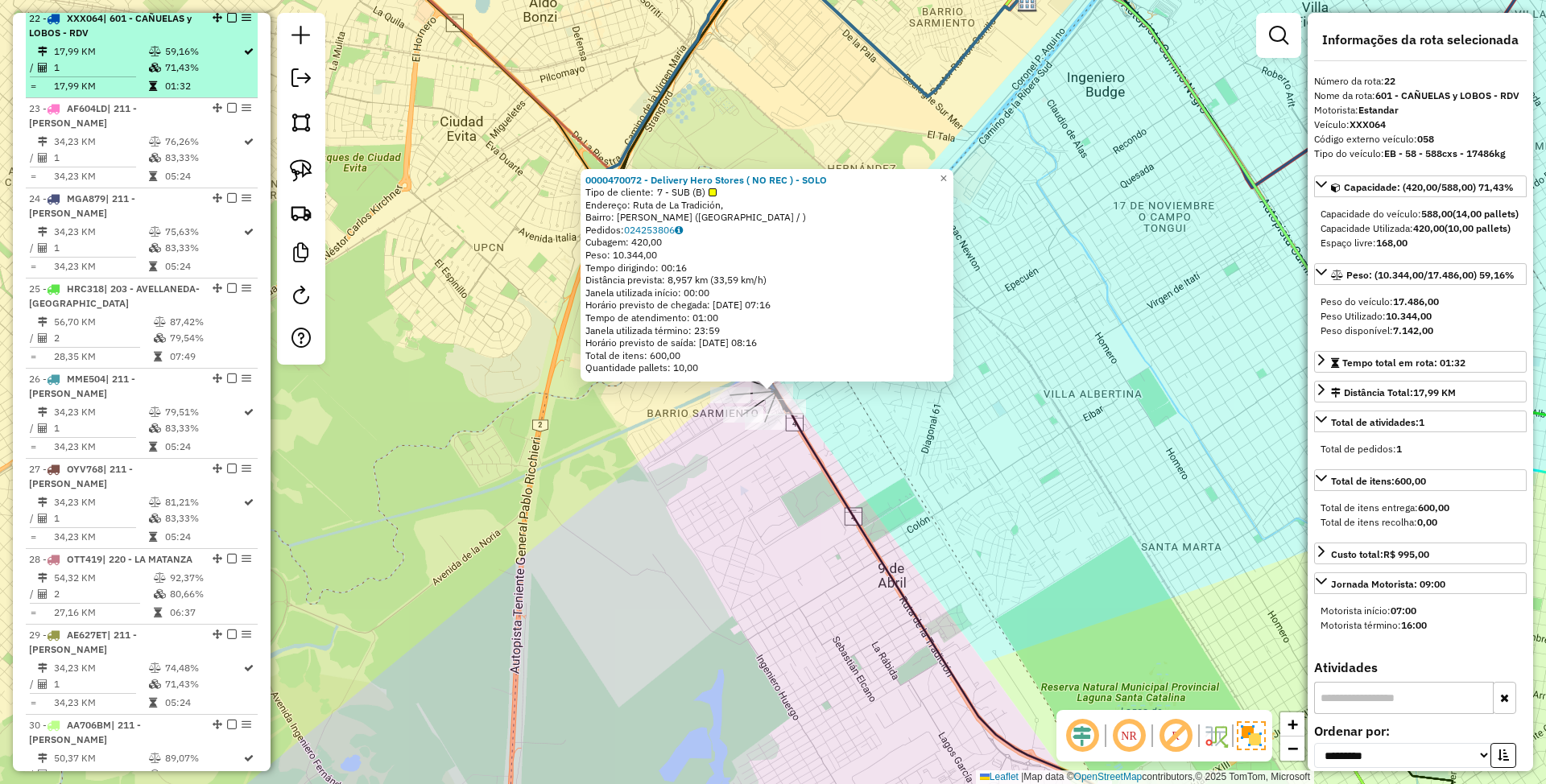
click at [227, 23] on em at bounding box center [231, 18] width 9 height 9
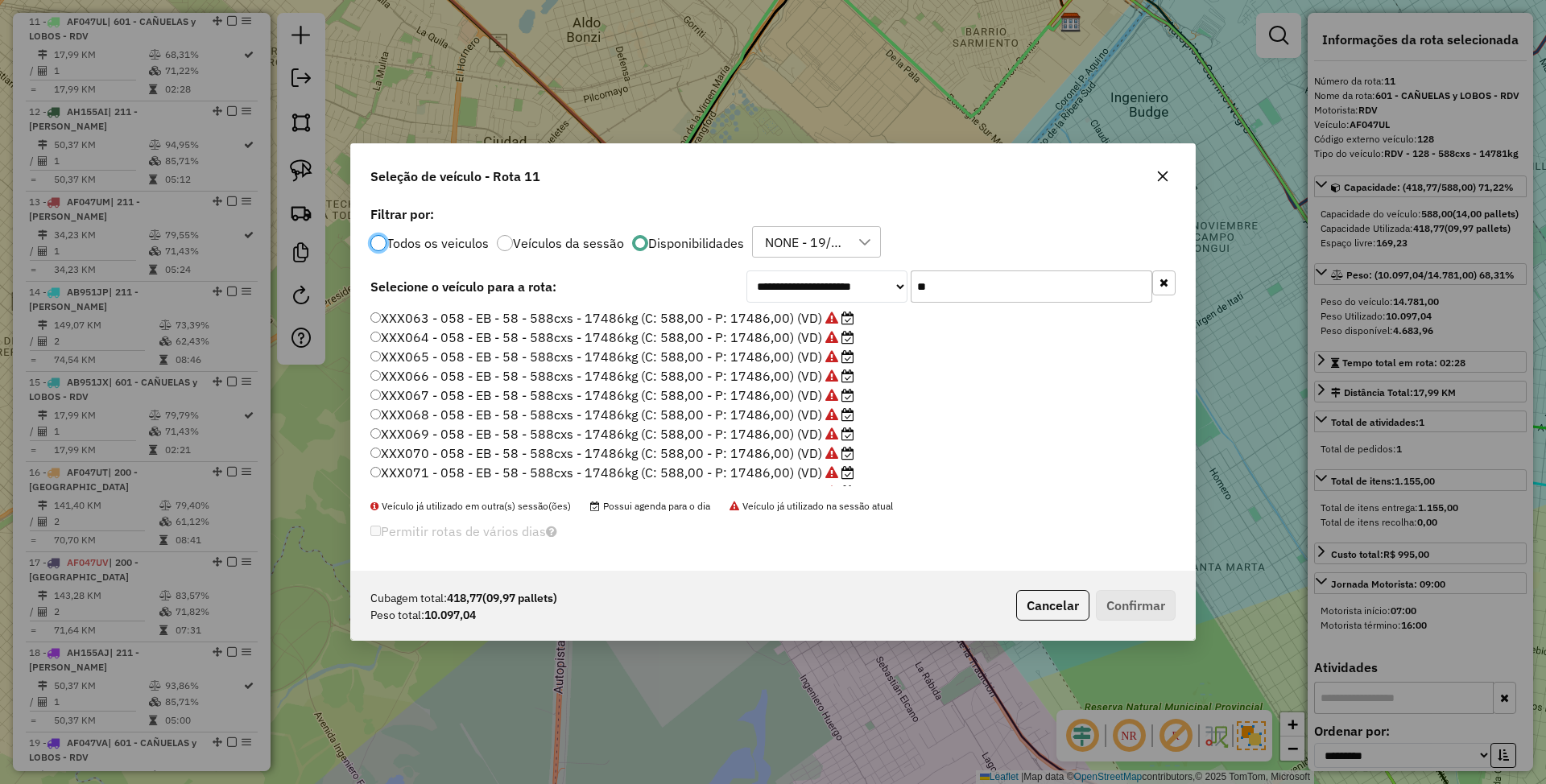
scroll to position [113, 0]
click at [799, 400] on label "XXX073 - 058 - EB - 58 - 588cxs - 17486kg (C: 588,00 - P: 17486,00) (VD)" at bounding box center [603, 398] width 468 height 19
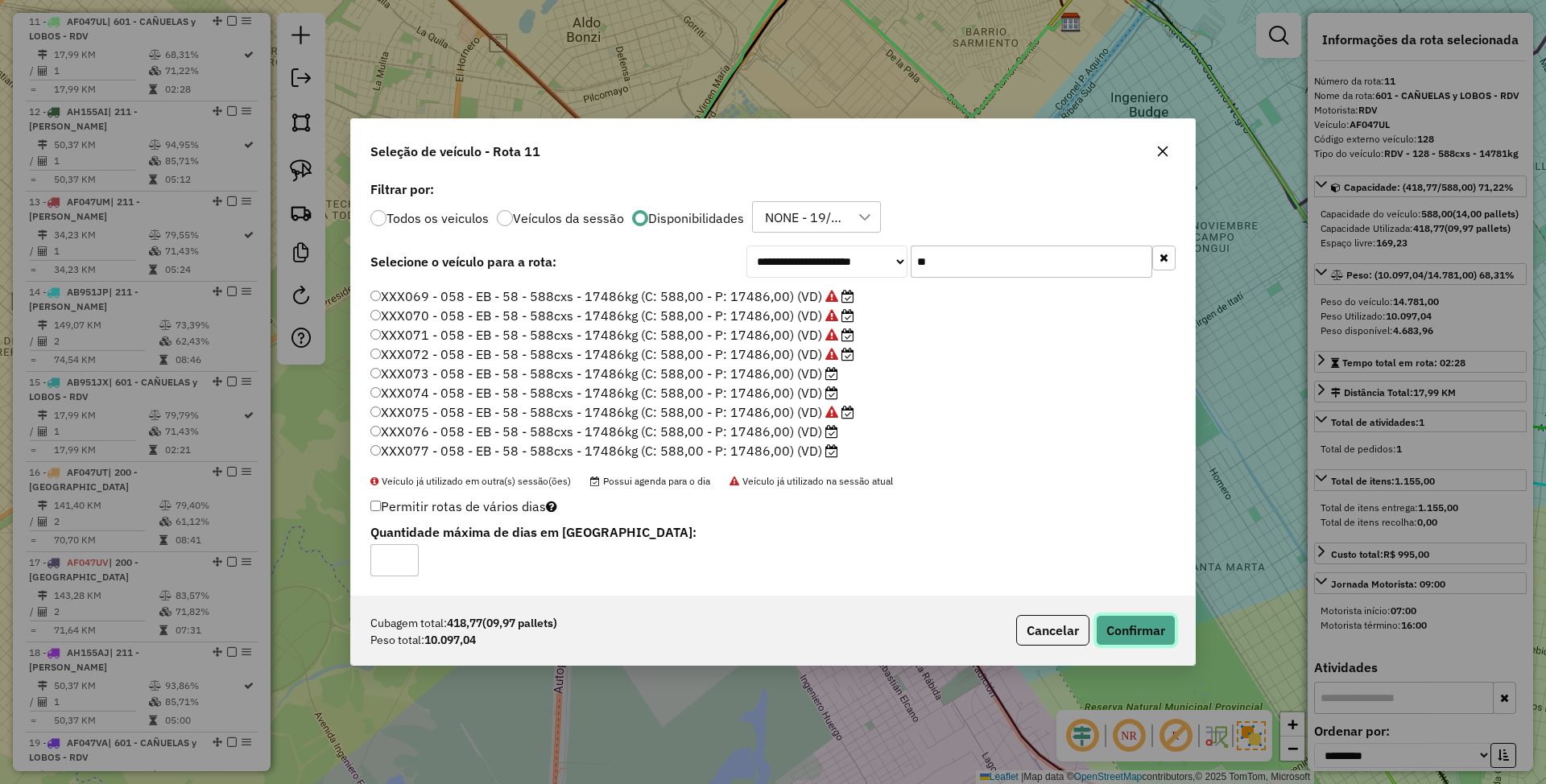
click at [1128, 628] on button "Confirmar" at bounding box center [1135, 630] width 80 height 30
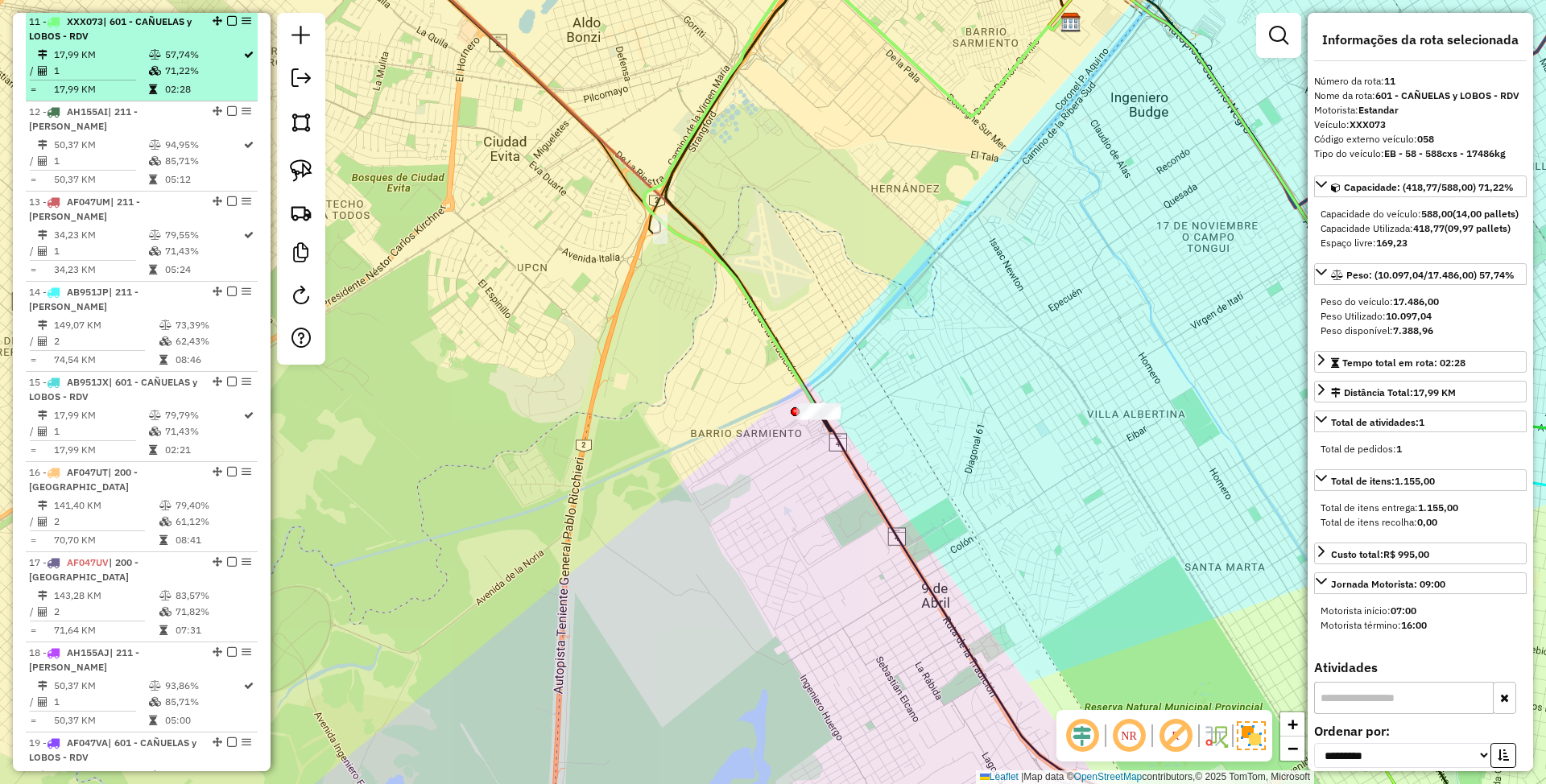
click at [227, 20] on em at bounding box center [231, 21] width 9 height 9
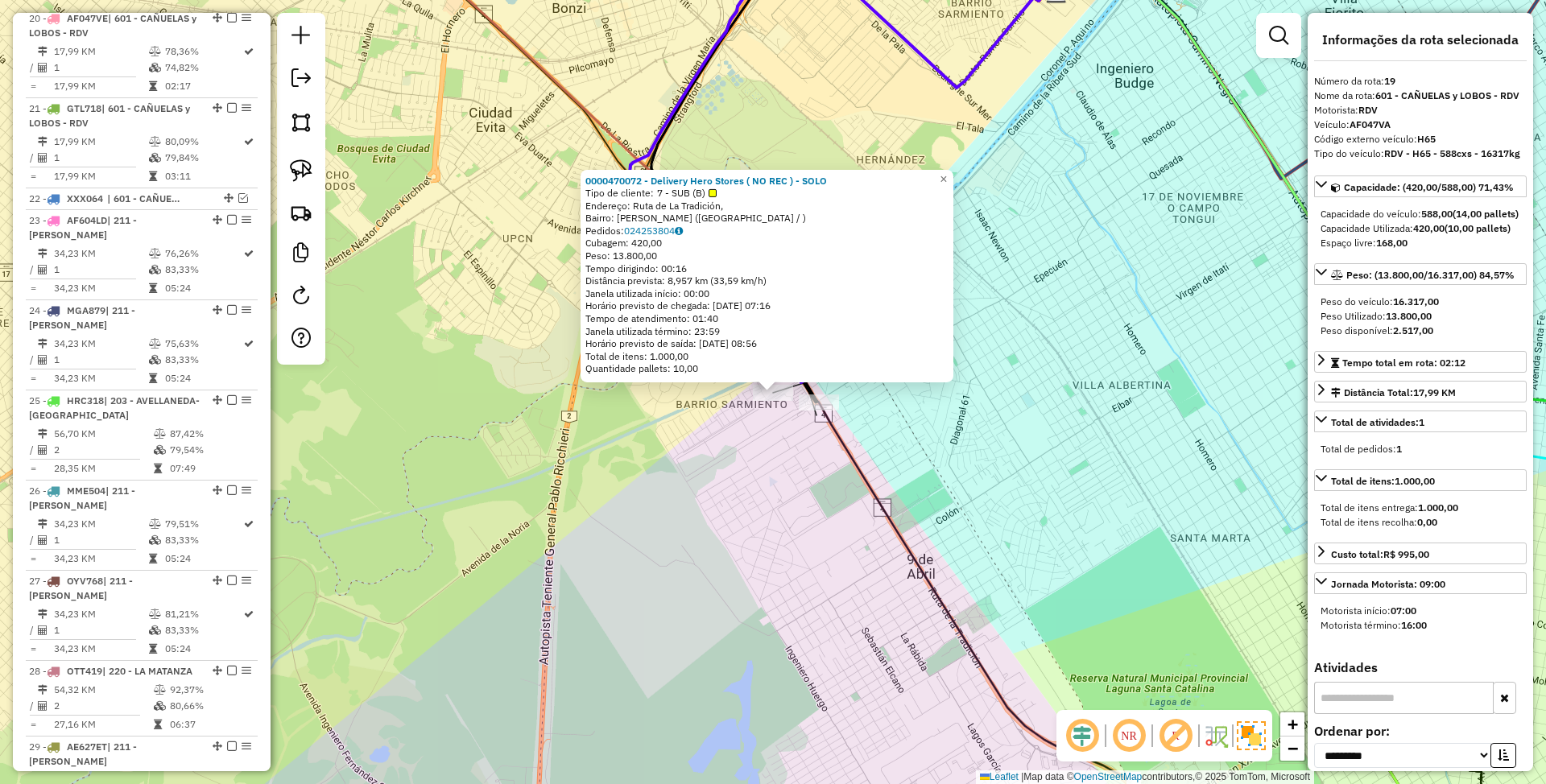
scroll to position [1493, 0]
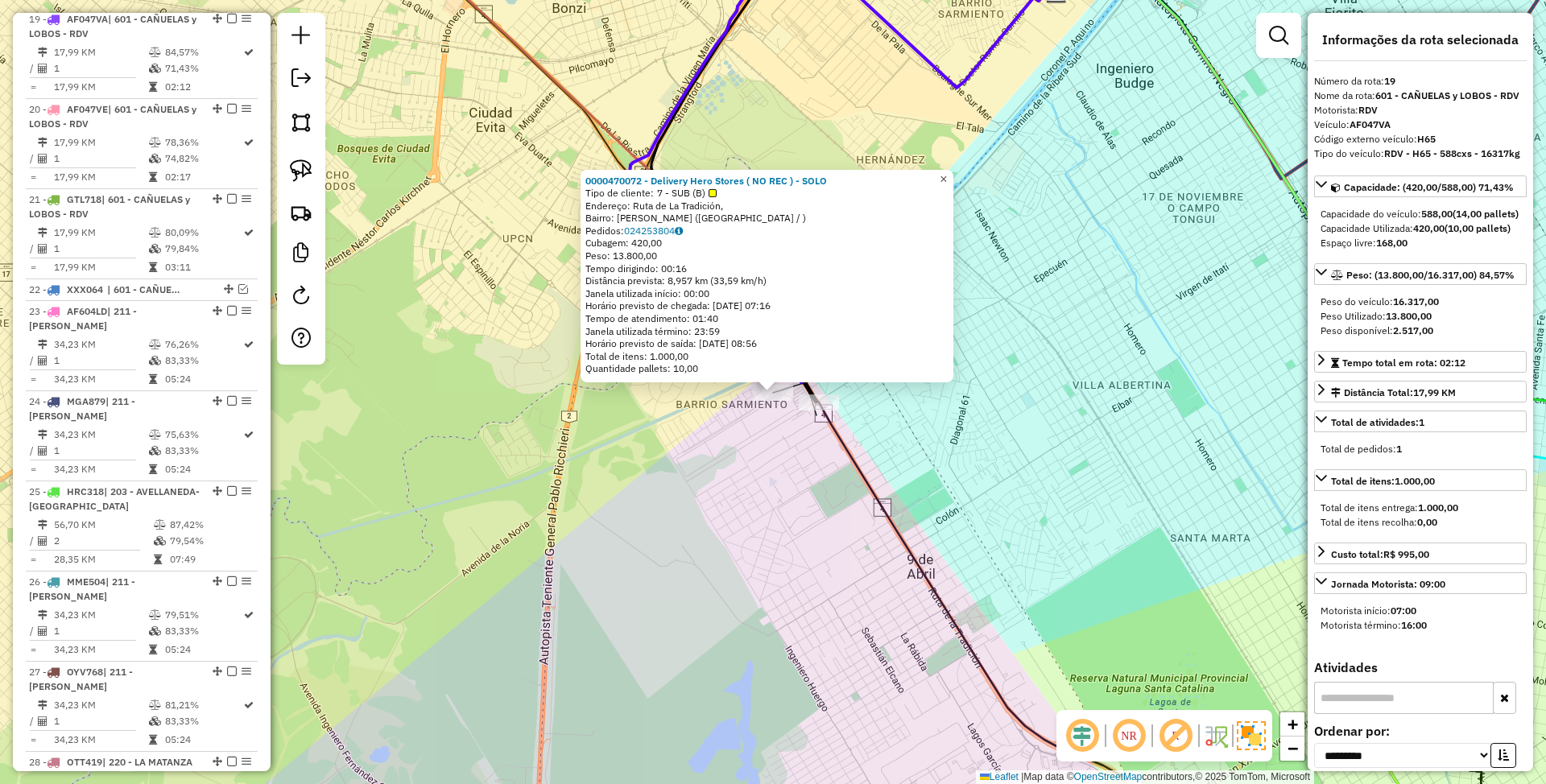
click at [947, 173] on span "×" at bounding box center [944, 178] width 8 height 13
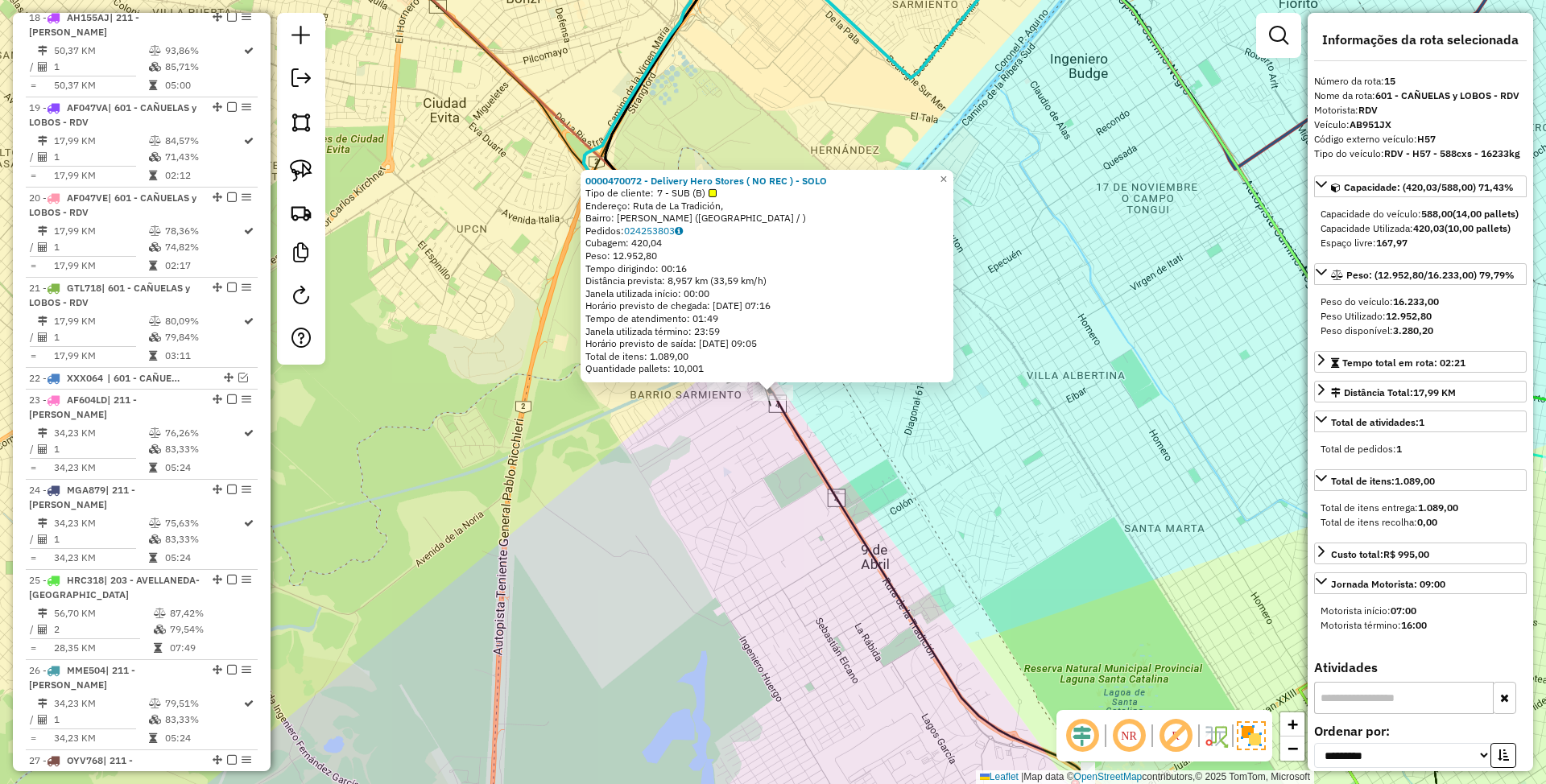
scroll to position [1131, 0]
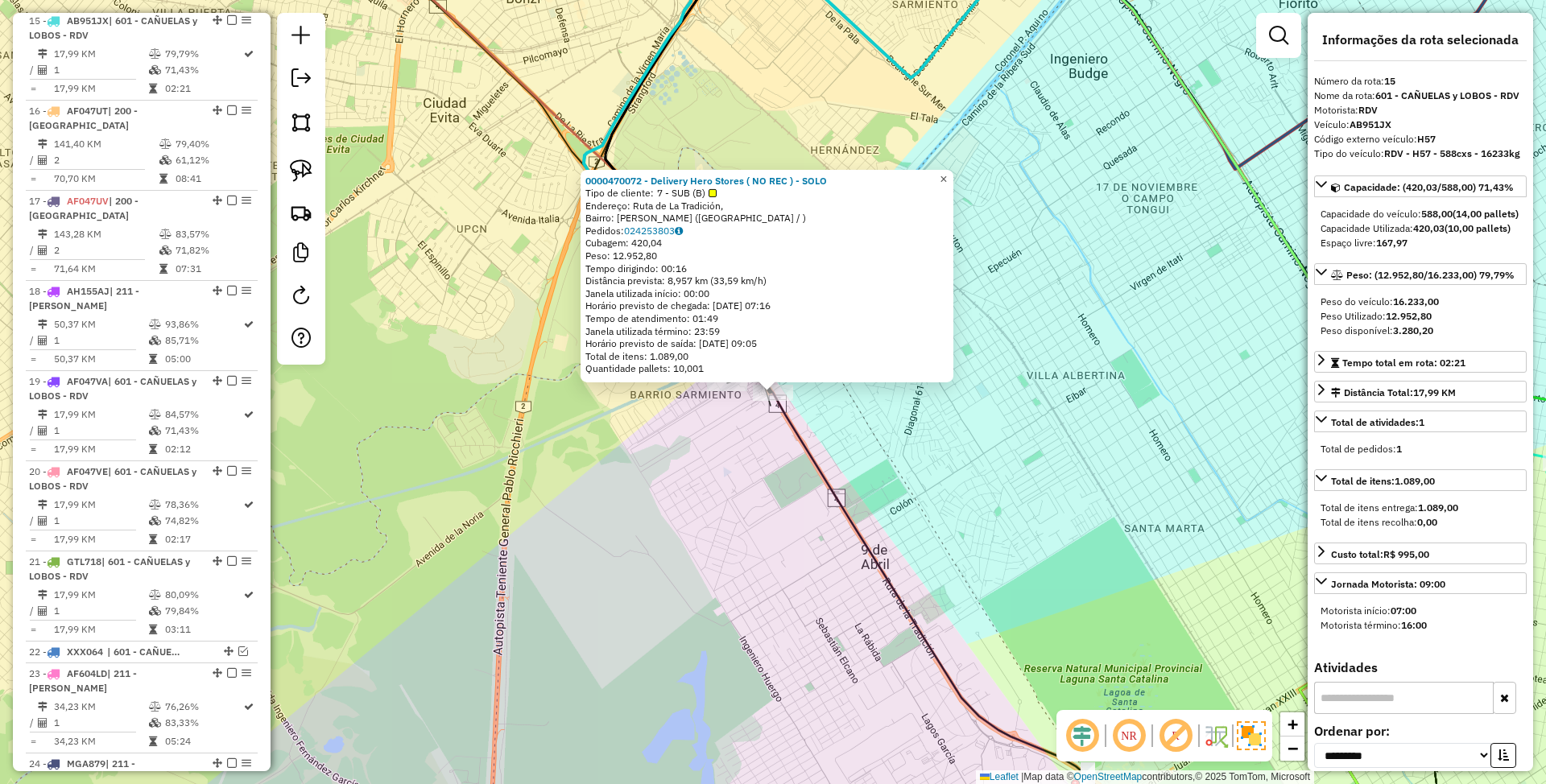
click at [947, 177] on span "×" at bounding box center [944, 178] width 8 height 13
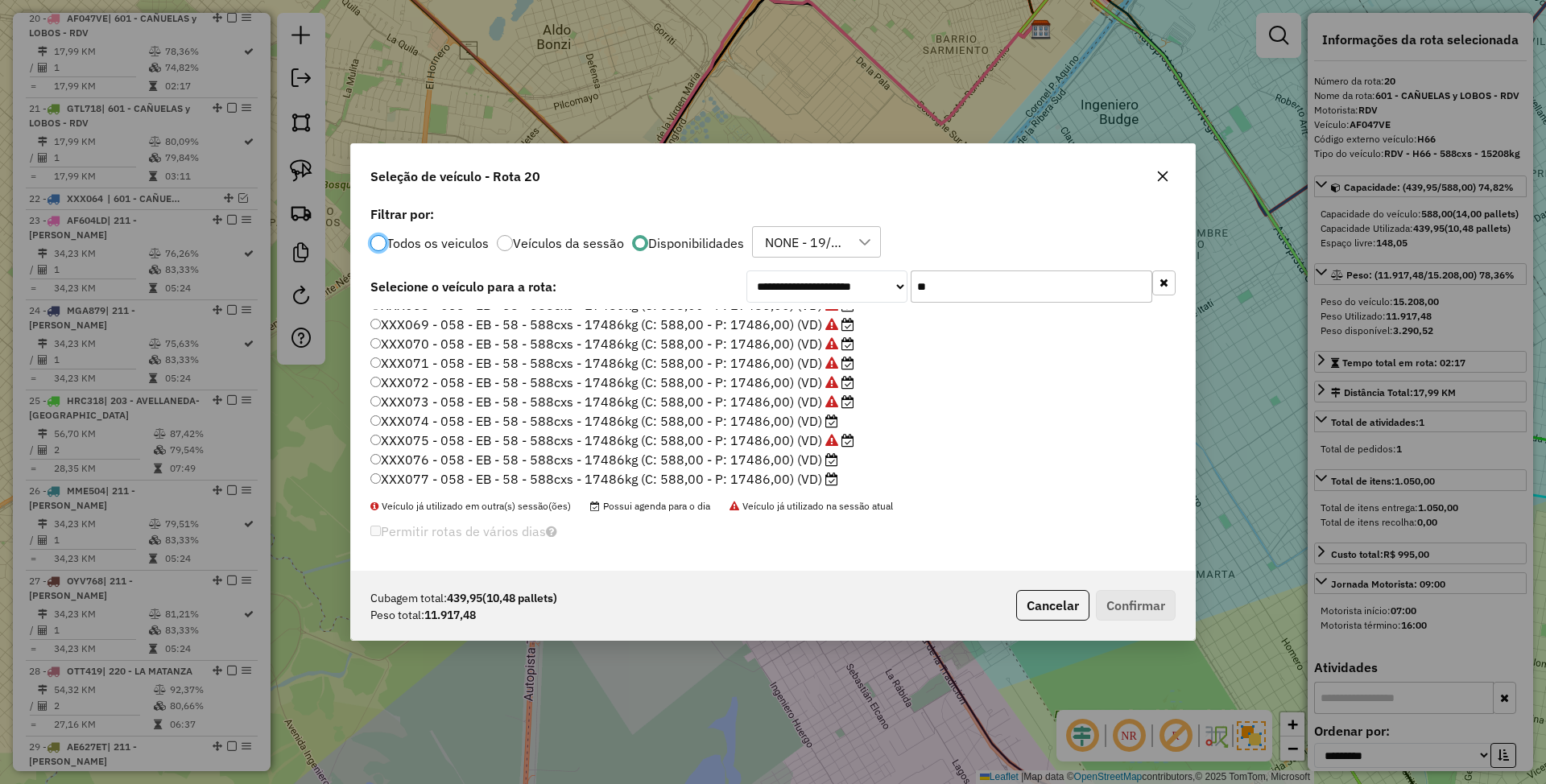
scroll to position [113, 0]
click at [777, 419] on label "XXX074 - 058 - EB - 58 - 588cxs - 17486kg (C: 588,00 - P: 17486,00) (VD)" at bounding box center [603, 417] width 468 height 19
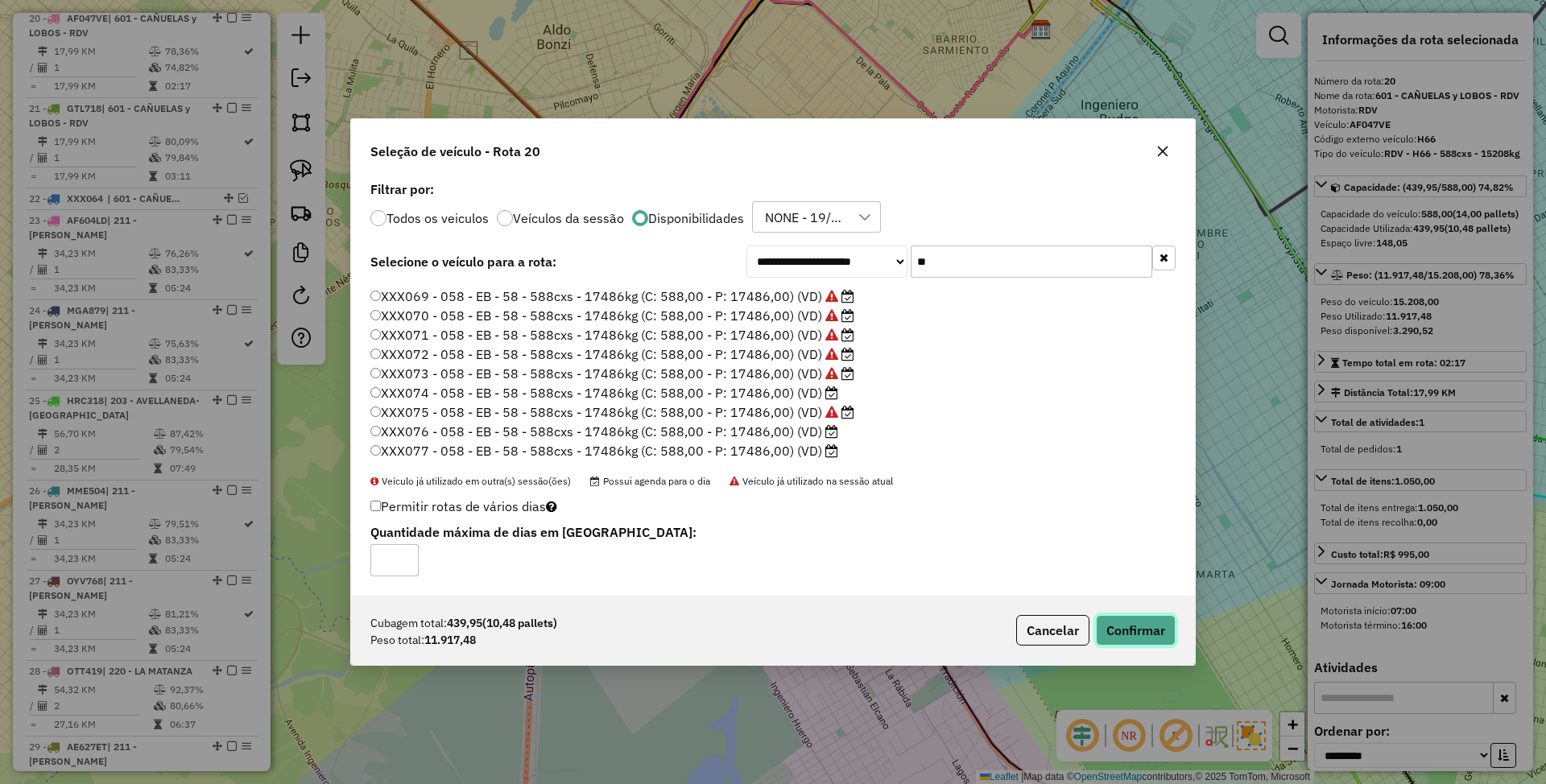
click at [1115, 626] on button "Confirmar" at bounding box center [1135, 630] width 80 height 30
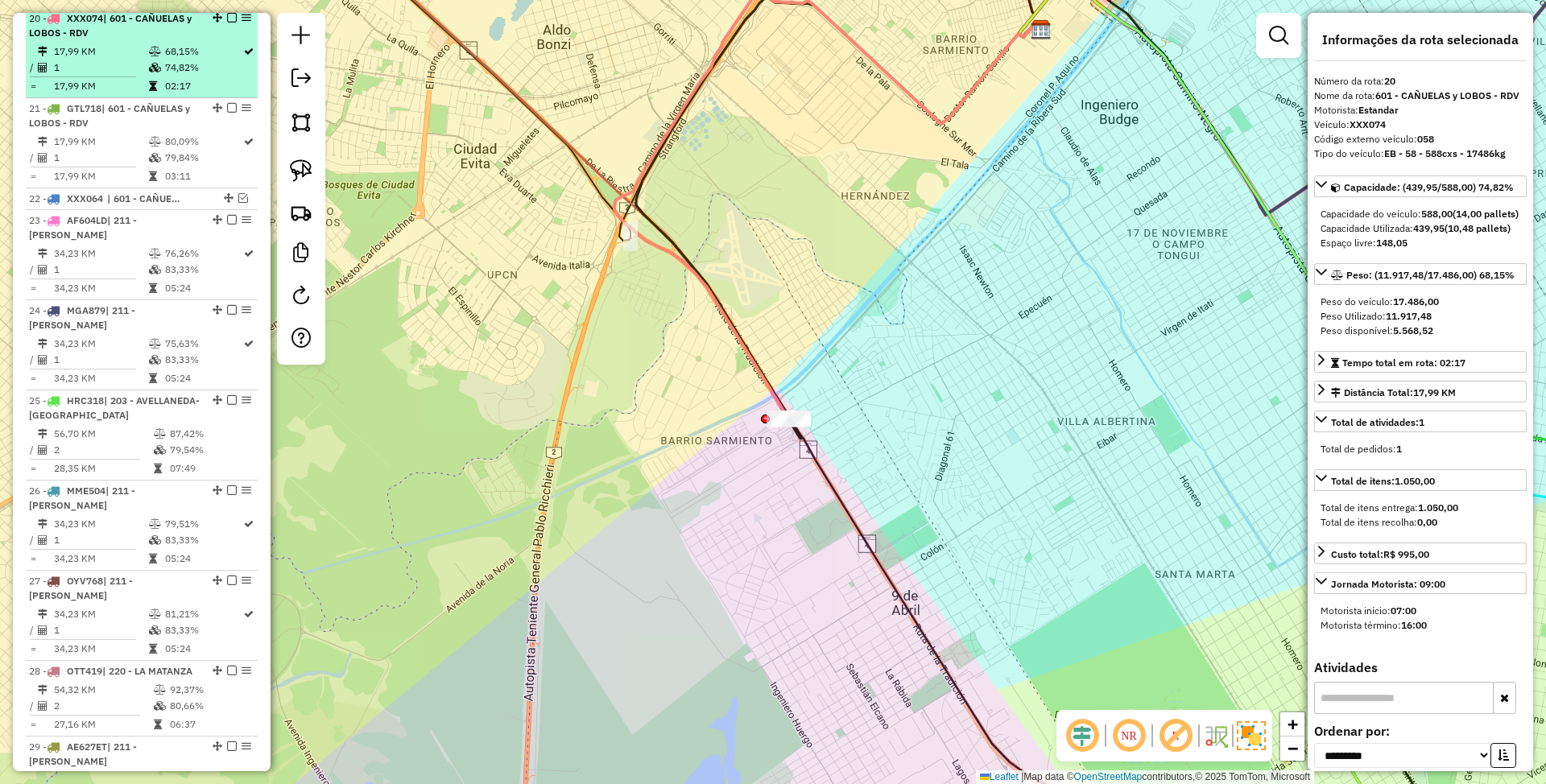
click at [230, 21] on em at bounding box center [231, 18] width 9 height 9
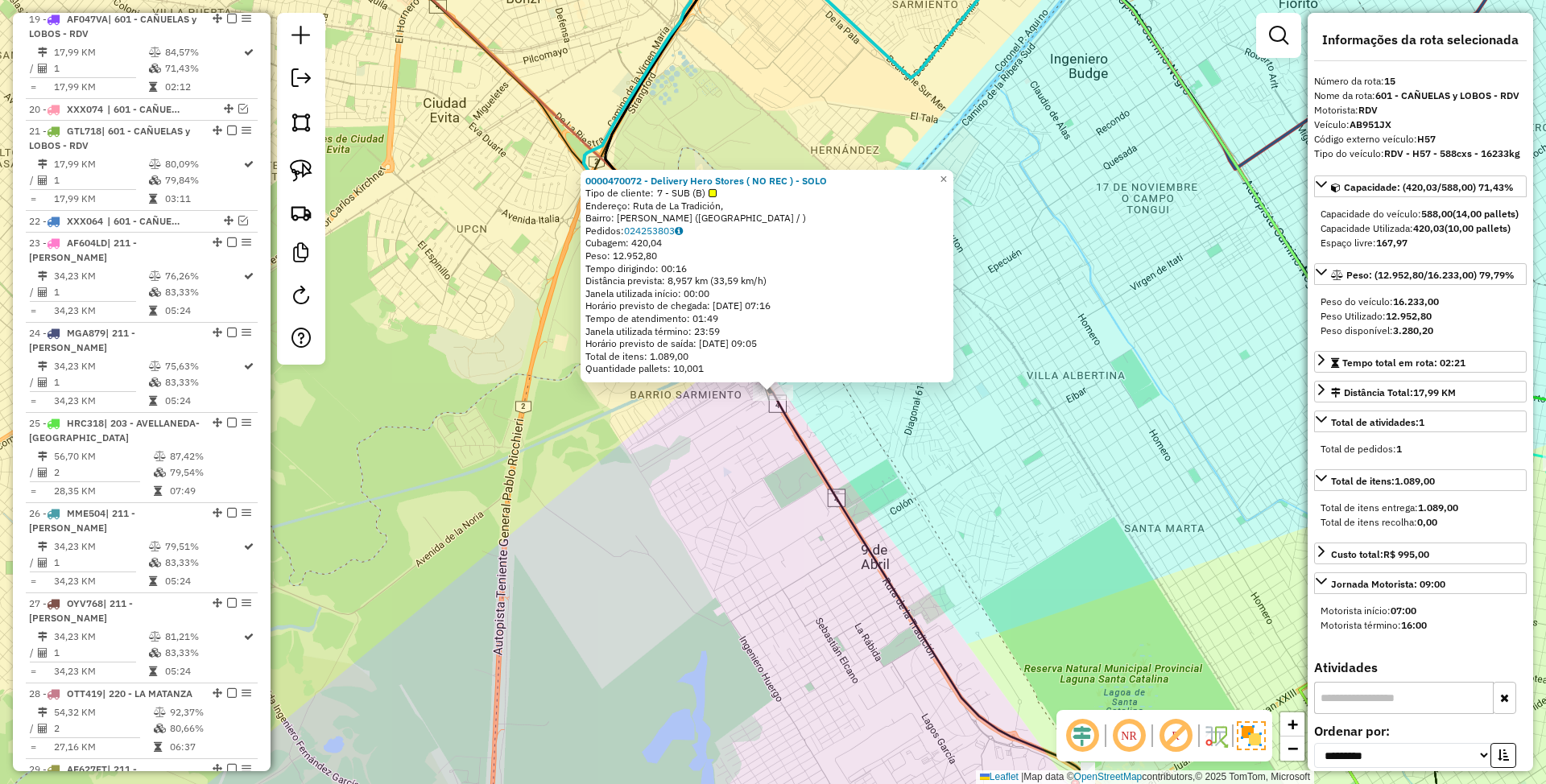
scroll to position [1131, 0]
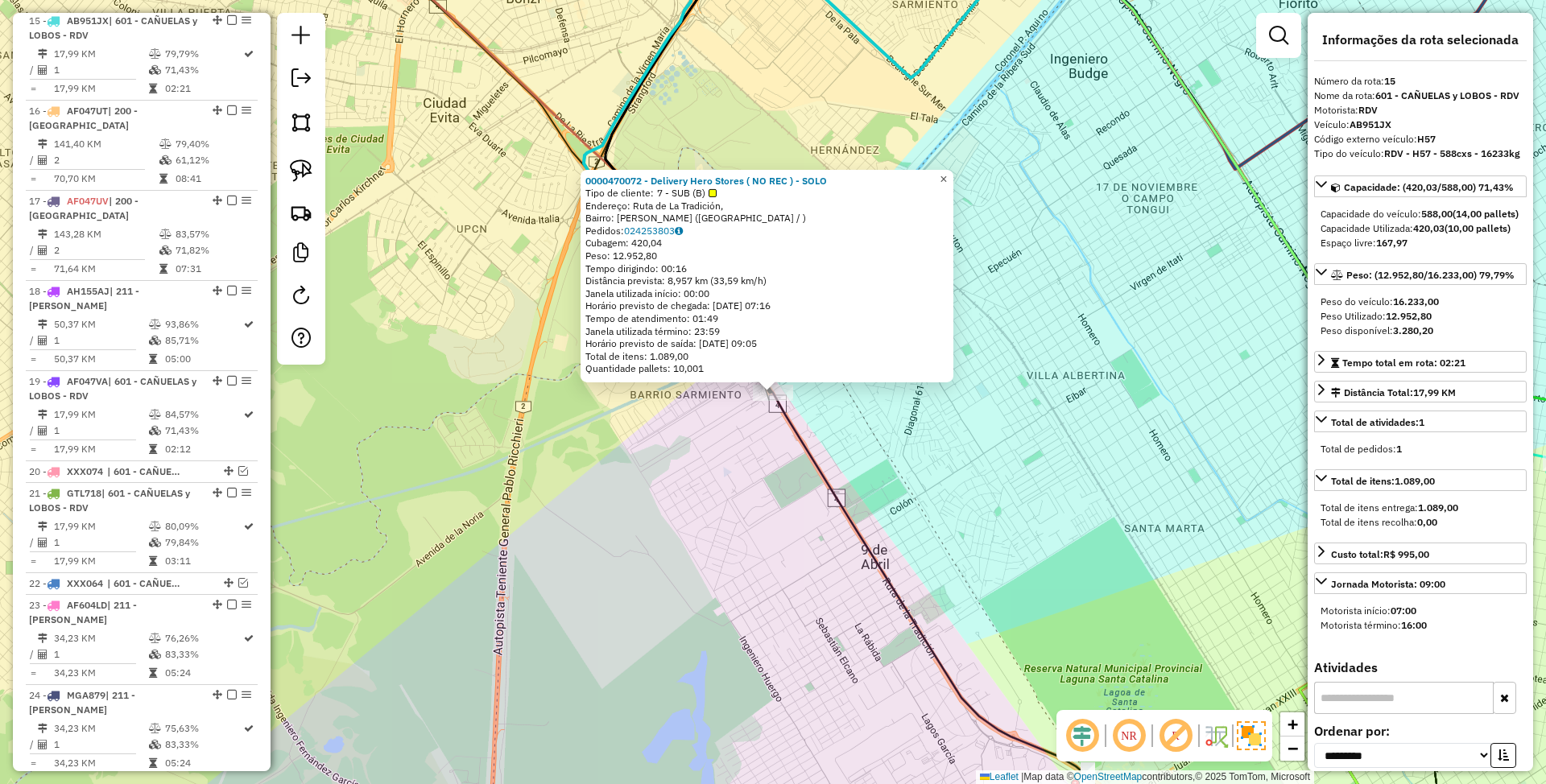
click at [953, 174] on link "×" at bounding box center [944, 178] width 19 height 19
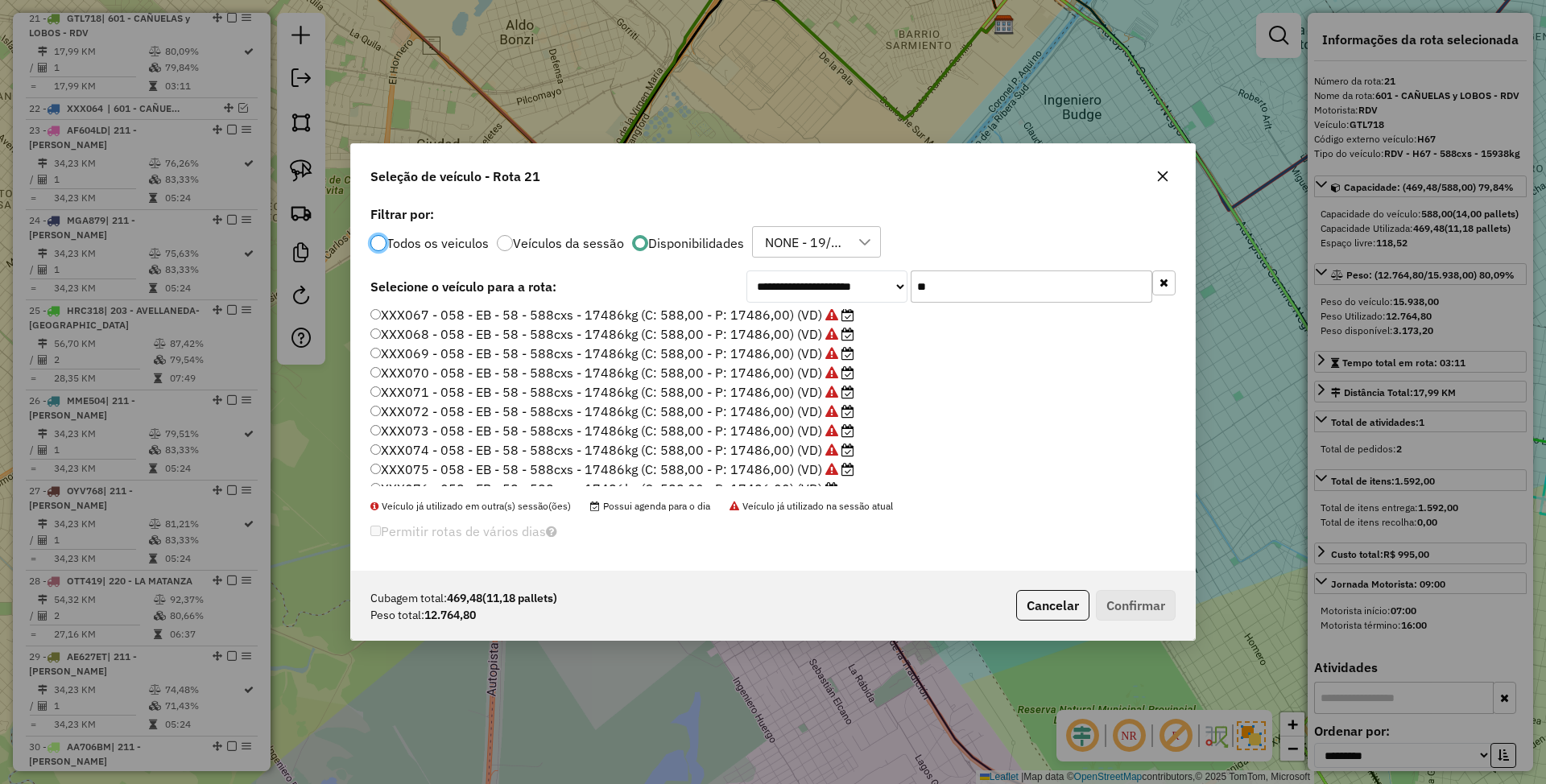
scroll to position [113, 0]
click at [757, 451] on label "XXX076 - 058 - EB - 58 - 588cxs - 17486kg (C: 588,00 - P: 17486,00) (VD)" at bounding box center [603, 456] width 468 height 19
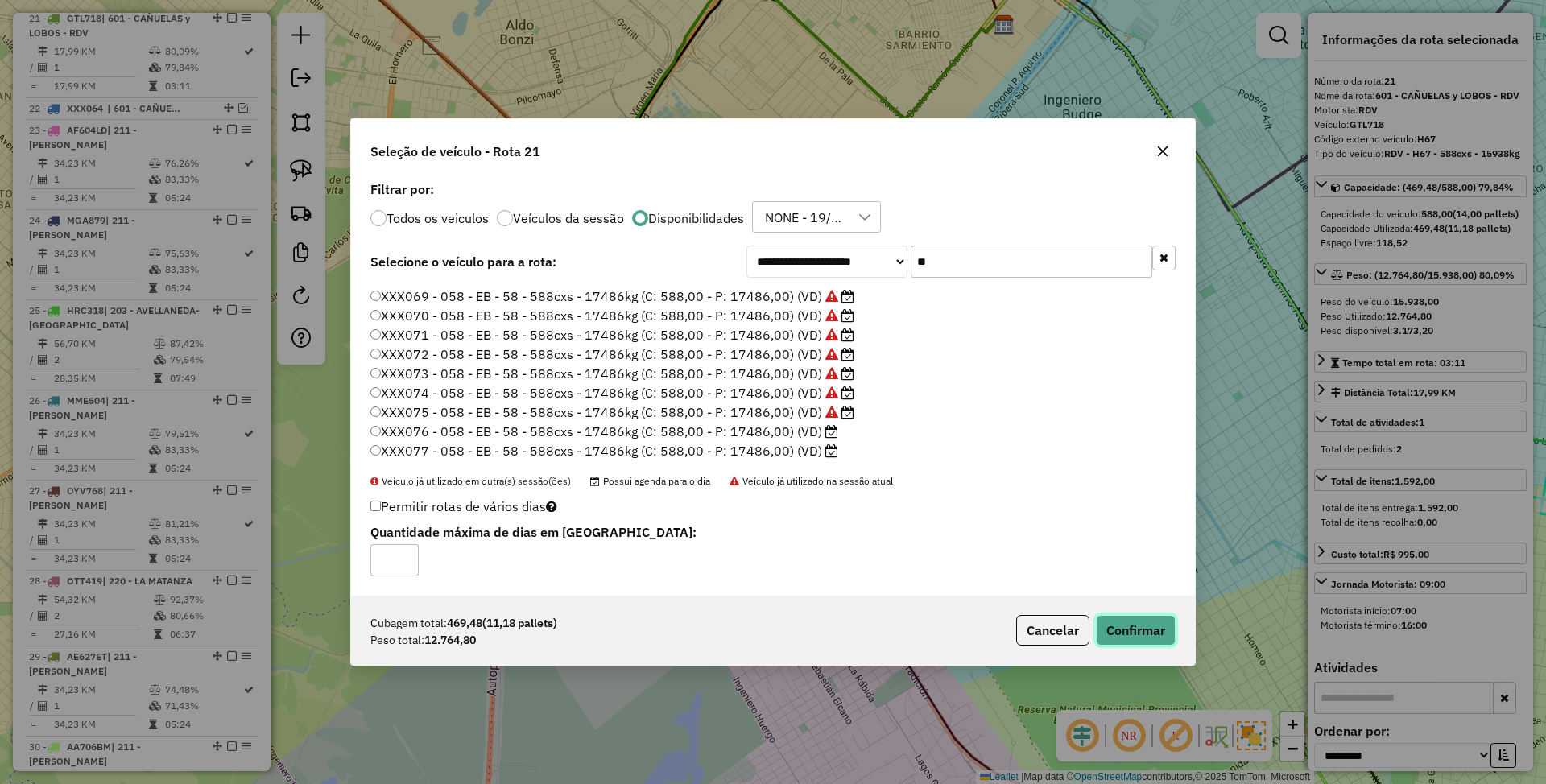
click at [1132, 636] on button "Confirmar" at bounding box center [1135, 630] width 80 height 30
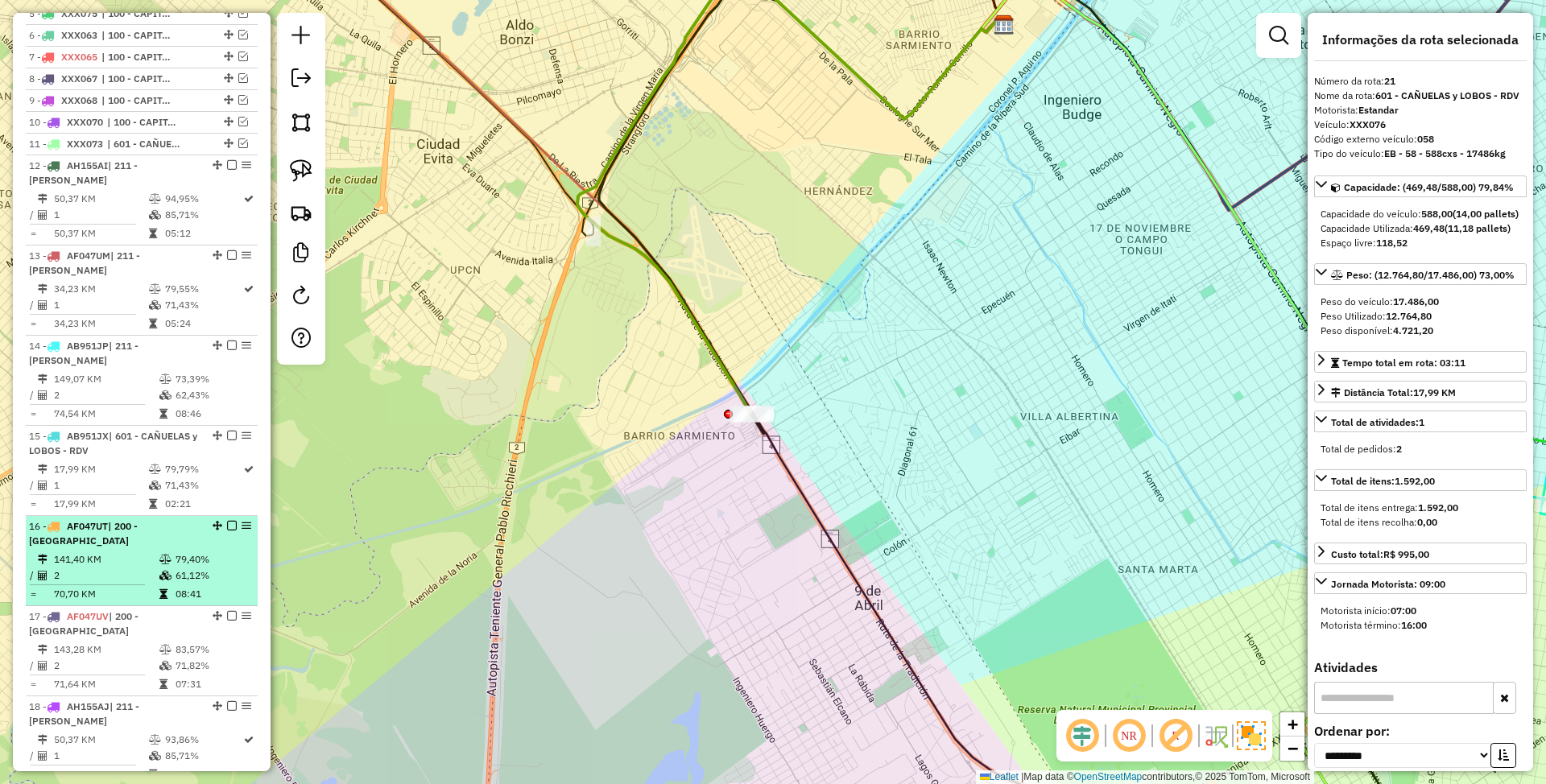
scroll to position [426, 0]
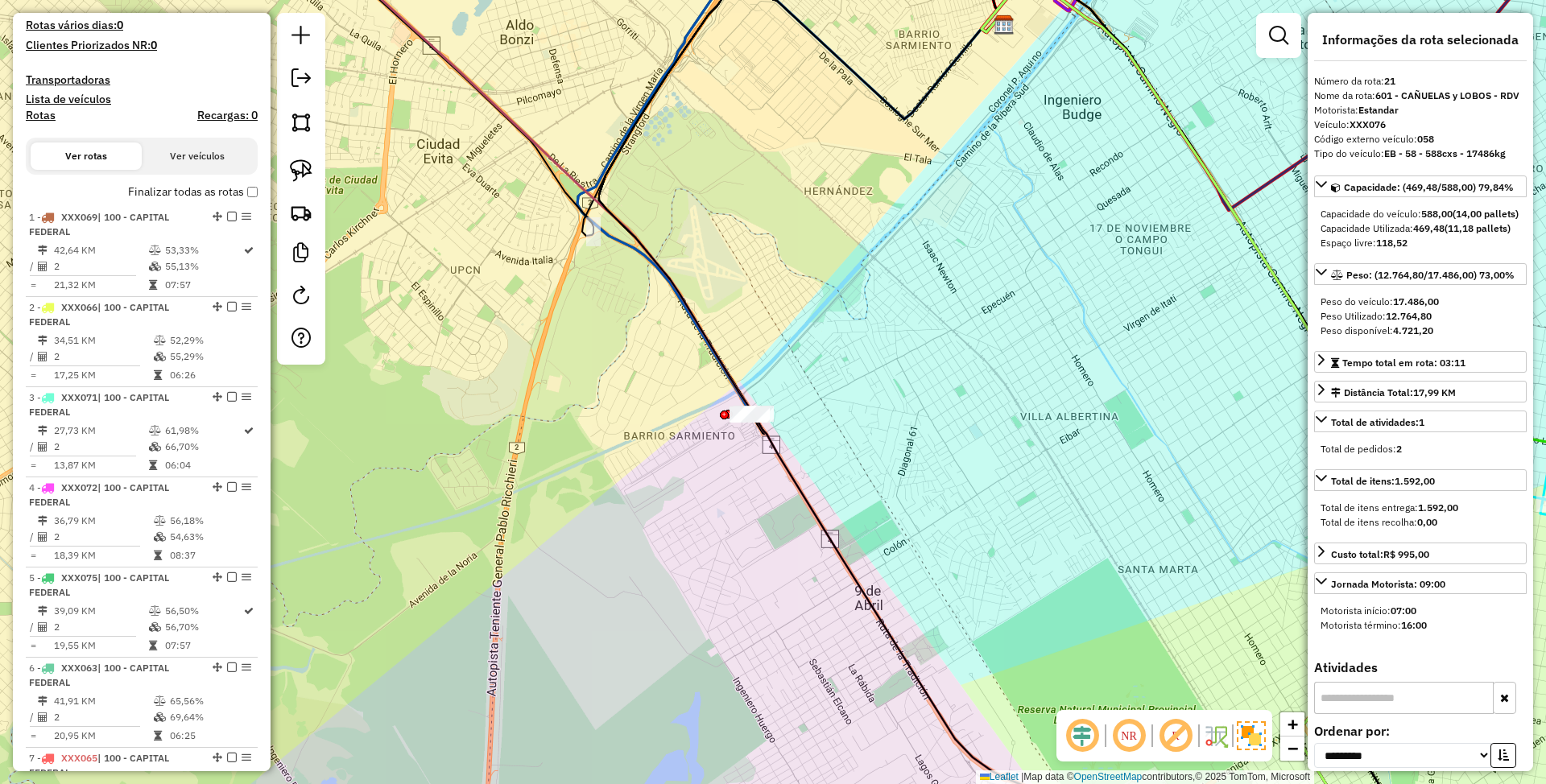
click at [42, 119] on h4 "Rotas" at bounding box center [40, 116] width 29 height 13
select select
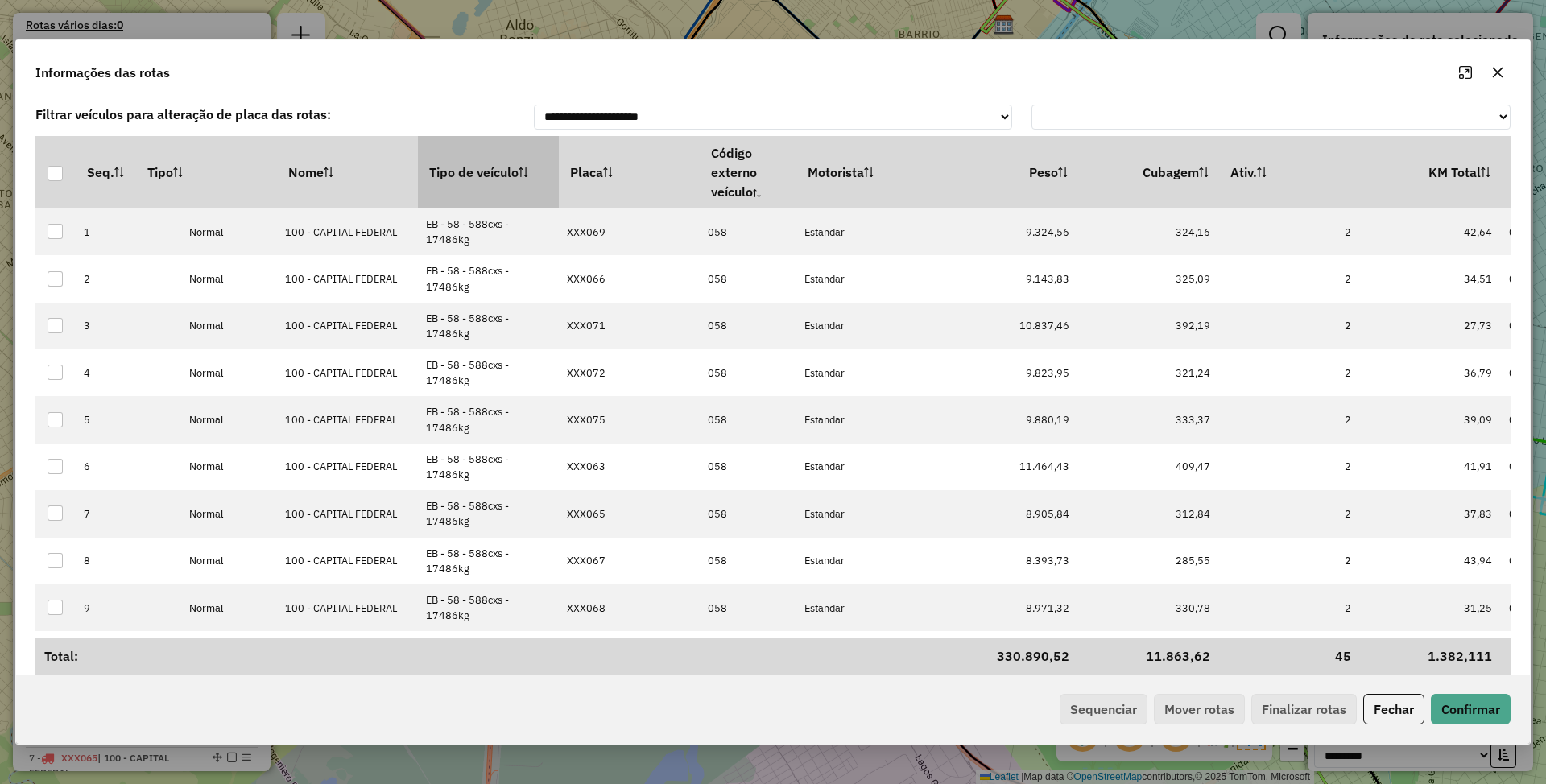
click at [445, 169] on th "Tipo de veículo" at bounding box center [488, 172] width 141 height 72
click at [1098, 716] on button "Sequenciar" at bounding box center [1103, 709] width 88 height 30
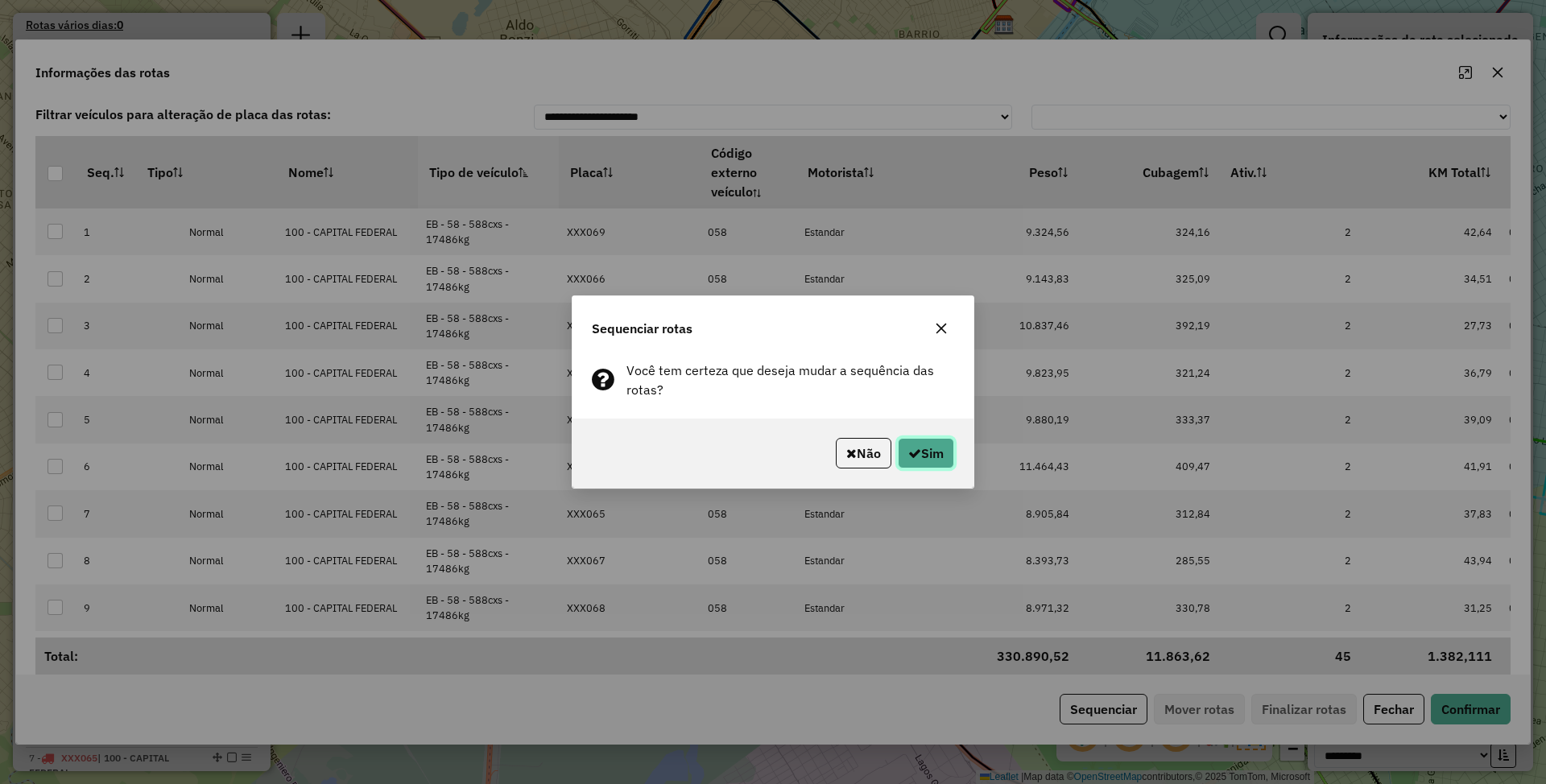
click at [940, 454] on button "Sim" at bounding box center [925, 453] width 56 height 30
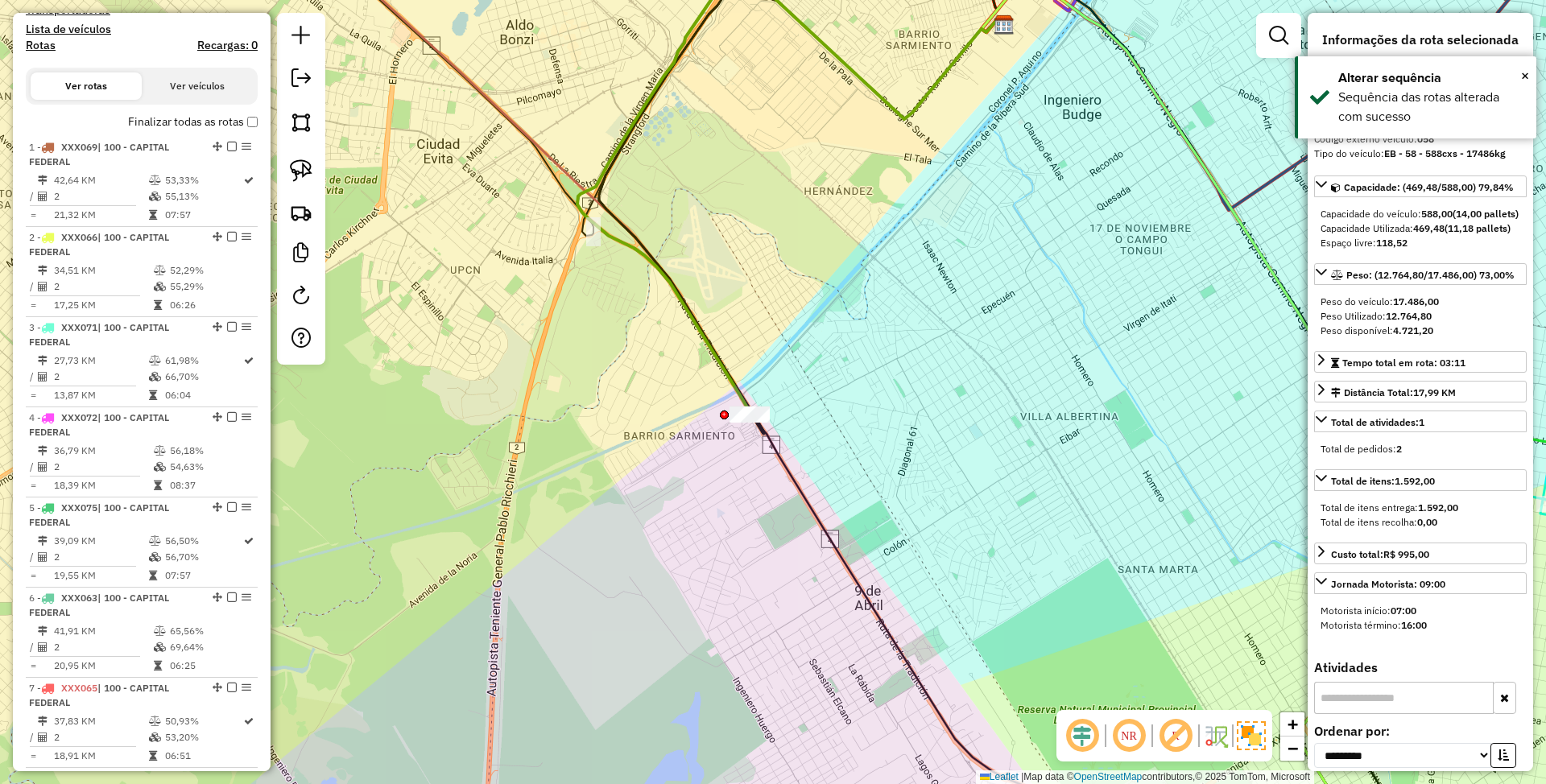
scroll to position [66, 0]
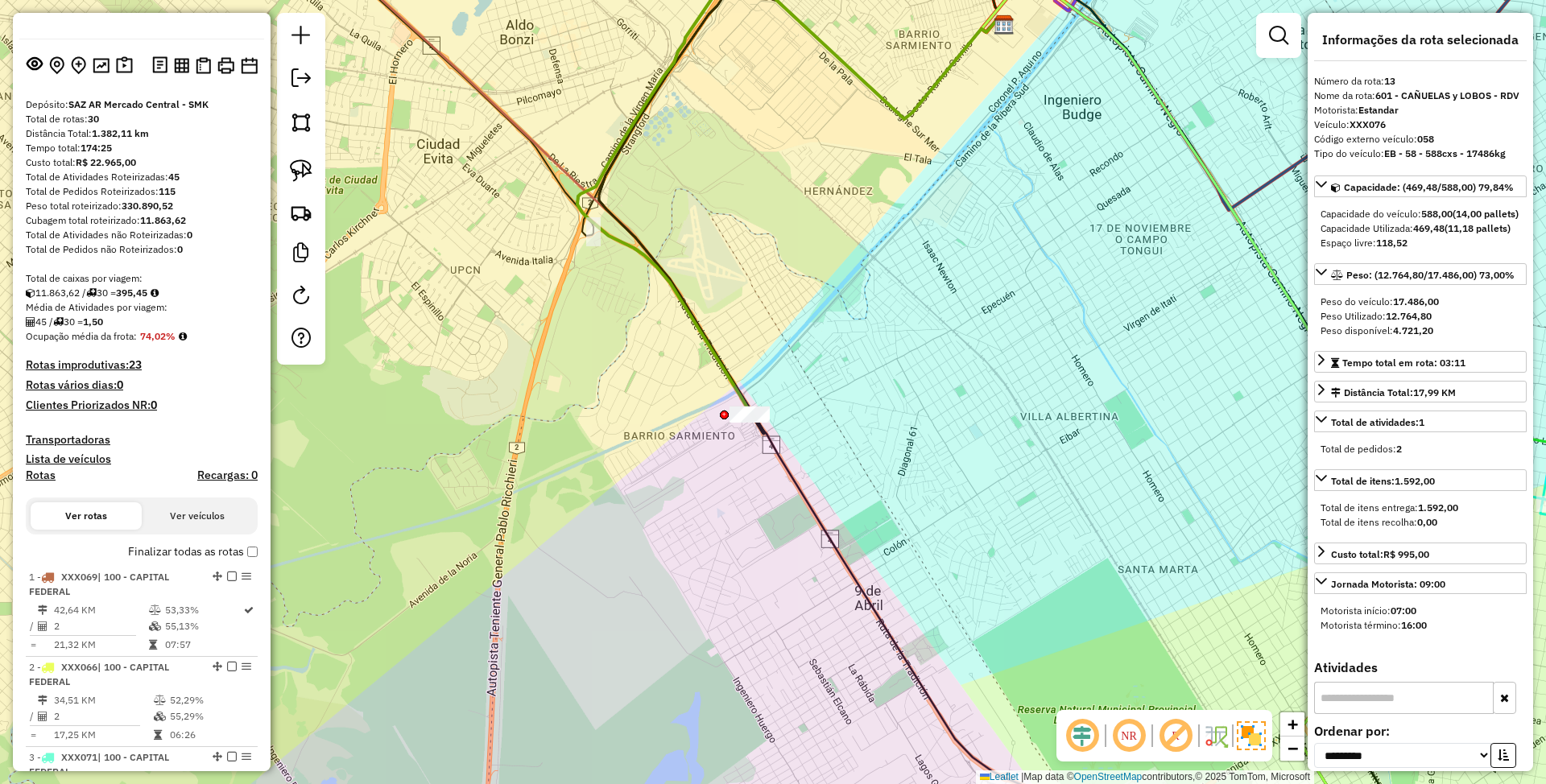
click at [74, 435] on h4 "Transportadoras" at bounding box center [141, 440] width 231 height 13
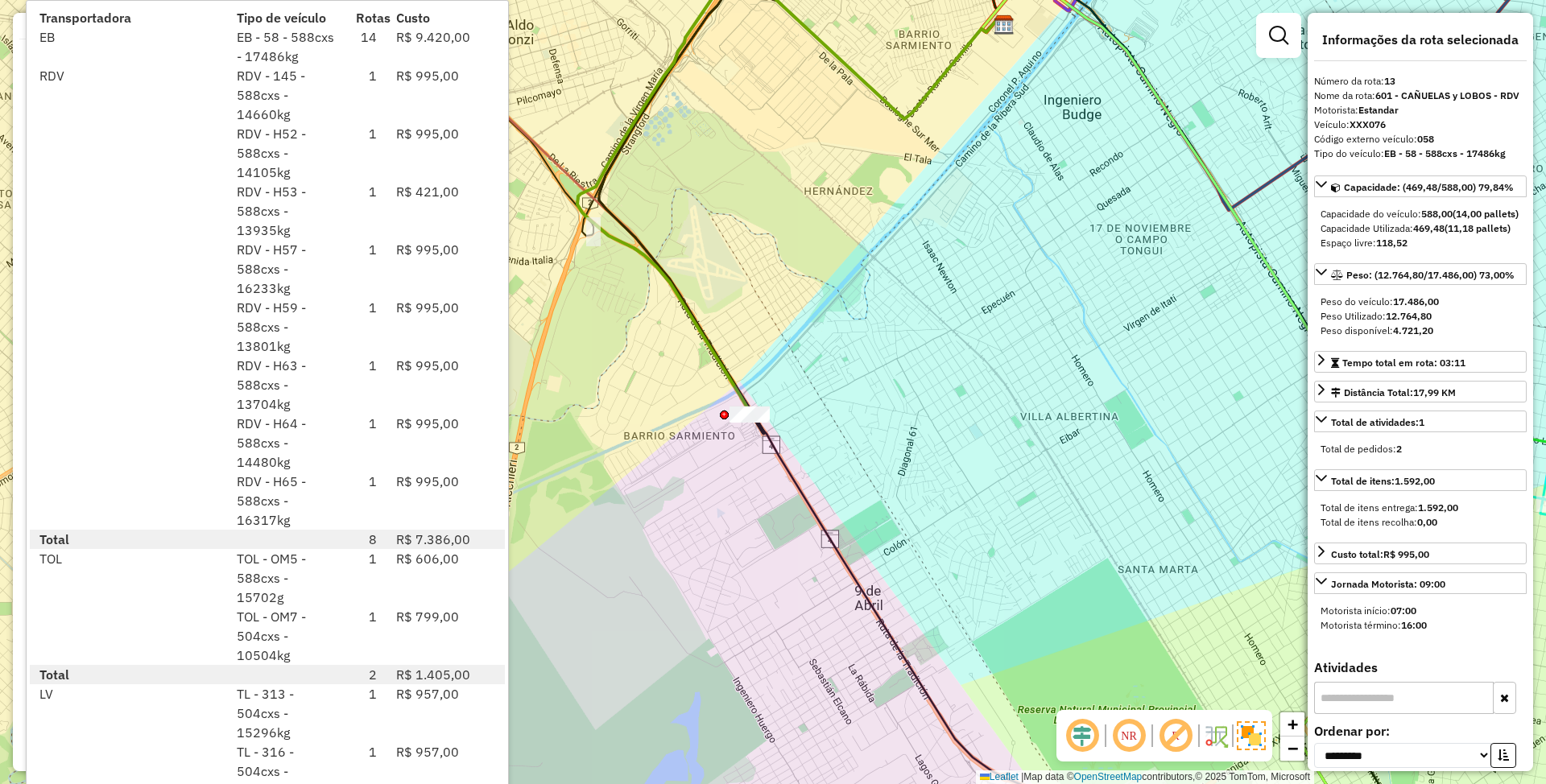
click at [1037, 593] on div "Janela de atendimento Grade de atendimento Capacidade Transportadoras Veículos …" at bounding box center [773, 392] width 1546 height 784
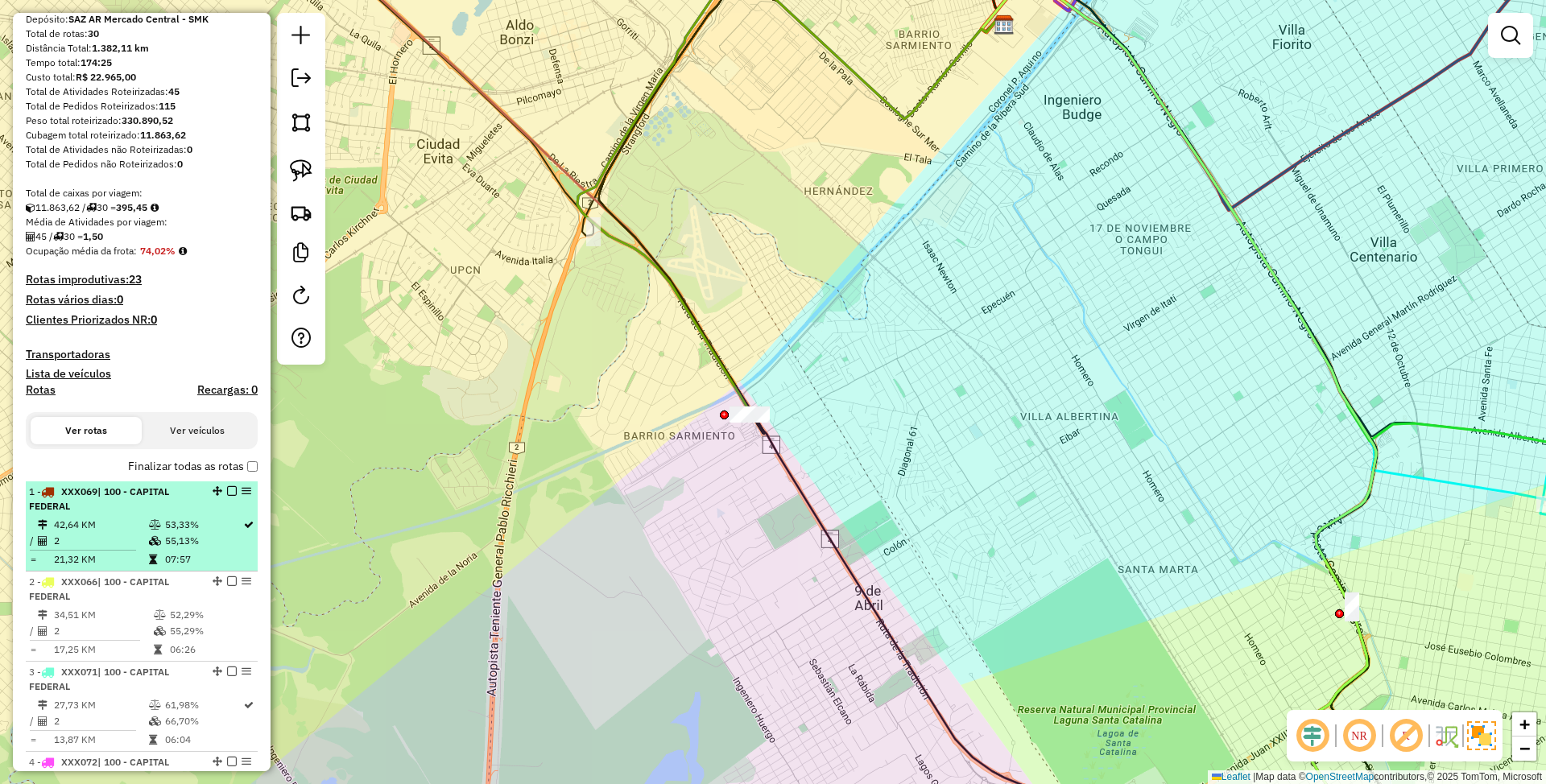
scroll to position [173, 0]
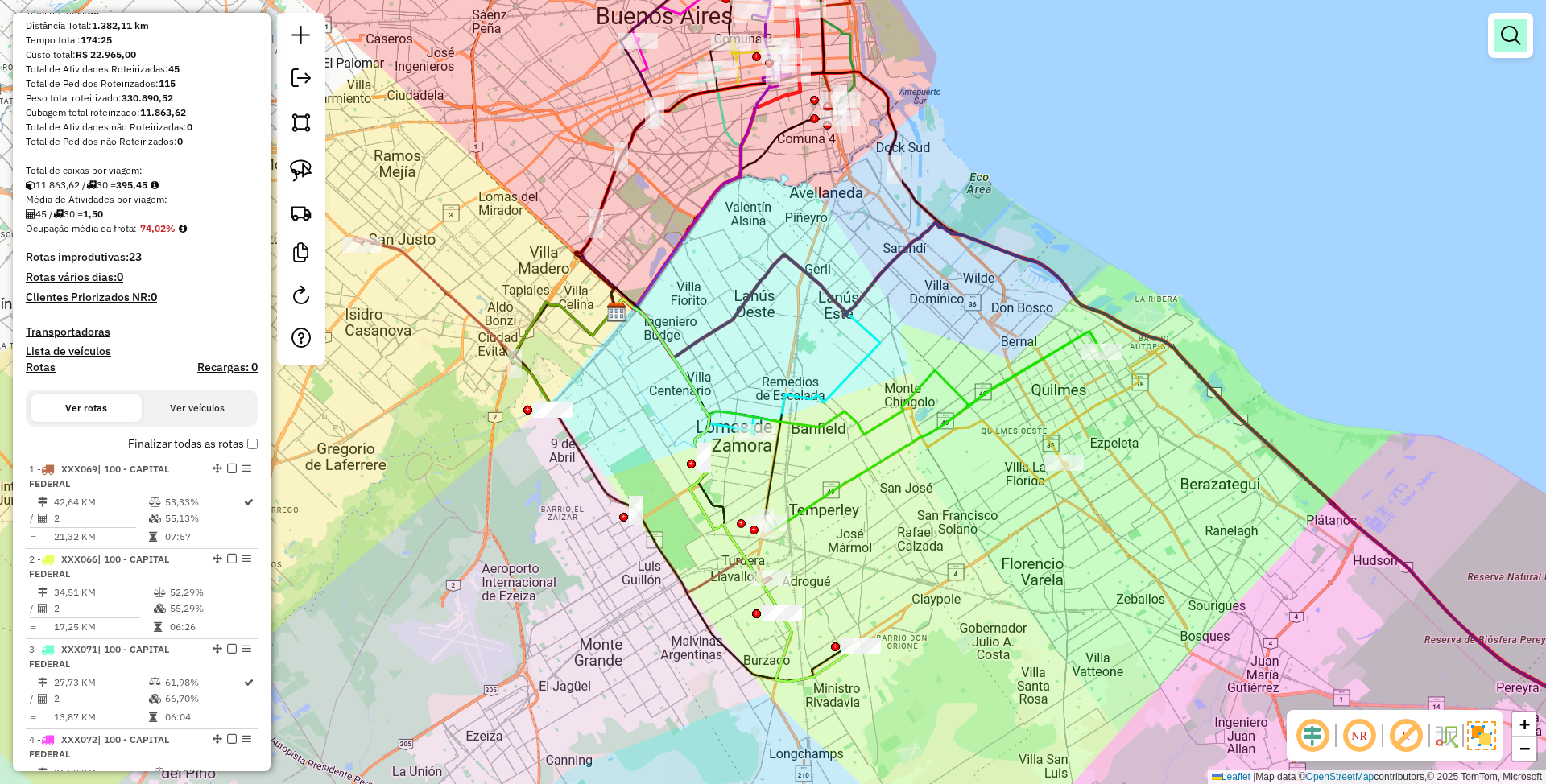
click at [1515, 35] on em at bounding box center [1510, 35] width 19 height 19
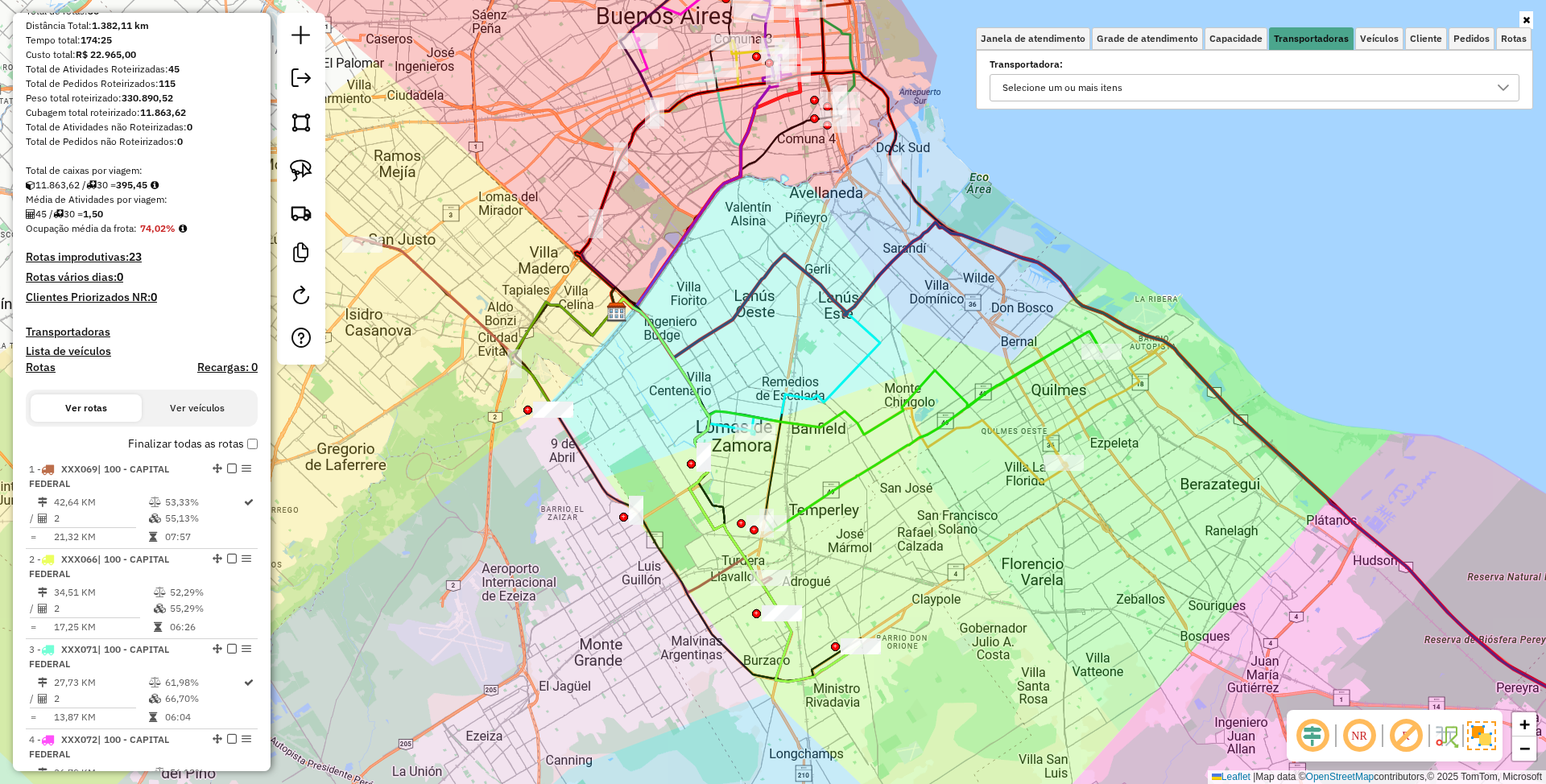
click at [1224, 77] on div "Selecione um ou mais itens" at bounding box center [1242, 87] width 491 height 26
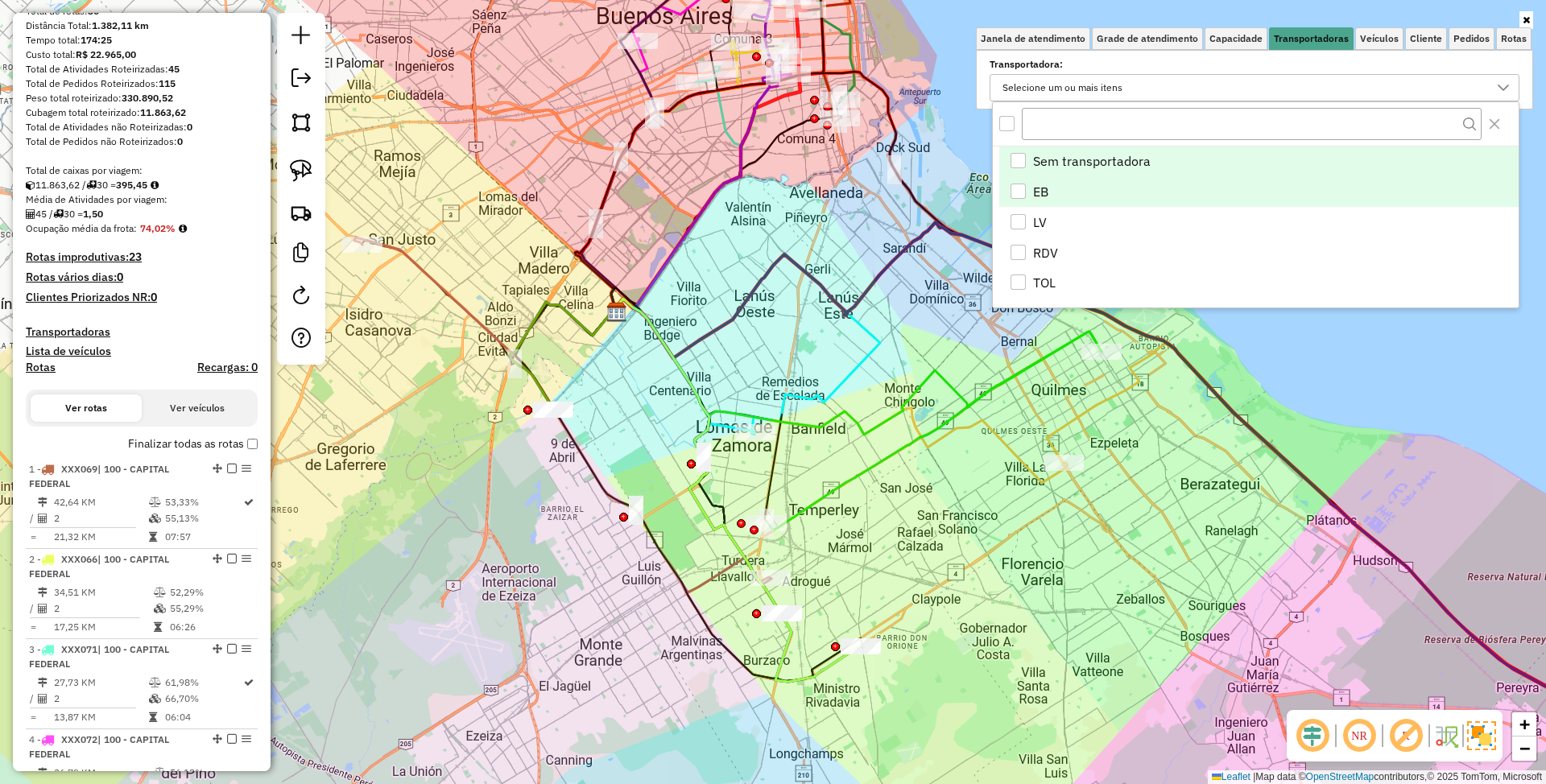
click at [1019, 189] on div "EB" at bounding box center [1018, 191] width 15 height 15
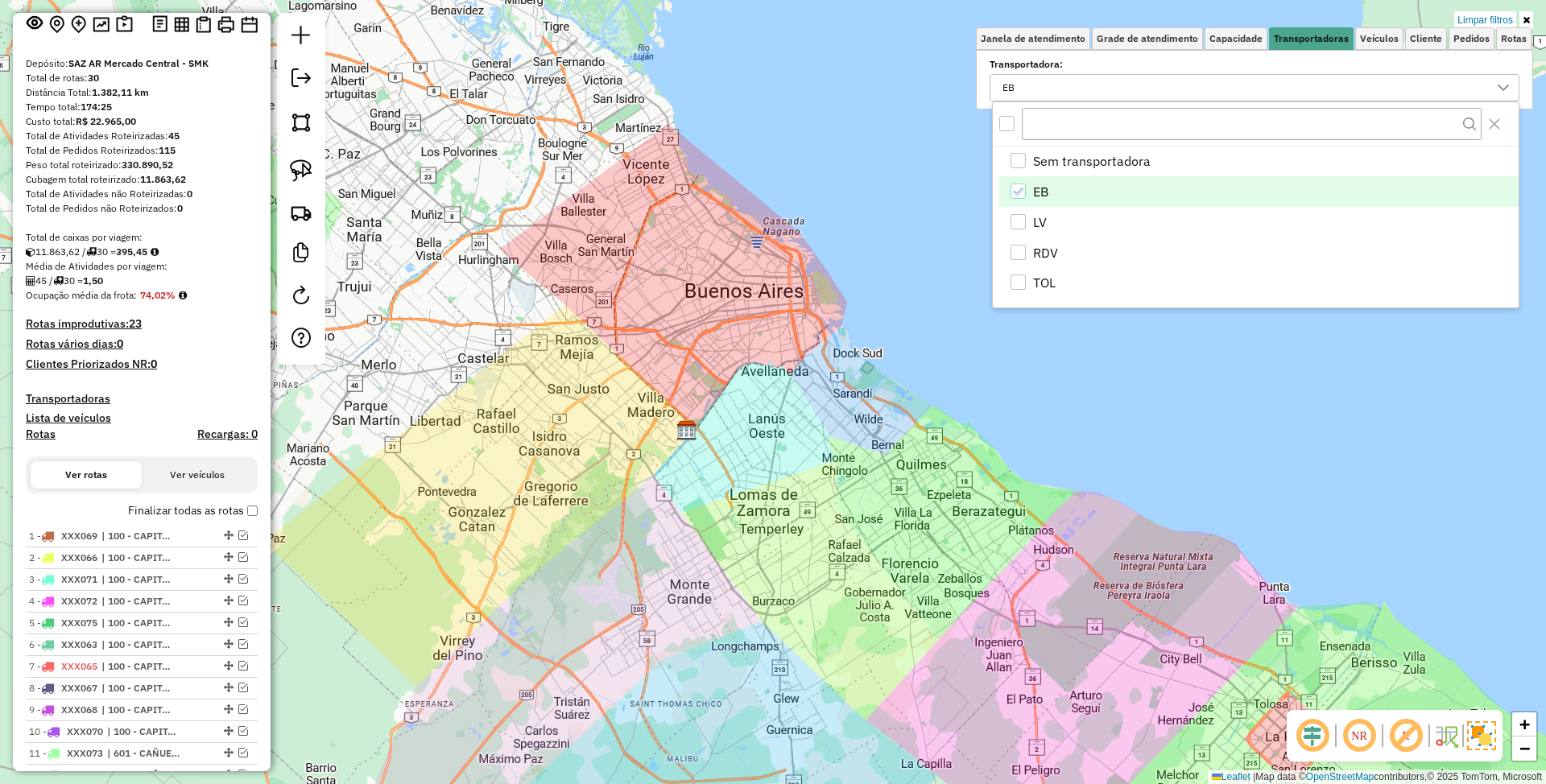
scroll to position [0, 0]
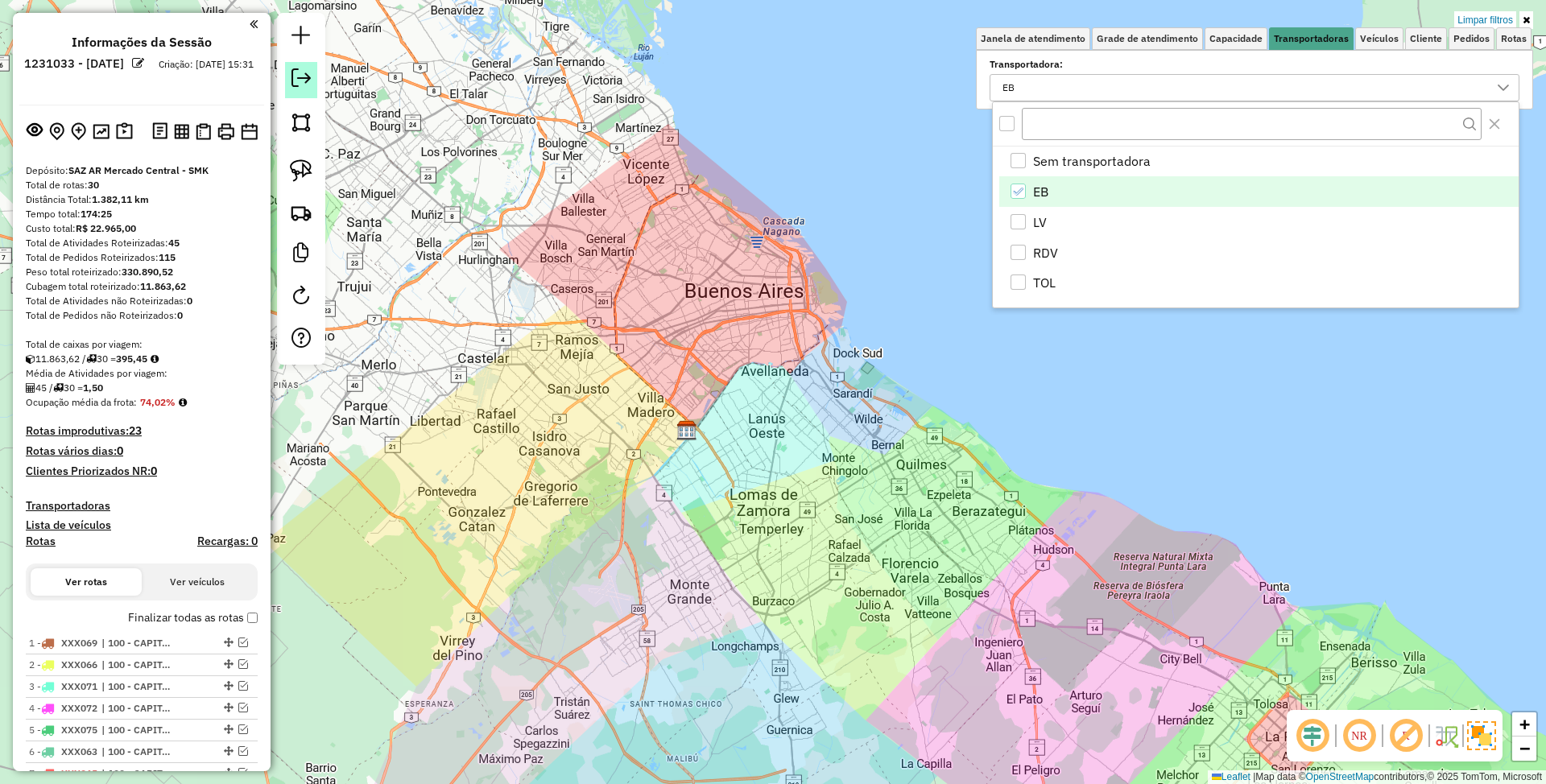
click at [303, 84] on em at bounding box center [301, 78] width 19 height 19
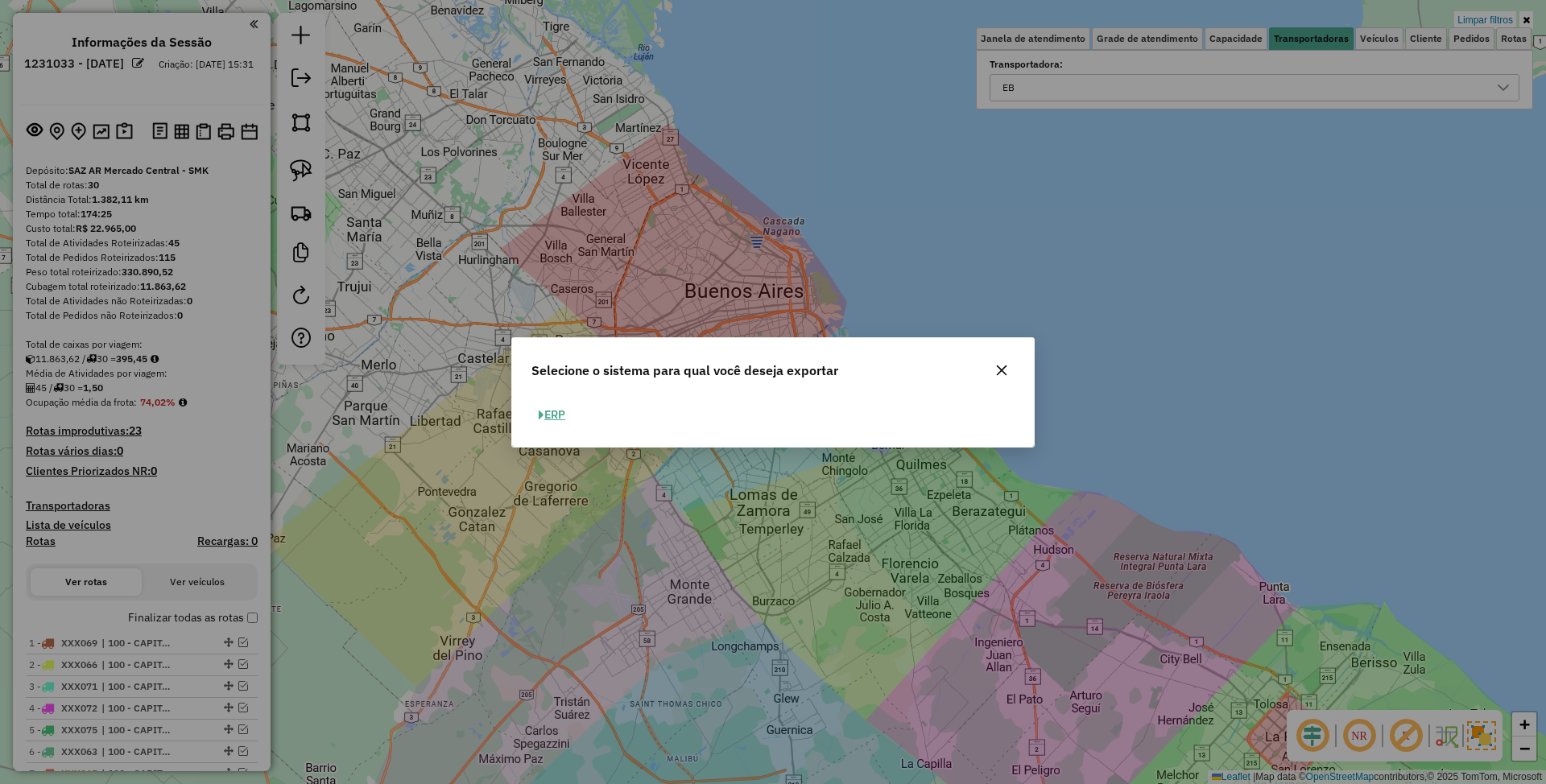
click at [561, 410] on button "ERP" at bounding box center [551, 414] width 41 height 25
select select "**"
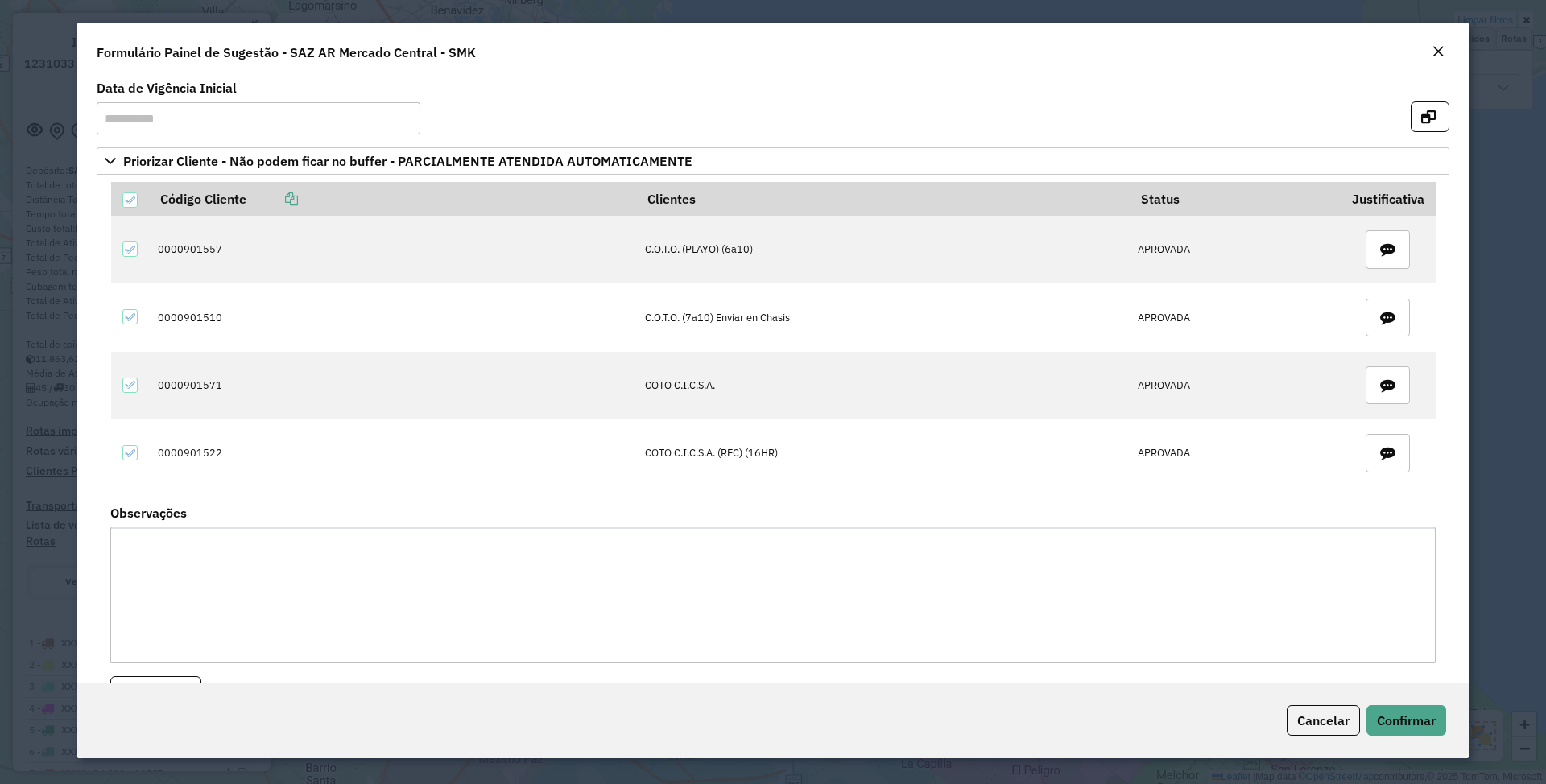
click at [1440, 46] on em "Close" at bounding box center [1438, 52] width 13 height 13
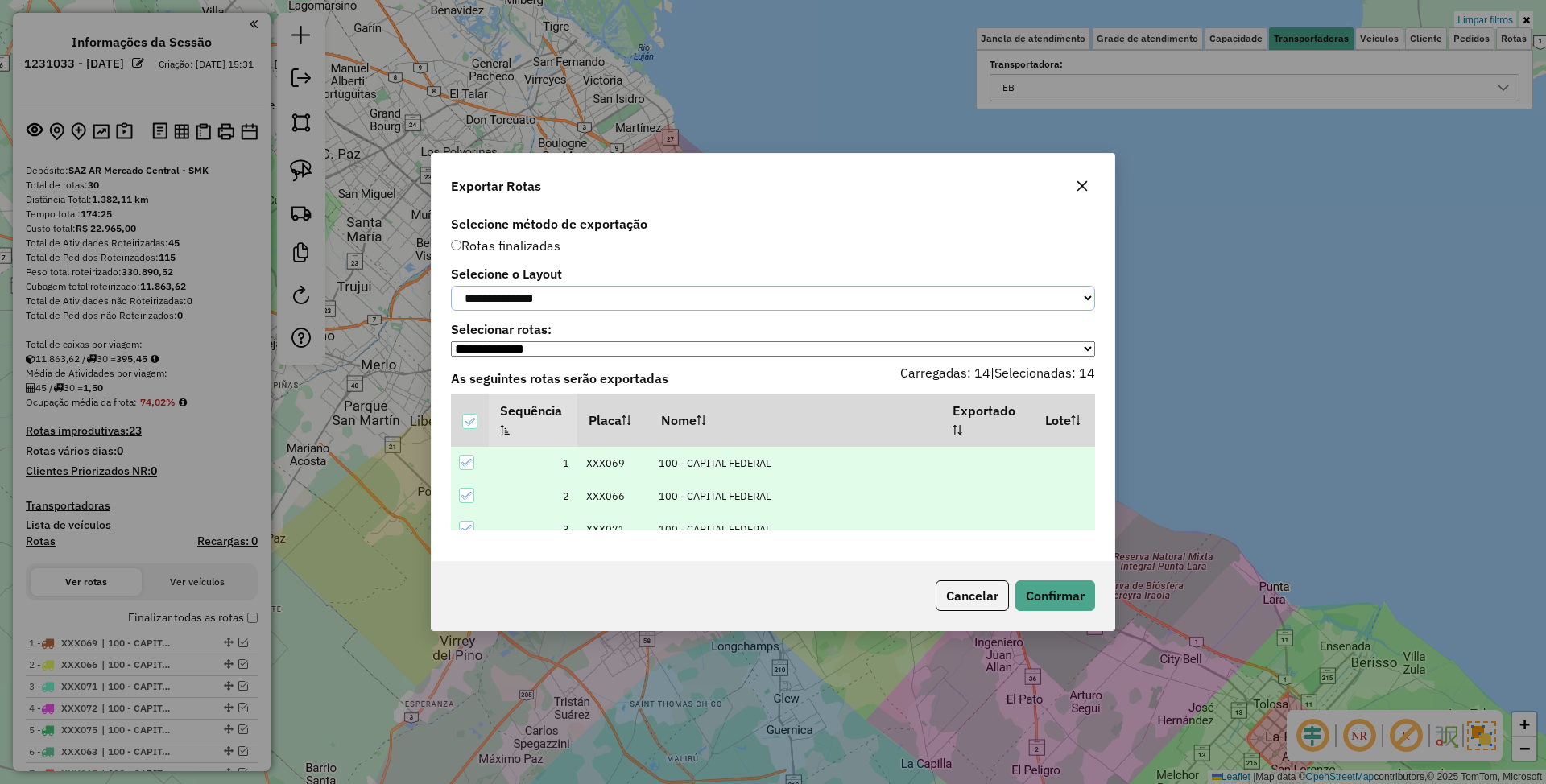
click at [599, 295] on select "**********" at bounding box center [772, 298] width 644 height 25
select select "*********"
click at [451, 285] on select "**********" at bounding box center [772, 298] width 644 height 25
click at [1084, 597] on button "Confirmar" at bounding box center [1055, 595] width 80 height 30
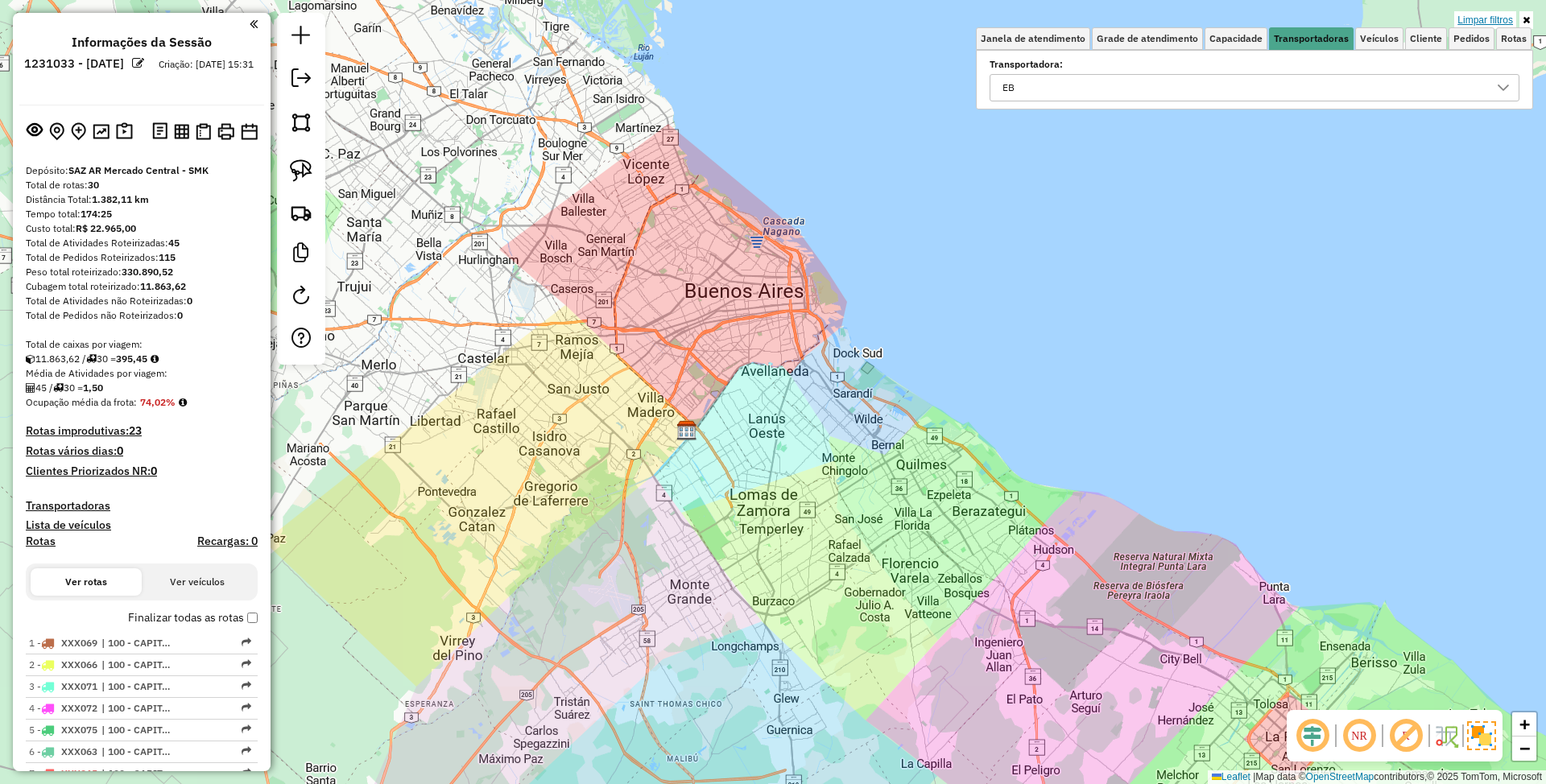
click at [1469, 16] on link "Limpar filtros" at bounding box center [1484, 20] width 62 height 18
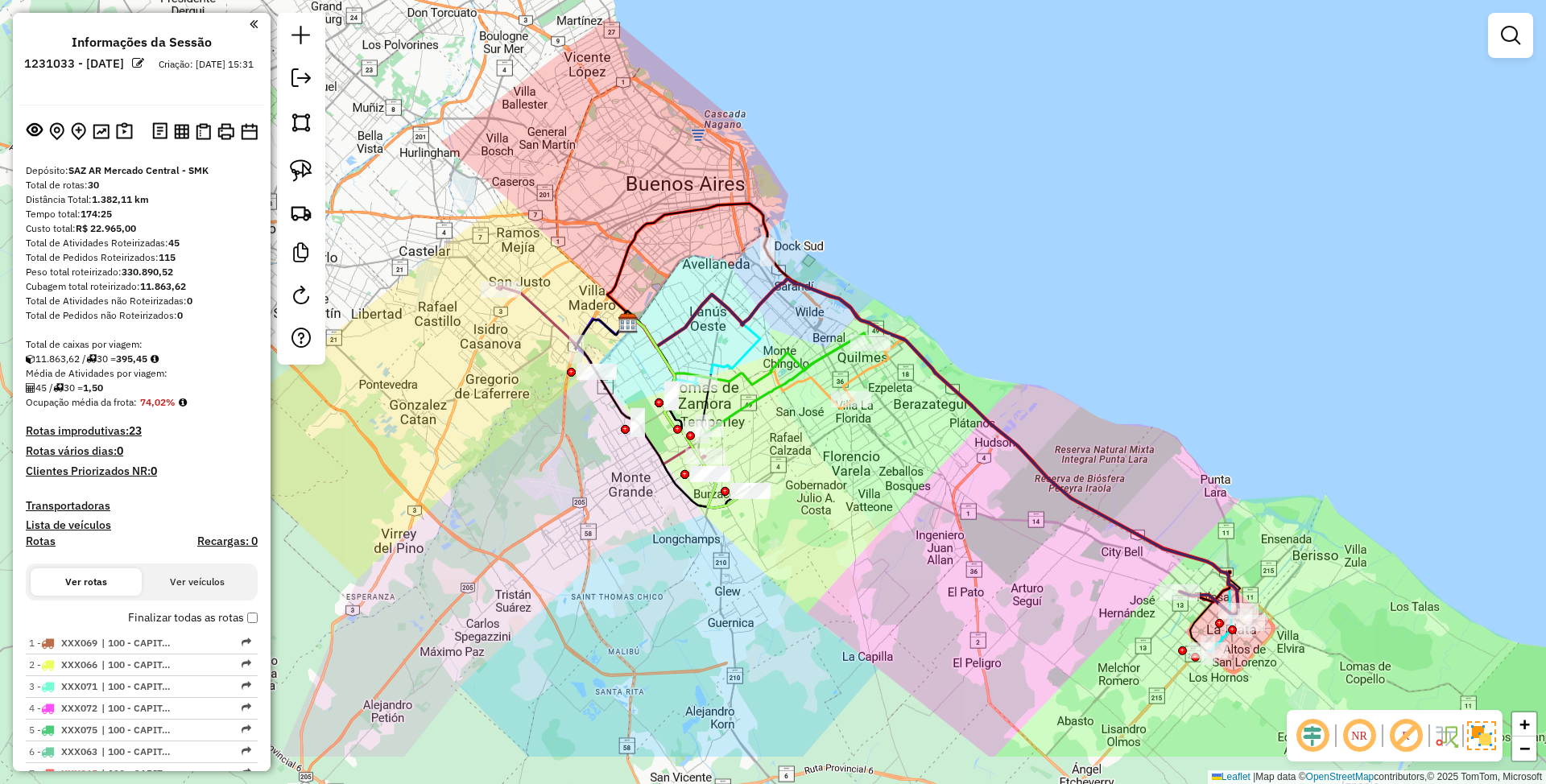
drag, startPoint x: 1125, startPoint y: 423, endPoint x: 1066, endPoint y: 312, distance: 125.7
click at [1066, 312] on div "Janela de atendimento Grade de atendimento Capacidade Transportadoras Veículos …" at bounding box center [773, 392] width 1546 height 784
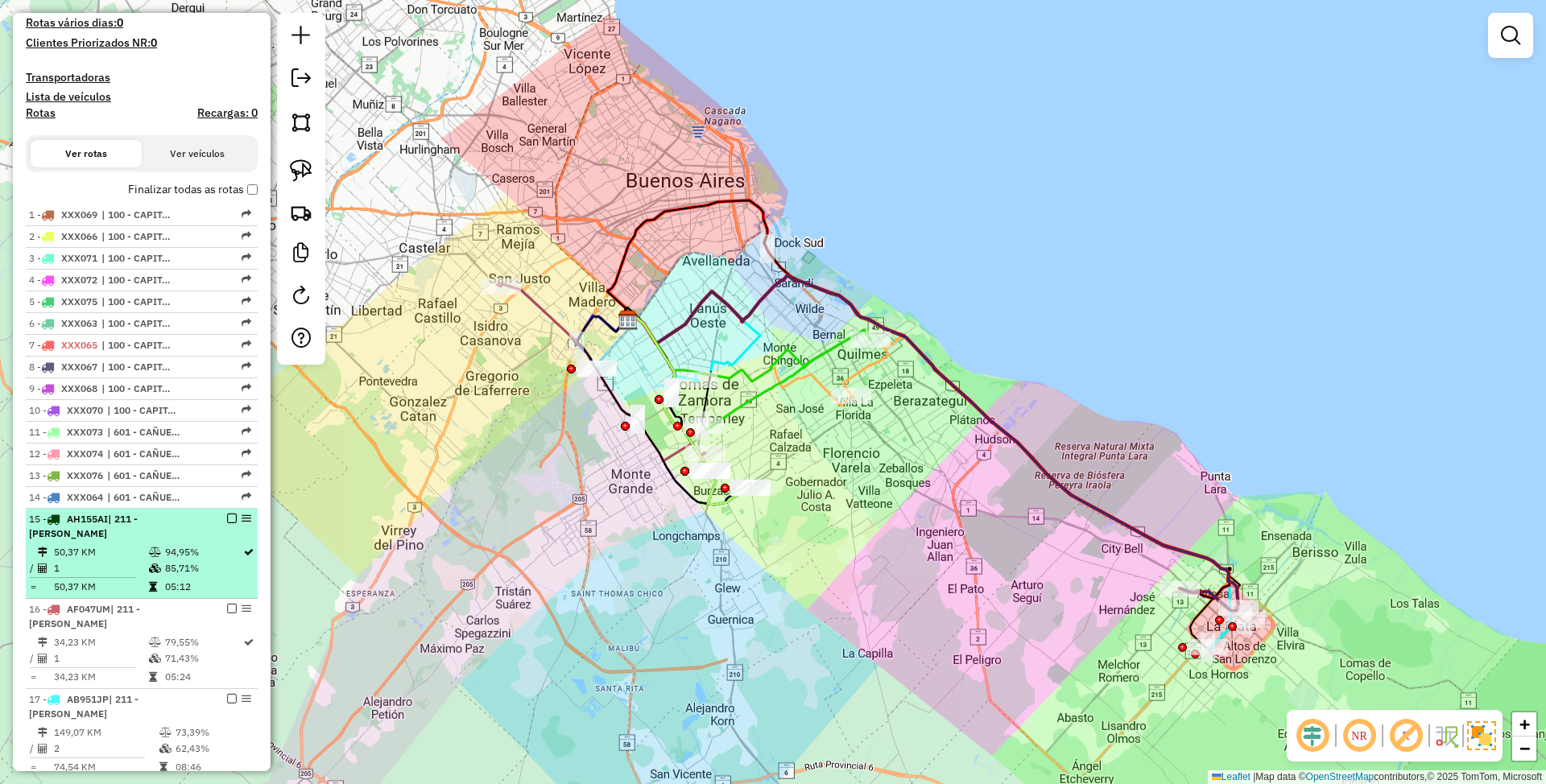
scroll to position [428, 0]
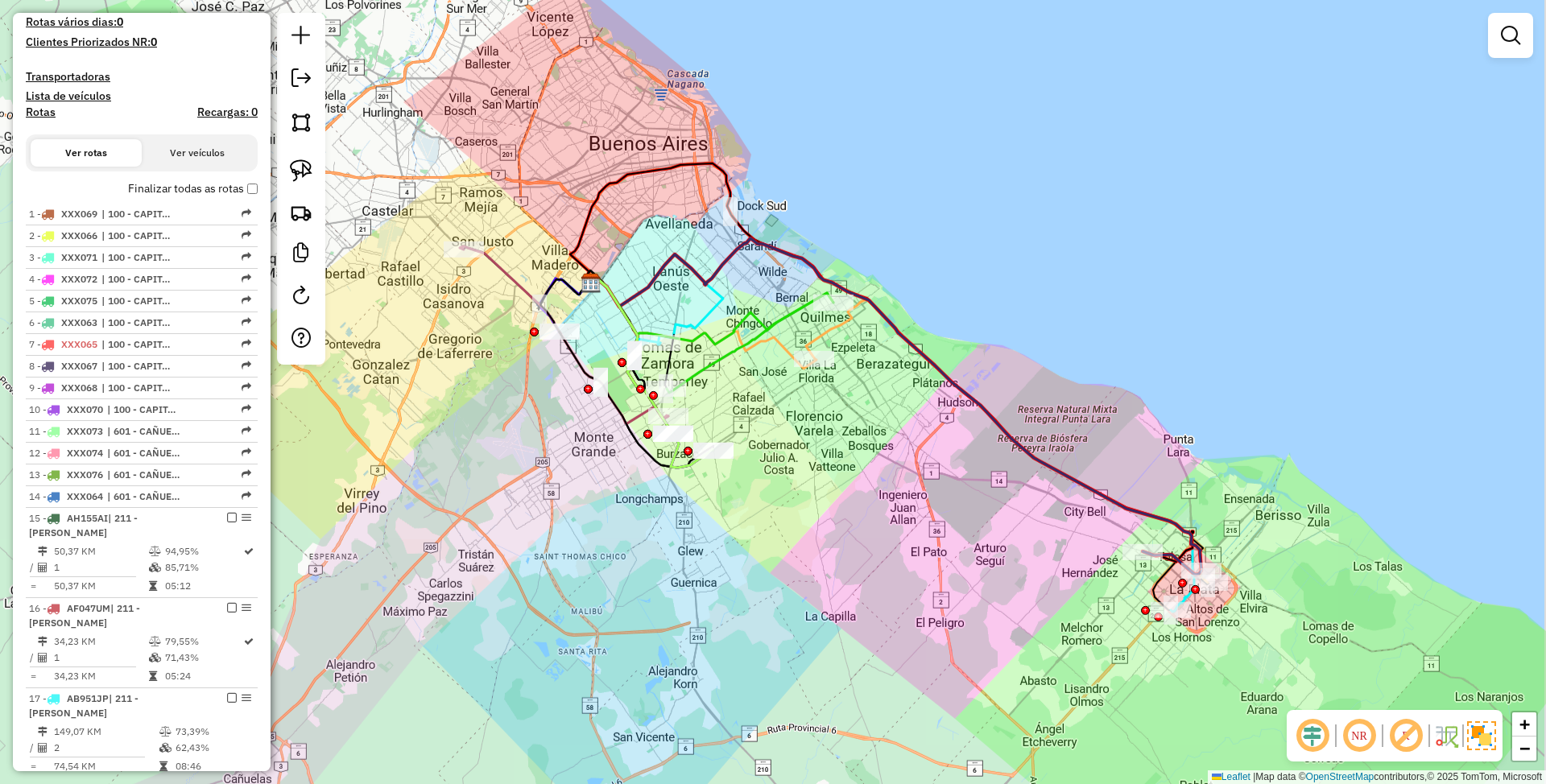
drag, startPoint x: 1179, startPoint y: 475, endPoint x: 1063, endPoint y: 333, distance: 183.4
click at [1063, 333] on div "Janela de atendimento Grade de atendimento Capacidade Transportadoras Veículos …" at bounding box center [773, 392] width 1546 height 784
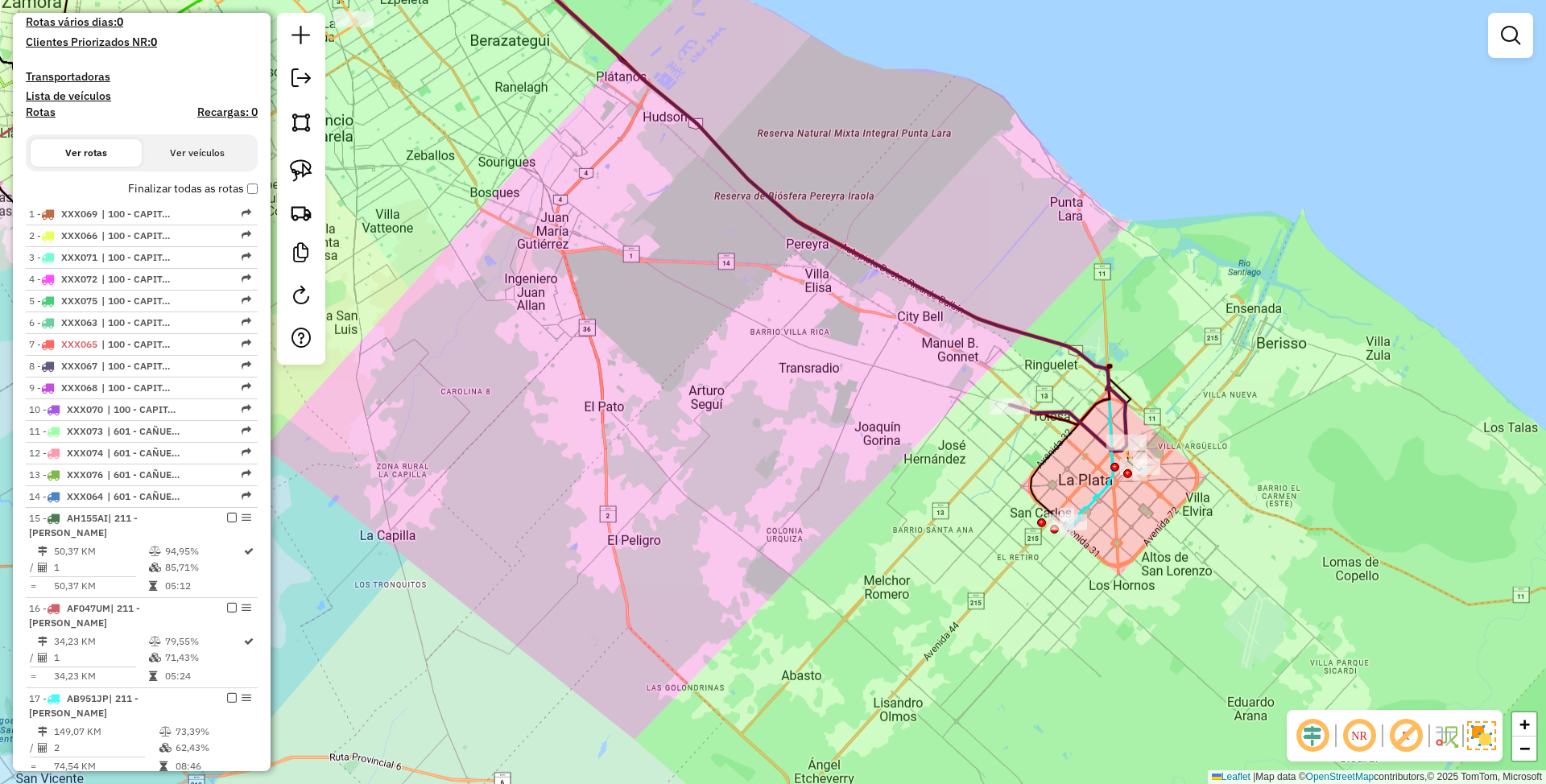
click at [1098, 492] on icon at bounding box center [577, 224] width 1072 height 604
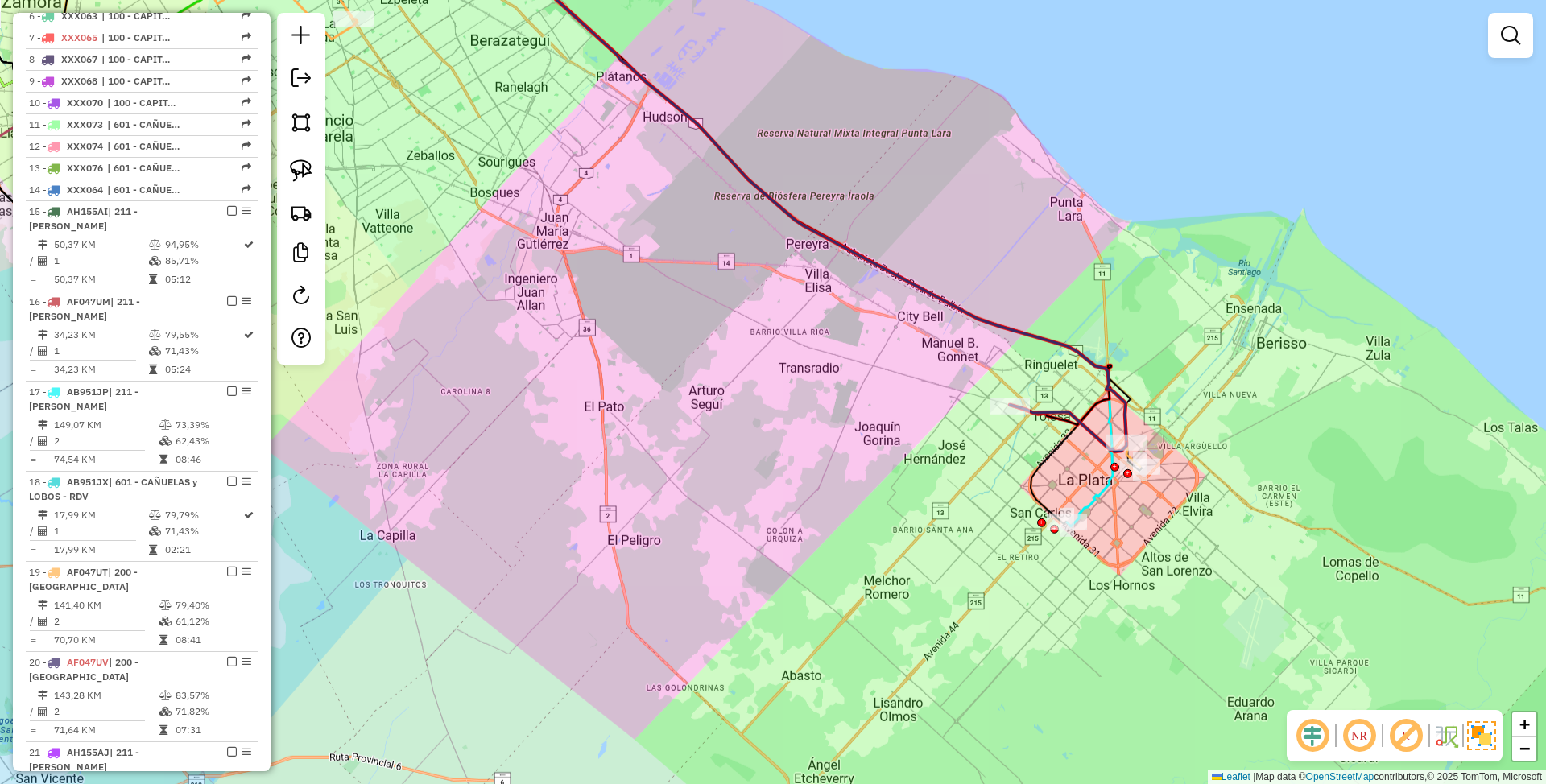
select select "**********"
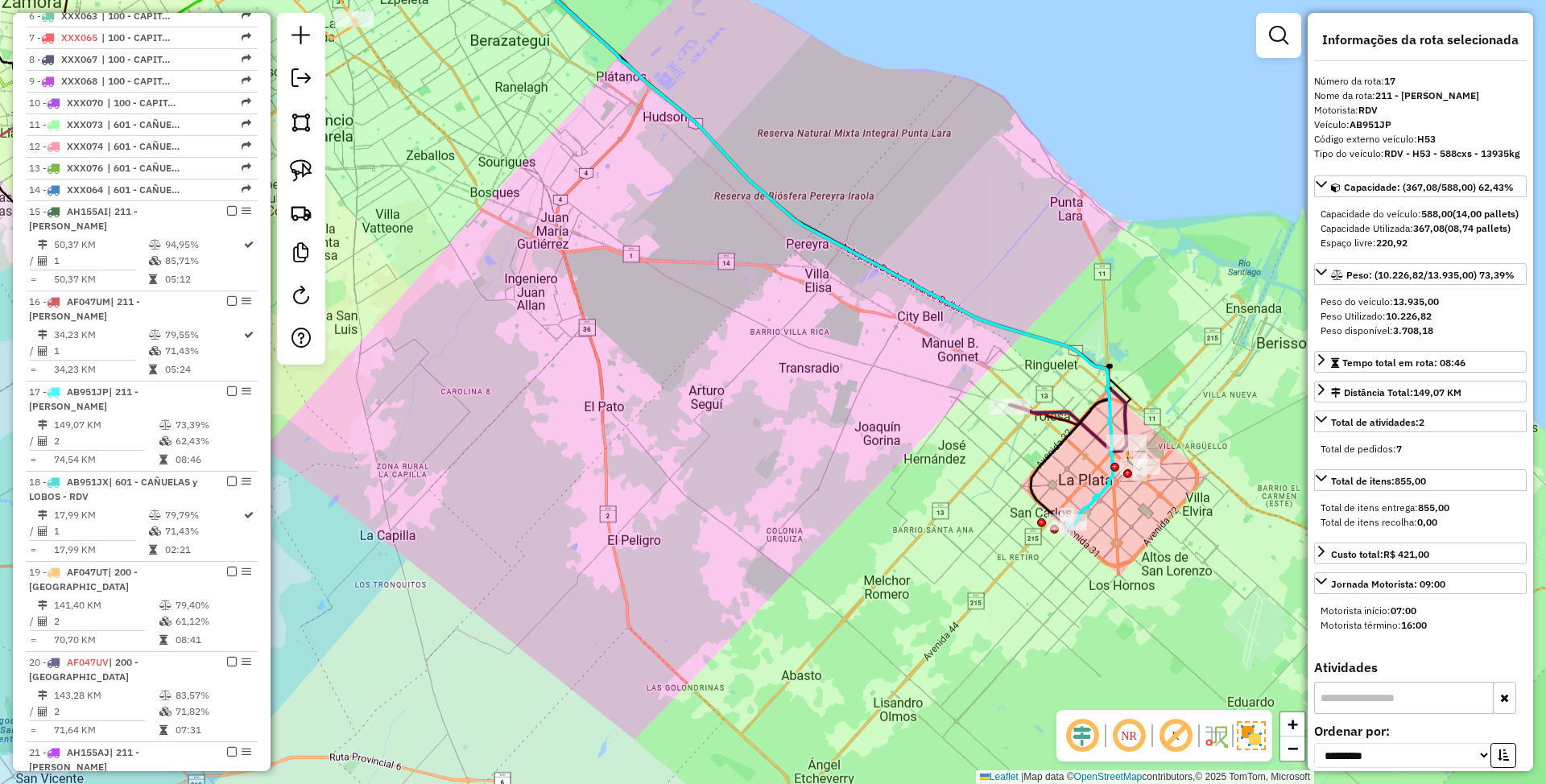
scroll to position [1108, 0]
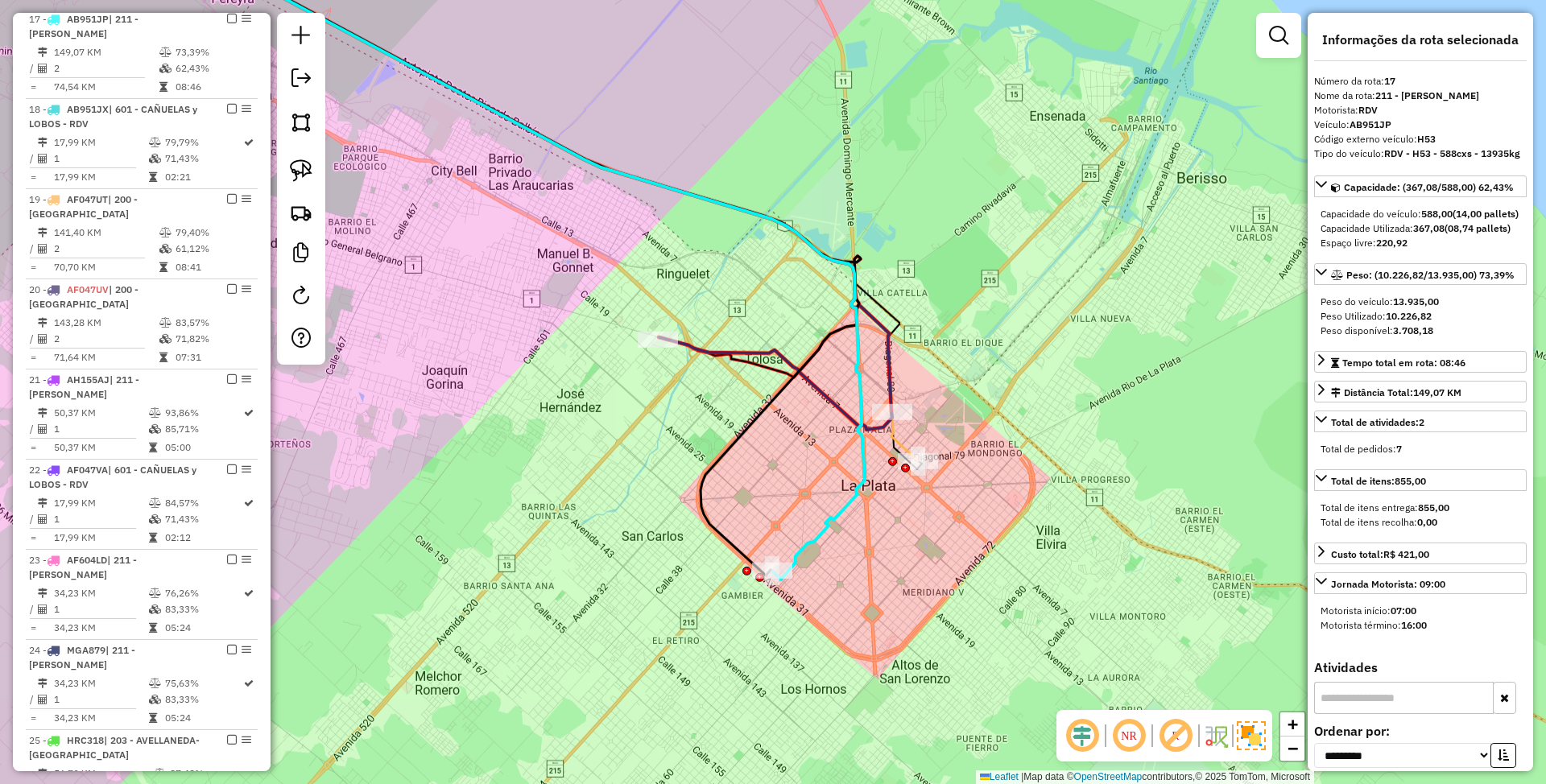
click at [902, 443] on icon at bounding box center [546, 191] width 743 height 539
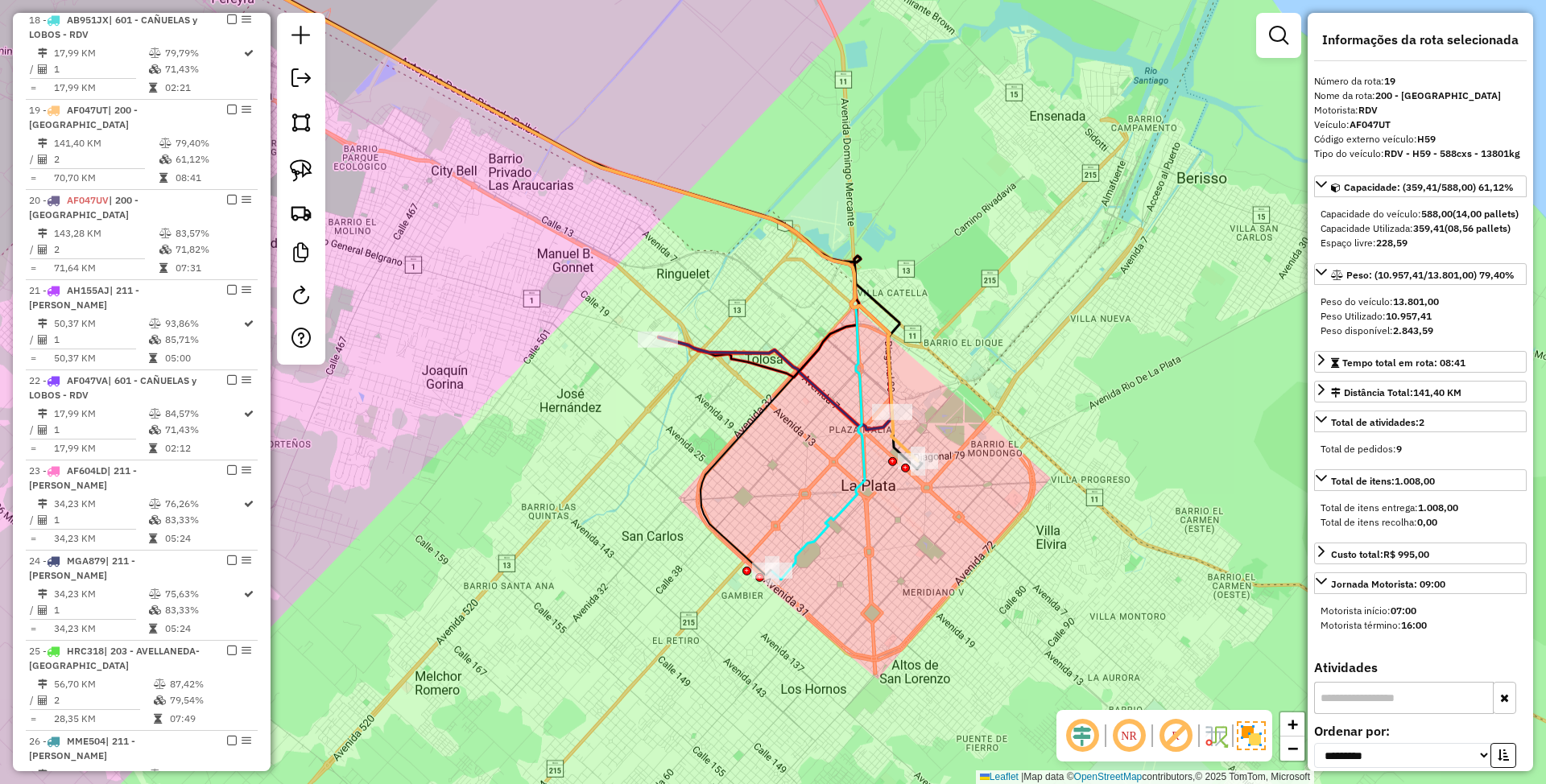
scroll to position [1288, 0]
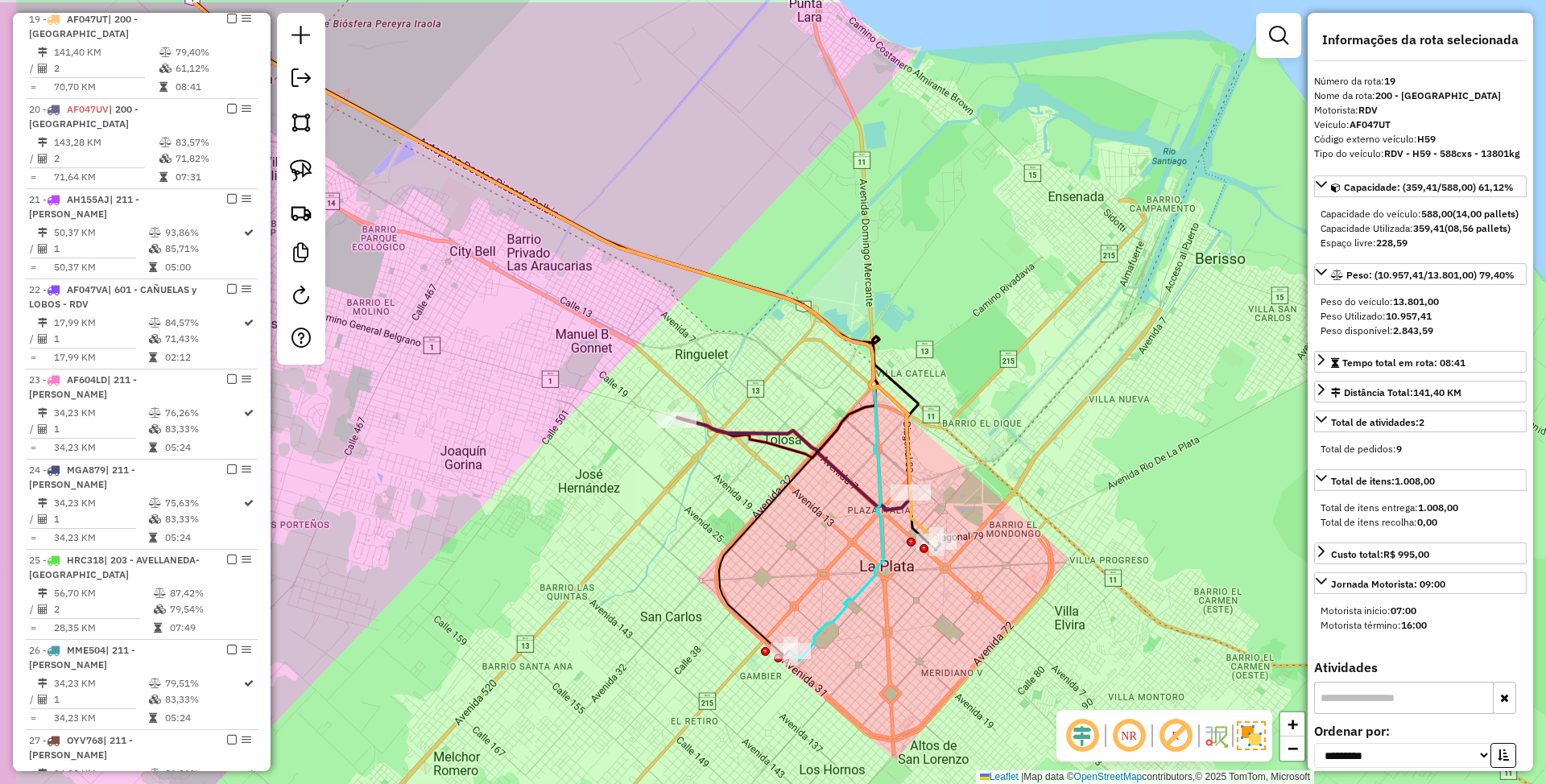
drag, startPoint x: 986, startPoint y: 434, endPoint x: 1004, endPoint y: 515, distance: 83.0
click at [1004, 515] on div "Janela de atendimento Grade de atendimento Capacidade Transportadoras Veículos …" at bounding box center [773, 392] width 1546 height 784
click at [734, 433] on icon at bounding box center [794, 465] width 233 height 93
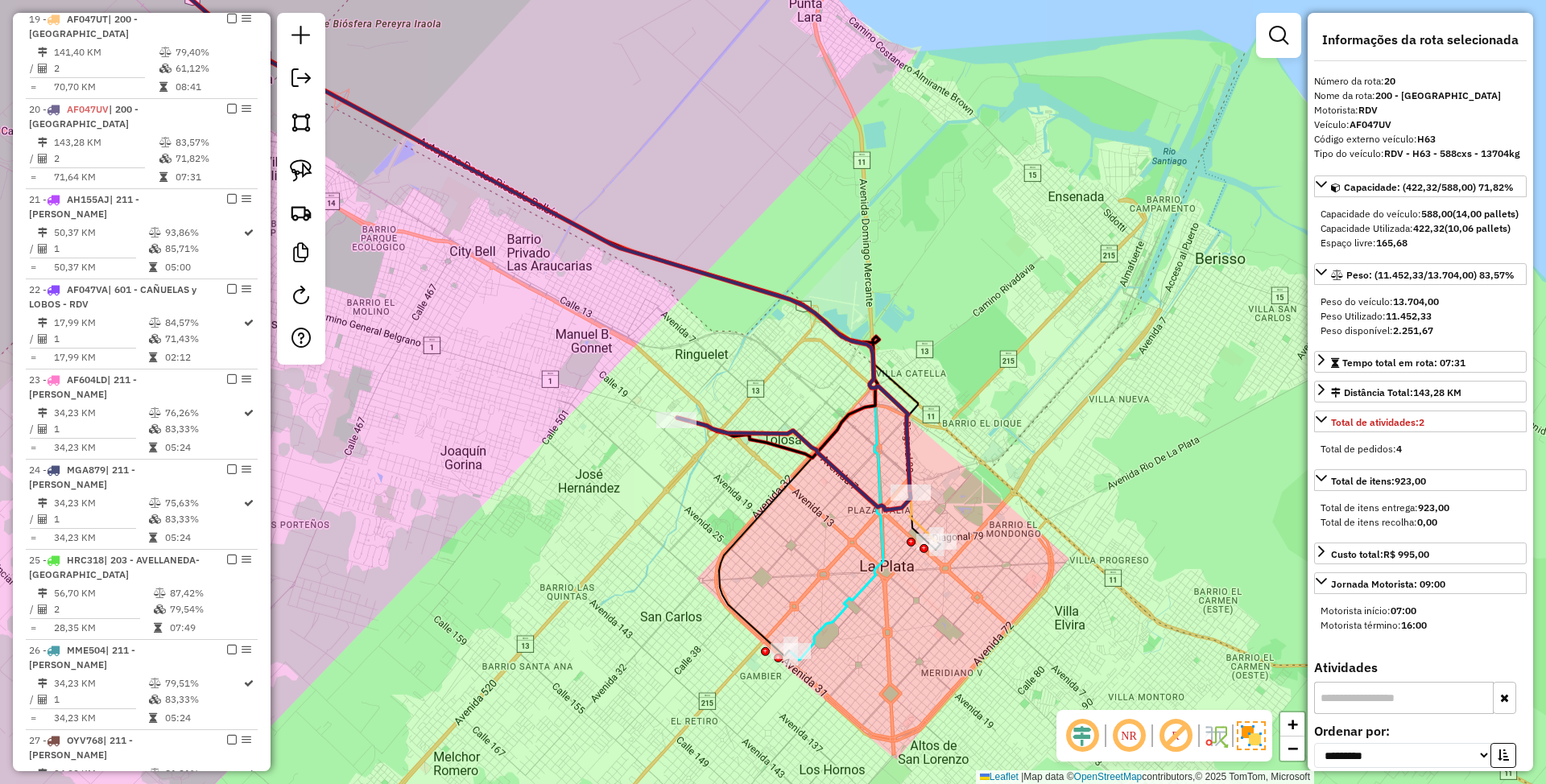
scroll to position [1379, 0]
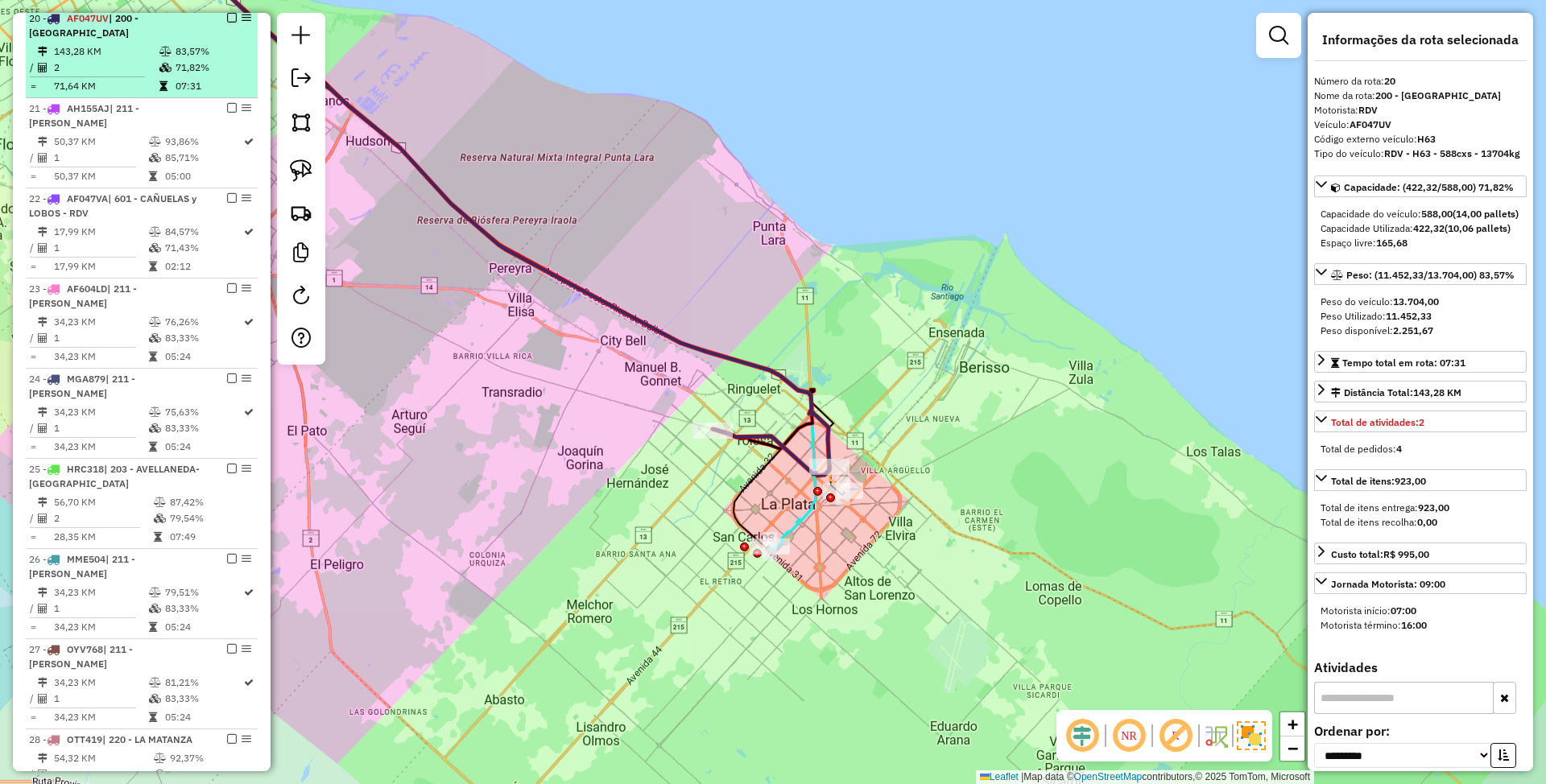
click at [227, 23] on em at bounding box center [231, 18] width 9 height 9
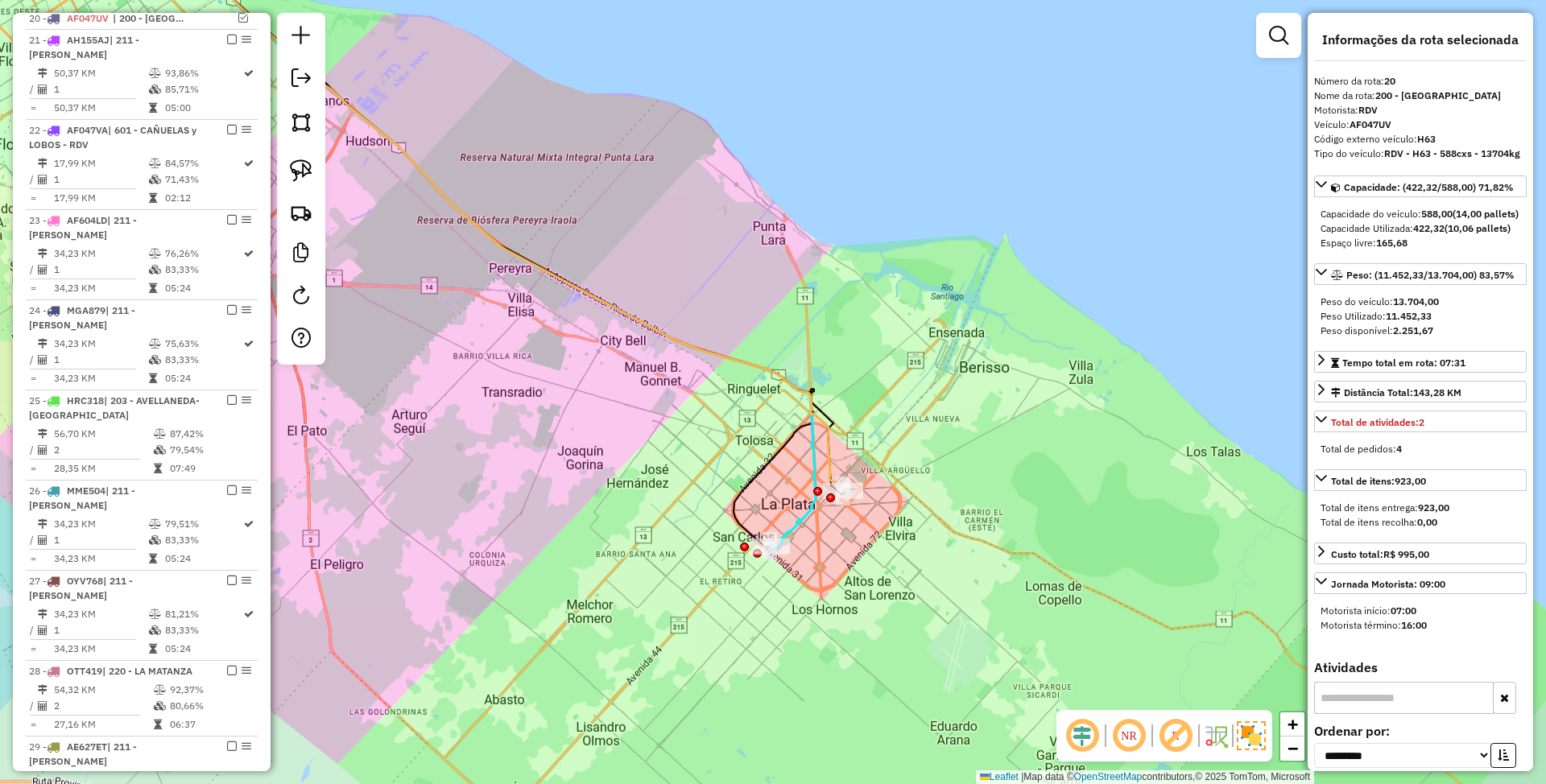
click at [797, 517] on icon at bounding box center [330, 236] width 970 height 629
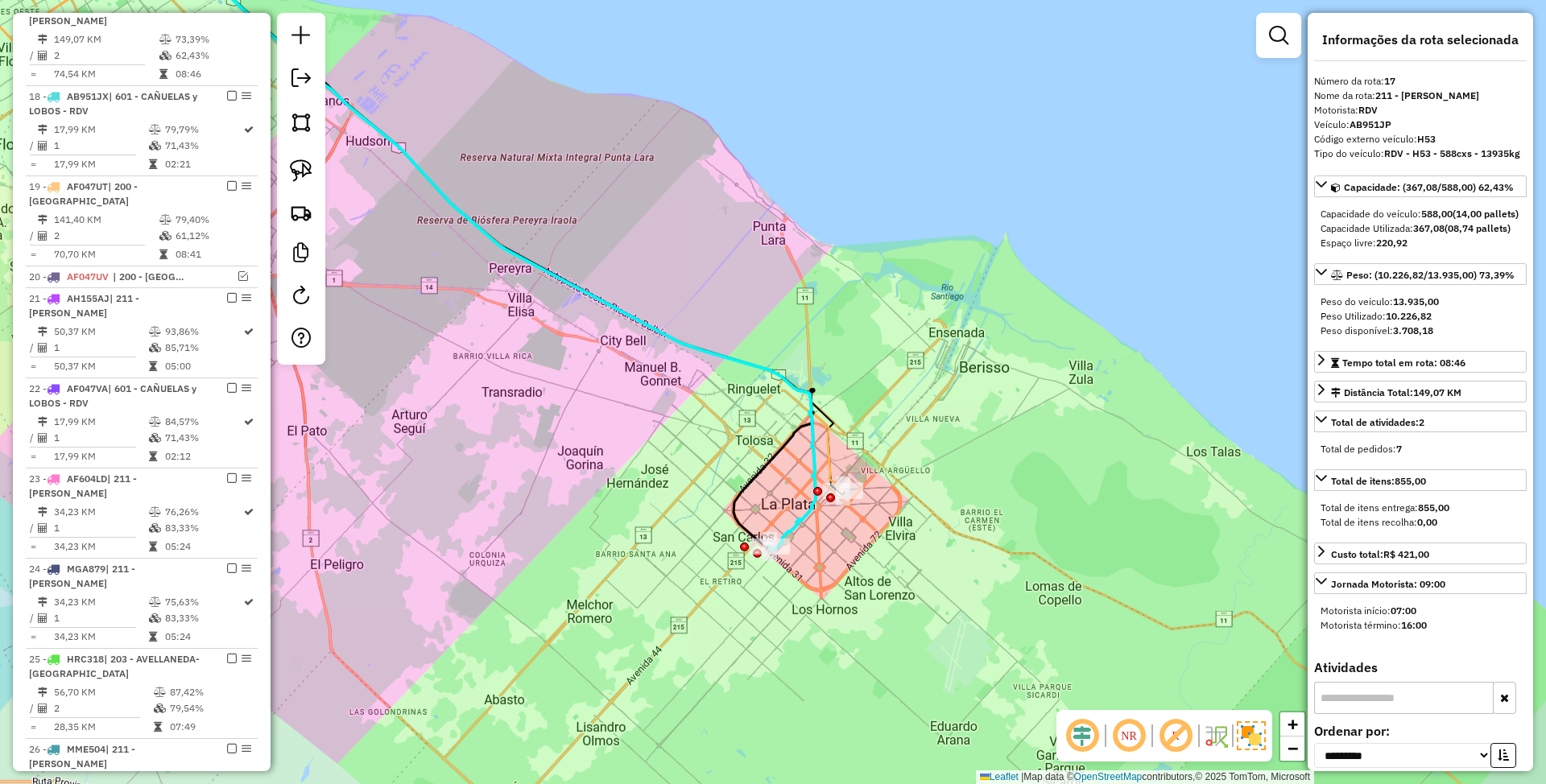
scroll to position [1108, 0]
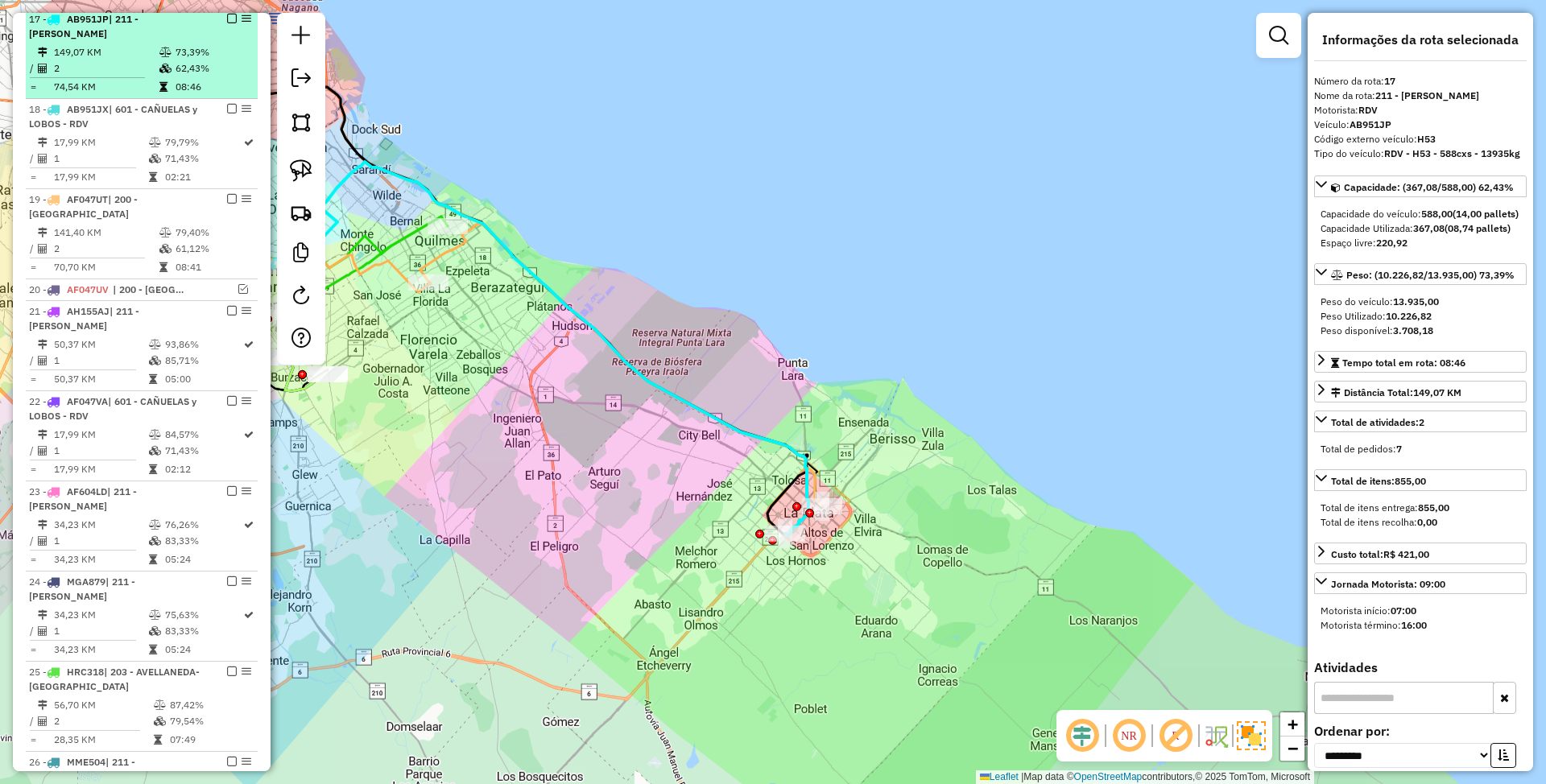
click at [231, 18] on em at bounding box center [231, 18] width 9 height 9
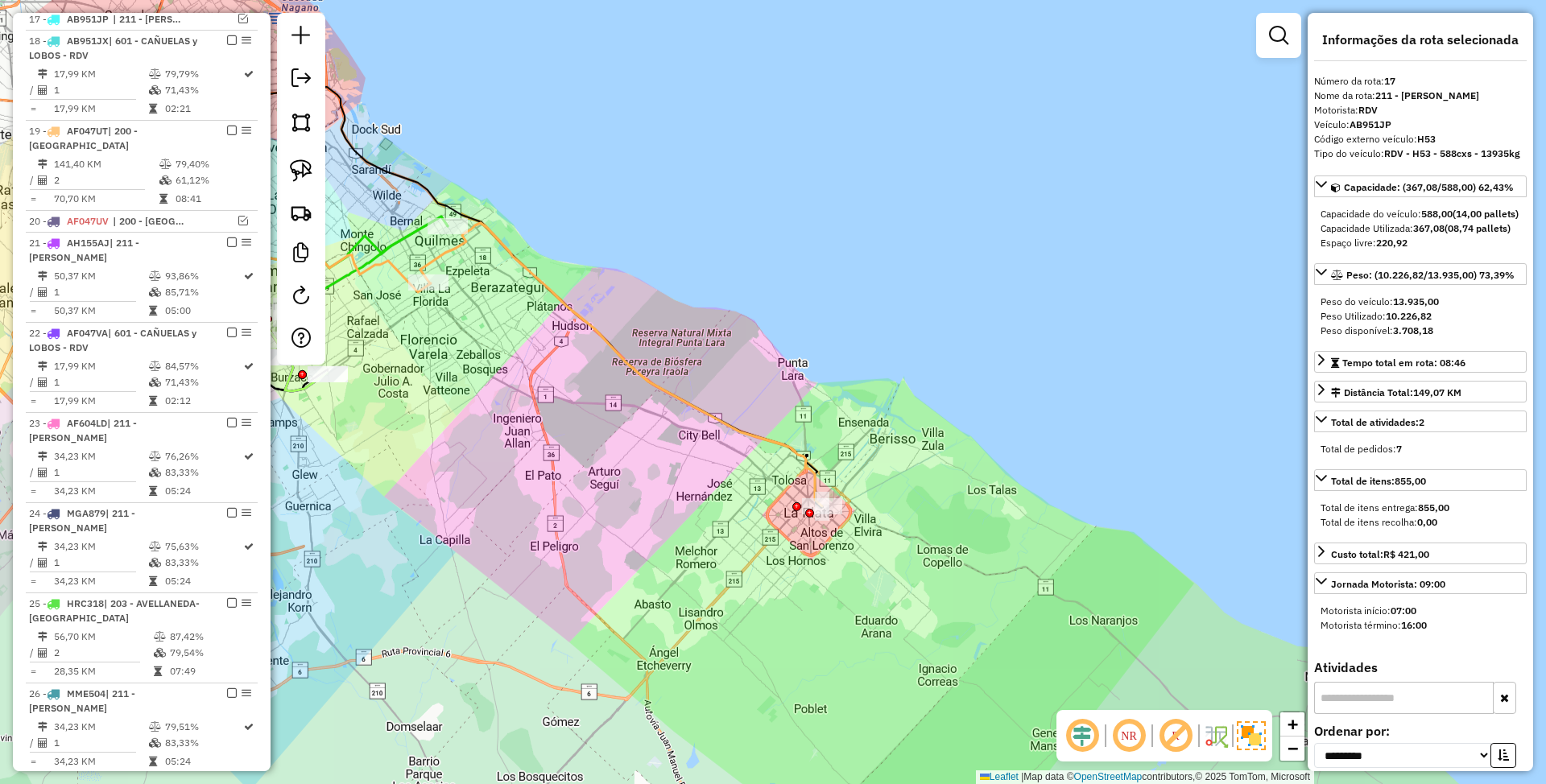
click at [738, 425] on icon at bounding box center [621, 364] width 402 height 283
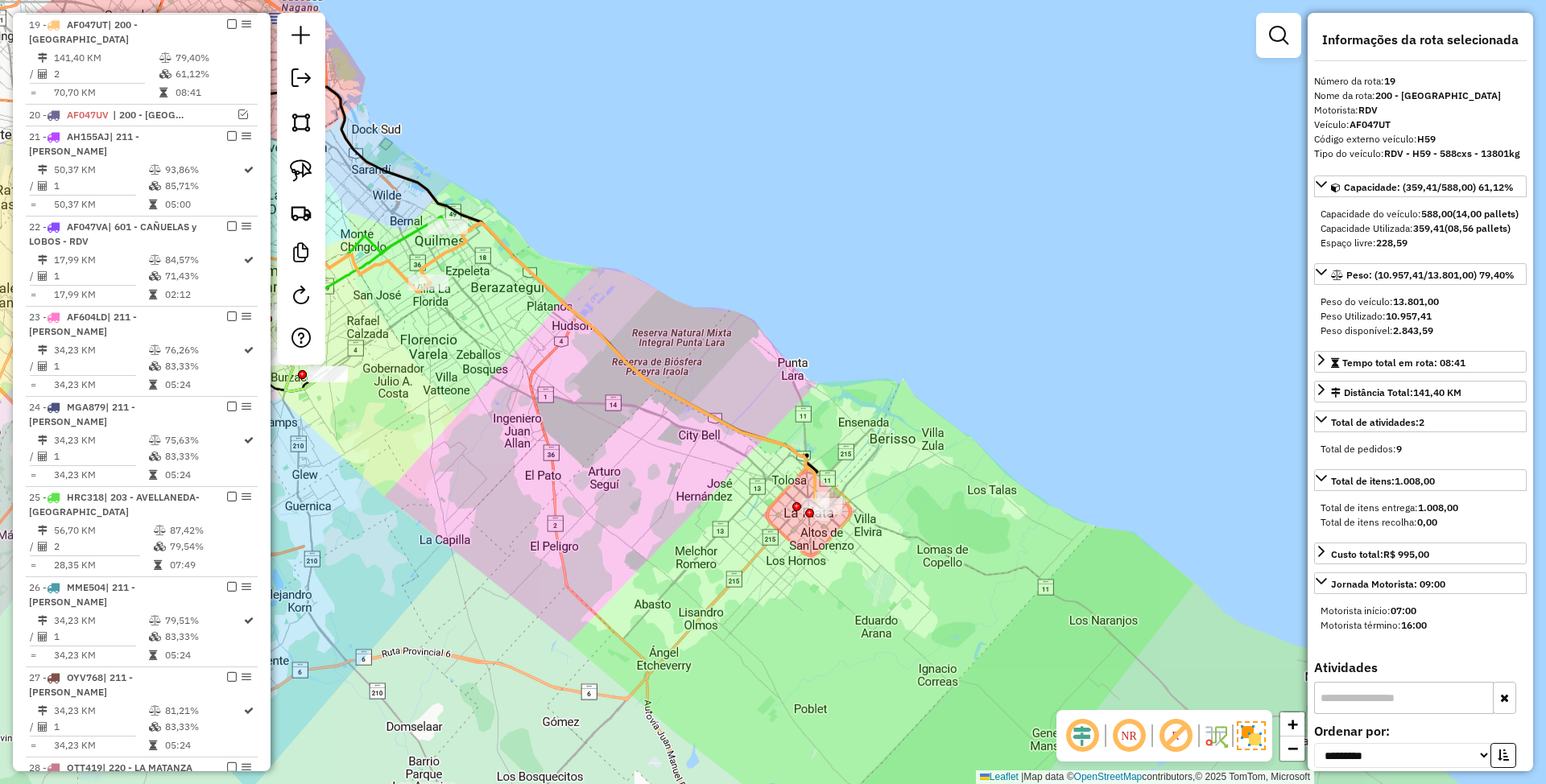
scroll to position [1220, 0]
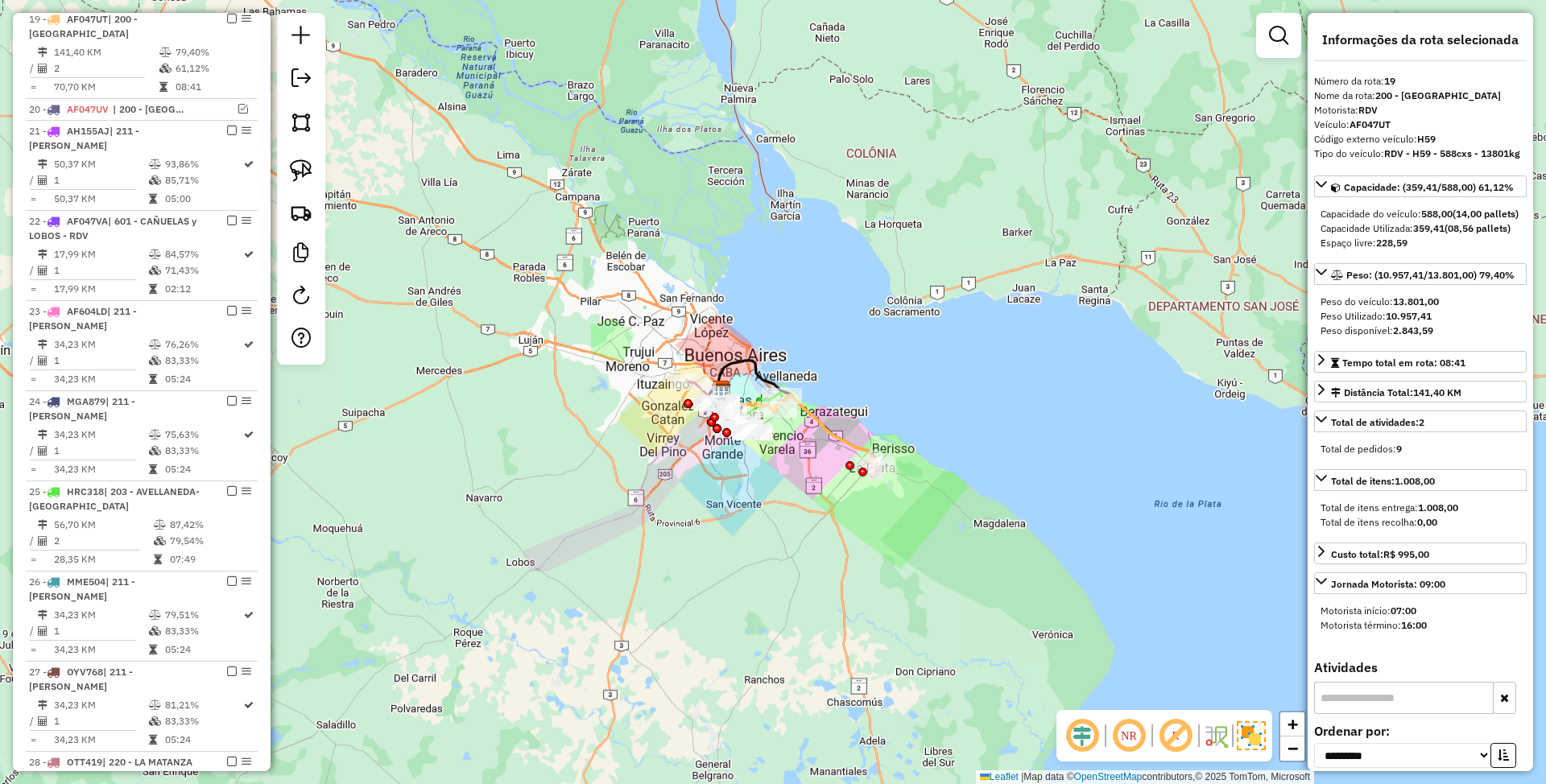
drag, startPoint x: 748, startPoint y: 535, endPoint x: 825, endPoint y: 551, distance: 78.6
click at [825, 551] on div "Janela de atendimento Grade de atendimento Capacidade Transportadoras Veículos …" at bounding box center [773, 392] width 1546 height 784
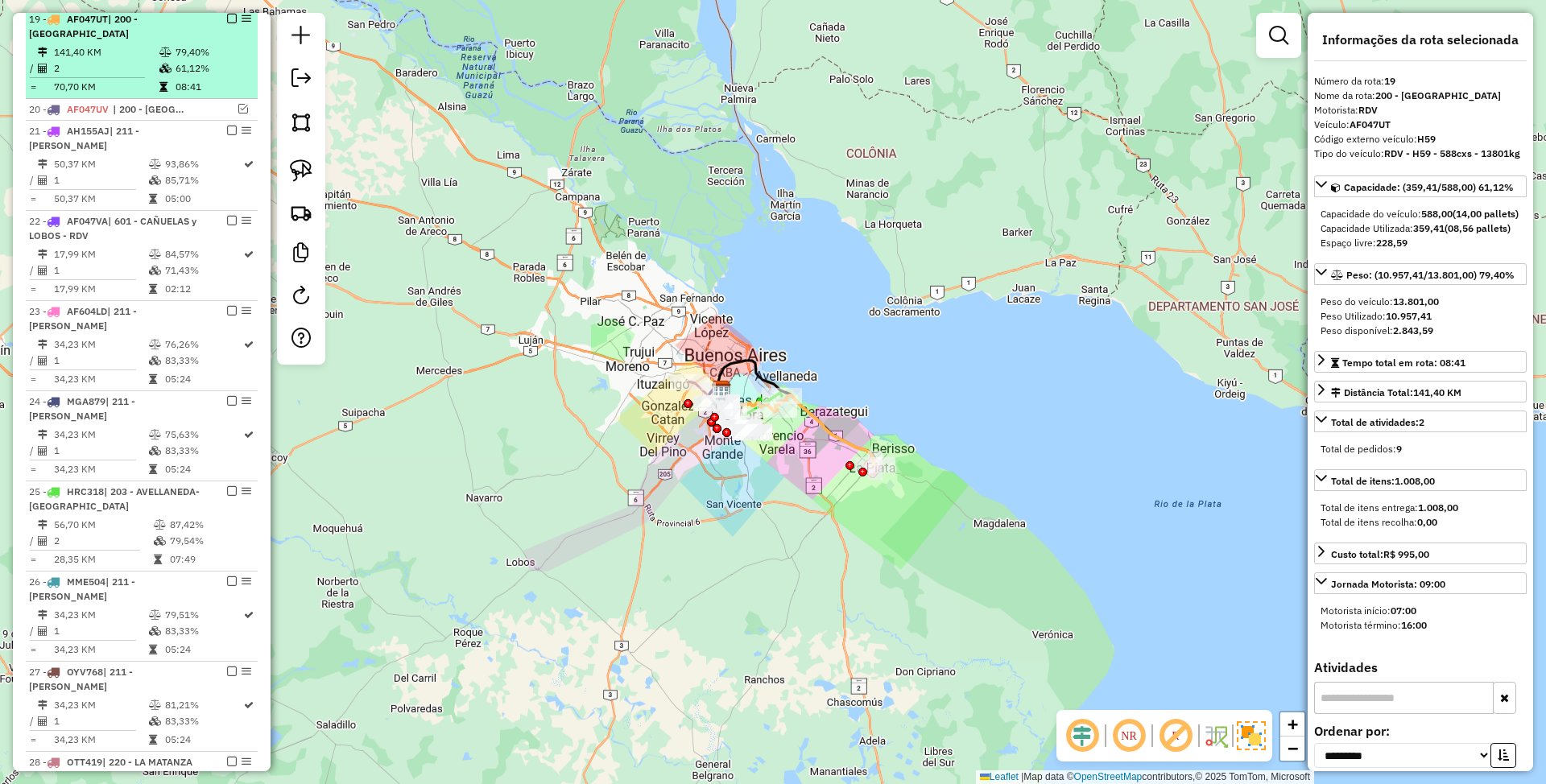
click at [227, 21] on em at bounding box center [231, 18] width 9 height 9
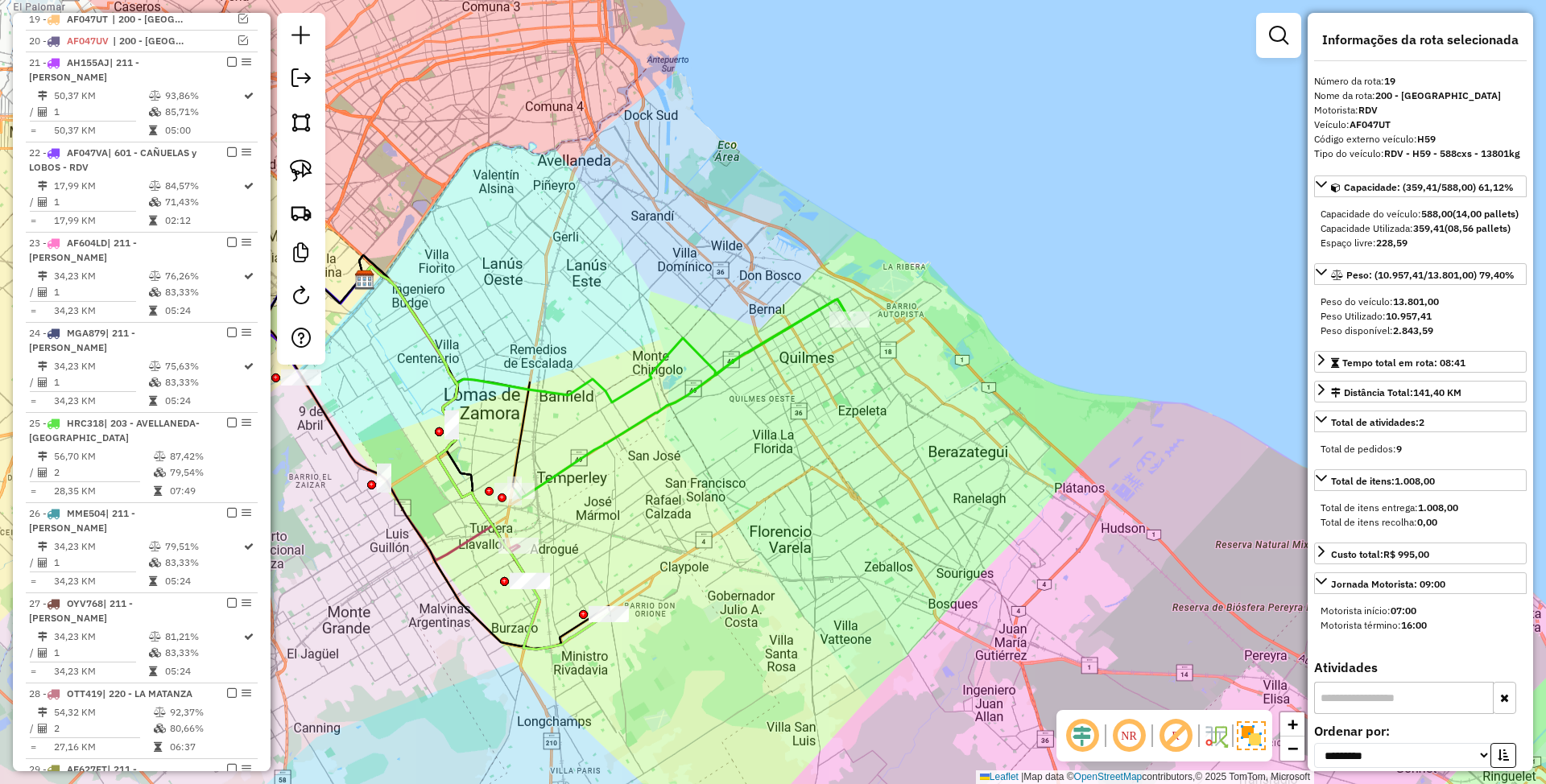
click at [745, 349] on icon at bounding box center [682, 399] width 334 height 199
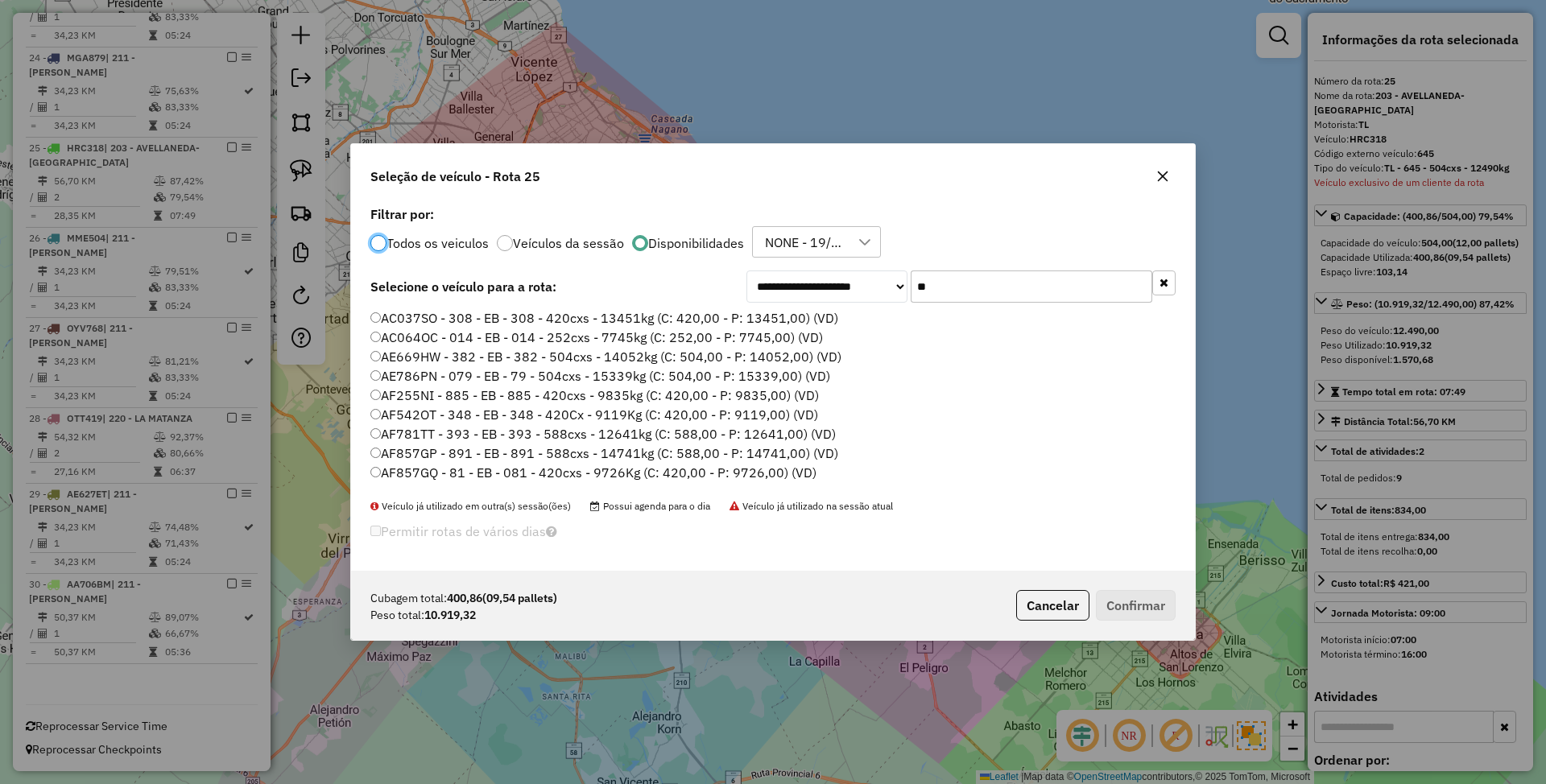
scroll to position [8, 5]
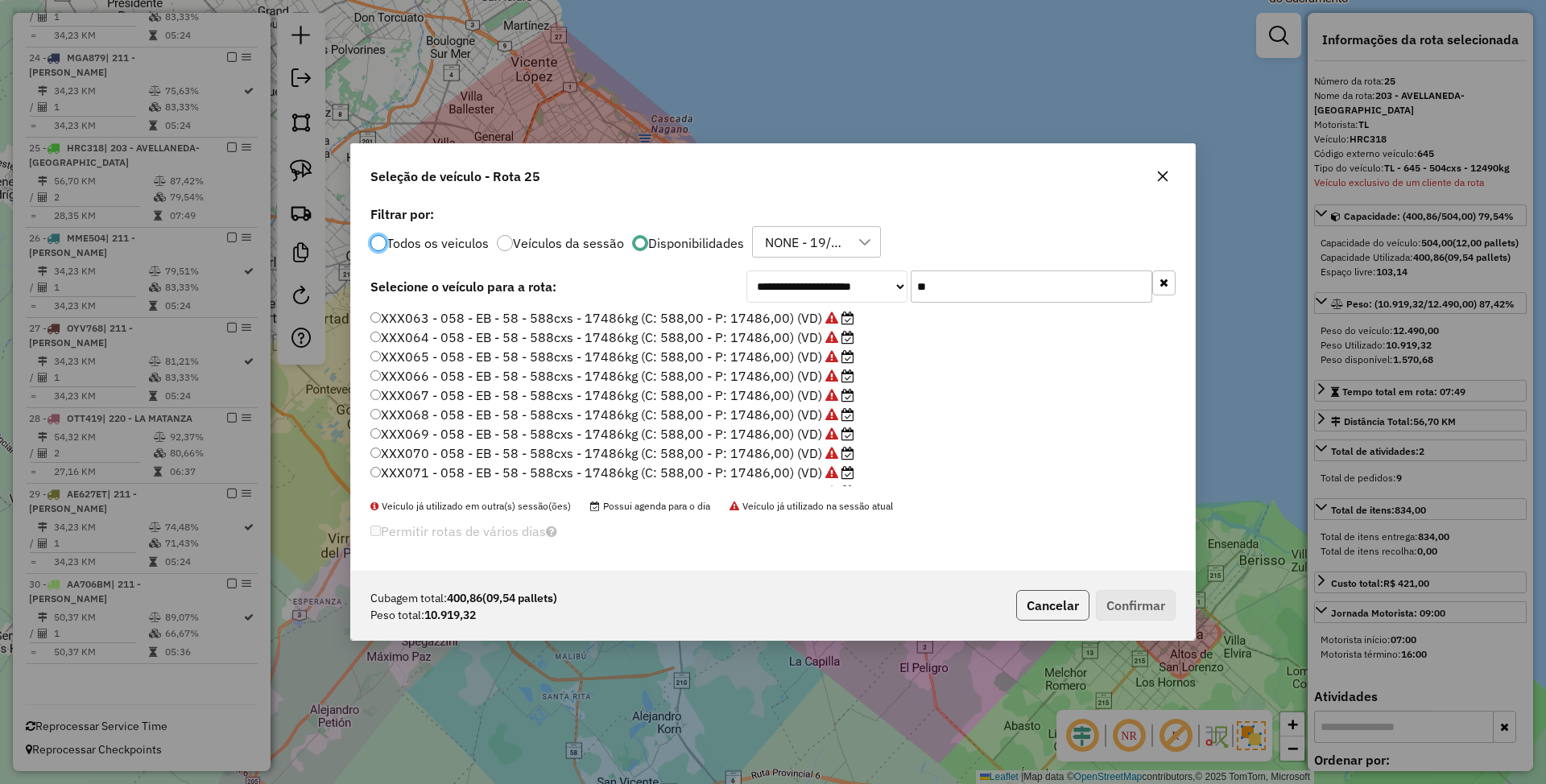
click at [1052, 610] on button "Cancelar" at bounding box center [1052, 605] width 73 height 30
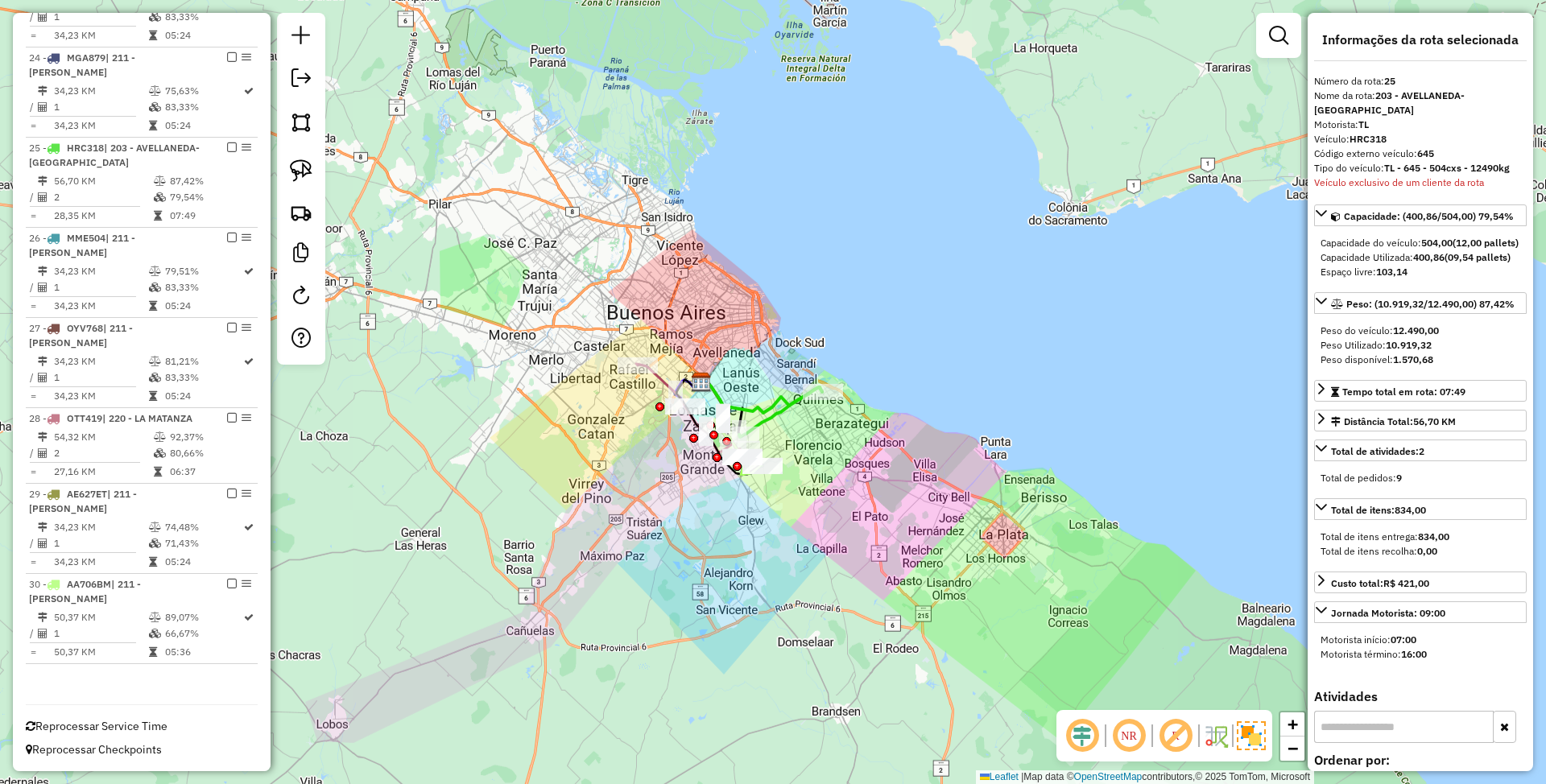
click at [781, 407] on icon at bounding box center [780, 411] width 83 height 50
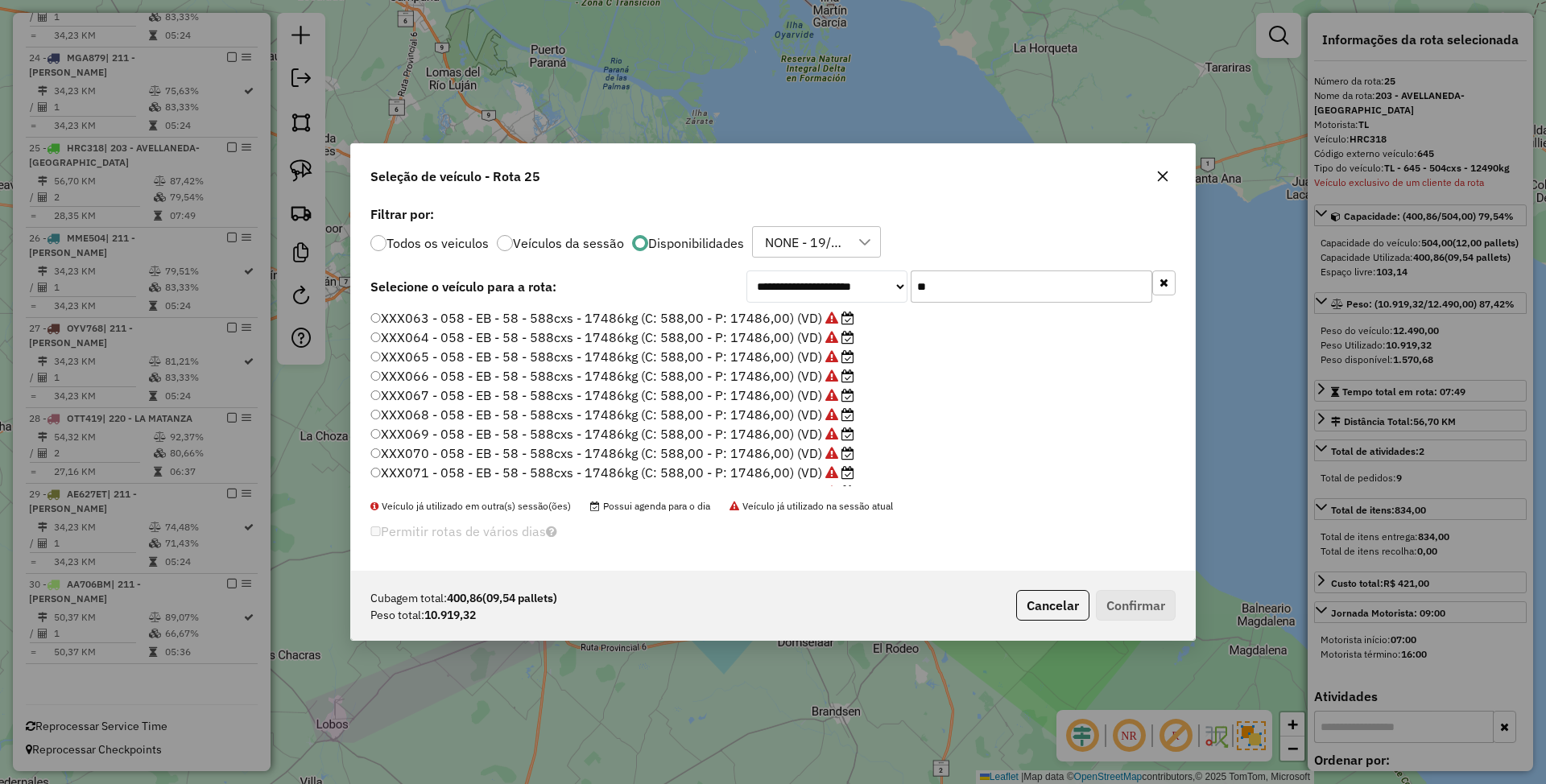
drag, startPoint x: 950, startPoint y: 283, endPoint x: 842, endPoint y: 272, distance: 108.6
click at [842, 272] on div "**********" at bounding box center [961, 286] width 429 height 32
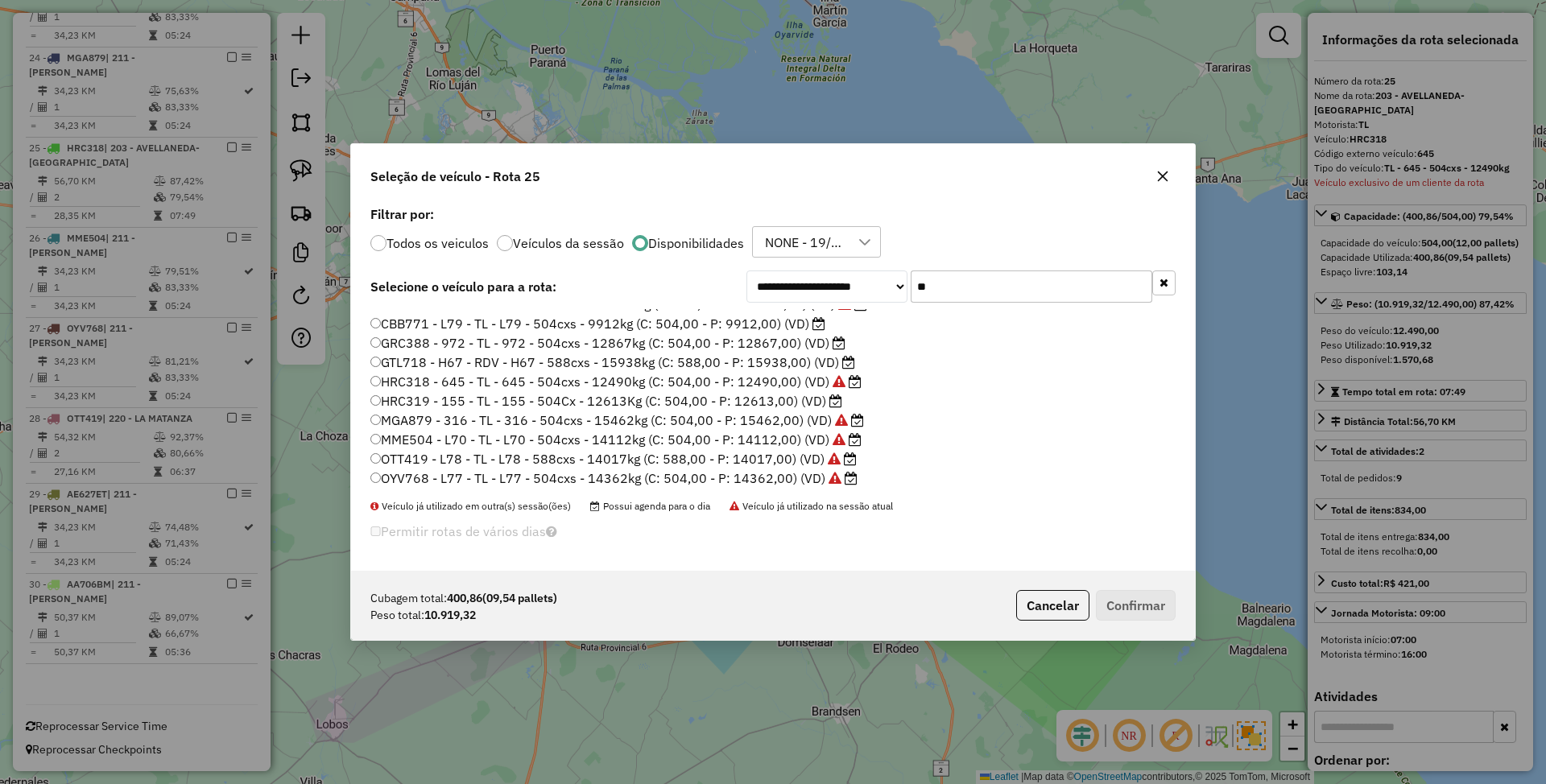
scroll to position [16, 0]
type input "**"
click at [801, 399] on label "HRC319 - 155 - TL - 155 - 504Cx - 12613Kg (C: 504,00 - P: 12613,00) (VD)" at bounding box center [605, 398] width 471 height 19
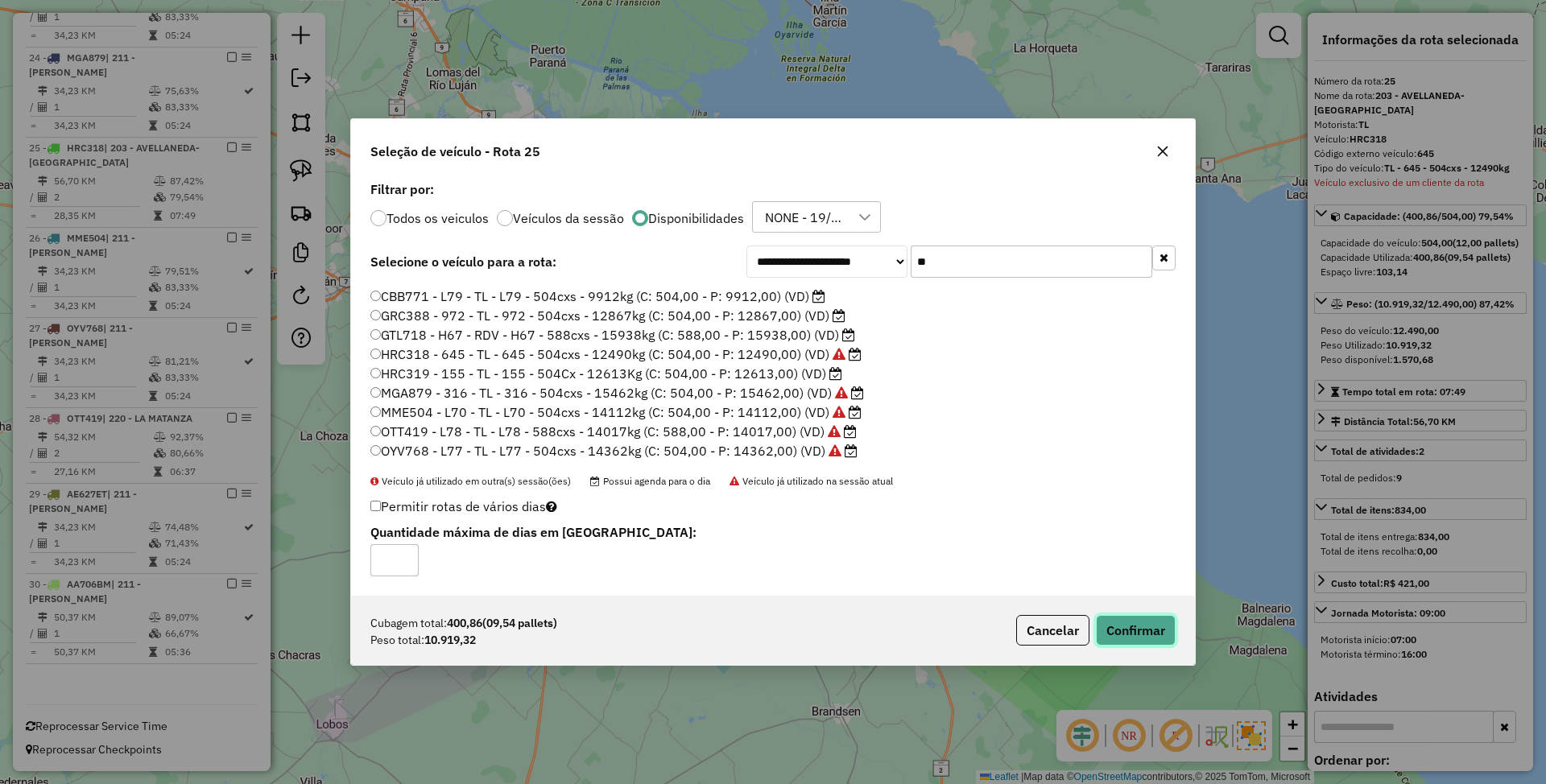
click at [1124, 619] on button "Confirmar" at bounding box center [1135, 630] width 80 height 30
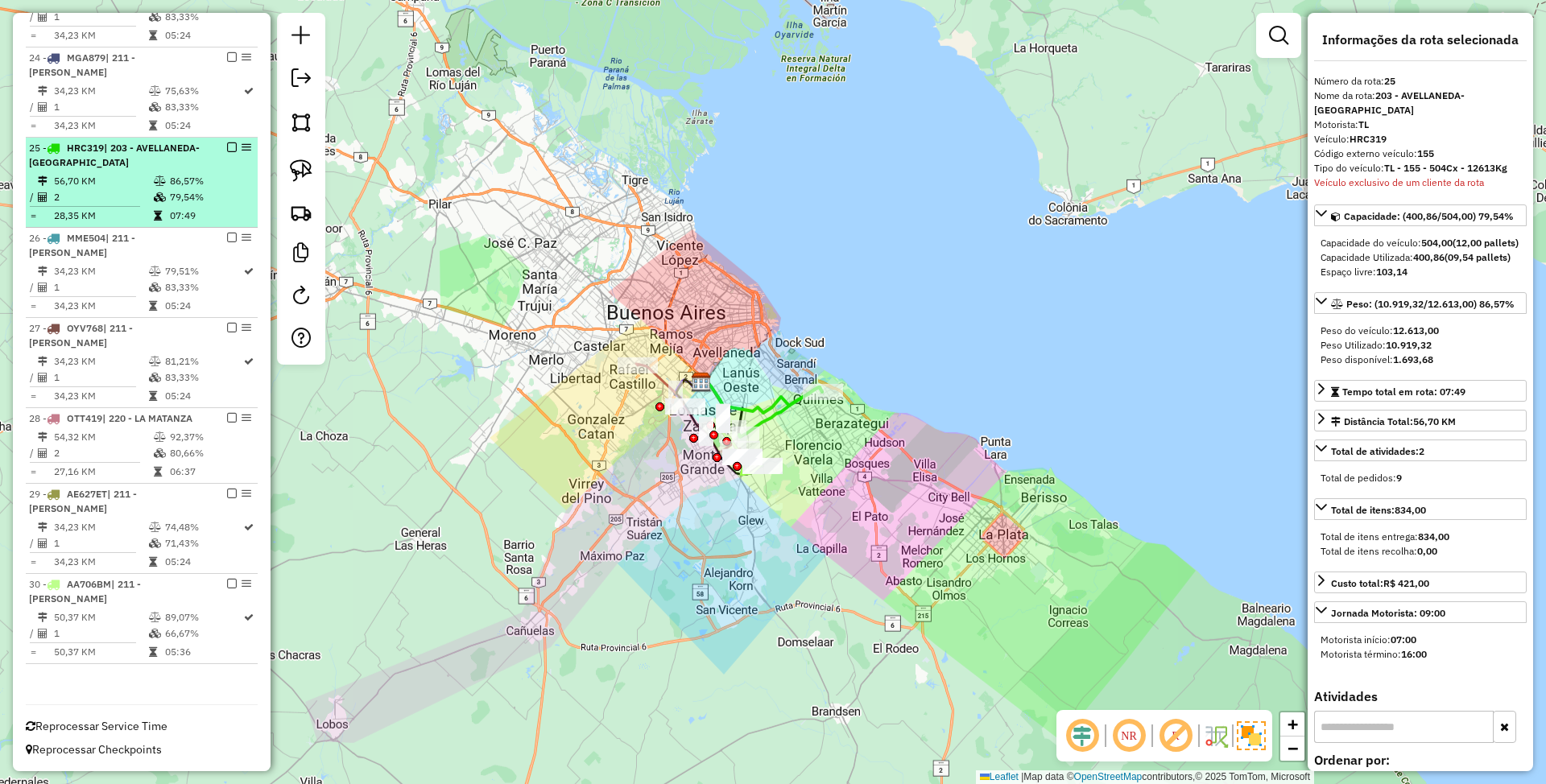
click at [229, 142] on em at bounding box center [231, 147] width 9 height 9
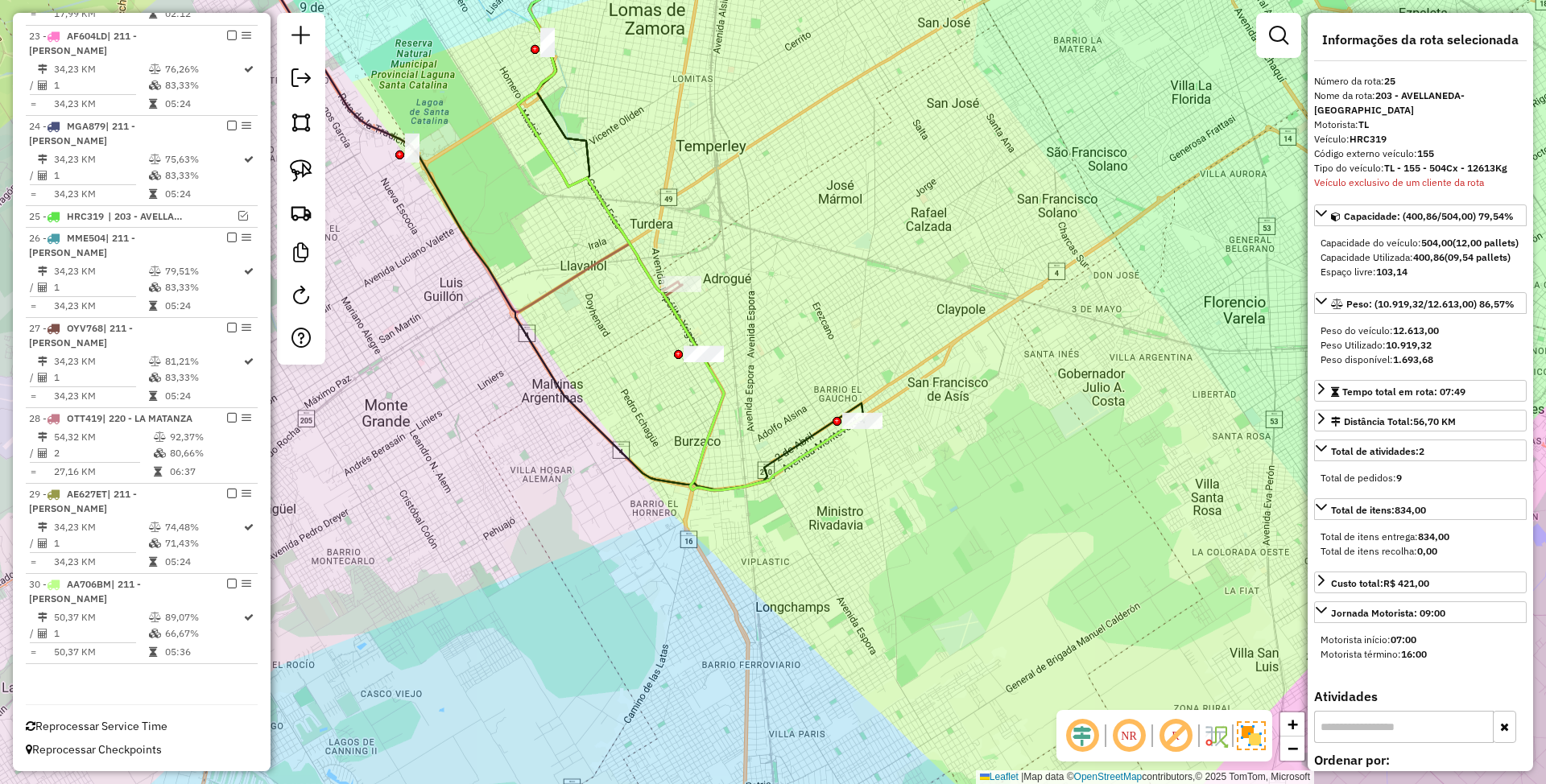
click at [794, 462] on icon at bounding box center [690, 206] width 346 height 568
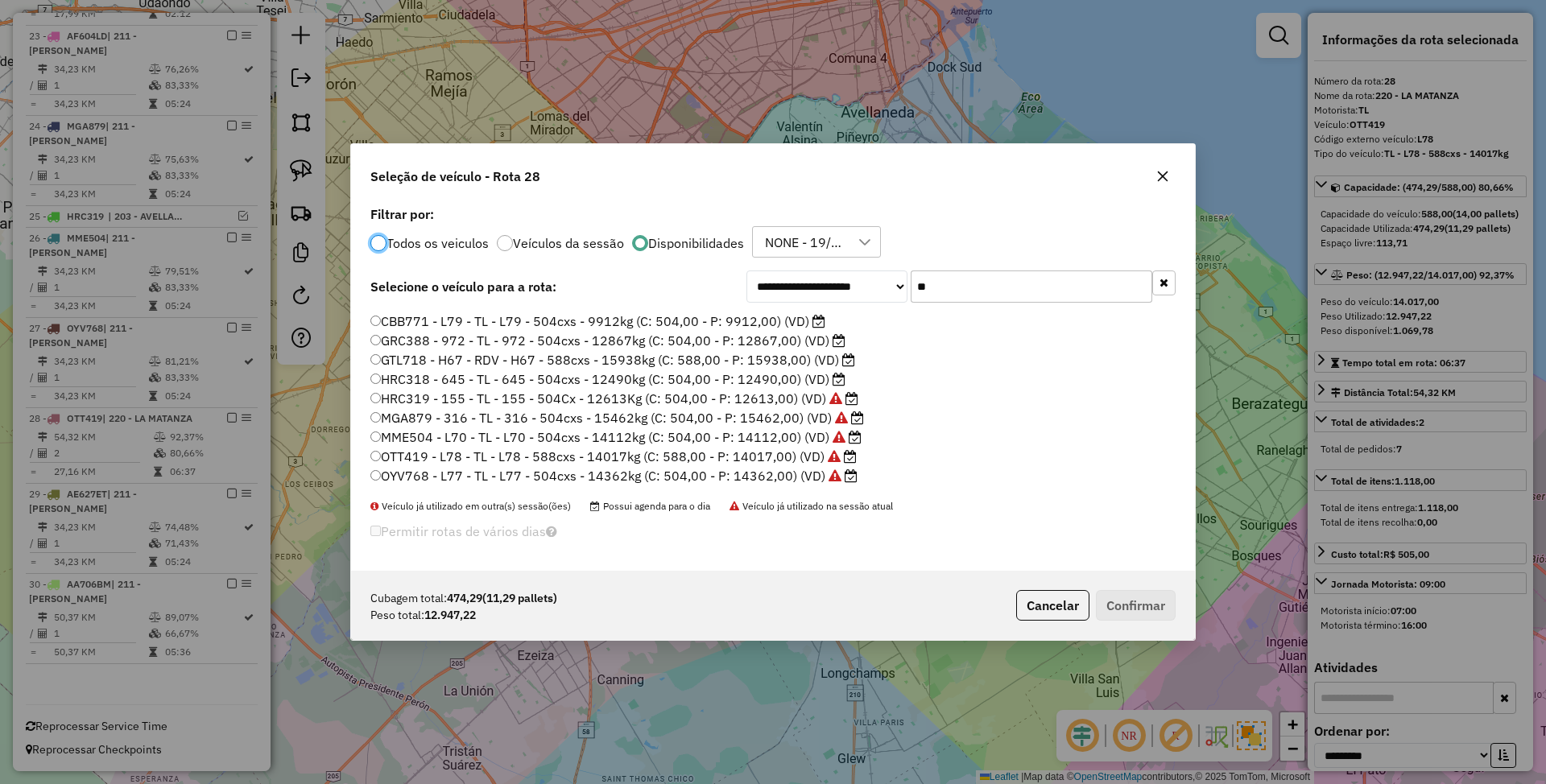
scroll to position [0, 0]
click at [1048, 603] on button "Cancelar" at bounding box center [1052, 605] width 73 height 30
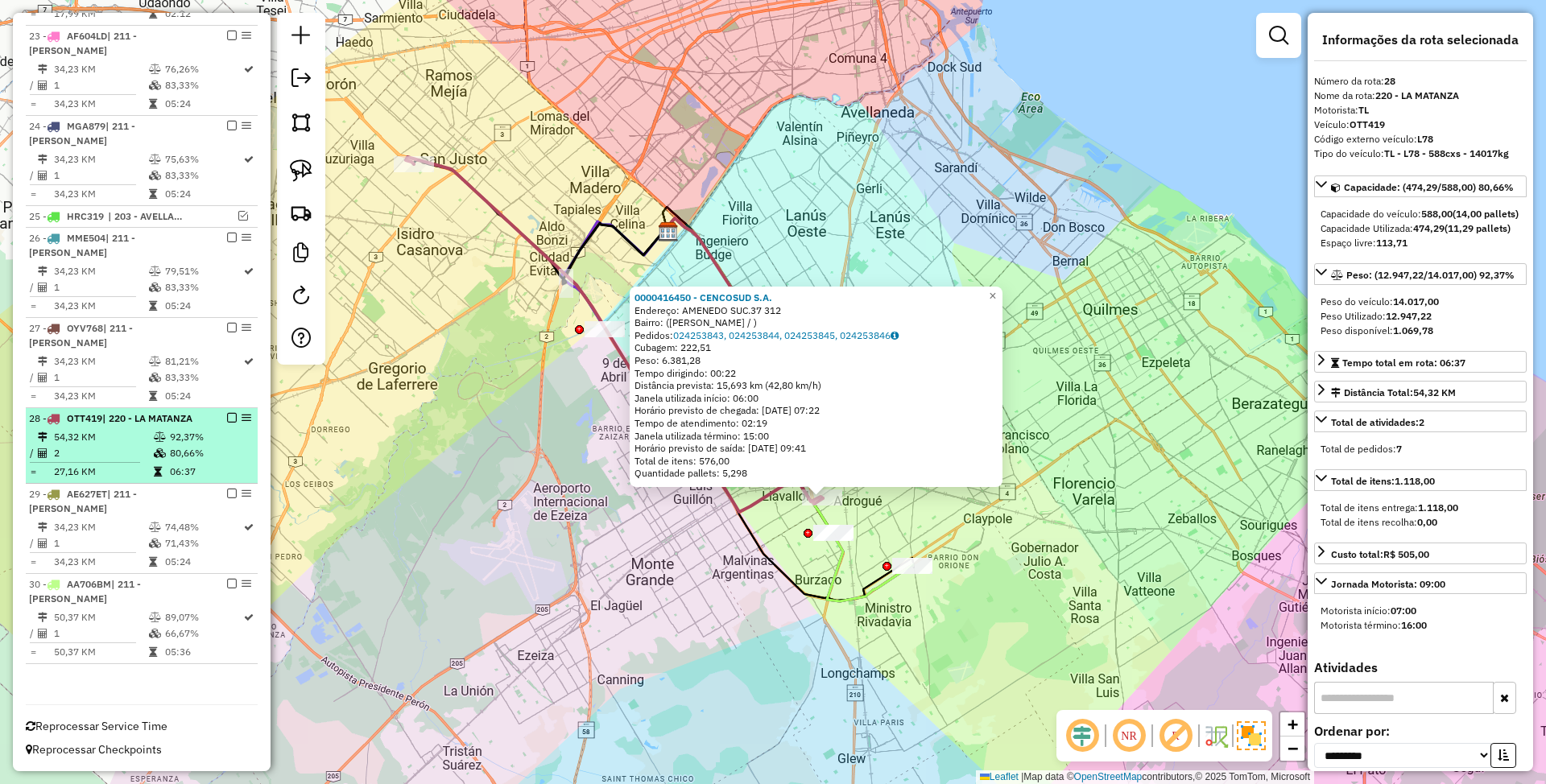
click at [230, 412] on em at bounding box center [231, 417] width 9 height 9
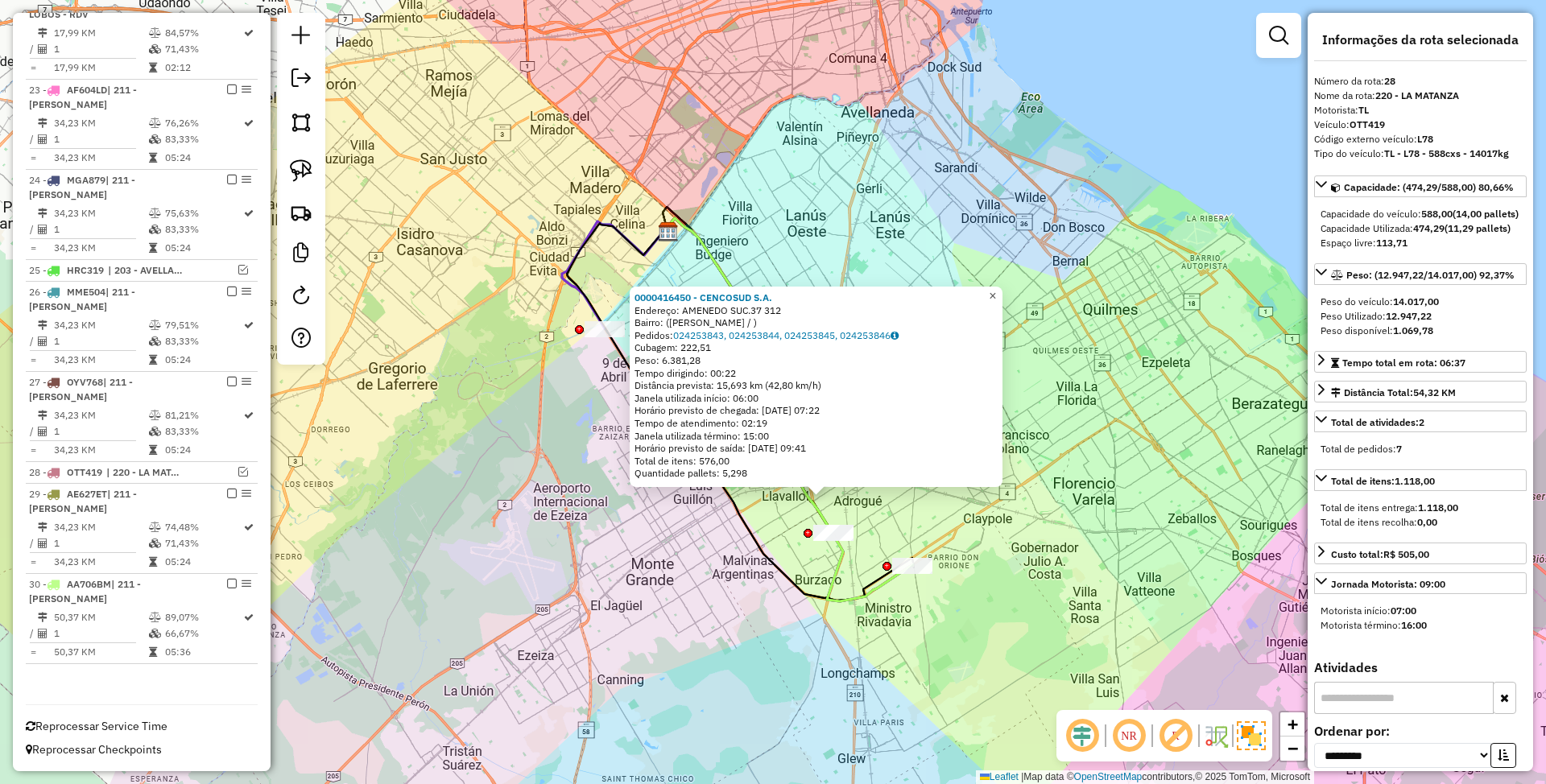
click at [996, 290] on span "×" at bounding box center [992, 296] width 8 height 13
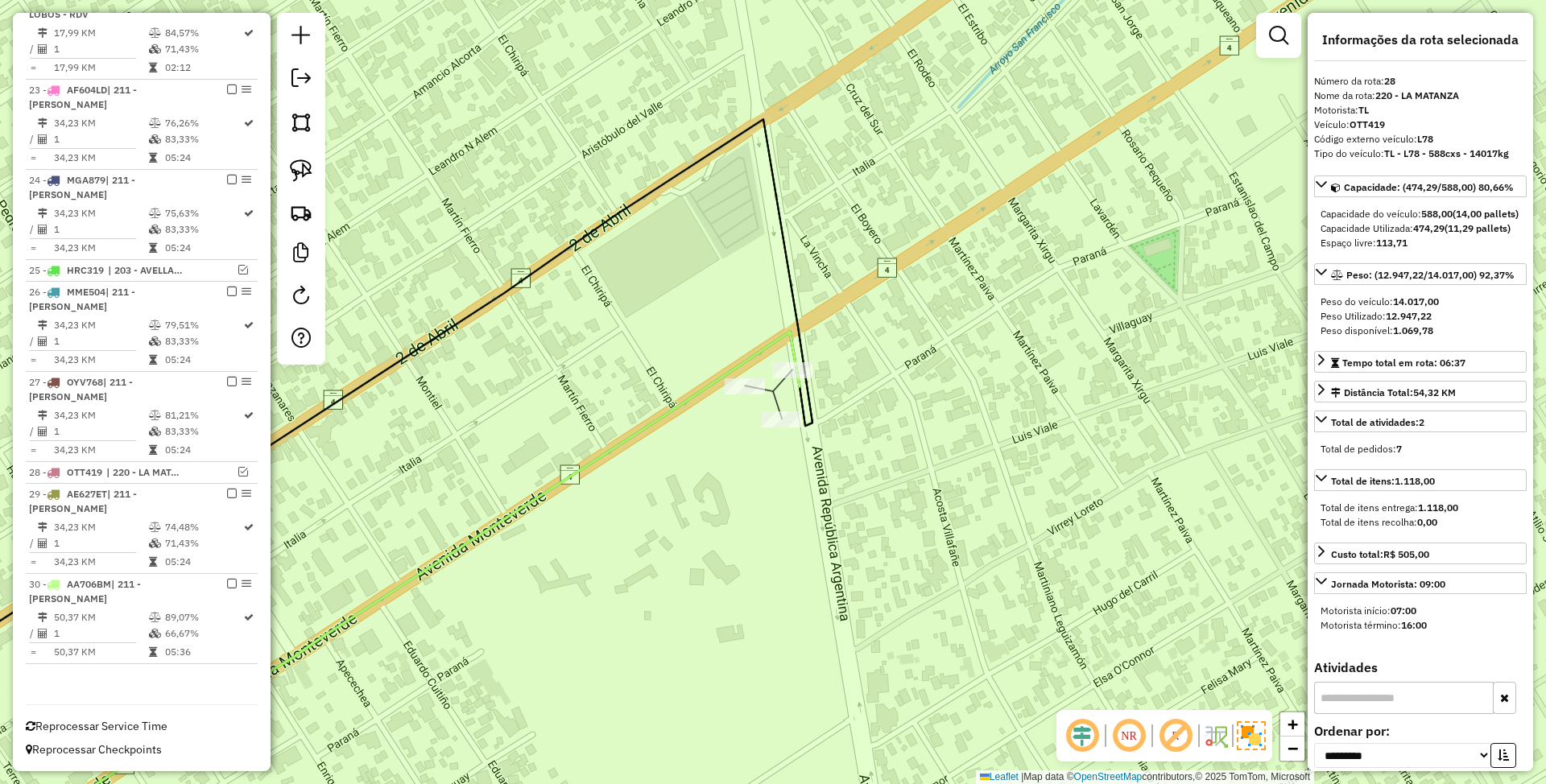
click at [800, 386] on icon at bounding box center [387, 597] width 824 height 531
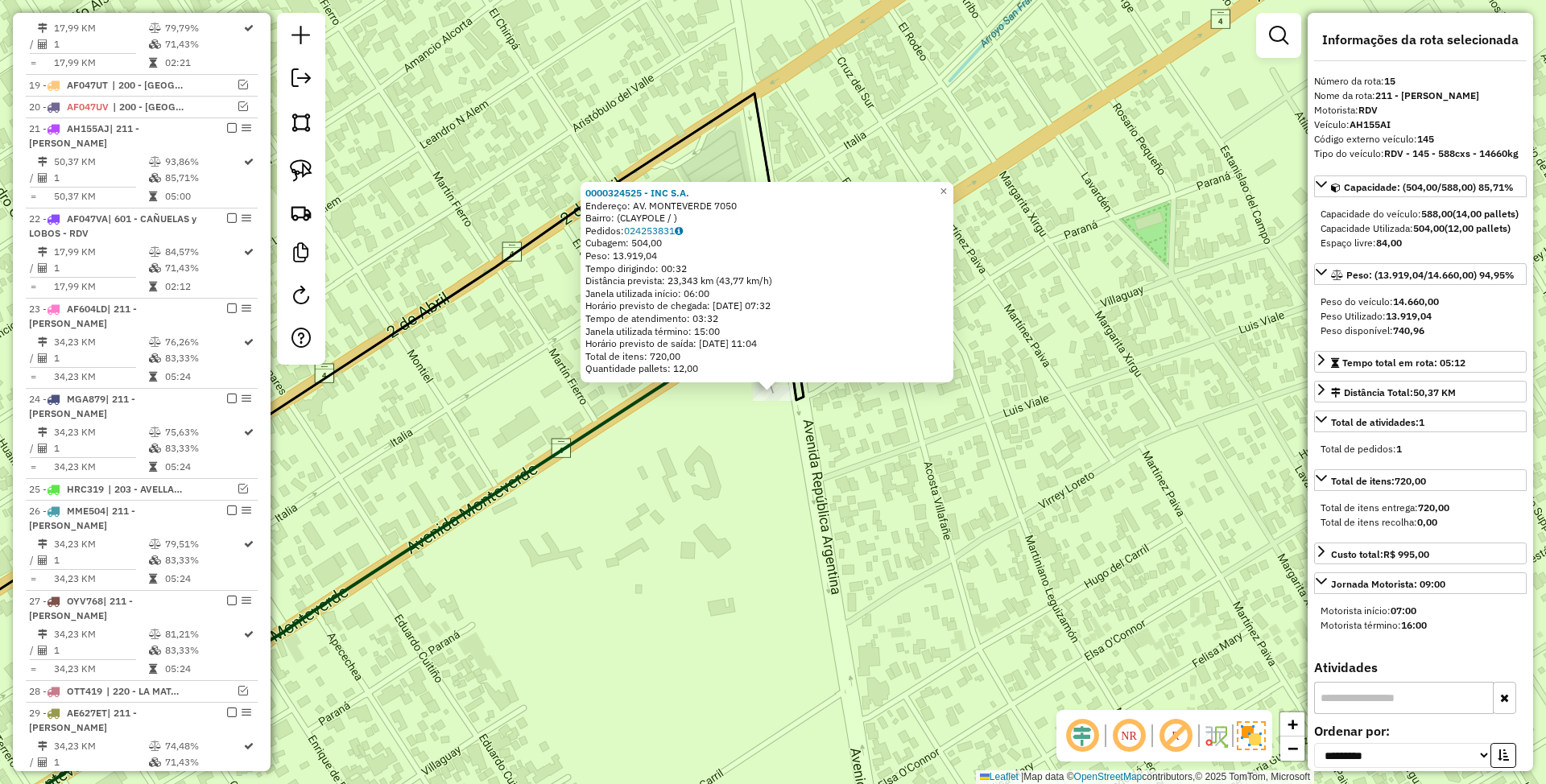
scroll to position [927, 0]
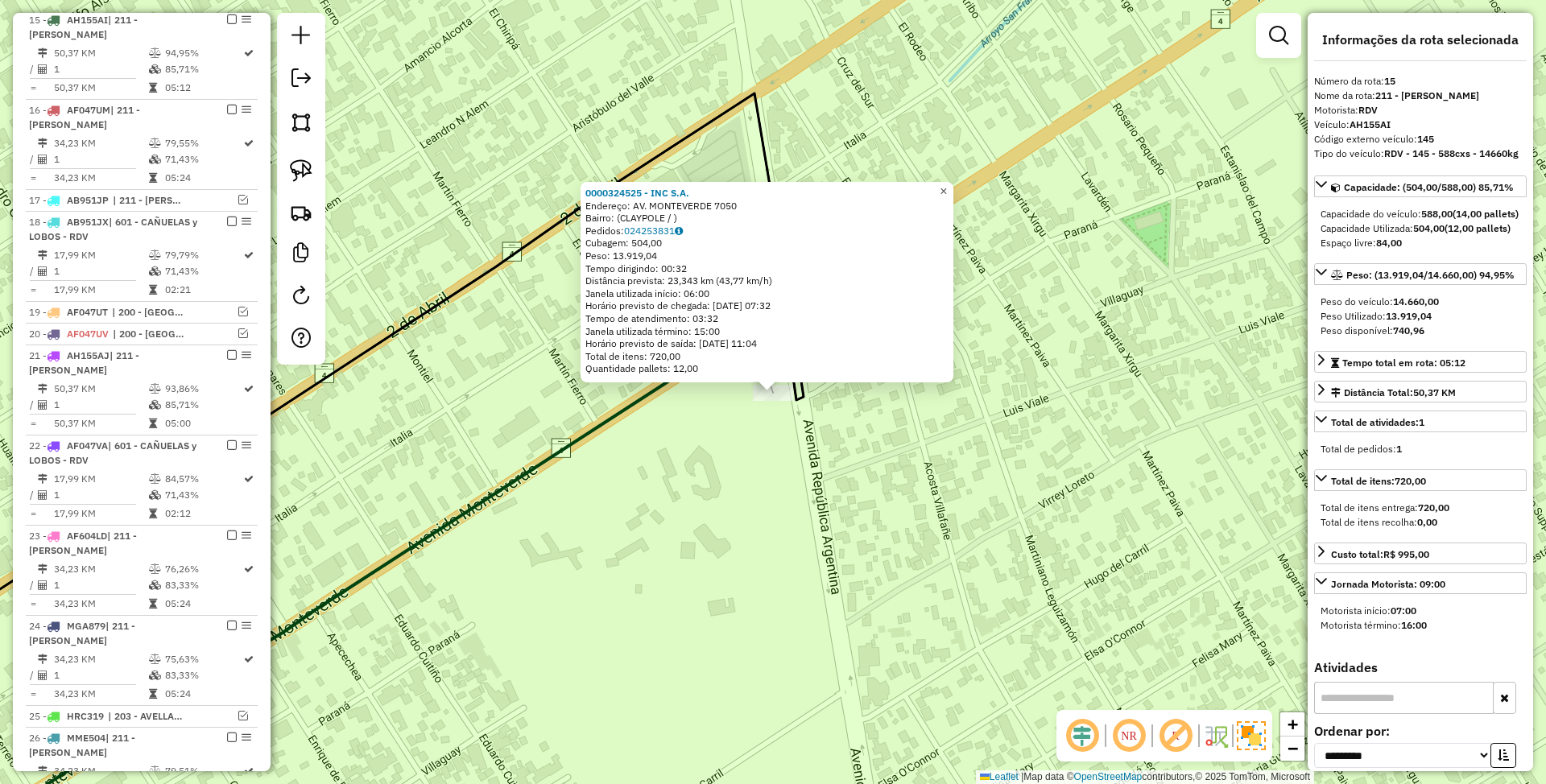
click at [947, 188] on span "×" at bounding box center [944, 191] width 8 height 13
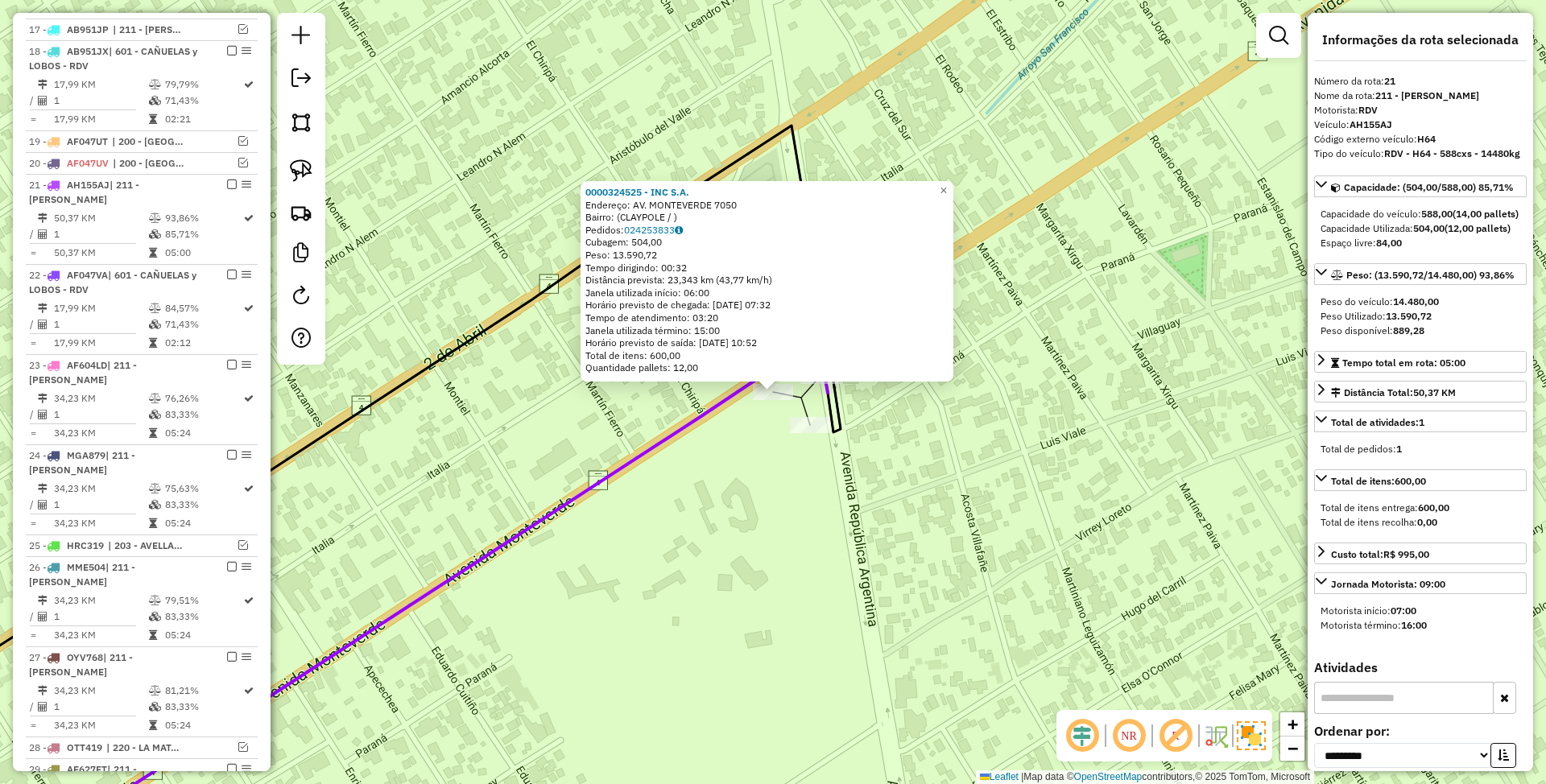
scroll to position [1264, 0]
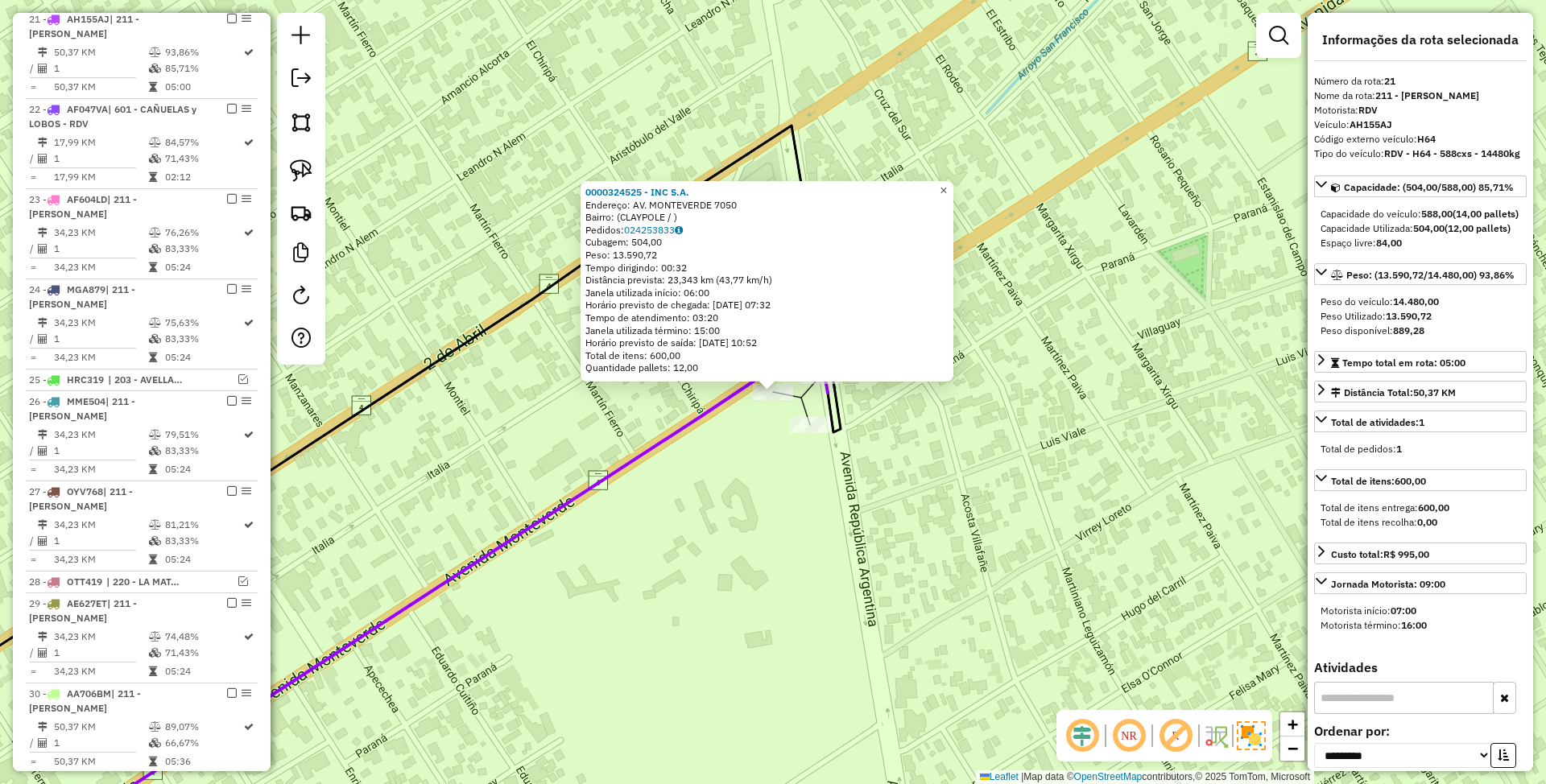
click at [947, 184] on span "×" at bounding box center [944, 191] width 8 height 13
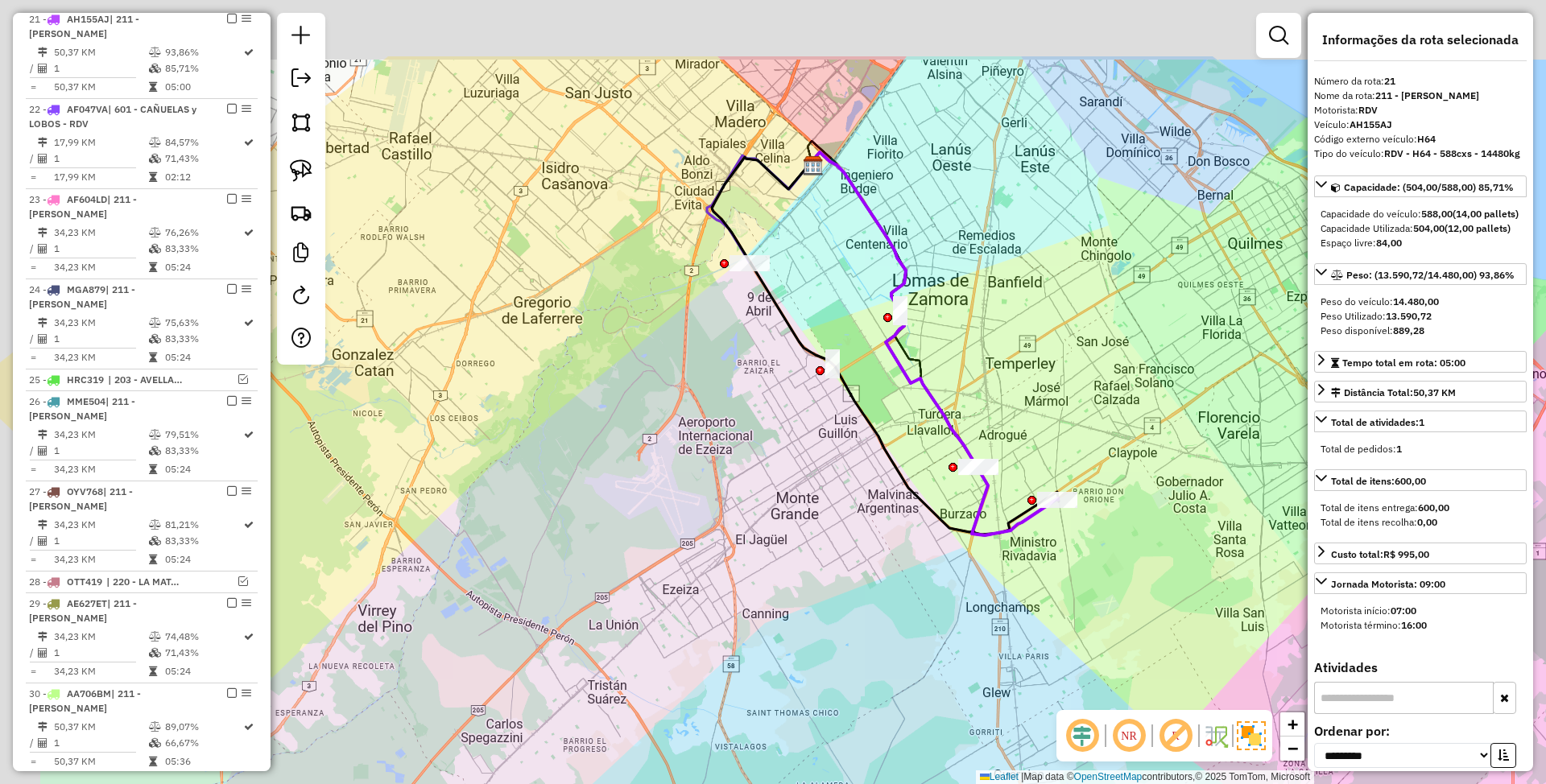
drag, startPoint x: 738, startPoint y: 269, endPoint x: 879, endPoint y: 433, distance: 216.3
click at [879, 433] on icon at bounding box center [885, 346] width 347 height 377
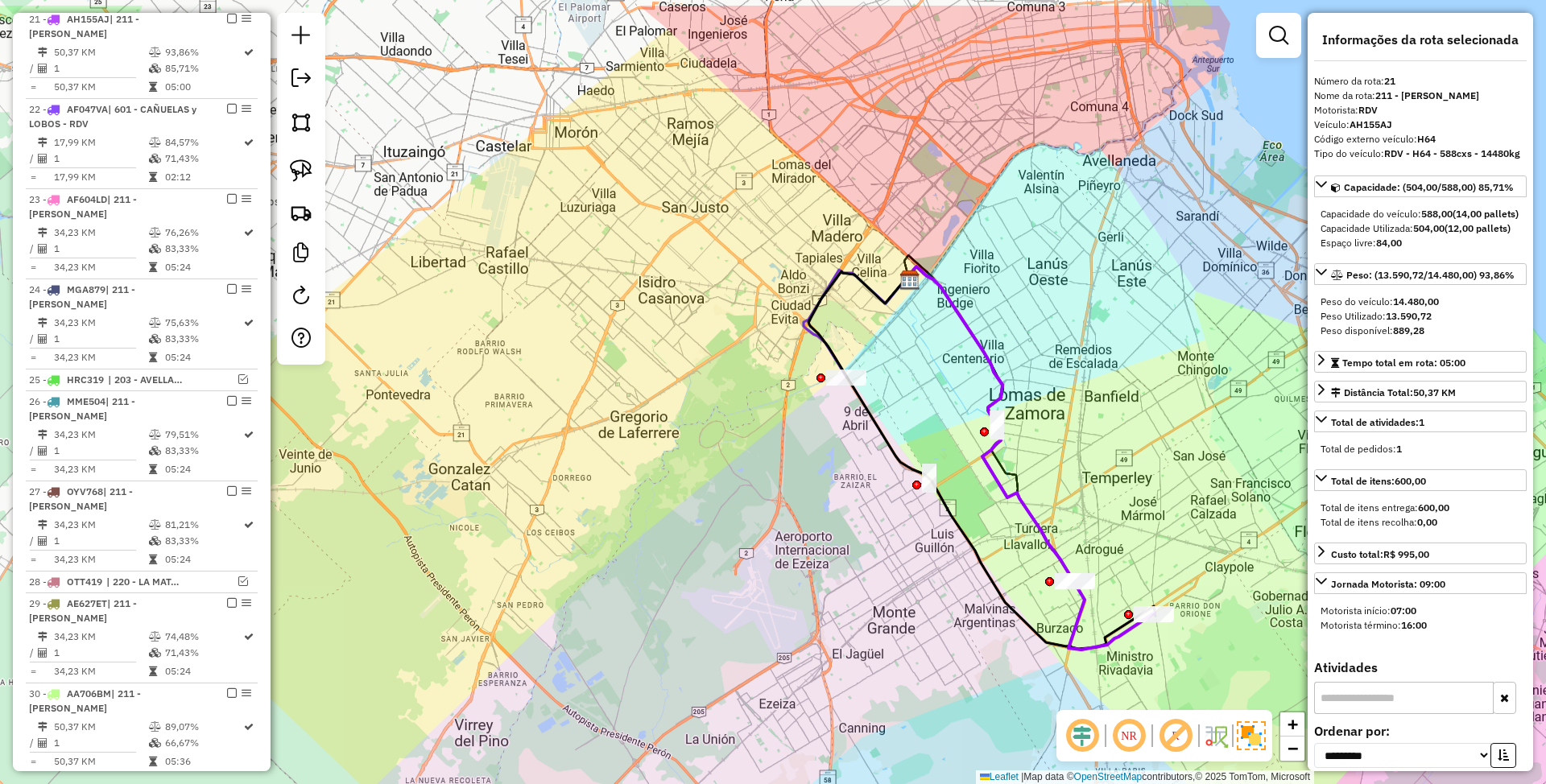
drag, startPoint x: 882, startPoint y: 368, endPoint x: 966, endPoint y: 461, distance: 125.3
click at [966, 461] on div "Janela de atendimento Grade de atendimento Capacidade Transportadoras Veículos …" at bounding box center [773, 392] width 1546 height 784
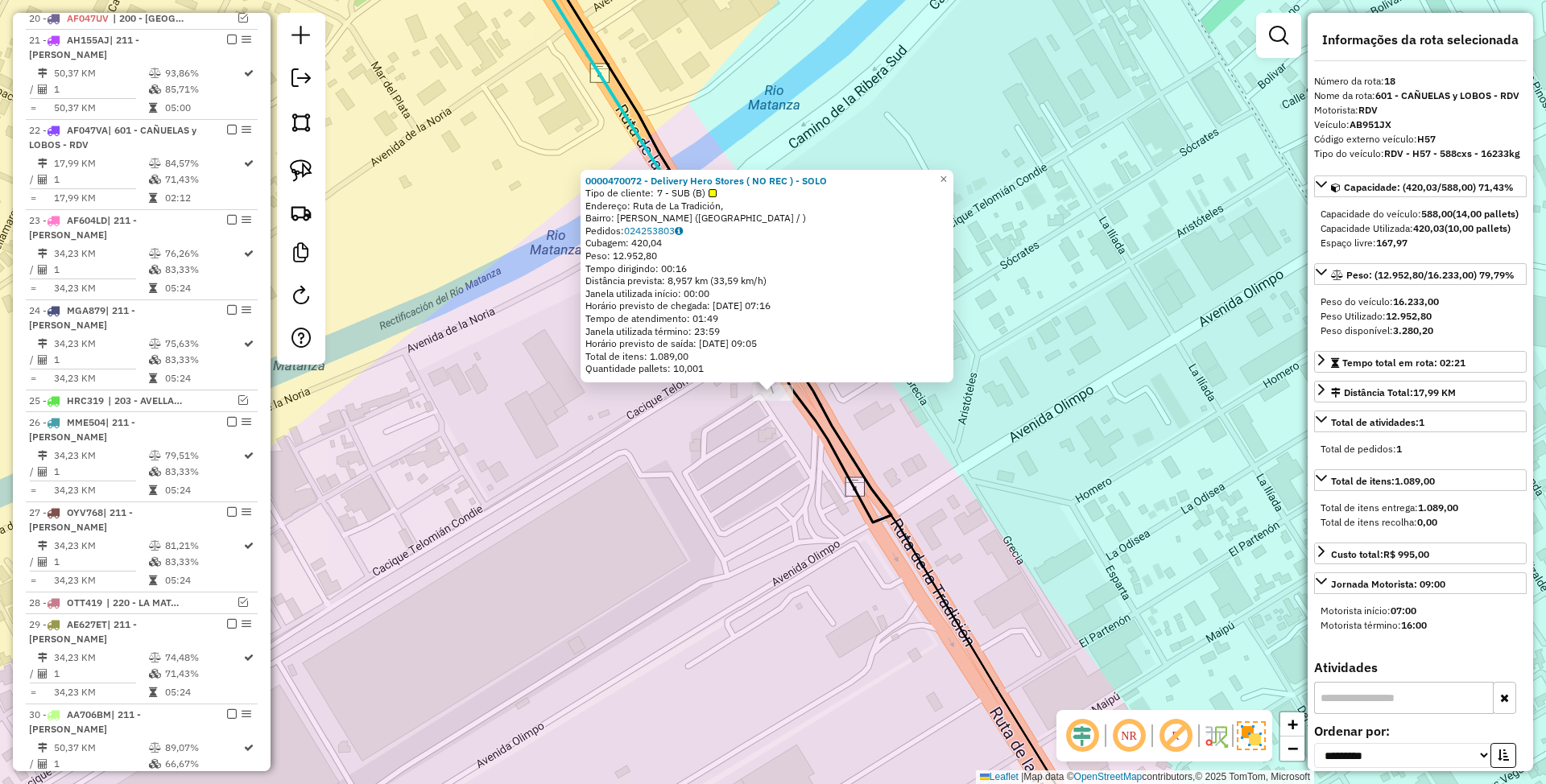
scroll to position [1130, 0]
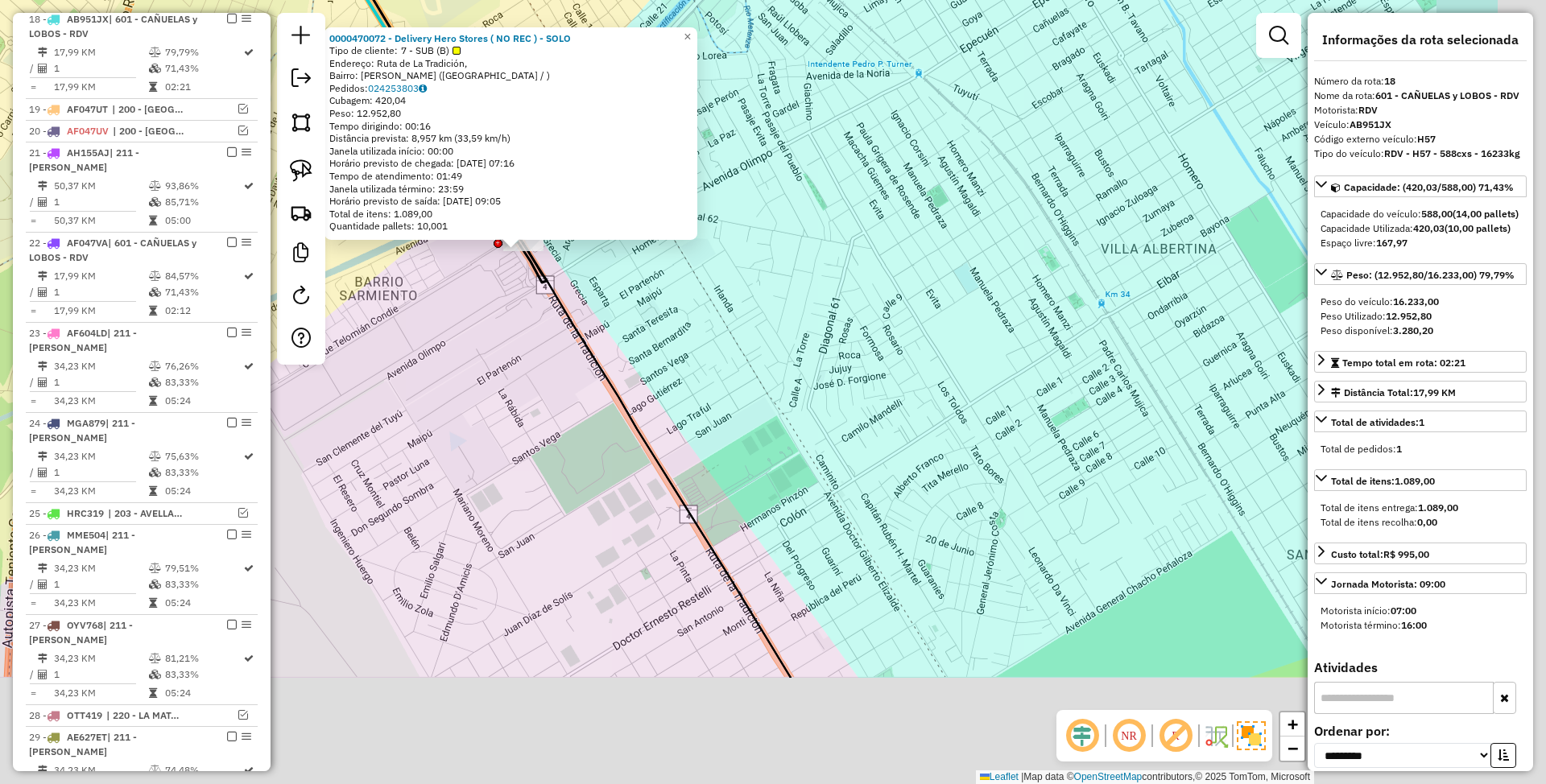
drag, startPoint x: 966, startPoint y: 513, endPoint x: 727, endPoint y: 314, distance: 311.0
click at [726, 294] on div "0000470072 - Delivery Hero Stores ( NO REC ) - SOLO Tipo de cliente: 7 - SUB (B…" at bounding box center [773, 392] width 1546 height 784
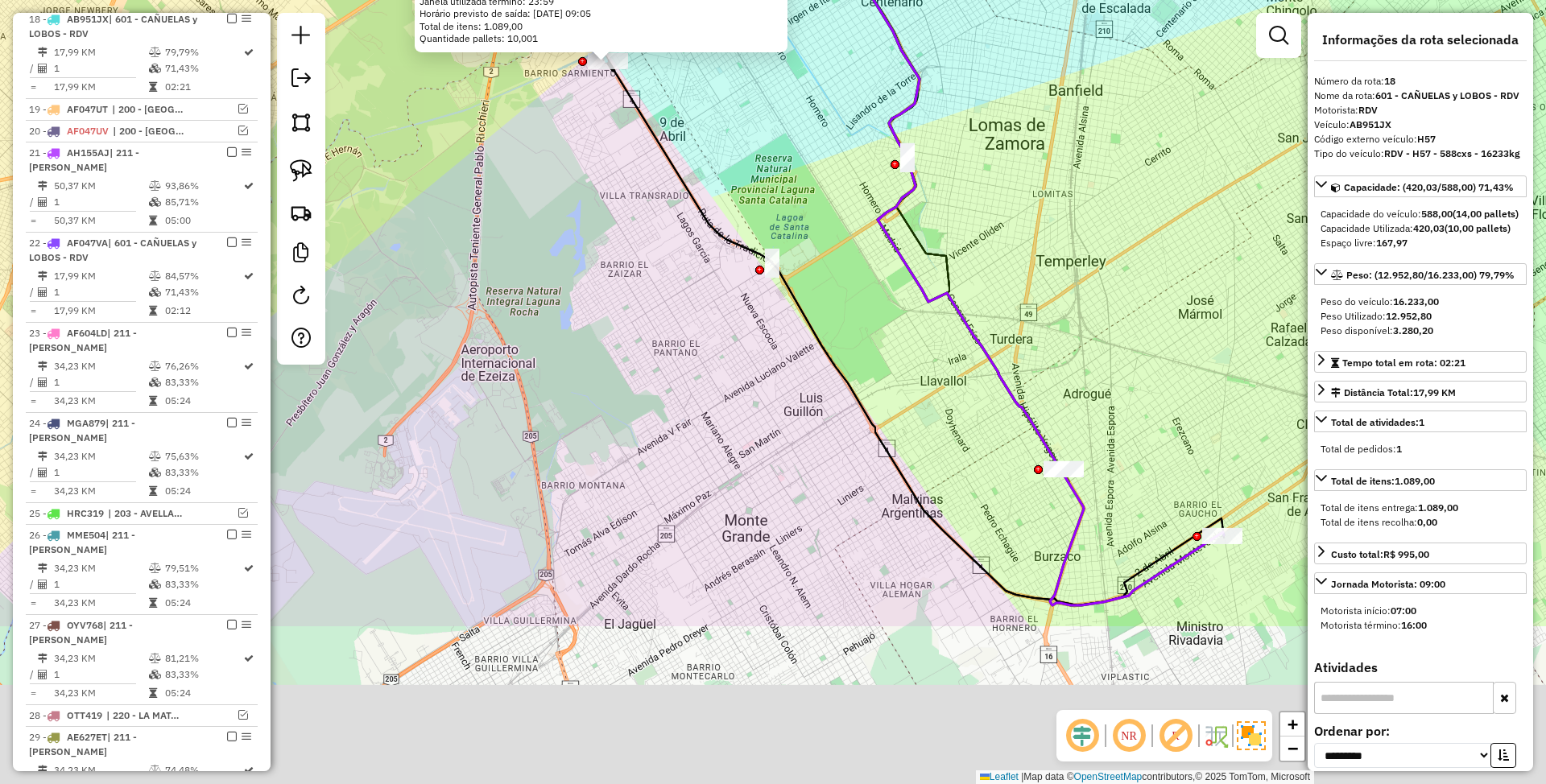
drag, startPoint x: 877, startPoint y: 466, endPoint x: 833, endPoint y: 263, distance: 207.7
click at [808, 219] on div "0000470072 - Delivery Hero Stores ( NO REC ) - SOLO Tipo de cliente: 7 - SUB (B…" at bounding box center [773, 392] width 1546 height 784
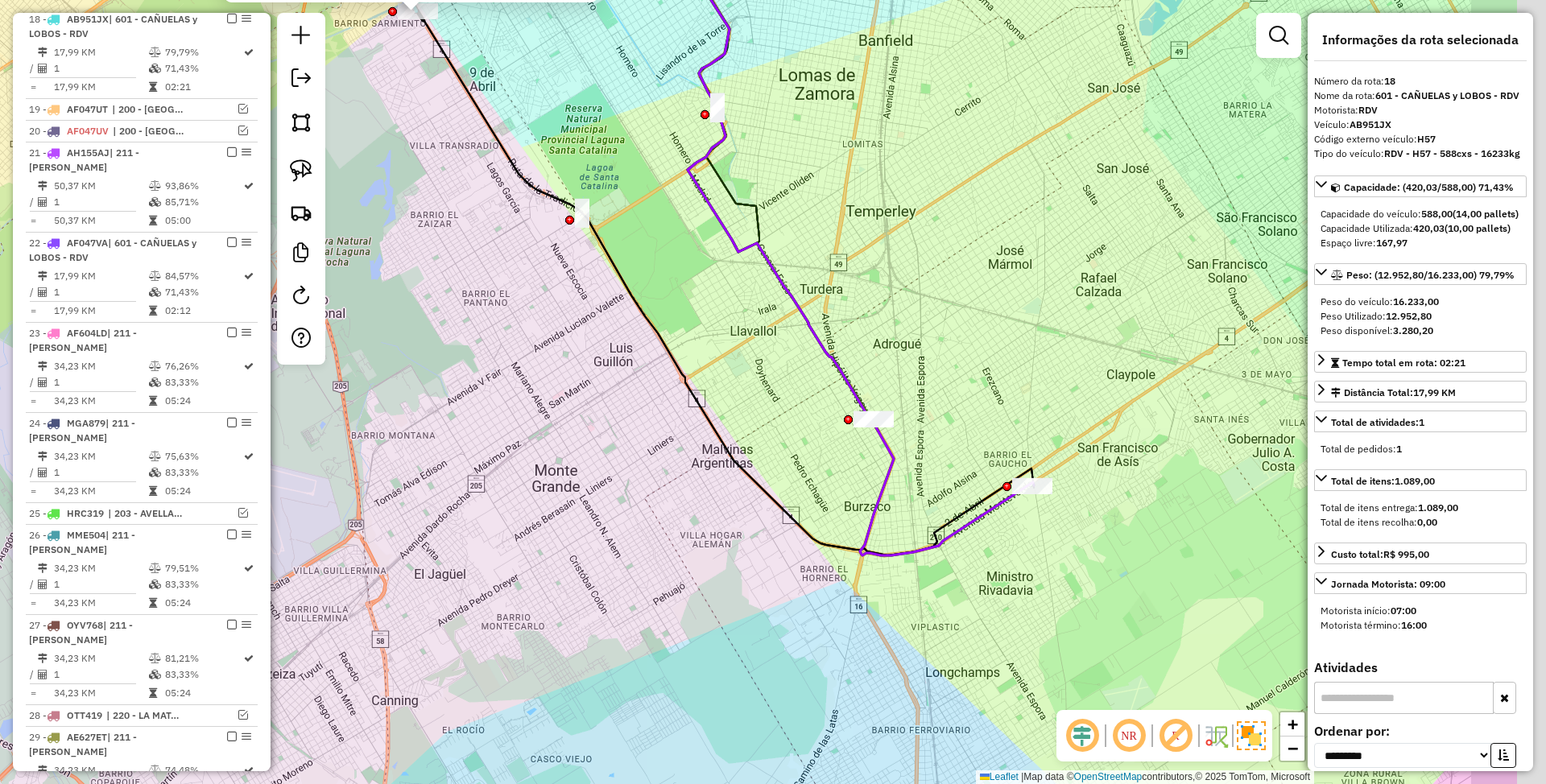
drag, startPoint x: 1078, startPoint y: 377, endPoint x: 793, endPoint y: 294, distance: 296.8
click at [793, 294] on div "0000470072 - Delivery Hero Stores ( NO REC ) - SOLO Tipo de cliente: 7 - SUB (B…" at bounding box center [773, 392] width 1546 height 784
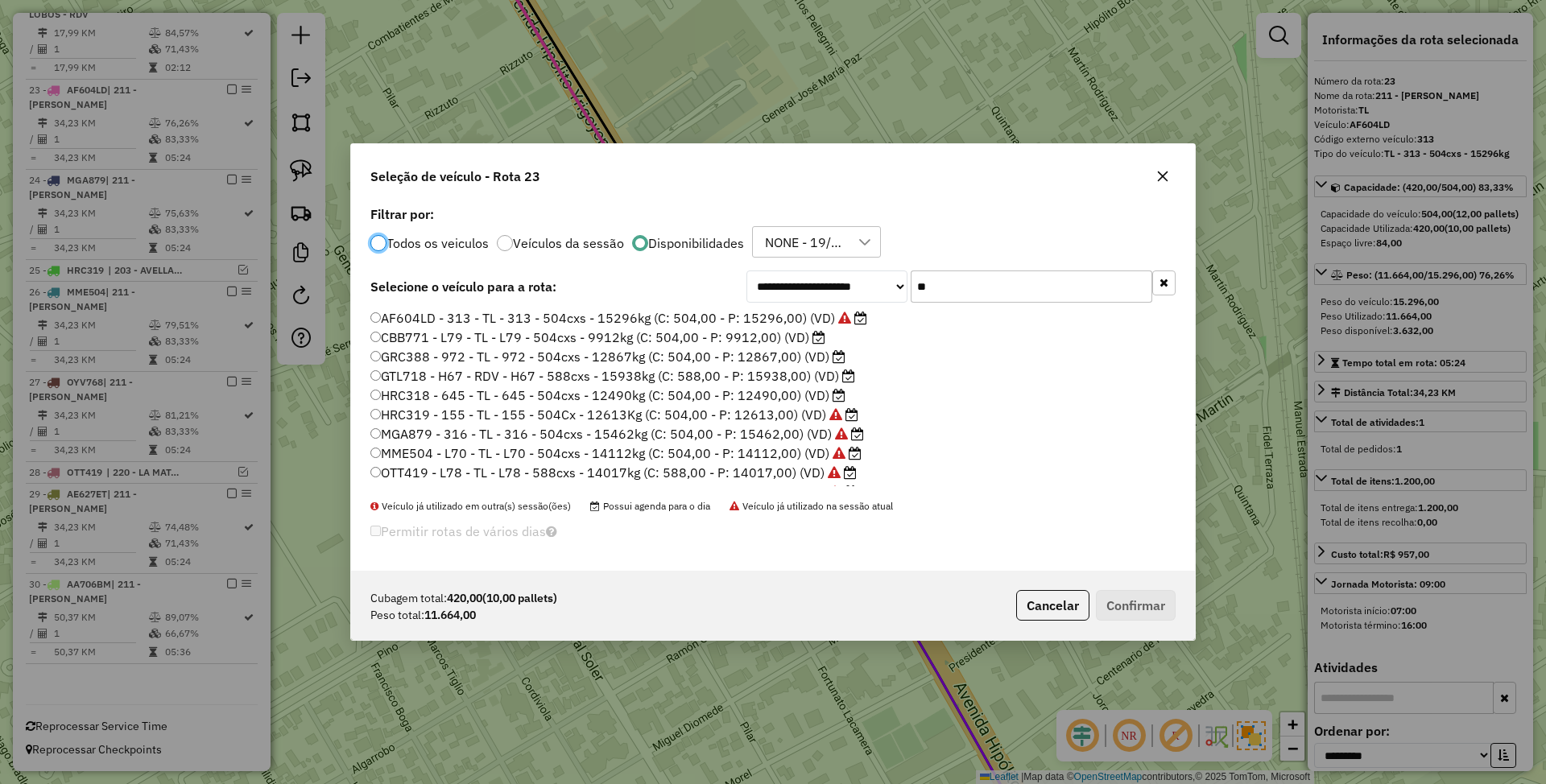
scroll to position [8, 5]
click at [762, 354] on label "GRC388 - 972 - TL - 972 - 504cxs - 12867kg (C: 504,00 - P: 12867,00) (VD)" at bounding box center [607, 356] width 475 height 19
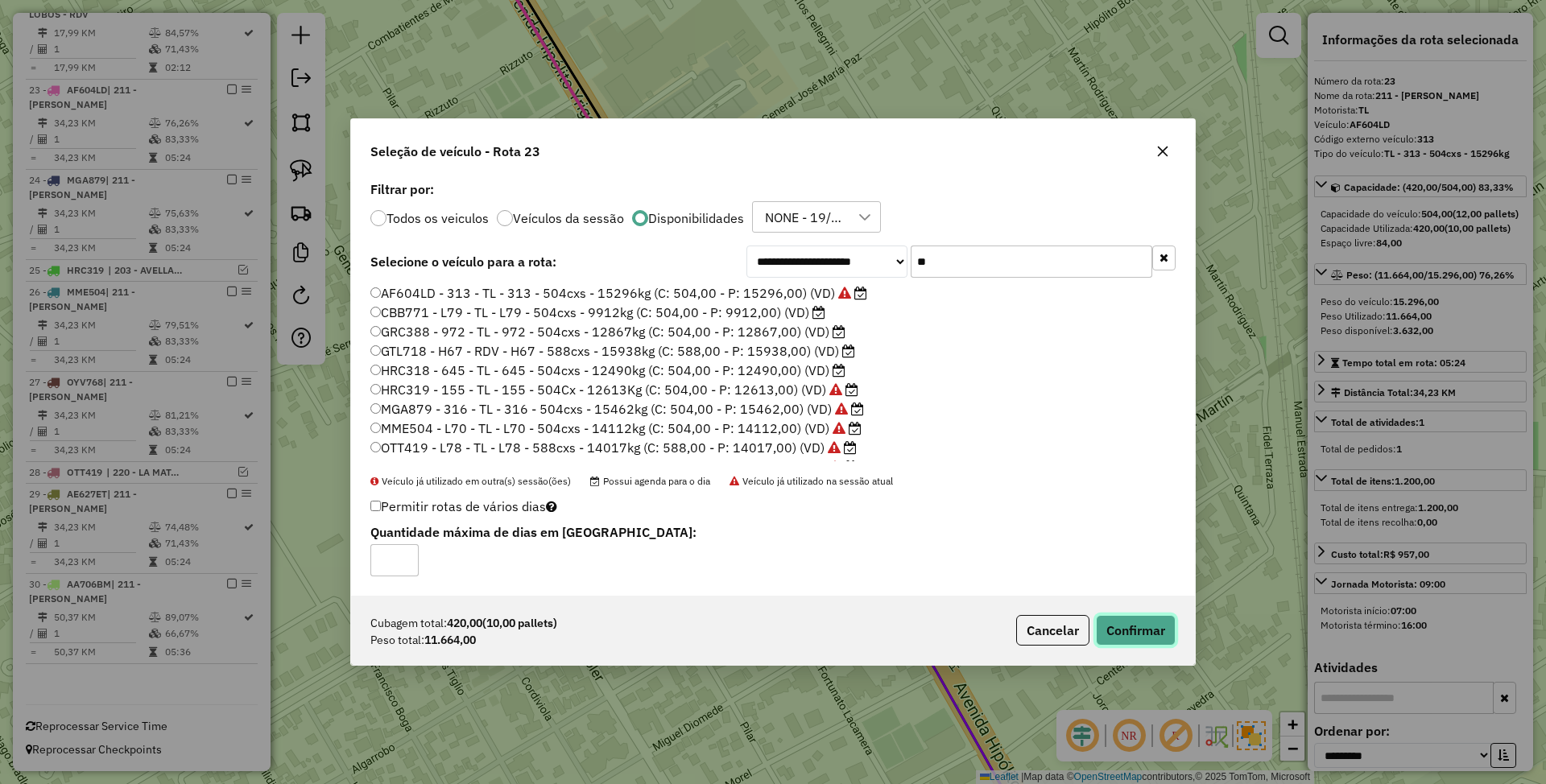
click at [1133, 637] on button "Confirmar" at bounding box center [1135, 630] width 80 height 30
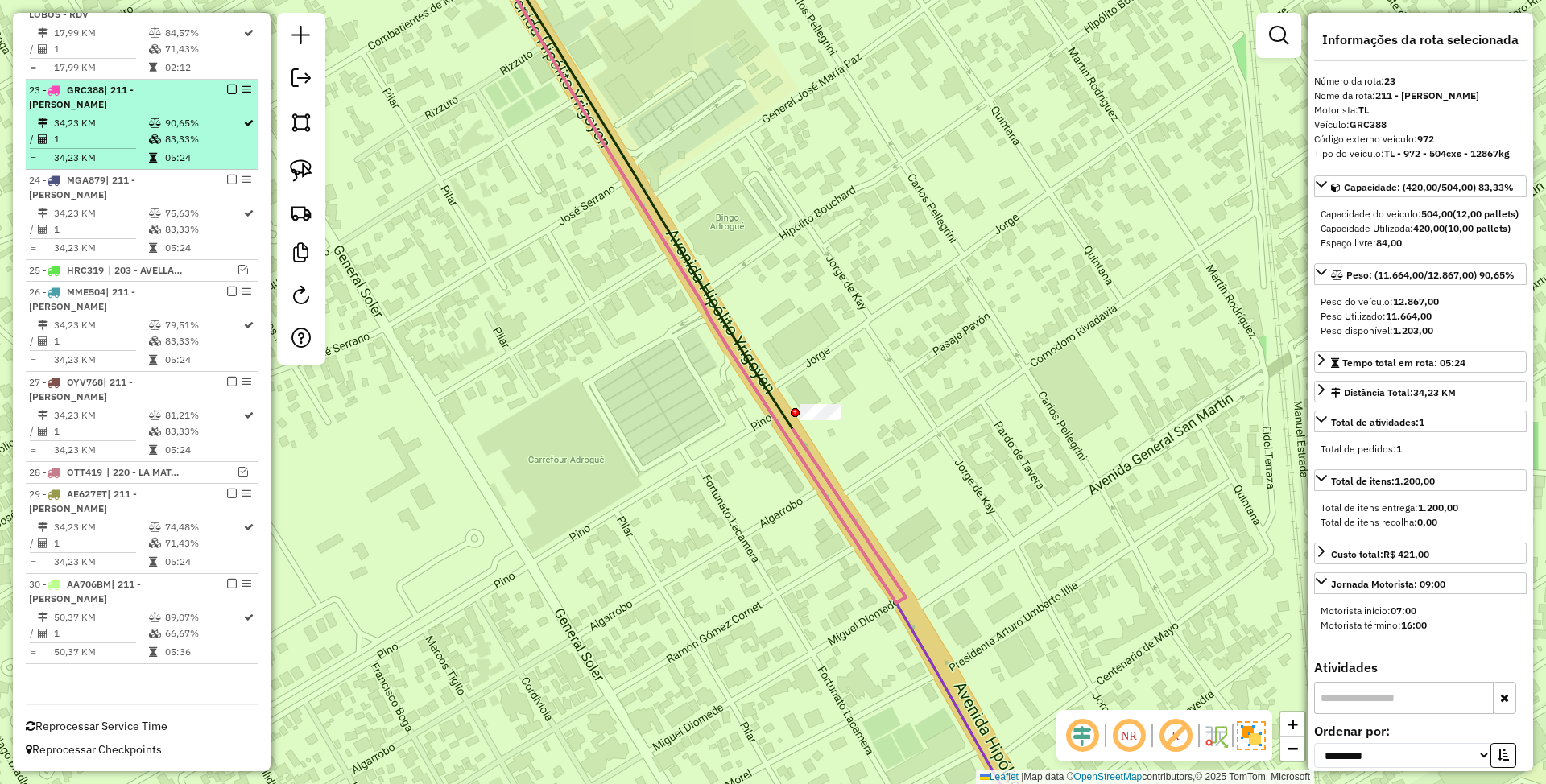
click at [227, 84] on em at bounding box center [231, 89] width 9 height 9
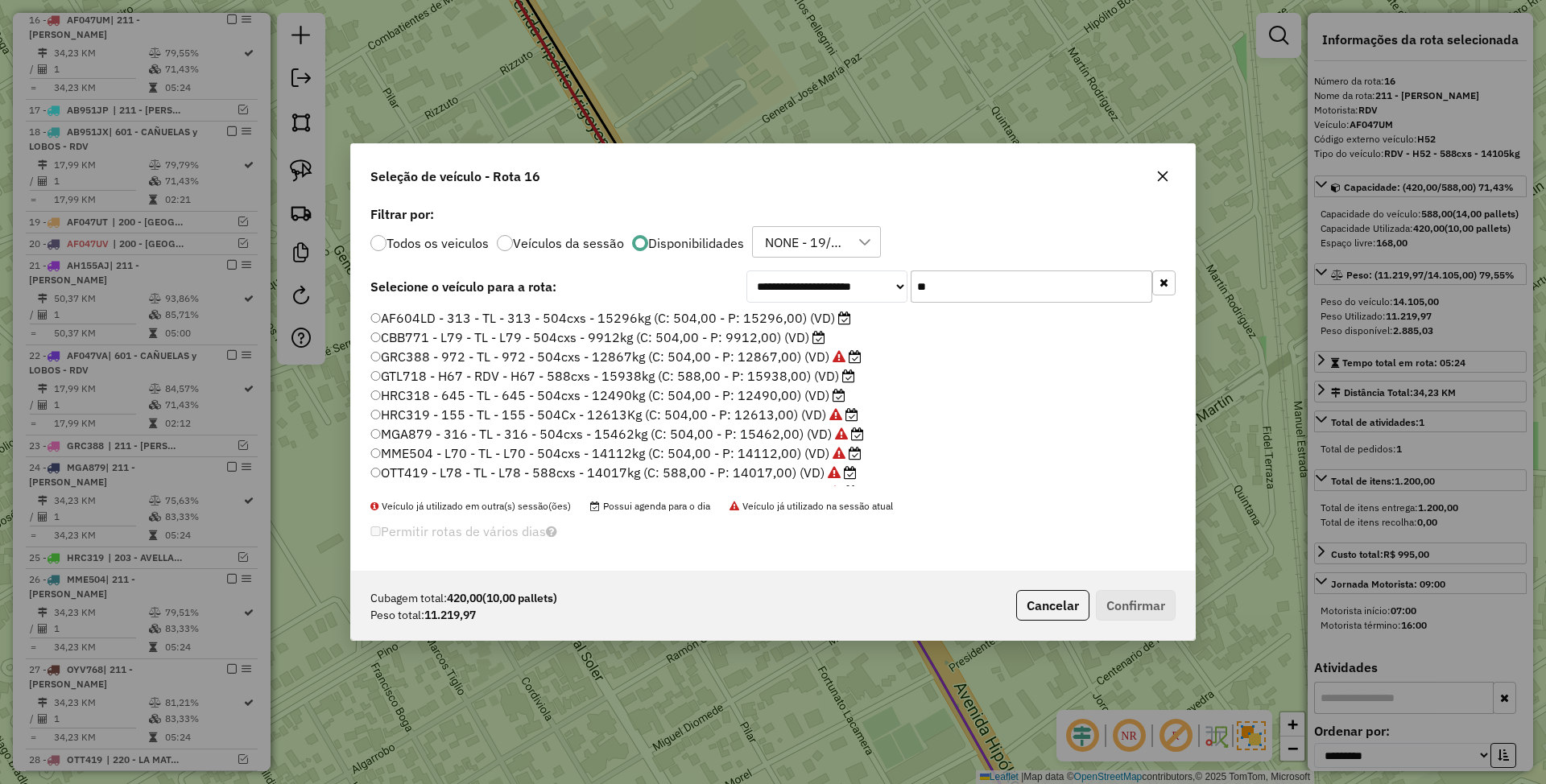
drag, startPoint x: 935, startPoint y: 291, endPoint x: 776, endPoint y: 274, distance: 159.9
click at [776, 274] on div "**********" at bounding box center [961, 286] width 429 height 32
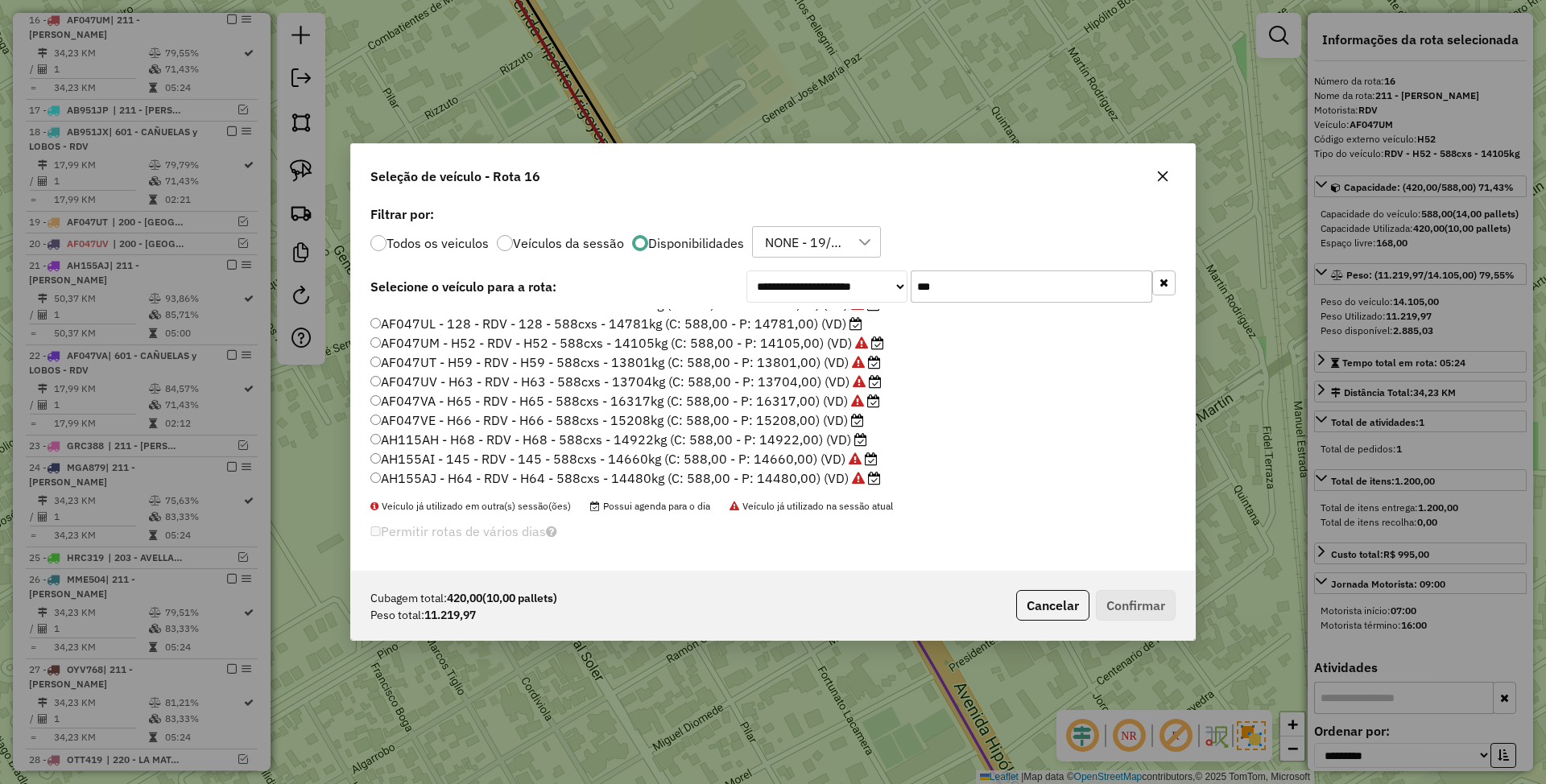
scroll to position [74, 0]
type input "***"
click at [1062, 610] on button "Cancelar" at bounding box center [1052, 605] width 73 height 30
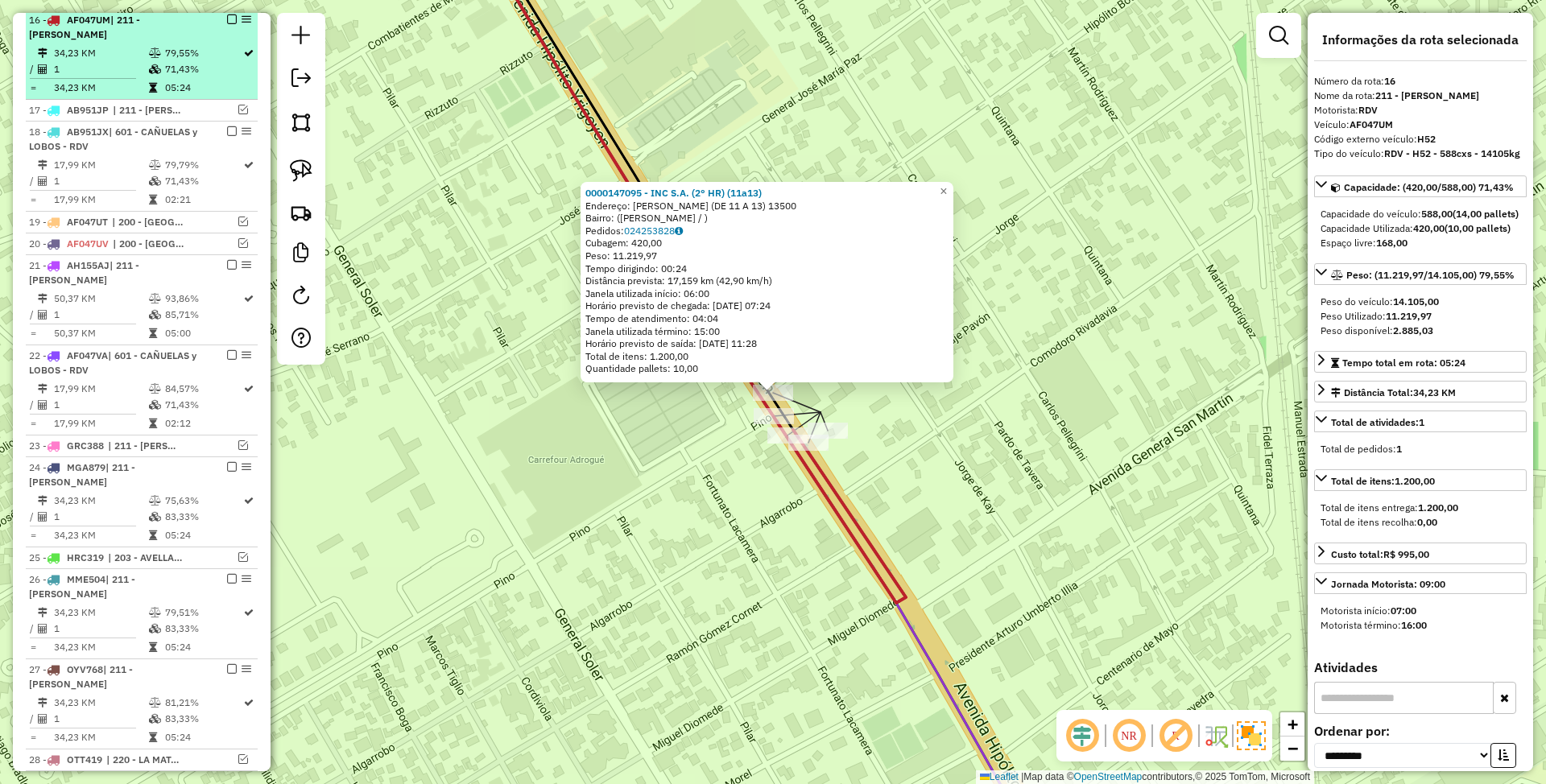
click at [230, 24] on em at bounding box center [231, 19] width 9 height 9
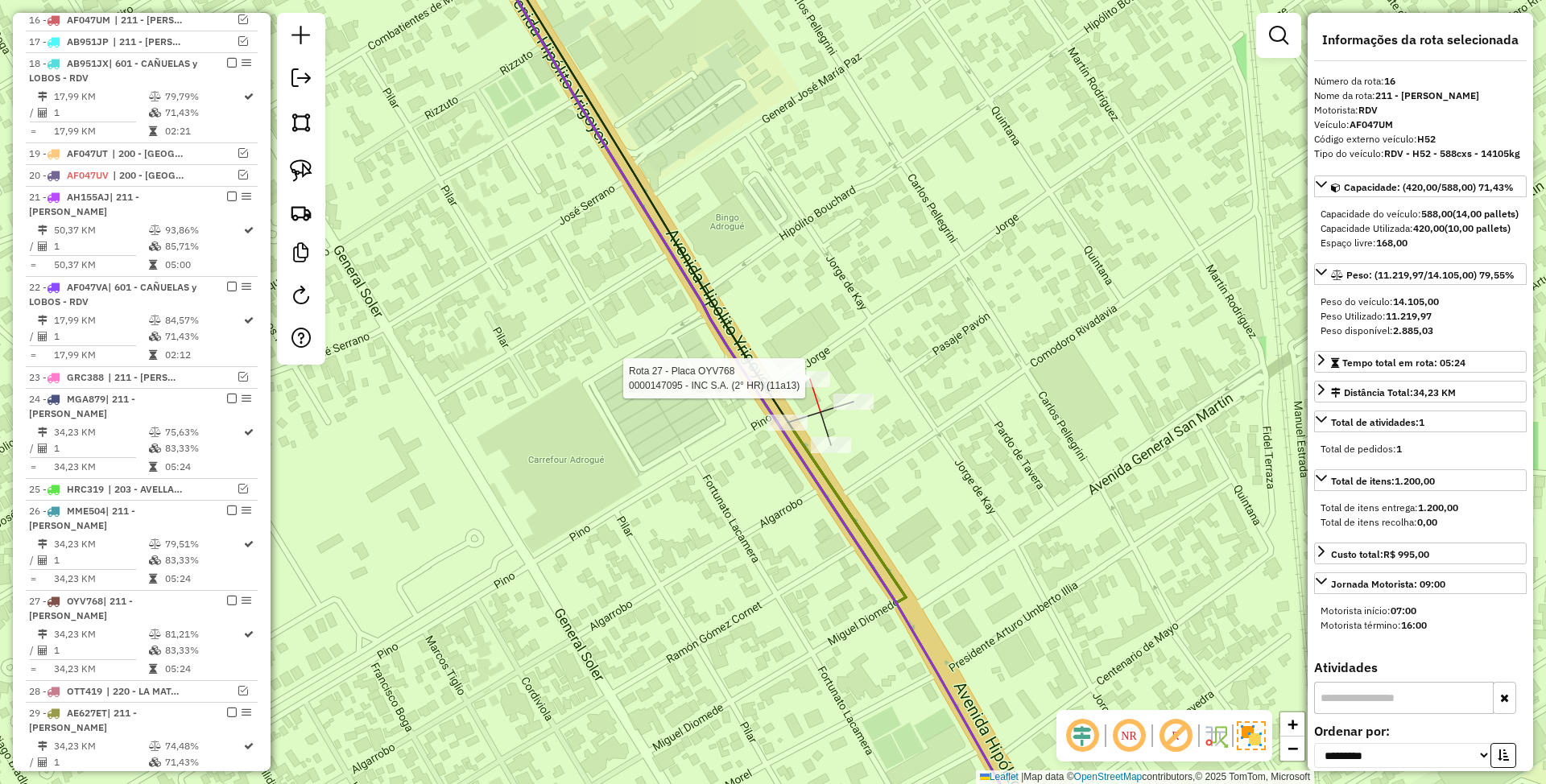
click at [810, 387] on div at bounding box center [810, 378] width 40 height 16
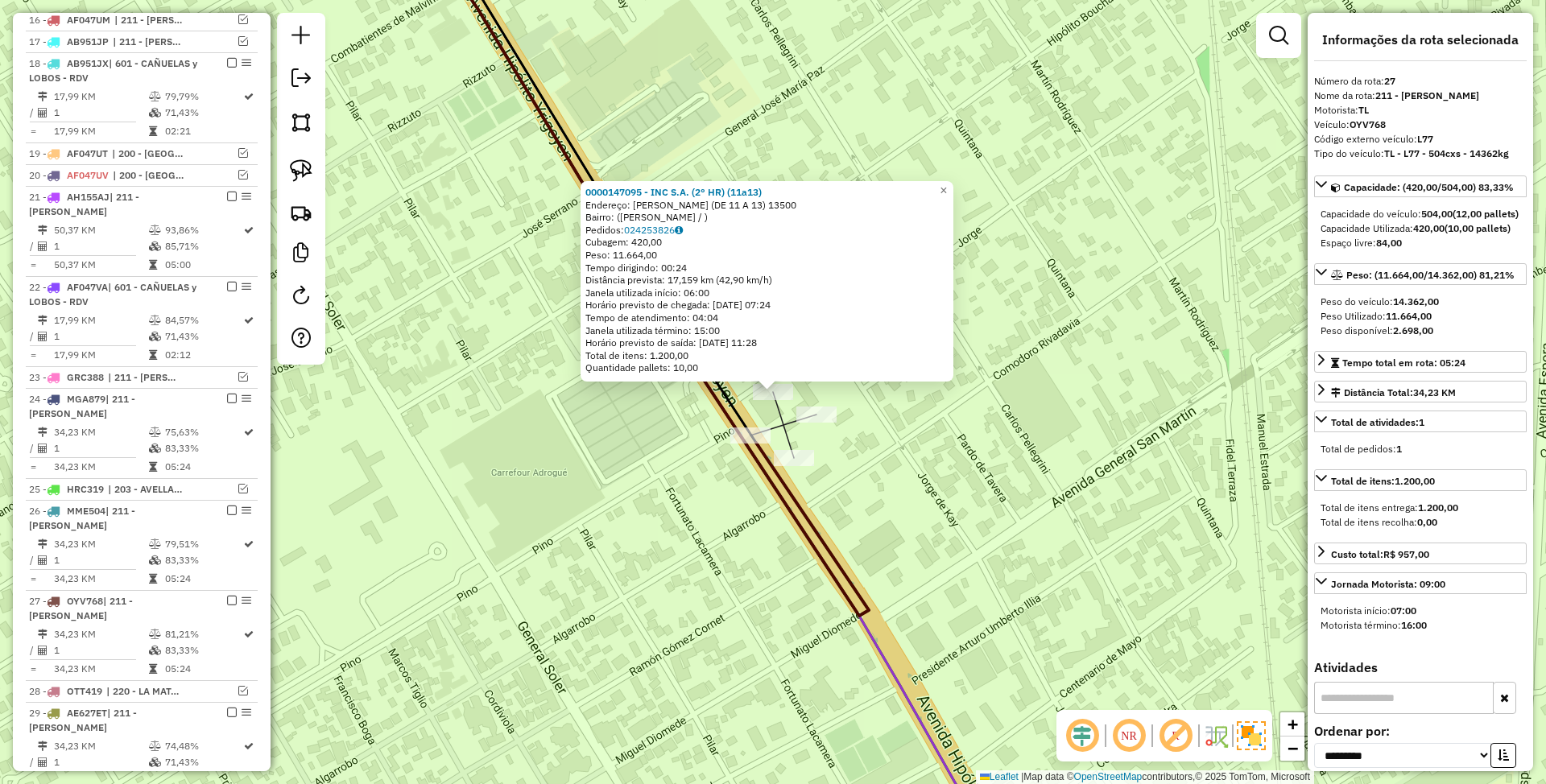
scroll to position [1243, 0]
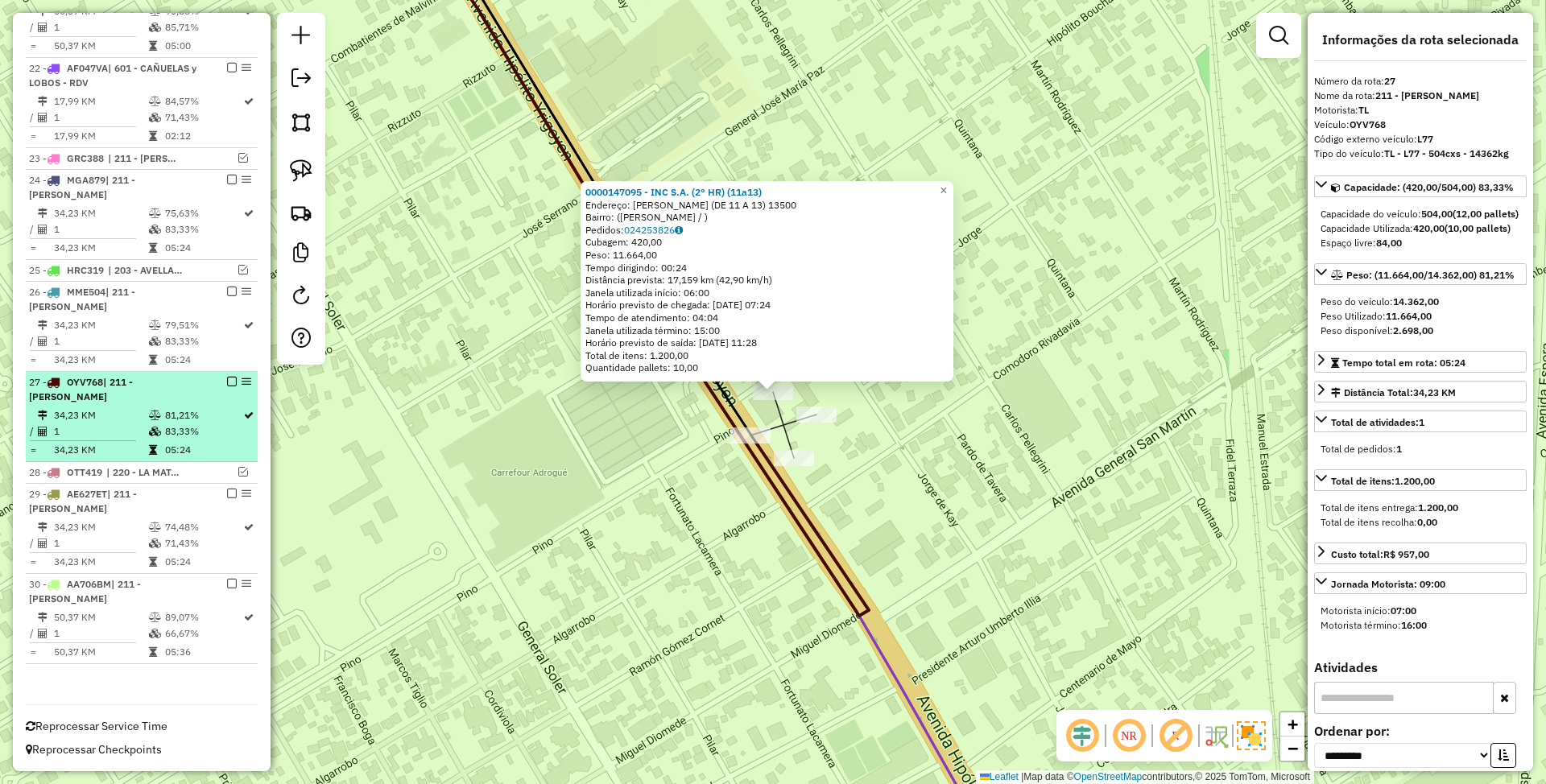
click at [227, 384] on em at bounding box center [231, 381] width 9 height 9
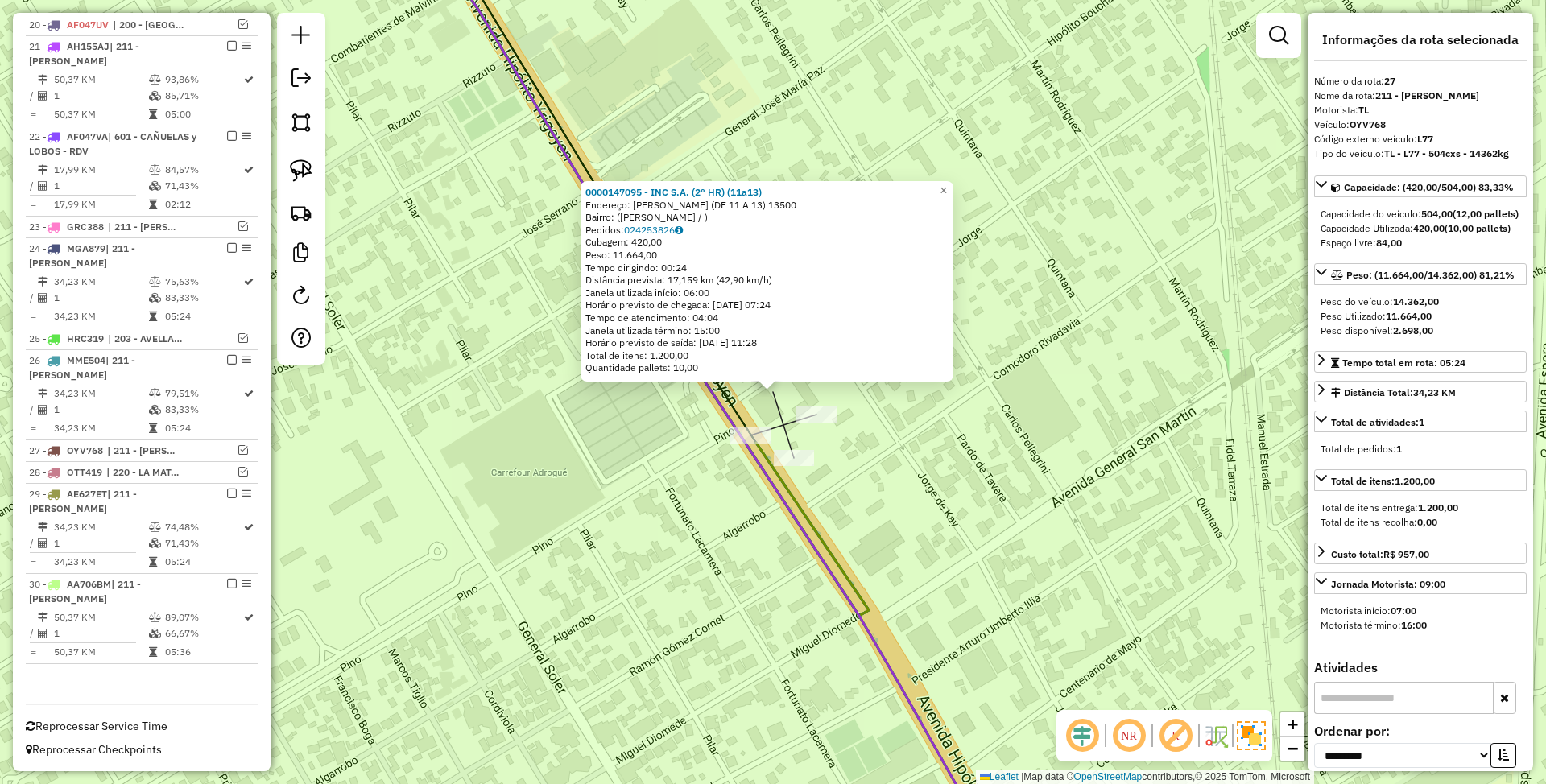
scroll to position [1175, 0]
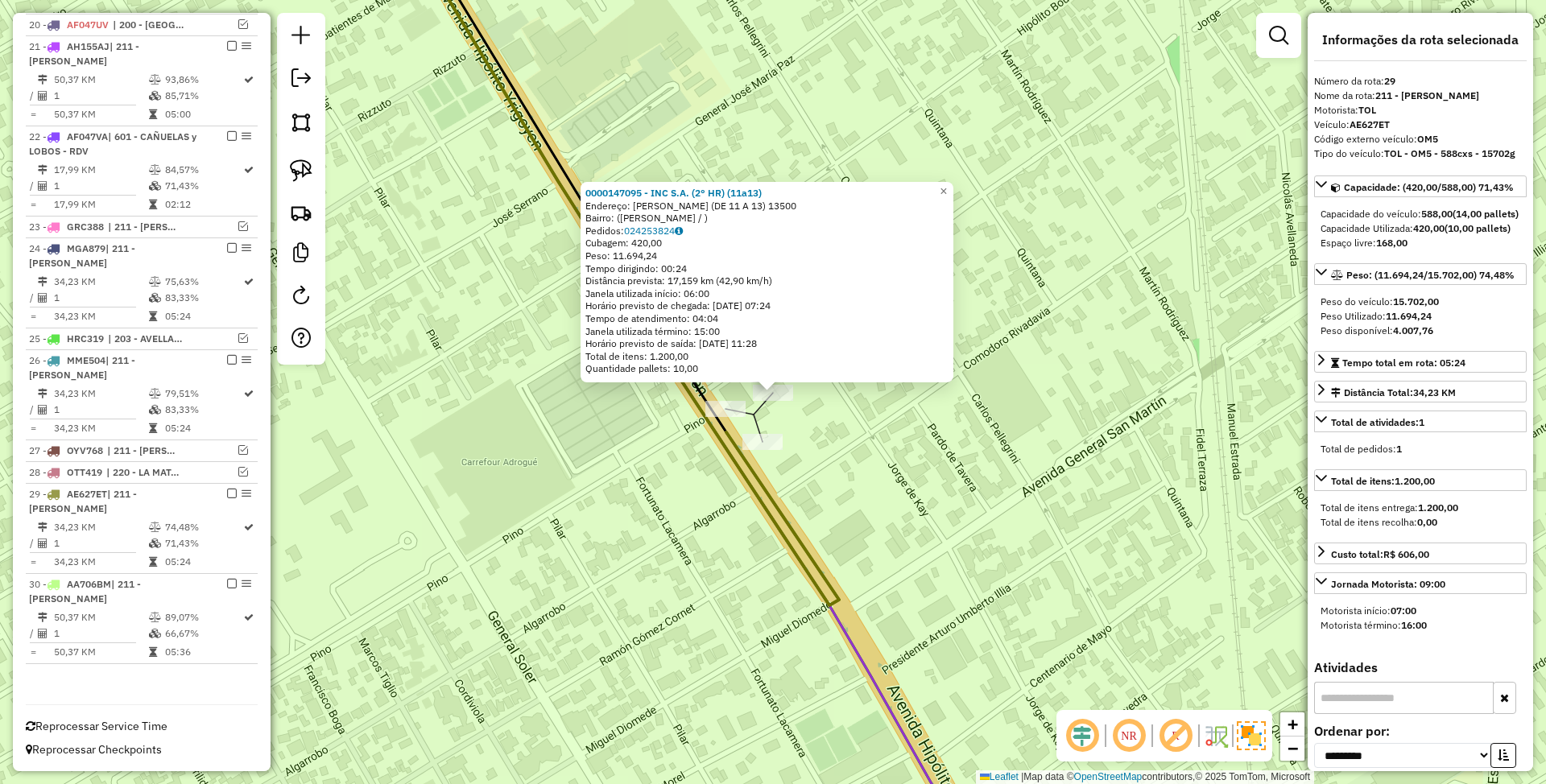
click at [776, 385] on div at bounding box center [766, 379] width 19 height 19
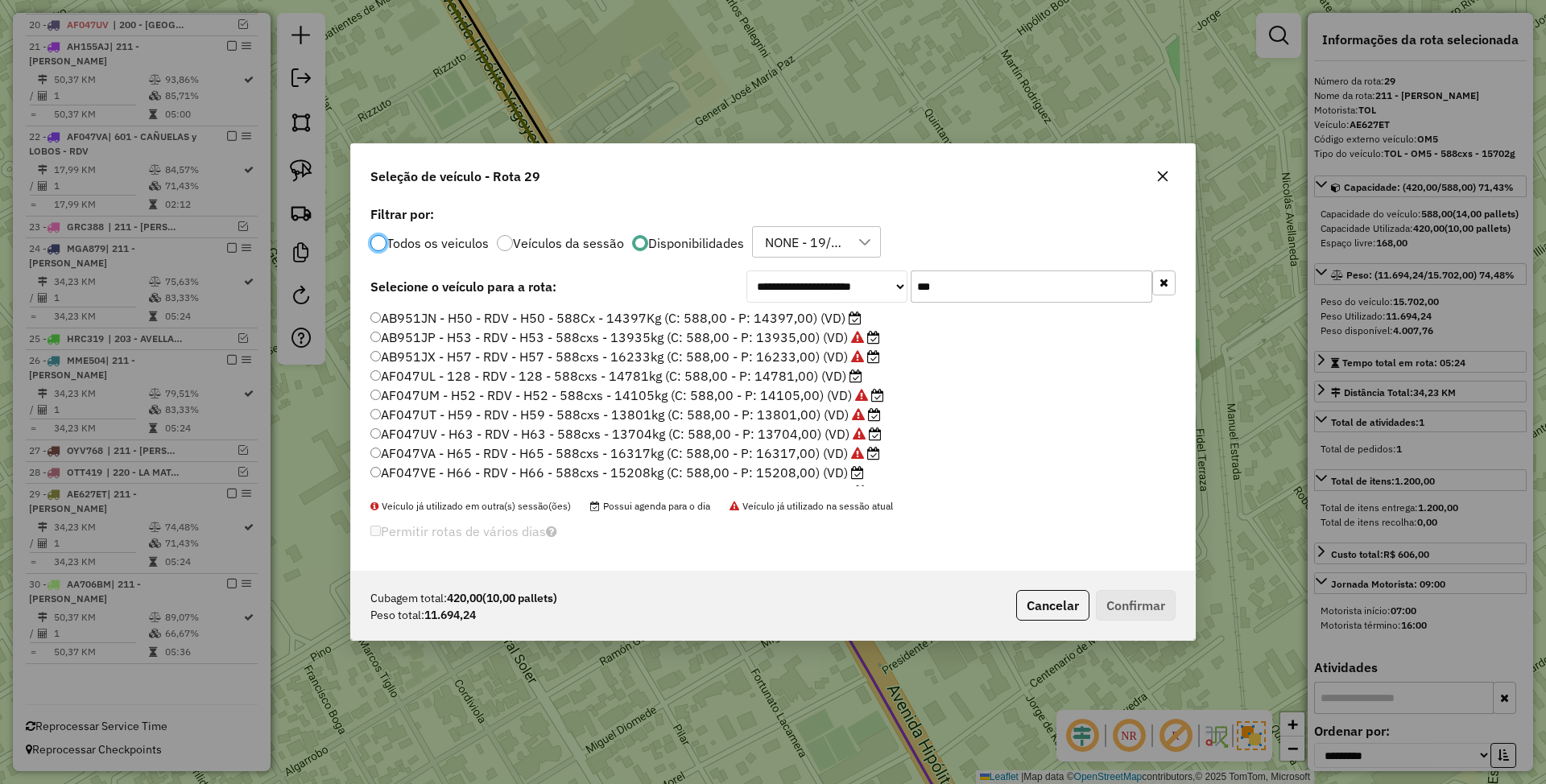
scroll to position [8, 5]
drag, startPoint x: 944, startPoint y: 282, endPoint x: 835, endPoint y: 279, distance: 109.0
click at [835, 279] on div "**********" at bounding box center [961, 286] width 429 height 32
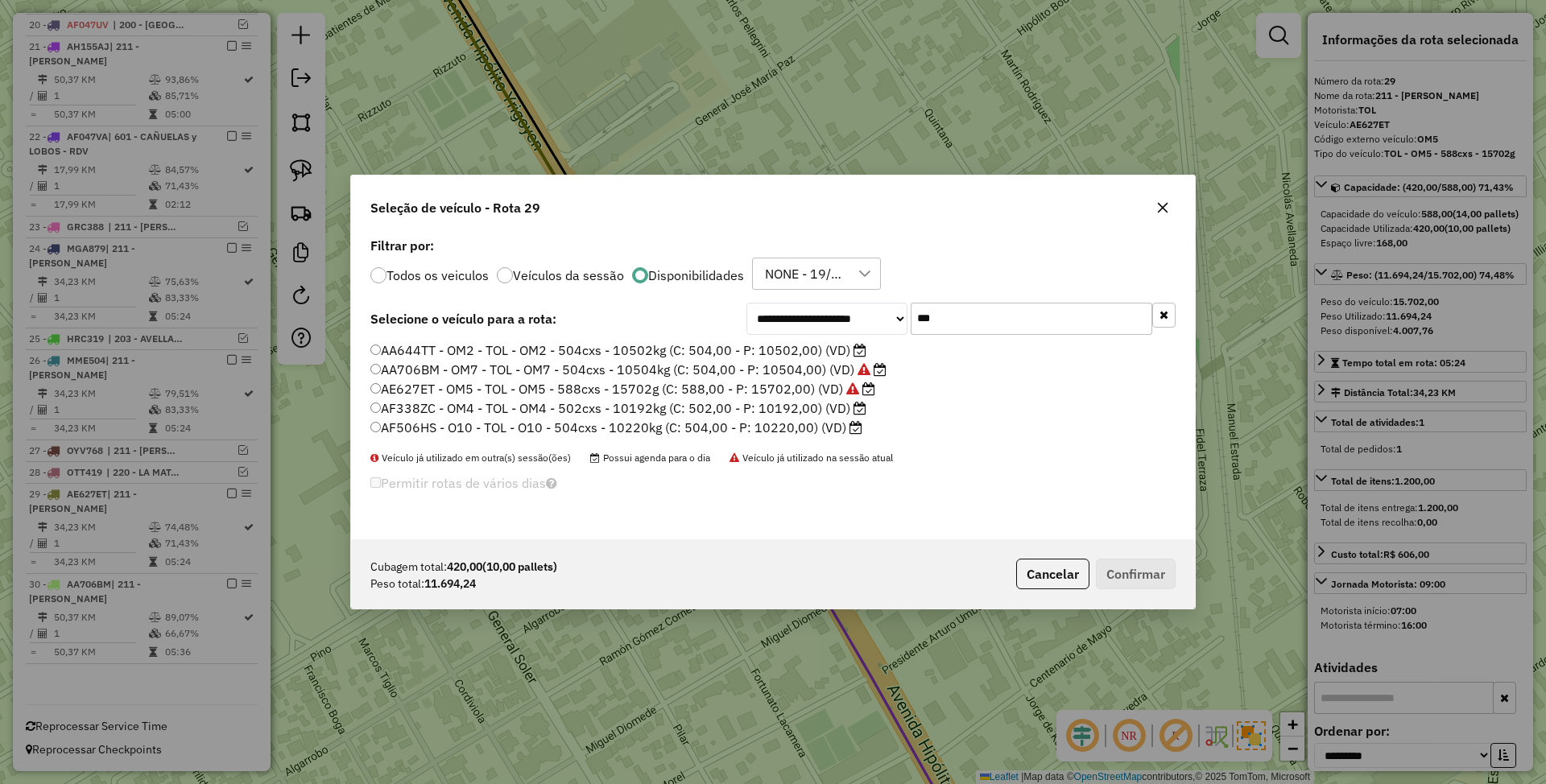
type input "***"
click at [1057, 577] on button "Cancelar" at bounding box center [1052, 574] width 73 height 30
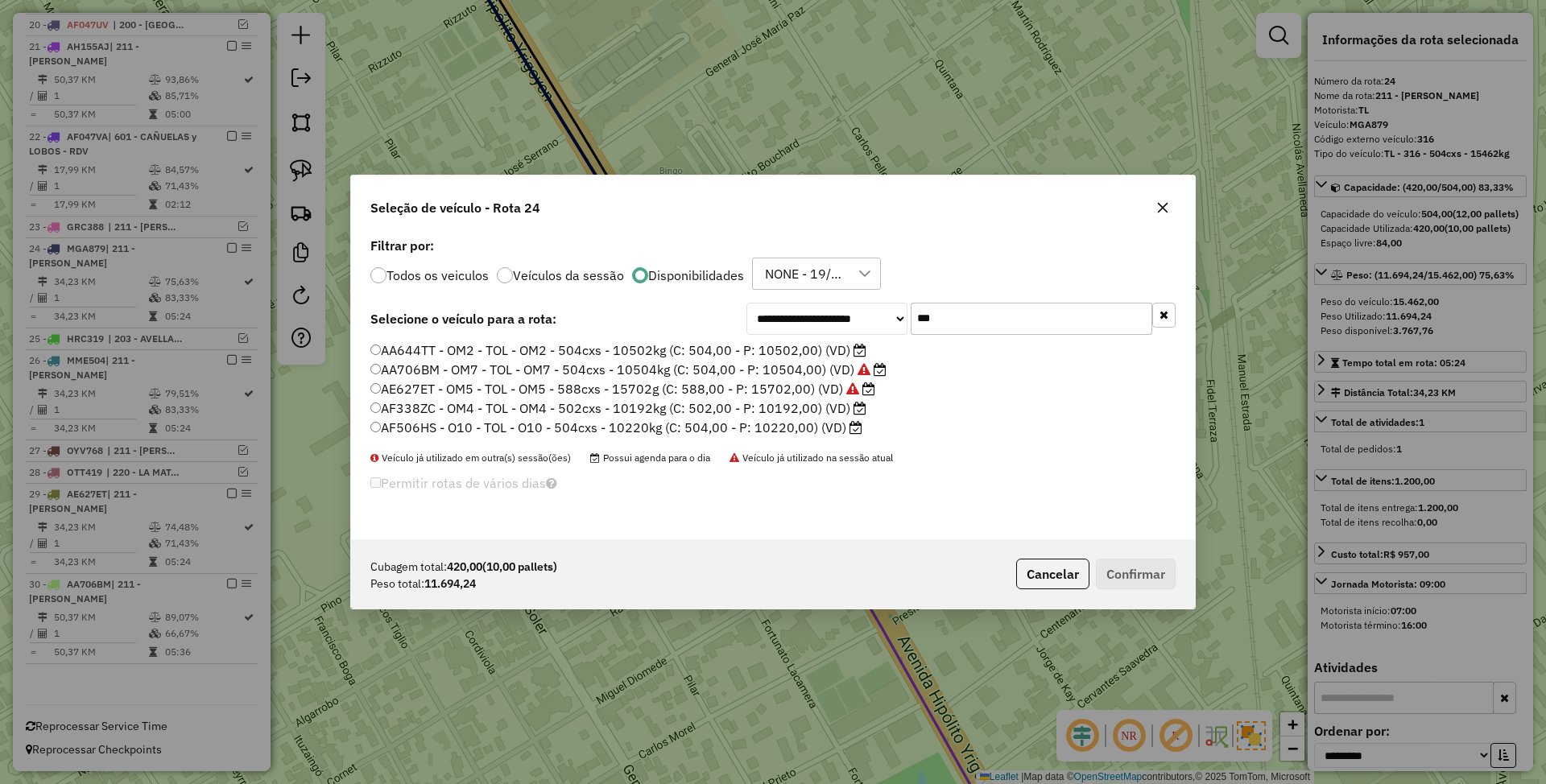
drag, startPoint x: 946, startPoint y: 317, endPoint x: 867, endPoint y: 301, distance: 80.6
click at [867, 301] on div "**********" at bounding box center [773, 386] width 844 height 306
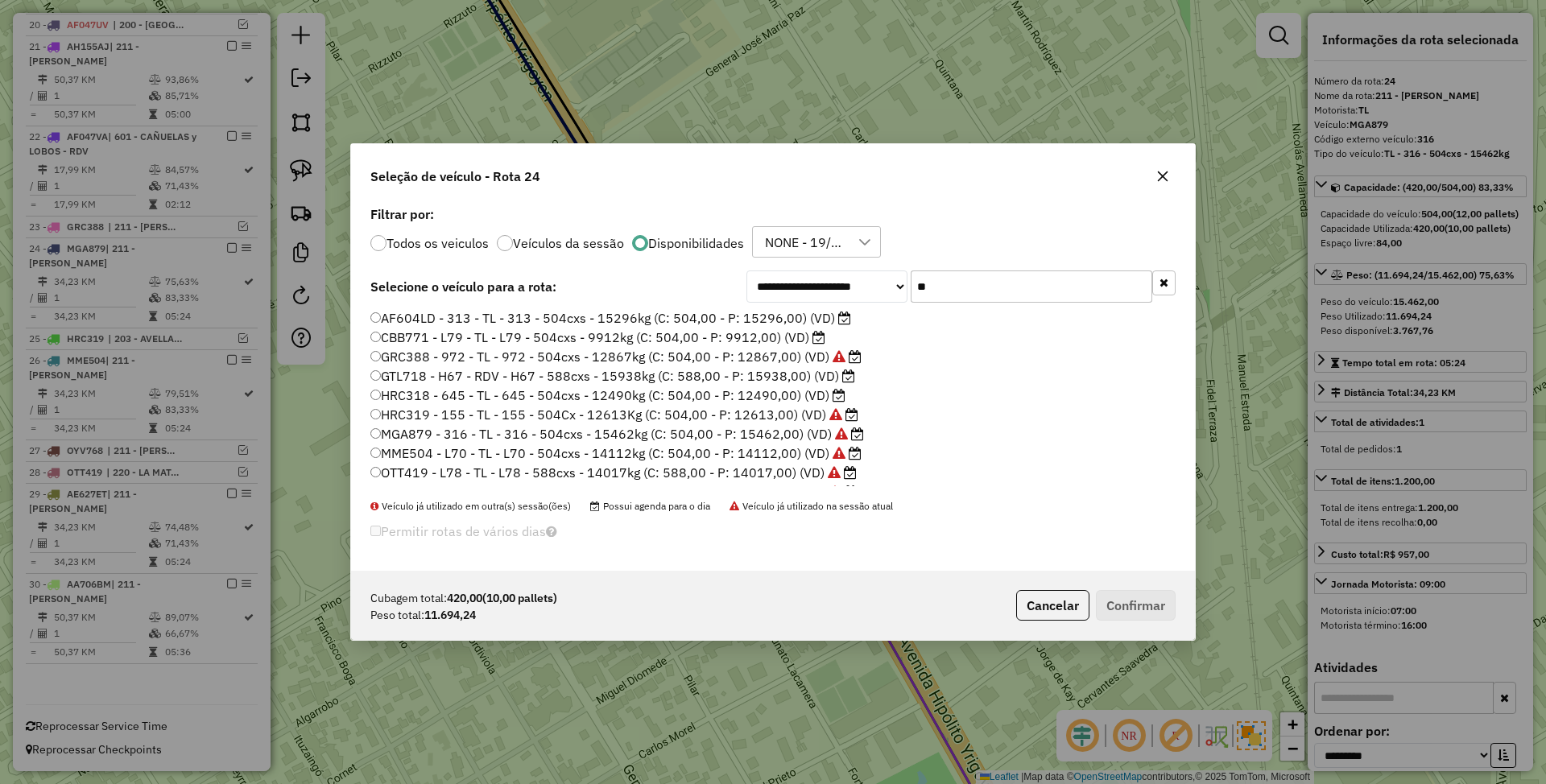
type input "**"
click at [778, 396] on label "HRC318 - 645 - TL - 645 - 504cxs - 12490kg (C: 504,00 - P: 12490,00) (VD)" at bounding box center [607, 395] width 475 height 19
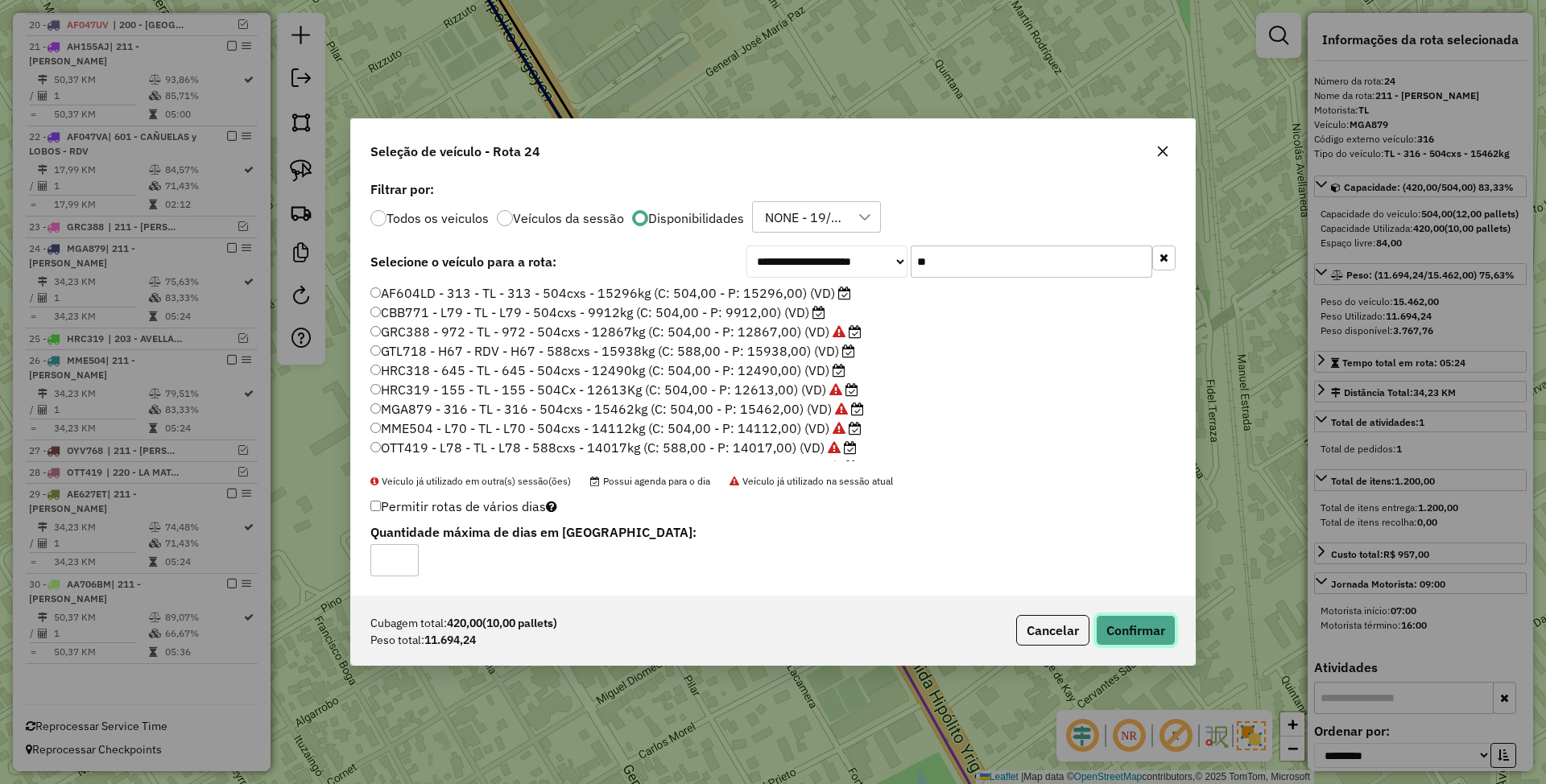
click at [1147, 626] on button "Confirmar" at bounding box center [1135, 630] width 80 height 30
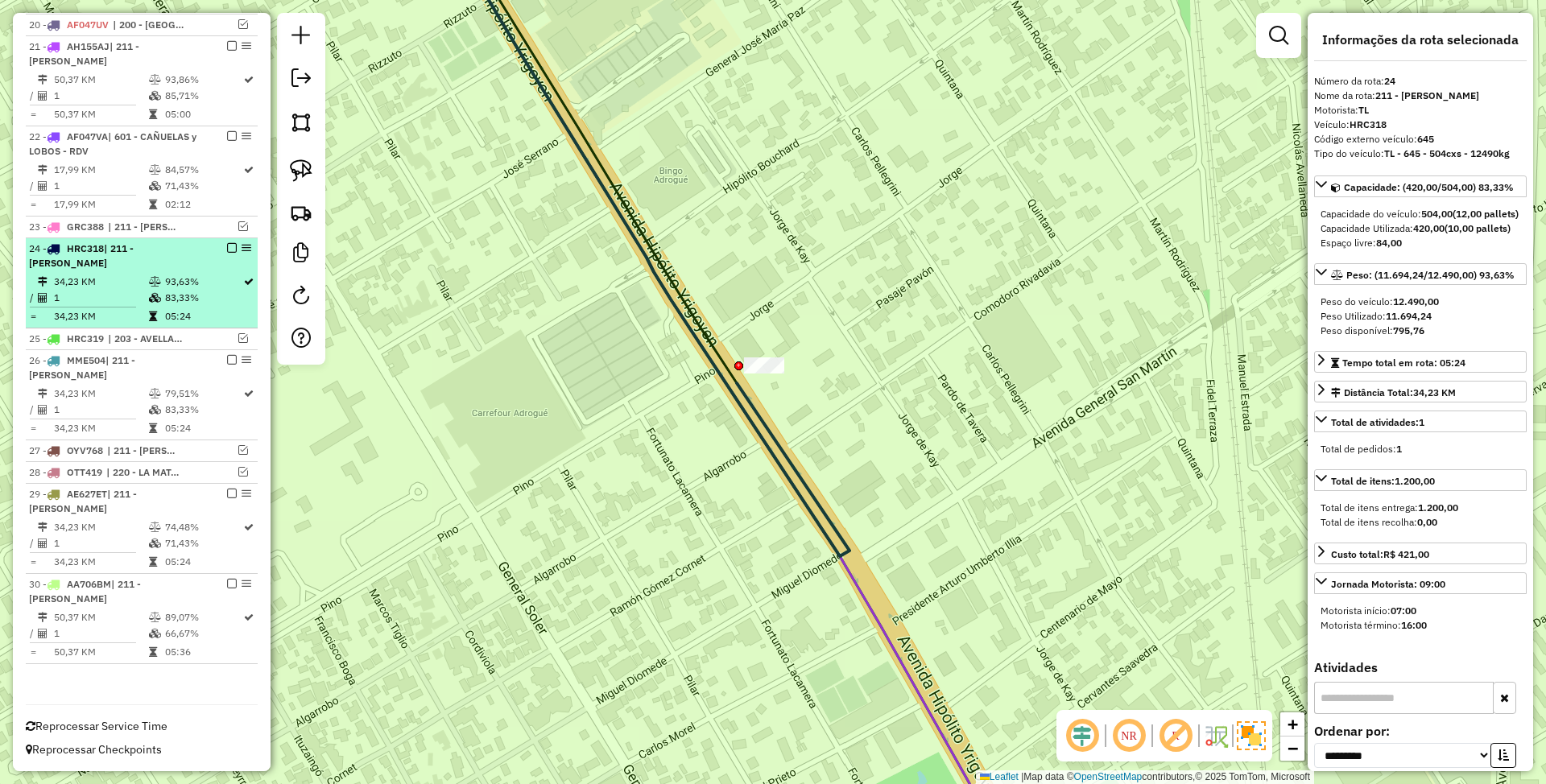
click at [229, 246] on em at bounding box center [231, 247] width 9 height 9
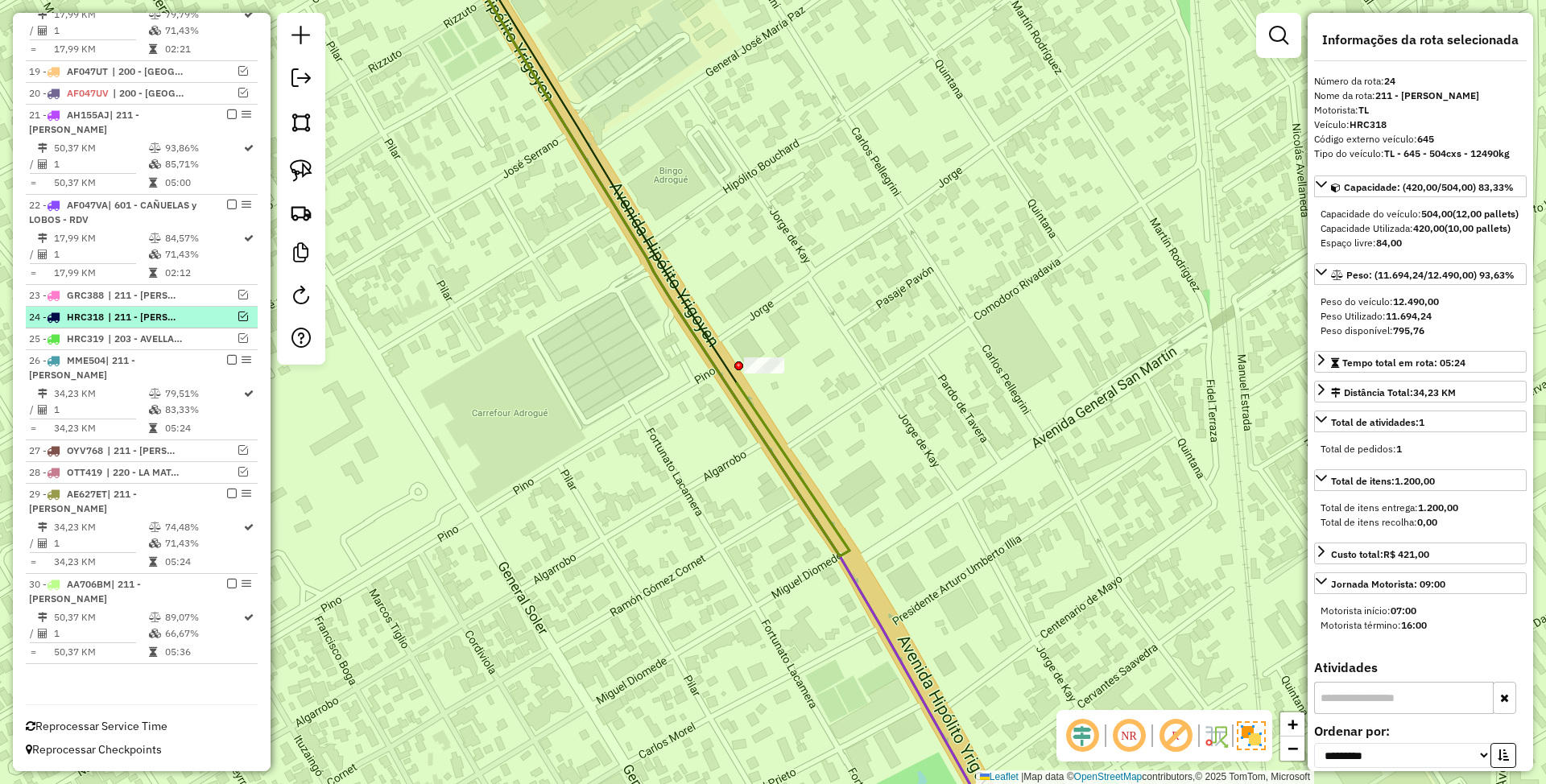
scroll to position [1105, 0]
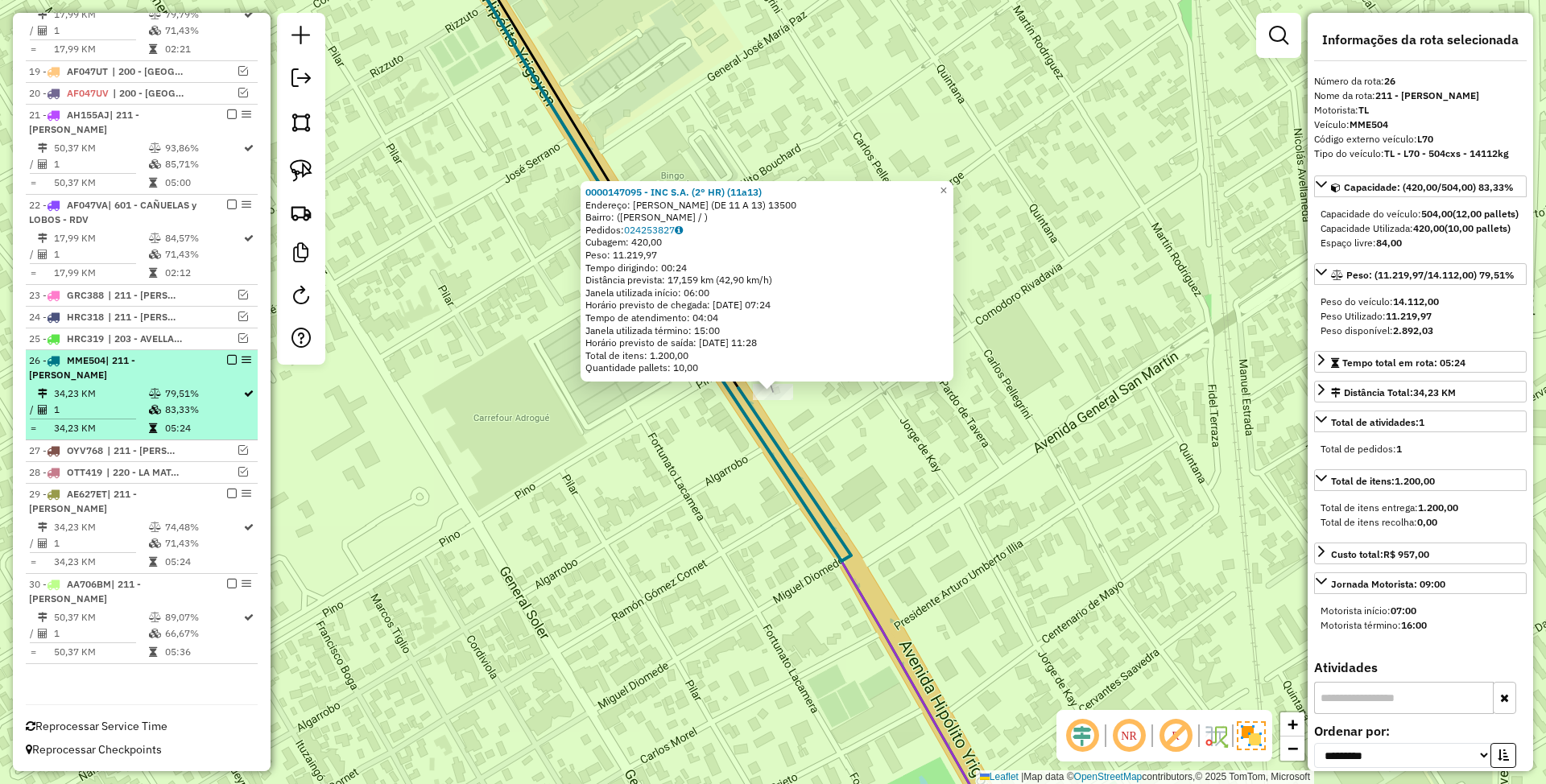
click at [229, 362] on em at bounding box center [231, 359] width 9 height 9
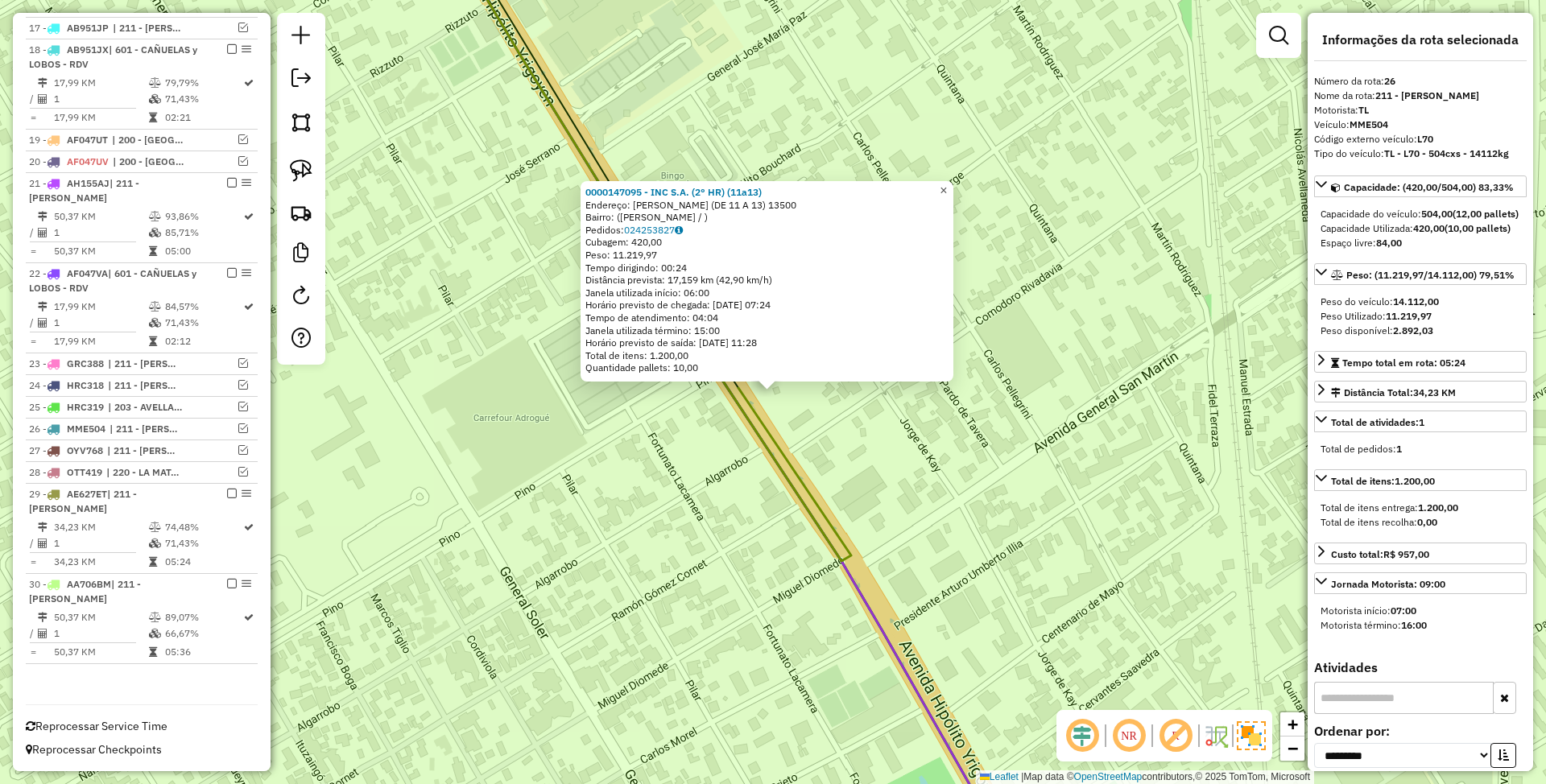
click at [947, 190] on span "×" at bounding box center [944, 191] width 8 height 13
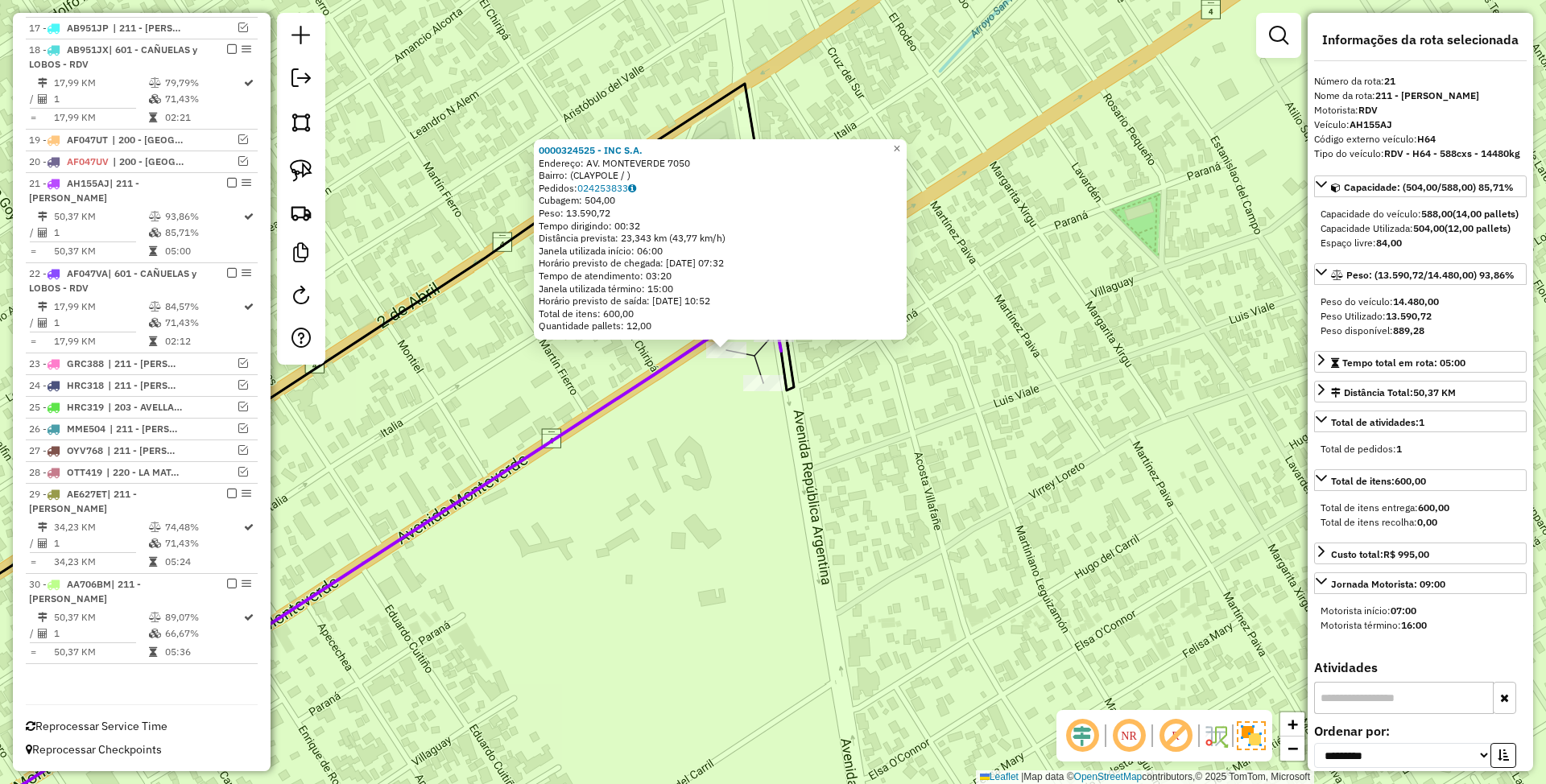
drag, startPoint x: 840, startPoint y: 587, endPoint x: 794, endPoint y: 545, distance: 62.3
click at [794, 545] on div "0000324525 - INC S.A. Endereço: AV. MONTEVERDE 7050 Bairro: (CLAYPOLE / ) Pedid…" at bounding box center [773, 392] width 1546 height 784
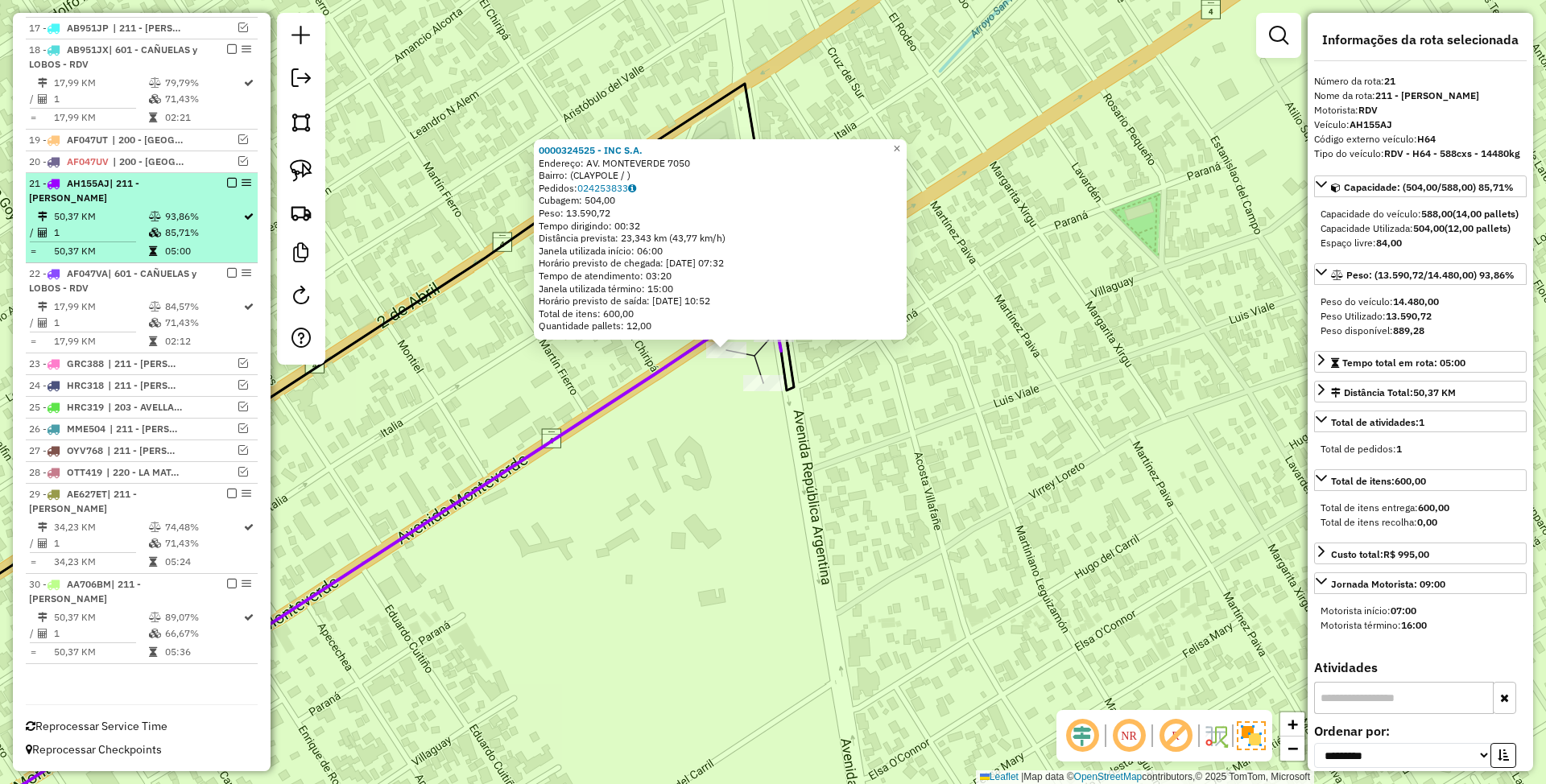
click at [227, 178] on em at bounding box center [231, 183] width 9 height 9
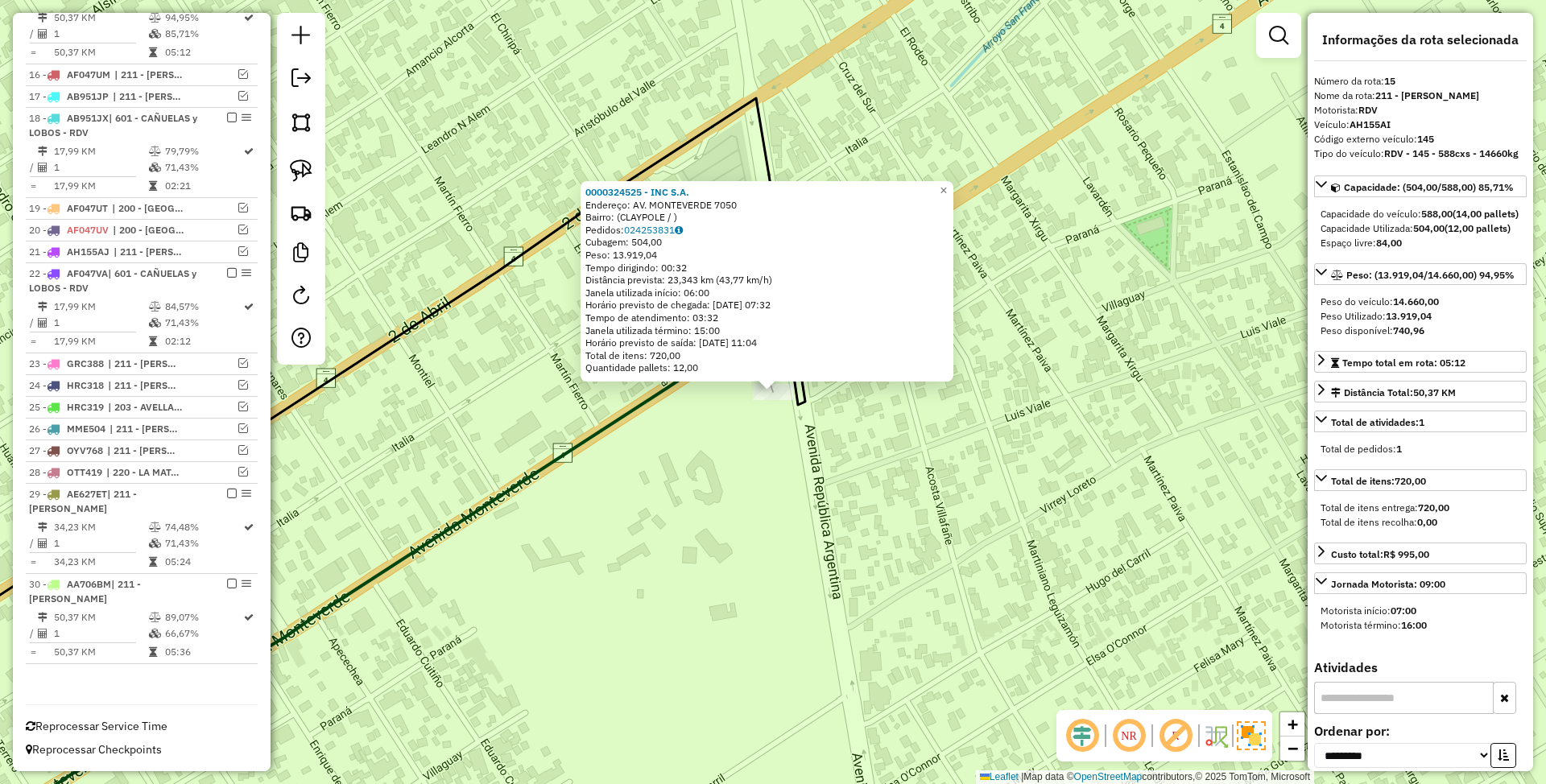
scroll to position [927, 0]
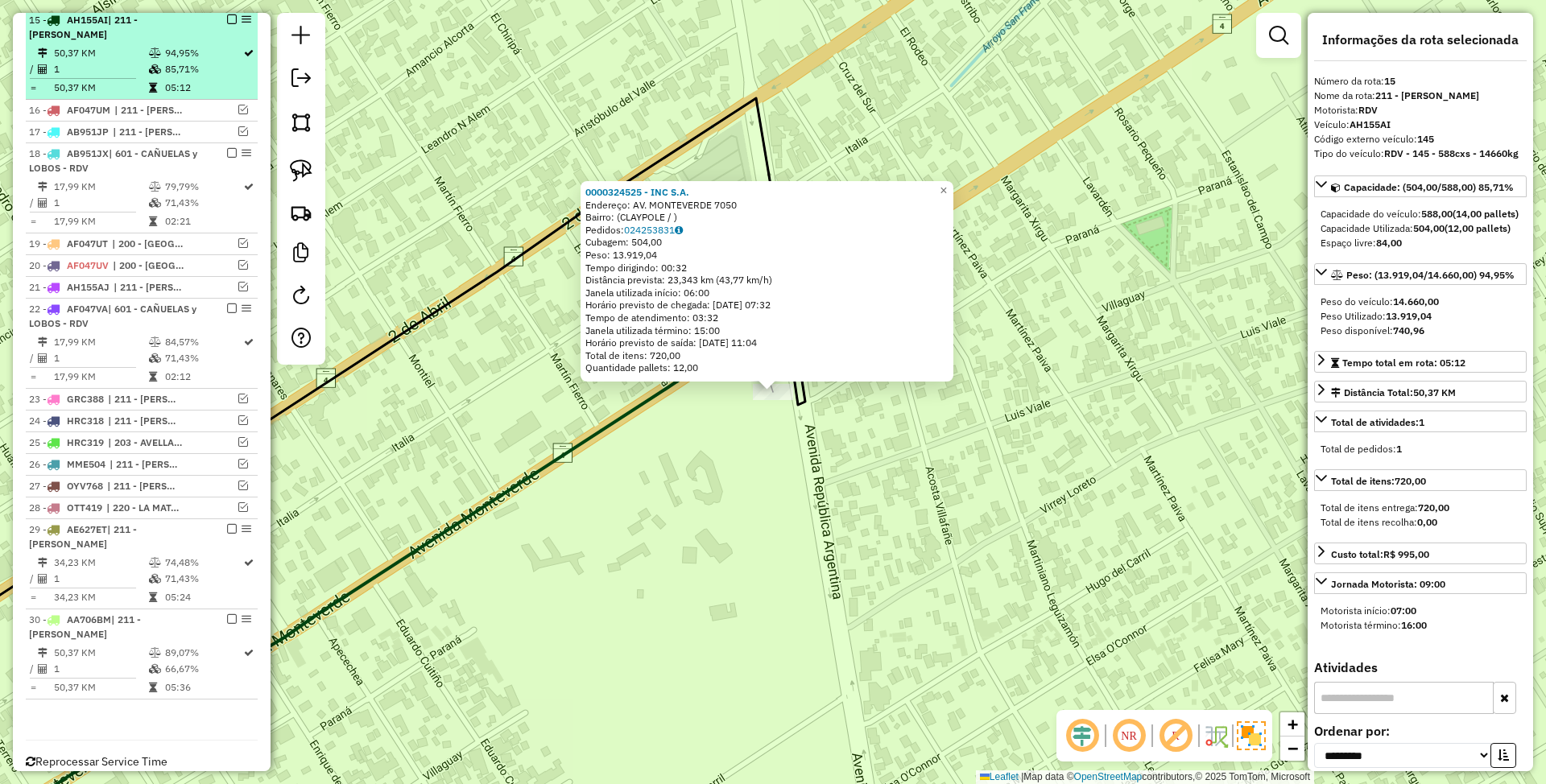
click at [230, 23] on em at bounding box center [231, 19] width 9 height 9
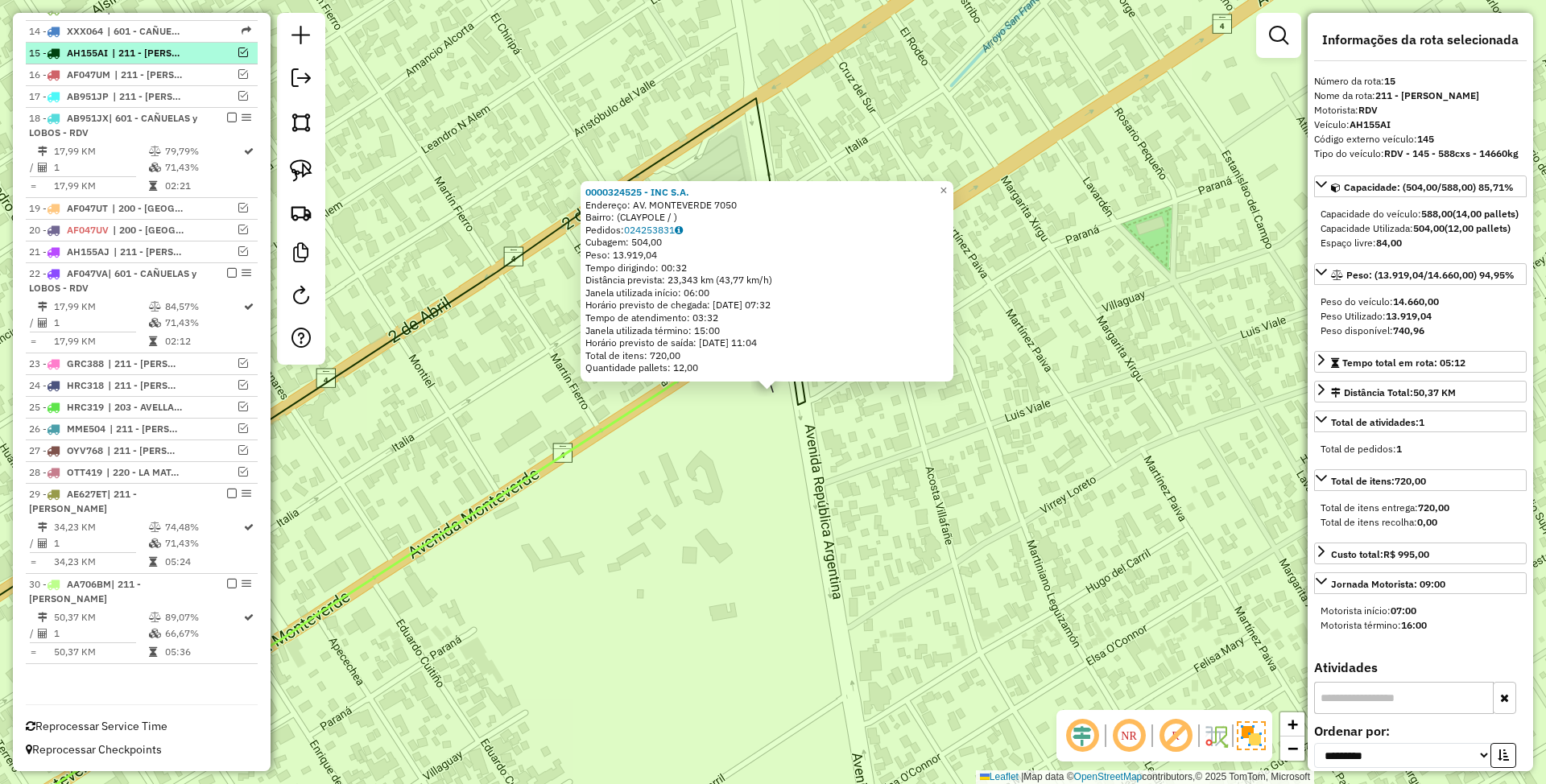
scroll to position [902, 0]
click at [947, 188] on span "×" at bounding box center [944, 191] width 8 height 13
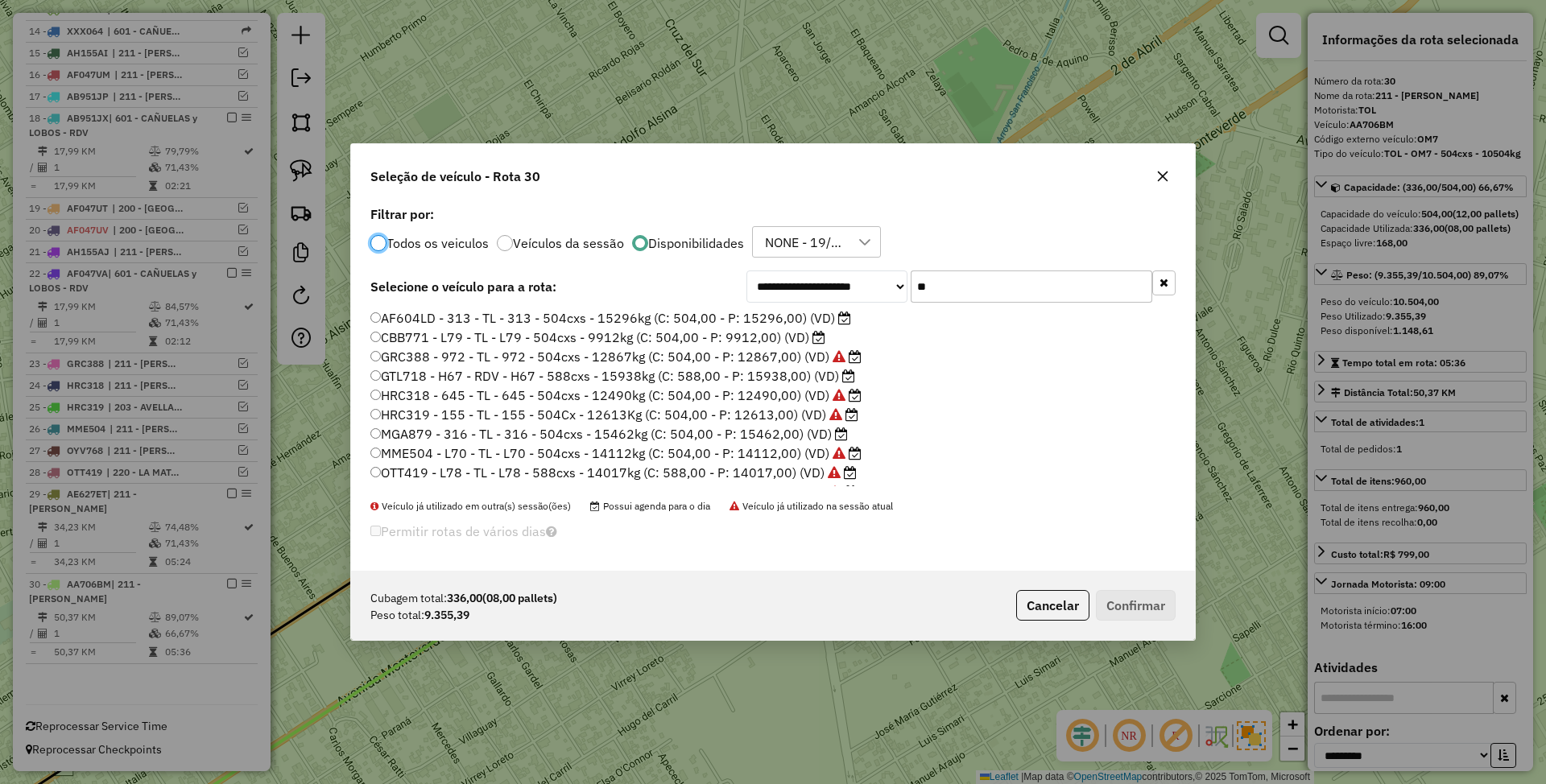
scroll to position [8, 5]
drag, startPoint x: 939, startPoint y: 284, endPoint x: 855, endPoint y: 278, distance: 84.2
click at [855, 278] on div "**********" at bounding box center [961, 286] width 429 height 32
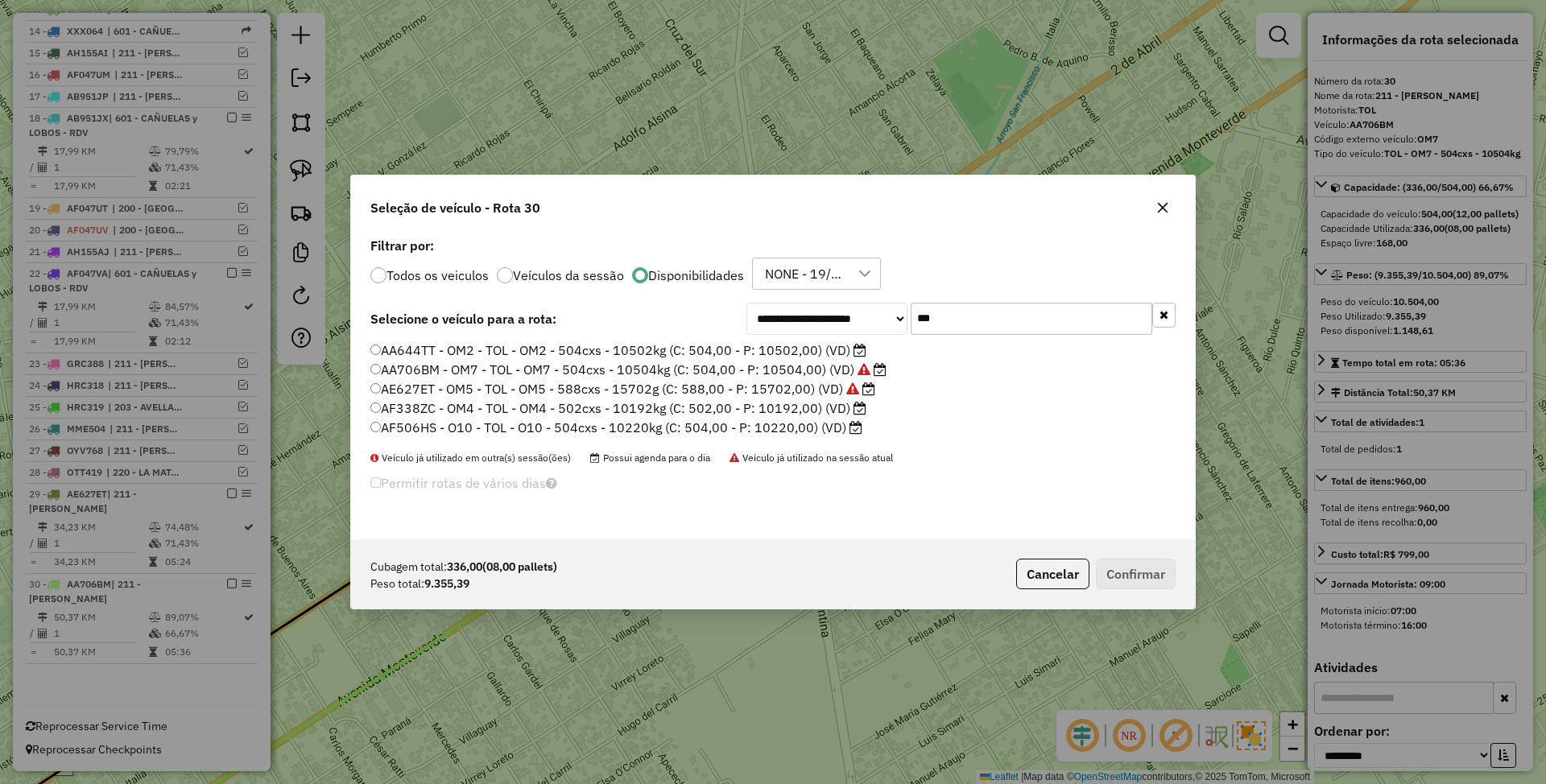
type input "***"
click at [808, 408] on label "AF338ZC - OM4 - TOL - OM4 - 502cxs - 10192kg (C: 502,00 - P: 10192,00) (VD)" at bounding box center [617, 408] width 496 height 19
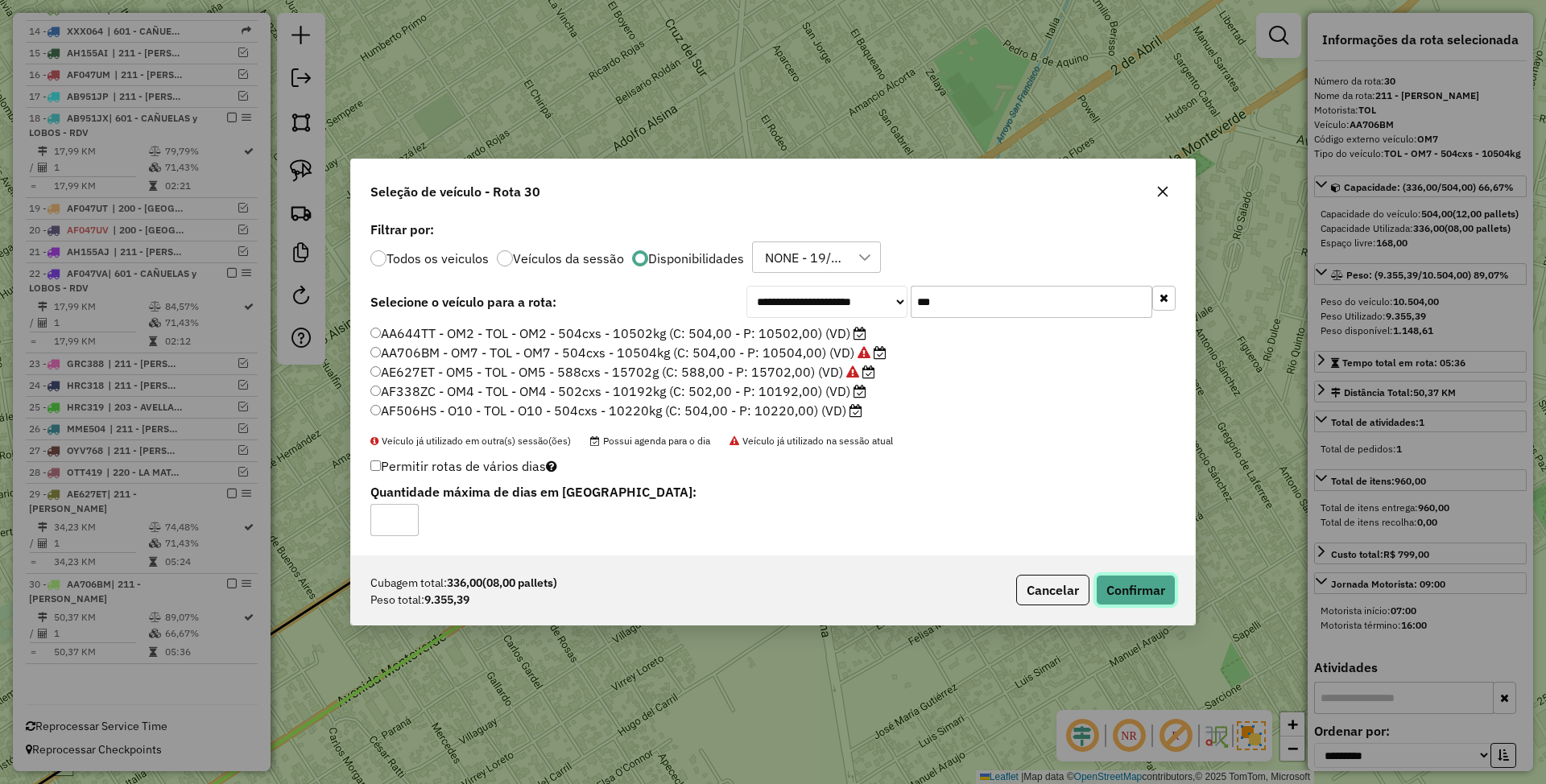
click at [1129, 588] on button "Confirmar" at bounding box center [1135, 590] width 80 height 30
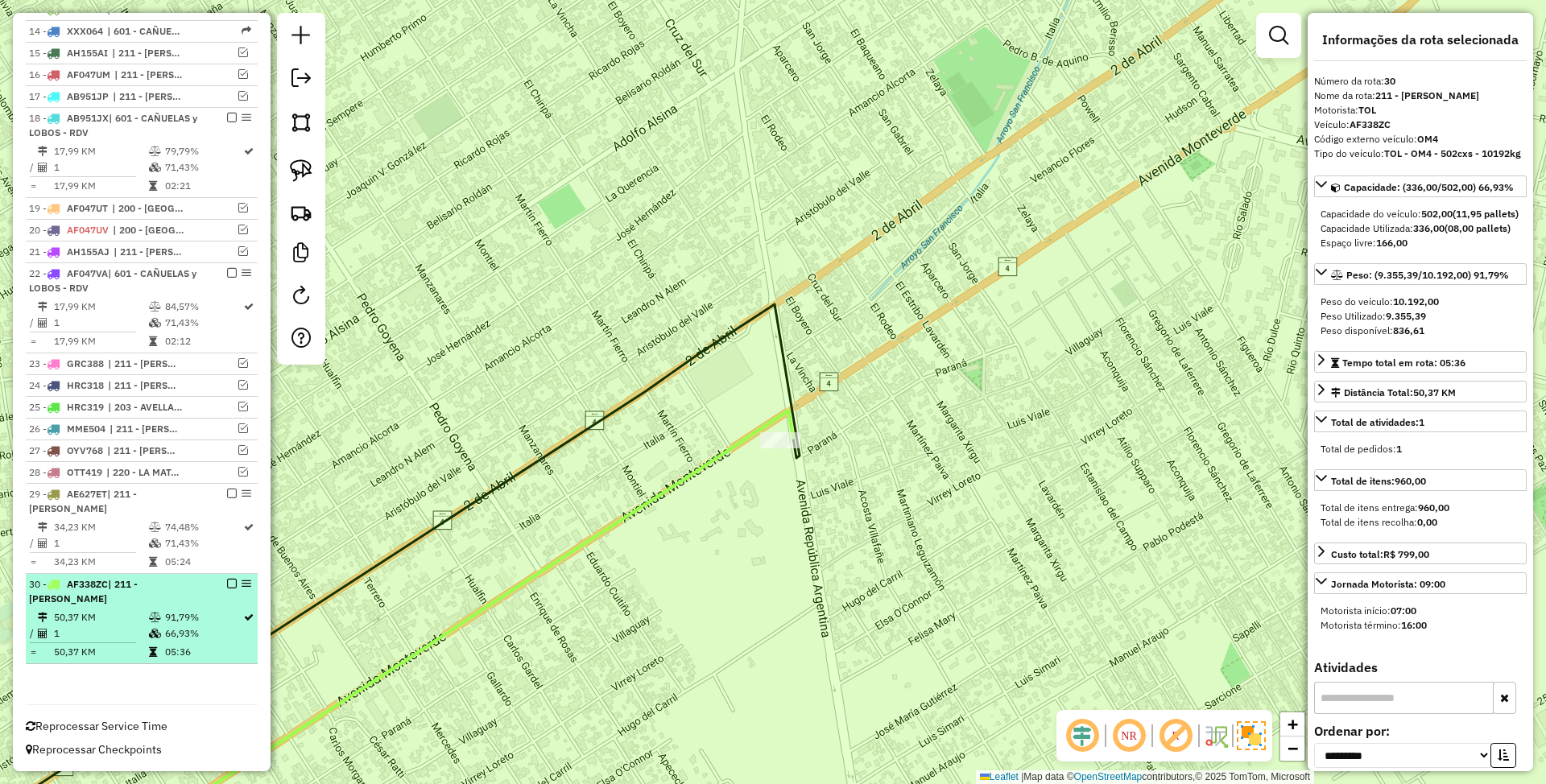
click at [230, 580] on em at bounding box center [231, 583] width 9 height 9
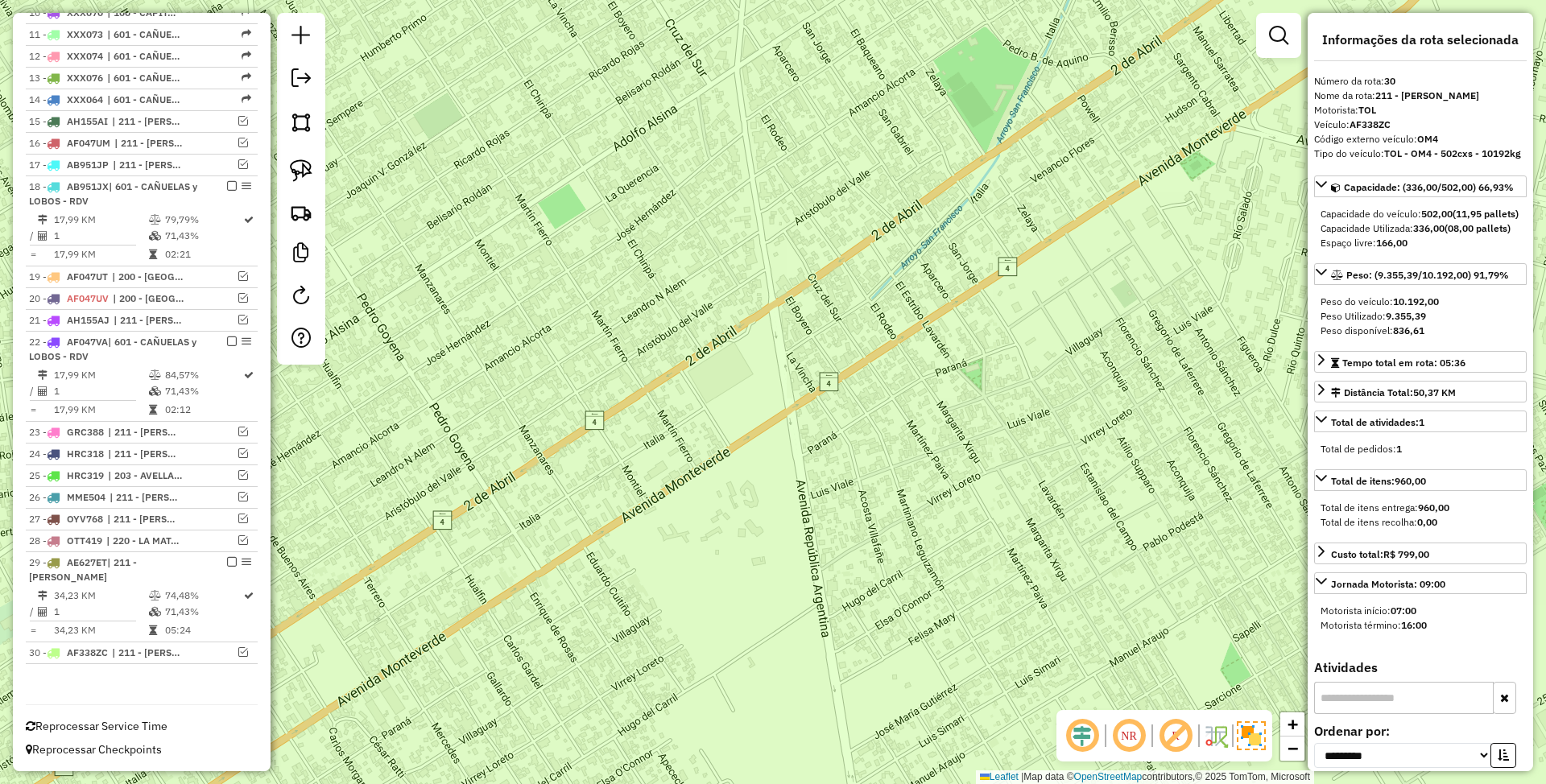
scroll to position [832, 0]
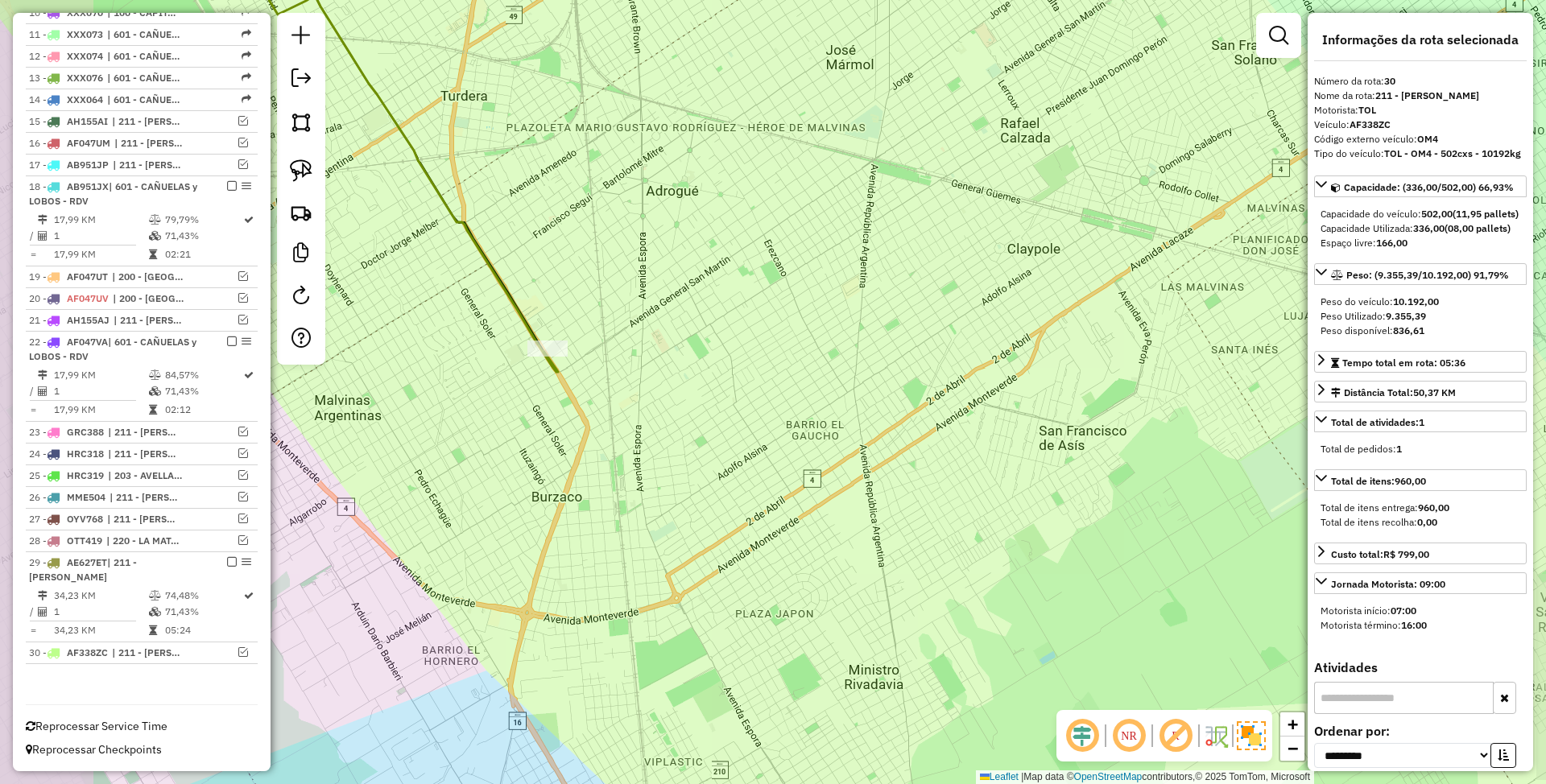
drag, startPoint x: 596, startPoint y: 510, endPoint x: 1089, endPoint y: 635, distance: 508.6
click at [1089, 635] on div "Janela de atendimento Grade de atendimento Capacidade Transportadoras Veículos …" at bounding box center [773, 392] width 1546 height 784
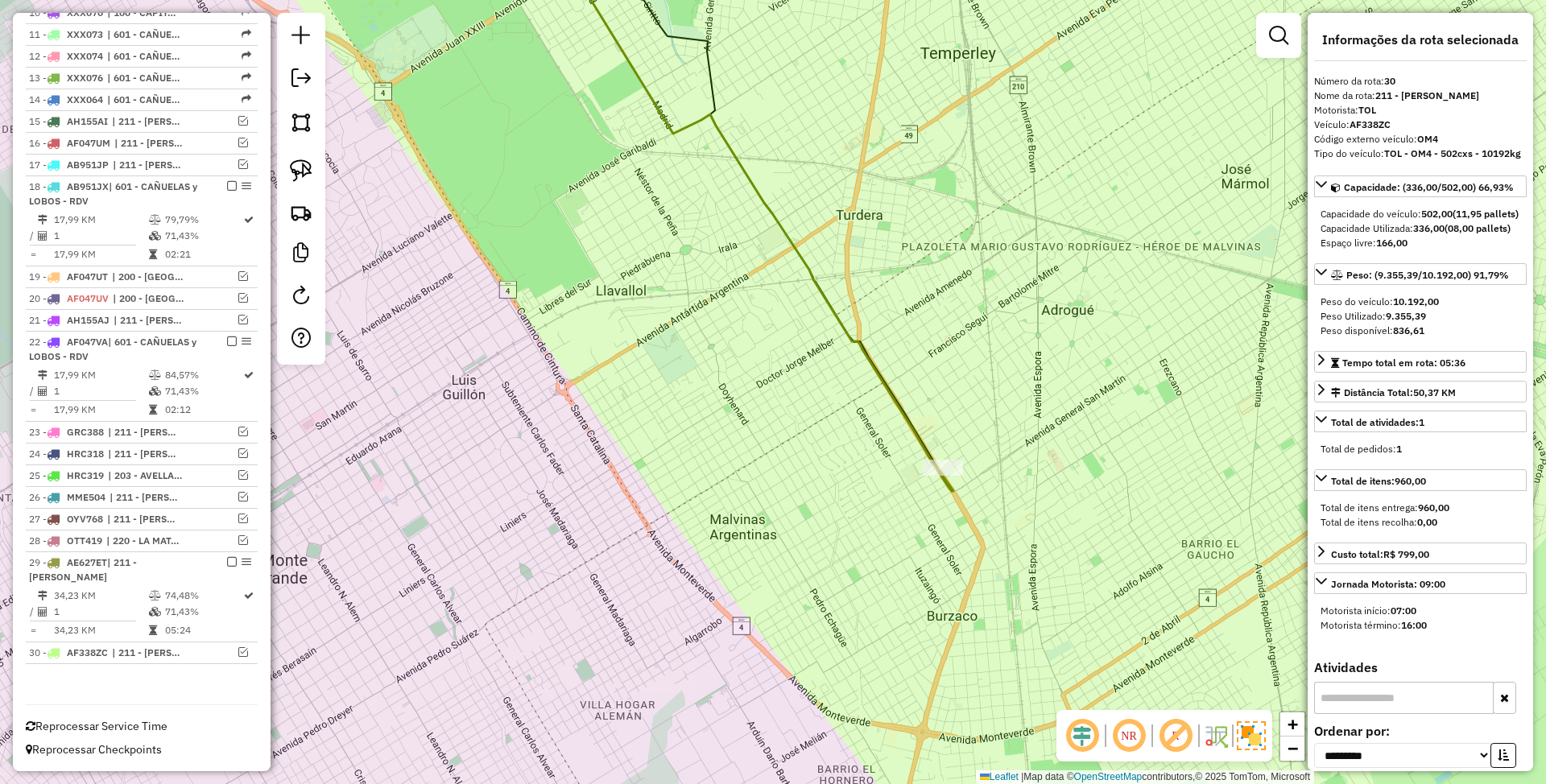
click at [910, 420] on icon at bounding box center [763, 206] width 381 height 570
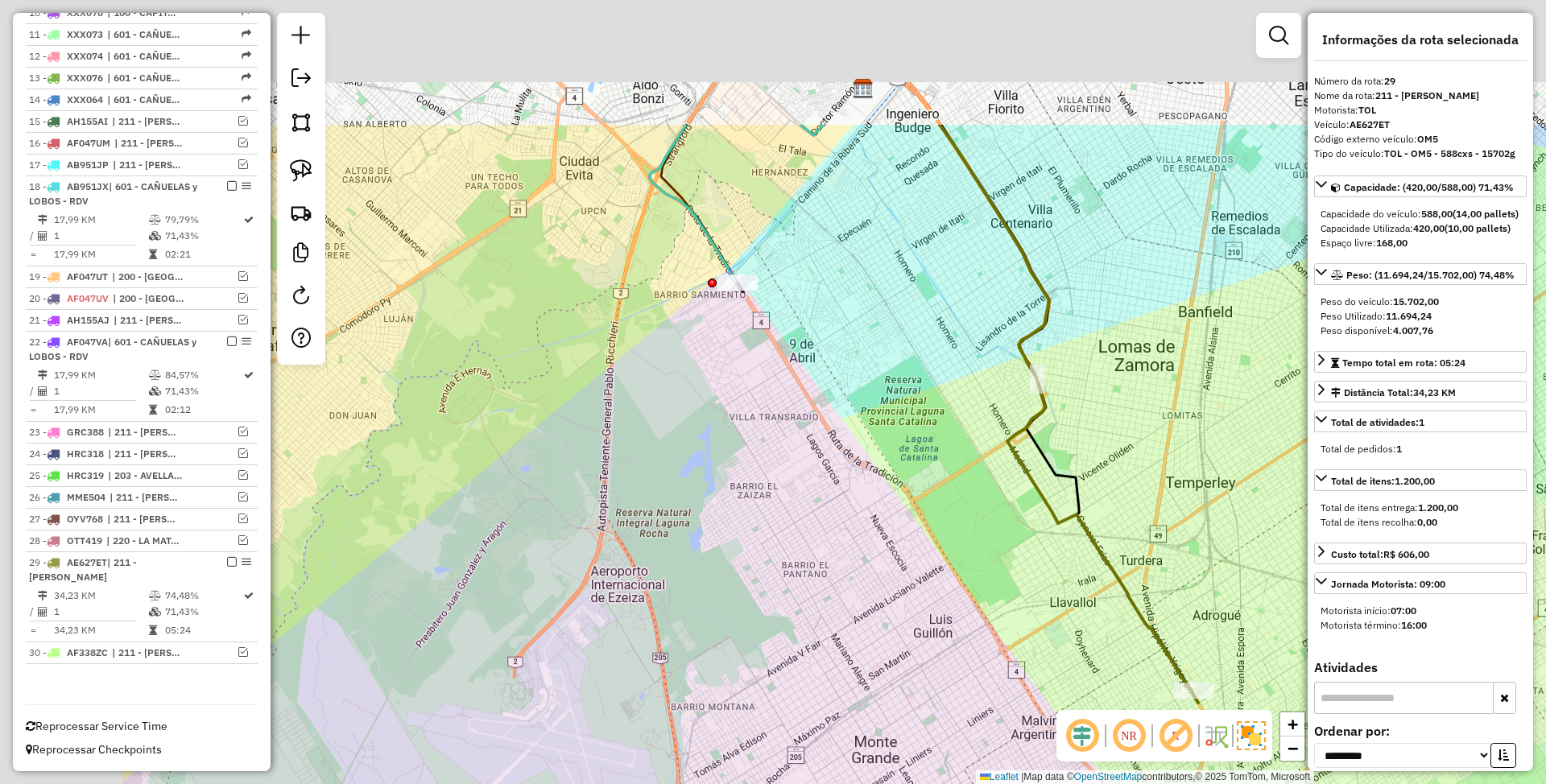
drag, startPoint x: 893, startPoint y: 465, endPoint x: 987, endPoint y: 577, distance: 146.2
click at [987, 577] on div "Janela de atendimento Grade de atendimento Capacidade Transportadoras Veículos …" at bounding box center [773, 392] width 1546 height 784
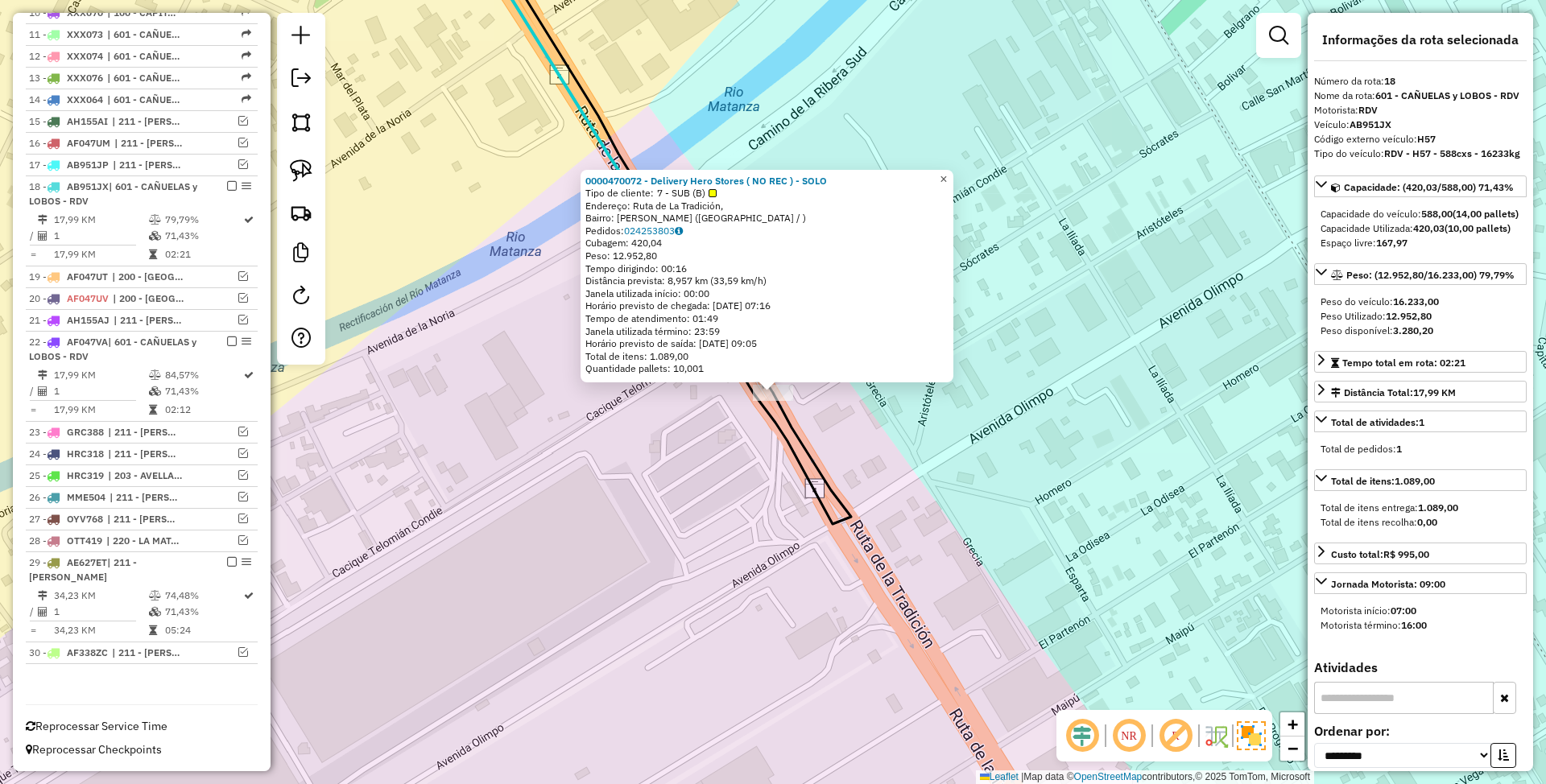
click at [947, 175] on span "×" at bounding box center [944, 179] width 8 height 13
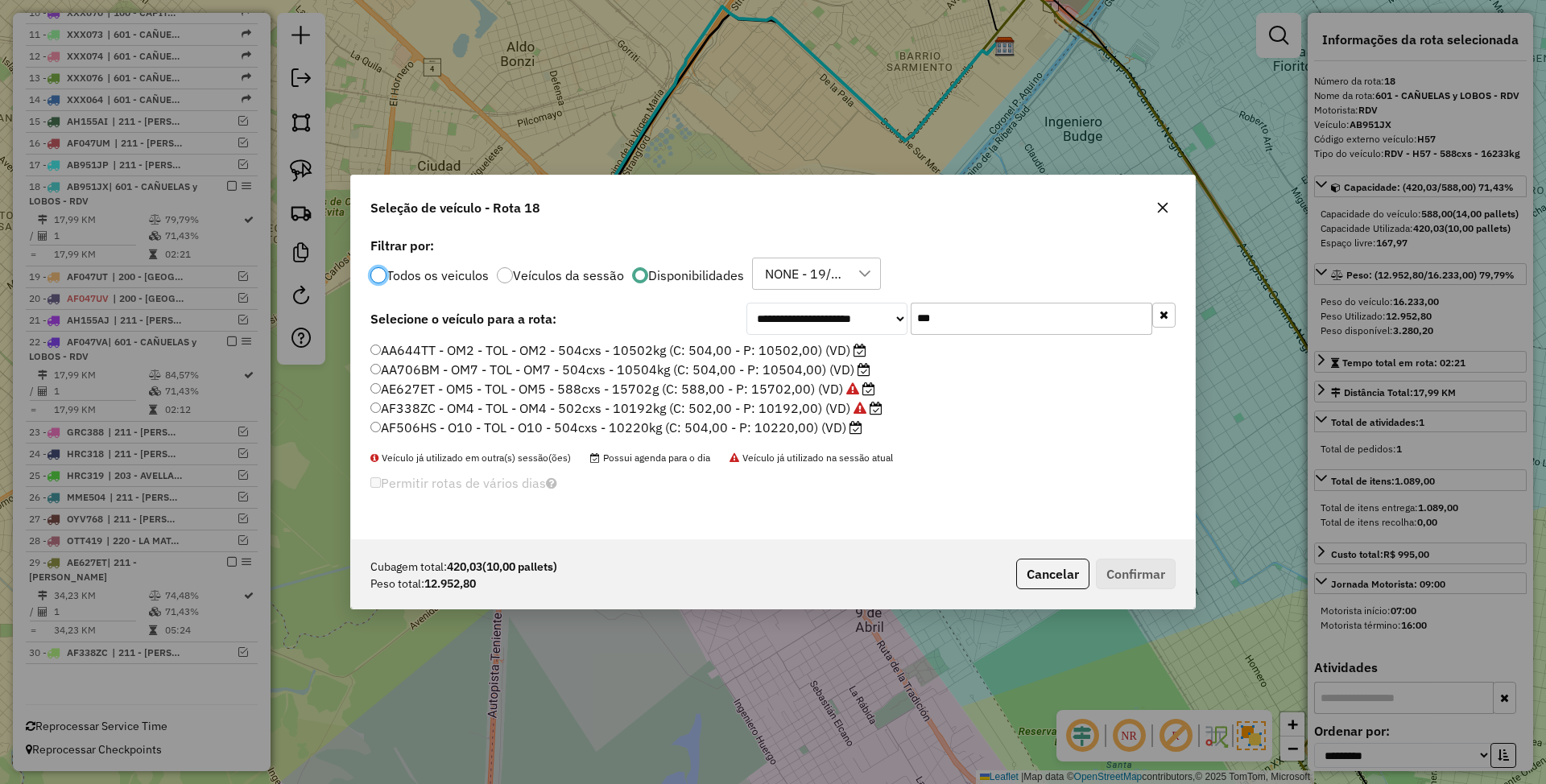
scroll to position [8, 5]
drag, startPoint x: 856, startPoint y: 312, endPoint x: 838, endPoint y: 311, distance: 18.0
click at [838, 311] on div "**********" at bounding box center [961, 319] width 429 height 32
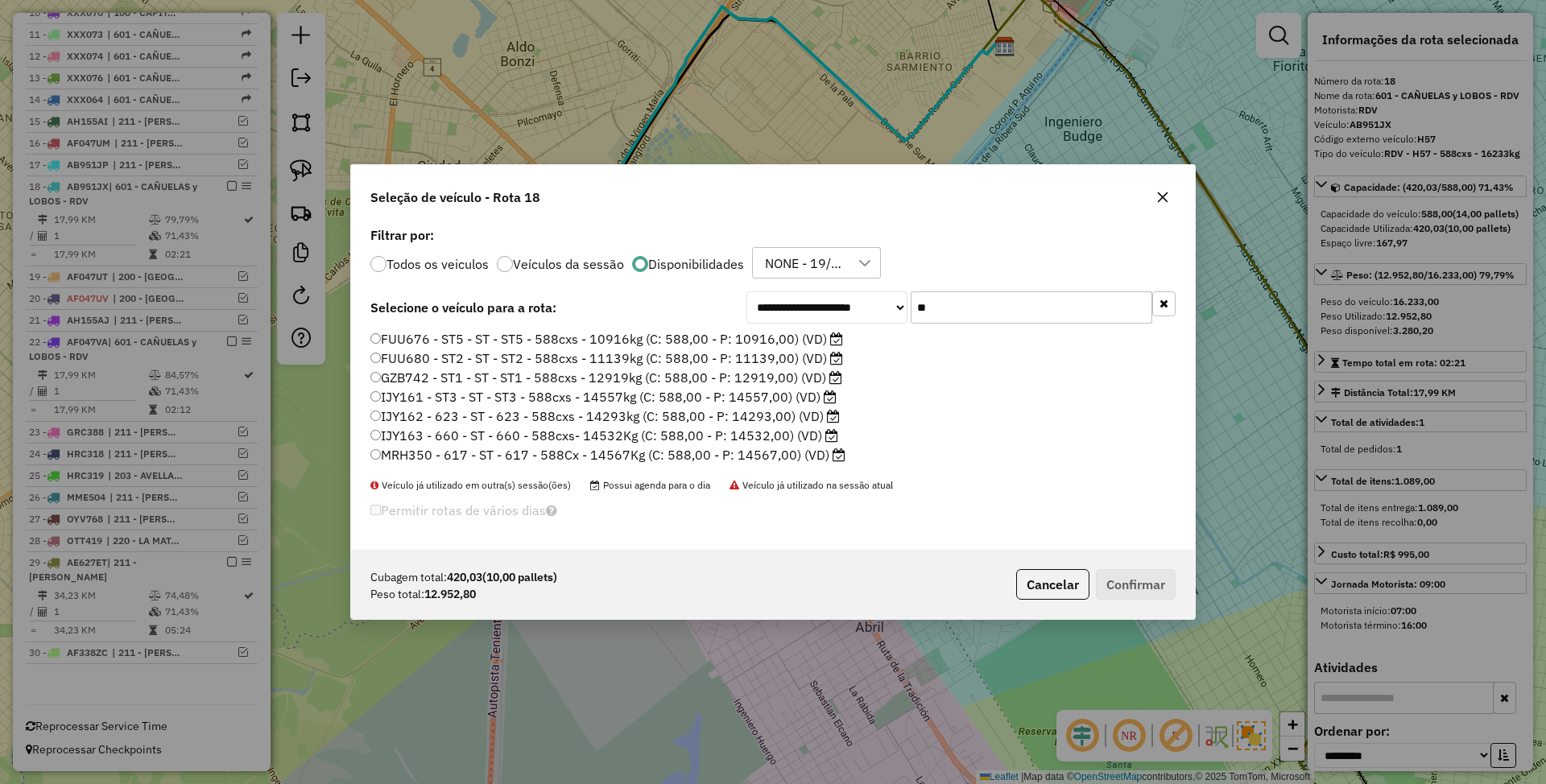
type input "**"
click at [778, 393] on label "IJY161 - ST3 - ST - ST3 - 588cxs - 14557kg (C: 588,00 - P: 14557,00) (VD)" at bounding box center [602, 396] width 466 height 19
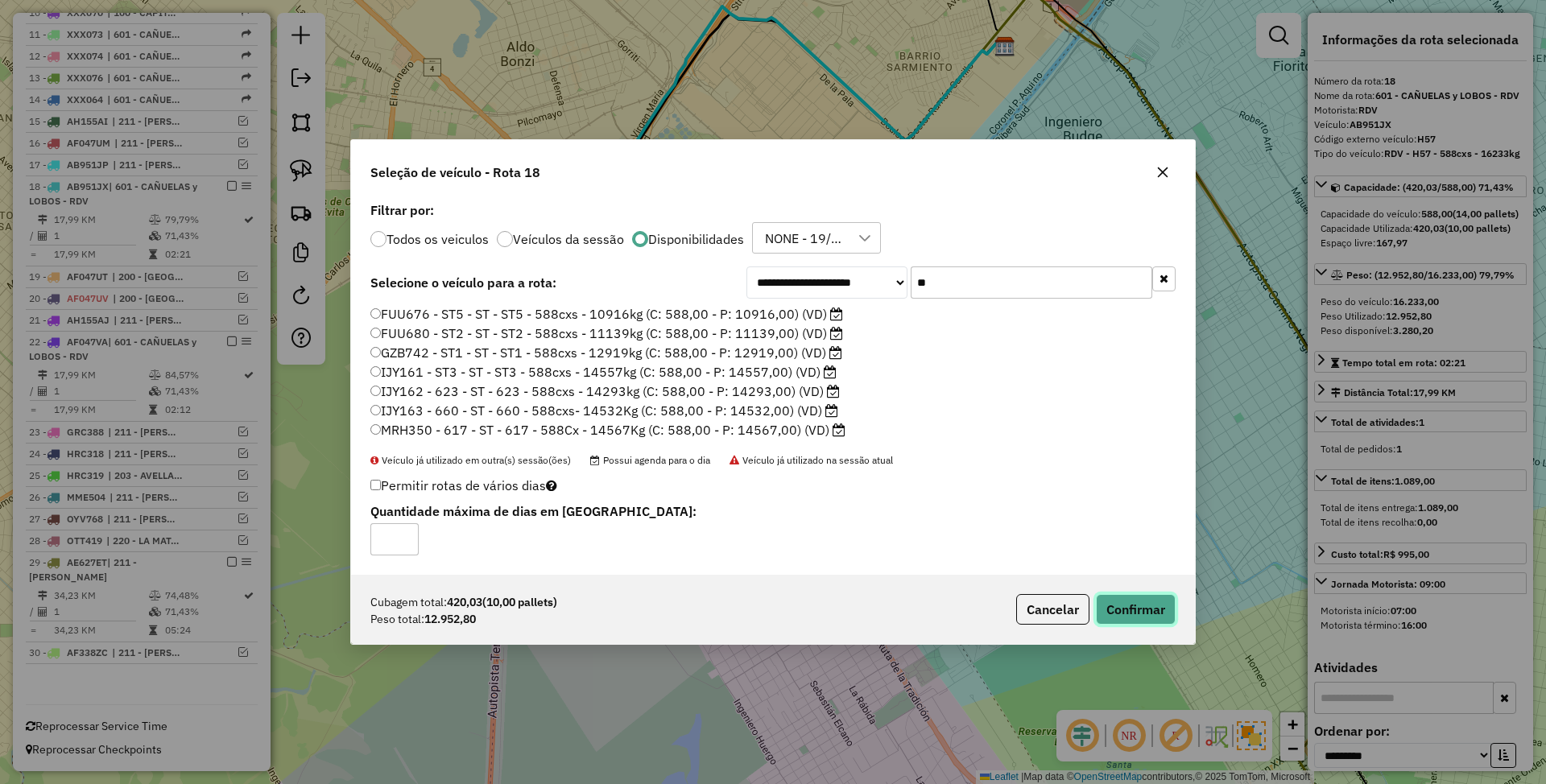
click at [1113, 606] on button "Confirmar" at bounding box center [1135, 609] width 80 height 30
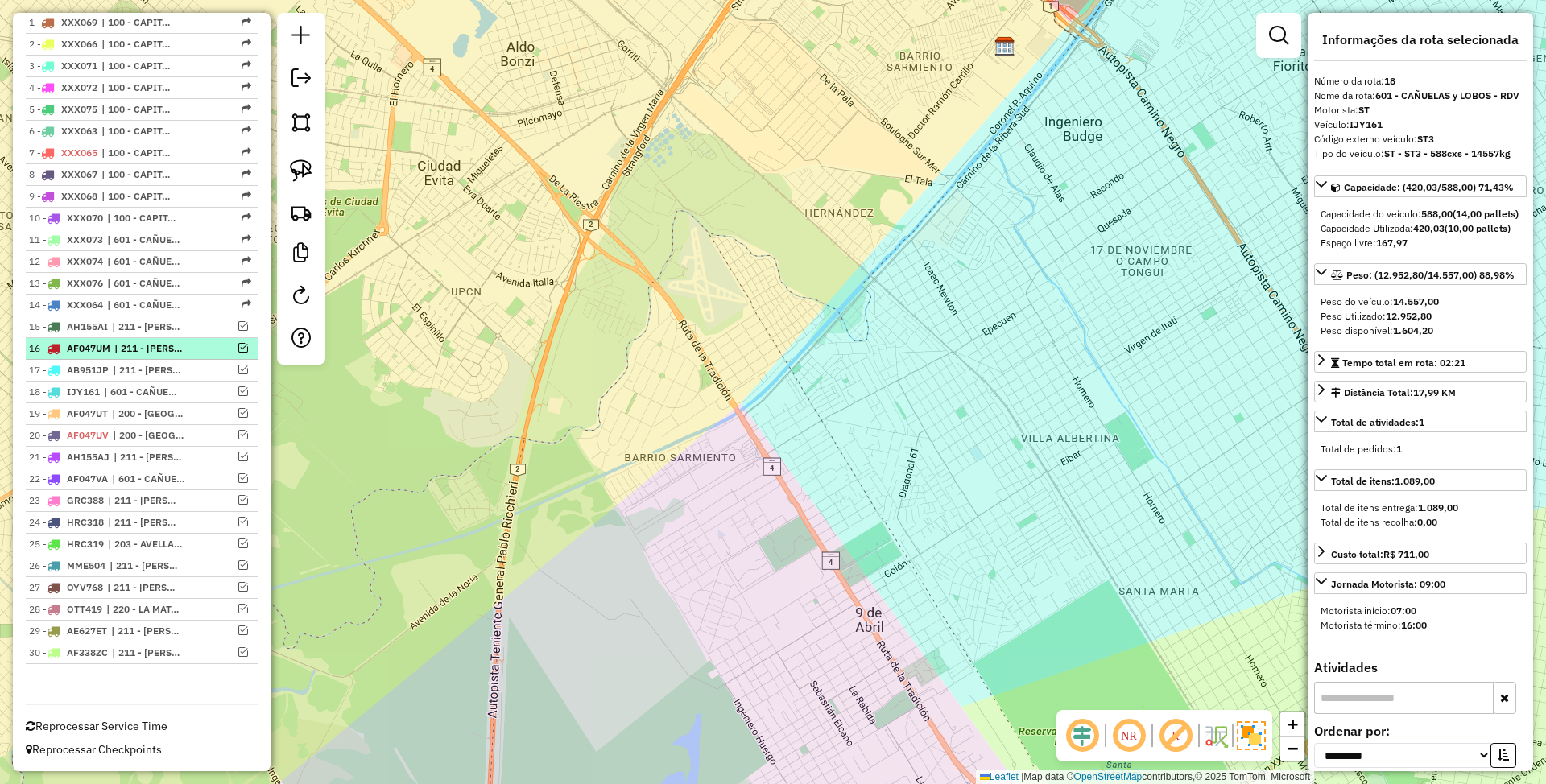
scroll to position [0, 0]
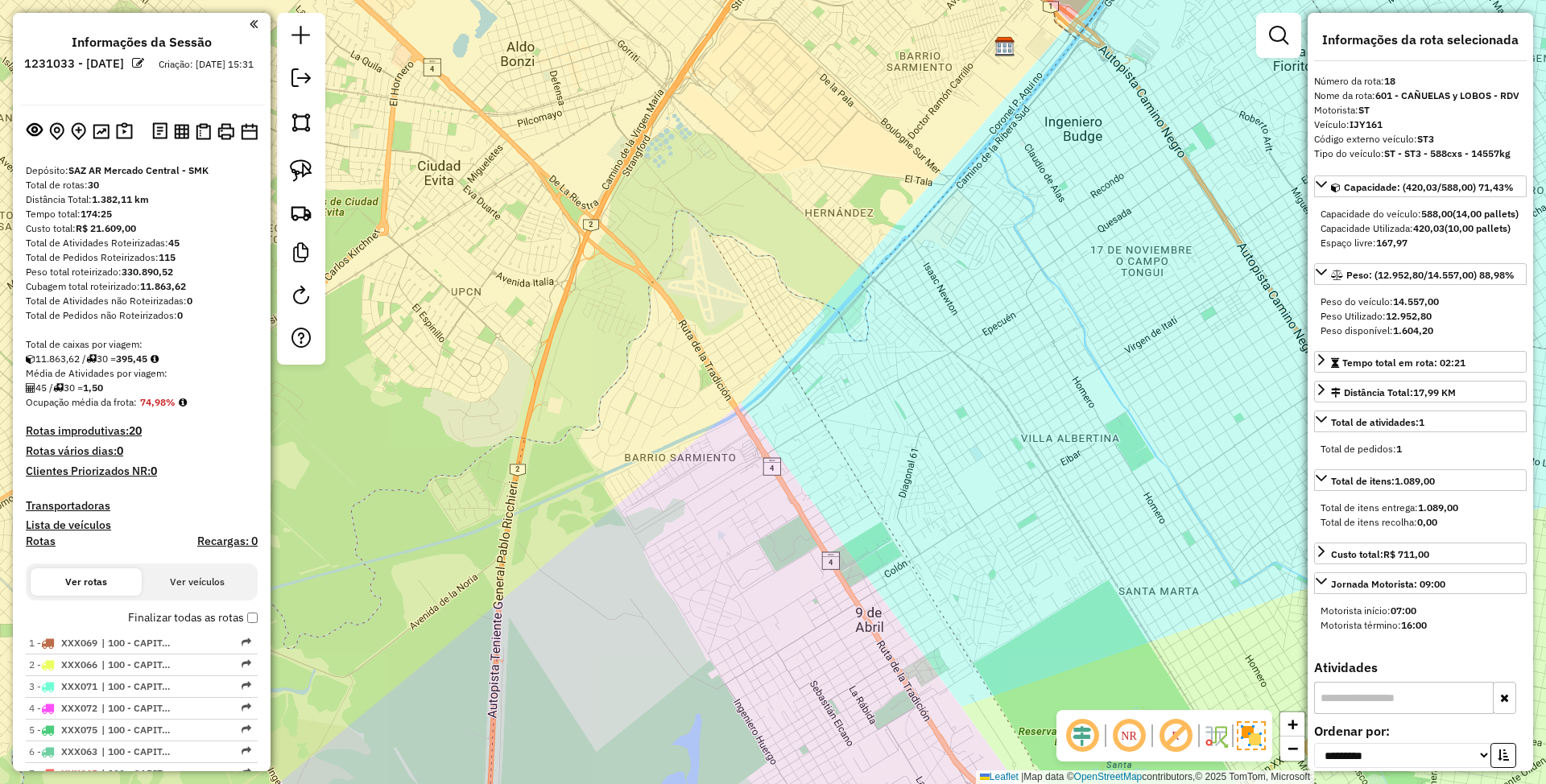
click at [76, 503] on h4 "Transportadoras" at bounding box center [141, 505] width 231 height 13
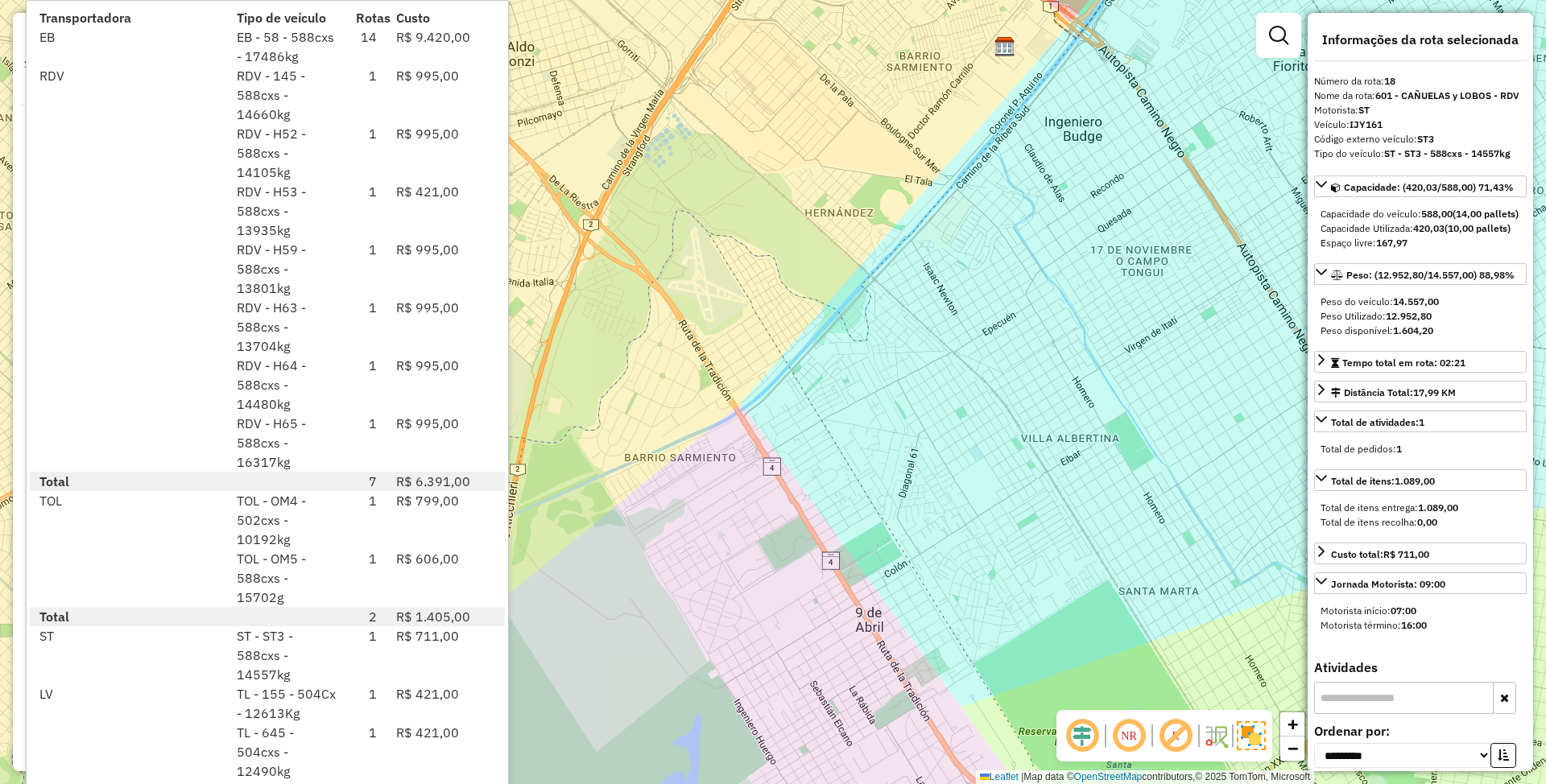
click at [158, 286] on div at bounding box center [128, 268] width 197 height 58
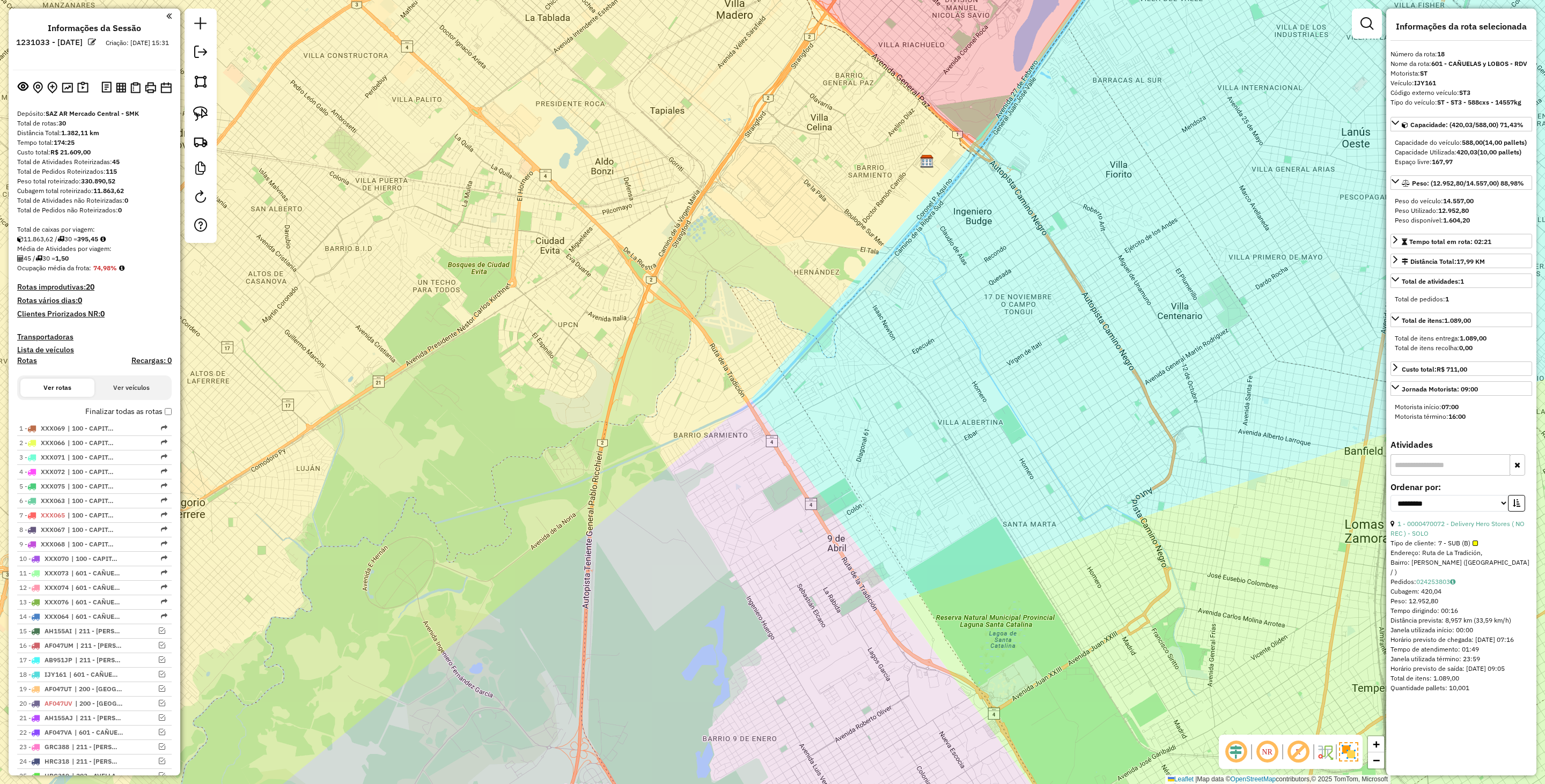
click at [41, 335] on h4 "Transportadoras" at bounding box center [94, 337] width 154 height 9
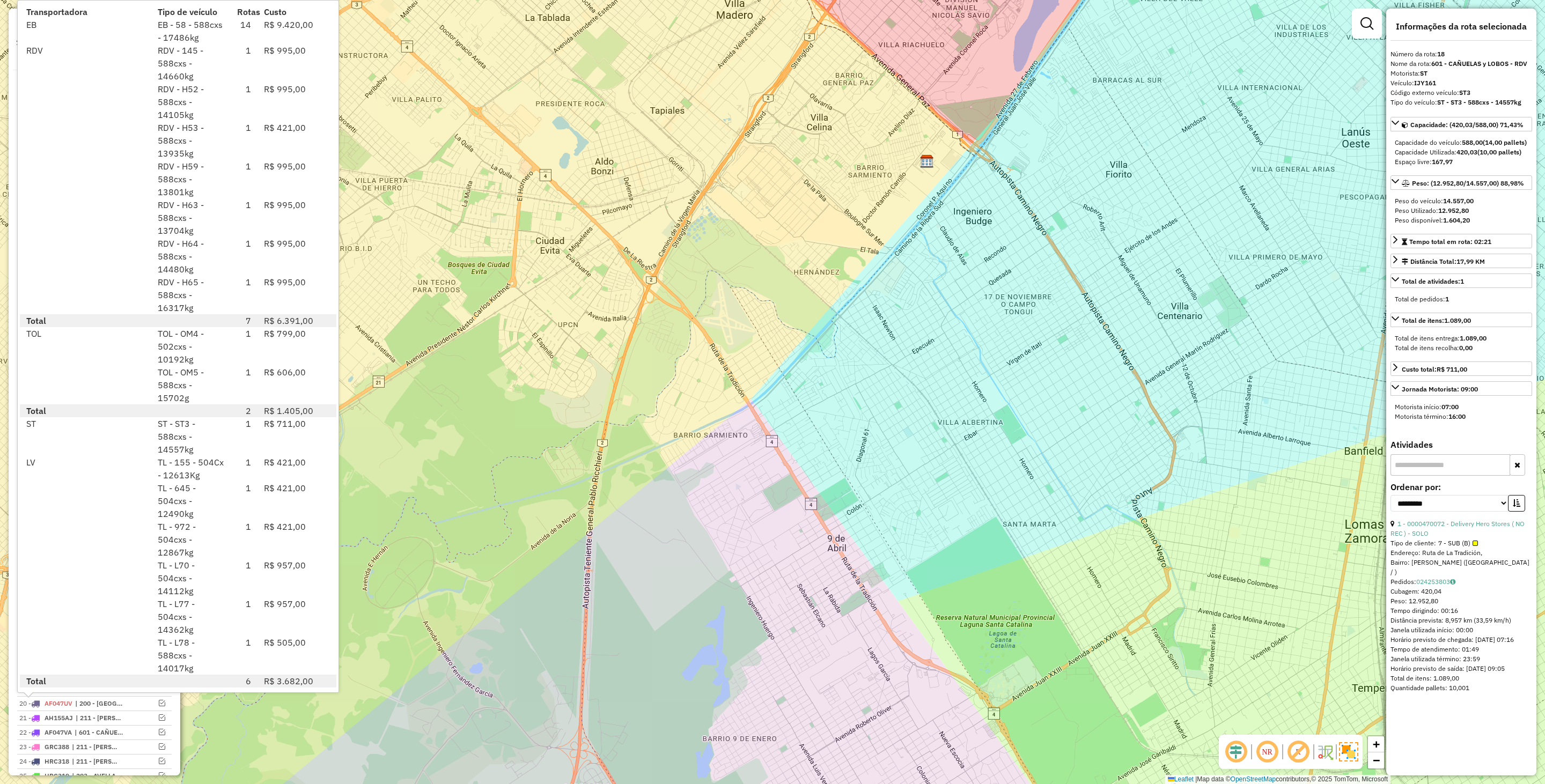
click at [928, 474] on div "Janela de atendimento Grade de atendimento Capacidade Transportadoras Veículos …" at bounding box center [772, 392] width 1545 height 784
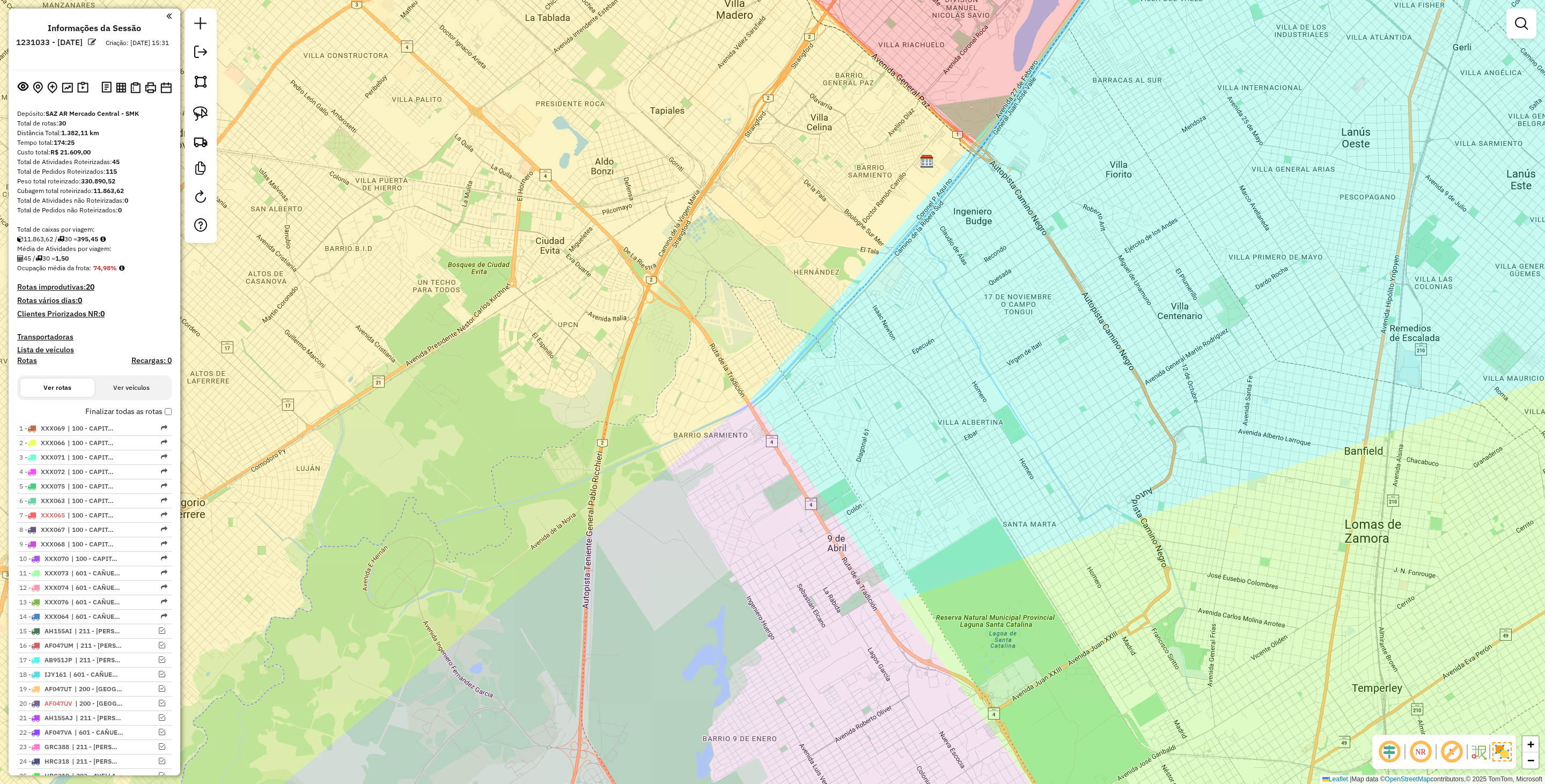
click at [114, 340] on h4 "Transportadoras" at bounding box center [94, 337] width 154 height 9
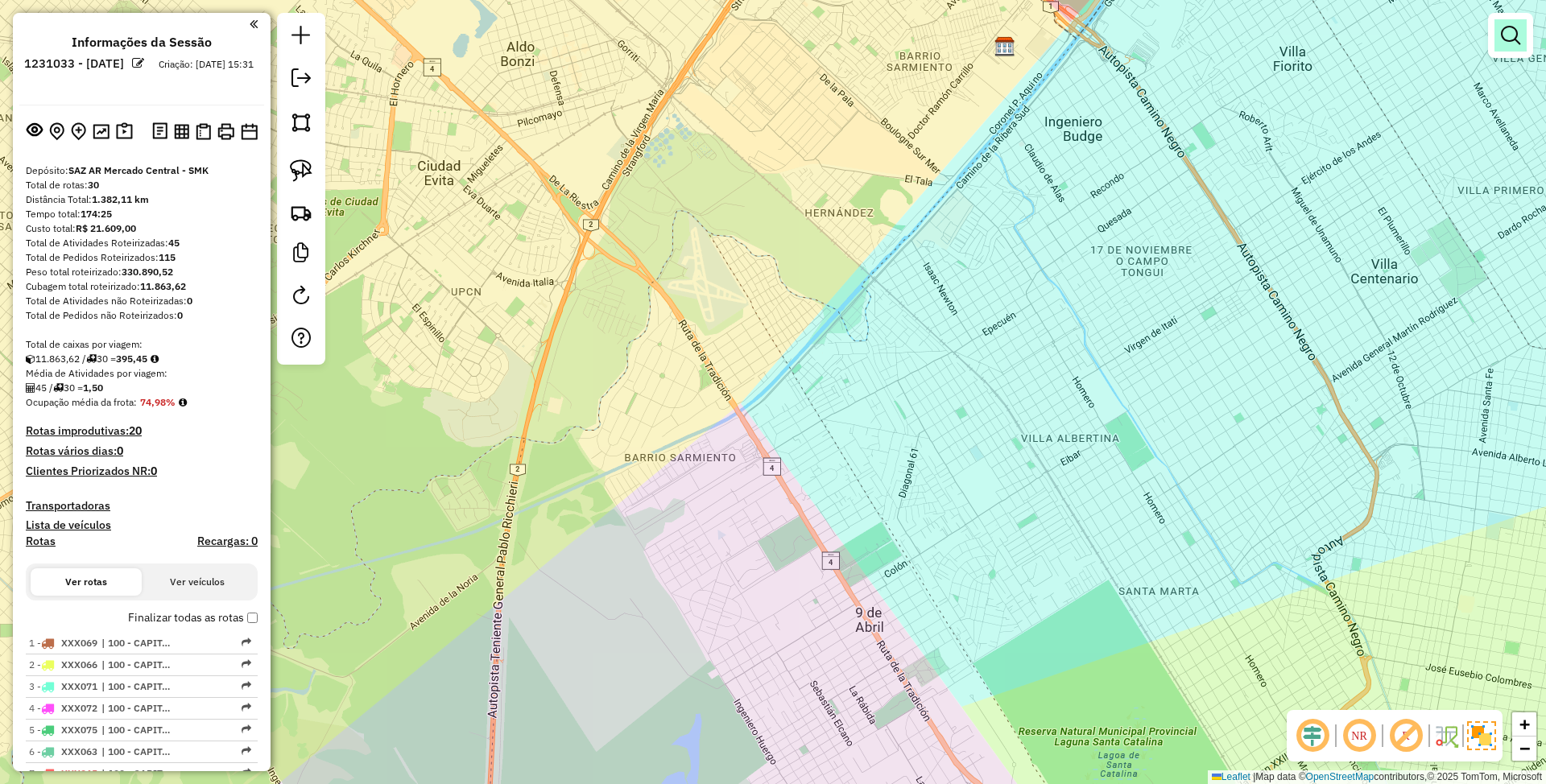
click at [1514, 29] on em at bounding box center [1510, 35] width 19 height 19
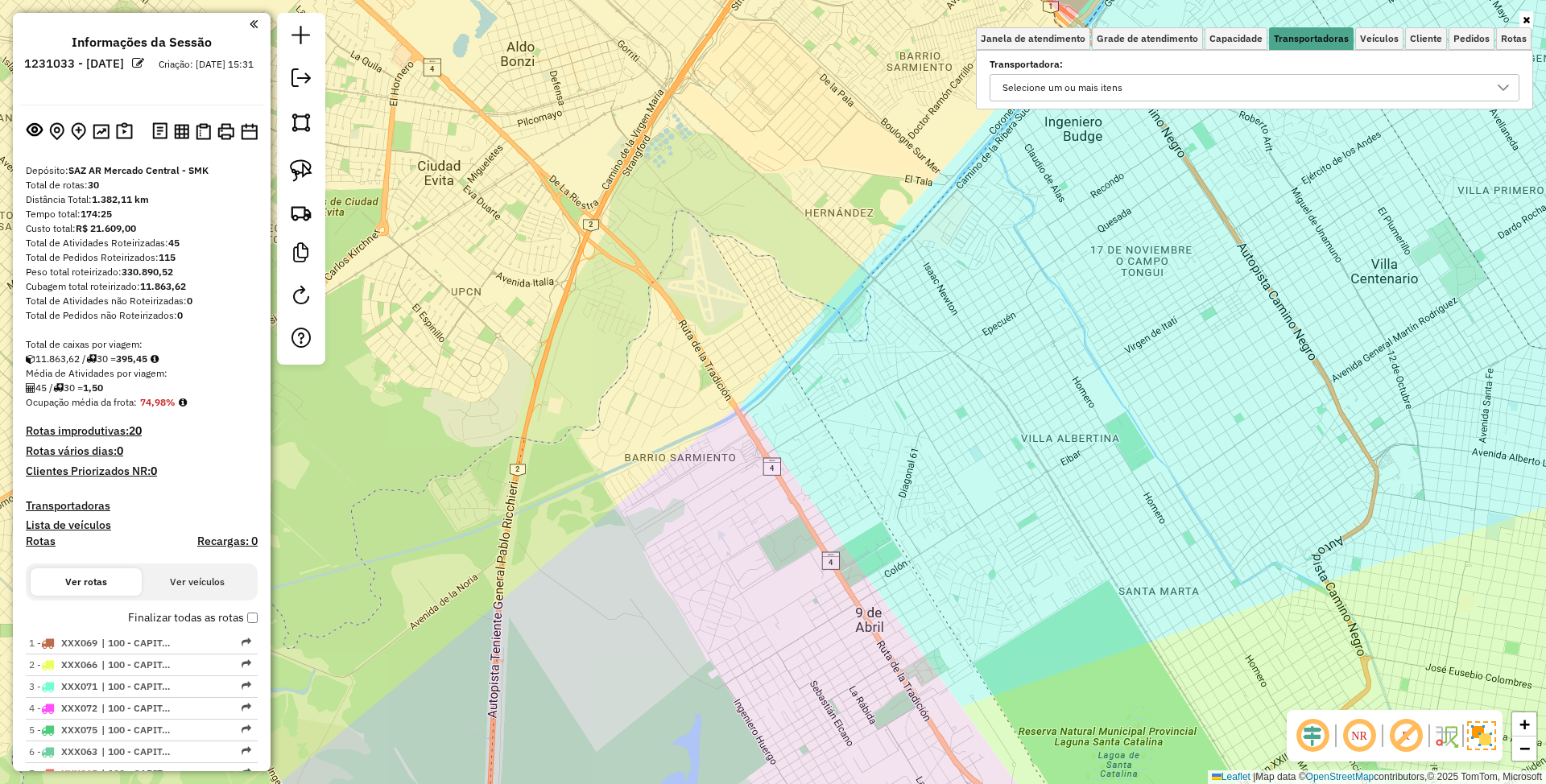
click at [1261, 83] on div "Selecione um ou mais itens" at bounding box center [1242, 87] width 491 height 26
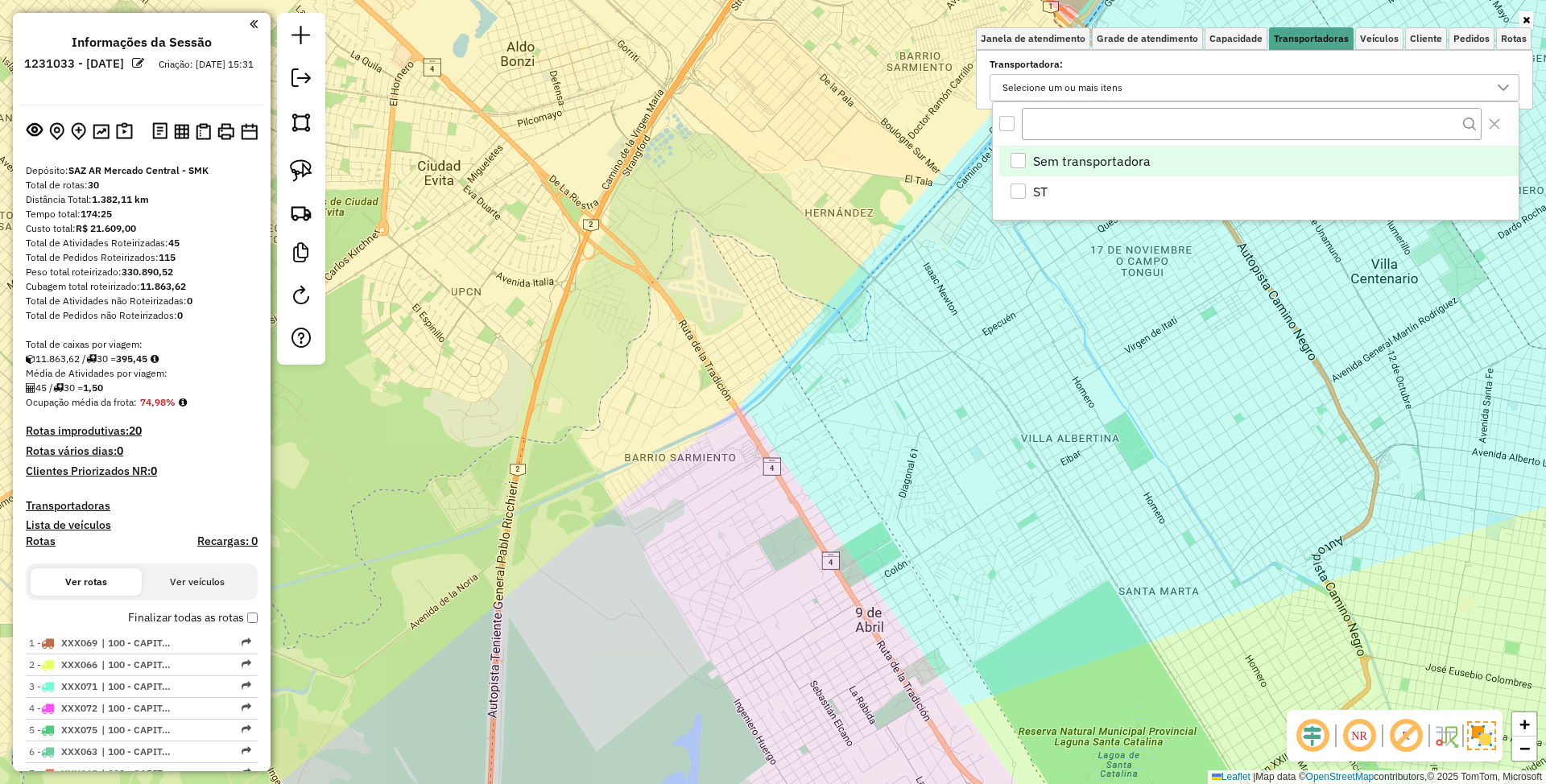
click at [1135, 372] on div "Janela de atendimento Grade de atendimento Capacidade Transportadoras Veículos …" at bounding box center [773, 392] width 1546 height 784
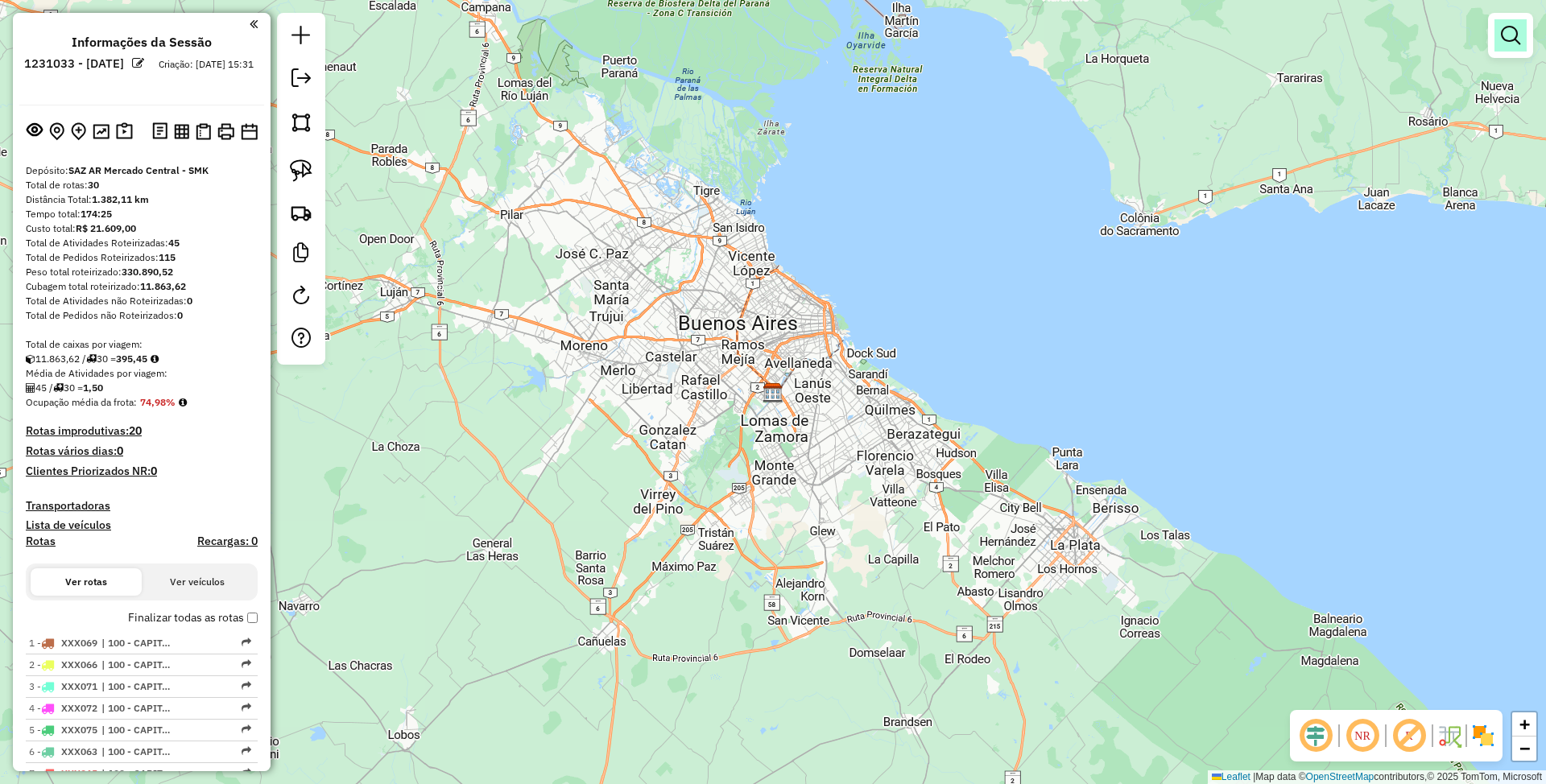
click at [1507, 30] on em at bounding box center [1510, 35] width 19 height 19
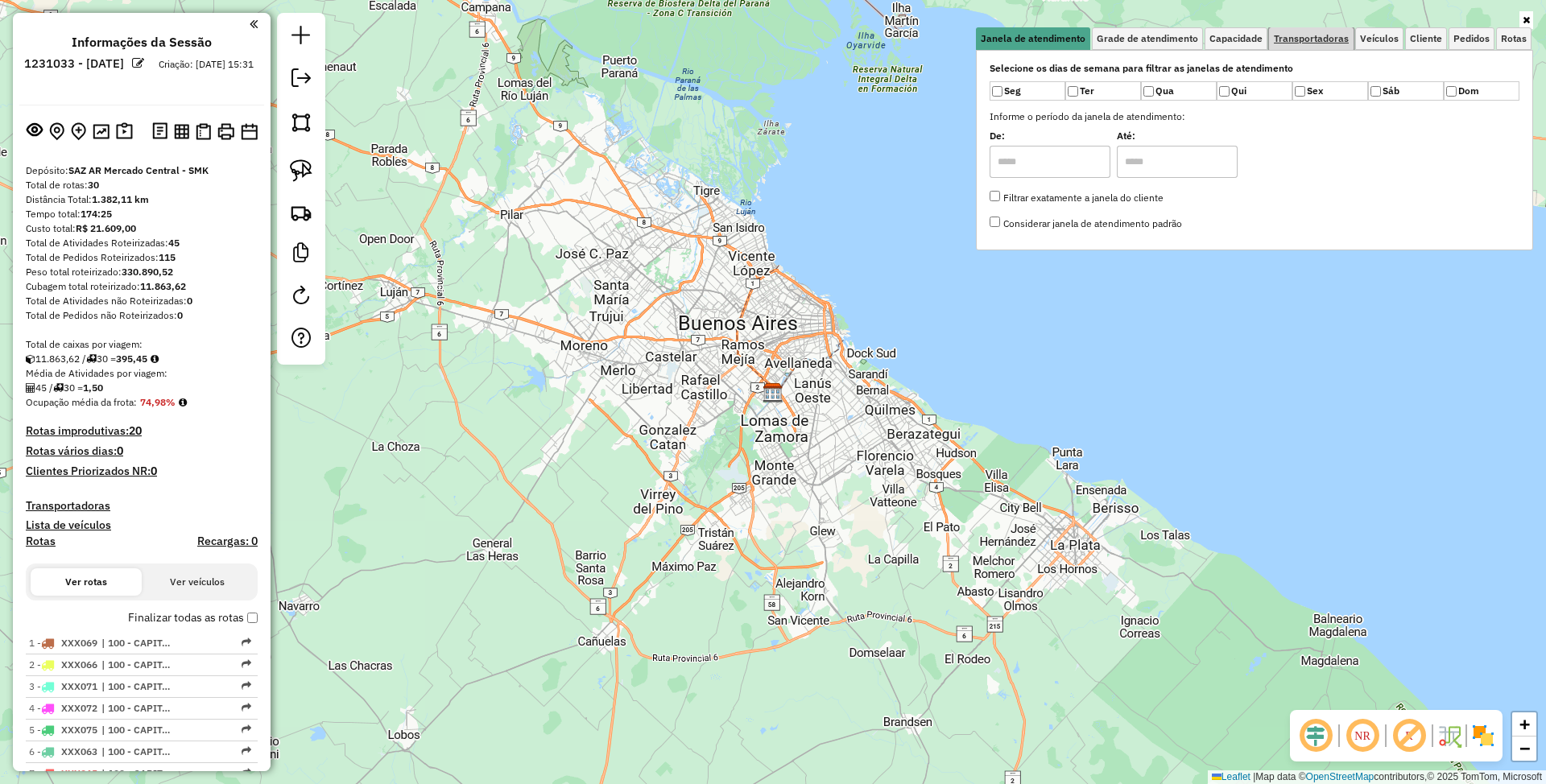
click at [1292, 37] on span "Transportadoras" at bounding box center [1311, 39] width 75 height 9
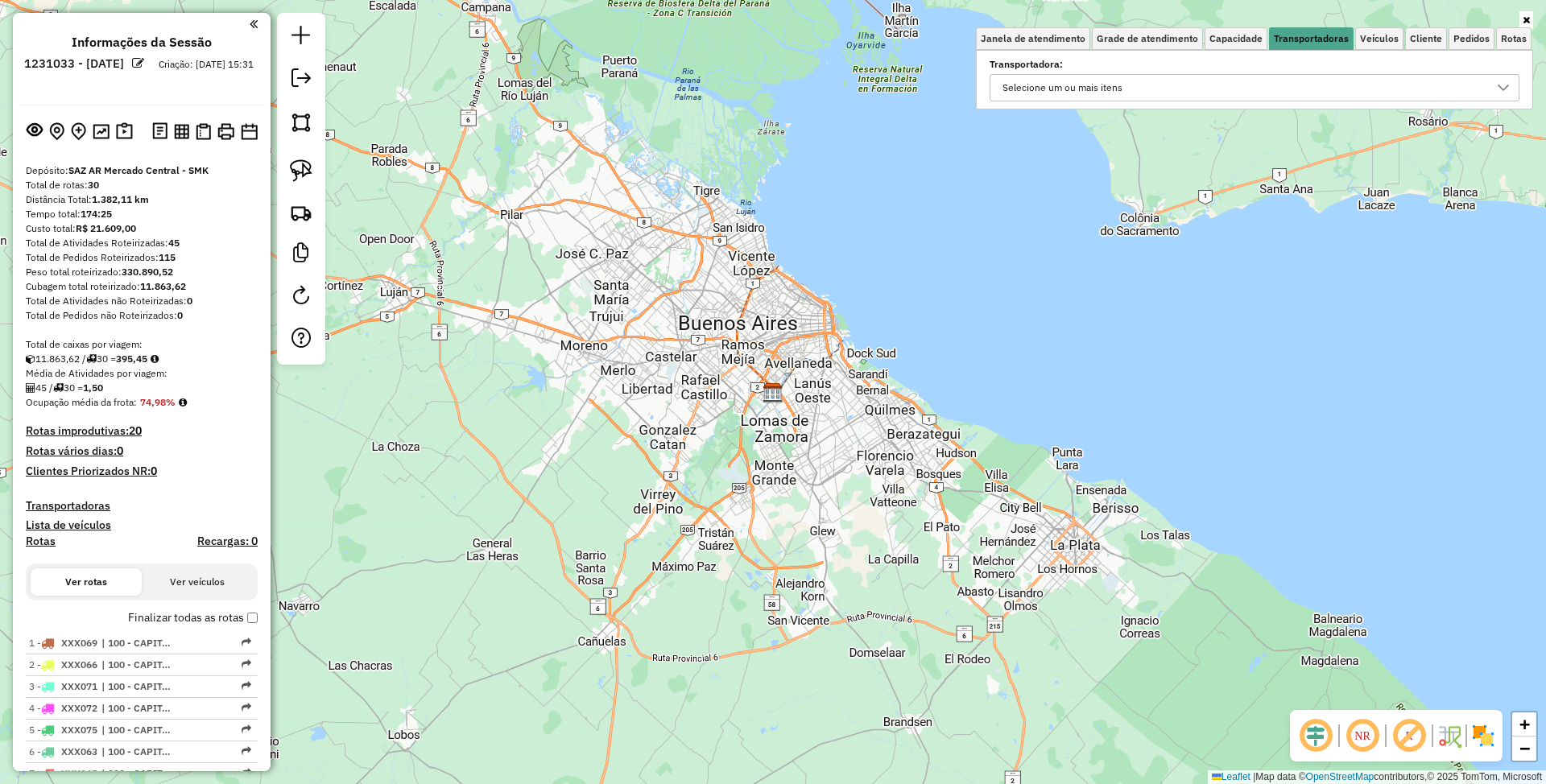
click at [1158, 87] on div "Selecione um ou mais itens" at bounding box center [1242, 87] width 491 height 26
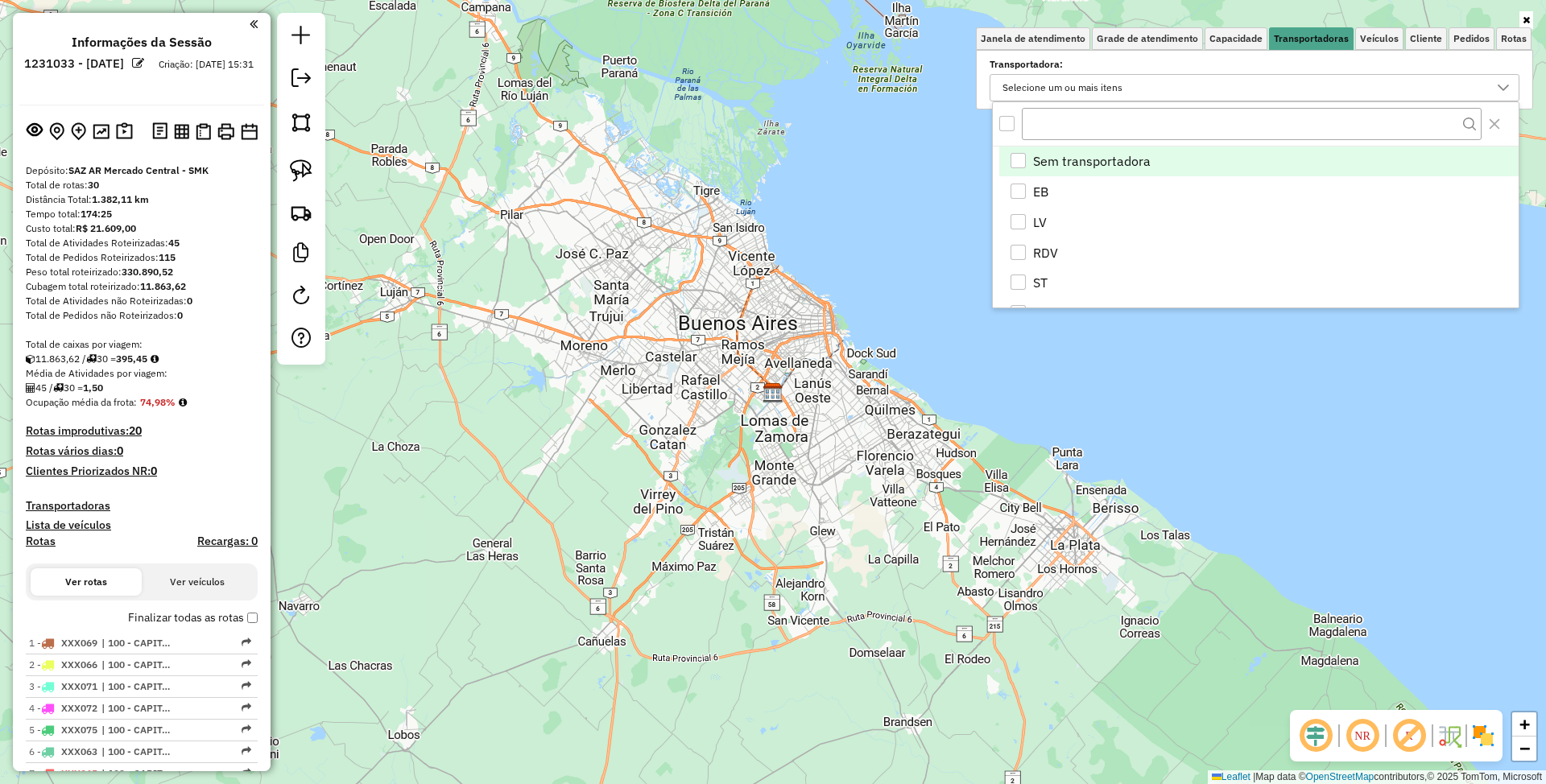
scroll to position [9, 60]
click at [1021, 222] on div "LV" at bounding box center [1018, 222] width 15 height 15
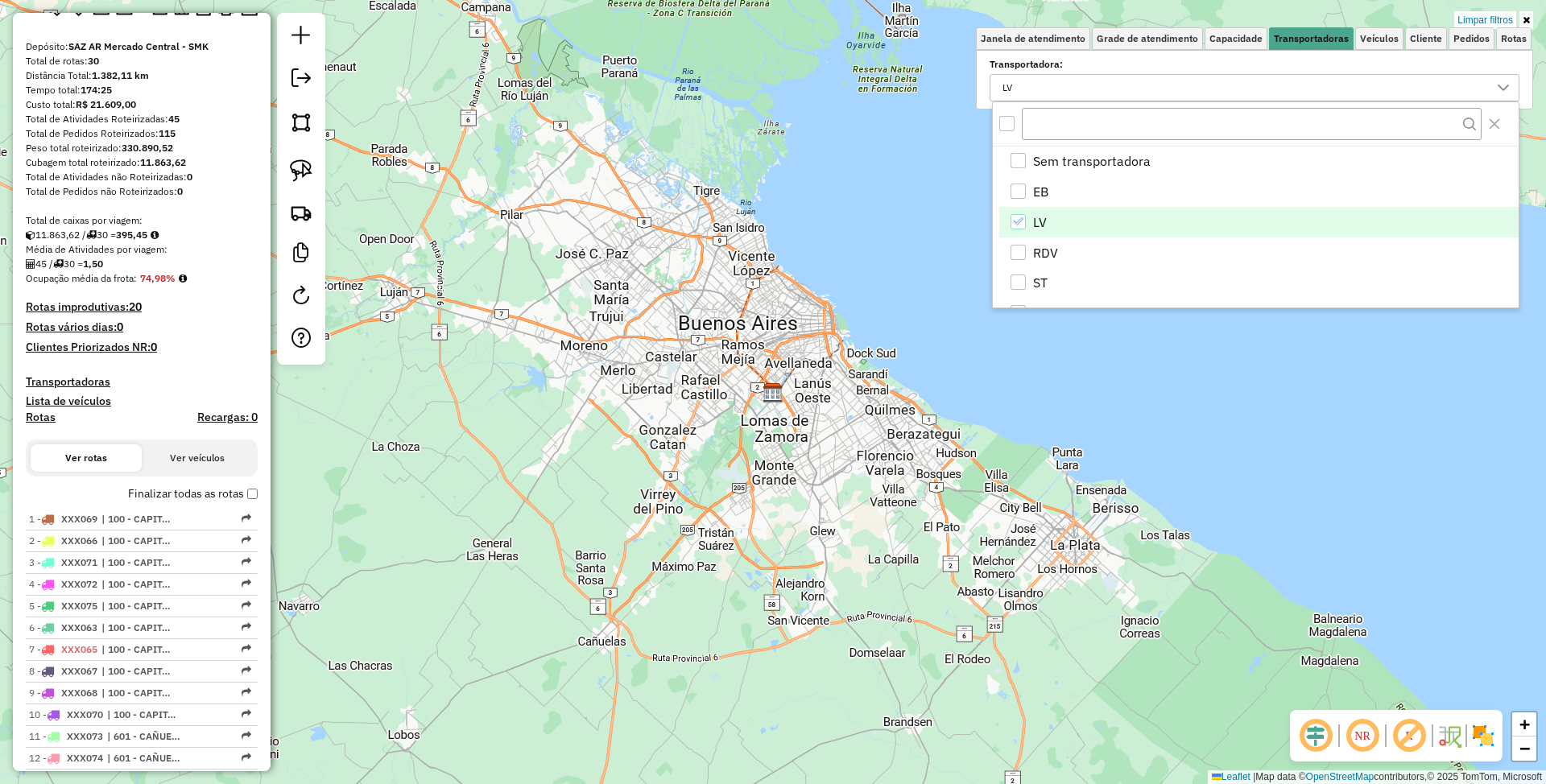
scroll to position [91, 0]
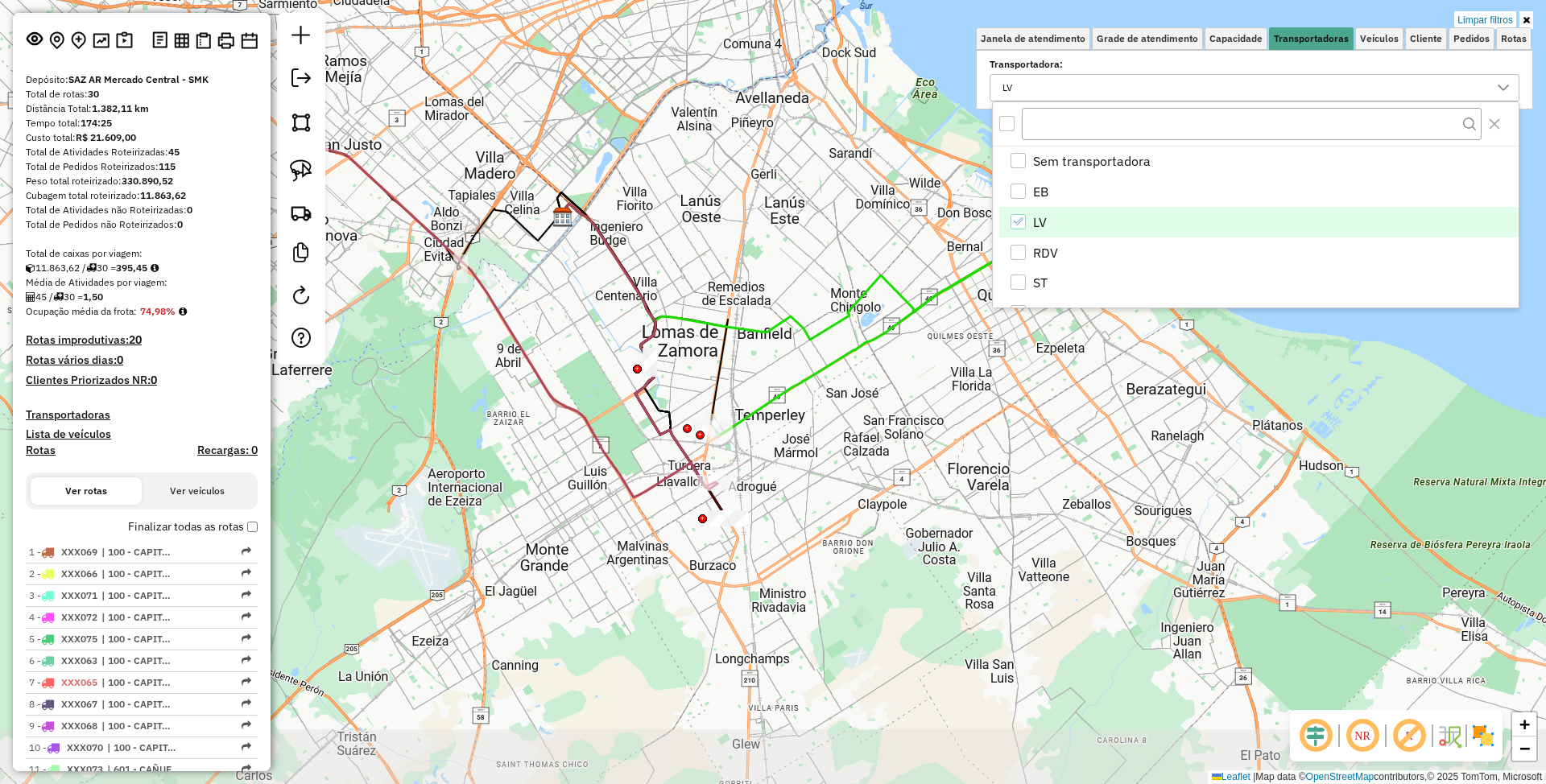
drag, startPoint x: 723, startPoint y: 567, endPoint x: 797, endPoint y: 506, distance: 95.9
click at [797, 506] on div "Limpar filtros Janela de atendimento Grade de atendimento Capacidade Transporta…" at bounding box center [773, 392] width 1546 height 784
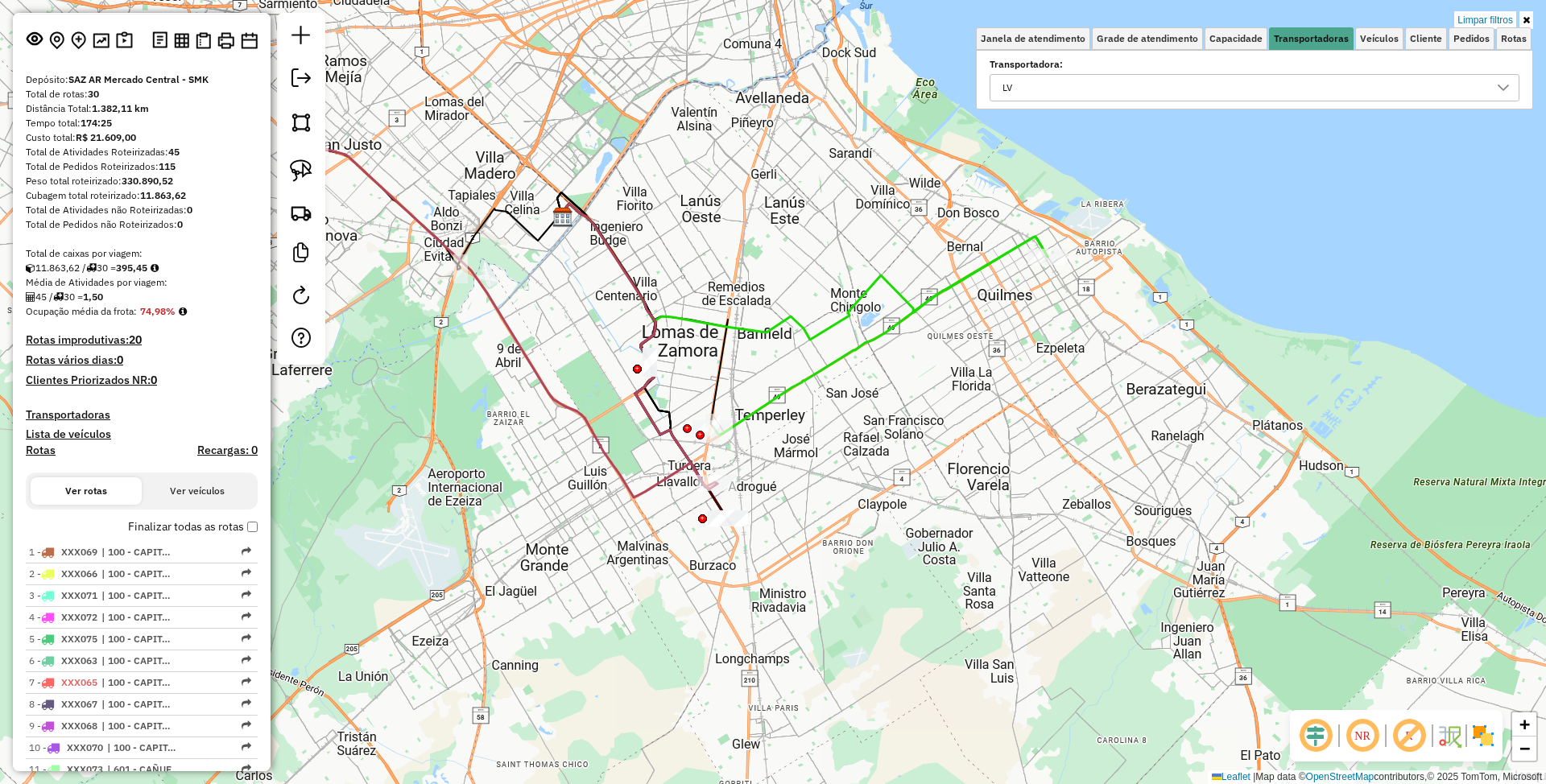
click at [942, 506] on div "Limpar filtros Janela de atendimento Grade de atendimento Capacidade Transporta…" at bounding box center [773, 392] width 1546 height 784
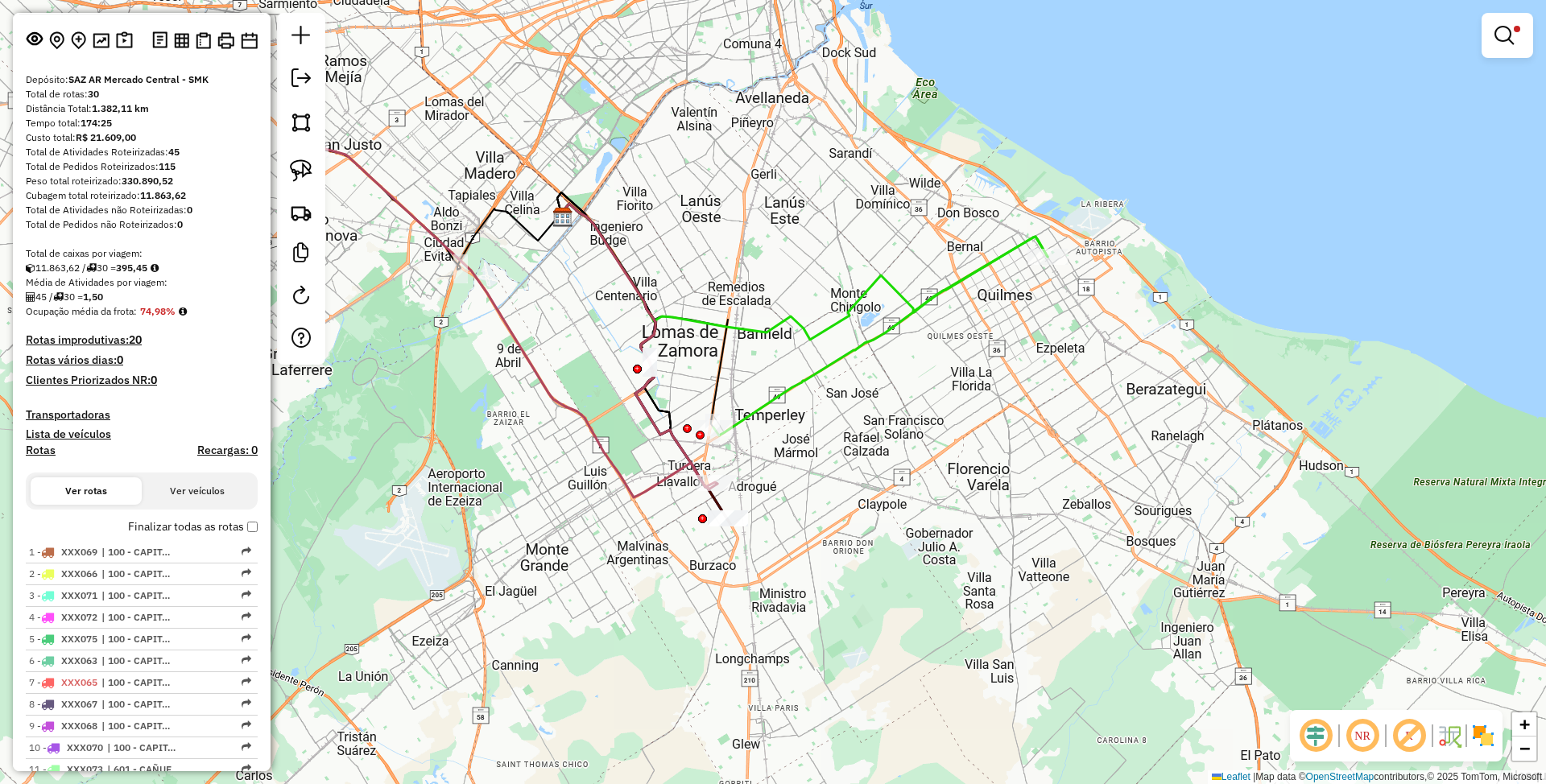
click at [684, 464] on icon at bounding box center [509, 319] width 417 height 355
select select "**********"
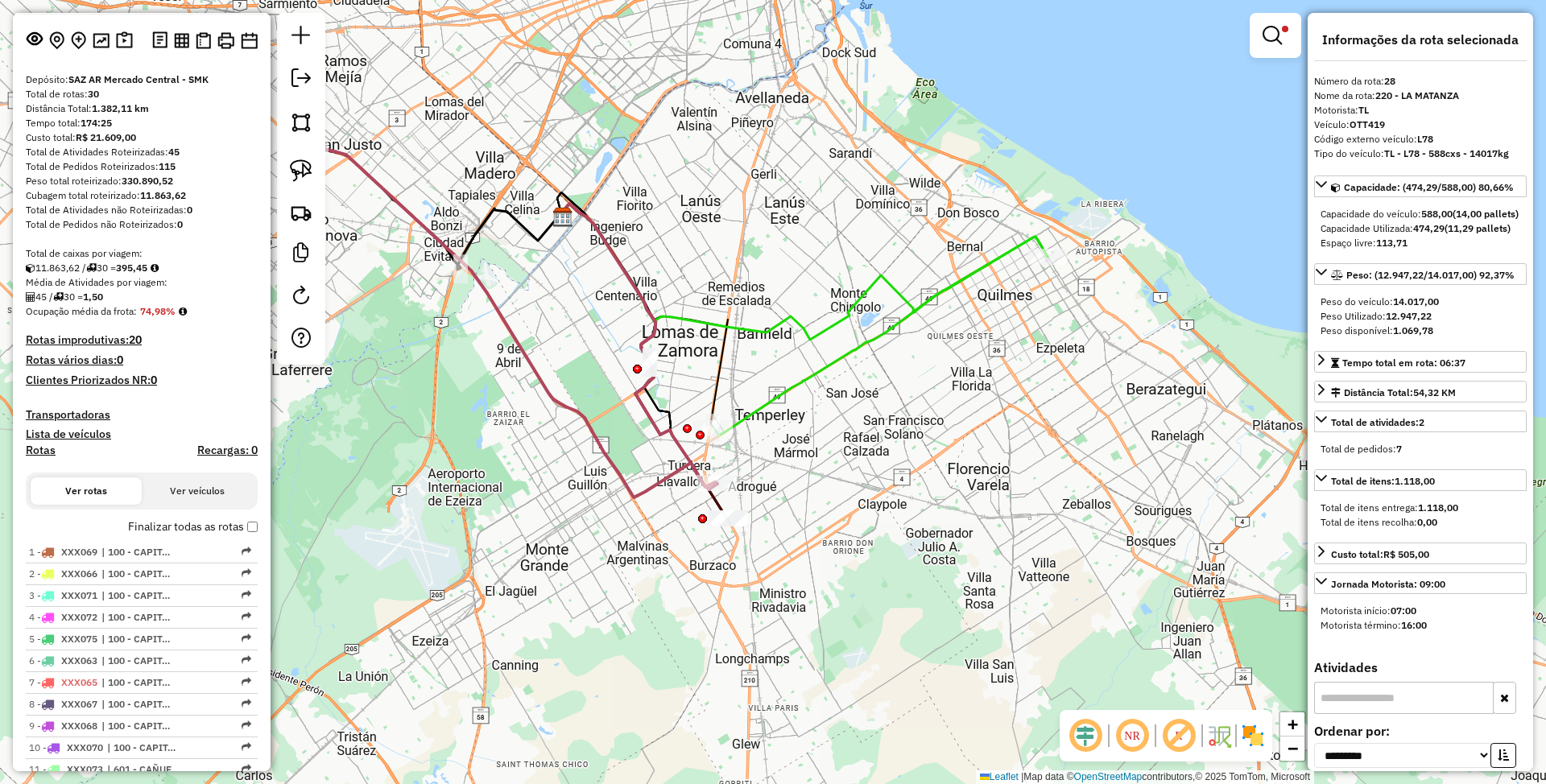
scroll to position [817, 0]
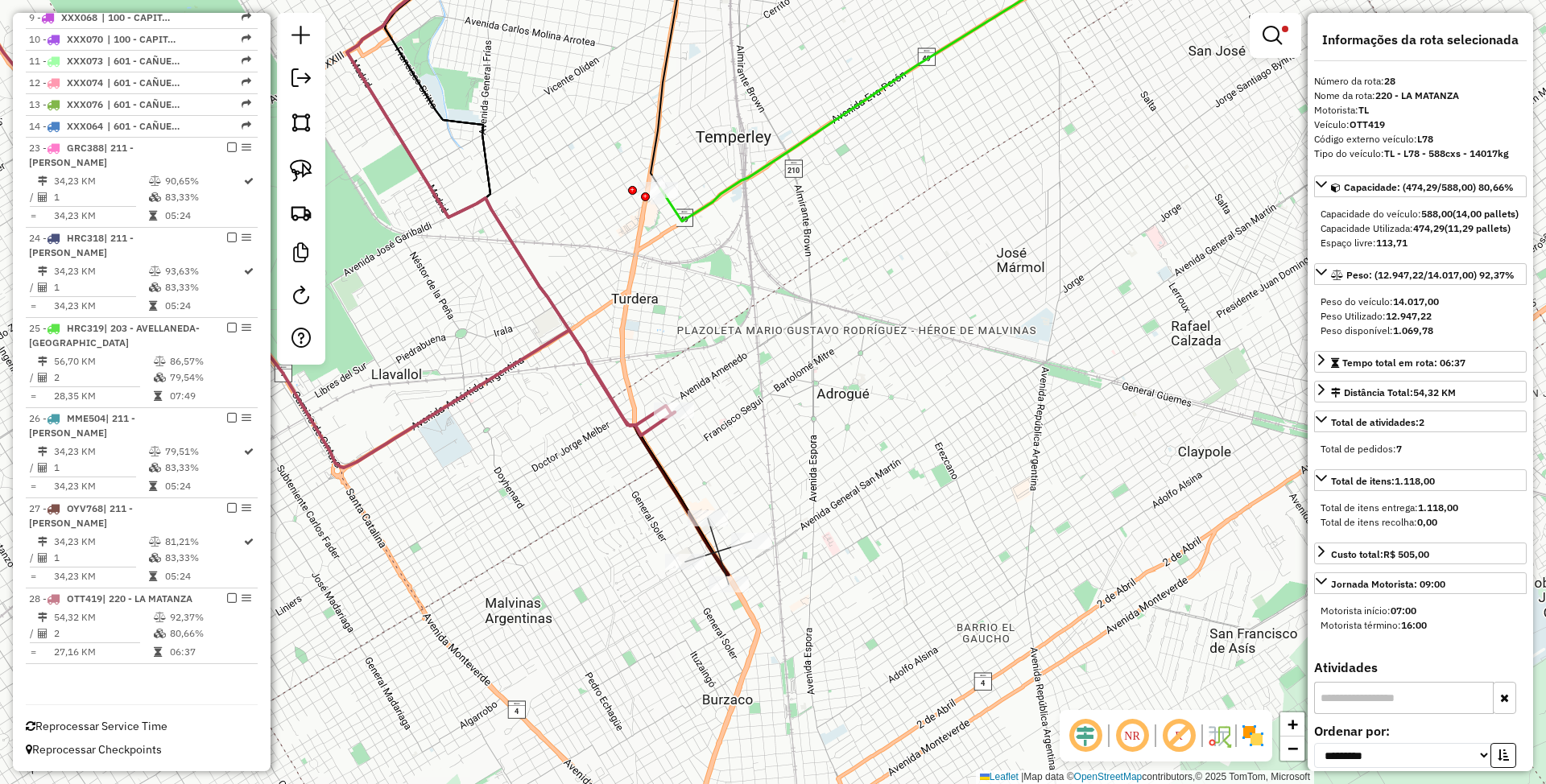
click at [648, 428] on icon at bounding box center [299, 195] width 752 height 546
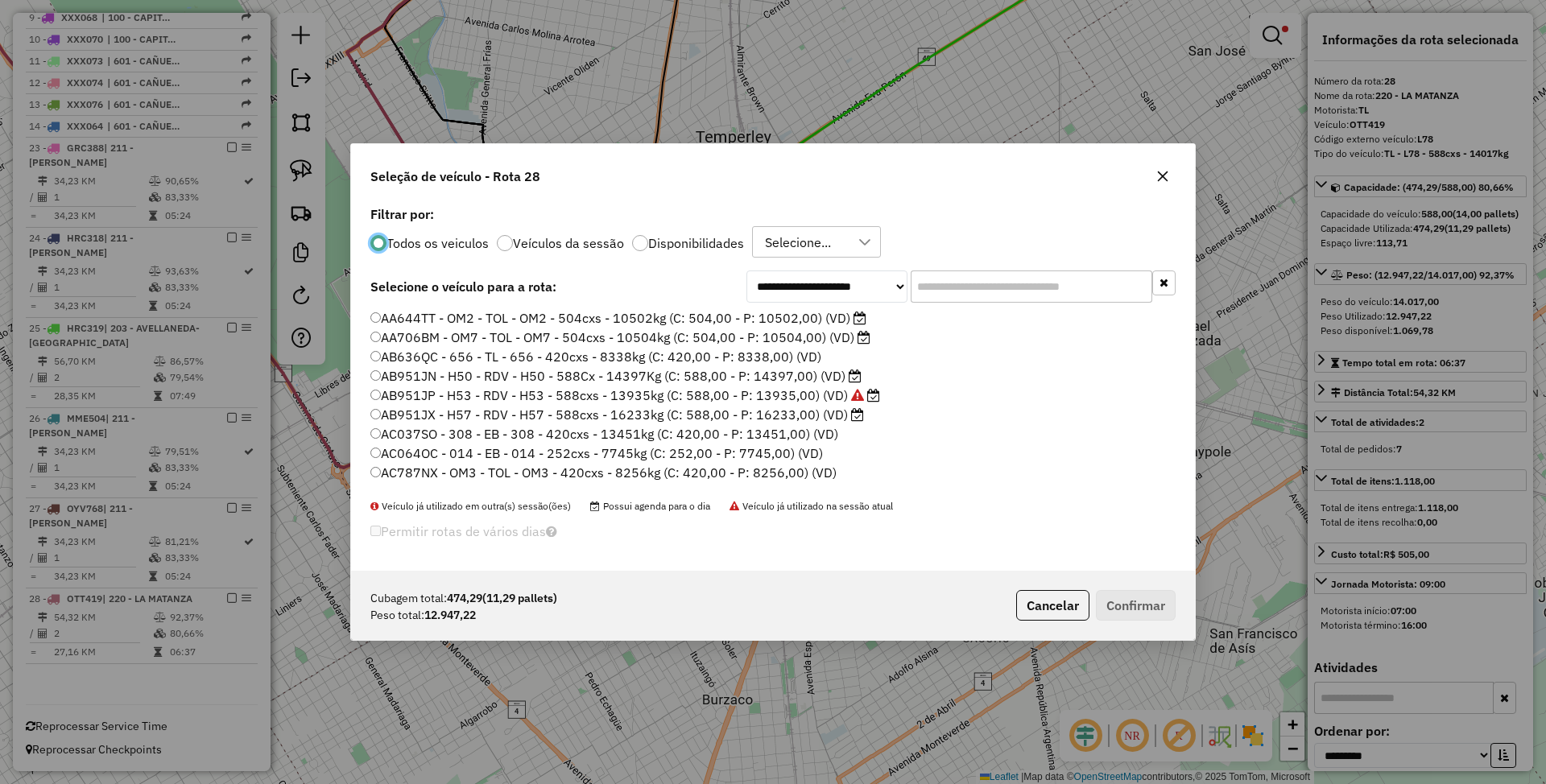
scroll to position [8, 5]
click at [651, 238] on label "Disponibilidades" at bounding box center [695, 244] width 96 height 13
click at [963, 282] on input "text" at bounding box center [1031, 286] width 242 height 32
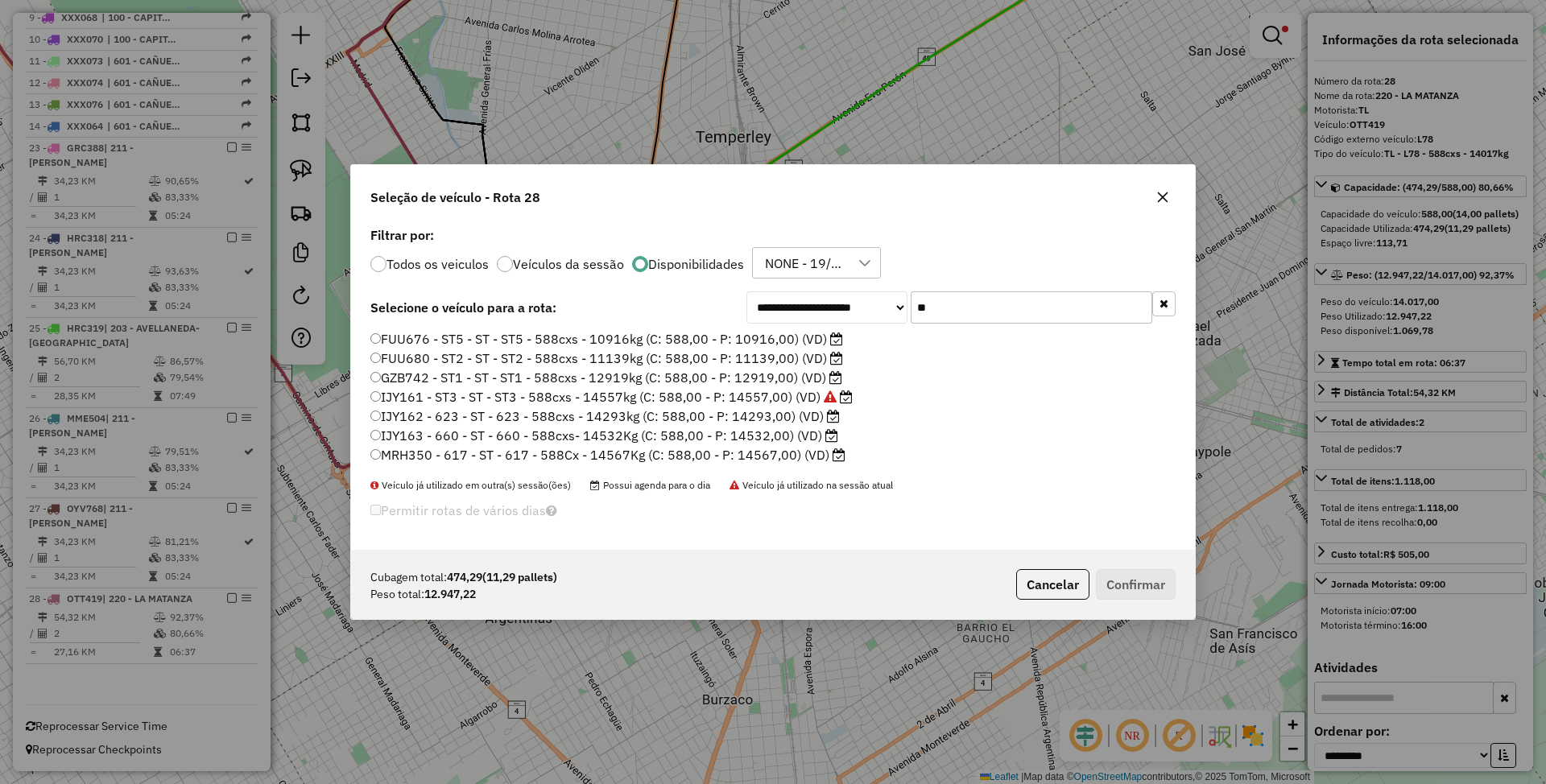
type input "**"
click at [781, 415] on label "IJY162 - 623 - ST - 623 - 588cxs - 14293kg (C: 588,00 - P: 14293,00) (VD)" at bounding box center [604, 416] width 469 height 19
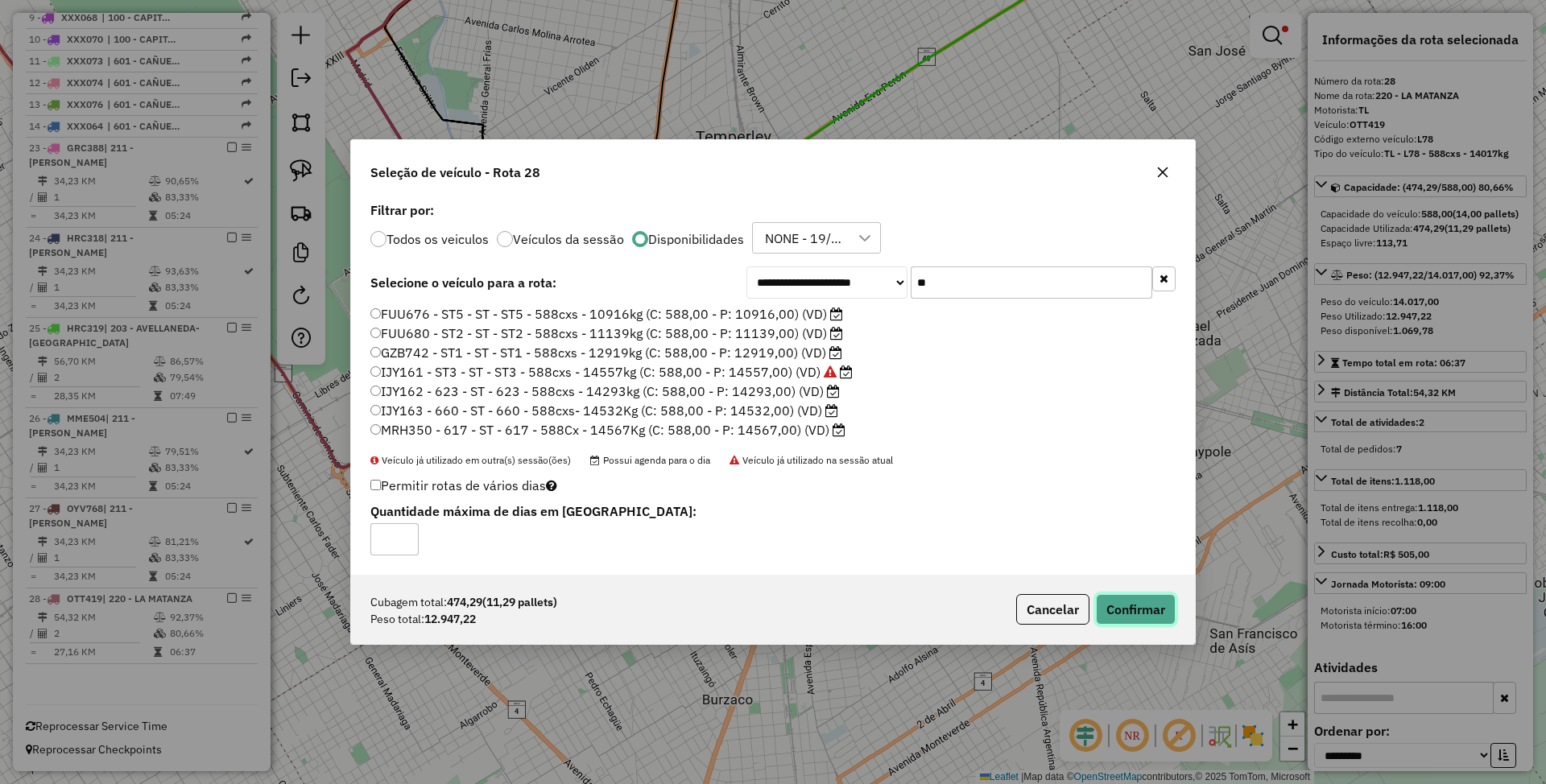
click at [1127, 606] on button "Confirmar" at bounding box center [1135, 609] width 80 height 30
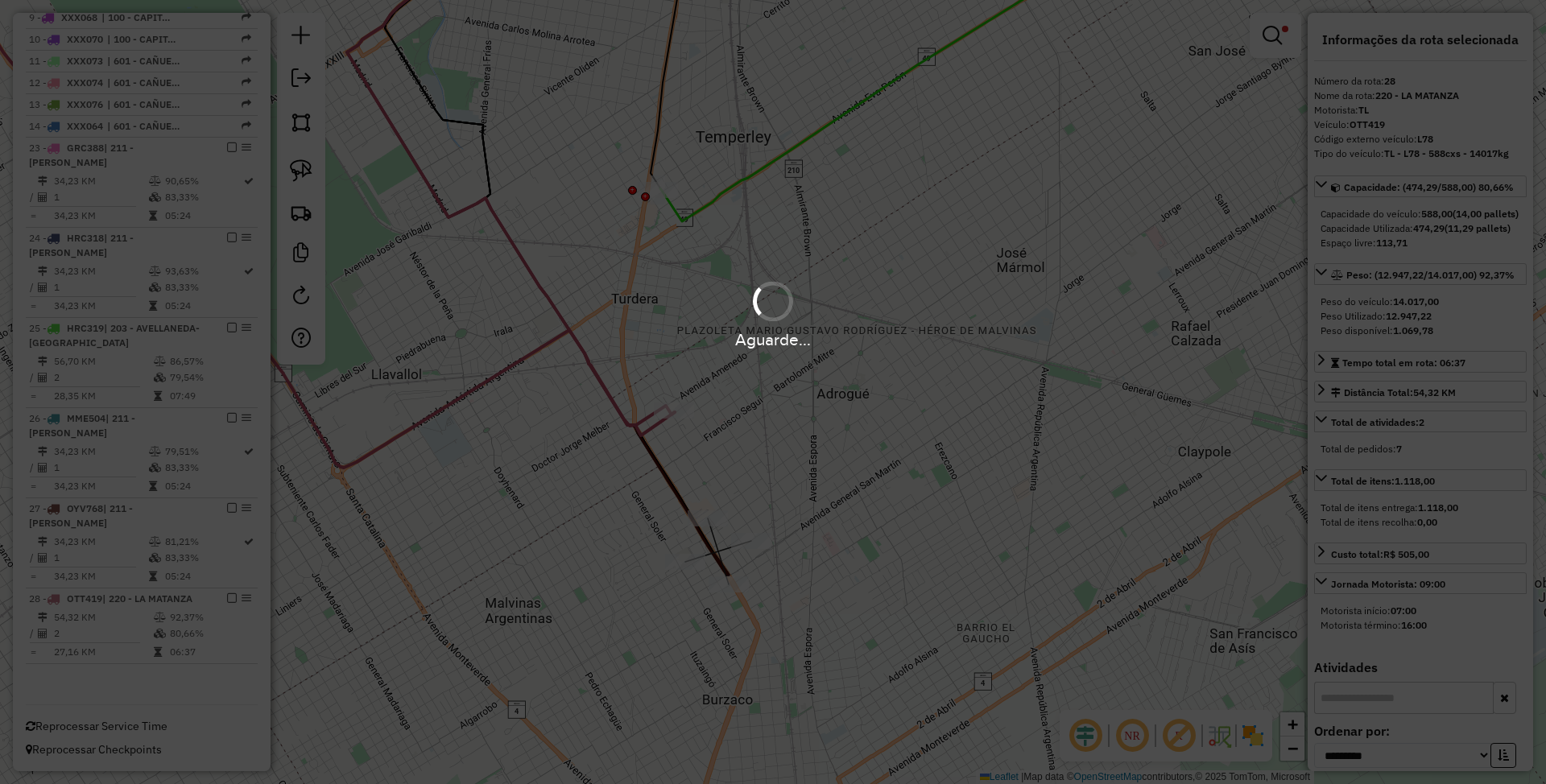
scroll to position [727, 0]
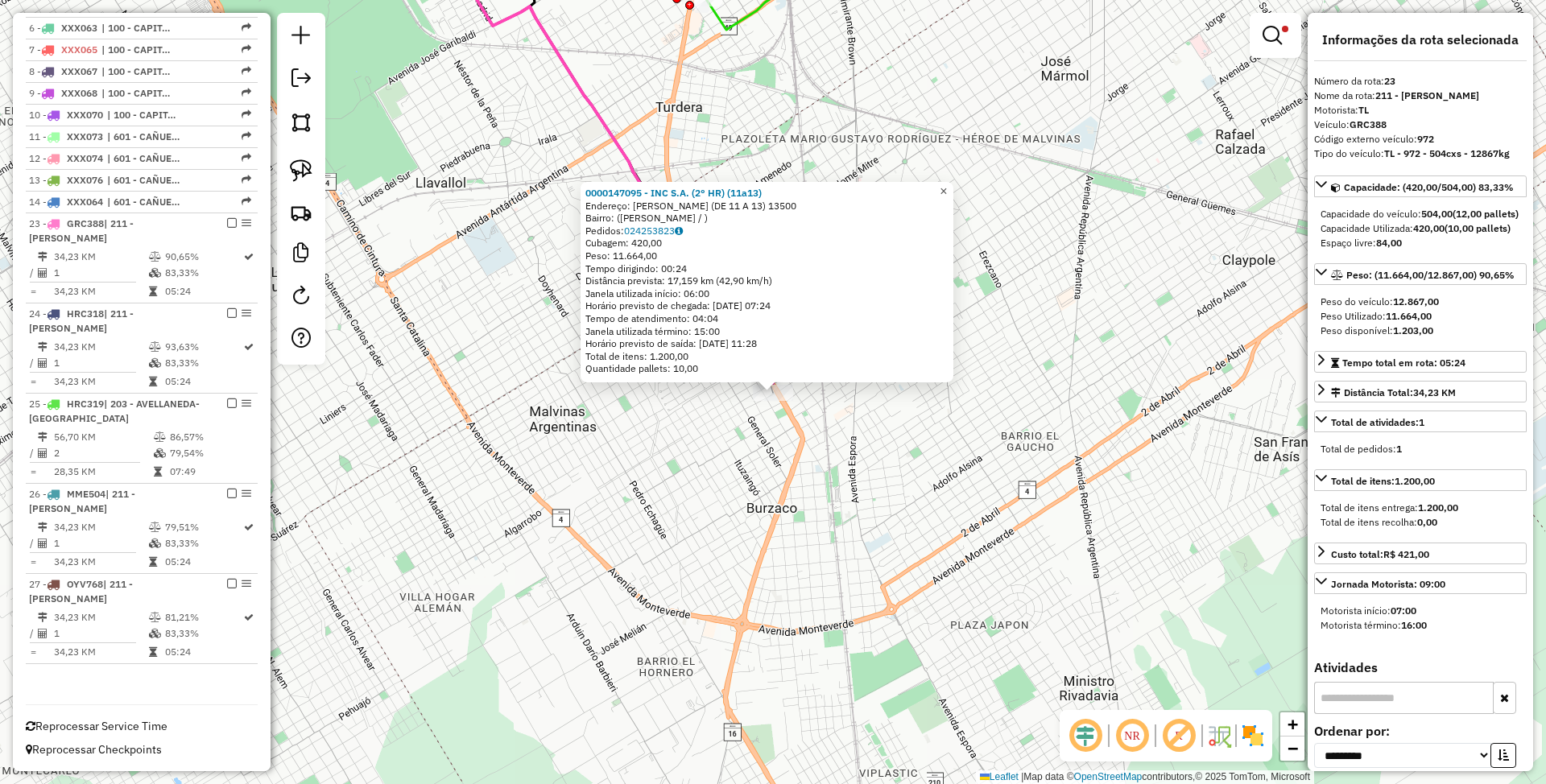
click at [947, 184] on span "×" at bounding box center [944, 191] width 8 height 13
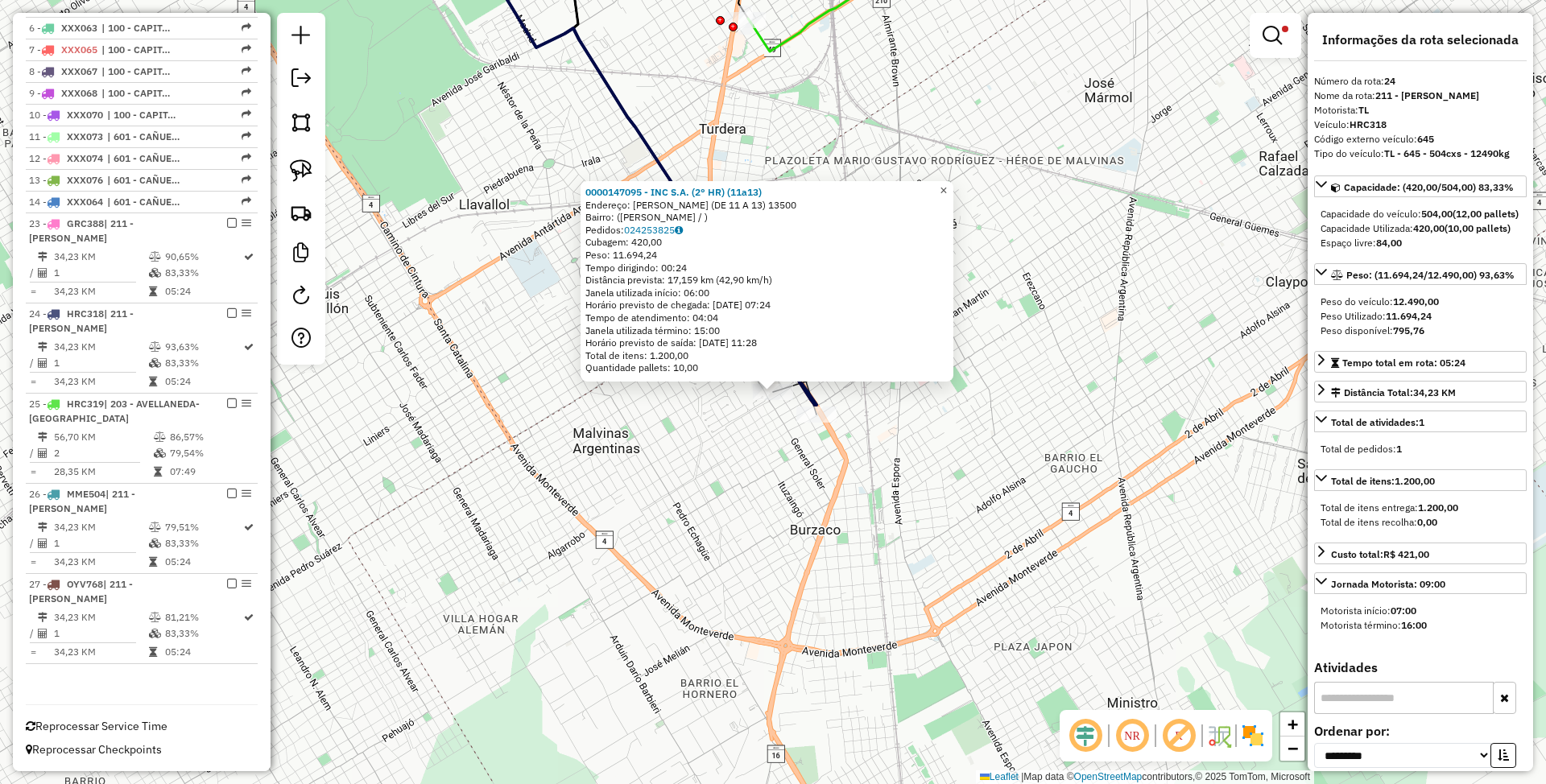
click at [947, 184] on span "×" at bounding box center [944, 191] width 8 height 13
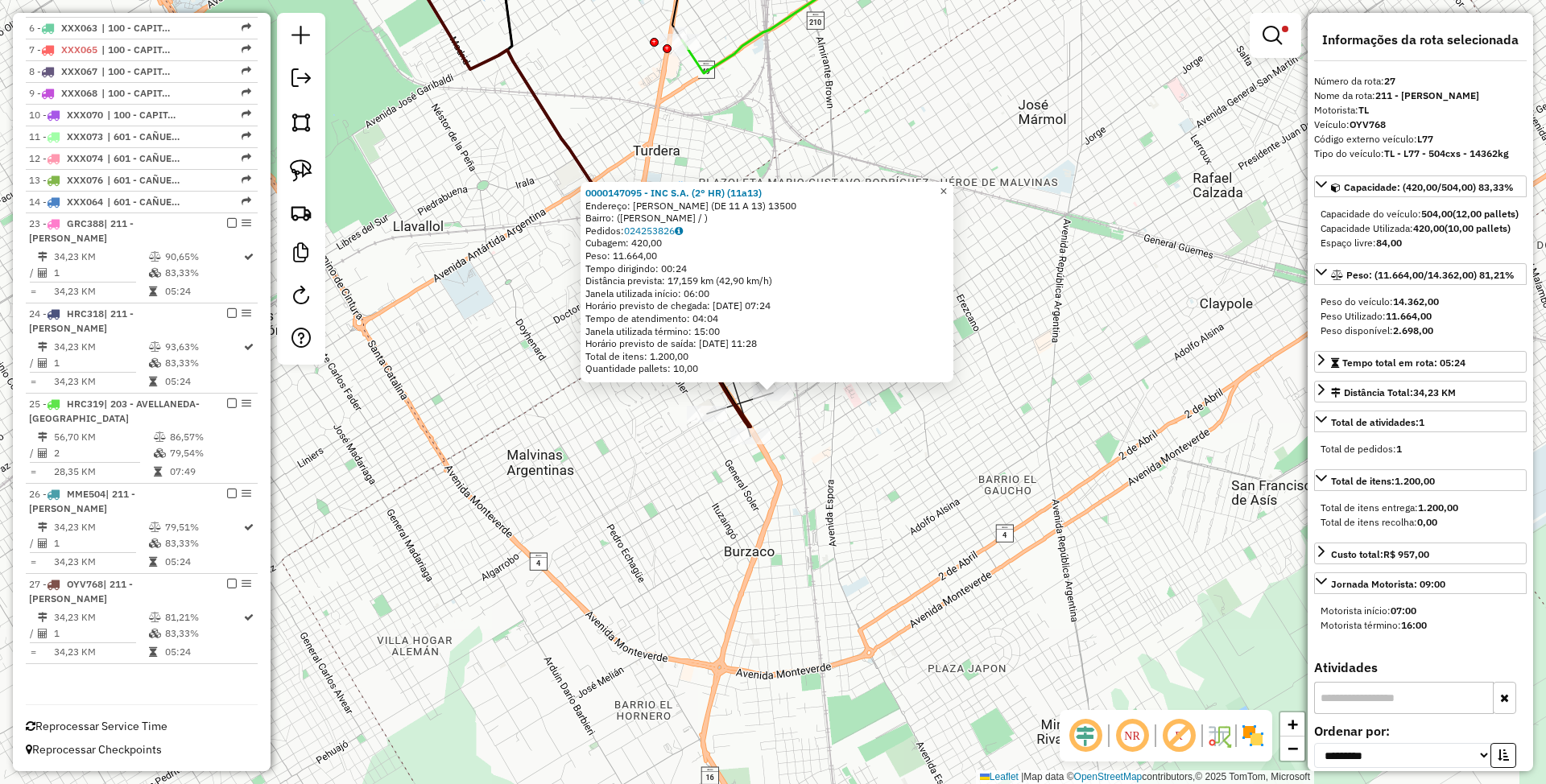
click at [947, 184] on span "×" at bounding box center [944, 191] width 8 height 13
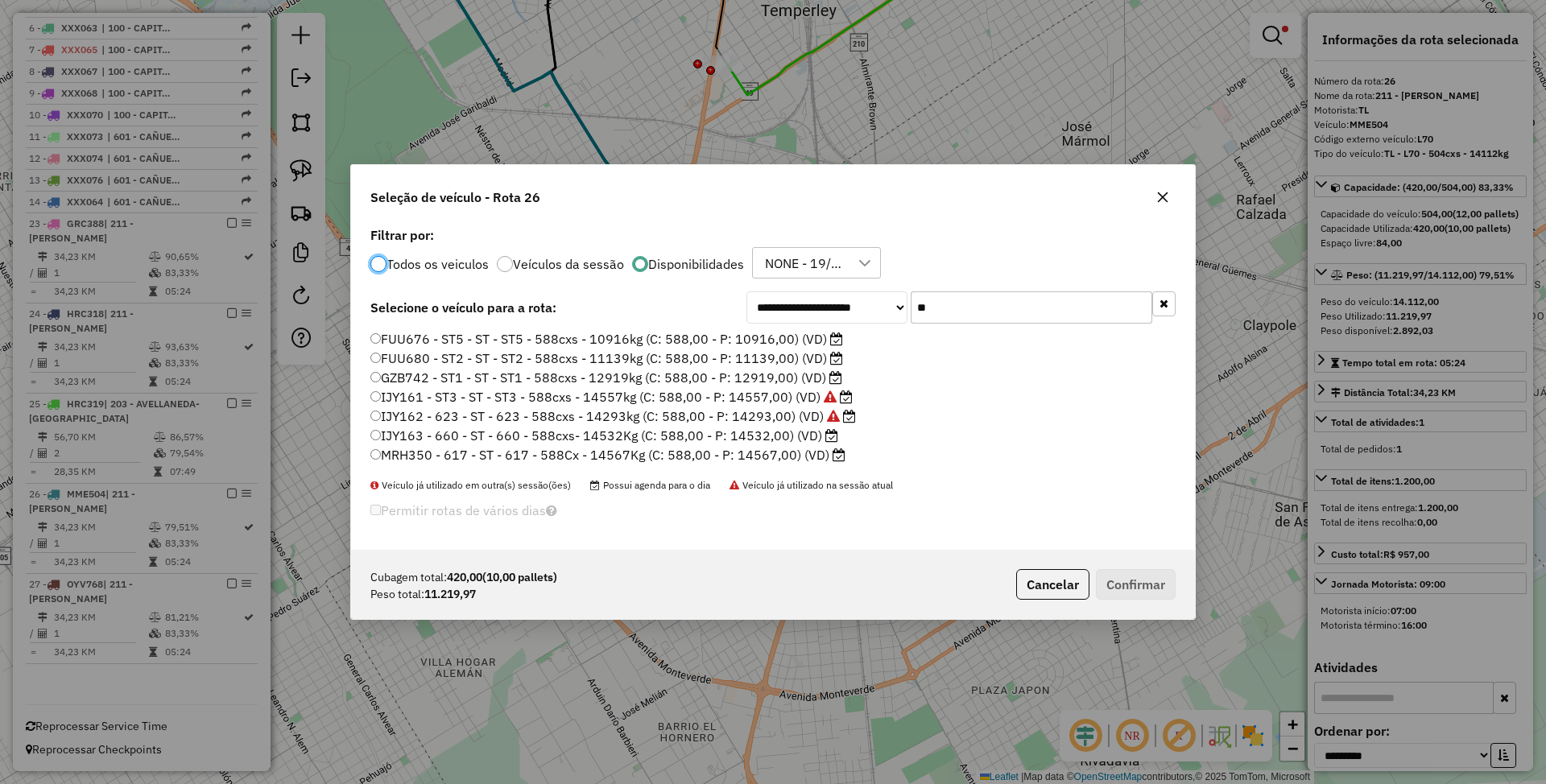
scroll to position [8, 5]
click at [769, 376] on label "GZB742 - ST1 - ST - ST1 - 588cxs - 12919kg (C: 588,00 - P: 12919,00) (VD)" at bounding box center [605, 377] width 471 height 19
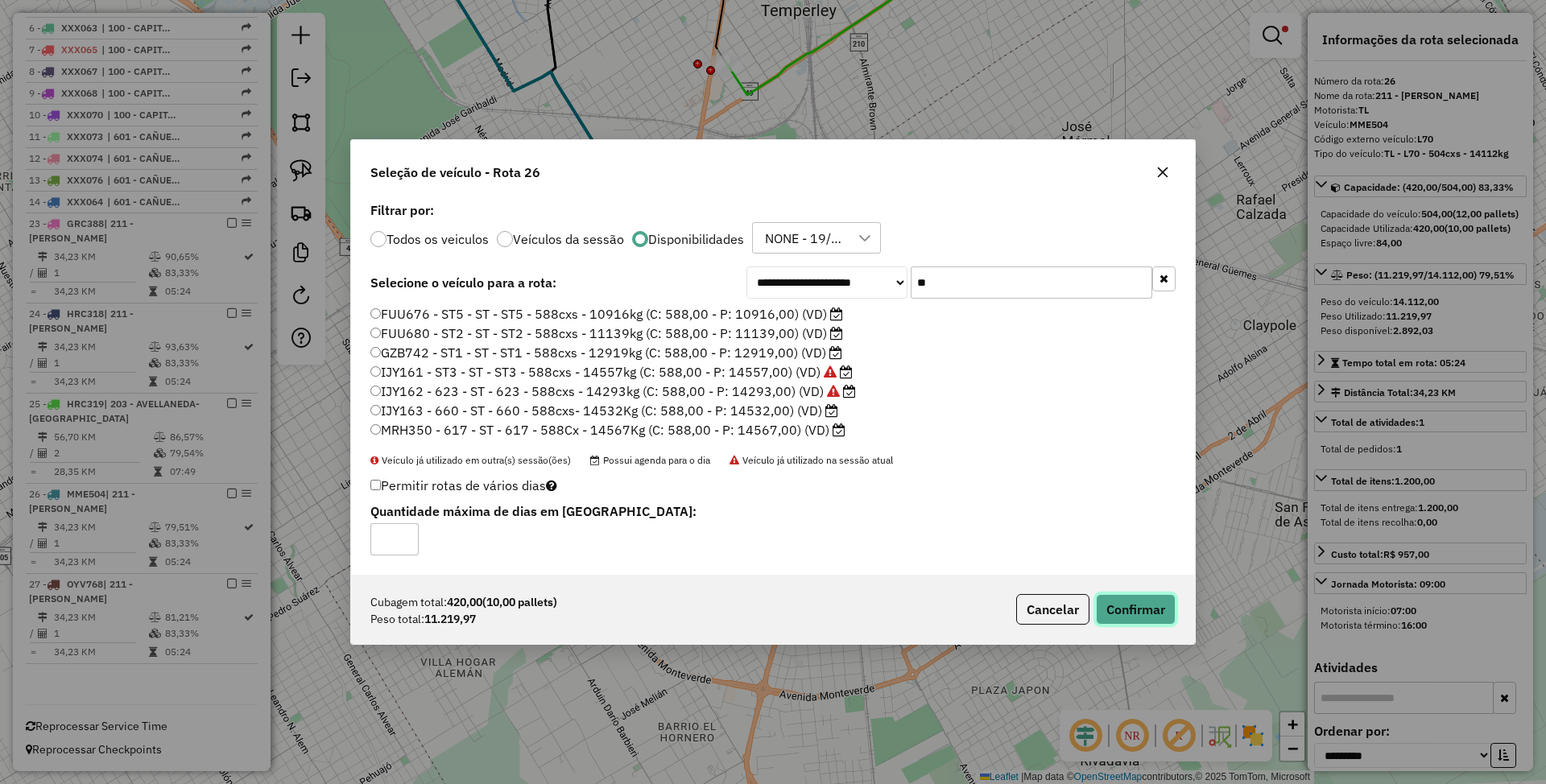
click at [1118, 609] on button "Confirmar" at bounding box center [1135, 609] width 80 height 30
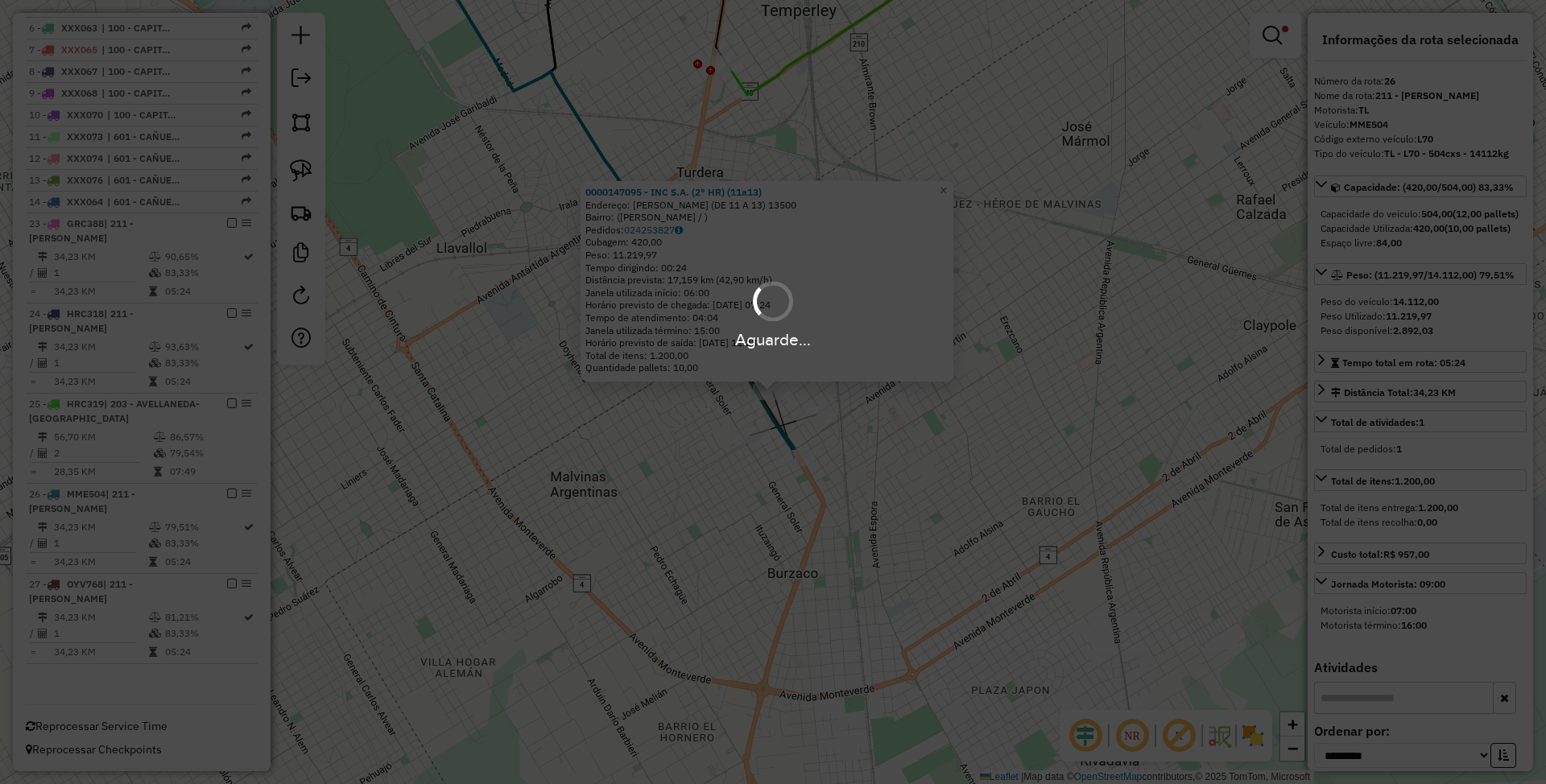
scroll to position [637, 0]
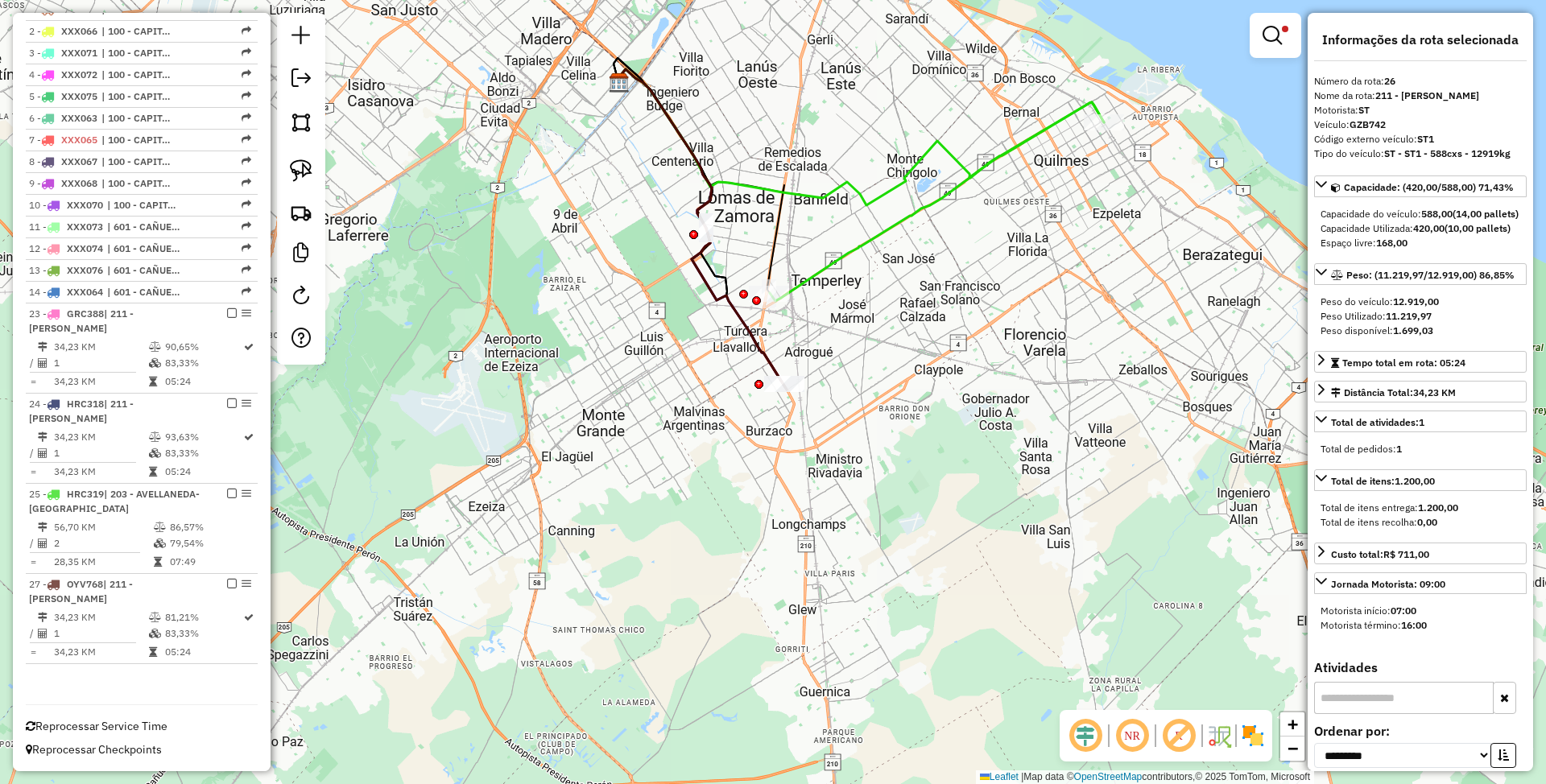
click at [1270, 40] on em at bounding box center [1272, 35] width 19 height 19
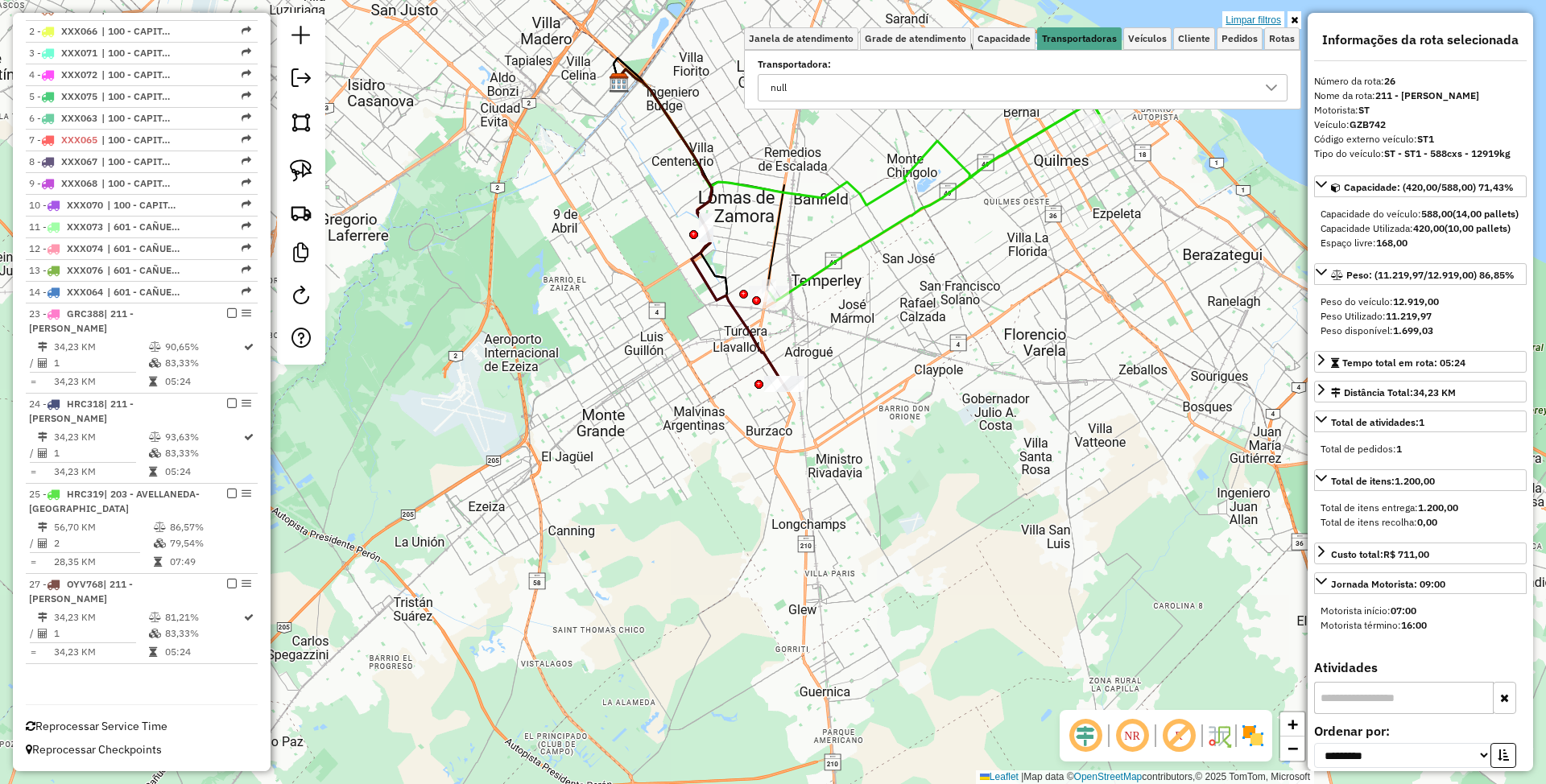
click at [1262, 18] on link "Limpar filtros" at bounding box center [1253, 20] width 62 height 18
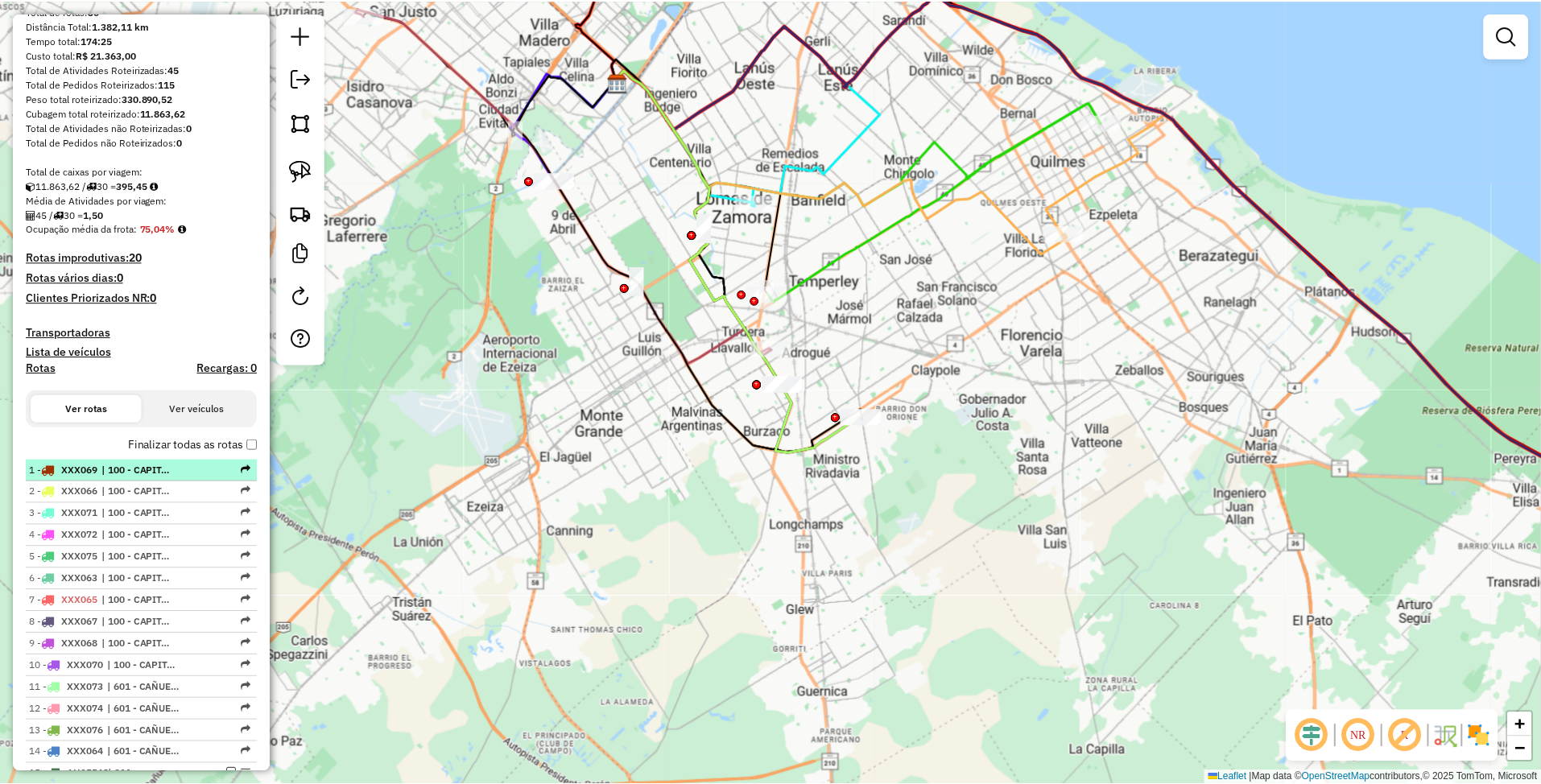
scroll to position [66, 0]
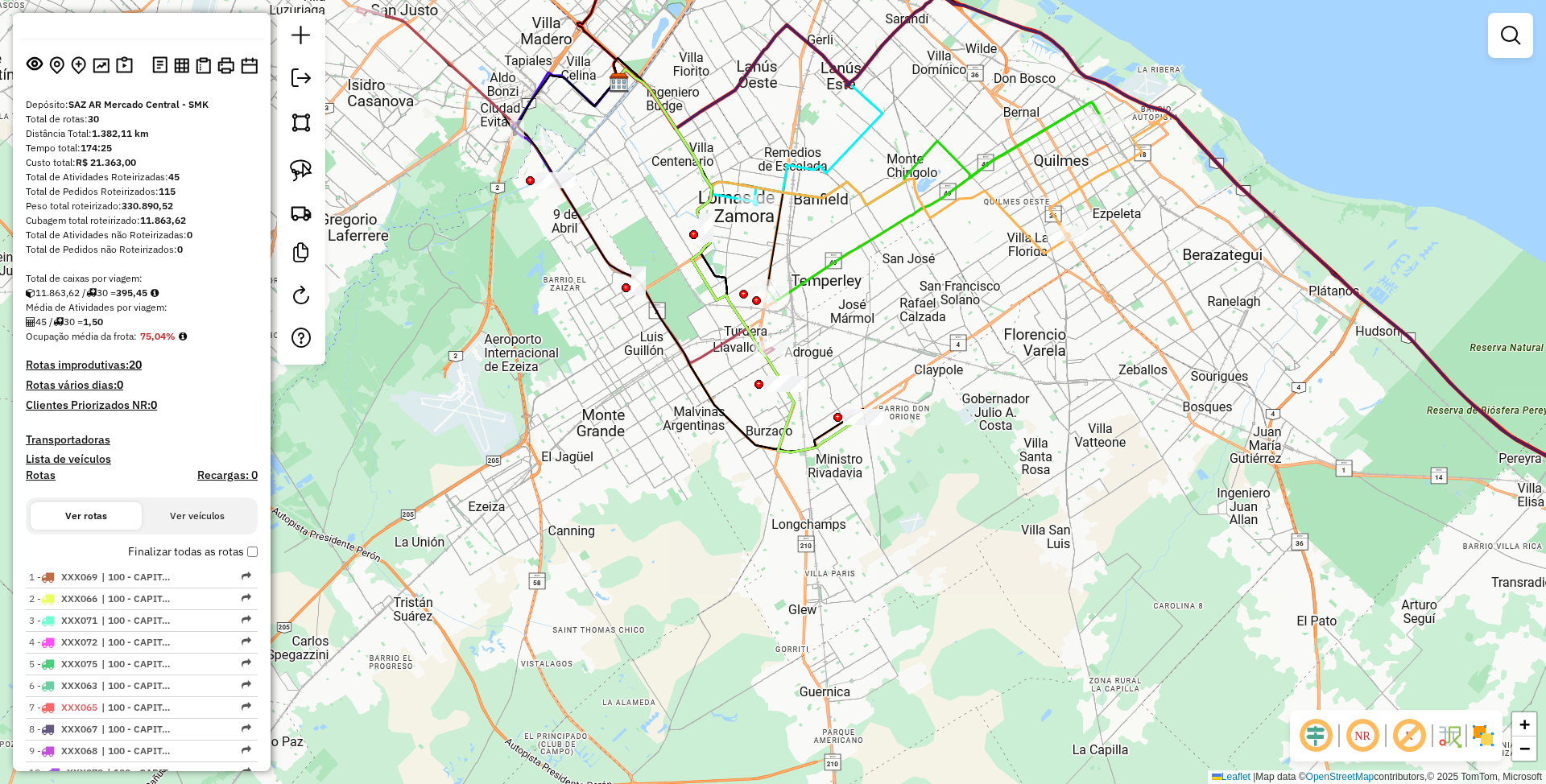
click at [62, 434] on h4 "Transportadoras" at bounding box center [141, 440] width 231 height 13
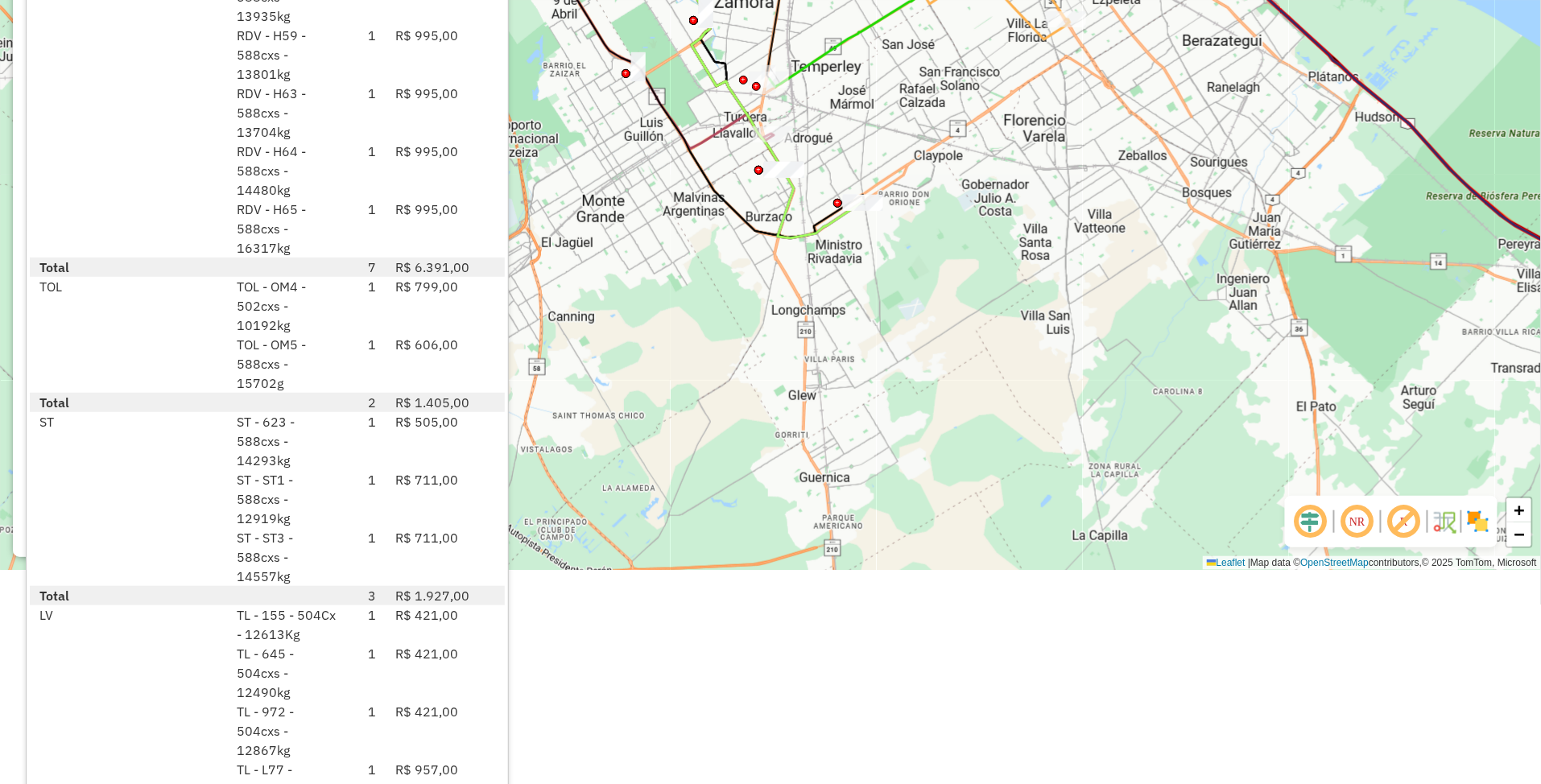
scroll to position [270, 0]
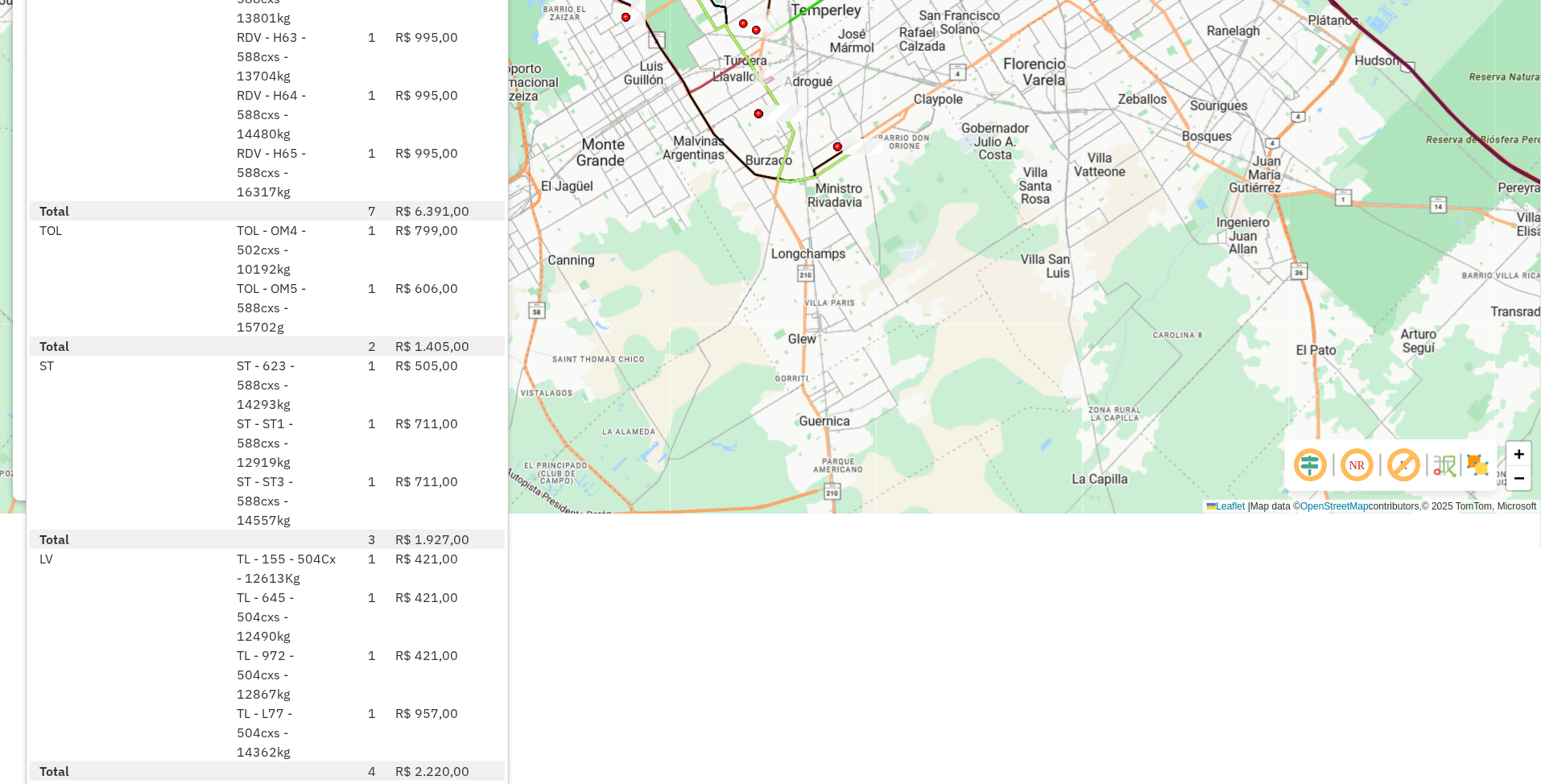
click at [941, 401] on div "Janela de atendimento Grade de atendimento Capacidade Transportadoras Veículos …" at bounding box center [770, 121] width 1541 height 784
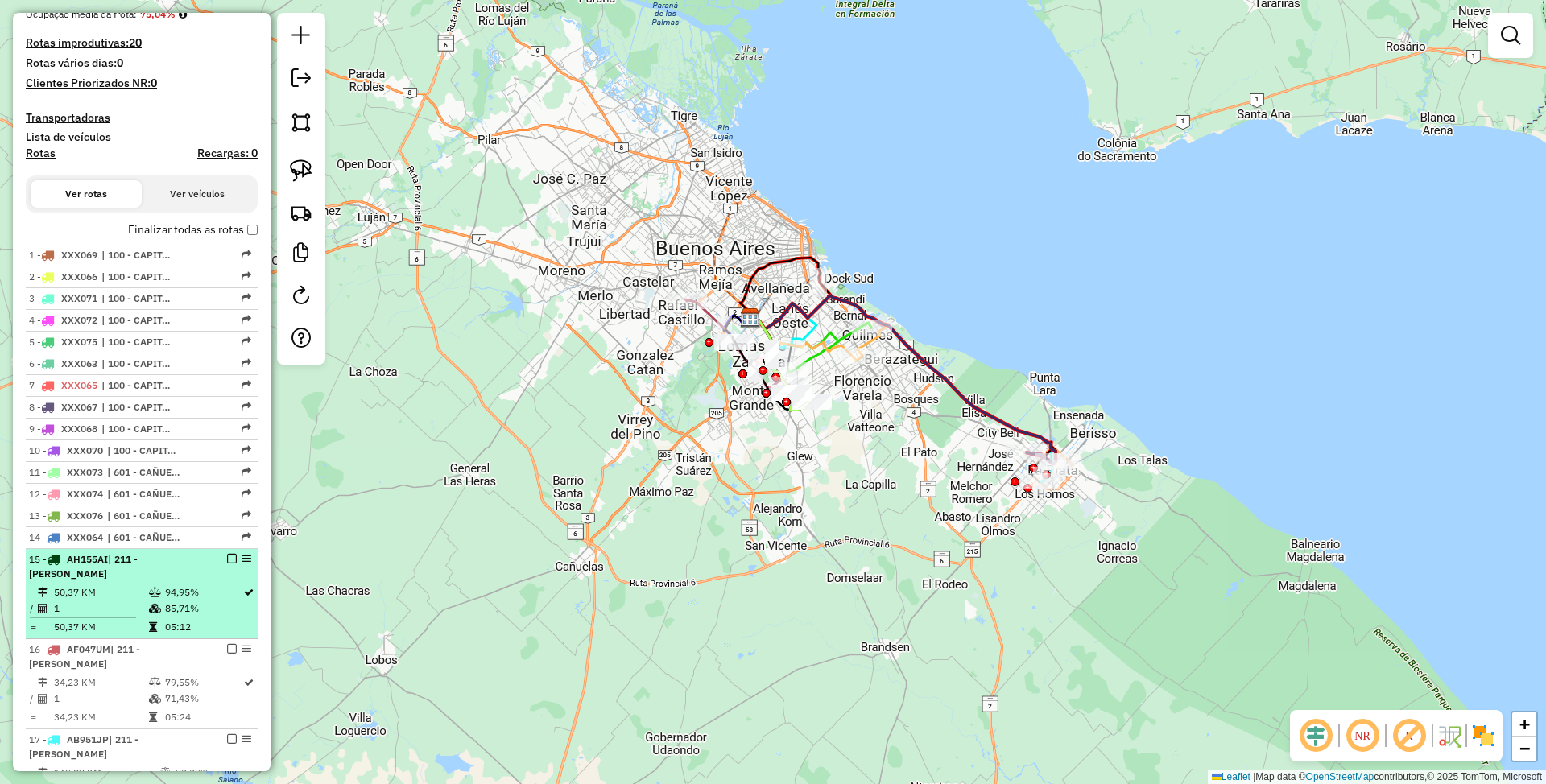
scroll to position [603, 0]
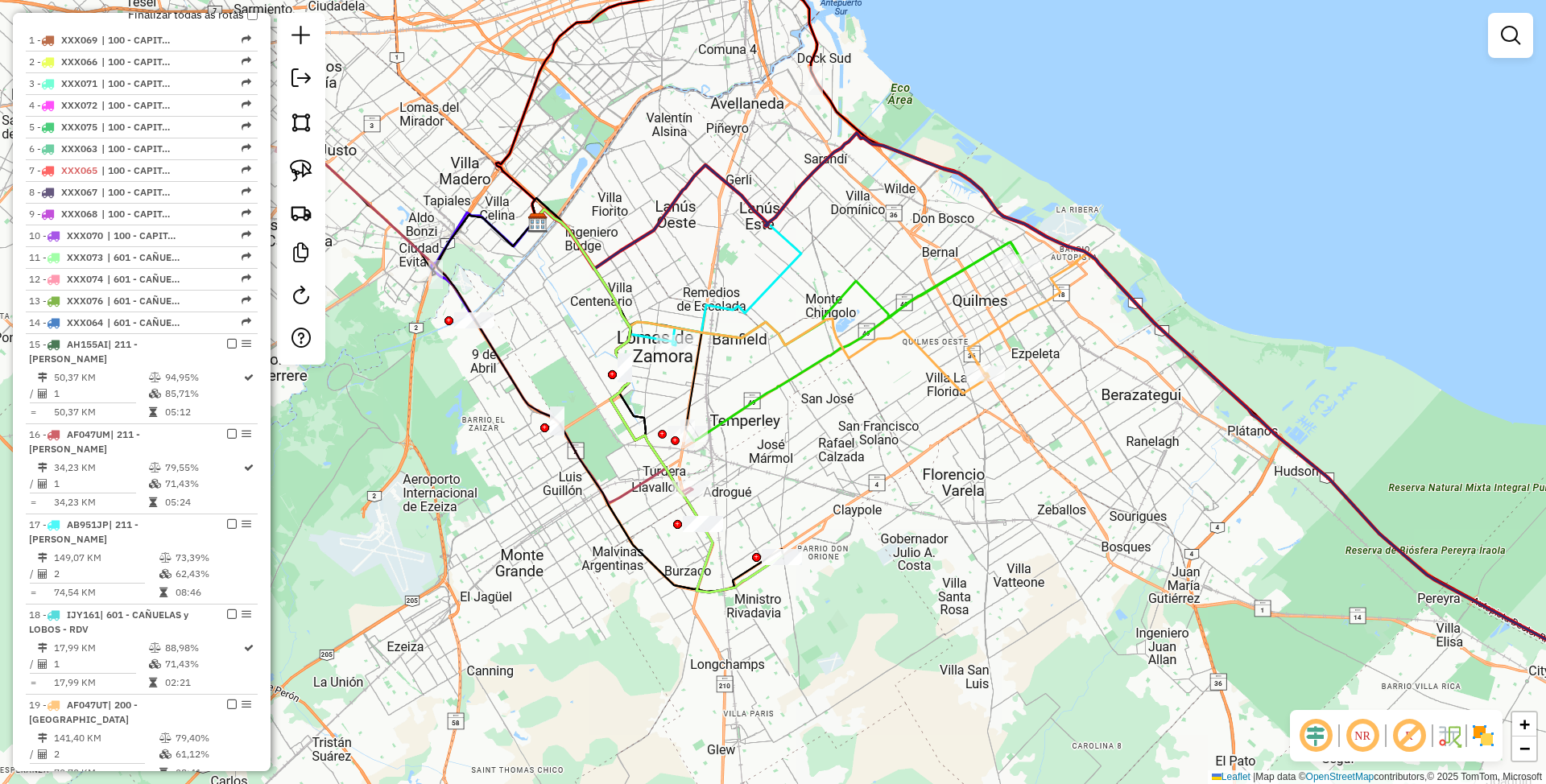
click at [897, 337] on icon at bounding box center [760, 301] width 456 height 184
select select "**********"
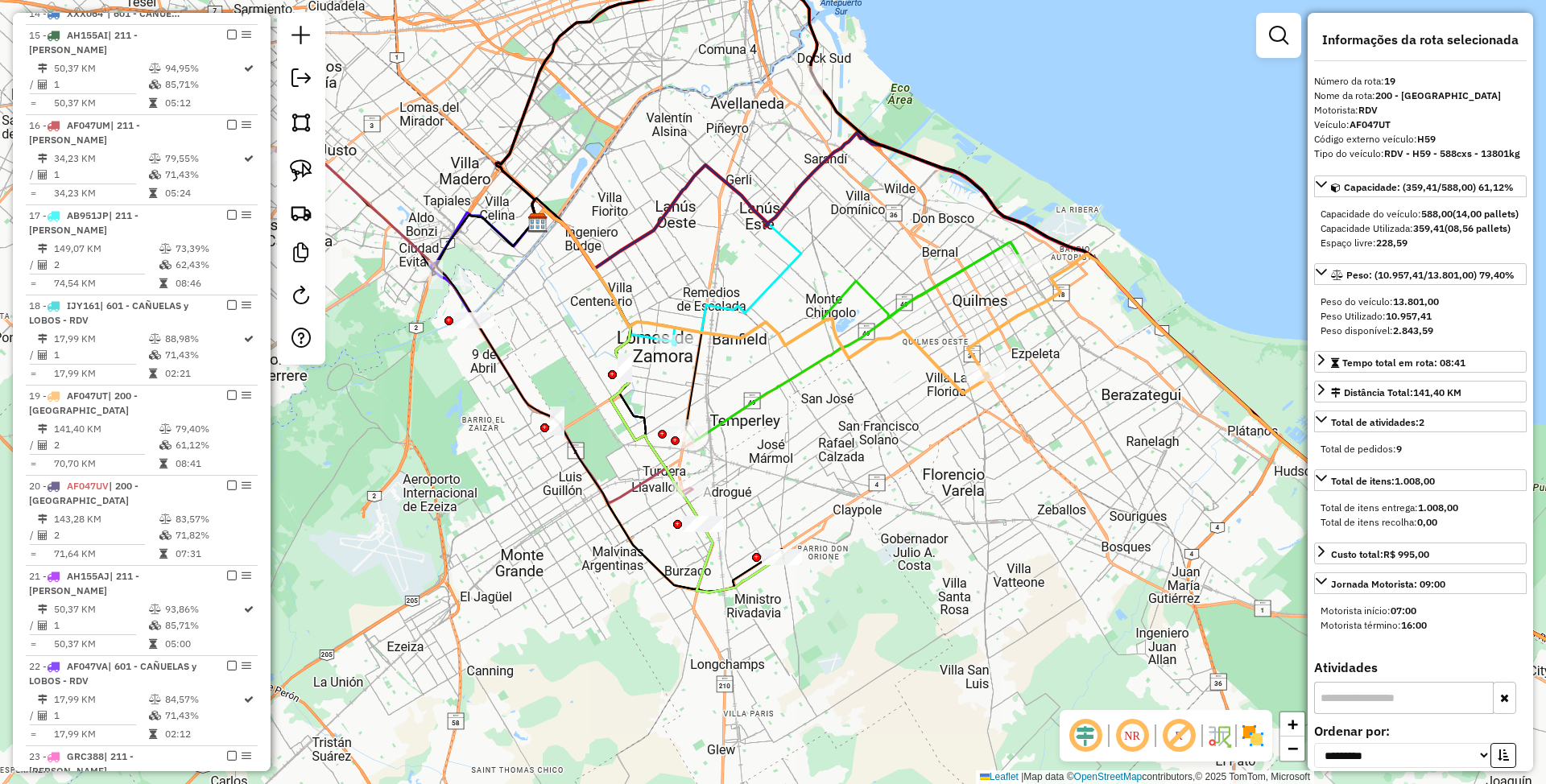
scroll to position [1288, 0]
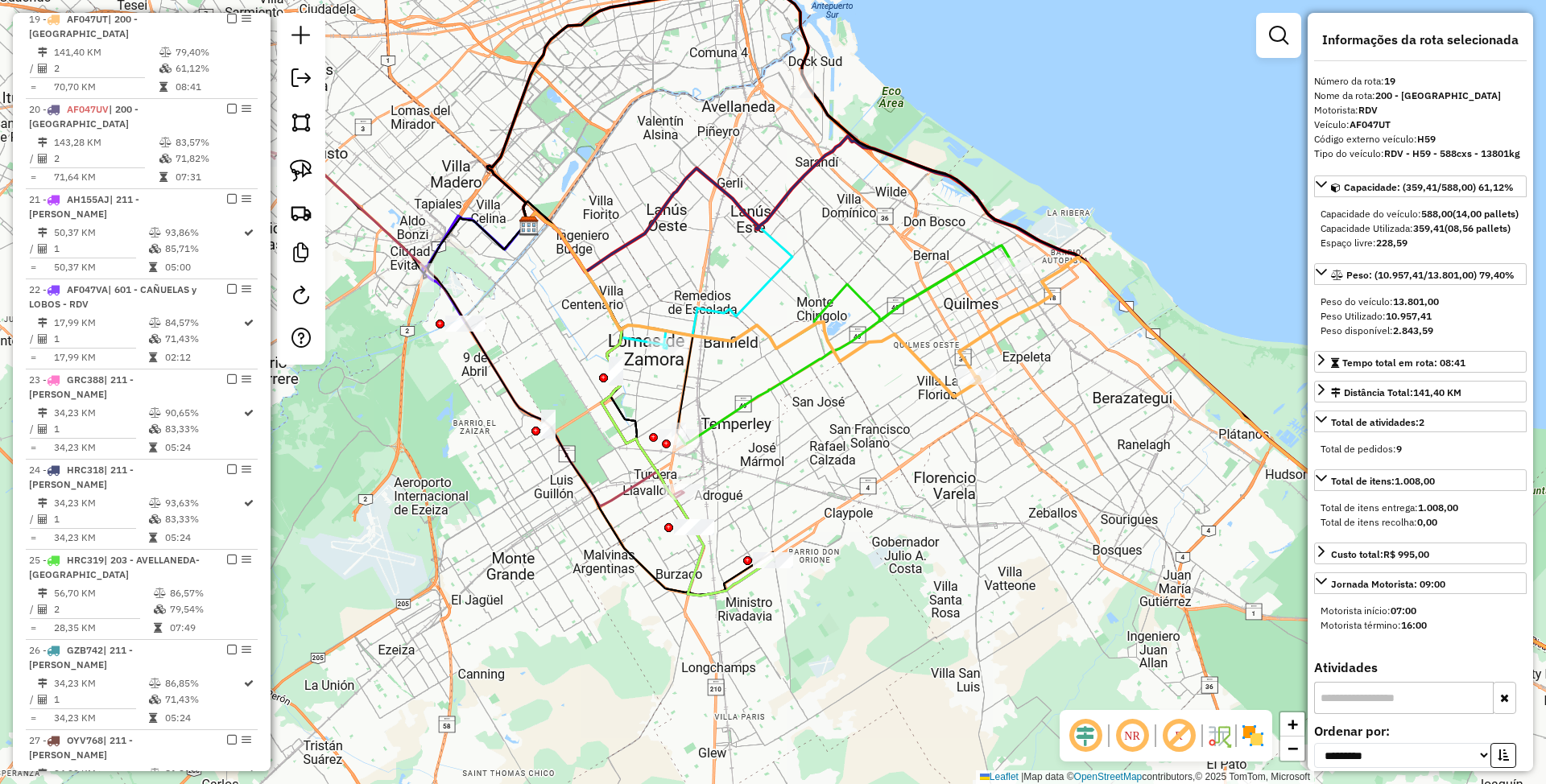
drag, startPoint x: 909, startPoint y: 445, endPoint x: 871, endPoint y: 483, distance: 53.7
click at [871, 483] on div "Janela de atendimento Grade de atendimento Capacidade Transportadoras Veículos …" at bounding box center [773, 392] width 1546 height 784
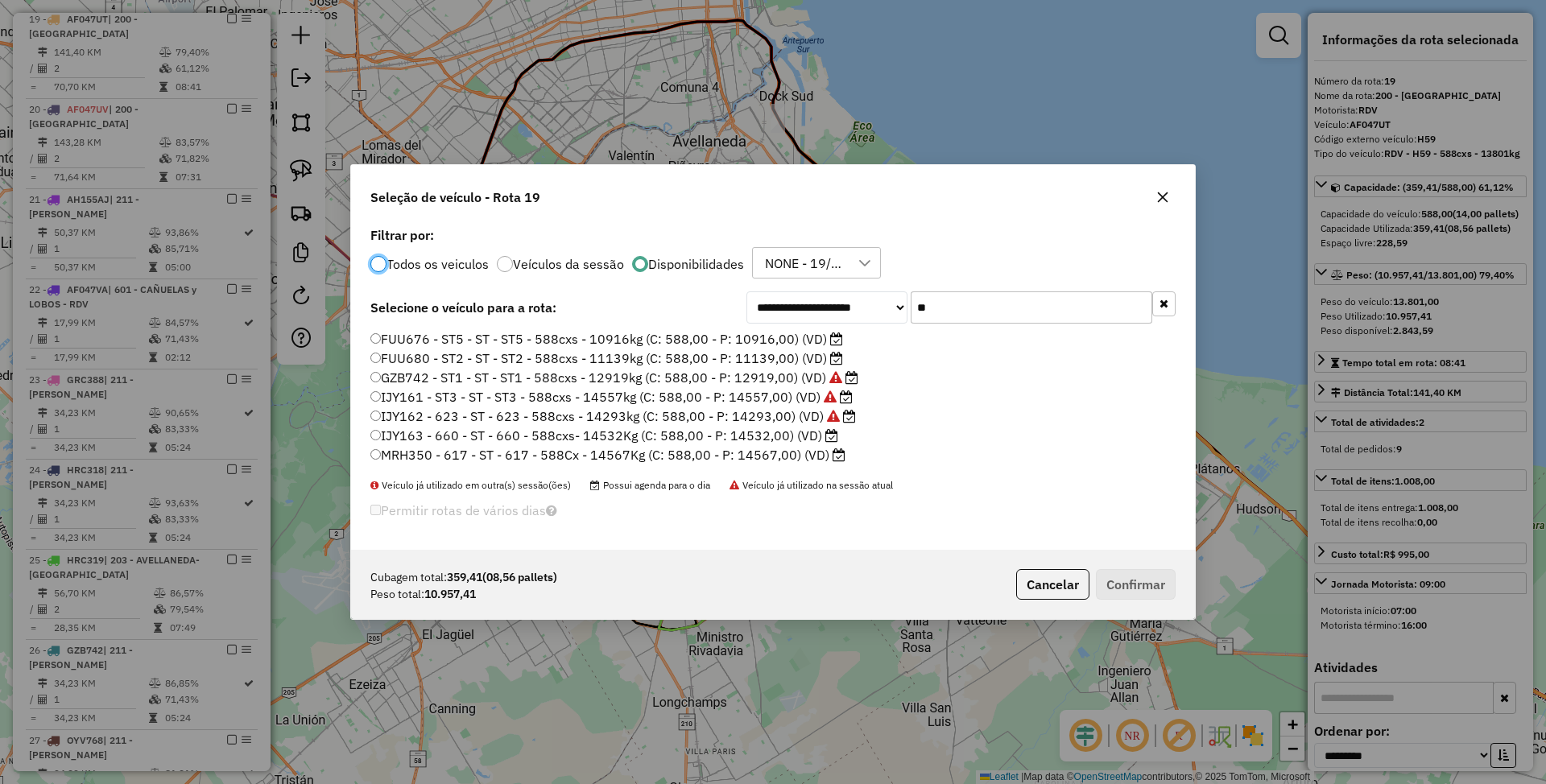
scroll to position [8, 5]
drag, startPoint x: 947, startPoint y: 310, endPoint x: 841, endPoint y: 290, distance: 107.9
click at [841, 291] on div "**********" at bounding box center [961, 307] width 429 height 32
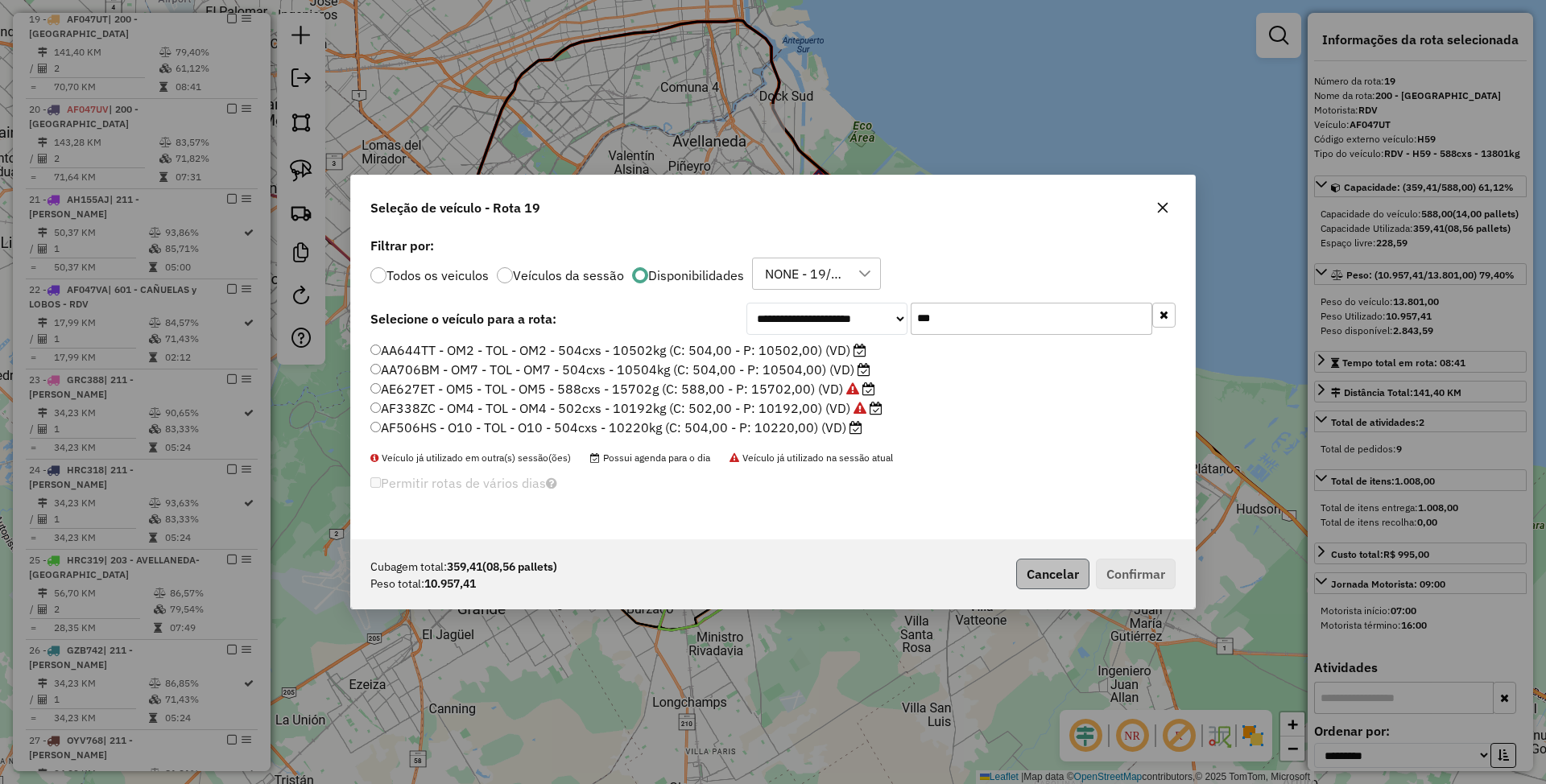
type input "***"
click at [1060, 580] on button "Cancelar" at bounding box center [1052, 574] width 73 height 30
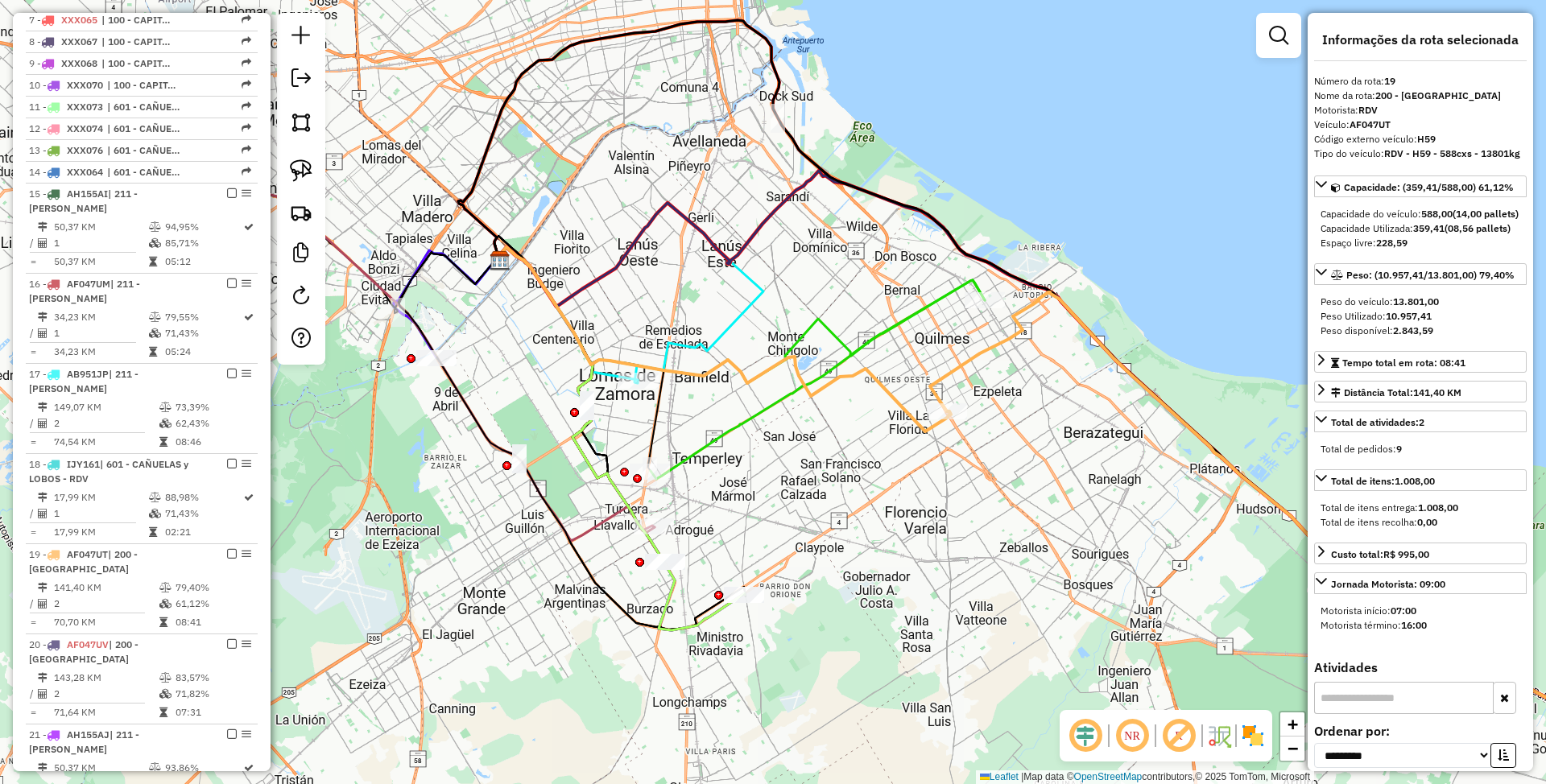
scroll to position [752, 0]
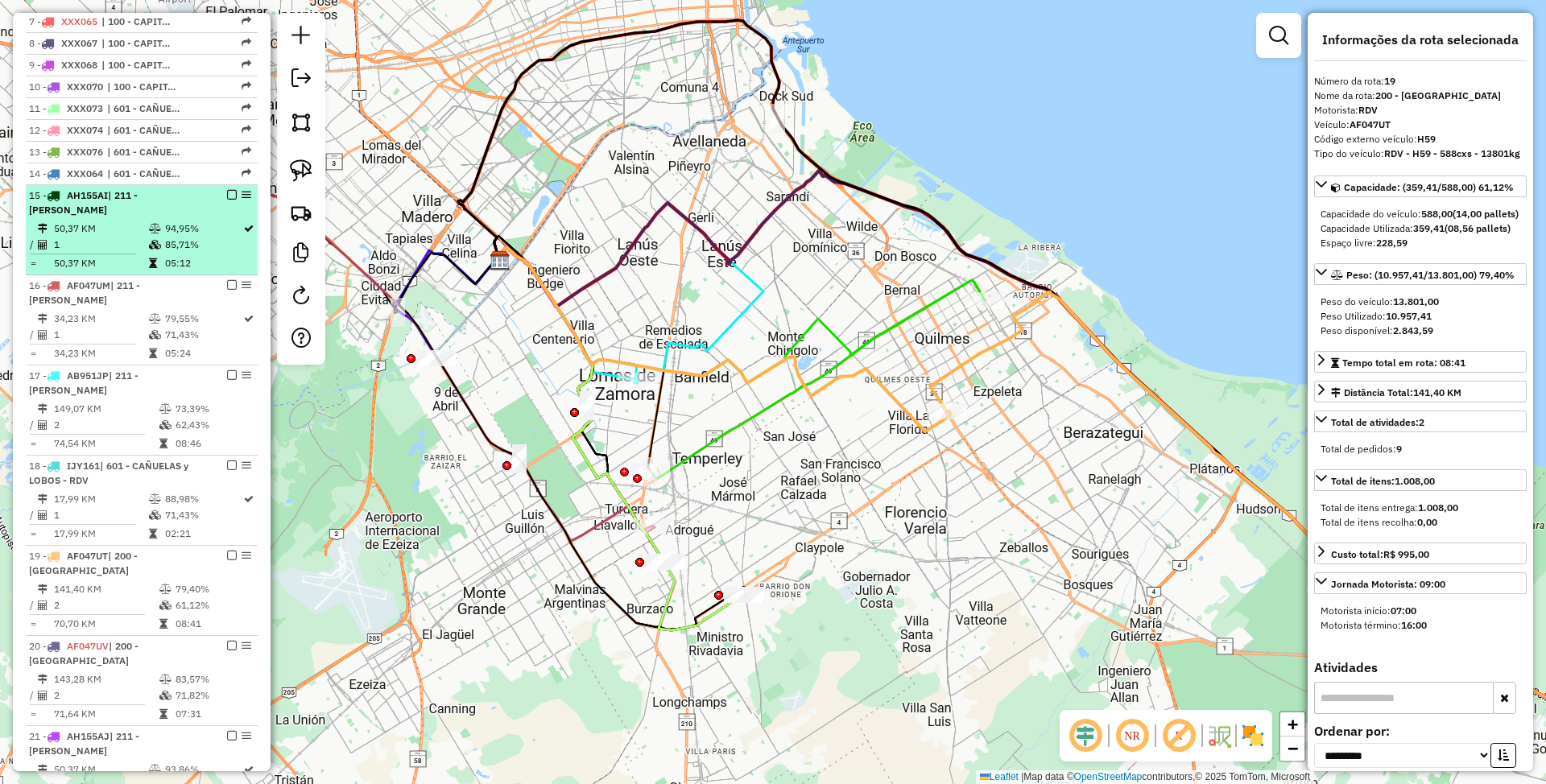
click at [99, 215] on span "| 211 - [PERSON_NAME]" at bounding box center [83, 202] width 109 height 27
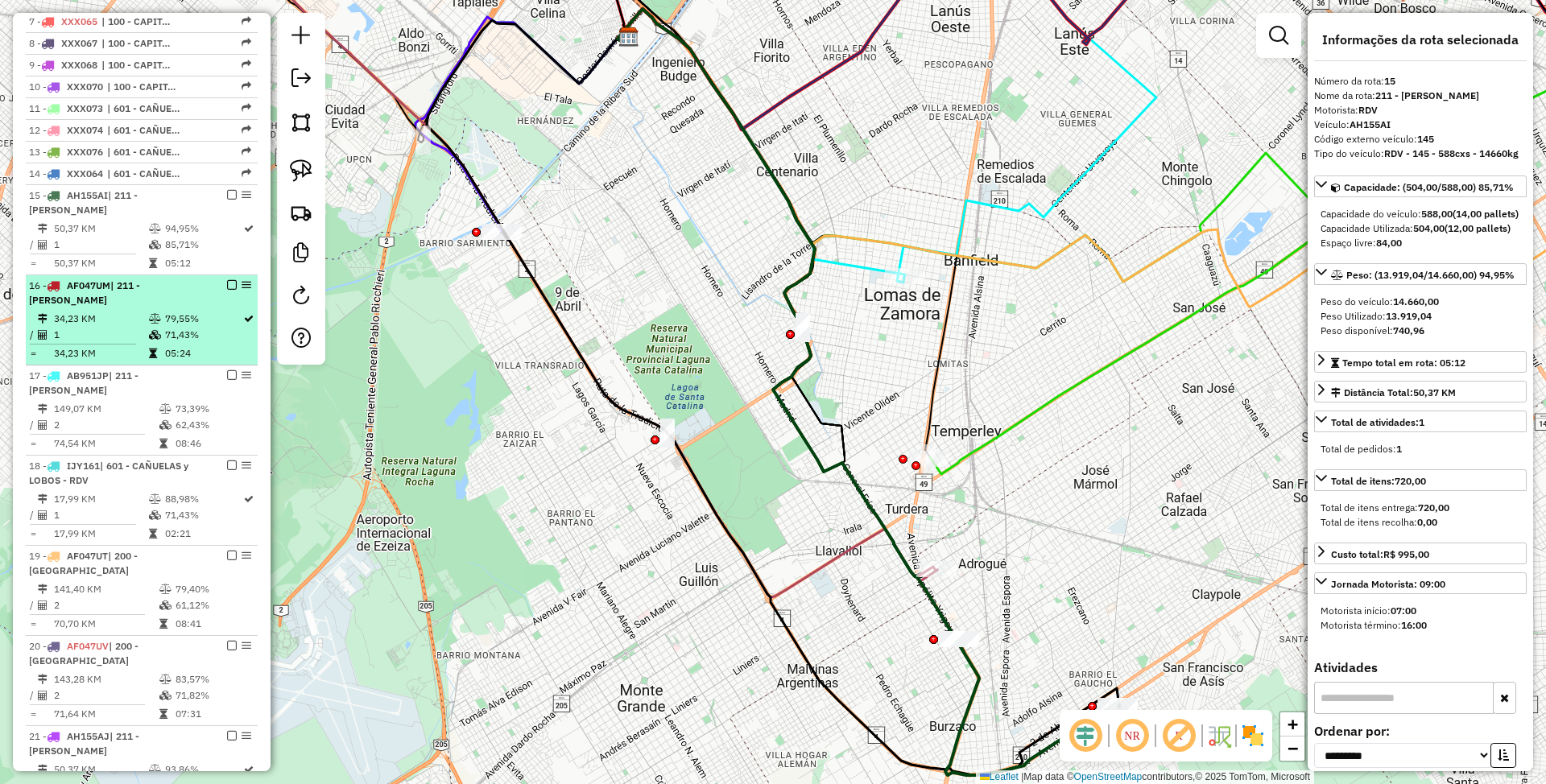
click at [104, 290] on span "AF047UM" at bounding box center [88, 285] width 44 height 12
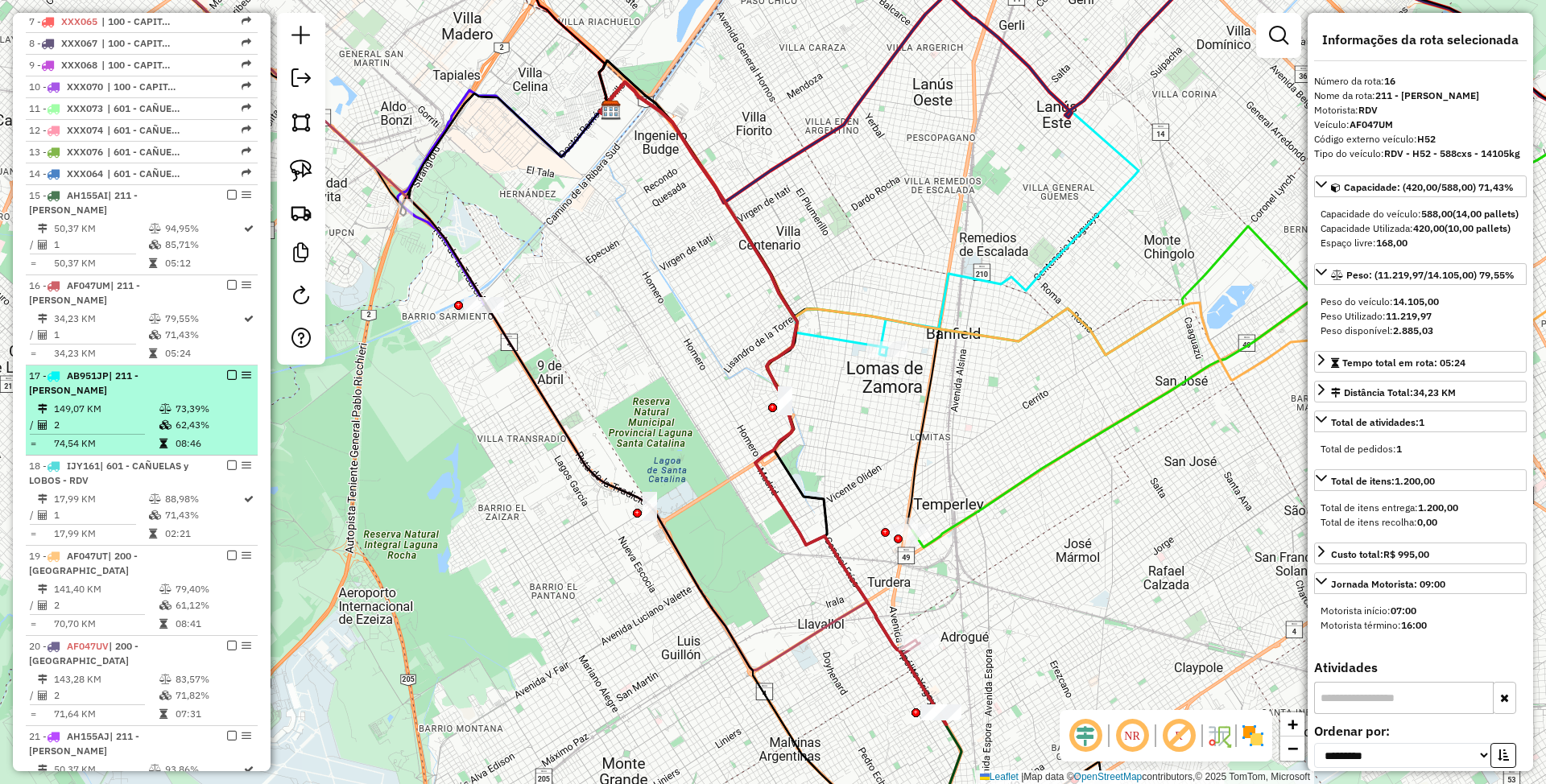
click at [109, 381] on span "AB951JP" at bounding box center [87, 375] width 42 height 12
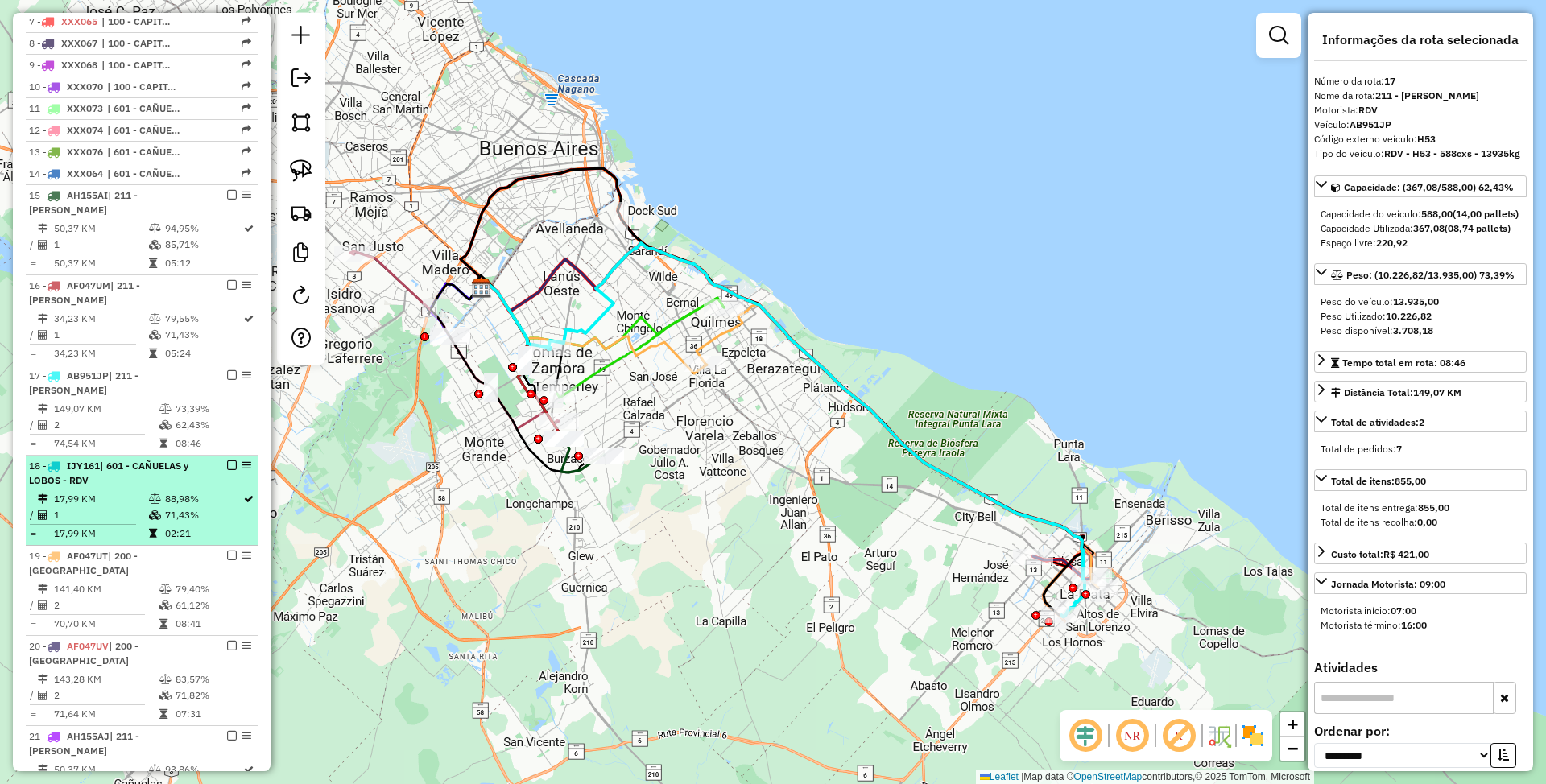
click at [120, 496] on td "17,99 KM" at bounding box center [101, 499] width 95 height 16
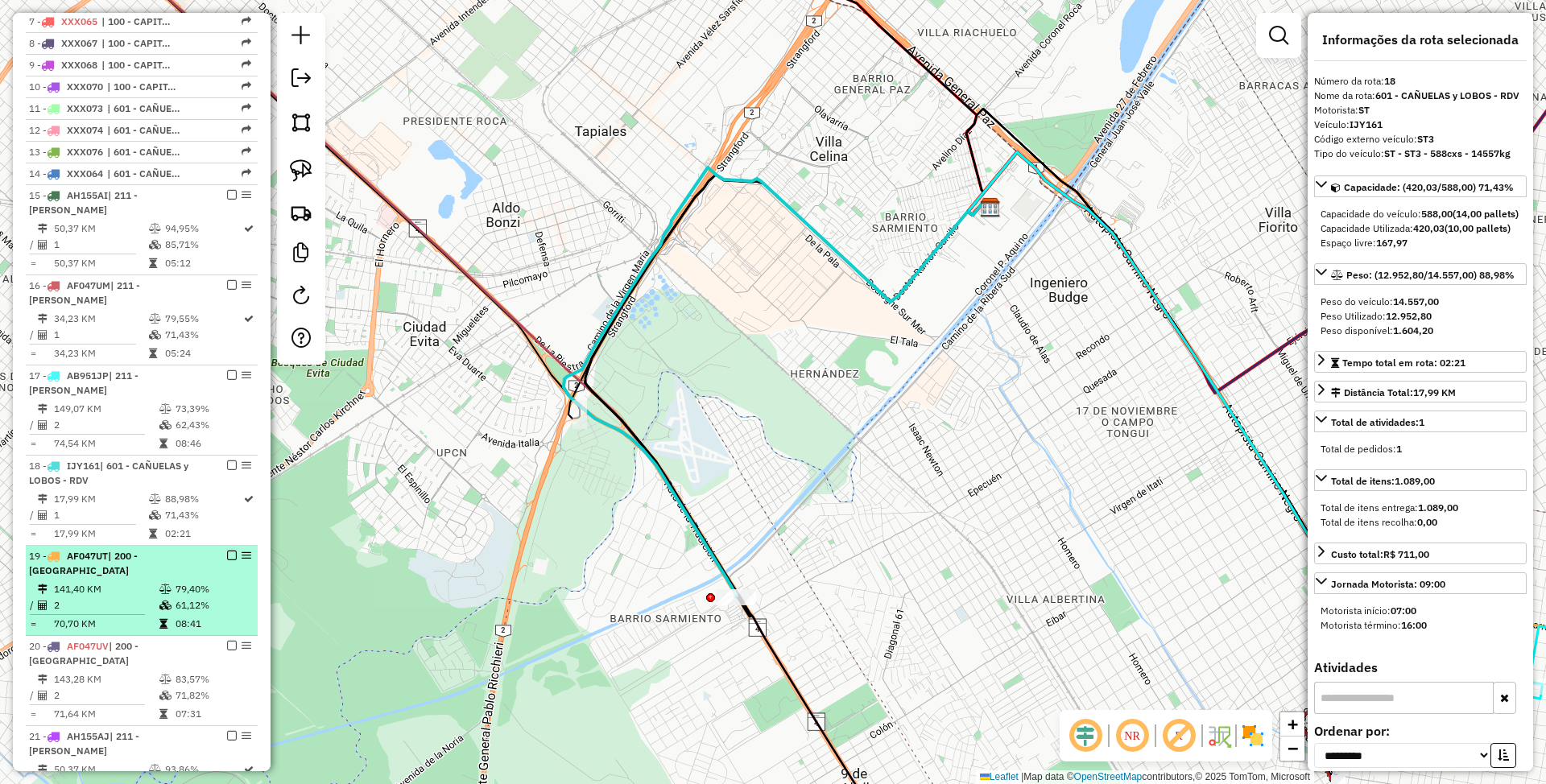
click at [109, 572] on div "19 - AF047UT | 200 - CENTRO LA PLATA" at bounding box center [115, 563] width 171 height 29
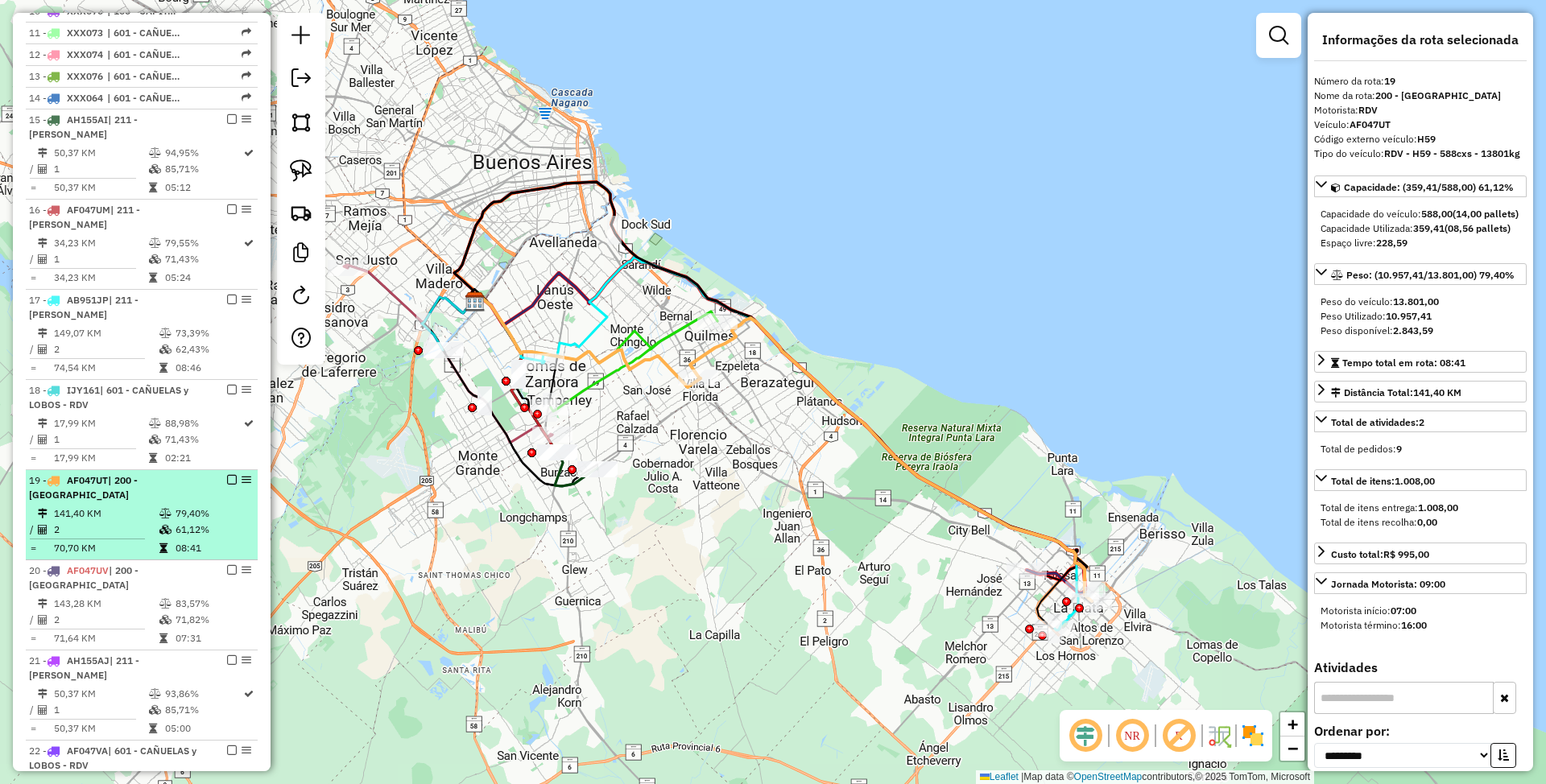
scroll to position [860, 0]
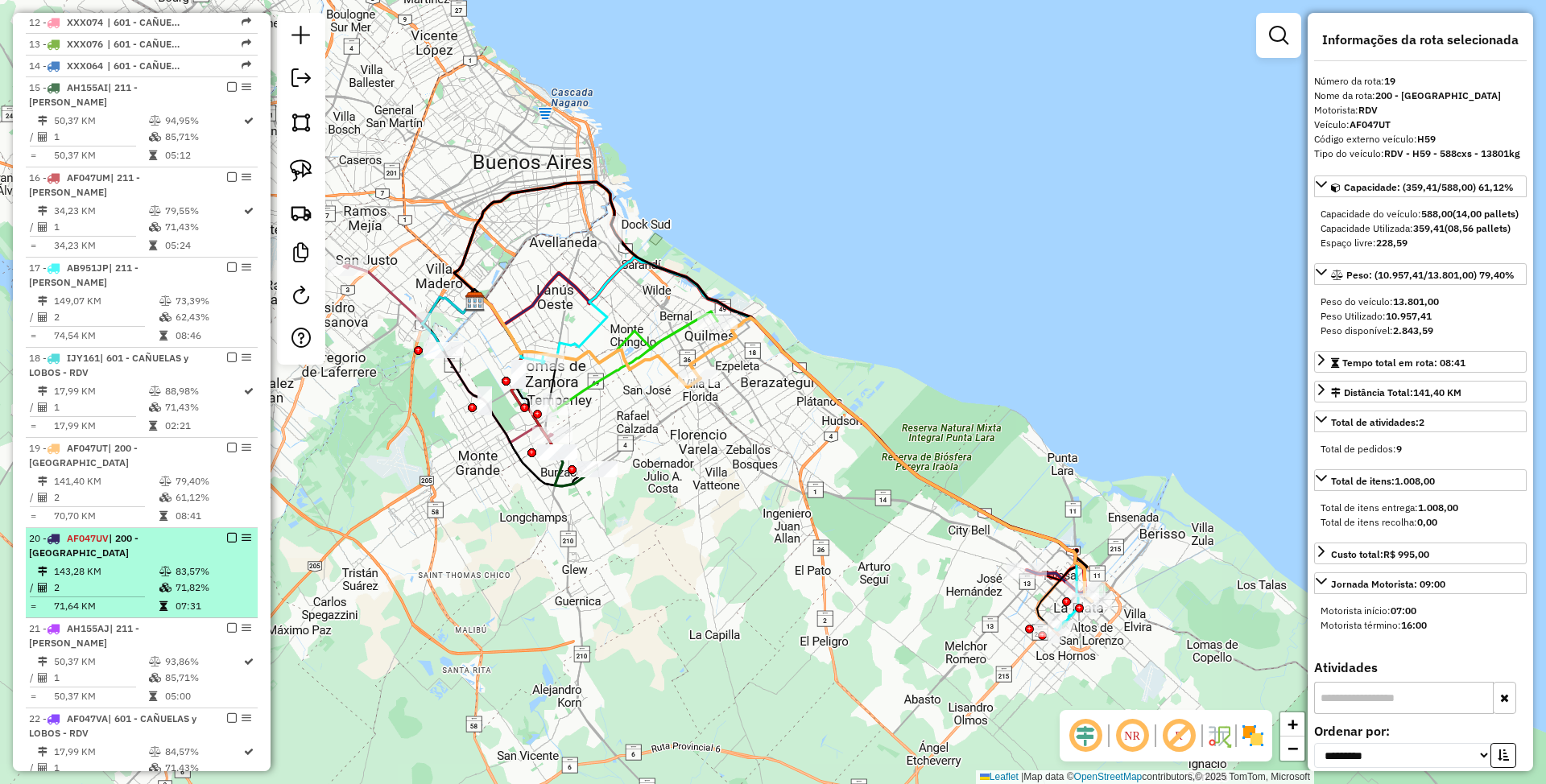
click at [110, 560] on div "20 - AF047UV | 200 - CENTRO LA PLATA" at bounding box center [115, 545] width 171 height 29
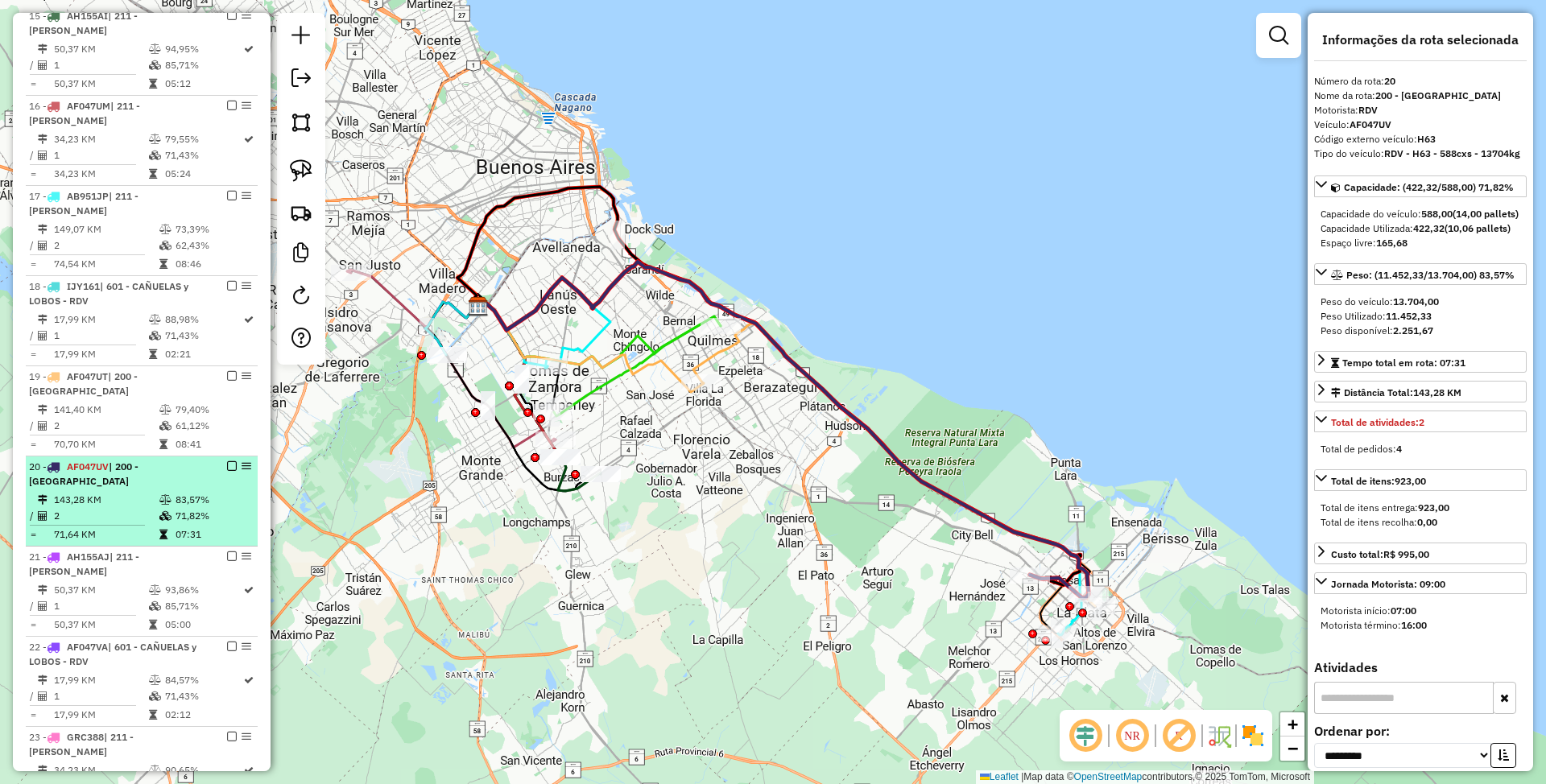
scroll to position [1073, 0]
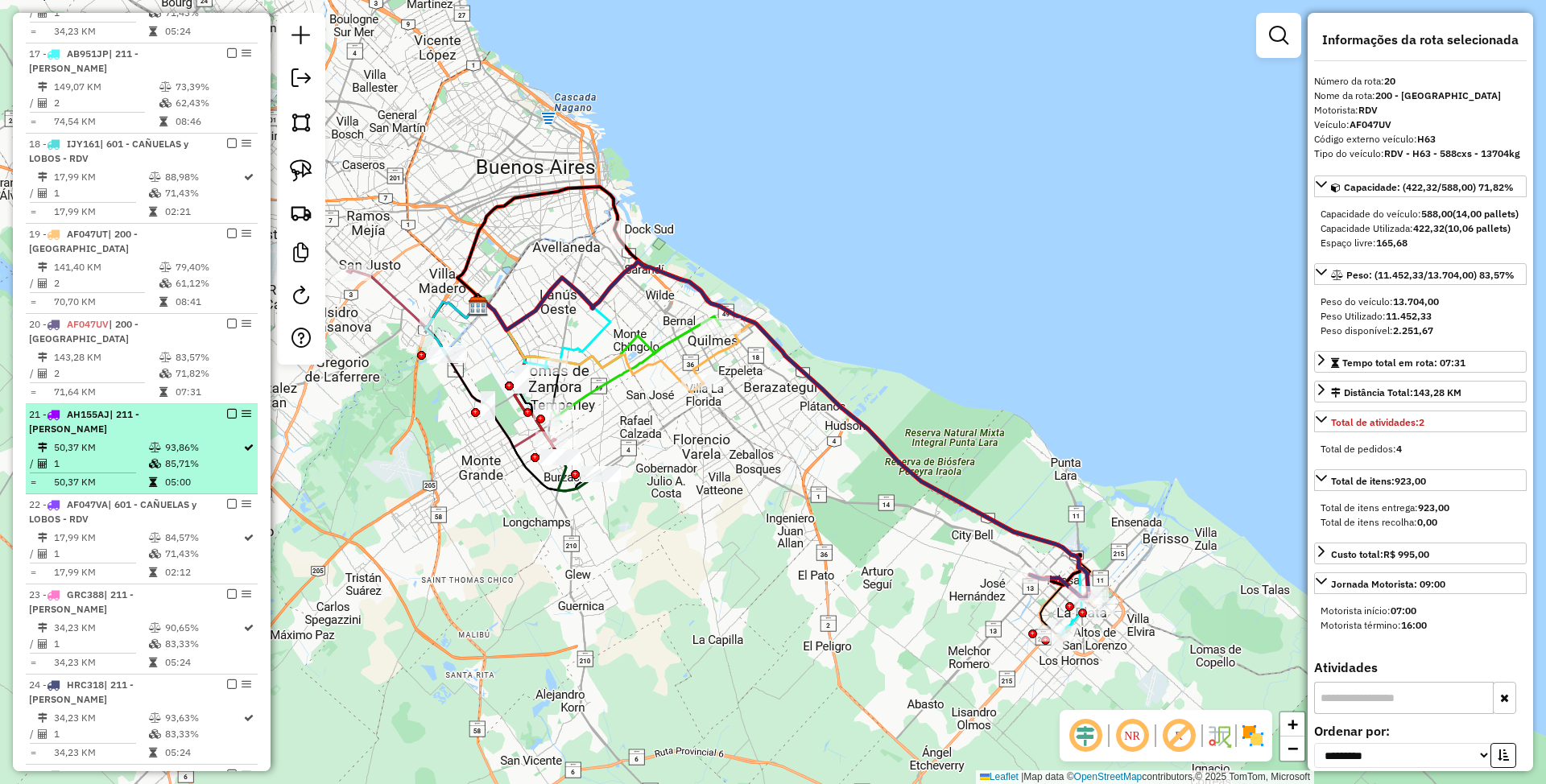
click at [126, 436] on div "21 - AH155AJ | 211 - LANÚS-ALMIRANTE BROWN" at bounding box center [115, 422] width 171 height 29
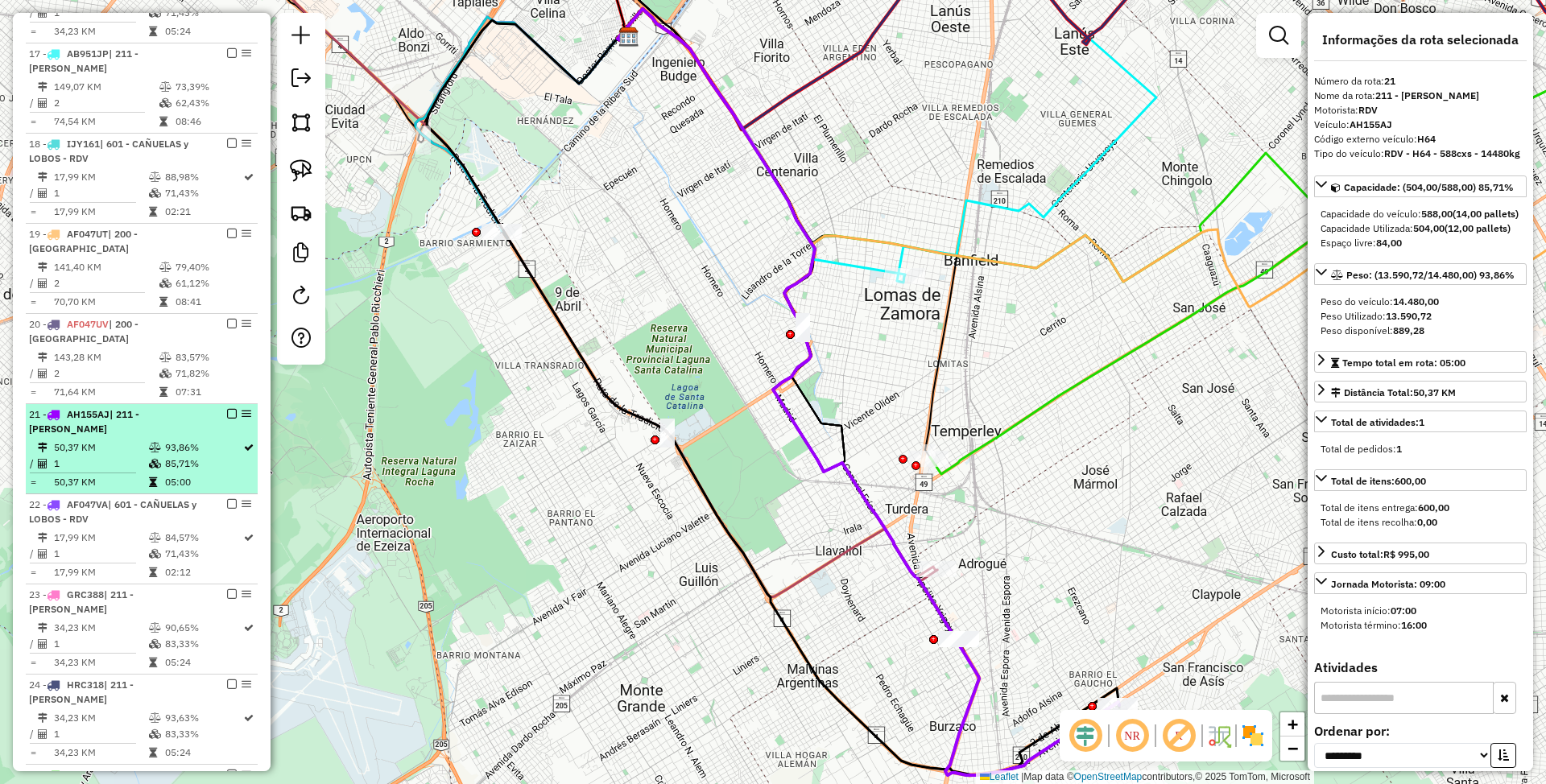
scroll to position [1288, 0]
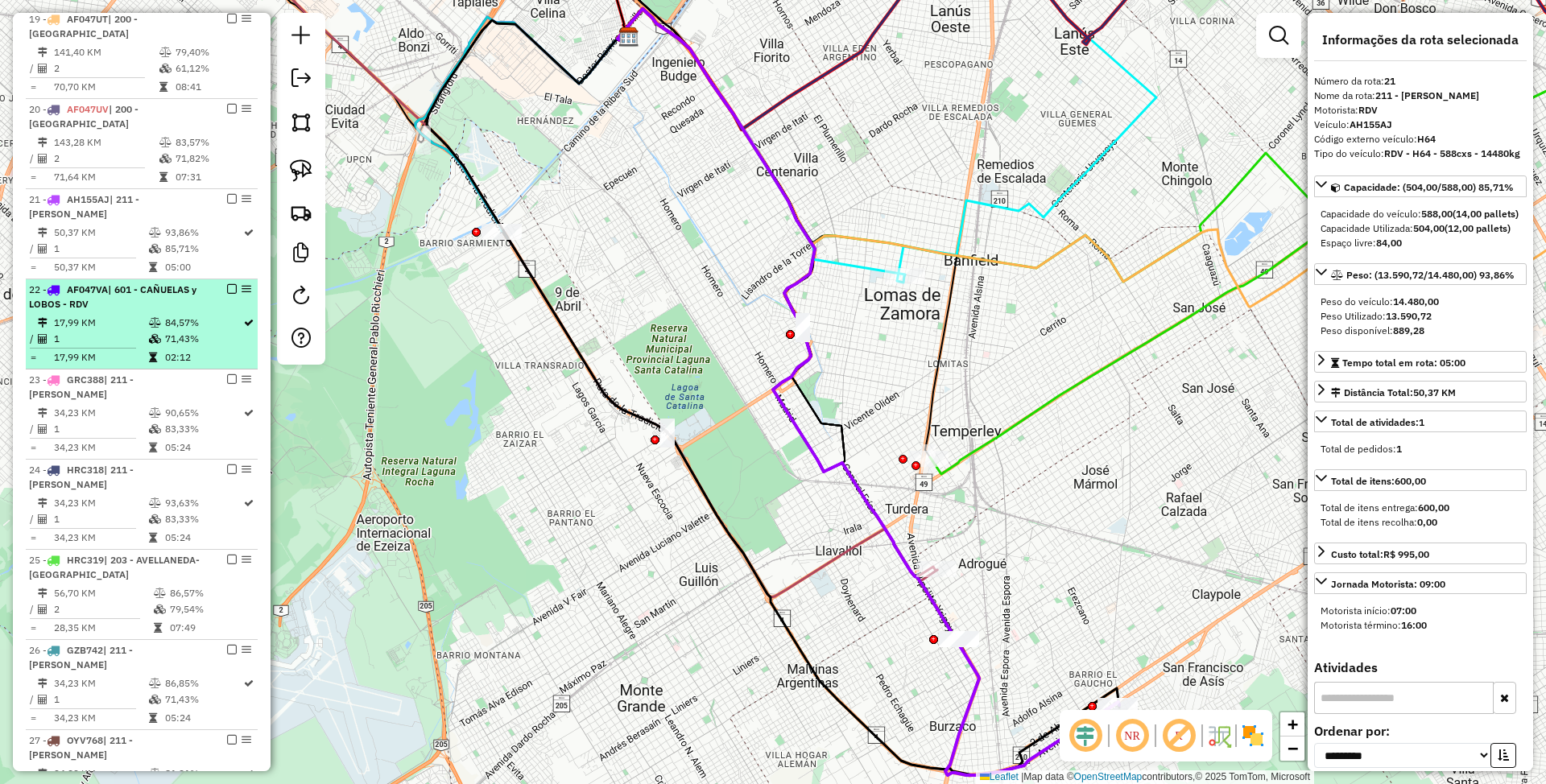
click at [132, 325] on td "17,99 KM" at bounding box center [101, 322] width 95 height 16
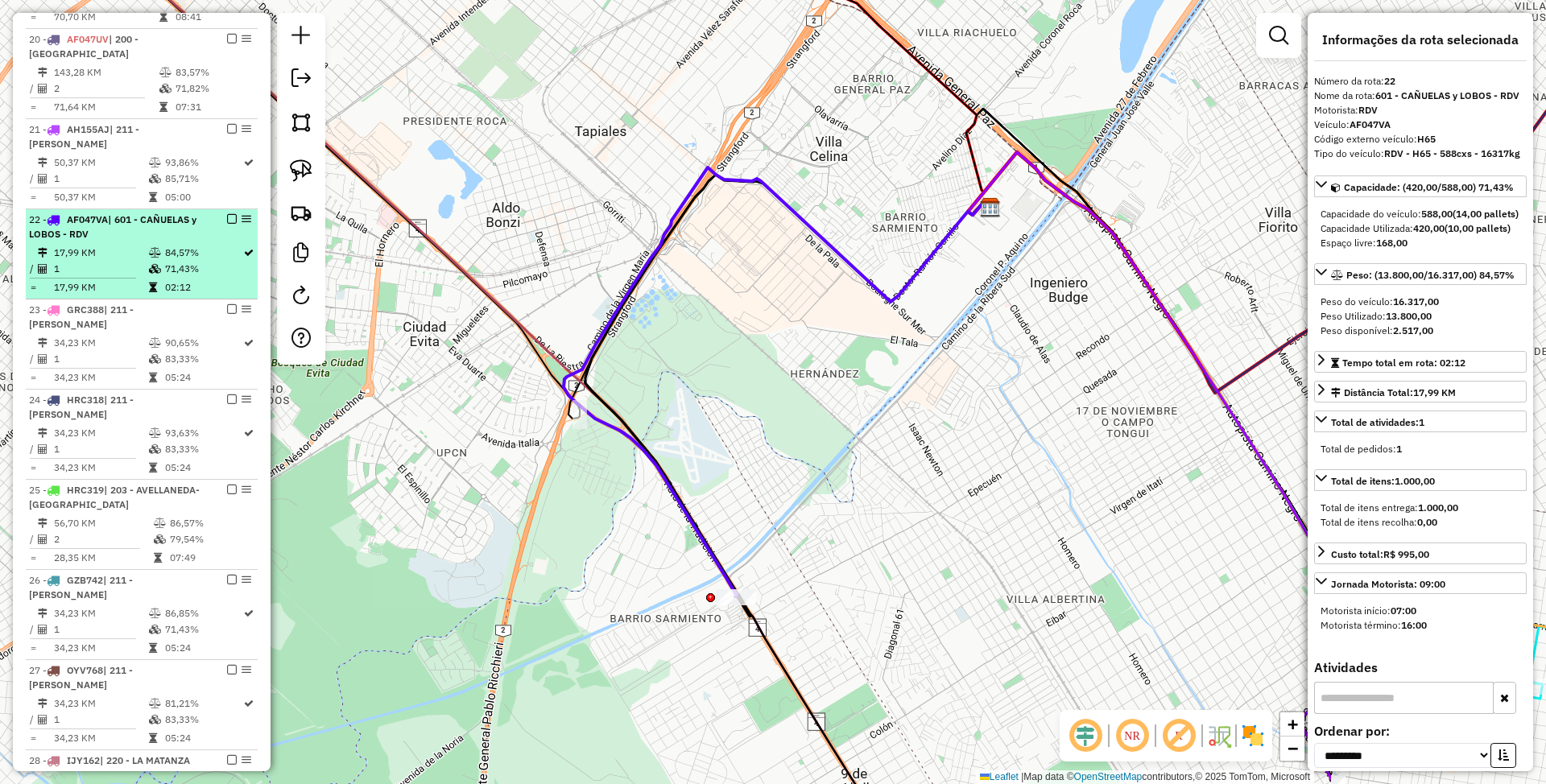
scroll to position [1395, 0]
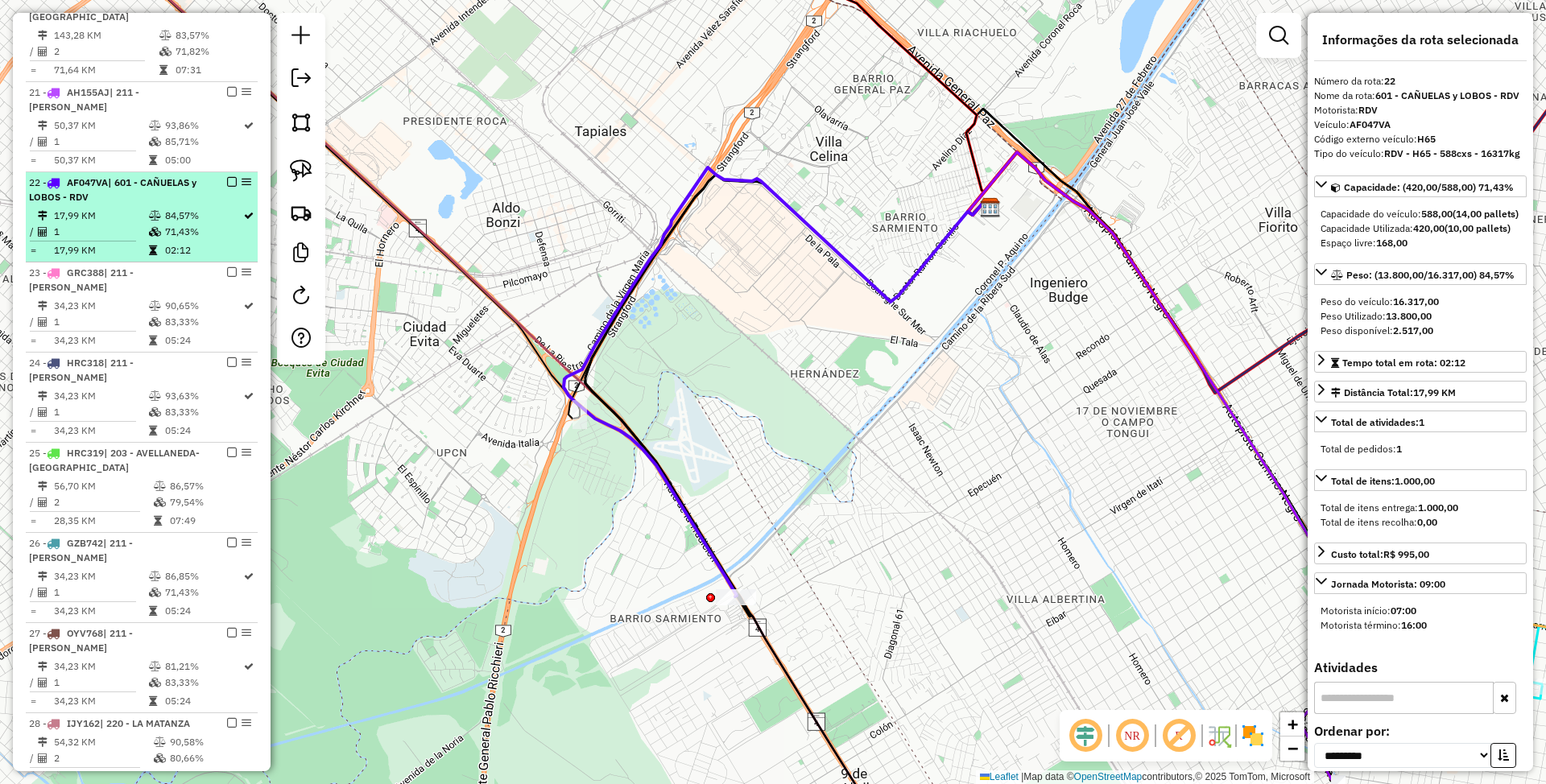
click at [130, 217] on td "17,99 KM" at bounding box center [101, 215] width 95 height 16
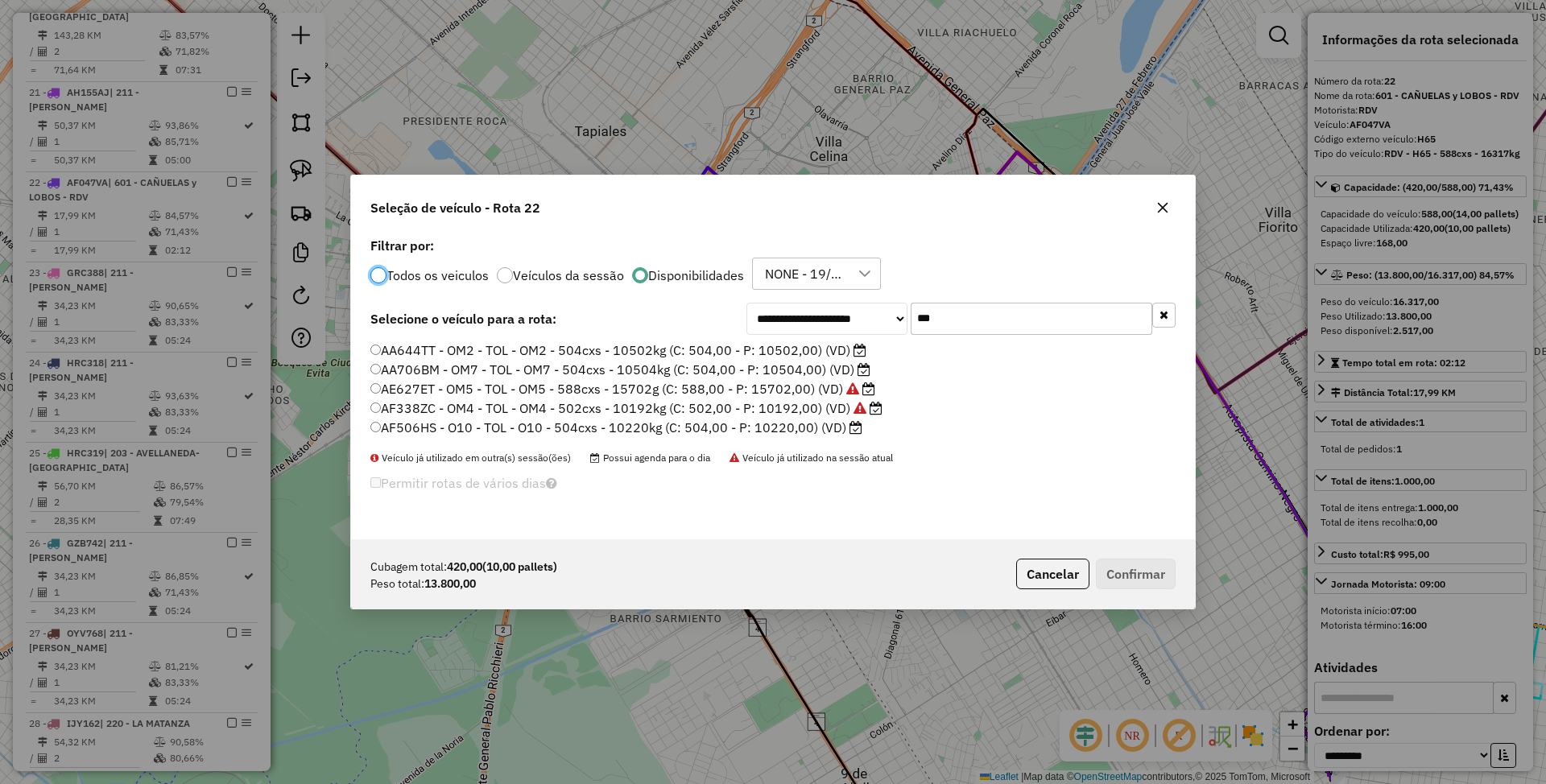
scroll to position [8, 5]
drag, startPoint x: 956, startPoint y: 313, endPoint x: 882, endPoint y: 302, distance: 74.8
click at [882, 302] on div "**********" at bounding box center [961, 319] width 429 height 32
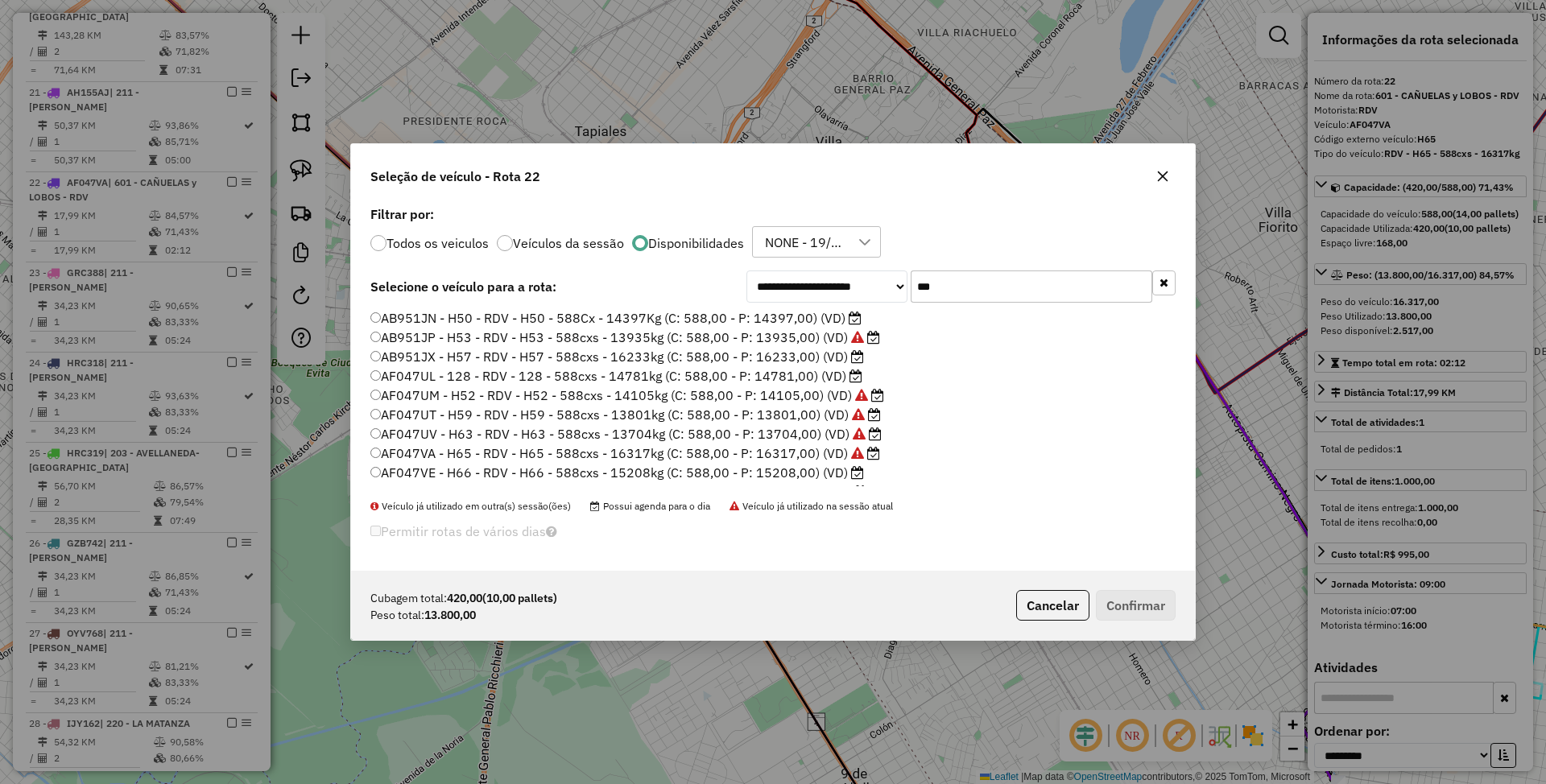
type input "***"
click at [773, 319] on label "AB951JN - H50 - RDV - H50 - 588Cx - 14397Kg (C: 588,00 - P: 14397,00) (VD)" at bounding box center [616, 318] width 491 height 19
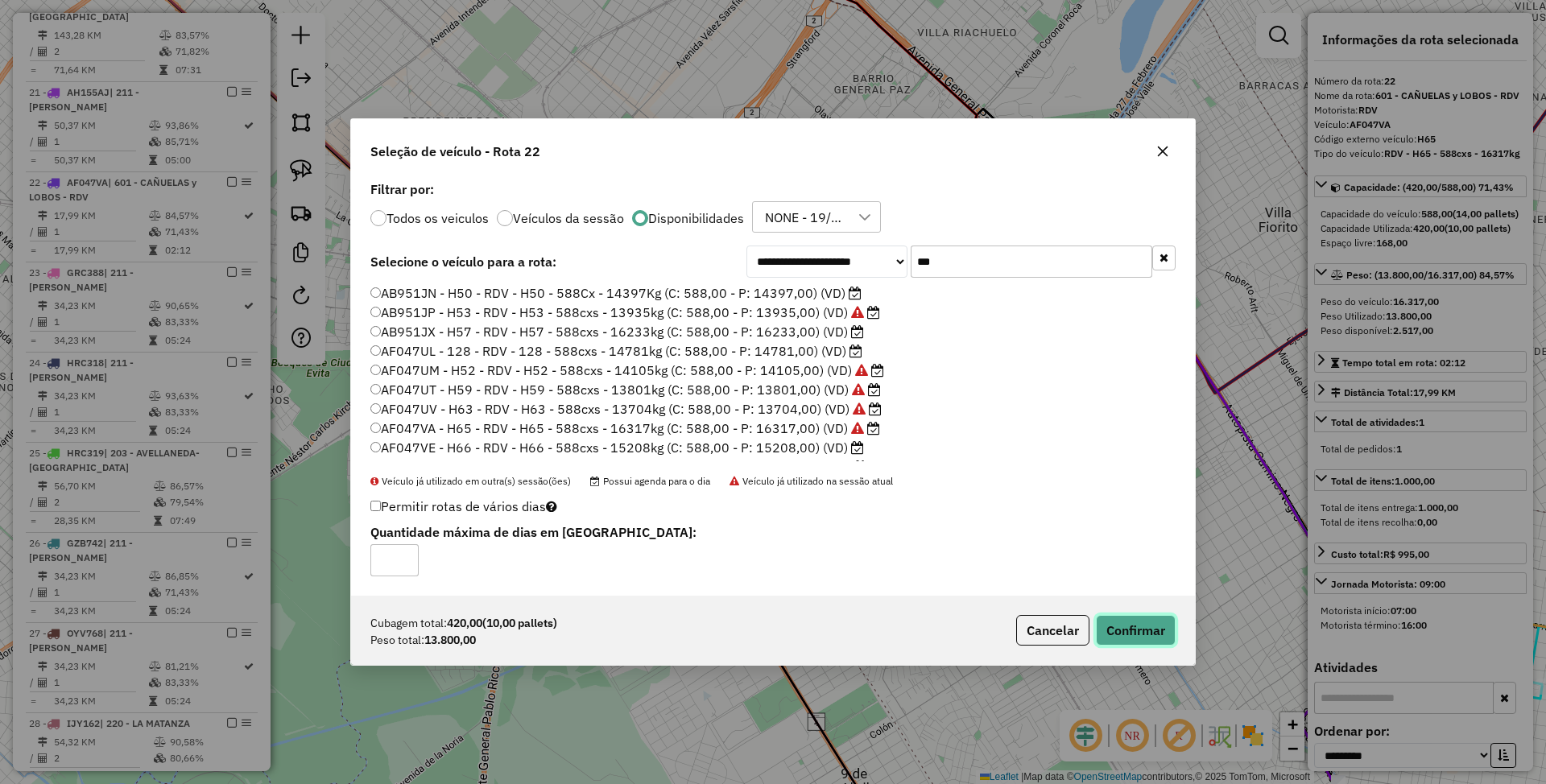
click at [1142, 635] on button "Confirmar" at bounding box center [1135, 630] width 80 height 30
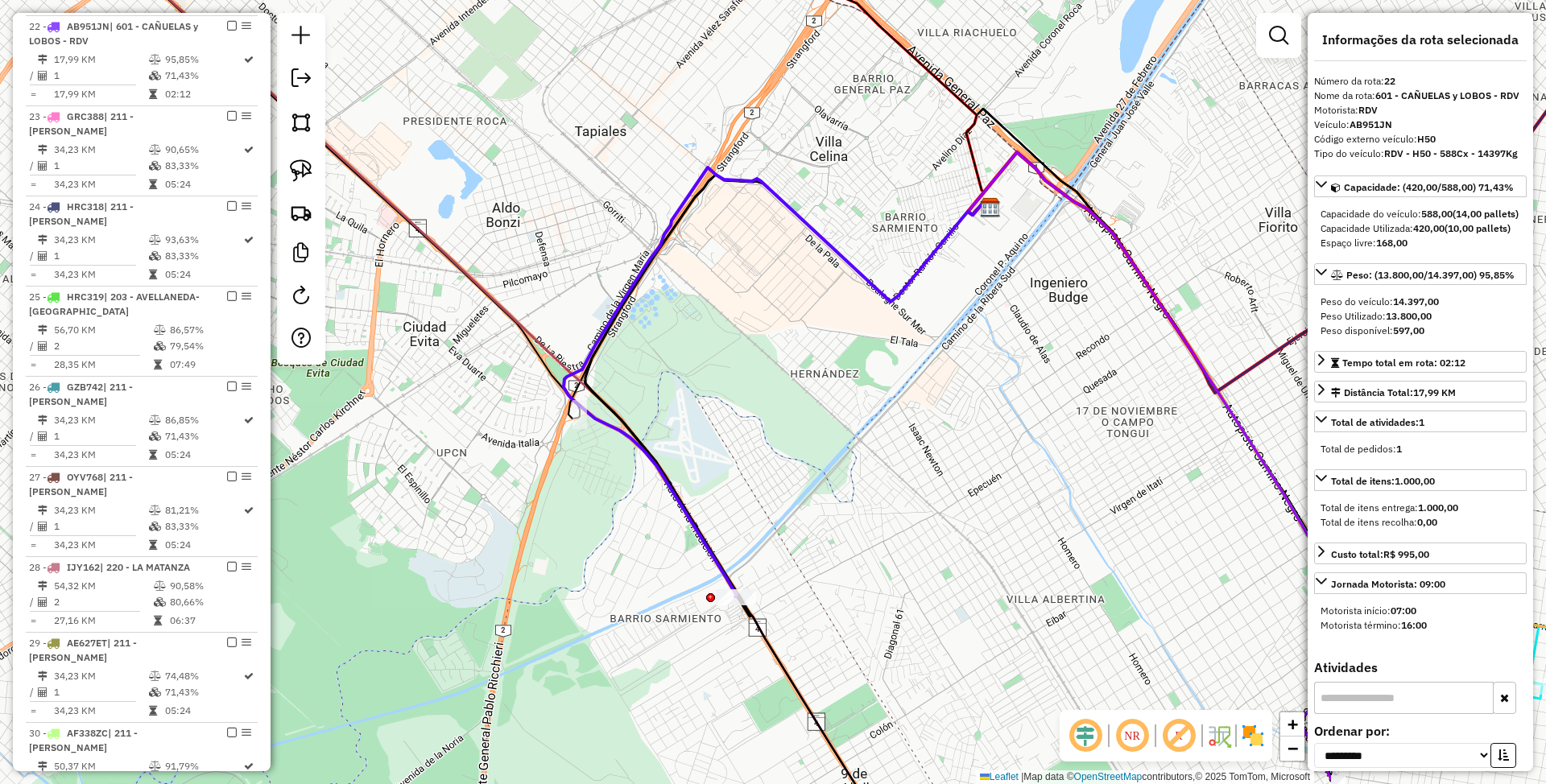
scroll to position [1559, 0]
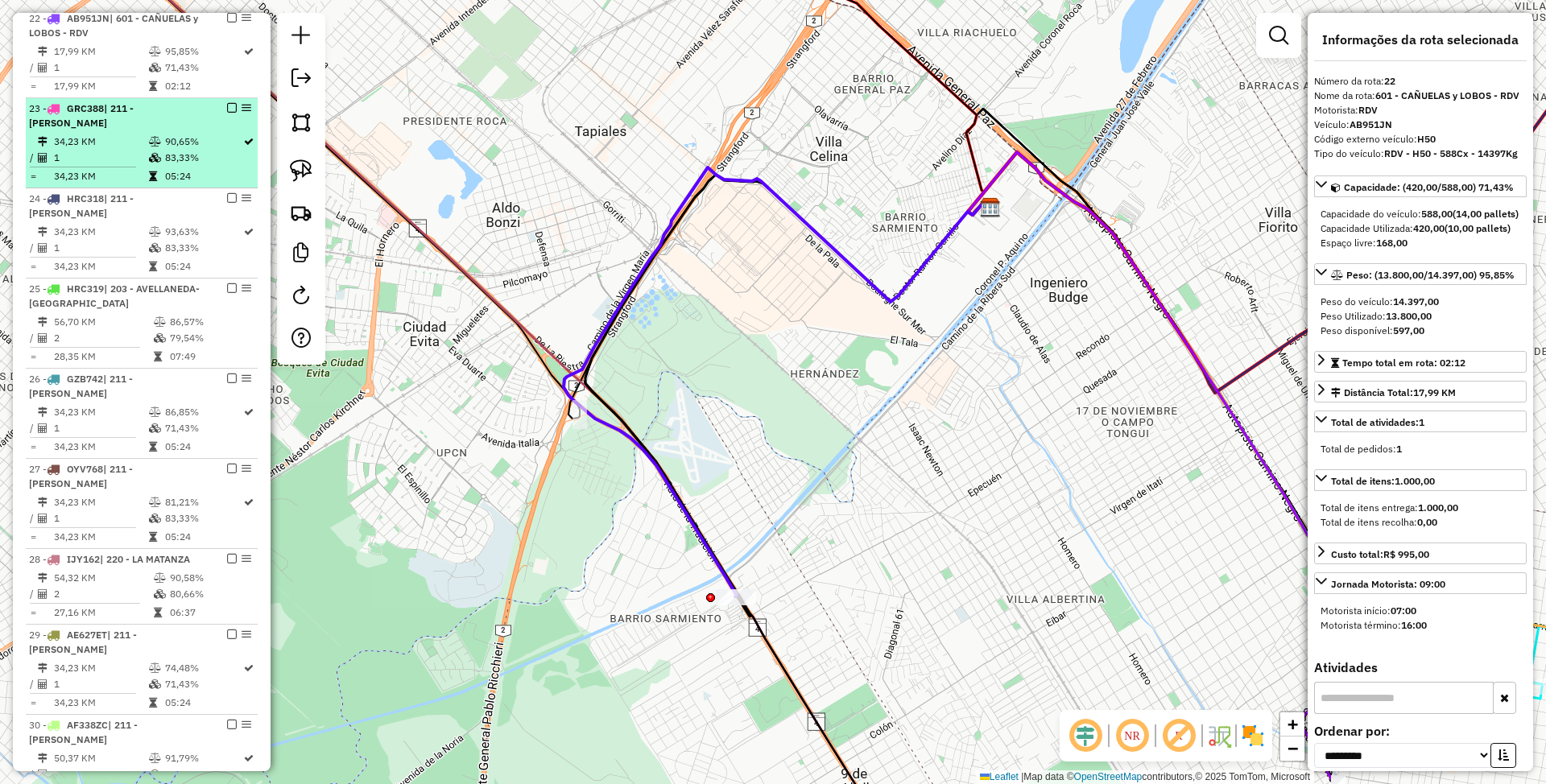
click at [117, 129] on span "| 211 - [PERSON_NAME]" at bounding box center [82, 116] width 104 height 27
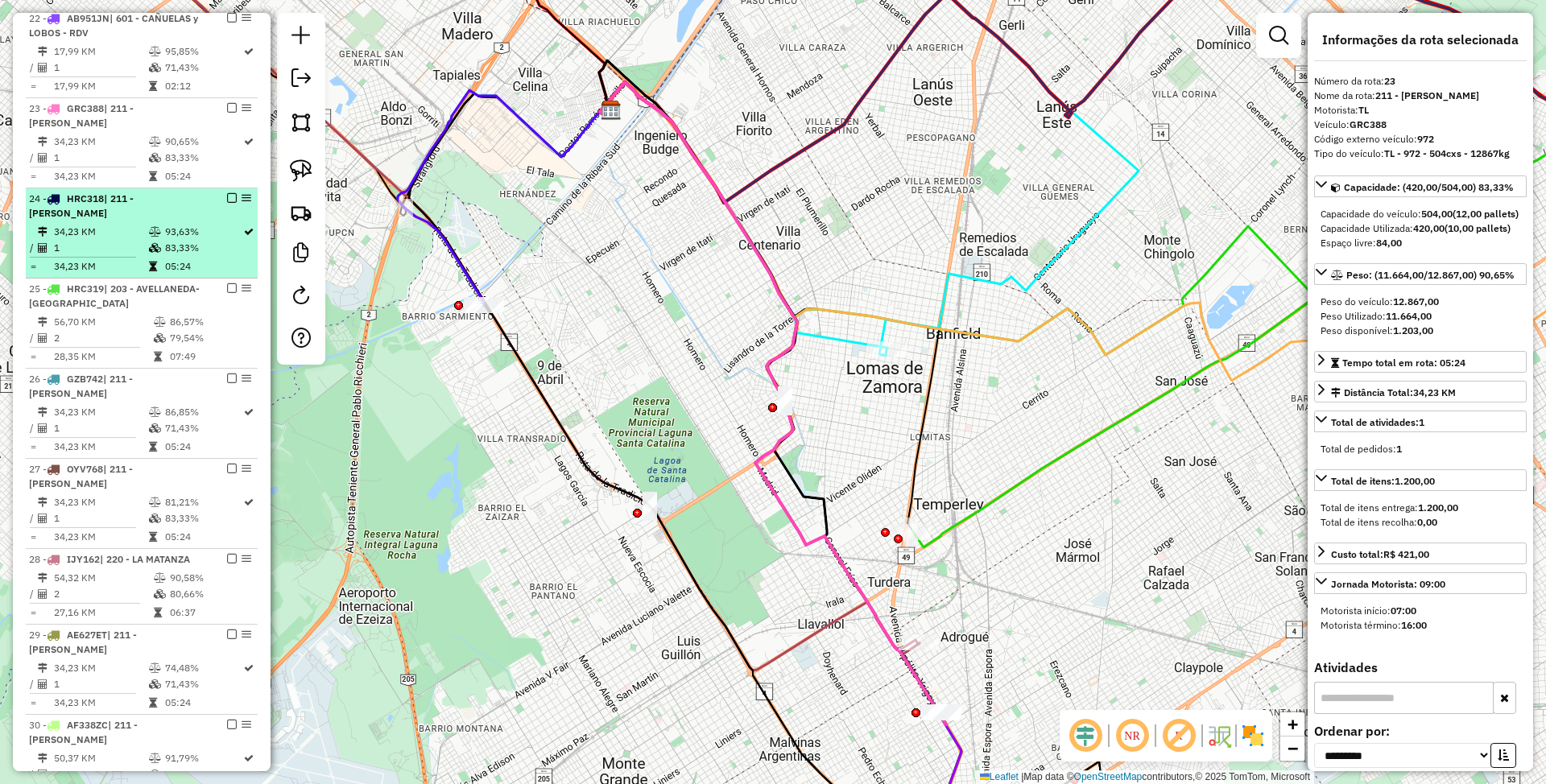
click at [118, 217] on span "| 211 - [PERSON_NAME]" at bounding box center [82, 206] width 104 height 27
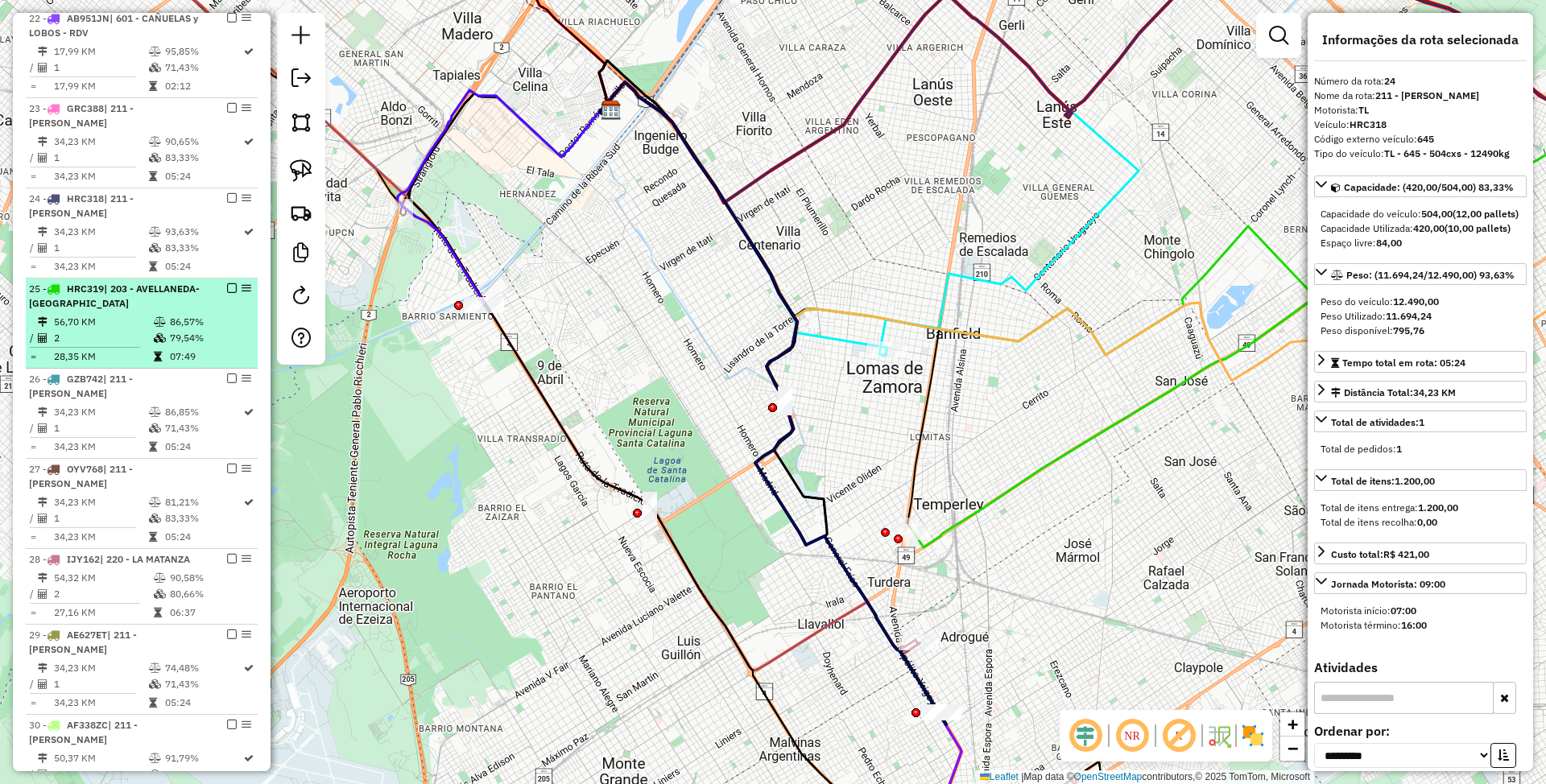
click at [123, 329] on td "56,70 KM" at bounding box center [102, 321] width 100 height 16
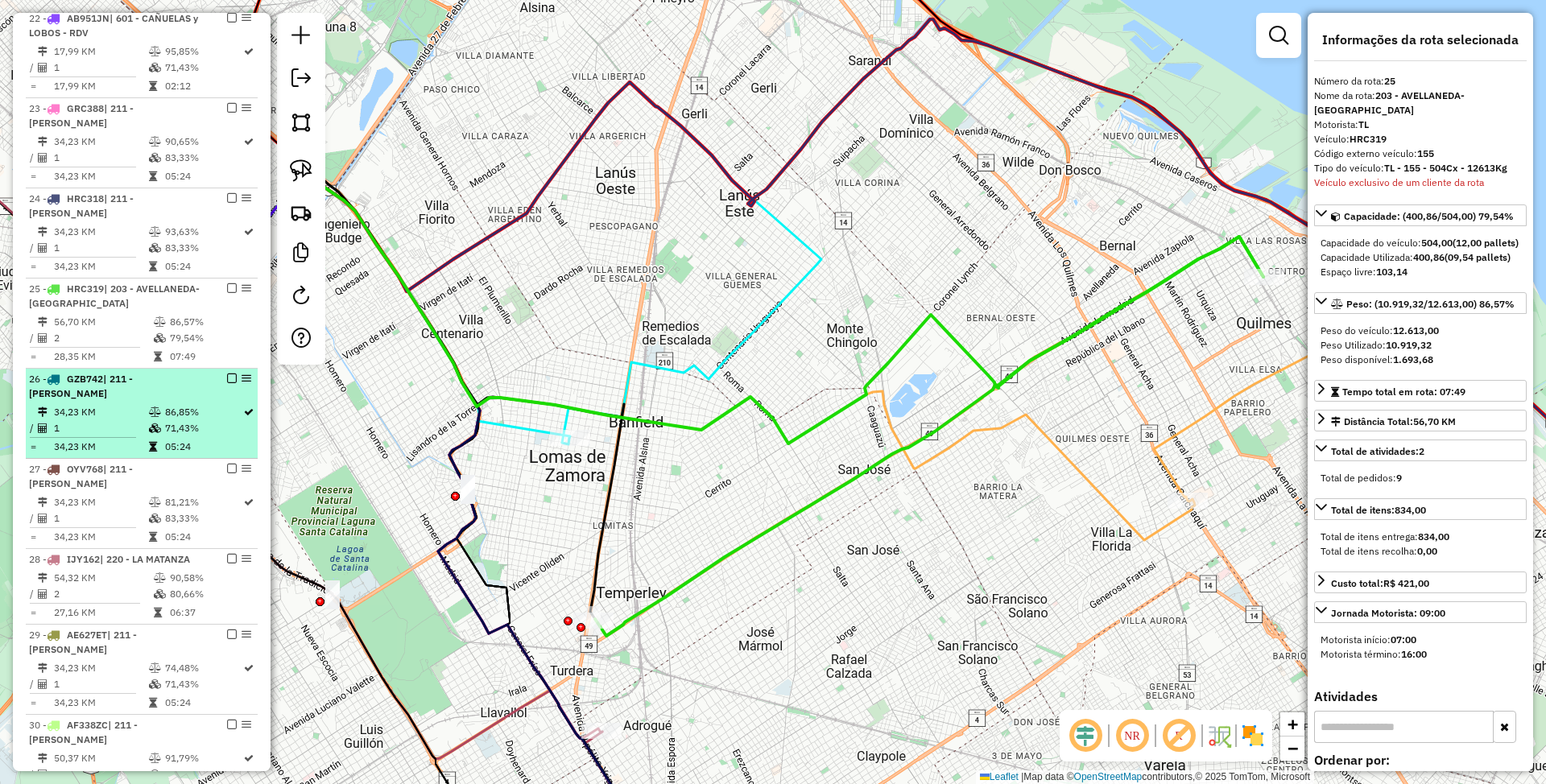
click at [126, 410] on td "34,23 KM" at bounding box center [101, 411] width 95 height 16
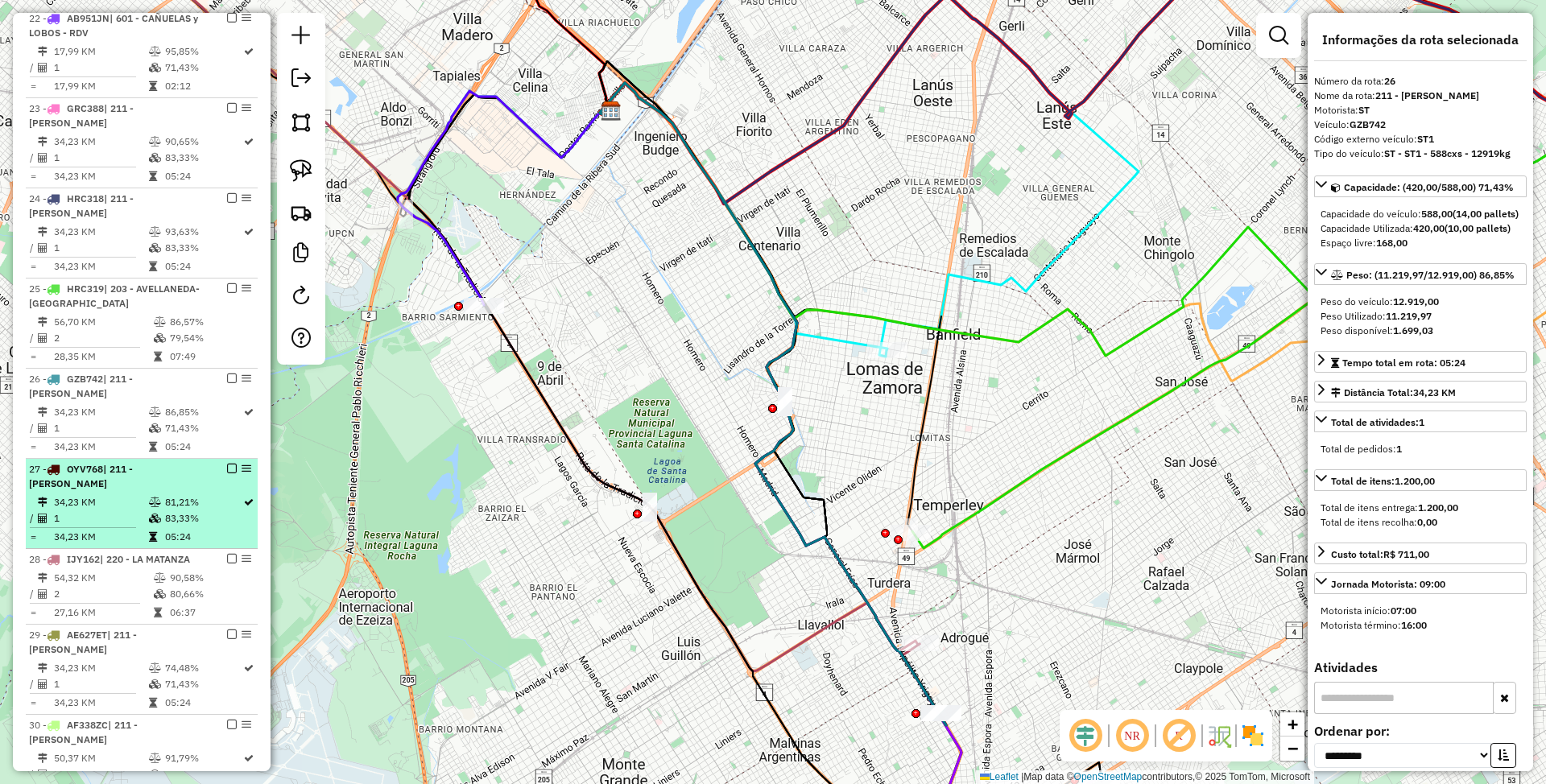
click at [137, 482] on div "27 - OYV768 | 211 - LANÚS-ALMIRANTE BROWN" at bounding box center [115, 476] width 171 height 29
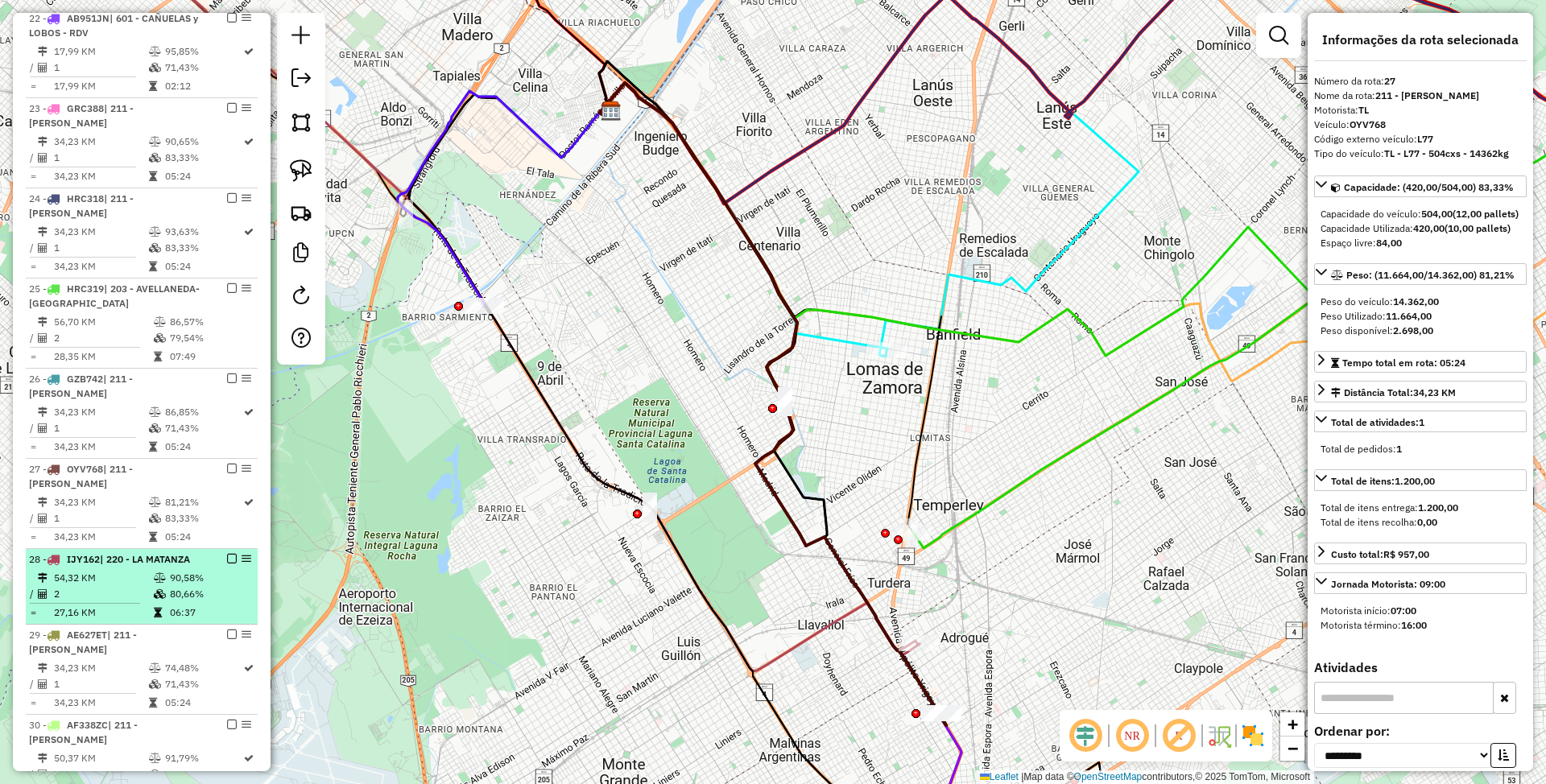
click at [136, 577] on td "54,32 KM" at bounding box center [102, 577] width 100 height 16
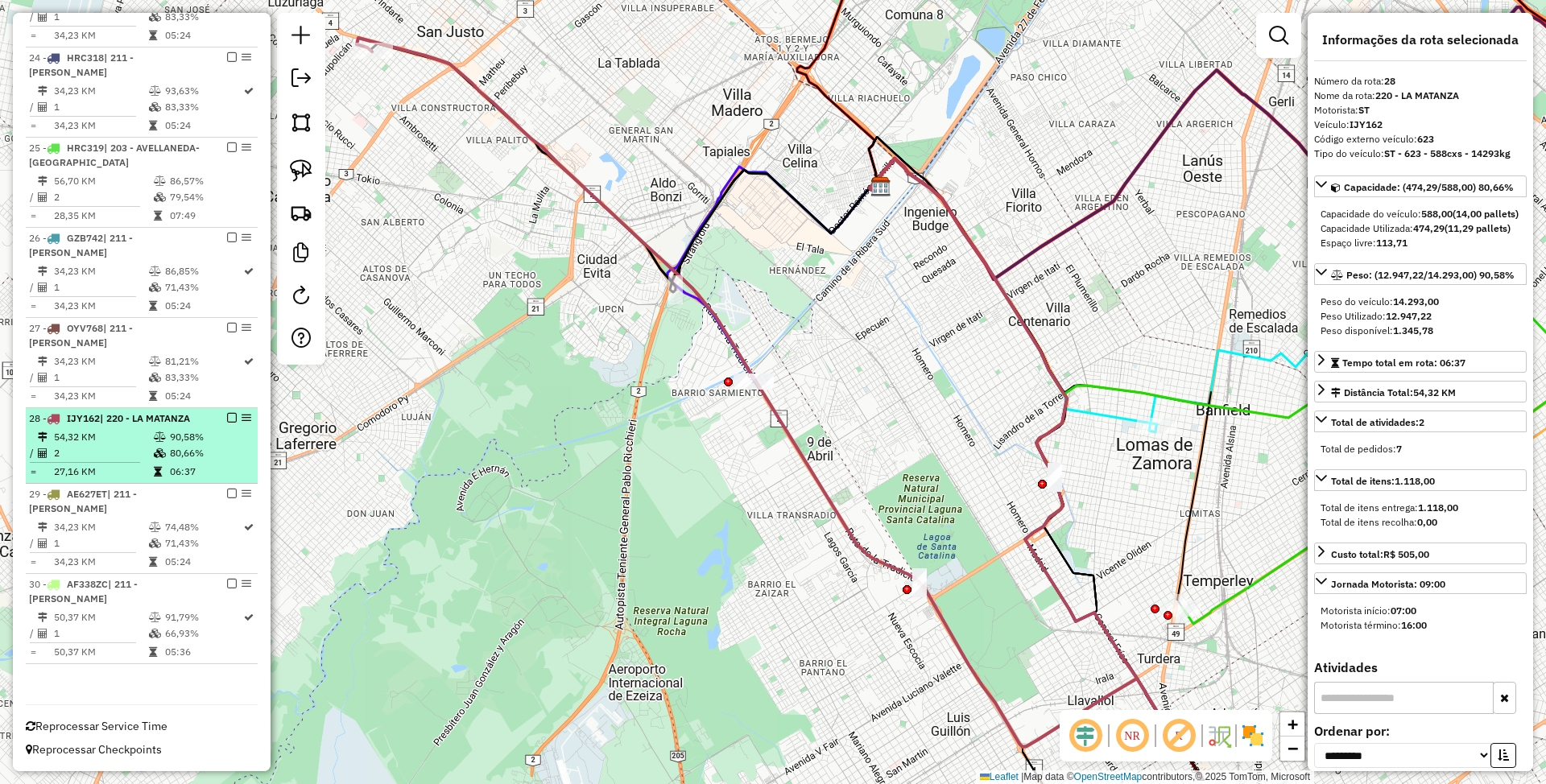
scroll to position [1706, 0]
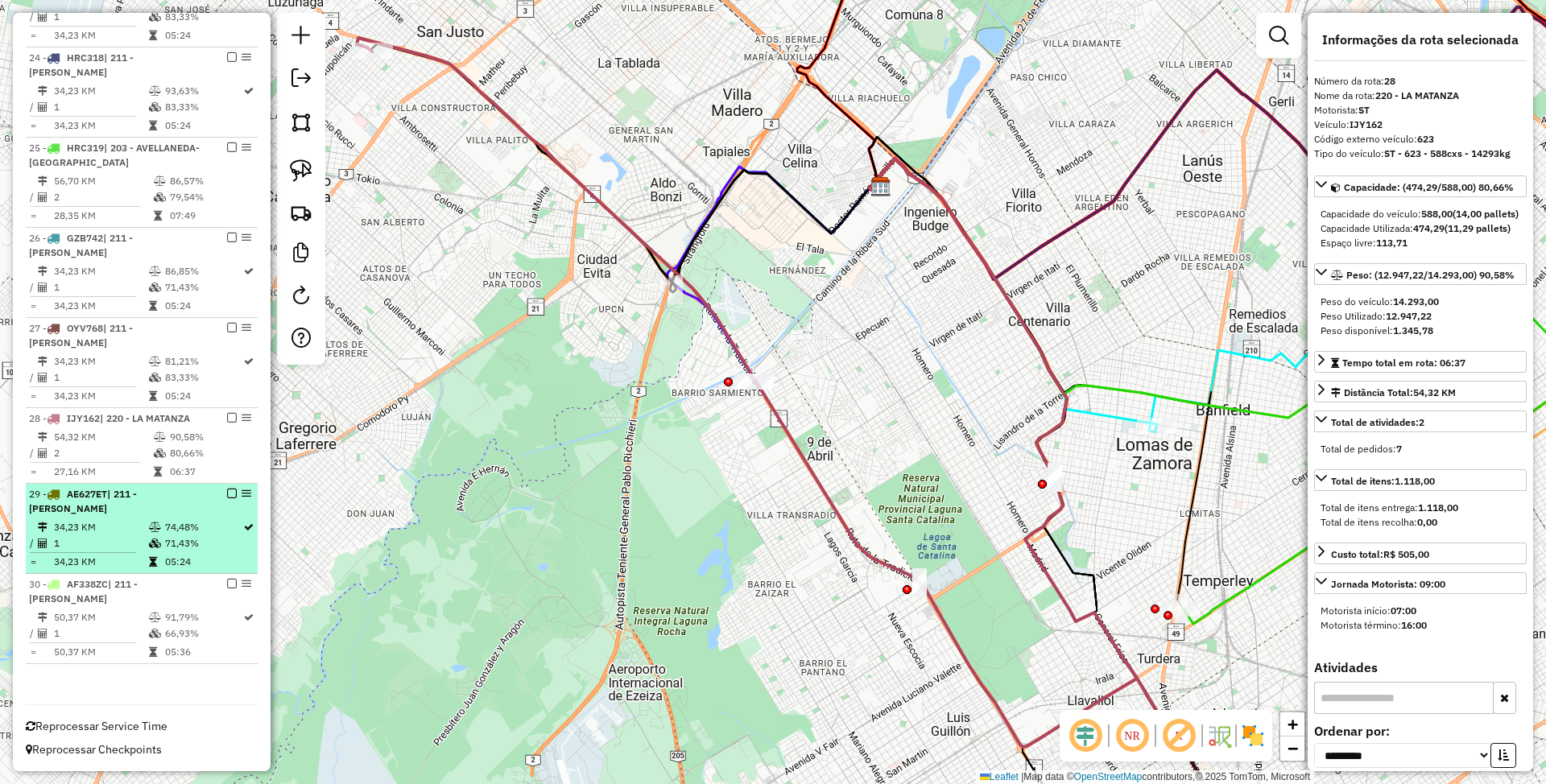
click at [132, 525] on td "34,23 KM" at bounding box center [101, 527] width 95 height 16
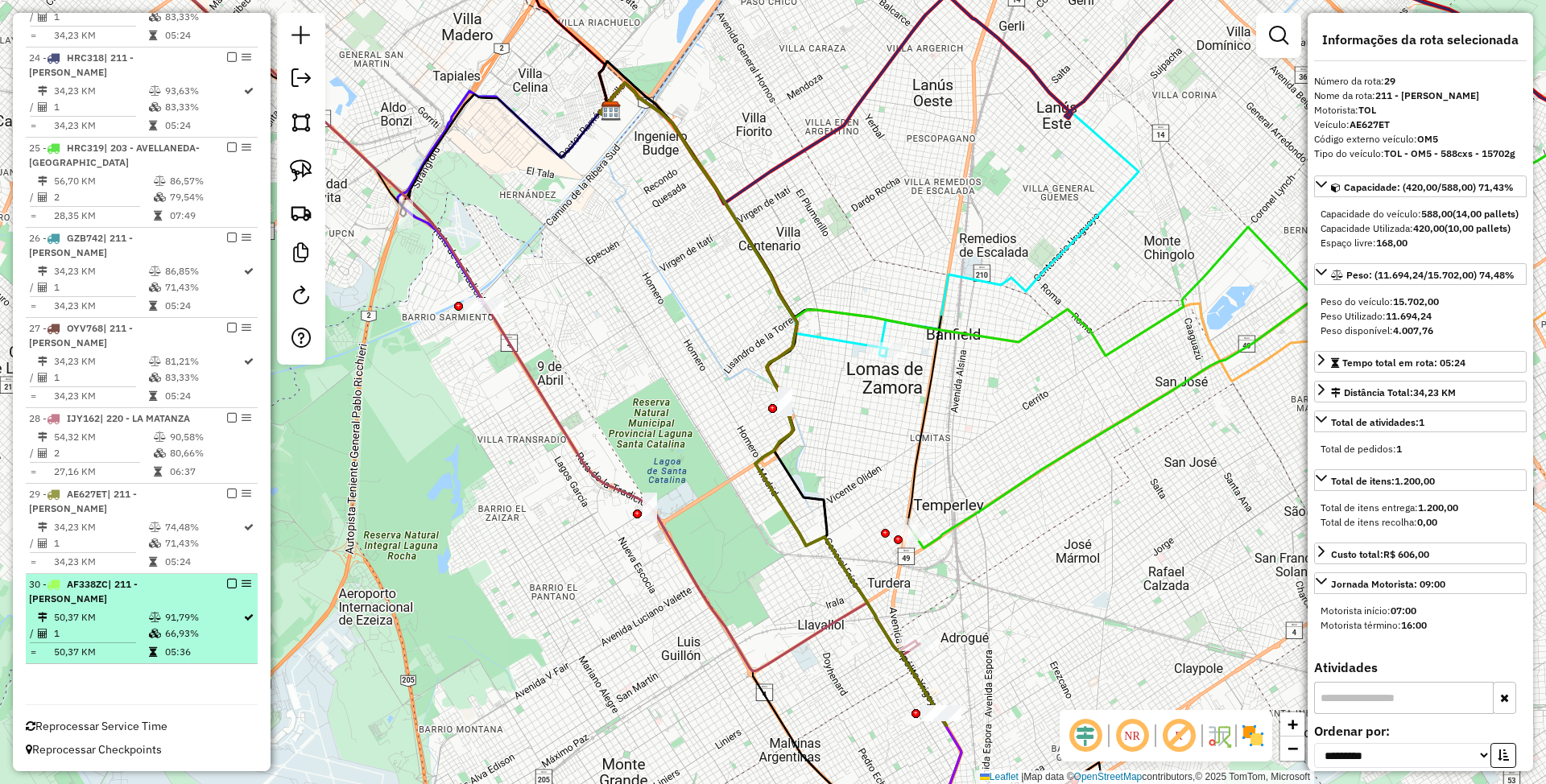
click at [138, 599] on div "30 - AF338ZC | 211 - LANÚS-ALMIRANTE BROWN" at bounding box center [115, 592] width 171 height 29
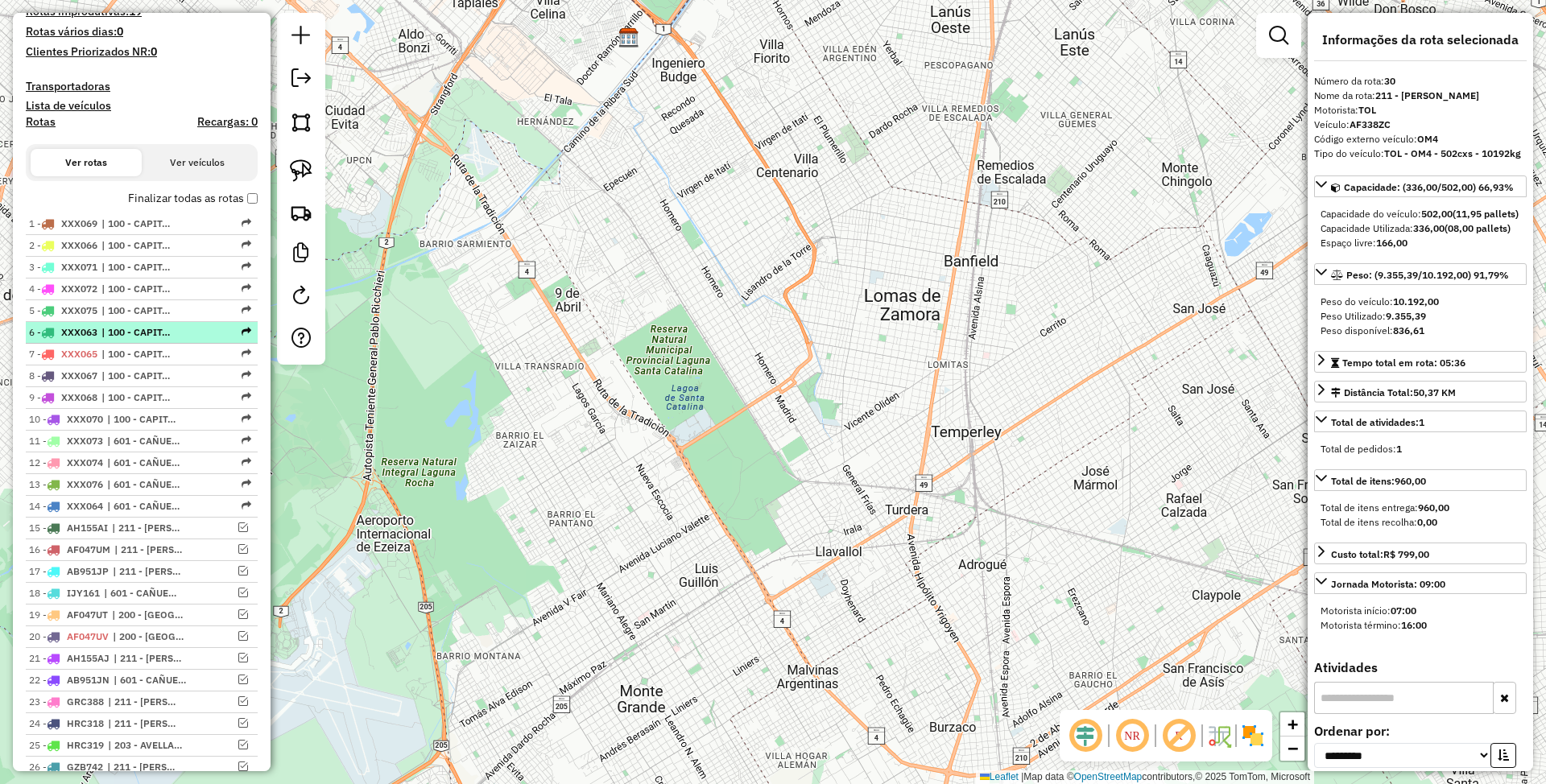
scroll to position [0, 0]
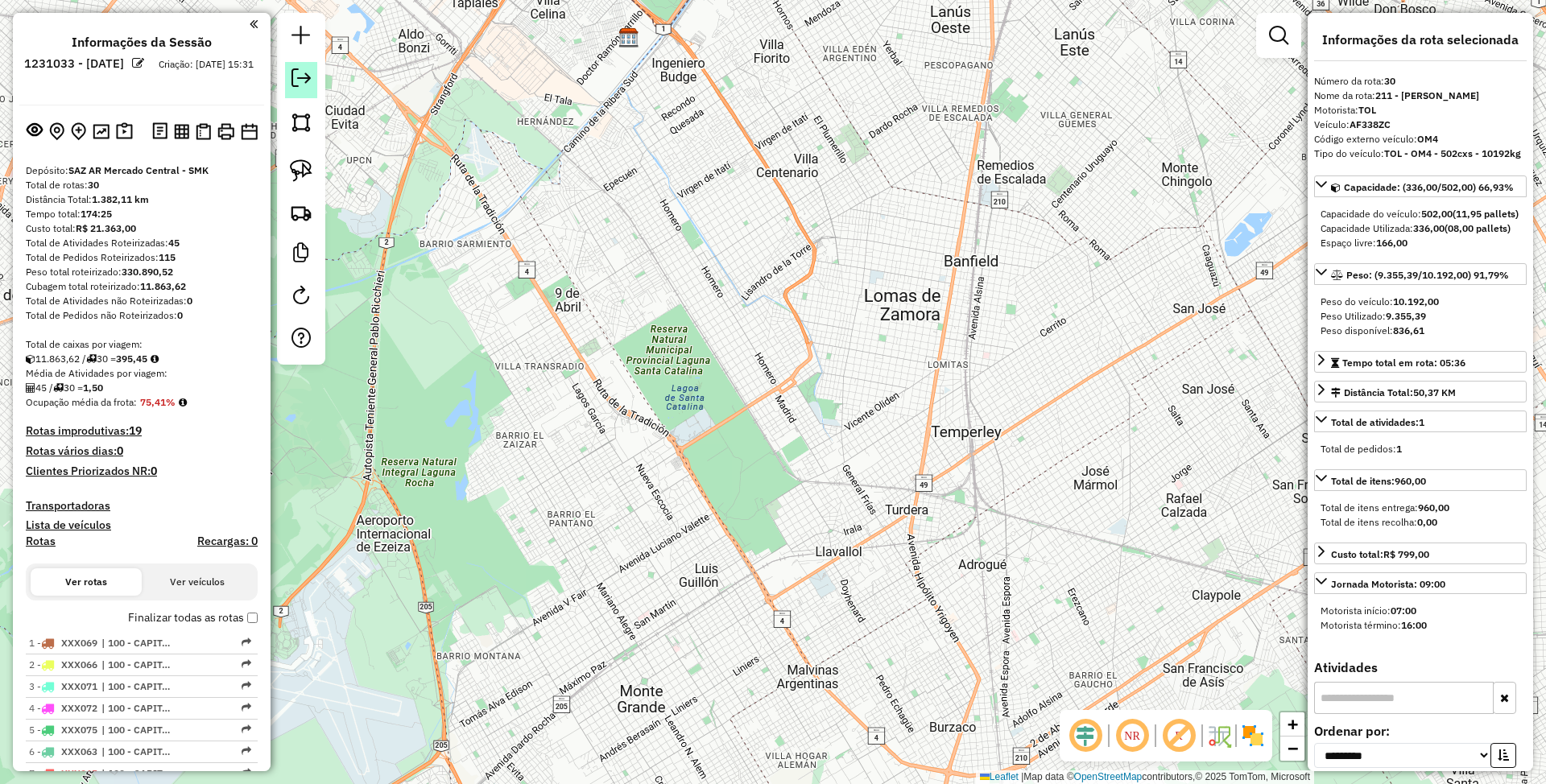
click at [304, 75] on em at bounding box center [301, 78] width 19 height 19
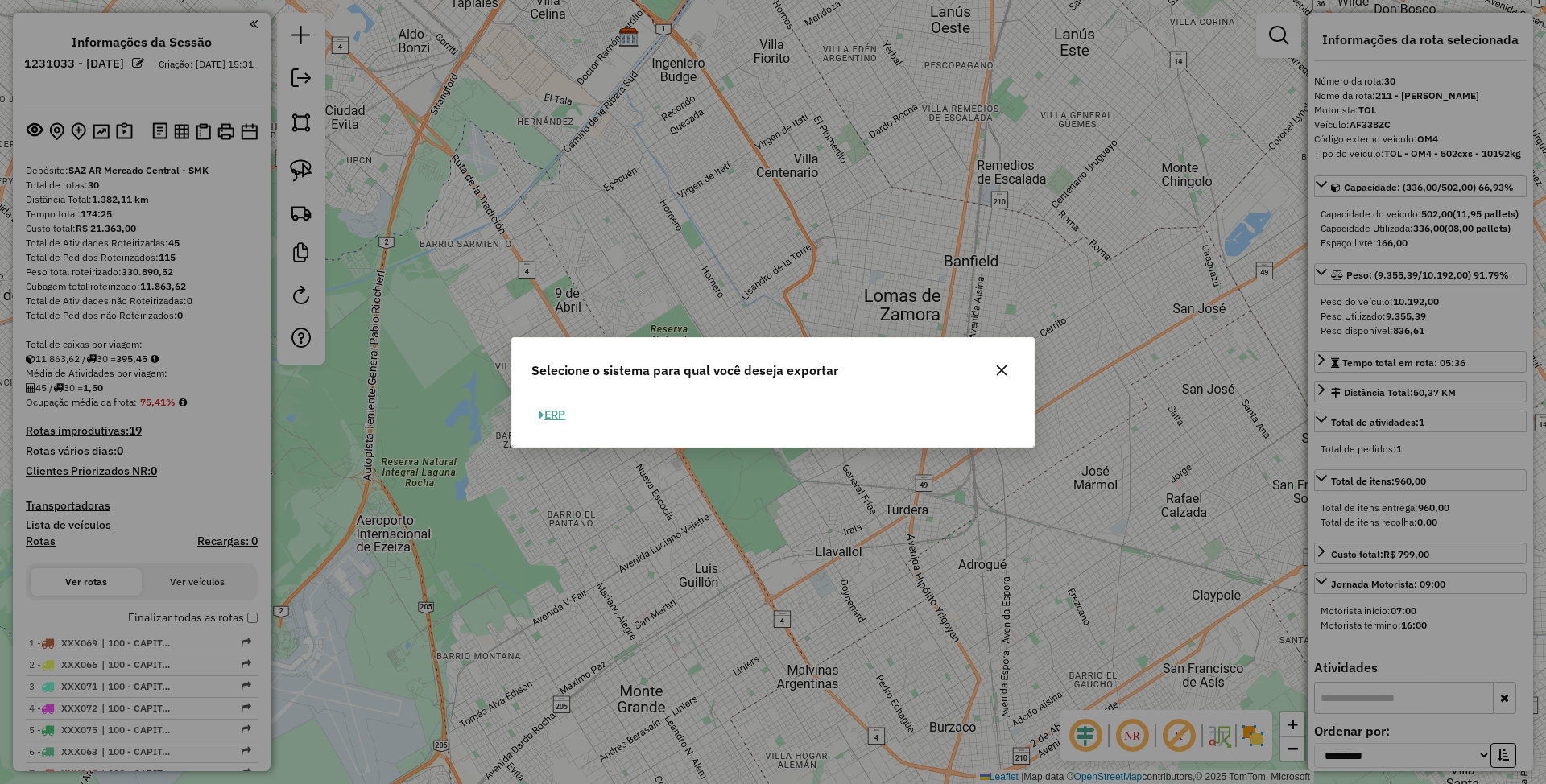
click at [561, 407] on button "ERP" at bounding box center [551, 414] width 41 height 25
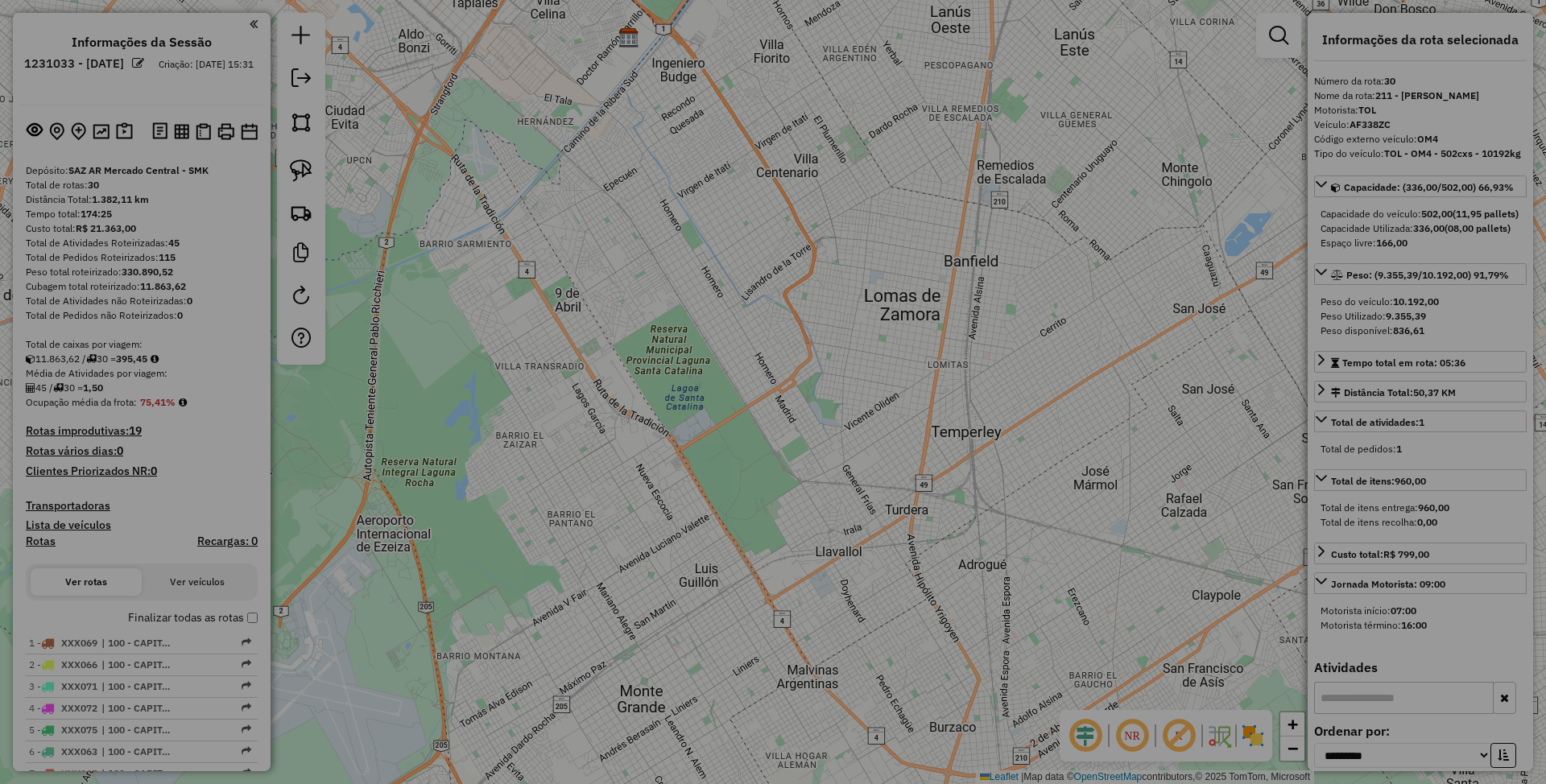
select select "**"
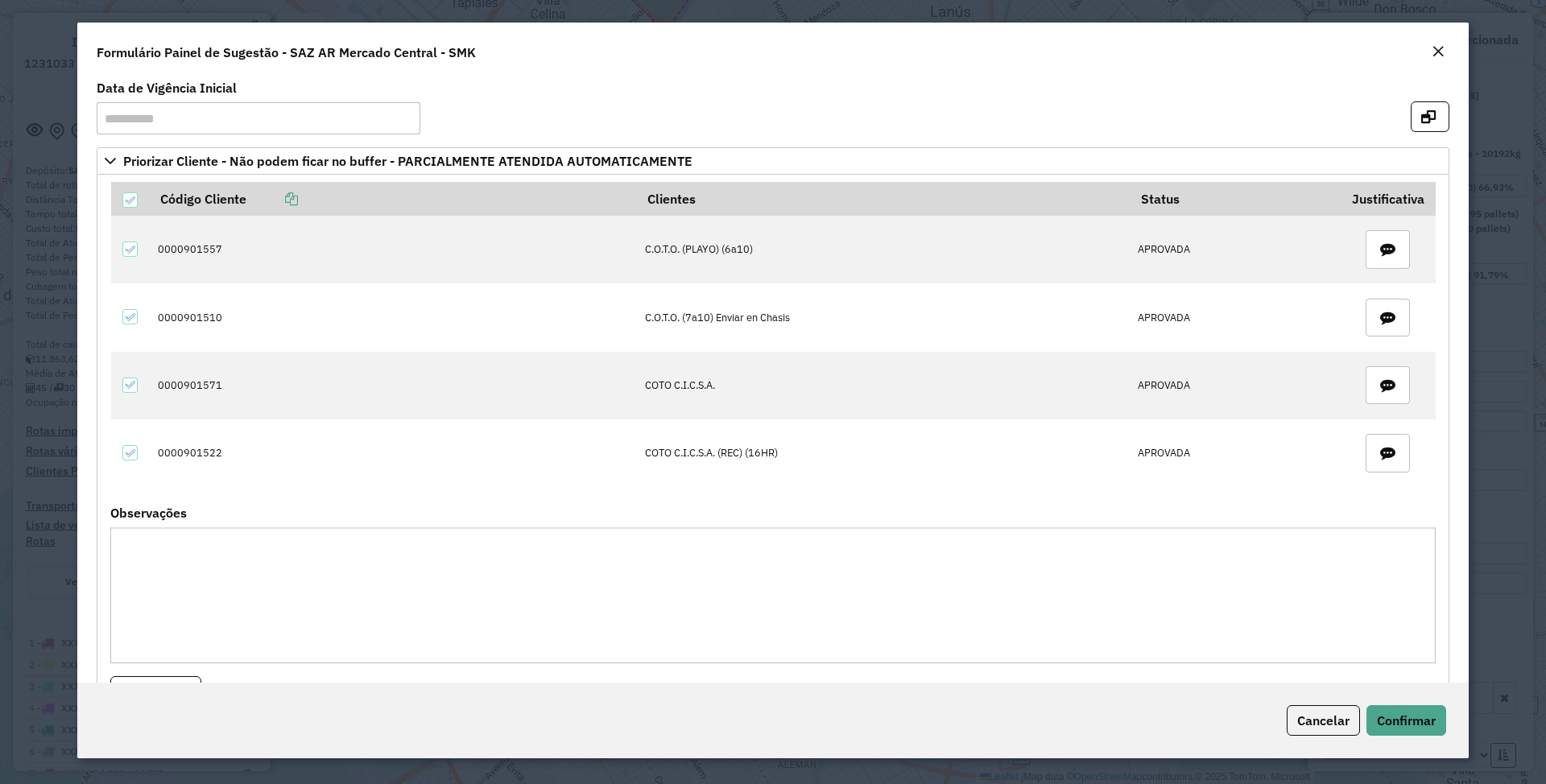
click at [1441, 49] on em "Close" at bounding box center [1438, 52] width 13 height 13
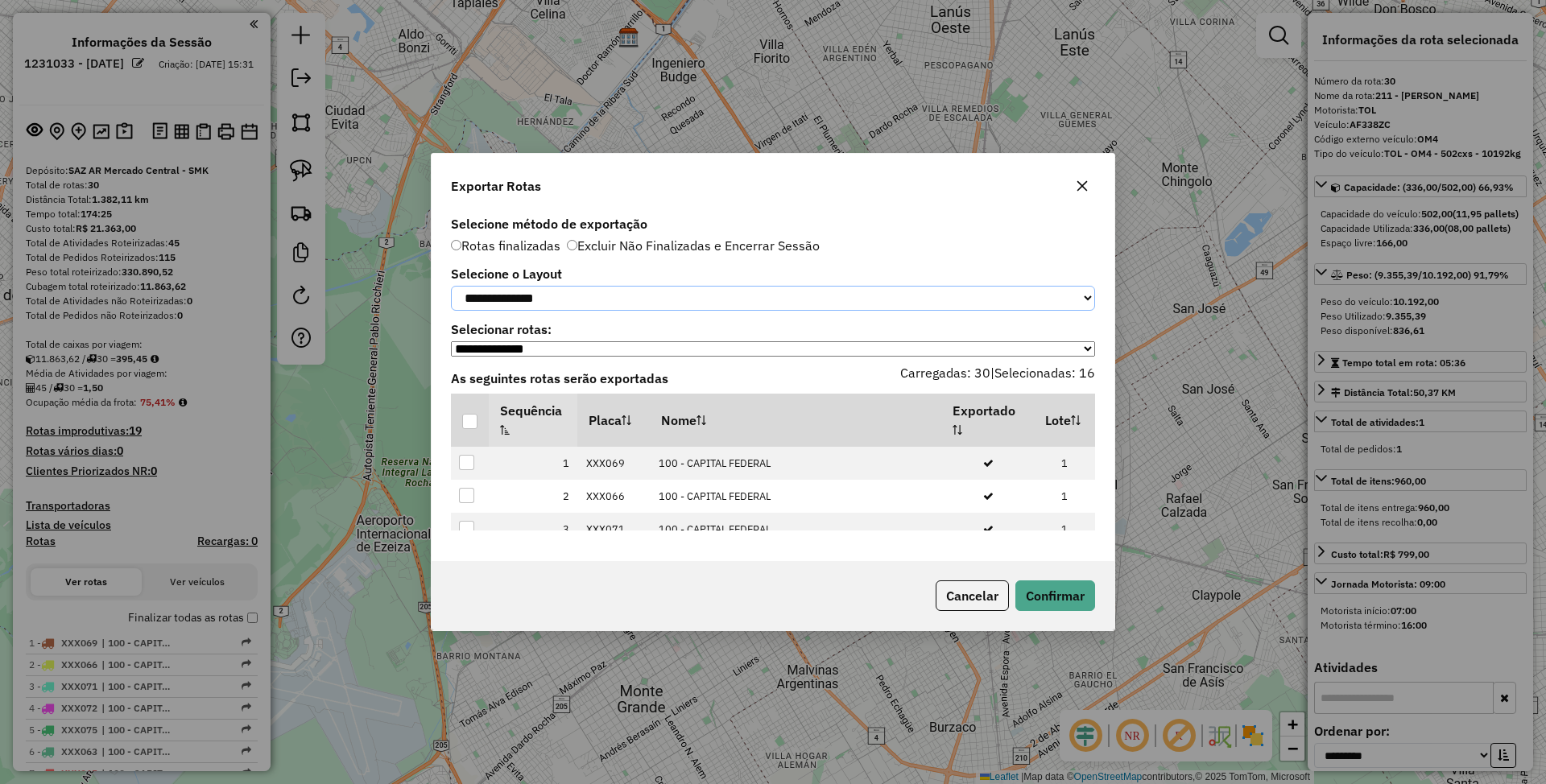
click at [711, 294] on select "**********" at bounding box center [772, 298] width 644 height 25
select select "*********"
click at [451, 285] on select "**********" at bounding box center [772, 298] width 644 height 25
click at [467, 428] on div at bounding box center [469, 421] width 15 height 15
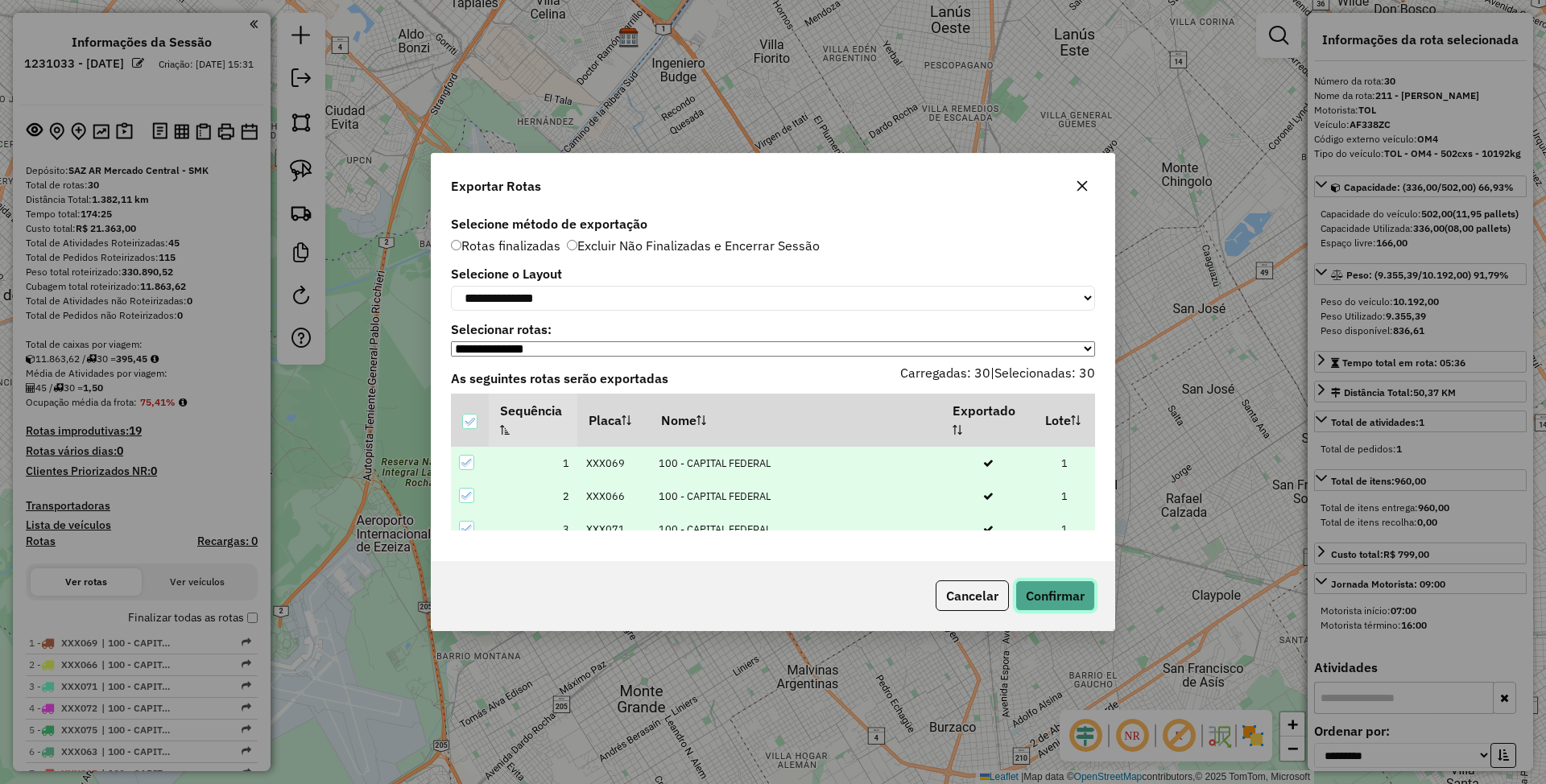
click at [1054, 595] on button "Confirmar" at bounding box center [1055, 595] width 80 height 30
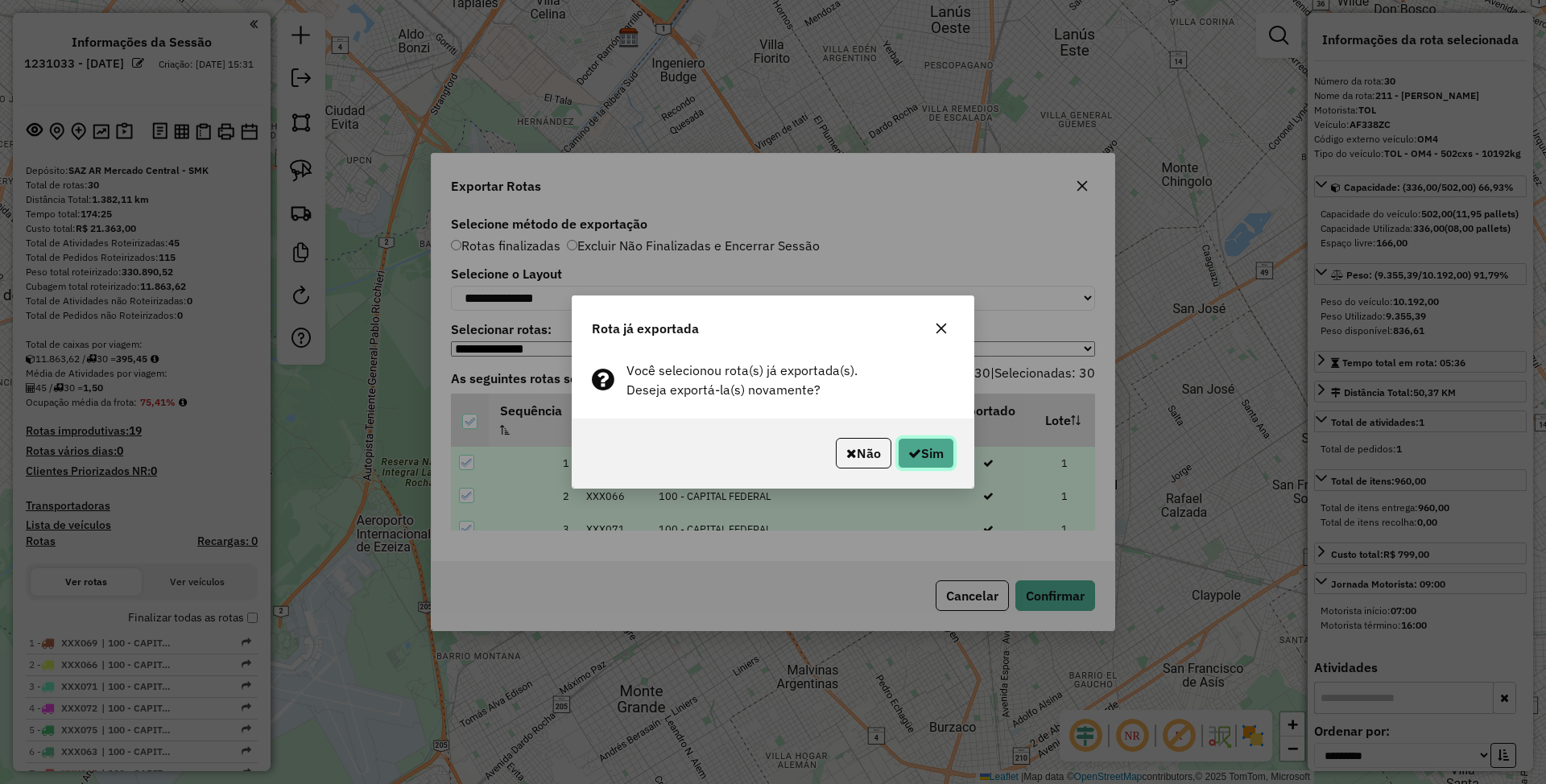
click at [919, 454] on button "Sim" at bounding box center [925, 453] width 56 height 30
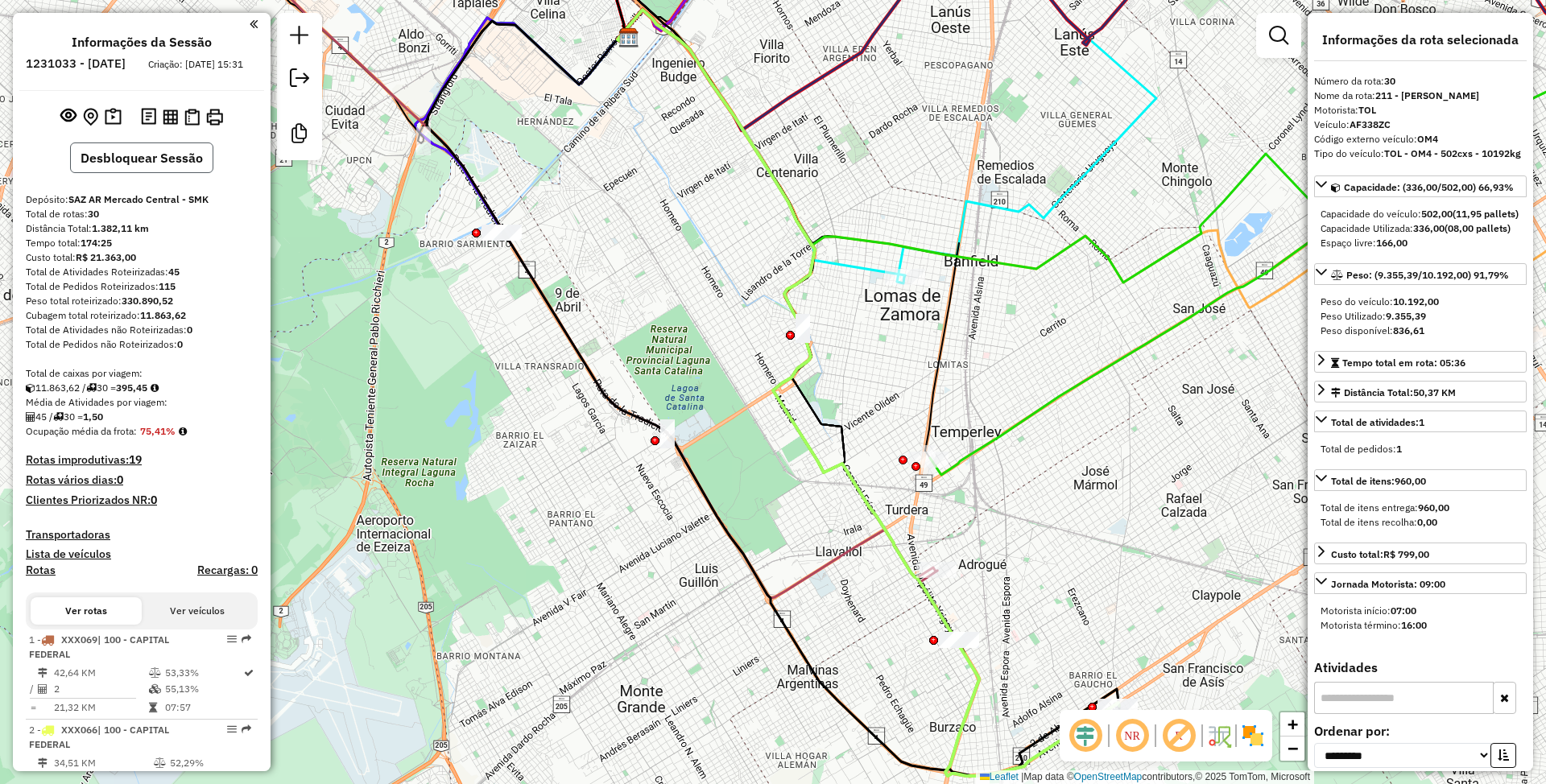
click at [134, 161] on button "Desbloquear Sessão" at bounding box center [141, 157] width 143 height 30
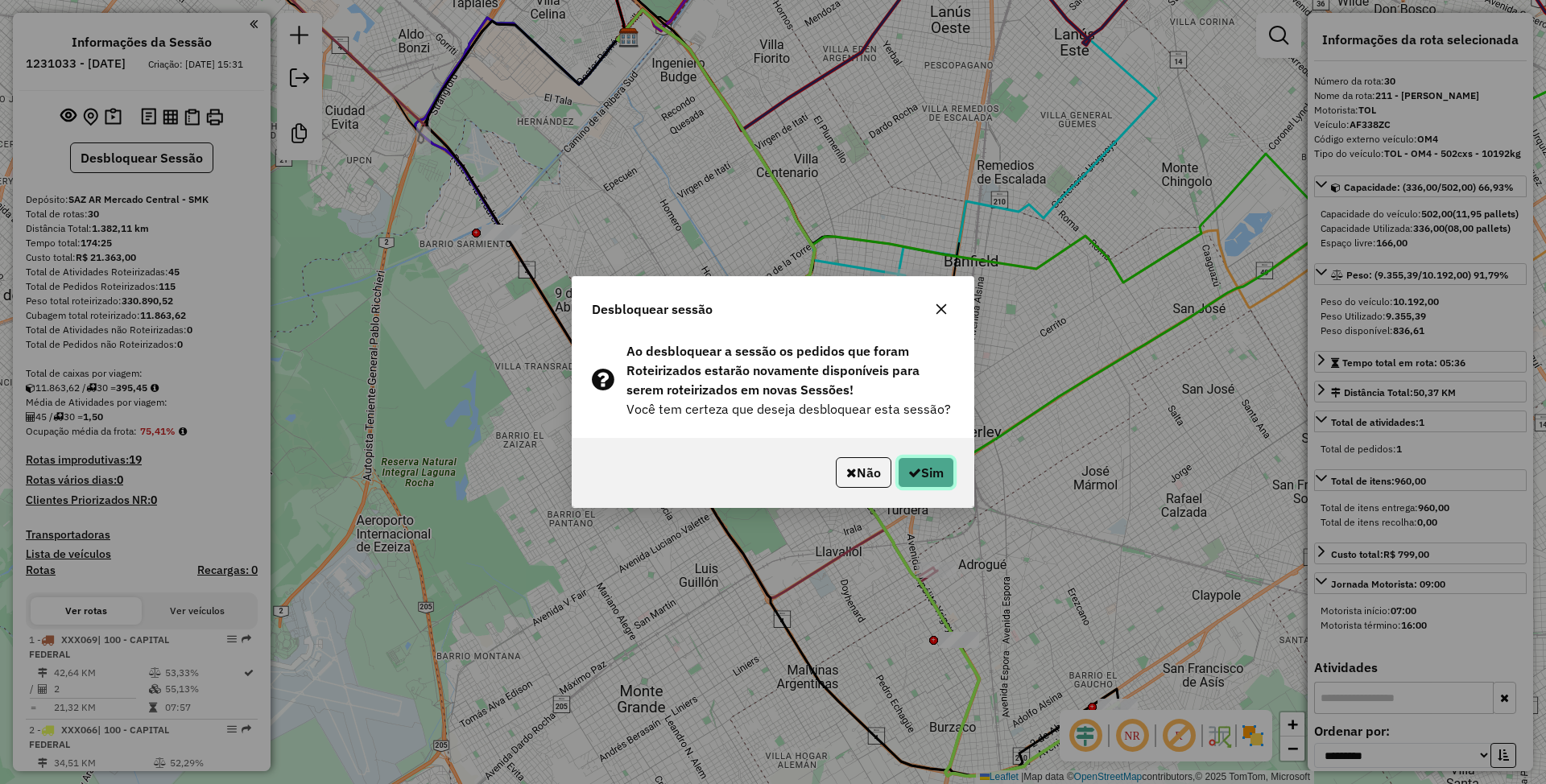
click at [935, 461] on button "Sim" at bounding box center [925, 472] width 56 height 30
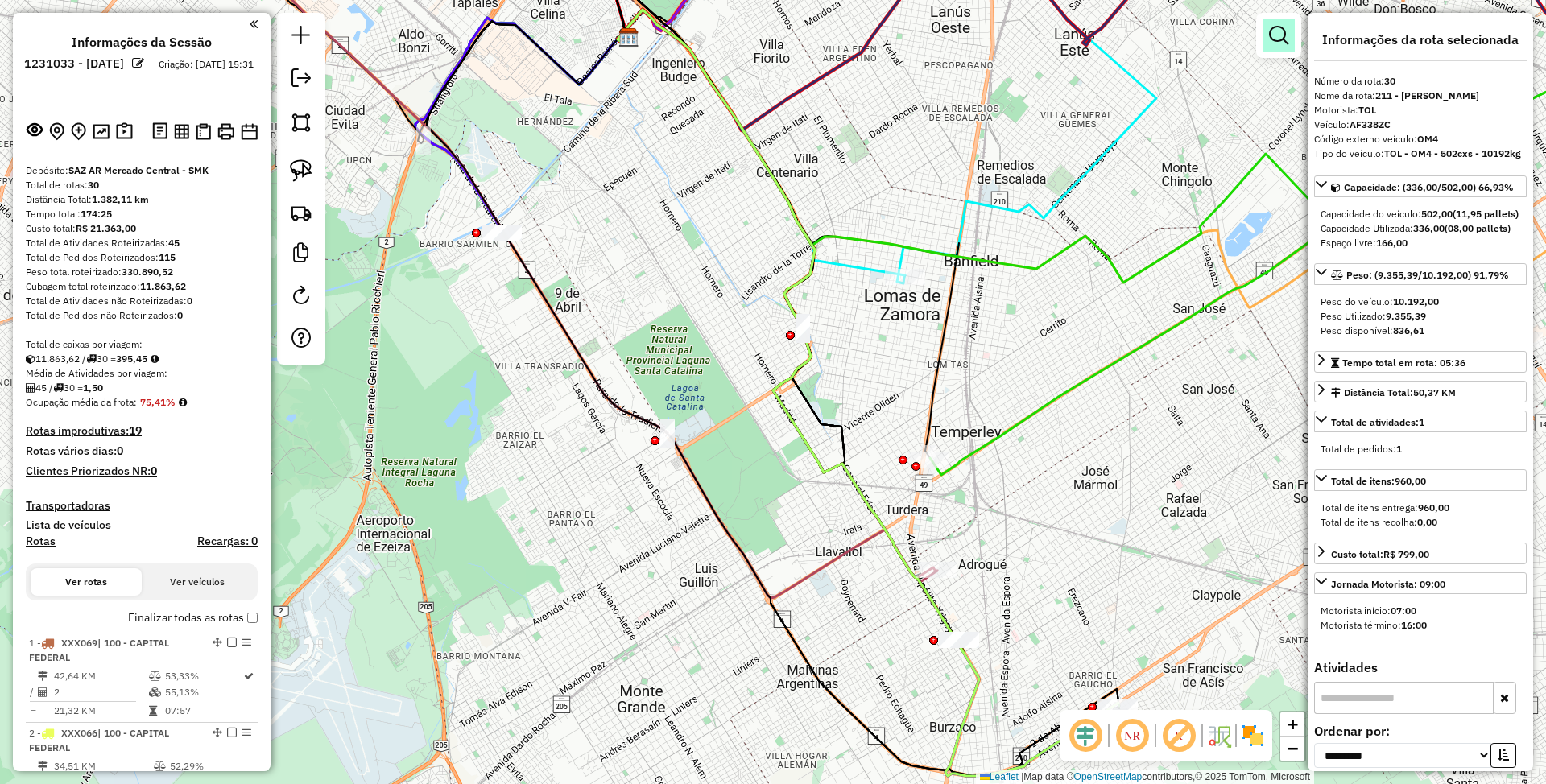
click at [1276, 35] on em at bounding box center [1279, 35] width 19 height 19
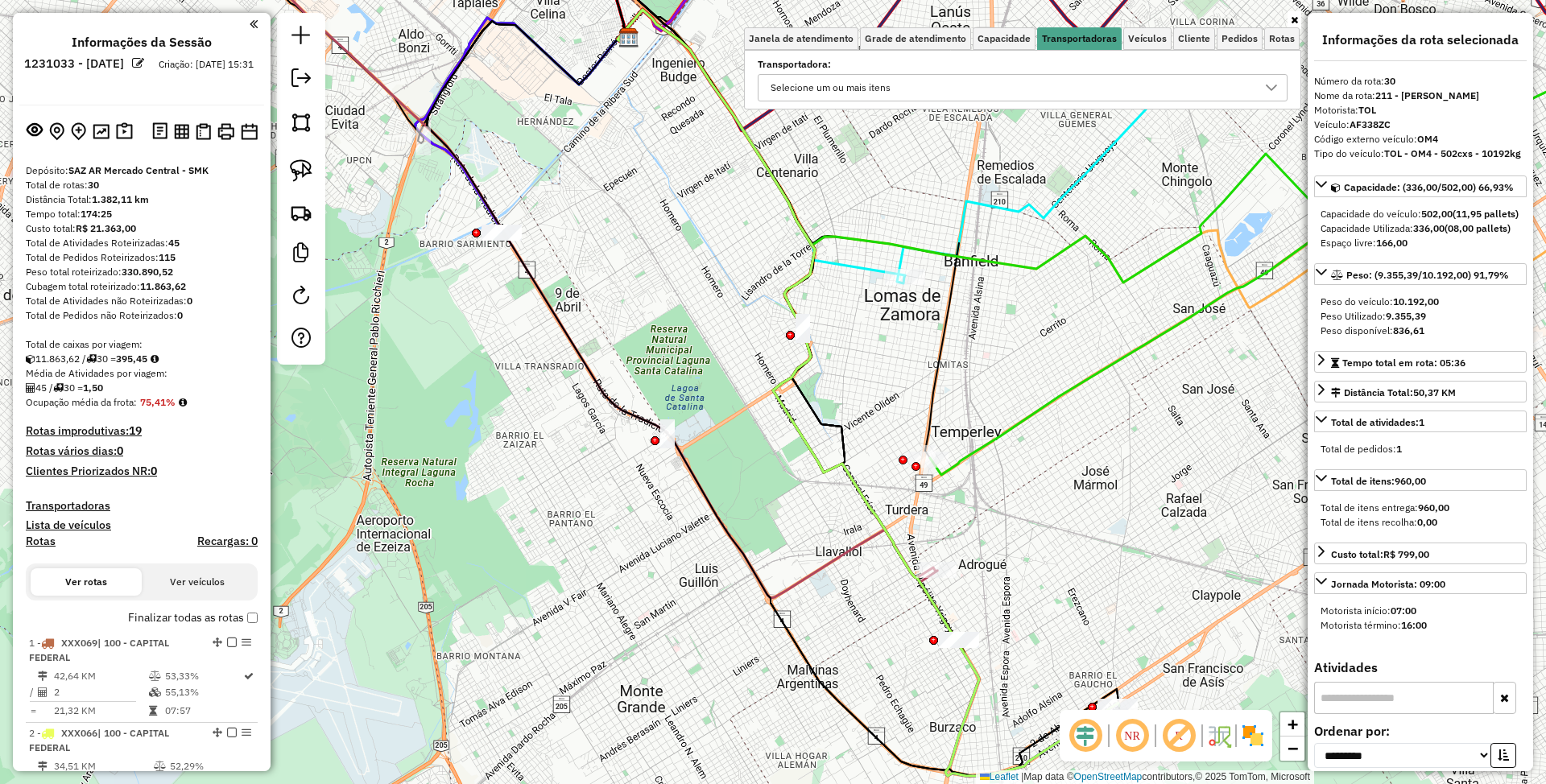
click at [1102, 85] on div "Selecione um ou mais itens" at bounding box center [1010, 87] width 491 height 26
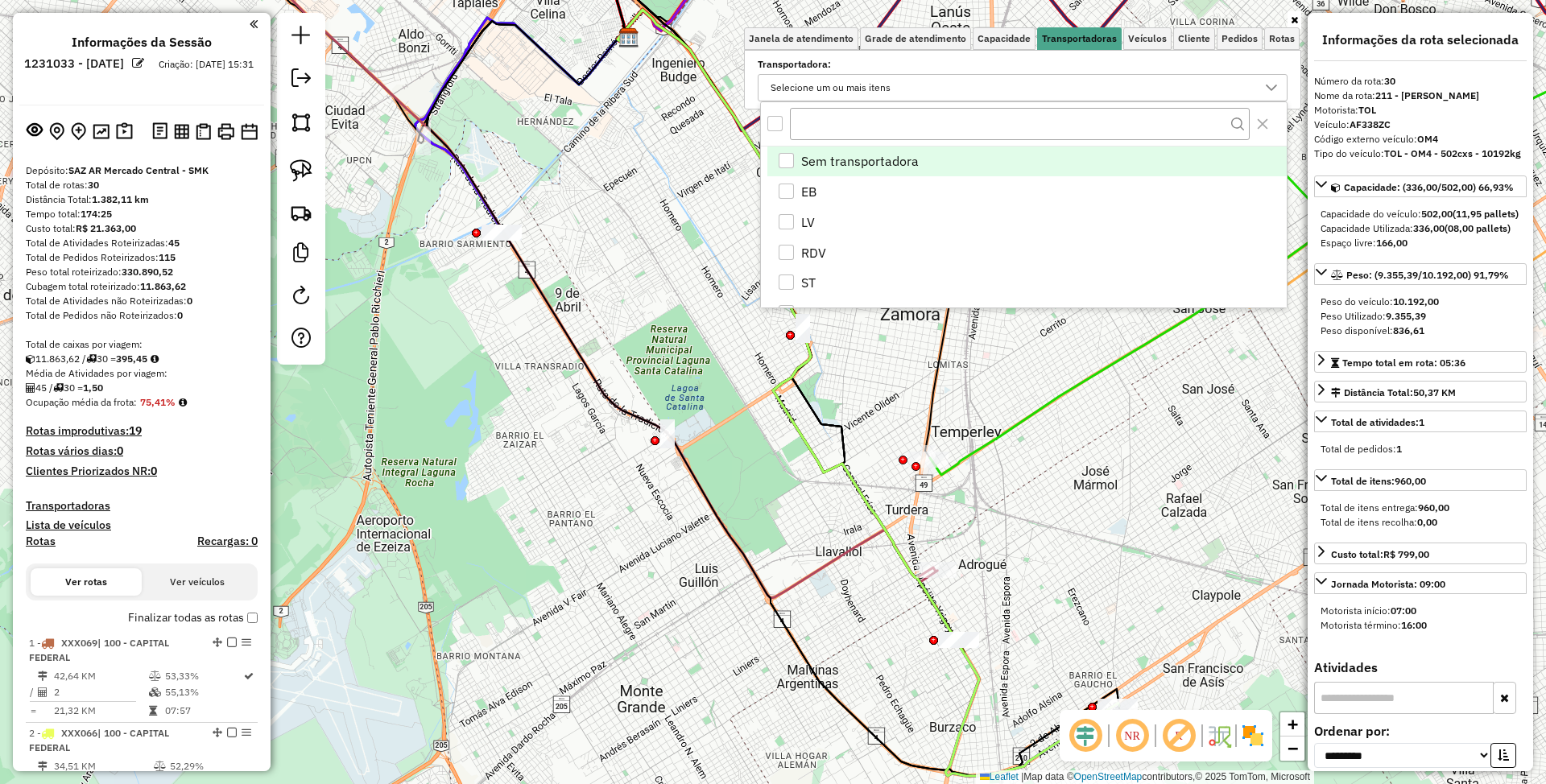
scroll to position [9, 60]
click at [787, 187] on div "EB" at bounding box center [786, 191] width 15 height 15
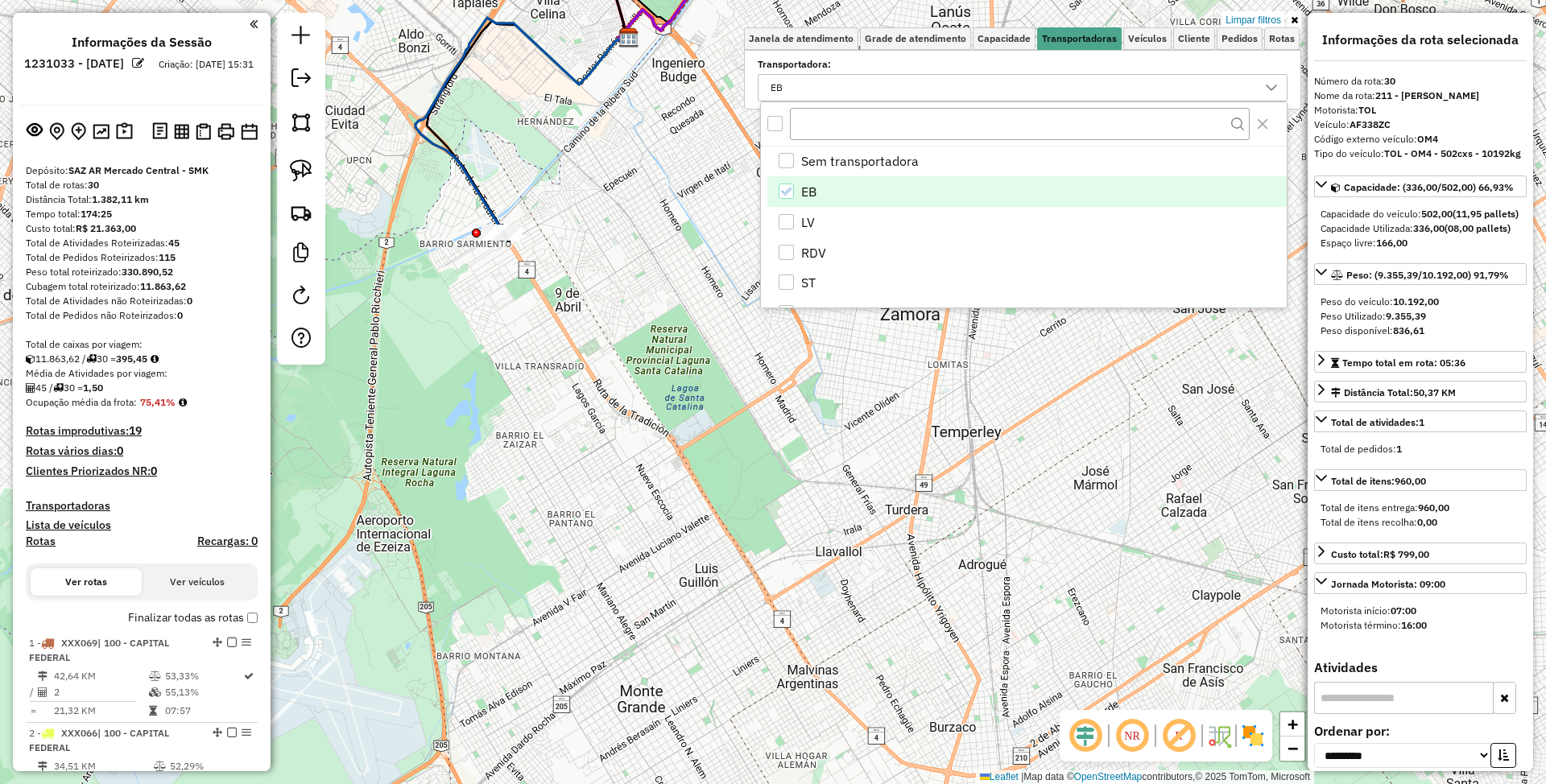
click at [1254, 732] on img at bounding box center [1252, 735] width 26 height 26
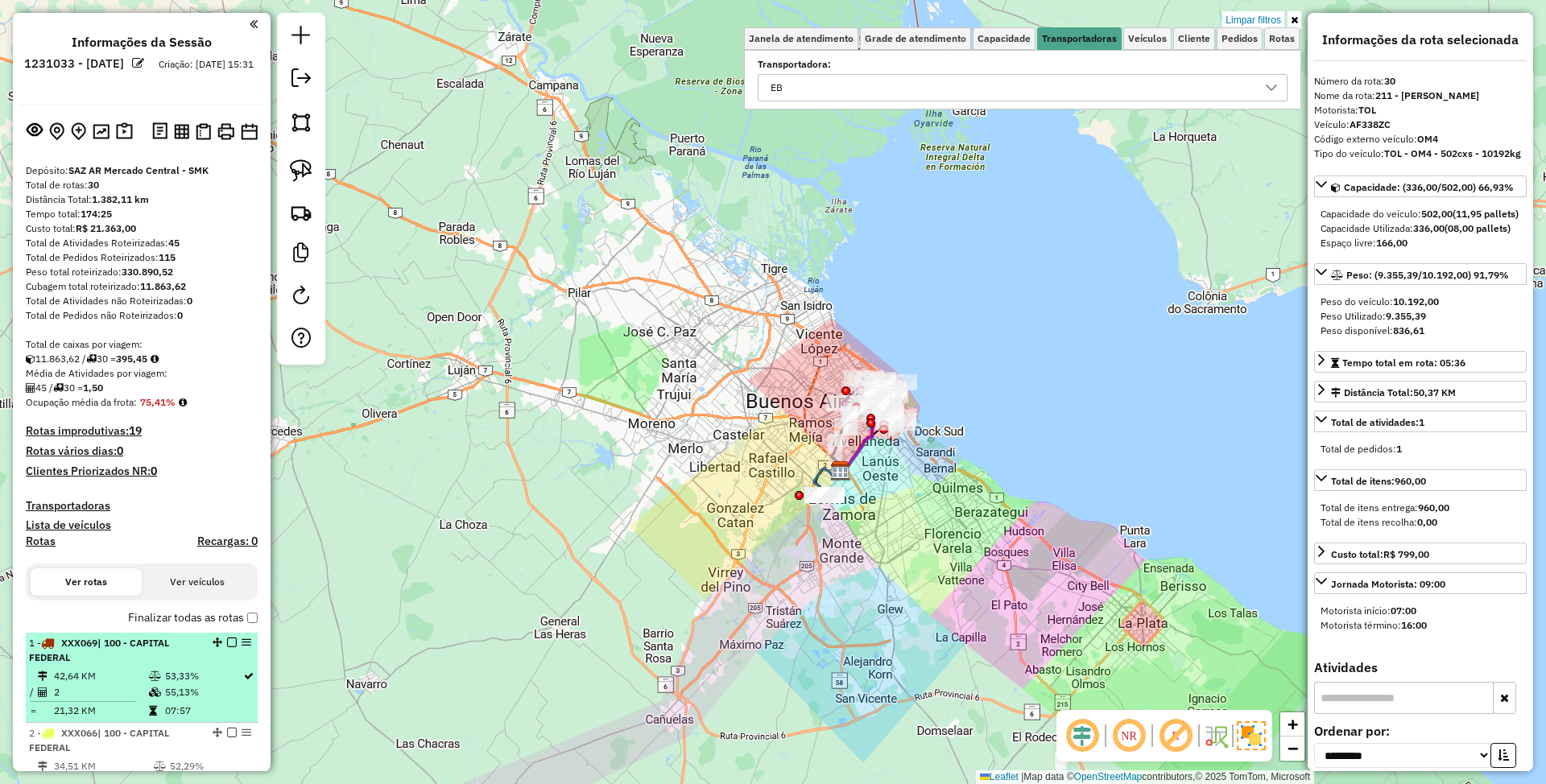
click at [94, 652] on div "1 - XXX069 | 100 - CAPITAL FEDERAL" at bounding box center [115, 650] width 171 height 29
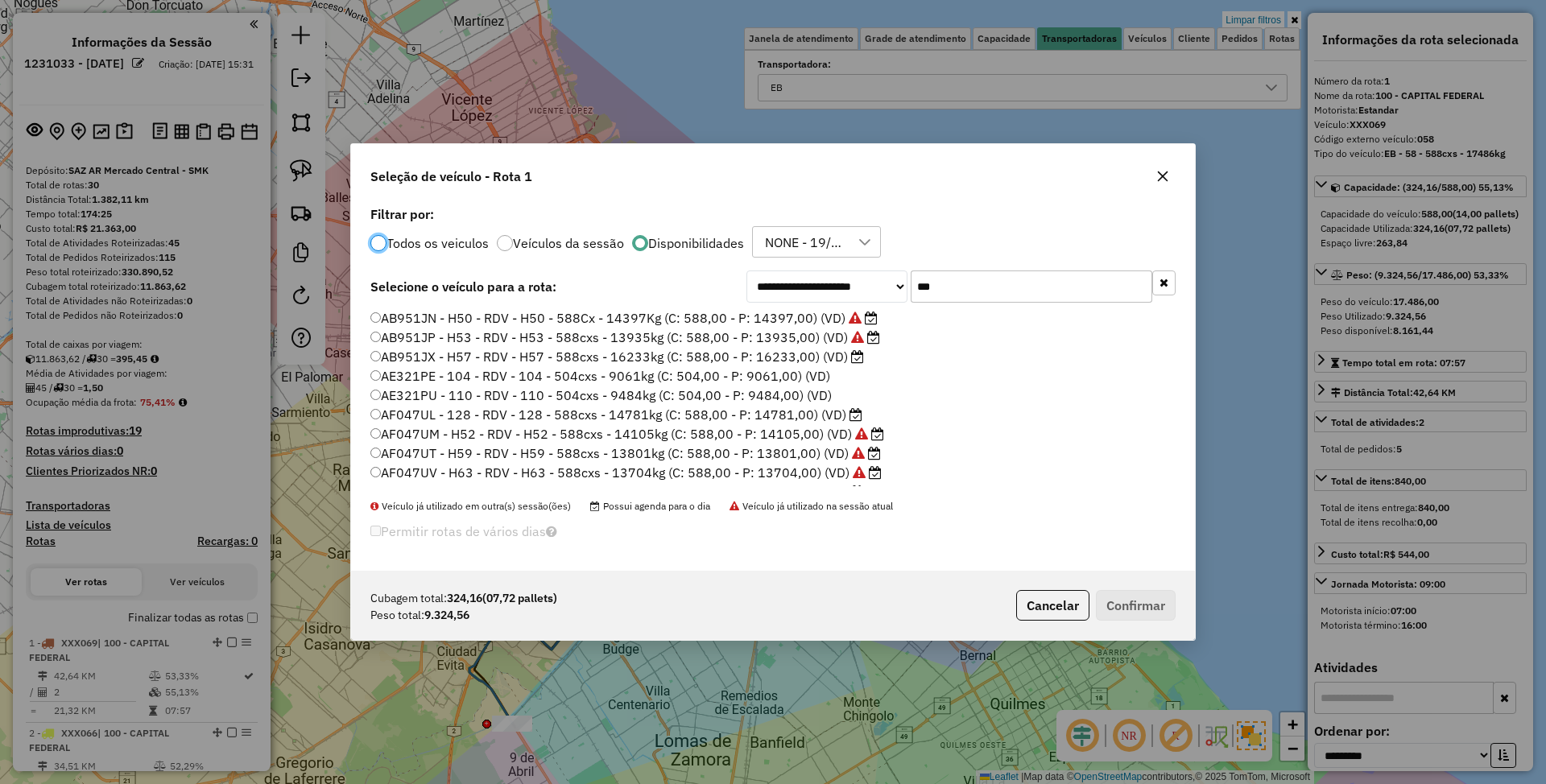
scroll to position [8, 5]
click at [384, 239] on div at bounding box center [377, 243] width 16 height 16
drag, startPoint x: 966, startPoint y: 290, endPoint x: 829, endPoint y: 263, distance: 139.6
click at [829, 263] on div "**********" at bounding box center [773, 387] width 844 height 370
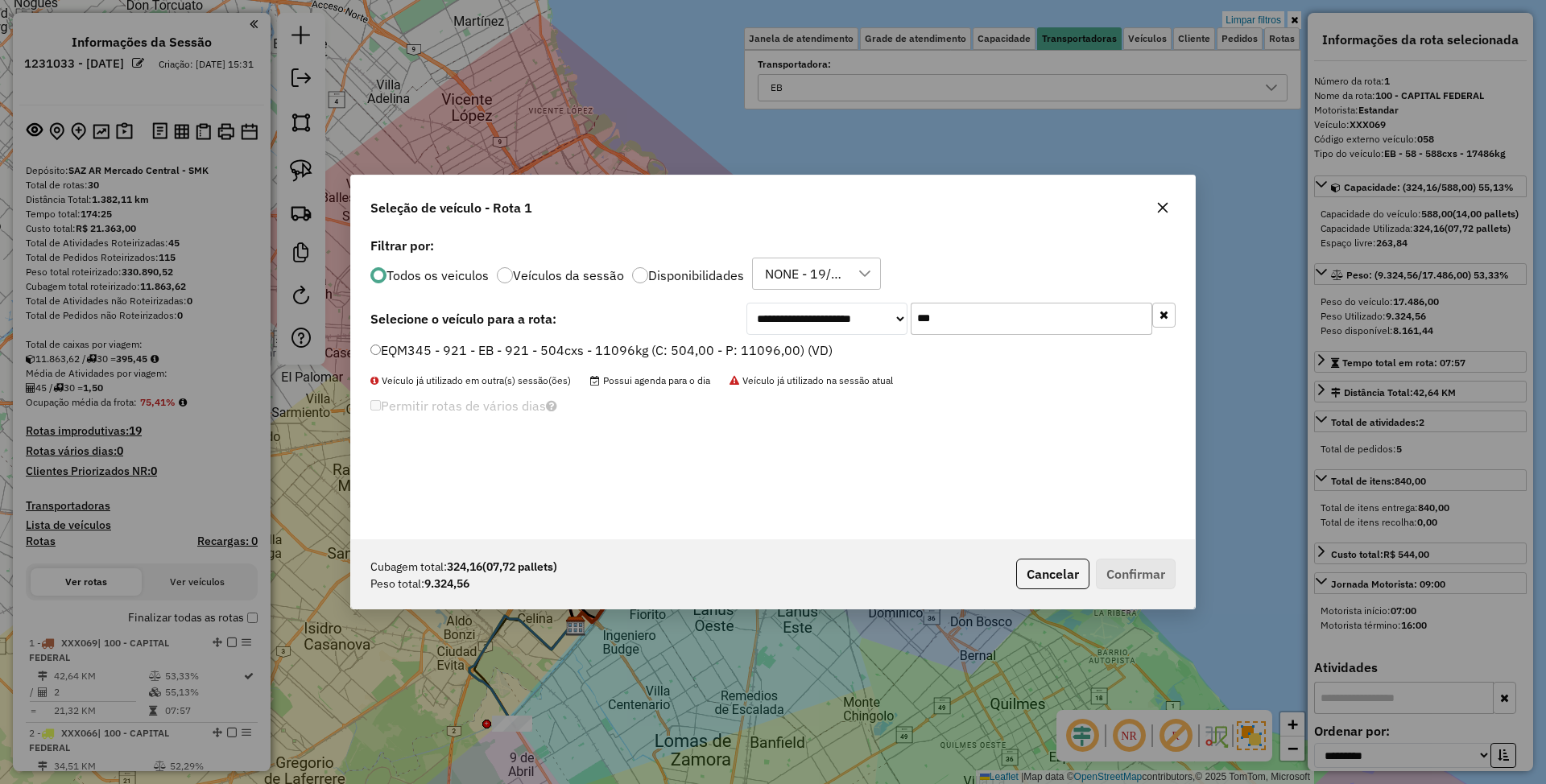
type input "***"
click at [664, 349] on label "EQM345 - 921 - EB - 921 - 504cxs - 11096kg (C: 504,00 - P: 11096,00) (VD)" at bounding box center [600, 350] width 462 height 19
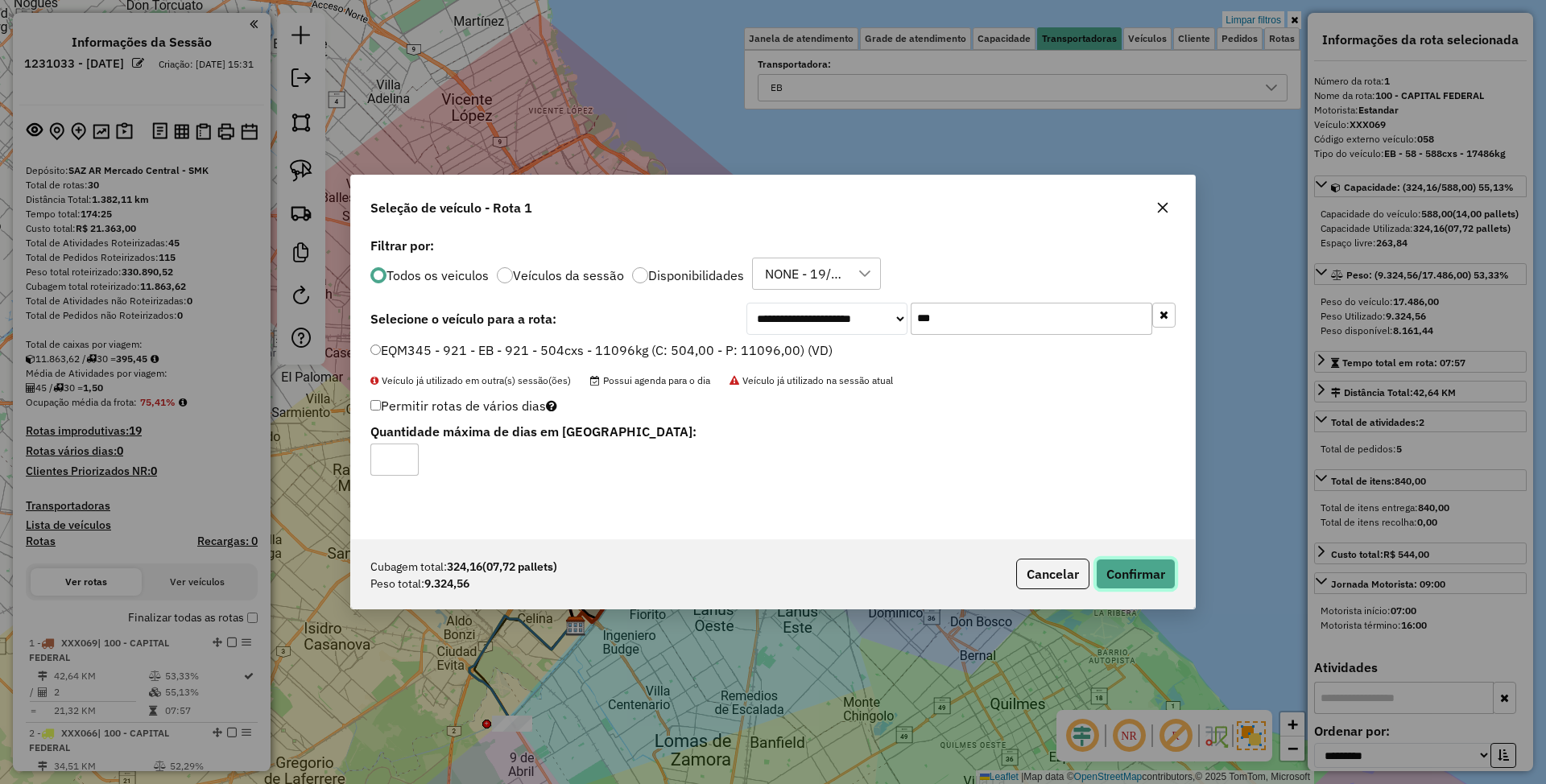
click at [1125, 558] on button "Confirmar" at bounding box center [1135, 574] width 80 height 30
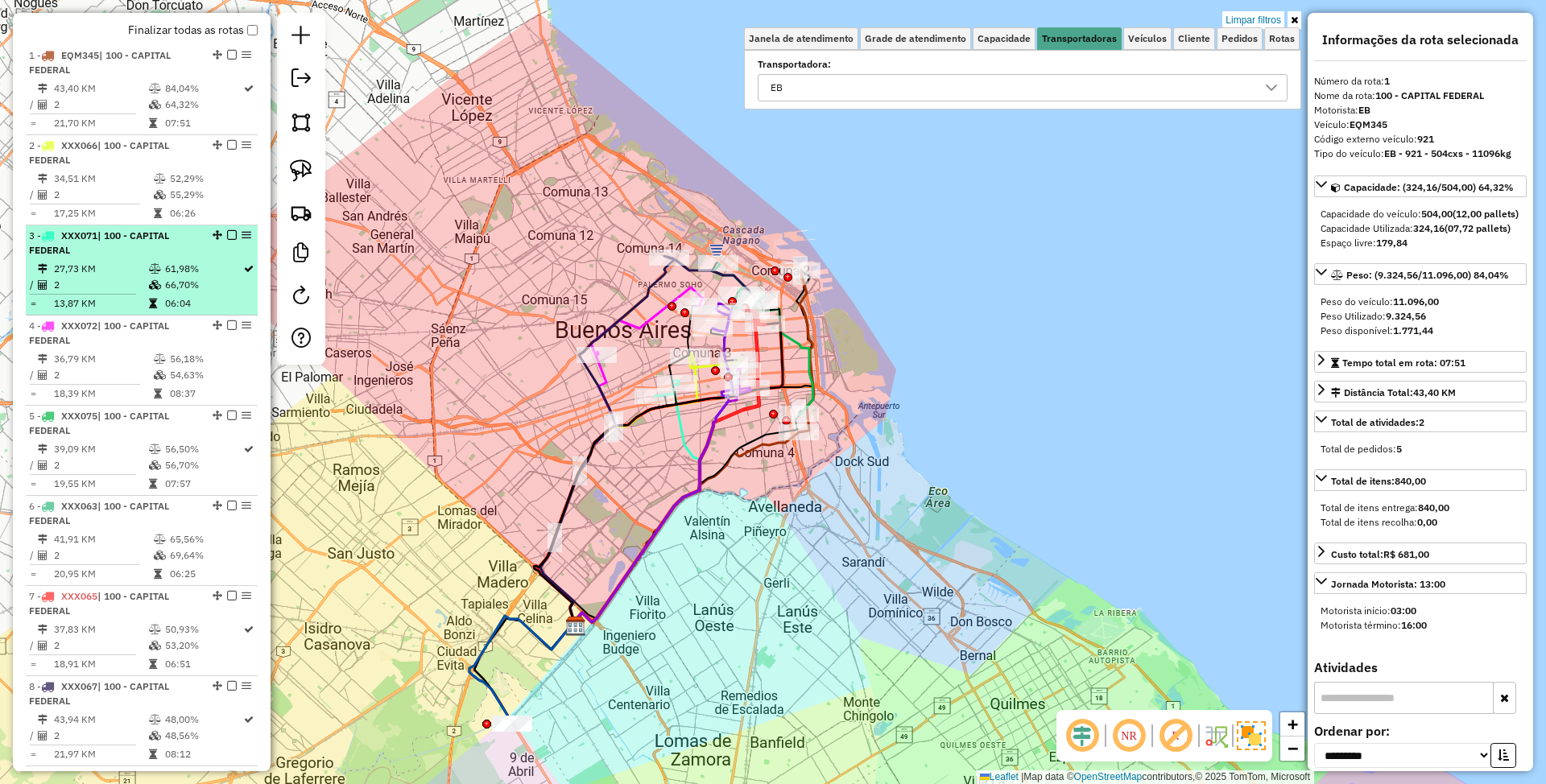
scroll to position [619, 0]
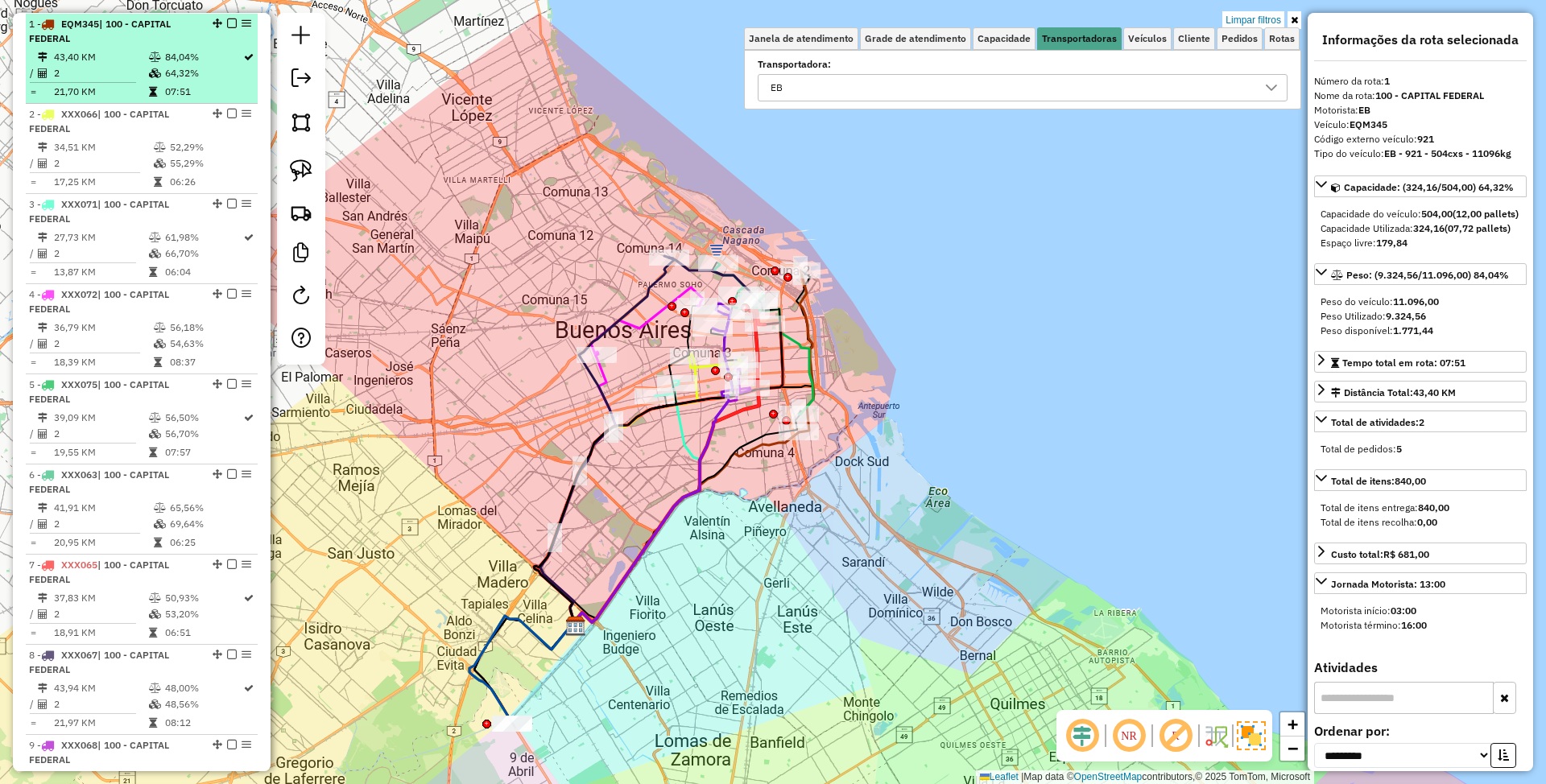
click at [113, 40] on div "1 - EQM345 | 100 - CAPITAL FEDERAL" at bounding box center [115, 31] width 171 height 29
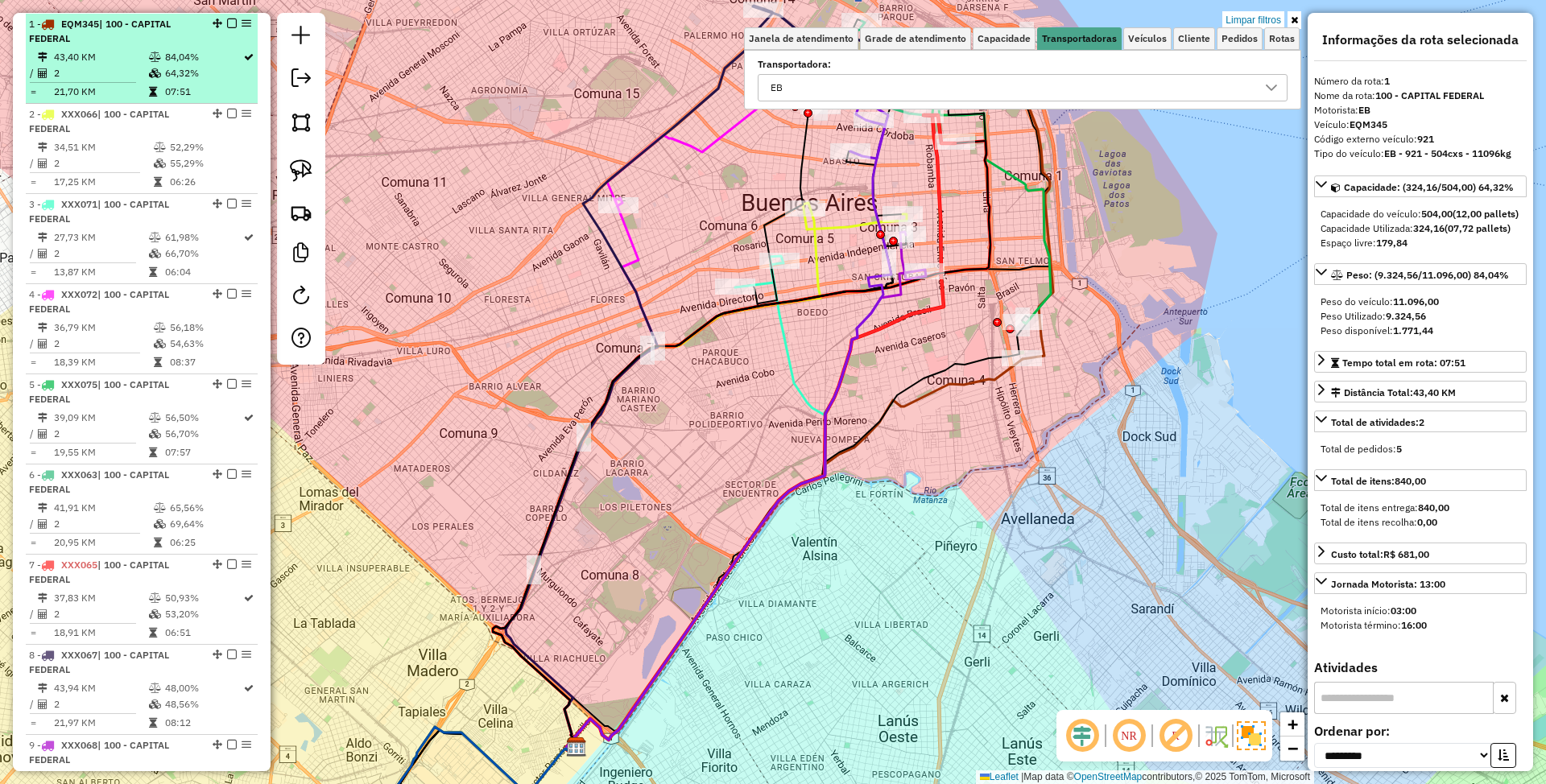
click at [227, 23] on em at bounding box center [231, 24] width 9 height 9
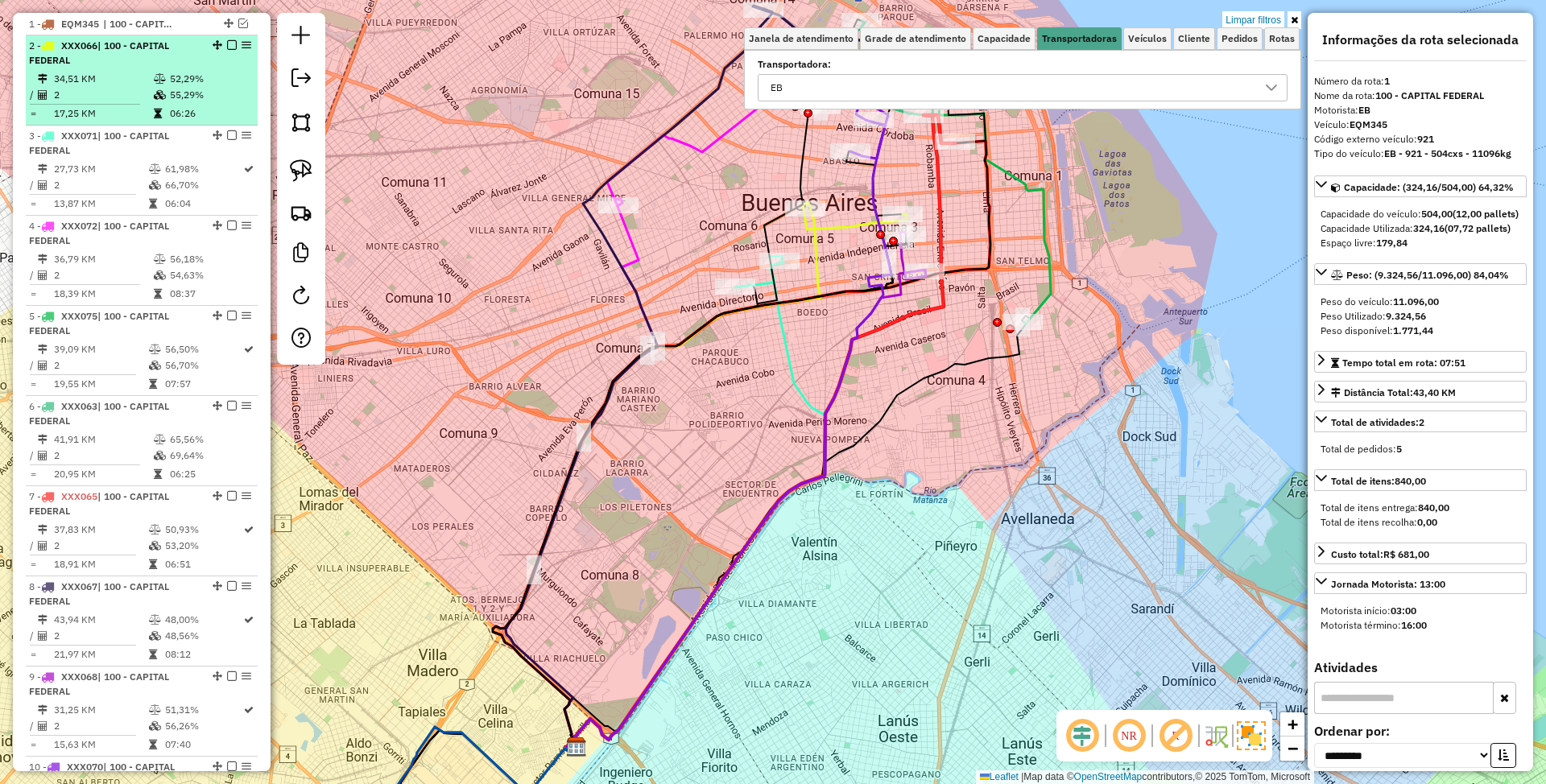
click at [146, 74] on td "34,51 KM" at bounding box center [102, 79] width 100 height 16
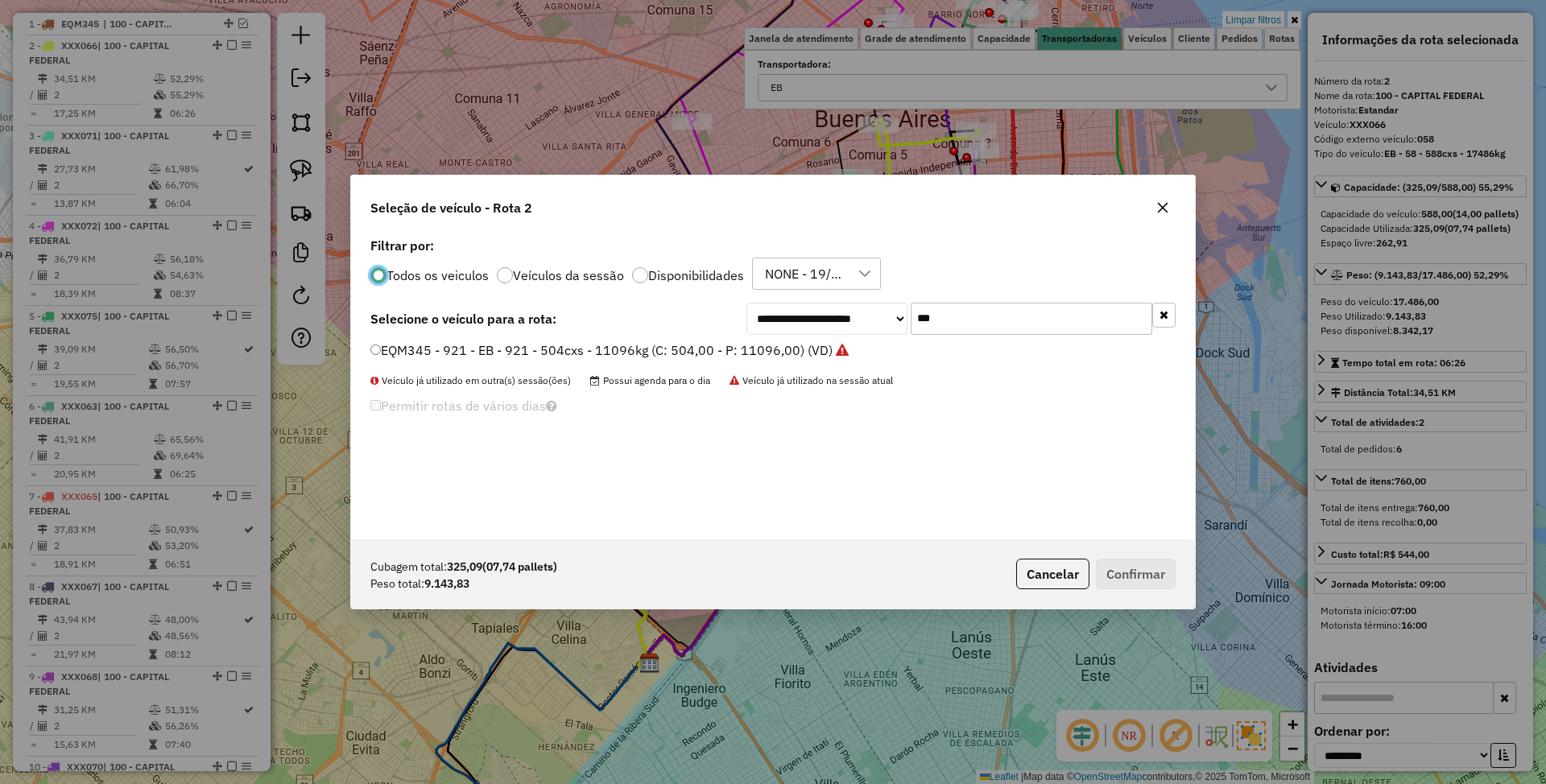
scroll to position [8, 5]
drag, startPoint x: 962, startPoint y: 312, endPoint x: 871, endPoint y: 311, distance: 91.0
click at [871, 311] on div "**********" at bounding box center [961, 319] width 429 height 32
type input "***"
click at [636, 348] on label "OCA239 - 357 - EB - 357 - 420cxs - 9552kg (C: 420,00 - P: 9552,00) (VD)" at bounding box center [592, 350] width 445 height 19
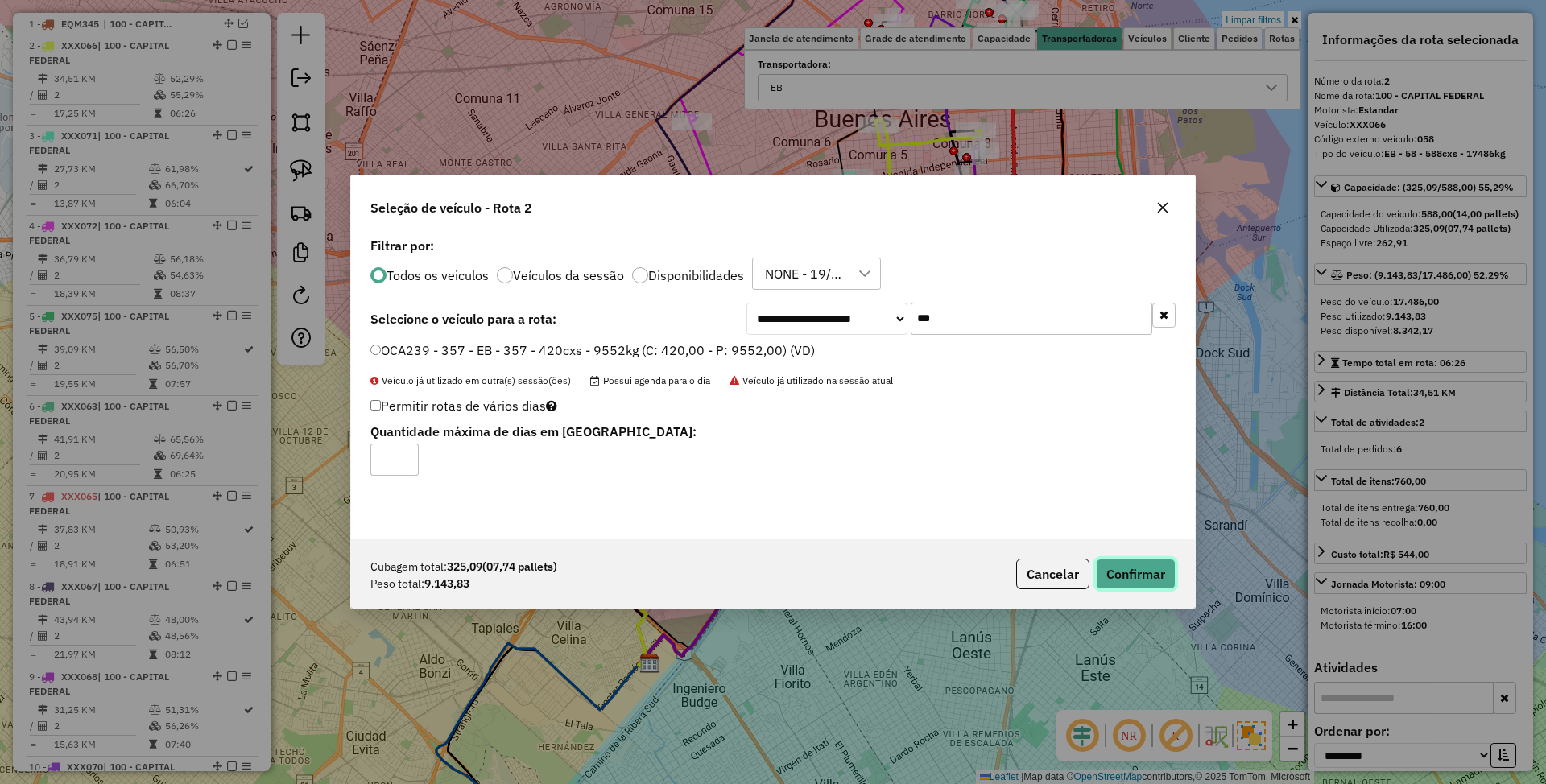
click at [1159, 584] on button "Confirmar" at bounding box center [1135, 574] width 80 height 30
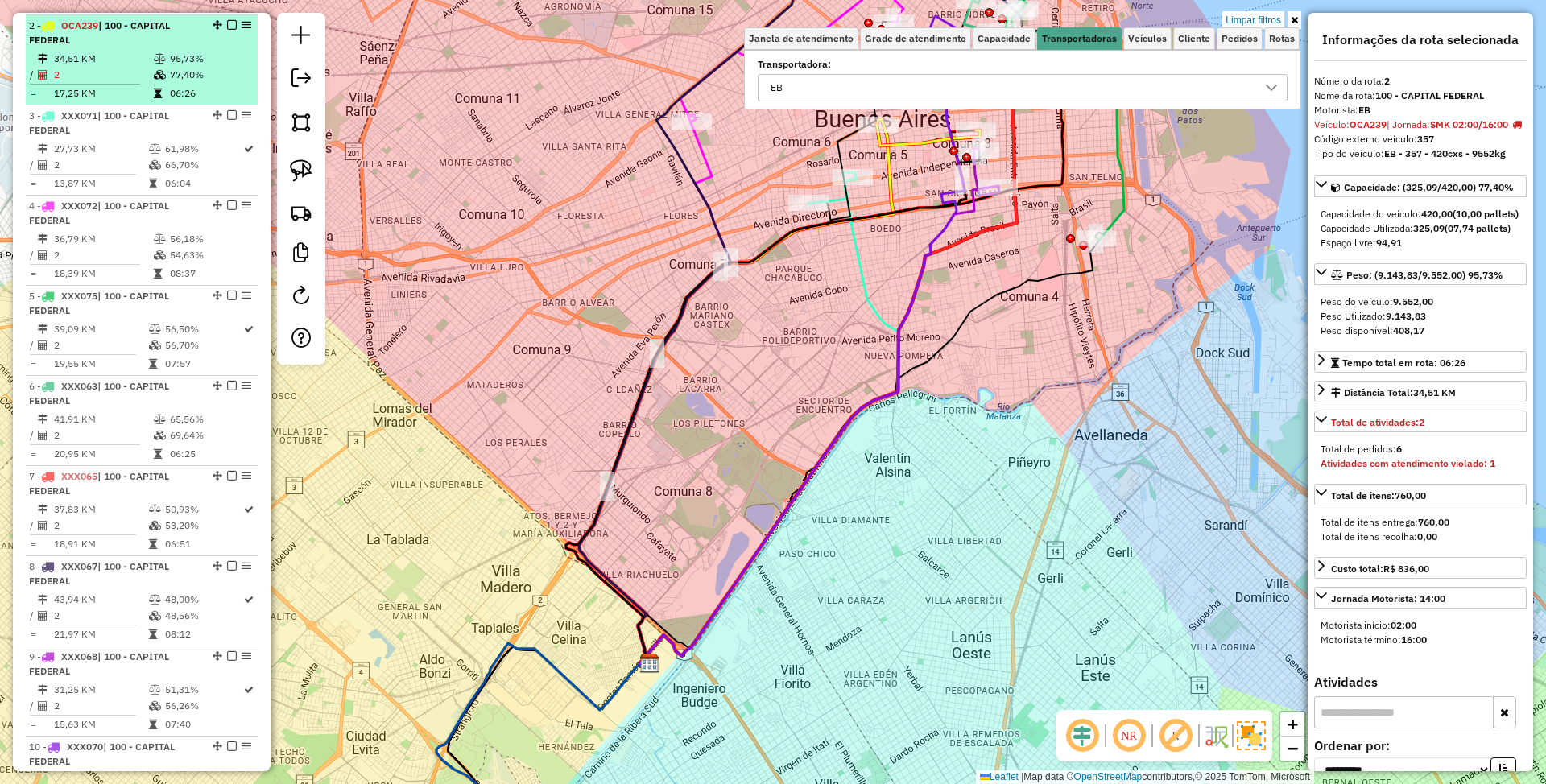
scroll to position [642, 0]
click at [227, 24] on em at bounding box center [231, 23] width 9 height 9
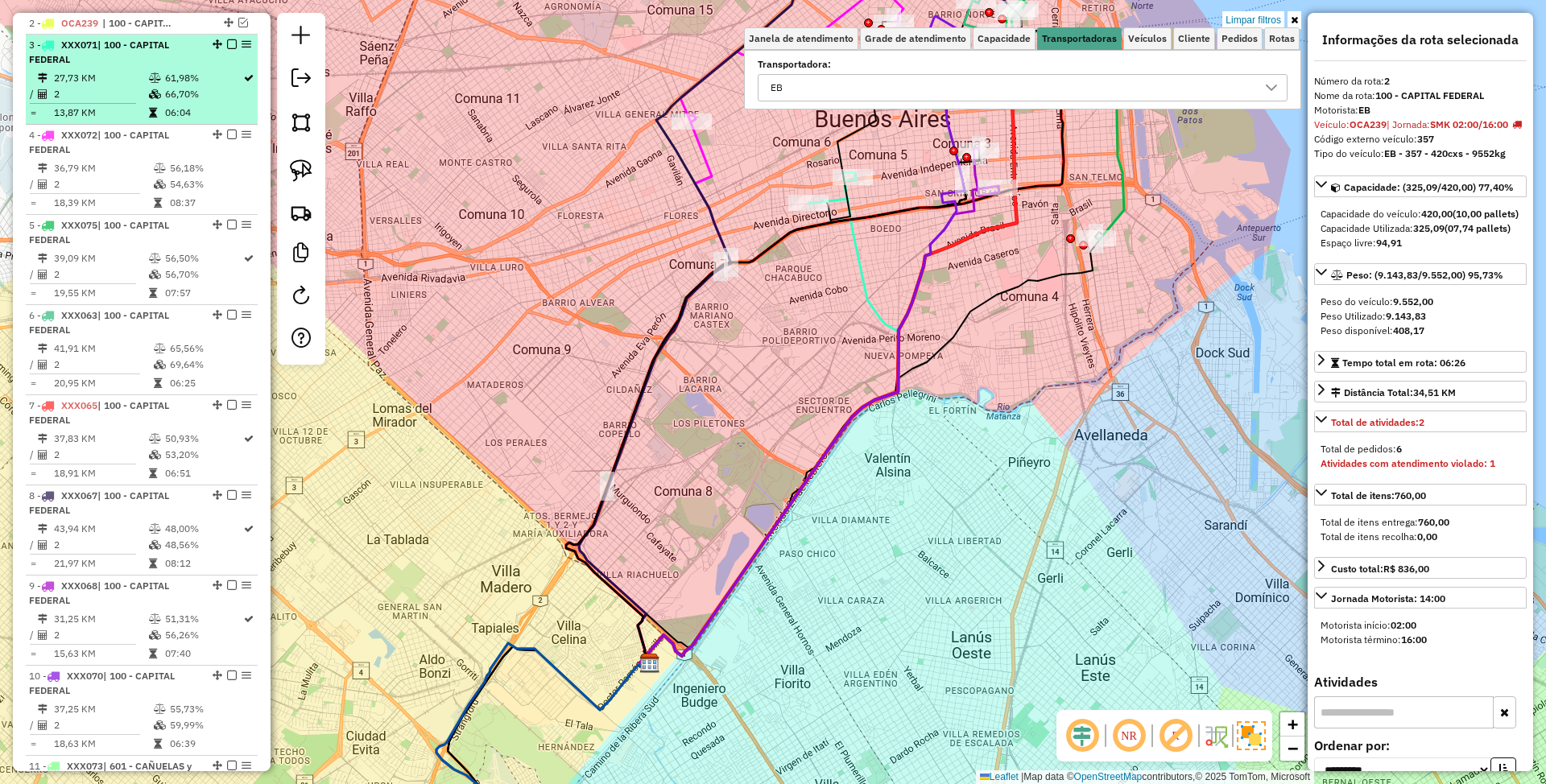
click at [152, 64] on div "3 - XXX071 | 100 - CAPITAL FEDERAL" at bounding box center [115, 52] width 171 height 29
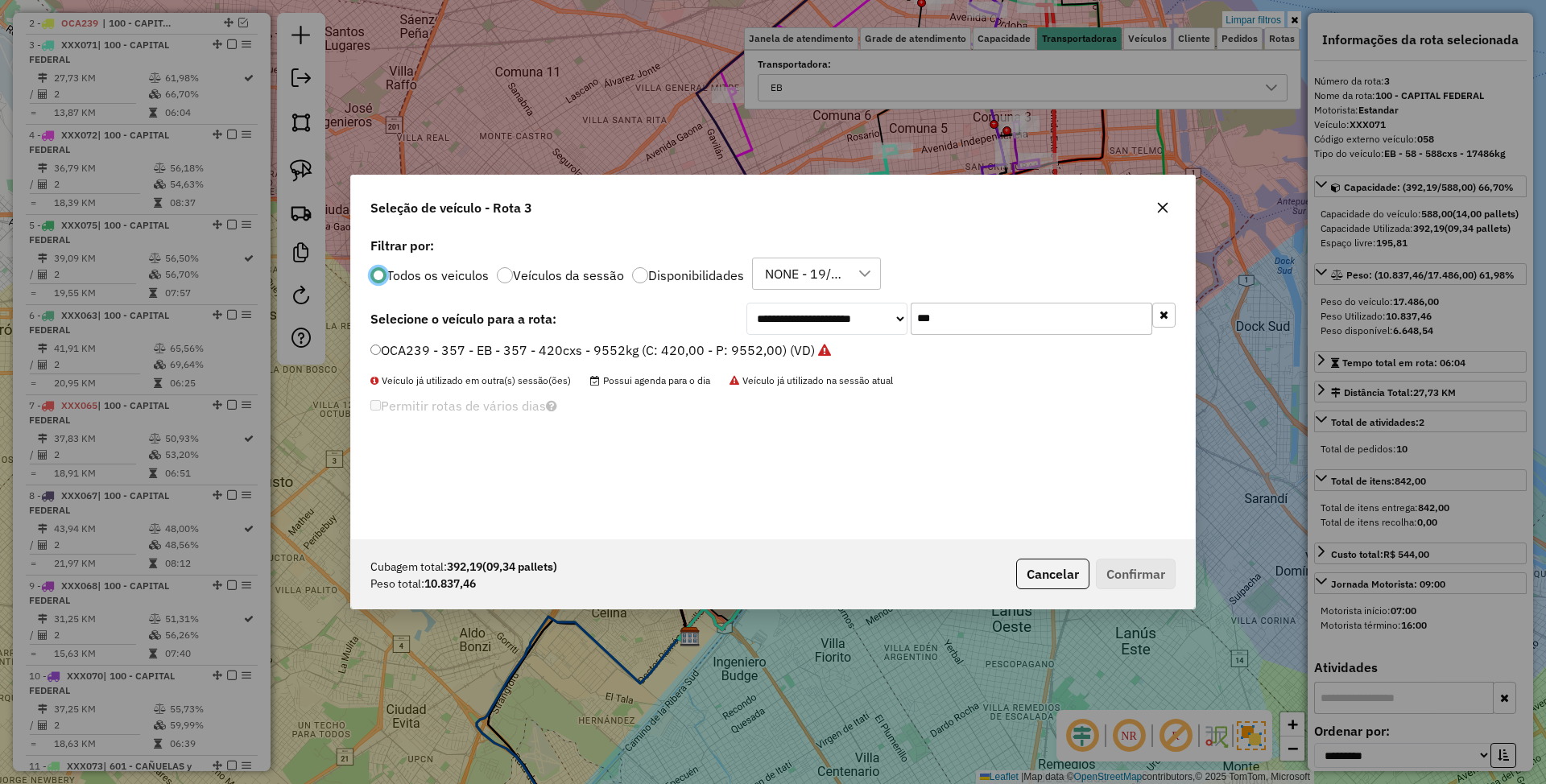
scroll to position [8, 5]
drag, startPoint x: 966, startPoint y: 327, endPoint x: 855, endPoint y: 301, distance: 114.0
click at [855, 301] on div "**********" at bounding box center [773, 386] width 844 height 306
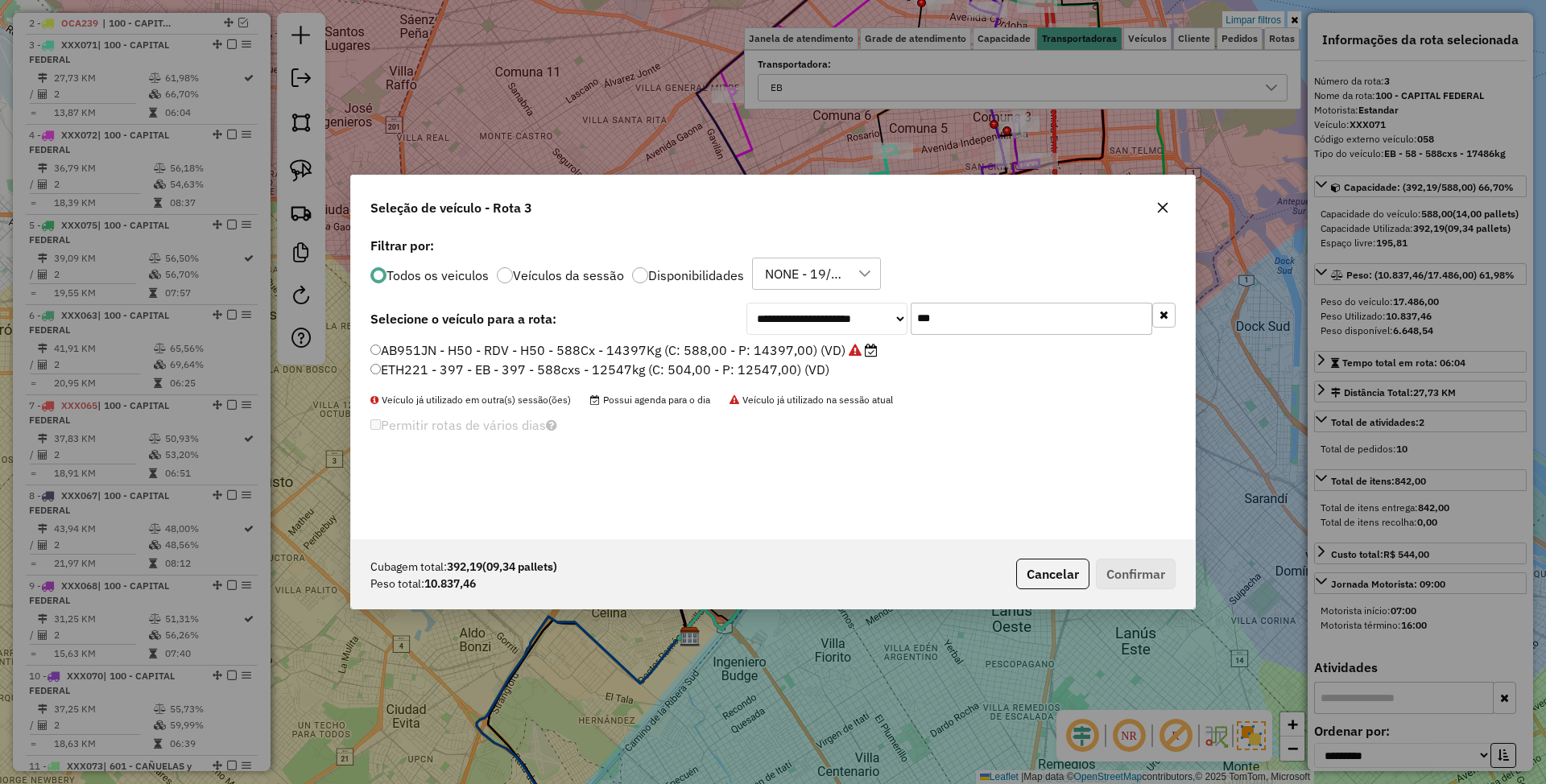
type input "***"
click at [663, 370] on label "ETH221 - 397 - EB - 397 - 588cxs - 12547kg (C: 504,00 - P: 12547,00) (VD)" at bounding box center [599, 369] width 459 height 19
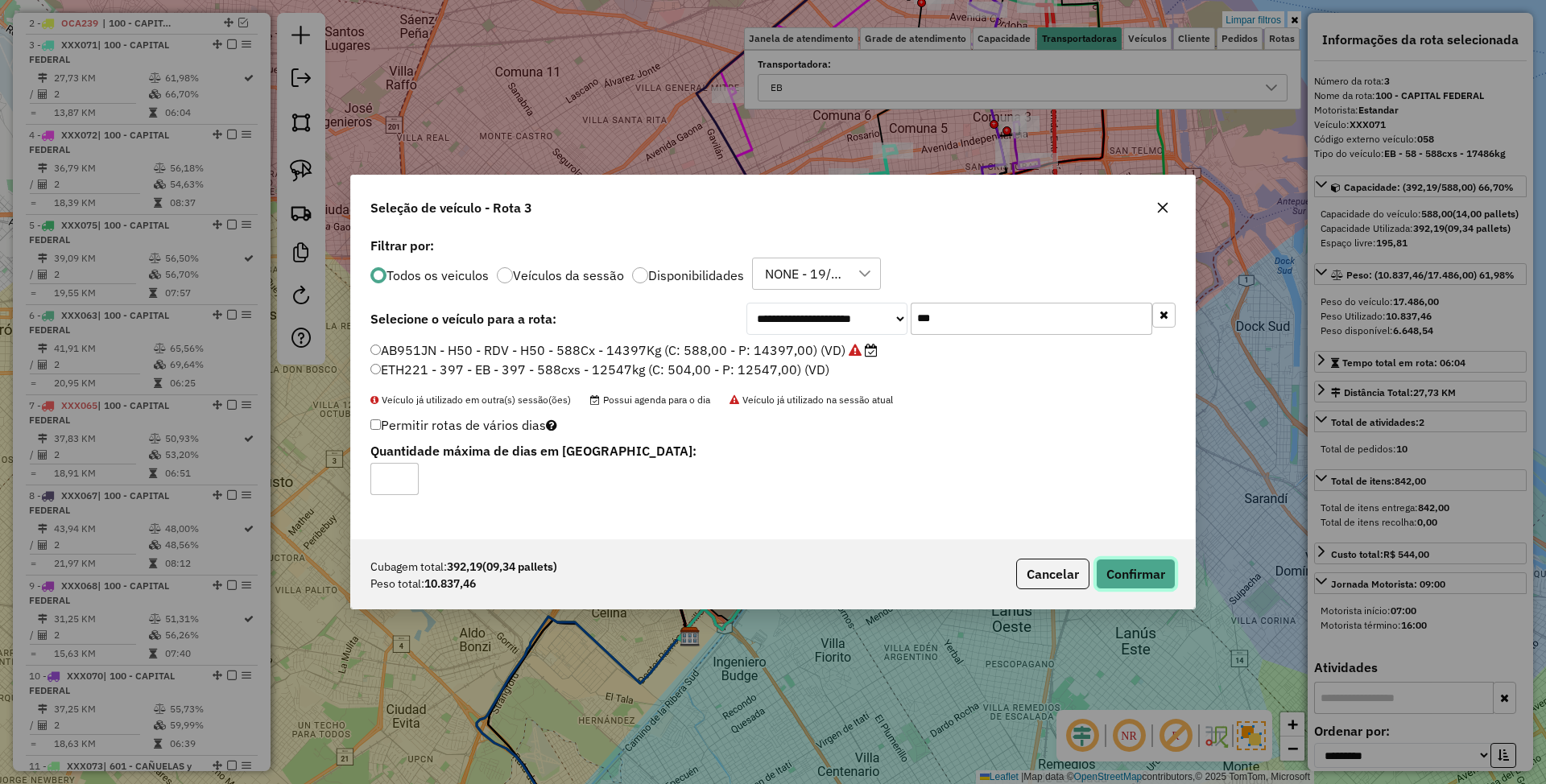
click at [1145, 570] on button "Confirmar" at bounding box center [1135, 574] width 80 height 30
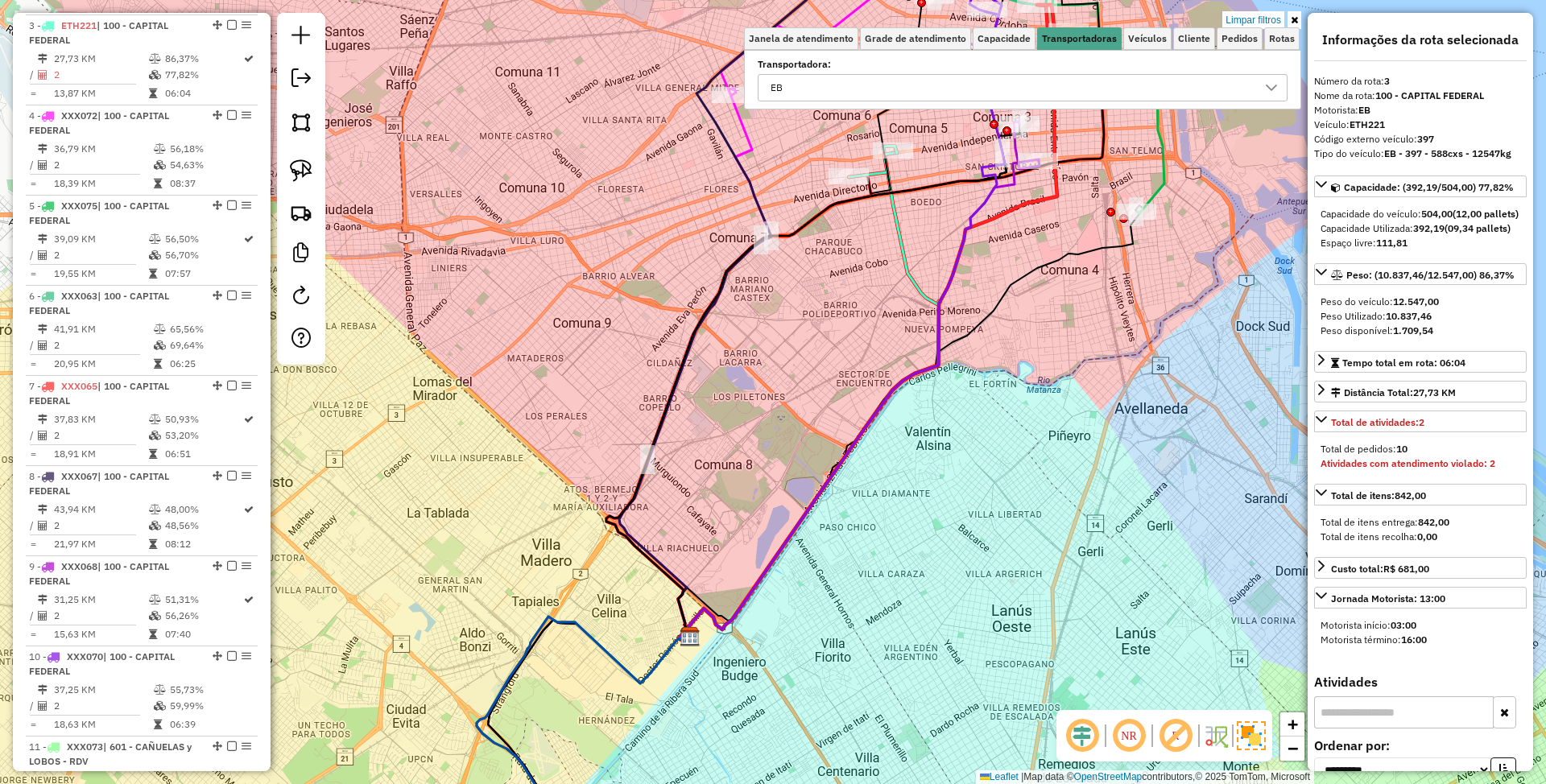
scroll to position [663, 0]
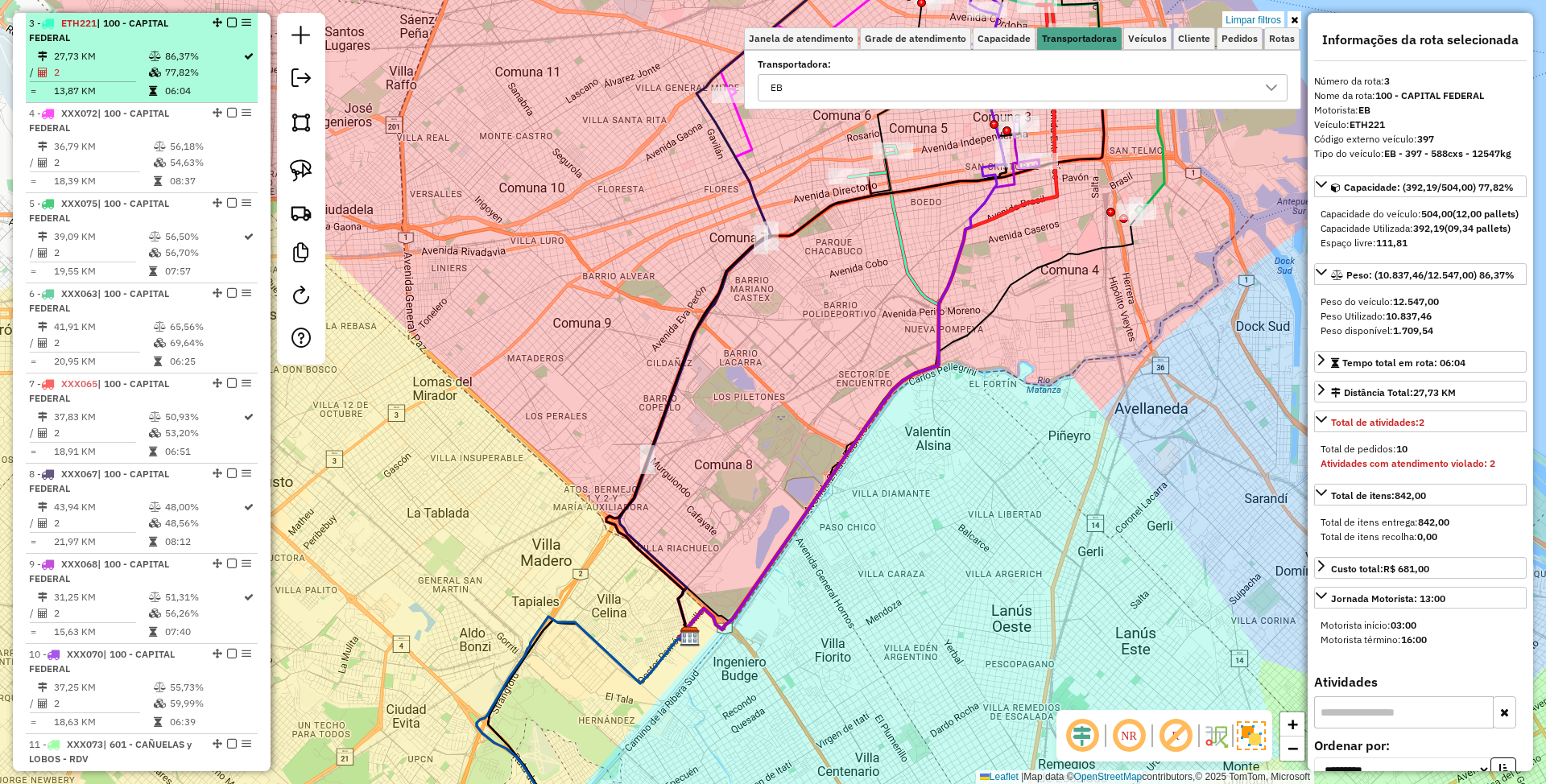
click at [227, 20] on em at bounding box center [231, 23] width 9 height 9
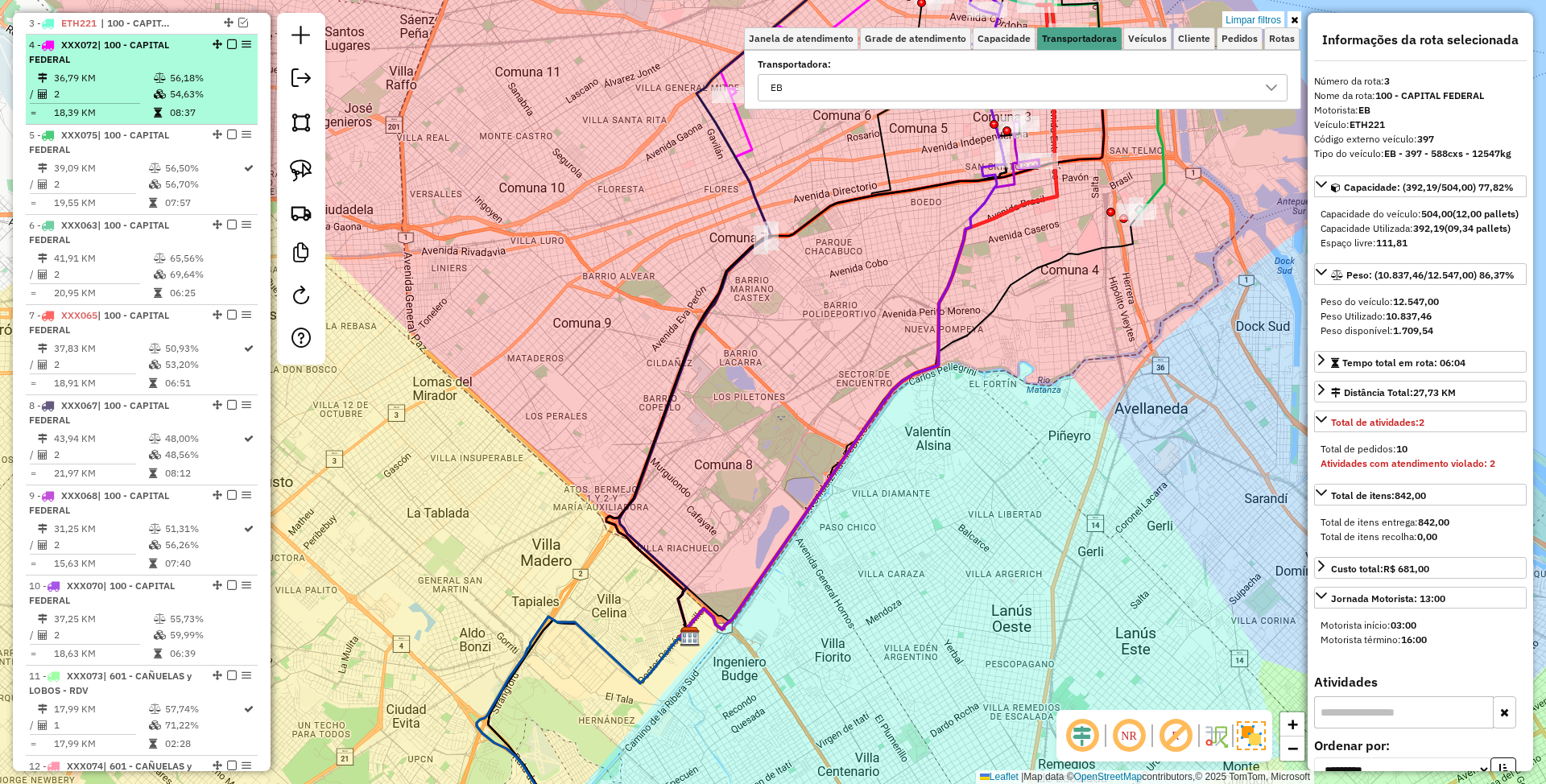
click at [118, 67] on li "4 - XXX072 | 100 - CAPITAL FEDERAL 36,79 KM 56,18% / 2 54,63% = 18,39 KM 08:37" at bounding box center [141, 80] width 231 height 90
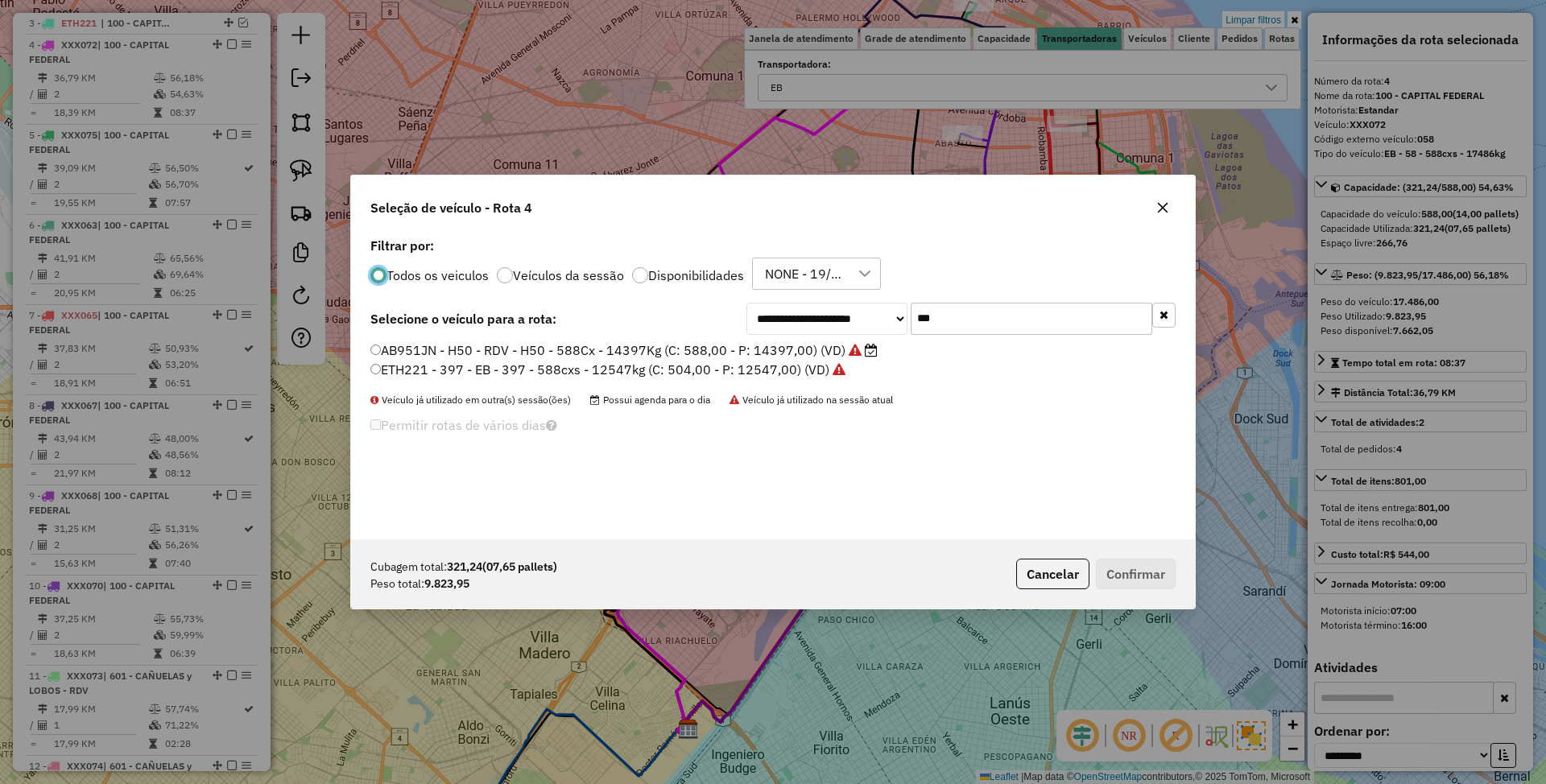
scroll to position [8, 5]
drag, startPoint x: 983, startPoint y: 319, endPoint x: 876, endPoint y: 301, distance: 108.5
click at [876, 301] on div "**********" at bounding box center [773, 386] width 844 height 306
type input "***"
click at [758, 352] on label "EQM346 - 649 - EB - 649 - 504cxs - 13235kg (C: 504,00 - P: 13235,00) (VD)" at bounding box center [600, 350] width 462 height 19
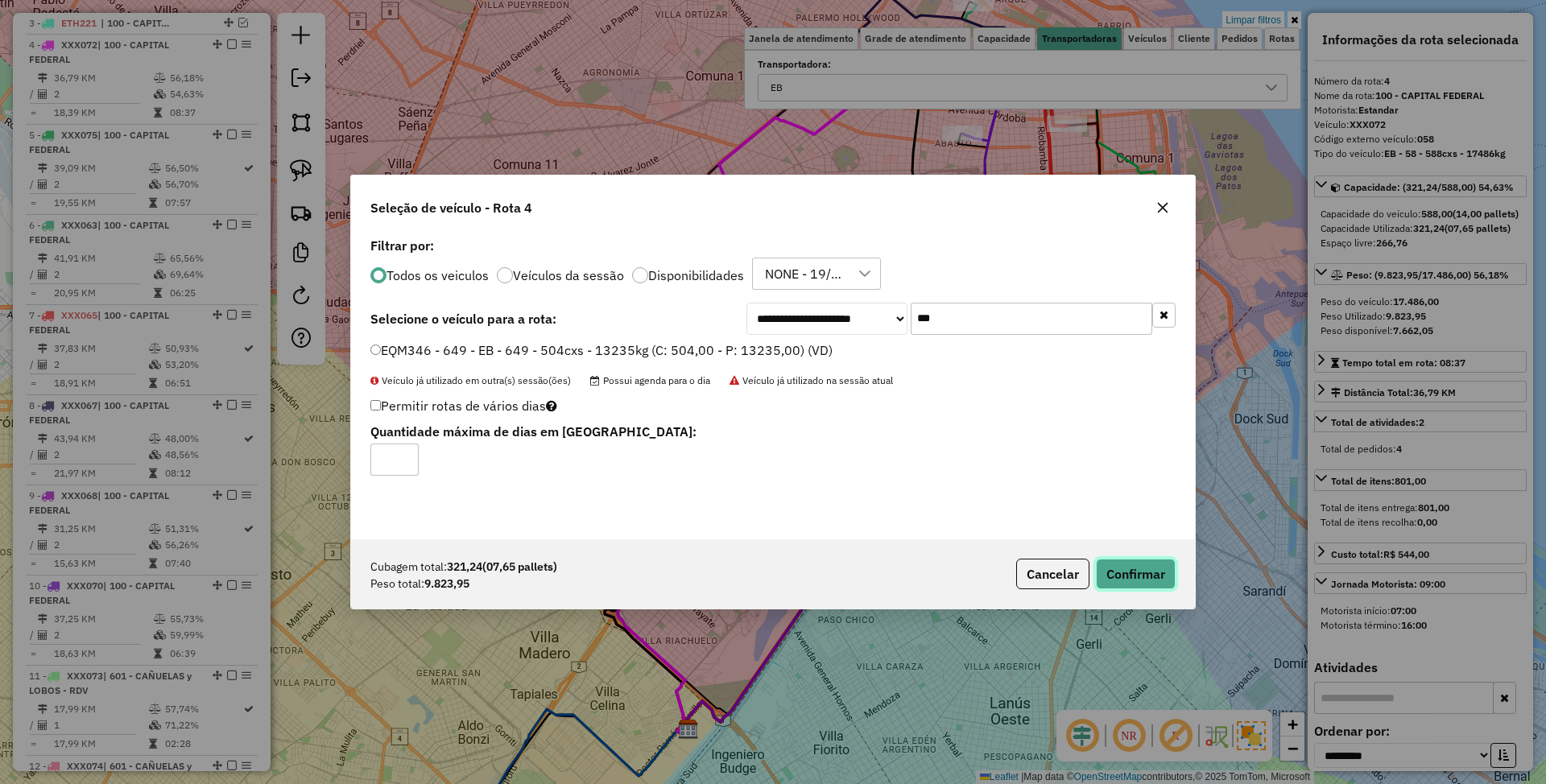
click at [1118, 577] on button "Confirmar" at bounding box center [1135, 574] width 80 height 30
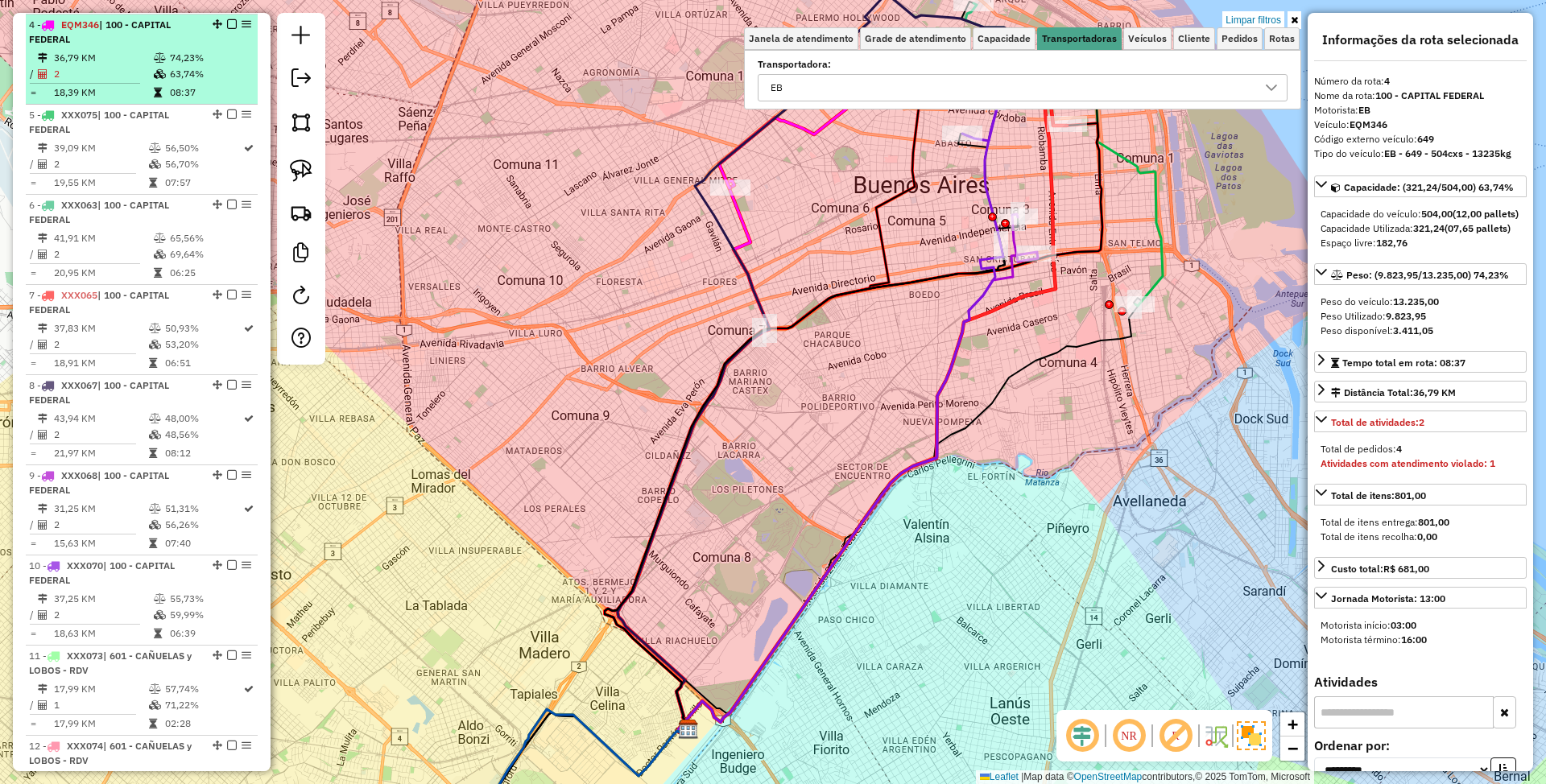
scroll to position [684, 0]
click at [227, 24] on em at bounding box center [231, 24] width 9 height 9
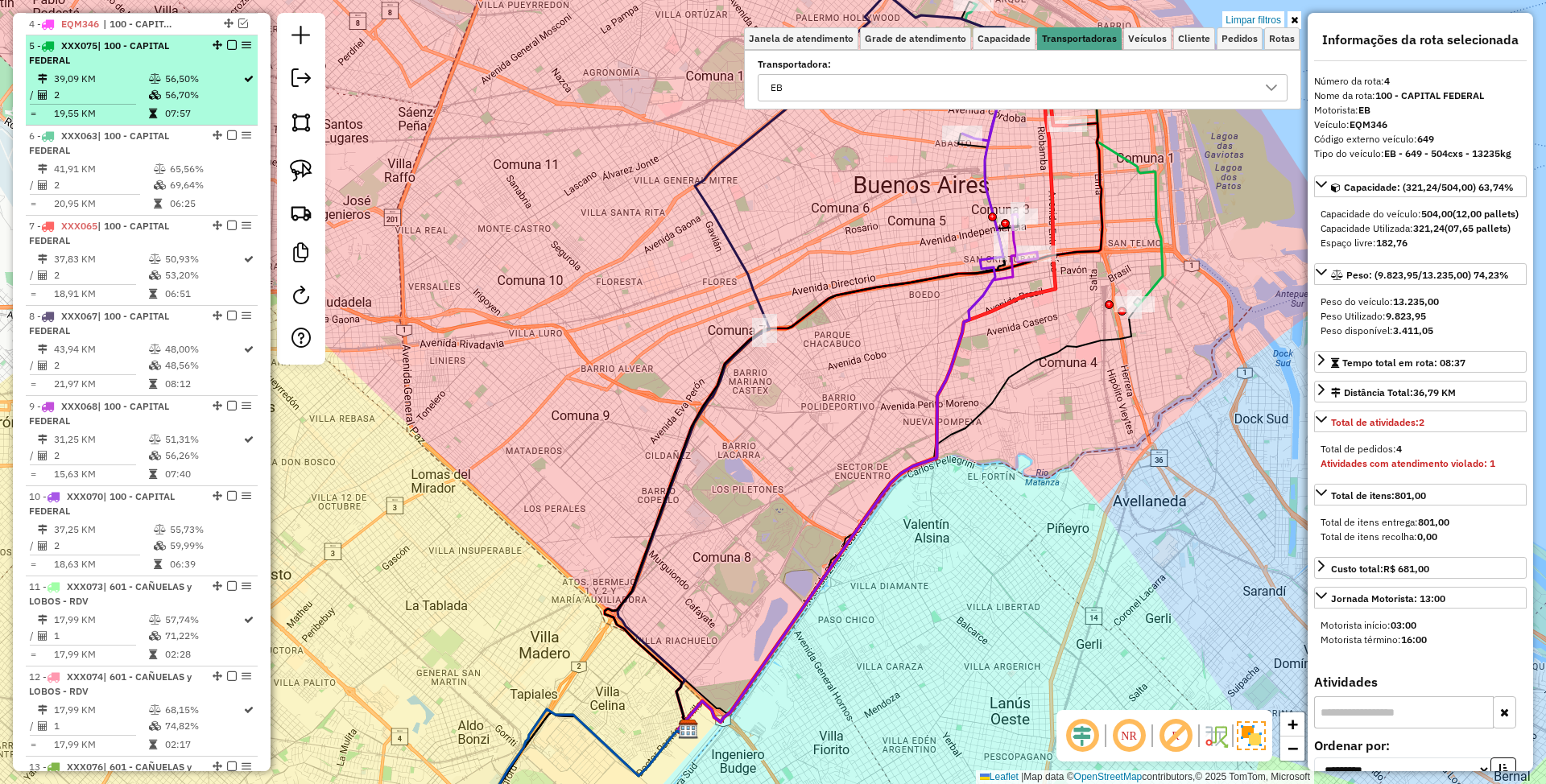
click at [118, 75] on td "39,09 KM" at bounding box center [101, 79] width 95 height 16
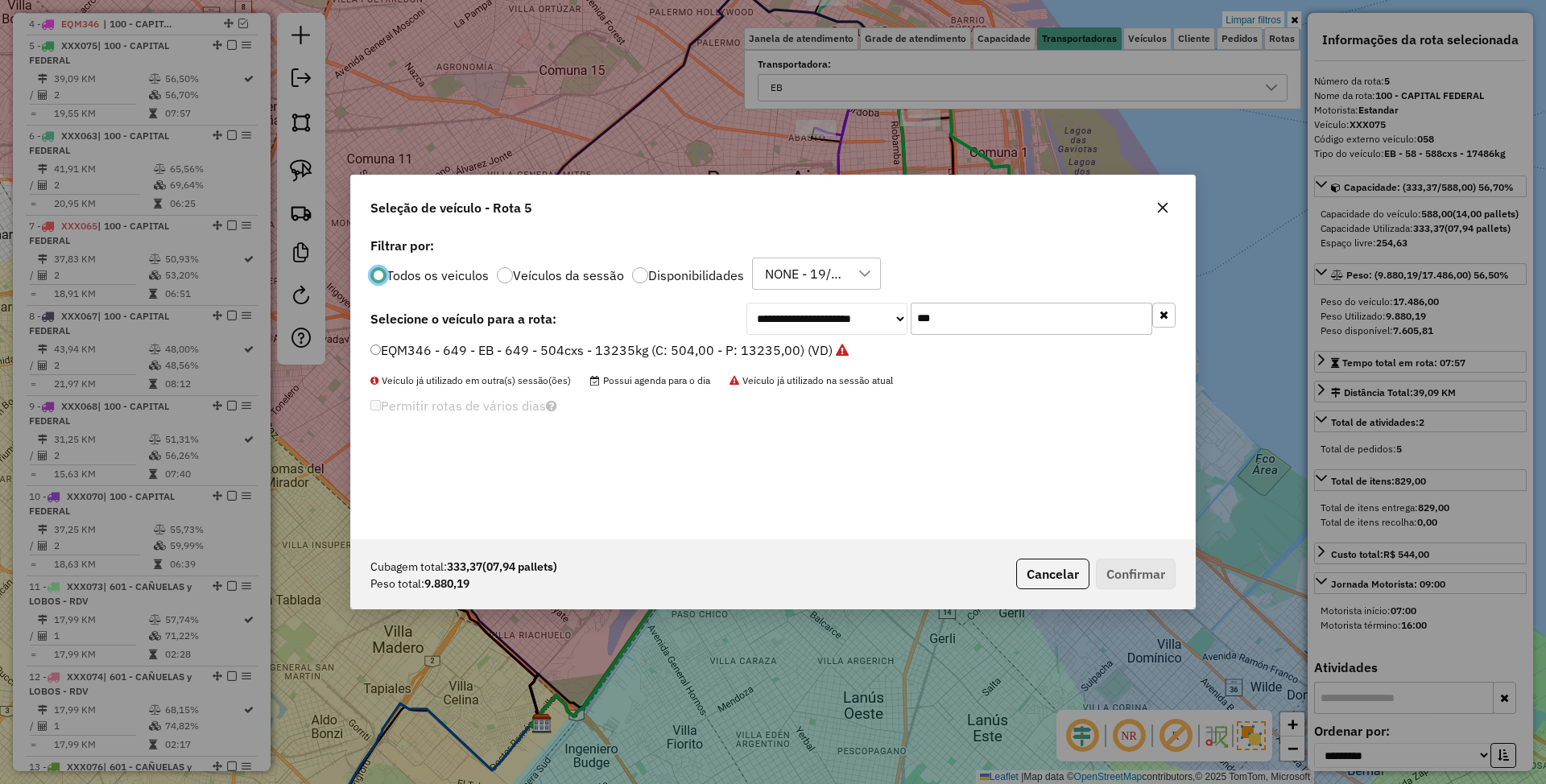
scroll to position [8, 5]
drag, startPoint x: 941, startPoint y: 323, endPoint x: 855, endPoint y: 301, distance: 88.8
click at [855, 301] on div "**********" at bounding box center [773, 386] width 844 height 306
type input "***"
click at [642, 343] on label "JKQ294 - 304 - EB - 304 - 504cxs - 9029kg (C: 504,00 - P: 9029,00) (VD)" at bounding box center [591, 350] width 443 height 19
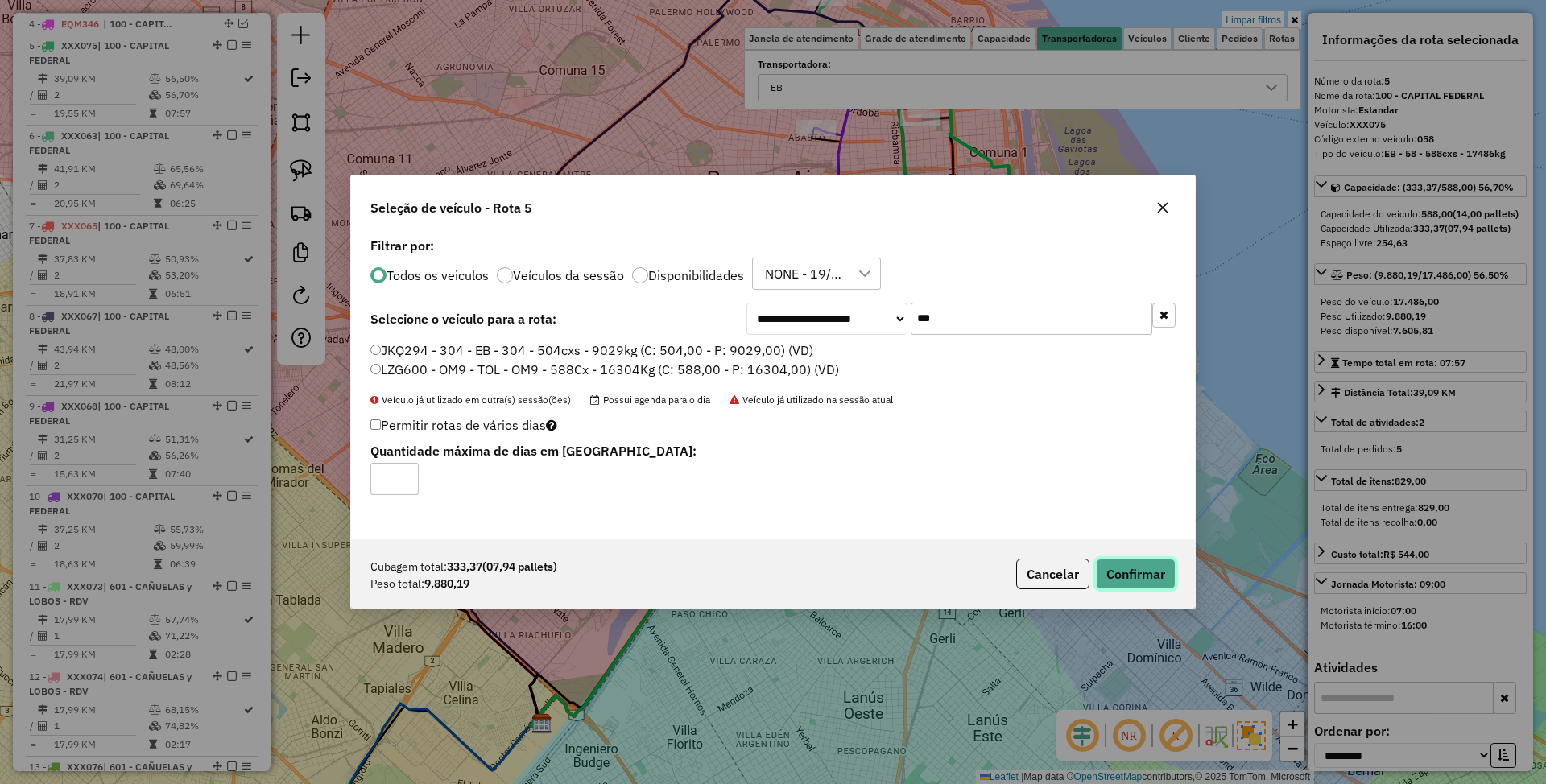
click at [1131, 570] on button "Confirmar" at bounding box center [1135, 574] width 80 height 30
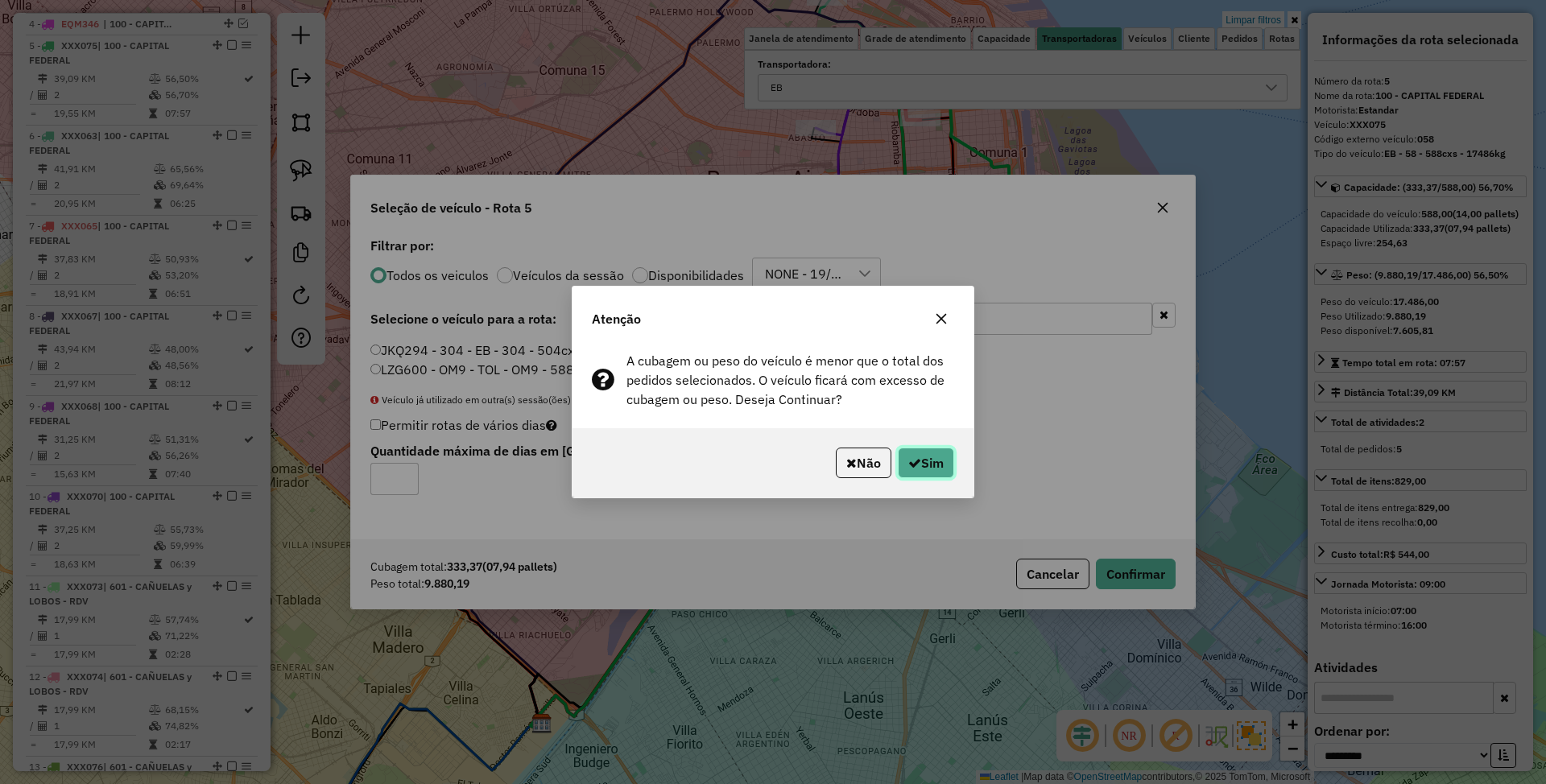
click at [928, 477] on button "Sim" at bounding box center [925, 463] width 56 height 30
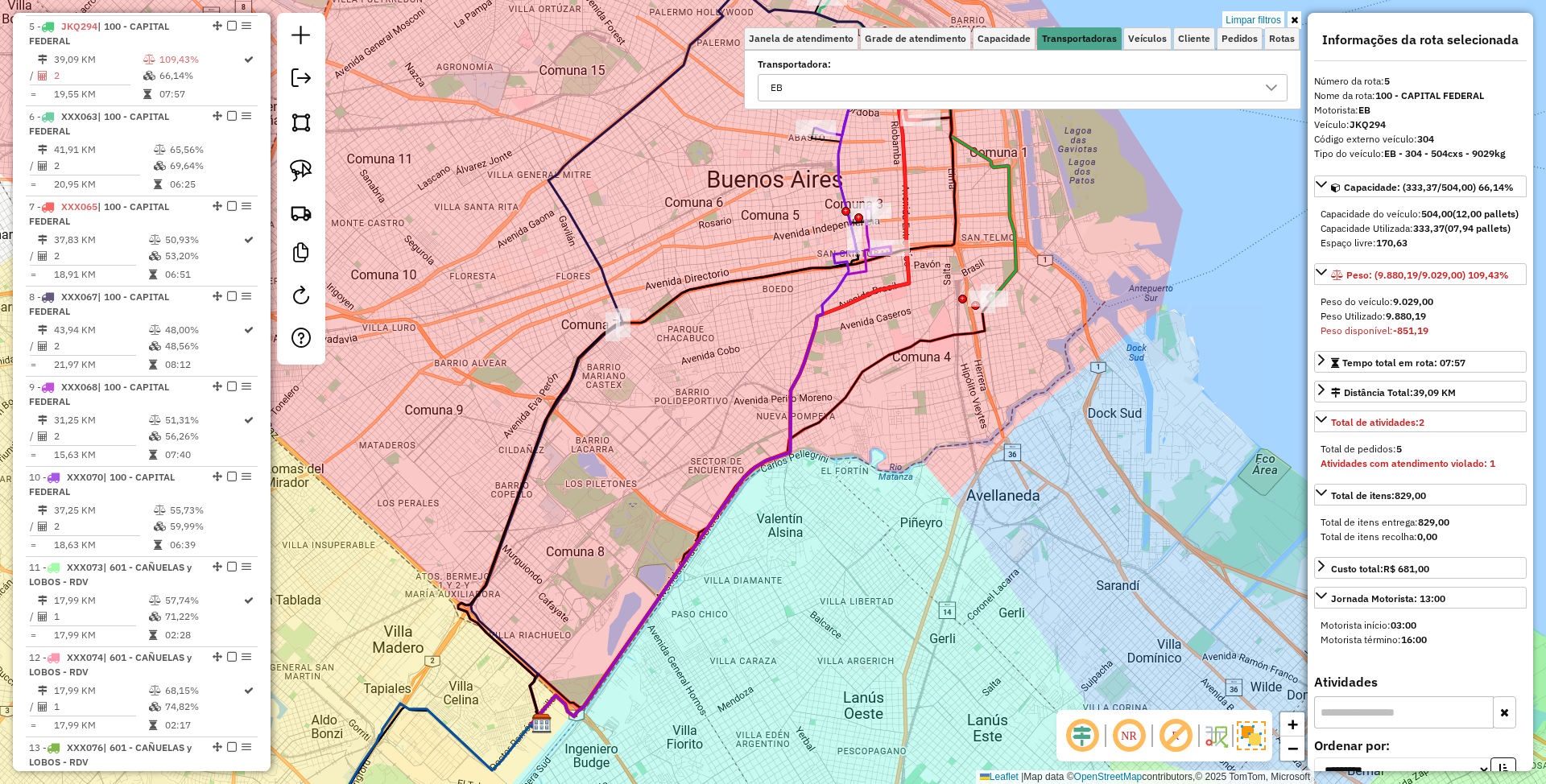
scroll to position [706, 0]
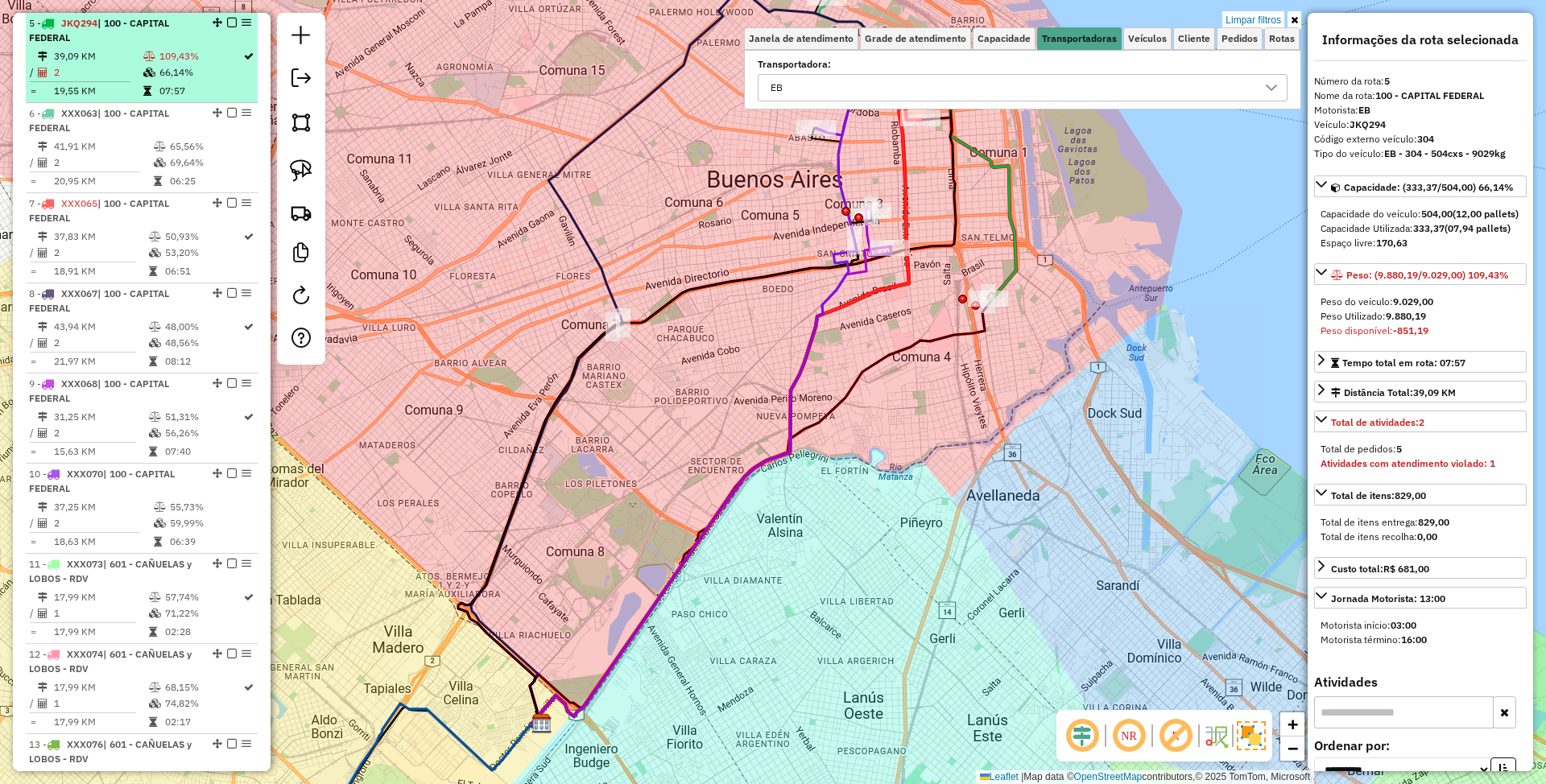
click at [227, 20] on em at bounding box center [231, 23] width 9 height 9
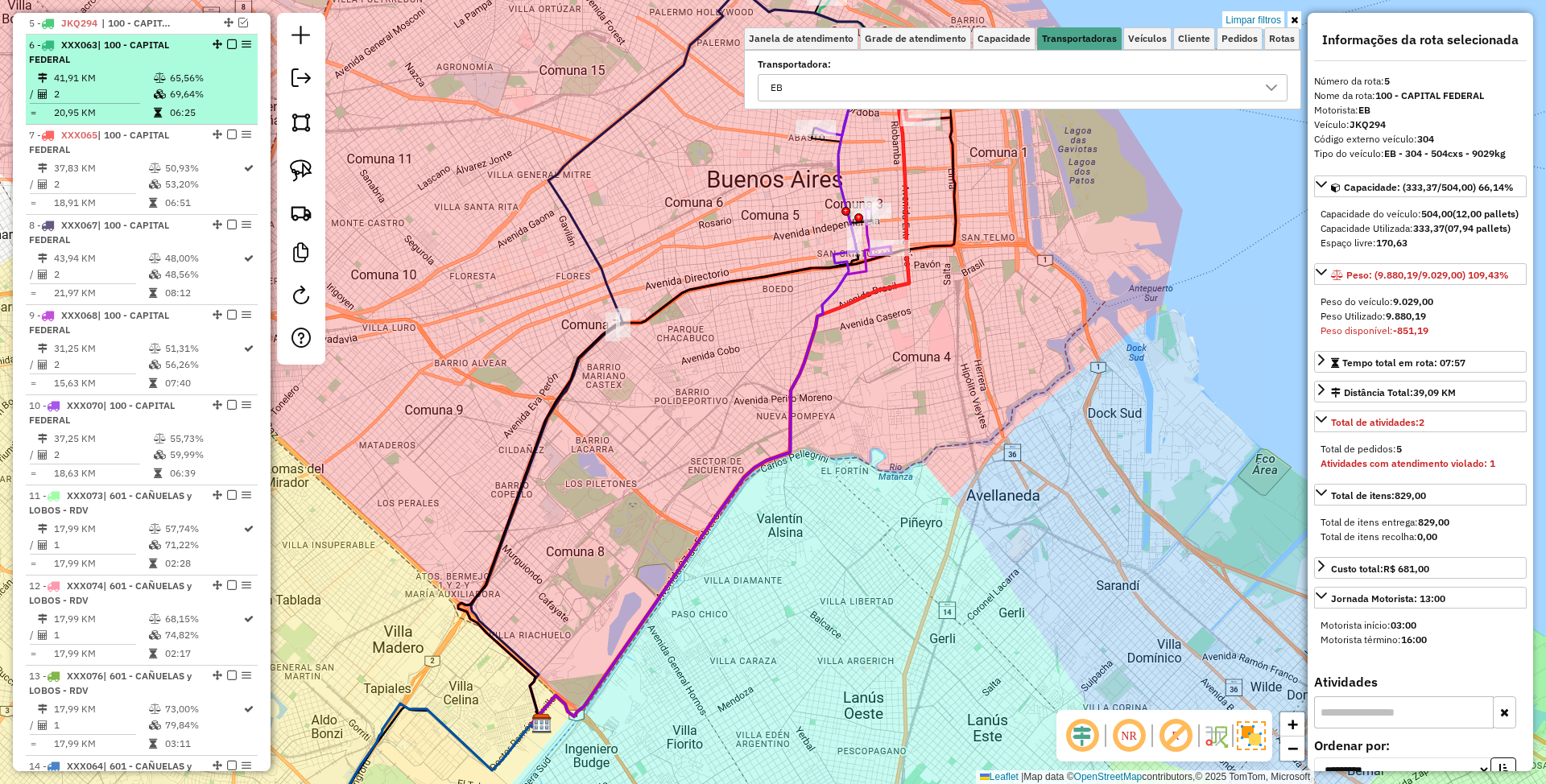
click at [153, 72] on td at bounding box center [160, 78] width 16 height 16
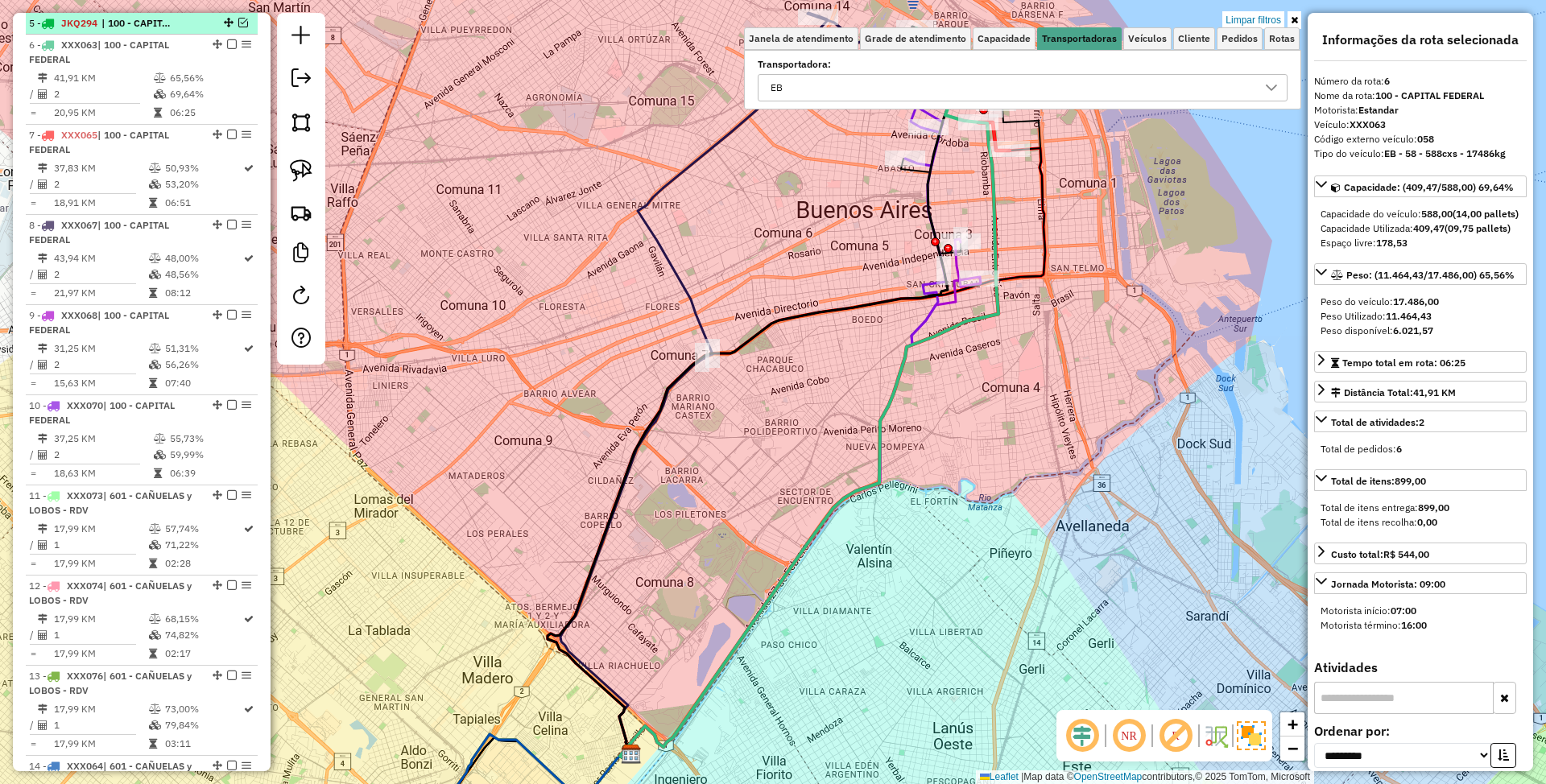
click at [168, 19] on span "| 100 - CAPITAL FEDERAL" at bounding box center [138, 23] width 74 height 14
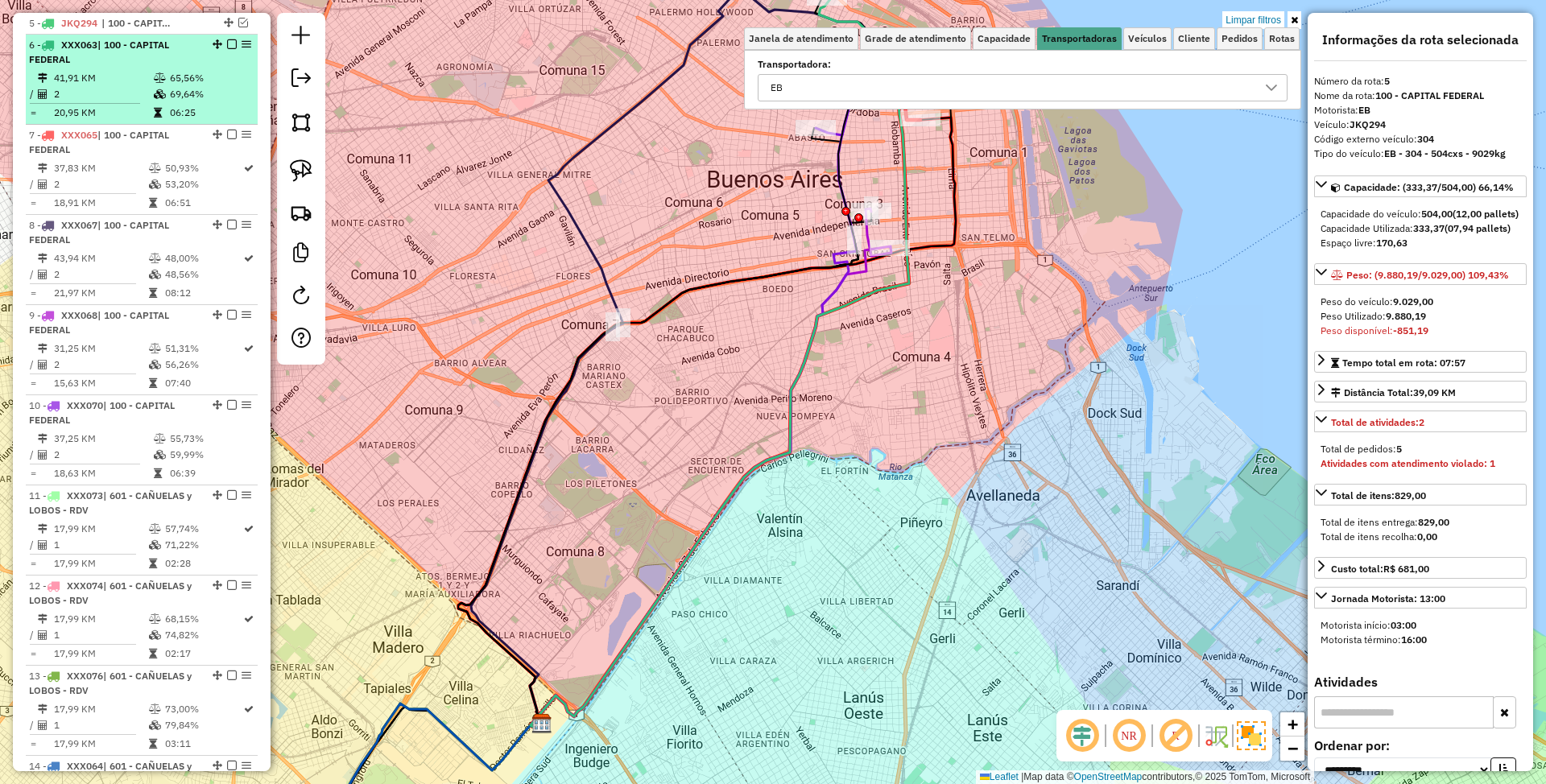
click at [130, 63] on div "6 - XXX063 | 100 - CAPITAL FEDERAL" at bounding box center [115, 52] width 171 height 29
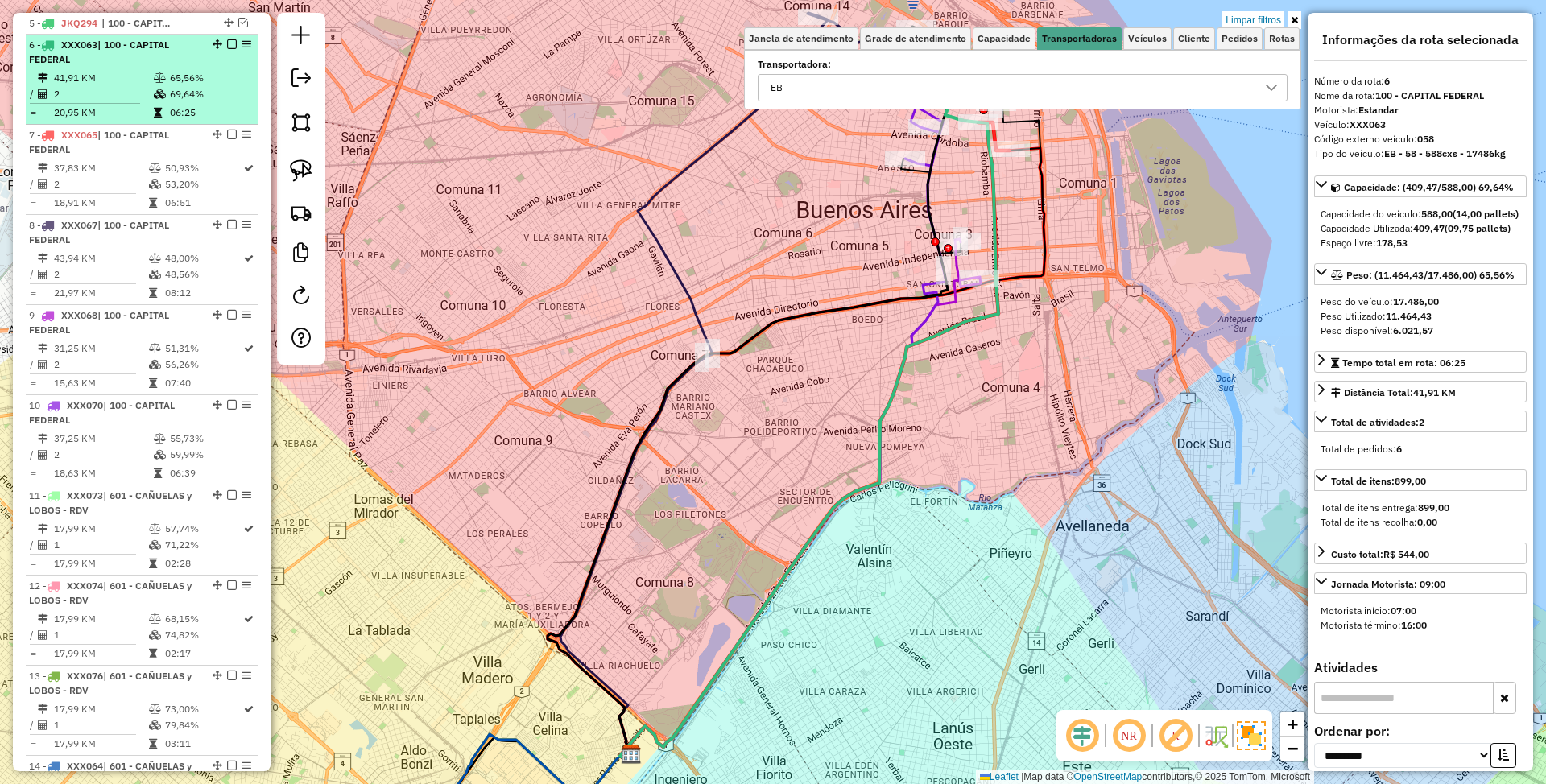
click at [145, 66] on div "6 - XXX063 | 100 - CAPITAL FEDERAL" at bounding box center [115, 52] width 171 height 29
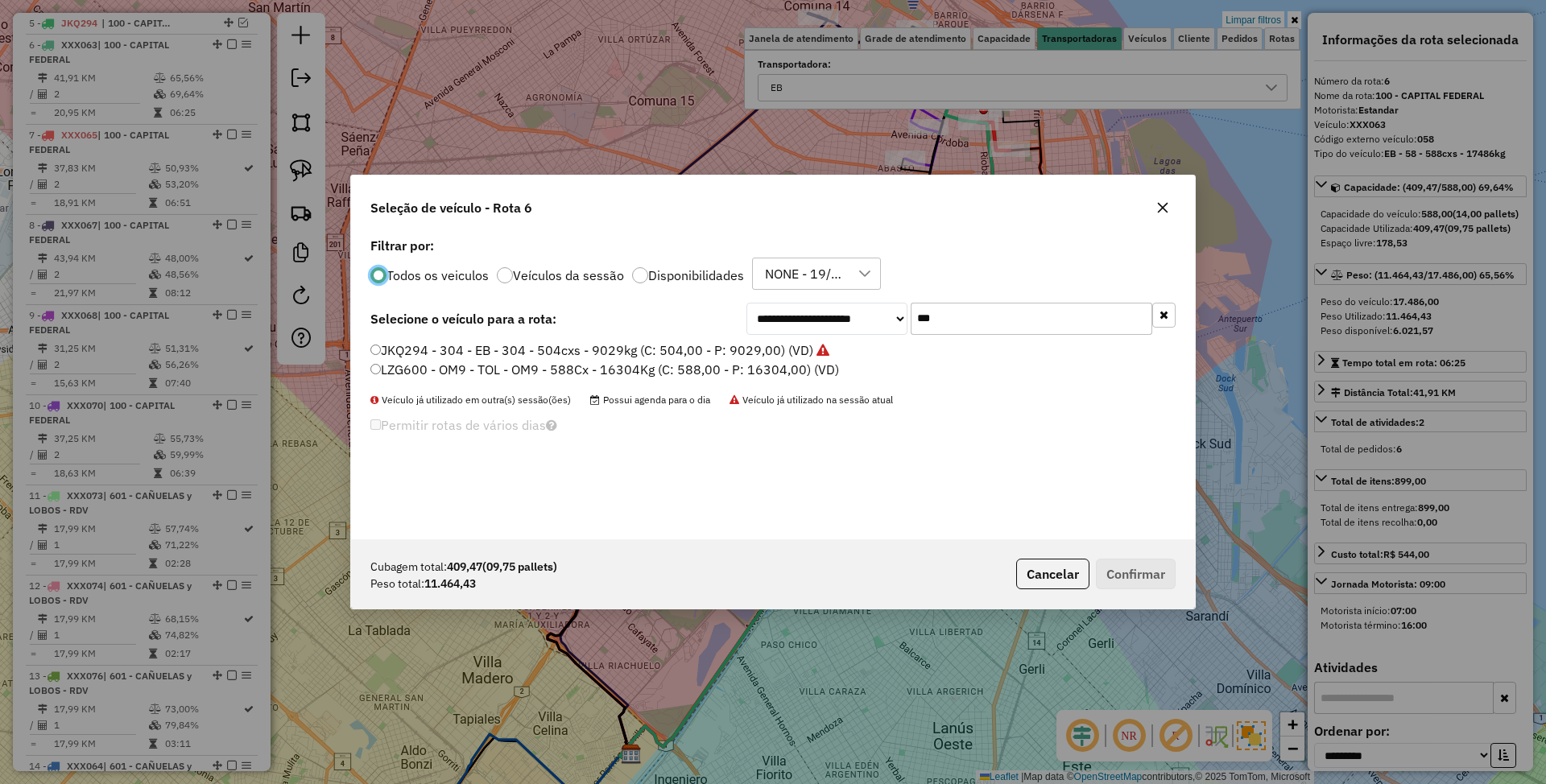
scroll to position [8, 5]
click at [973, 313] on input "***" at bounding box center [1031, 319] width 242 height 32
type input "***"
click at [716, 353] on label "FYI460 - 307 - EB - 307 - 588cxs - 12630kg (C: 588,00 - P: 12630,00) (VD)" at bounding box center [598, 350] width 455 height 19
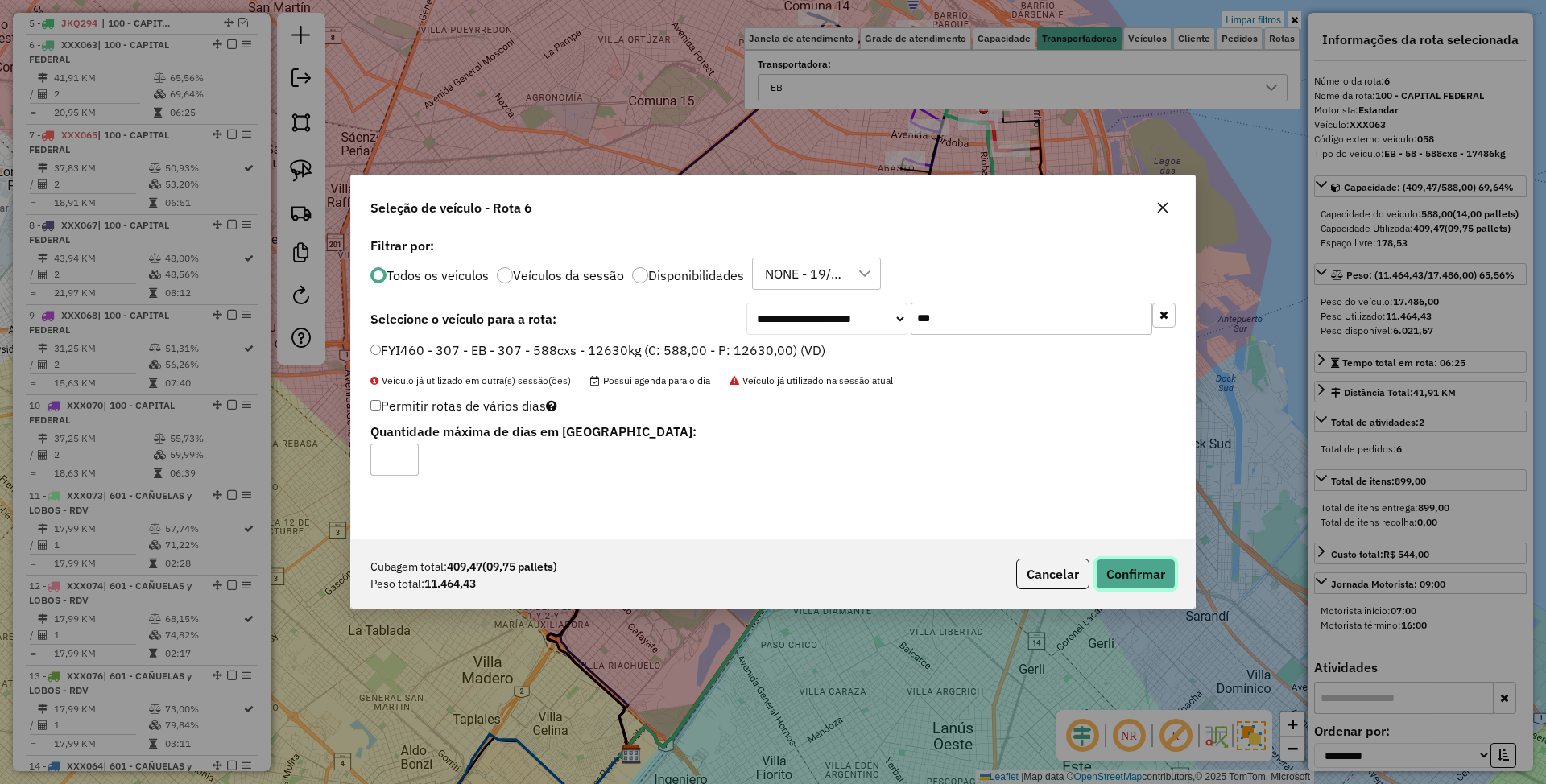
click at [1140, 580] on button "Confirmar" at bounding box center [1135, 574] width 80 height 30
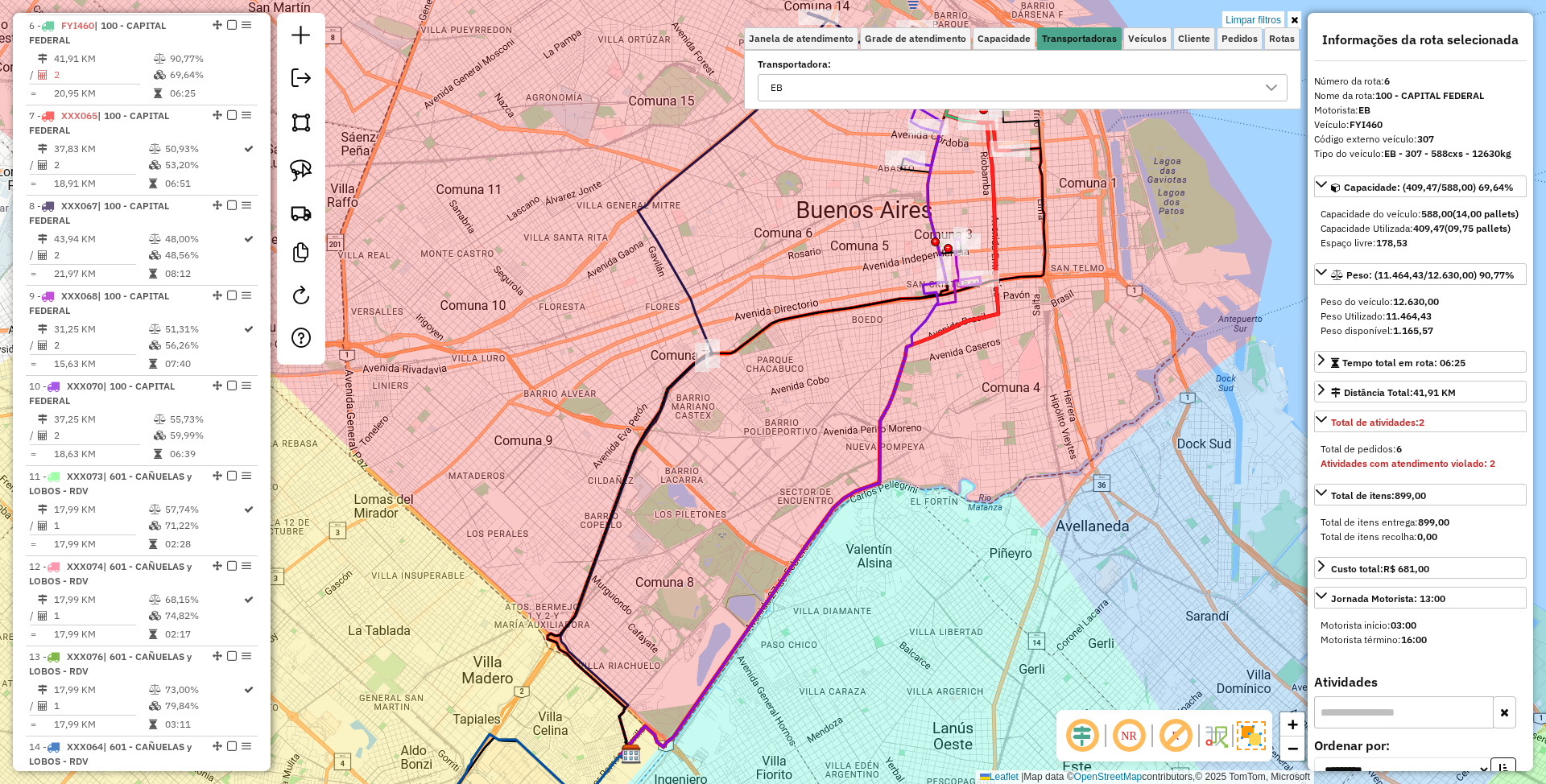
scroll to position [729, 0]
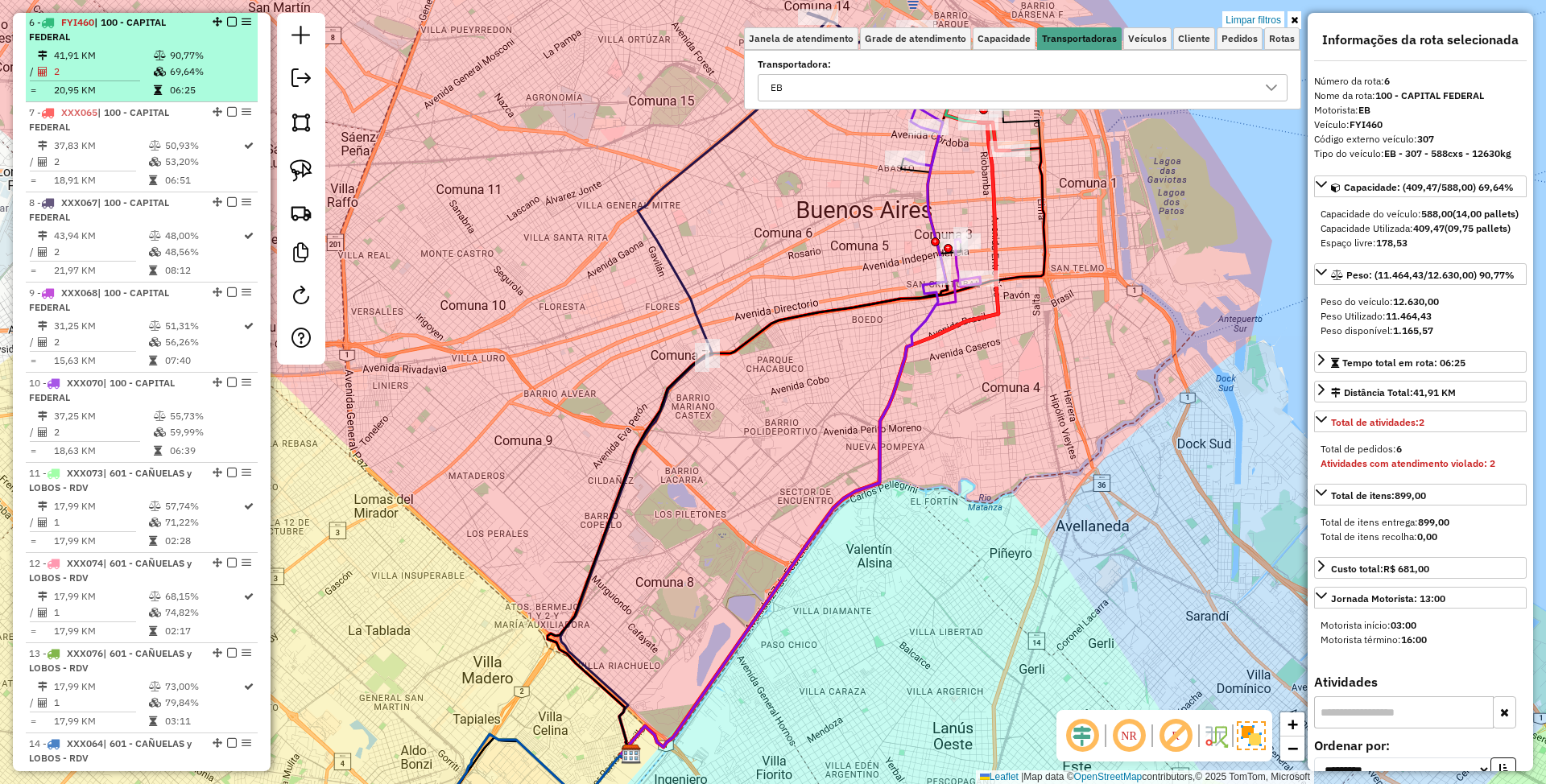
click at [227, 20] on em at bounding box center [231, 22] width 9 height 9
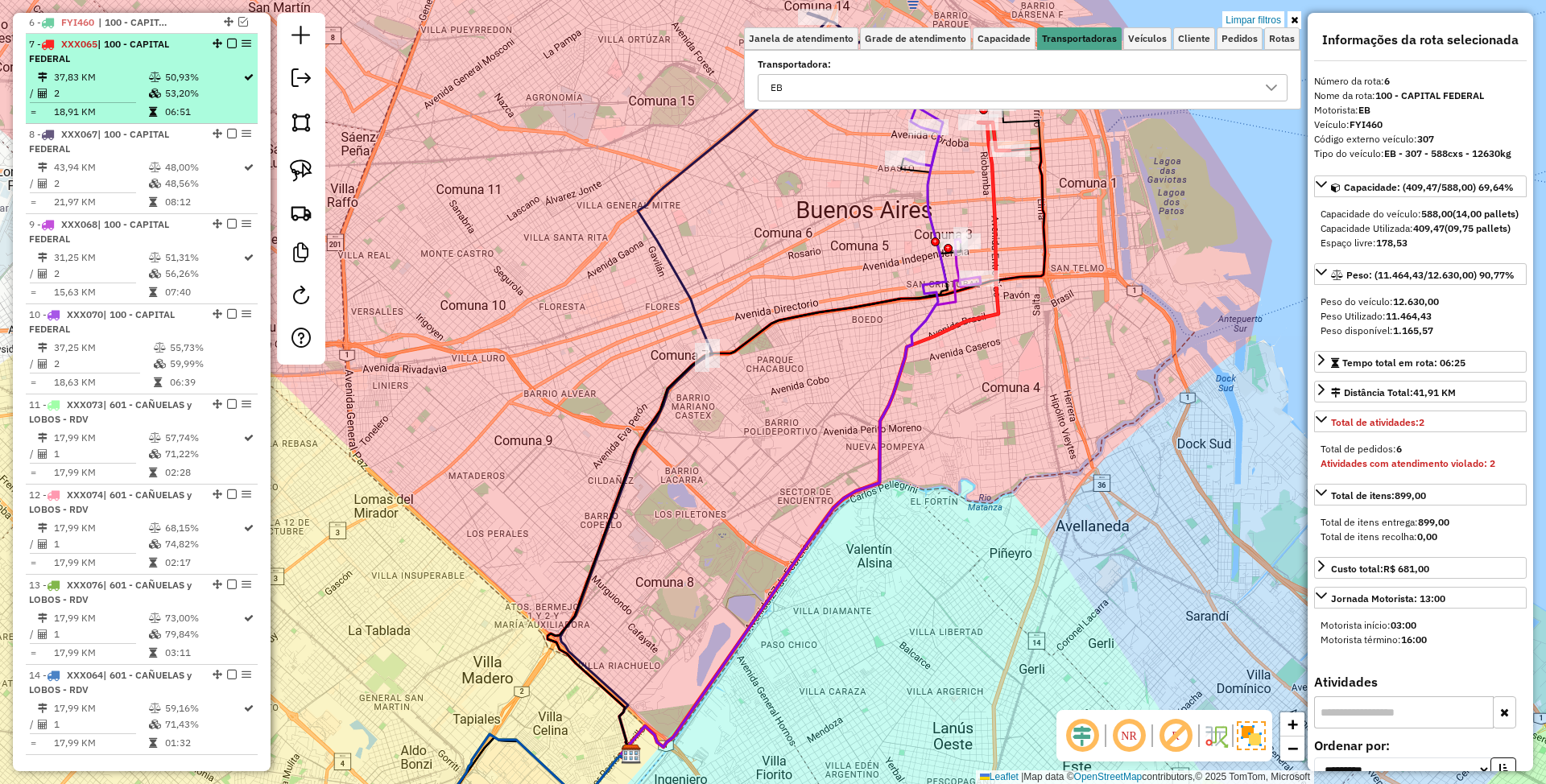
click at [126, 67] on li "7 - XXX065 | 100 - CAPITAL FEDERAL 37,83 KM 50,93% / 2 53,20% = 18,91 KM 06:51" at bounding box center [141, 79] width 231 height 90
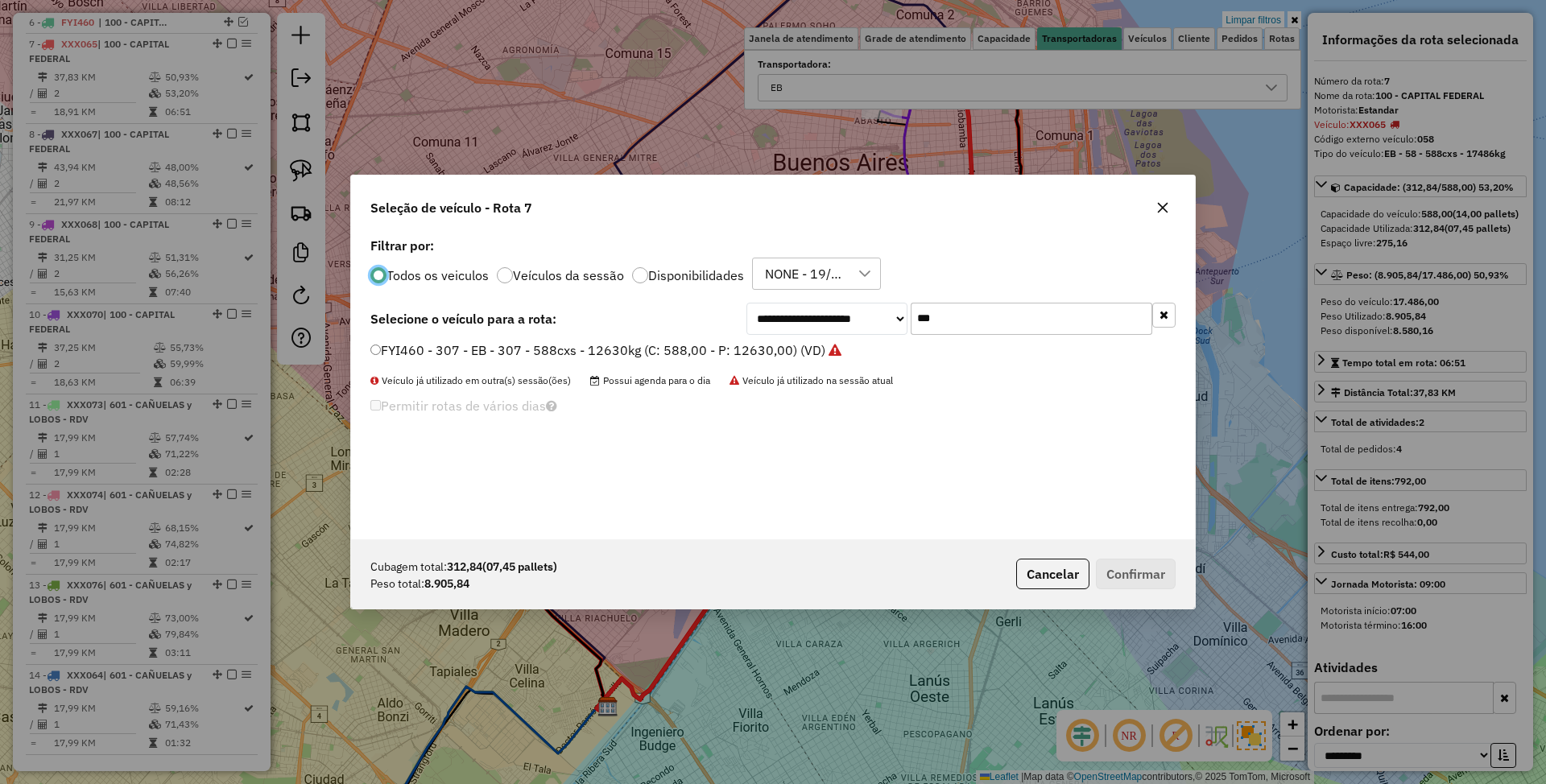
scroll to position [8, 5]
drag, startPoint x: 969, startPoint y: 317, endPoint x: 855, endPoint y: 290, distance: 117.2
click at [855, 290] on div "**********" at bounding box center [773, 386] width 844 height 306
type input "***"
click at [748, 342] on label "EQM348 - 046 - EB - 046 - 420cxs - 8173kg (C: 420,00 - P: 8173,00) (VD)" at bounding box center [593, 350] width 446 height 19
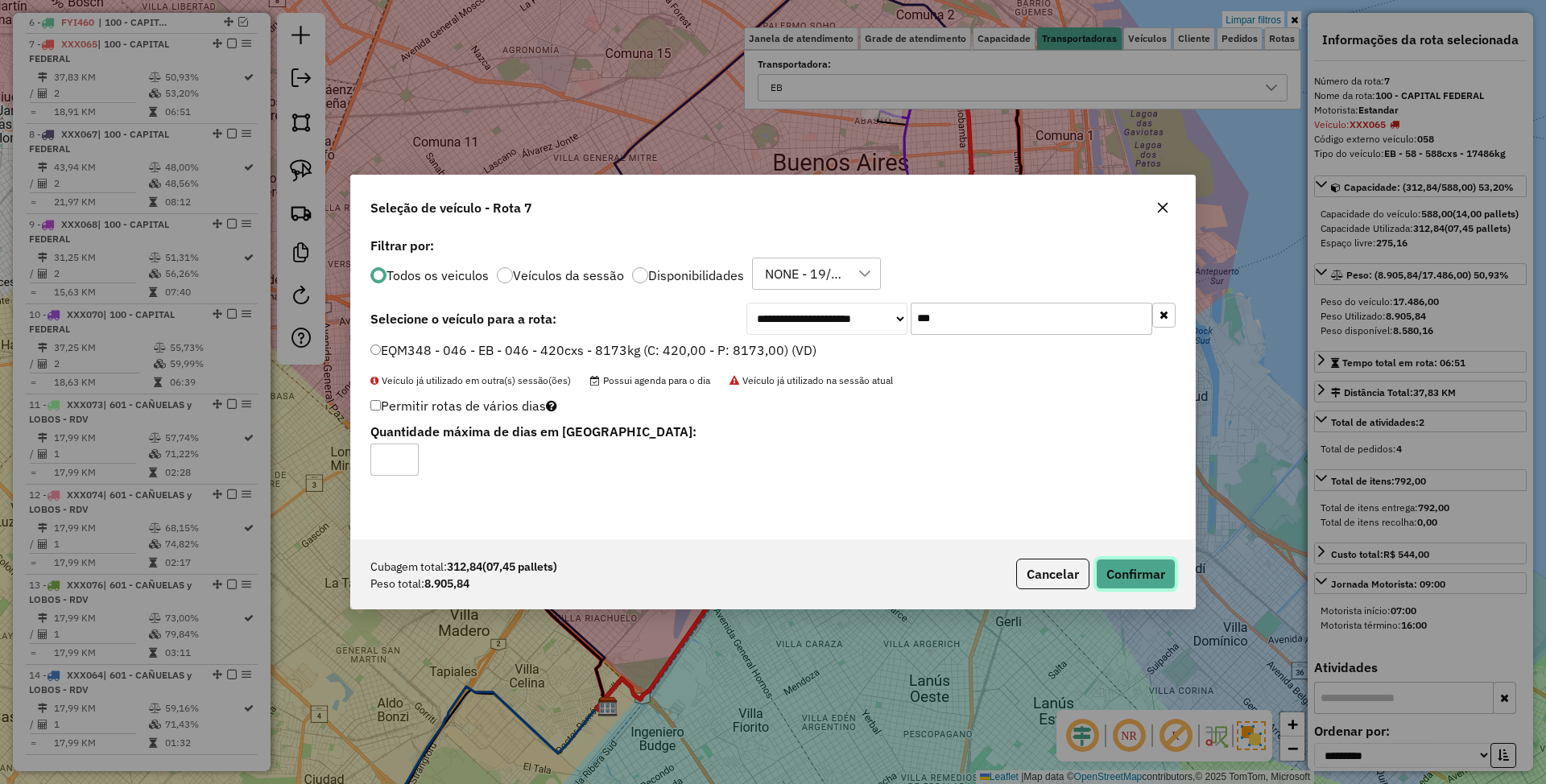
click at [1144, 572] on button "Confirmar" at bounding box center [1135, 574] width 80 height 30
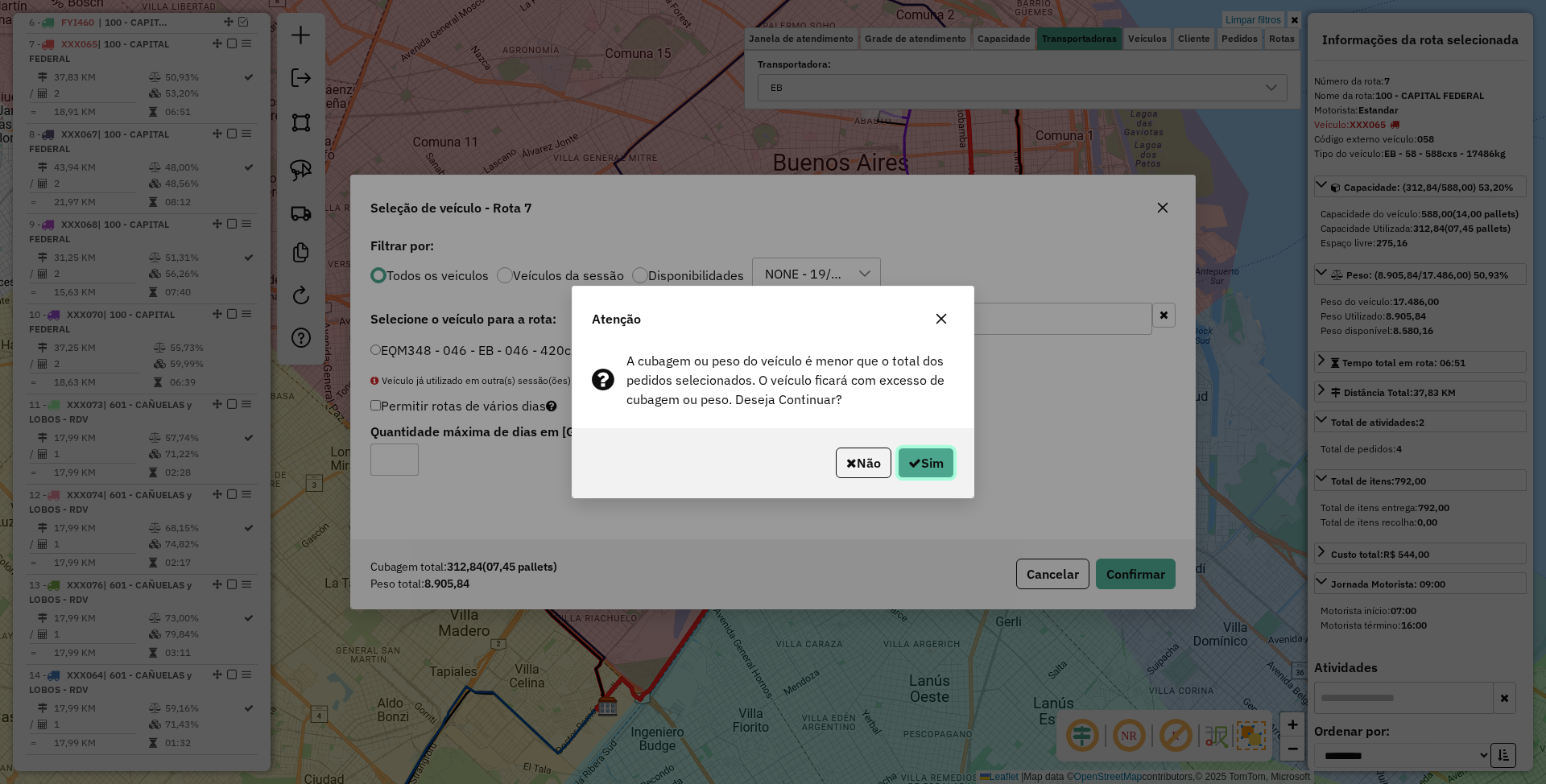
click at [935, 465] on button "Sim" at bounding box center [925, 463] width 56 height 30
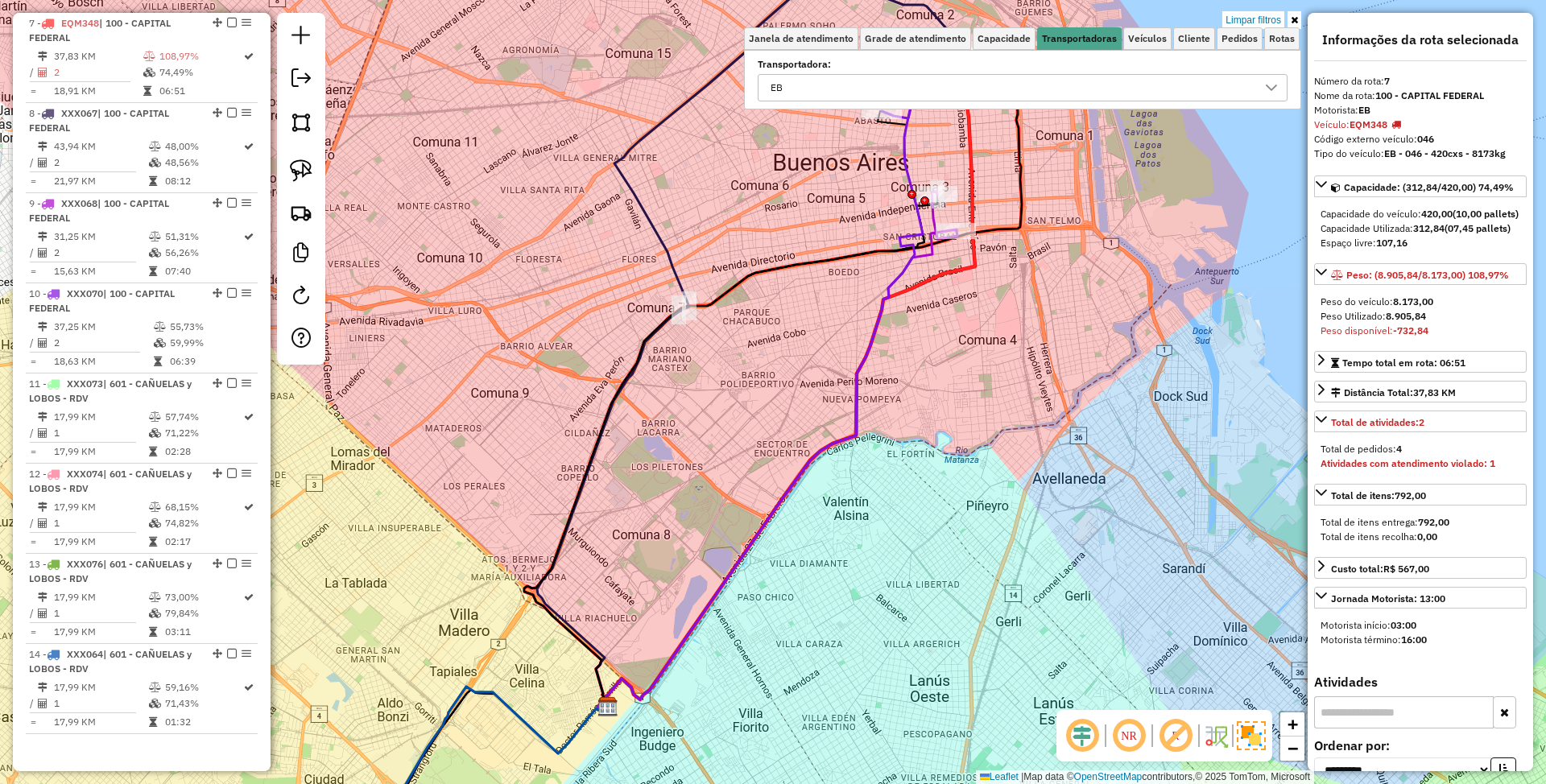
scroll to position [751, 0]
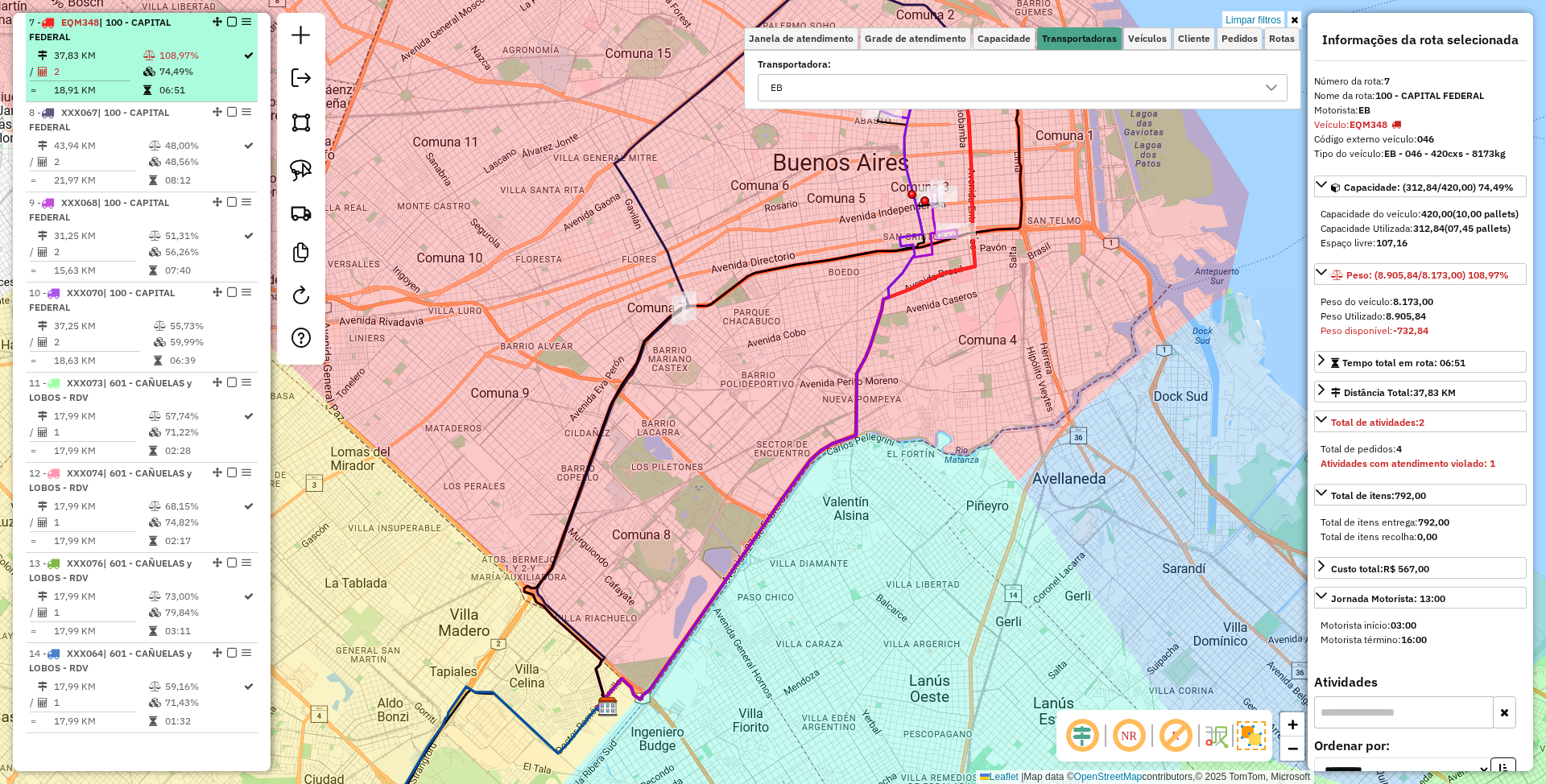
click at [227, 24] on em at bounding box center [231, 22] width 9 height 9
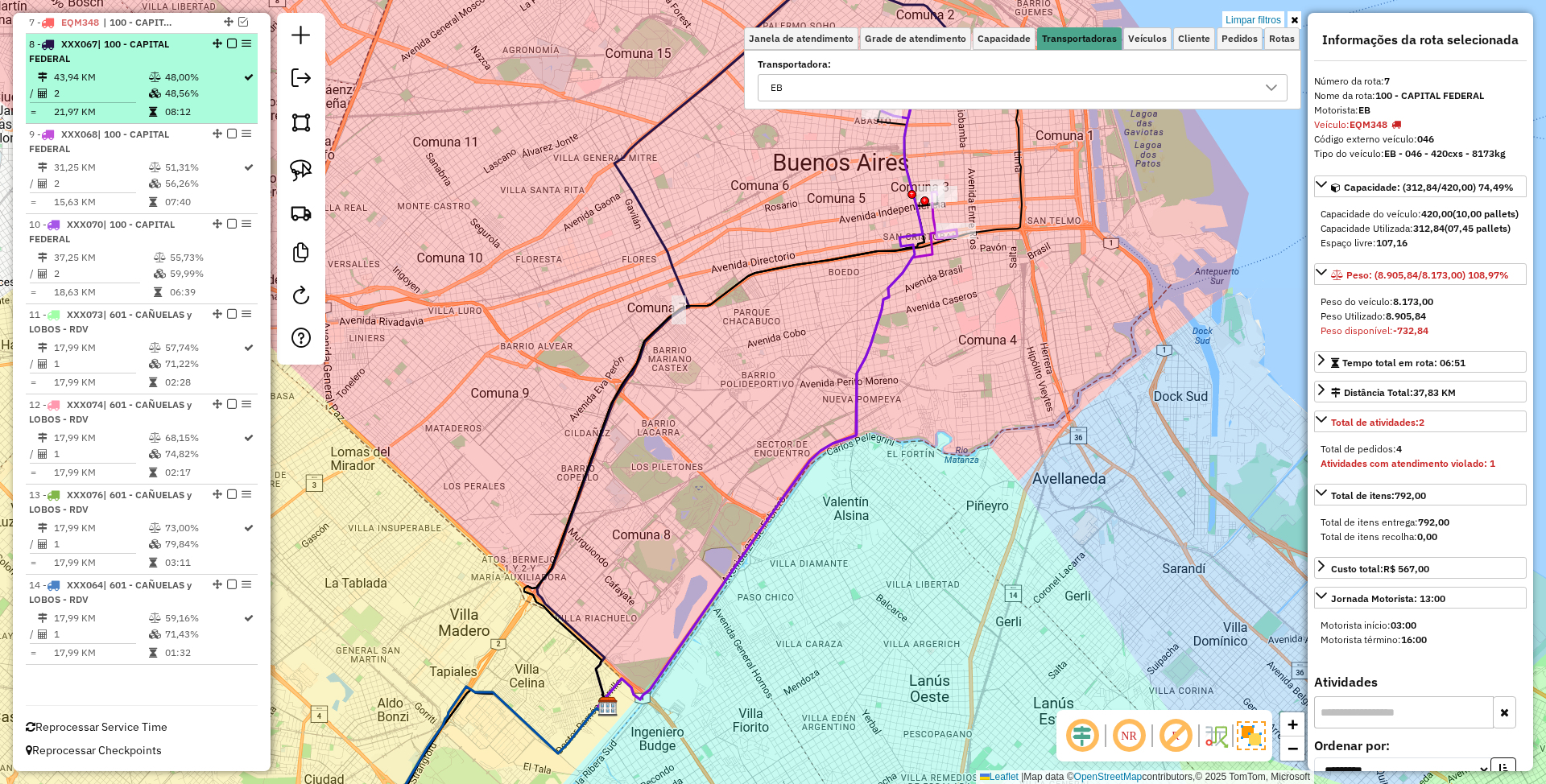
click at [133, 60] on div "8 - XXX067 | 100 - CAPITAL FEDERAL" at bounding box center [115, 51] width 171 height 29
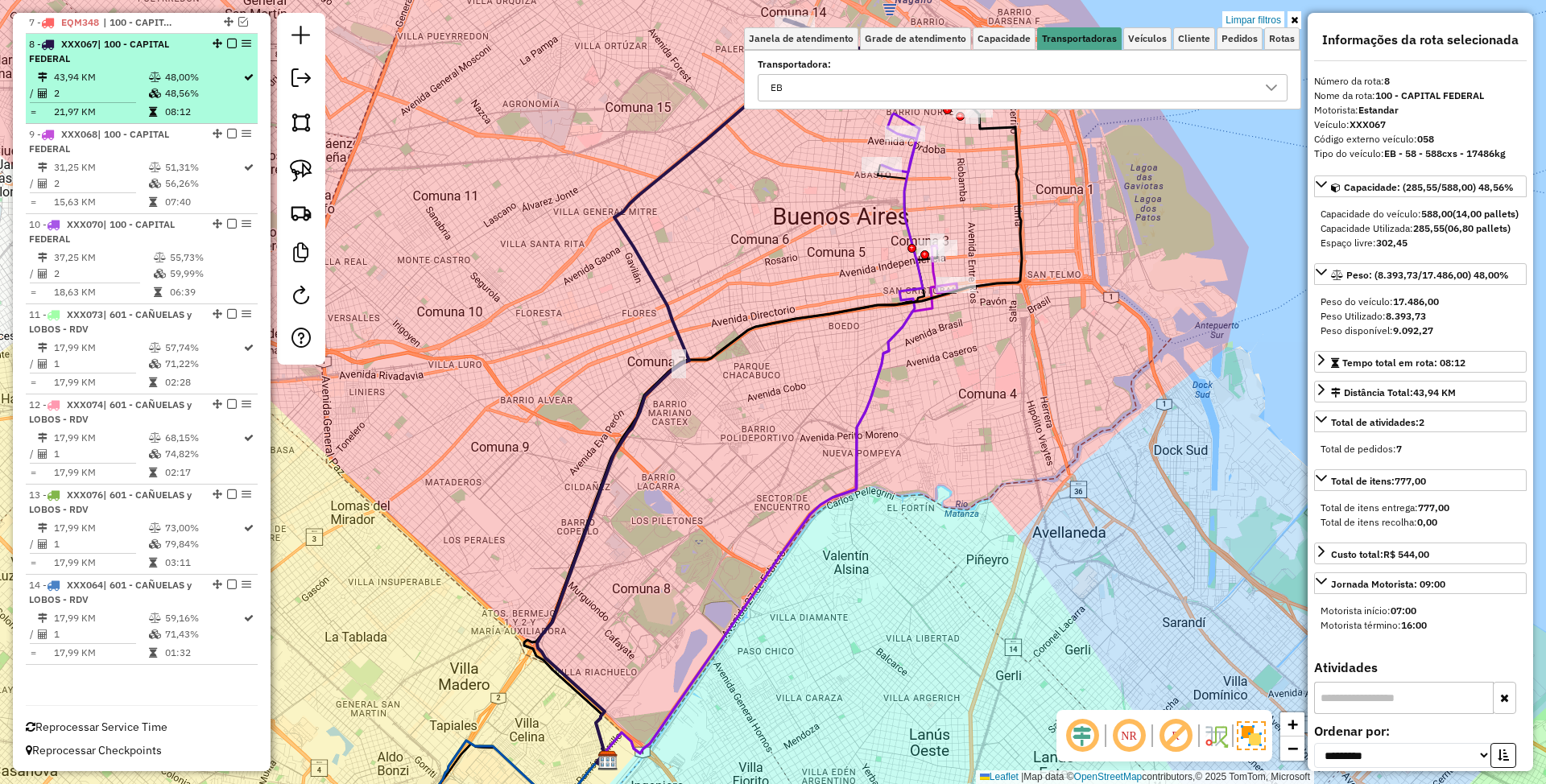
click at [85, 67] on li "8 - XXX067 | 100 - CAPITAL FEDERAL 43,94 KM 48,00% / 2 48,56% = 21,97 KM 08:12" at bounding box center [141, 79] width 231 height 90
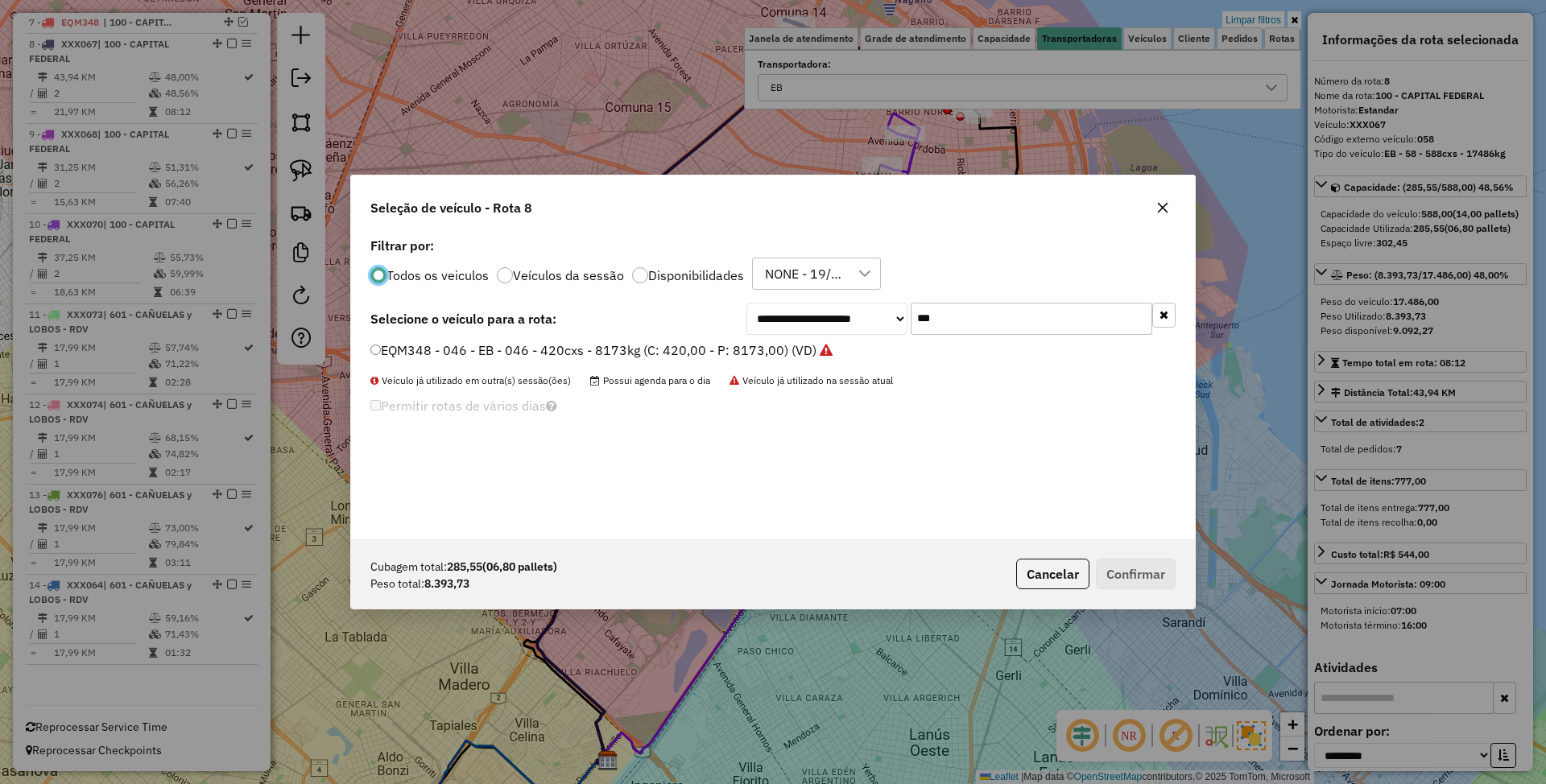
scroll to position [8, 5]
drag, startPoint x: 948, startPoint y: 317, endPoint x: 832, endPoint y: 301, distance: 117.1
click at [832, 301] on div "**********" at bounding box center [773, 386] width 844 height 306
type input "***"
click at [679, 344] on label "FEQ988 - 280 - EB - 280 - 420Cx - 7976Kg (C: 420,00 - P: 7976,00) (VD)" at bounding box center [589, 350] width 439 height 19
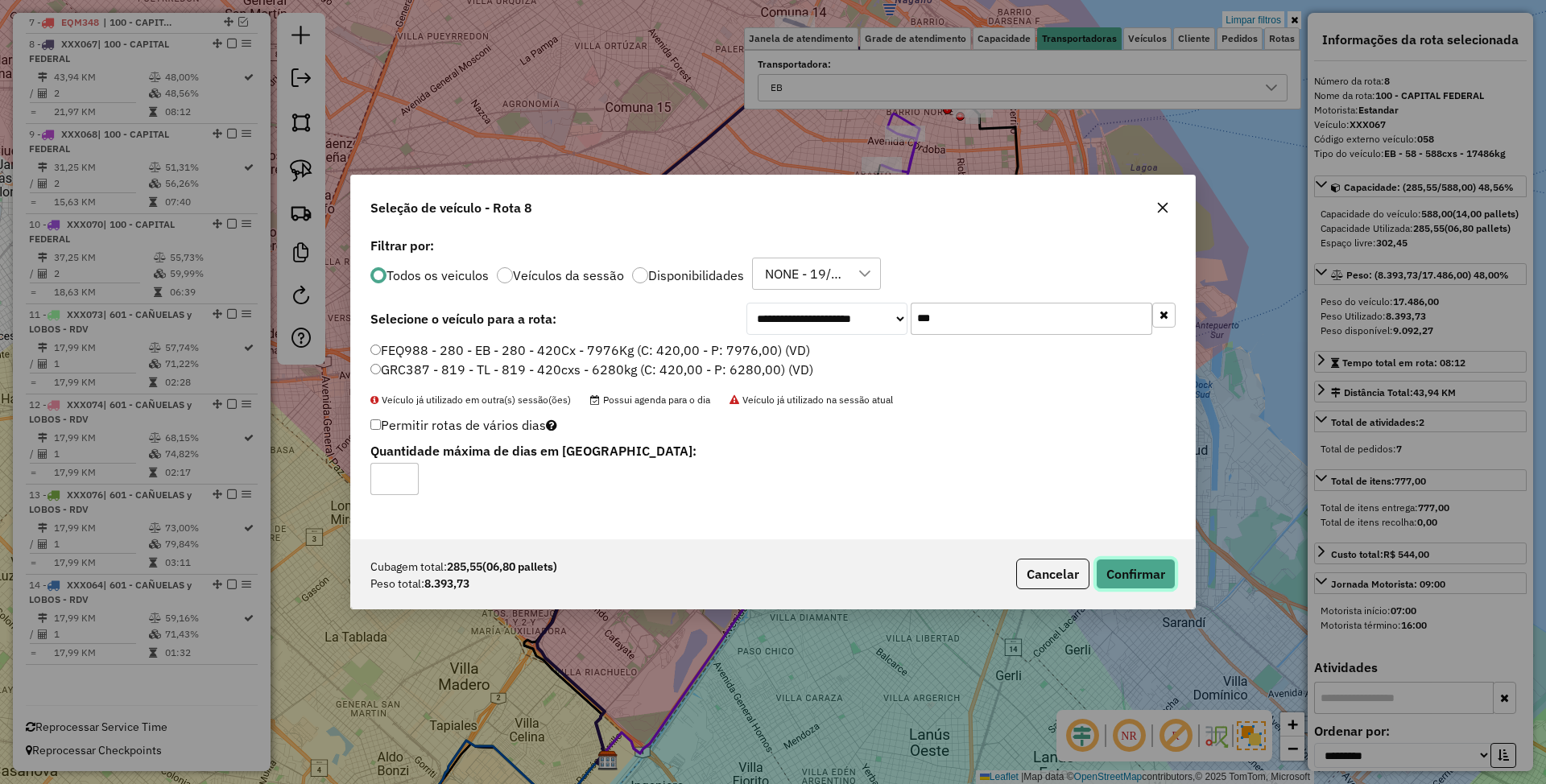
click at [1115, 567] on button "Confirmar" at bounding box center [1135, 574] width 80 height 30
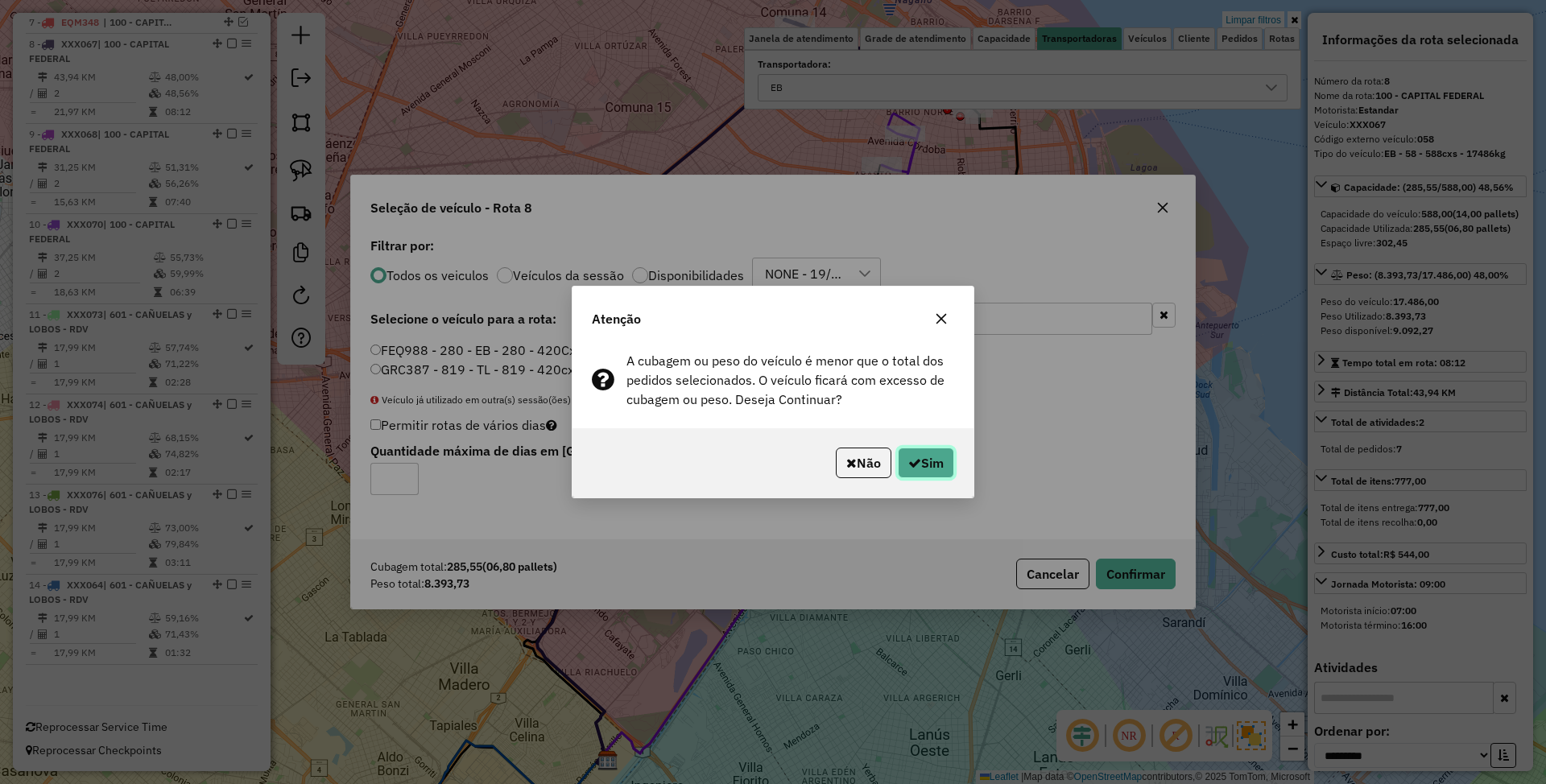
click at [945, 461] on button "Sim" at bounding box center [925, 463] width 56 height 30
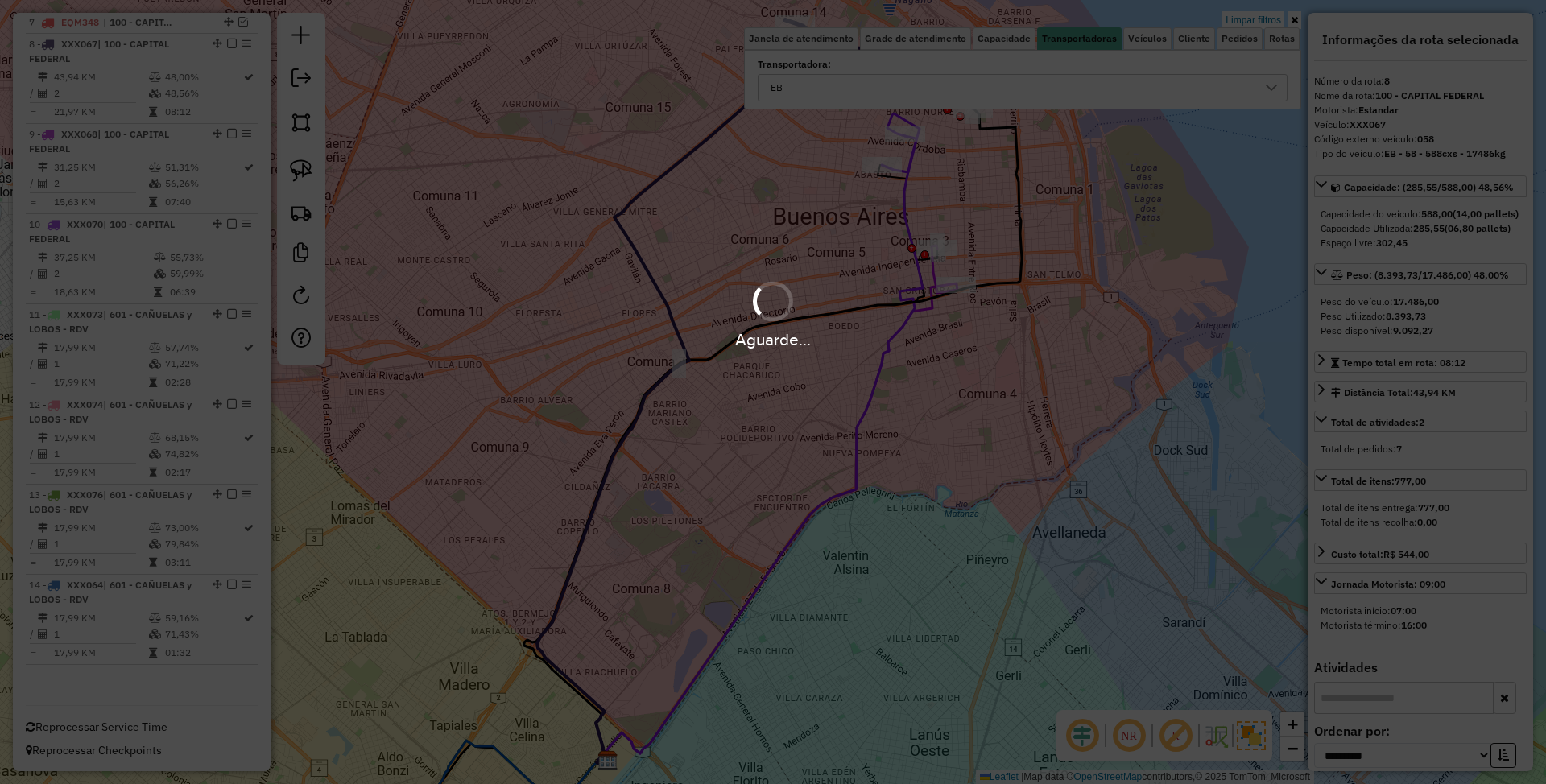
scroll to position [754, 0]
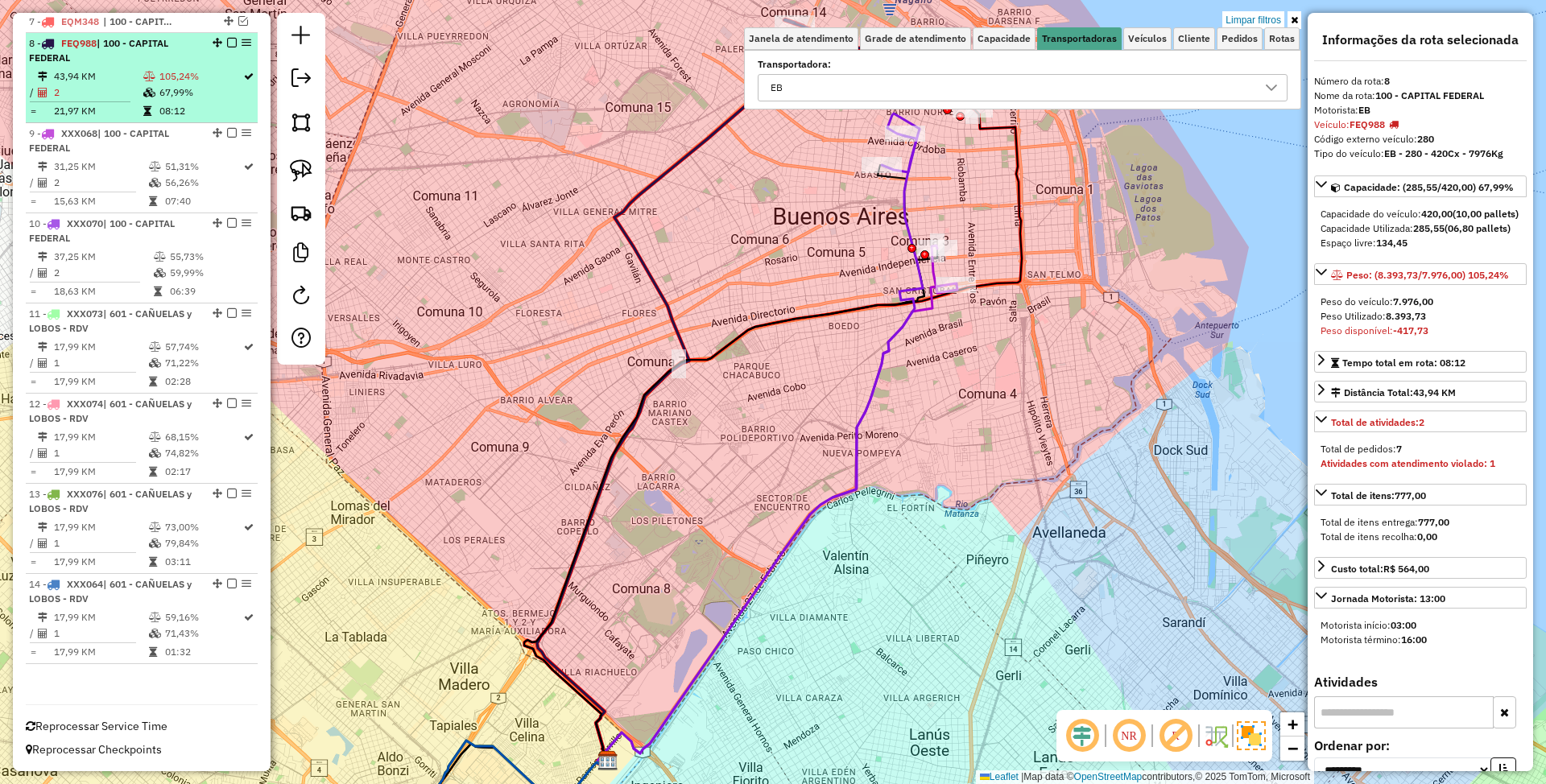
click at [122, 68] on td "43,94 KM" at bounding box center [98, 76] width 89 height 16
click at [230, 39] on em at bounding box center [231, 43] width 9 height 9
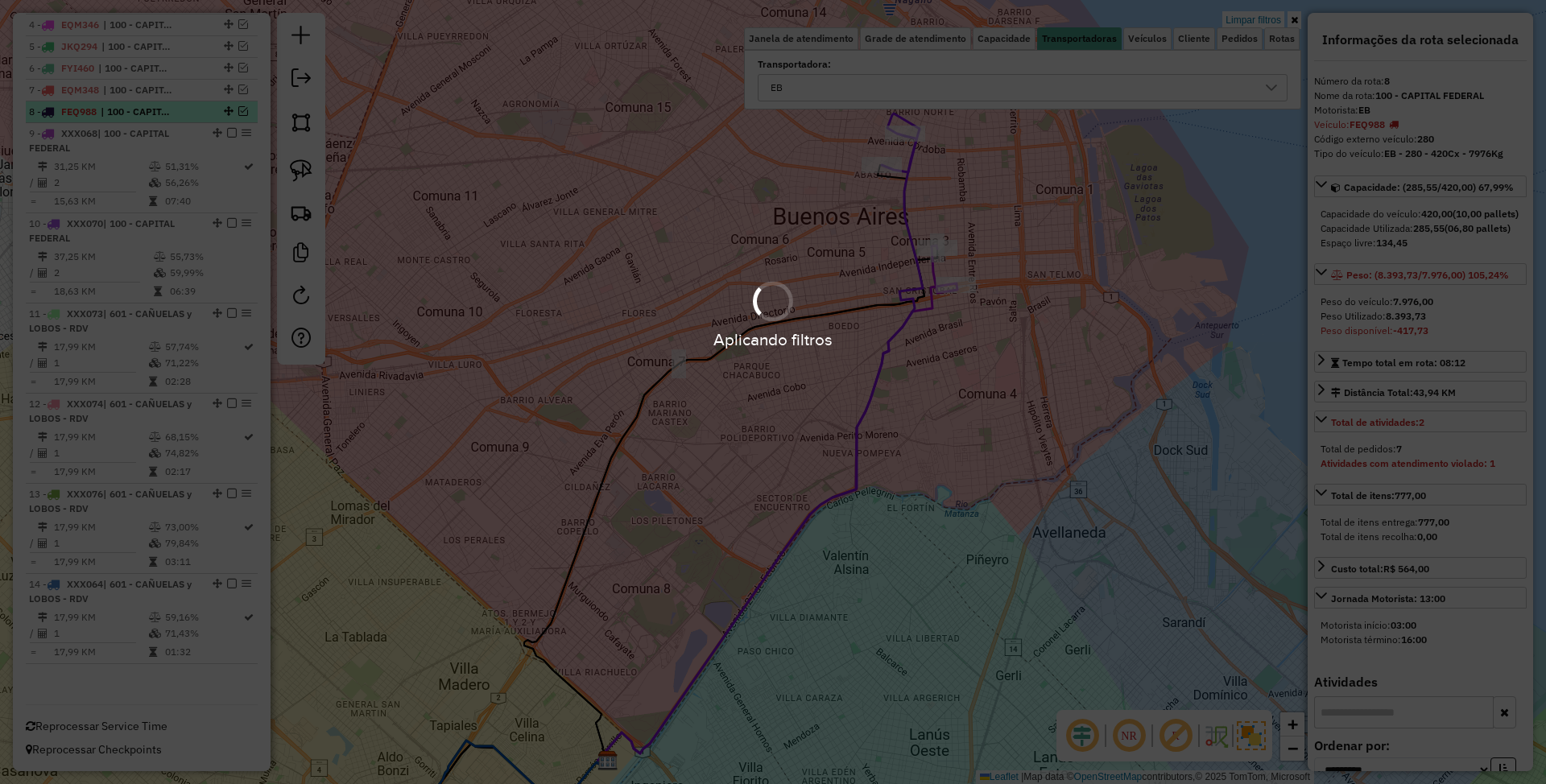
scroll to position [685, 0]
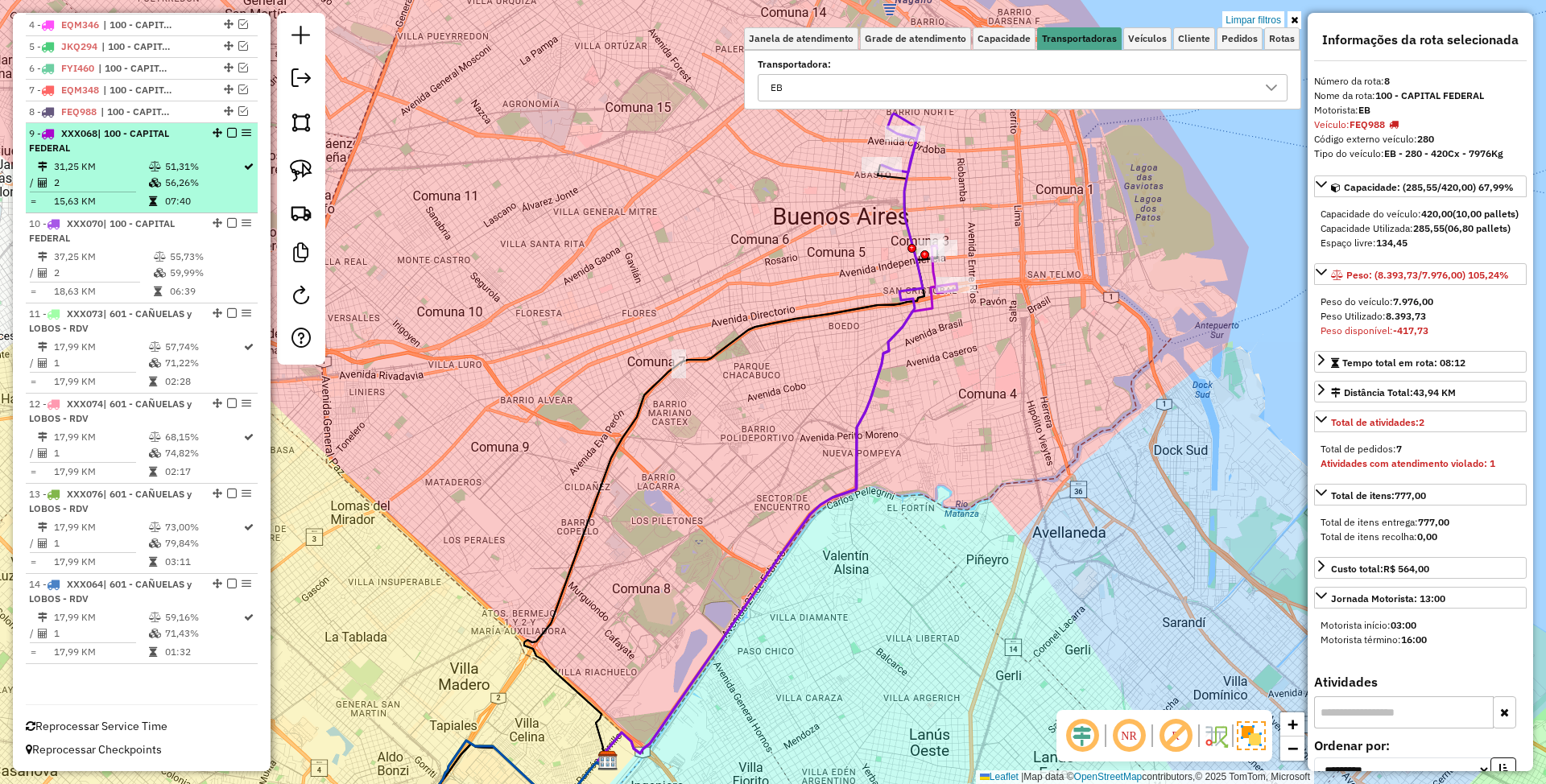
click at [109, 159] on td "31,25 KM" at bounding box center [101, 166] width 95 height 16
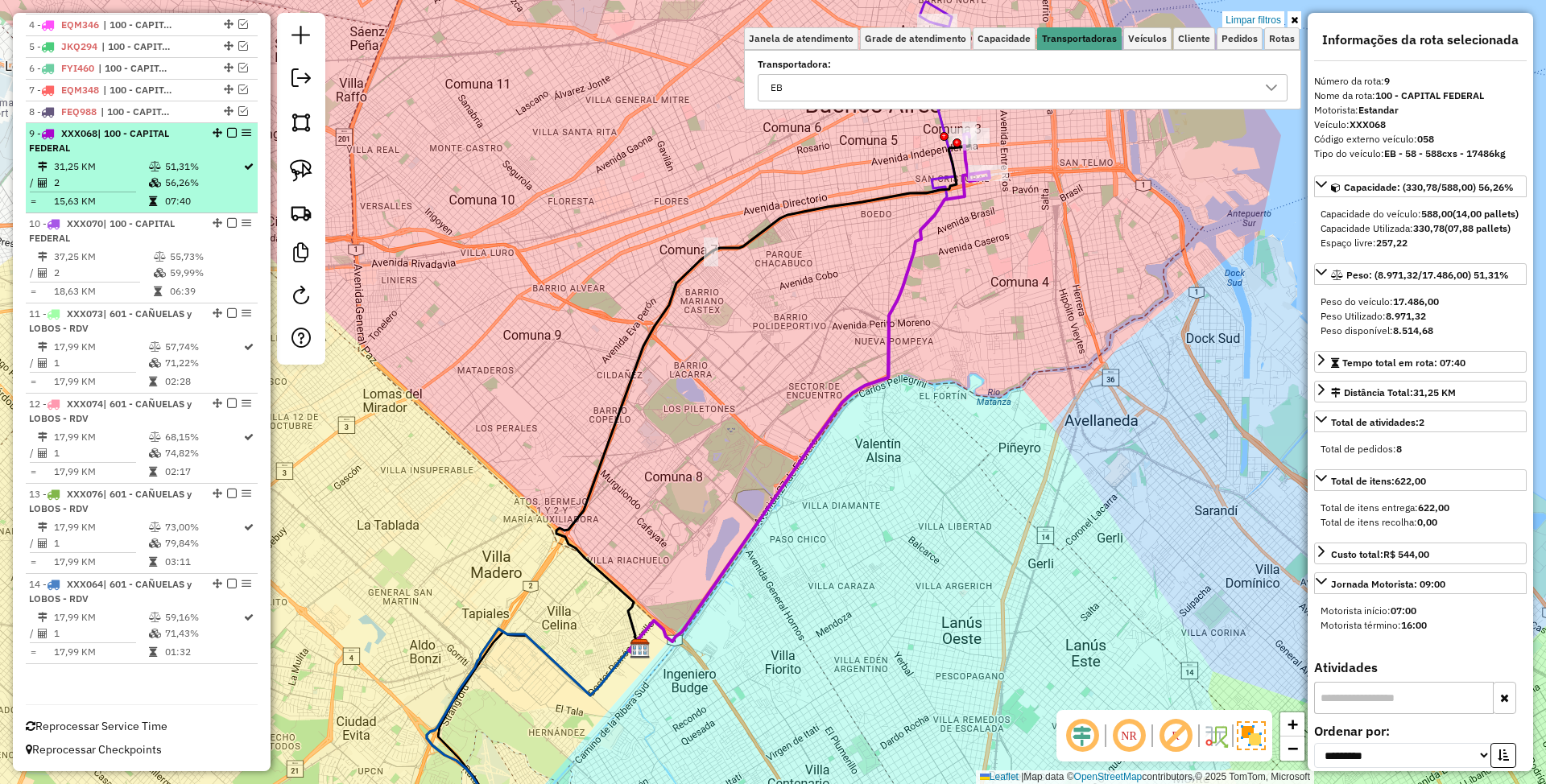
click at [82, 146] on div "9 - XXX068 | 100 - CAPITAL FEDERAL" at bounding box center [115, 140] width 171 height 29
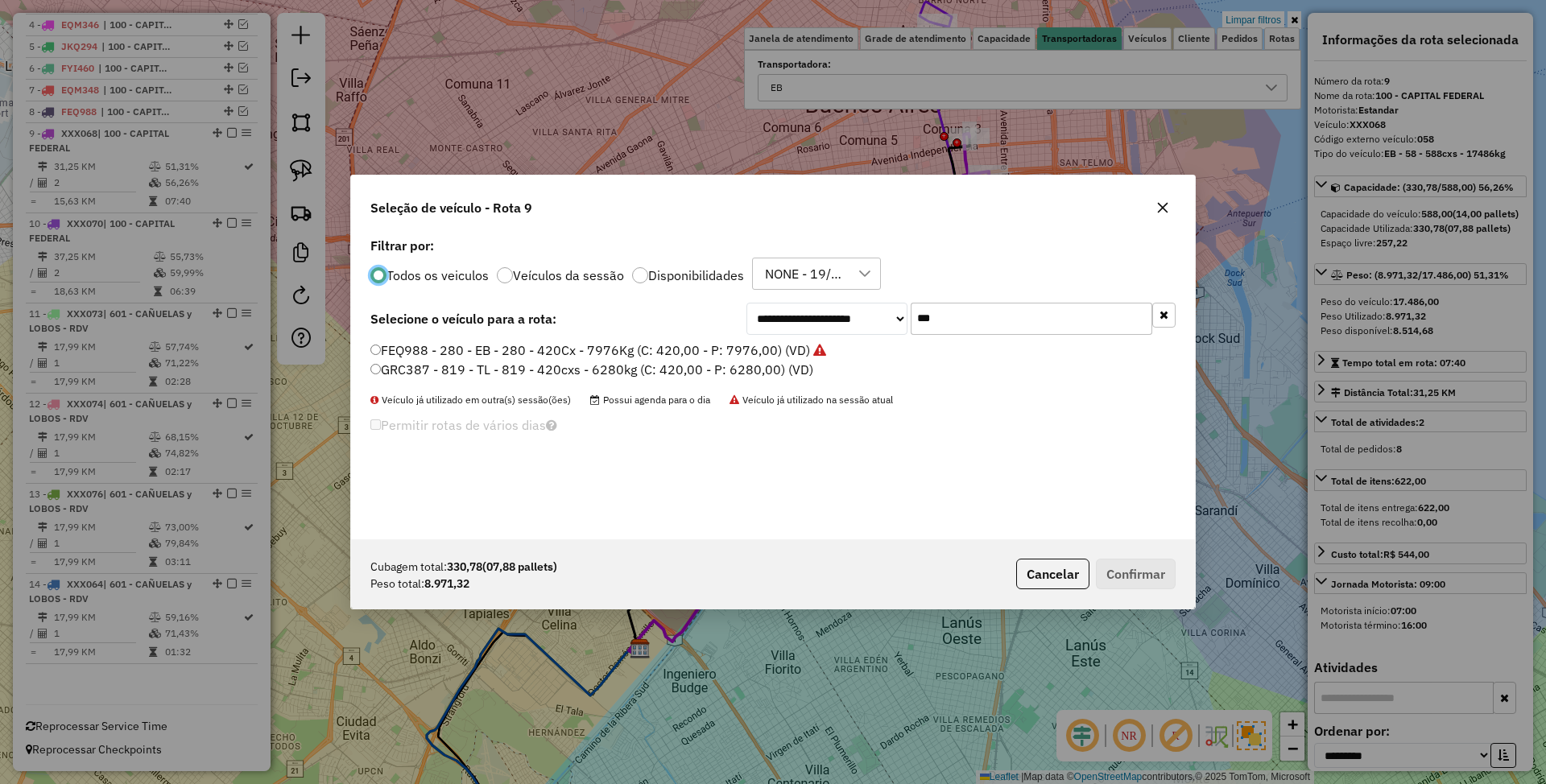
scroll to position [8, 5]
drag, startPoint x: 983, startPoint y: 327, endPoint x: 835, endPoint y: 293, distance: 151.9
click at [835, 293] on div "**********" at bounding box center [773, 386] width 844 height 306
type input "***"
click at [677, 345] on label "KUM536 - H39 - EB - H39 - 420Cx - 9597Kg (C: 420,00 - P: 9597,00) (VD)" at bounding box center [592, 350] width 445 height 19
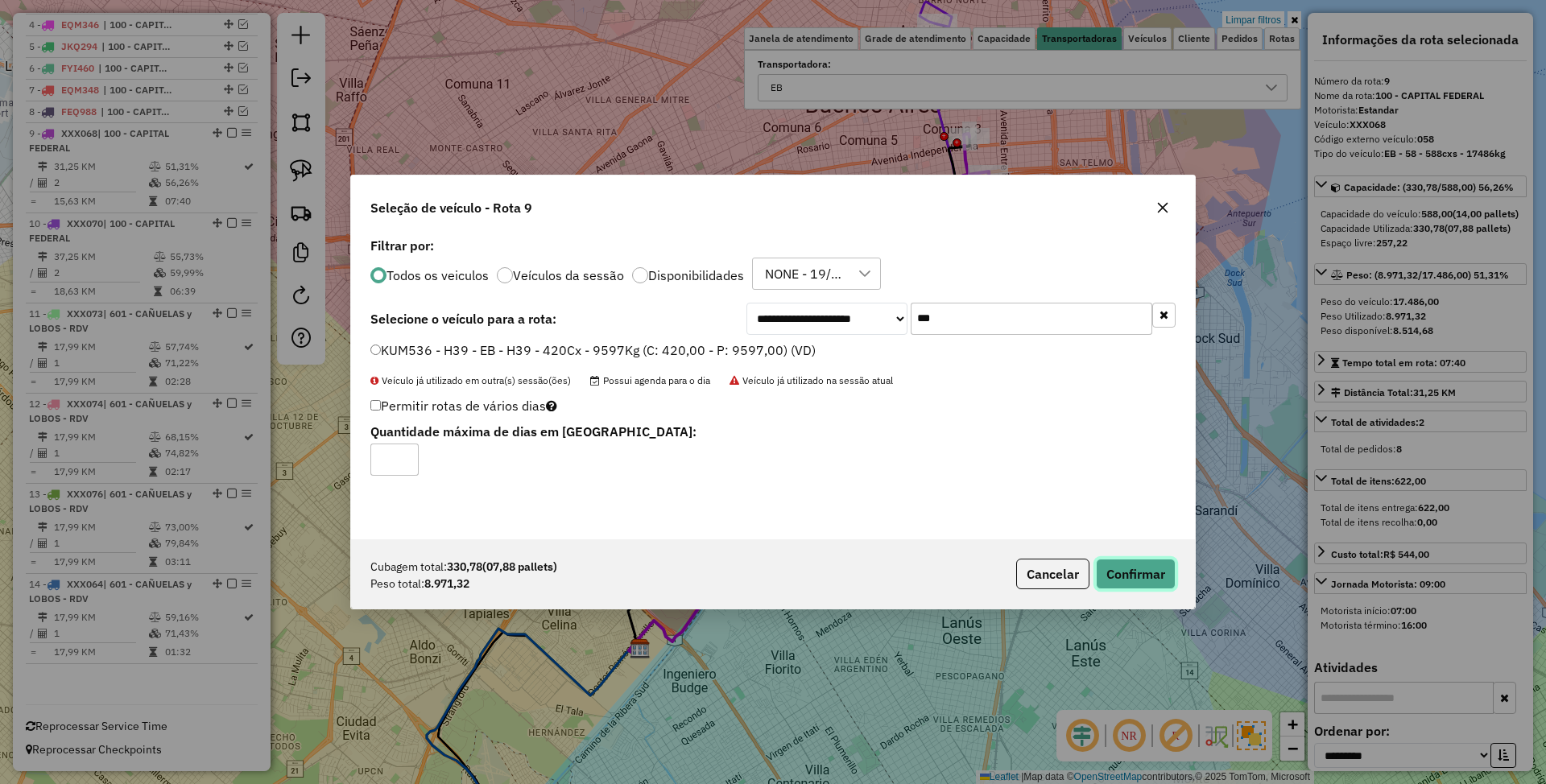
click at [1133, 565] on button "Confirmar" at bounding box center [1135, 574] width 80 height 30
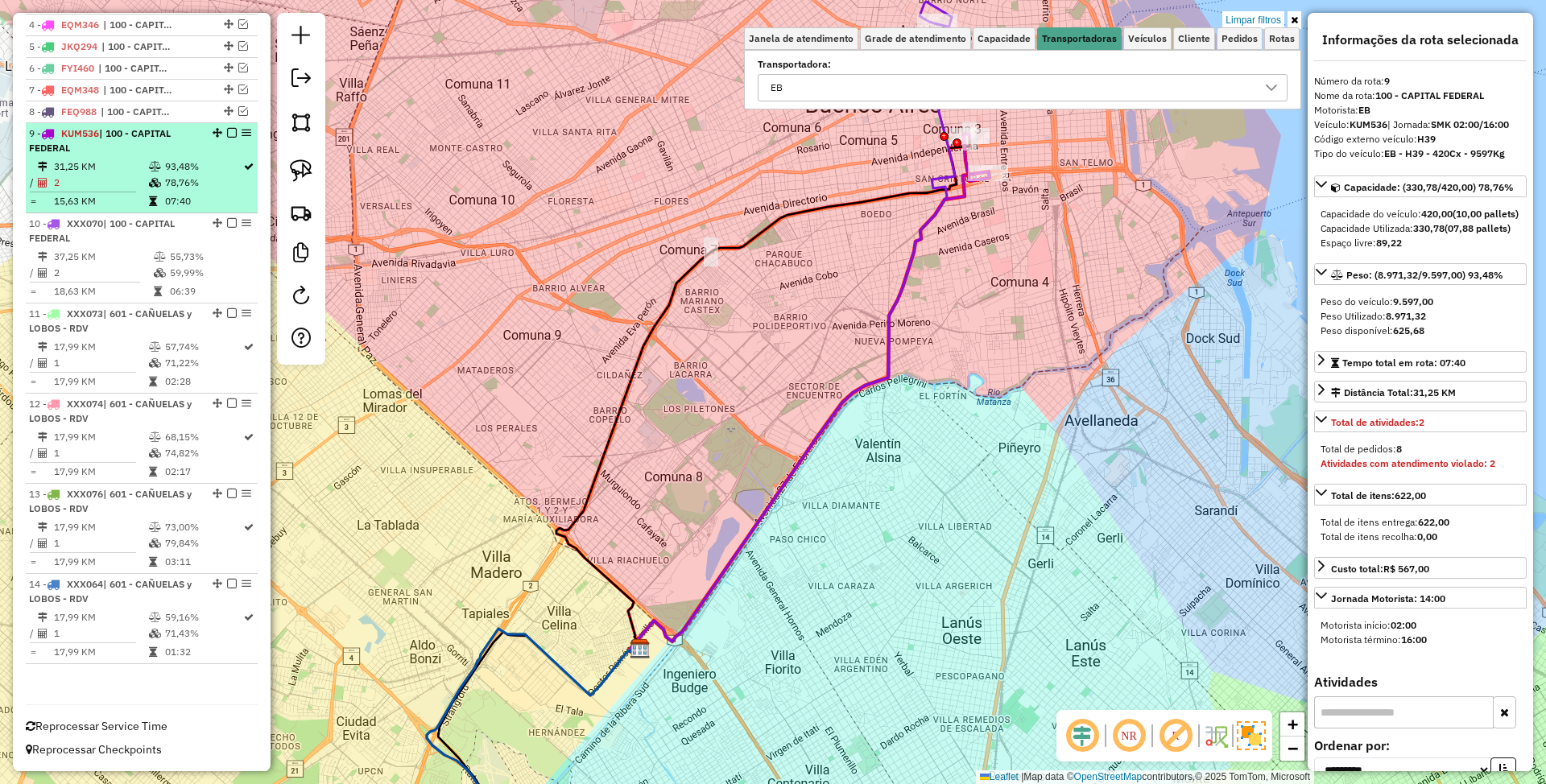
click at [118, 143] on div "9 - KUM536 | 100 - CAPITAL FEDERAL" at bounding box center [115, 140] width 171 height 29
click at [229, 131] on em at bounding box center [231, 133] width 9 height 9
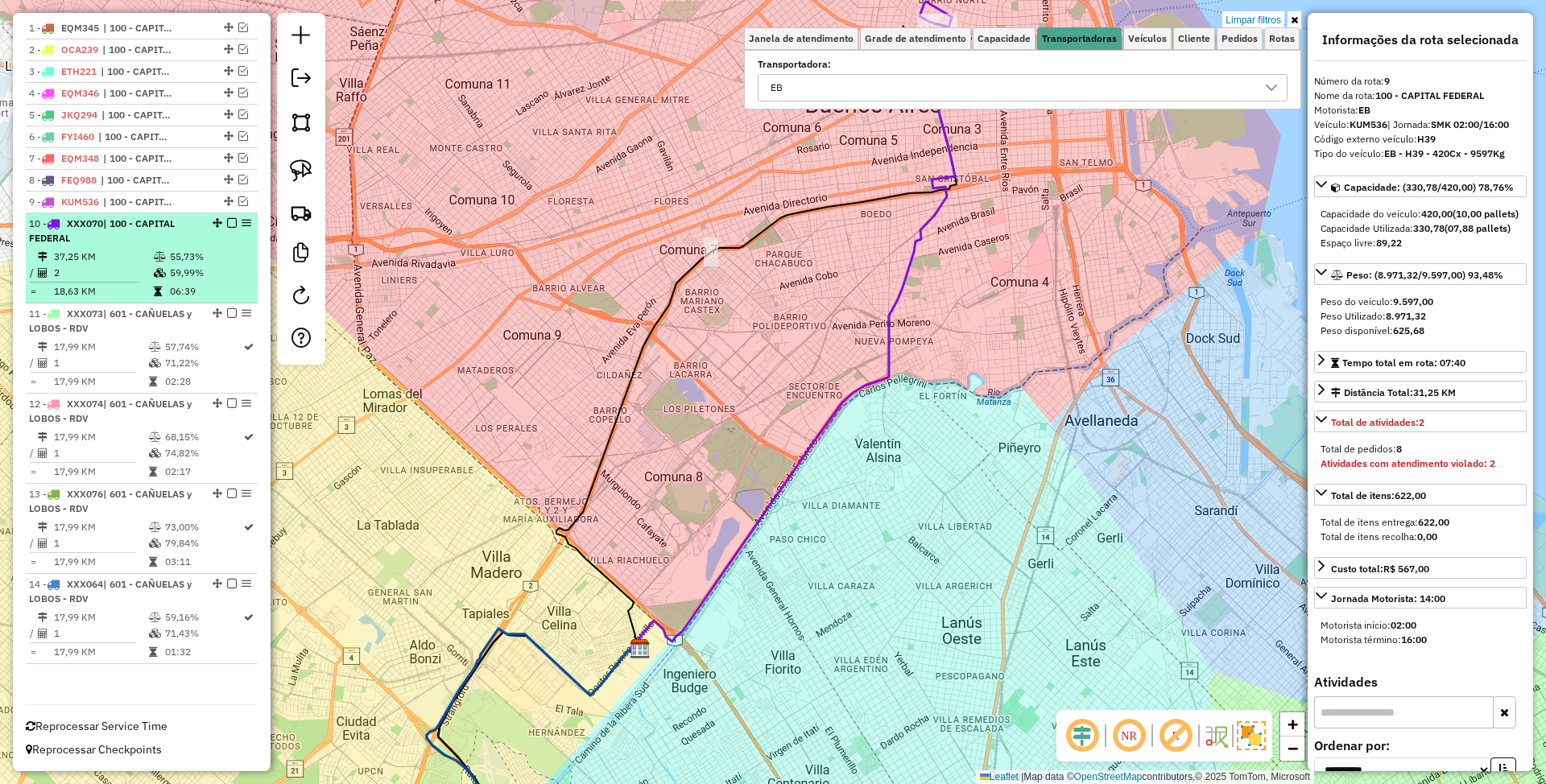
click at [100, 248] on td "37,25 KM" at bounding box center [102, 256] width 100 height 16
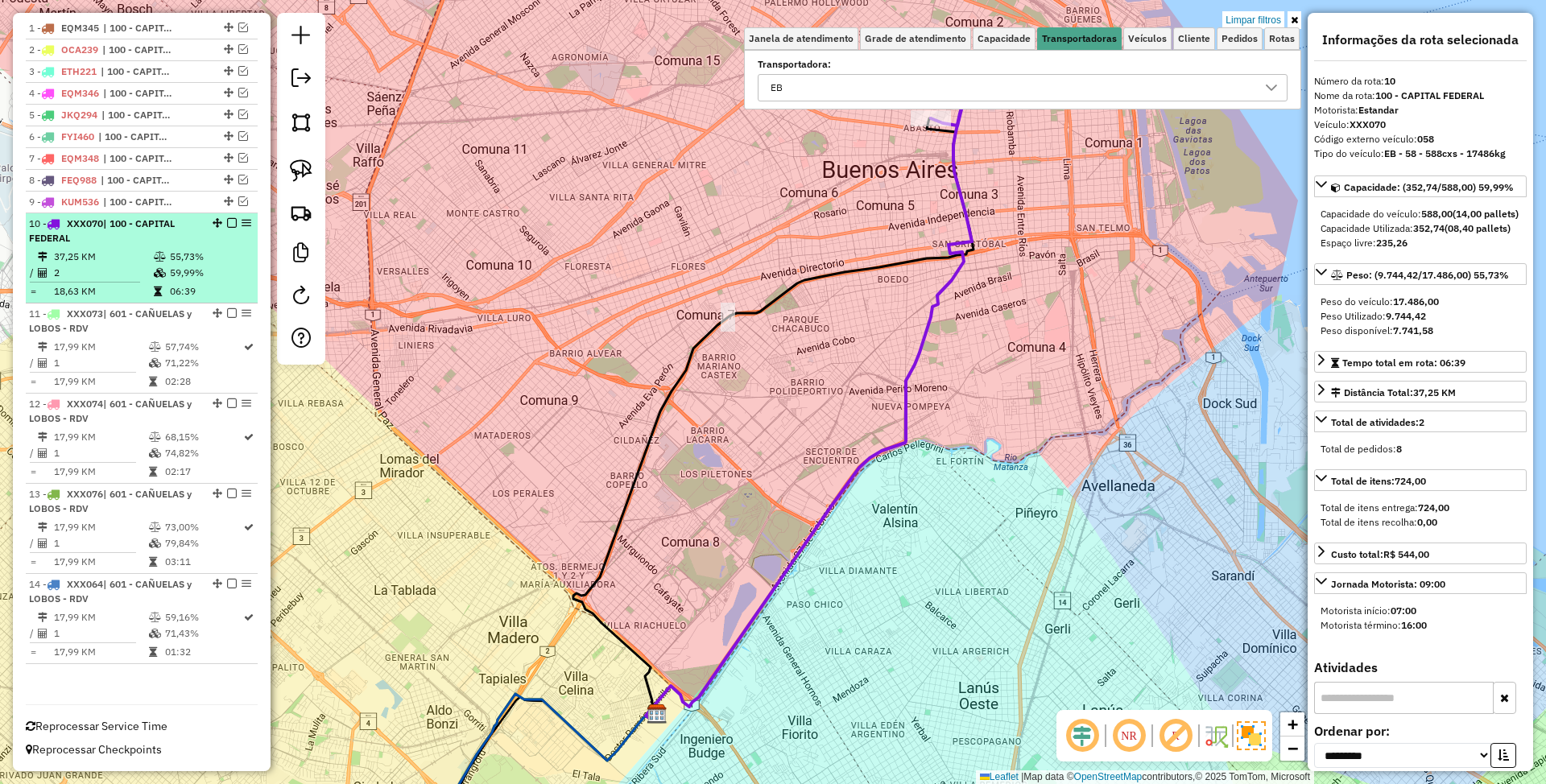
click at [81, 237] on div "10 - XXX070 | 100 - CAPITAL FEDERAL" at bounding box center [115, 230] width 171 height 29
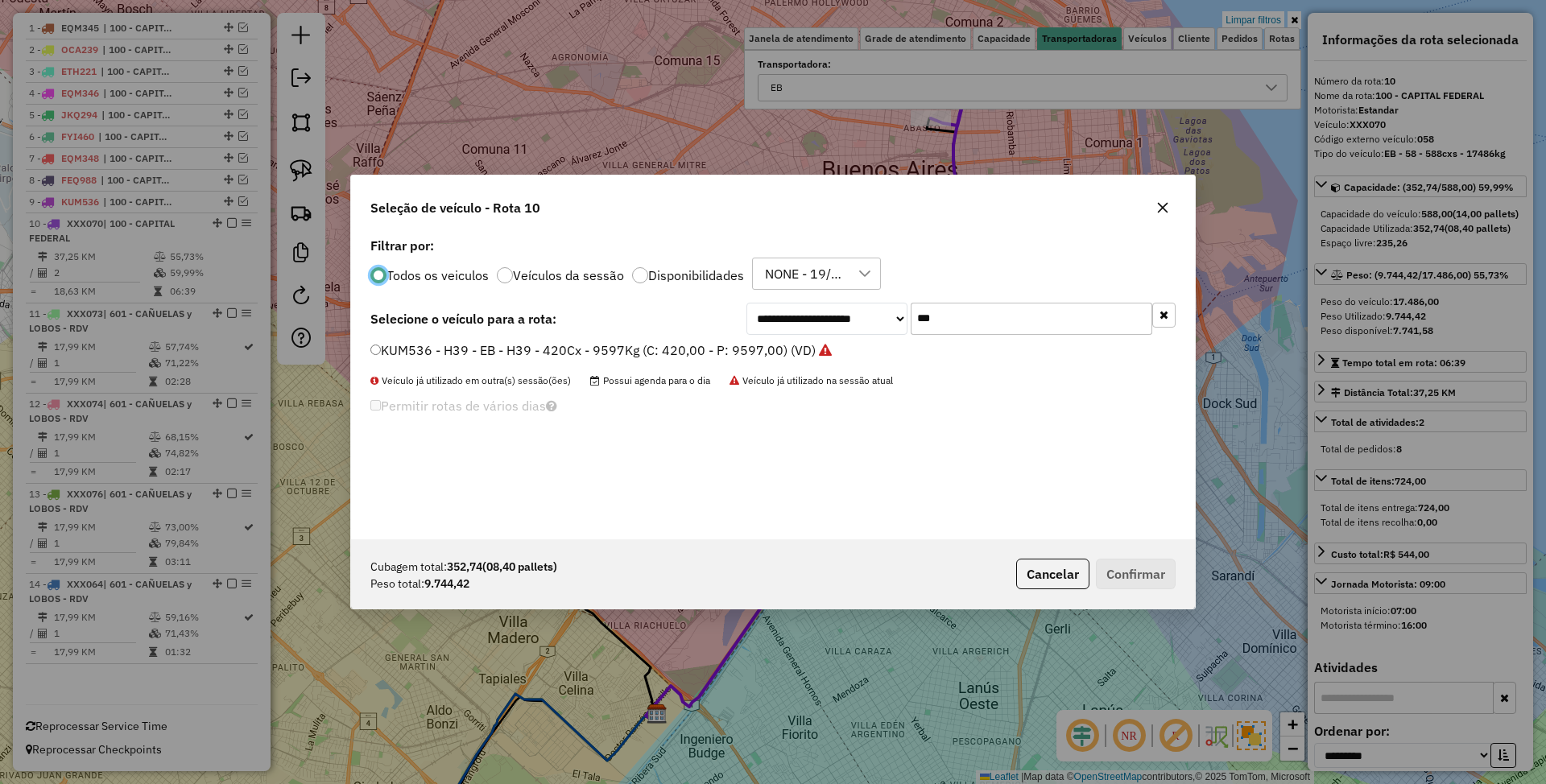
scroll to position [8, 5]
drag, startPoint x: 940, startPoint y: 319, endPoint x: 722, endPoint y: 284, distance: 220.8
click at [727, 287] on div "**********" at bounding box center [773, 386] width 844 height 306
type input "***"
click at [728, 349] on label "OCA239 - 357 - EB - 357 - 420cxs - 9552kg (C: 420,00 - P: 9552,00) (VD)" at bounding box center [600, 350] width 461 height 19
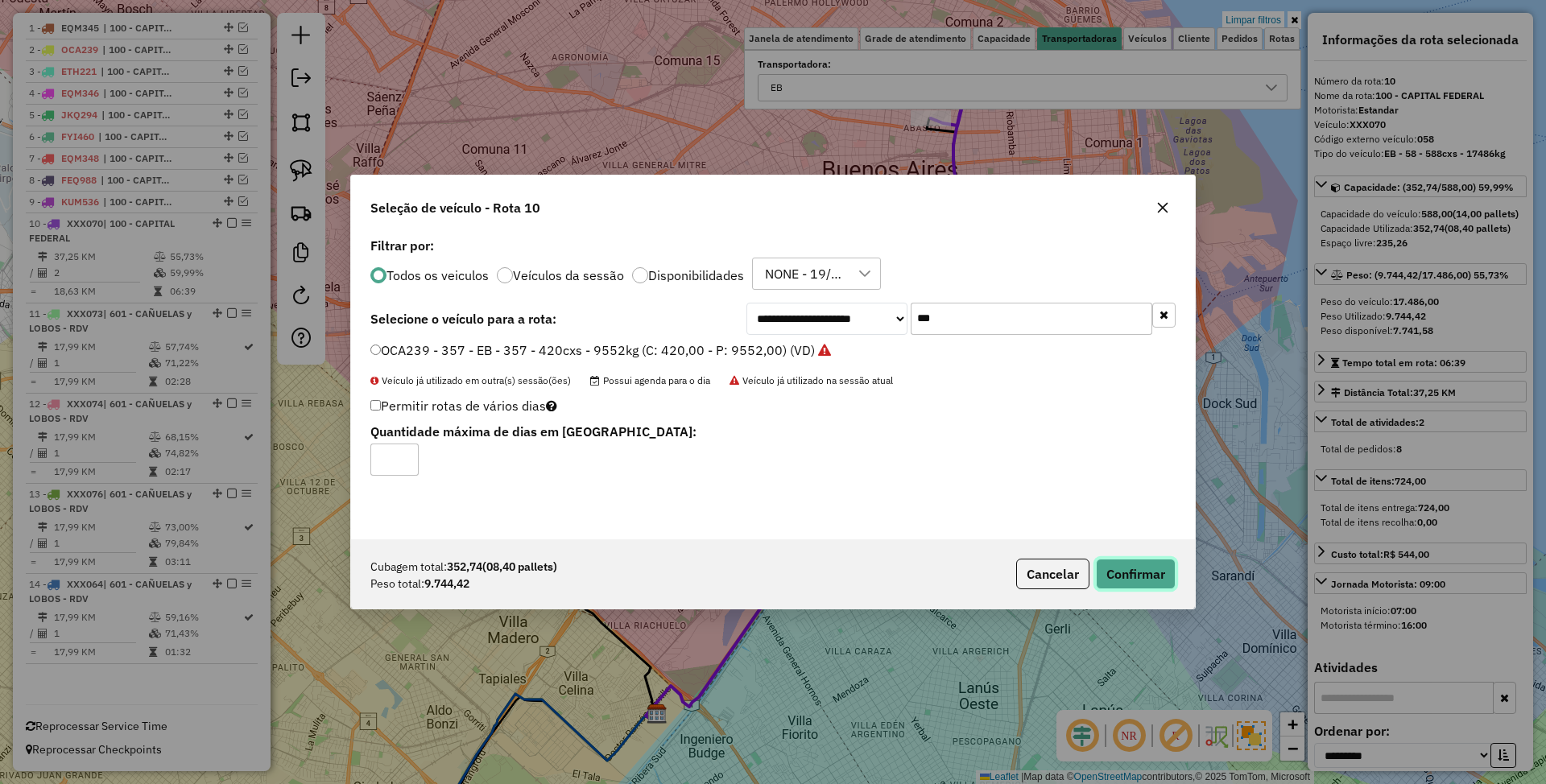
click at [1148, 572] on button "Confirmar" at bounding box center [1135, 574] width 80 height 30
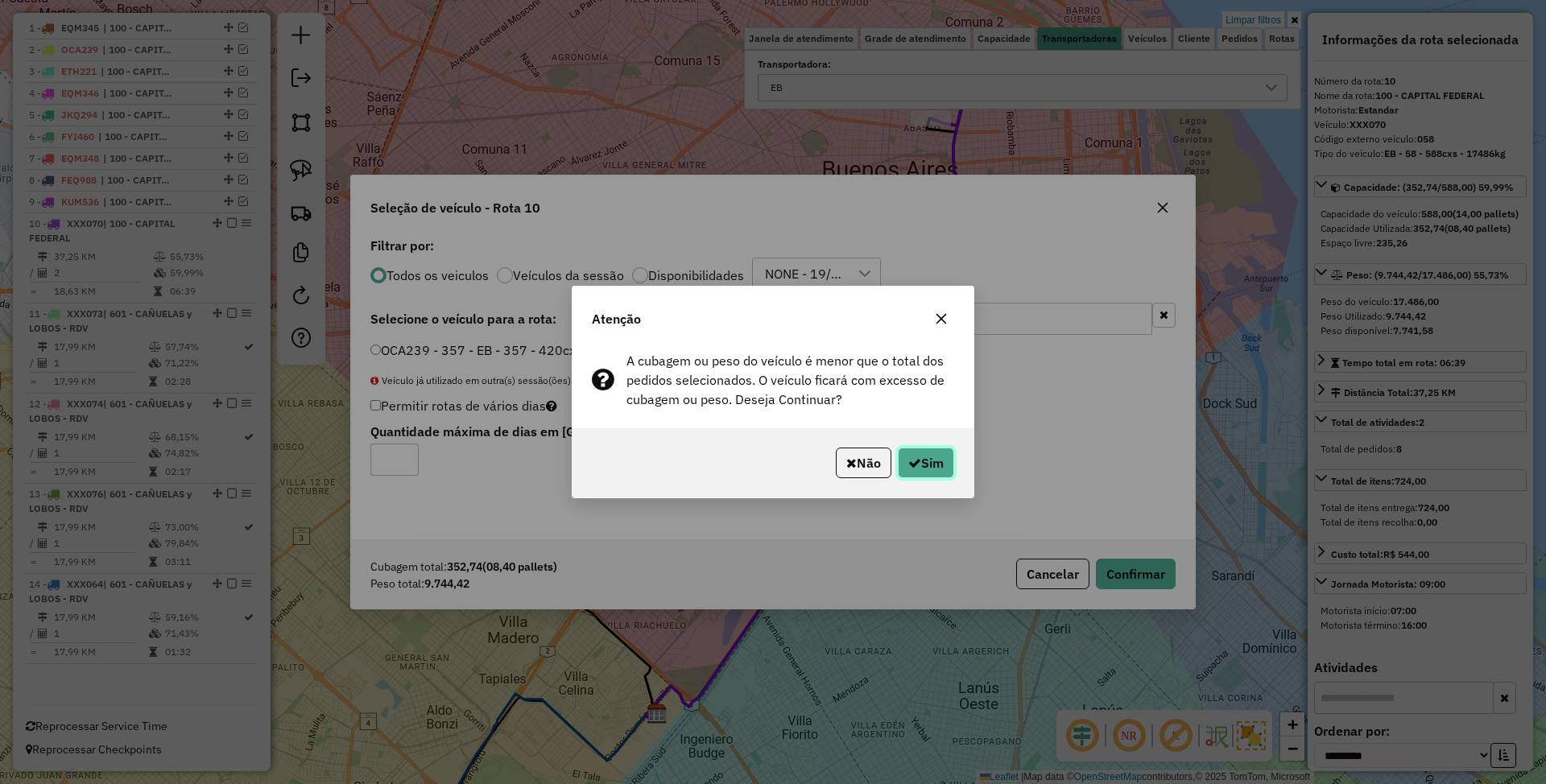
click at [930, 461] on button "Sim" at bounding box center [925, 463] width 56 height 30
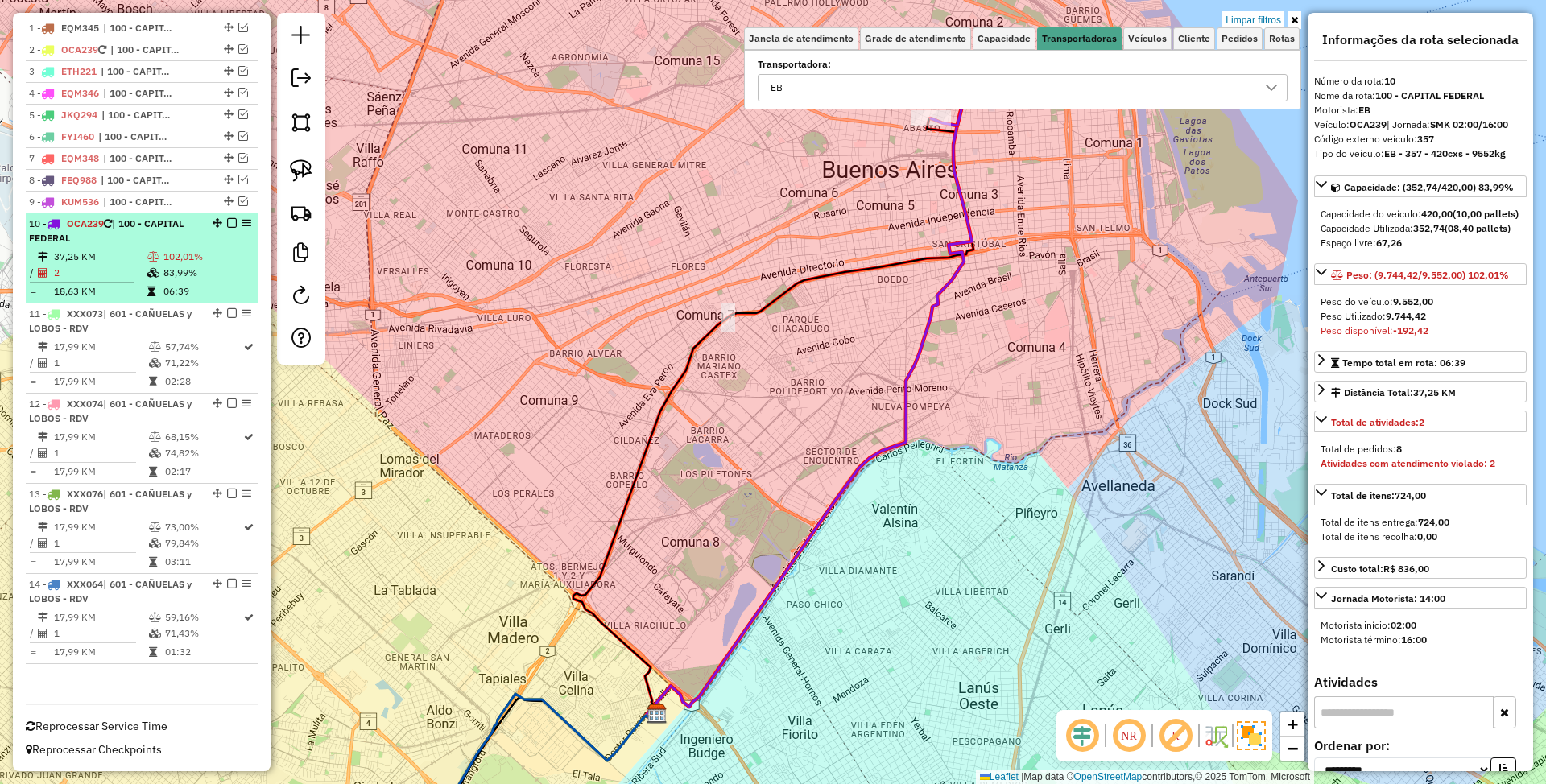
click at [227, 219] on em at bounding box center [231, 223] width 9 height 9
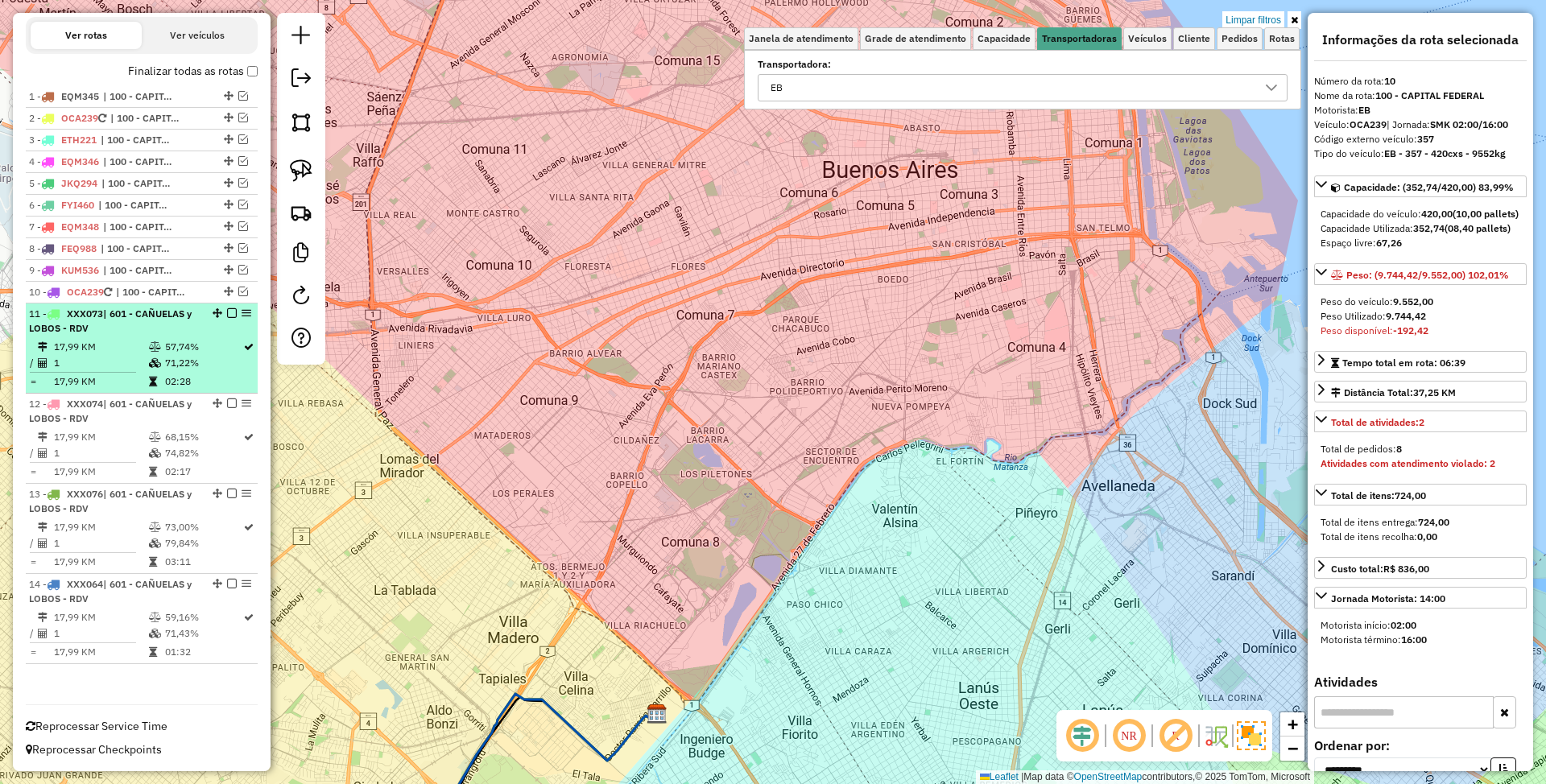
click at [127, 342] on td "17,99 KM" at bounding box center [101, 346] width 95 height 16
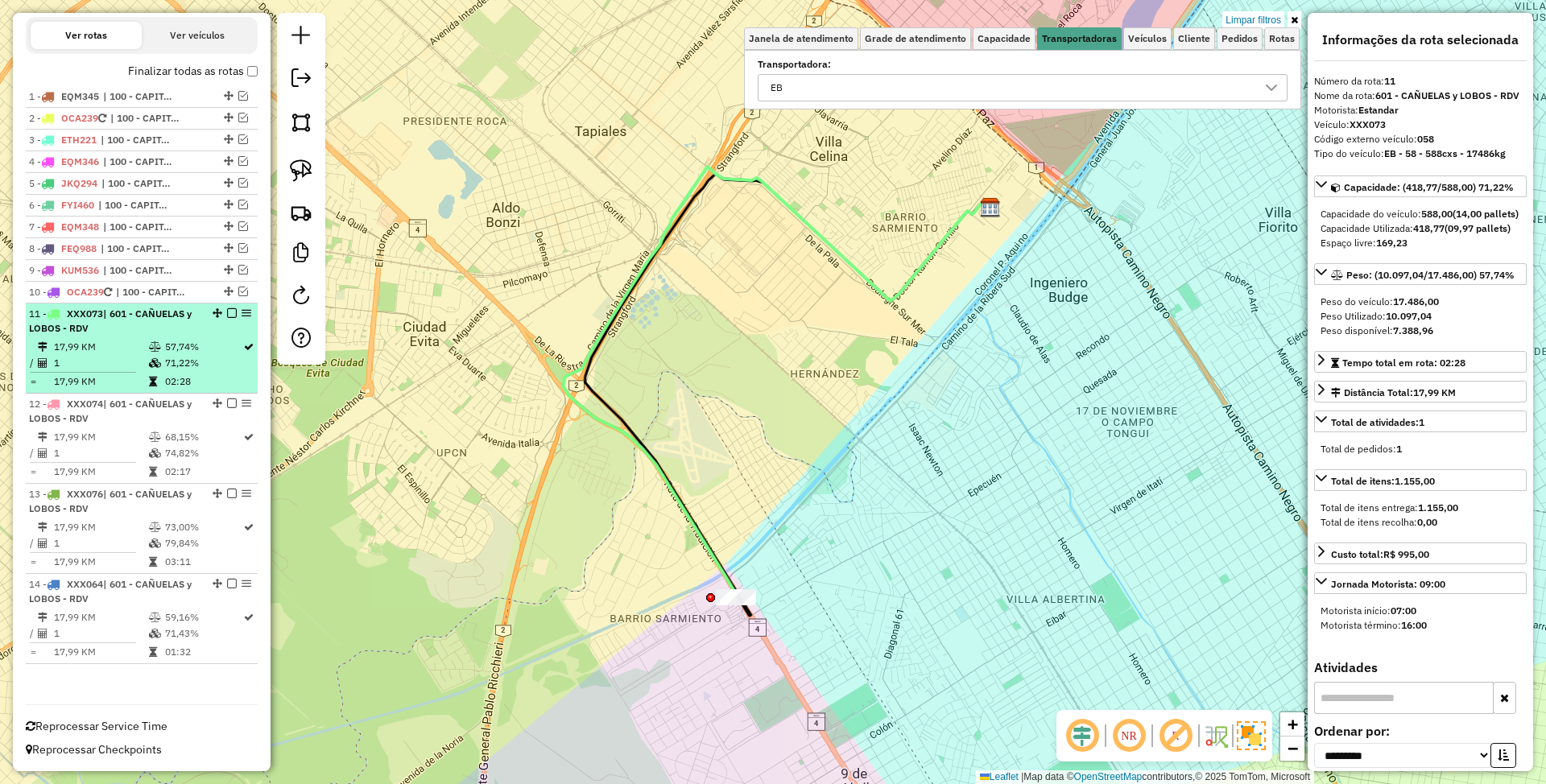
click at [99, 322] on div "11 - XXX073 | 601 - CAÑUELAS y LOBOS - RDV" at bounding box center [115, 320] width 171 height 29
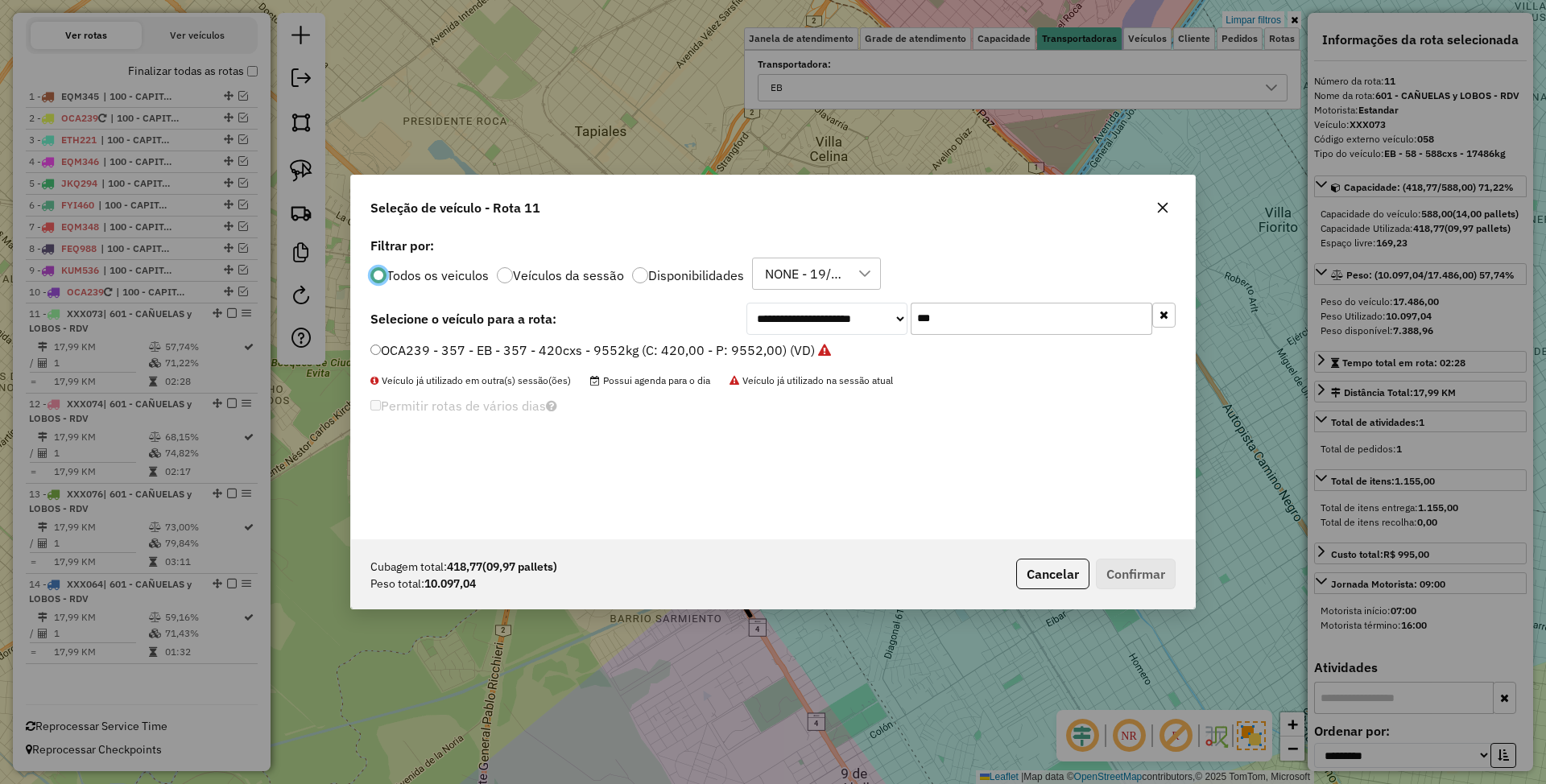
scroll to position [8, 5]
drag, startPoint x: 942, startPoint y: 317, endPoint x: 840, endPoint y: 283, distance: 107.5
click at [840, 283] on div "**********" at bounding box center [773, 386] width 844 height 306
type input "***"
click at [727, 352] on label "FXE278 - 616 - EB - 616 - 504cxs - 15513kg (C: 504,00 - P: 15513,00) (VD)" at bounding box center [598, 350] width 458 height 19
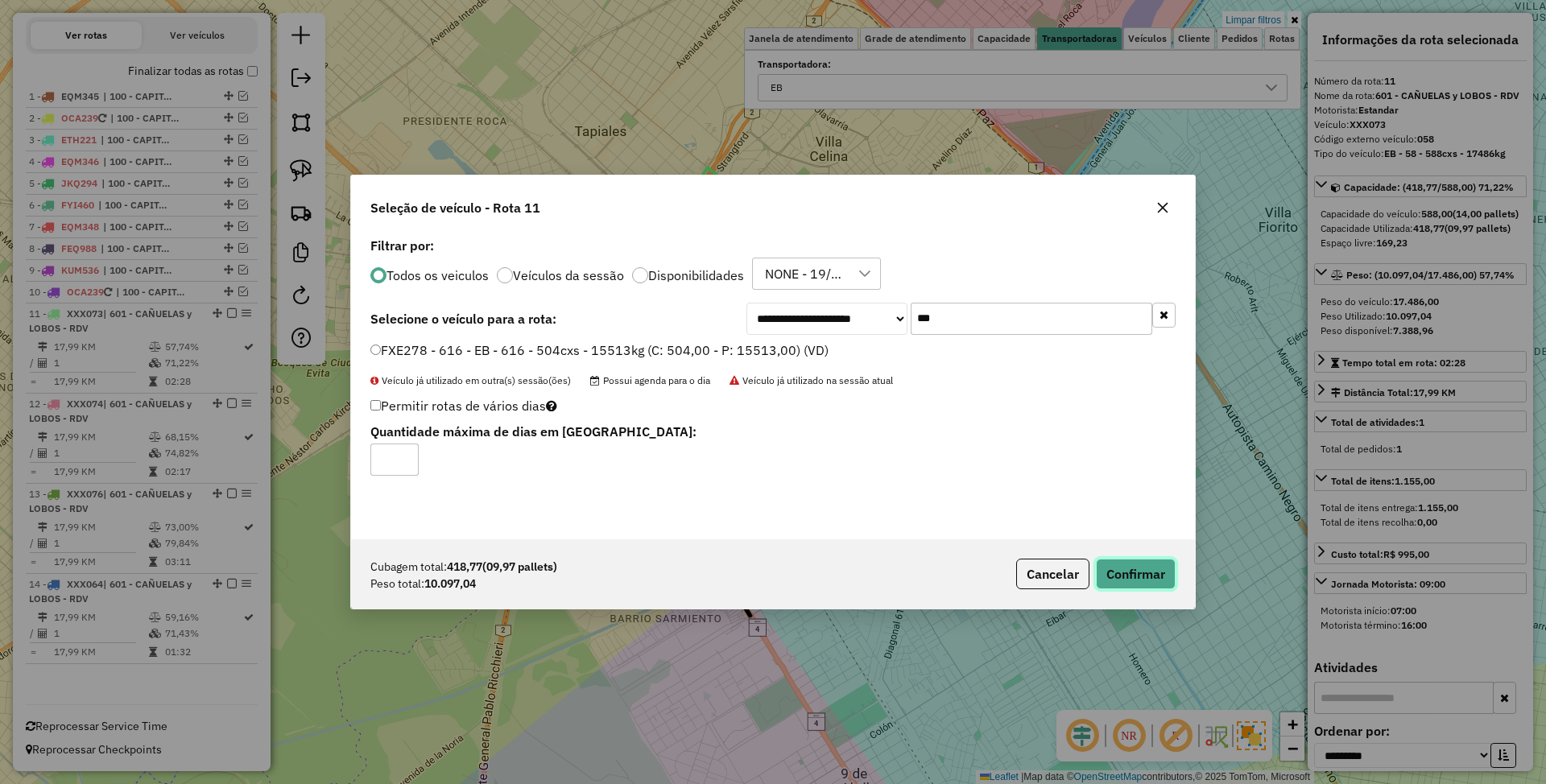
click at [1128, 583] on button "Confirmar" at bounding box center [1135, 574] width 80 height 30
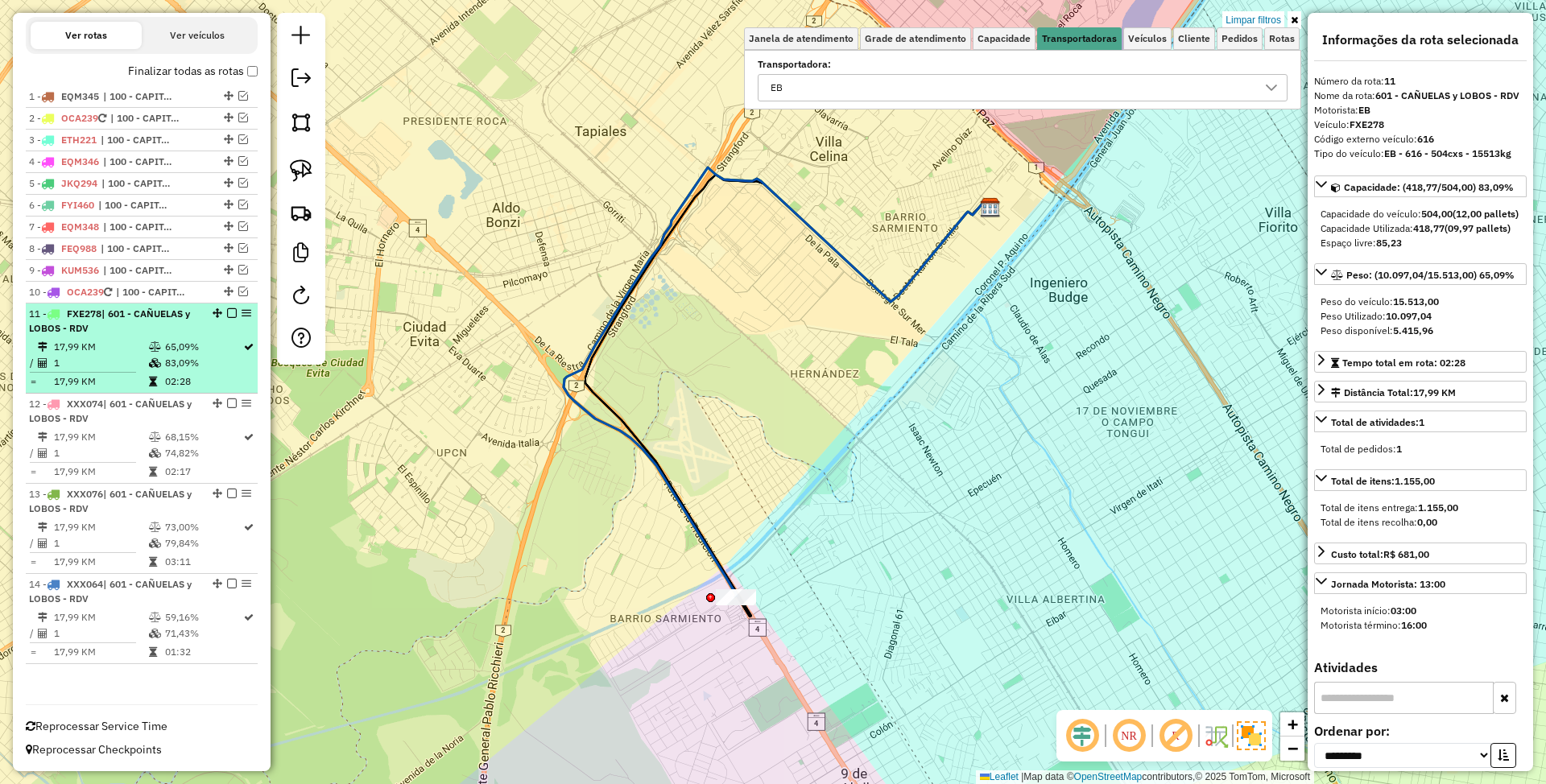
click at [230, 310] on em at bounding box center [231, 313] width 9 height 9
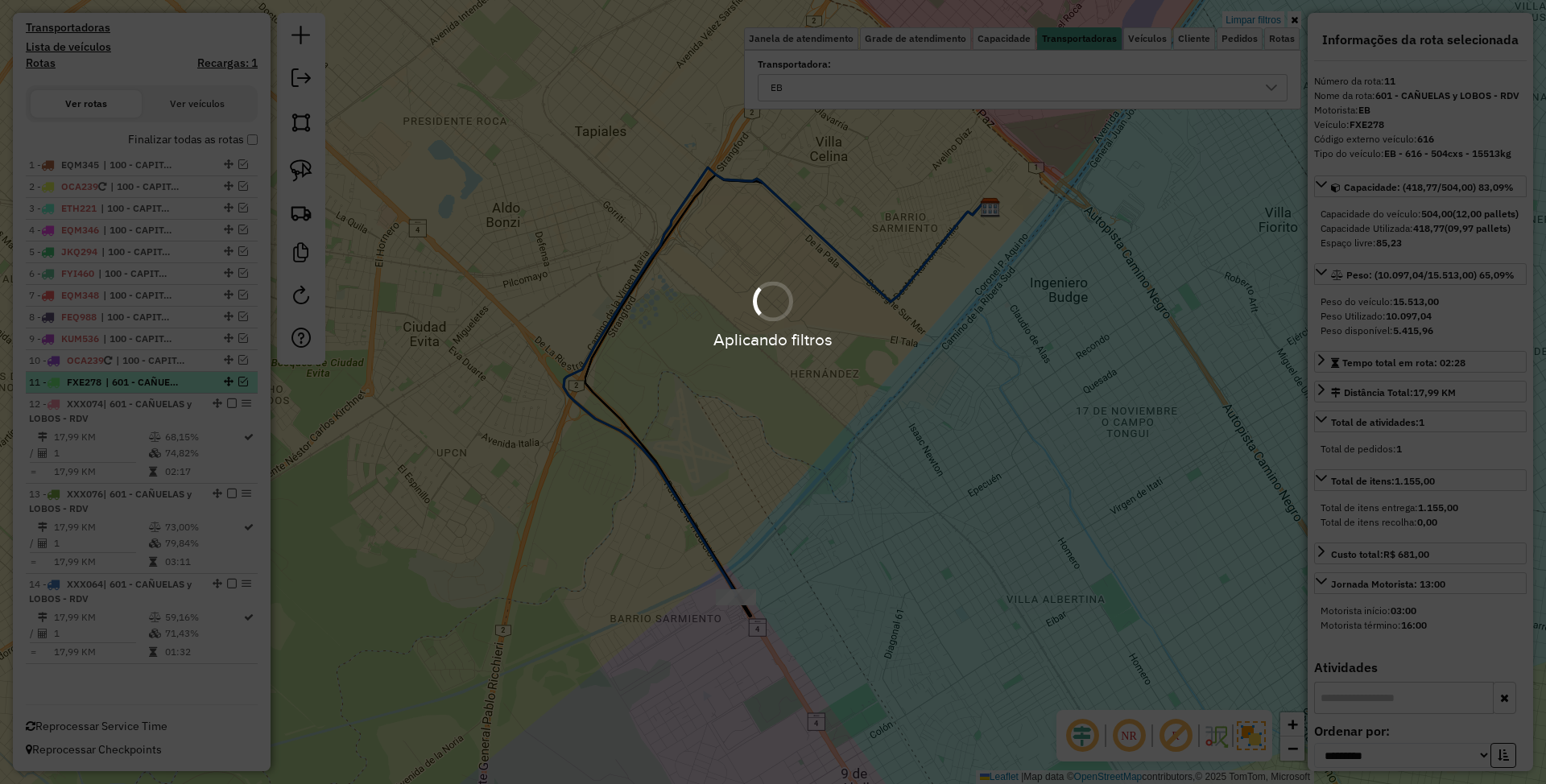
scroll to position [481, 0]
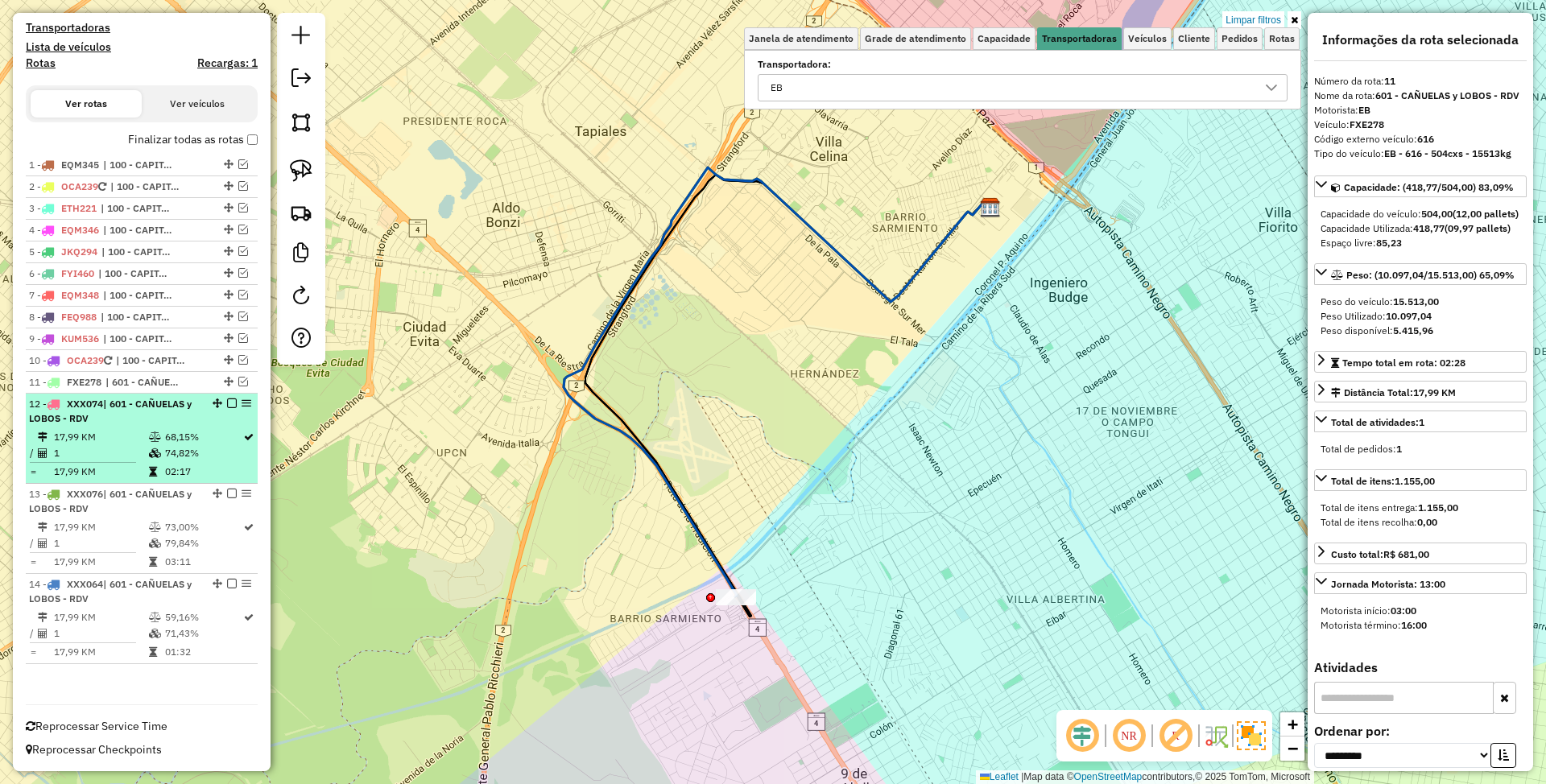
click at [113, 410] on div "12 - XXX074 | 601 - CAÑUELAS y LOBOS - RDV" at bounding box center [115, 410] width 171 height 29
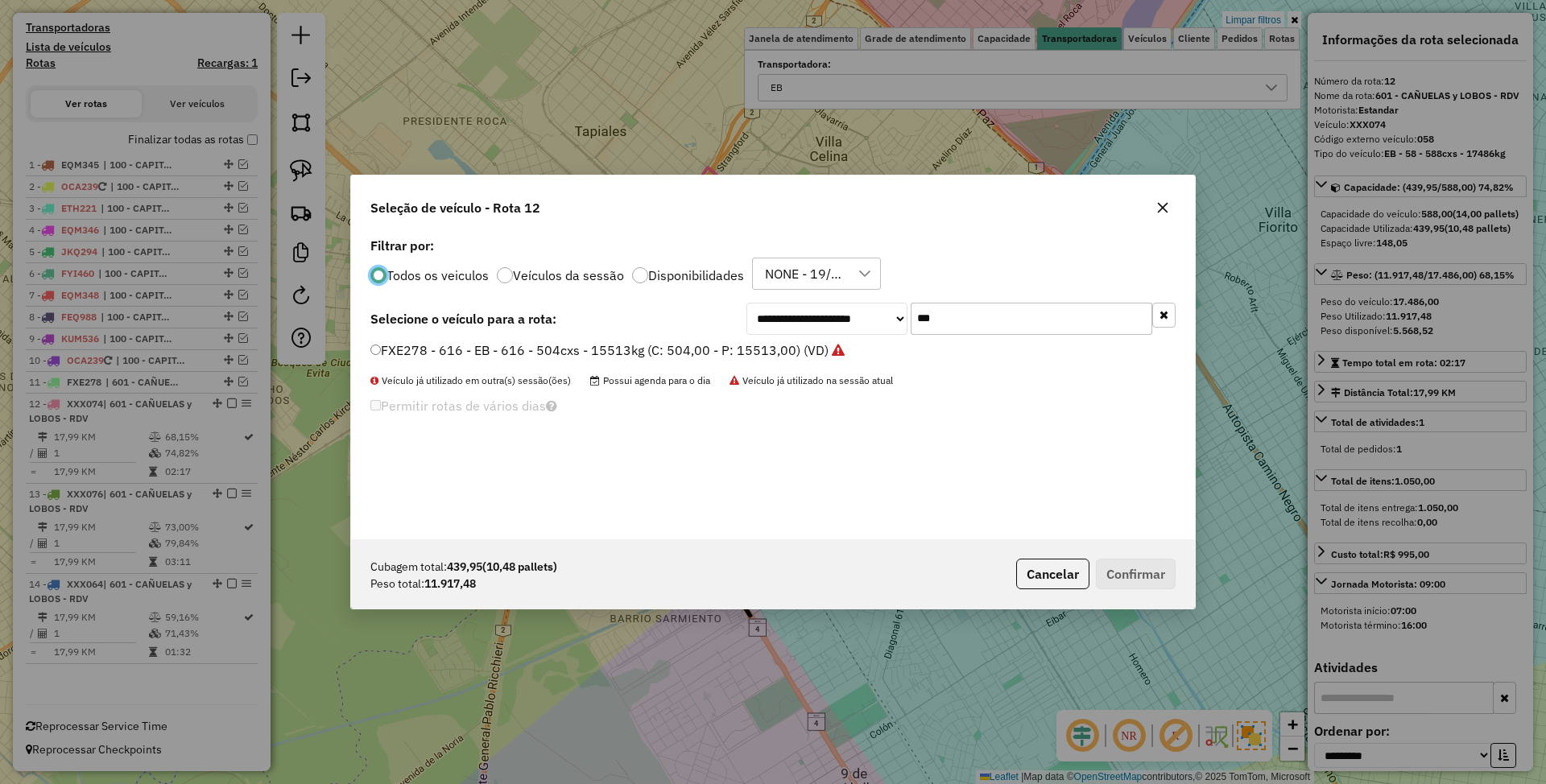
scroll to position [8, 5]
drag, startPoint x: 963, startPoint y: 329, endPoint x: 828, endPoint y: 287, distance: 141.4
click at [828, 287] on div "**********" at bounding box center [773, 386] width 844 height 306
type input "***"
click at [639, 369] on label "AF781TT - 393 - EB - 393 - 588cxs - 12641kg (C: 588,00 - P: 12641,00) (VD)" at bounding box center [602, 369] width 466 height 19
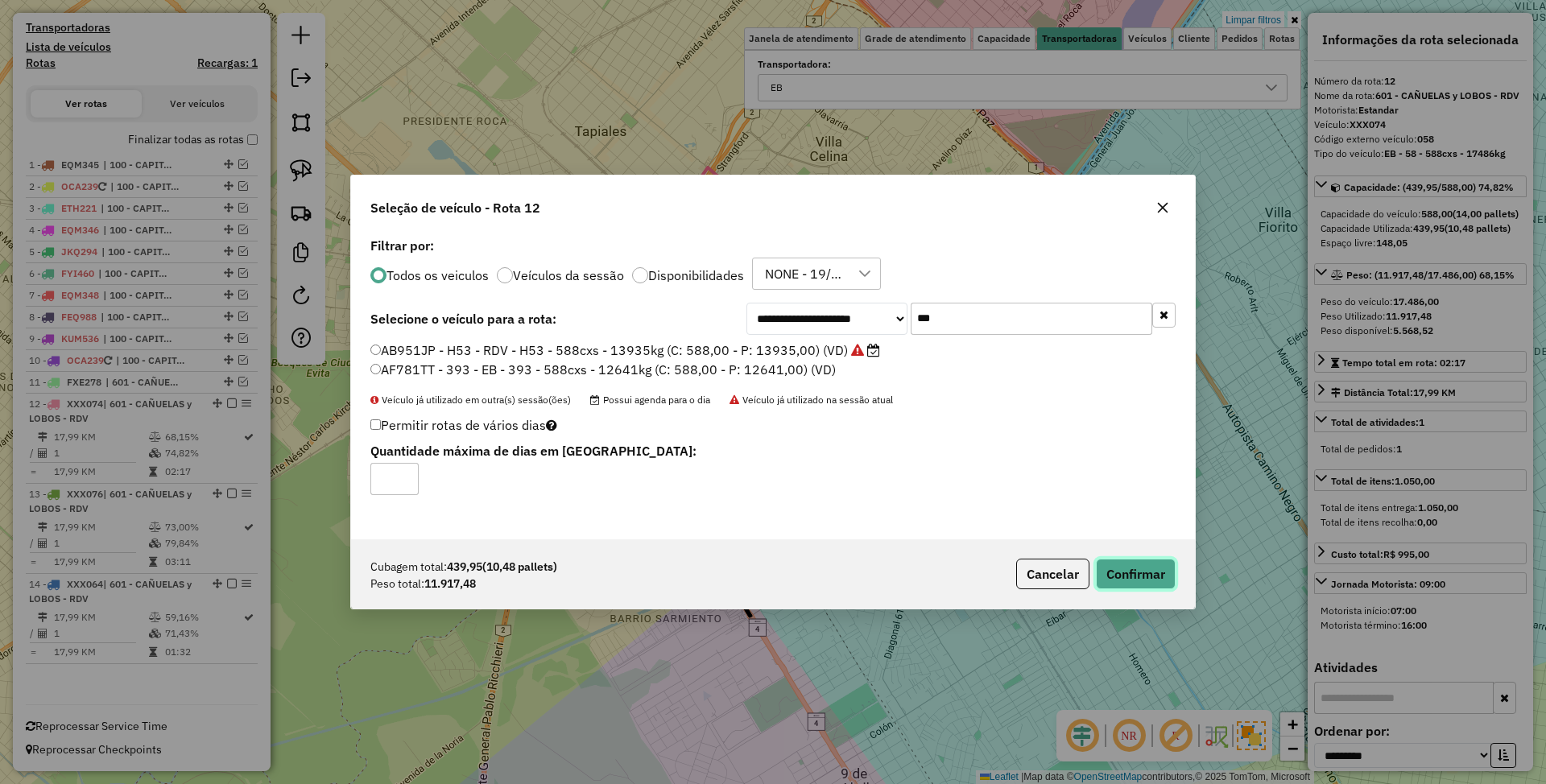
click at [1148, 565] on button "Confirmar" at bounding box center [1135, 574] width 80 height 30
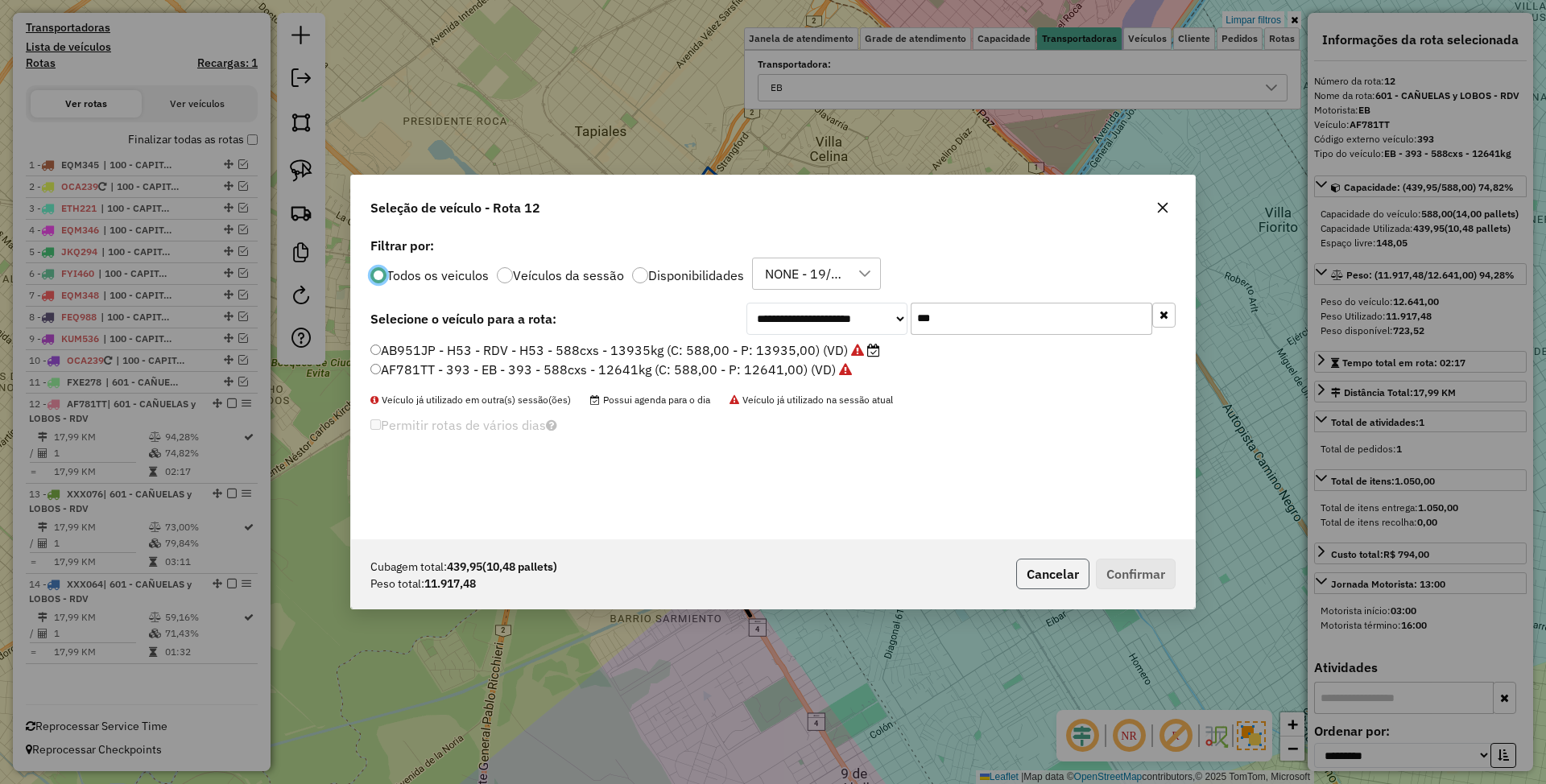
click at [1043, 579] on button "Cancelar" at bounding box center [1052, 574] width 73 height 30
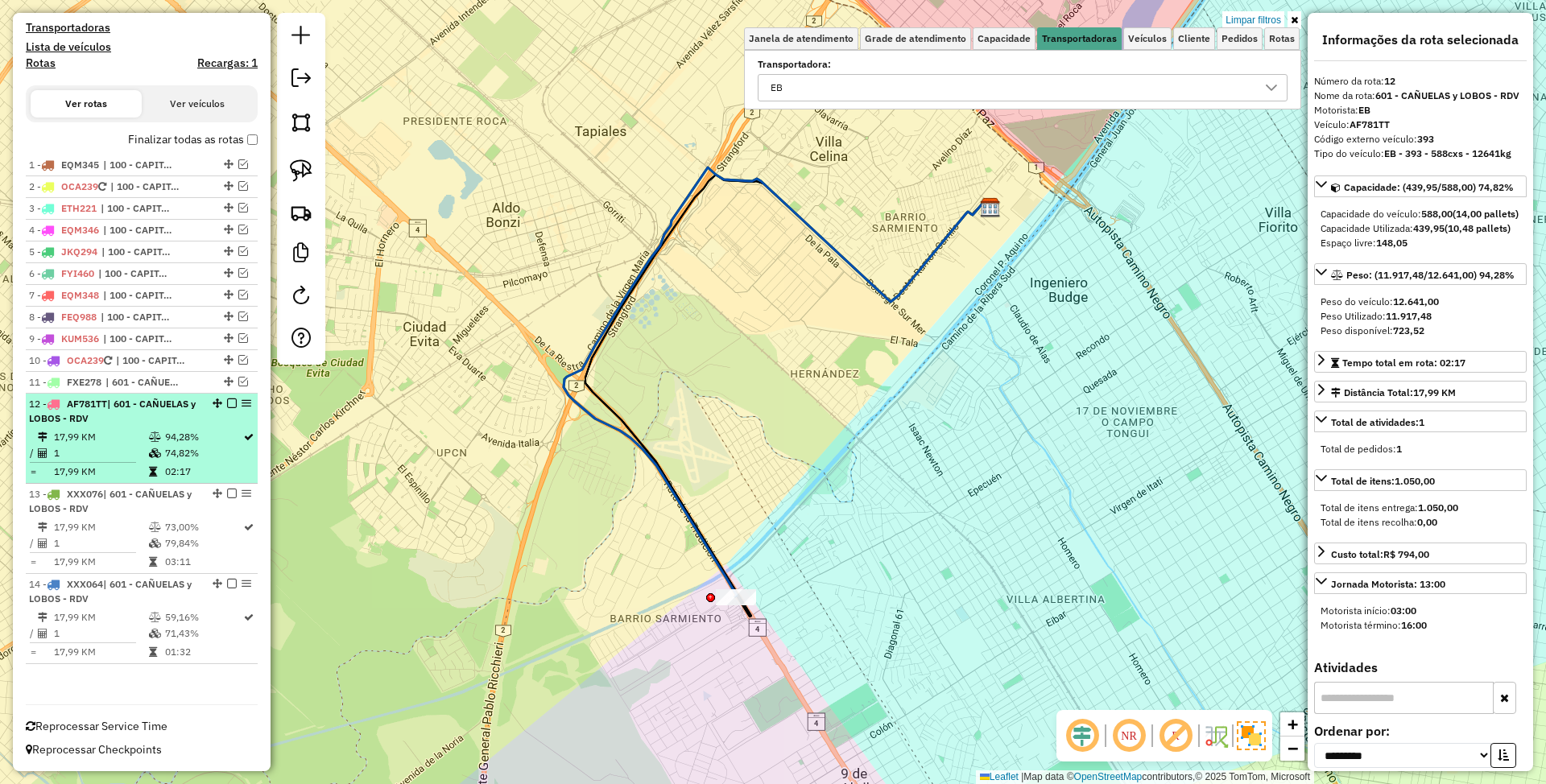
click at [230, 403] on em at bounding box center [231, 403] width 9 height 9
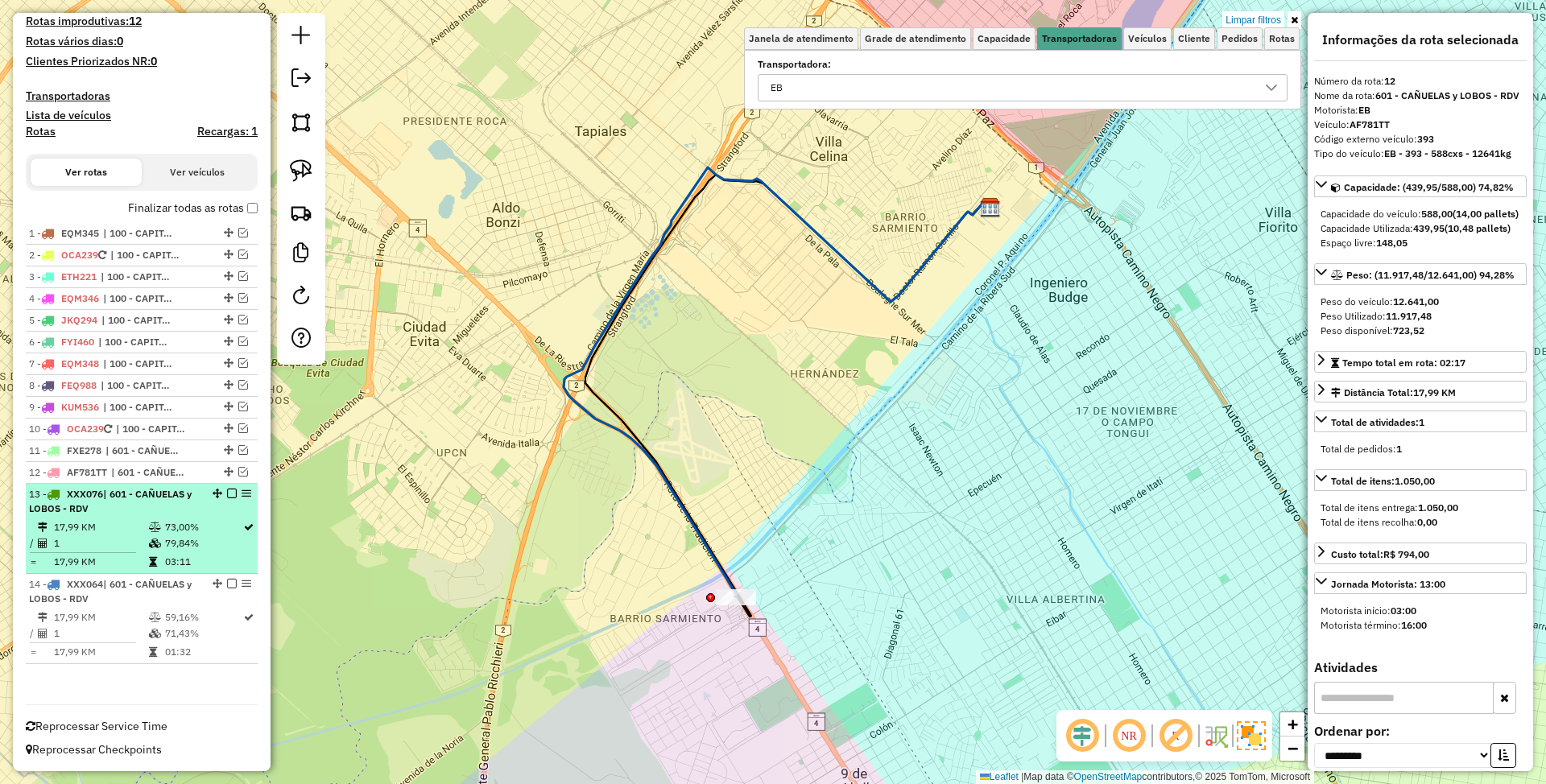
click at [133, 520] on td "17,99 KM" at bounding box center [101, 527] width 95 height 16
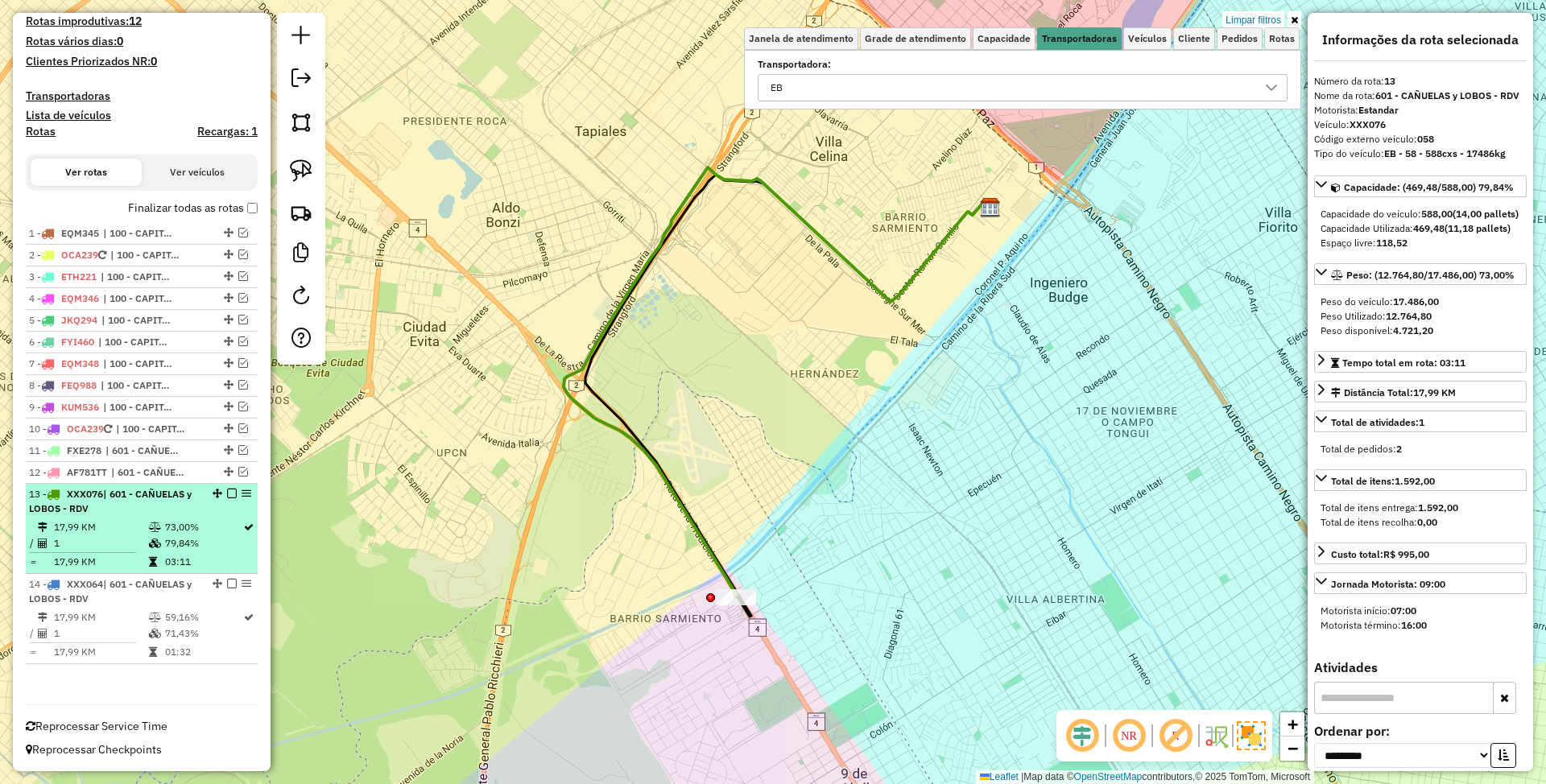
click at [166, 517] on li "13 - XXX076 | 601 - CAÑUELAS y LOBOS - RDV 17,99 KM 73,00% / 1 79,84% = 17,99 K…" at bounding box center [141, 528] width 231 height 90
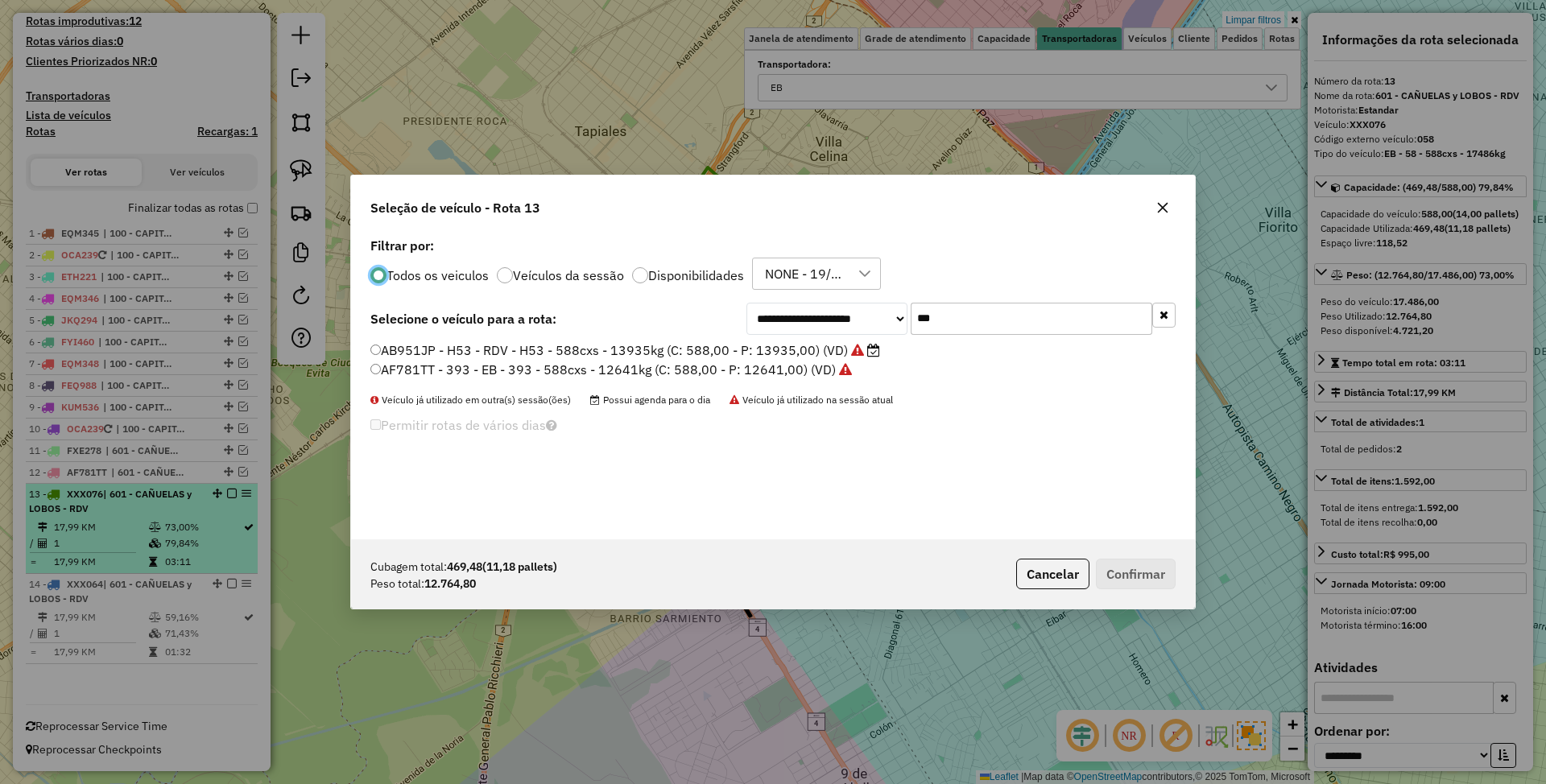
scroll to position [8, 5]
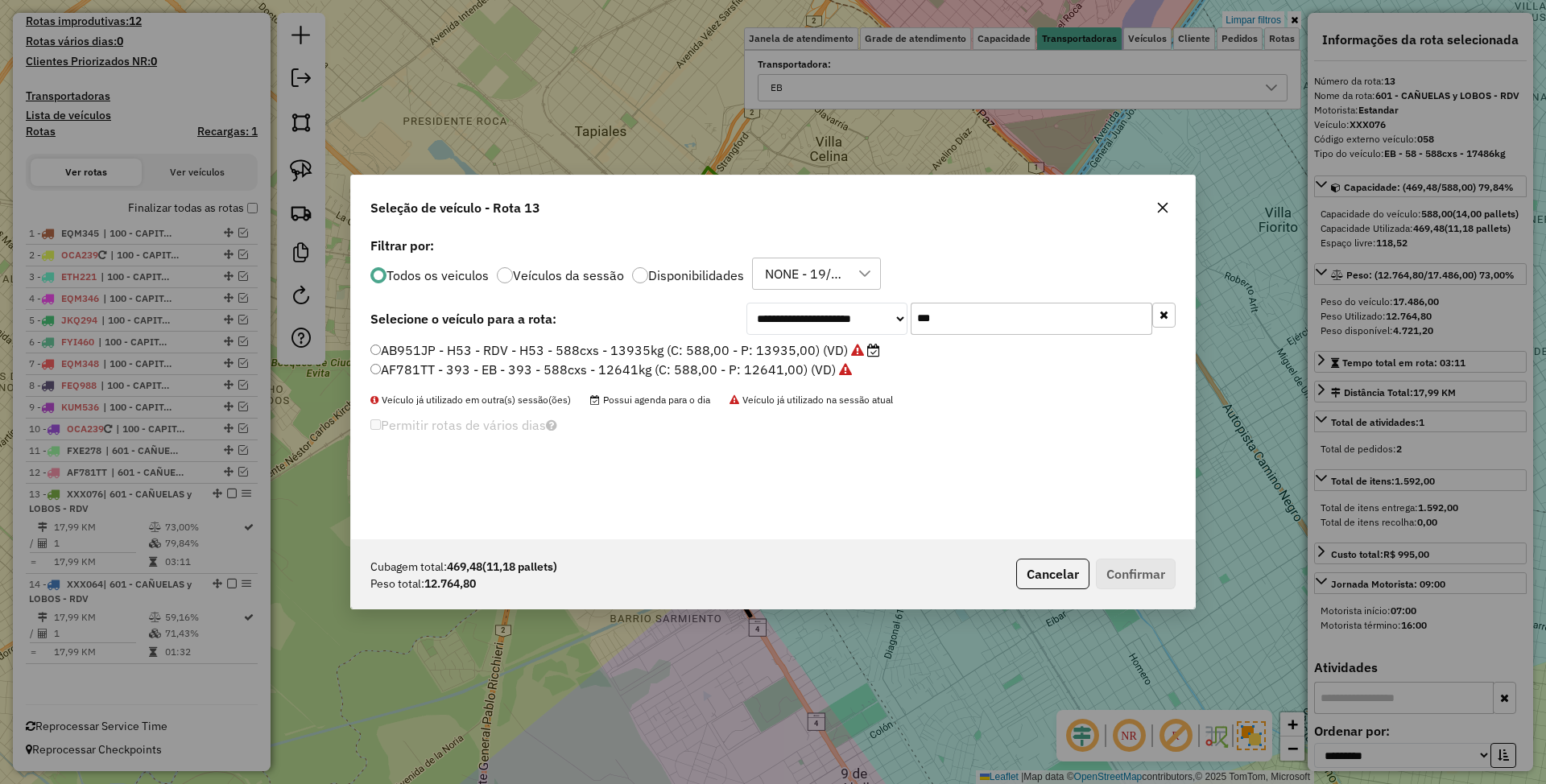
drag, startPoint x: 946, startPoint y: 306, endPoint x: 794, endPoint y: 278, distance: 154.6
click at [794, 278] on div "**********" at bounding box center [773, 386] width 844 height 306
type input "***"
click at [535, 346] on label "AF857GP - 891 - EB - 891 - 588cxs - 14741kg (C: 588,00 - P: 14741,00) (VD)" at bounding box center [603, 350] width 468 height 19
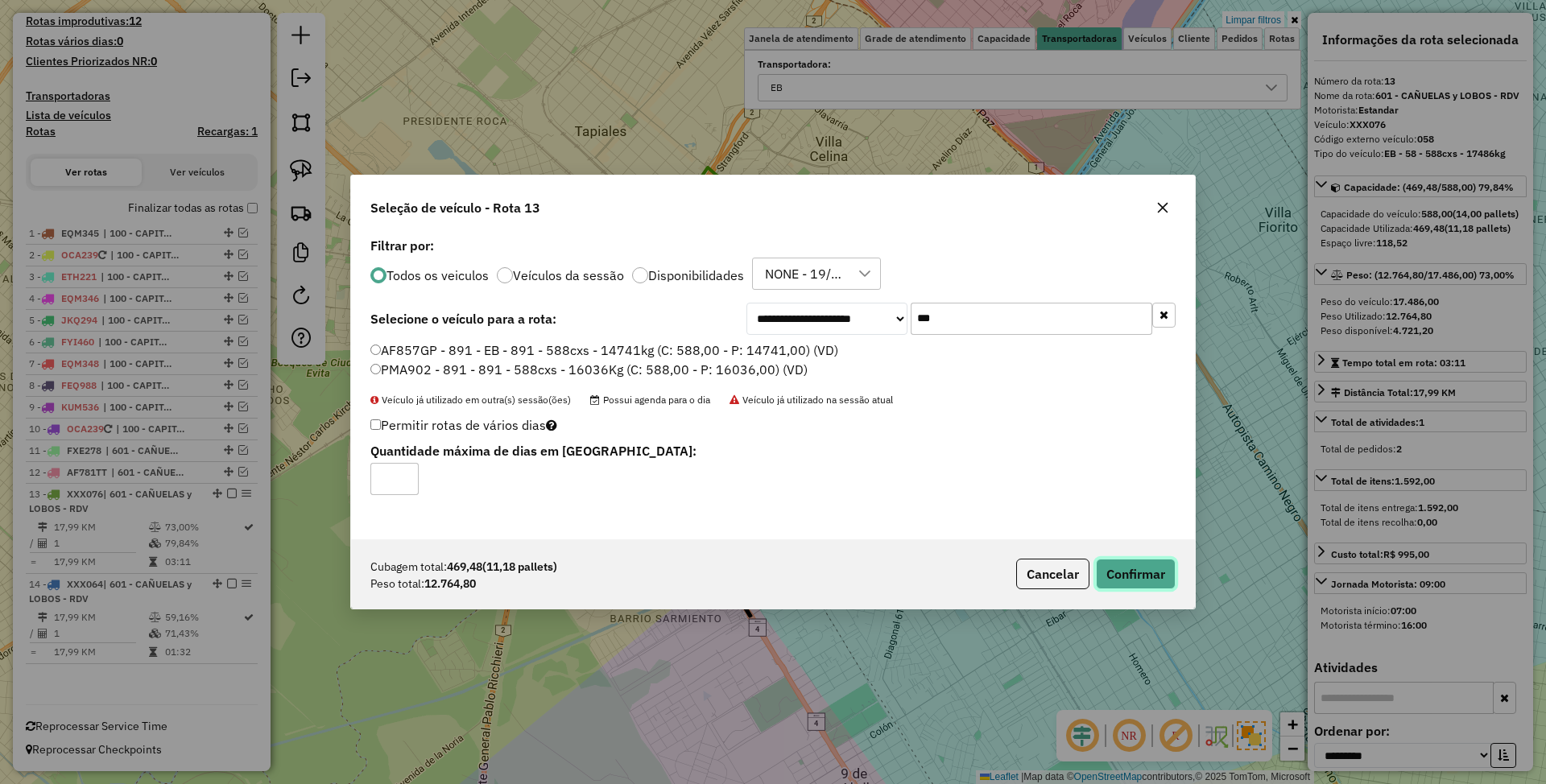
click at [1140, 580] on button "Confirmar" at bounding box center [1135, 574] width 80 height 30
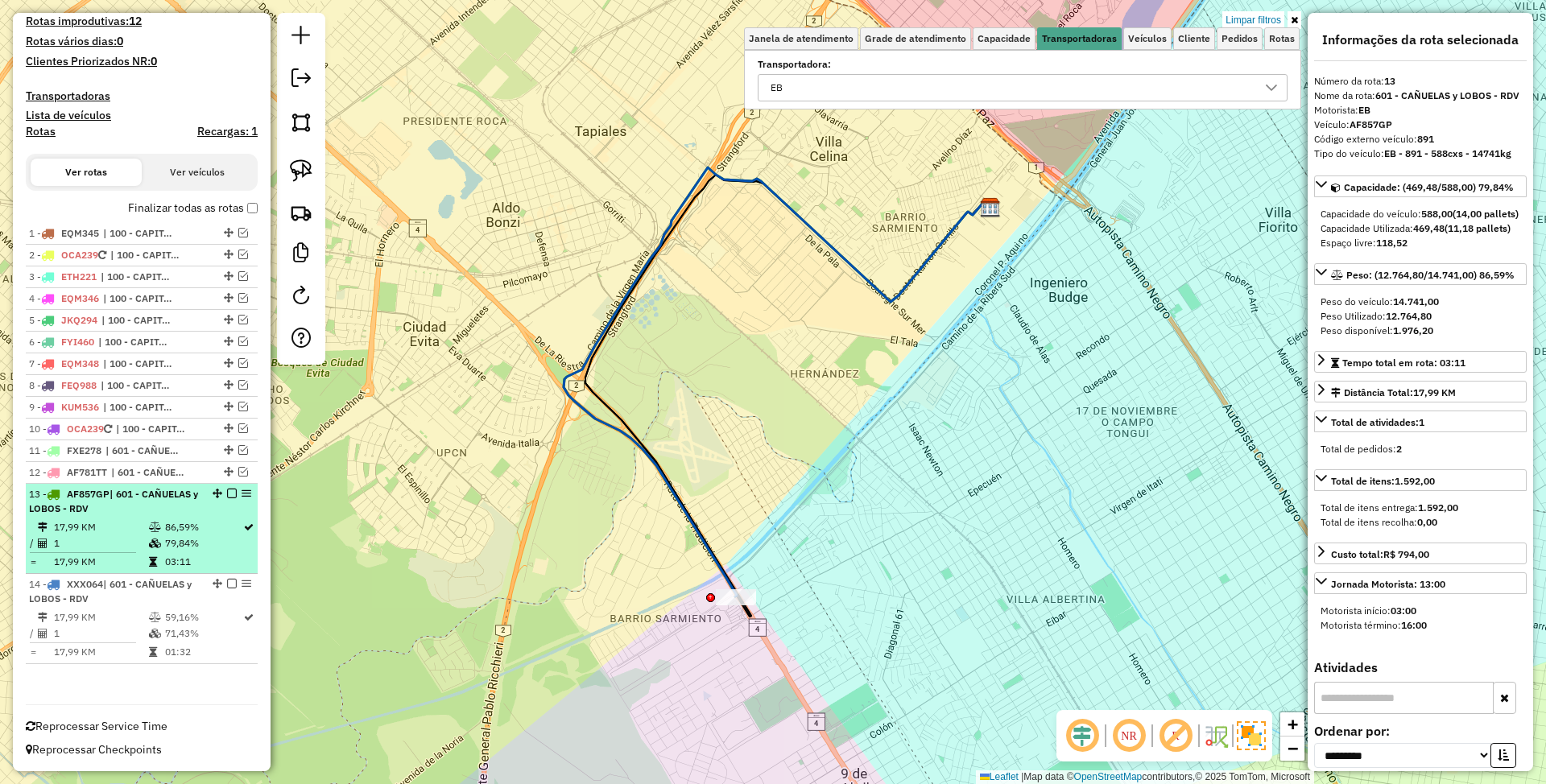
click at [227, 496] on em at bounding box center [231, 493] width 9 height 9
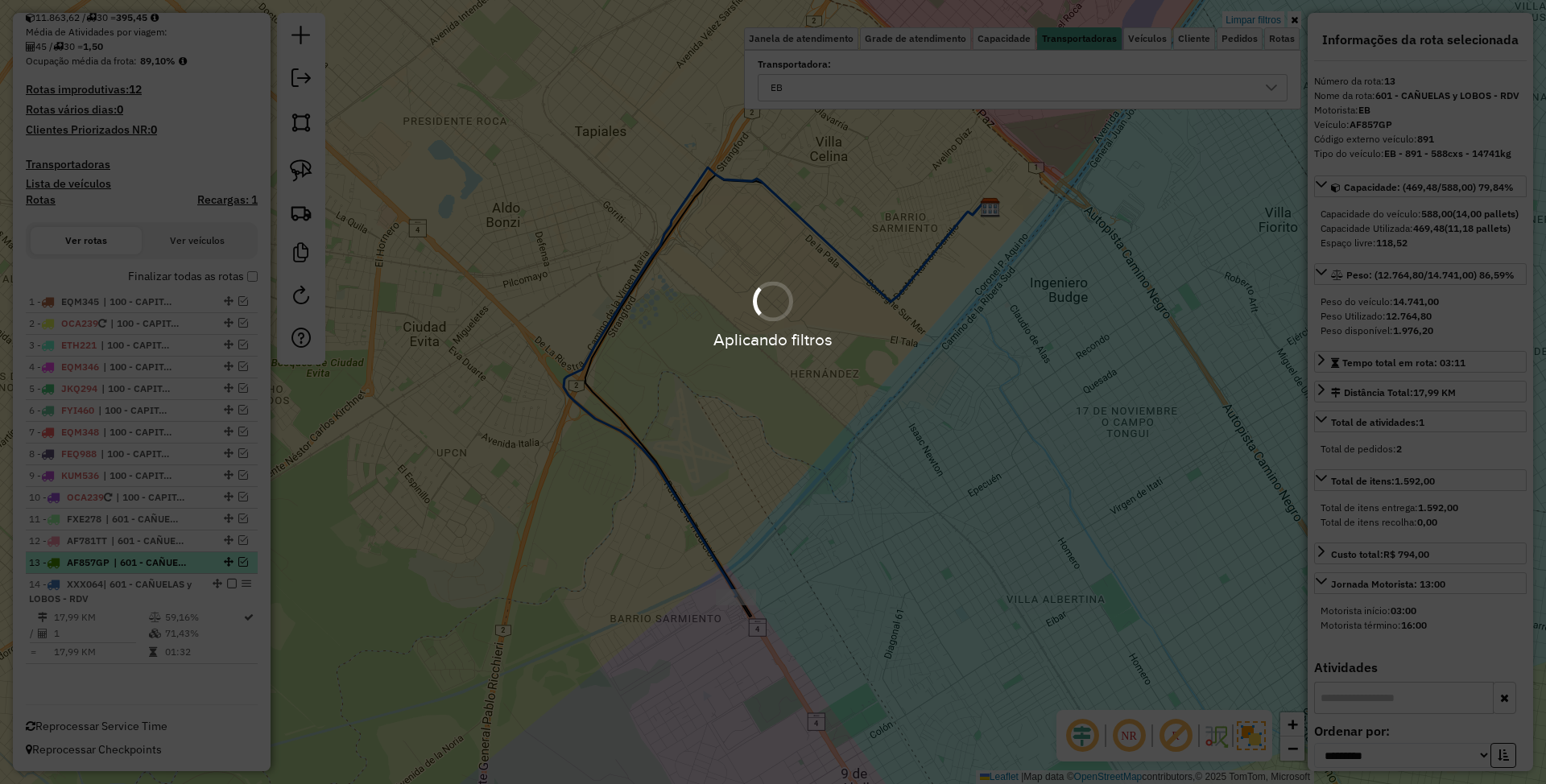
scroll to position [343, 0]
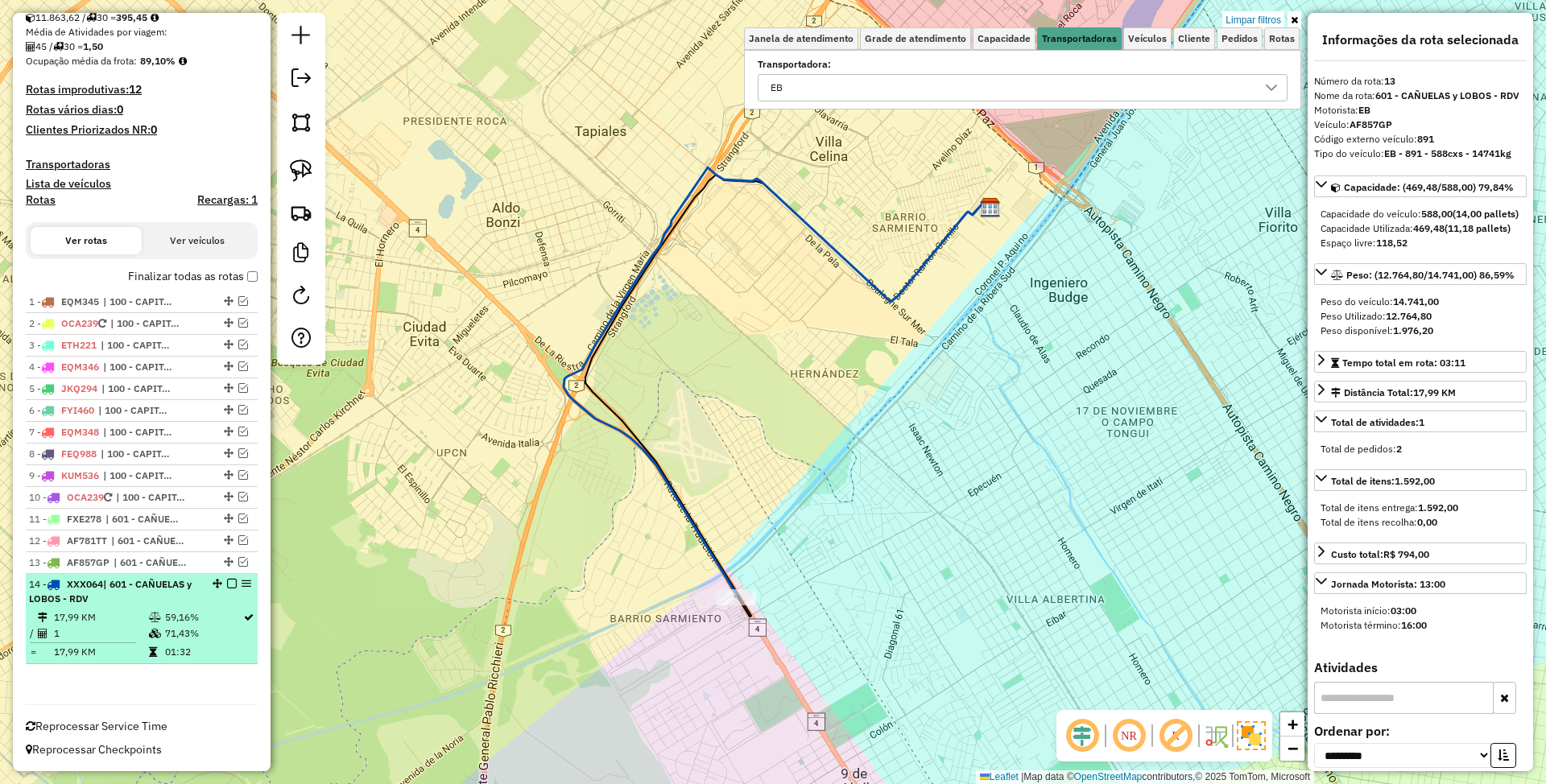
click at [138, 602] on div "14 - XXX064 | 601 - CAÑUELAS y LOBOS - RDV" at bounding box center [115, 592] width 171 height 29
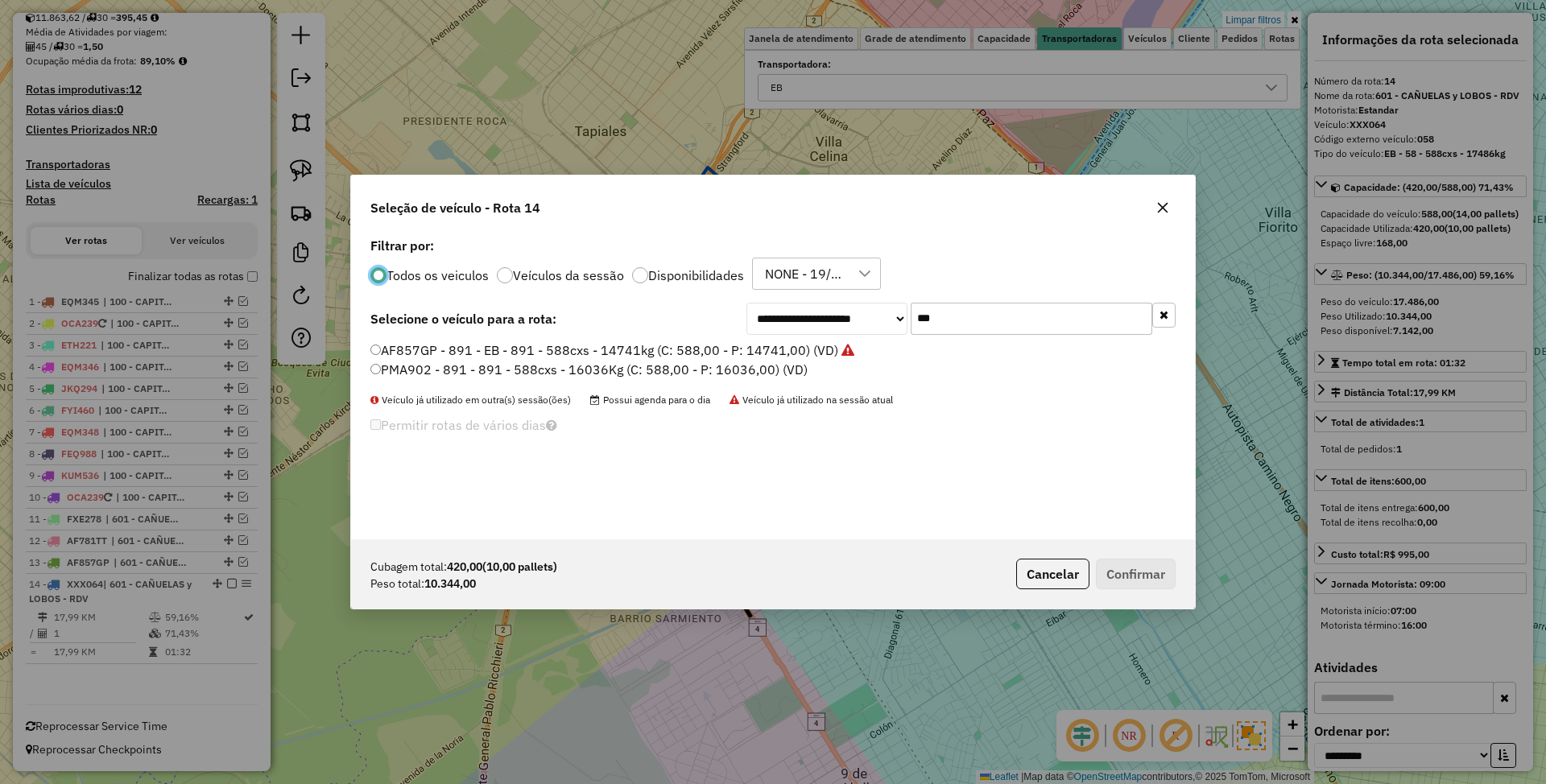
scroll to position [8, 5]
drag, startPoint x: 967, startPoint y: 320, endPoint x: 802, endPoint y: 282, distance: 169.3
click at [802, 282] on div "**********" at bounding box center [773, 386] width 844 height 306
type input "***"
click at [716, 349] on label "AC037SO - 308 - EB - 308 - 420cxs - 13451kg (C: 420,00 - P: 13451,00) (VD)" at bounding box center [603, 350] width 468 height 19
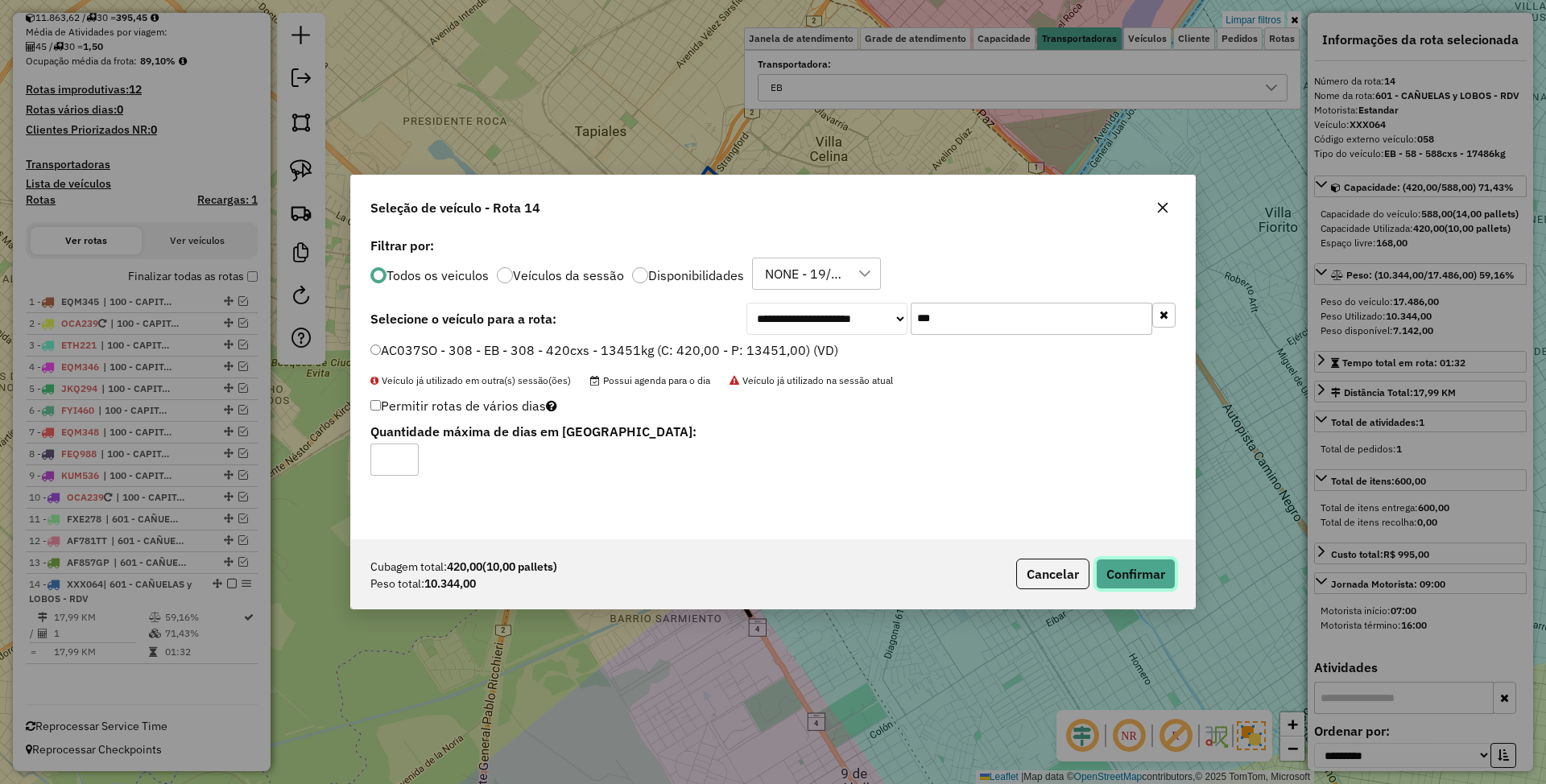
click at [1129, 573] on button "Confirmar" at bounding box center [1135, 574] width 80 height 30
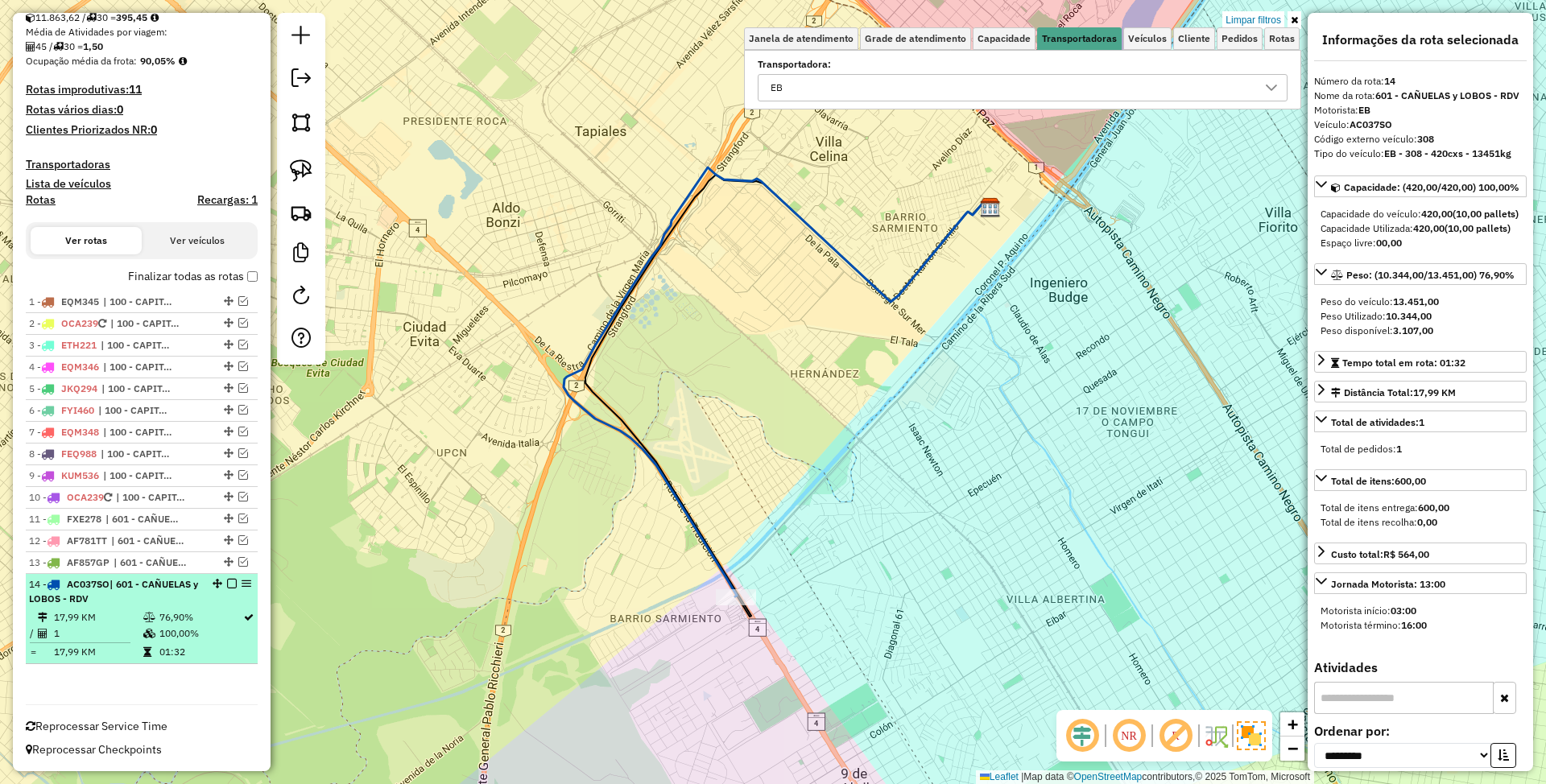
click at [227, 584] on em at bounding box center [231, 583] width 9 height 9
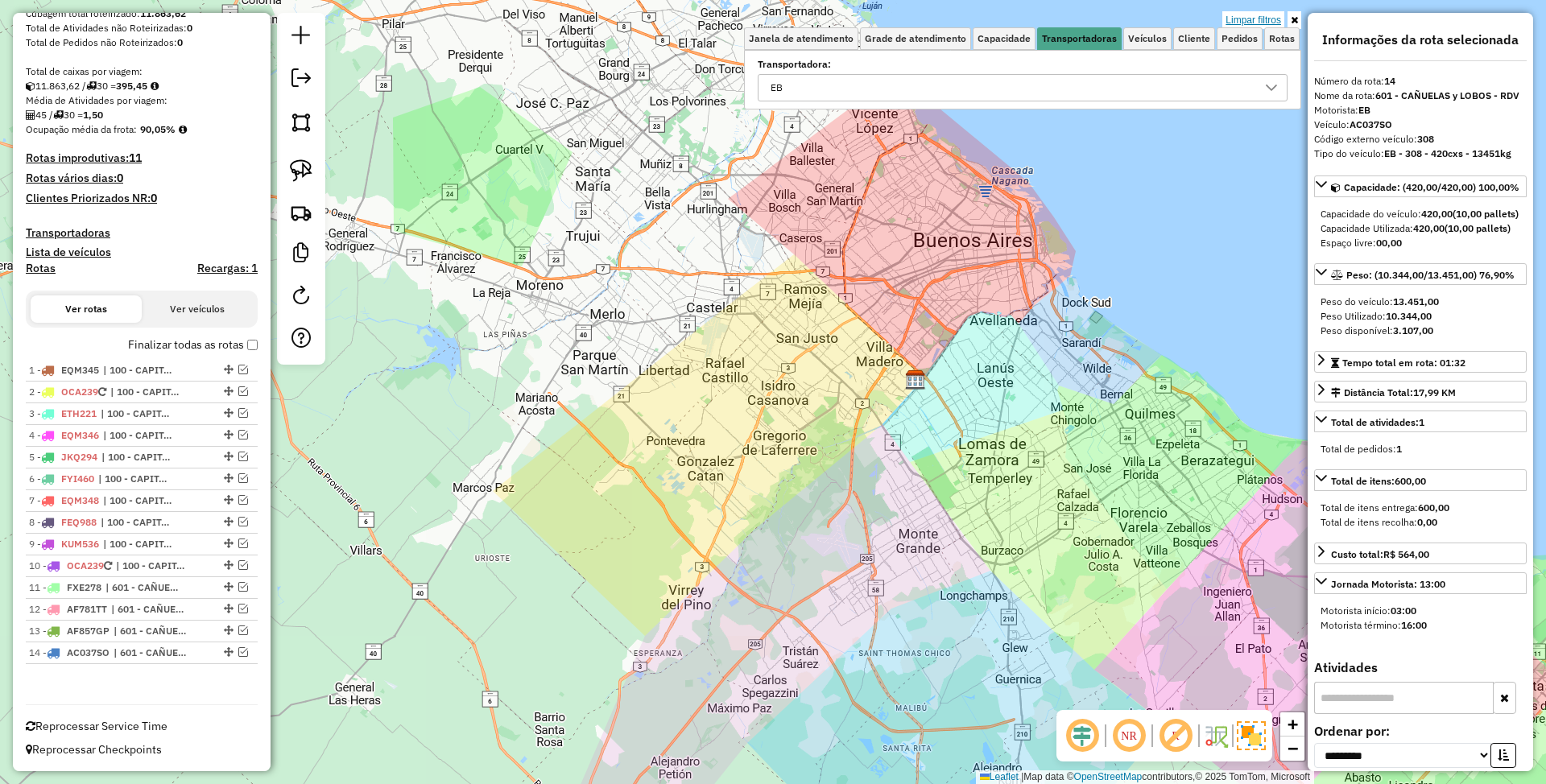
click at [1257, 13] on link "Limpar filtros" at bounding box center [1253, 20] width 62 height 18
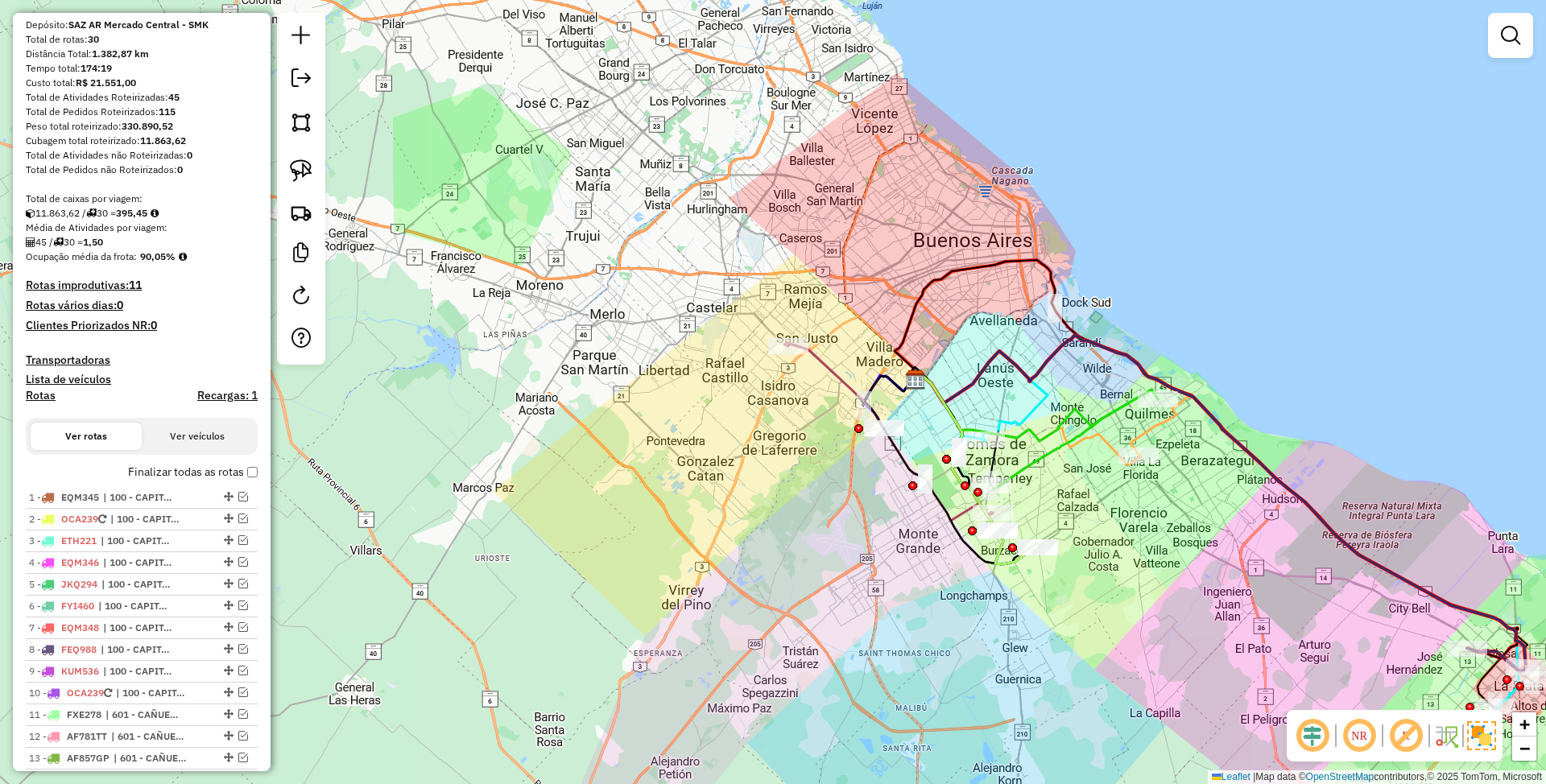
scroll to position [110, 0]
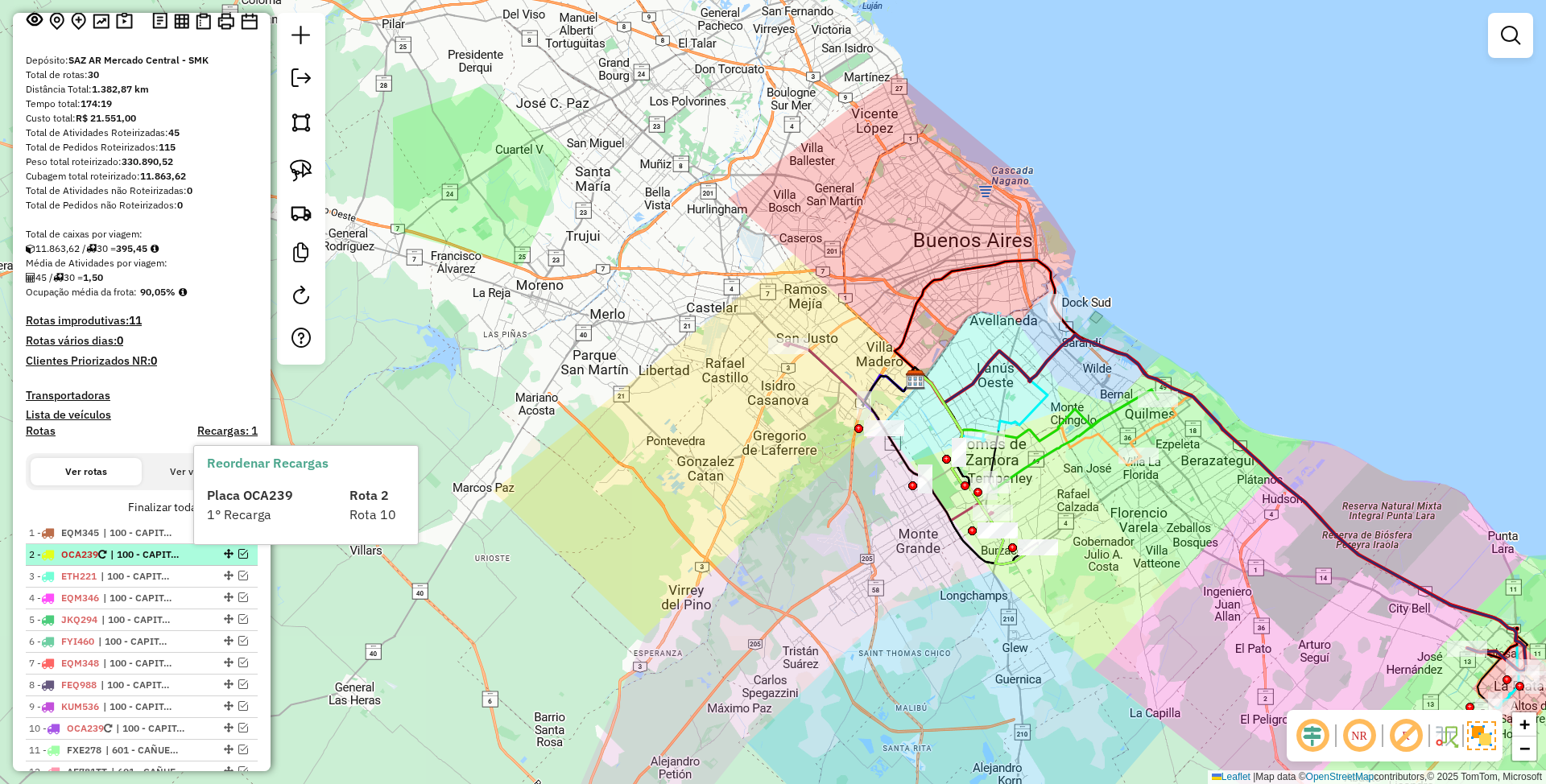
click at [125, 556] on span "| 100 - CAPITAL FEDERAL" at bounding box center [147, 554] width 74 height 14
select select "**********"
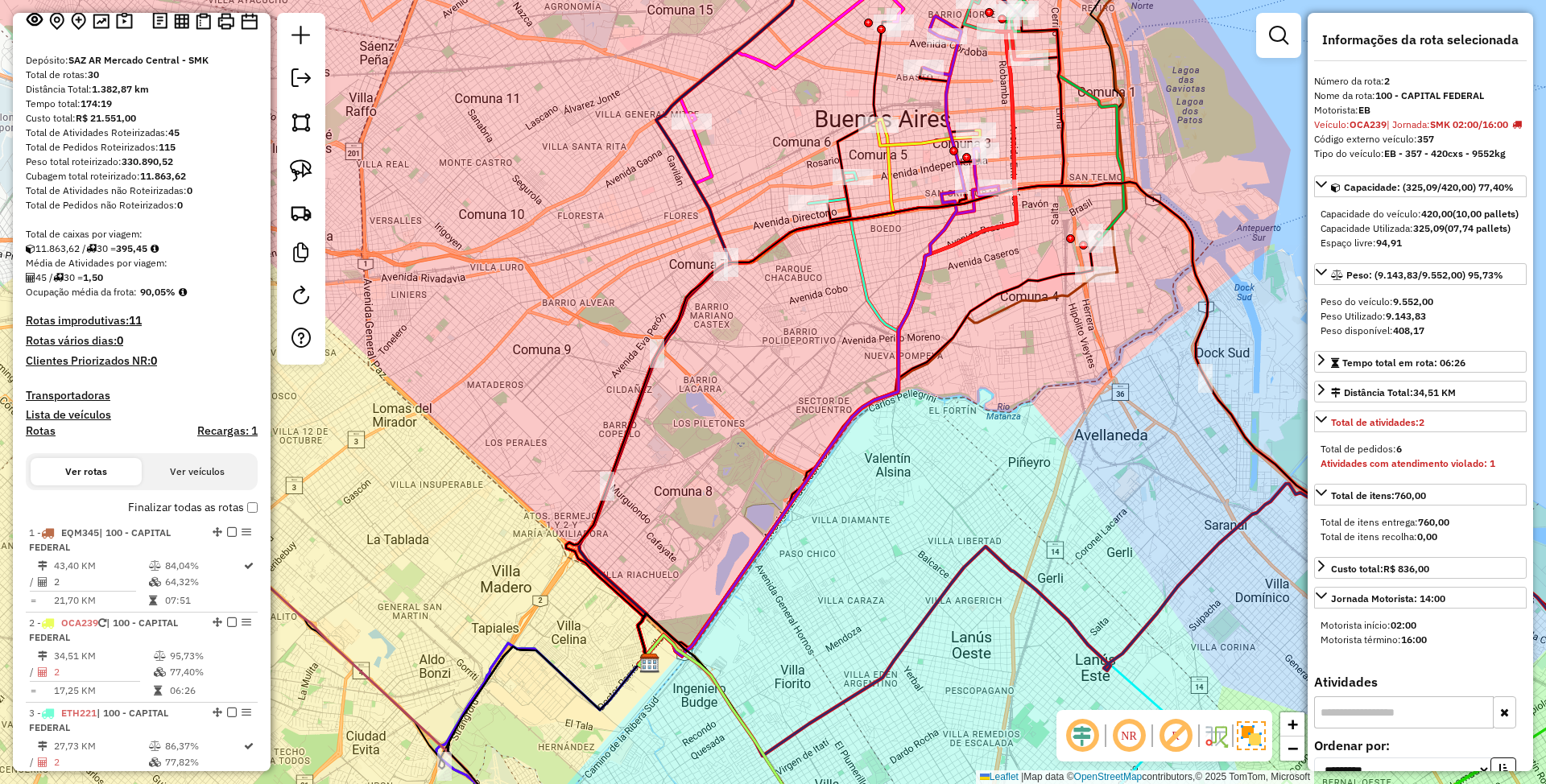
click at [36, 431] on h4 "Rotas" at bounding box center [40, 430] width 29 height 13
select select "*"
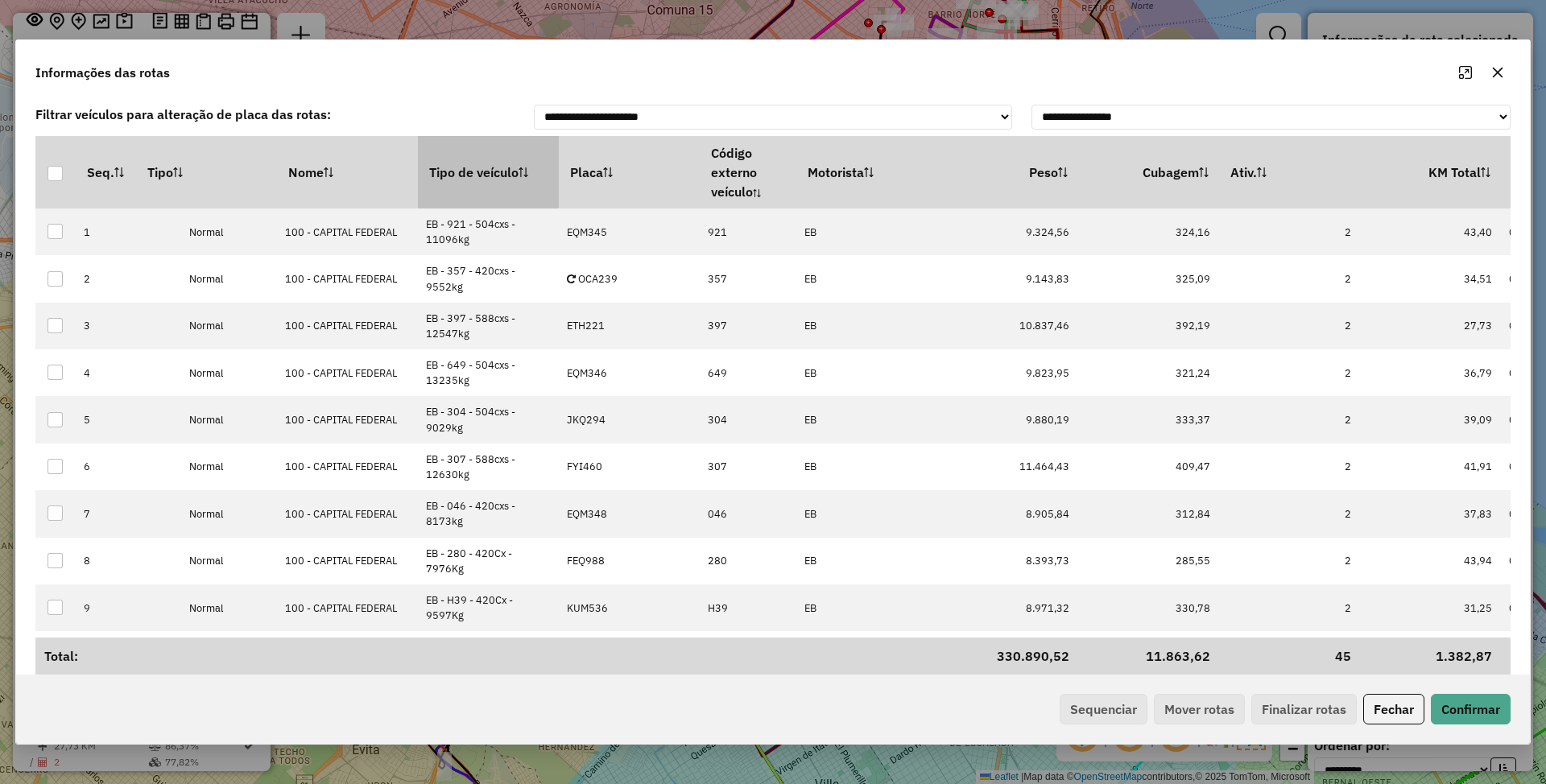
click at [481, 169] on th "Tipo de veículo" at bounding box center [488, 172] width 141 height 72
click at [1105, 706] on button "Sequenciar" at bounding box center [1103, 709] width 88 height 30
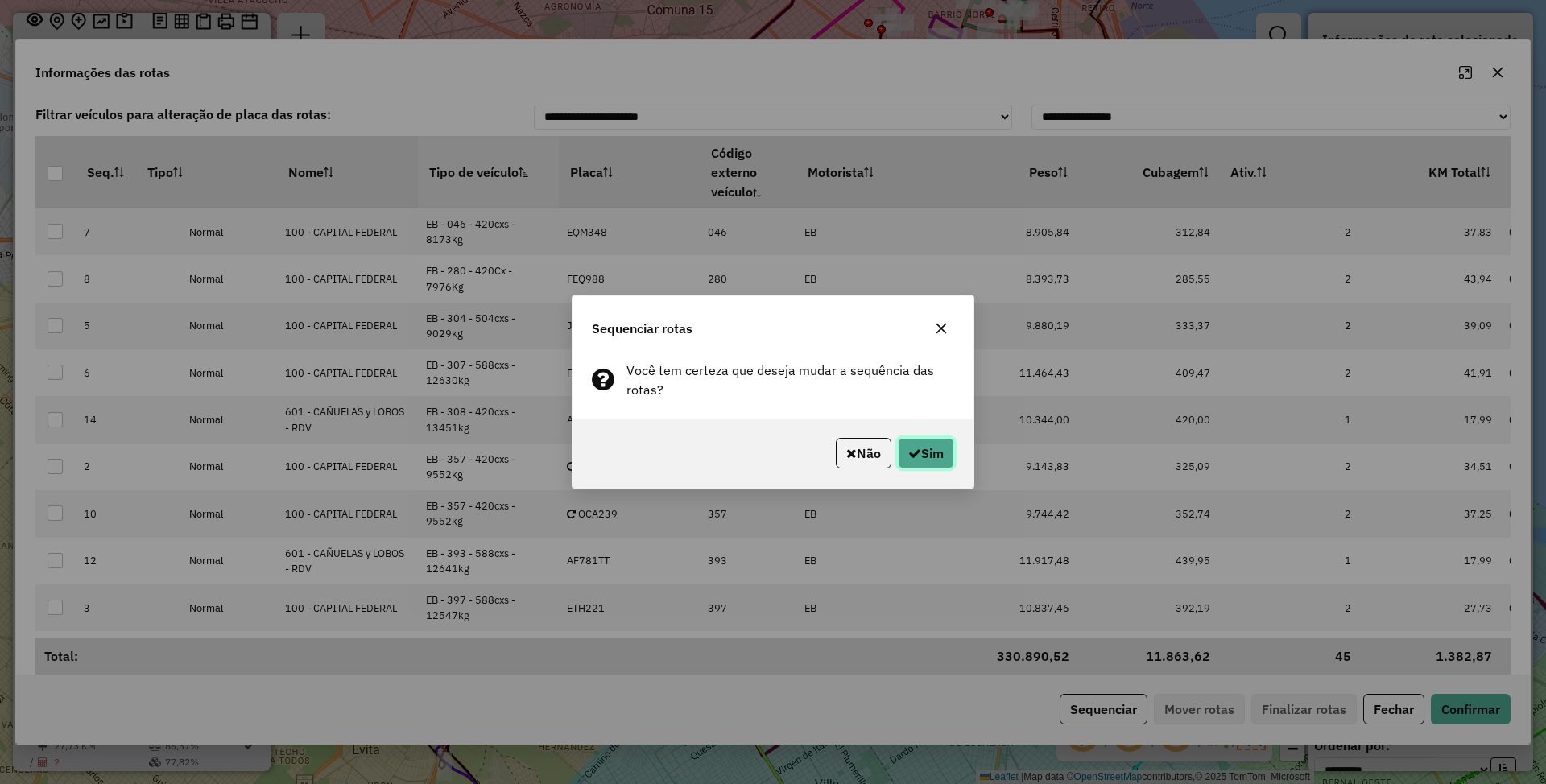
click at [932, 454] on button "Sim" at bounding box center [925, 453] width 56 height 30
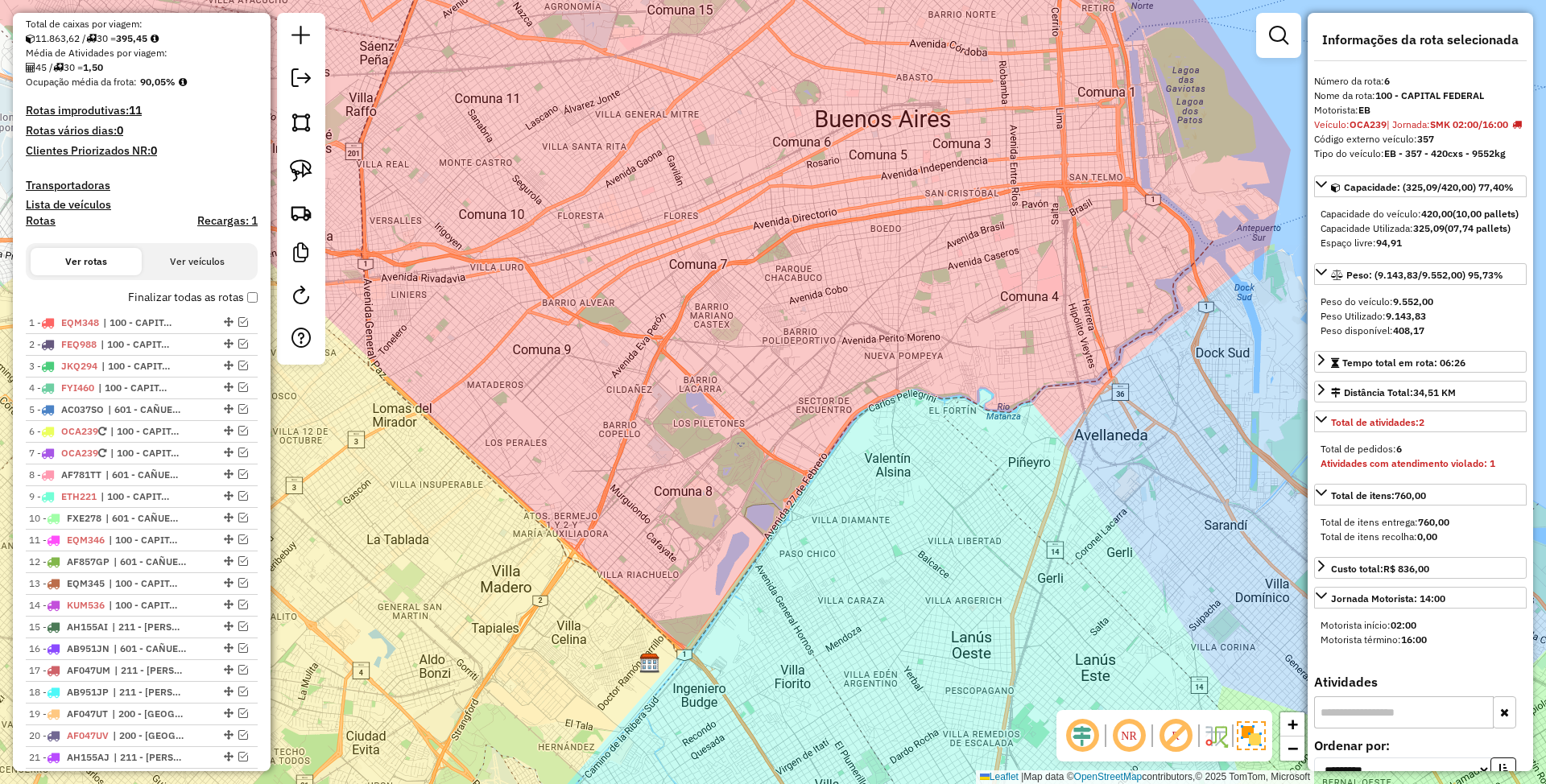
scroll to position [0, 0]
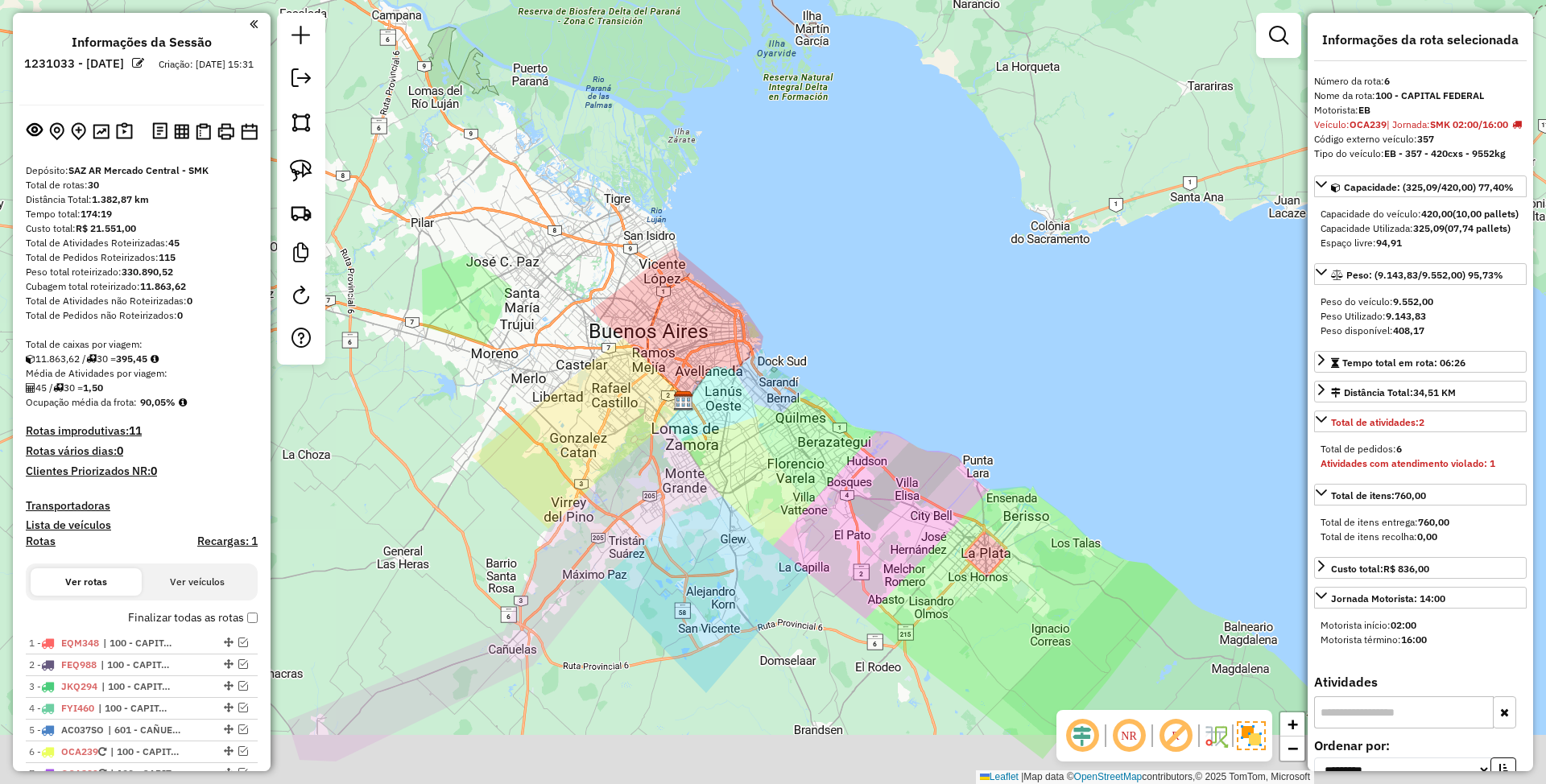
drag, startPoint x: 745, startPoint y: 450, endPoint x: 780, endPoint y: 339, distance: 116.4
click at [780, 339] on div "Janela de atendimento Grade de atendimento Capacidade Transportadoras Veículos …" at bounding box center [773, 392] width 1546 height 784
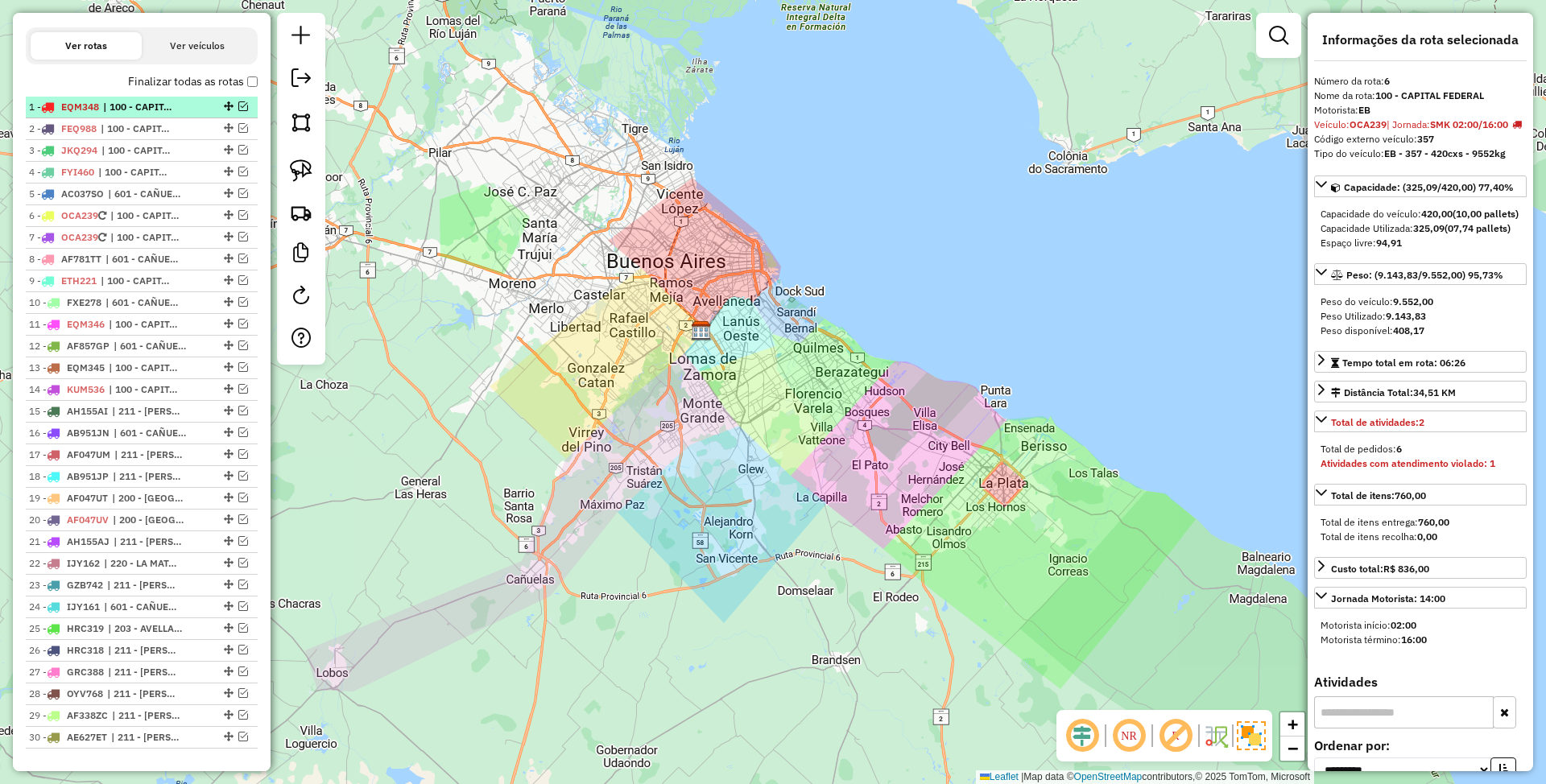
scroll to position [628, 0]
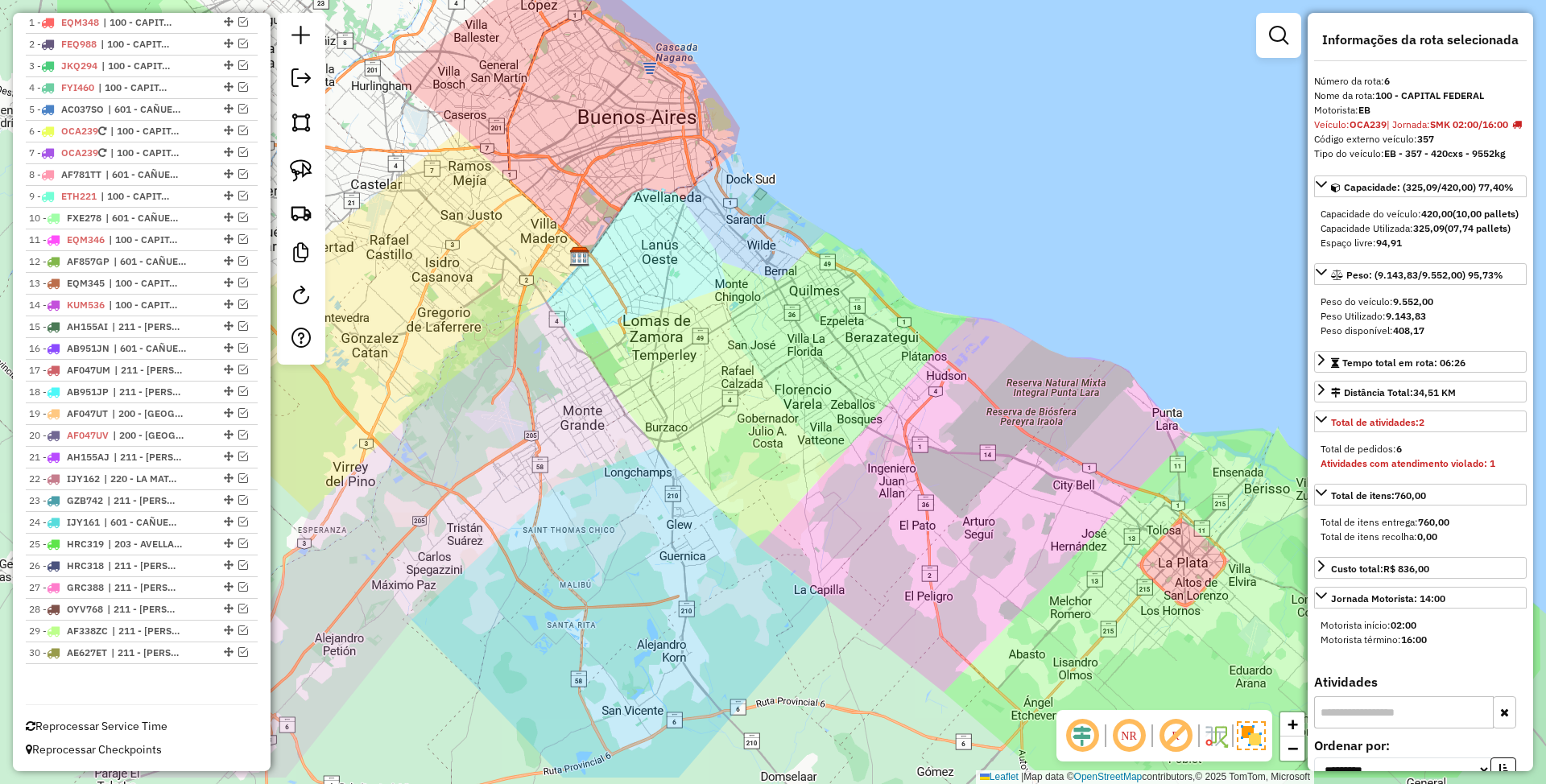
drag, startPoint x: 1164, startPoint y: 605, endPoint x: 1003, endPoint y: 520, distance: 182.1
click at [1003, 520] on div "Janela de atendimento Grade de atendimento Capacidade Transportadoras Veículos …" at bounding box center [773, 392] width 1546 height 784
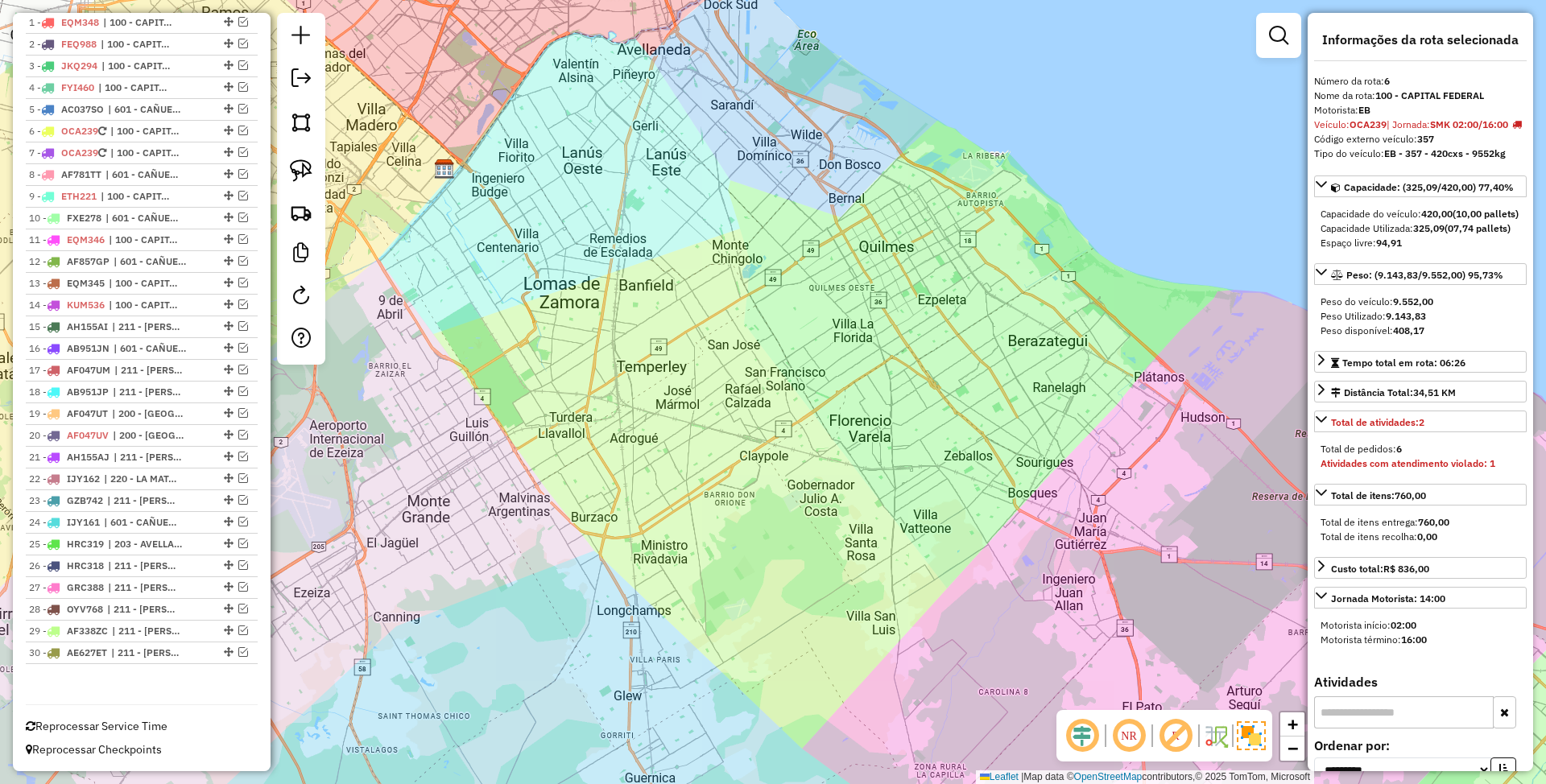
drag, startPoint x: 759, startPoint y: 383, endPoint x: 801, endPoint y: 354, distance: 51.0
click at [801, 354] on div "Janela de atendimento Grade de atendimento Capacidade Transportadoras Veículos …" at bounding box center [773, 392] width 1546 height 784
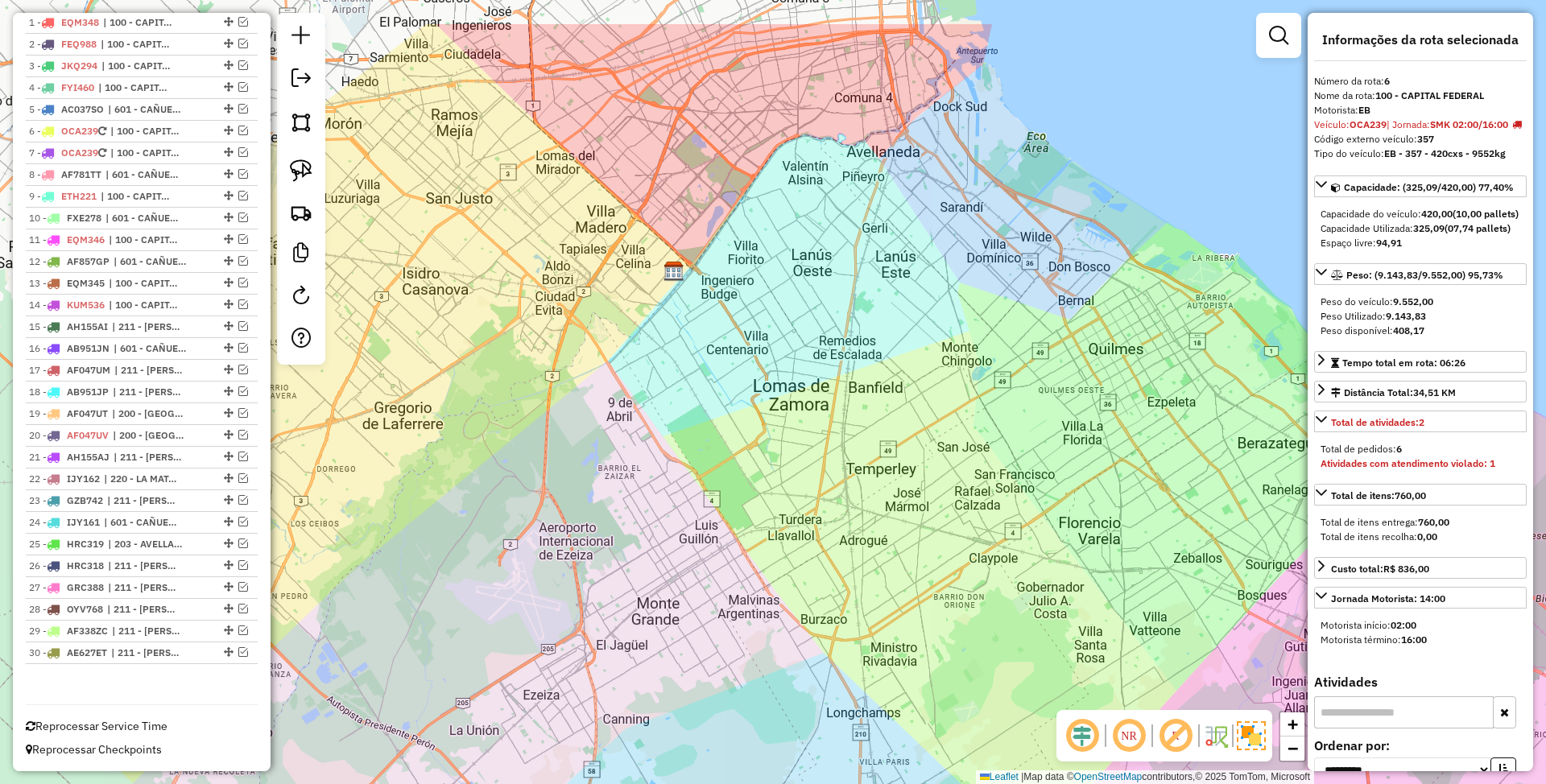
drag, startPoint x: 727, startPoint y: 323, endPoint x: 957, endPoint y: 426, distance: 252.0
click at [957, 426] on div "Janela de atendimento Grade de atendimento Capacidade Transportadoras Veículos …" at bounding box center [773, 392] width 1546 height 784
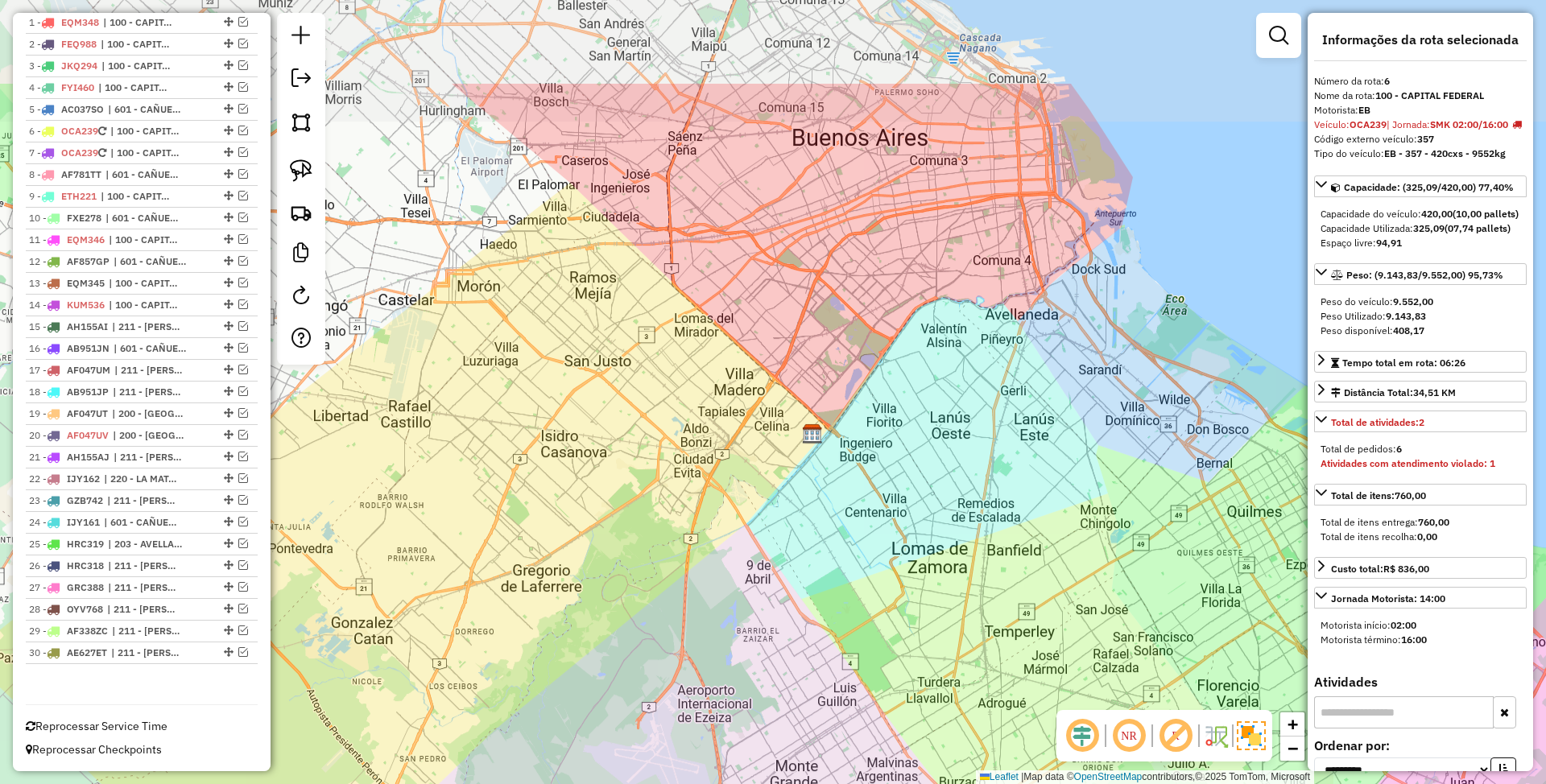
drag, startPoint x: 711, startPoint y: 367, endPoint x: 850, endPoint y: 530, distance: 214.2
click at [850, 530] on div "Janela de atendimento Grade de atendimento Capacidade Transportadoras Veículos …" at bounding box center [773, 392] width 1546 height 784
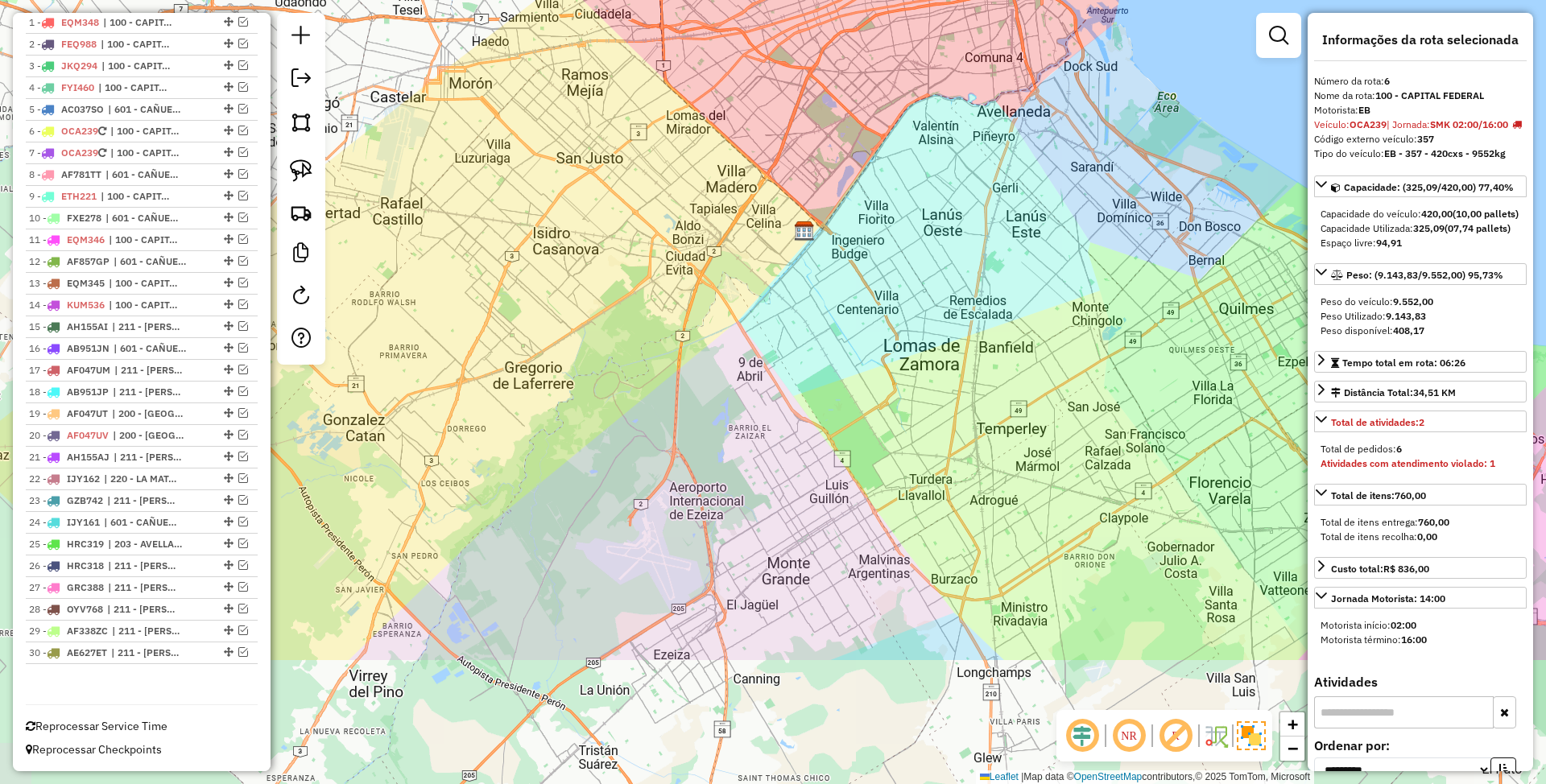
drag, startPoint x: 876, startPoint y: 520, endPoint x: 868, endPoint y: 316, distance: 204.2
click at [868, 316] on div "Janela de atendimento Grade de atendimento Capacidade Transportadoras Veículos …" at bounding box center [773, 392] width 1546 height 784
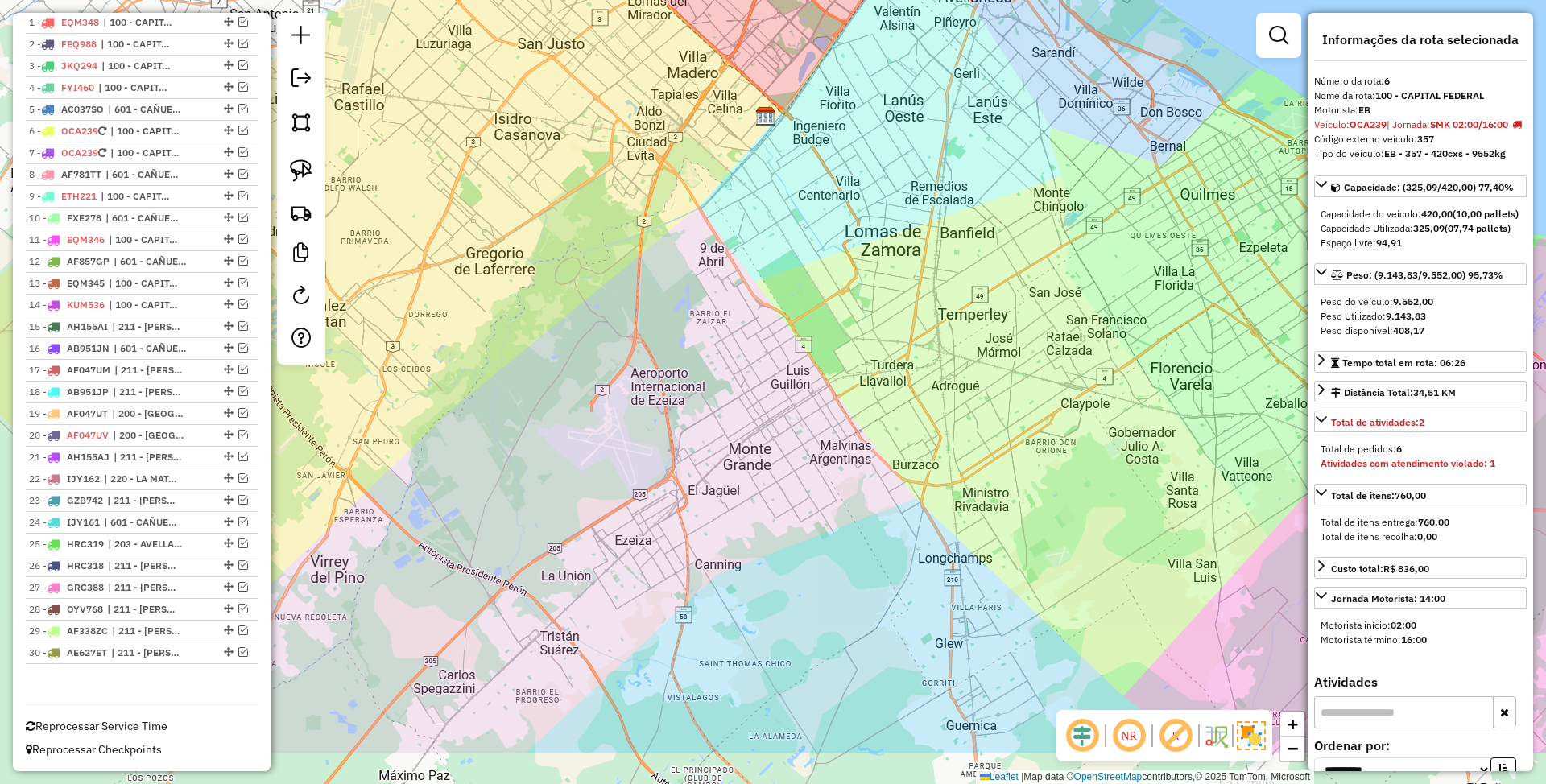
drag, startPoint x: 864, startPoint y: 647, endPoint x: 809, endPoint y: 483, distance: 173.0
click at [809, 483] on div "Janela de atendimento Grade de atendimento Capacidade Transportadoras Veículos …" at bounding box center [773, 392] width 1546 height 784
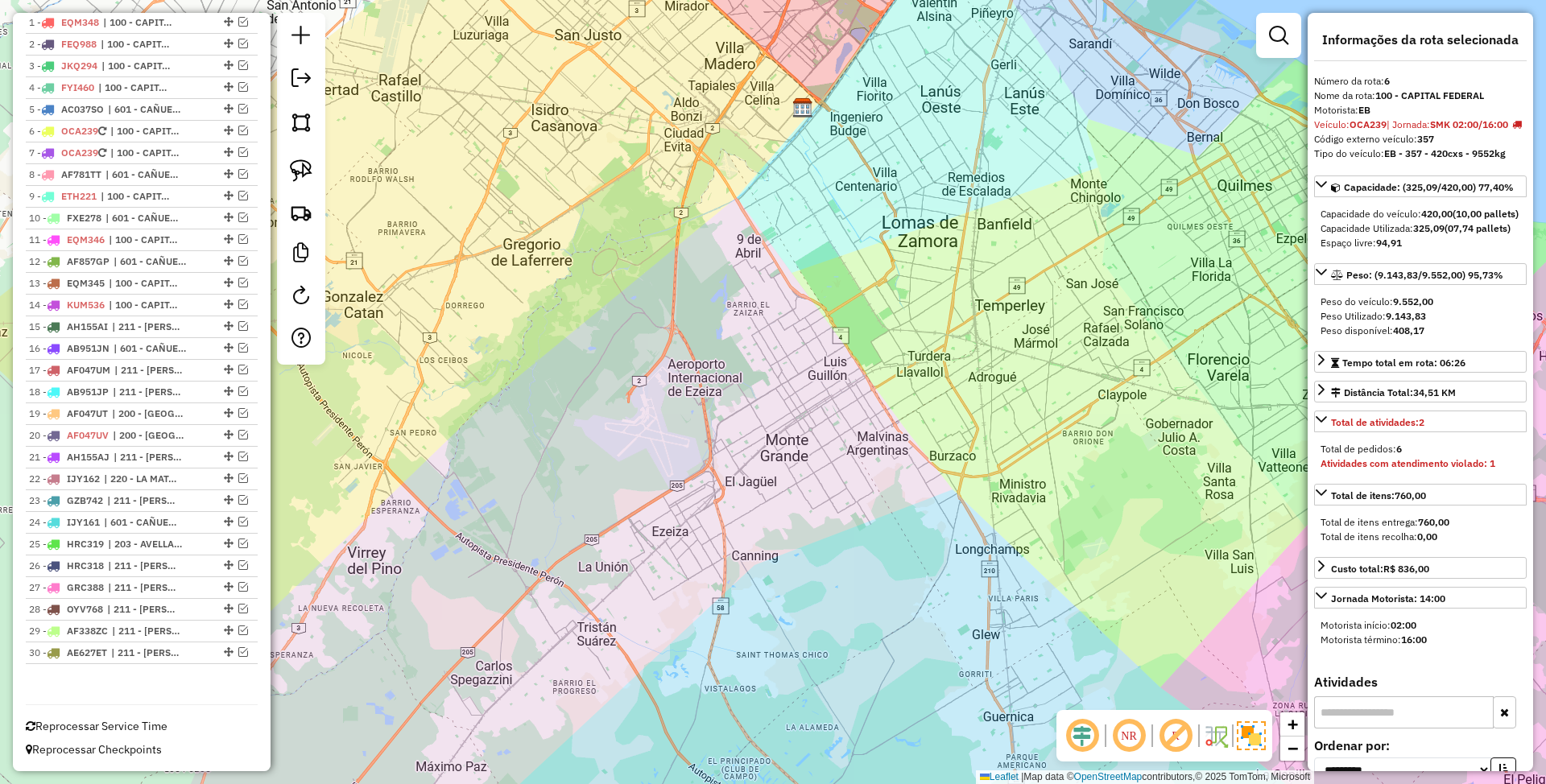
drag, startPoint x: 810, startPoint y: 478, endPoint x: 861, endPoint y: 522, distance: 67.4
click at [861, 522] on div "Janela de atendimento Grade de atendimento Capacidade Transportadoras Veículos …" at bounding box center [773, 392] width 1546 height 784
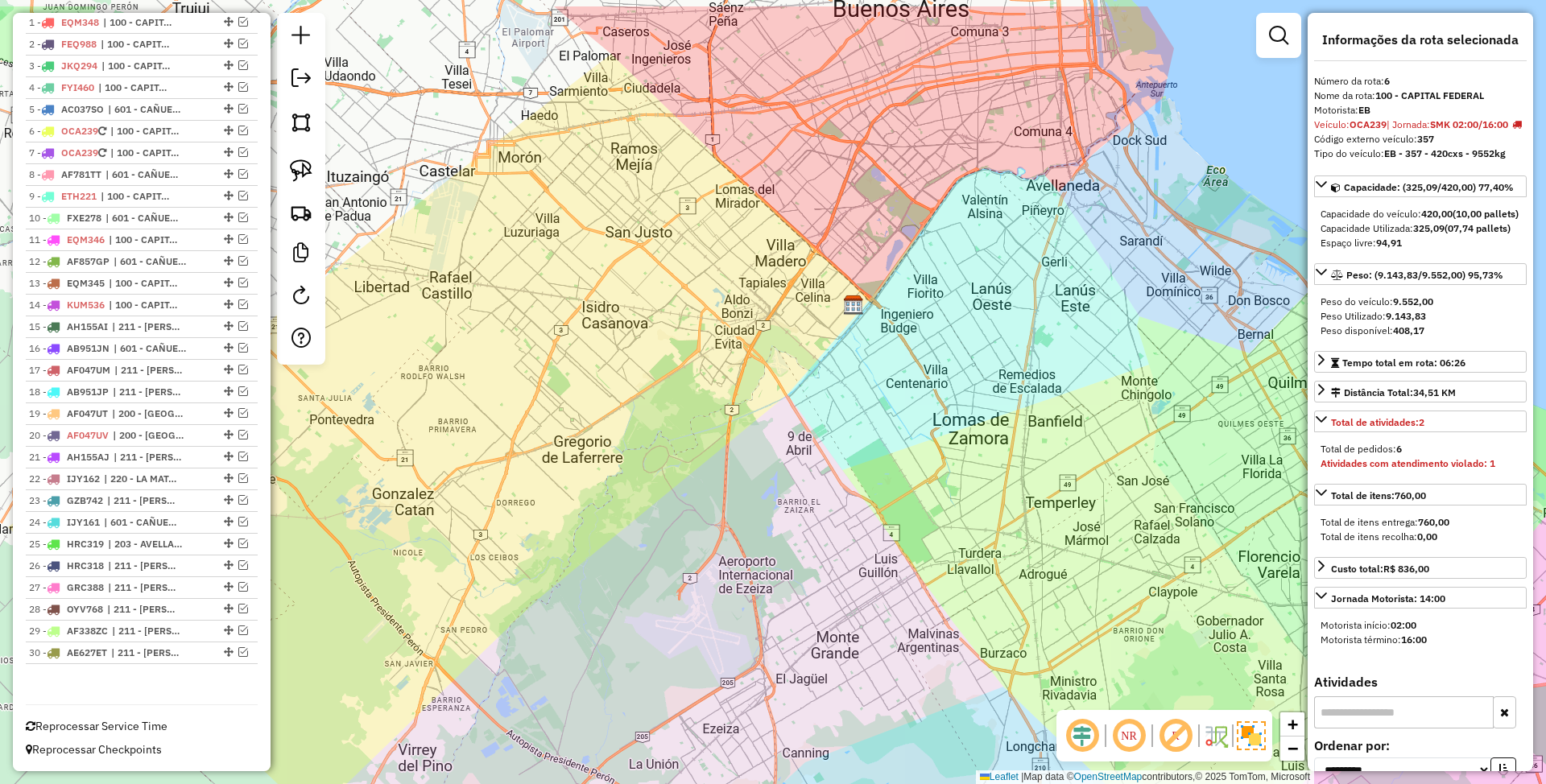
drag, startPoint x: 855, startPoint y: 335, endPoint x: 889, endPoint y: 419, distance: 90.6
click at [889, 419] on div "Janela de atendimento Grade de atendimento Capacidade Transportadoras Veículos …" at bounding box center [773, 392] width 1546 height 784
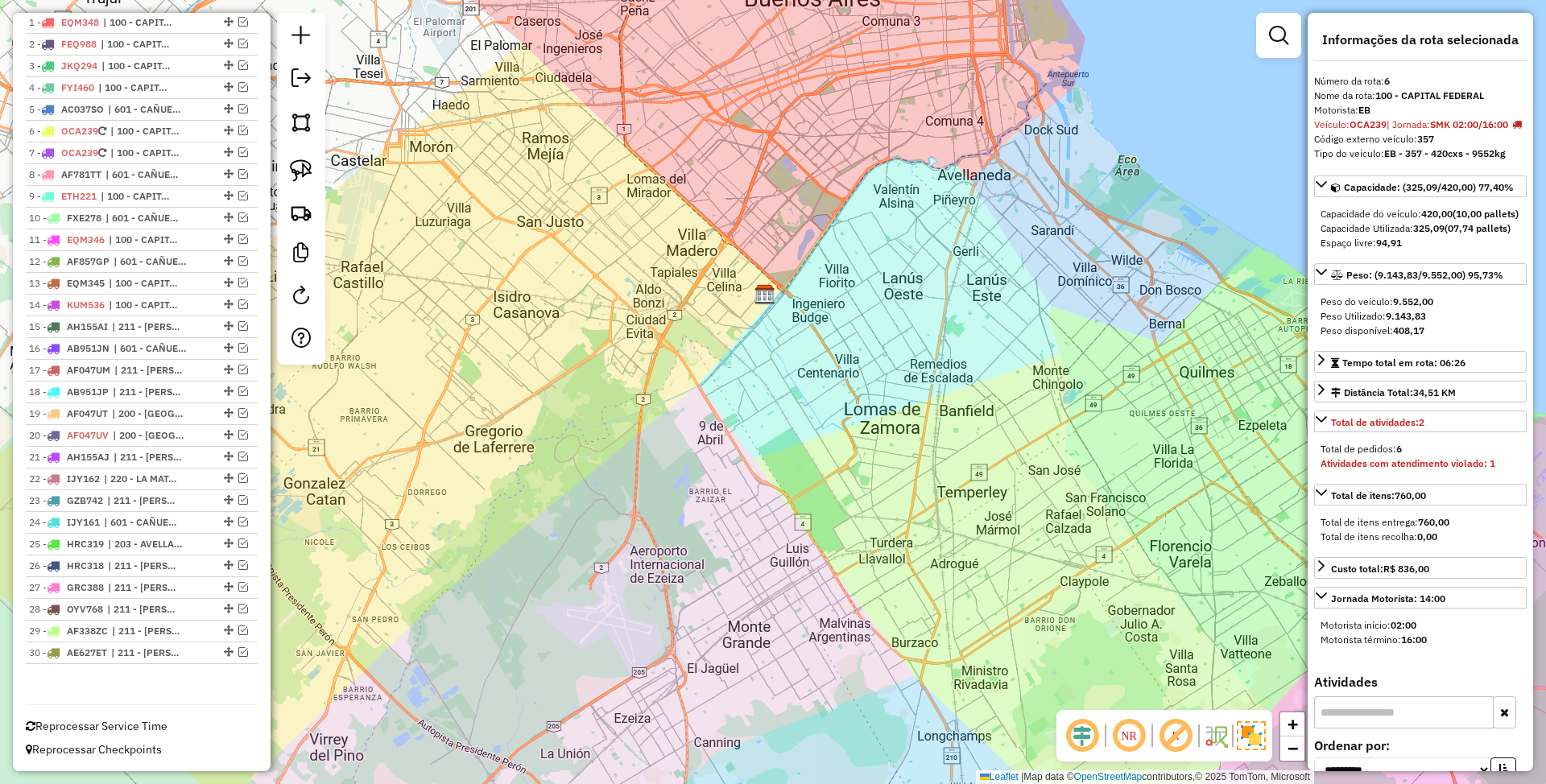
drag, startPoint x: 884, startPoint y: 419, endPoint x: 743, endPoint y: 402, distance: 142.0
click at [743, 402] on div "Janela de atendimento Grade de atendimento Capacidade Transportadoras Veículos …" at bounding box center [773, 392] width 1546 height 784
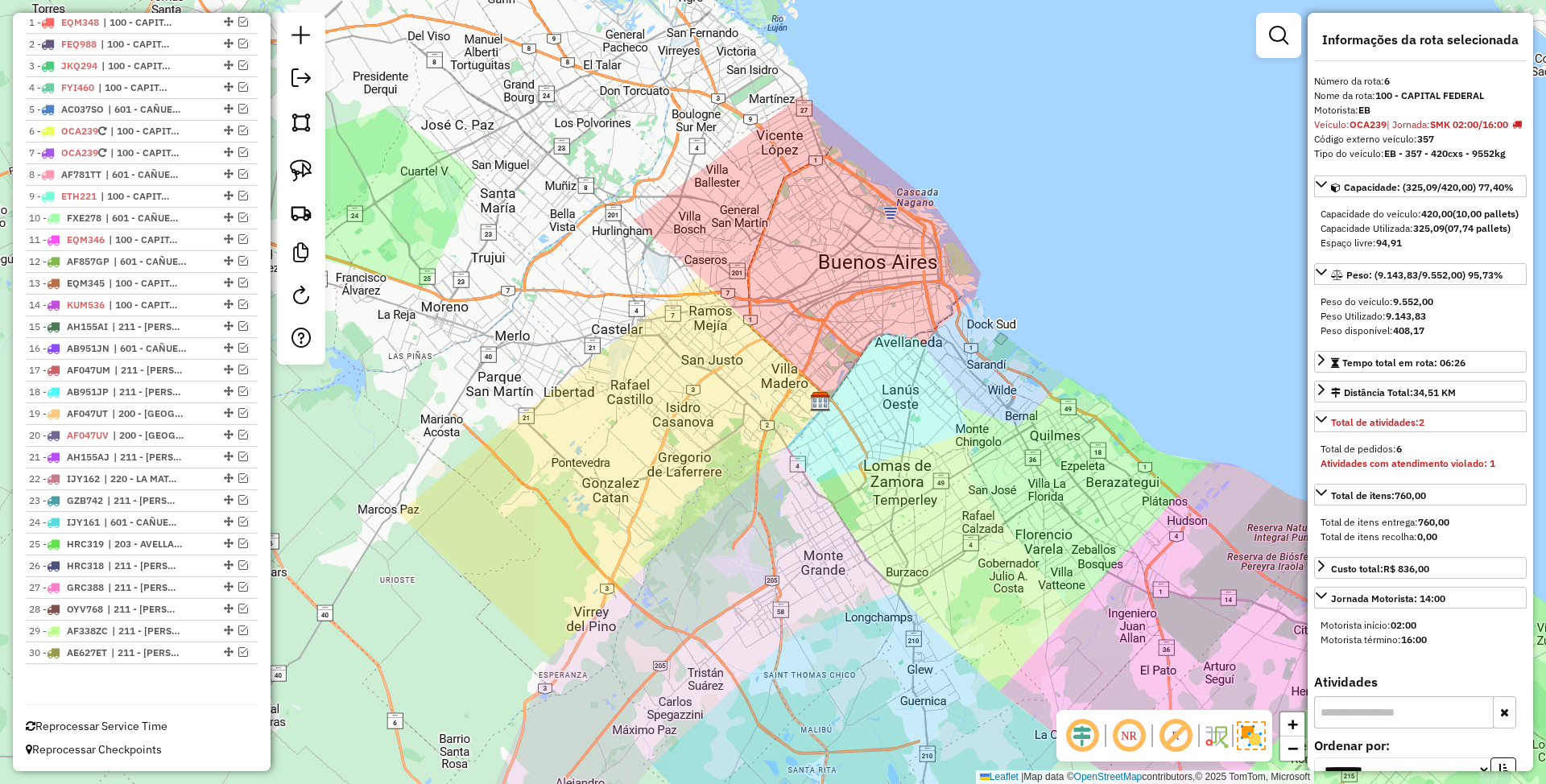
drag, startPoint x: 668, startPoint y: 413, endPoint x: 751, endPoint y: 434, distance: 85.6
click at [751, 434] on div "Janela de atendimento Grade de atendimento Capacidade Transportadoras Veículos …" at bounding box center [773, 392] width 1546 height 784
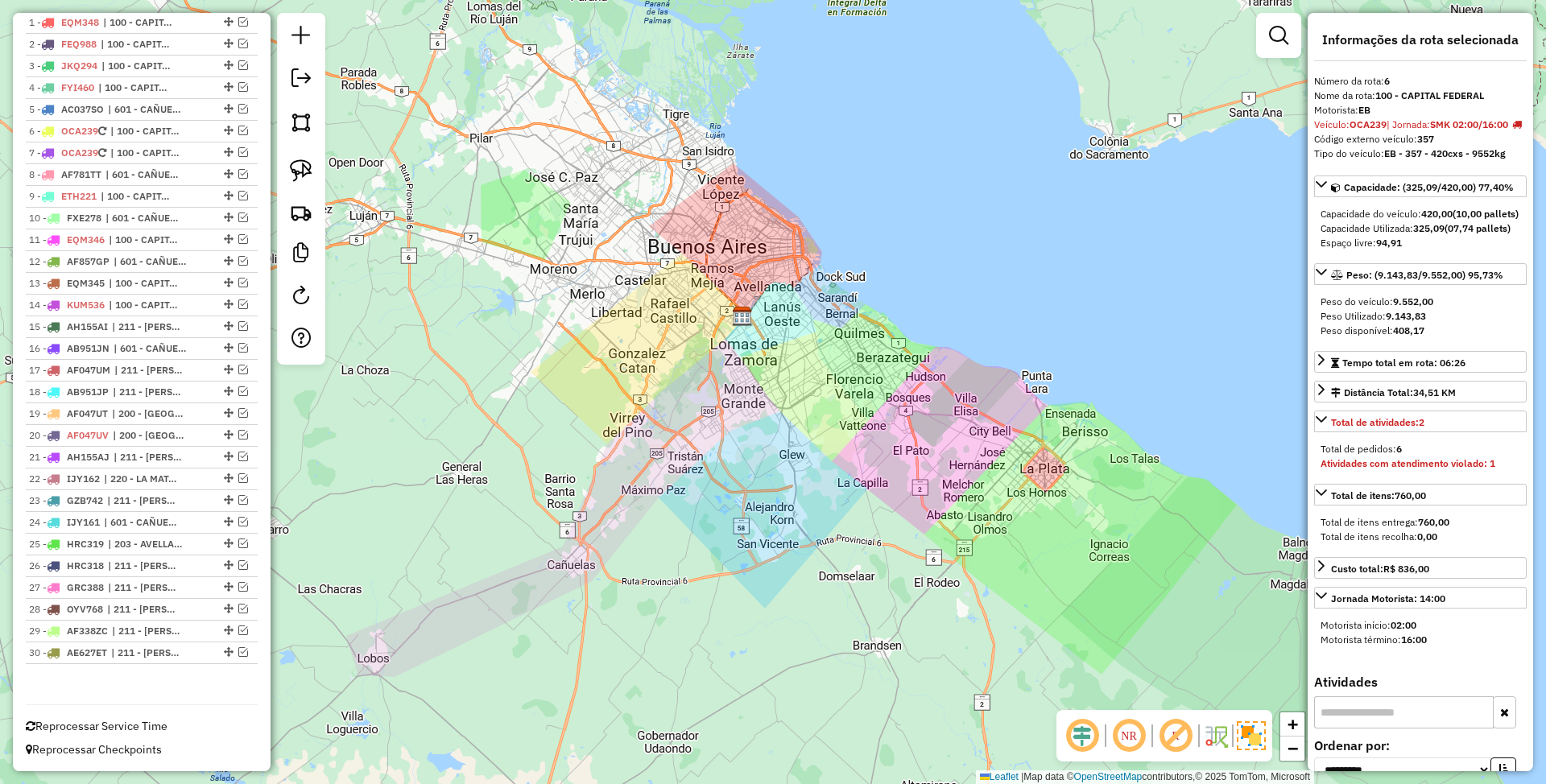
drag, startPoint x: 997, startPoint y: 669, endPoint x: 833, endPoint y: 428, distance: 291.5
click at [833, 428] on div "Janela de atendimento Grade de atendimento Capacidade Transportadoras Veículos …" at bounding box center [773, 392] width 1546 height 784
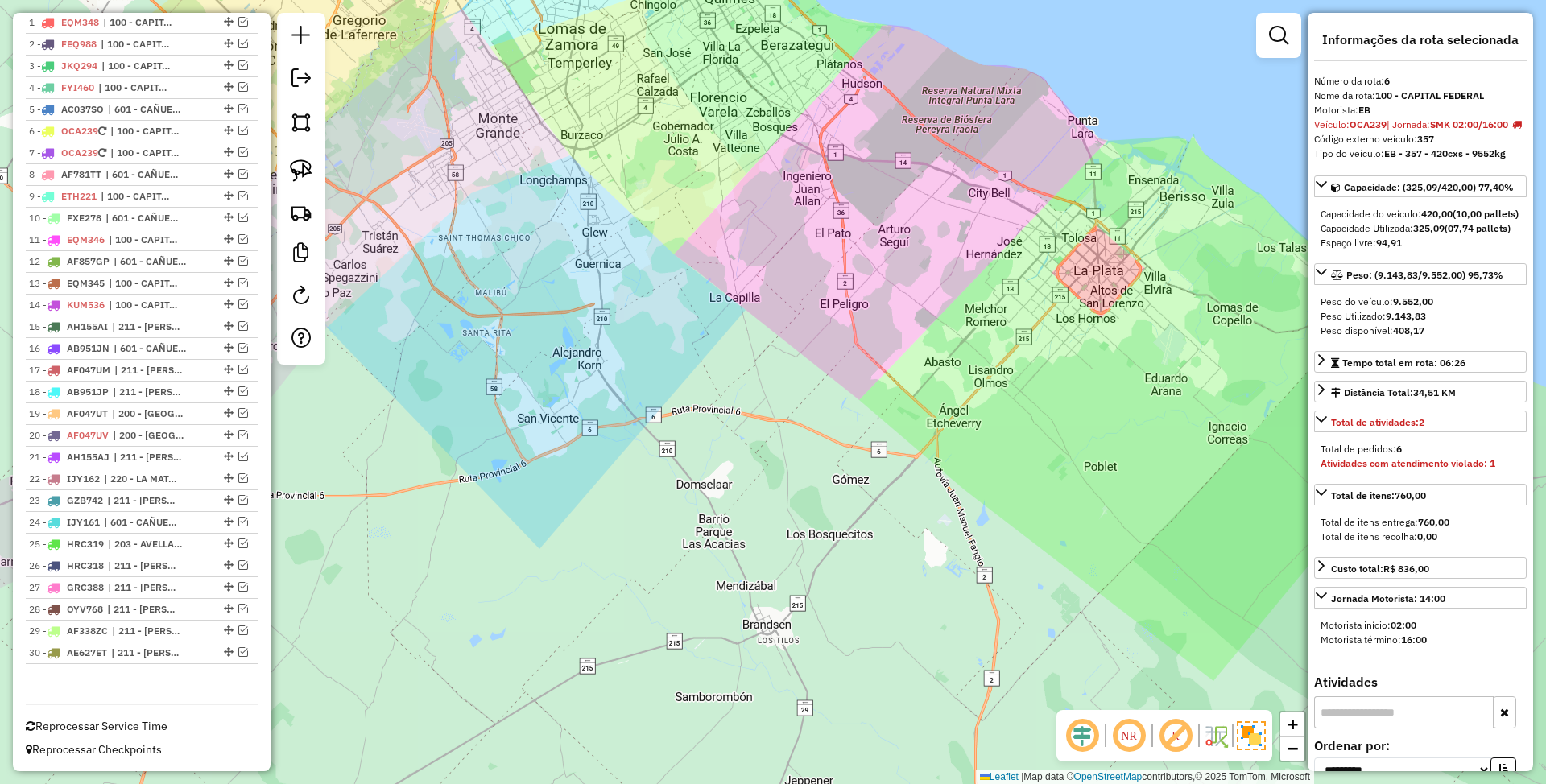
drag, startPoint x: 844, startPoint y: 431, endPoint x: 824, endPoint y: 431, distance: 20.0
click at [824, 431] on div "Janela de atendimento Grade de atendimento Capacidade Transportadoras Veículos …" at bounding box center [773, 392] width 1546 height 784
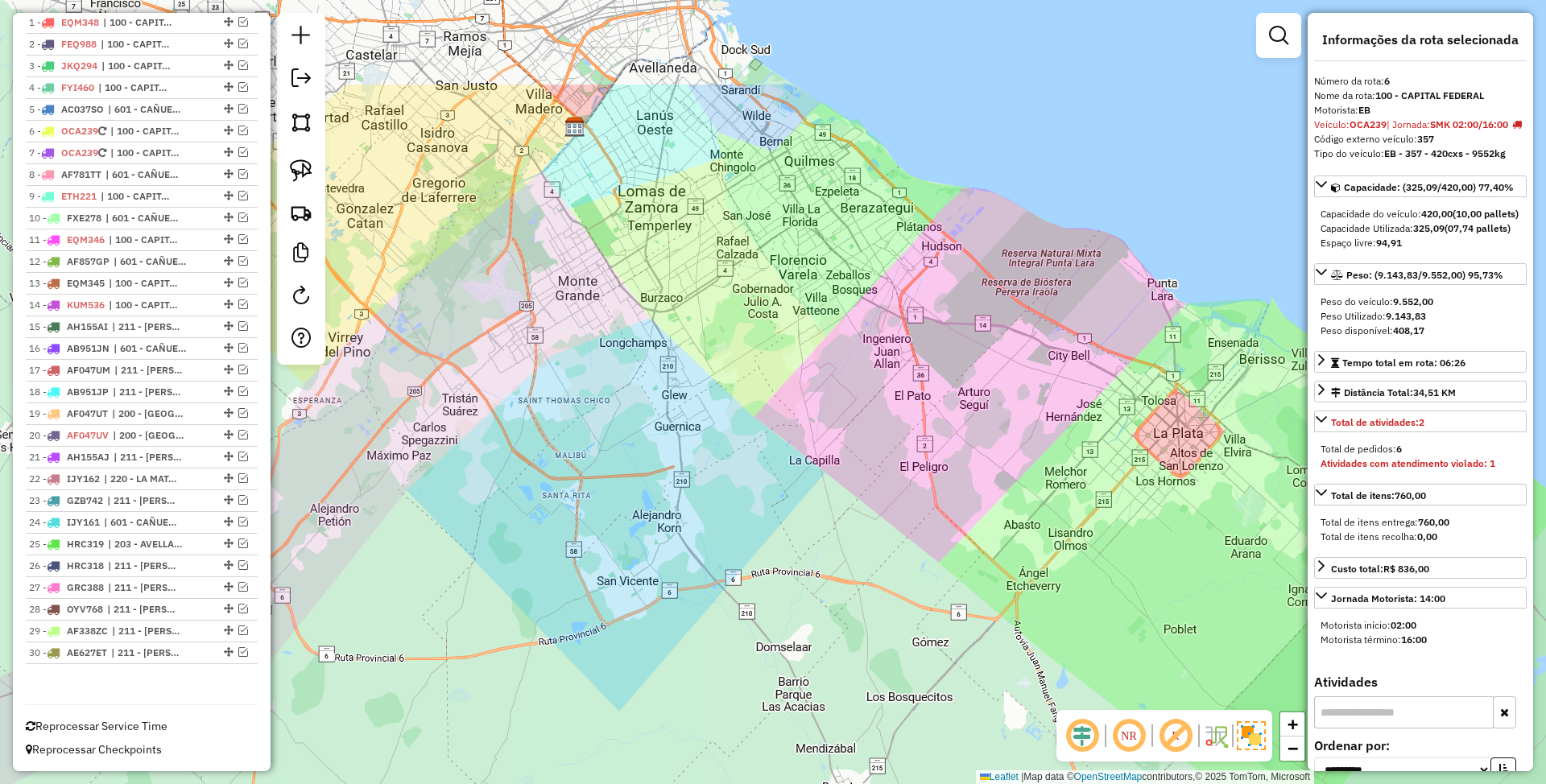
drag, startPoint x: 855, startPoint y: 368, endPoint x: 861, endPoint y: 415, distance: 47.4
click at [865, 415] on div "Janela de atendimento Grade de atendimento Capacidade Transportadoras Veículos …" at bounding box center [773, 392] width 1546 height 784
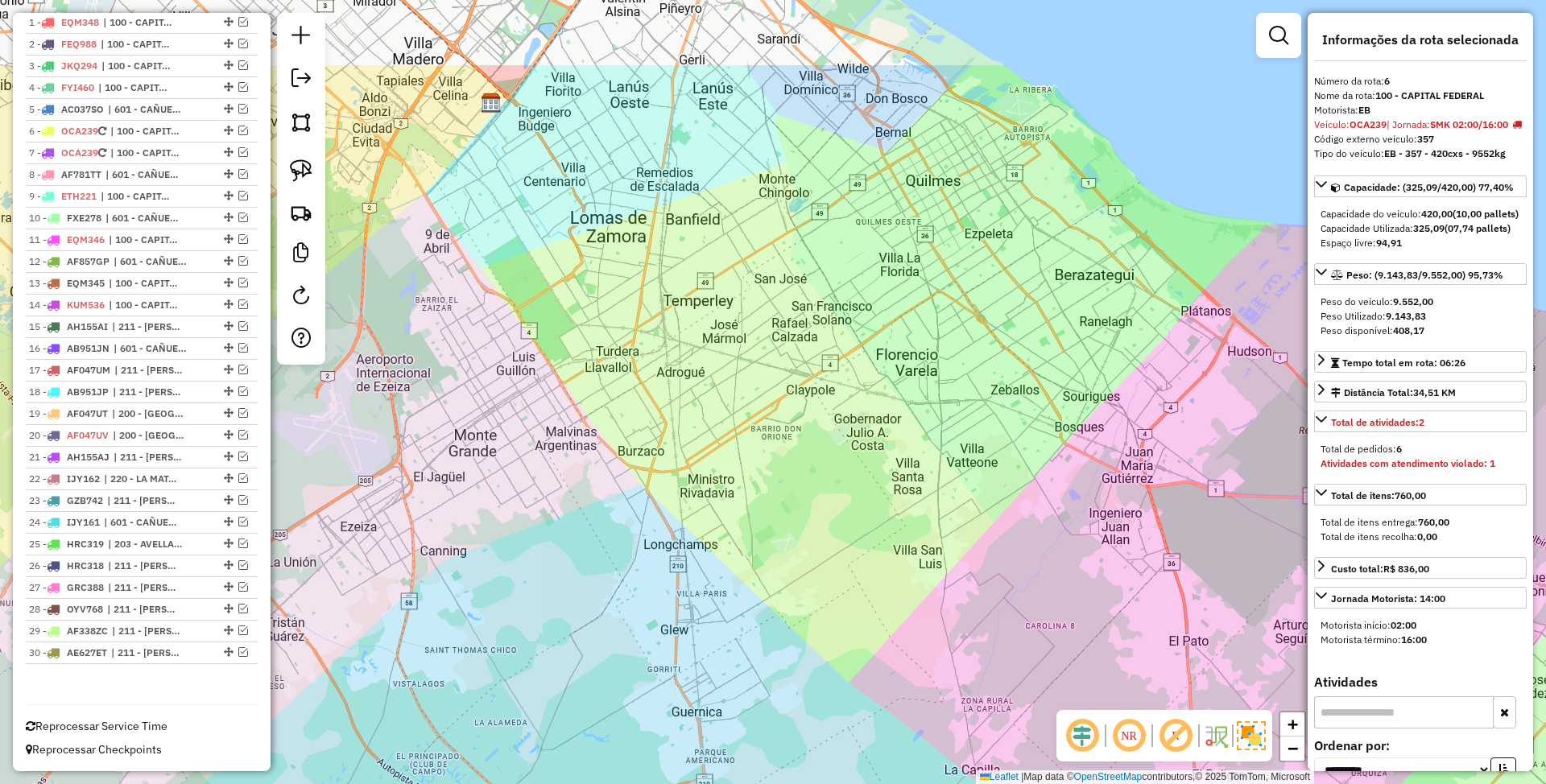
drag, startPoint x: 734, startPoint y: 296, endPoint x: 812, endPoint y: 439, distance: 162.9
click at [812, 439] on div "Janela de atendimento Grade de atendimento Capacidade Transportadoras Veículos …" at bounding box center [773, 392] width 1546 height 784
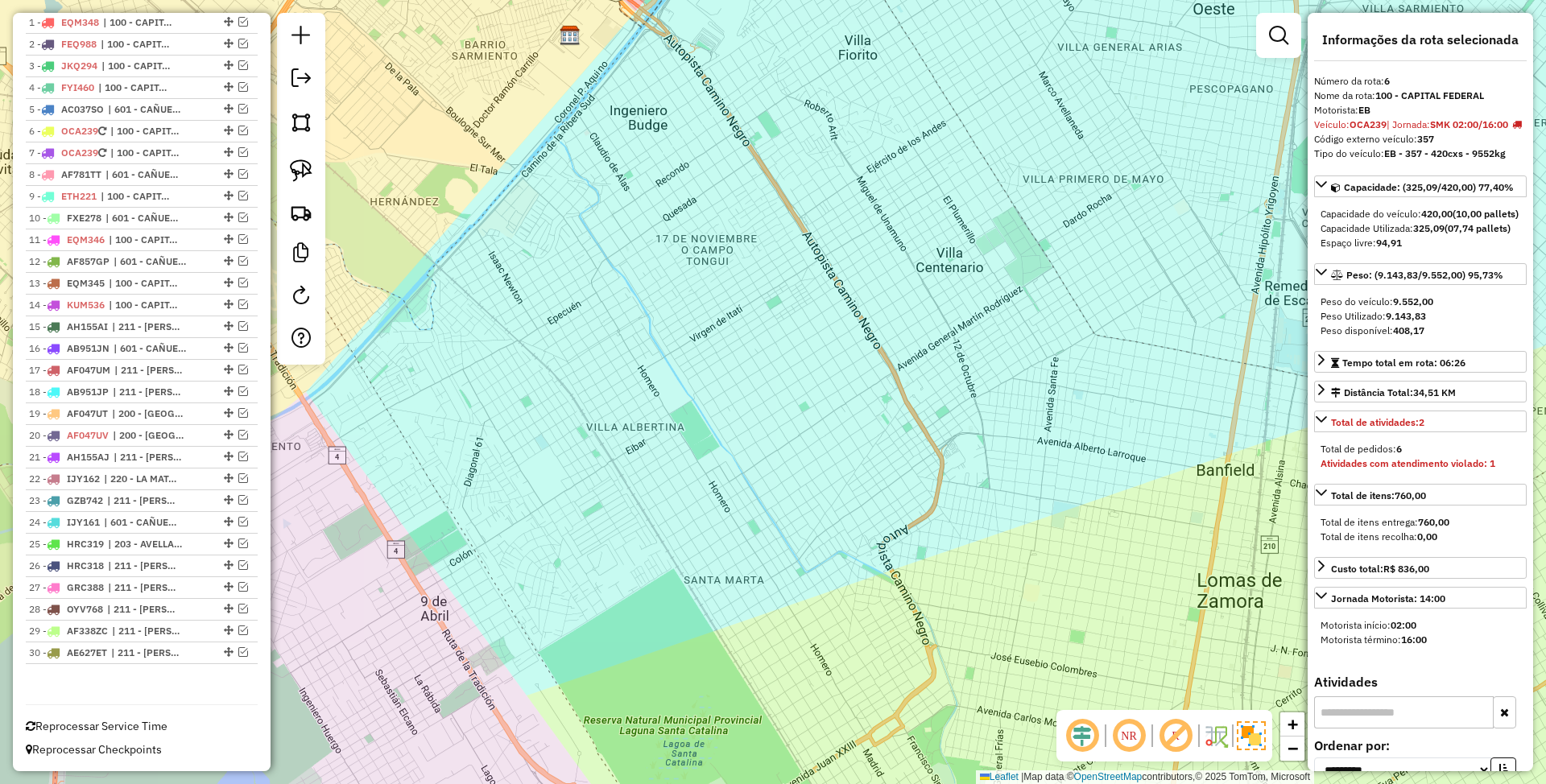
drag, startPoint x: 697, startPoint y: 383, endPoint x: 787, endPoint y: 415, distance: 95.5
click at [787, 415] on div "Janela de atendimento Grade de atendimento Capacidade Transportadoras Veículos …" at bounding box center [773, 392] width 1546 height 784
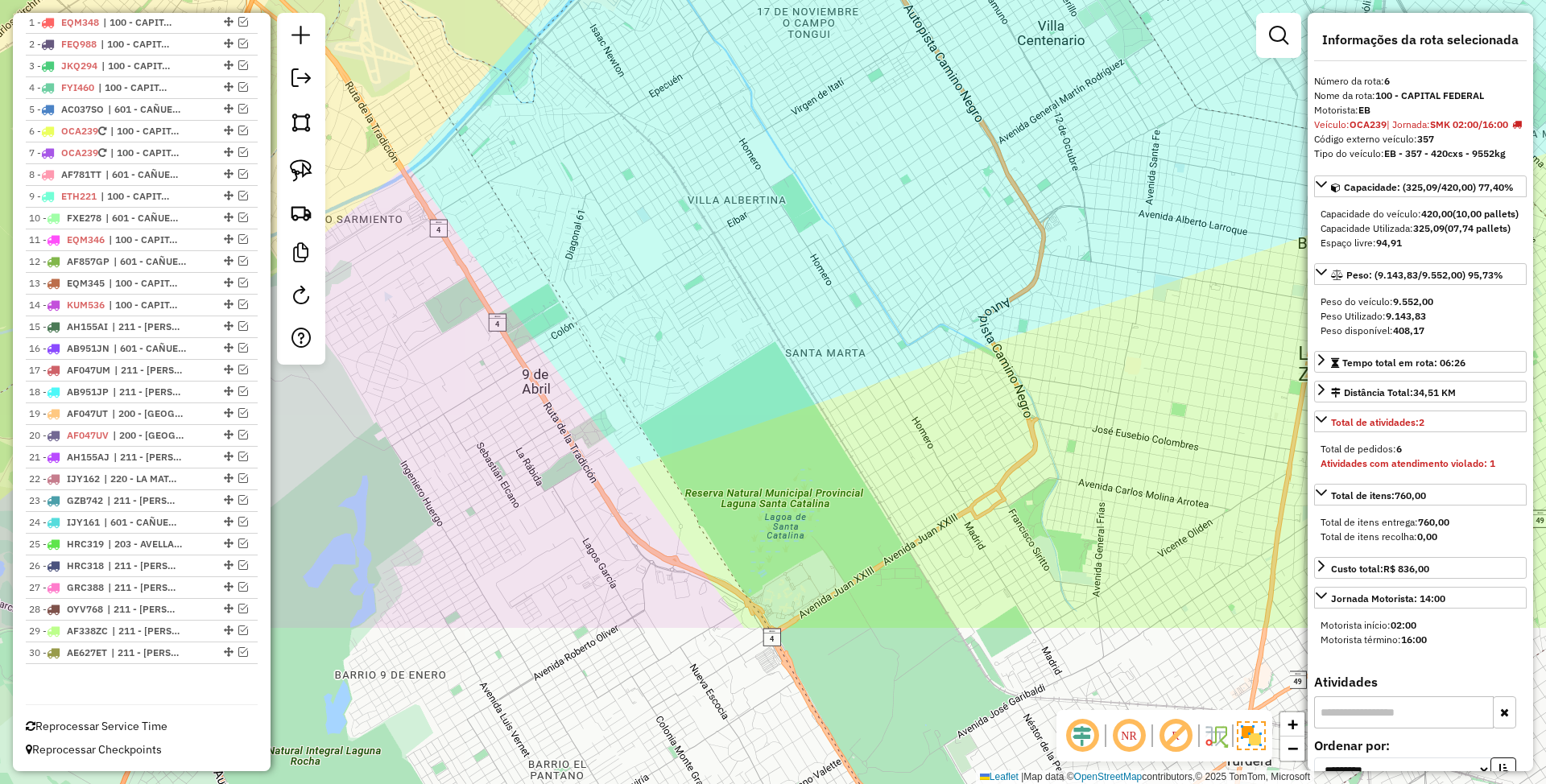
drag, startPoint x: 577, startPoint y: 580, endPoint x: 660, endPoint y: 345, distance: 249.2
click at [660, 345] on div "Janela de atendimento Grade de atendimento Capacidade Transportadoras Veículos …" at bounding box center [773, 392] width 1546 height 784
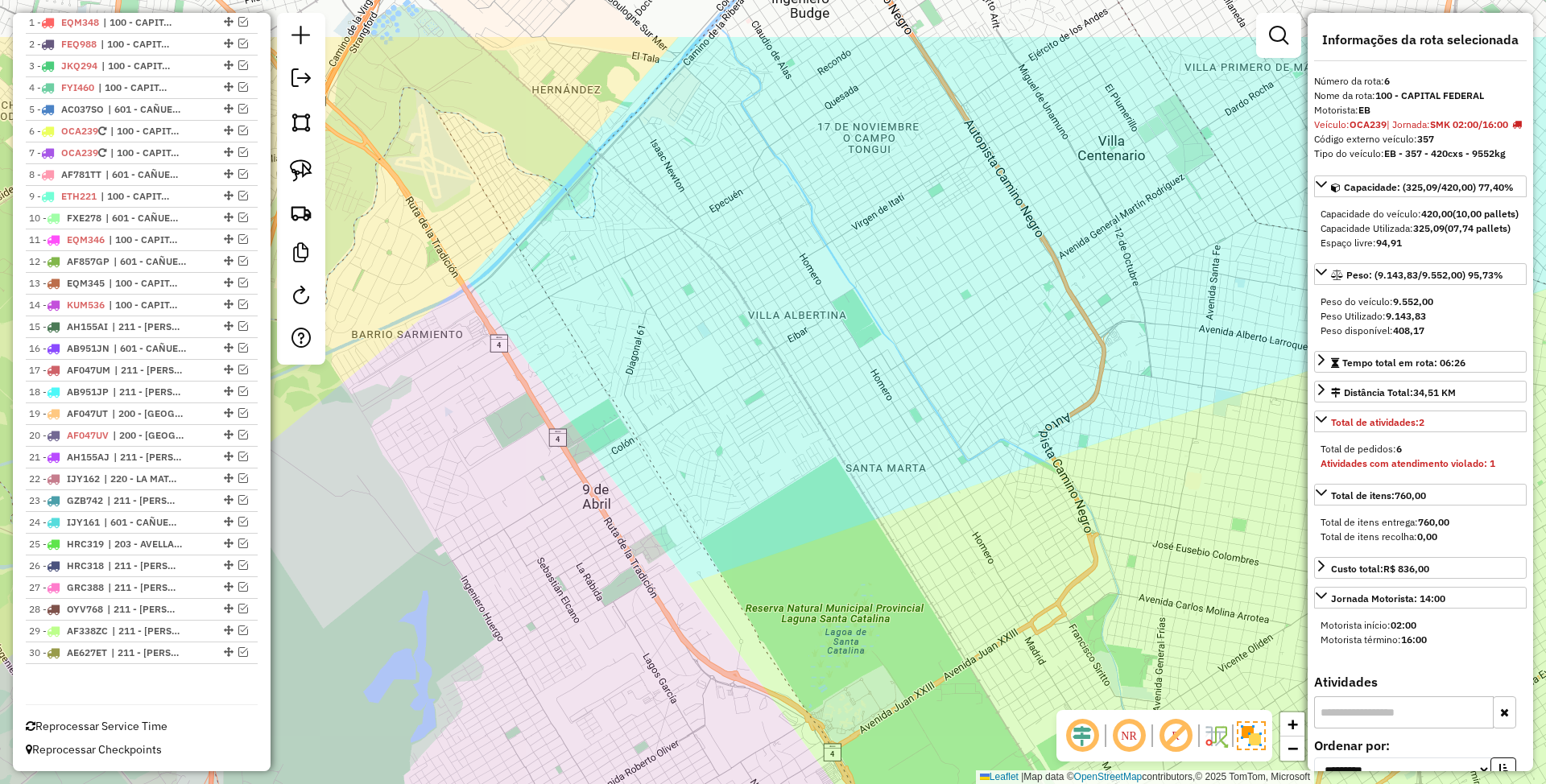
drag, startPoint x: 671, startPoint y: 330, endPoint x: 731, endPoint y: 445, distance: 129.7
click at [731, 445] on div "Janela de atendimento Grade de atendimento Capacidade Transportadoras Veículos …" at bounding box center [773, 392] width 1546 height 784
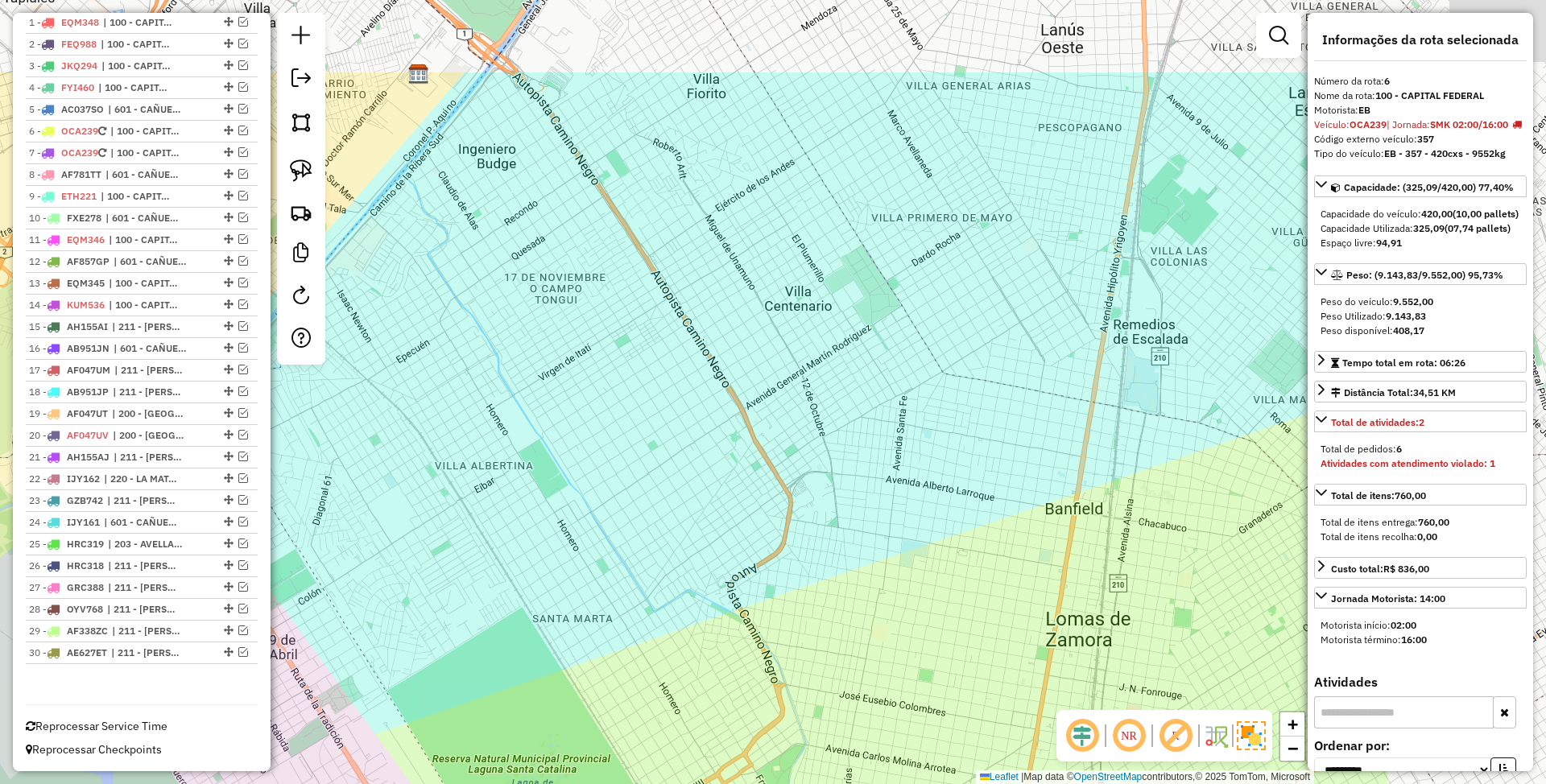
drag, startPoint x: 935, startPoint y: 297, endPoint x: 583, endPoint y: 478, distance: 395.8
click at [583, 478] on div "Janela de atendimento Grade de atendimento Capacidade Transportadoras Veículos …" at bounding box center [773, 392] width 1546 height 784
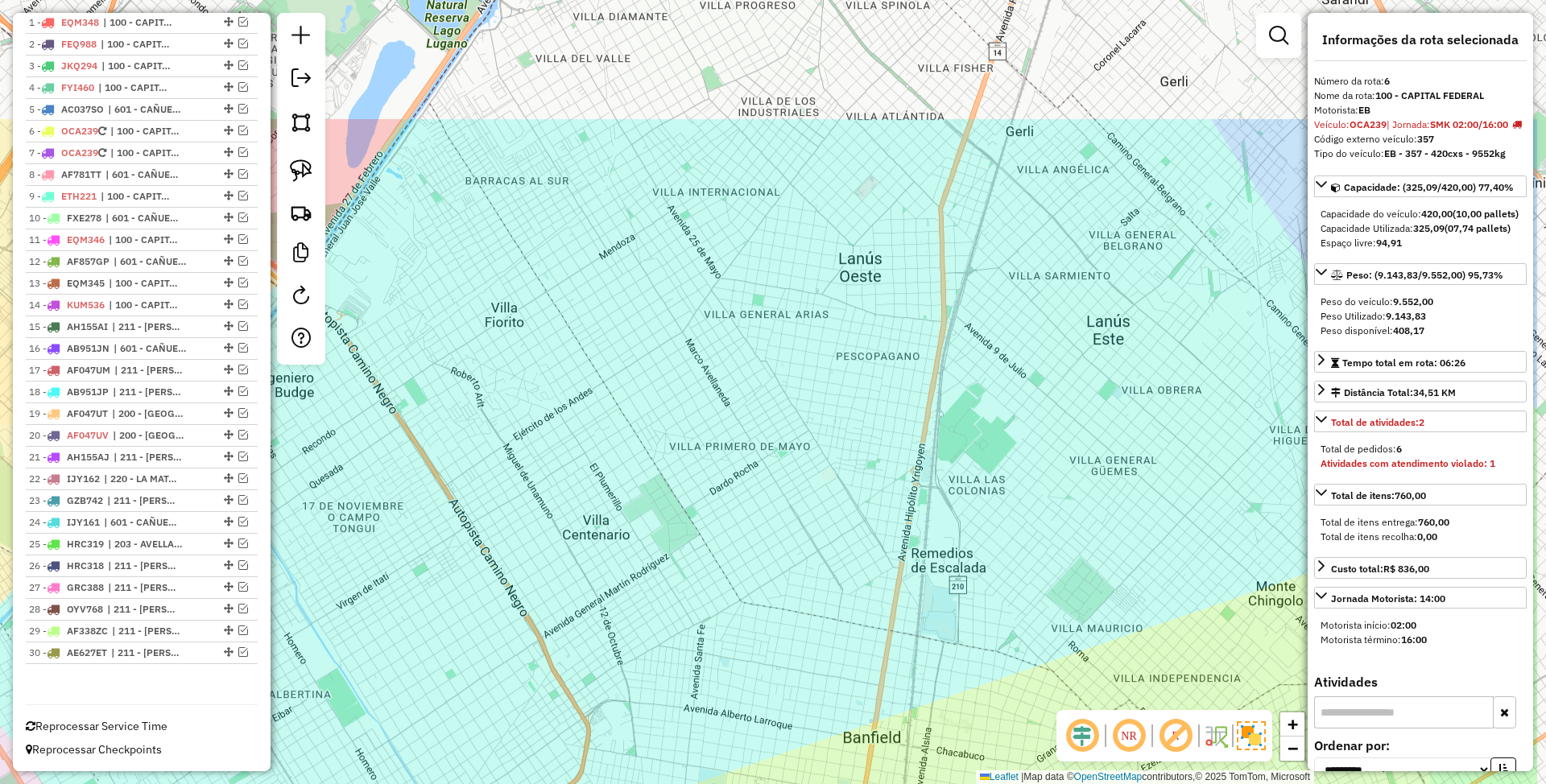
drag, startPoint x: 938, startPoint y: 422, endPoint x: 775, endPoint y: 620, distance: 256.5
click at [775, 620] on div "Janela de atendimento Grade de atendimento Capacidade Transportadoras Veículos …" at bounding box center [773, 392] width 1546 height 784
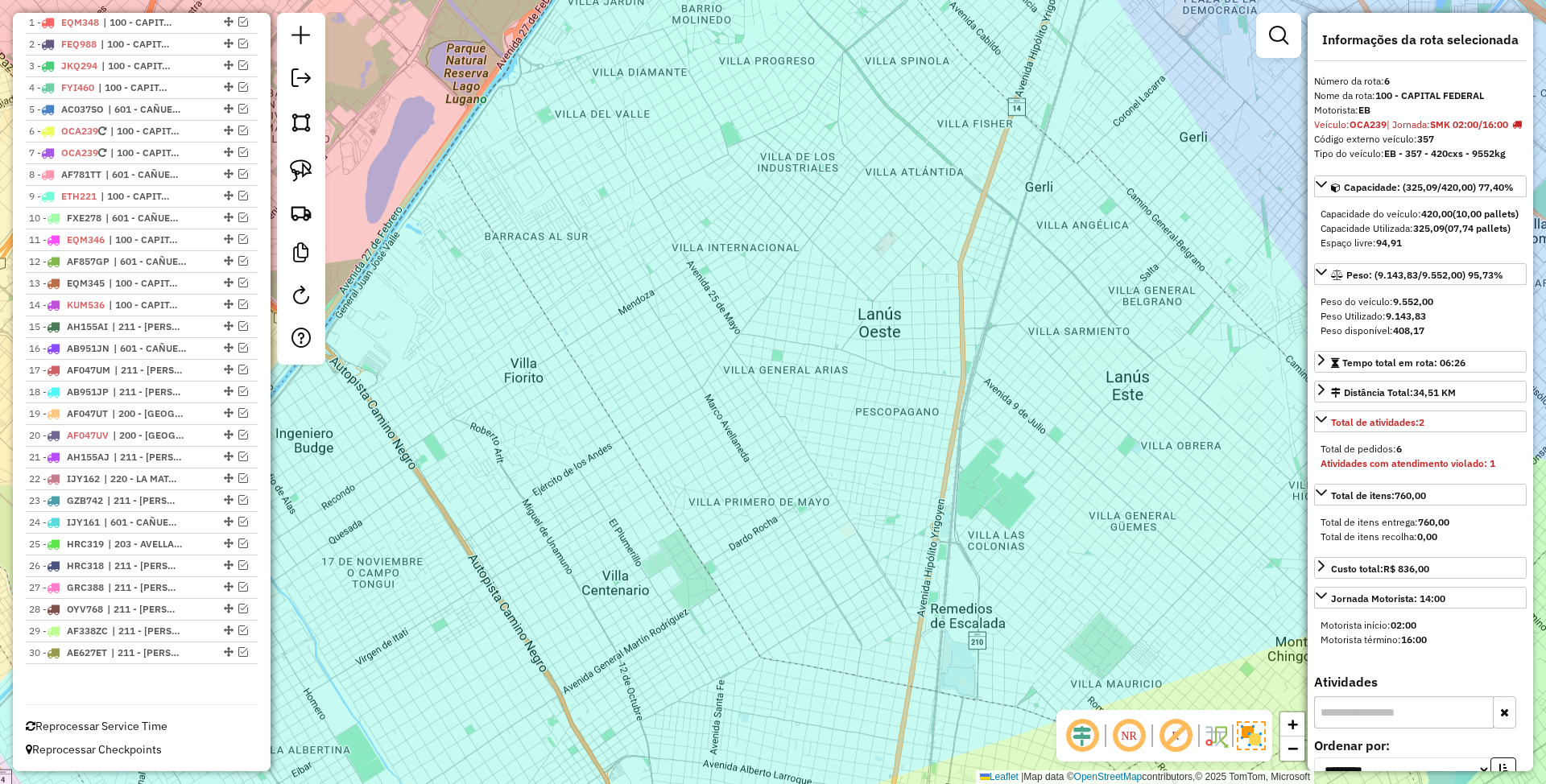
drag, startPoint x: 790, startPoint y: 384, endPoint x: 809, endPoint y: 439, distance: 58.2
click at [809, 439] on div "Janela de atendimento Grade de atendimento Capacidade Transportadoras Veículos …" at bounding box center [773, 392] width 1546 height 784
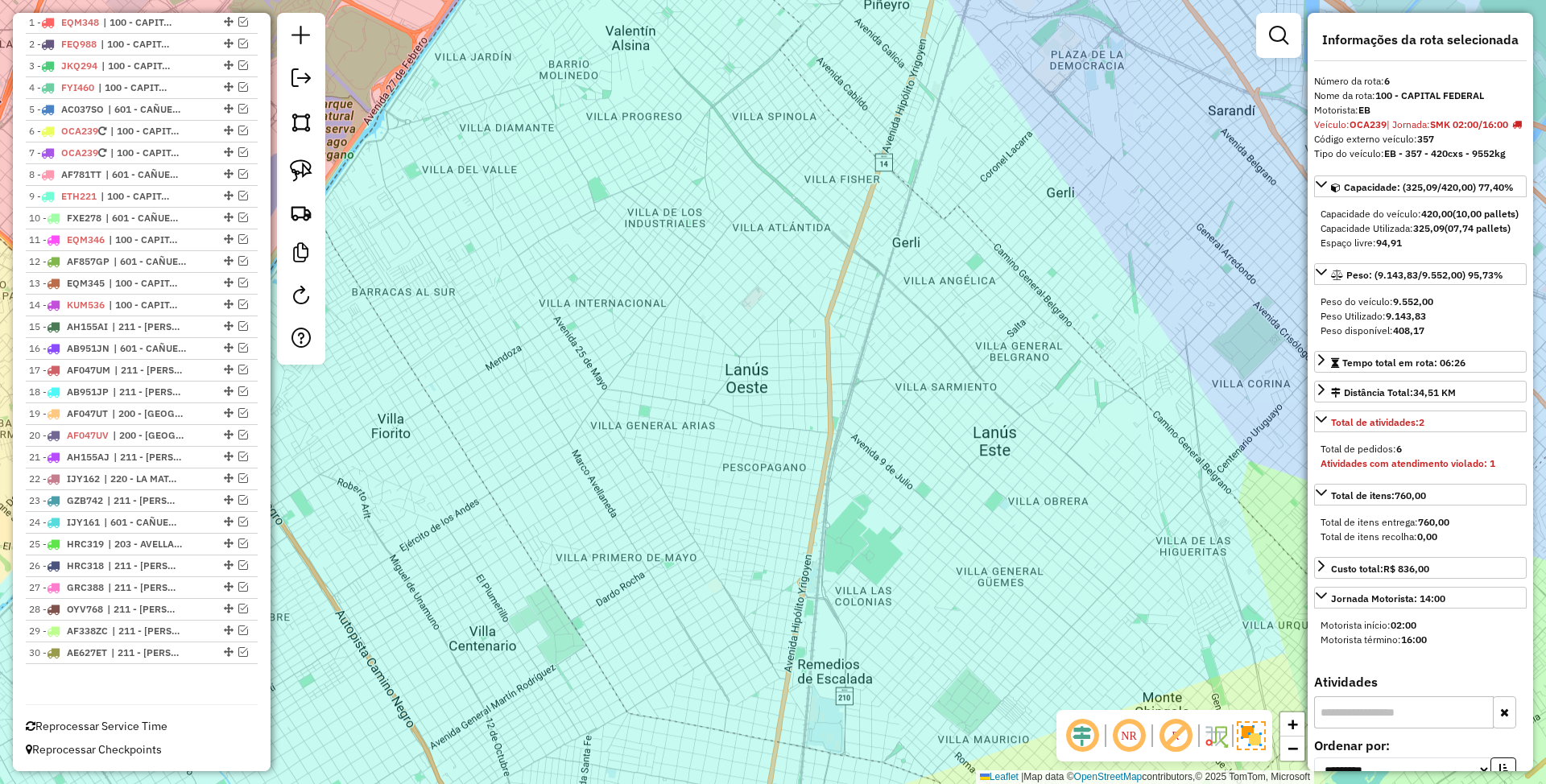
drag, startPoint x: 1051, startPoint y: 483, endPoint x: 893, endPoint y: 560, distance: 175.8
click at [893, 560] on div "Janela de atendimento Grade de atendimento Capacidade Transportadoras Veículos …" at bounding box center [773, 392] width 1546 height 784
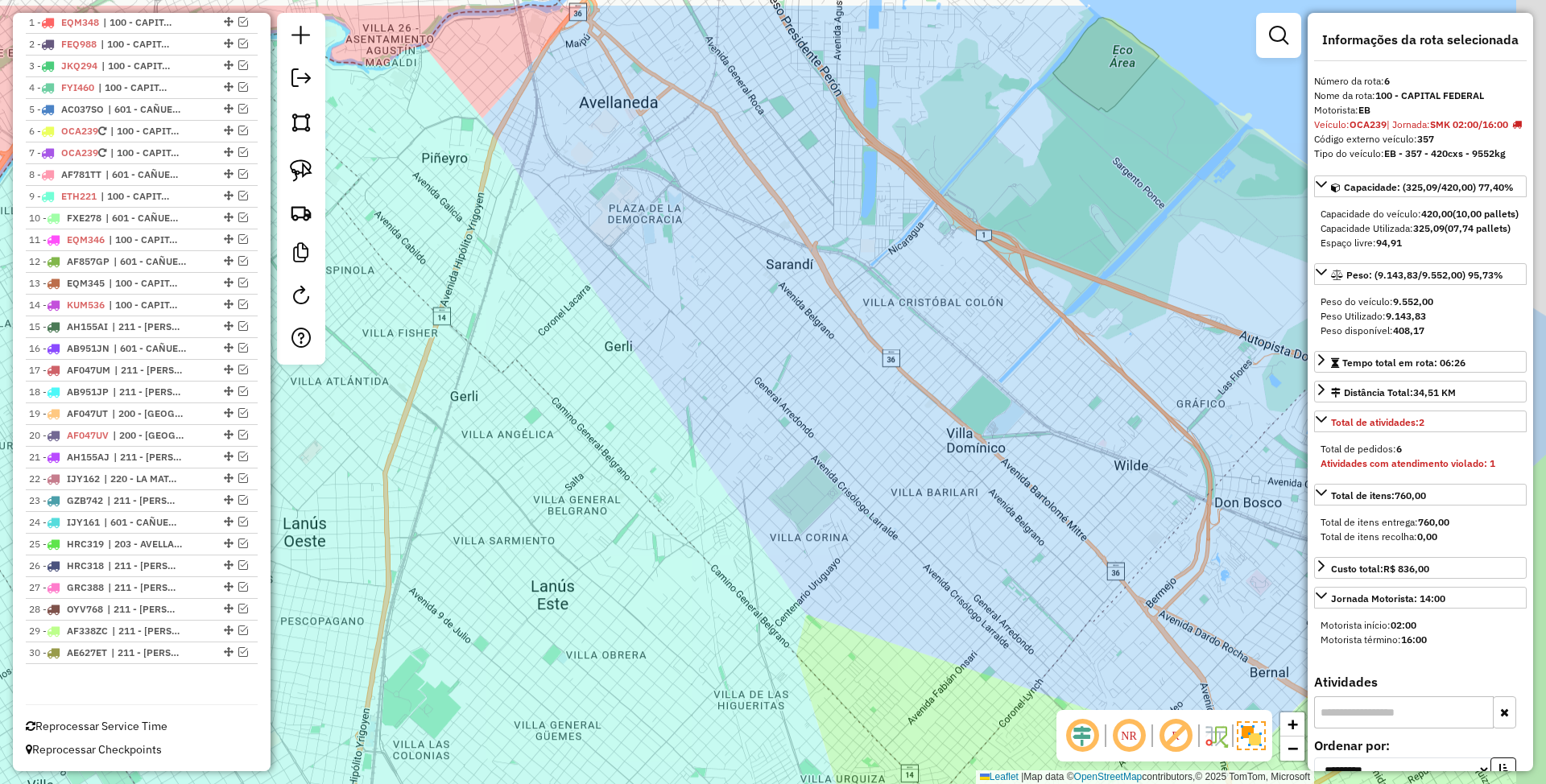
drag, startPoint x: 1148, startPoint y: 464, endPoint x: 1027, endPoint y: 558, distance: 153.2
click at [1027, 558] on div "Janela de atendimento Grade de atendimento Capacidade Transportadoras Veículos …" at bounding box center [773, 392] width 1546 height 784
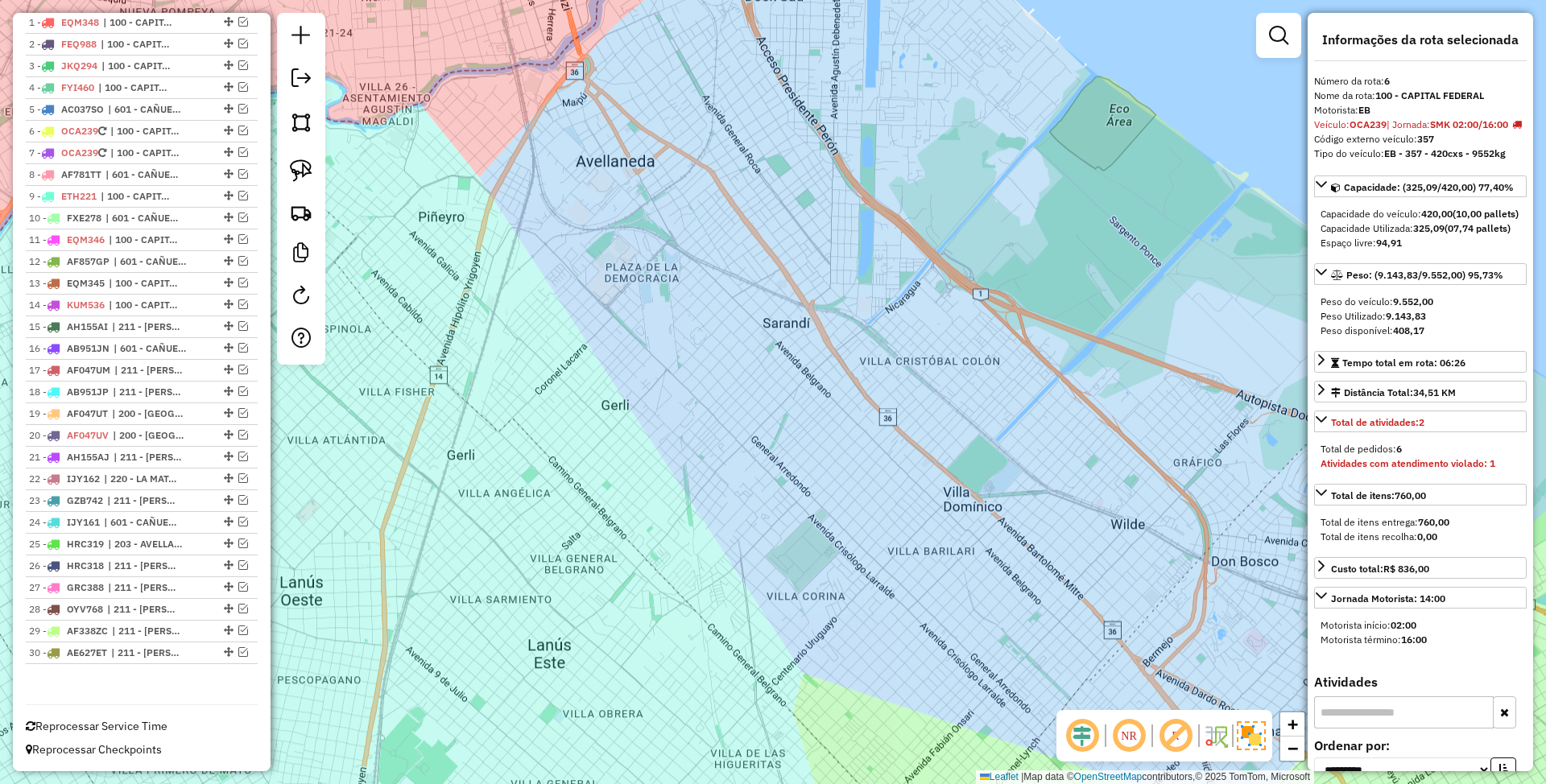
drag, startPoint x: 955, startPoint y: 381, endPoint x: 953, endPoint y: 455, distance: 74.0
click at [953, 455] on div "Janela de atendimento Grade de atendimento Capacidade Transportadoras Veículos …" at bounding box center [773, 392] width 1546 height 784
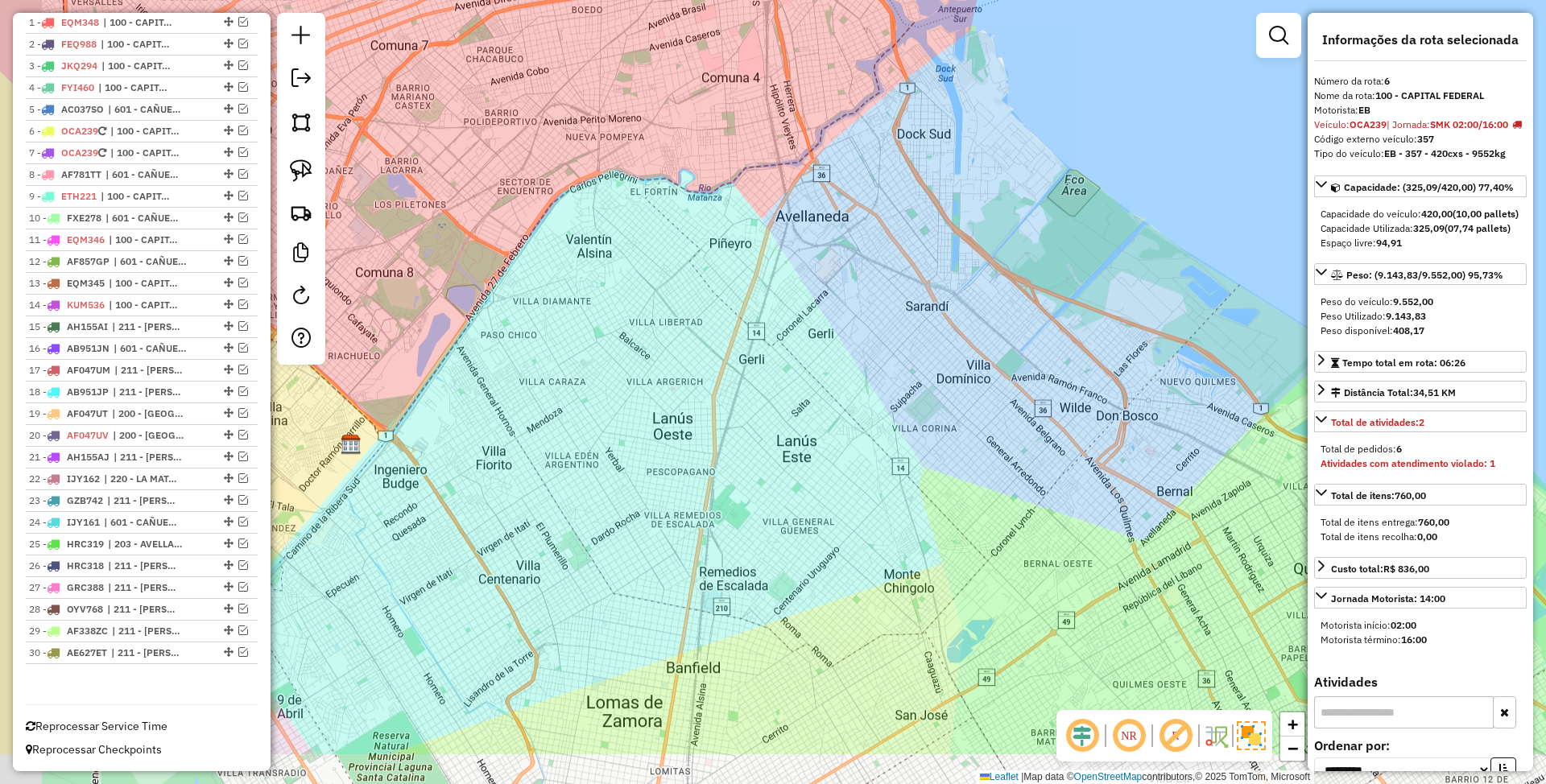
drag, startPoint x: 799, startPoint y: 576, endPoint x: 880, endPoint y: 369, distance: 222.3
click at [880, 369] on div "Janela de atendimento Grade de atendimento Capacidade Transportadoras Veículos …" at bounding box center [773, 392] width 1546 height 784
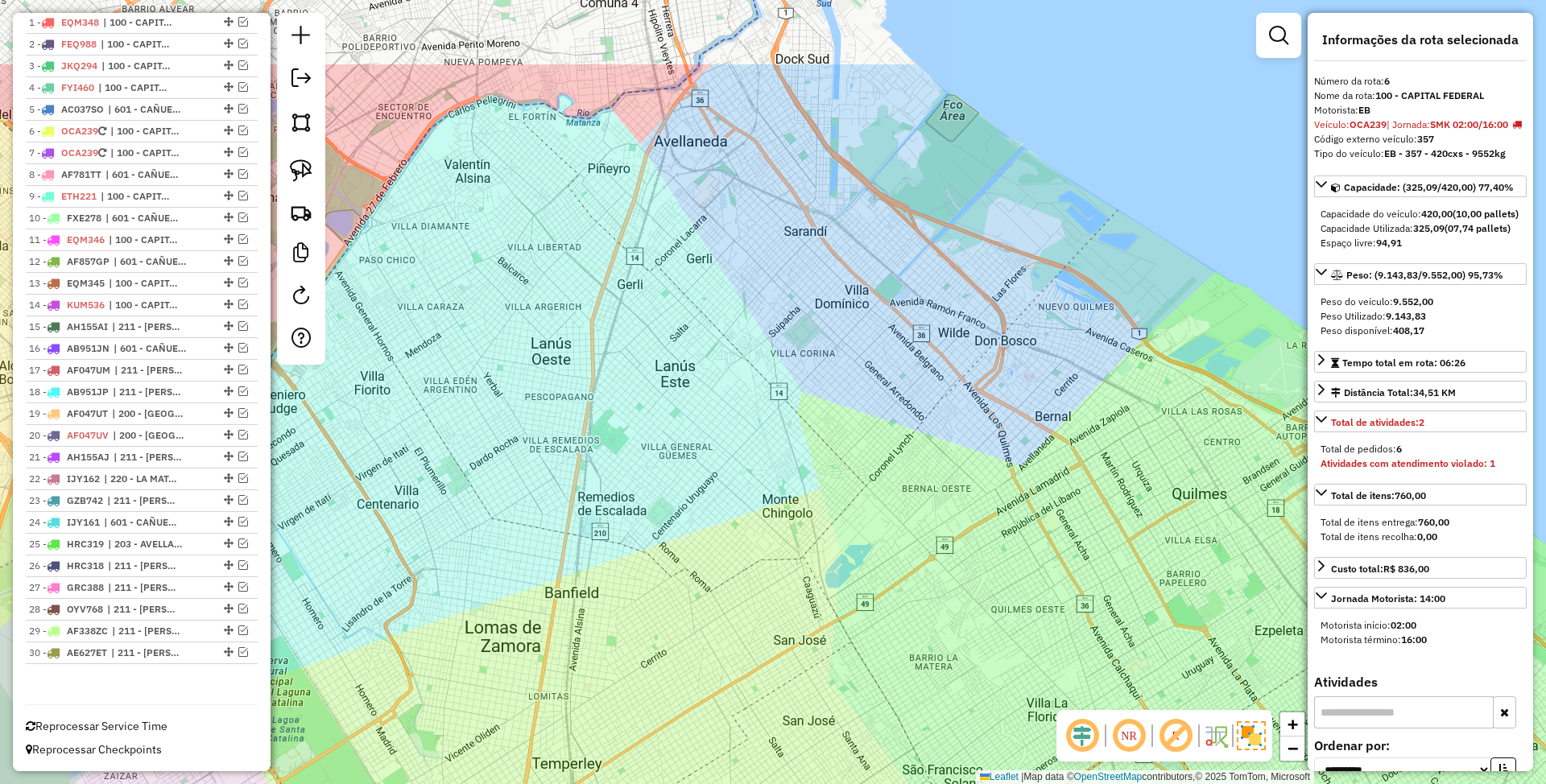
drag, startPoint x: 919, startPoint y: 466, endPoint x: 999, endPoint y: 611, distance: 165.6
click at [999, 611] on div "Janela de atendimento Grade de atendimento Capacidade Transportadoras Veículos …" at bounding box center [773, 392] width 1546 height 784
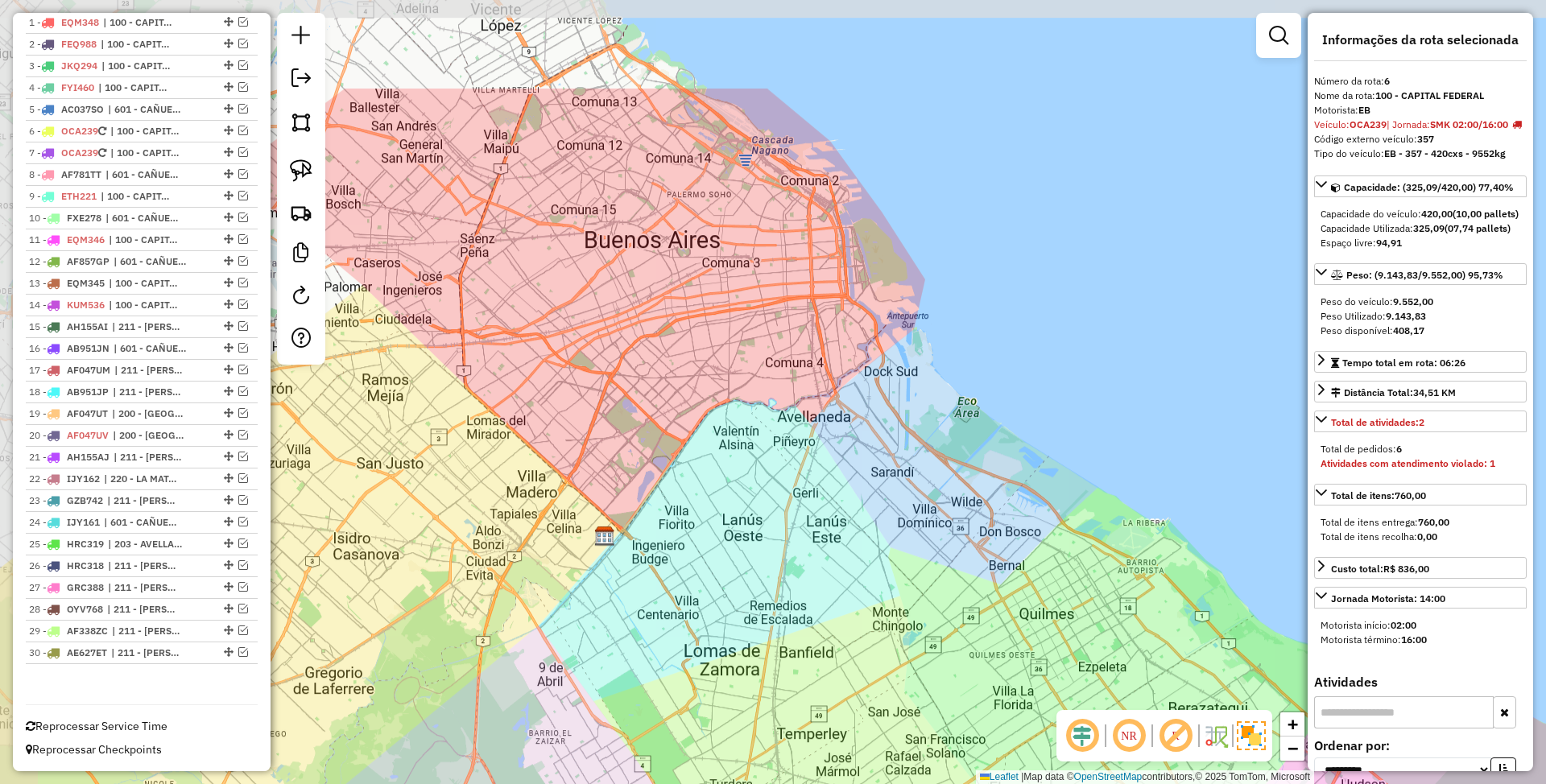
drag, startPoint x: 696, startPoint y: 177, endPoint x: 761, endPoint y: 344, distance: 179.2
click at [761, 344] on div "Janela de atendimento Grade de atendimento Capacidade Transportadoras Veículos …" at bounding box center [773, 392] width 1546 height 784
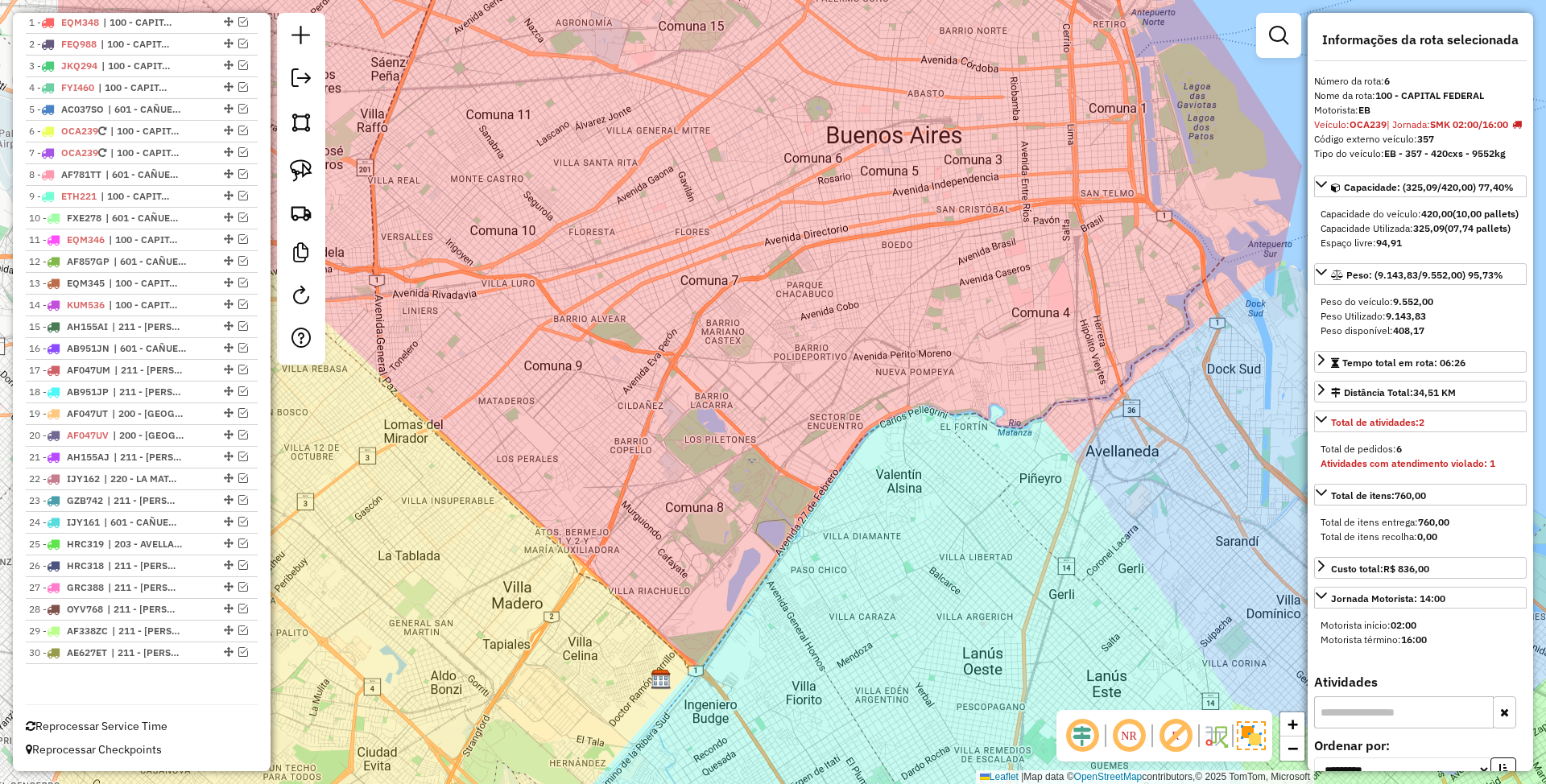
drag, startPoint x: 658, startPoint y: 416, endPoint x: 864, endPoint y: 309, distance: 232.1
click at [864, 309] on div "Janela de atendimento Grade de atendimento Capacidade Transportadoras Veículos …" at bounding box center [773, 392] width 1546 height 784
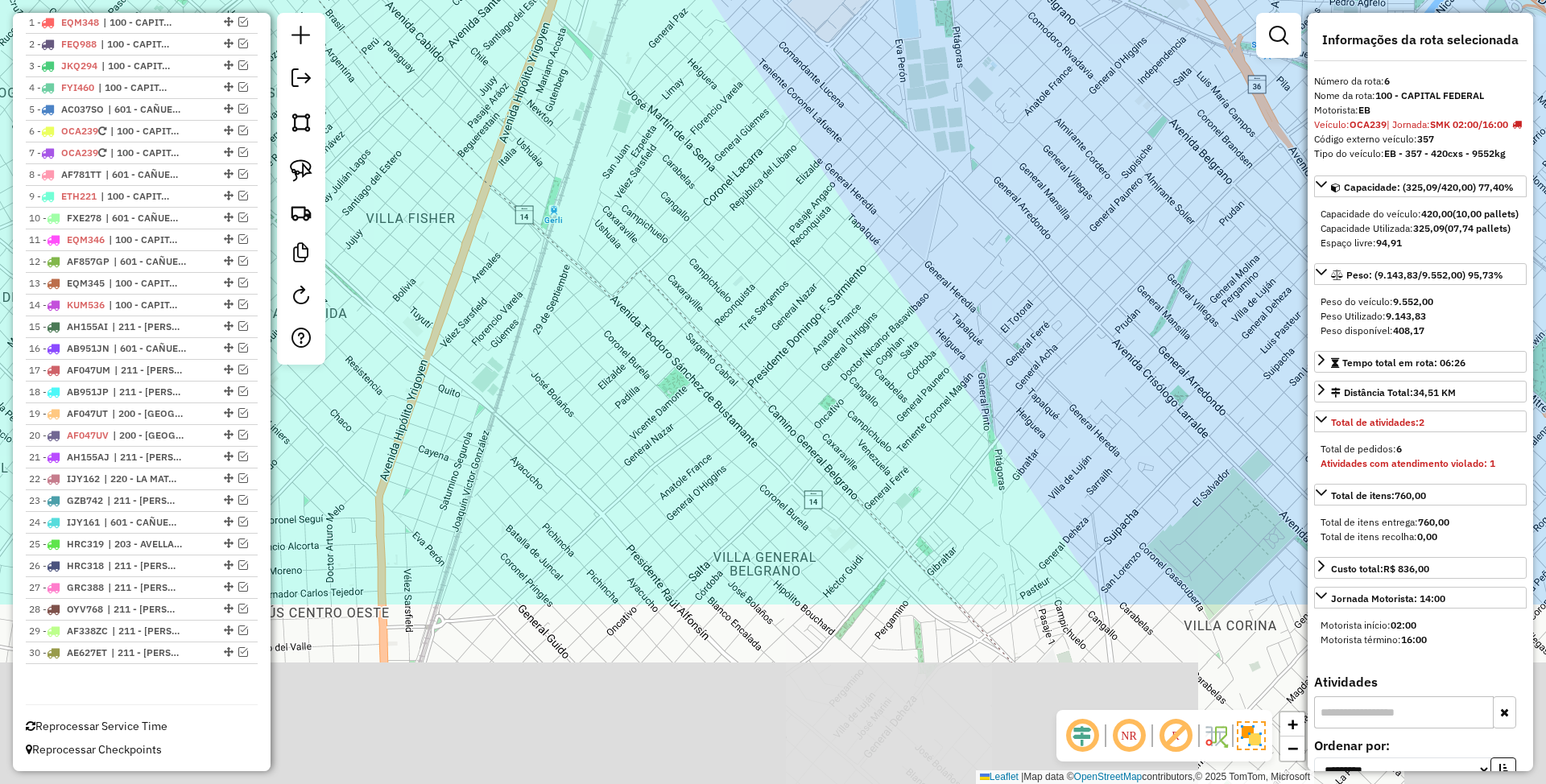
drag, startPoint x: 924, startPoint y: 546, endPoint x: 934, endPoint y: 319, distance: 227.2
click at [934, 319] on div "Janela de atendimento Grade de atendimento Capacidade Transportadoras Veículos …" at bounding box center [773, 392] width 1546 height 784
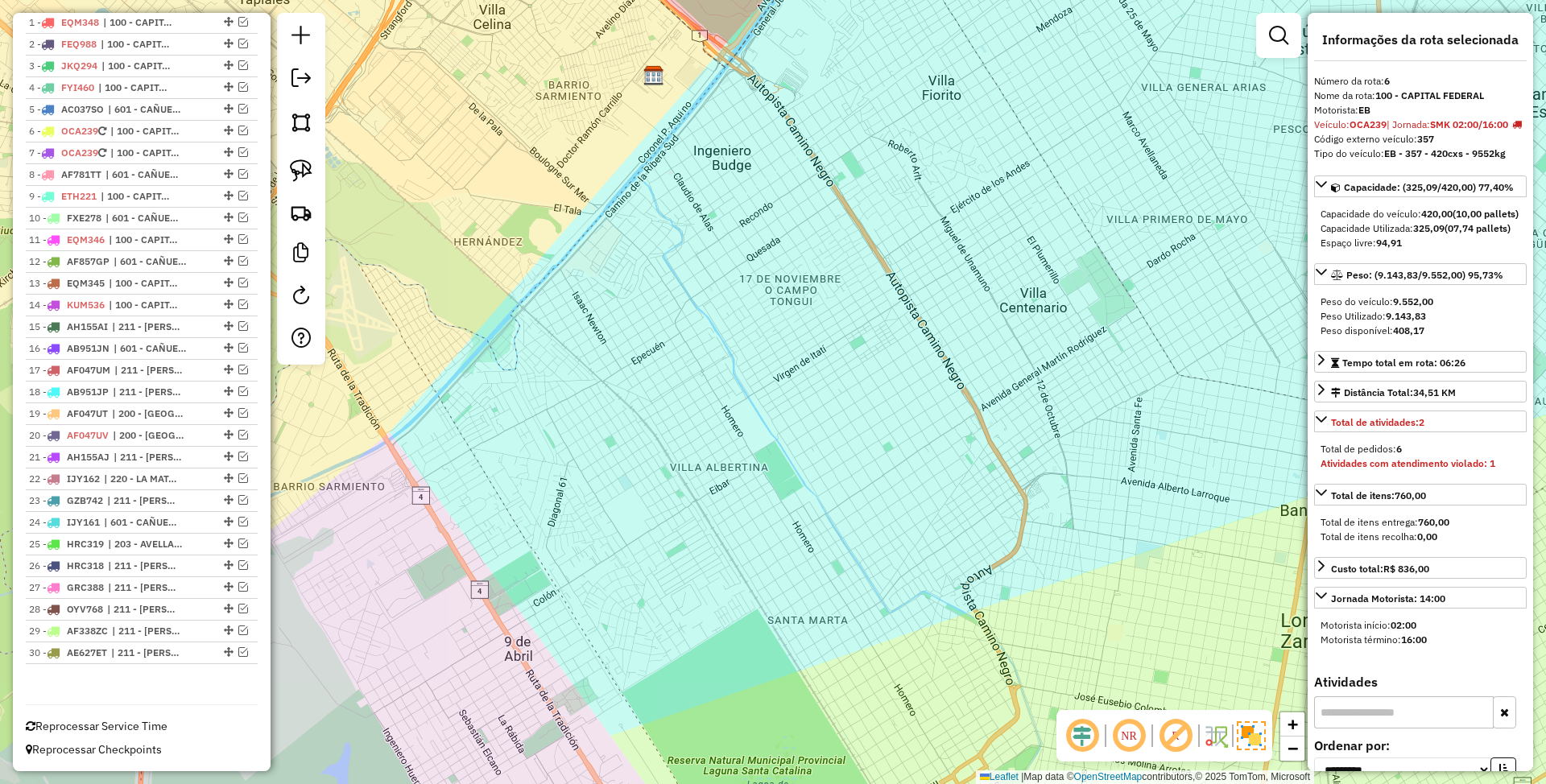
drag, startPoint x: 845, startPoint y: 539, endPoint x: 842, endPoint y: 499, distance: 40.1
click at [842, 499] on div "Janela de atendimento Grade de atendimento Capacidade Transportadoras Veículos …" at bounding box center [773, 392] width 1546 height 784
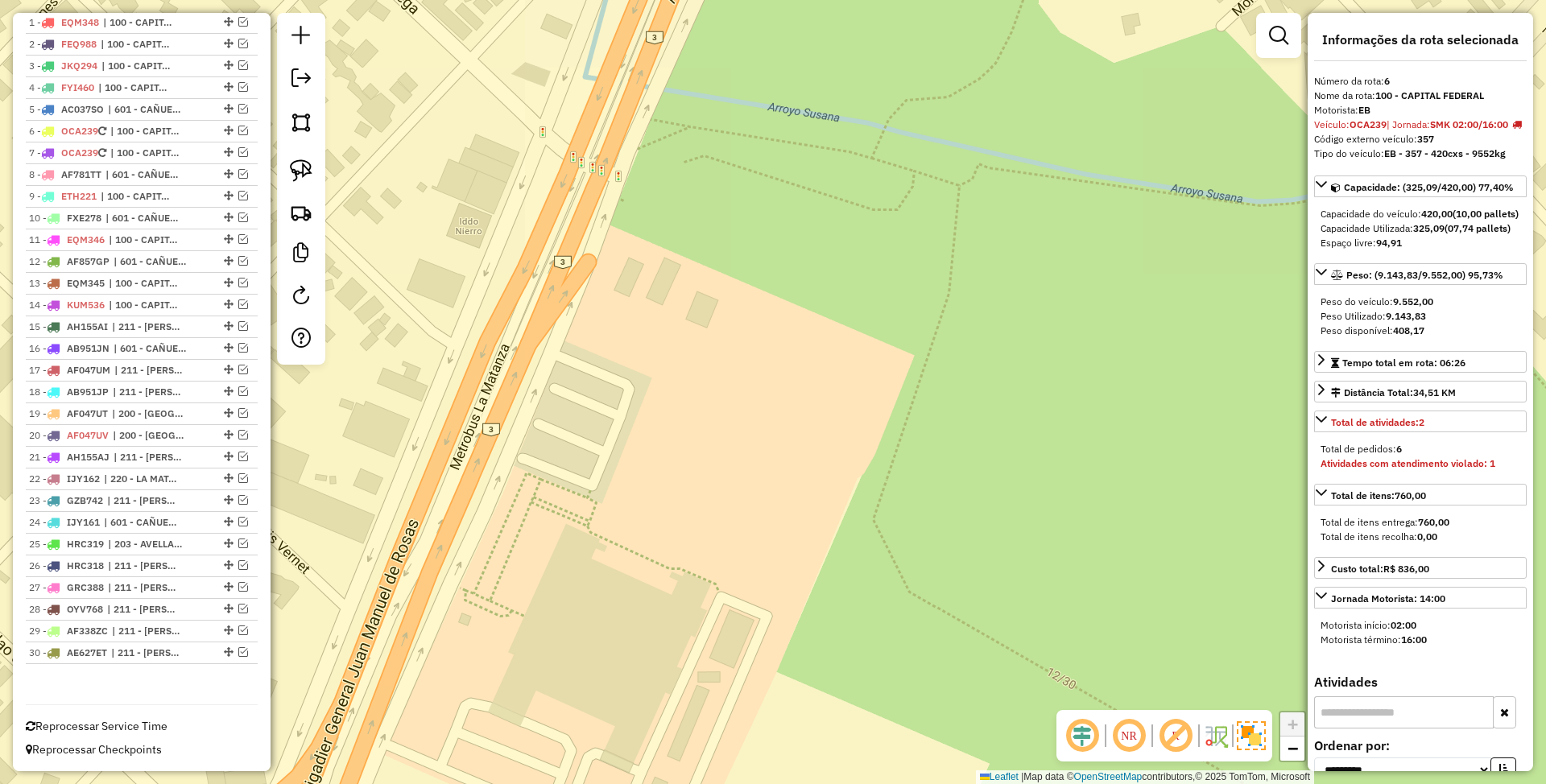
drag, startPoint x: 530, startPoint y: 483, endPoint x: 631, endPoint y: 483, distance: 101.0
click at [631, 483] on div "Janela de atendimento Grade de atendimento Capacidade Transportadoras Veículos …" at bounding box center [773, 392] width 1546 height 784
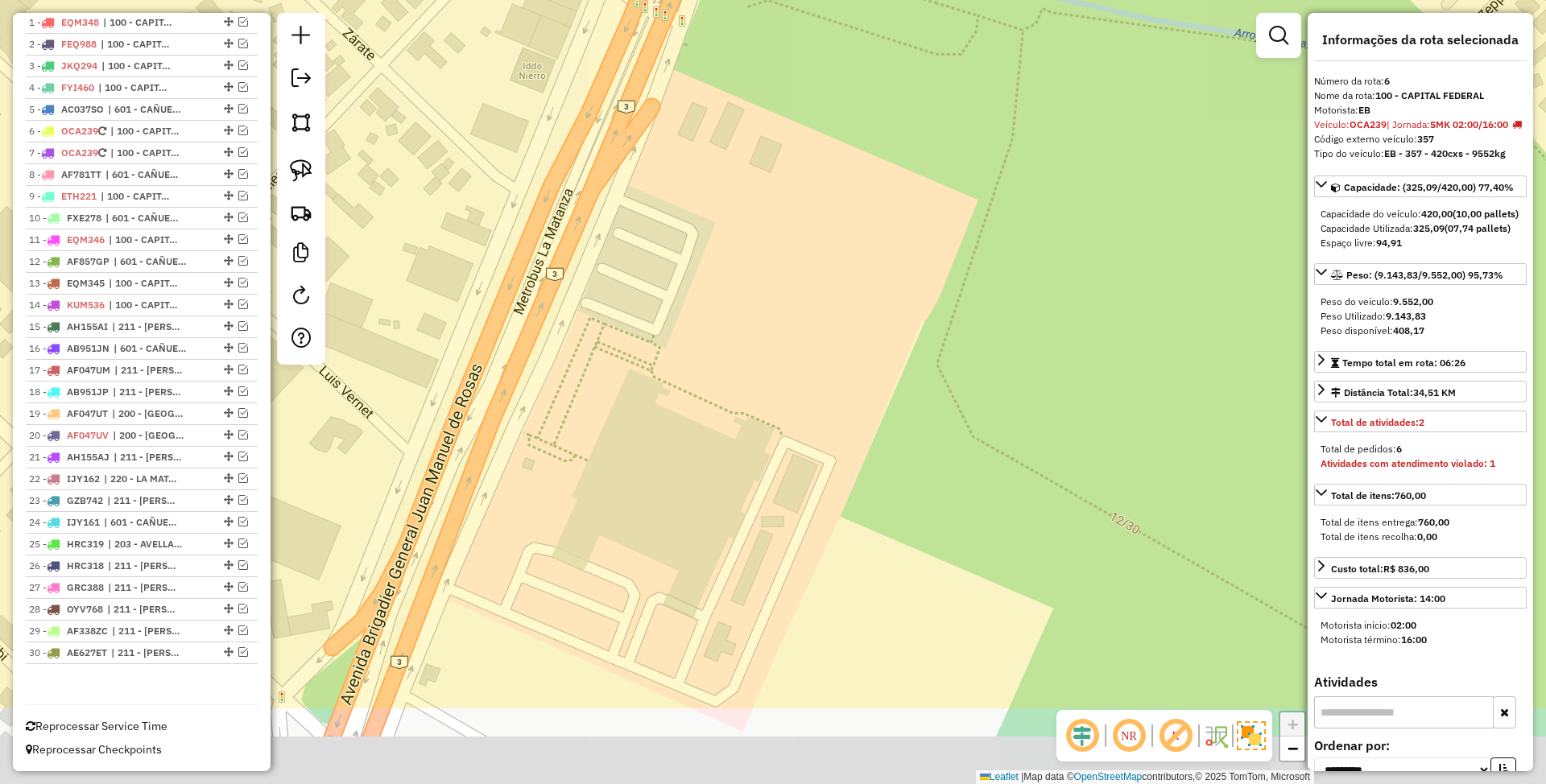
drag, startPoint x: 648, startPoint y: 450, endPoint x: 706, endPoint y: 309, distance: 152.5
click at [706, 309] on div "Janela de atendimento Grade de atendimento Capacidade Transportadoras Veículos …" at bounding box center [773, 392] width 1546 height 784
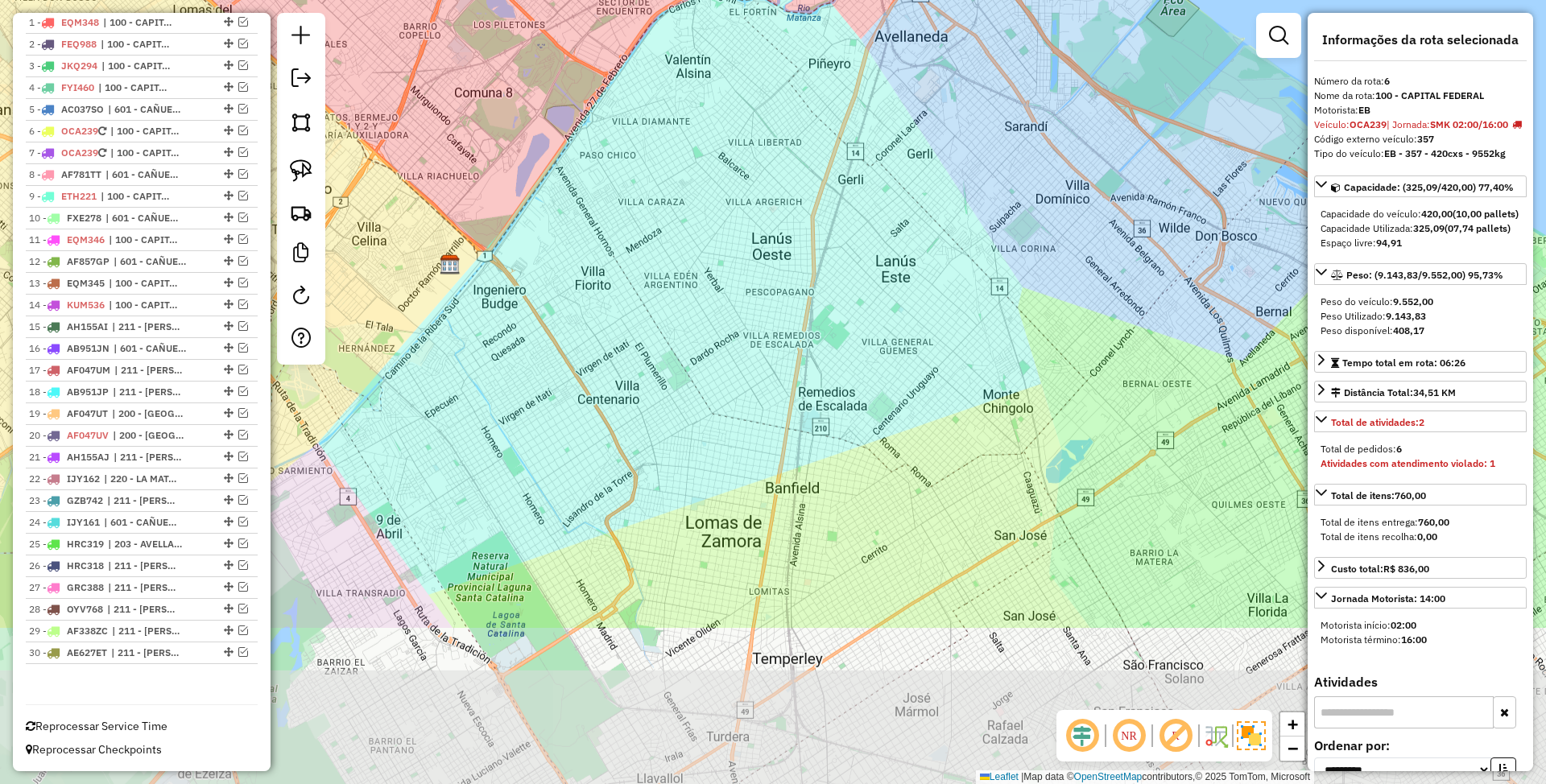
drag, startPoint x: 1163, startPoint y: 423, endPoint x: 1024, endPoint y: 182, distance: 278.2
click at [1022, 182] on div "Janela de atendimento Grade de atendimento Capacidade Transportadoras Veículos …" at bounding box center [773, 392] width 1546 height 784
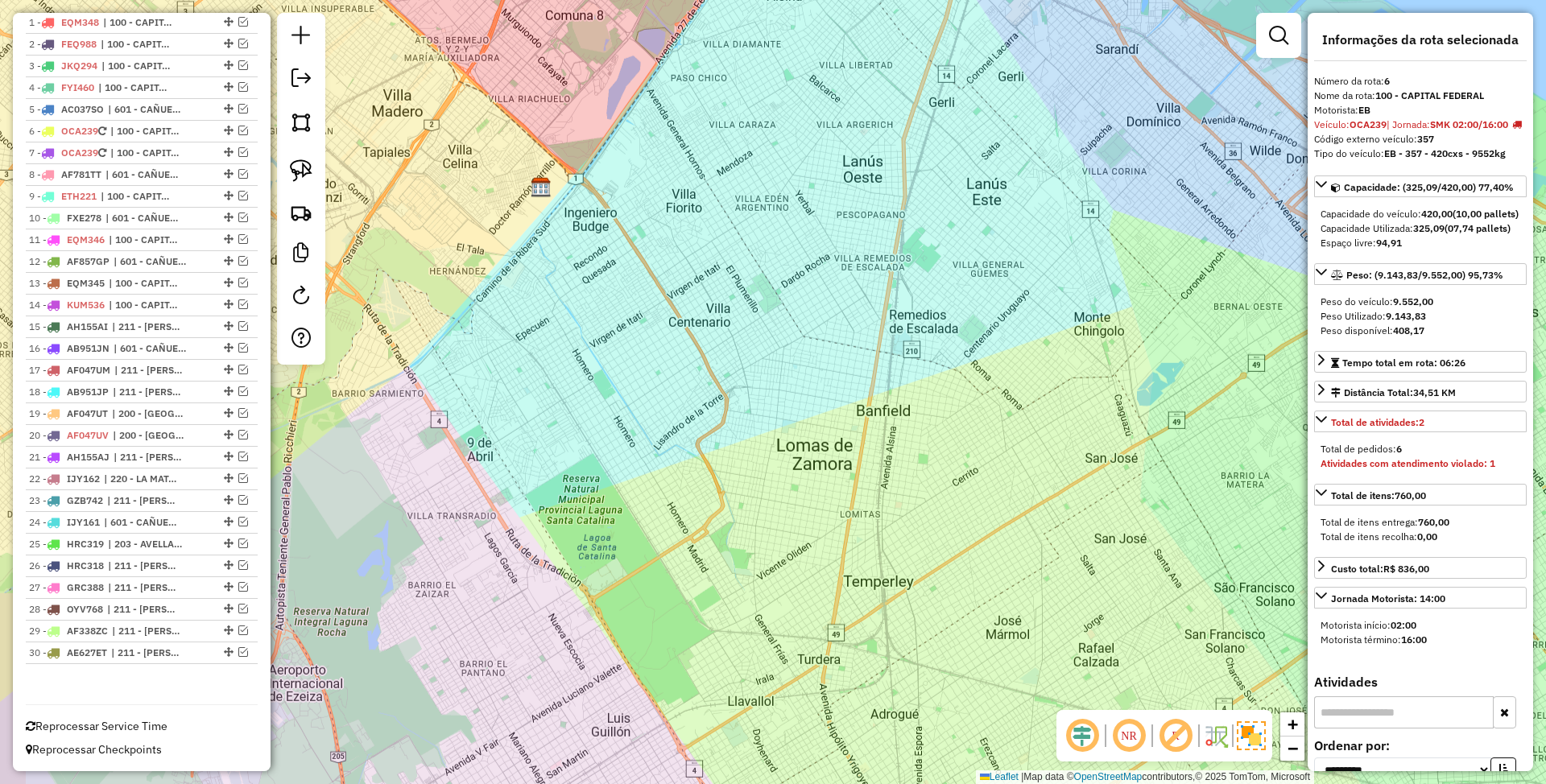
drag, startPoint x: 598, startPoint y: 431, endPoint x: 671, endPoint y: 364, distance: 99.1
click at [671, 364] on div "Janela de atendimento Grade de atendimento Capacidade Transportadoras Veículos …" at bounding box center [773, 392] width 1546 height 784
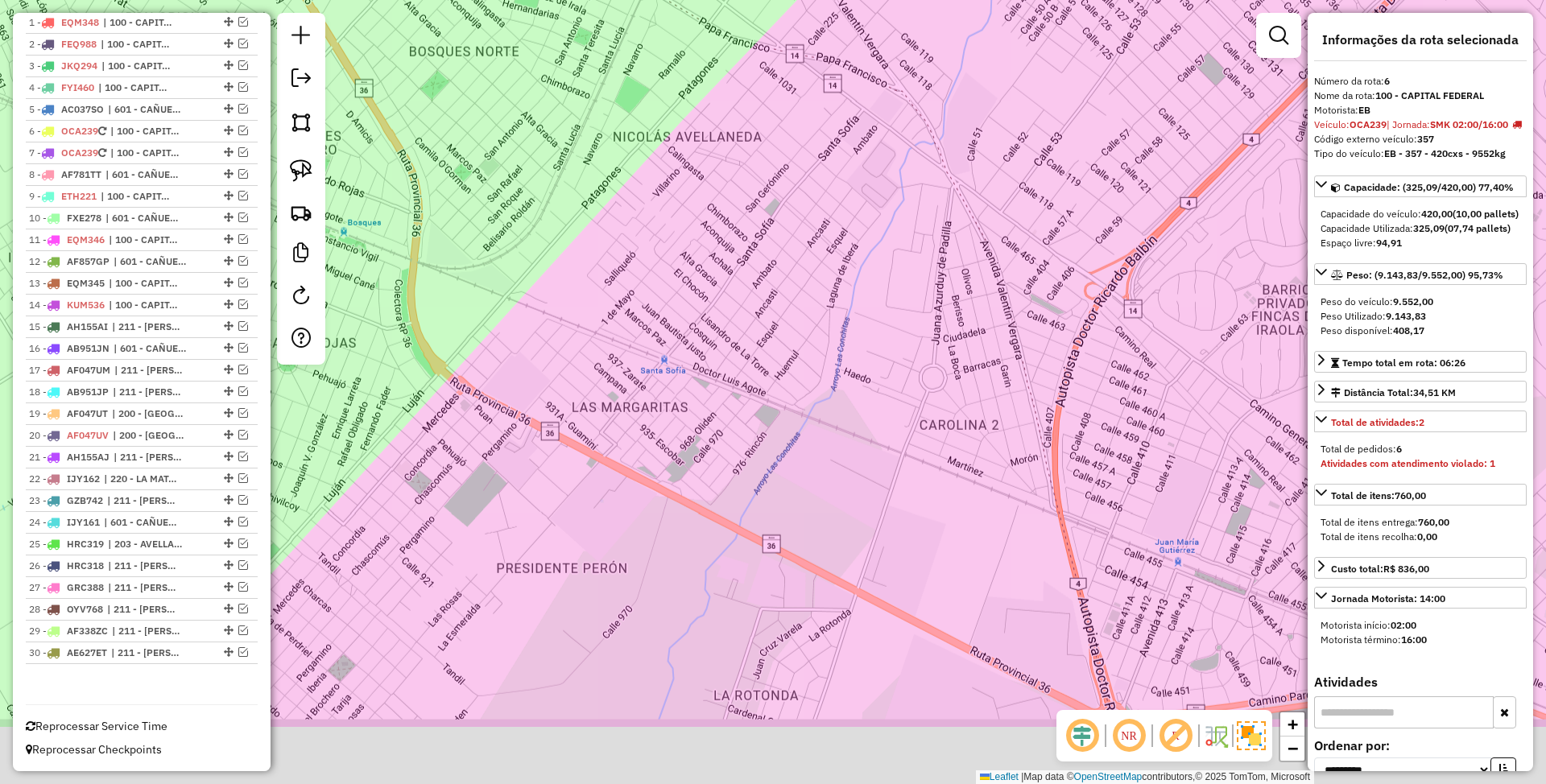
drag, startPoint x: 938, startPoint y: 512, endPoint x: 877, endPoint y: 374, distance: 150.9
click at [877, 374] on div "Janela de atendimento Grade de atendimento Capacidade Transportadoras Veículos …" at bounding box center [773, 392] width 1546 height 784
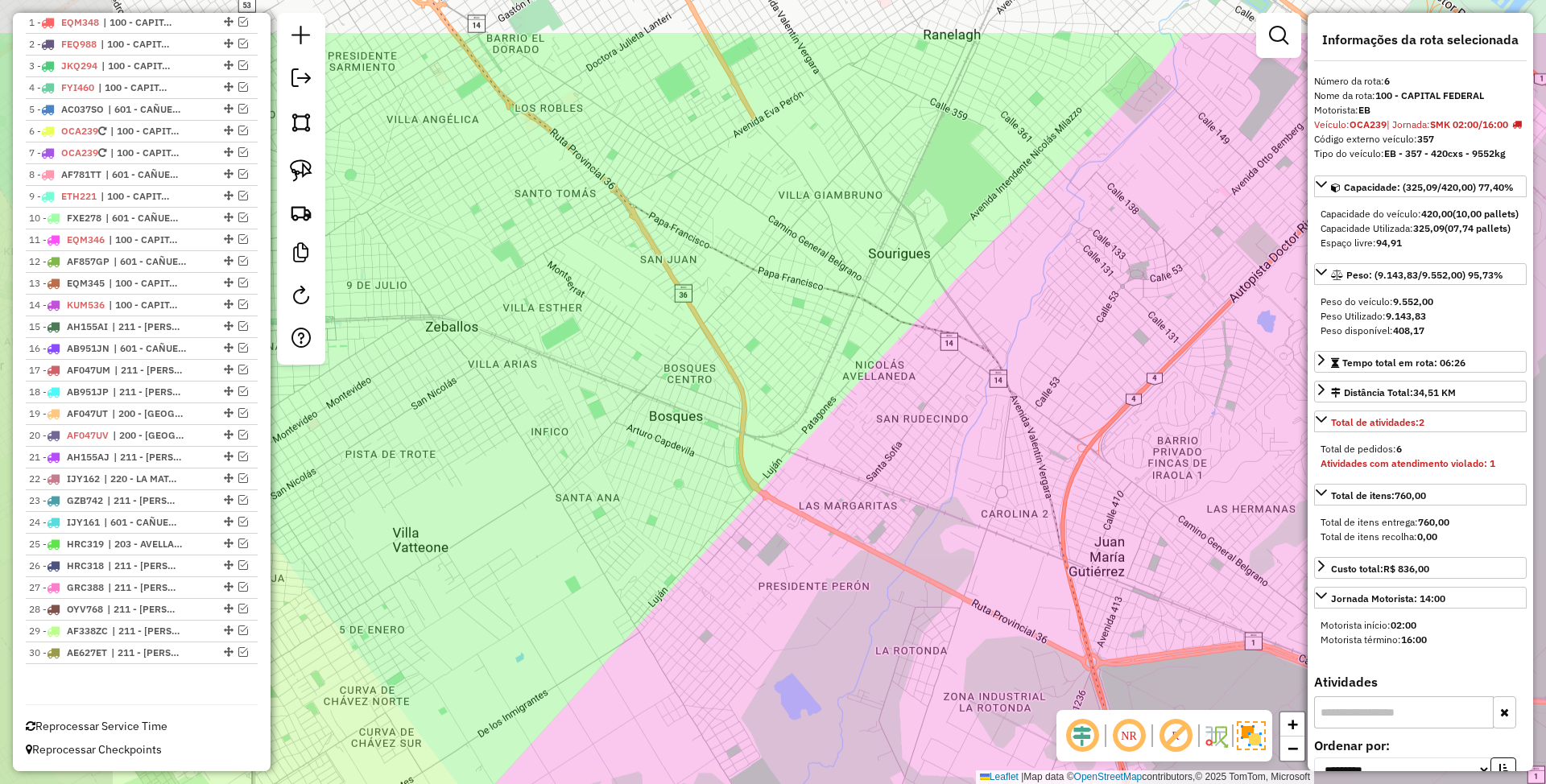
drag, startPoint x: 610, startPoint y: 286, endPoint x: 762, endPoint y: 406, distance: 193.7
click at [762, 406] on div "Janela de atendimento Grade de atendimento Capacidade Transportadoras Veículos …" at bounding box center [773, 392] width 1546 height 784
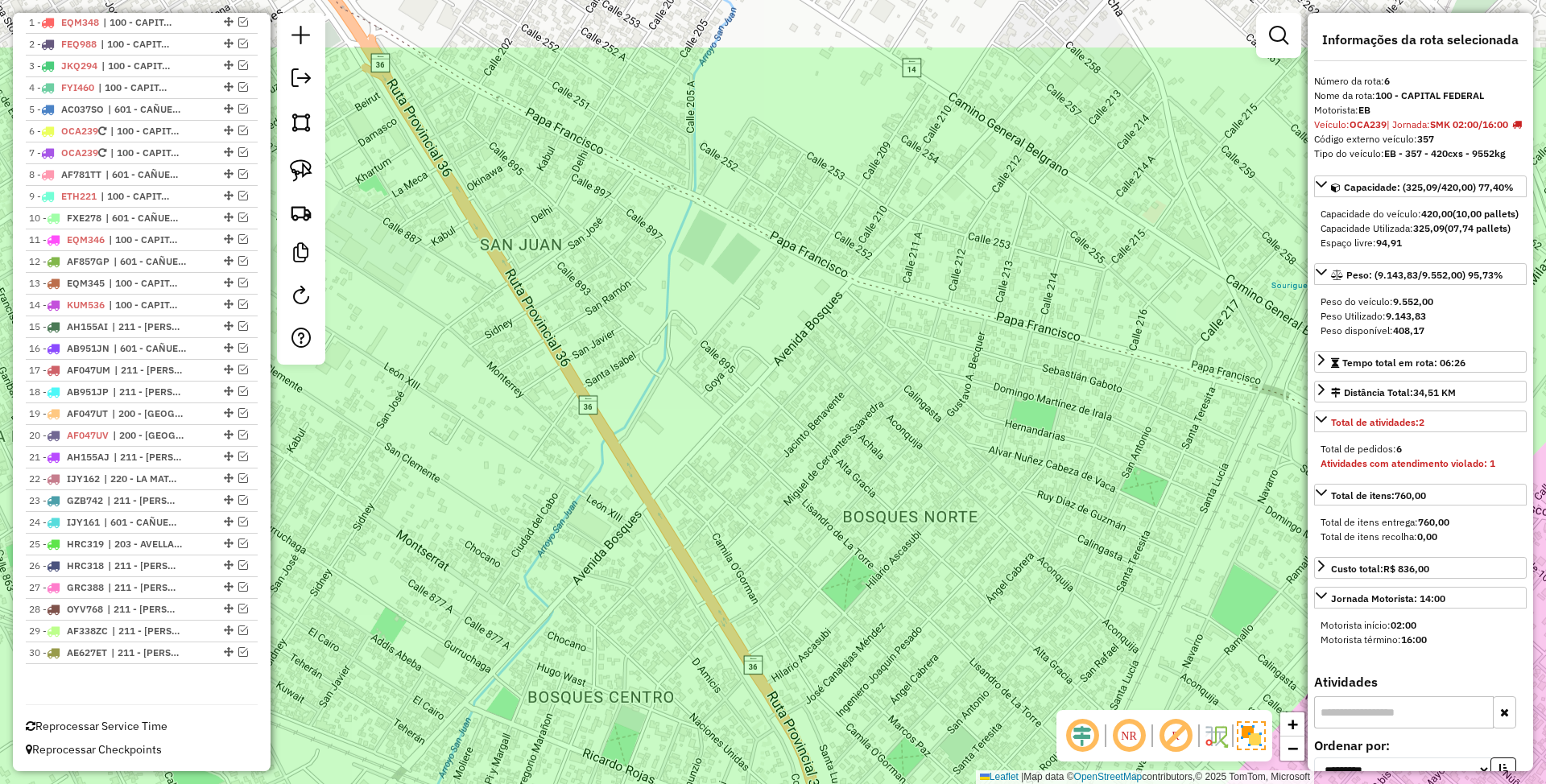
drag, startPoint x: 781, startPoint y: 295, endPoint x: 770, endPoint y: 420, distance: 125.5
click at [770, 420] on div "Janela de atendimento Grade de atendimento Capacidade Transportadoras Veículos …" at bounding box center [773, 392] width 1546 height 784
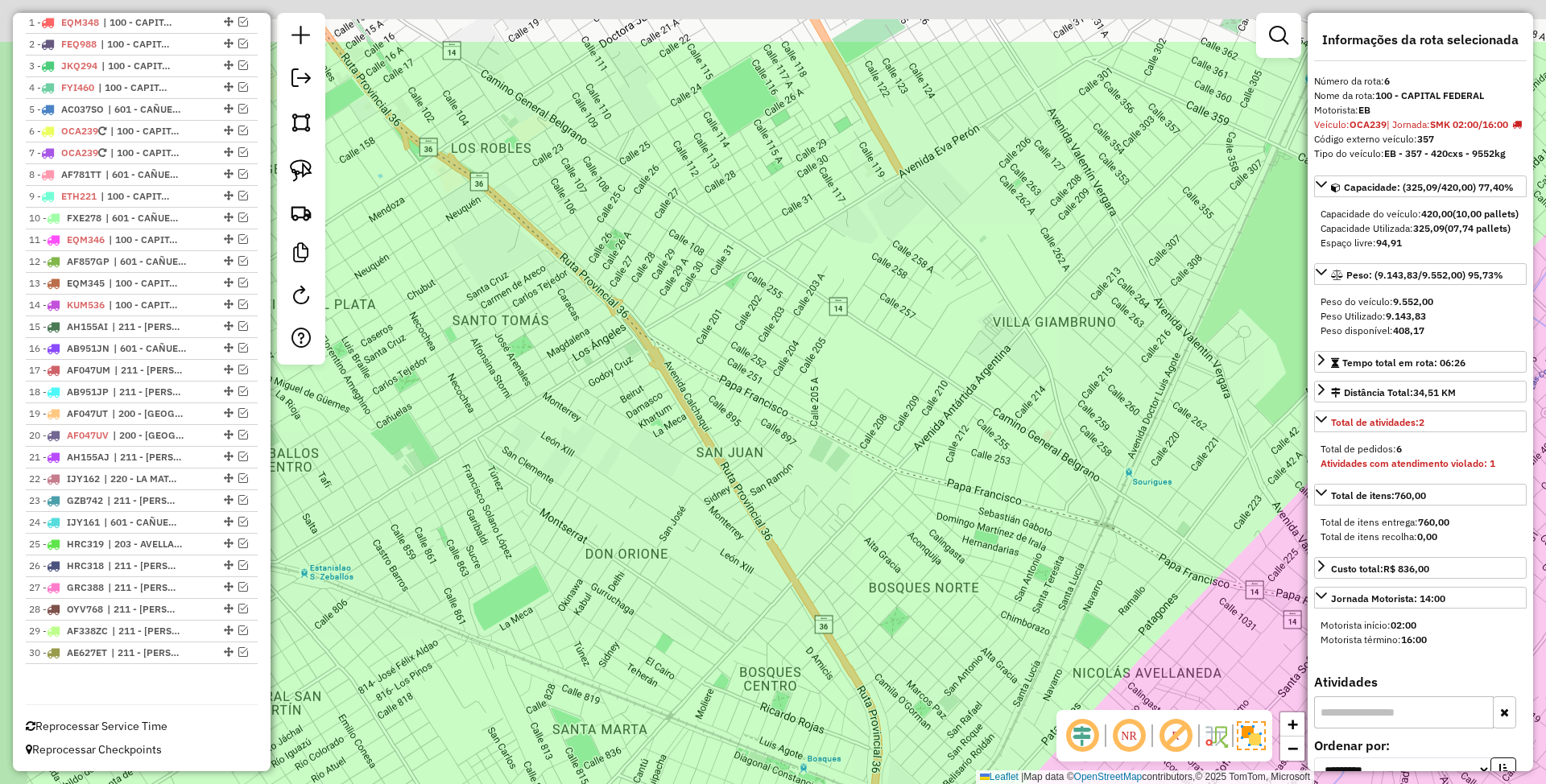
drag, startPoint x: 727, startPoint y: 381, endPoint x: 857, endPoint y: 593, distance: 248.7
click at [857, 593] on div "Janela de atendimento Grade de atendimento Capacidade Transportadoras Veículos …" at bounding box center [773, 392] width 1546 height 784
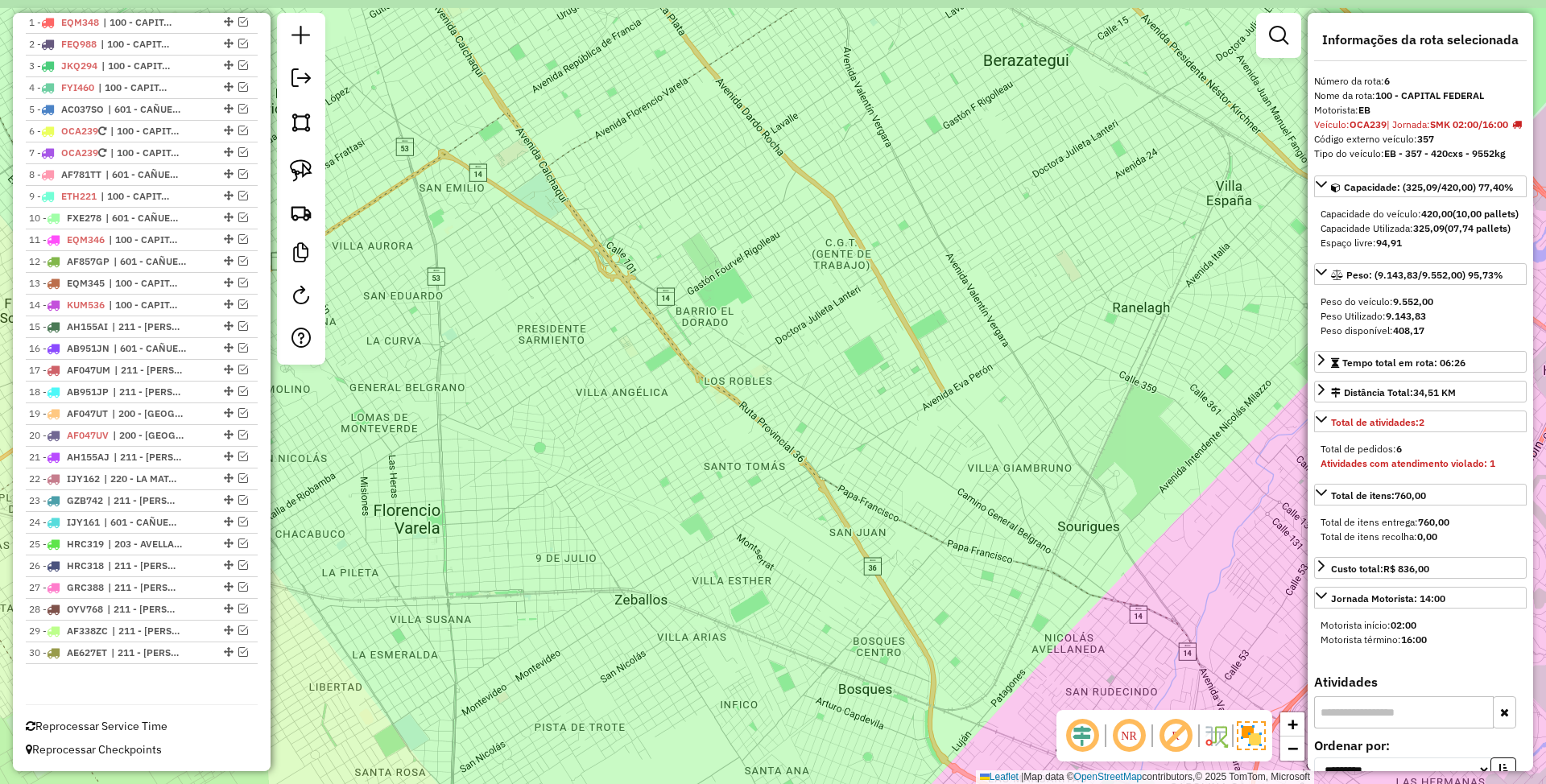
drag, startPoint x: 745, startPoint y: 317, endPoint x: 812, endPoint y: 390, distance: 99.1
click at [812, 390] on div "Janela de atendimento Grade de atendimento Capacidade Transportadoras Veículos …" at bounding box center [773, 392] width 1546 height 784
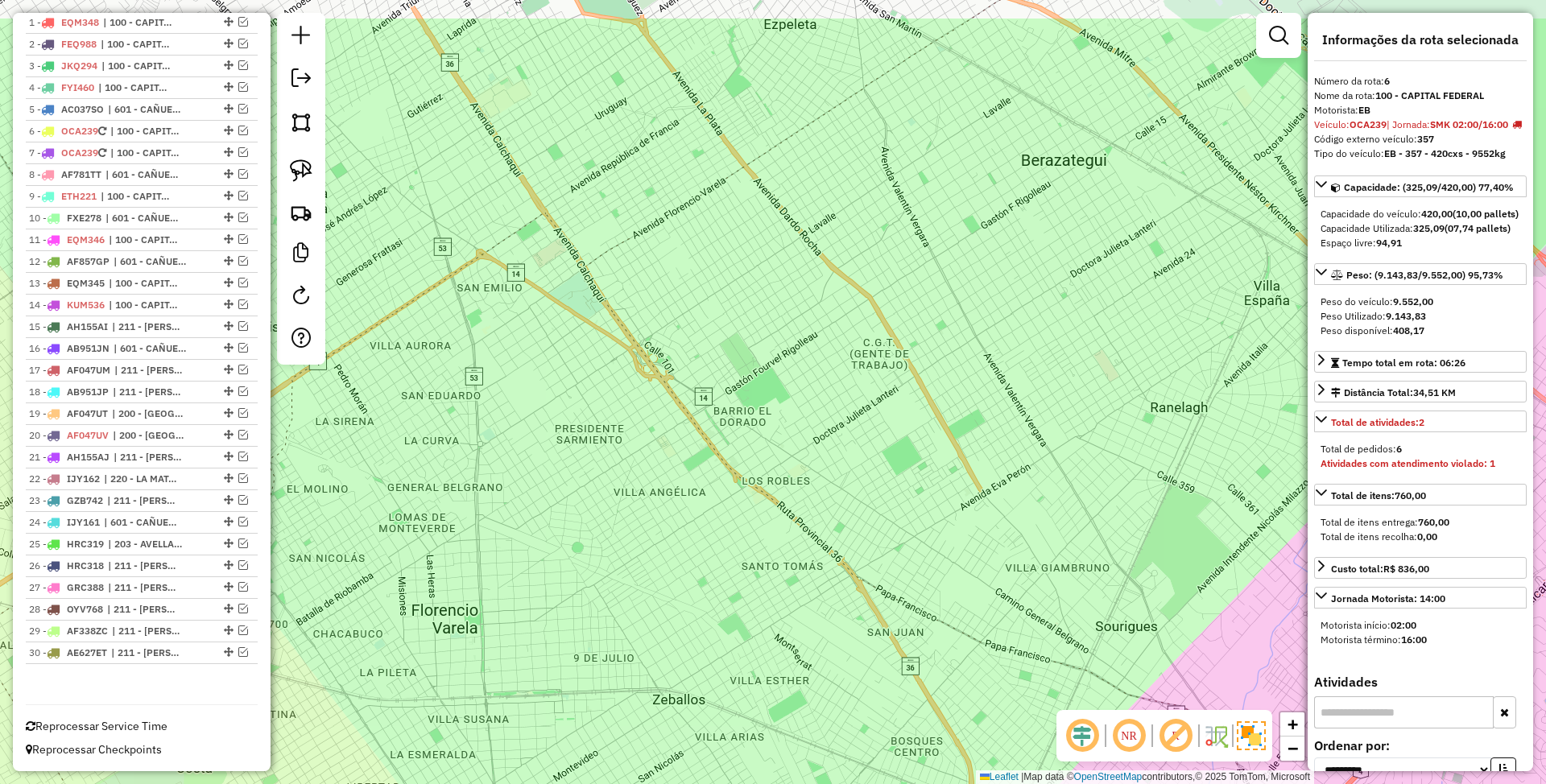
drag, startPoint x: 797, startPoint y: 362, endPoint x: 845, endPoint y: 487, distance: 133.9
click at [845, 487] on div "Janela de atendimento Grade de atendimento Capacidade Transportadoras Veículos …" at bounding box center [773, 392] width 1546 height 784
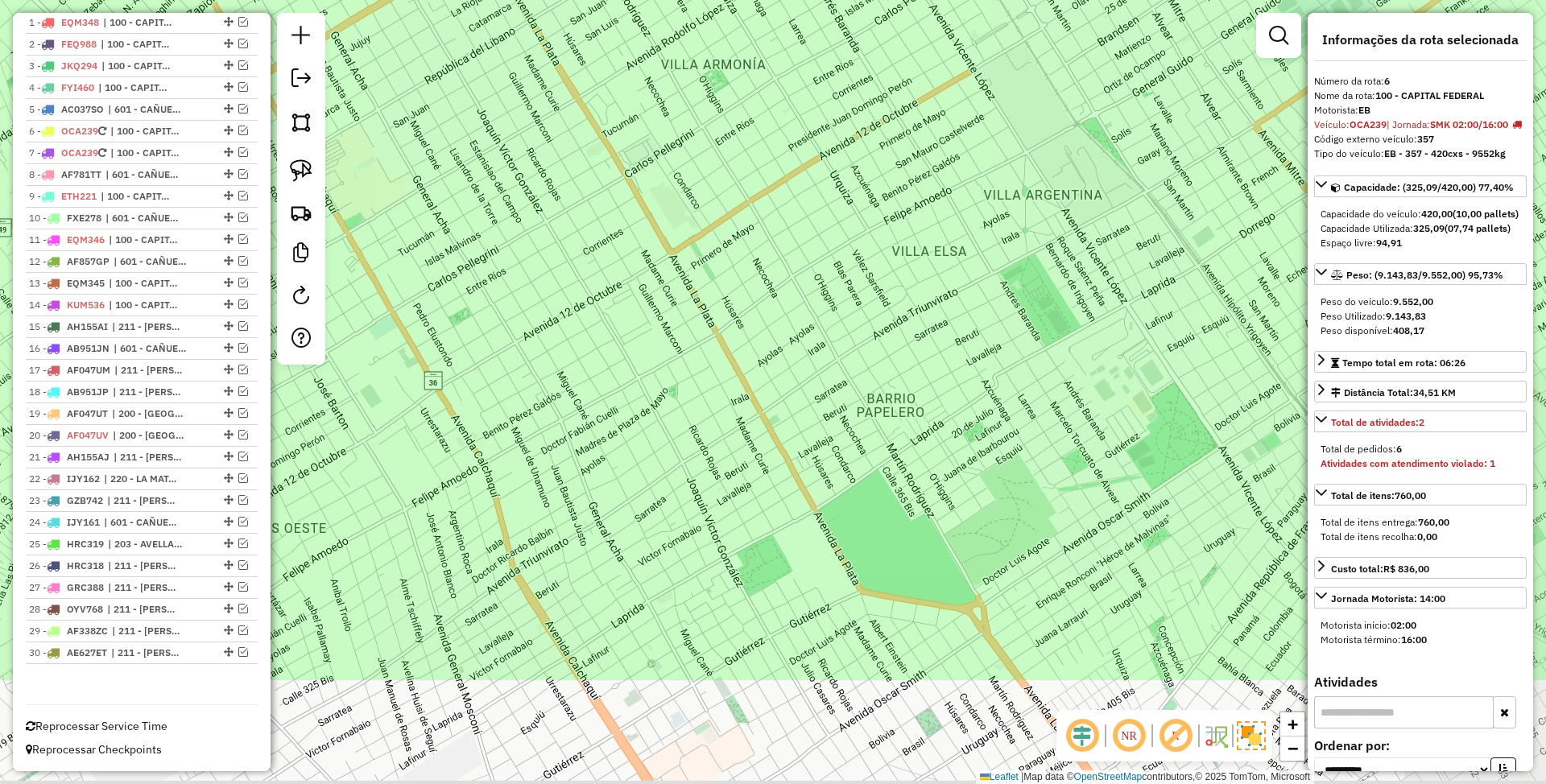
drag, startPoint x: 967, startPoint y: 436, endPoint x: 818, endPoint y: 253, distance: 236.0
click at [818, 253] on div "Janela de atendimento Grade de atendimento Capacidade Transportadoras Veículos …" at bounding box center [773, 392] width 1546 height 784
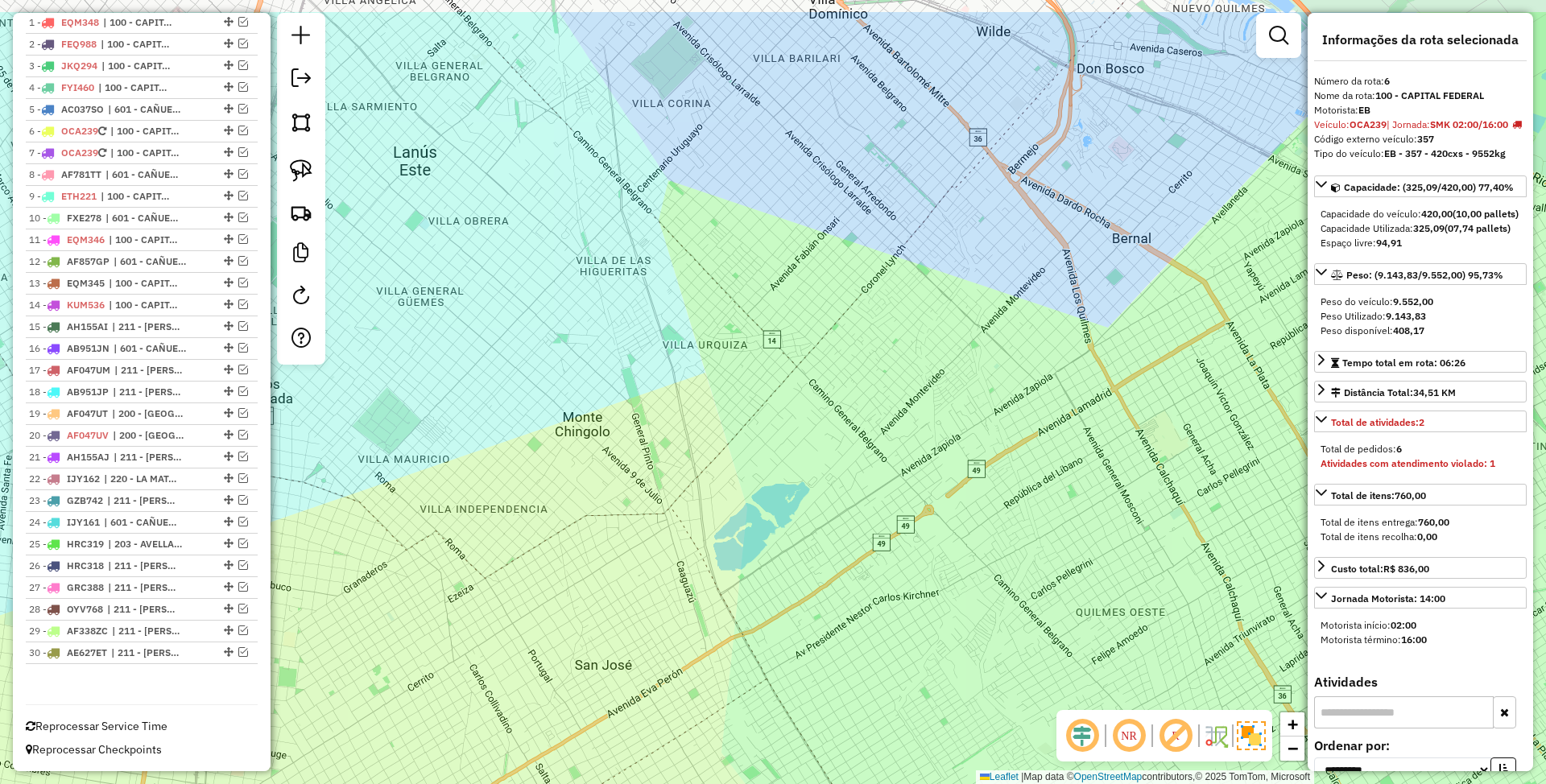
drag, startPoint x: 754, startPoint y: 274, endPoint x: 868, endPoint y: 380, distance: 155.7
click at [868, 380] on div "Janela de atendimento Grade de atendimento Capacidade Transportadoras Veículos …" at bounding box center [773, 392] width 1546 height 784
